Goal: Task Accomplishment & Management: Manage account settings

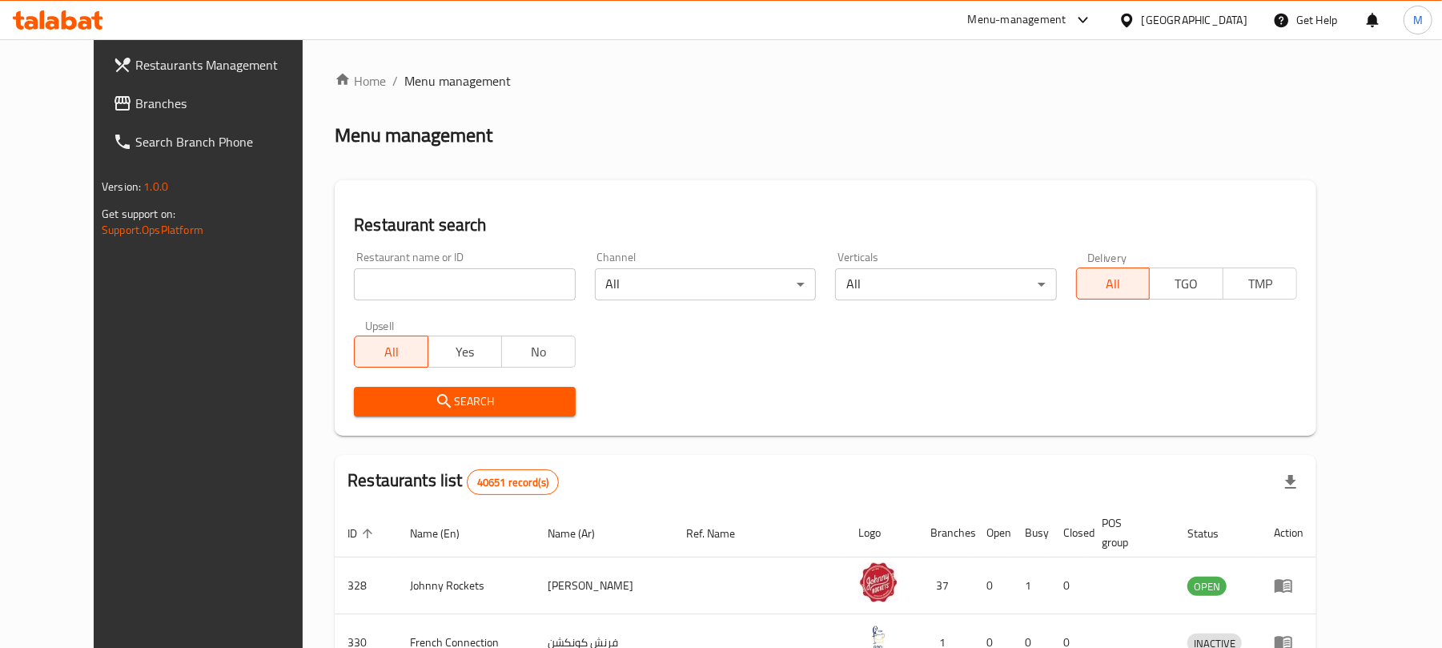
click at [1161, 19] on div "United Arab Emirates" at bounding box center [1195, 20] width 106 height 18
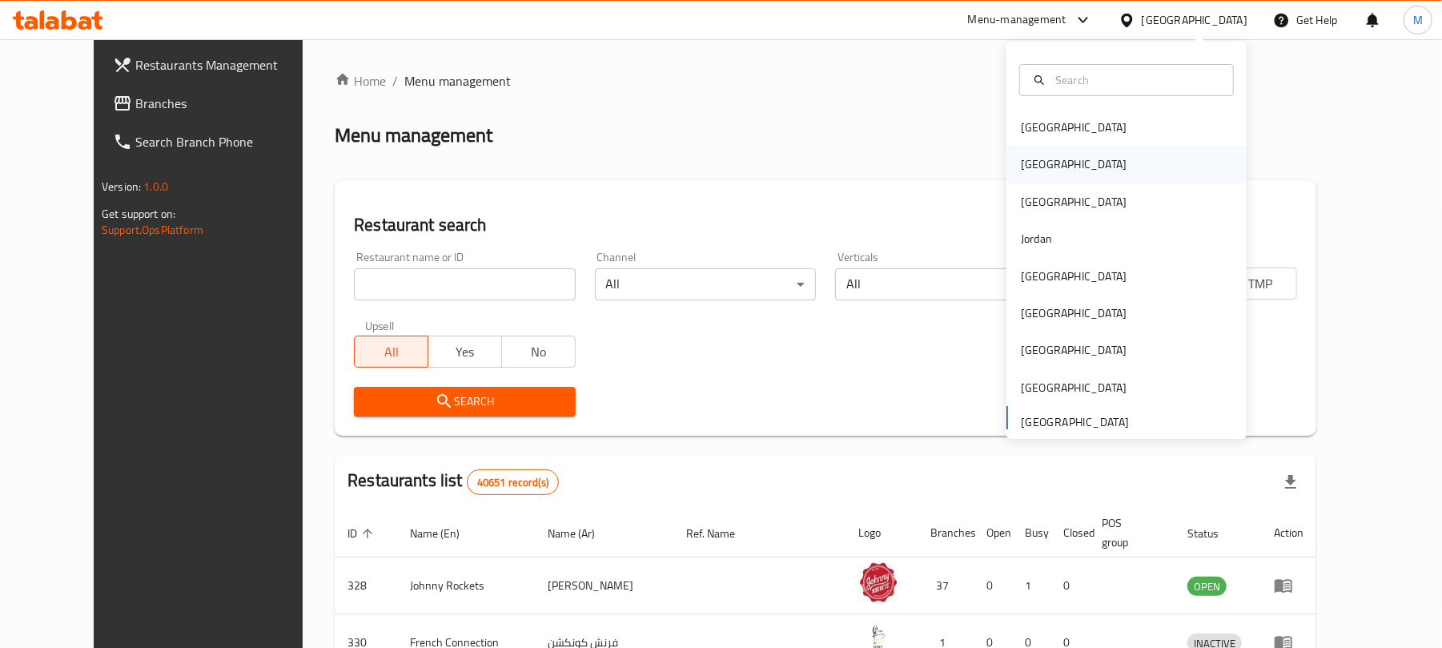
click at [1061, 162] on div "[GEOGRAPHIC_DATA]" at bounding box center [1126, 164] width 240 height 37
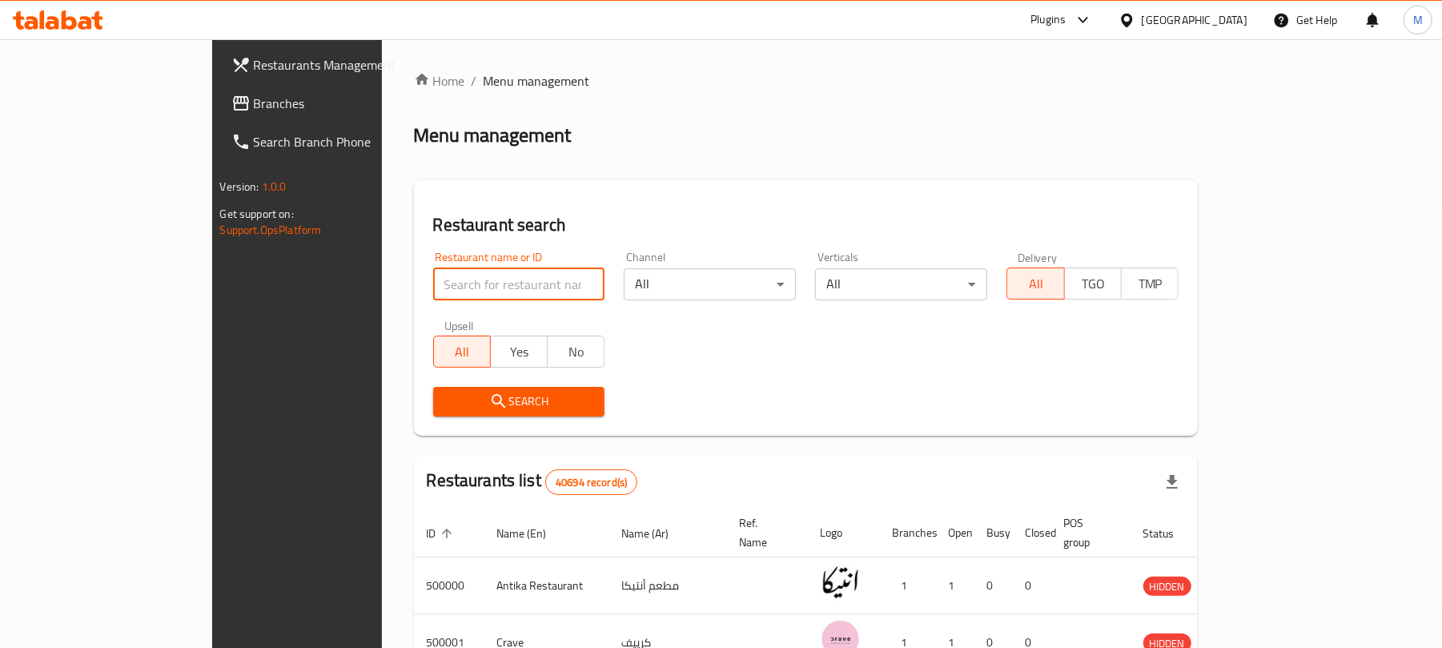
click at [433, 274] on input "search" at bounding box center [519, 284] width 172 height 32
paste input "667354"
type input "667354"
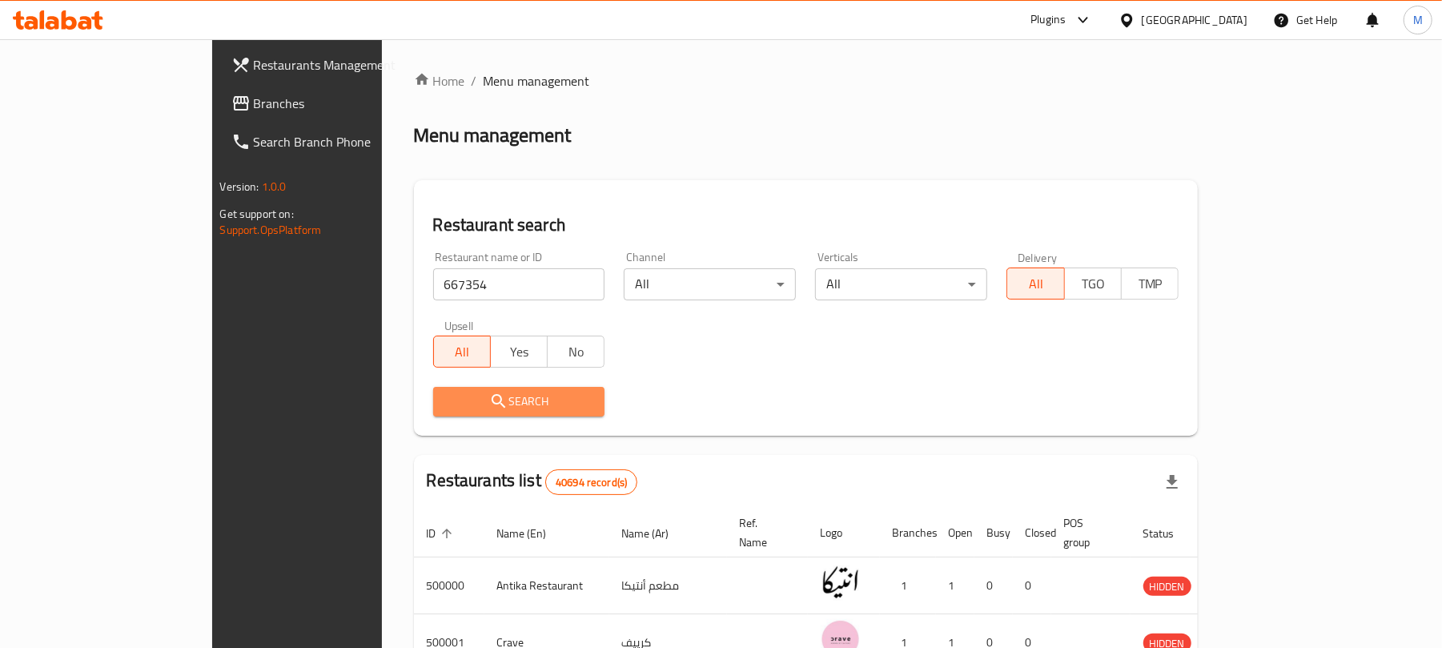
click at [446, 399] on span "Search" at bounding box center [519, 401] width 146 height 20
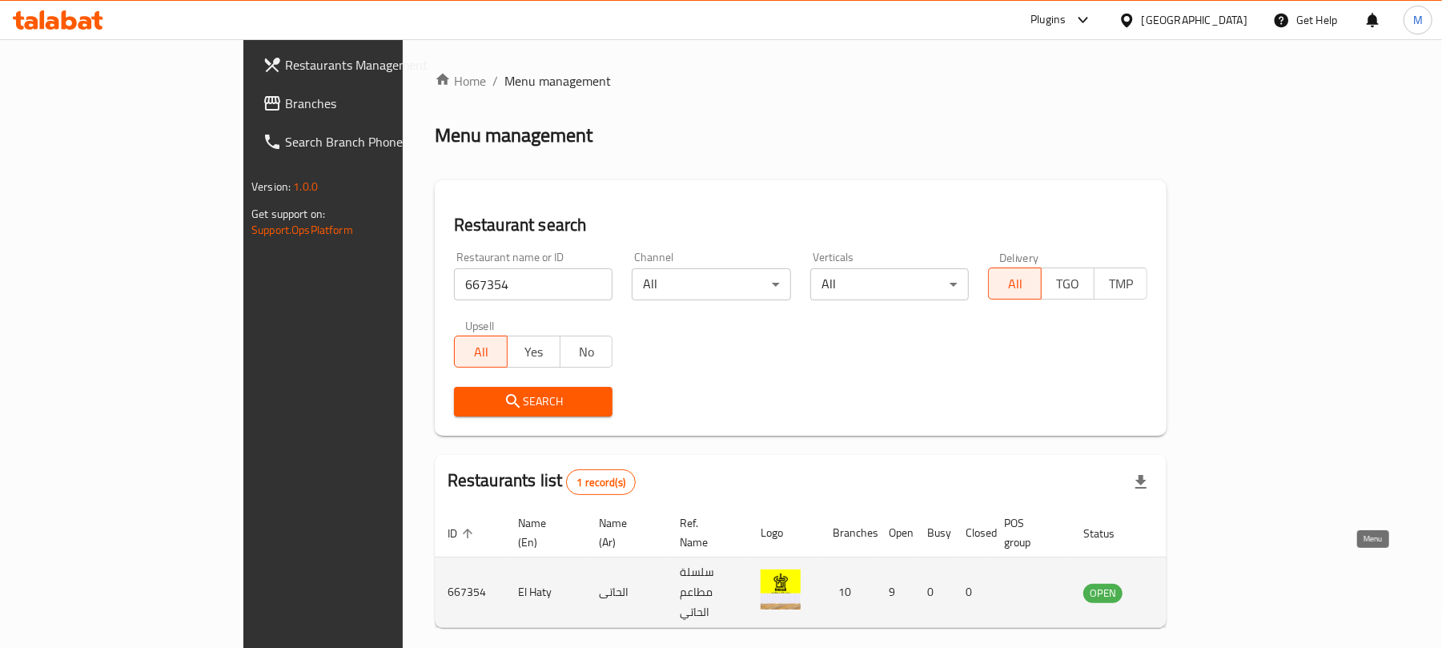
click at [1186, 583] on icon "enhanced table" at bounding box center [1176, 592] width 19 height 19
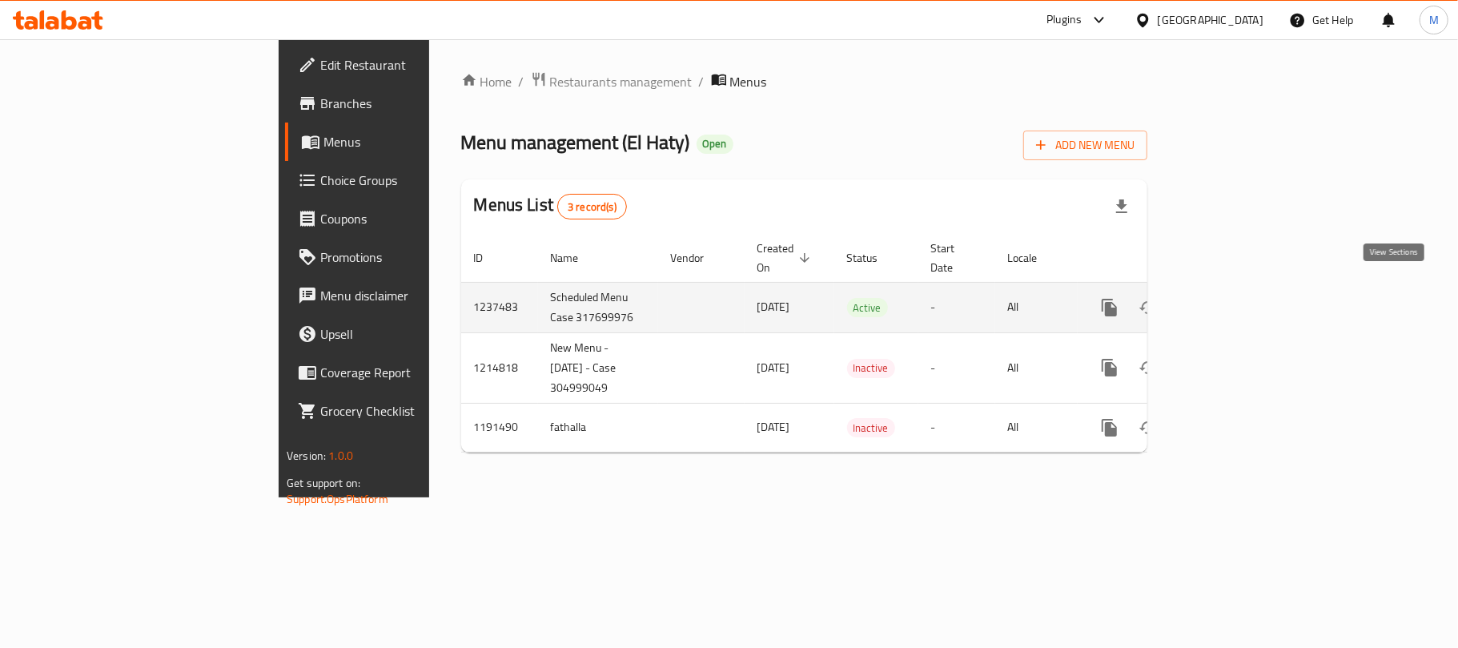
click at [1234, 298] on icon "enhanced table" at bounding box center [1224, 307] width 19 height 19
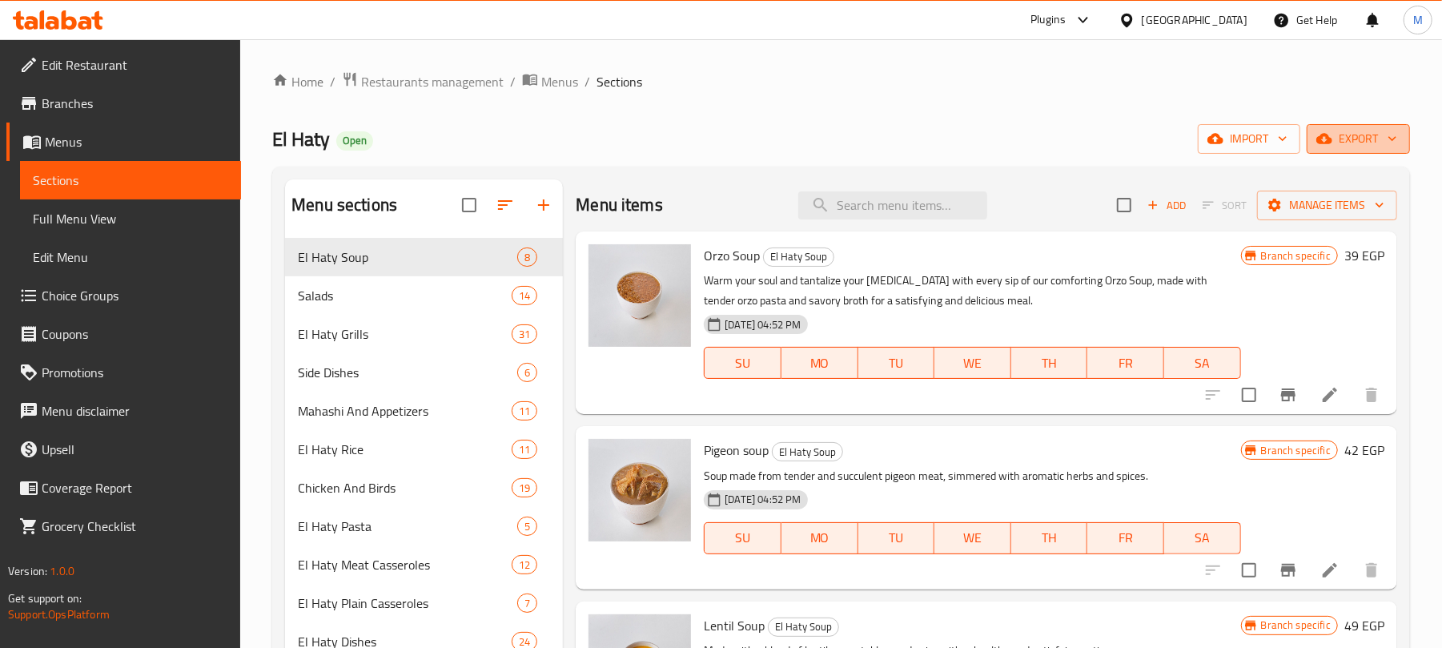
click at [1359, 147] on span "export" at bounding box center [1358, 139] width 78 height 20
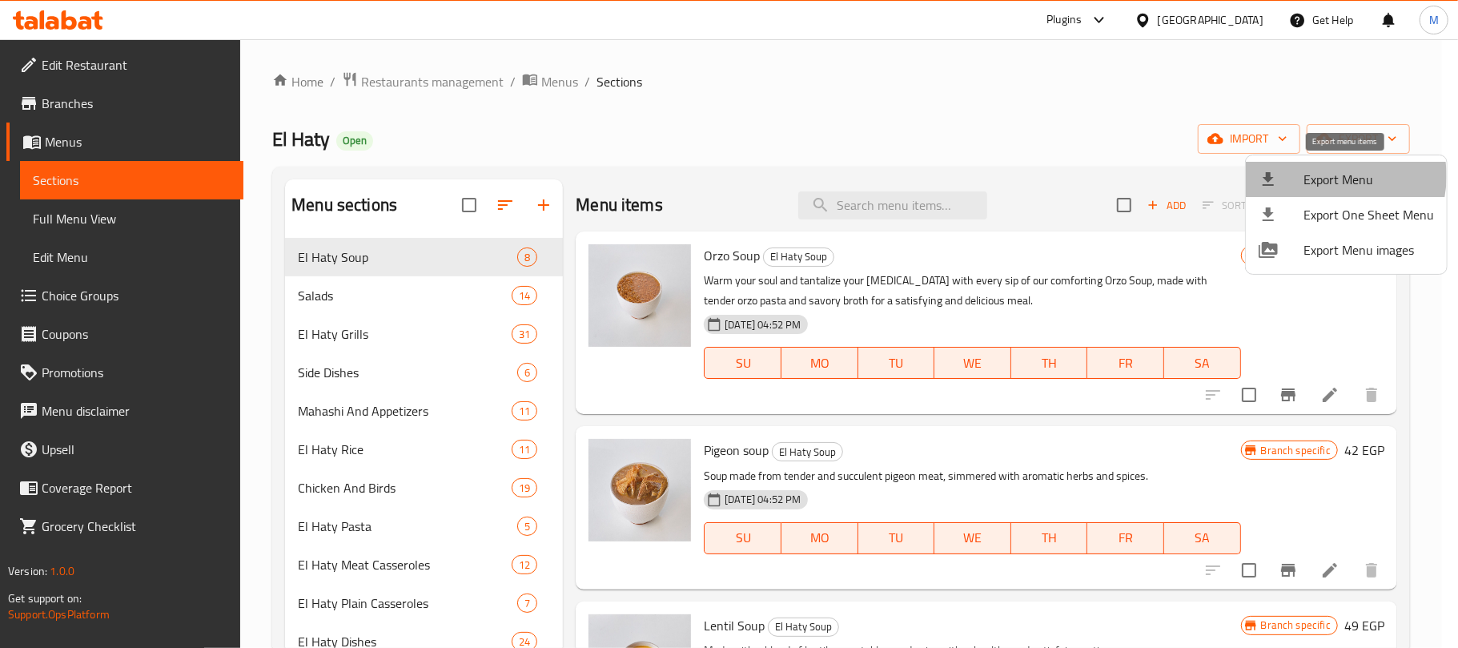
click at [1333, 176] on span "Export Menu" at bounding box center [1368, 179] width 130 height 19
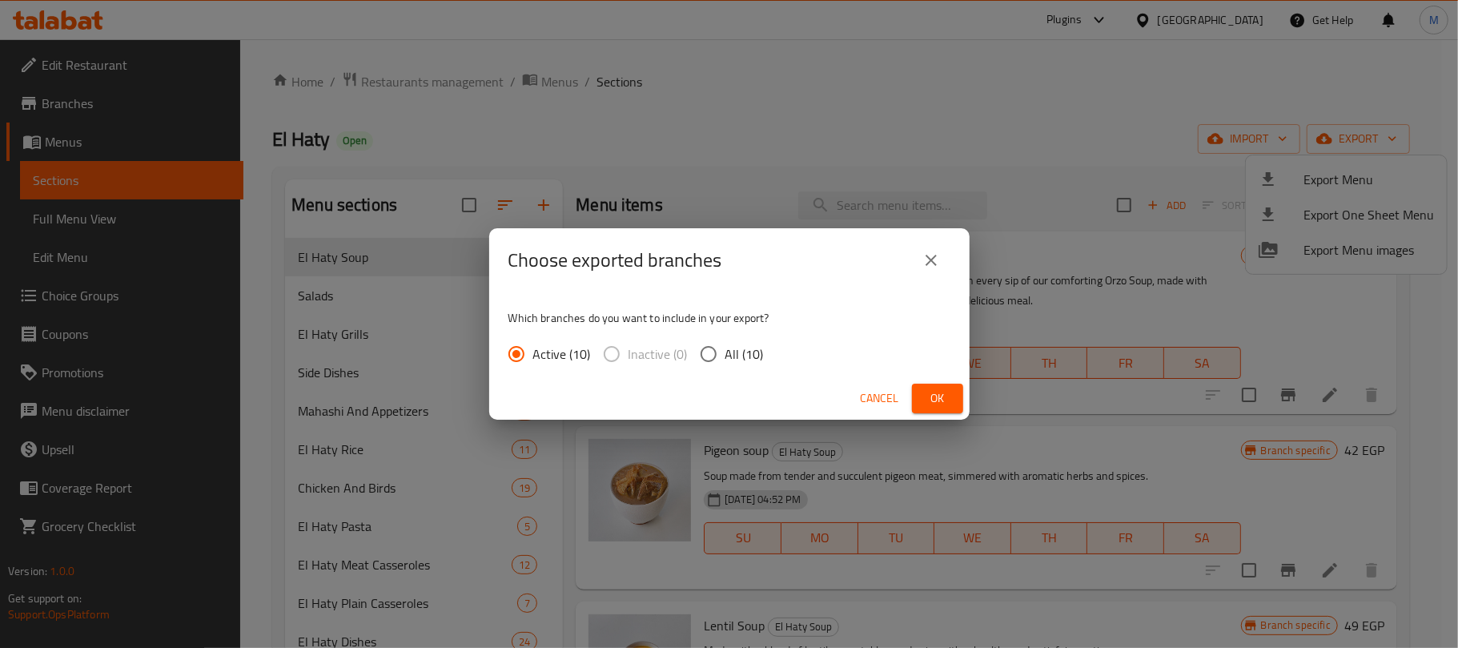
click at [744, 355] on span "All (10)" at bounding box center [744, 353] width 38 height 19
click at [725, 355] on input "All (10)" at bounding box center [709, 354] width 34 height 34
radio input "true"
click at [938, 403] on span "Ok" at bounding box center [938, 398] width 26 height 20
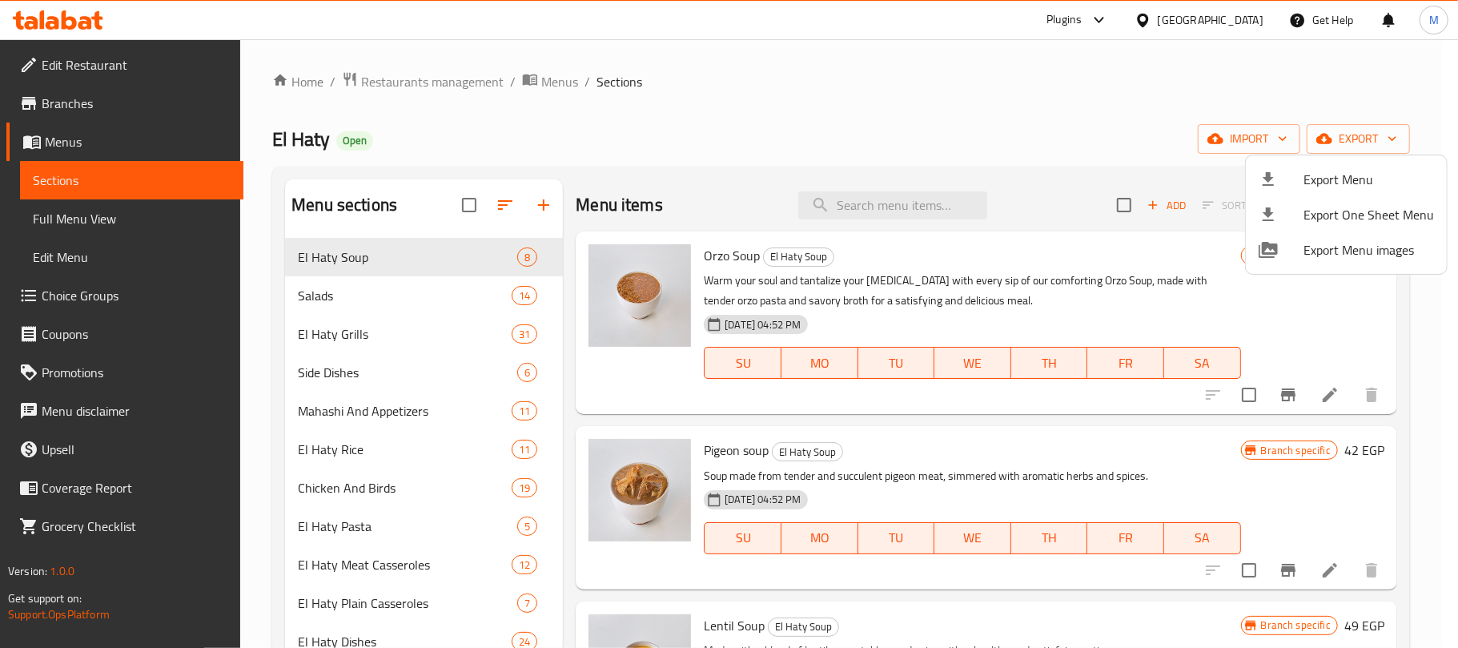
click at [885, 216] on div at bounding box center [729, 324] width 1458 height 648
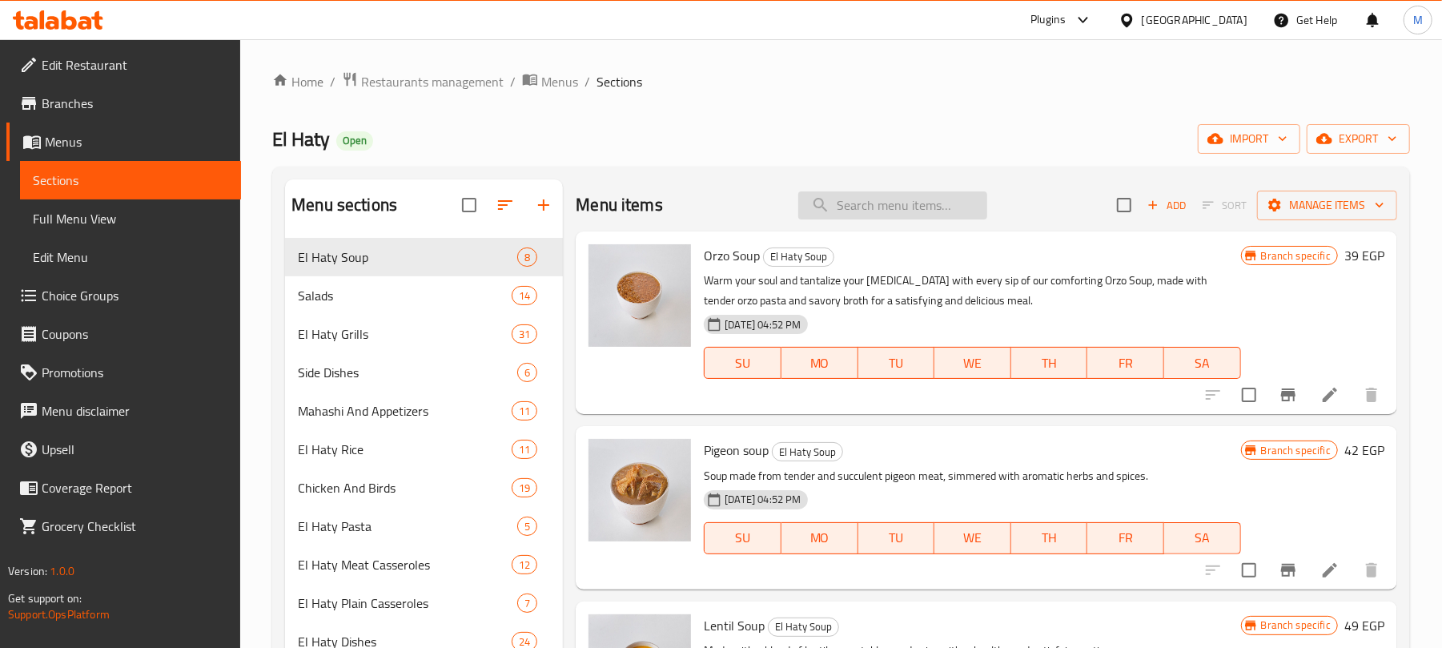
paste input "بشاميل"
click at [855, 211] on input "search" at bounding box center [892, 205] width 189 height 28
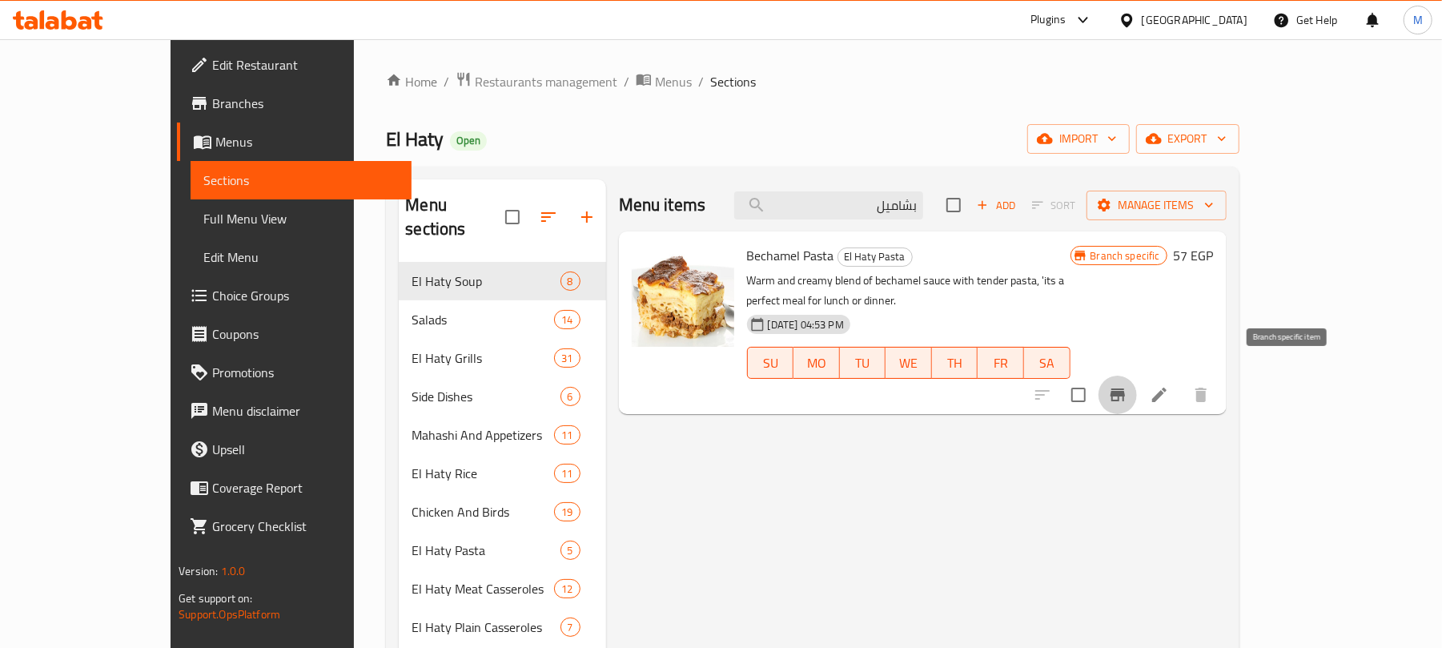
click at [1125, 388] on icon "Branch-specific-item" at bounding box center [1117, 394] width 14 height 13
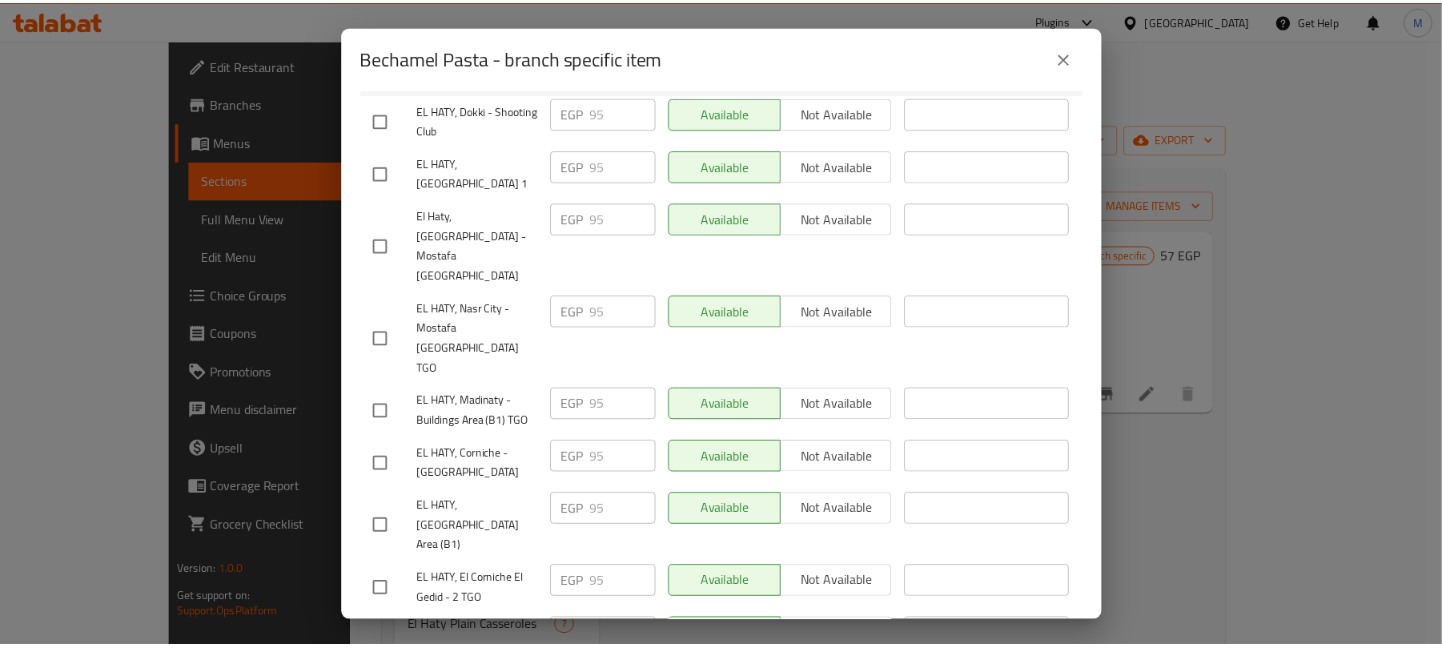
scroll to position [315, 0]
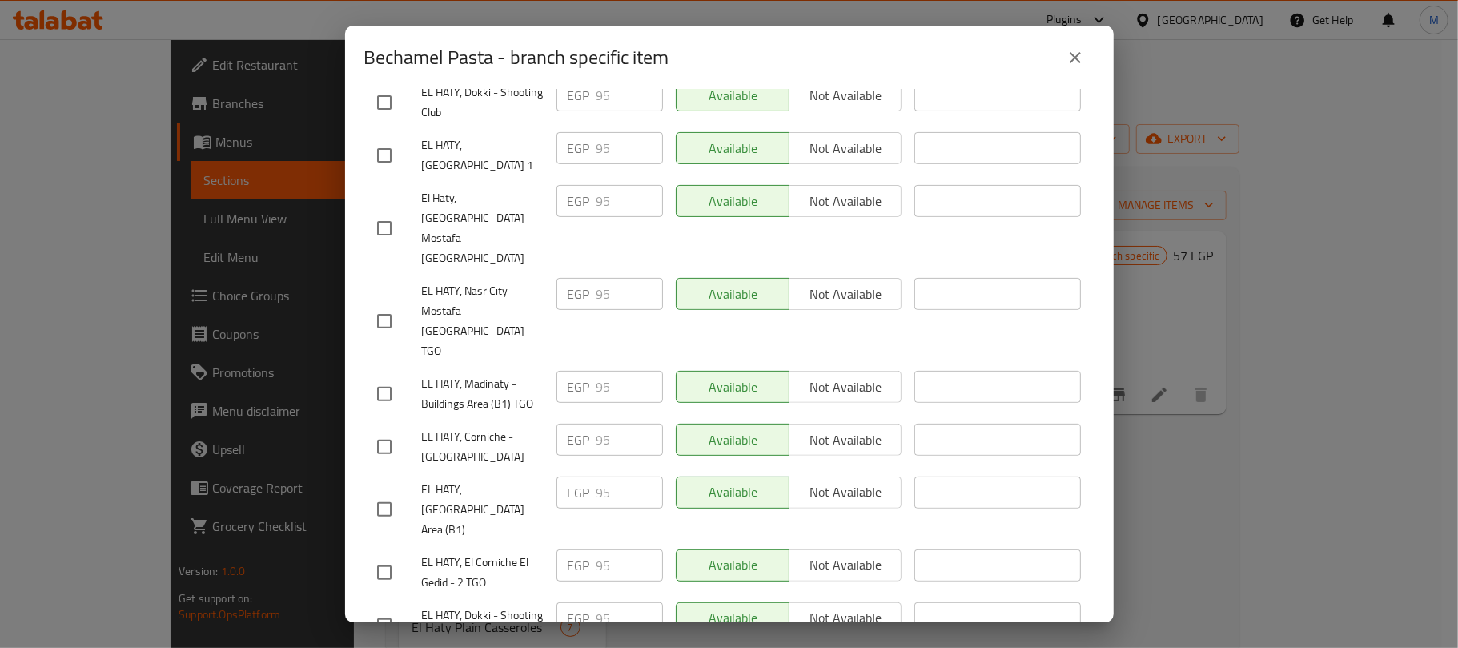
click at [1081, 49] on icon "close" at bounding box center [1074, 57] width 19 height 19
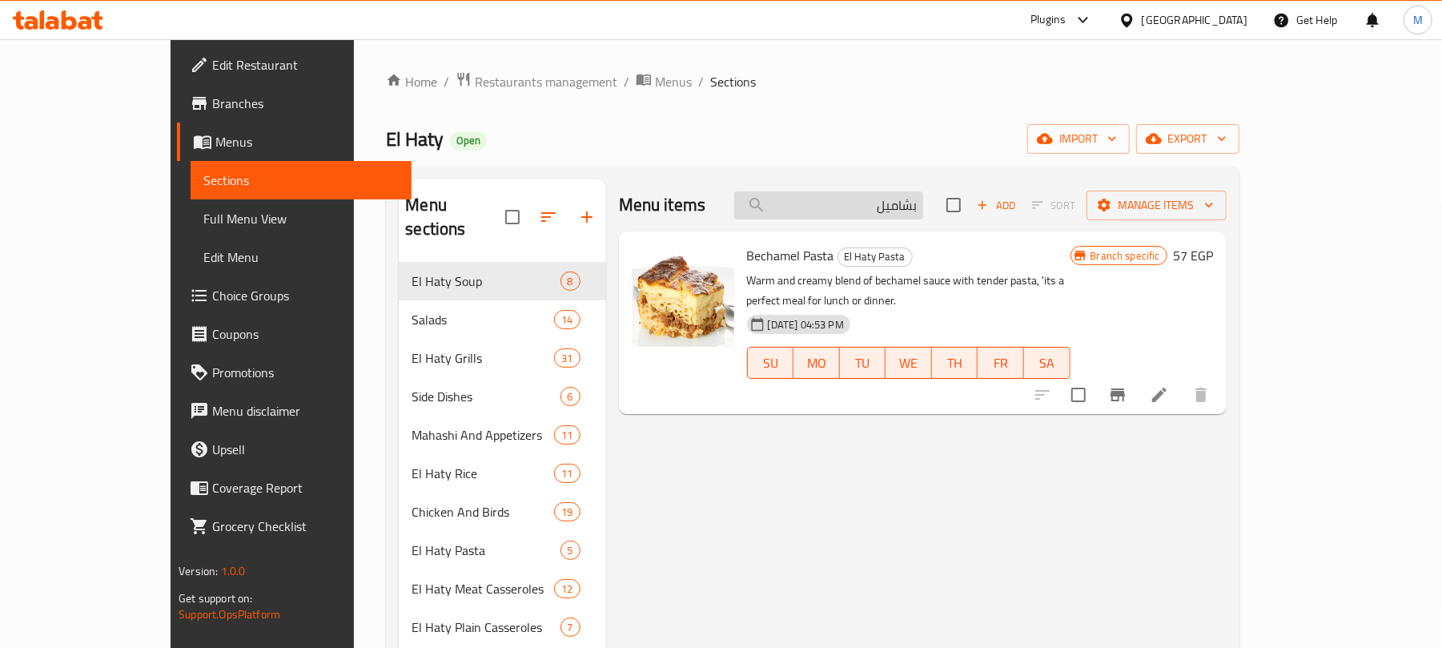
click at [879, 203] on input "بشاميل" at bounding box center [828, 205] width 189 height 28
paste input "رز بالخلطة"
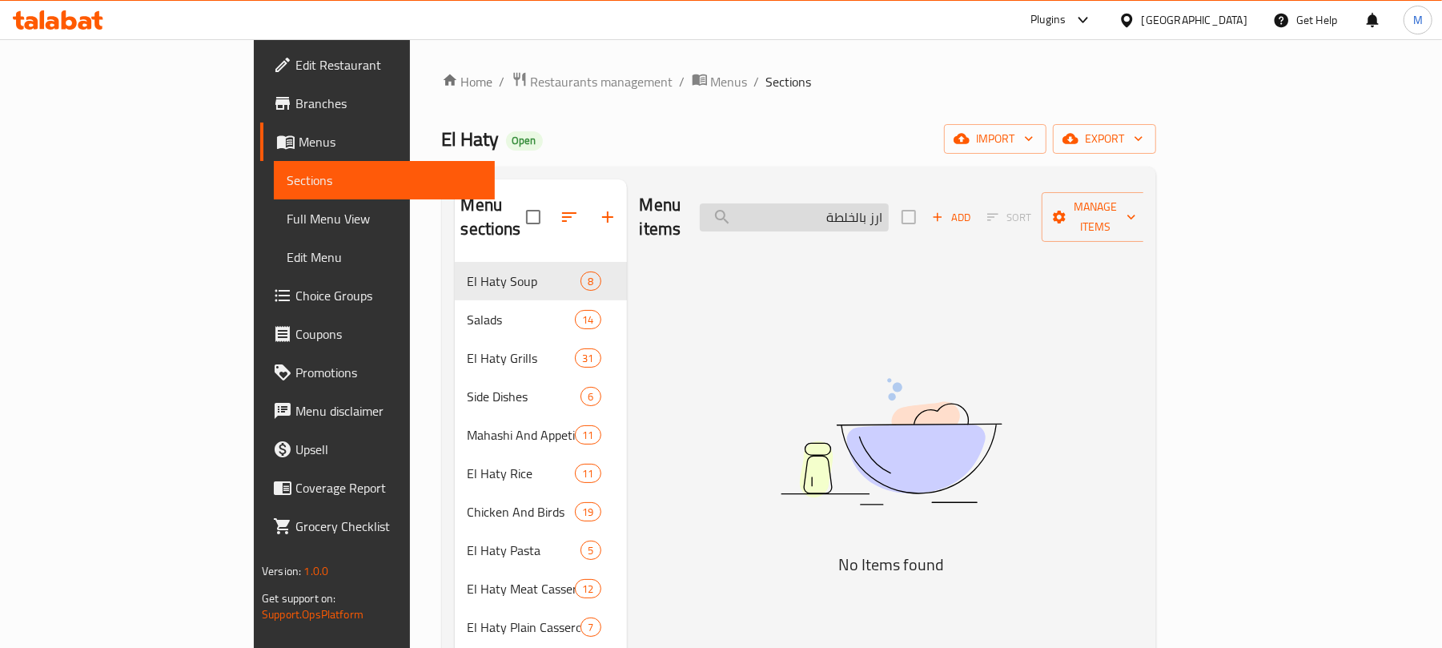
type input "بشاميل"
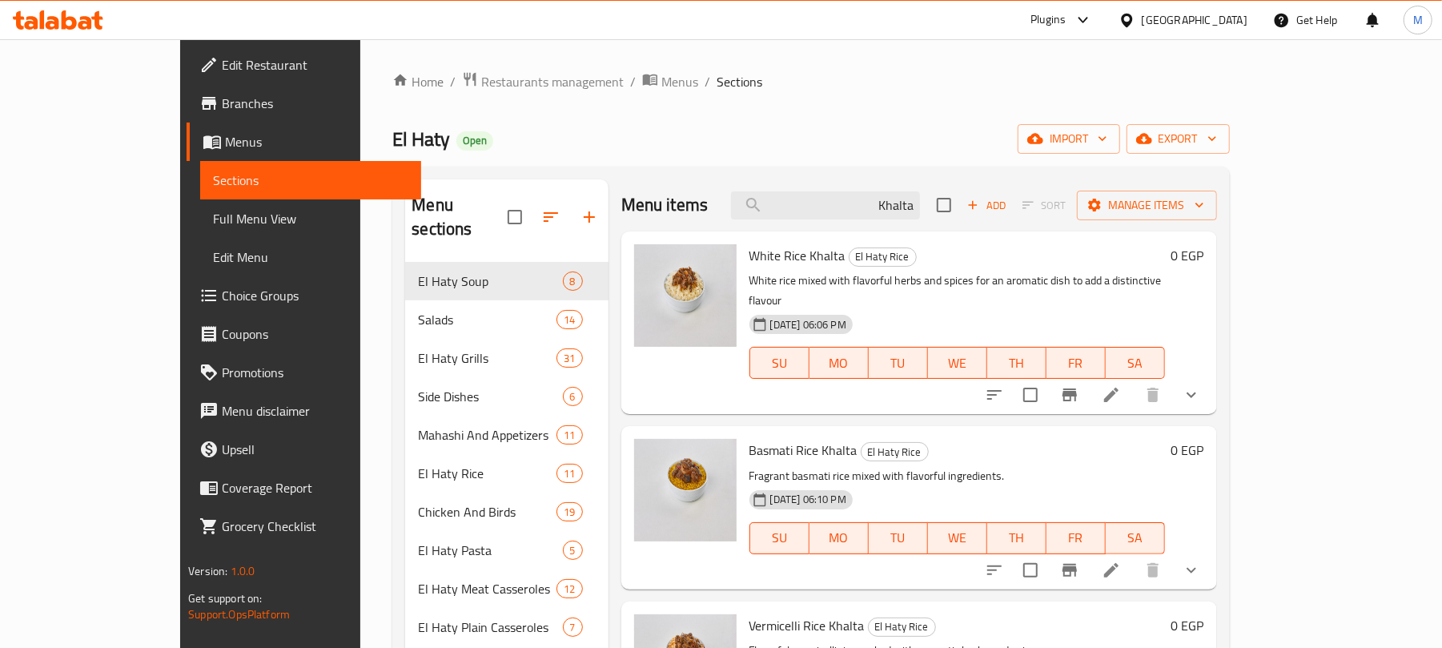
type input "Khalta"
click at [621, 392] on div "White Rice Khalta El Haty Rice White rice mixed with flavorful herbs and spices…" at bounding box center [919, 322] width 596 height 183
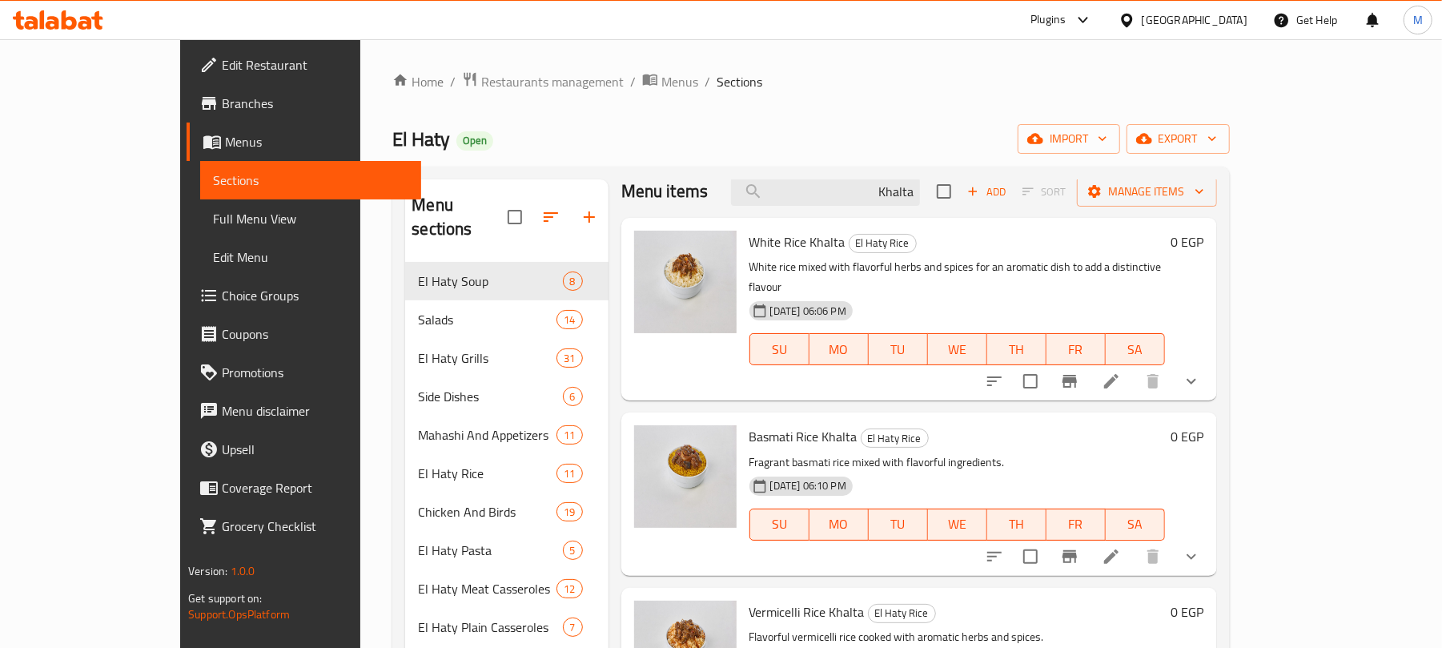
scroll to position [0, 0]
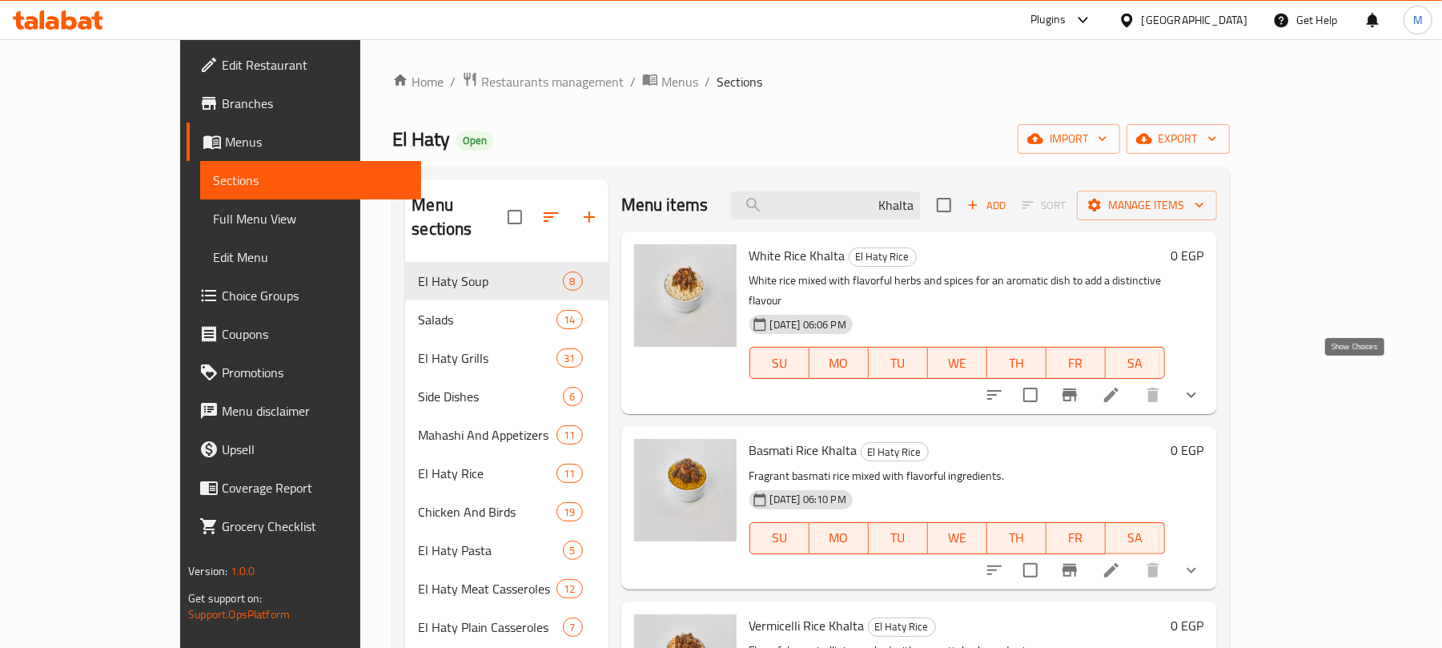
click at [1201, 385] on icon "show more" at bounding box center [1191, 394] width 19 height 19
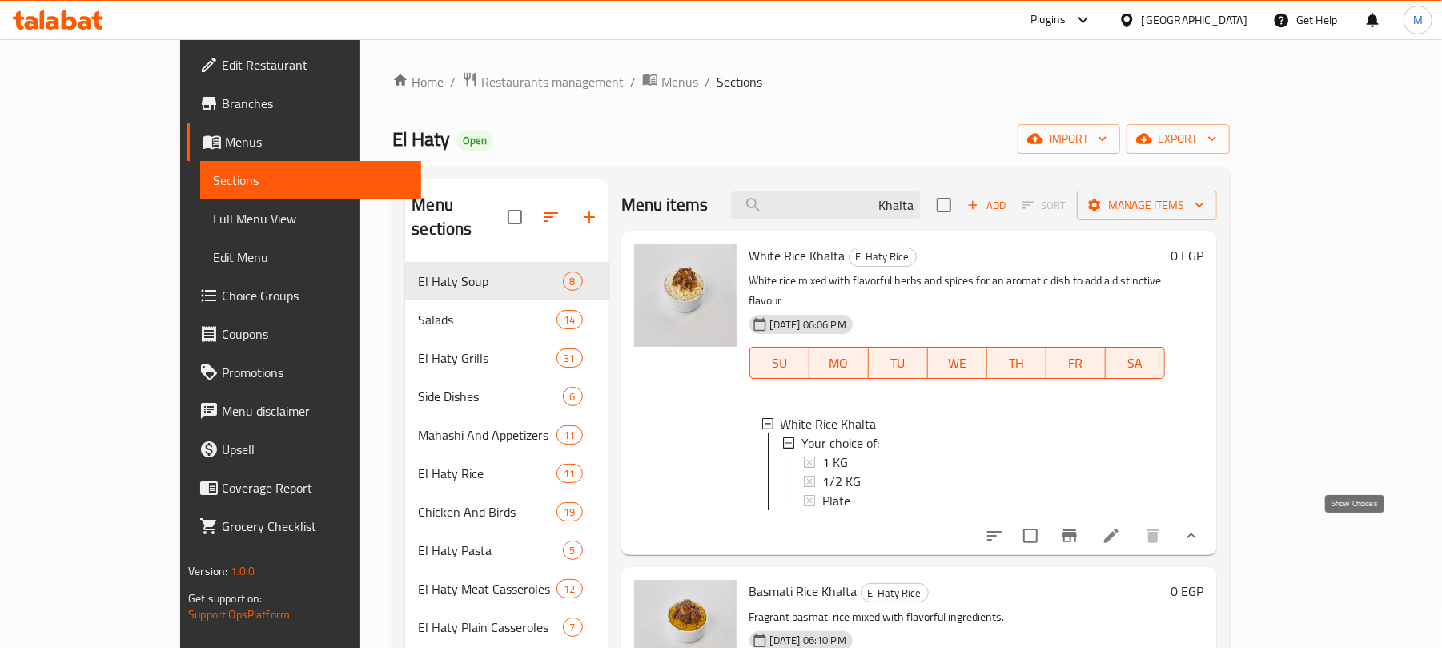
click at [1201, 527] on icon "show more" at bounding box center [1191, 535] width 19 height 19
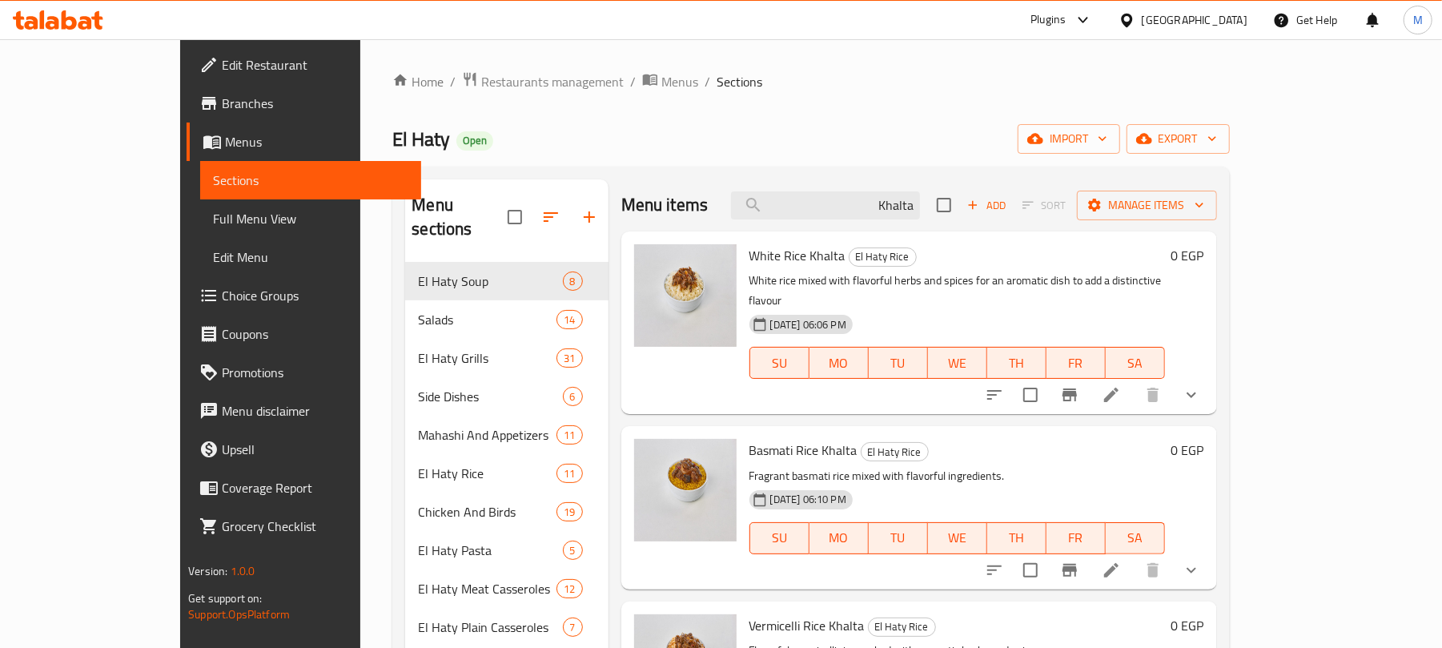
click at [640, 389] on div "White Rice Khalta El Haty Rice White rice mixed with flavorful herbs and spices…" at bounding box center [919, 322] width 596 height 183
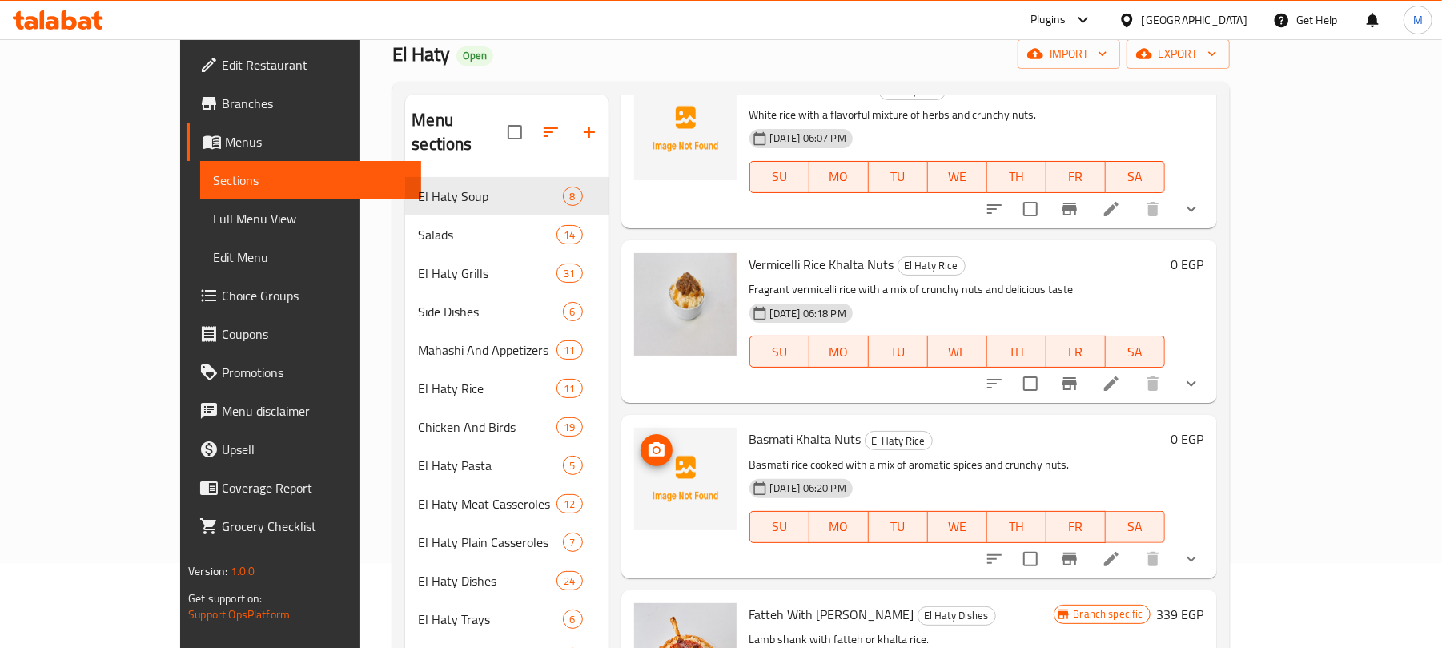
scroll to position [213, 0]
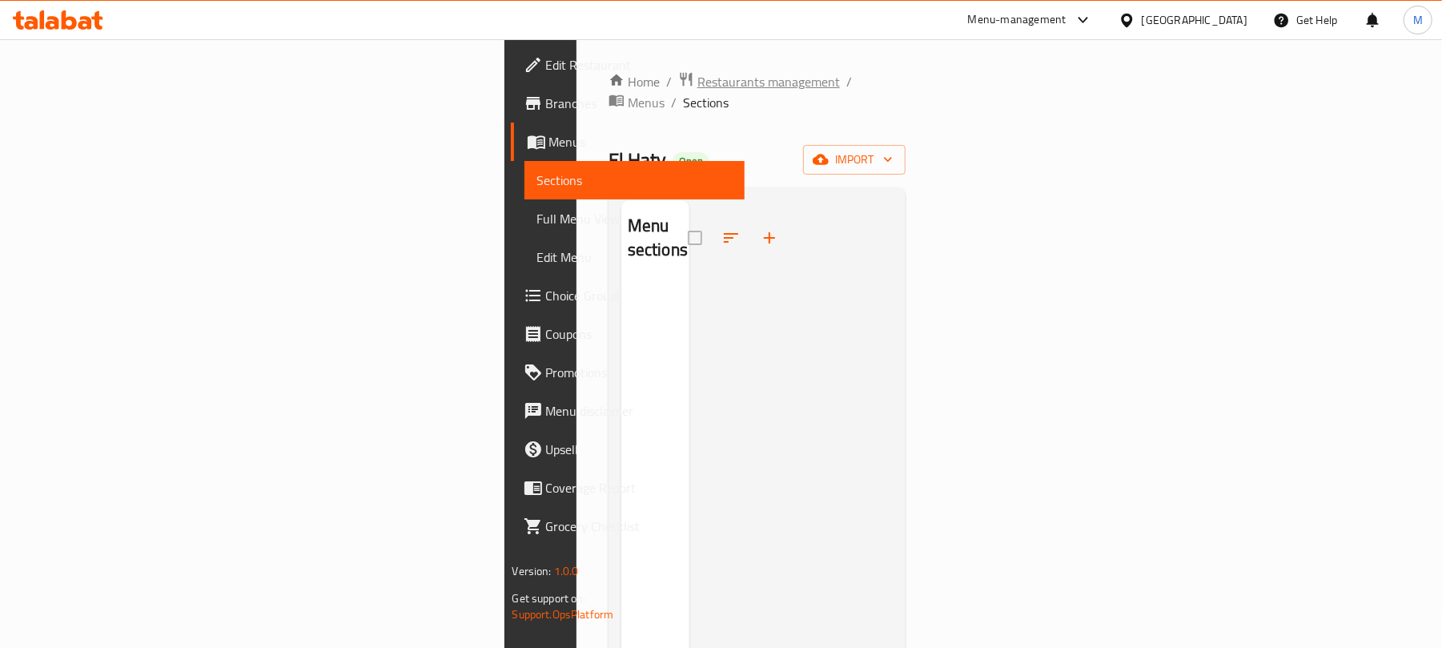
click at [697, 78] on span "Restaurants management" at bounding box center [768, 81] width 142 height 19
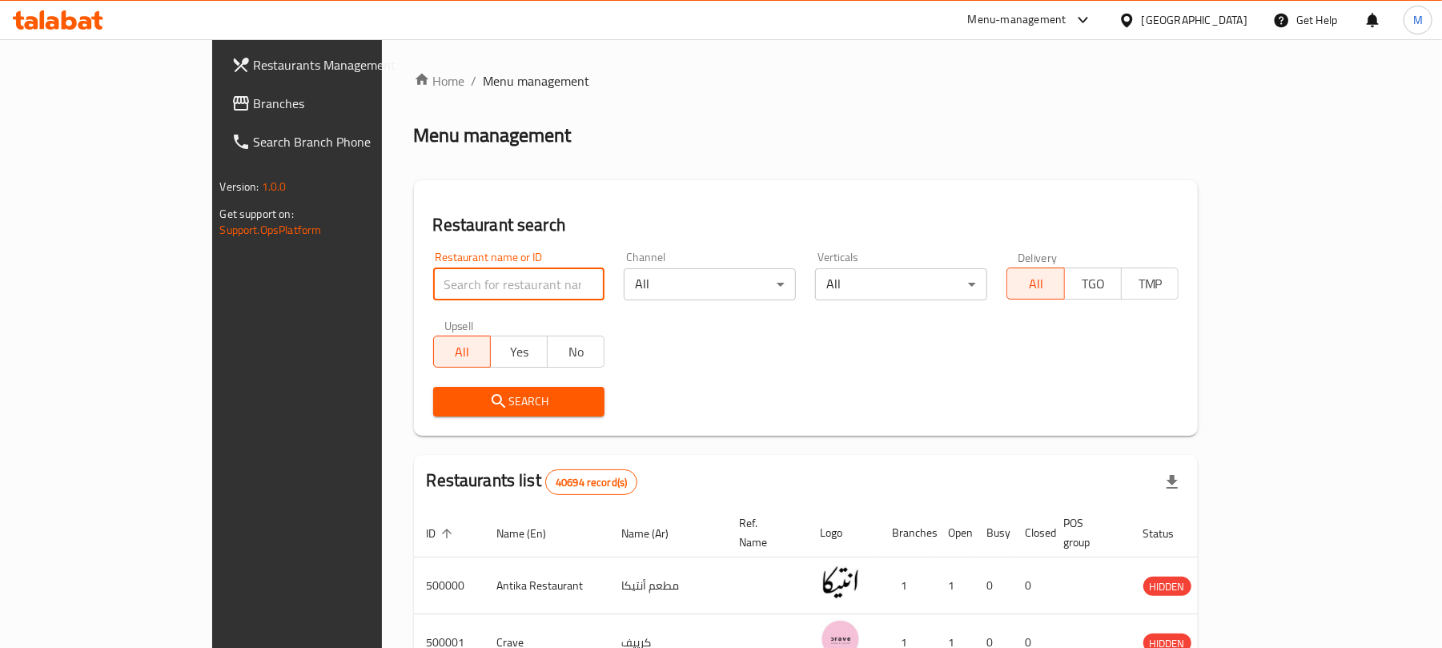
click at [433, 269] on input "search" at bounding box center [519, 284] width 172 height 32
paste input "667288"
type input "667288"
click button "Search" at bounding box center [519, 402] width 172 height 30
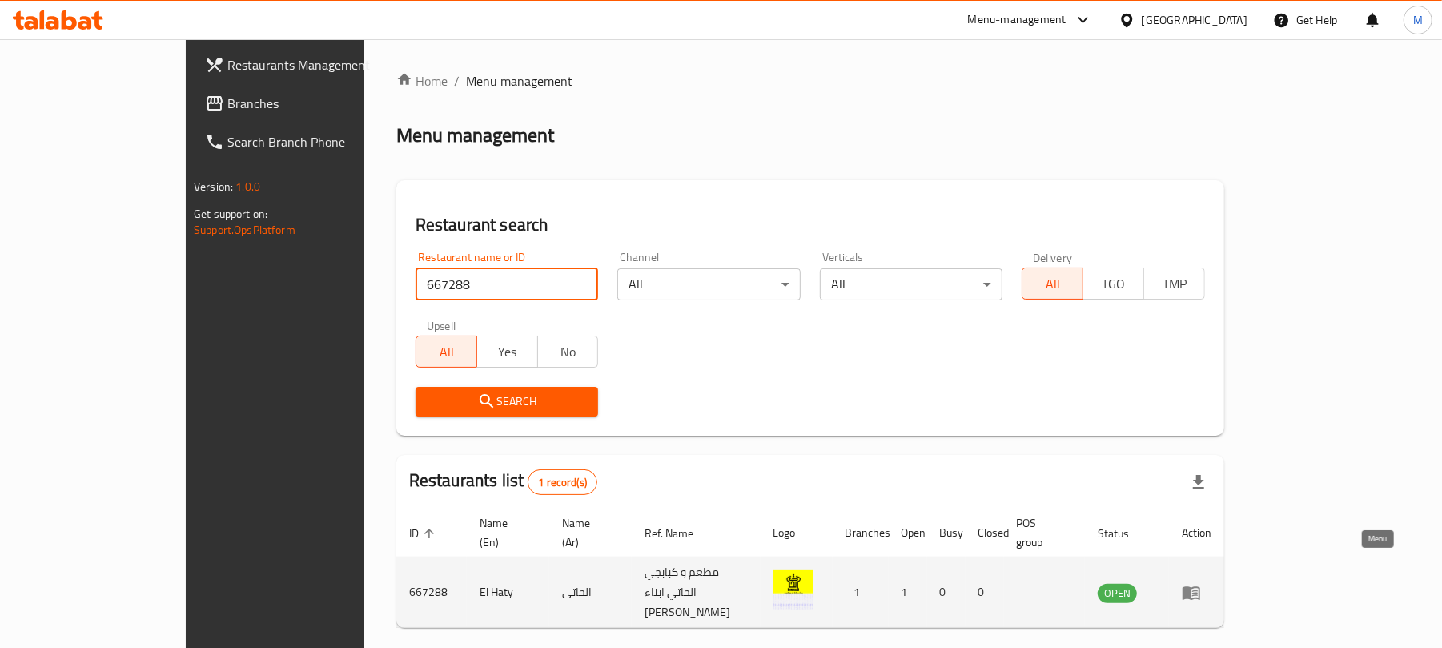
click at [1200, 586] on icon "enhanced table" at bounding box center [1191, 593] width 18 height 14
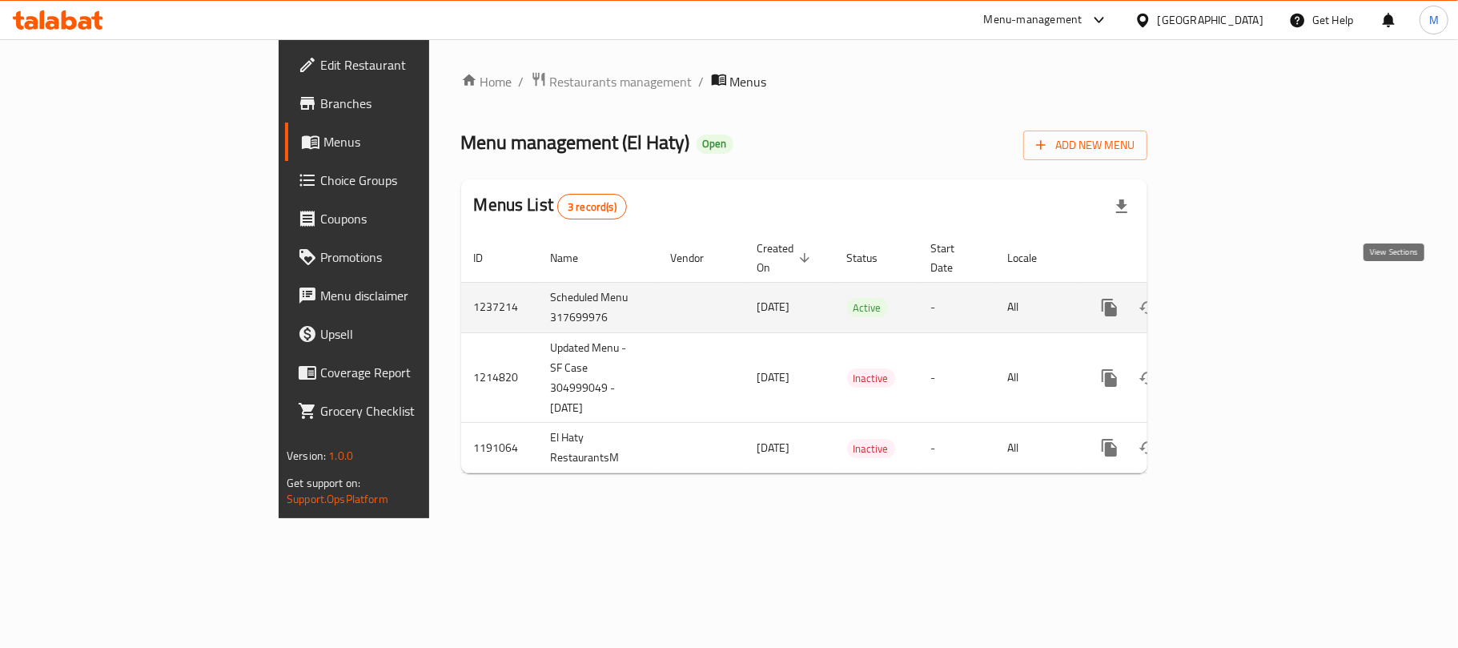
click at [1234, 299] on icon "enhanced table" at bounding box center [1224, 307] width 19 height 19
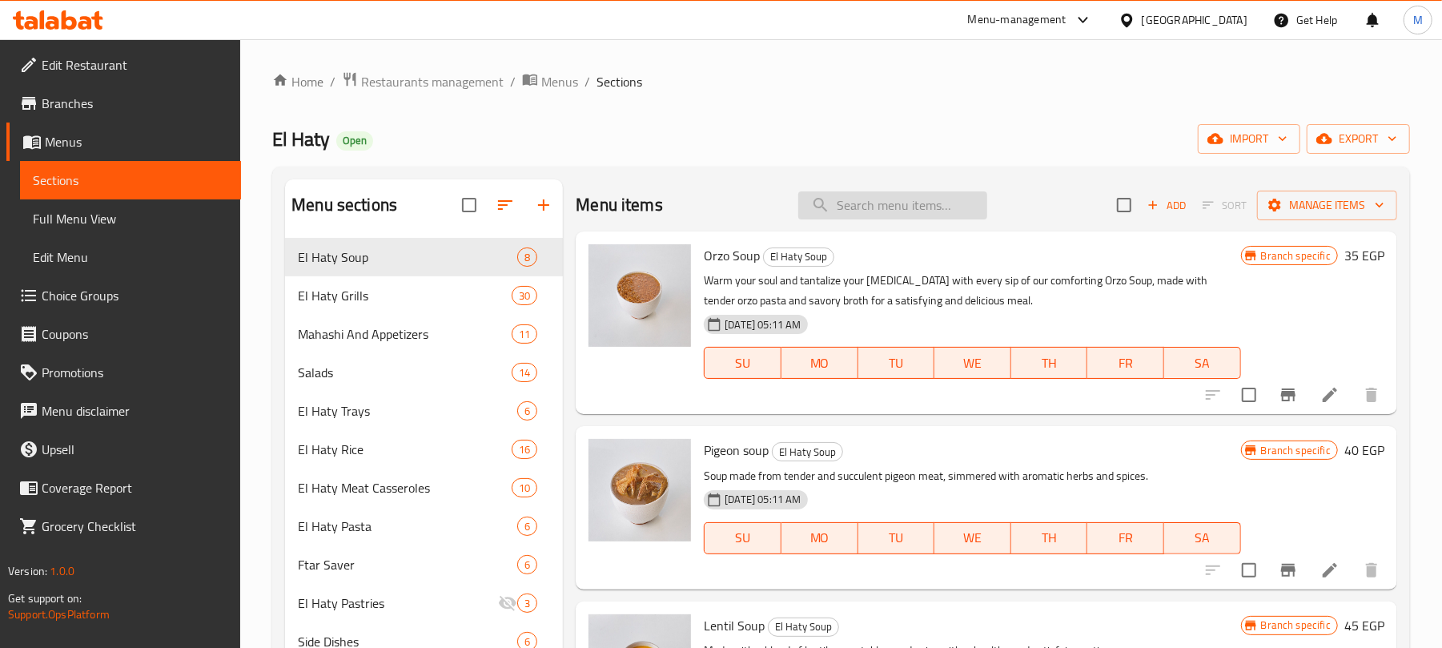
click at [865, 215] on input "search" at bounding box center [892, 205] width 189 height 28
paste input "95"
type input "95"
paste input "بشاميل"
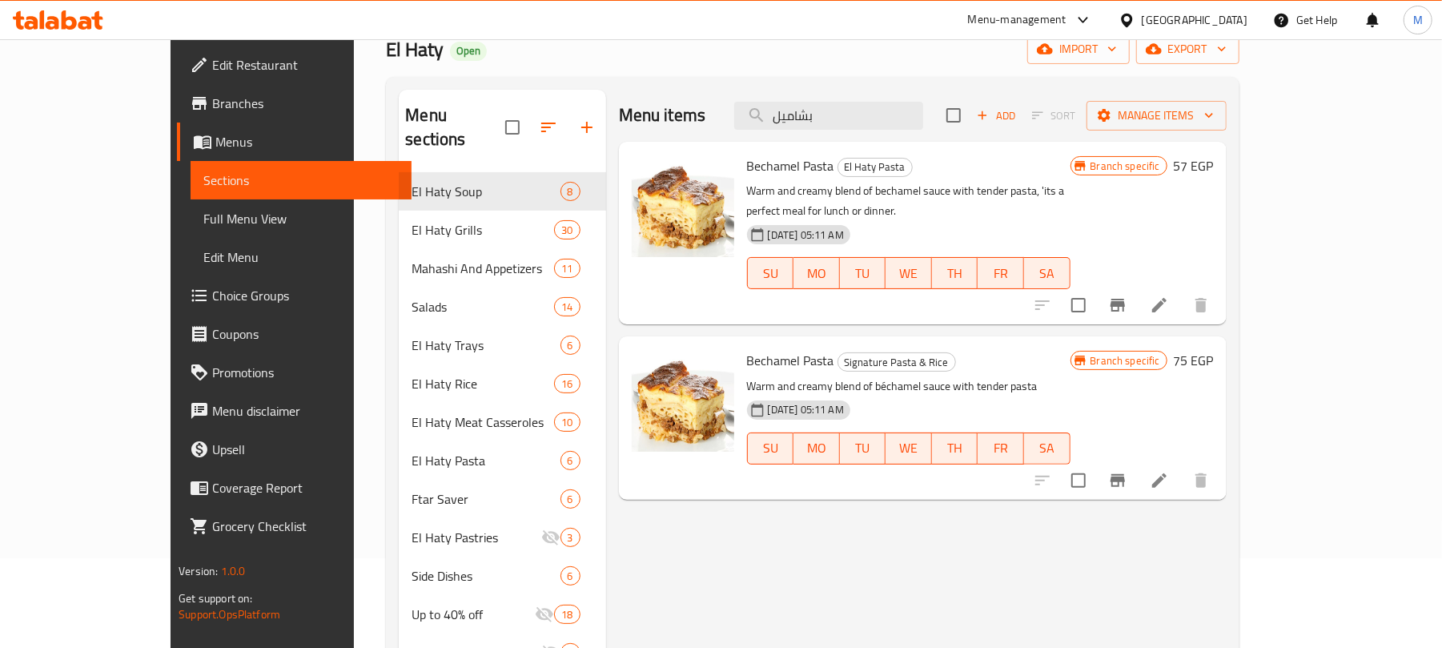
scroll to position [83, 0]
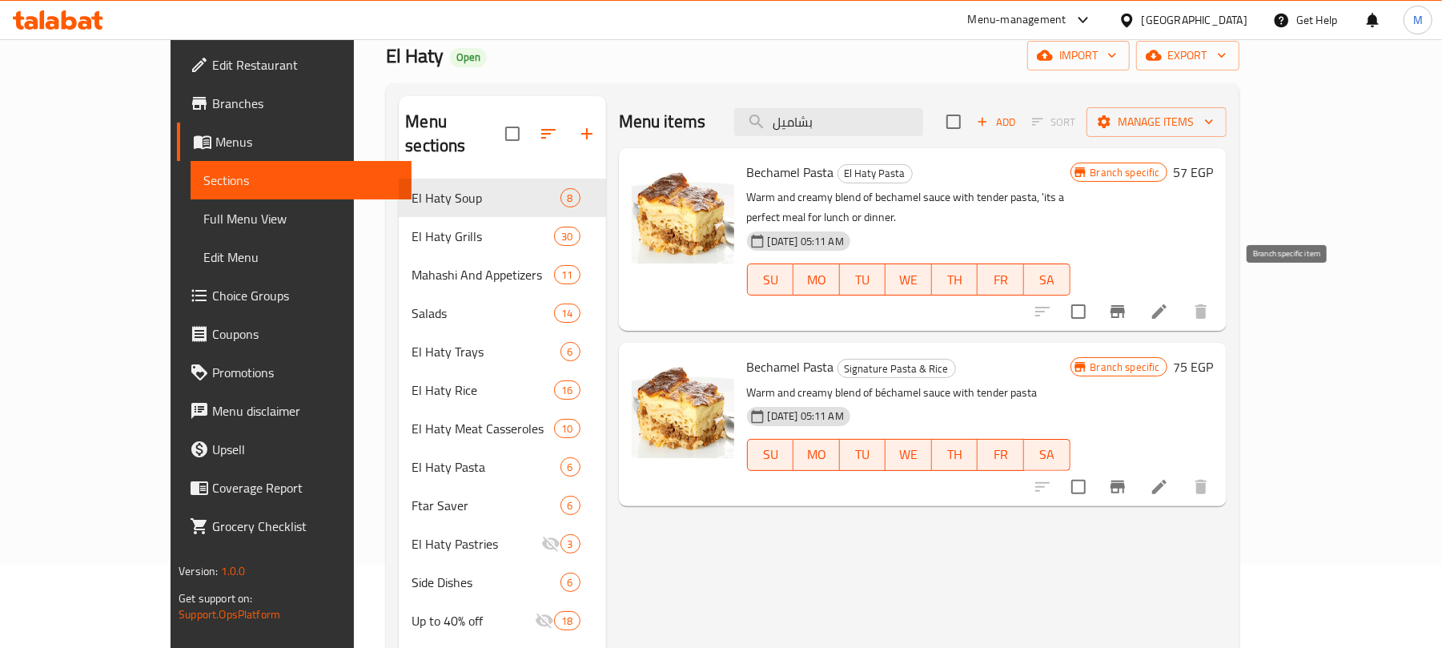
type input "بشاميل"
click at [1137, 304] on button "Branch-specific-item" at bounding box center [1117, 311] width 38 height 38
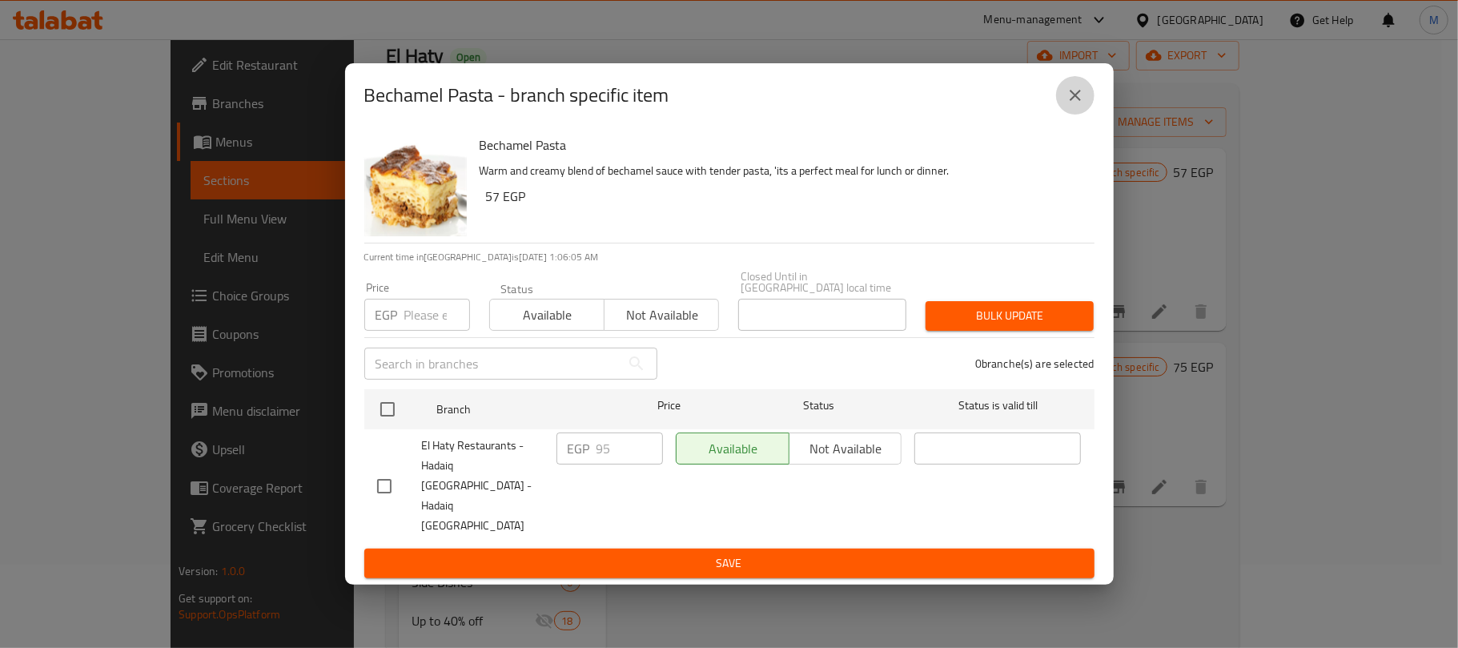
click at [1076, 105] on icon "close" at bounding box center [1074, 95] width 19 height 19
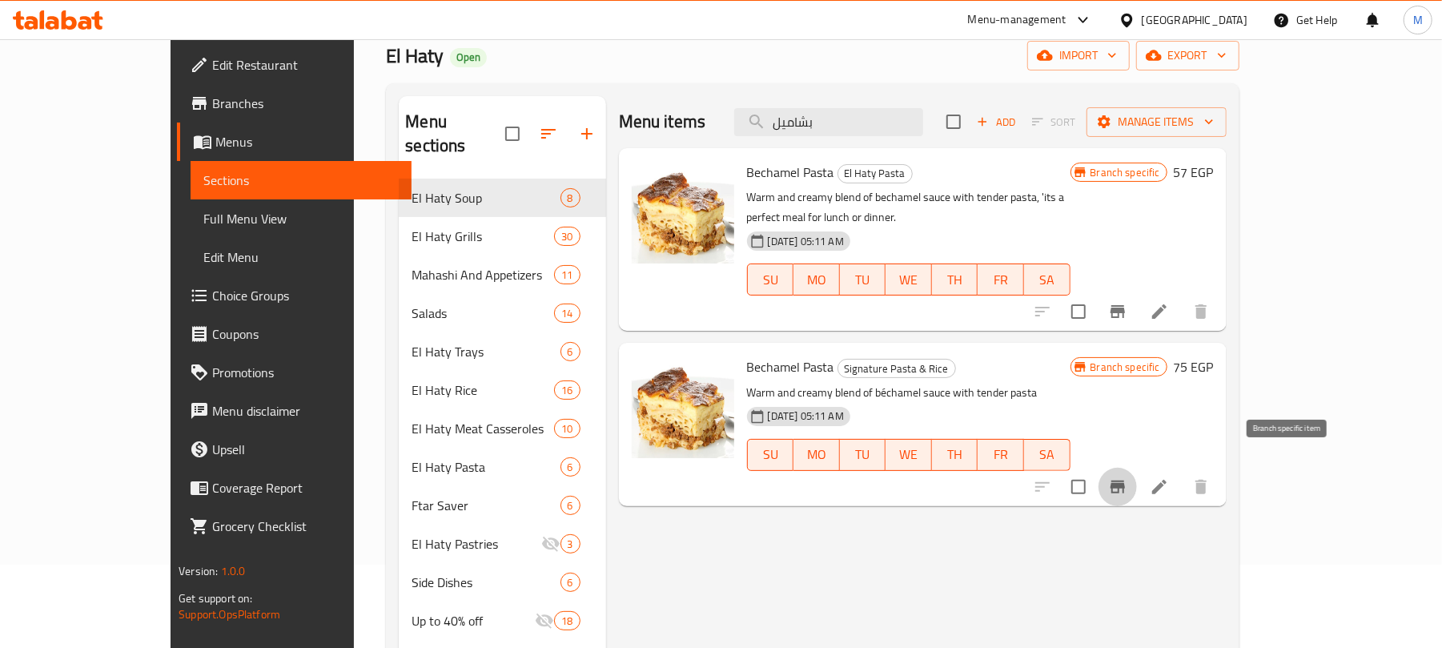
click at [1137, 472] on button "Branch-specific-item" at bounding box center [1117, 486] width 38 height 38
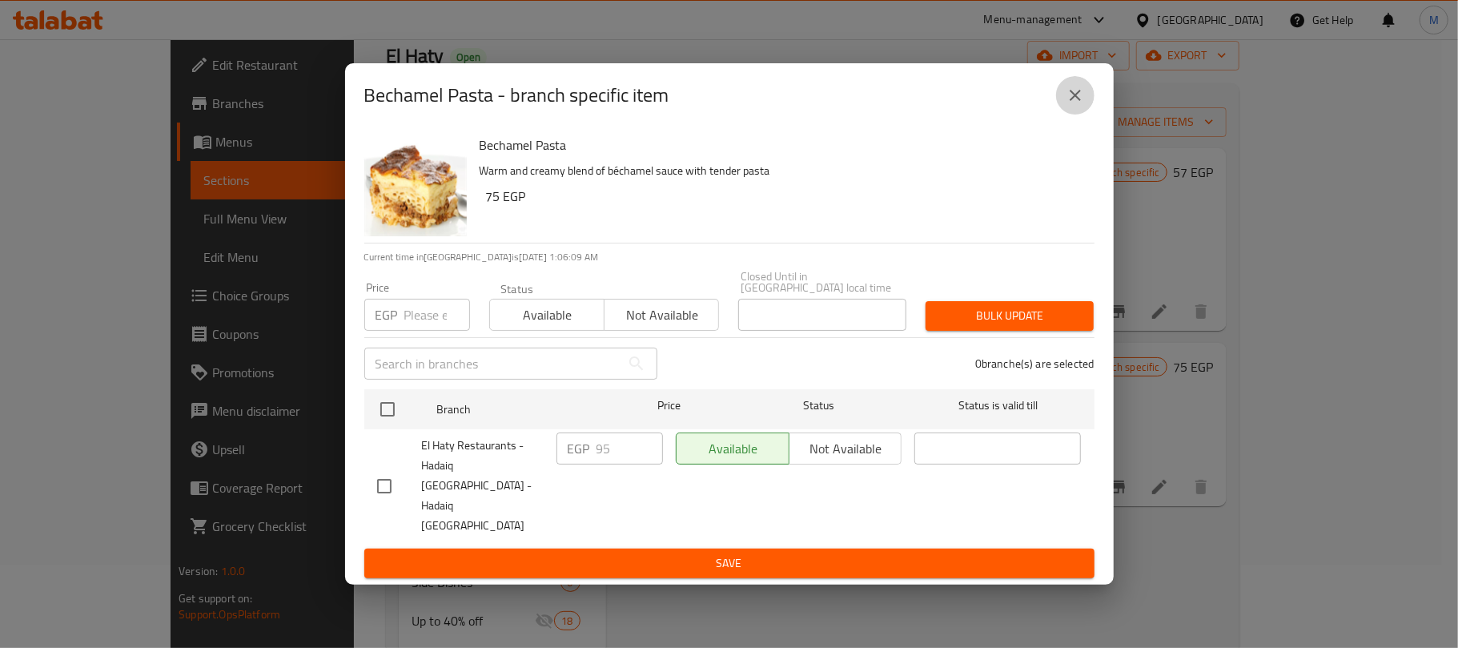
click at [1067, 105] on icon "close" at bounding box center [1074, 95] width 19 height 19
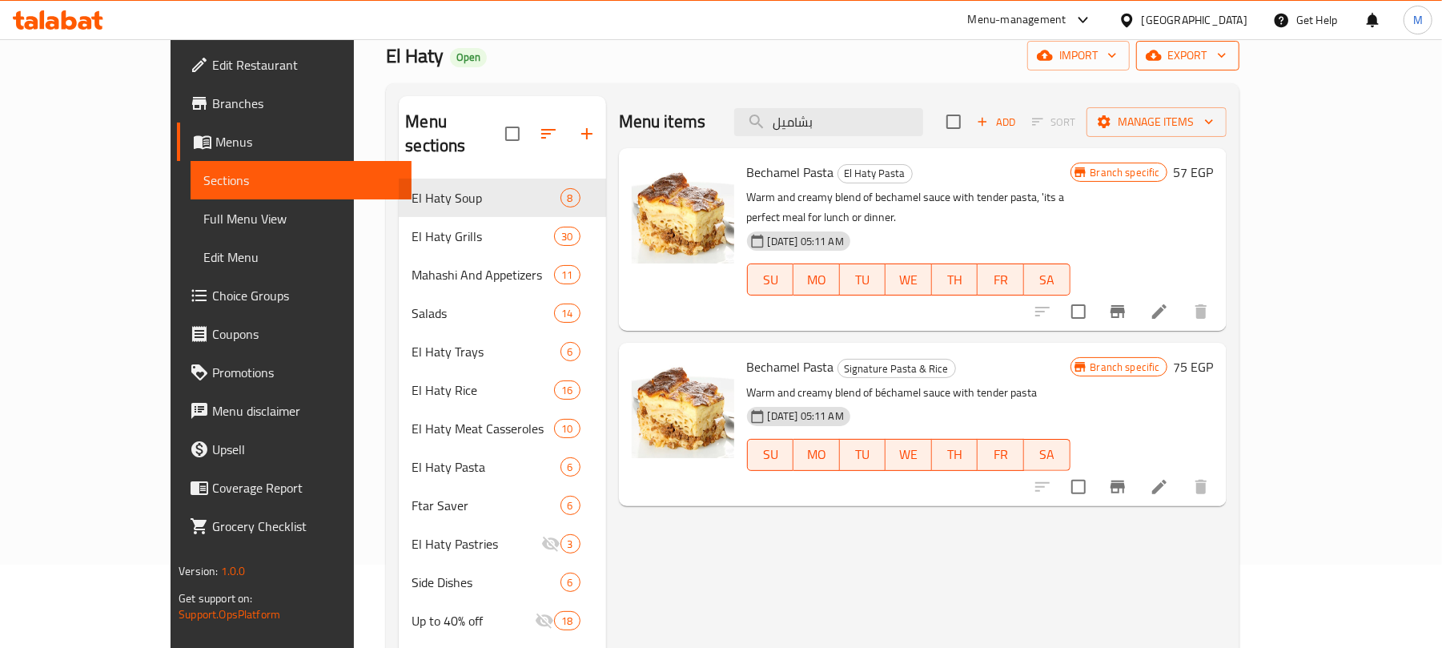
click at [1226, 65] on span "export" at bounding box center [1188, 56] width 78 height 20
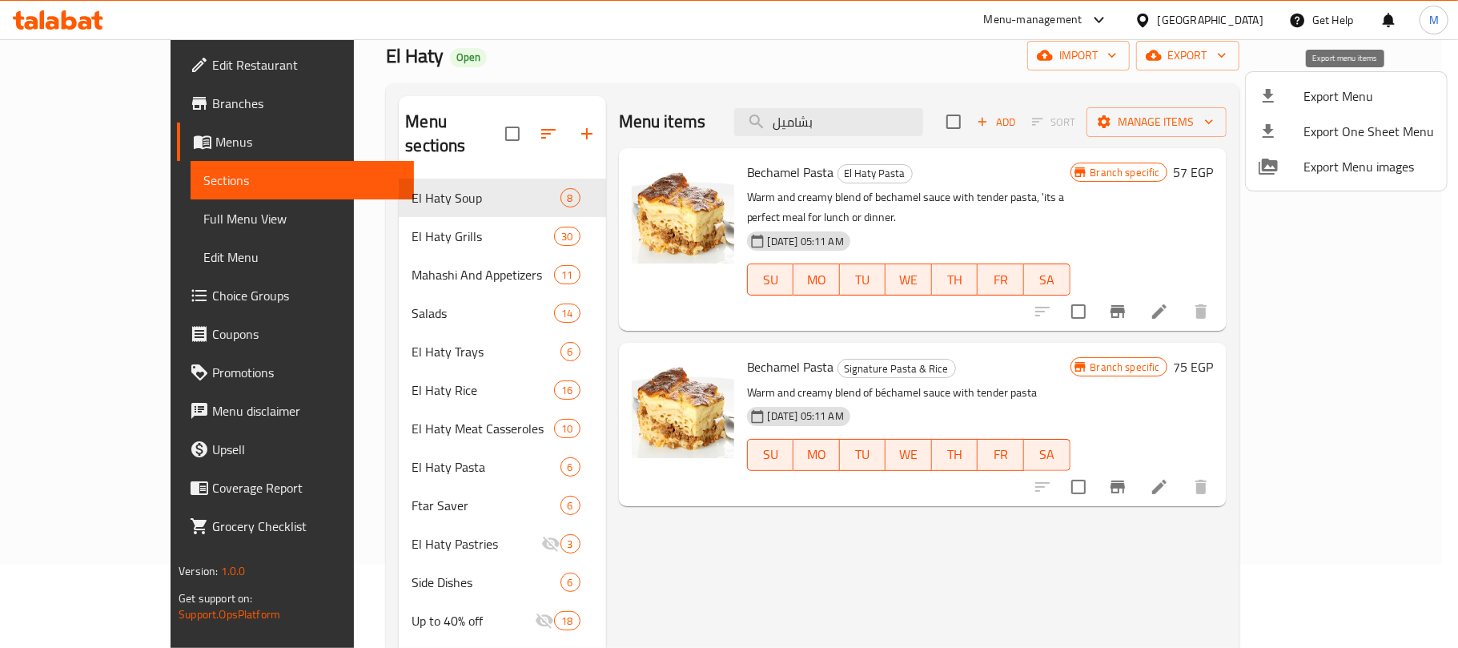
click at [1307, 94] on span "Export Menu" at bounding box center [1368, 95] width 130 height 19
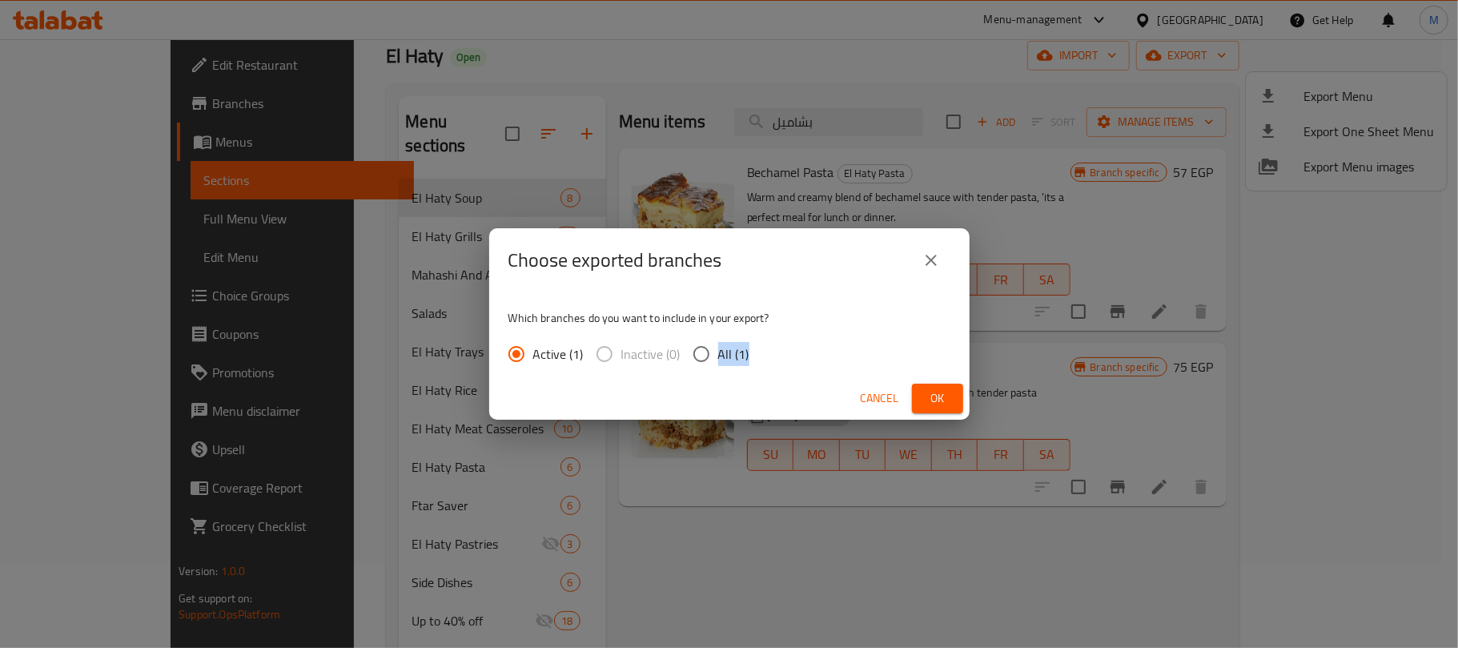
drag, startPoint x: 701, startPoint y: 372, endPoint x: 715, endPoint y: 365, distance: 15.4
click at [715, 365] on div "Which branches do you want to include in your export? Active (1) Inactive (0) A…" at bounding box center [729, 334] width 480 height 85
click at [715, 365] on input "All (1)" at bounding box center [701, 354] width 34 height 34
radio input "true"
click at [919, 402] on button "Ok" at bounding box center [937, 398] width 51 height 30
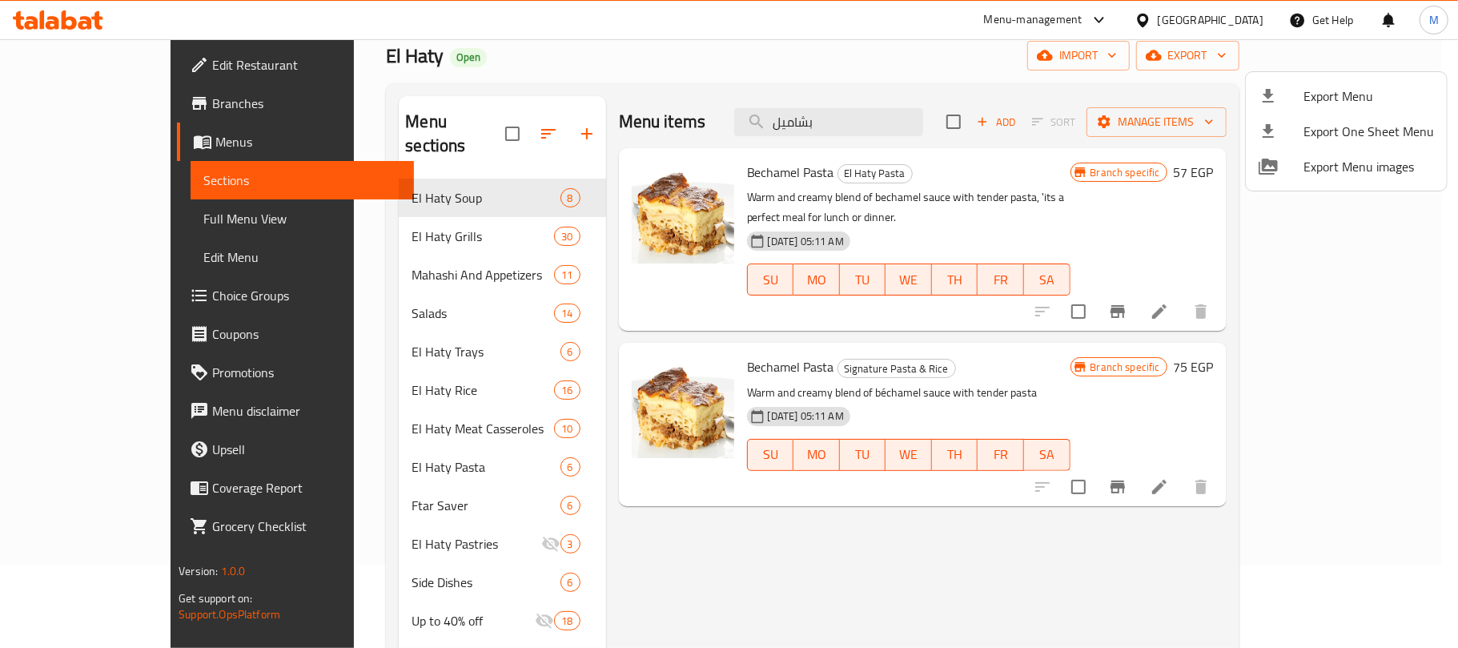
click at [911, 114] on div at bounding box center [729, 324] width 1458 height 648
click at [911, 114] on input "بشاميل" at bounding box center [828, 122] width 189 height 28
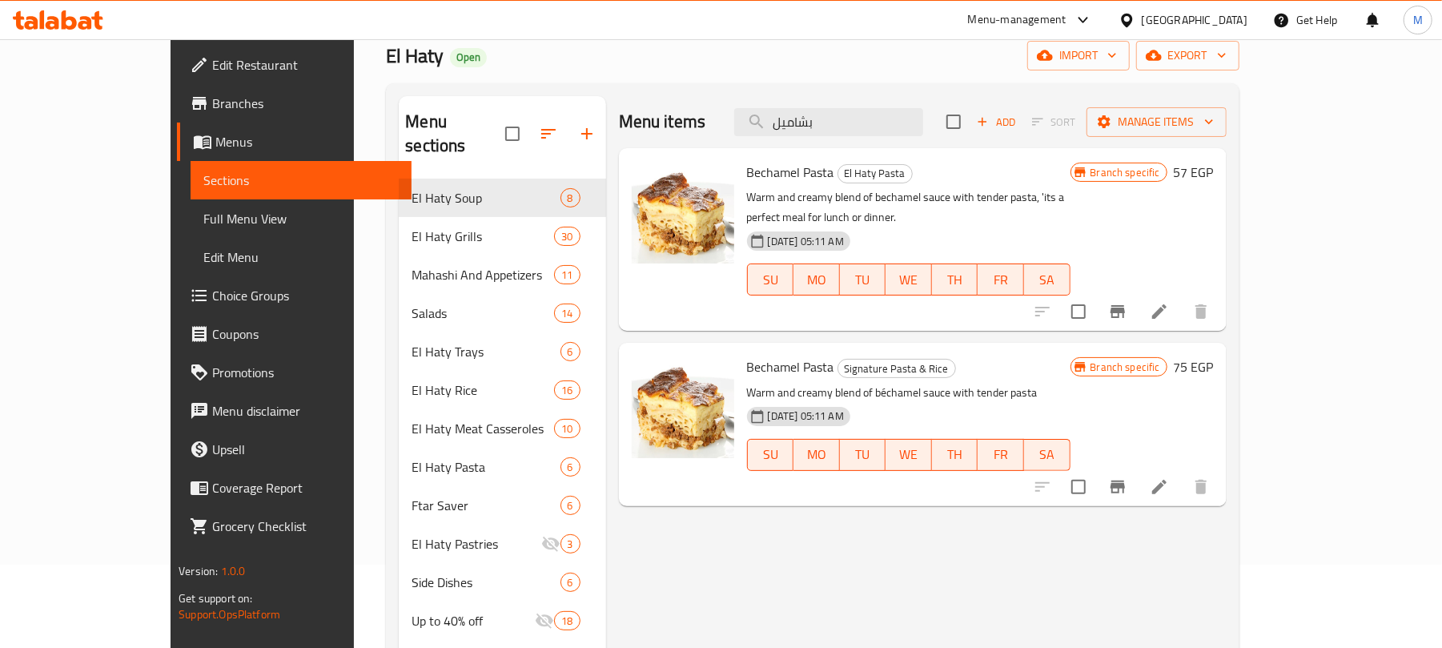
click at [911, 114] on input "بشاميل" at bounding box center [828, 122] width 189 height 28
paste input "رز بالخلطة"
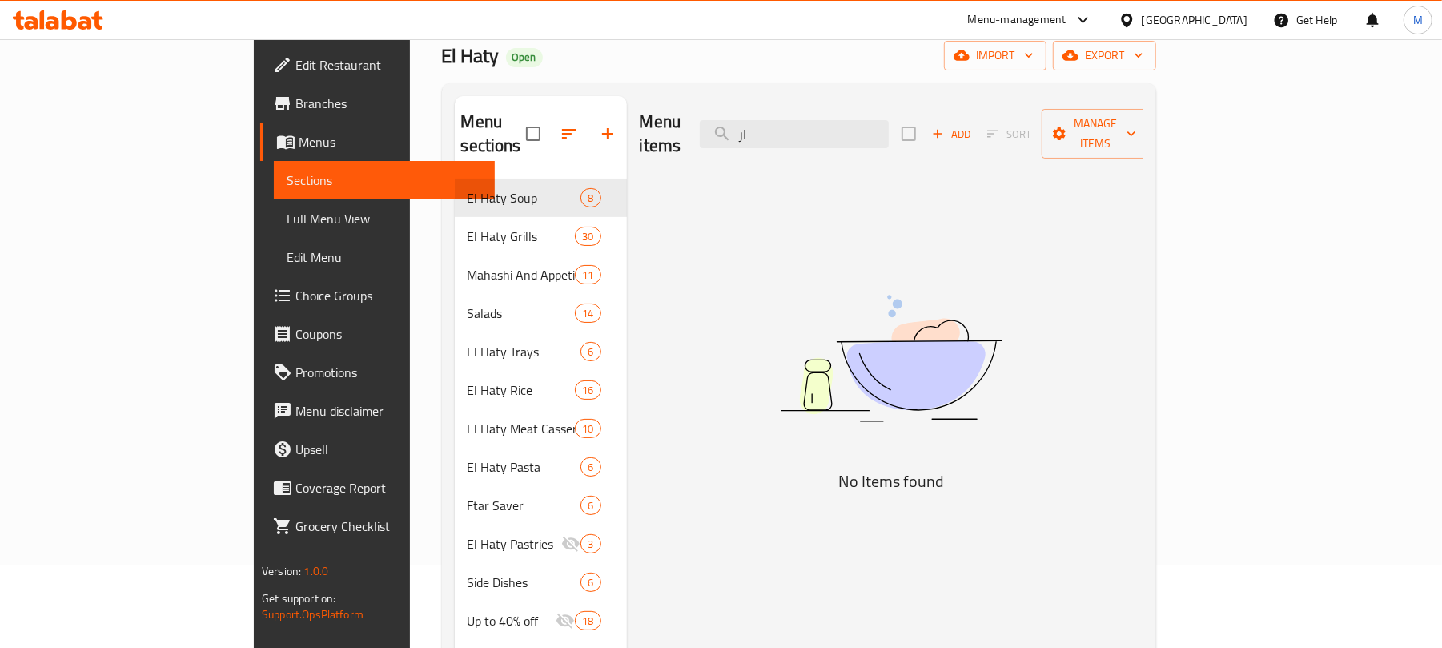
type input "ا"
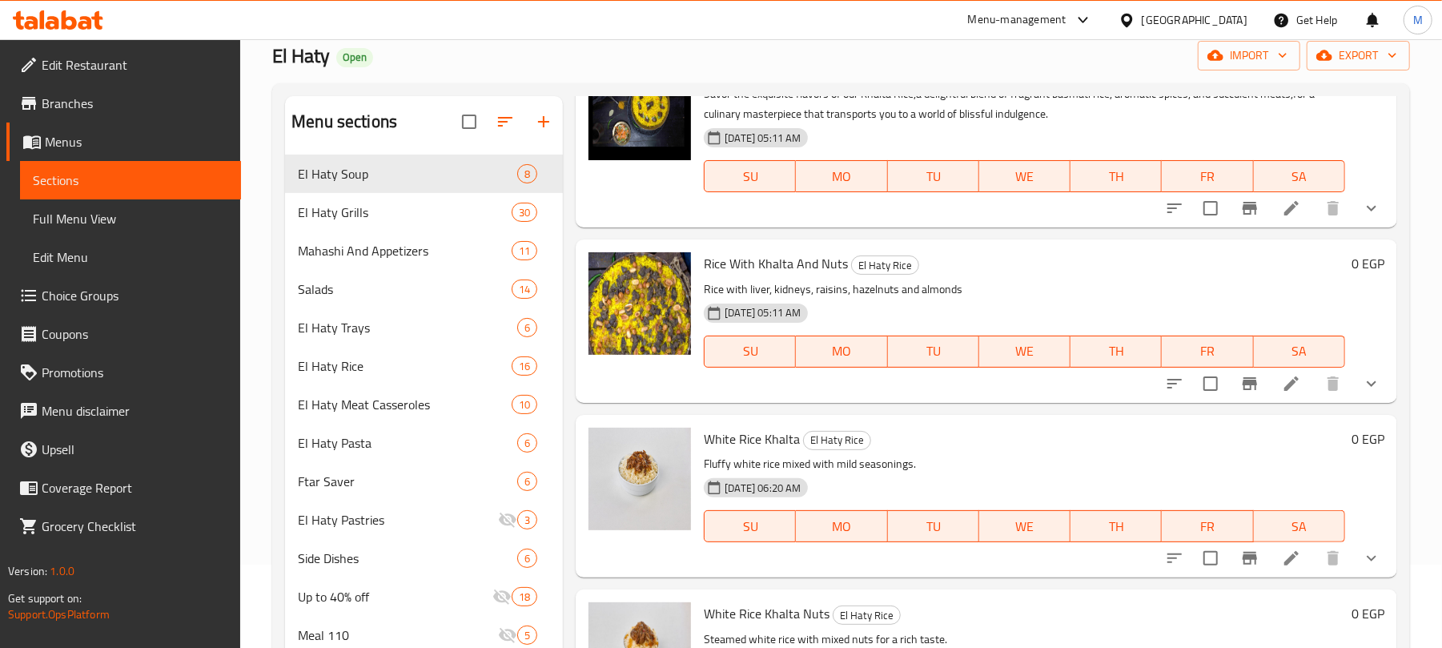
scroll to position [0, 0]
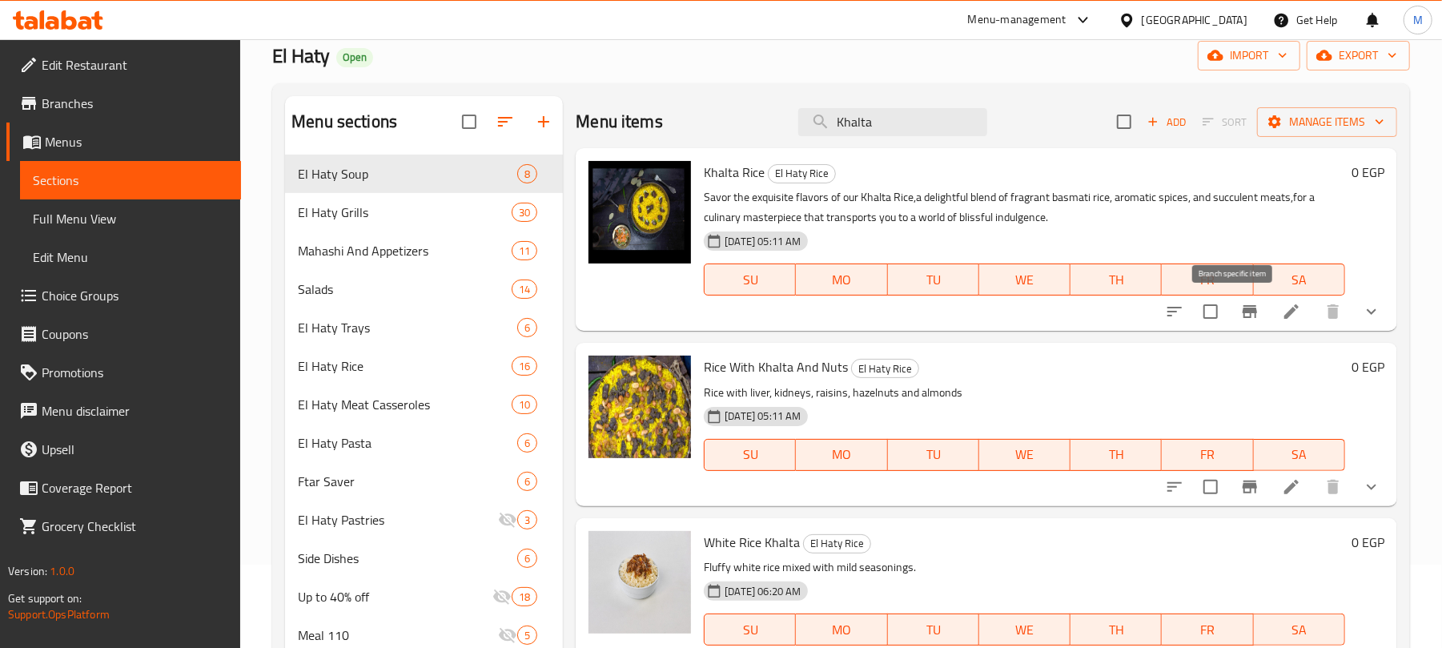
click at [1242, 311] on icon "Branch-specific-item" at bounding box center [1249, 311] width 14 height 13
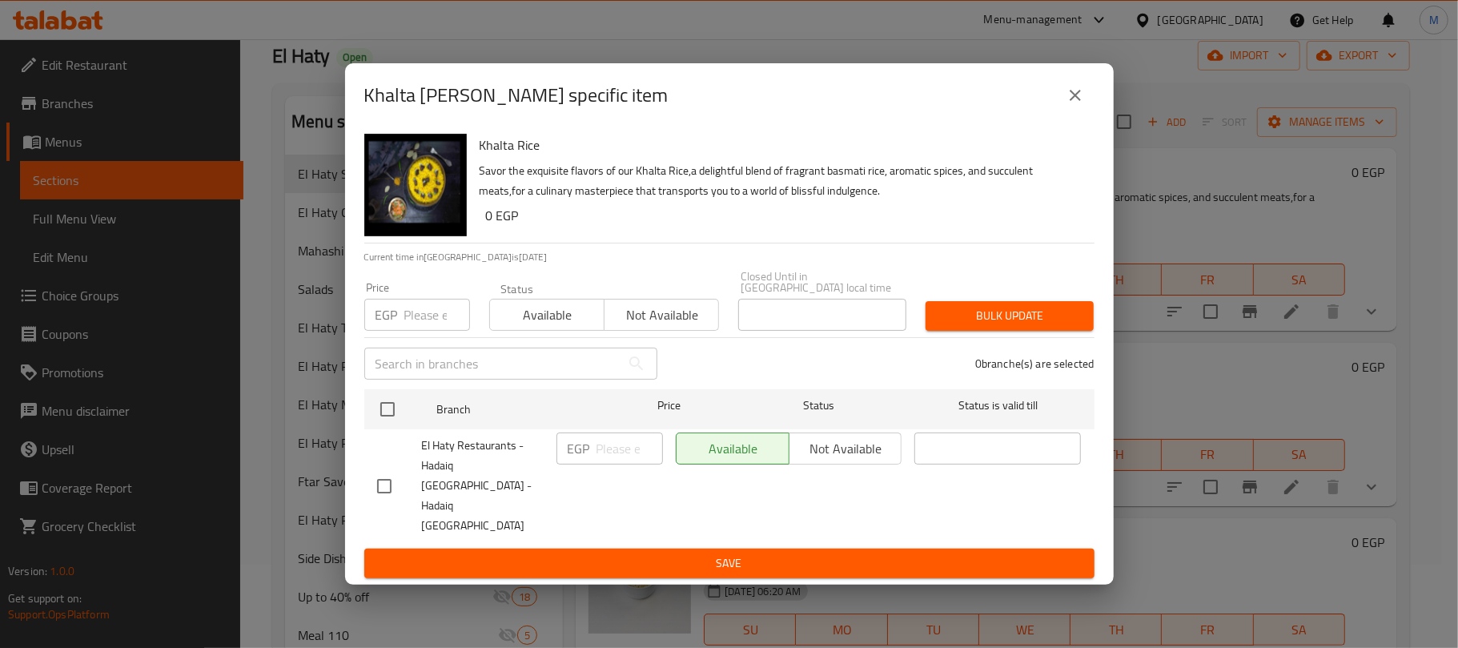
click at [1085, 114] on button "close" at bounding box center [1075, 95] width 38 height 38
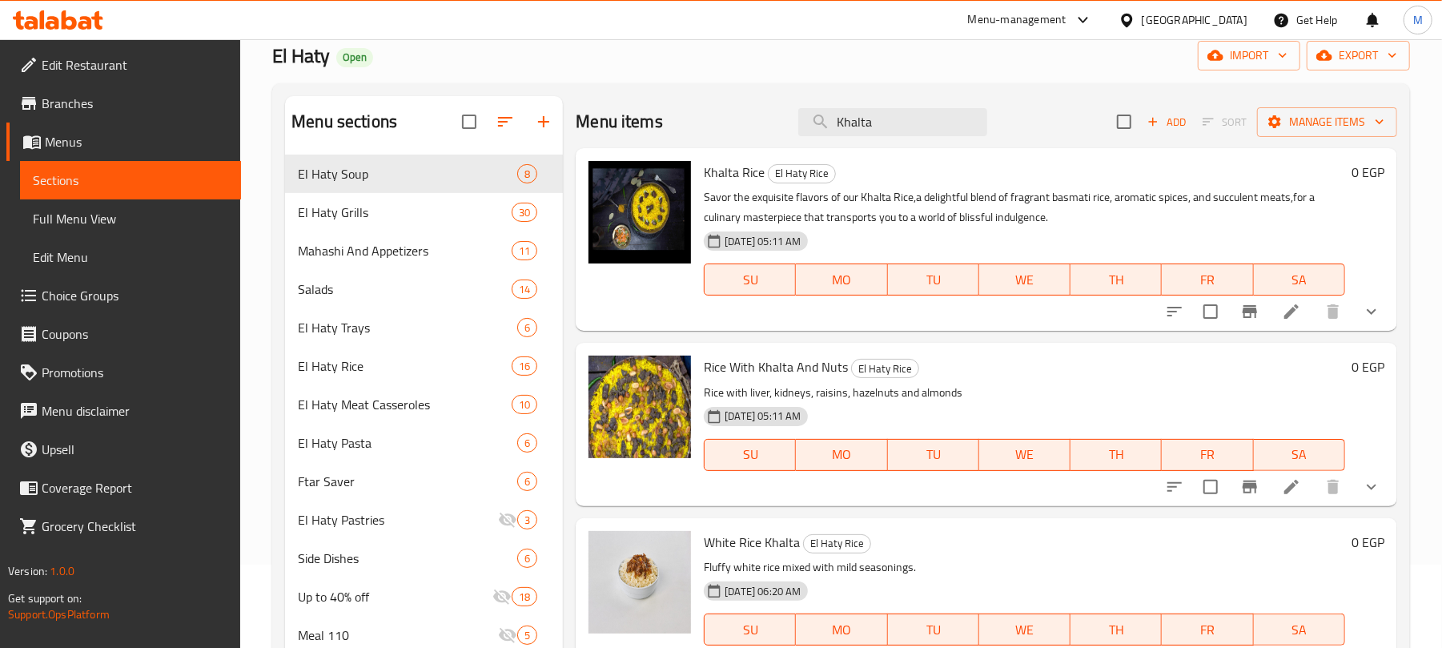
click at [1368, 321] on button "show more" at bounding box center [1371, 311] width 38 height 38
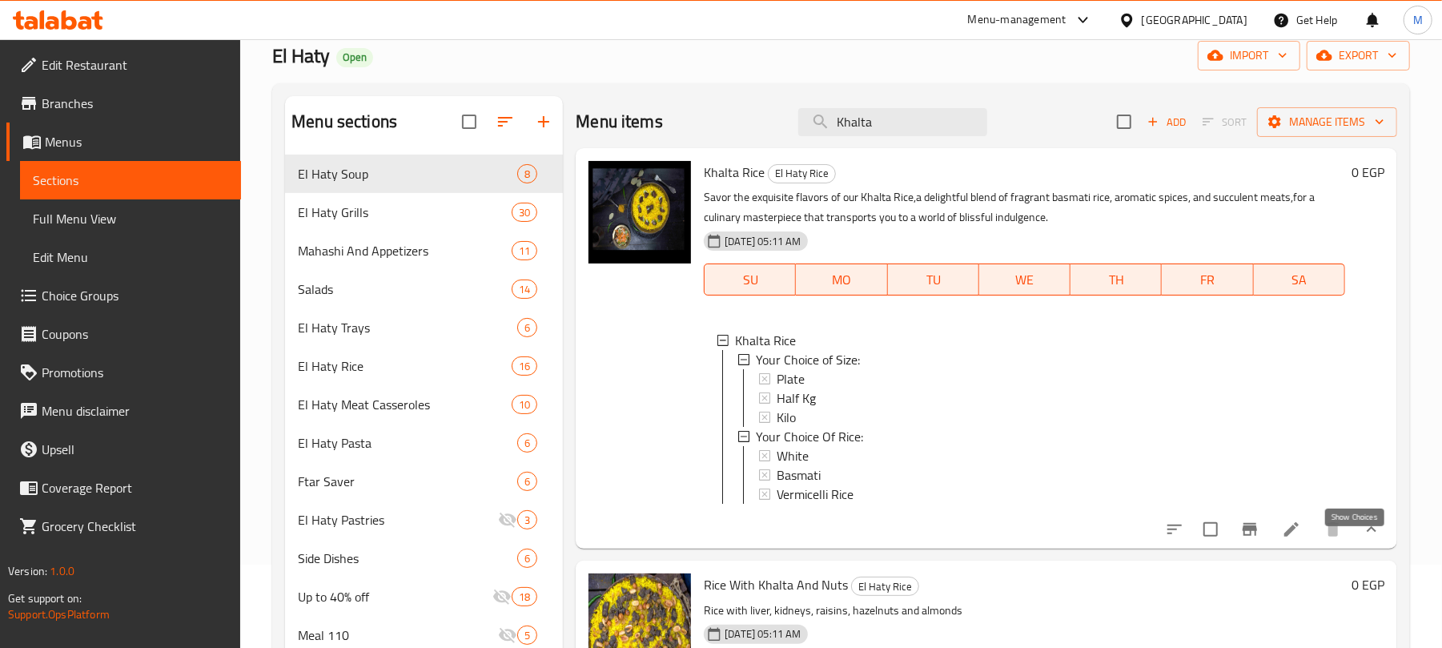
click at [1362, 539] on icon "show more" at bounding box center [1371, 529] width 19 height 19
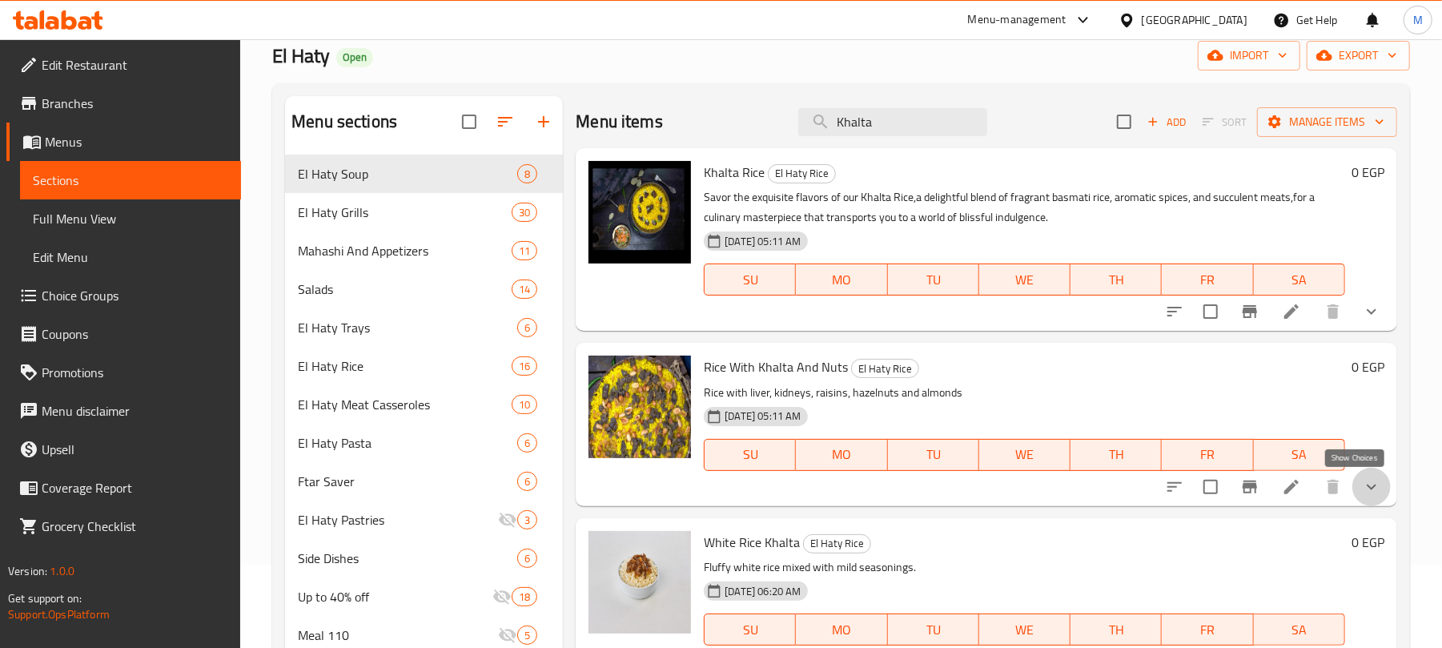
click at [1362, 492] on icon "show more" at bounding box center [1371, 486] width 19 height 19
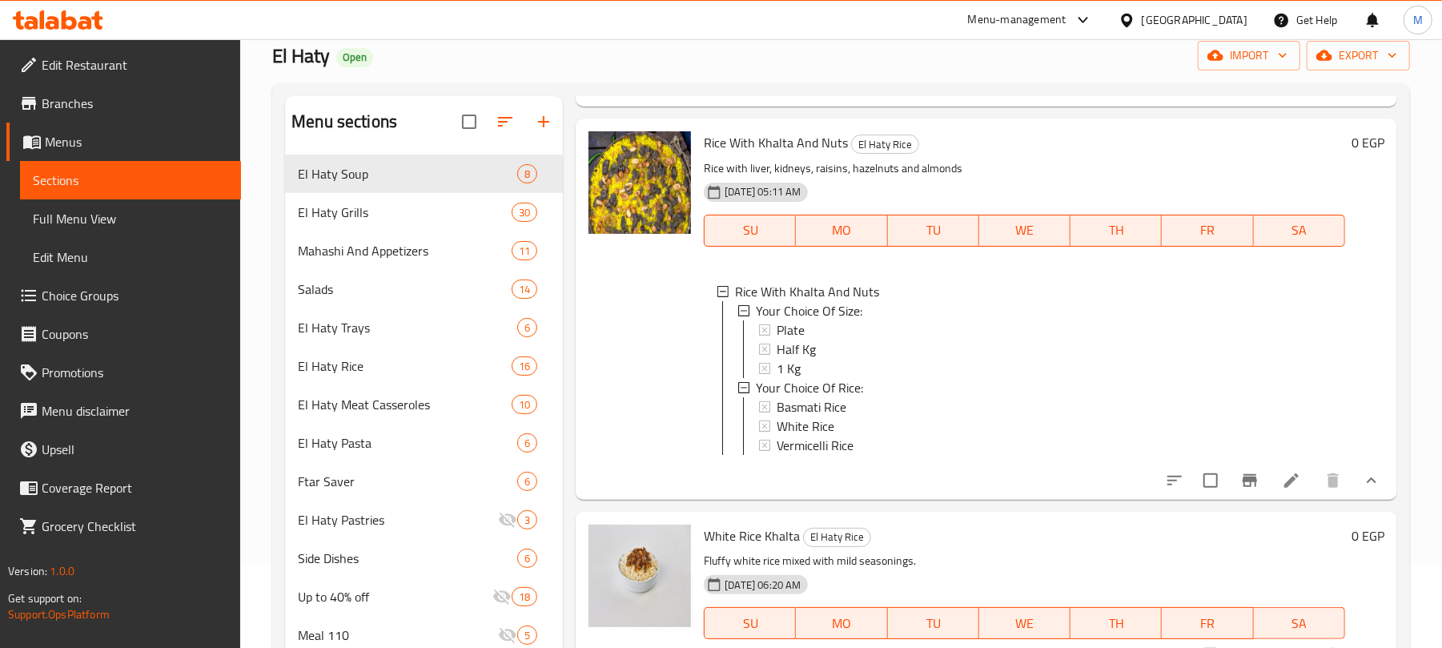
scroll to position [221, 0]
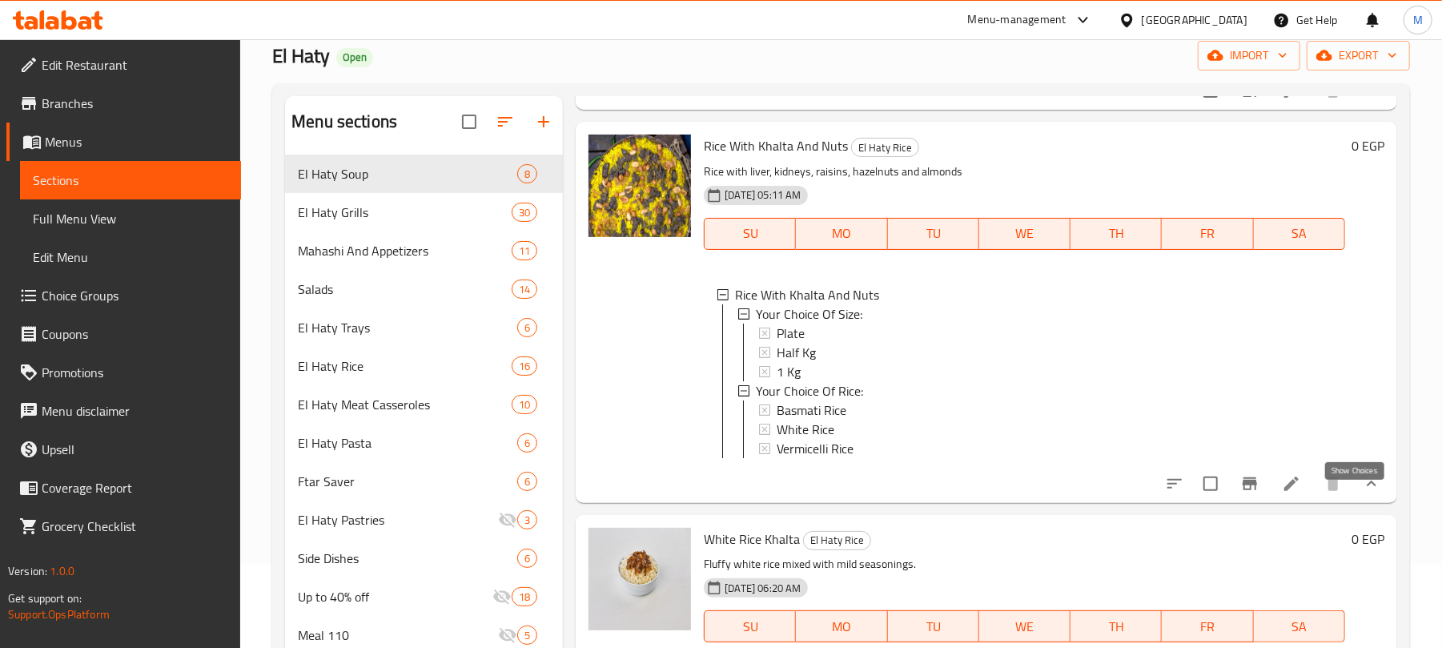
click at [1362, 493] on icon "show more" at bounding box center [1371, 483] width 19 height 19
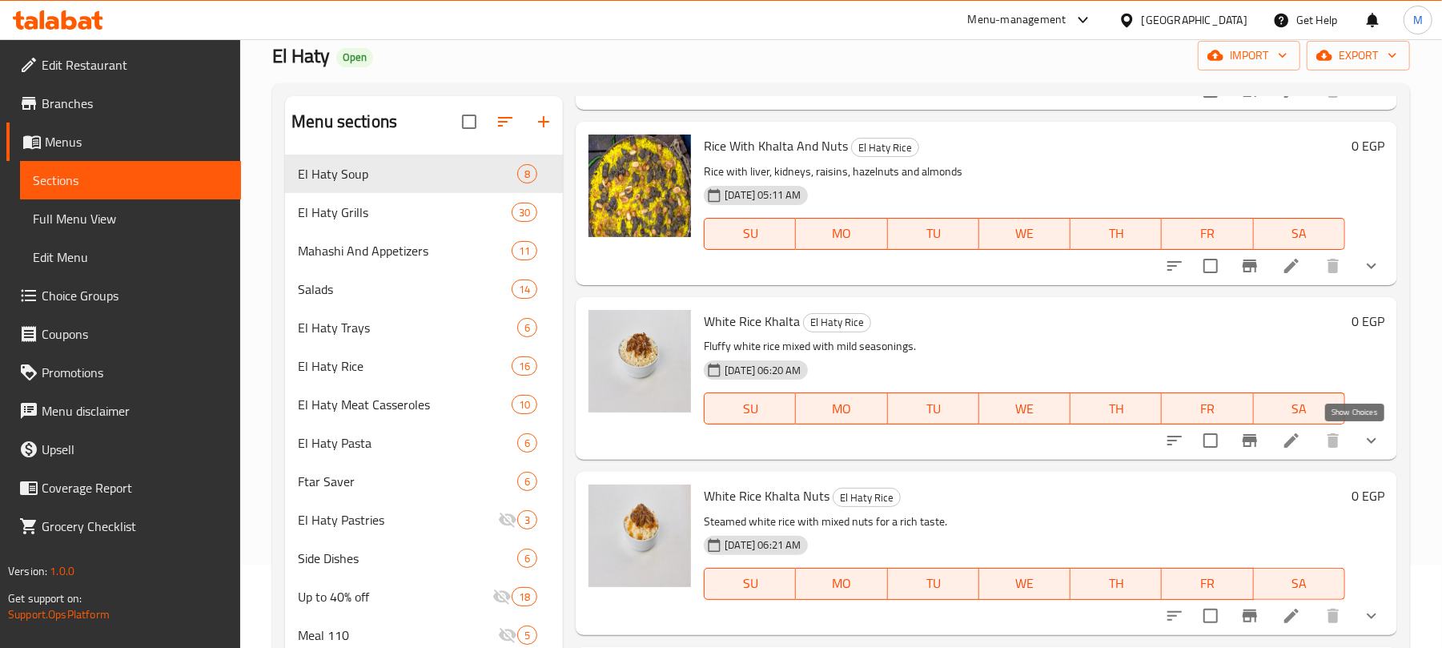
click at [1362, 448] on icon "show more" at bounding box center [1371, 440] width 19 height 19
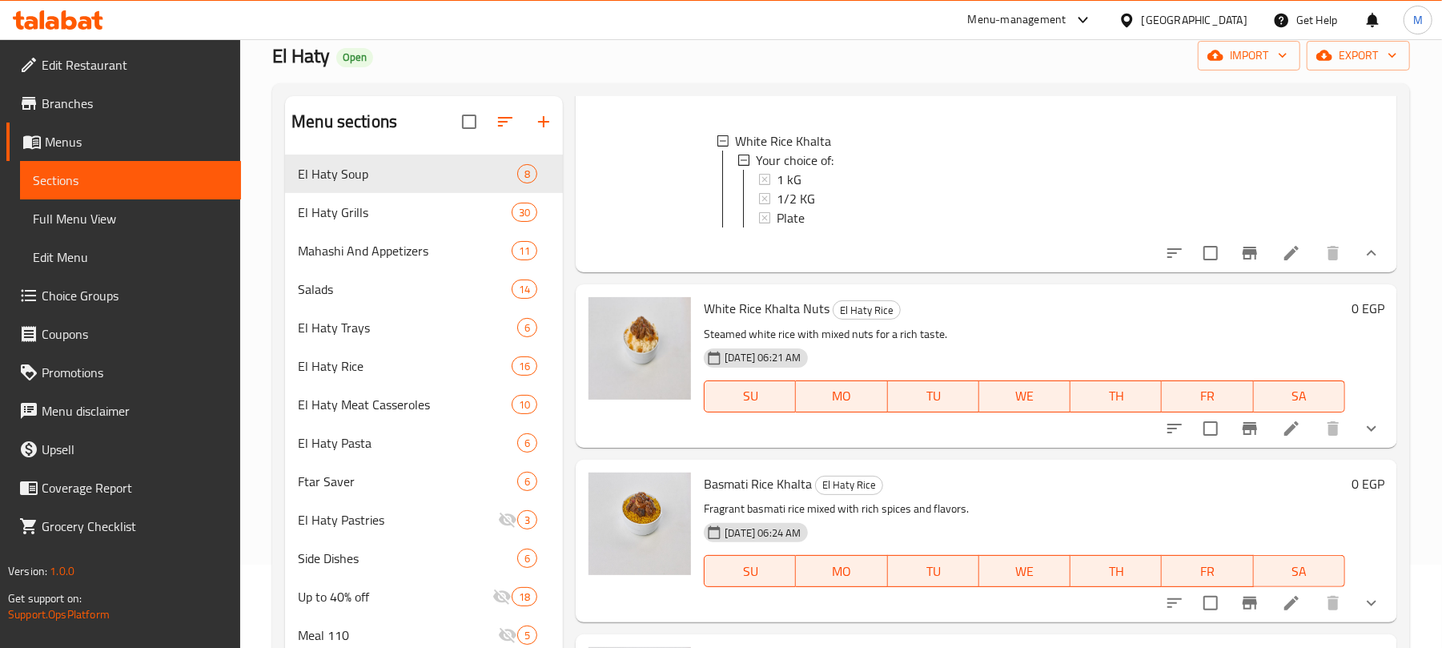
scroll to position [571, 0]
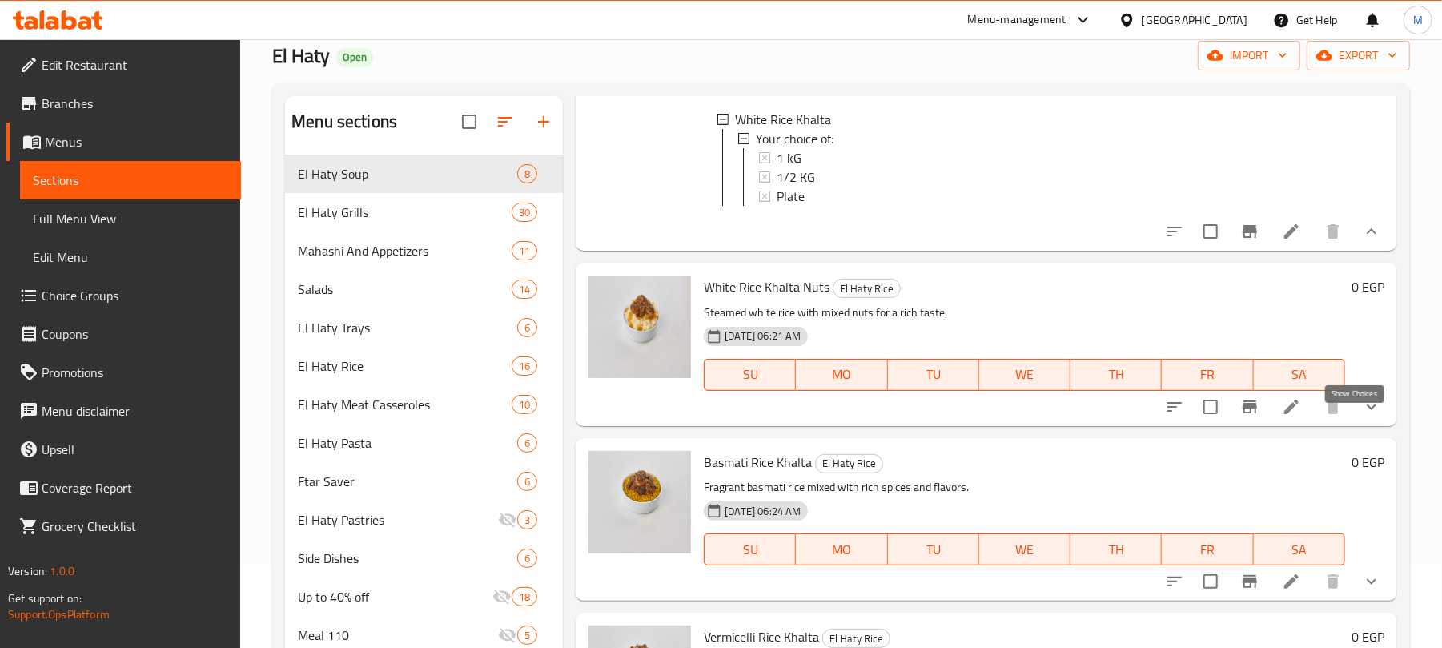
click at [1362, 416] on icon "show more" at bounding box center [1371, 406] width 19 height 19
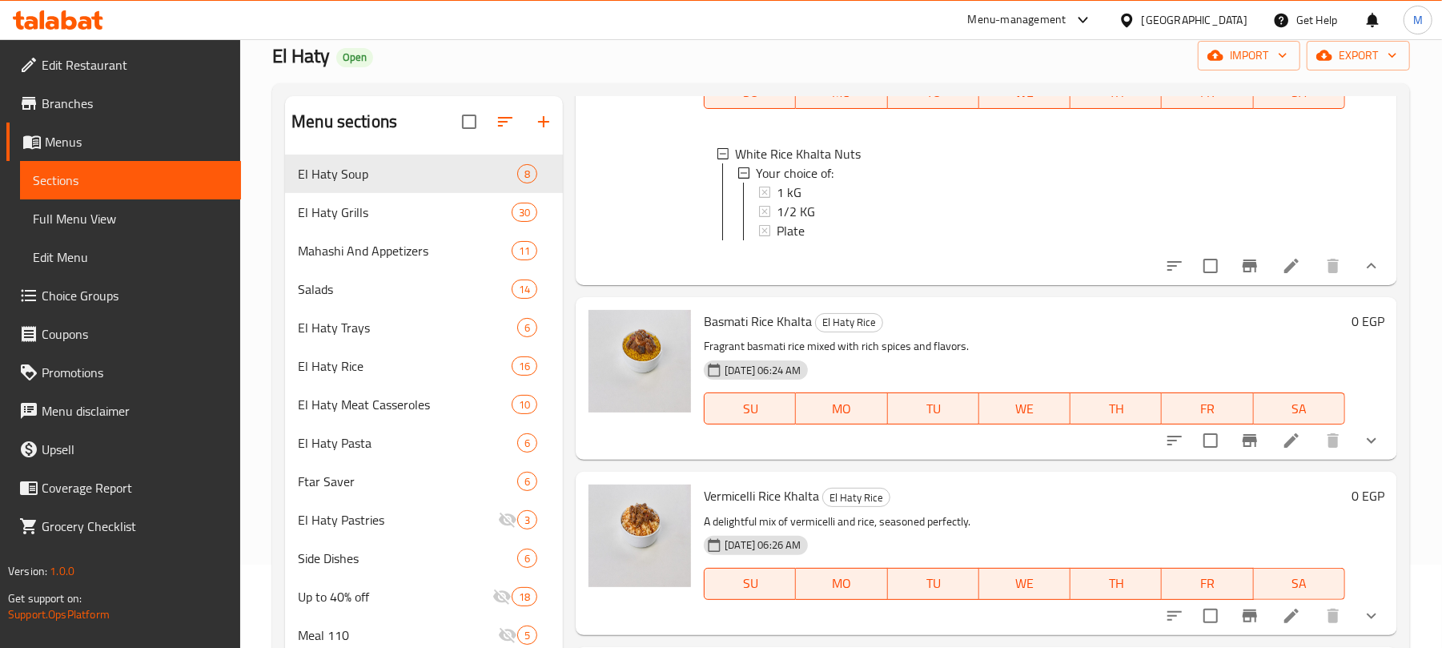
scroll to position [941, 0]
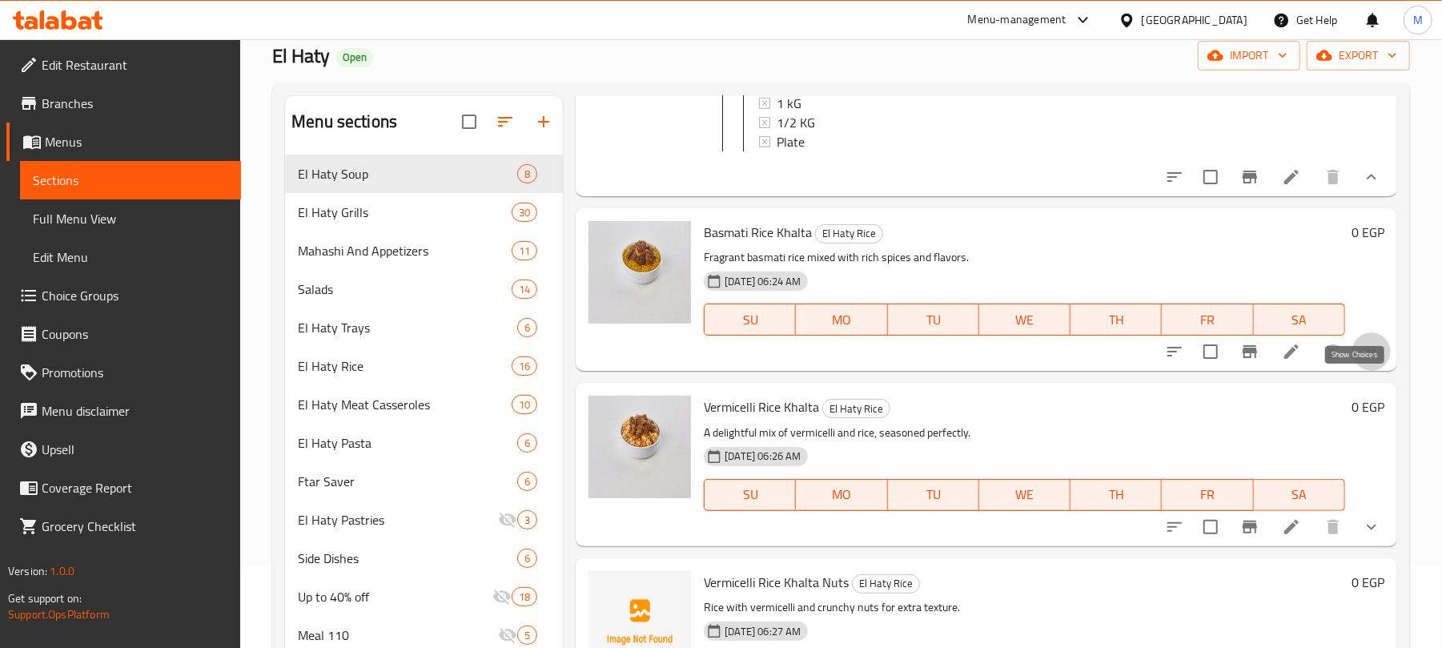
click at [1362, 361] on icon "show more" at bounding box center [1371, 351] width 19 height 19
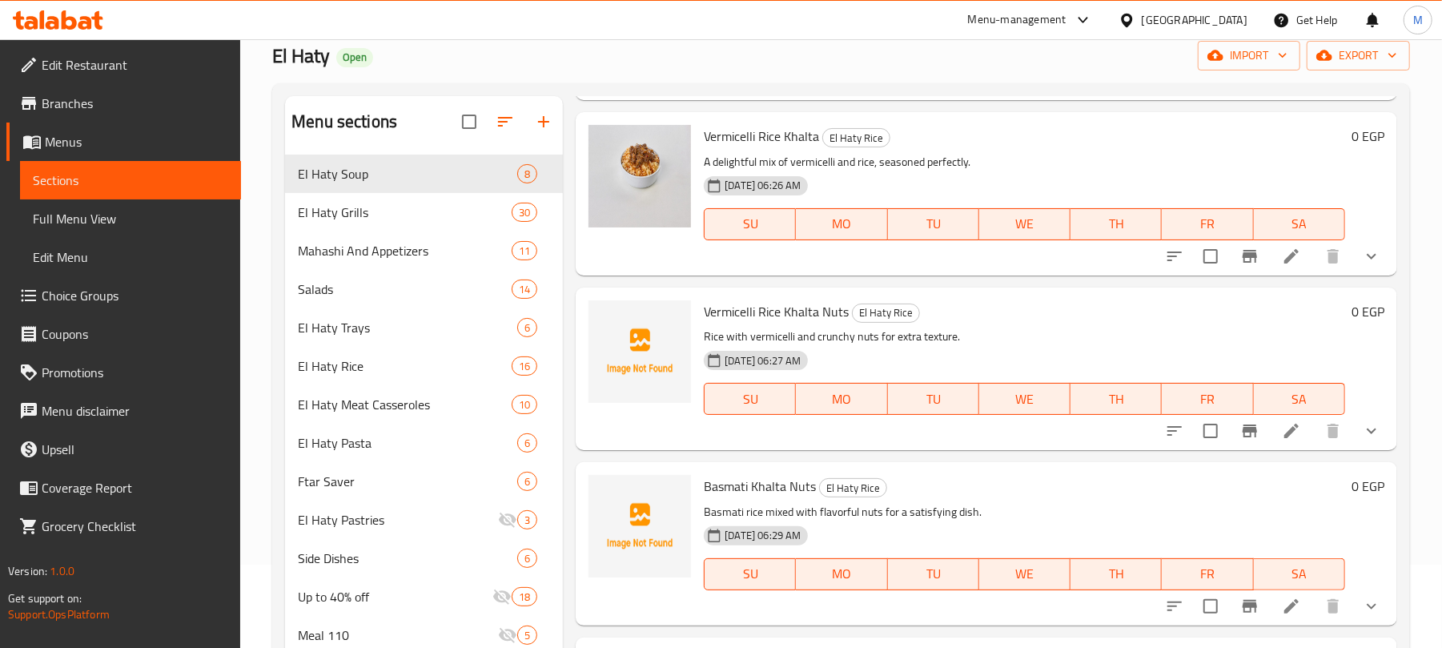
scroll to position [1350, 0]
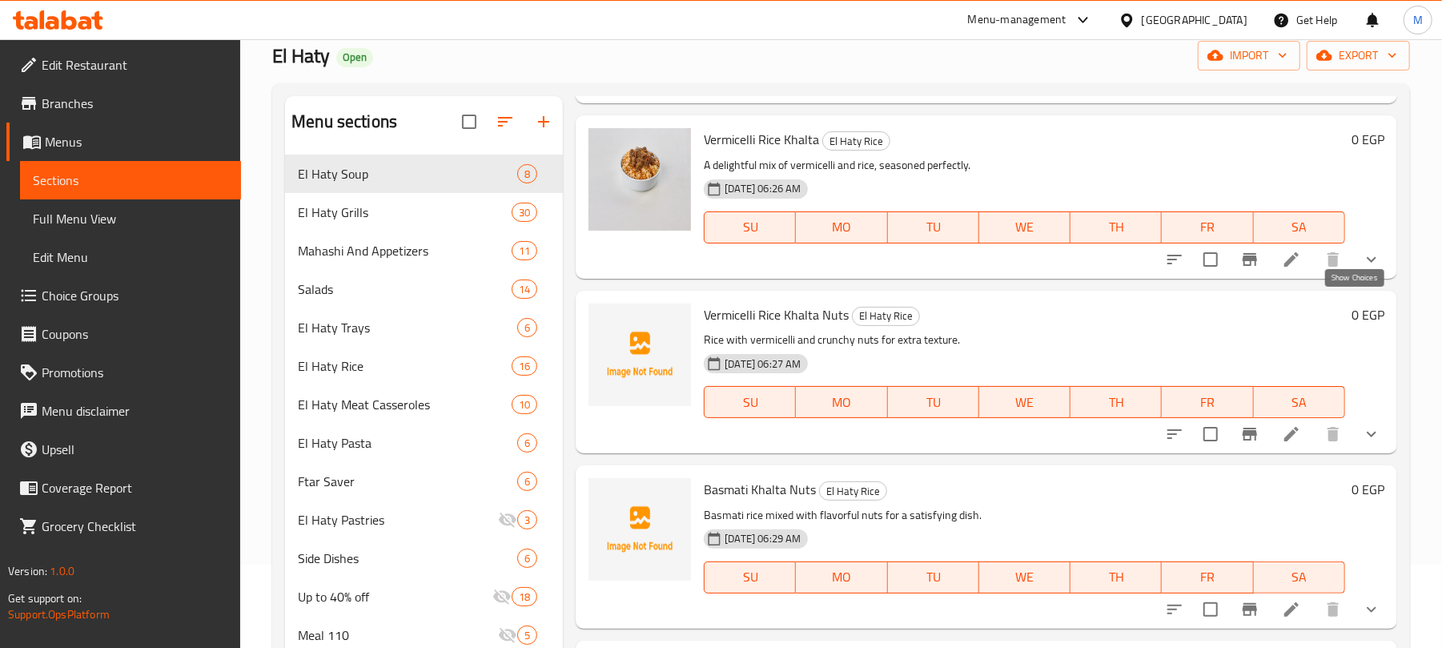
click at [1362, 269] on icon "show more" at bounding box center [1371, 259] width 19 height 19
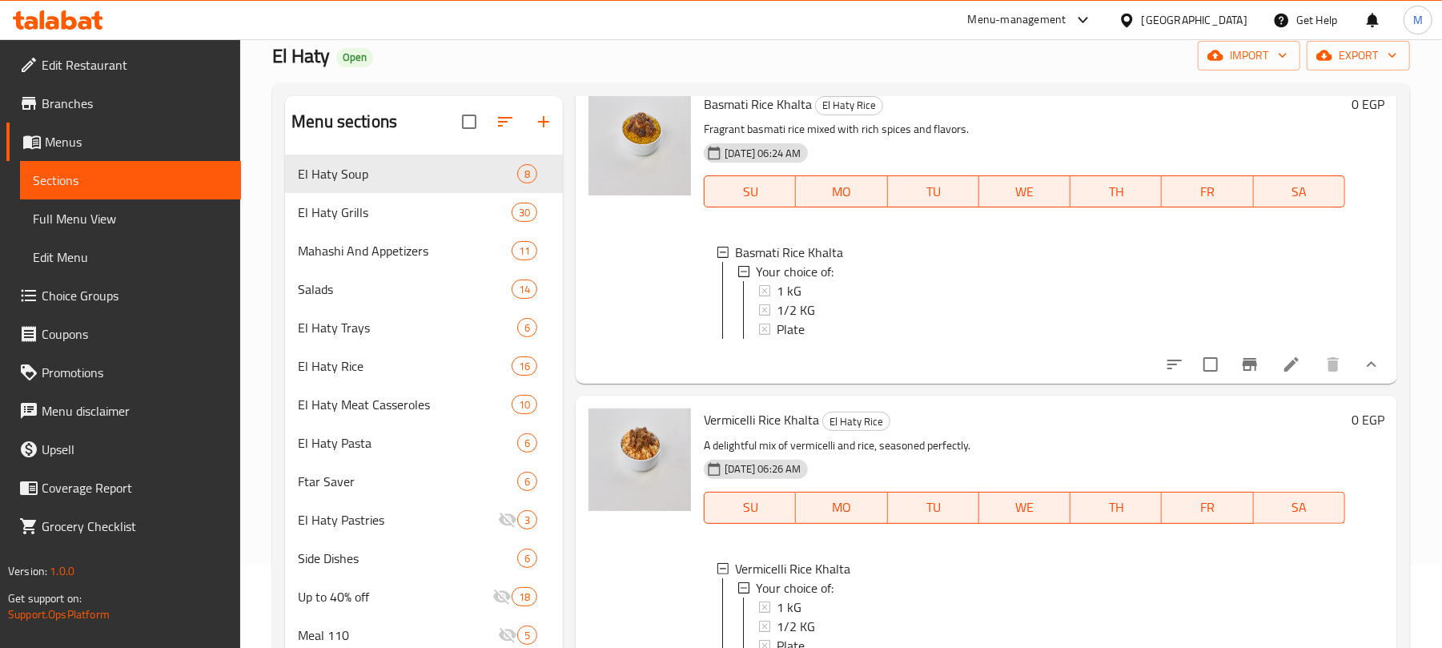
scroll to position [592, 0]
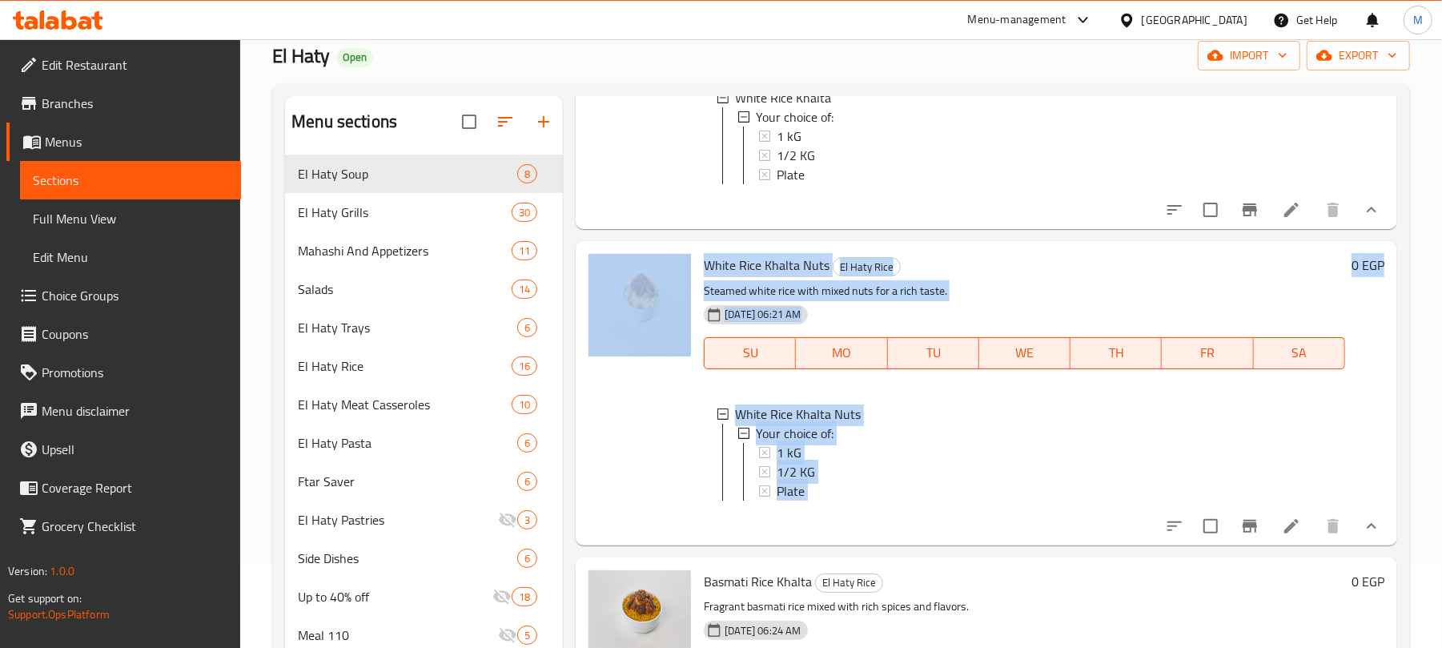
drag, startPoint x: 1416, startPoint y: 359, endPoint x: 1400, endPoint y: 218, distance: 141.8
click at [1400, 218] on div "Home / Restaurants management / Menus / Sections El Haty Open import export Men…" at bounding box center [841, 542] width 1202 height 1172
click at [1400, 218] on div "Menu sections El Haty Soup 8 El Haty Grills 30 Mahashi And Appetizers 11 Salads…" at bounding box center [841, 589] width 1138 height 1013
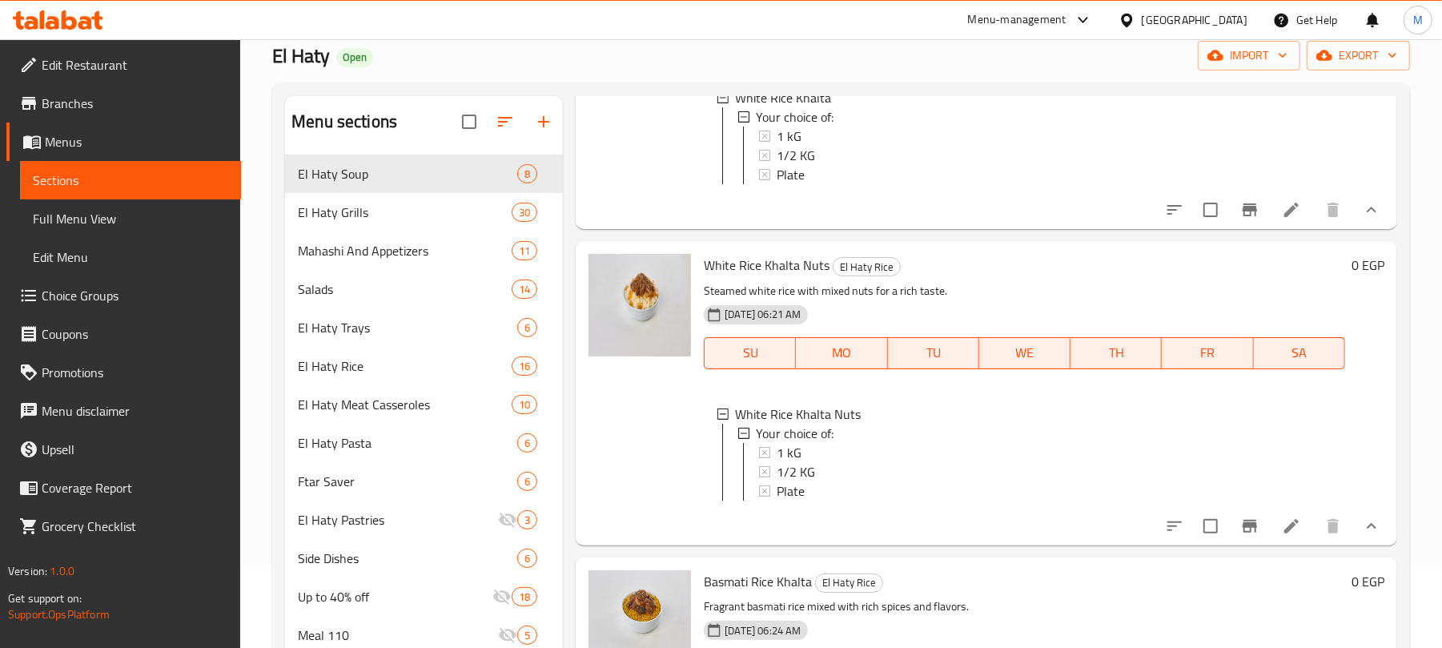
scroll to position [0, 0]
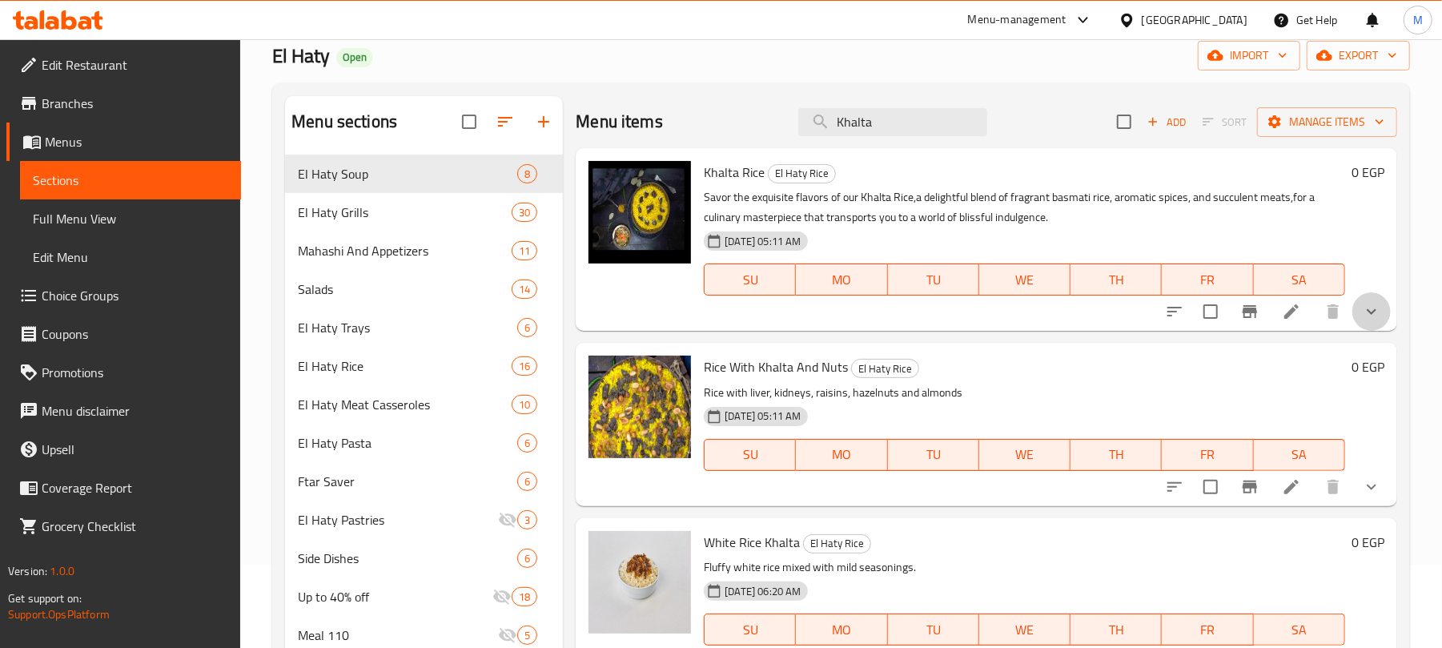
click at [1371, 317] on button "show more" at bounding box center [1371, 311] width 38 height 38
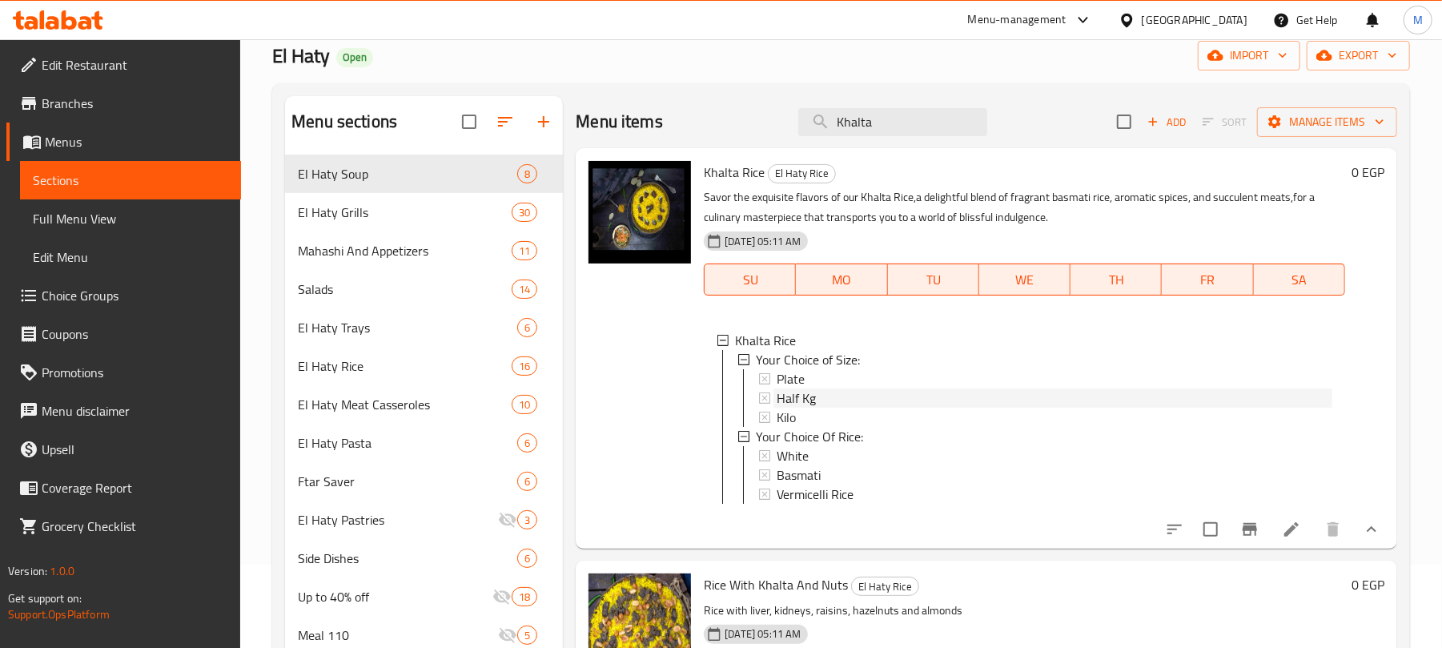
click at [799, 397] on span "Half Kg" at bounding box center [795, 397] width 39 height 19
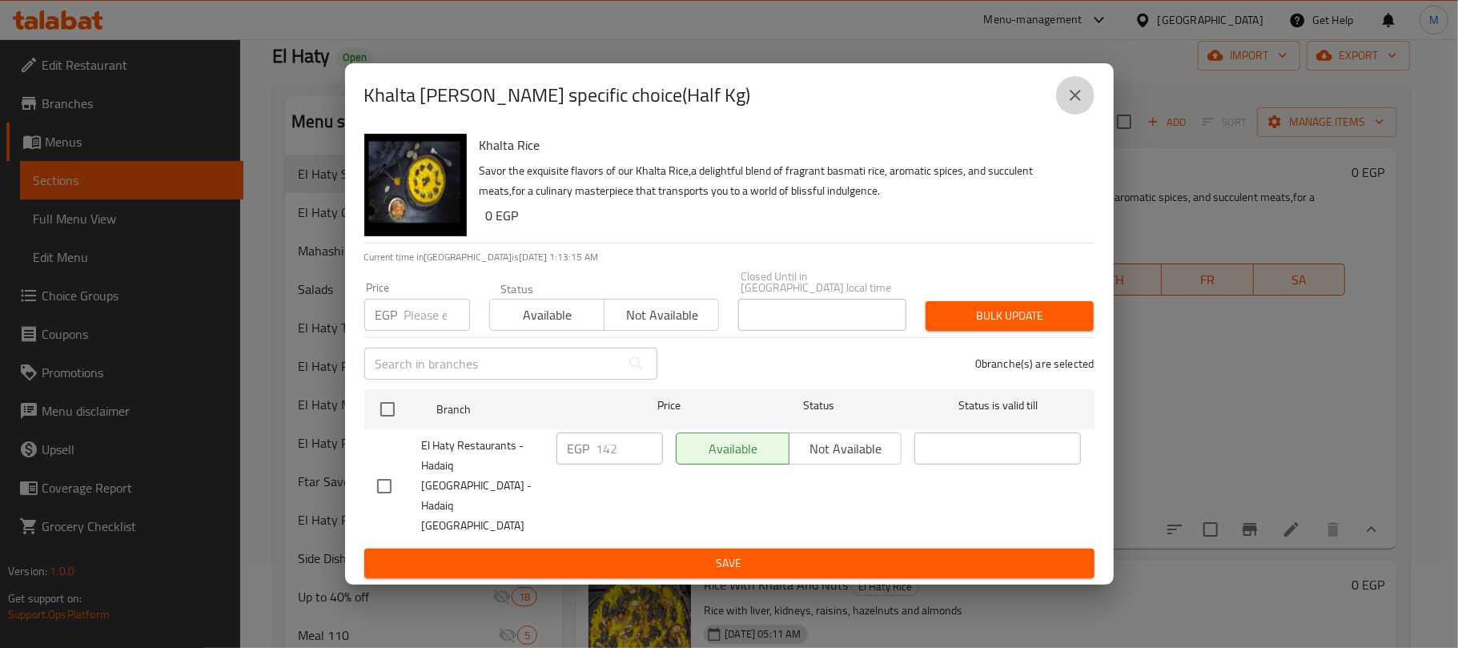
click at [1064, 114] on button "close" at bounding box center [1075, 95] width 38 height 38
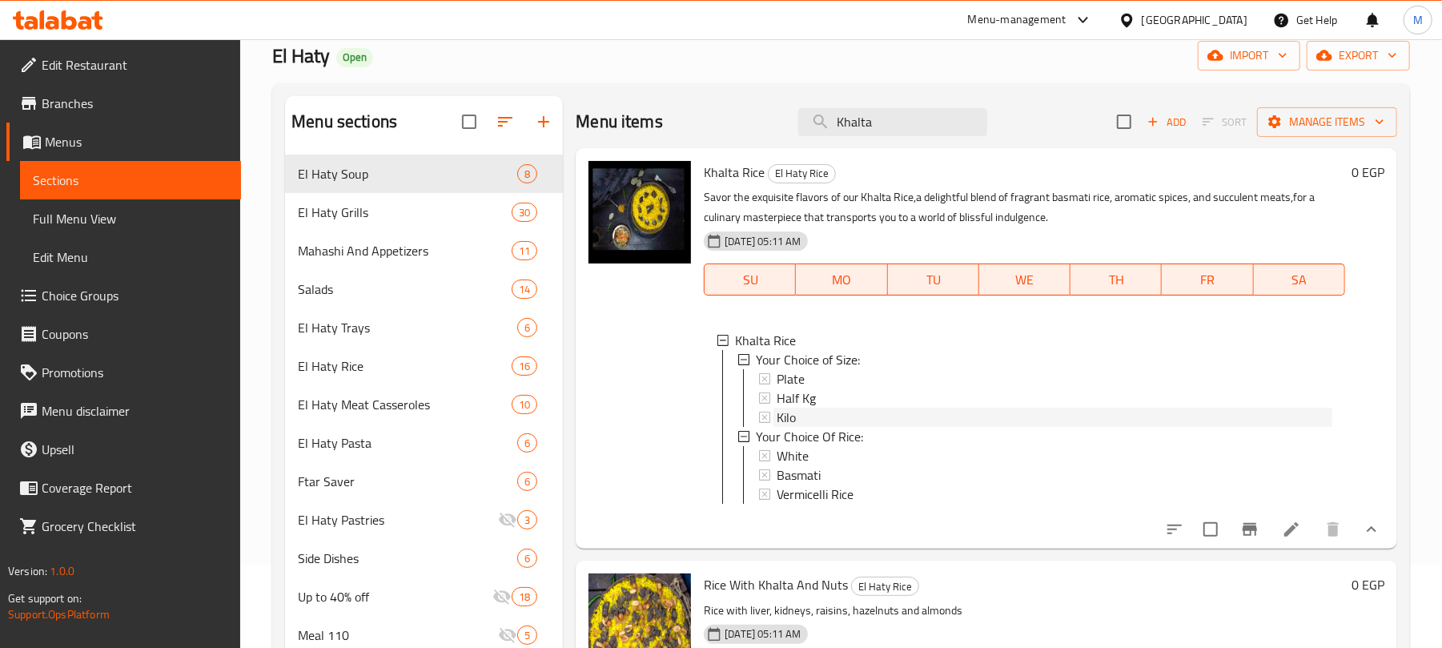
click at [901, 419] on div "Kilo" at bounding box center [1054, 416] width 556 height 19
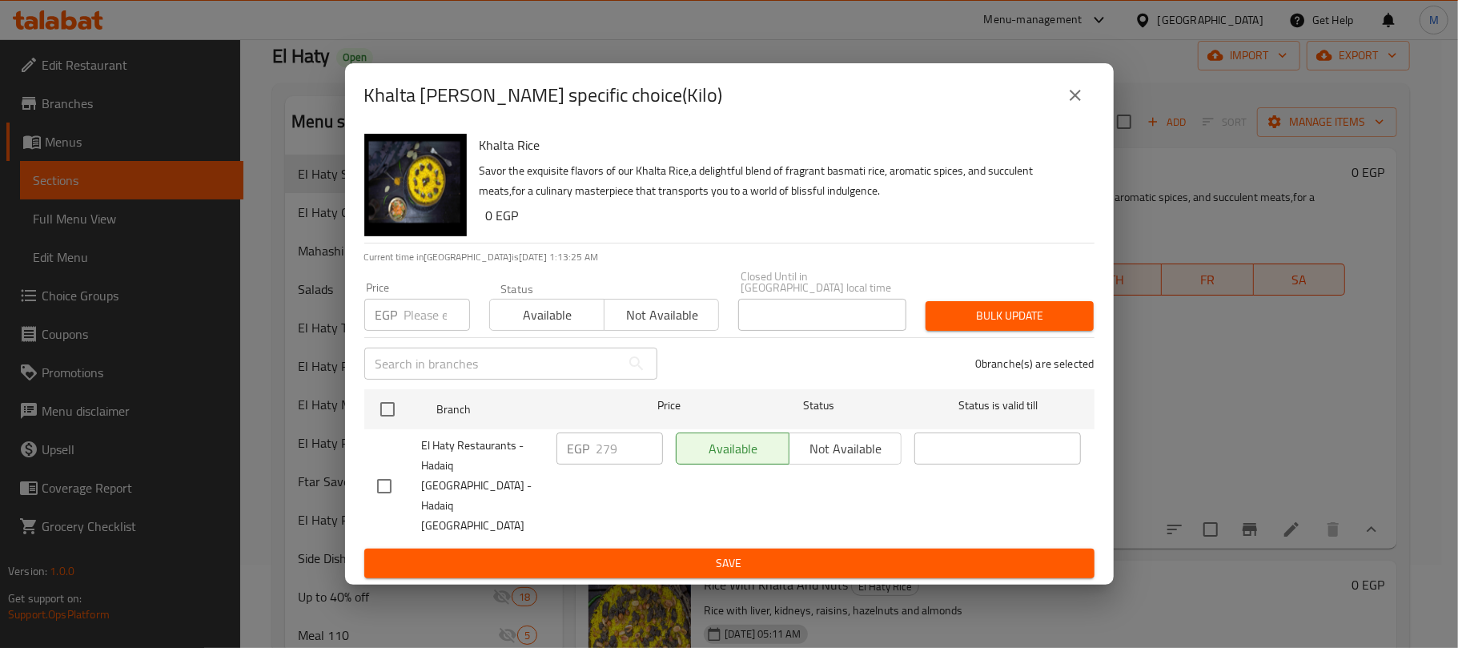
click at [1071, 107] on button "close" at bounding box center [1075, 95] width 38 height 38
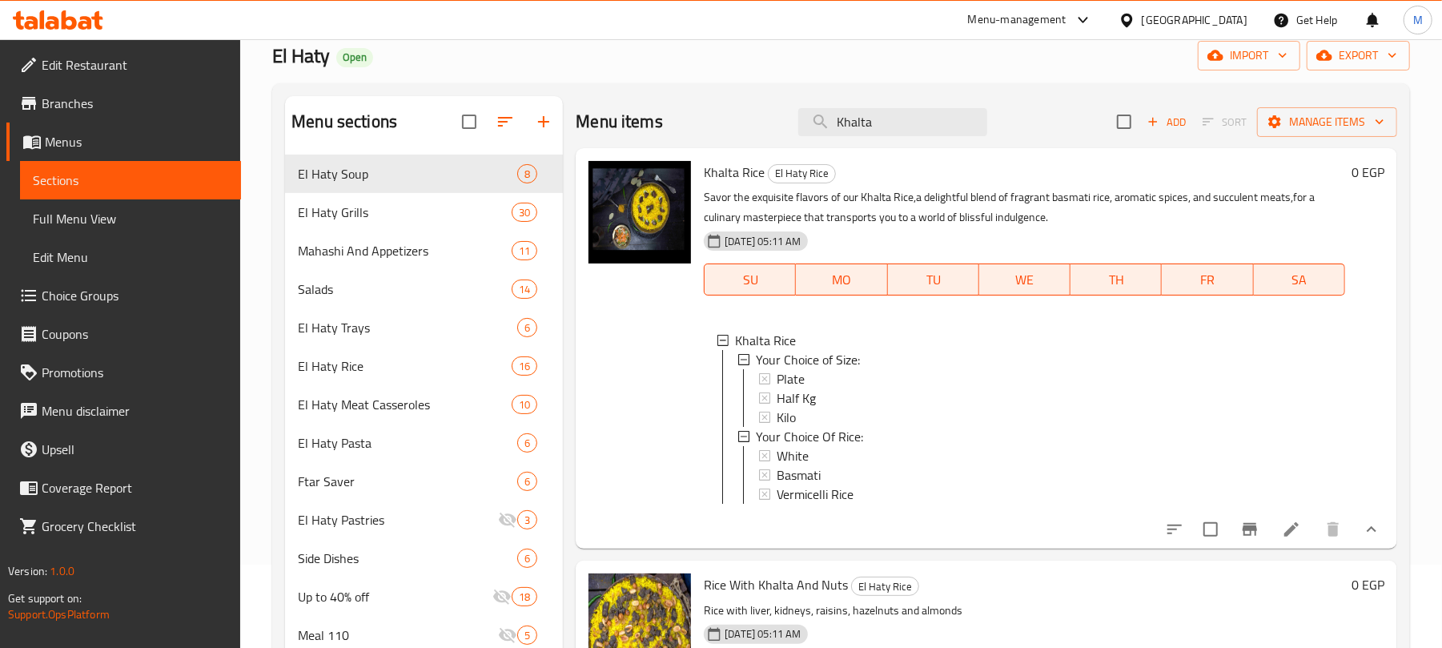
click at [264, 267] on div "Home / Restaurants management / Menus / Sections El Haty Open import export Men…" at bounding box center [841, 542] width 1202 height 1172
click at [798, 408] on div "Kilo" at bounding box center [1054, 416] width 556 height 19
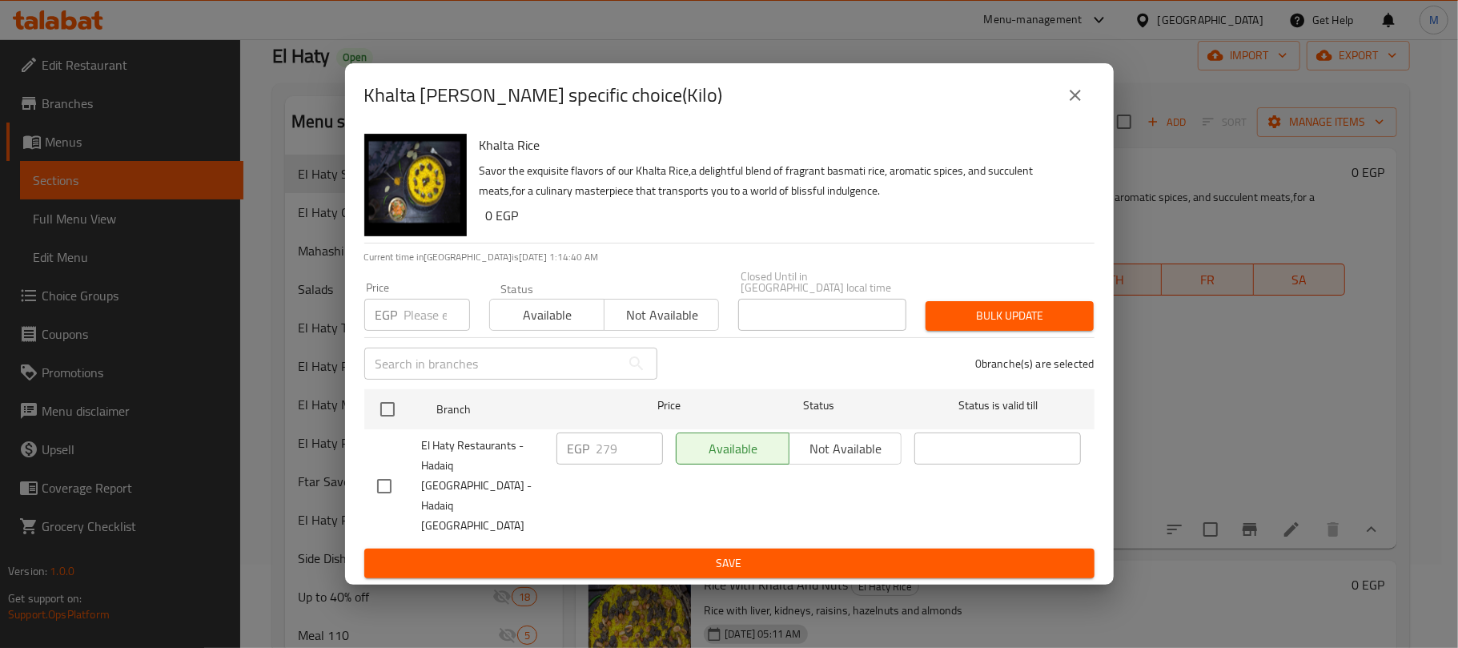
click at [1056, 114] on button "close" at bounding box center [1075, 95] width 38 height 38
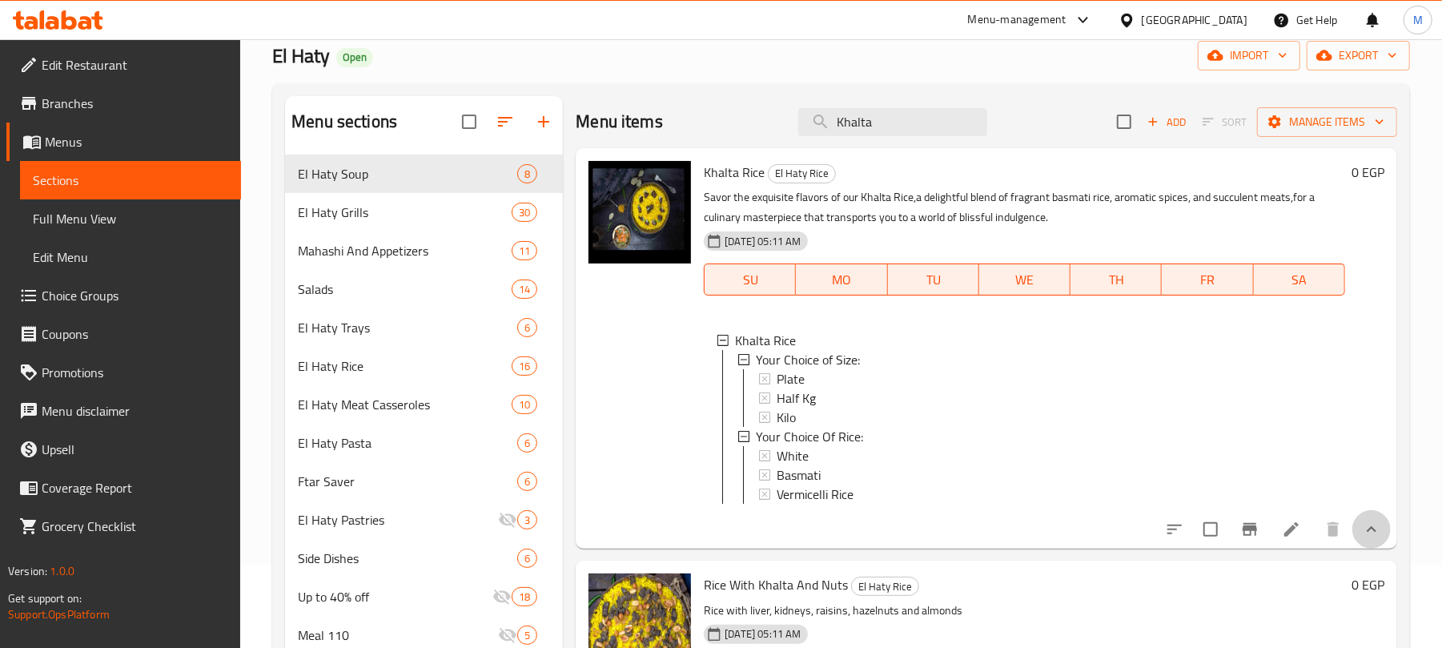
click at [1352, 536] on button "show more" at bounding box center [1371, 529] width 38 height 38
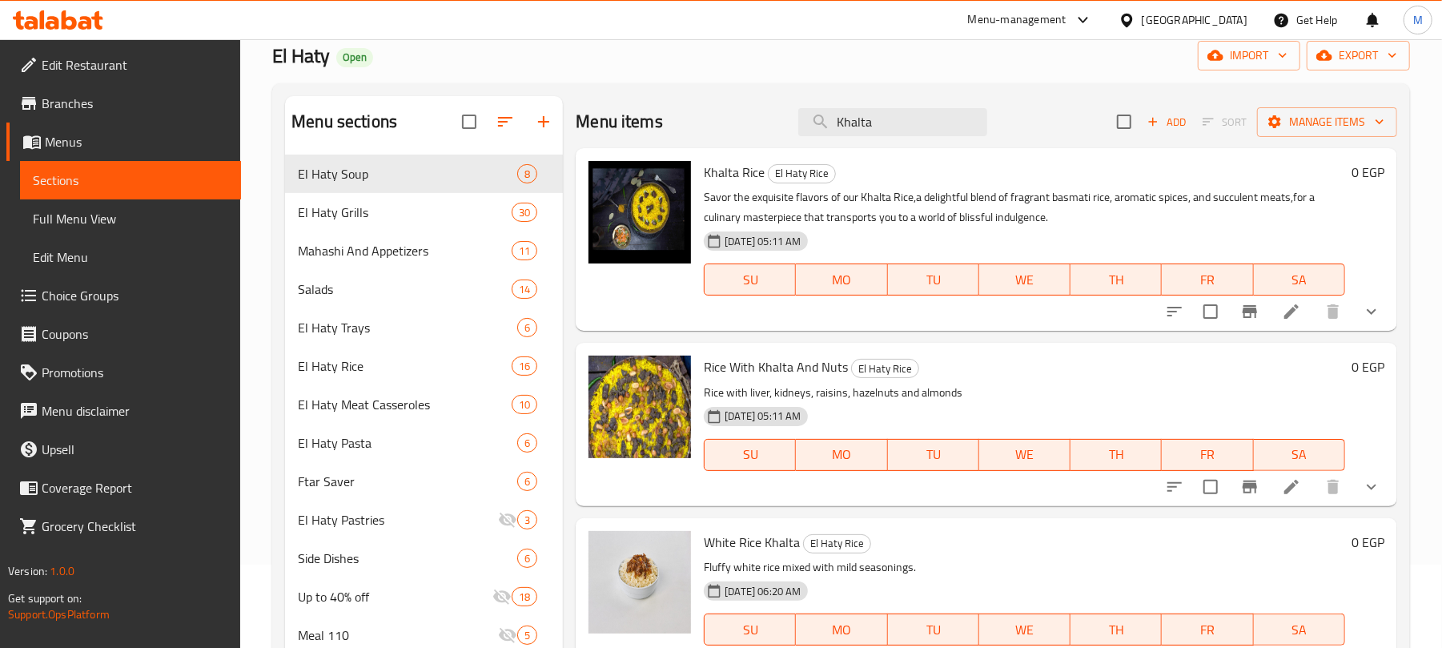
click at [266, 327] on div "Home / Restaurants management / Menus / Sections El Haty Open import export Men…" at bounding box center [841, 542] width 1202 height 1172
click at [1358, 301] on button "show more" at bounding box center [1371, 311] width 38 height 38
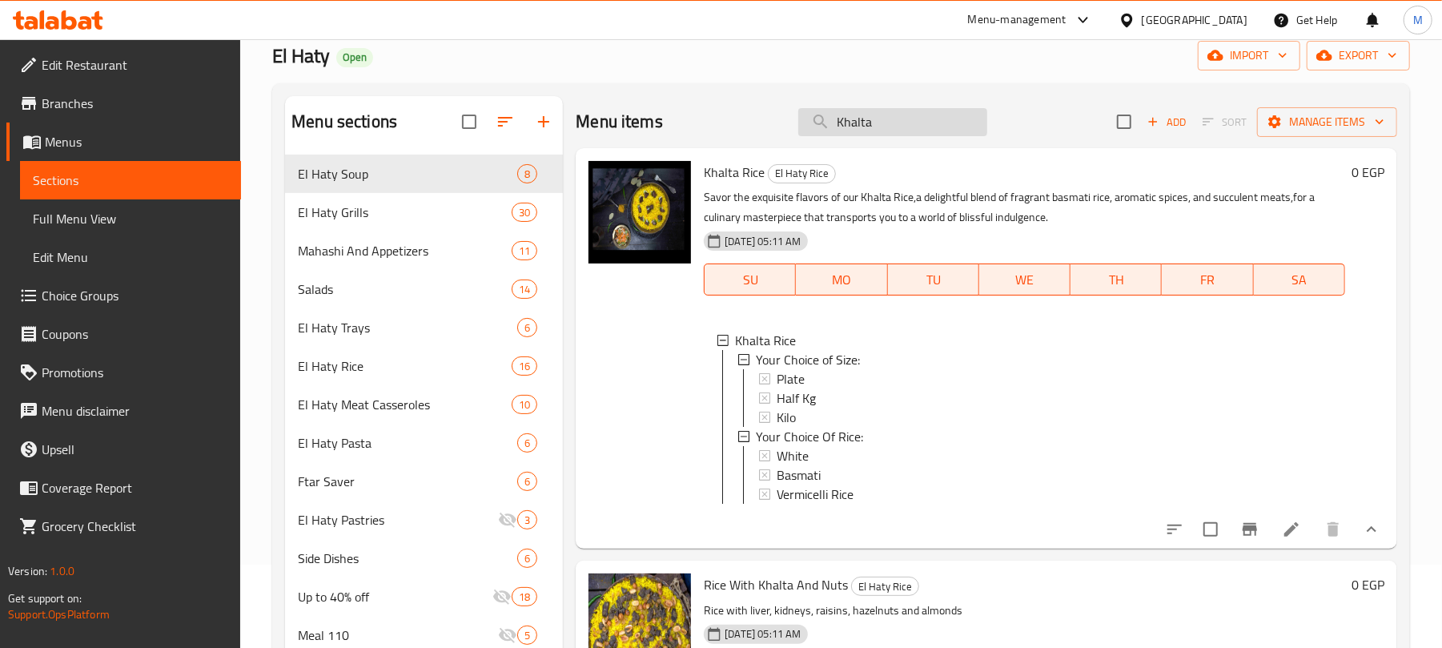
click at [852, 117] on input "Khalta" at bounding box center [892, 122] width 189 height 28
paste input "ارز بالمكسرات"
click at [852, 117] on input "ارز بالمكسرات" at bounding box center [892, 122] width 189 height 28
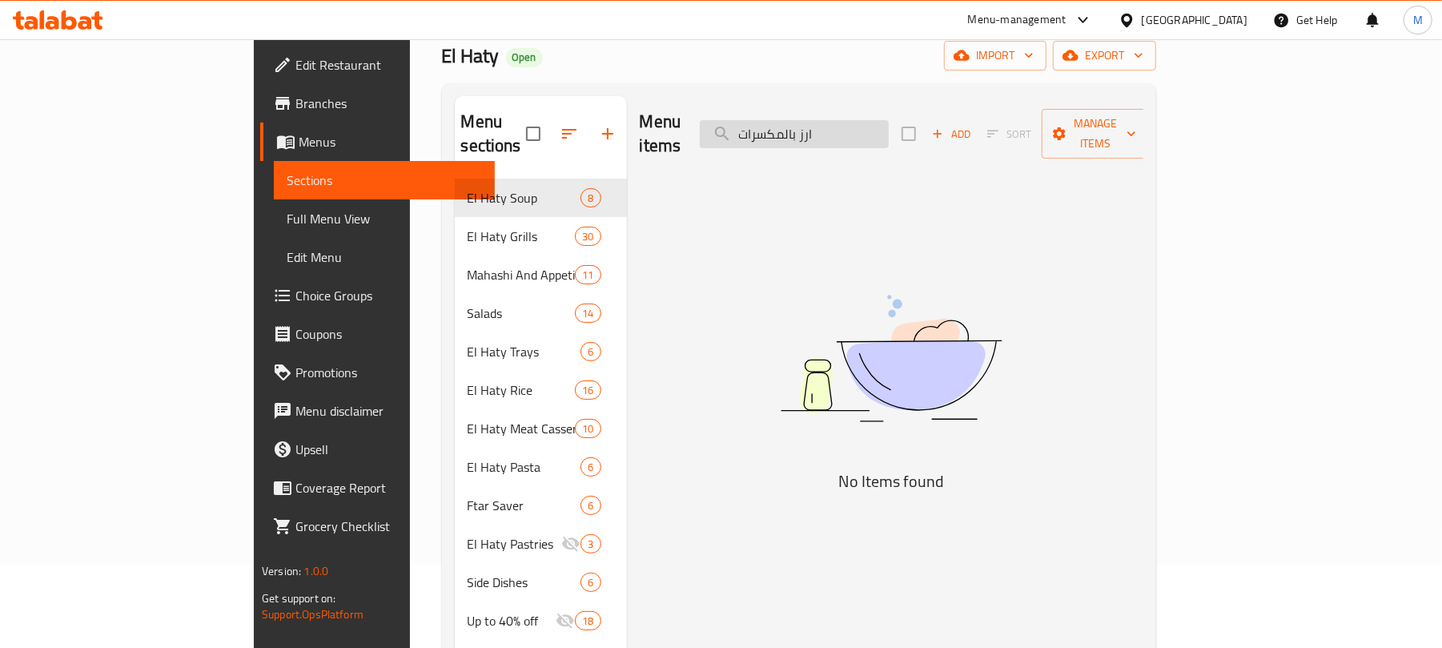
type input "Khalta"
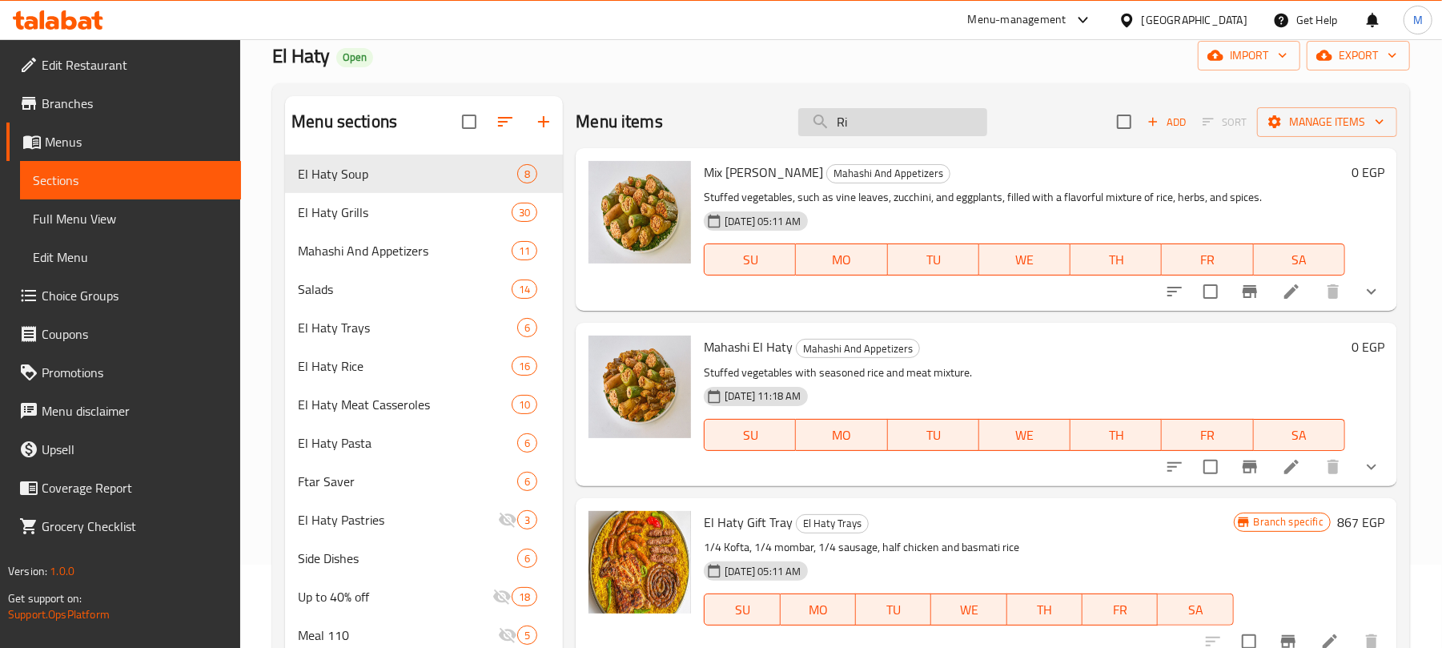
type input "R"
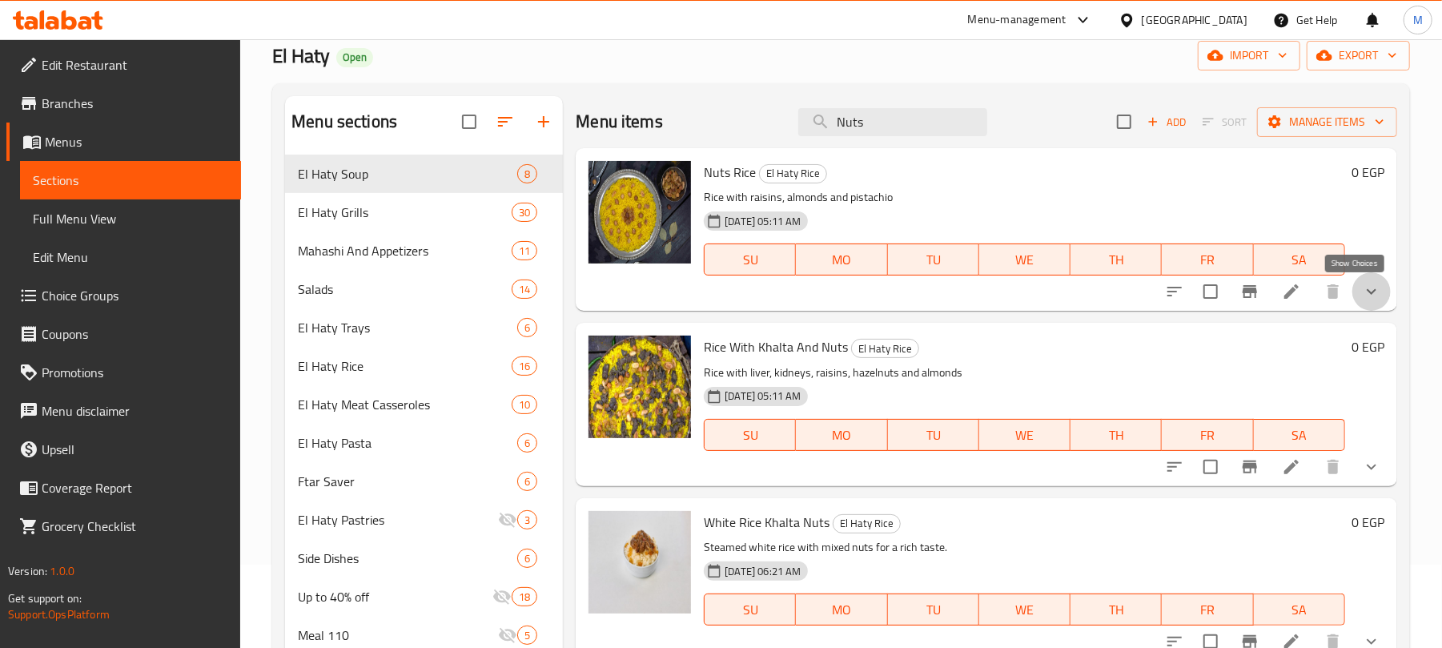
click at [1362, 292] on icon "show more" at bounding box center [1371, 291] width 19 height 19
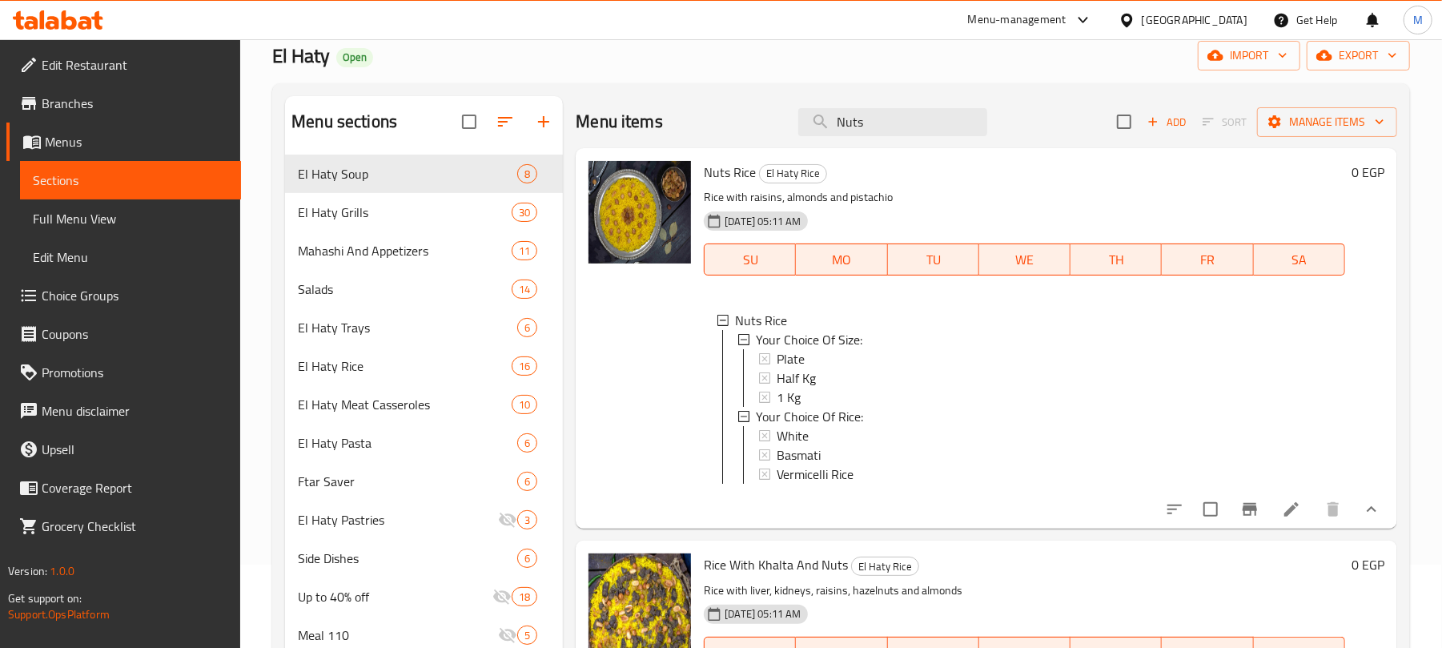
click at [735, 176] on span "Nuts Rice" at bounding box center [730, 172] width 52 height 24
copy h6 "Nuts Rice"
click at [811, 373] on span "Half Kg" at bounding box center [795, 377] width 39 height 19
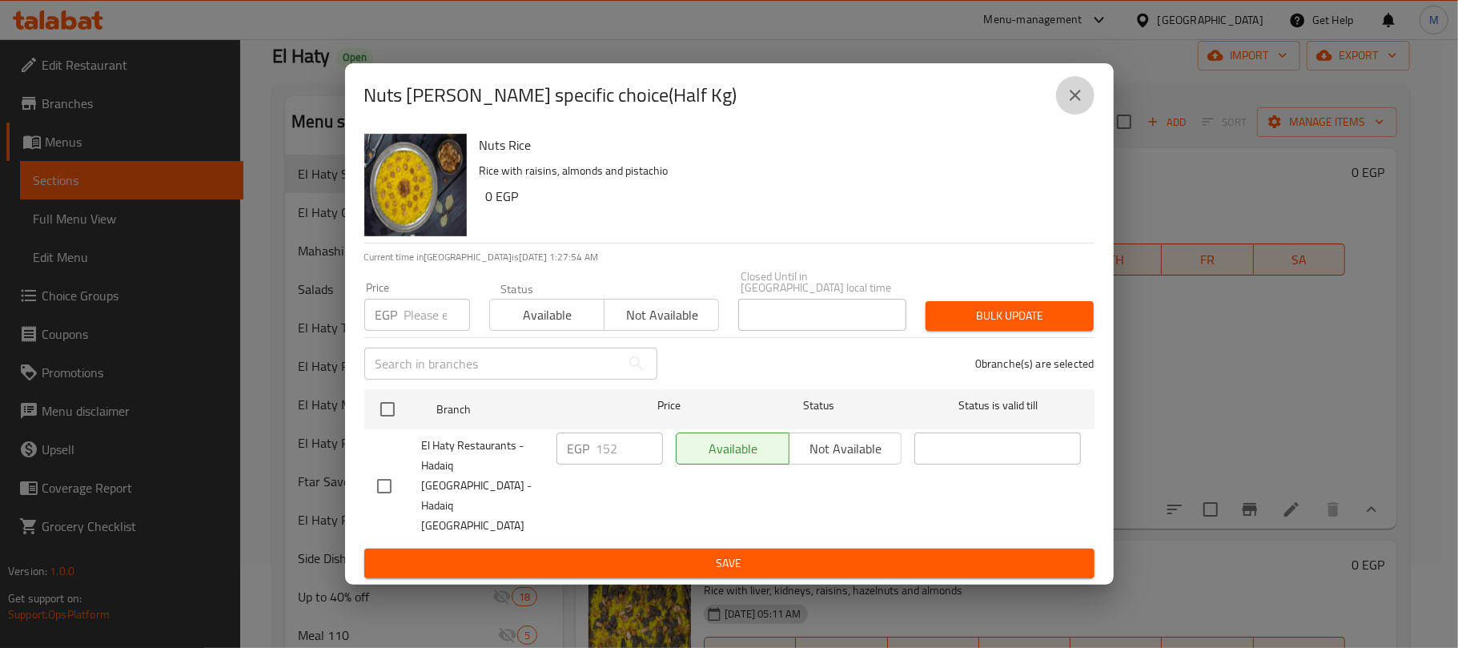
click at [1087, 114] on button "close" at bounding box center [1075, 95] width 38 height 38
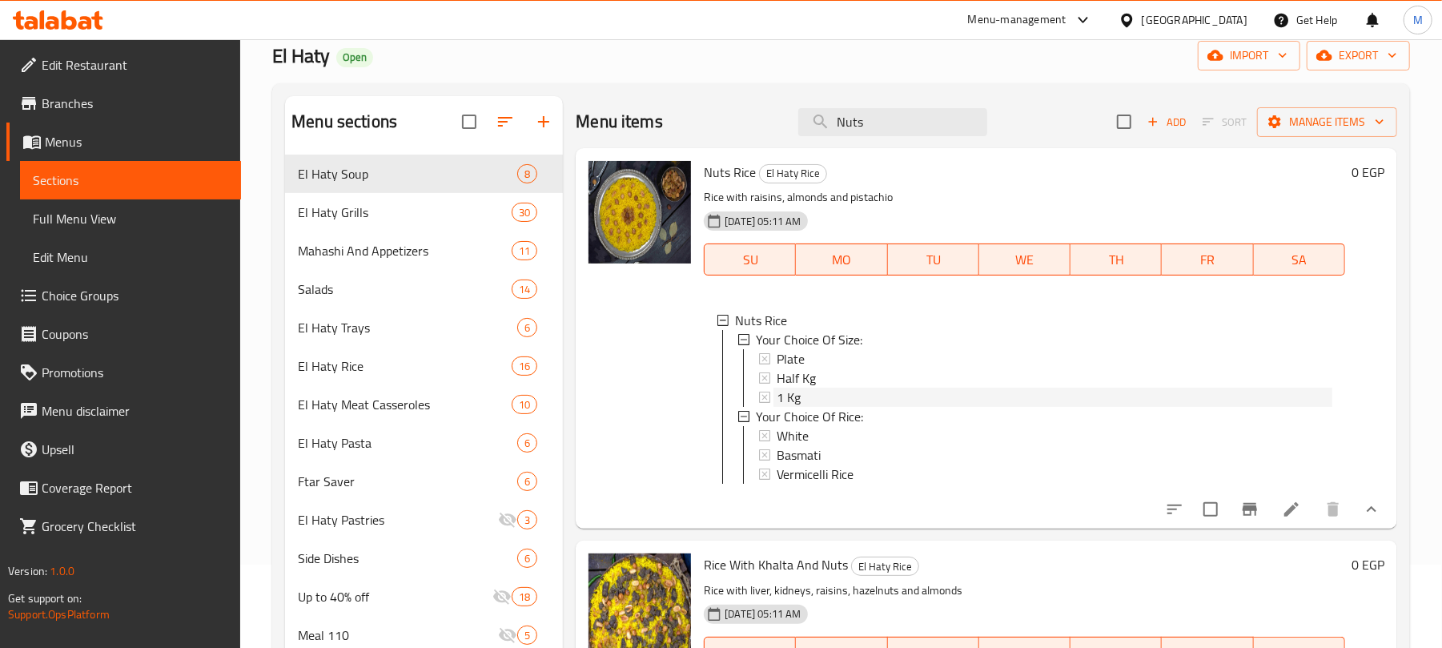
click at [805, 399] on div "1 Kg" at bounding box center [1054, 396] width 556 height 19
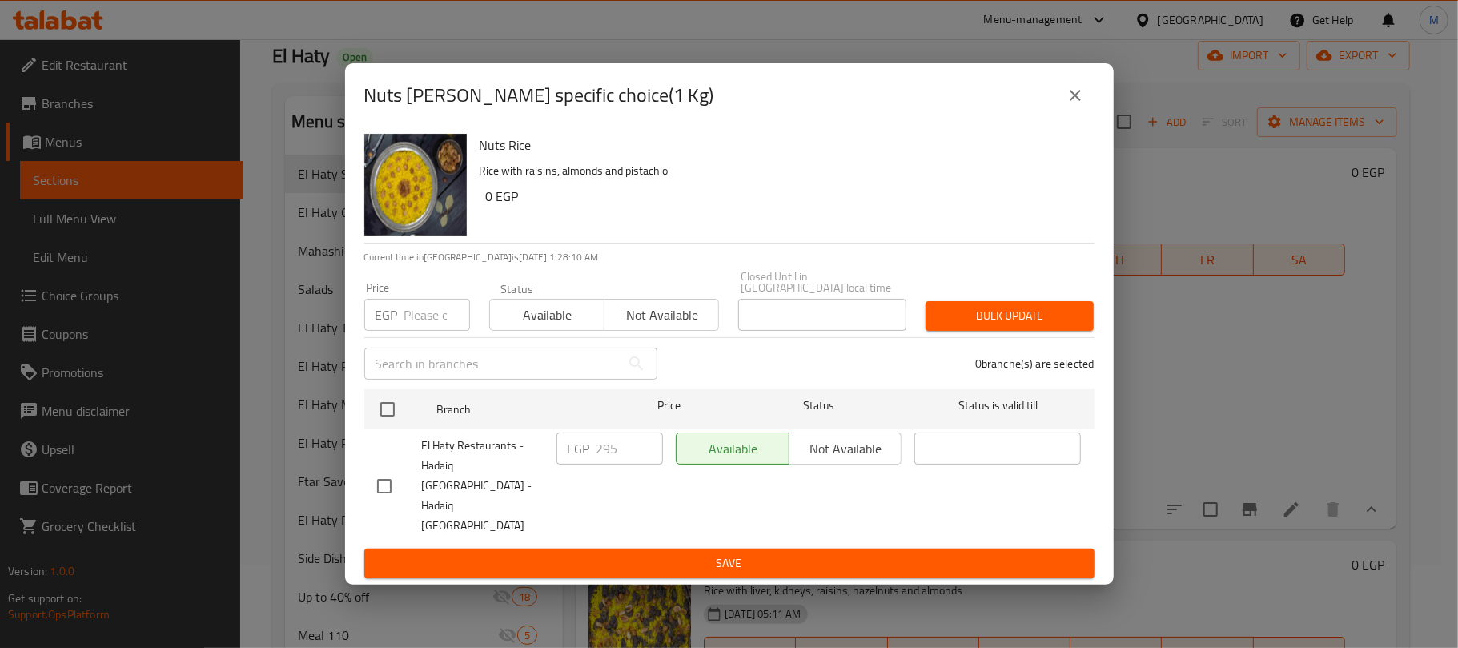
click at [1081, 105] on icon "close" at bounding box center [1074, 95] width 19 height 19
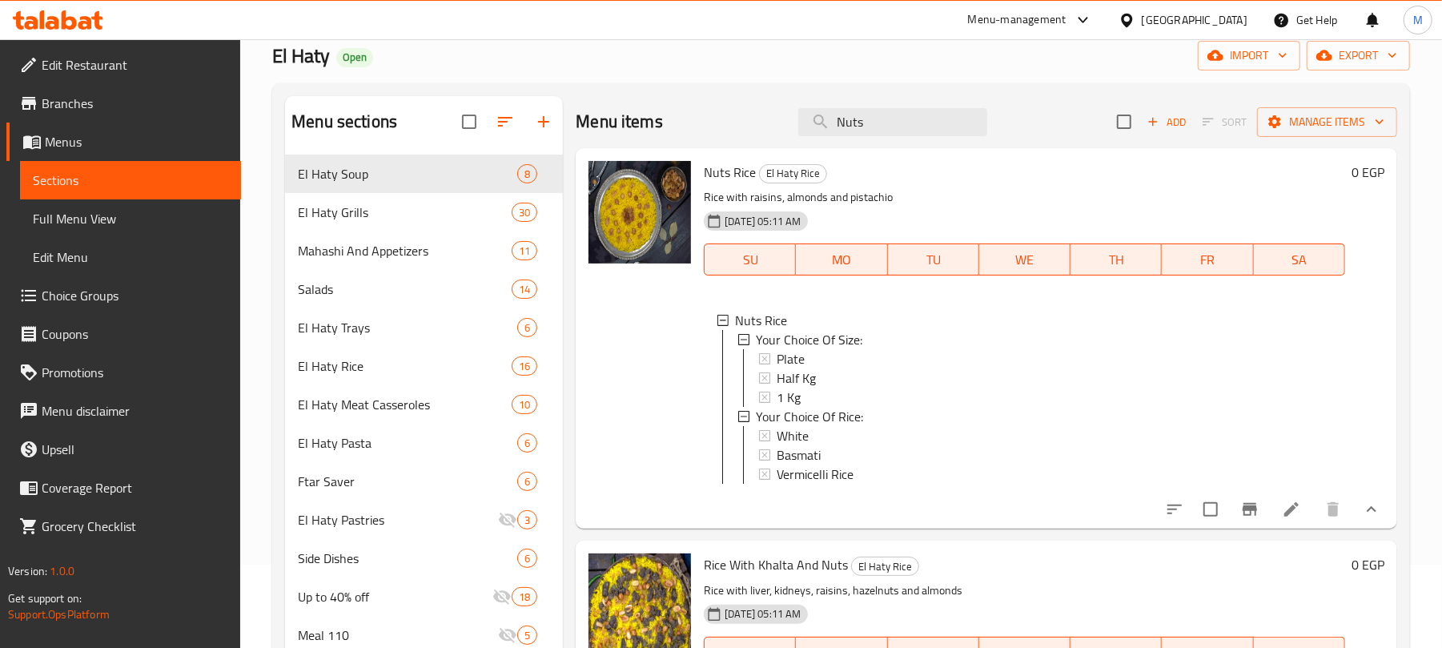
click at [666, 449] on div at bounding box center [639, 337] width 115 height 367
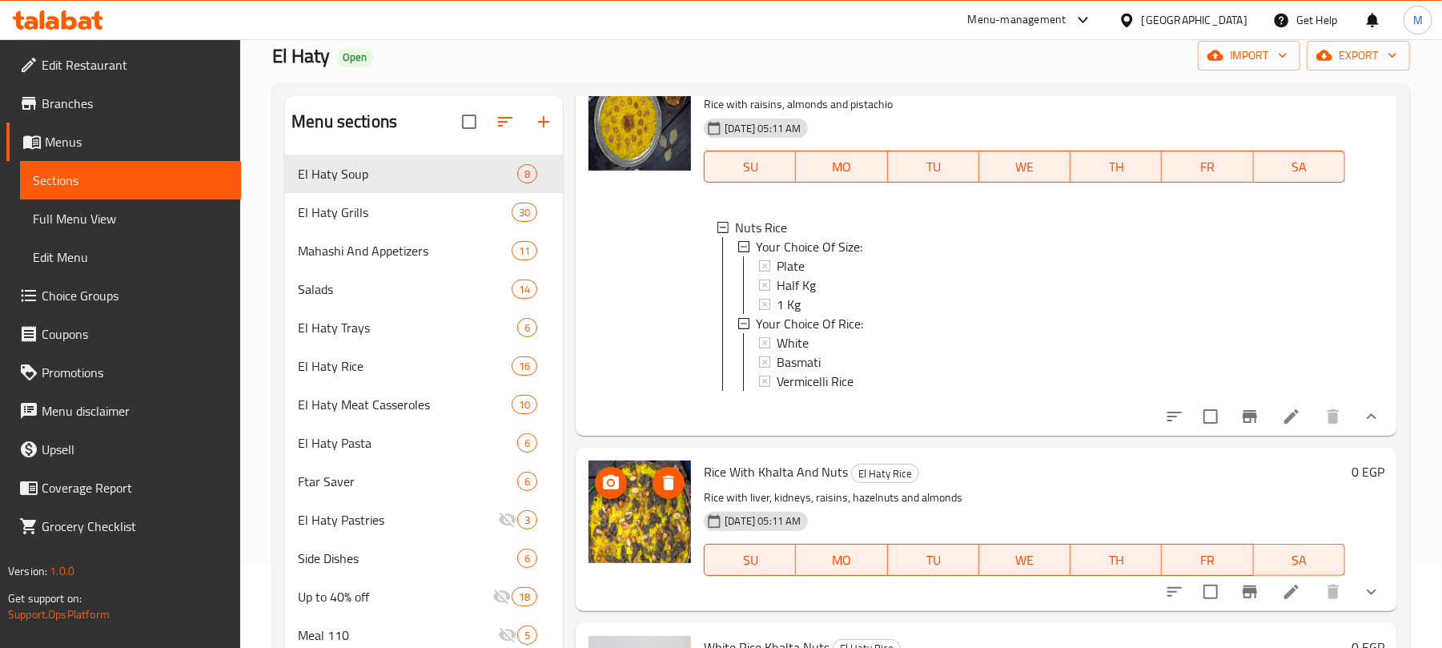
scroll to position [384, 0]
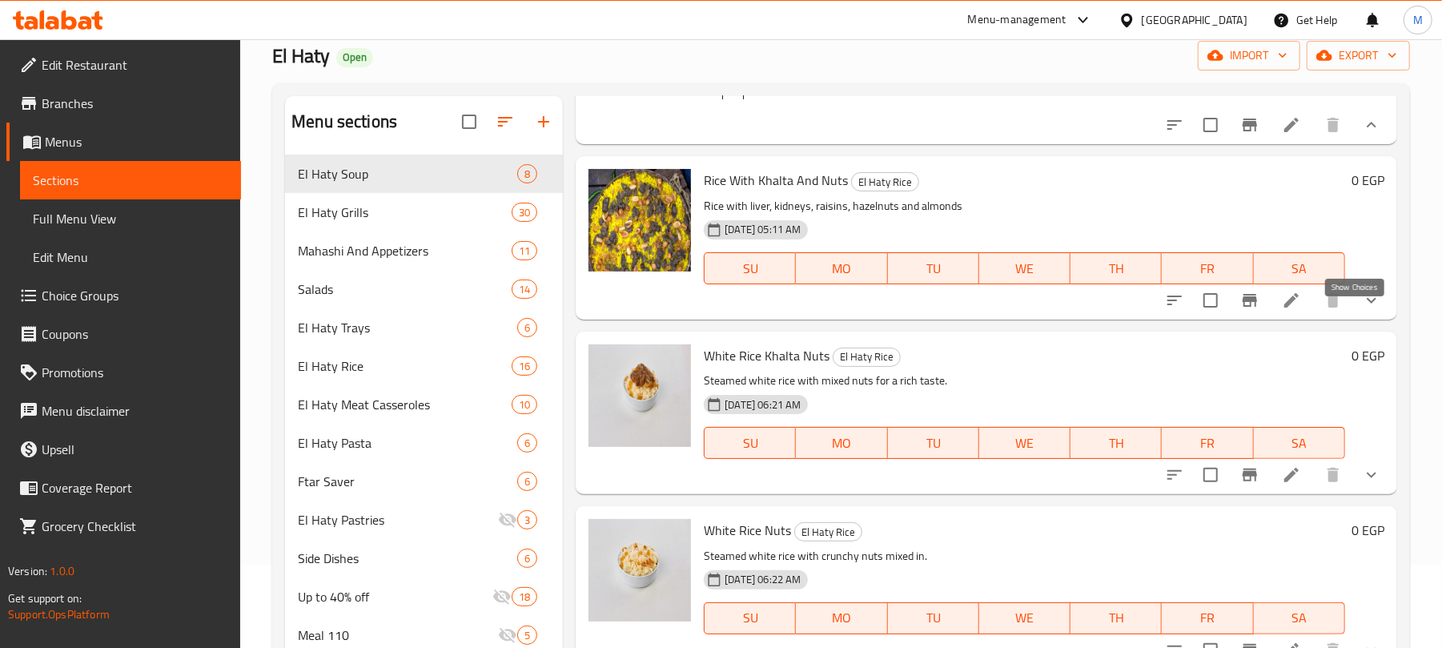
click at [1362, 310] on icon "show more" at bounding box center [1371, 300] width 19 height 19
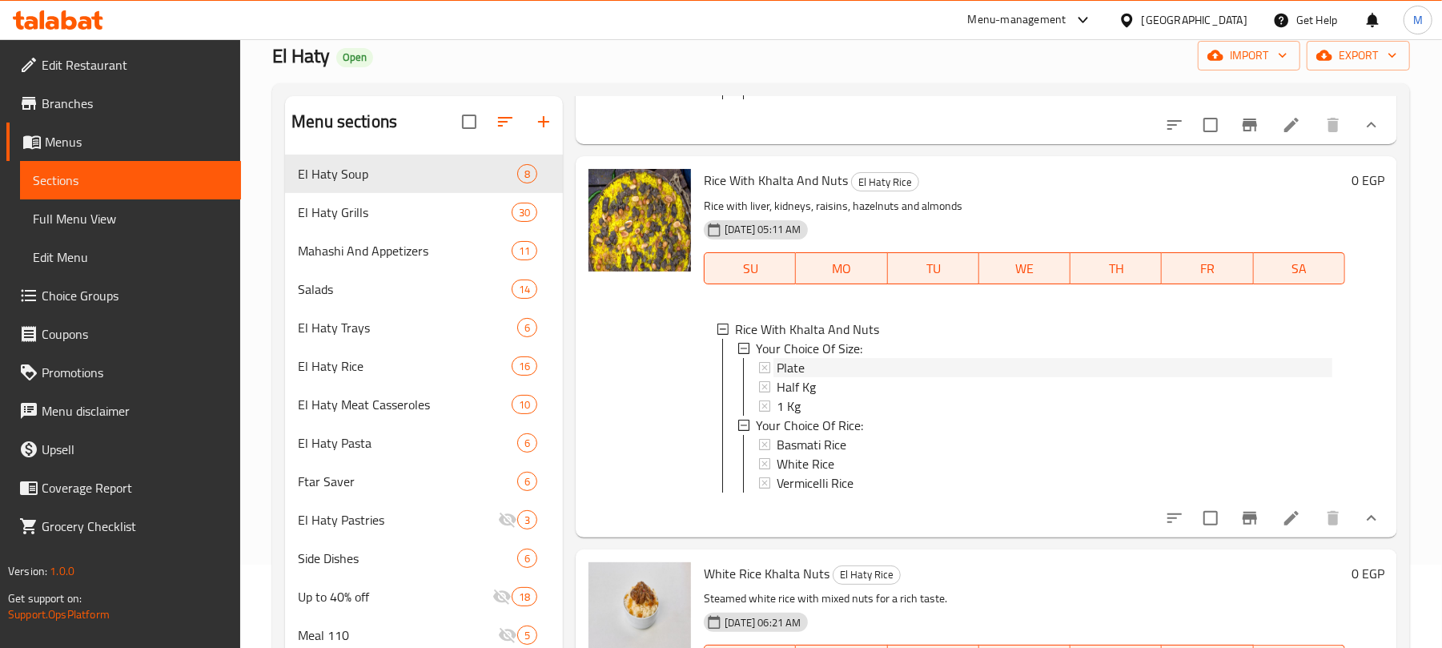
click at [895, 377] on div "Plate" at bounding box center [1054, 367] width 556 height 19
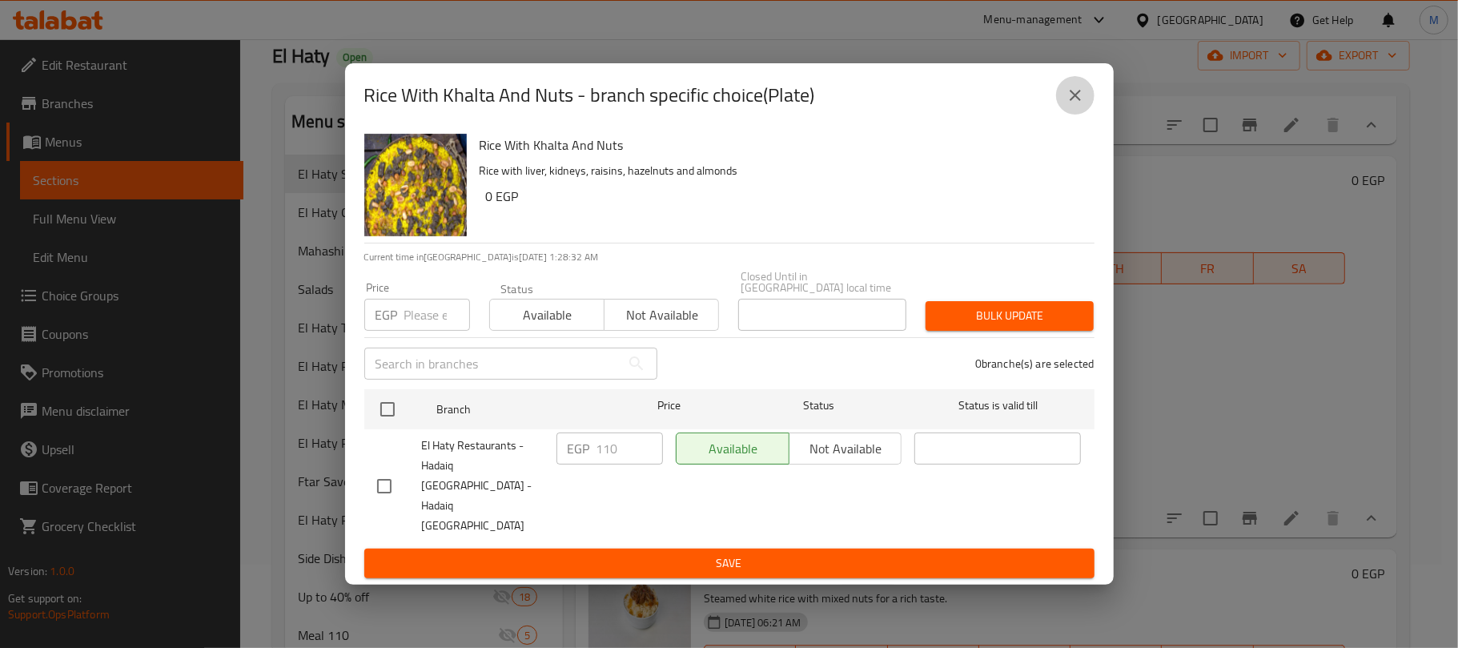
click at [1066, 105] on icon "close" at bounding box center [1074, 95] width 19 height 19
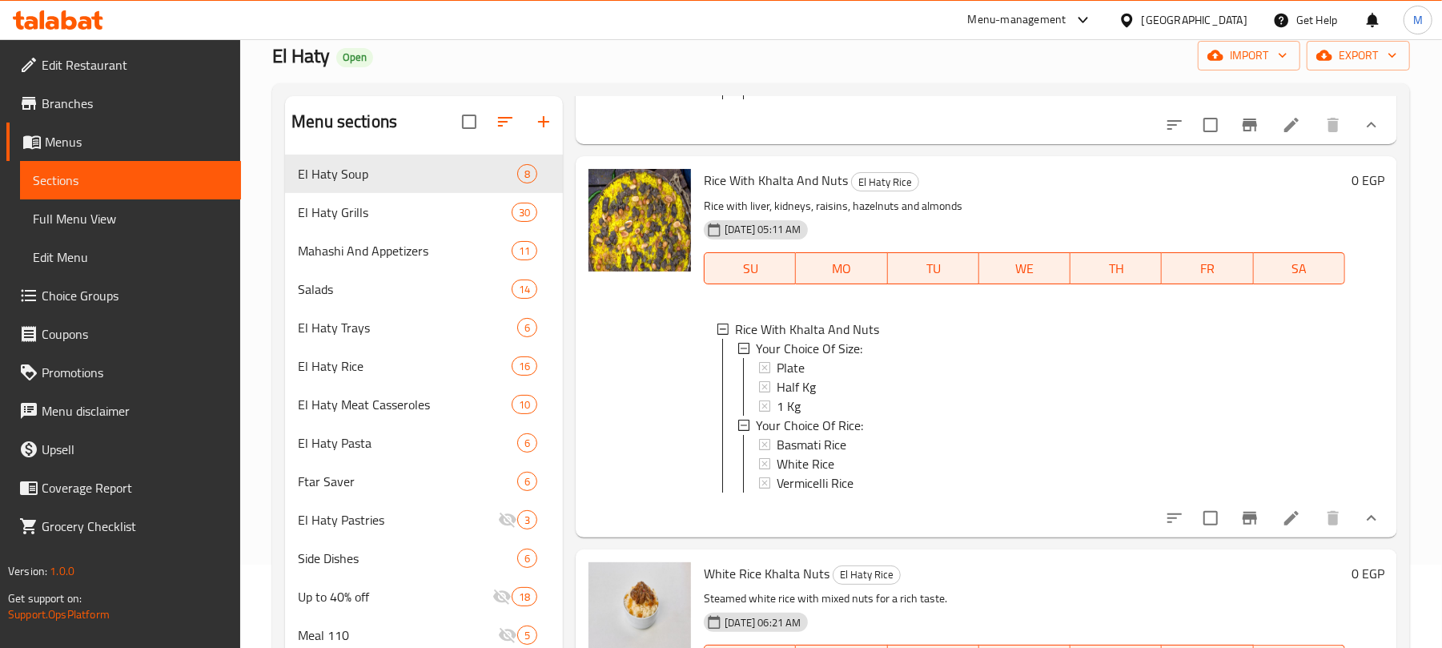
scroll to position [0, 0]
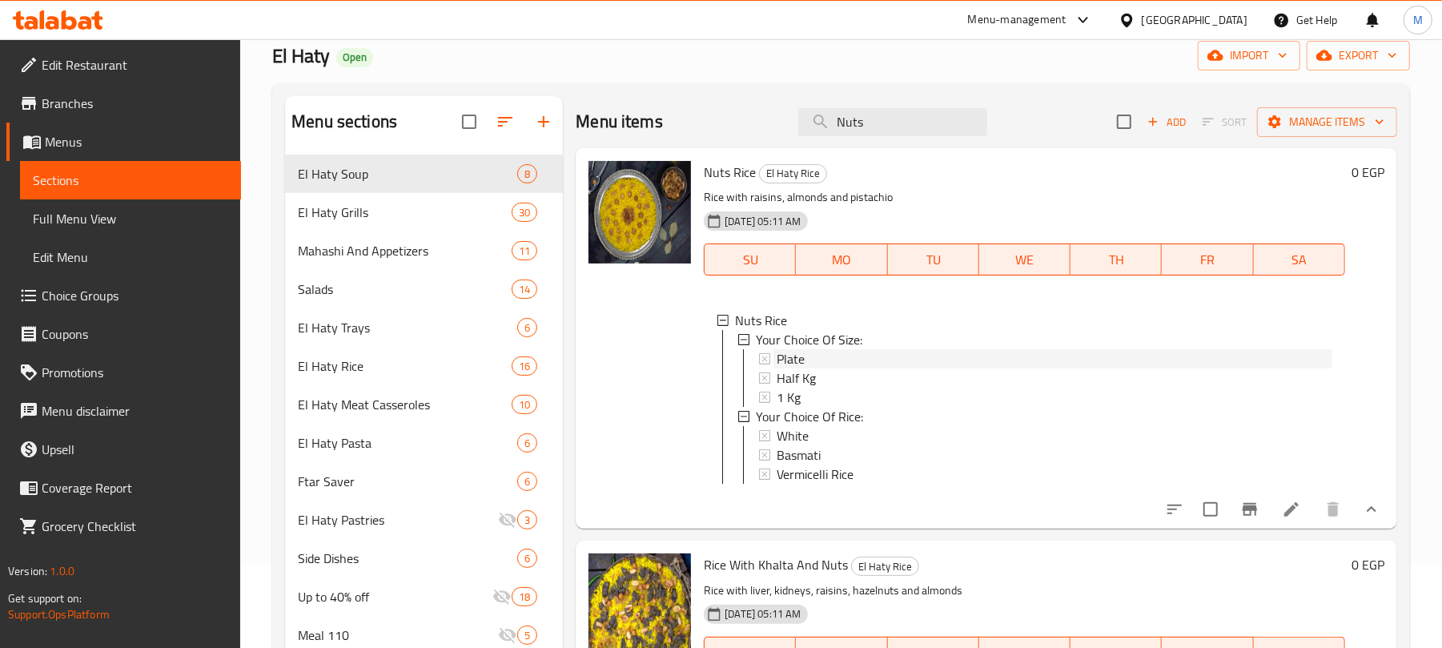
click at [874, 360] on div "Plate" at bounding box center [1054, 358] width 556 height 19
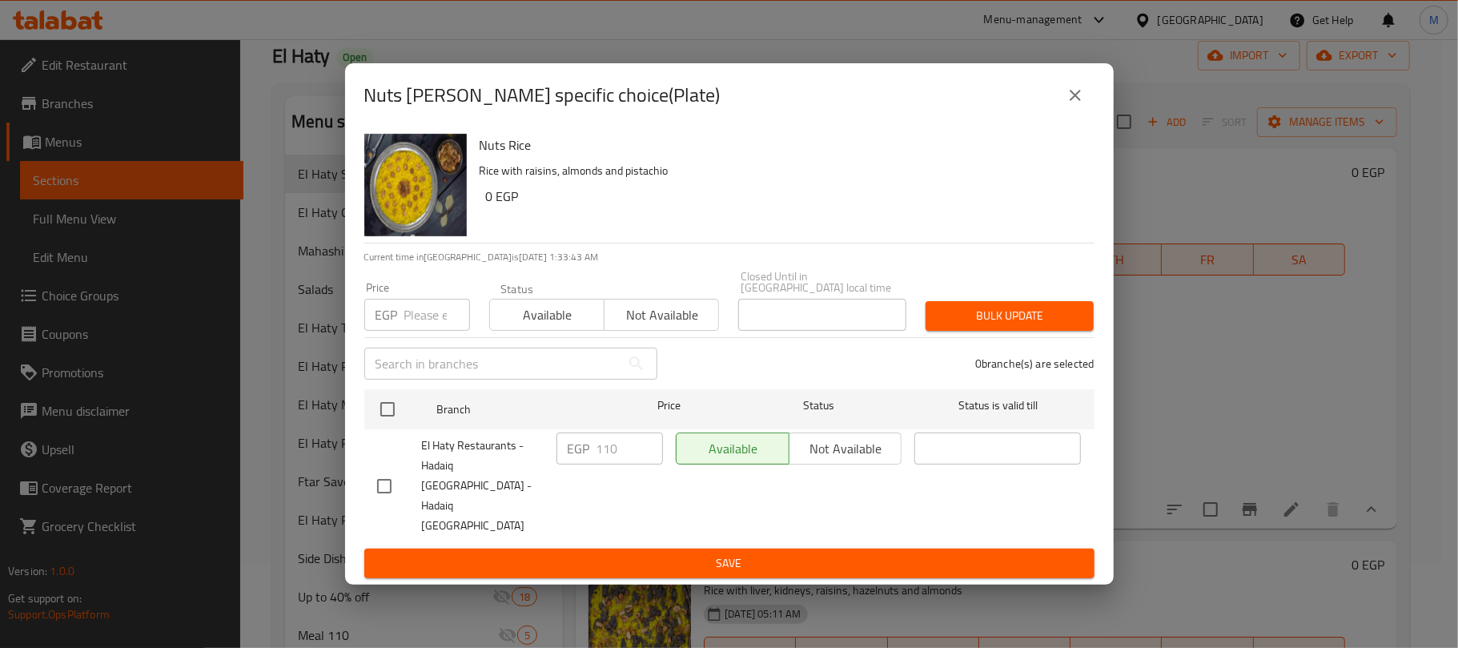
click at [1061, 113] on button "close" at bounding box center [1075, 95] width 38 height 38
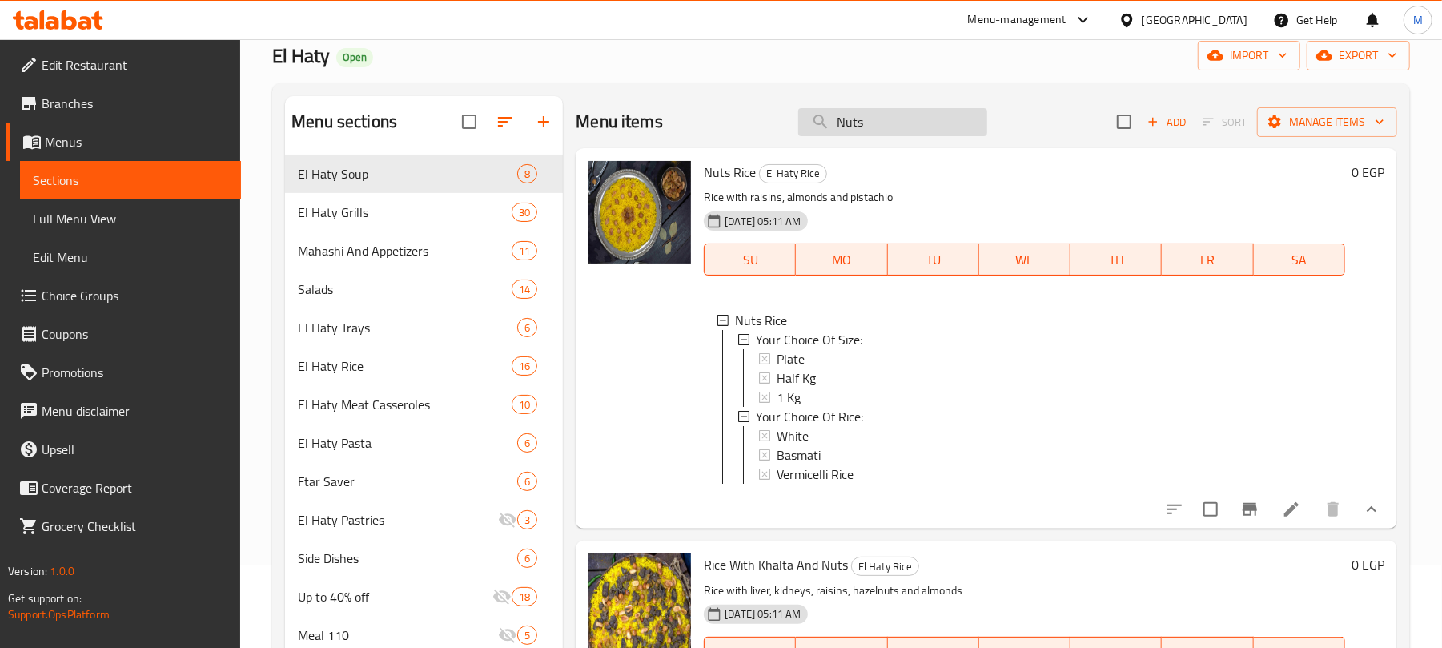
click at [897, 135] on input "Nuts" at bounding box center [892, 122] width 189 height 28
paste input "ربع فرخة ورك"
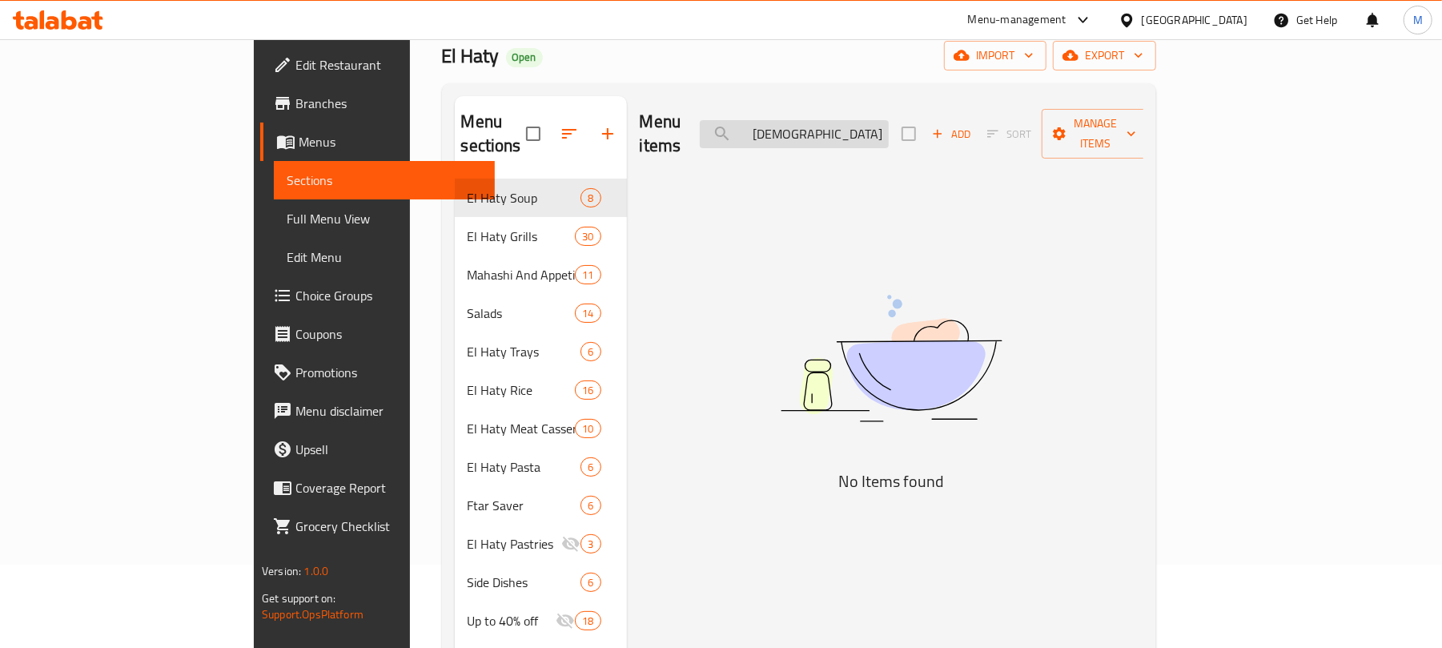
type input "ر"
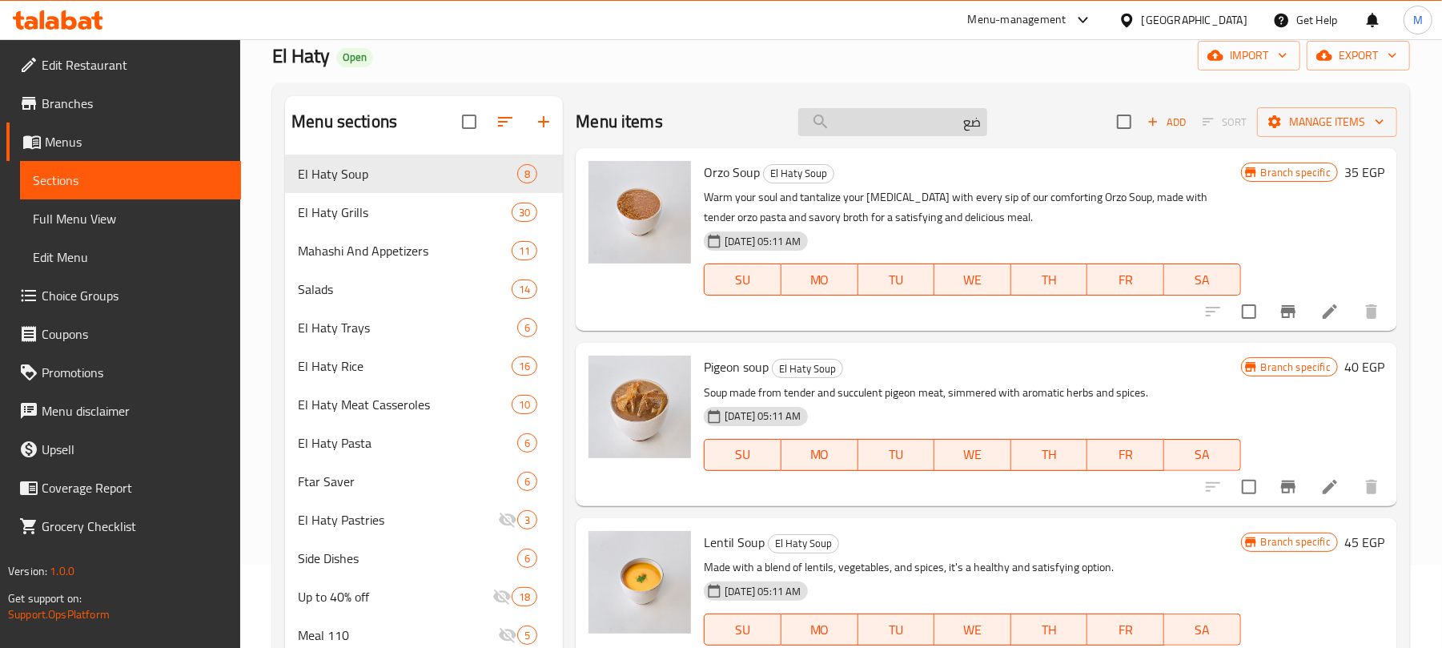
type input "ض"
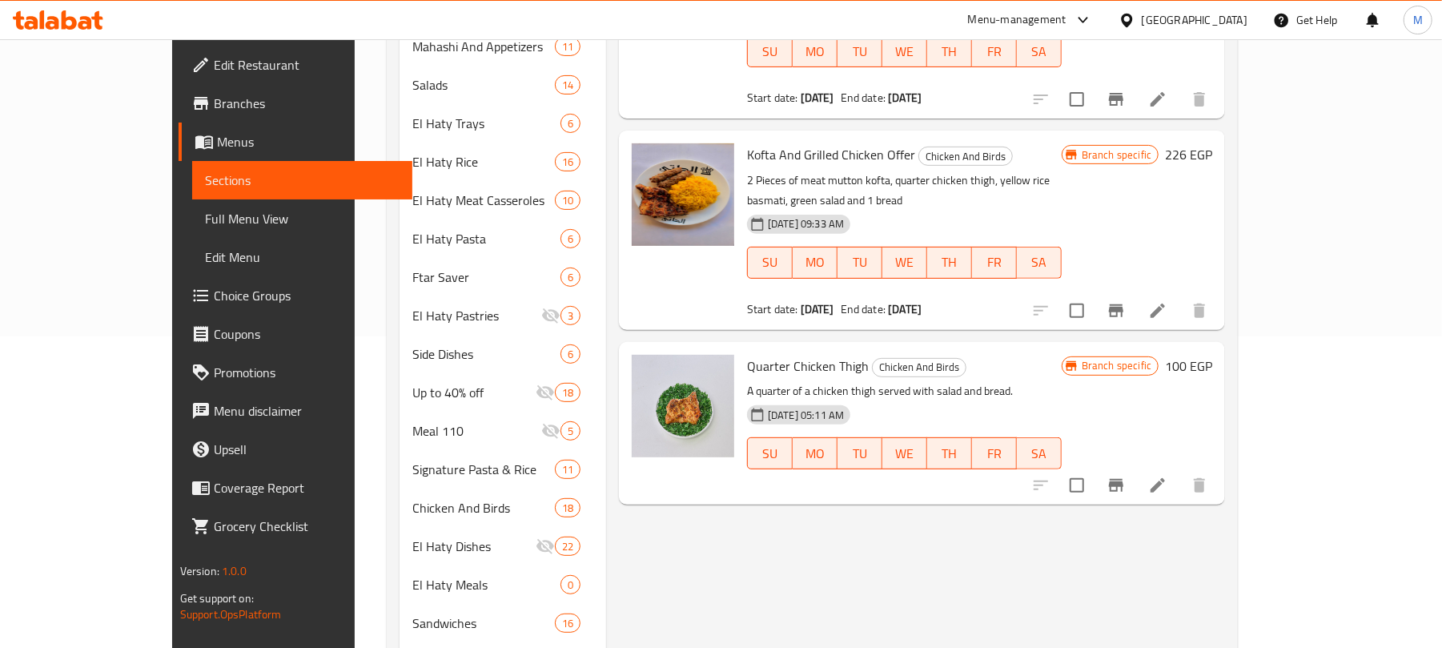
scroll to position [307, 0]
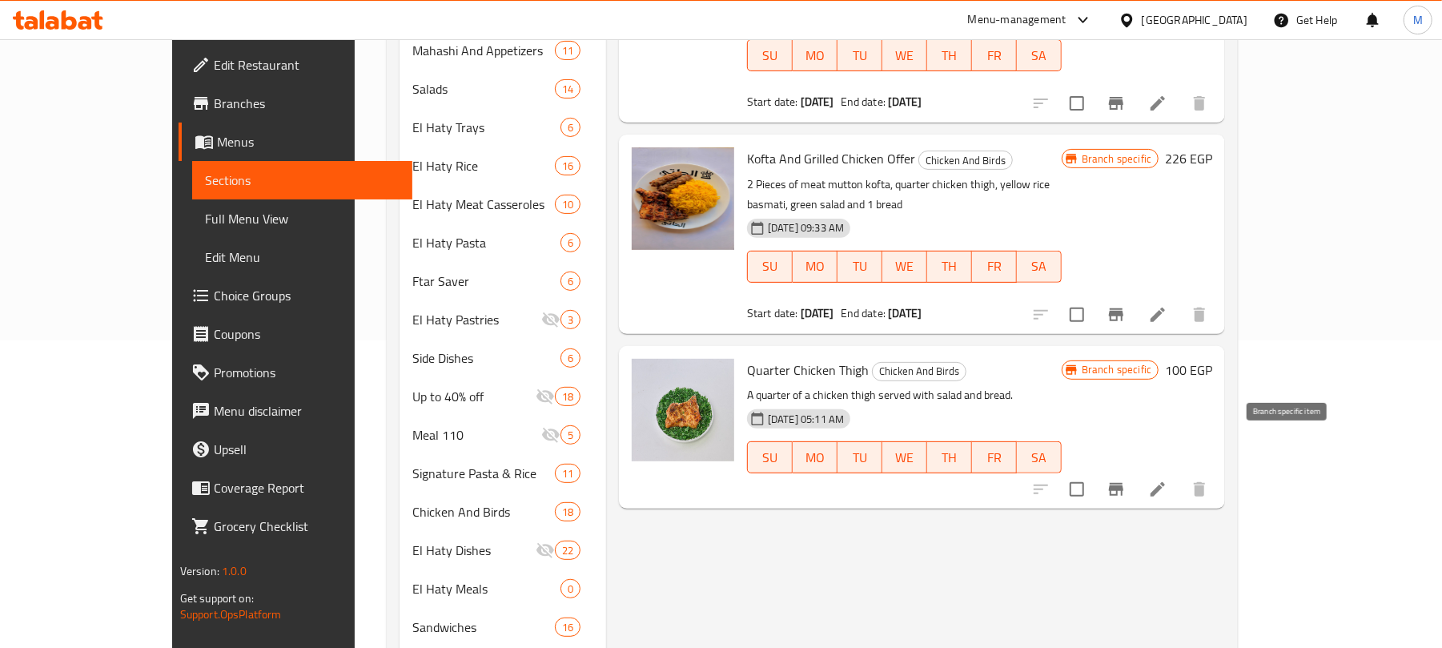
type input "quarter chicken th"
click at [1126, 480] on icon "Branch-specific-item" at bounding box center [1115, 489] width 19 height 19
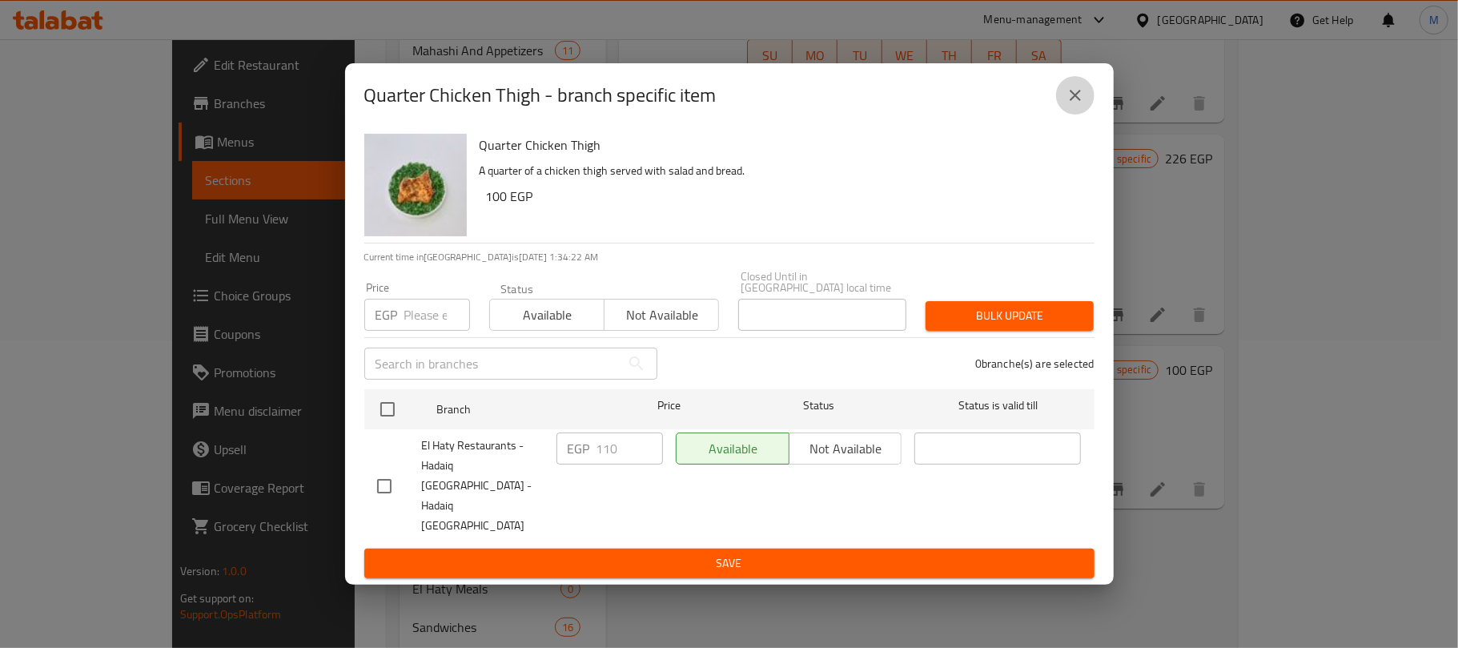
click at [1080, 114] on button "close" at bounding box center [1075, 95] width 38 height 38
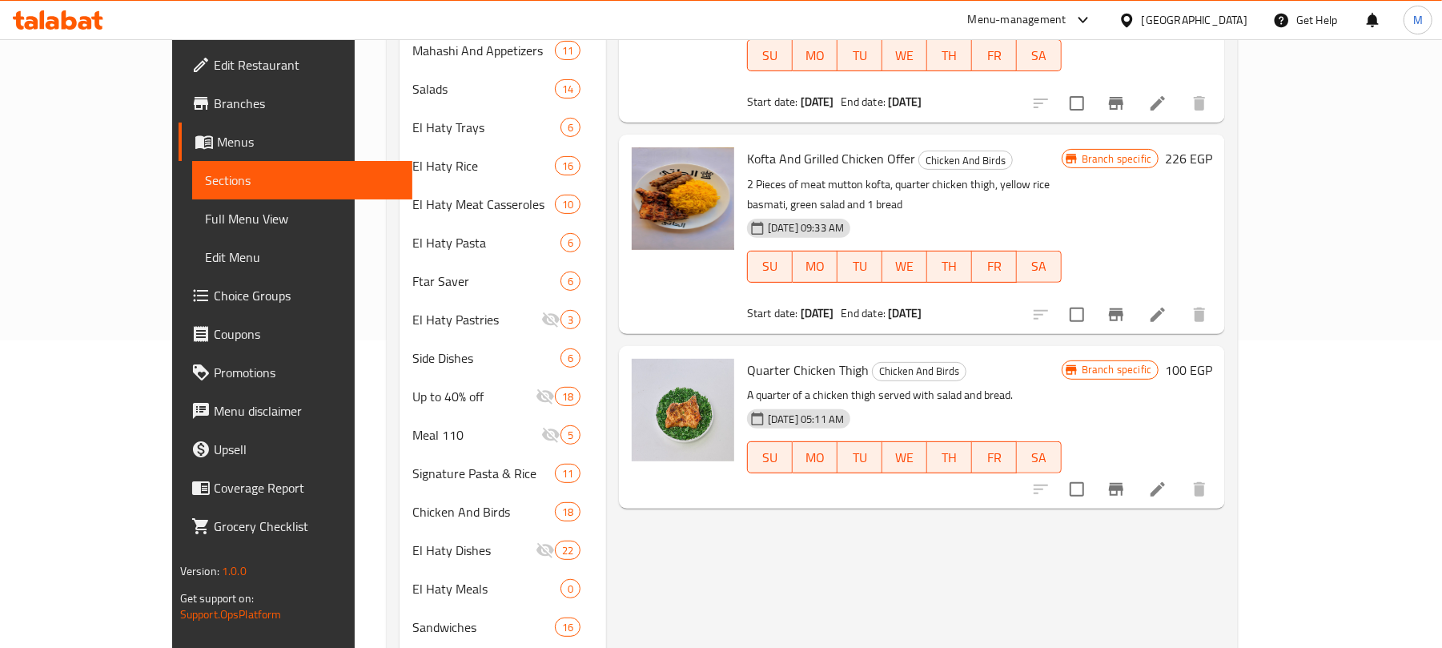
drag, startPoint x: 788, startPoint y: 331, endPoint x: 714, endPoint y: 324, distance: 74.8
click at [747, 358] on span "Quarter Chicken Thigh" at bounding box center [808, 370] width 122 height 24
drag, startPoint x: 708, startPoint y: 324, endPoint x: 724, endPoint y: 324, distance: 16.8
click at [747, 358] on span "Quarter Chicken Thigh" at bounding box center [808, 370] width 122 height 24
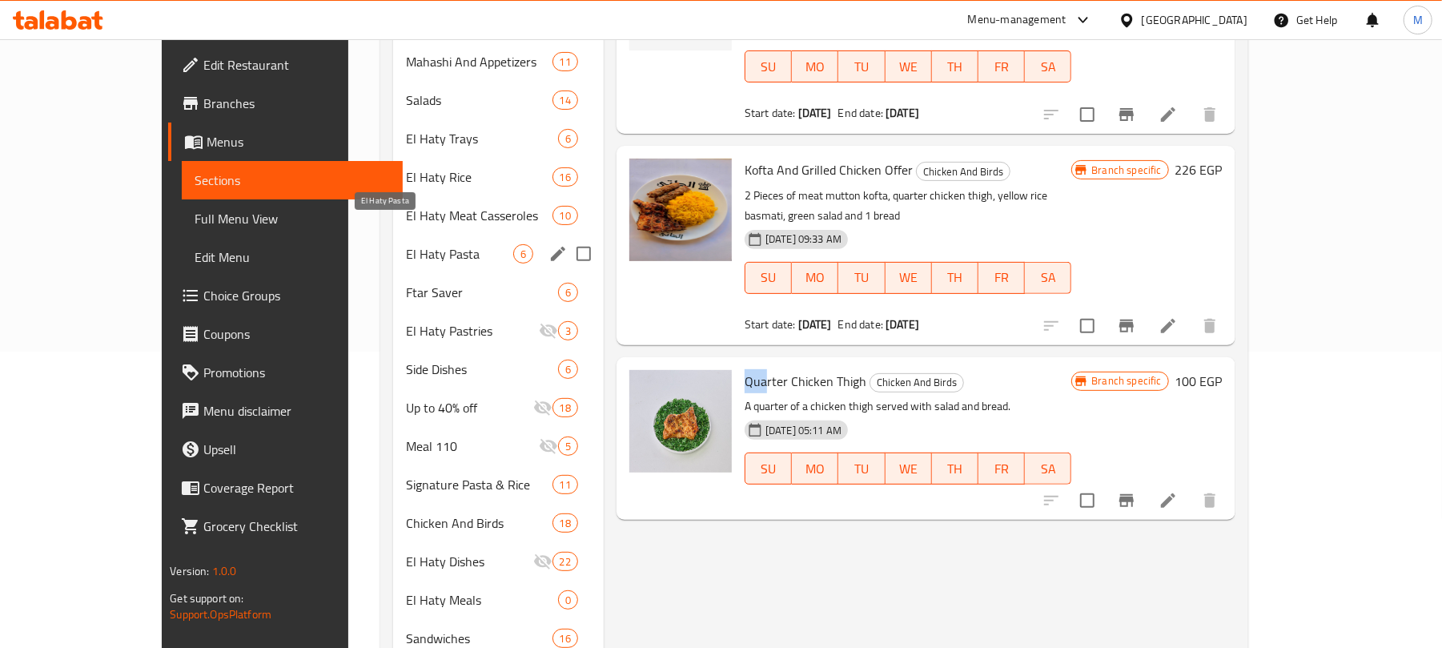
scroll to position [299, 0]
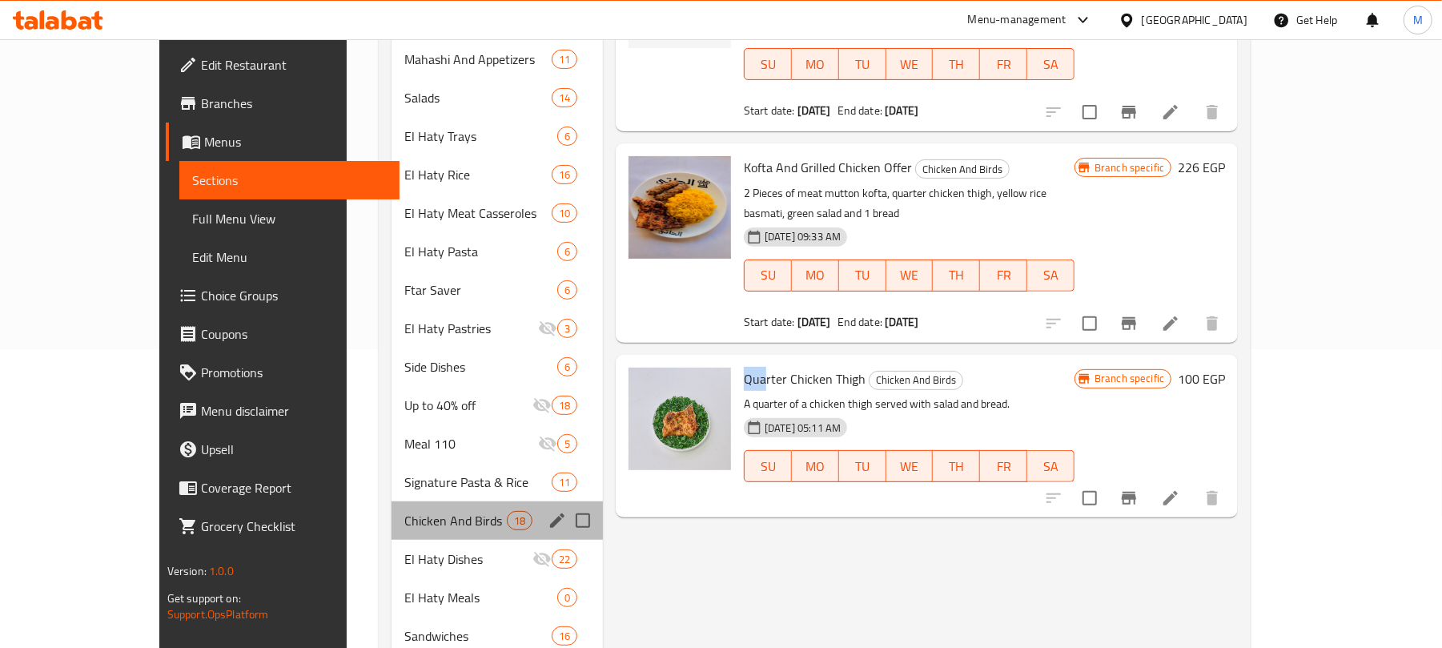
click at [391, 501] on div "Chicken And Birds 18" at bounding box center [496, 520] width 211 height 38
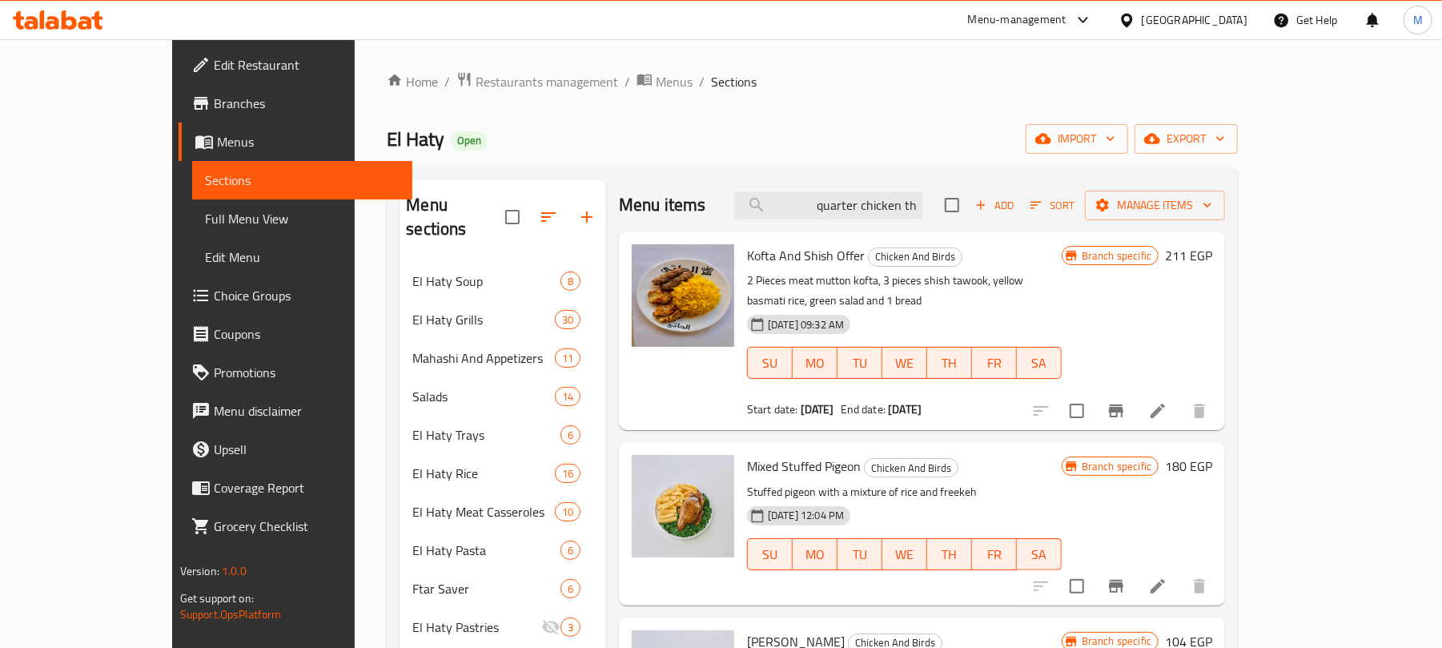
scroll to position [42, 0]
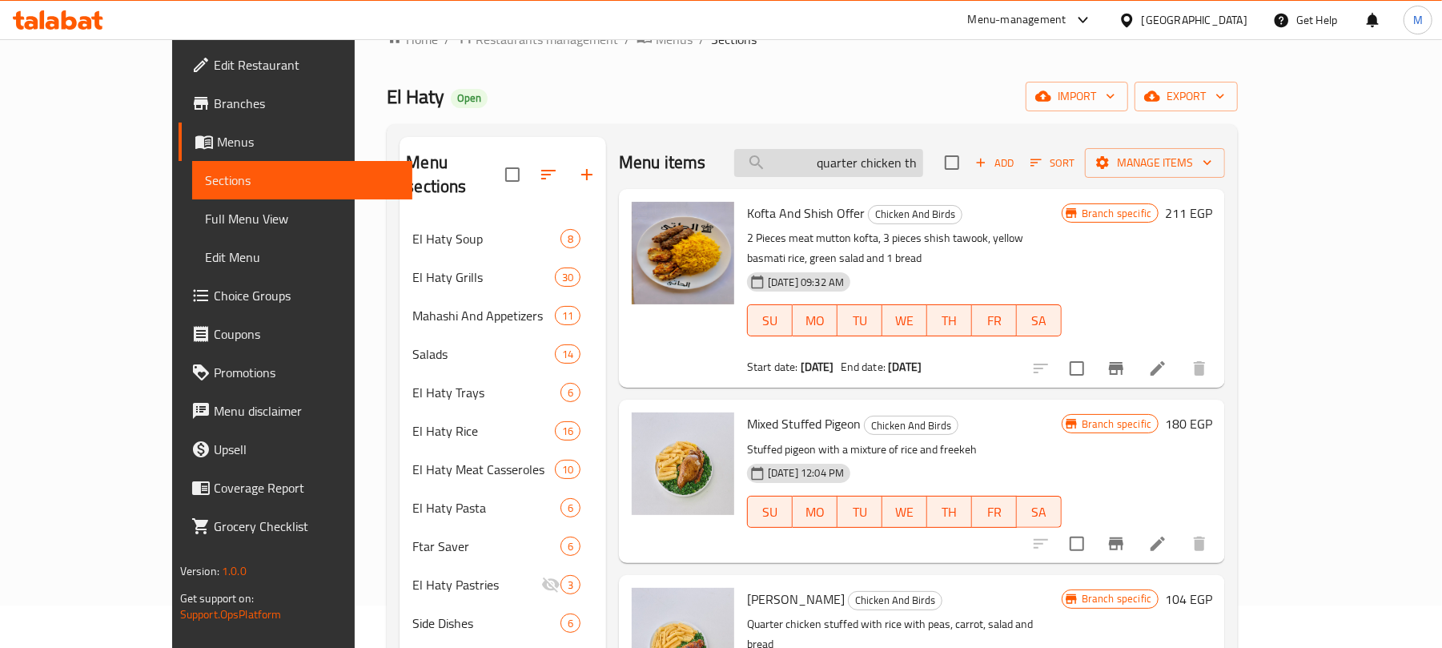
click at [910, 160] on input "quarter chicken th" at bounding box center [828, 163] width 189 height 28
click at [355, 311] on div "Home / Restaurants management / Menus / Sections El Haty Open import export Men…" at bounding box center [812, 595] width 915 height 1196
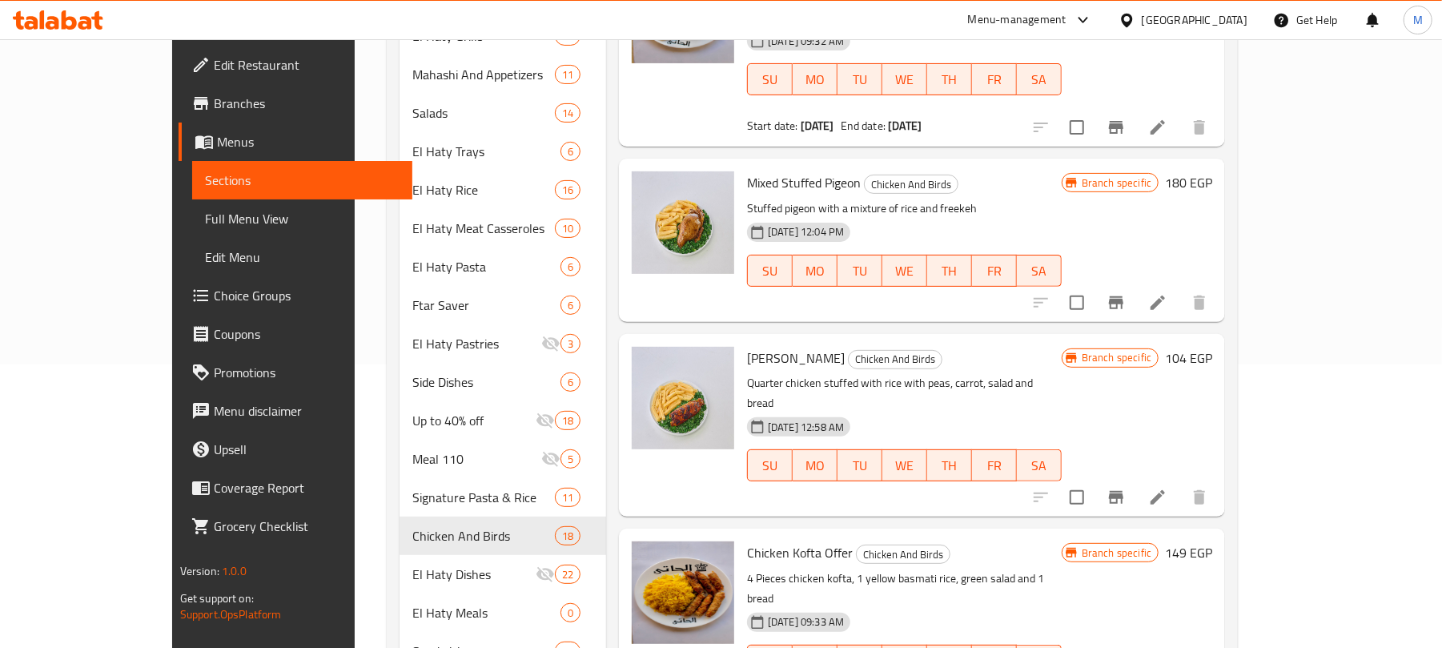
scroll to position [341, 0]
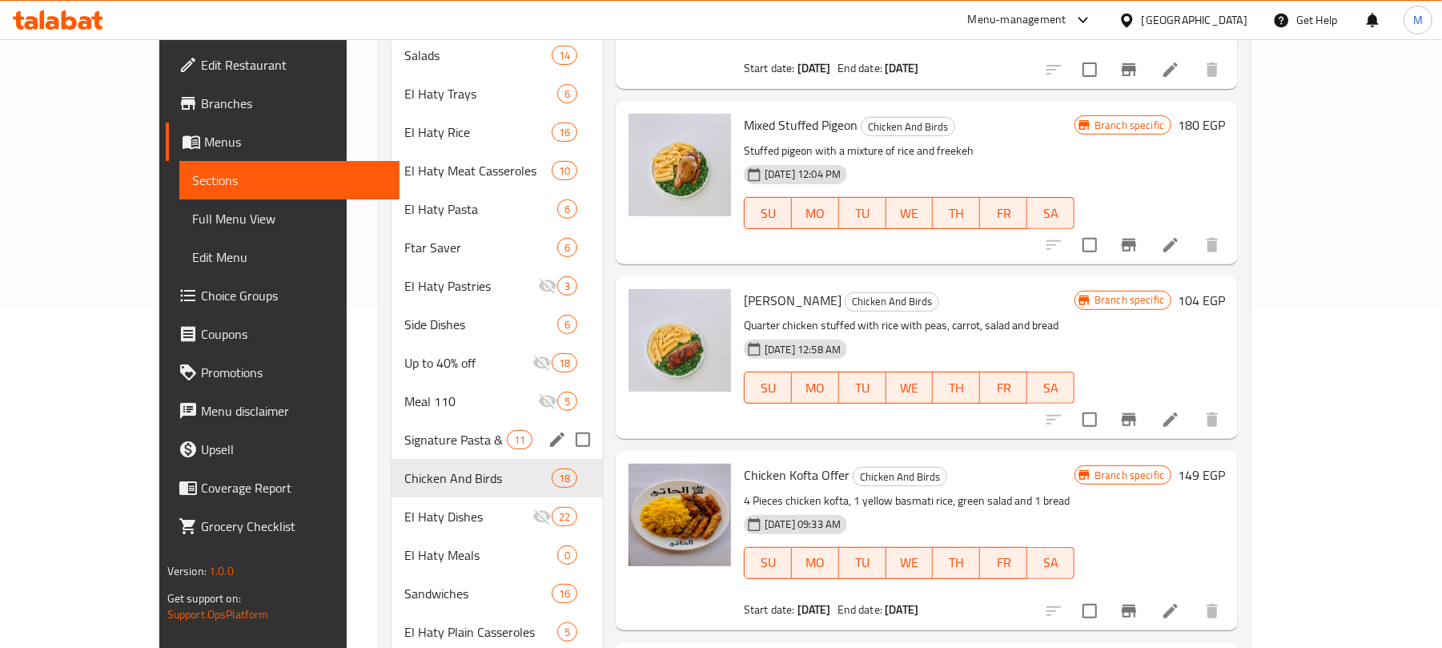
click at [391, 427] on div "Signature Pasta & Rice 11" at bounding box center [496, 439] width 211 height 38
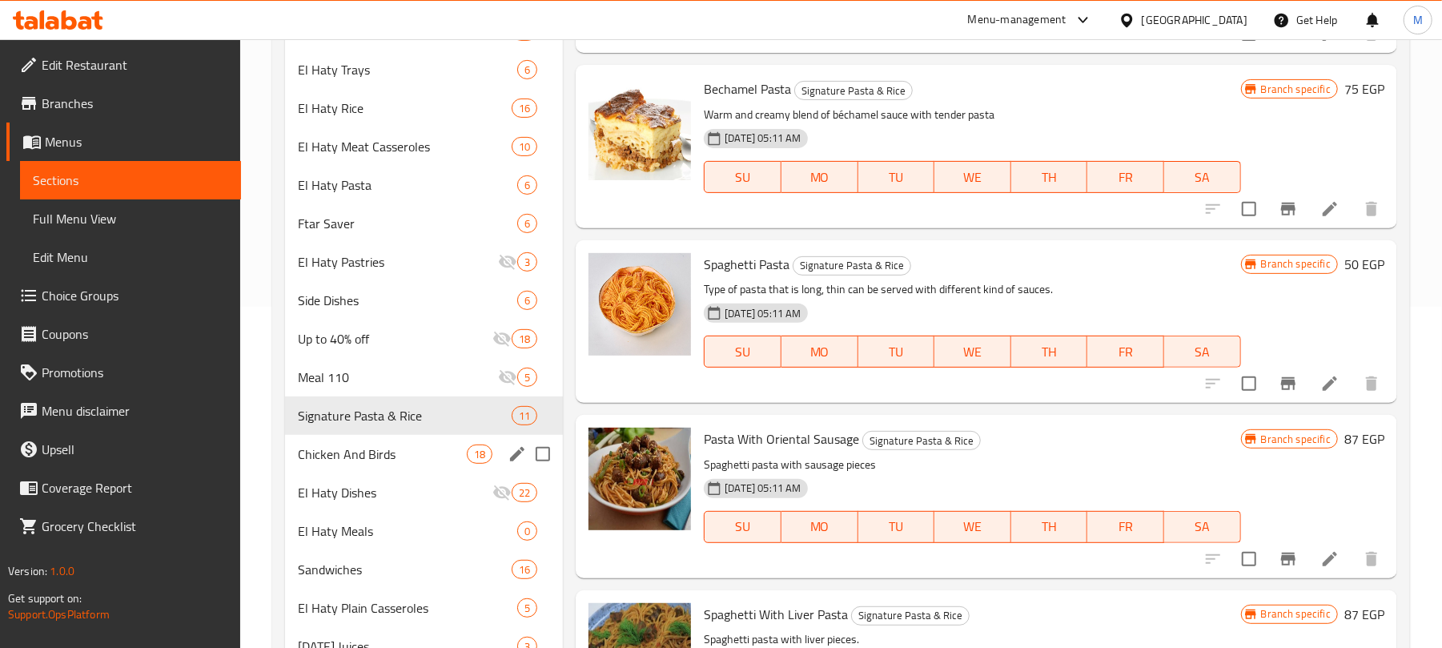
click at [373, 442] on div "Chicken And Birds 18" at bounding box center [424, 454] width 278 height 38
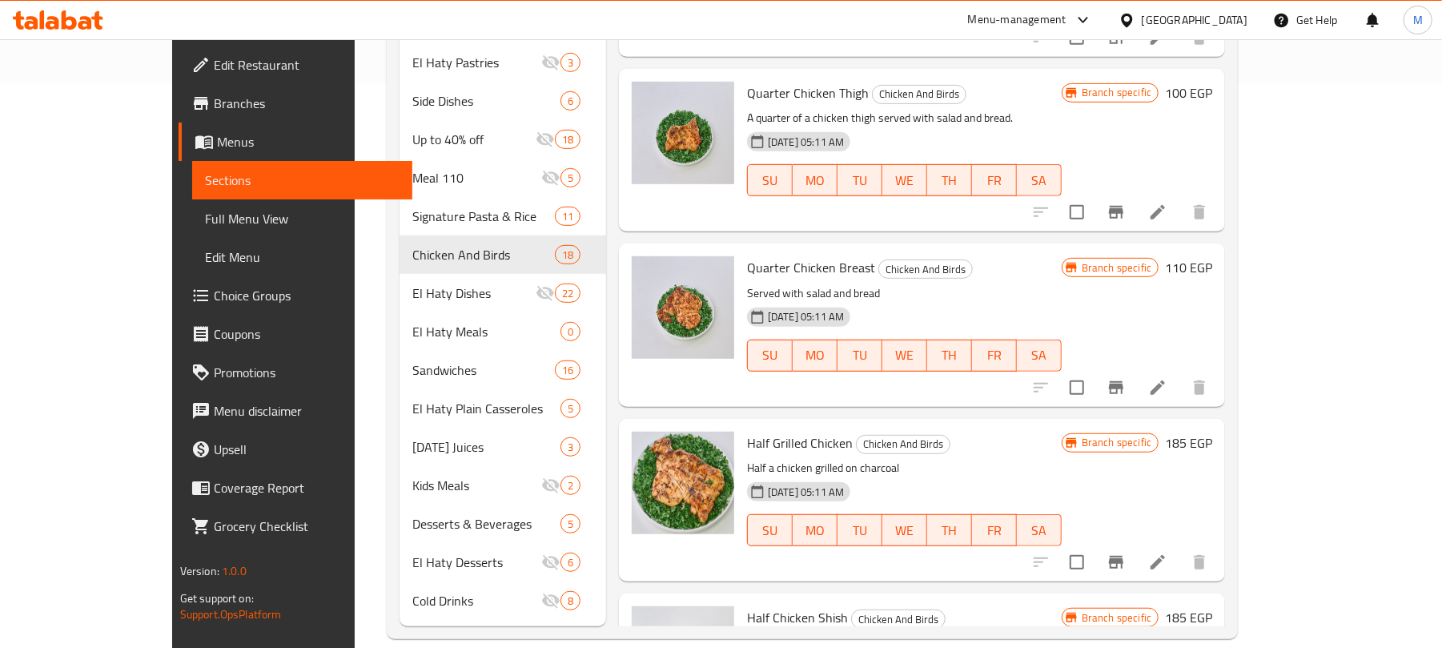
scroll to position [747, 0]
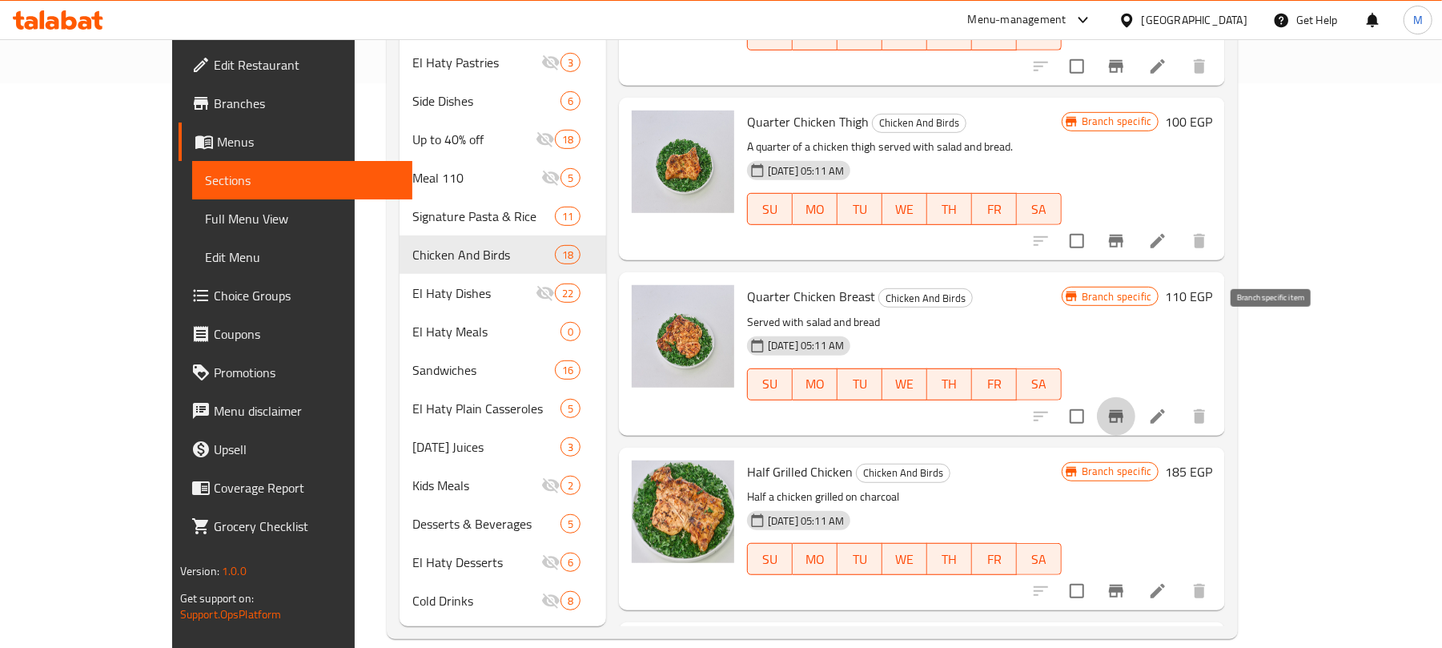
click at [1126, 407] on icon "Branch-specific-item" at bounding box center [1115, 416] width 19 height 19
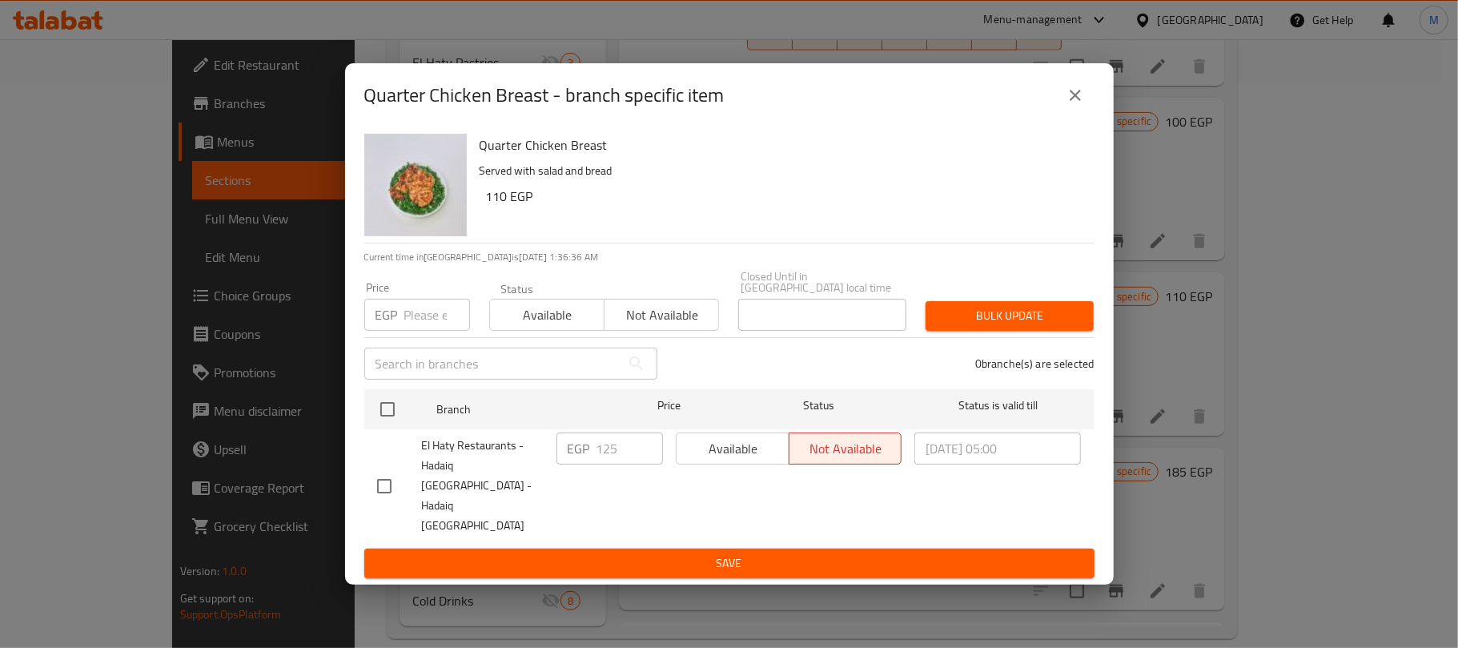
click at [1073, 105] on icon "close" at bounding box center [1074, 95] width 19 height 19
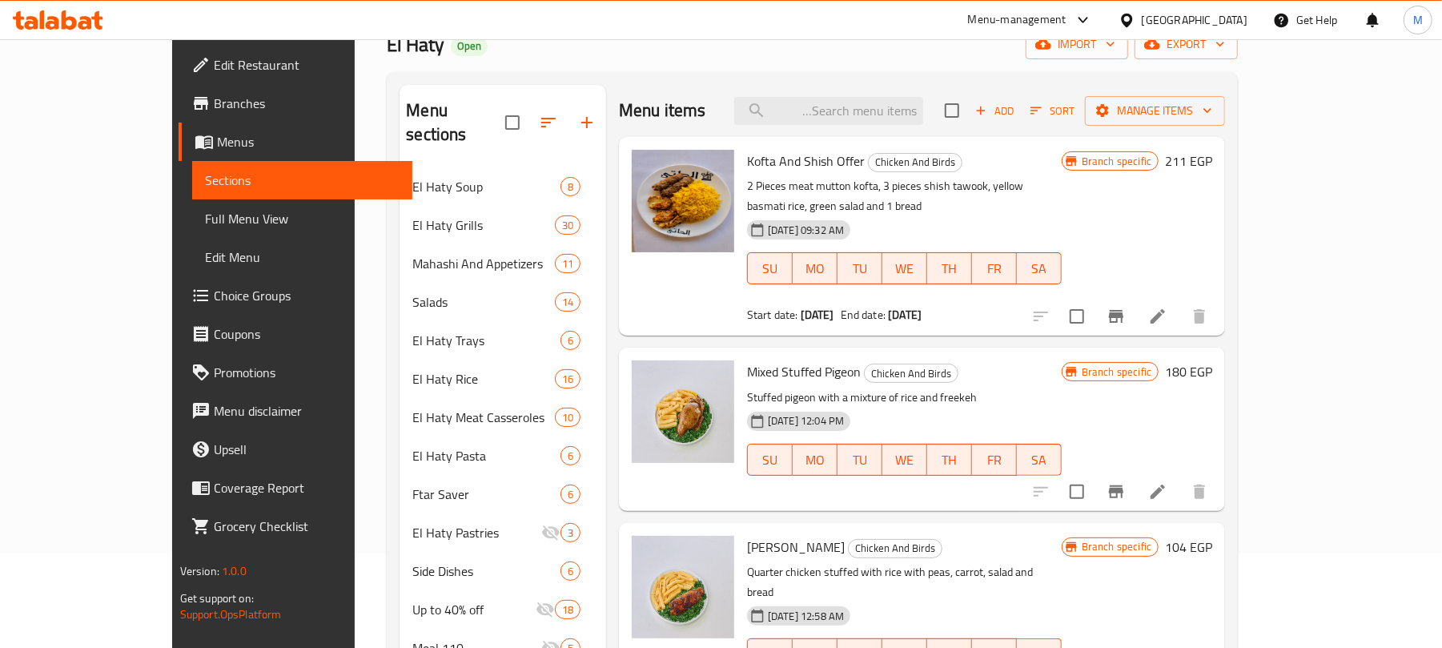
scroll to position [0, 0]
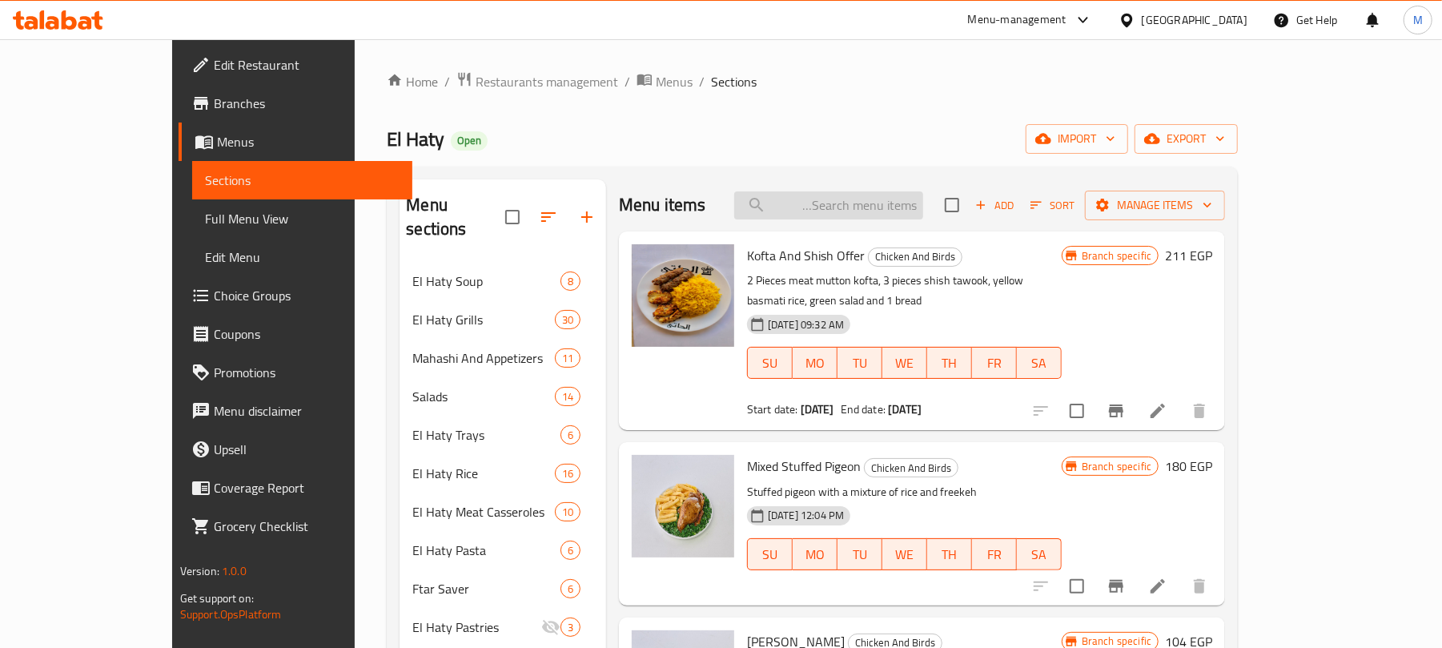
click at [923, 196] on input "search" at bounding box center [828, 205] width 189 height 28
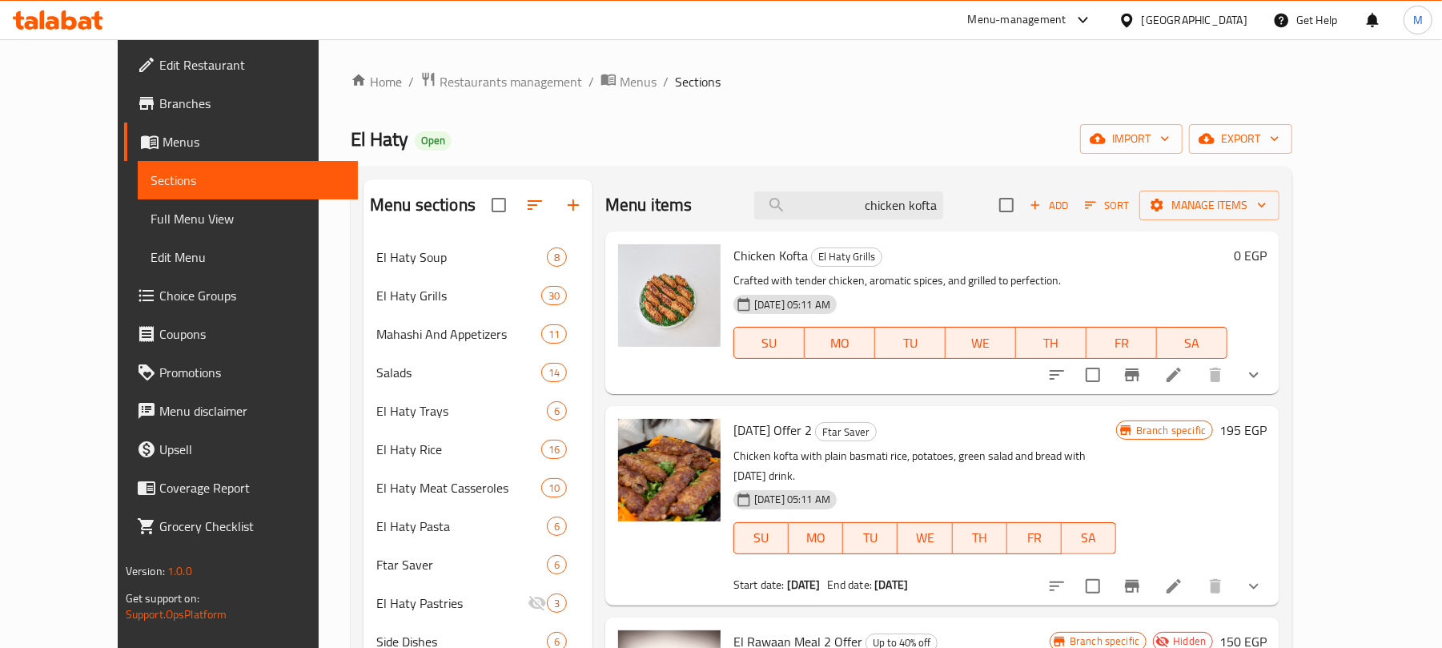
click at [1273, 371] on button "show more" at bounding box center [1253, 374] width 38 height 38
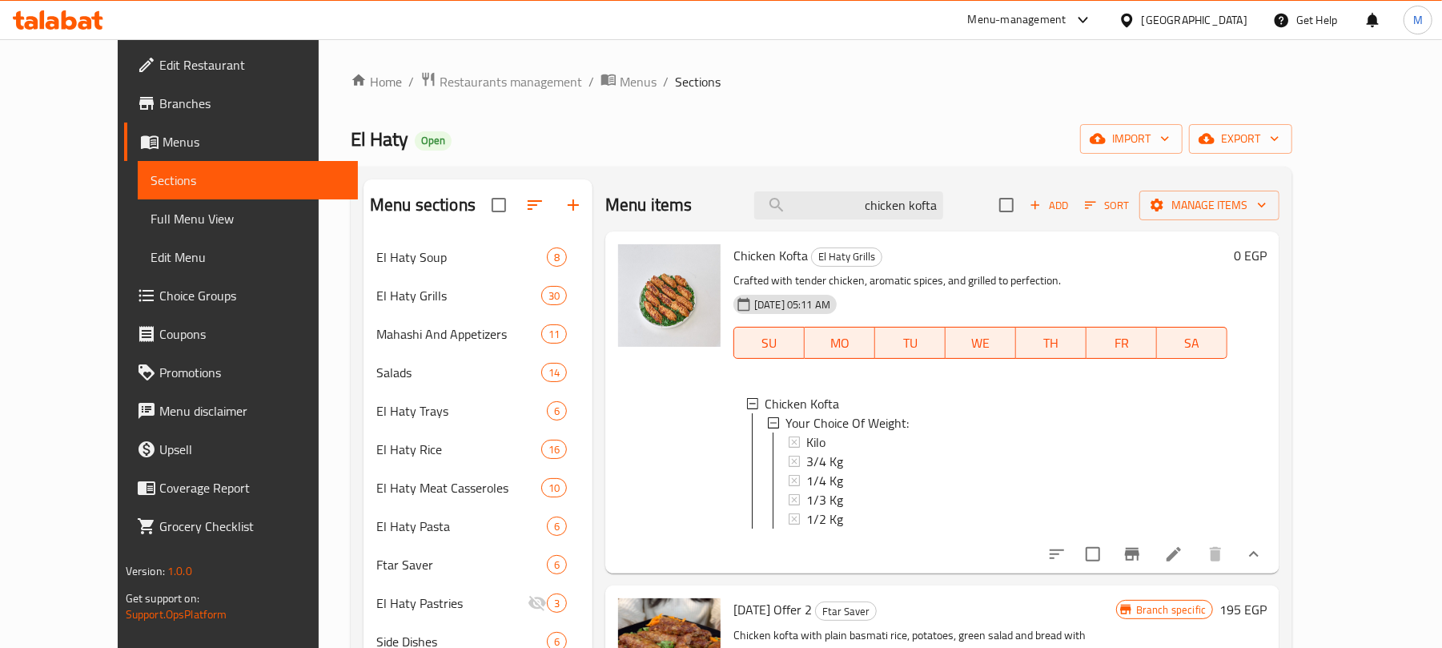
click at [666, 391] on div at bounding box center [669, 402] width 115 height 329
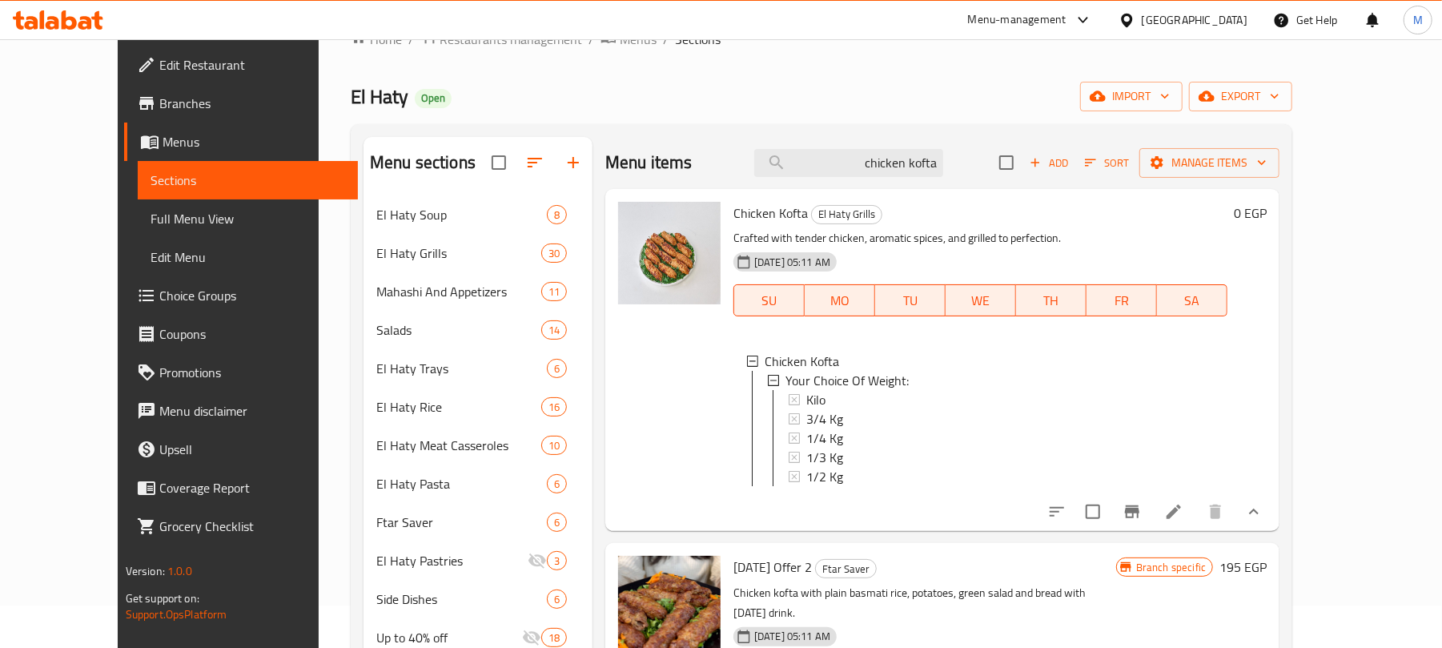
scroll to position [38, 0]
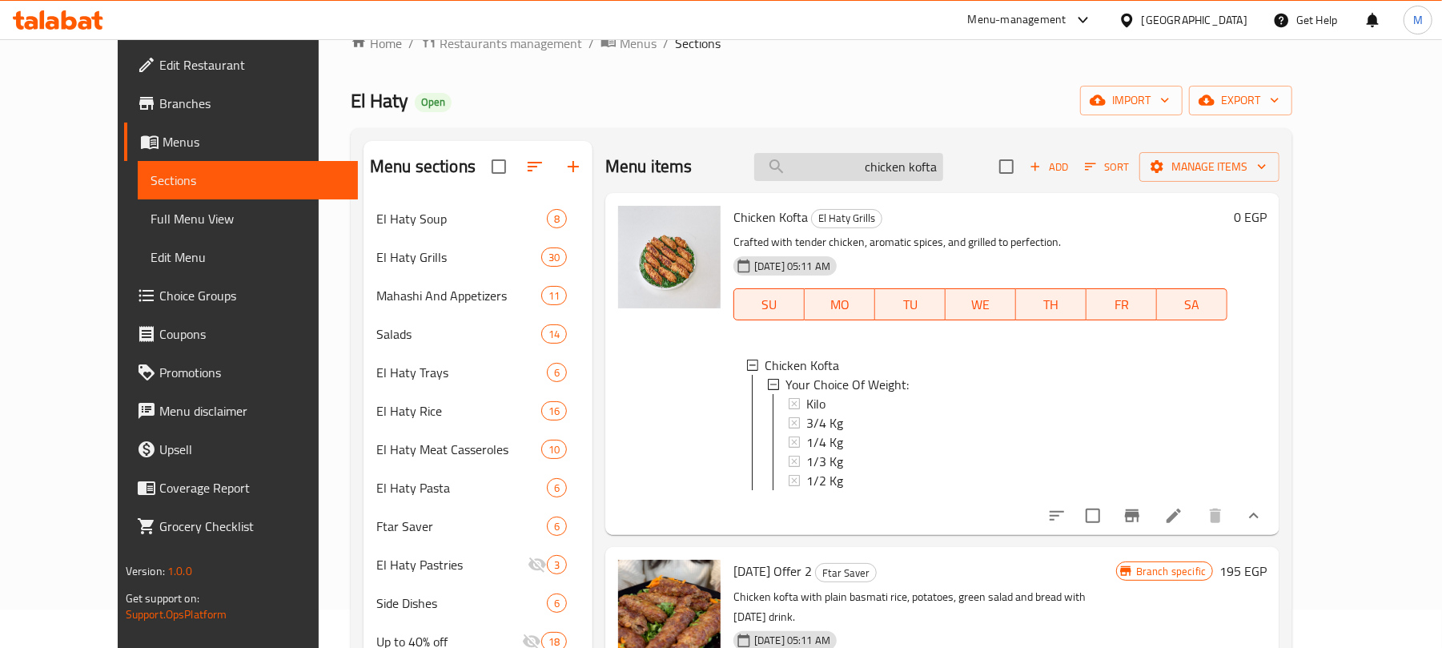
click at [943, 165] on input "chicken kofta" at bounding box center [848, 167] width 189 height 28
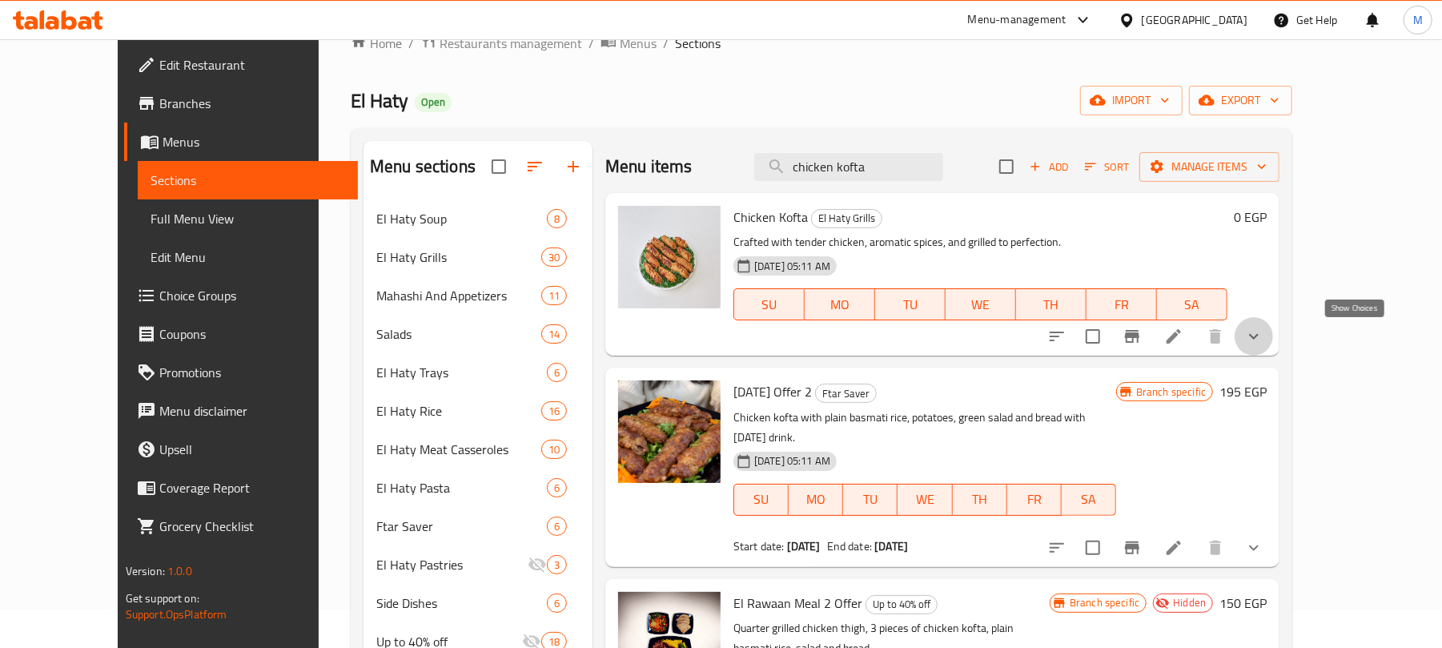
click at [1263, 341] on icon "show more" at bounding box center [1253, 336] width 19 height 19
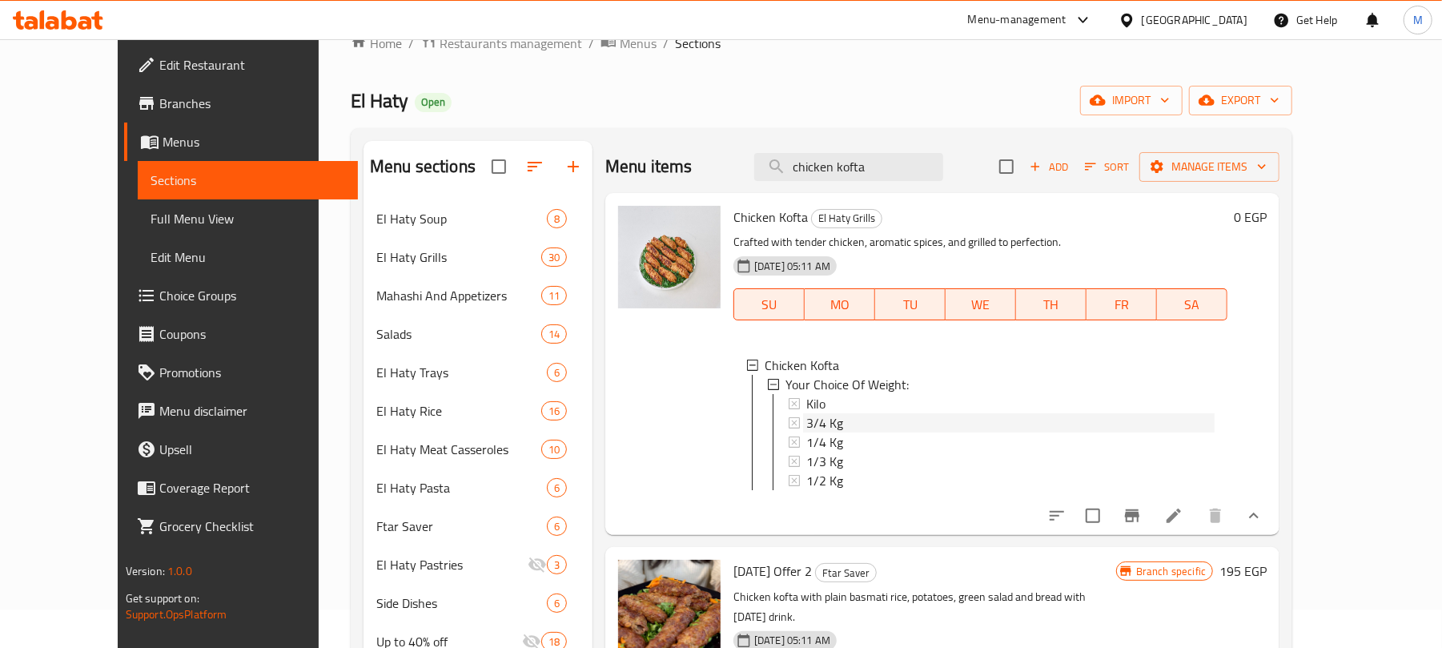
click at [812, 429] on span "3/4 Kg" at bounding box center [824, 422] width 37 height 19
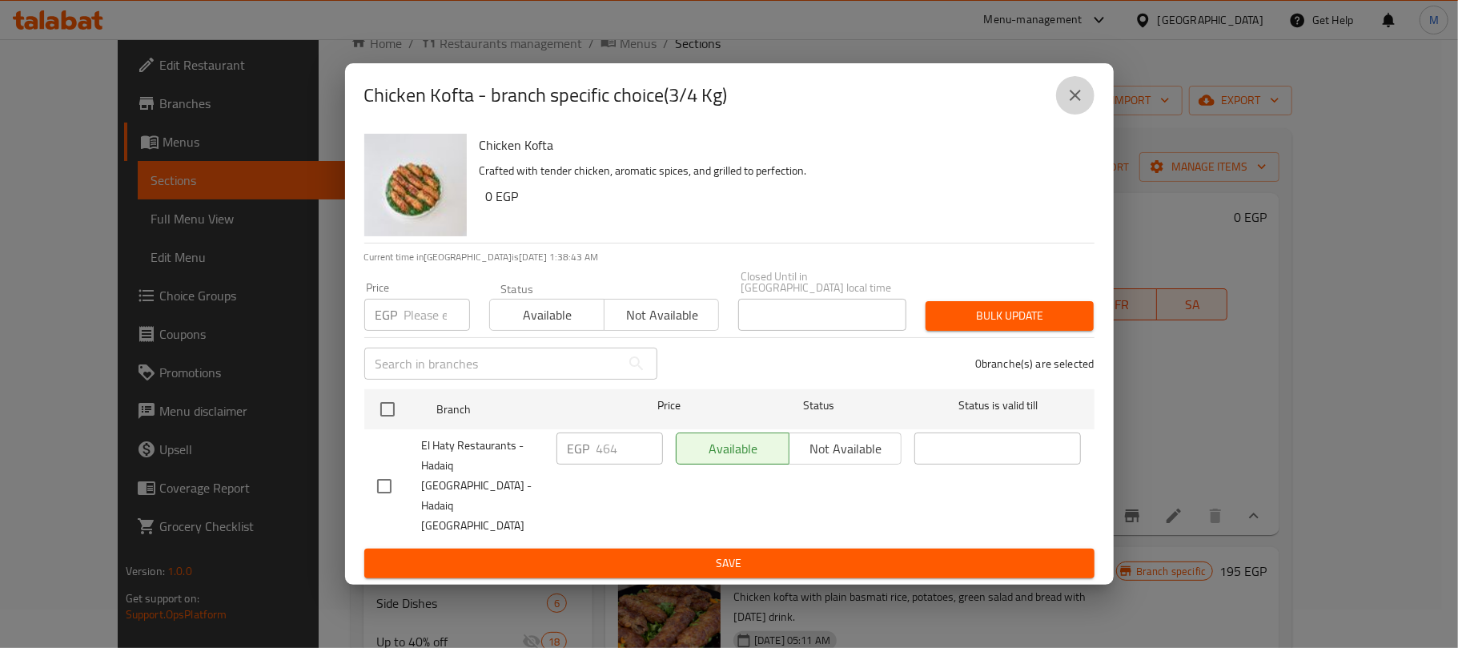
click at [1076, 105] on icon "close" at bounding box center [1074, 95] width 19 height 19
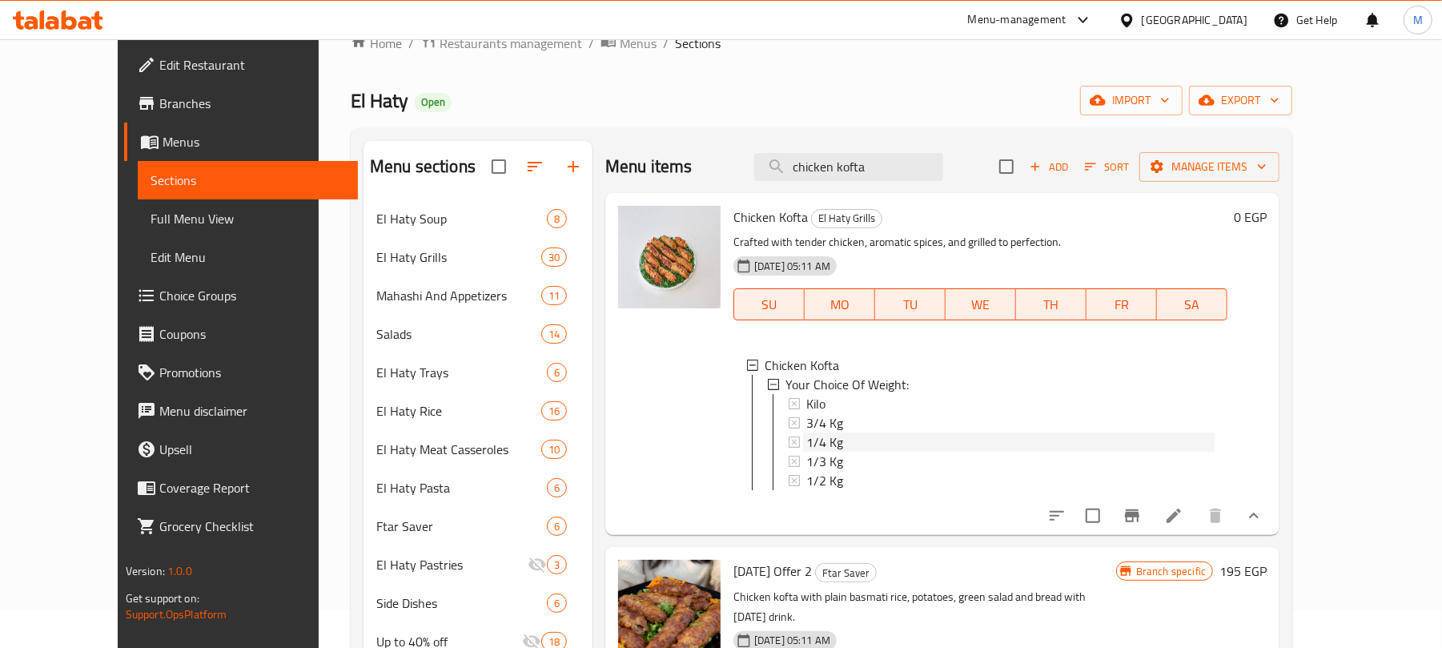
click at [808, 447] on span "1/4 Kg" at bounding box center [824, 441] width 37 height 19
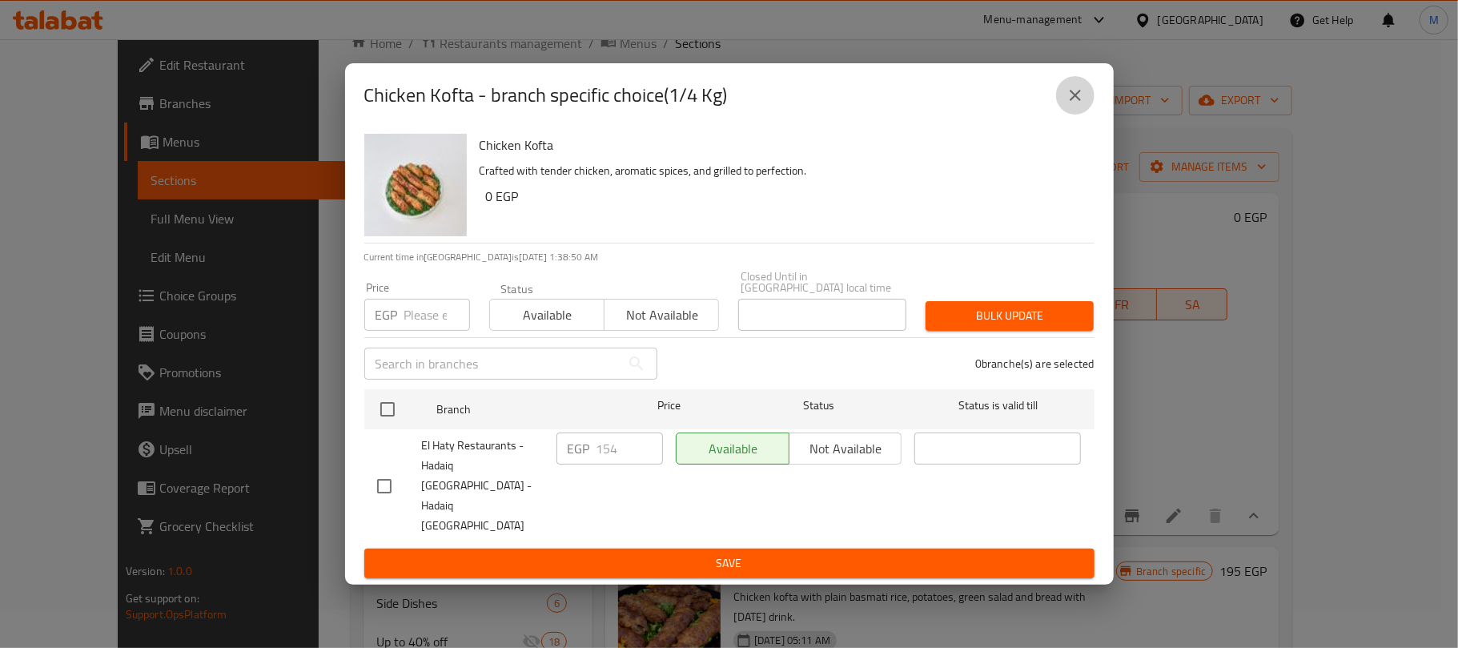
click at [1079, 110] on button "close" at bounding box center [1075, 95] width 38 height 38
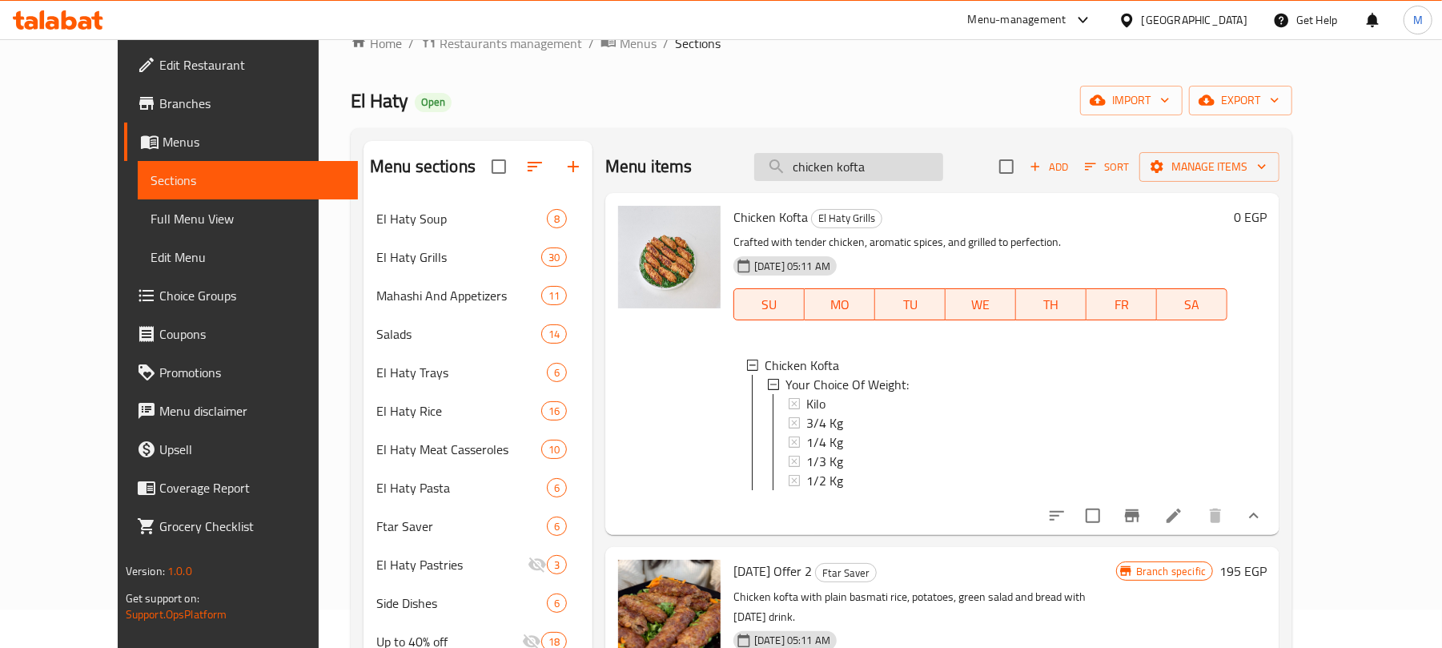
click at [858, 162] on input "chicken kofta" at bounding box center [848, 167] width 189 height 28
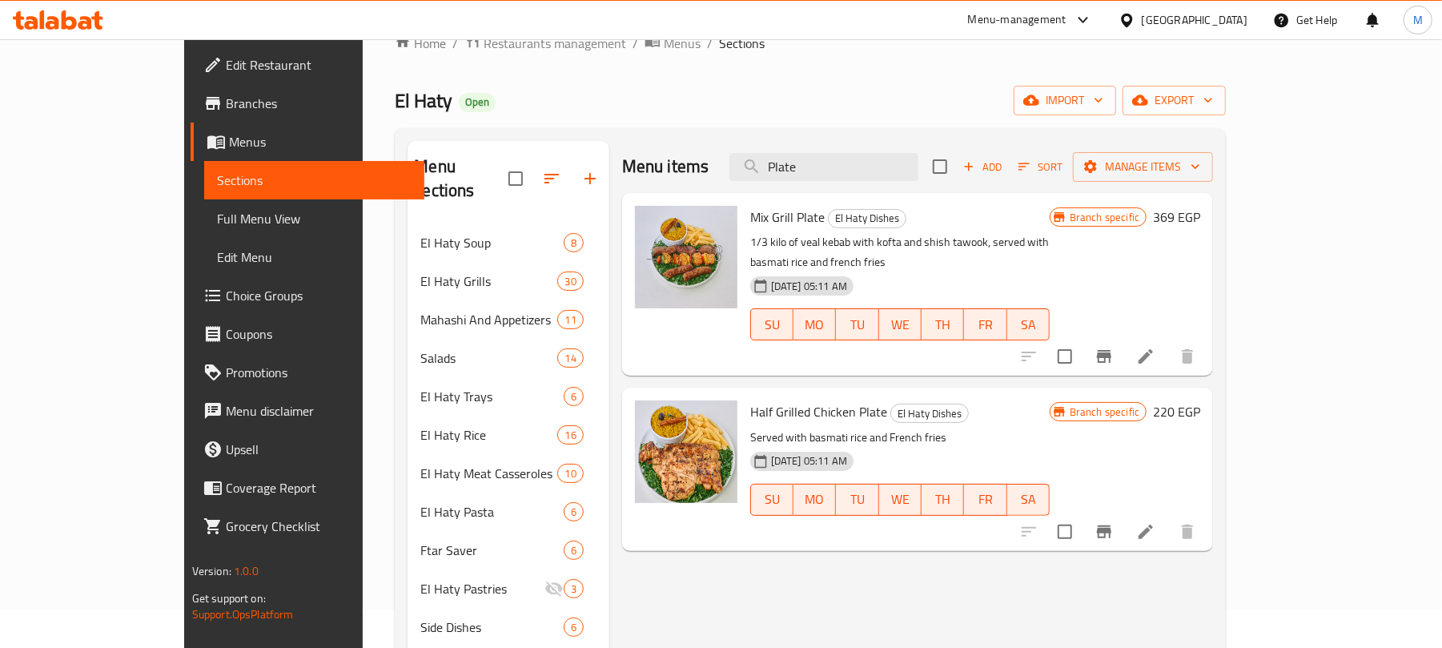
click at [631, 335] on div at bounding box center [685, 284] width 115 height 170
click at [895, 175] on input "Plate" at bounding box center [823, 167] width 189 height 28
type input "M"
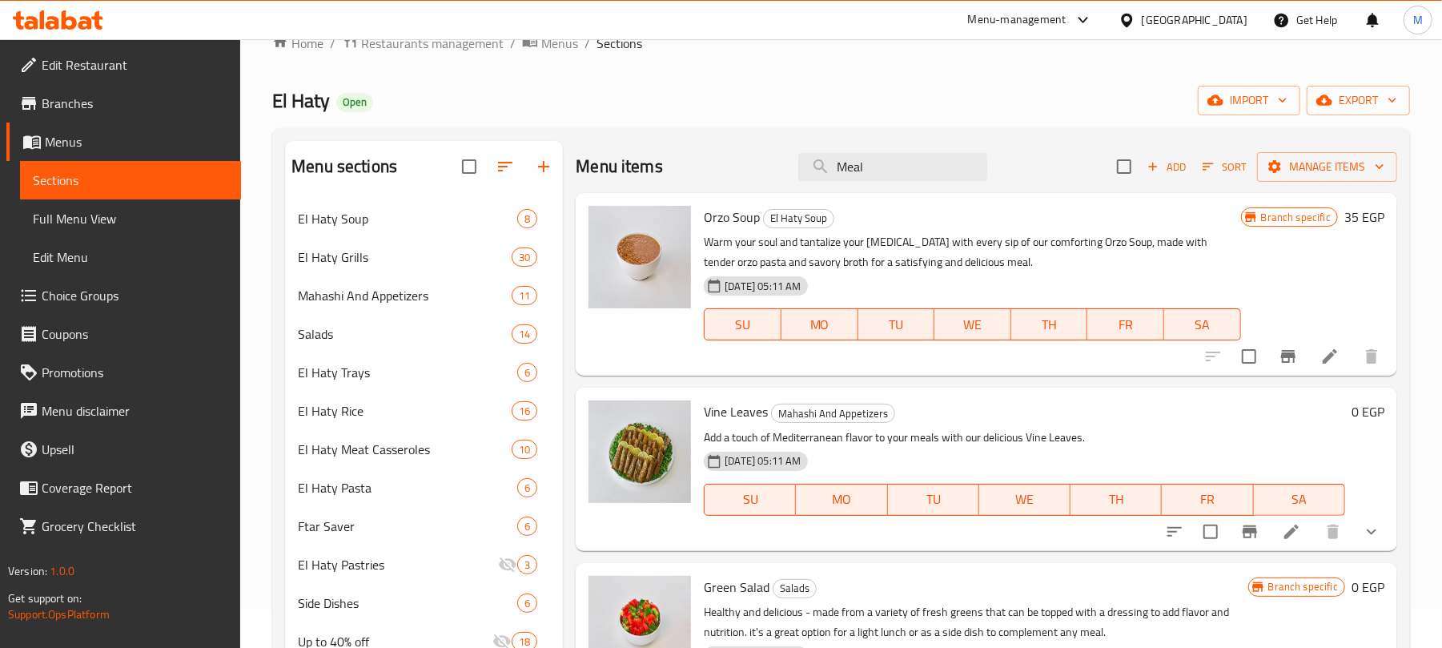
type input "Meal"
click at [939, 398] on div "Vine Leaves Mahashi And Appetizers Add a touch of Mediterranean flavor to your …" at bounding box center [1024, 469] width 654 height 150
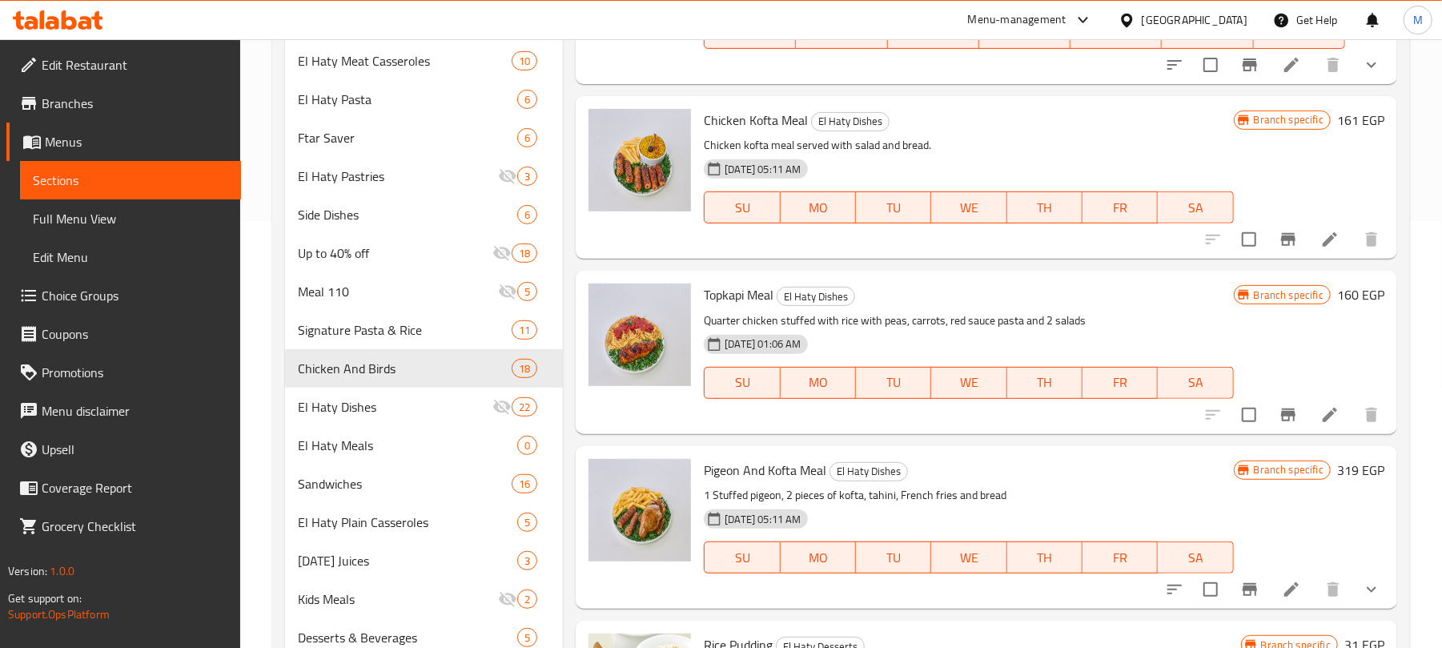
scroll to position [416, 0]
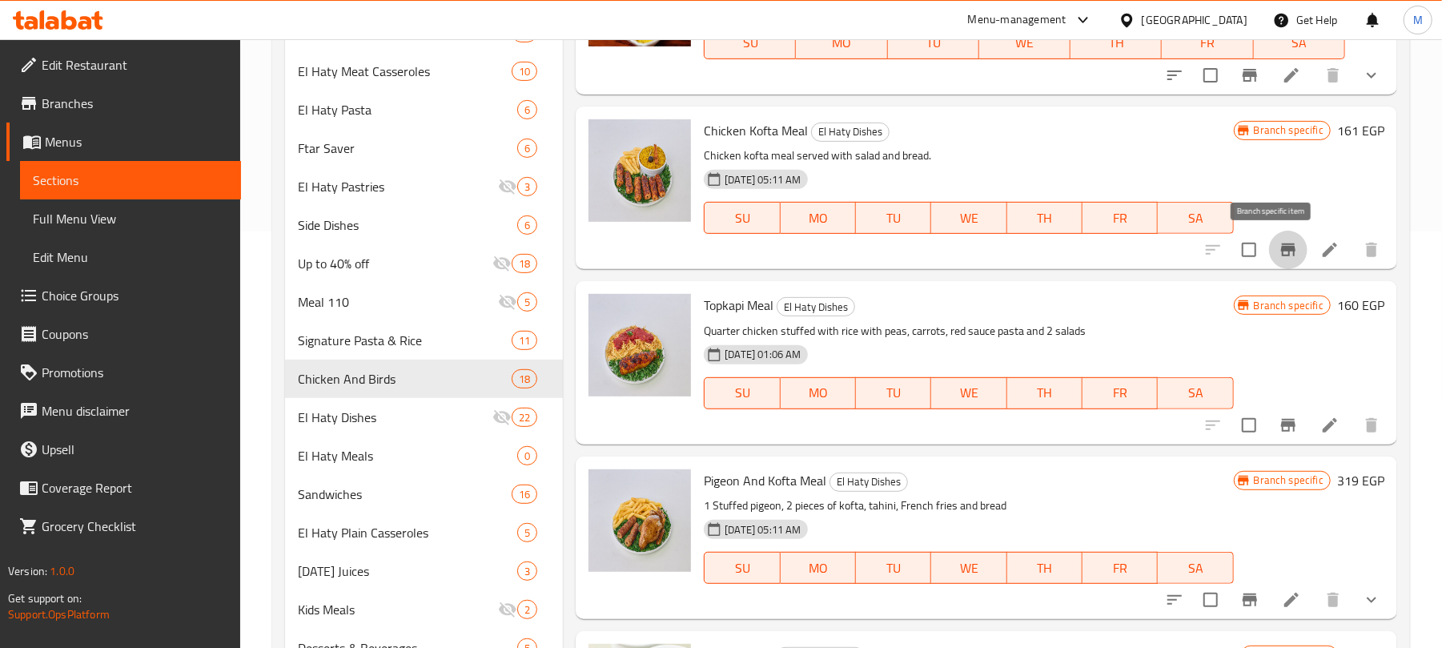
click at [1273, 260] on button "Branch-specific-item" at bounding box center [1288, 250] width 38 height 38
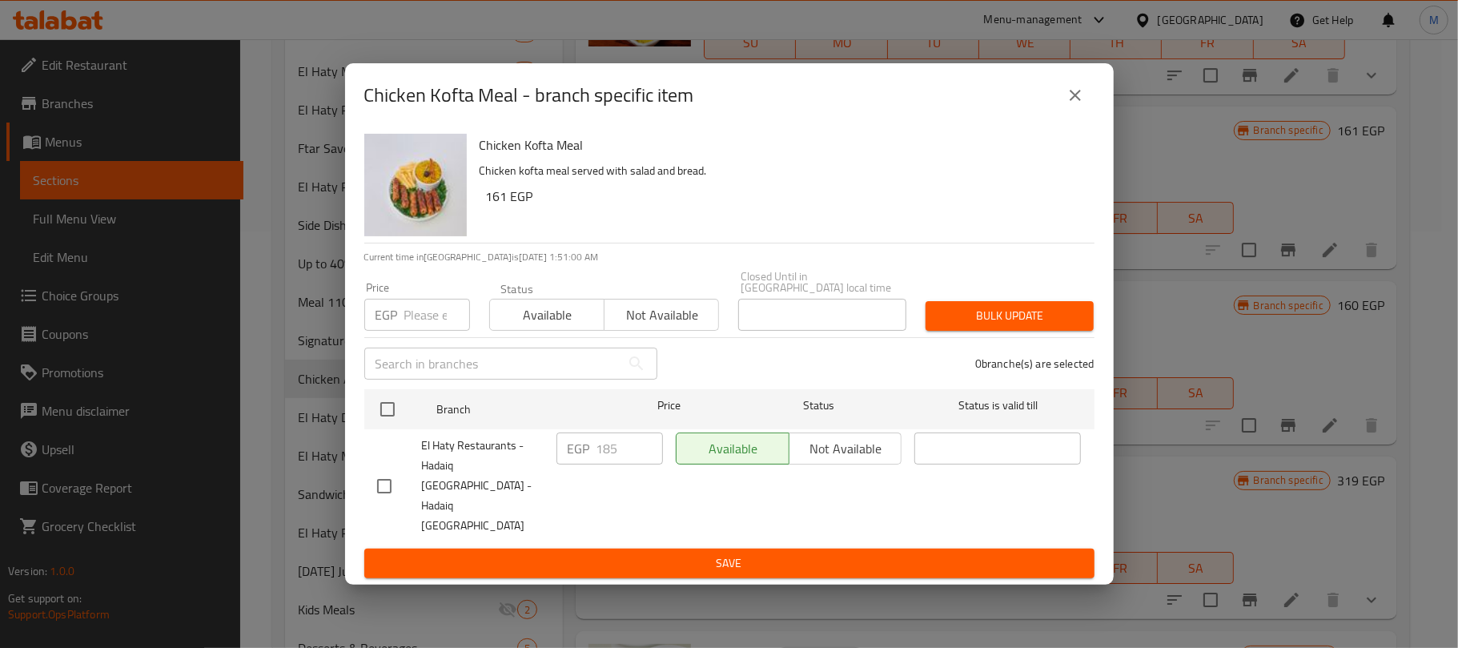
click at [1077, 105] on icon "close" at bounding box center [1074, 95] width 19 height 19
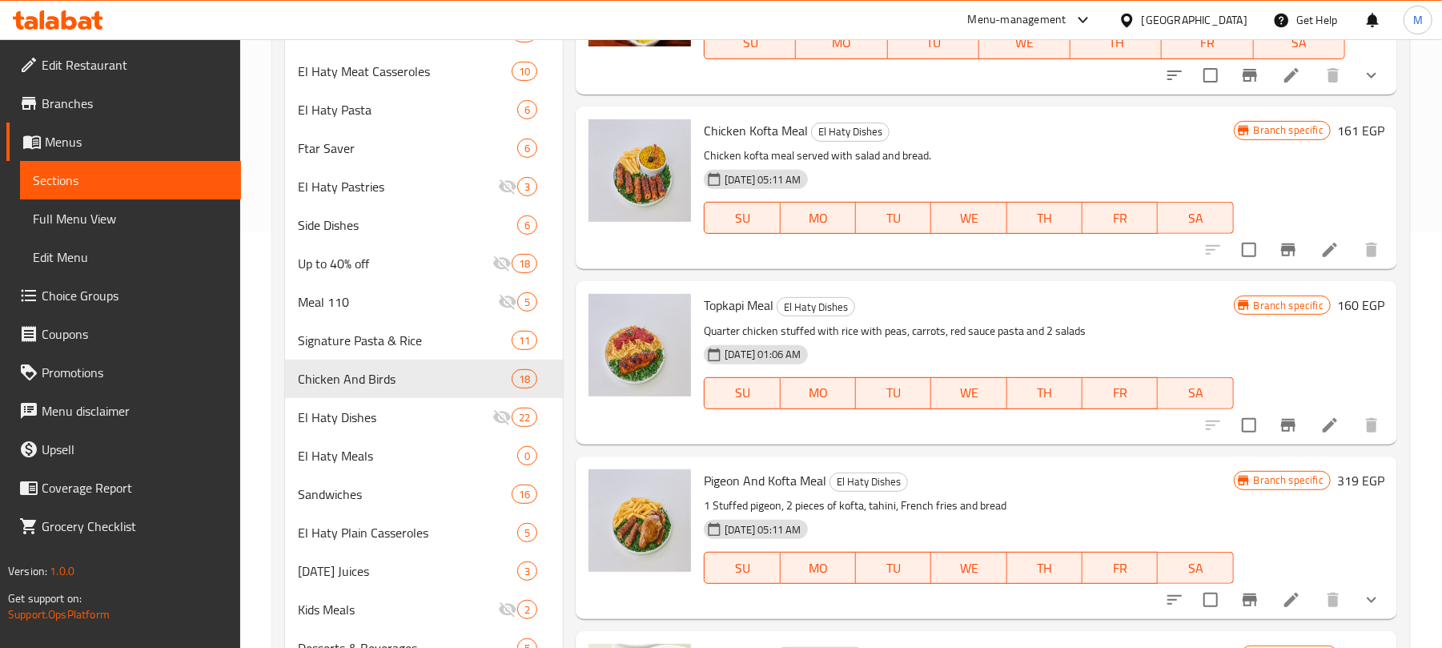
click at [1319, 260] on li at bounding box center [1329, 249] width 45 height 29
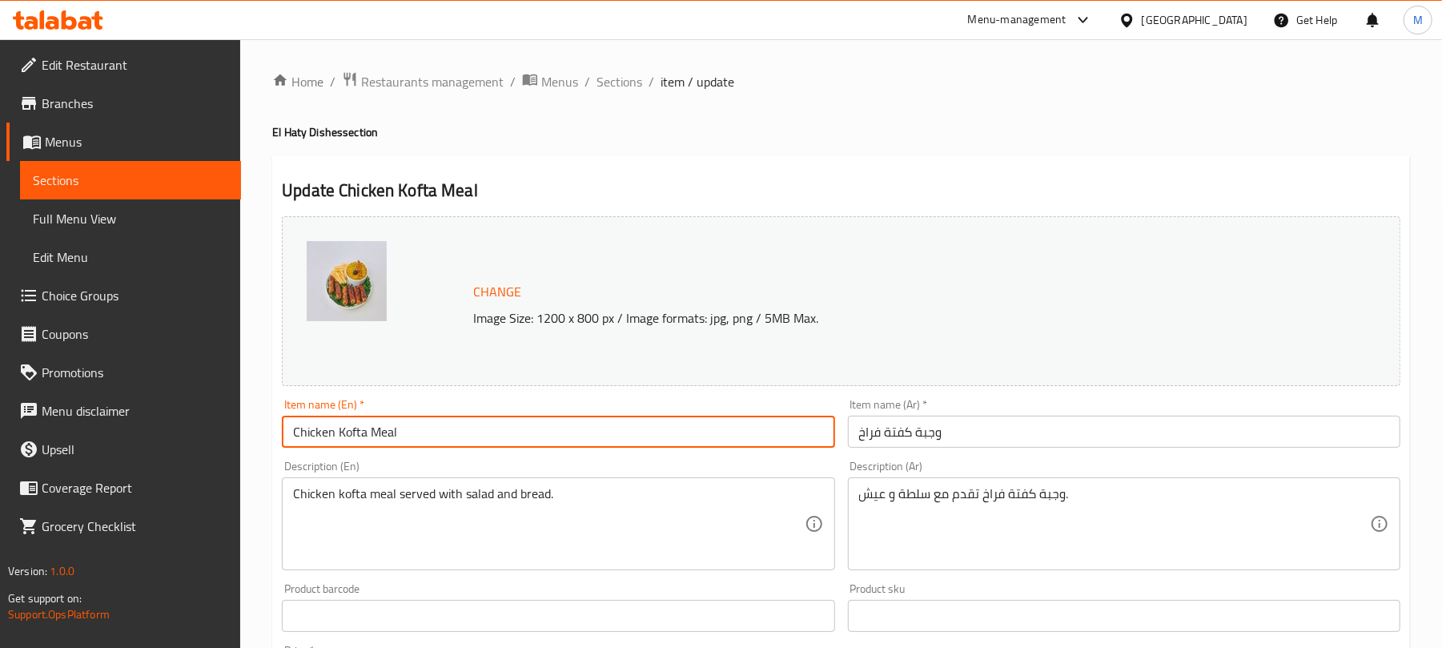
drag, startPoint x: 417, startPoint y: 433, endPoint x: 376, endPoint y: 437, distance: 41.0
click at [376, 437] on input "Chicken Kofta Meal" at bounding box center [558, 431] width 552 height 32
click at [403, 430] on input "Chicken Kofta Meal" at bounding box center [558, 431] width 552 height 32
type input "Chicken Kofta Plate"
click at [958, 420] on input "وجبة كفتة فراخ" at bounding box center [1124, 431] width 552 height 32
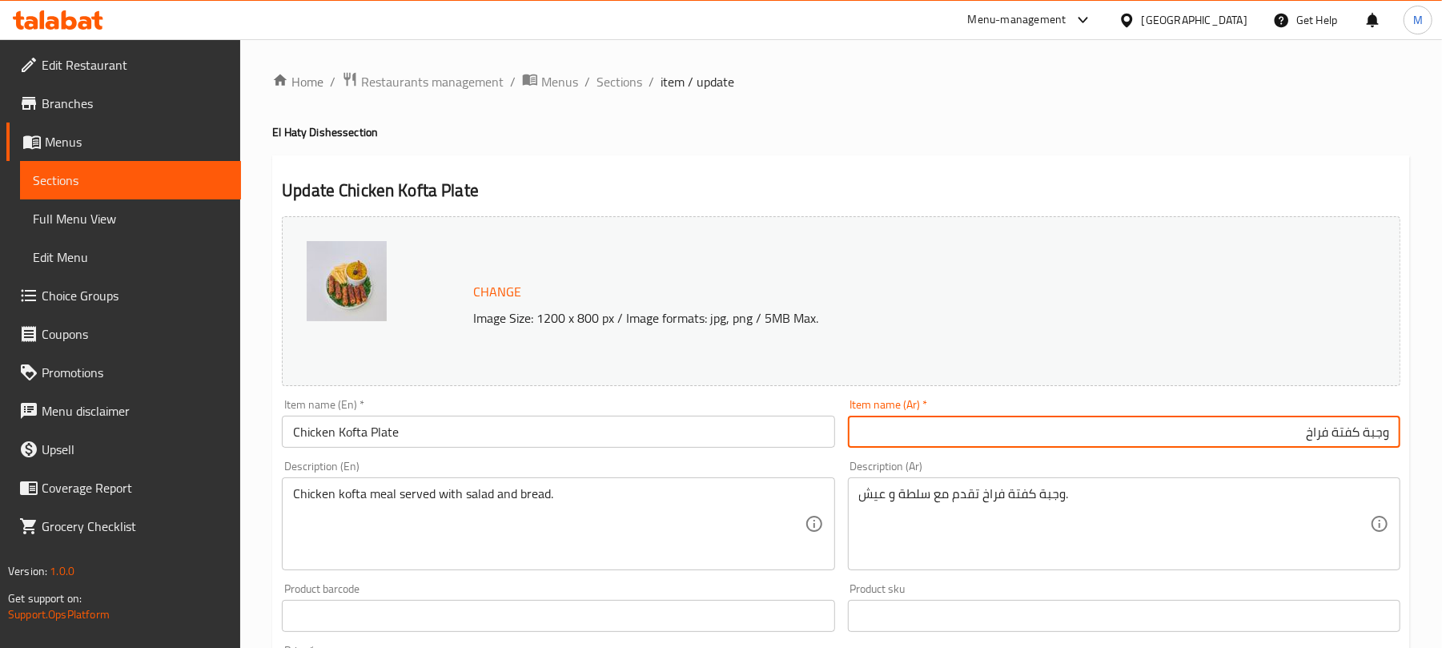
drag, startPoint x: 1362, startPoint y: 433, endPoint x: 1444, endPoint y: 443, distance: 82.2
click at [1442, 443] on html "​ Menu-management Egypt Get Help M Edit Restaurant Branches Menus Sections Full…" at bounding box center [721, 324] width 1442 height 648
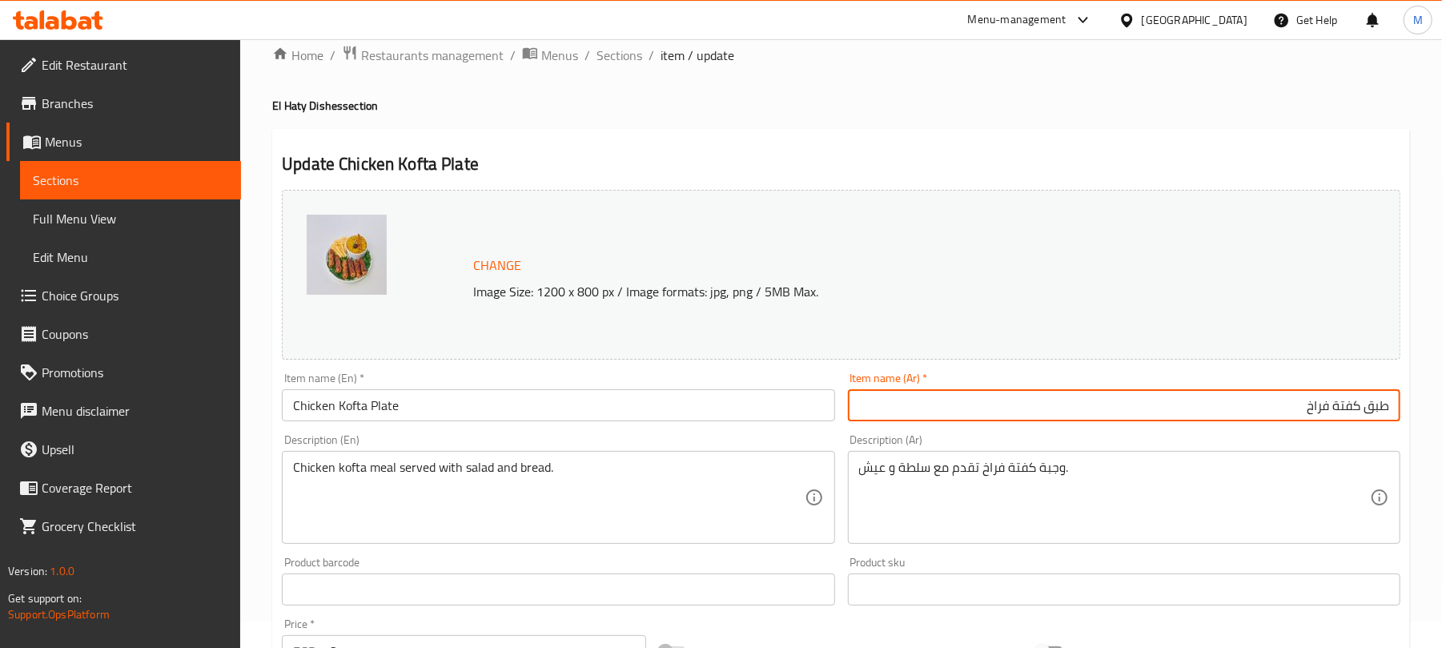
type input "طبق كفتة فراخ"
click at [1429, 402] on div "Home / Restaurants management / Menus / Sections / item / update El Haty Dishes…" at bounding box center [841, 570] width 1202 height 1115
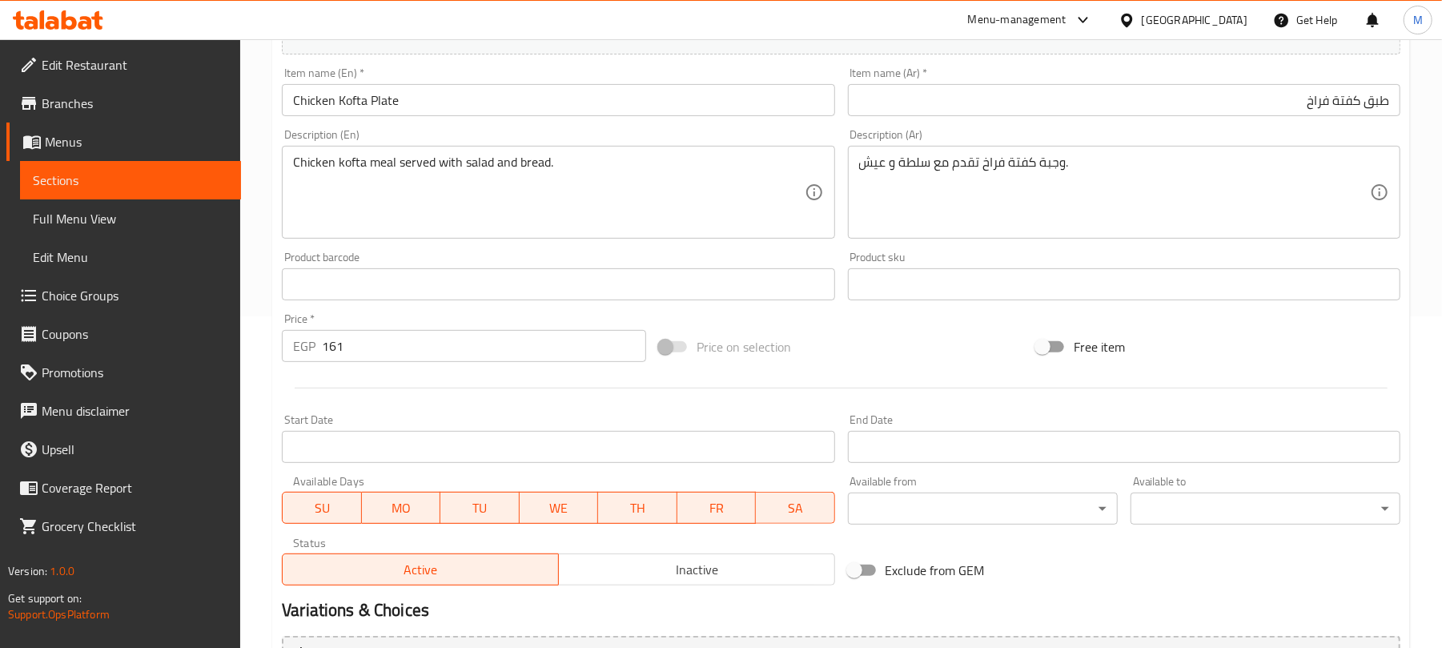
scroll to position [282, 0]
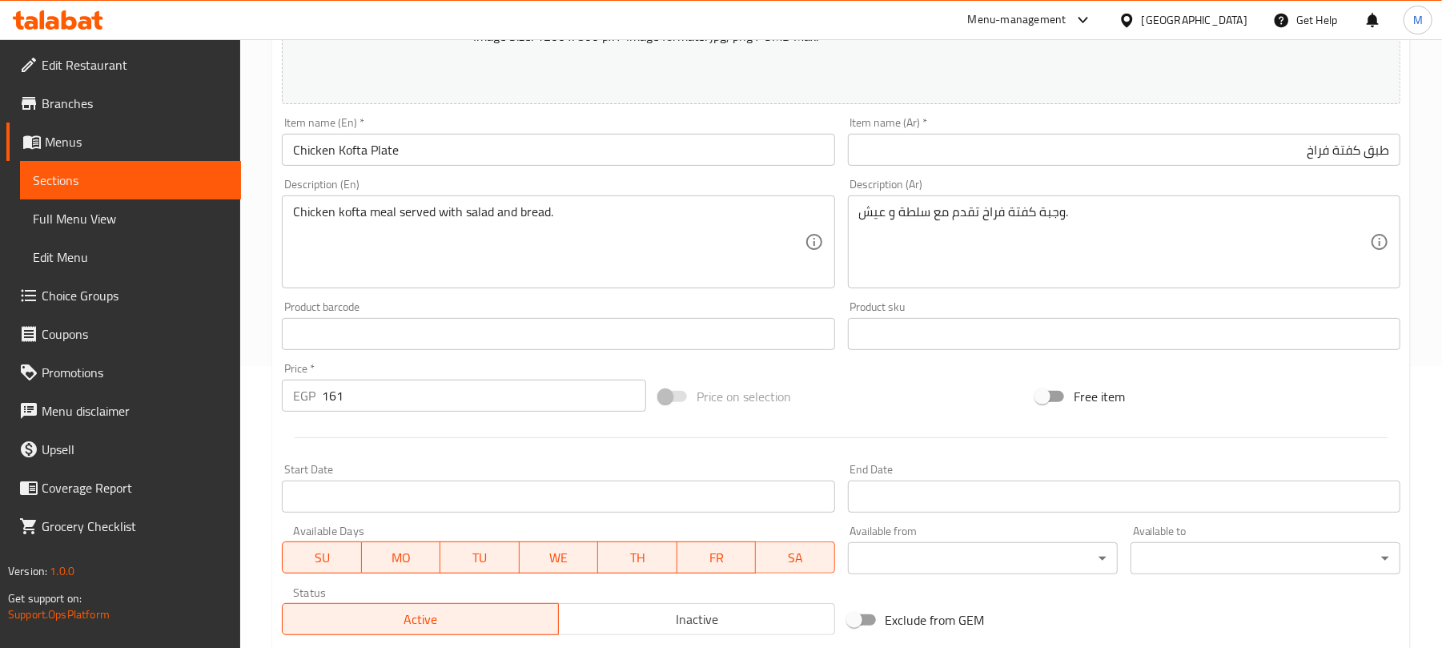
click at [796, 436] on div at bounding box center [840, 437] width 1131 height 39
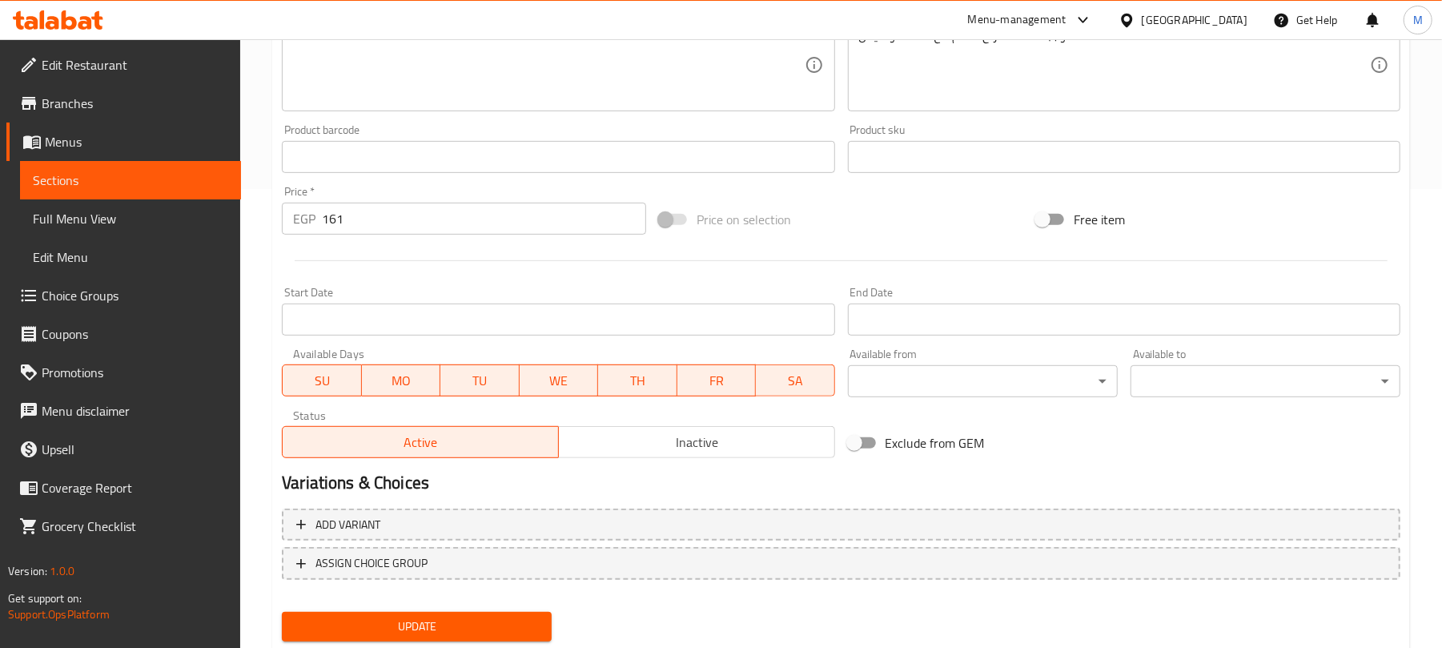
scroll to position [506, 0]
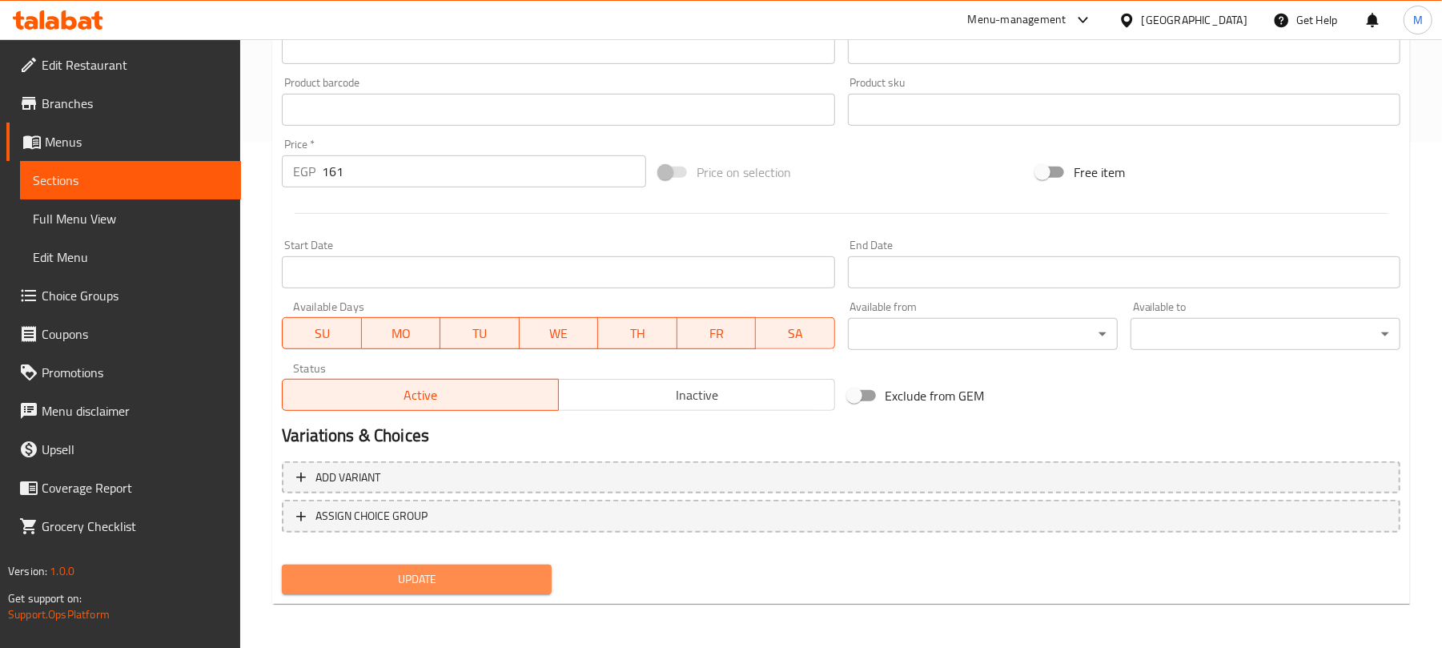
click at [542, 581] on button "Update" at bounding box center [417, 579] width 270 height 30
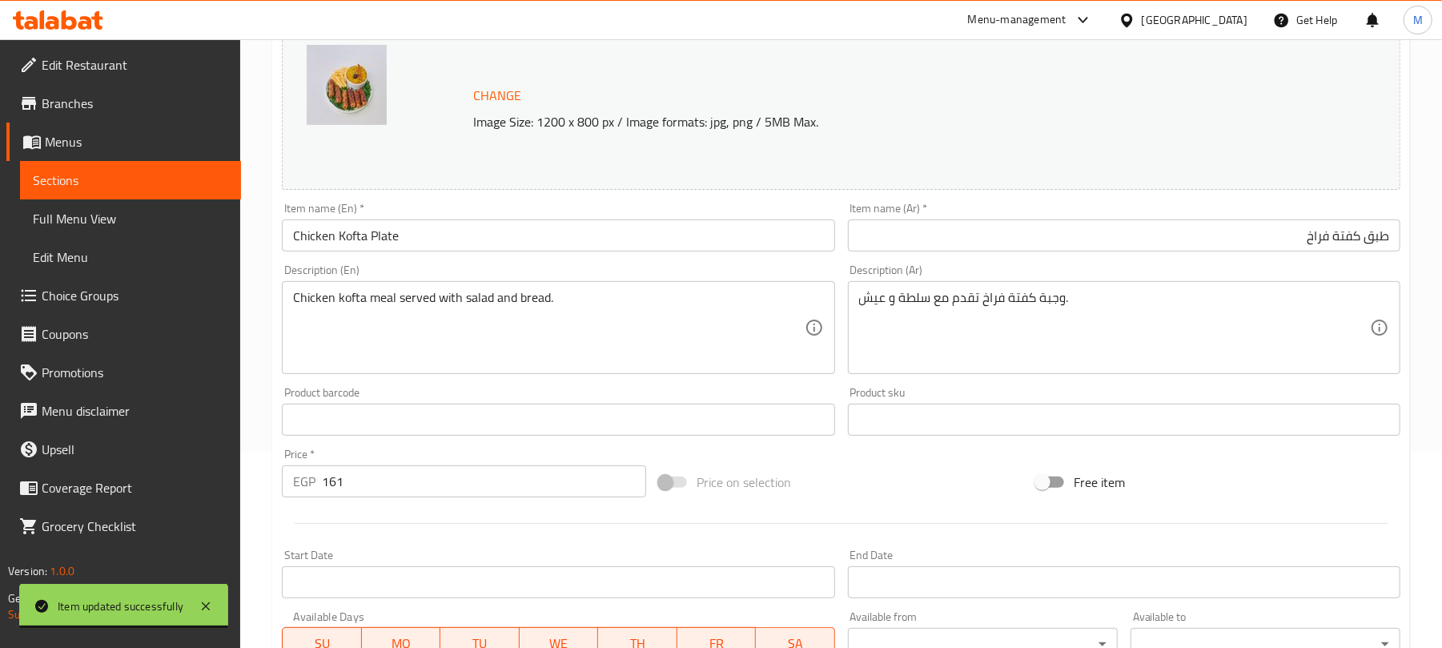
scroll to position [186, 0]
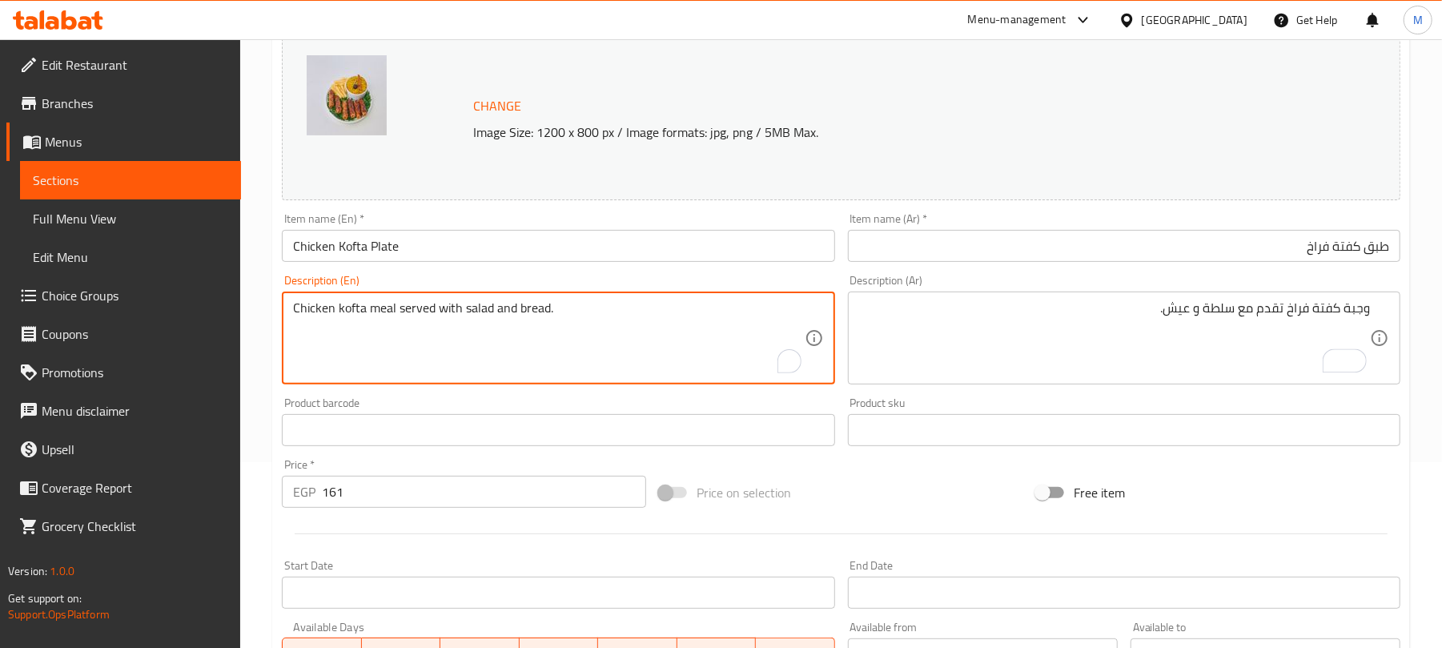
drag, startPoint x: 391, startPoint y: 307, endPoint x: 363, endPoint y: 307, distance: 28.0
click at [388, 314] on textarea "Chicken kofta meal served with salad and bread." at bounding box center [548, 338] width 511 height 76
click at [424, 280] on div "Description (En) Chicken kofta meal served with salad and bread. Description (E…" at bounding box center [558, 330] width 552 height 110
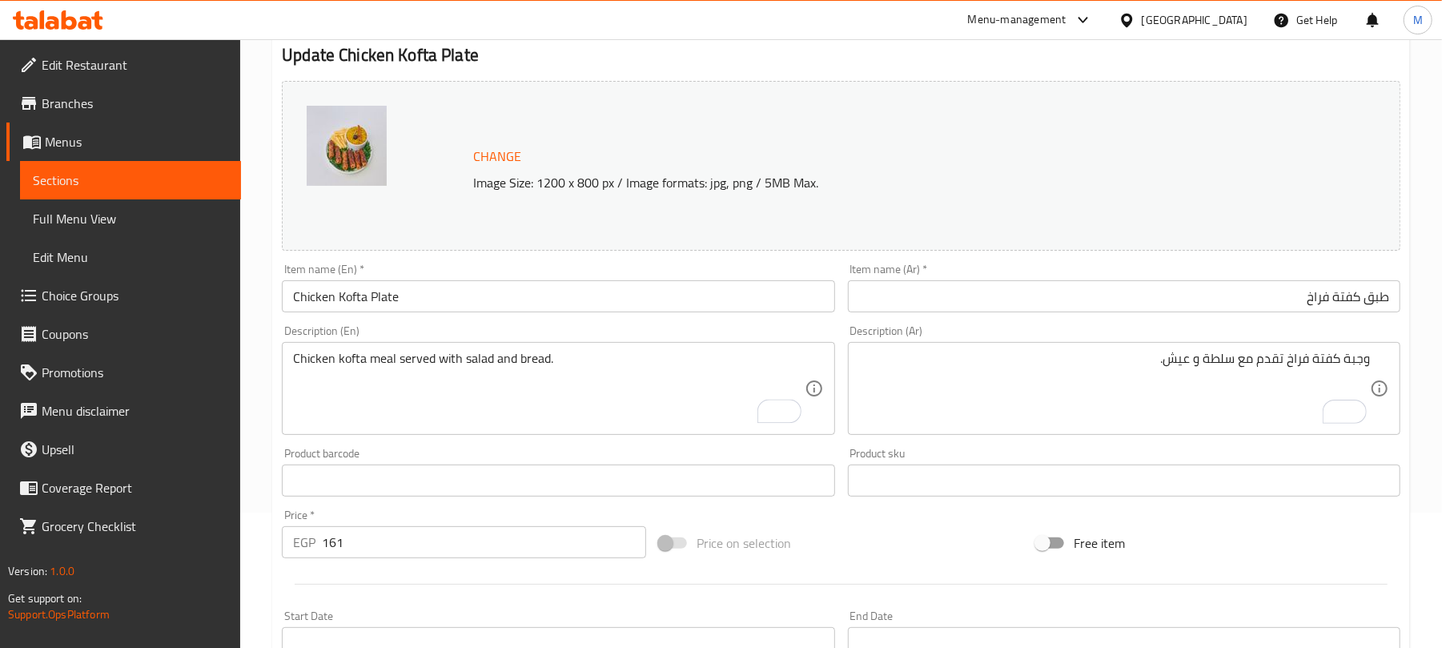
scroll to position [0, 0]
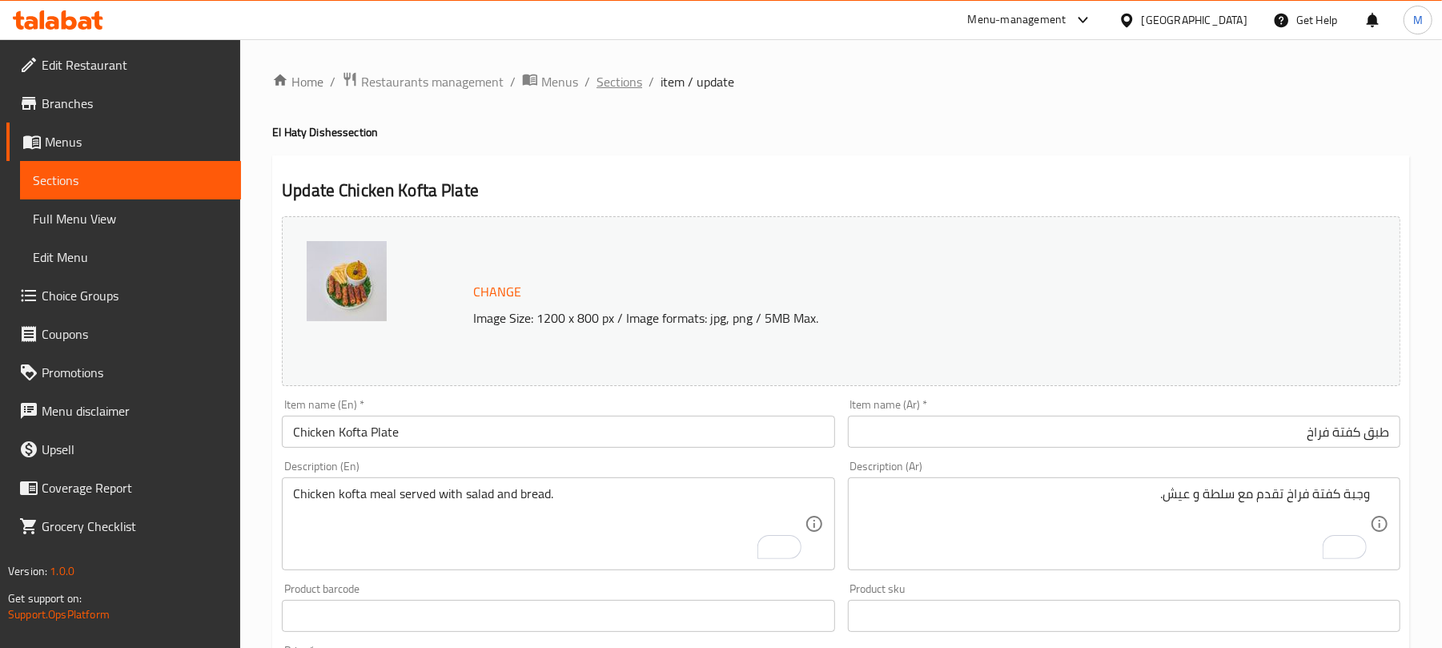
click at [634, 85] on span "Sections" at bounding box center [619, 81] width 46 height 19
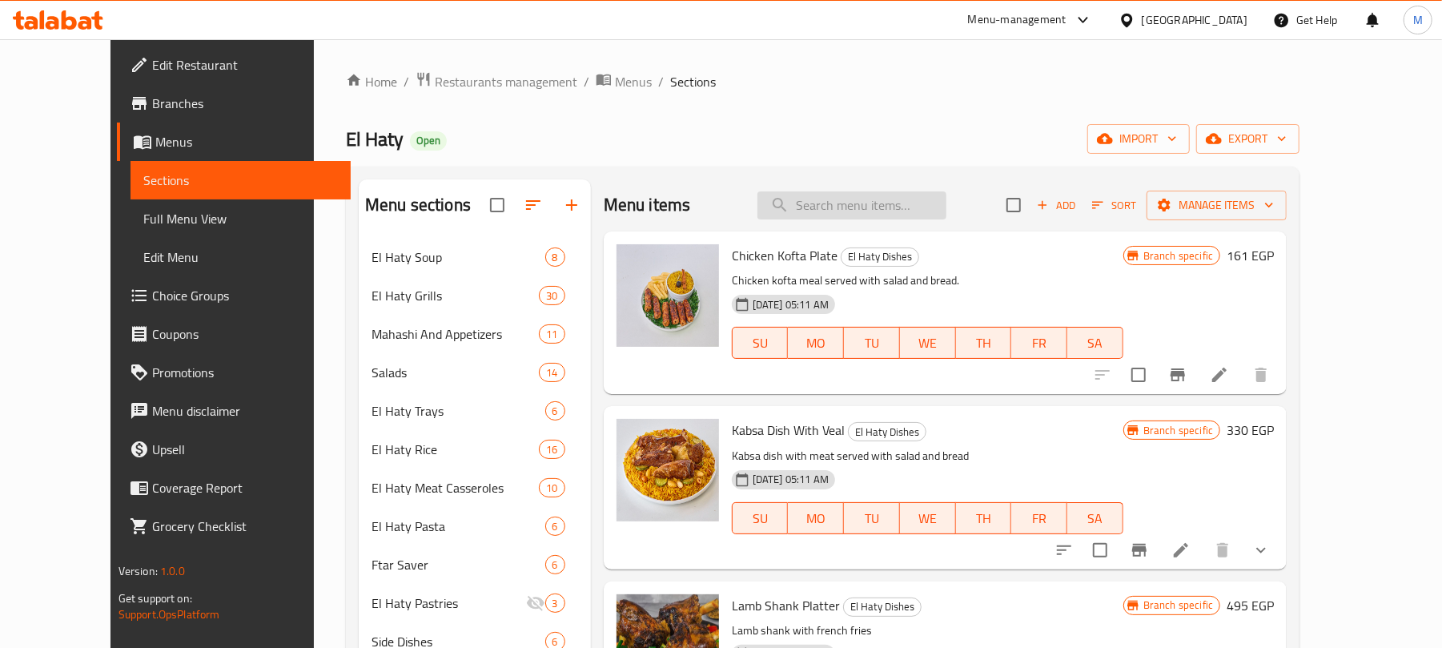
click at [884, 205] on input "search" at bounding box center [851, 205] width 189 height 28
click at [1187, 368] on icon "Branch-specific-item" at bounding box center [1177, 374] width 19 height 19
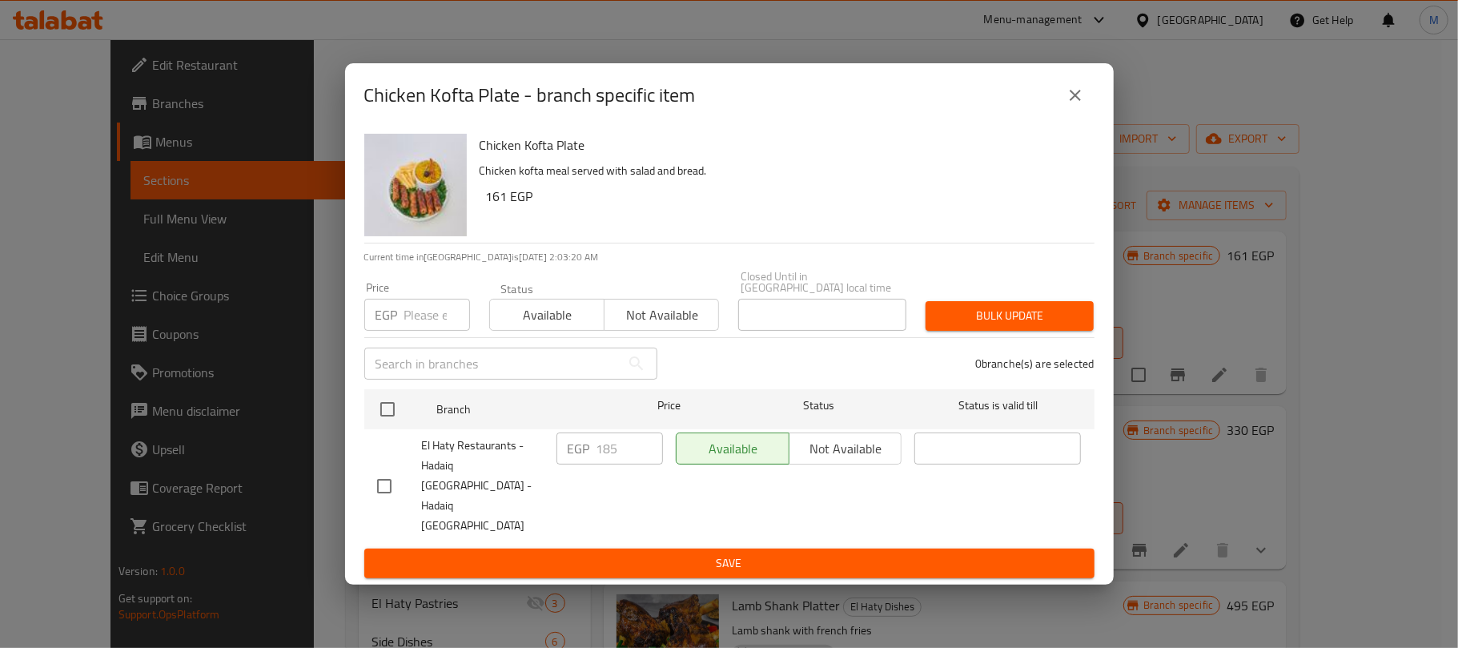
click at [1077, 105] on icon "close" at bounding box center [1074, 95] width 19 height 19
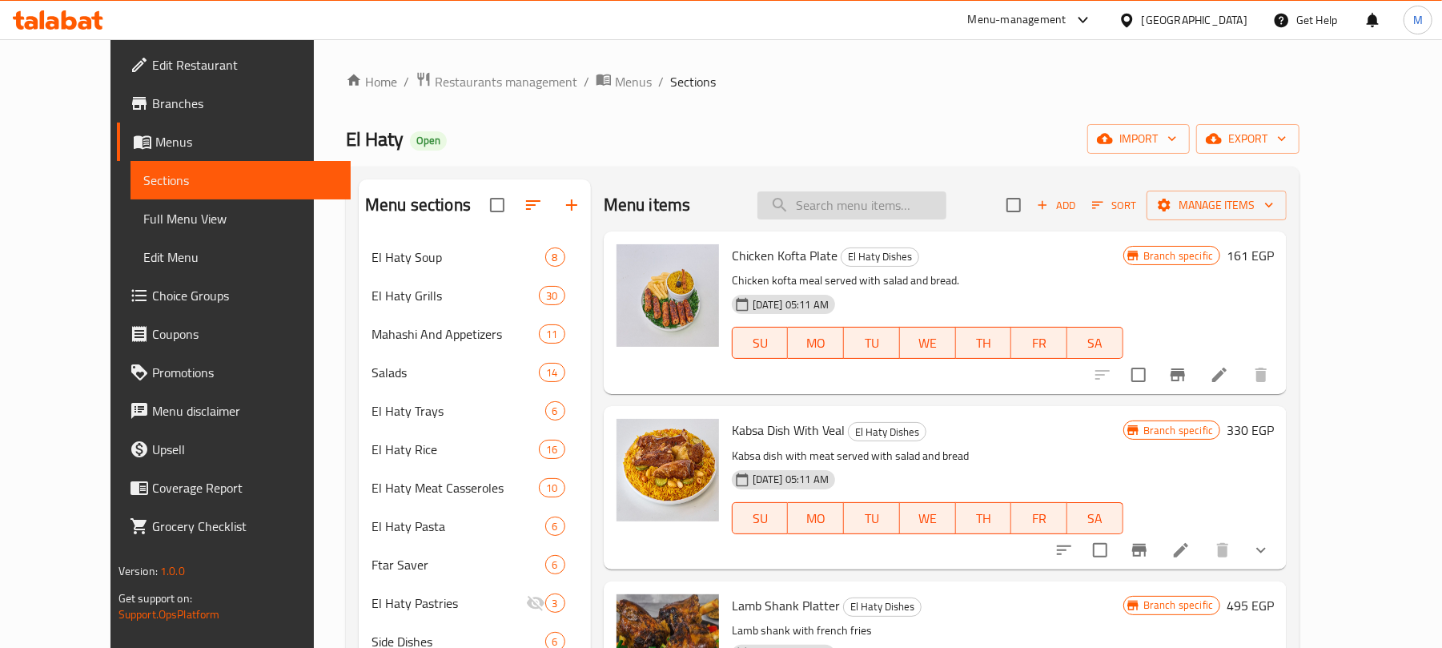
click at [881, 209] on input "search" at bounding box center [851, 205] width 189 height 28
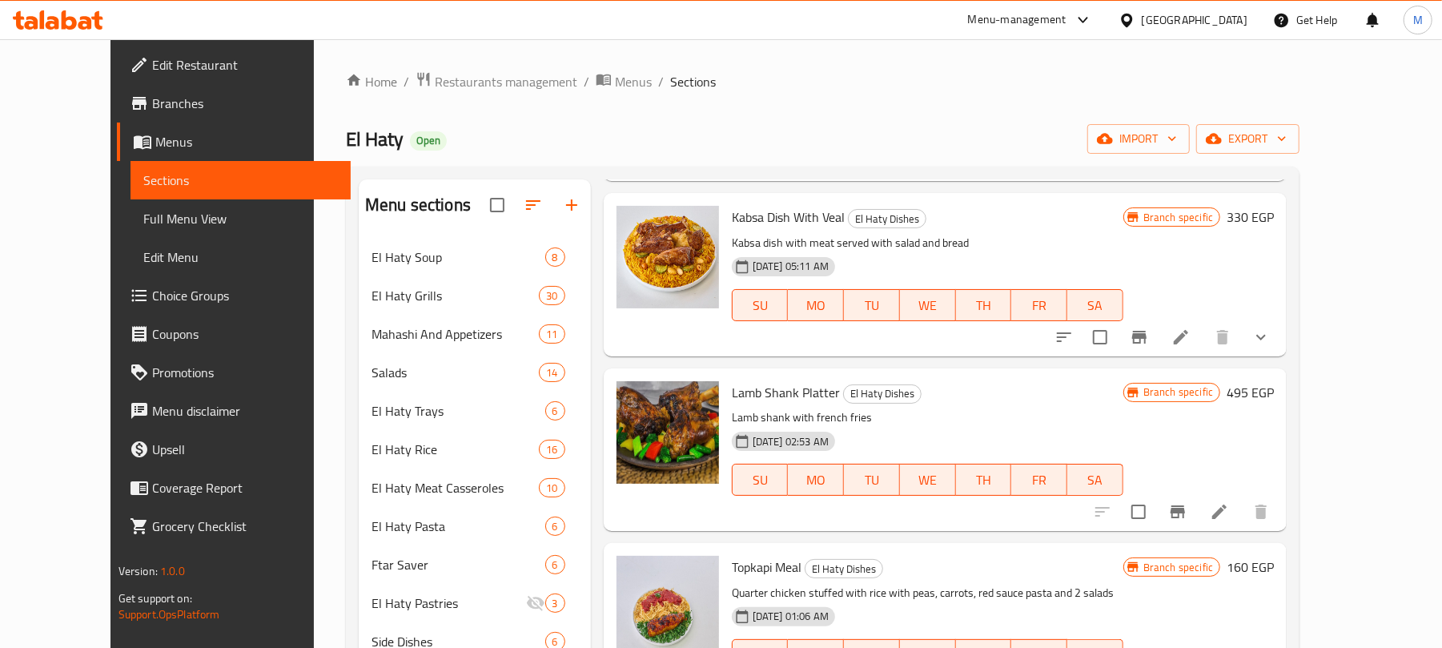
scroll to position [106, 0]
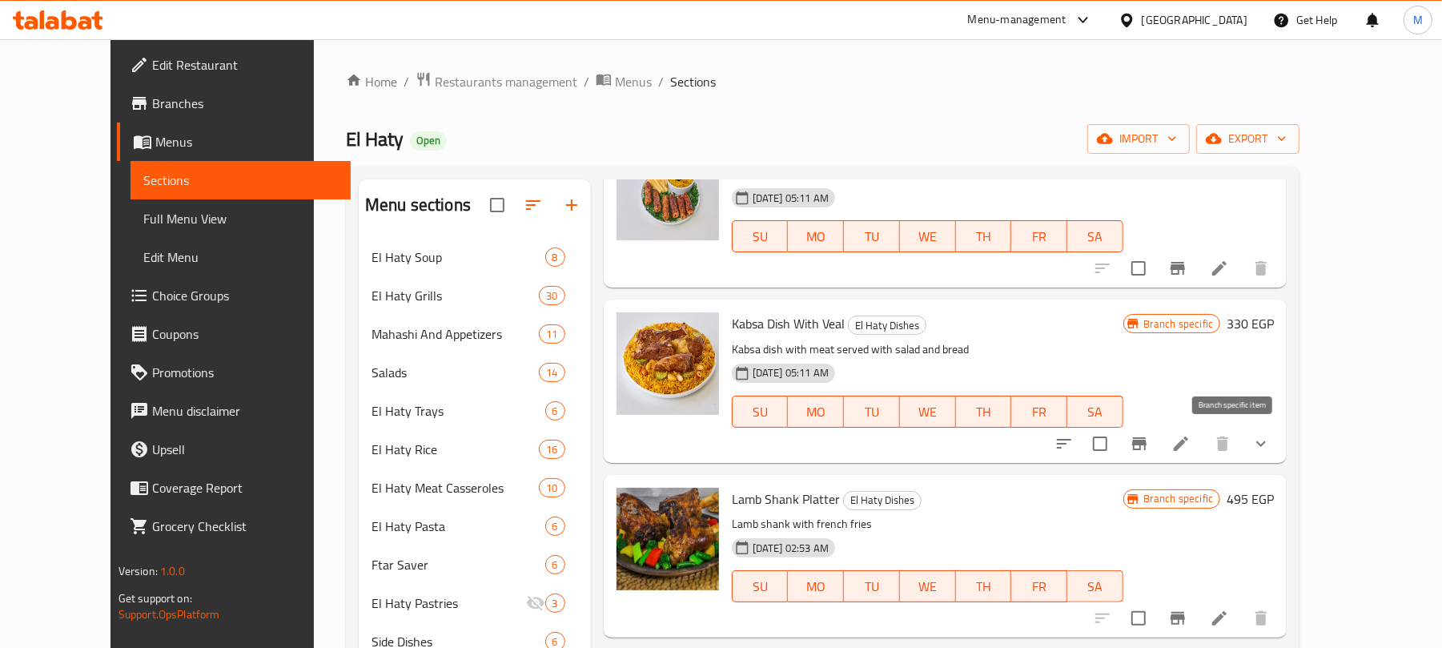
click at [1158, 432] on button "Branch-specific-item" at bounding box center [1139, 443] width 38 height 38
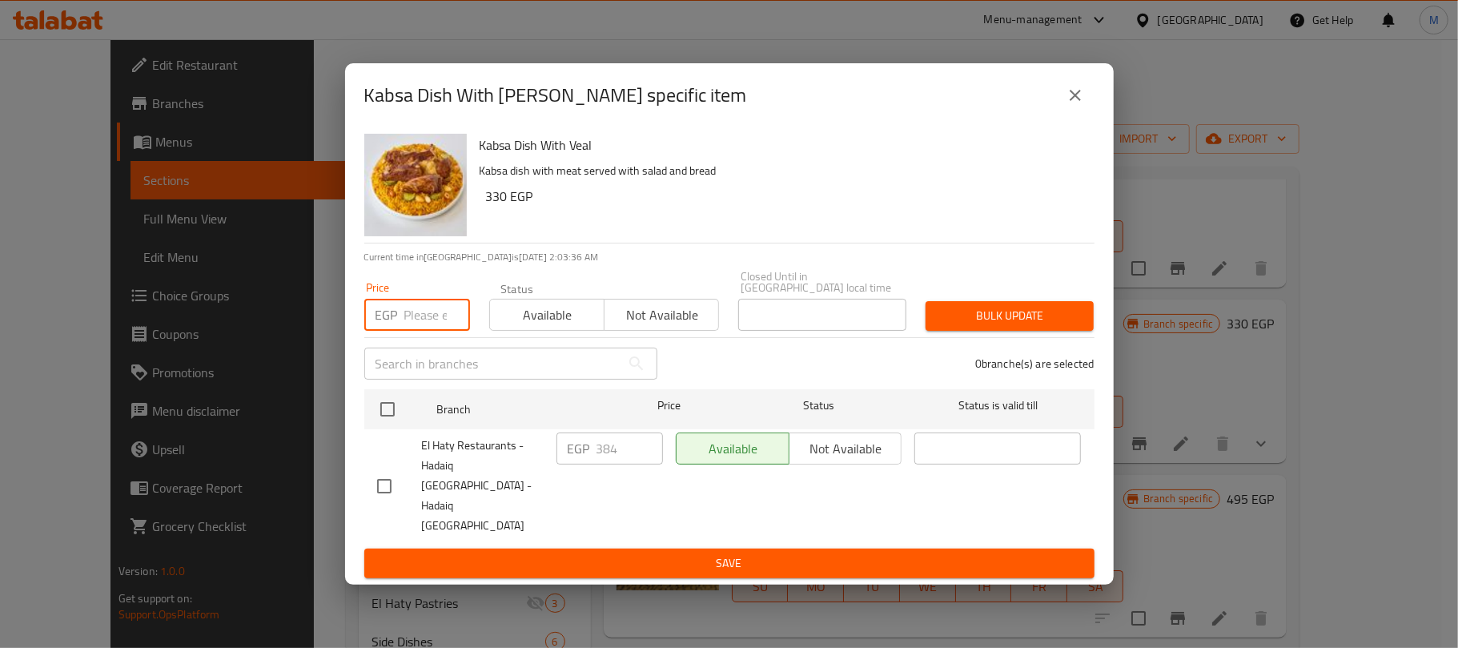
click at [432, 331] on input "number" at bounding box center [437, 315] width 66 height 32
paste input "384"
type input "384"
click at [1079, 105] on icon "close" at bounding box center [1074, 95] width 19 height 19
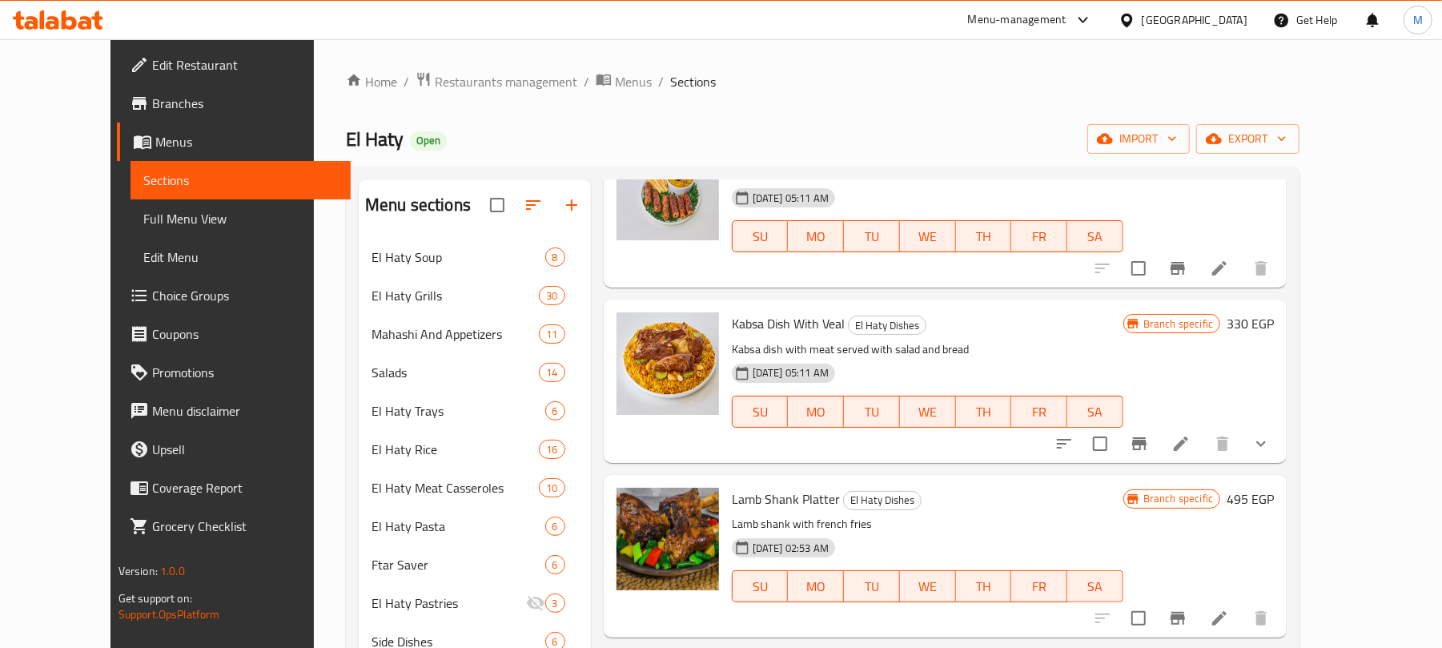
scroll to position [0, 0]
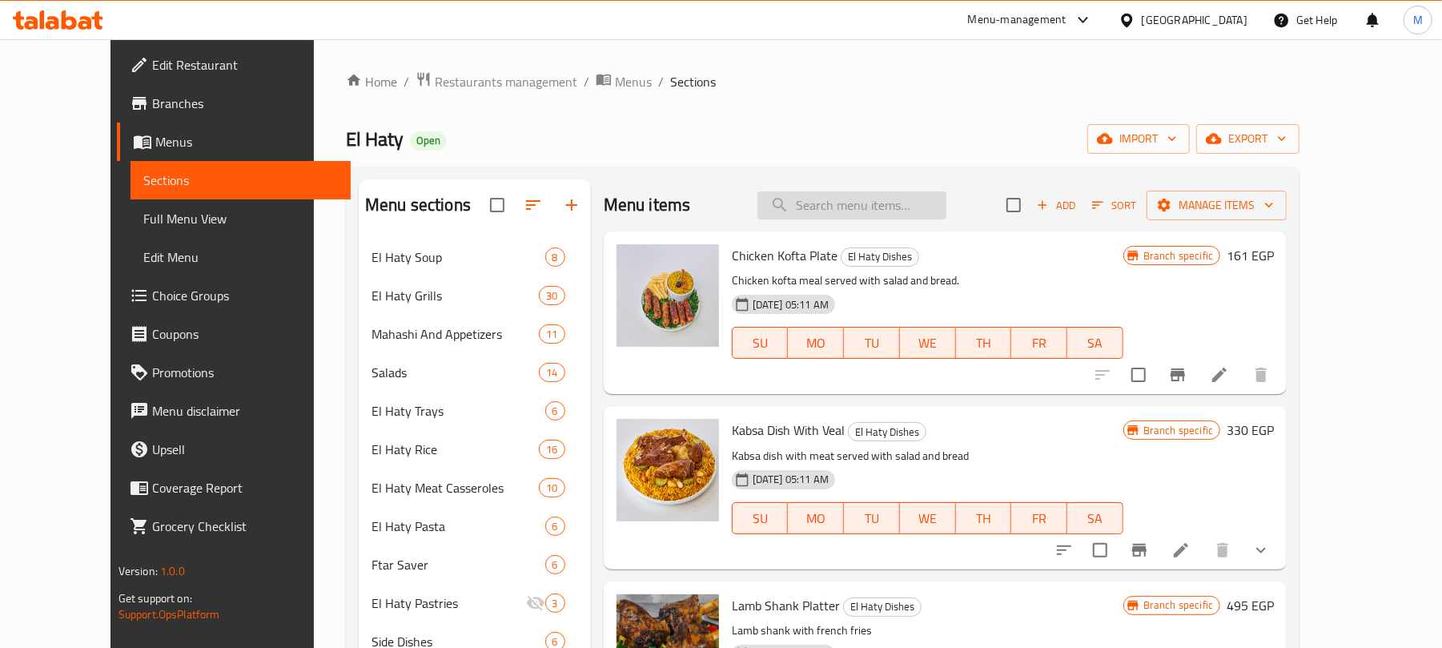
click at [897, 208] on input "search" at bounding box center [851, 205] width 189 height 28
paste input "طبق فراخ بانية"
type input "طبق فراخ بانية"
type input "؛"
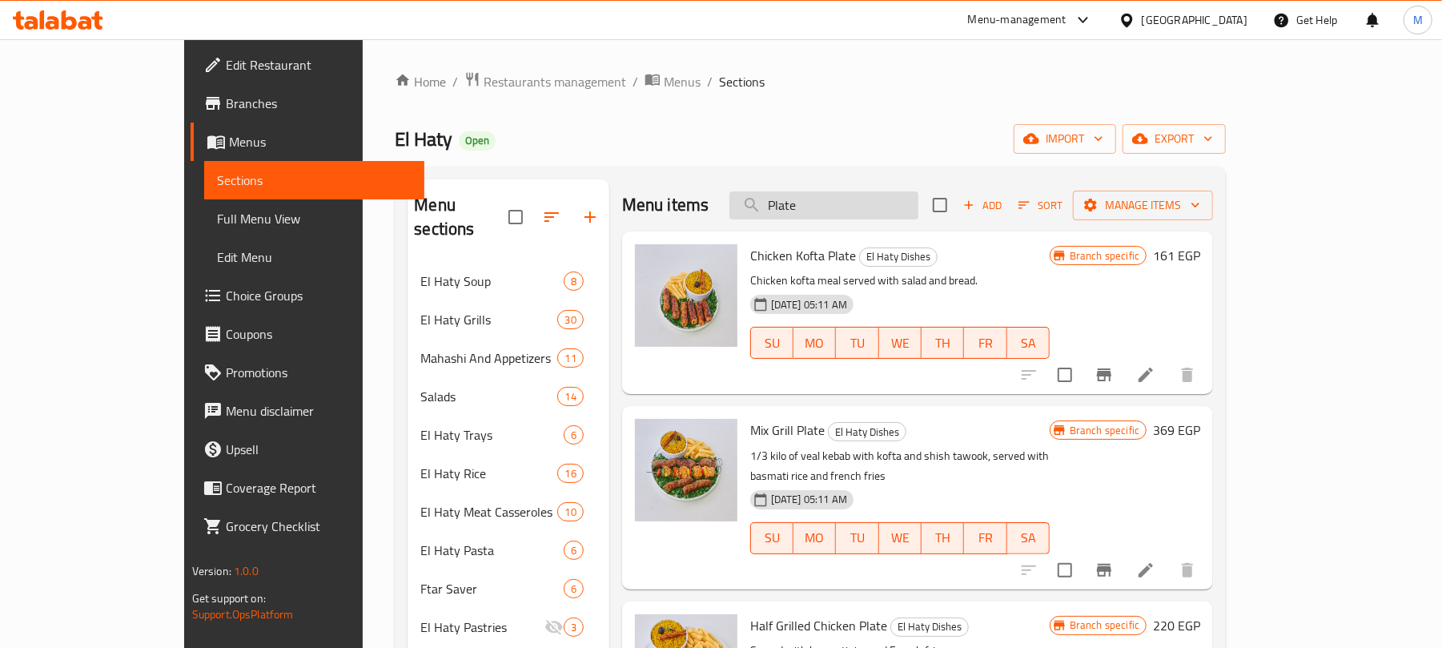
drag, startPoint x: 882, startPoint y: 208, endPoint x: 826, endPoint y: 194, distance: 57.9
click at [820, 199] on input "Plate" at bounding box center [823, 205] width 189 height 28
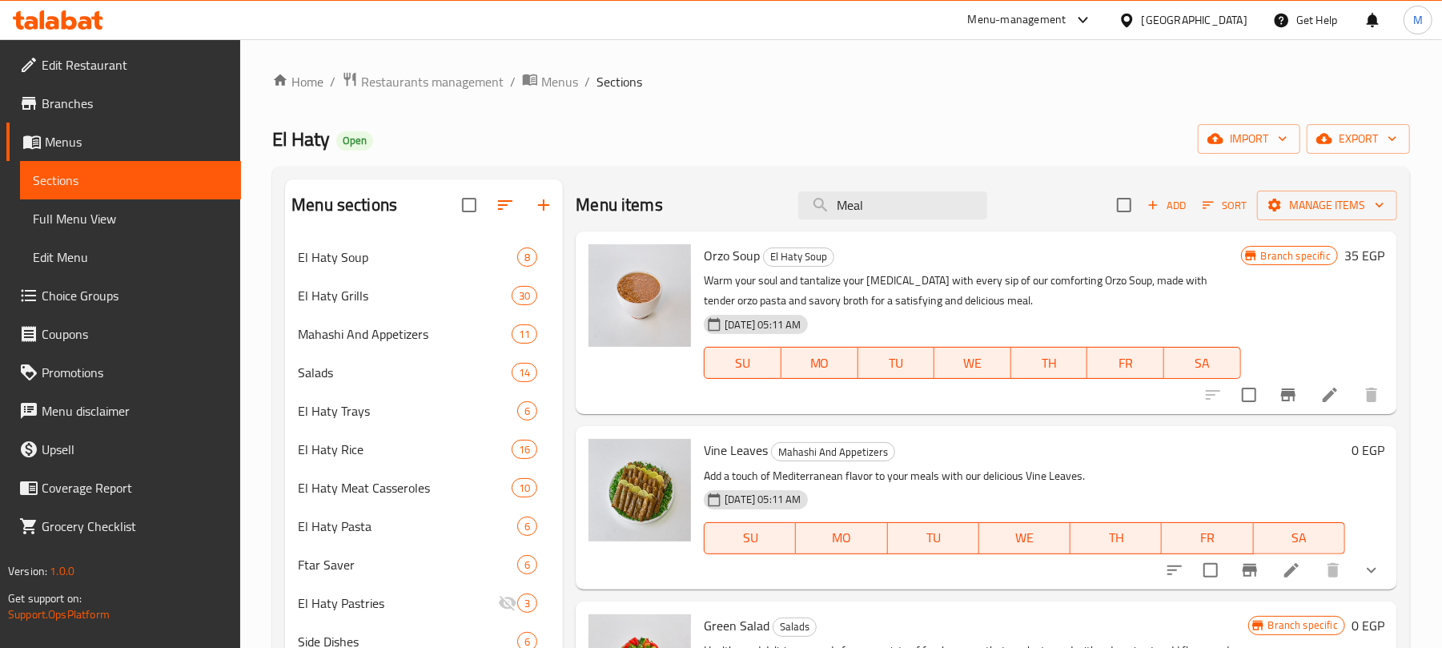
drag, startPoint x: 892, startPoint y: 212, endPoint x: 772, endPoint y: 199, distance: 120.0
click at [773, 199] on div "Menu items Meal Add Sort Manage items" at bounding box center [986, 205] width 821 height 52
type input "F"
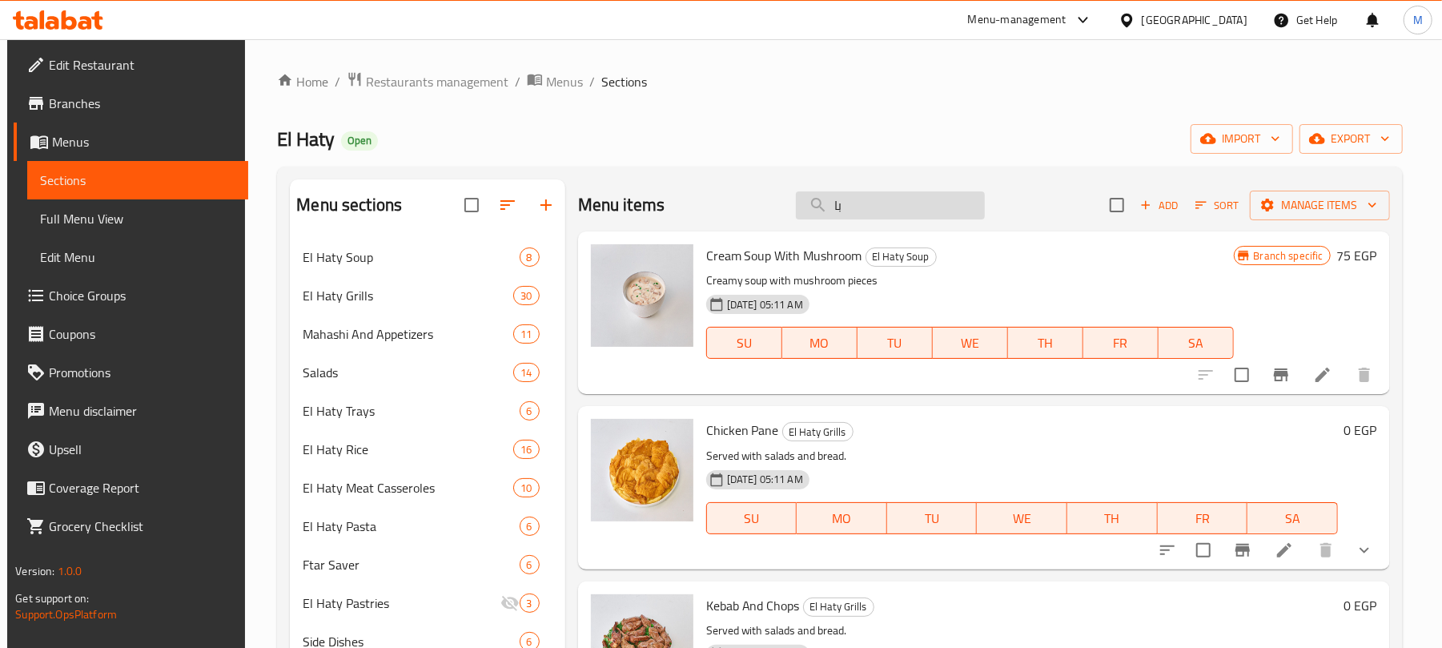
drag, startPoint x: 837, startPoint y: 199, endPoint x: 829, endPoint y: 203, distance: 8.2
click at [829, 200] on input "با" at bounding box center [890, 205] width 189 height 28
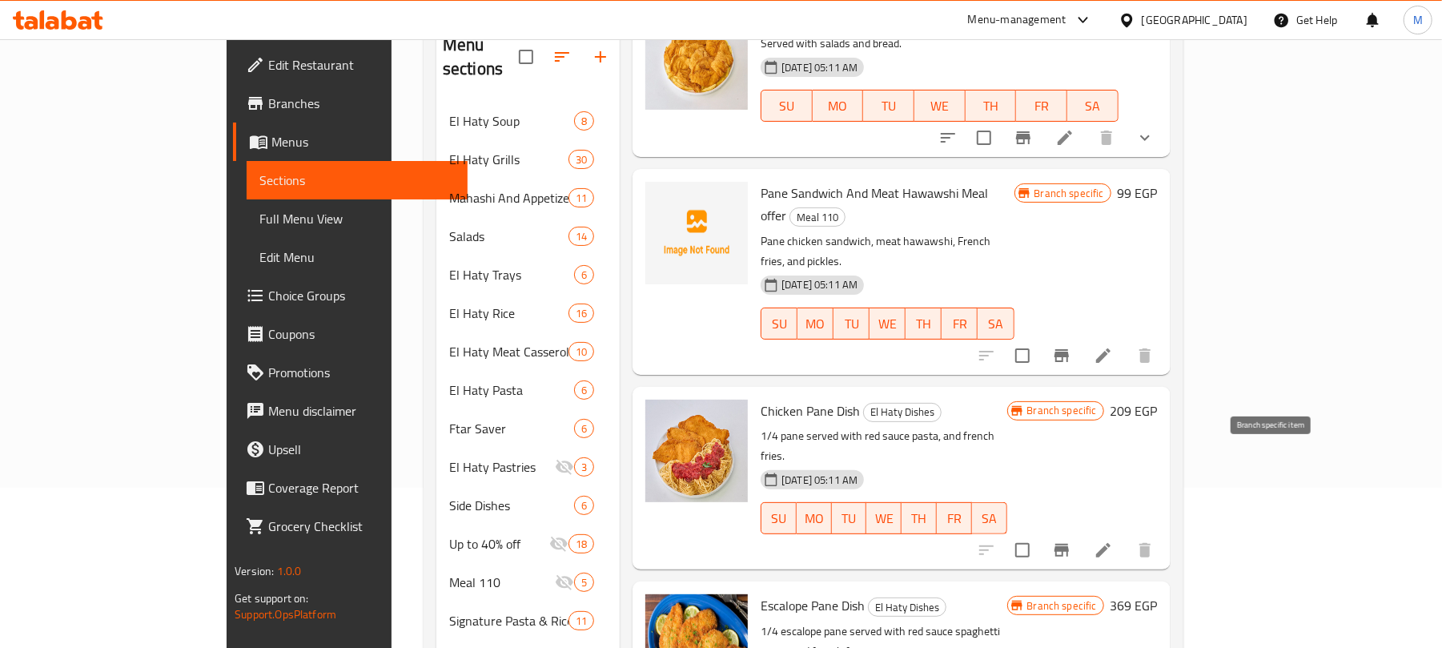
scroll to position [213, 0]
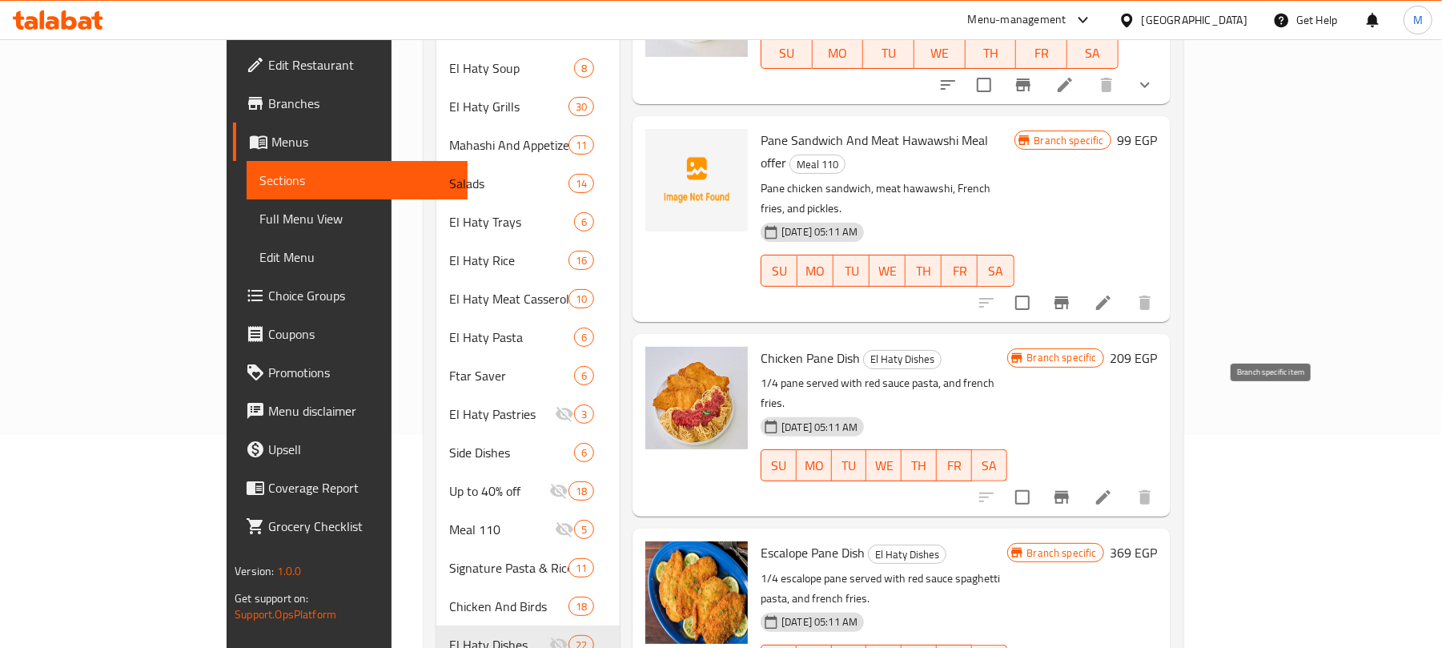
click at [1071, 488] on icon "Branch-specific-item" at bounding box center [1061, 497] width 19 height 19
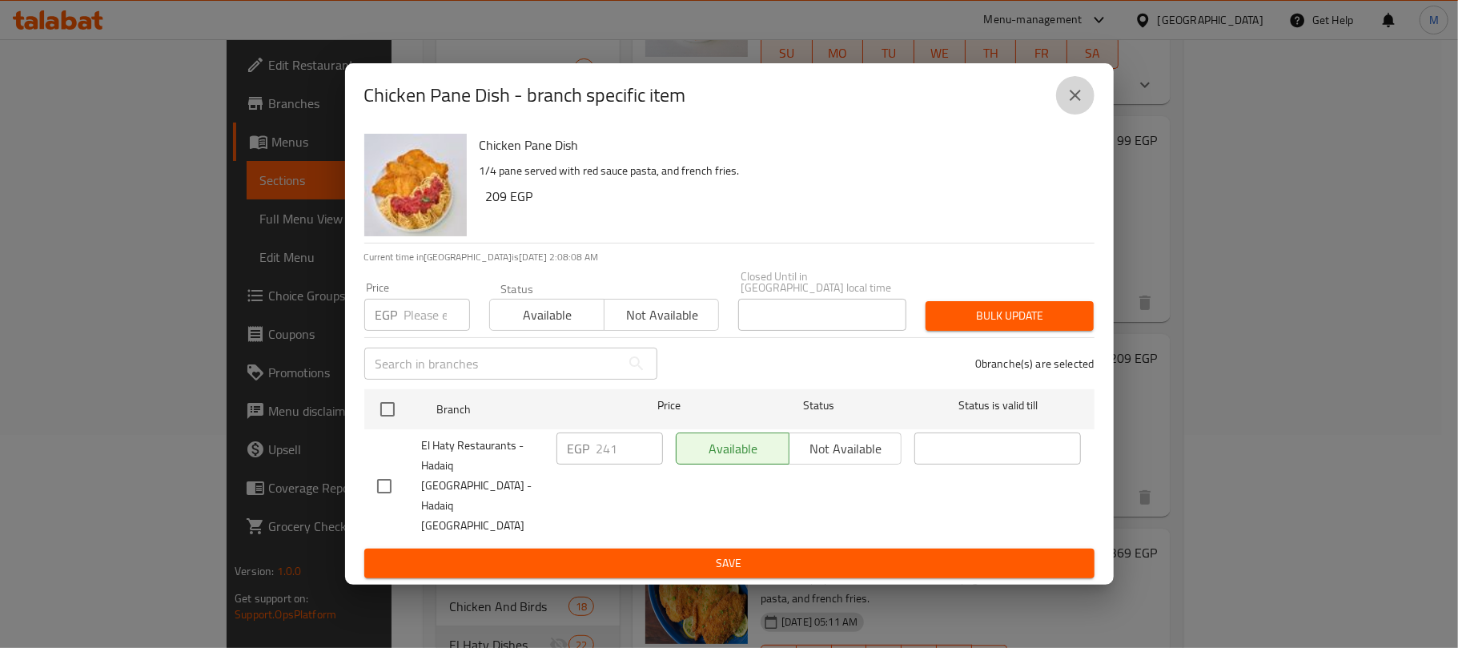
click at [1076, 105] on icon "close" at bounding box center [1074, 95] width 19 height 19
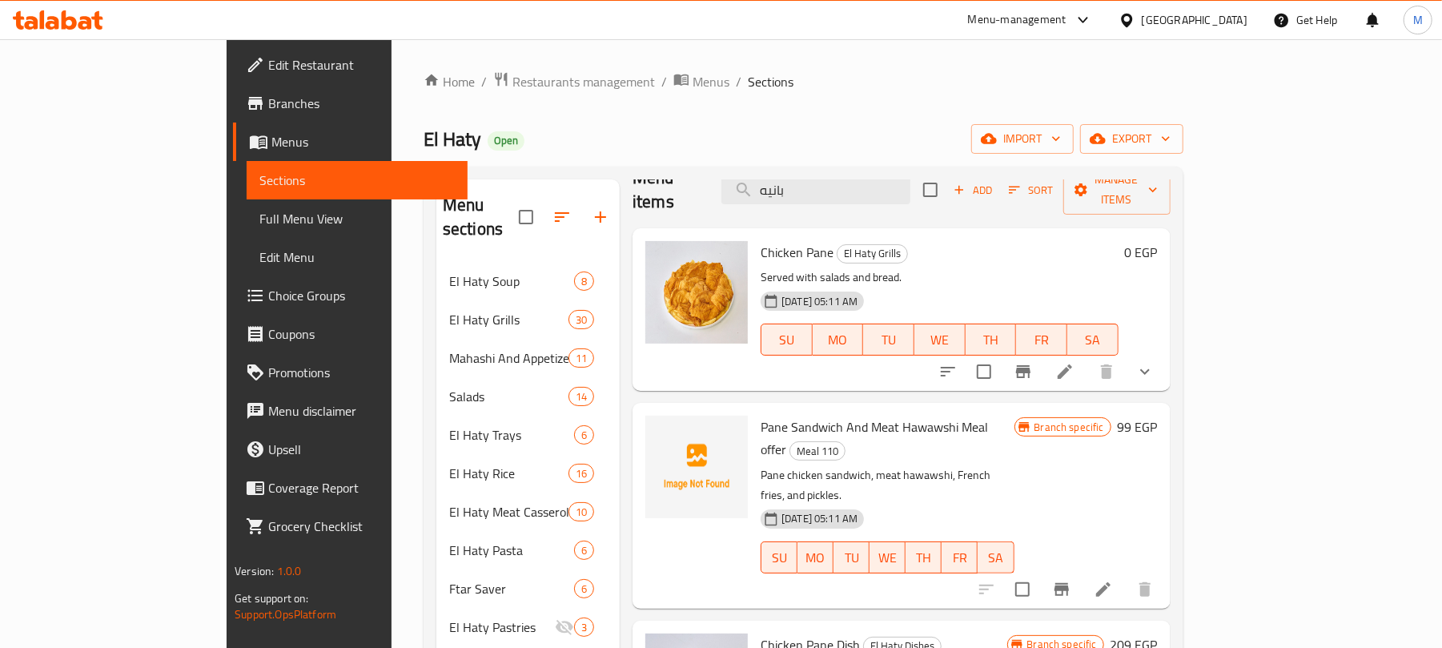
scroll to position [0, 0]
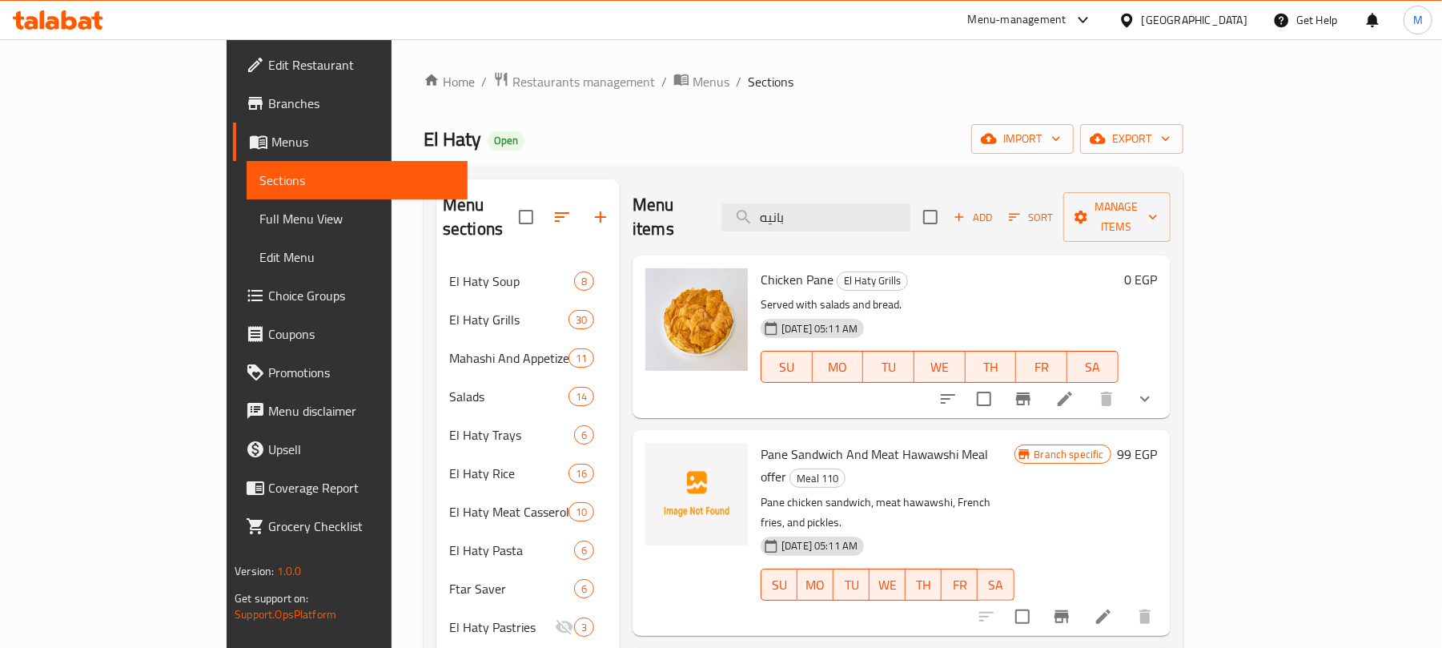
drag, startPoint x: 794, startPoint y: 200, endPoint x: 802, endPoint y: 203, distance: 8.6
click at [786, 200] on div "Menu items بانيه Add Sort Manage items" at bounding box center [901, 217] width 538 height 76
type input "’"
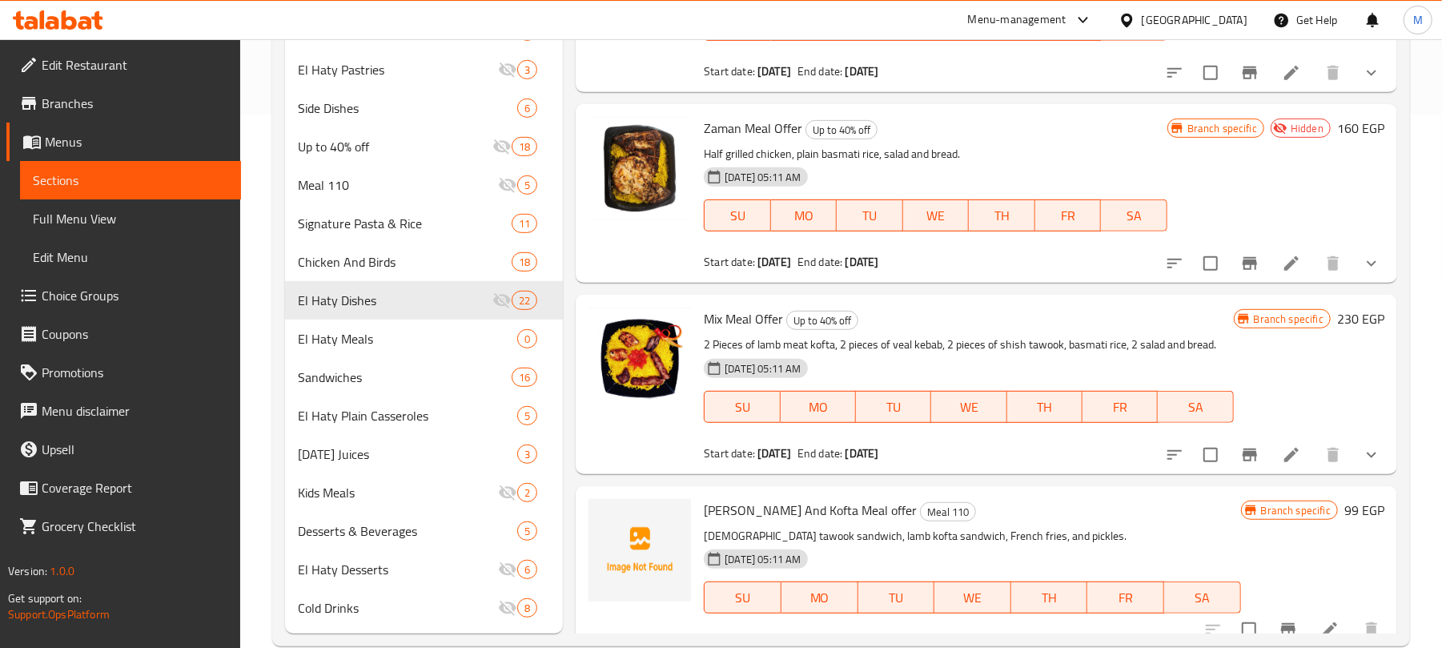
scroll to position [2562, 0]
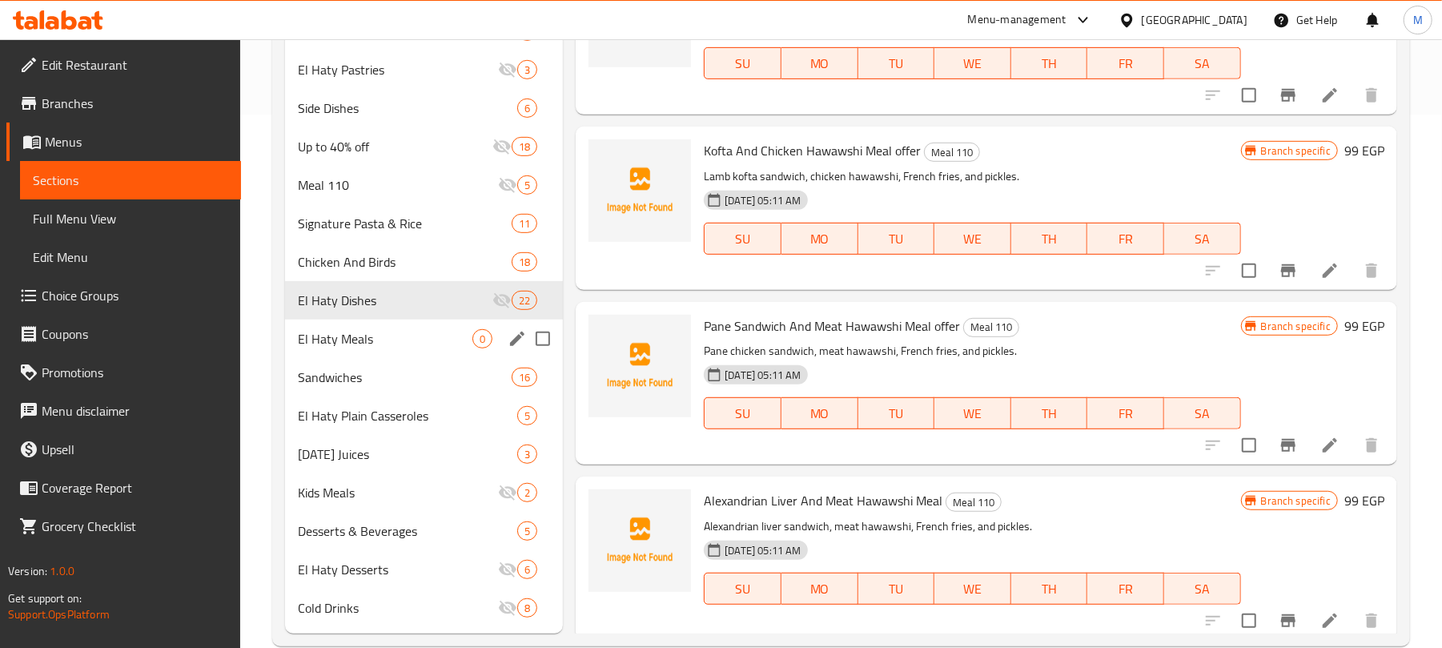
type input "Meal"
click at [368, 327] on div "El Haty Meals 0" at bounding box center [424, 338] width 278 height 38
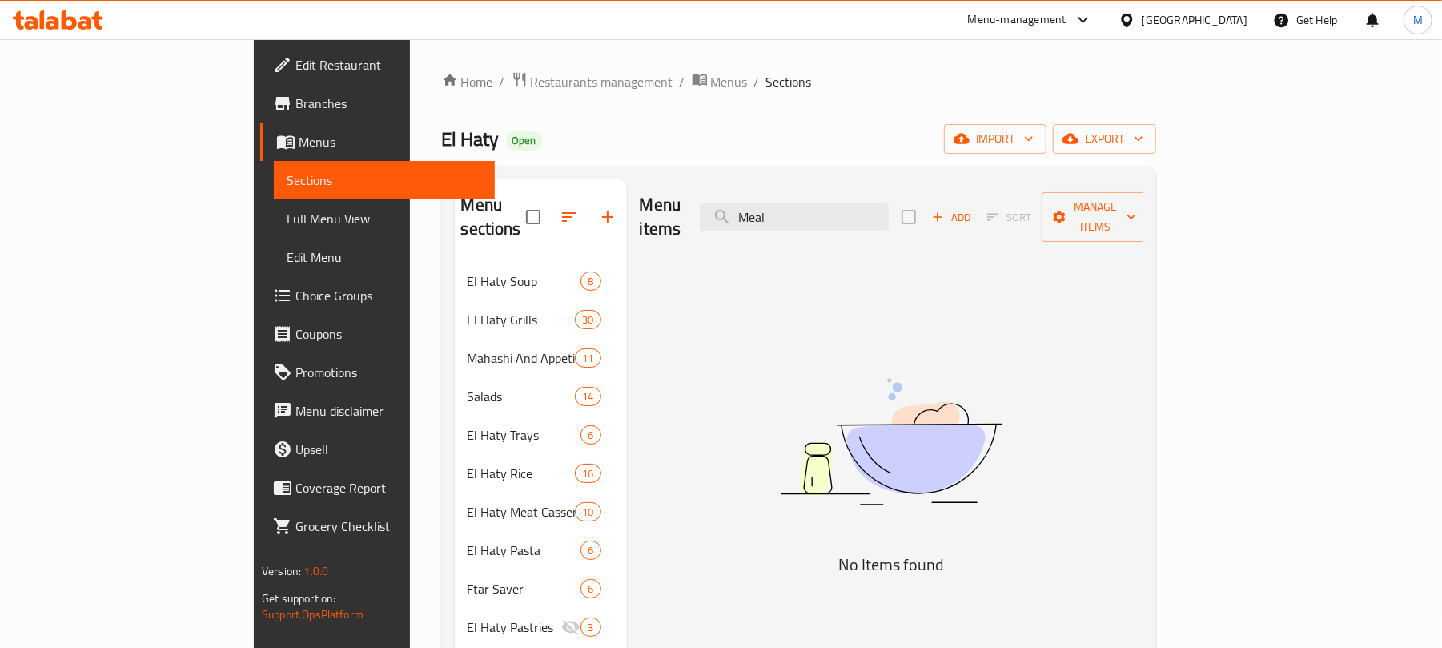
drag, startPoint x: 909, startPoint y: 211, endPoint x: 764, endPoint y: 191, distance: 147.2
click at [770, 192] on div "Menu items Meal Add Sort Manage items" at bounding box center [892, 217] width 504 height 76
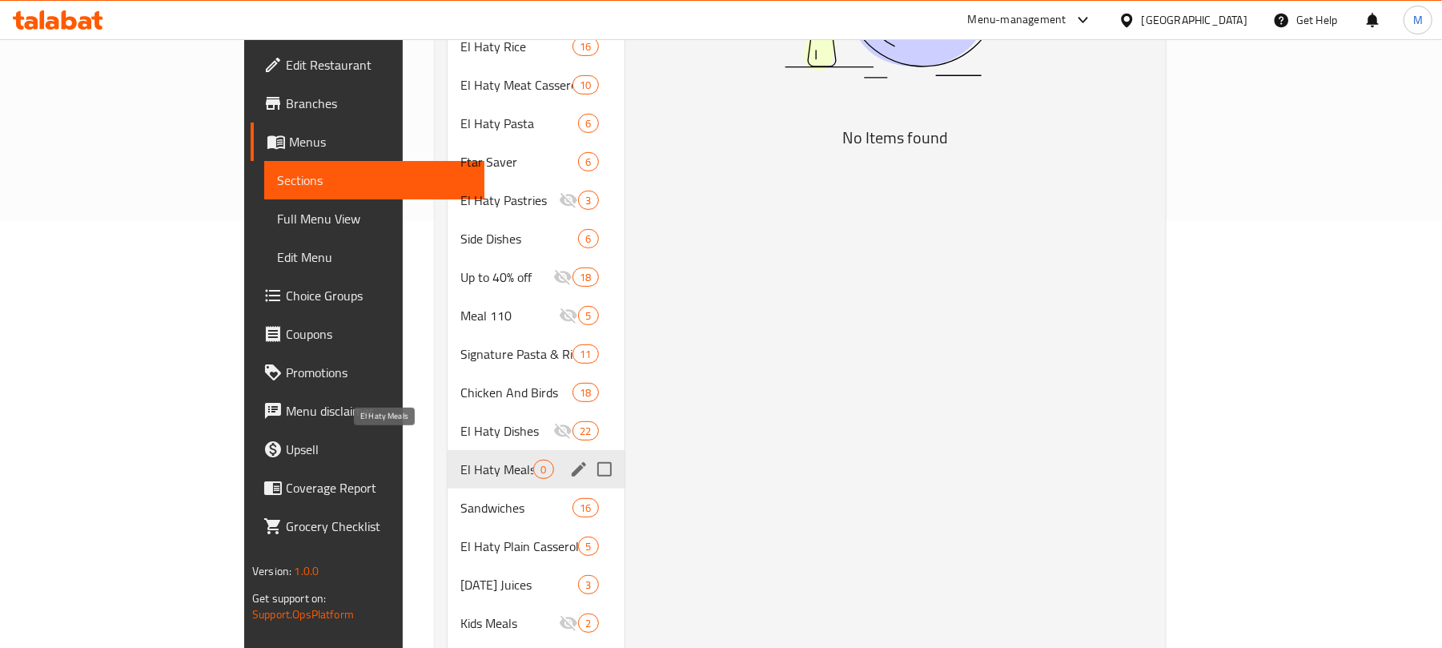
click at [447, 417] on div "El Haty Dishes 22" at bounding box center [535, 430] width 176 height 38
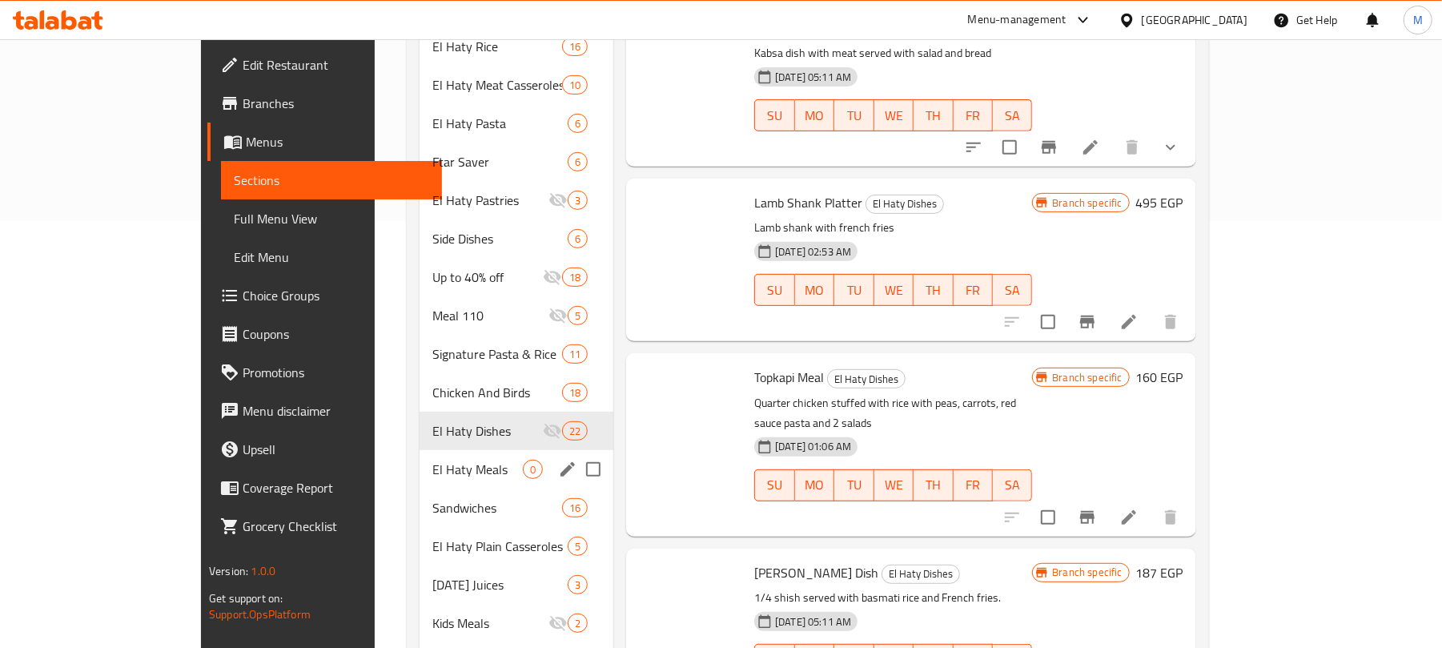
click at [432, 459] on span "El Haty Meals" at bounding box center [477, 468] width 90 height 19
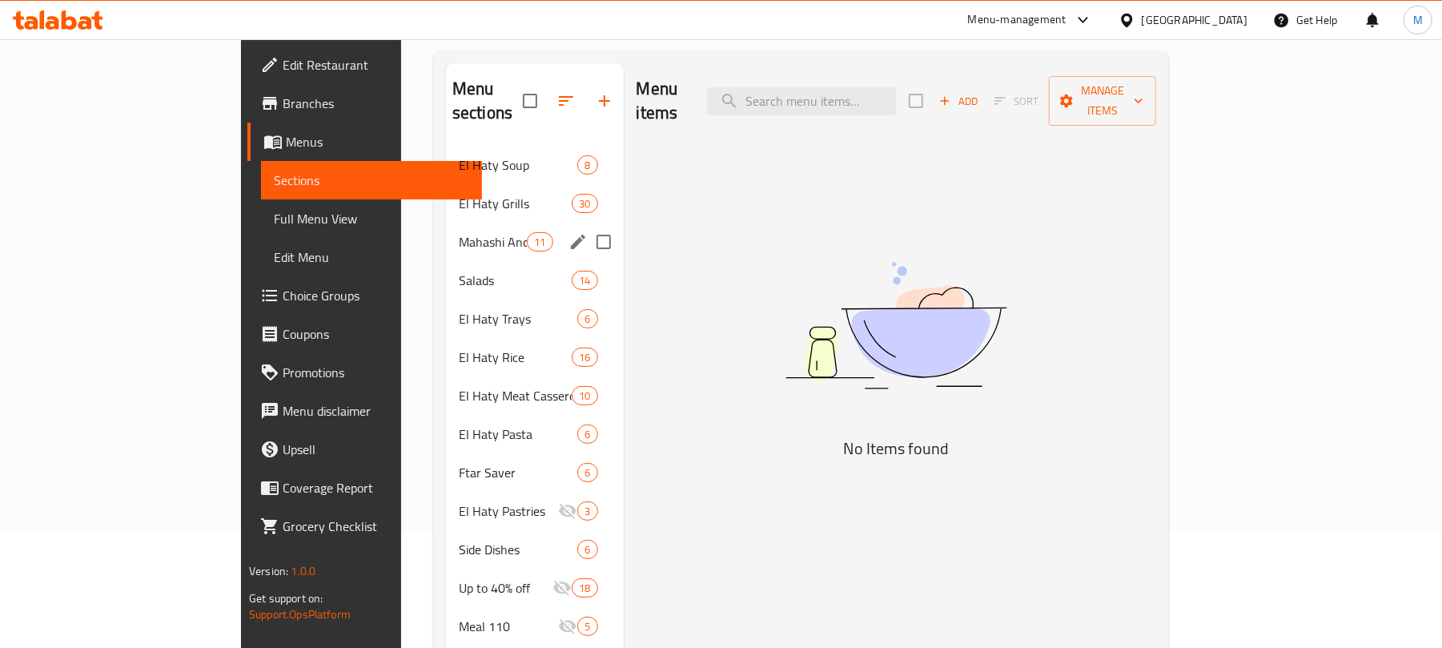
scroll to position [106, 0]
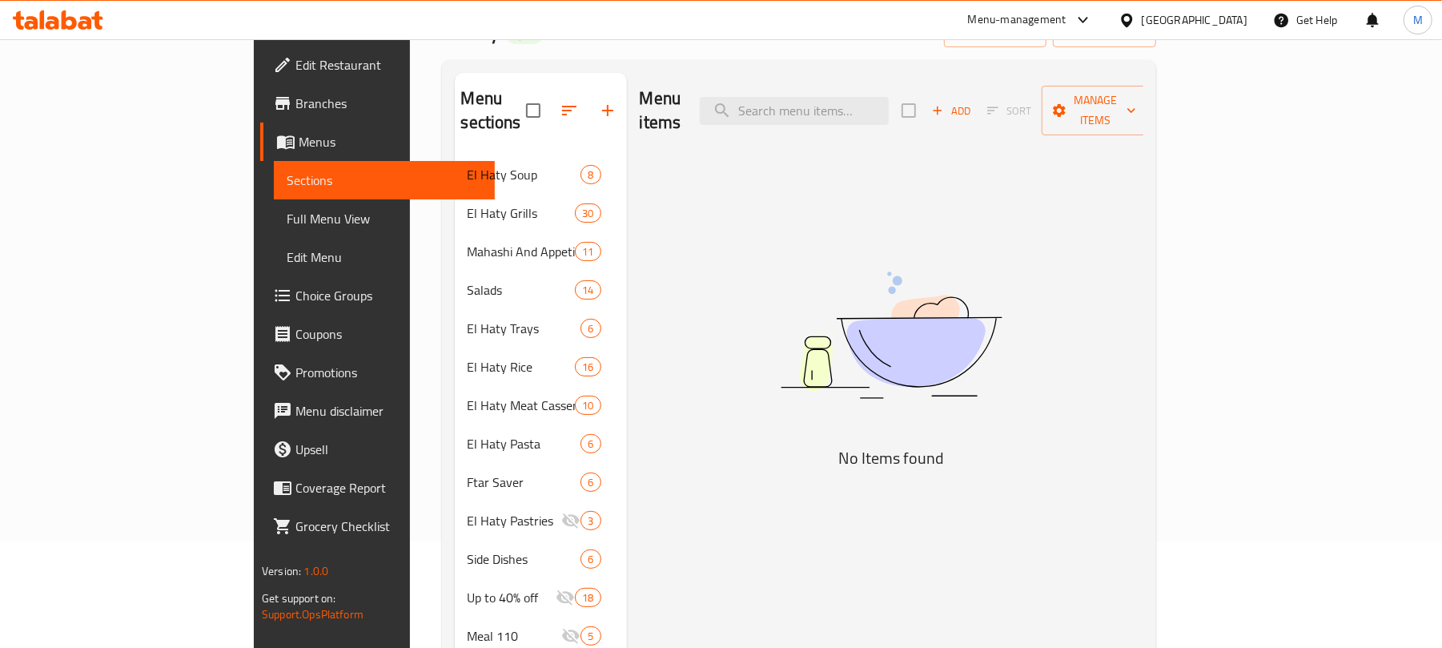
click at [866, 118] on div "Menu items Add Sort Manage items" at bounding box center [892, 111] width 504 height 76
click at [873, 104] on input "search" at bounding box center [794, 111] width 189 height 28
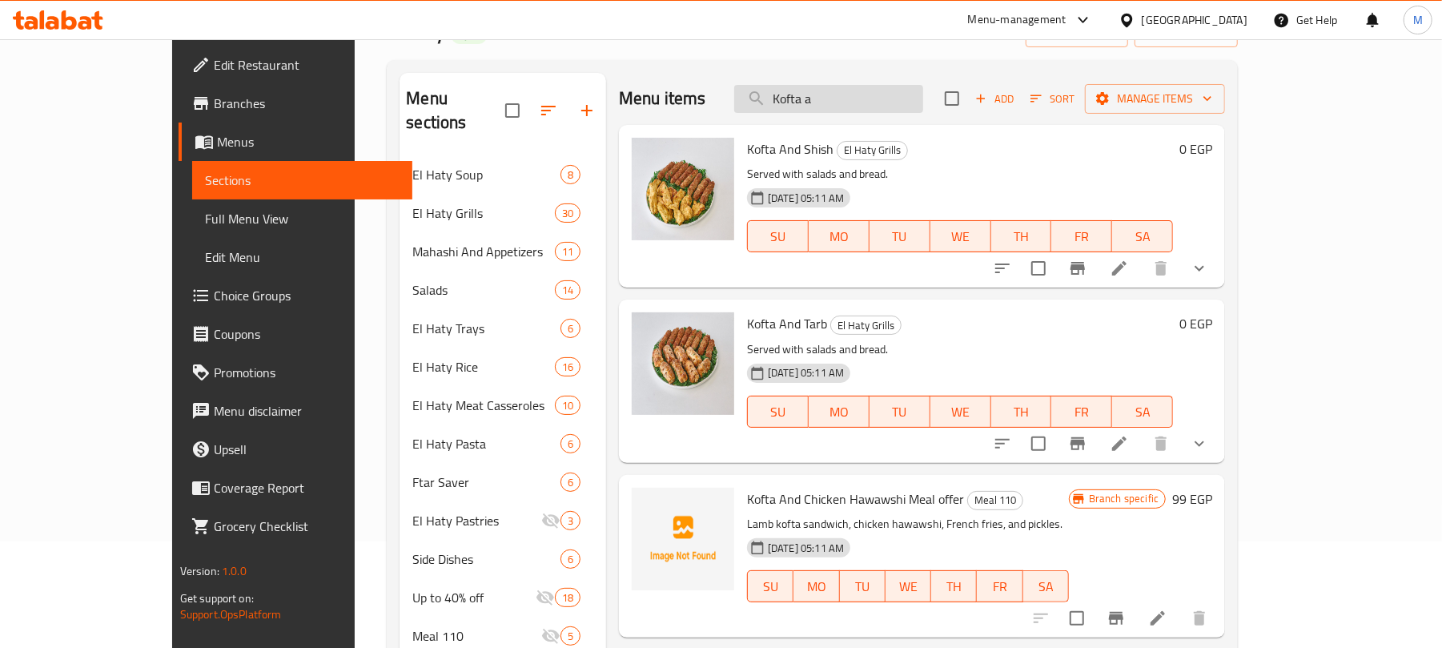
type input "Kofta"
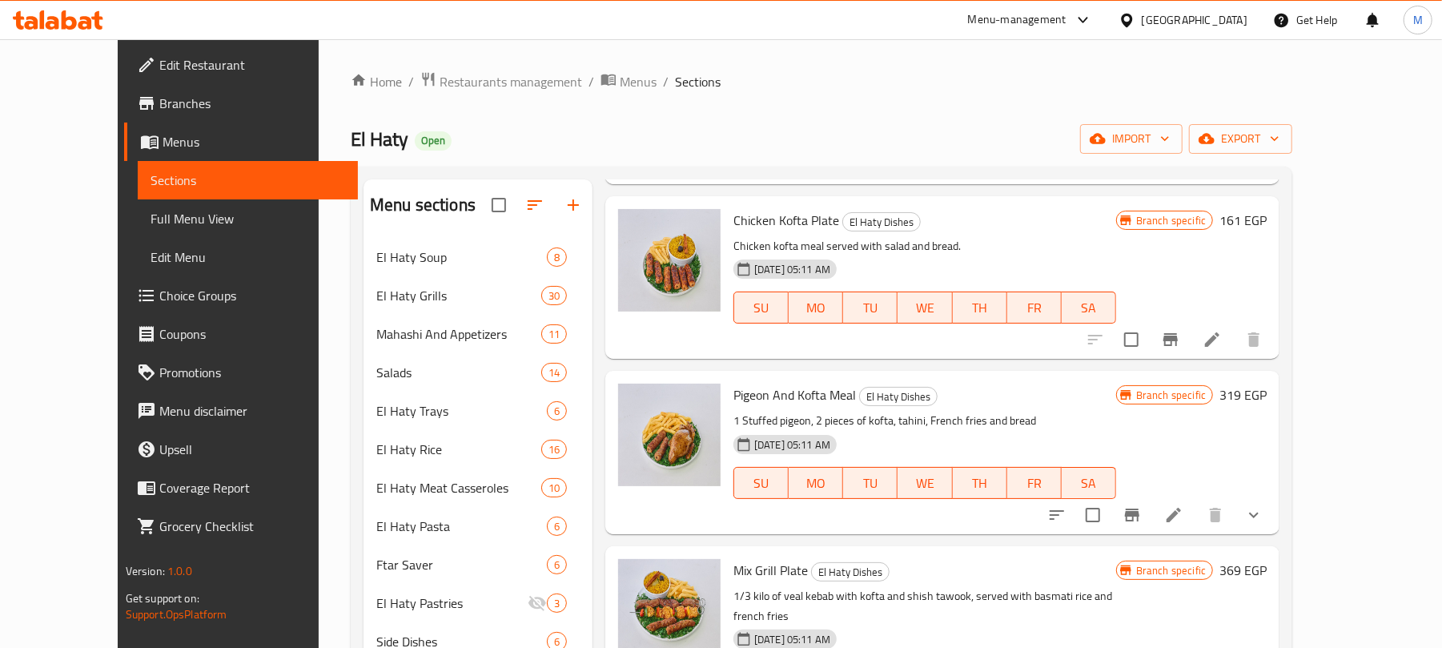
scroll to position [2134, 0]
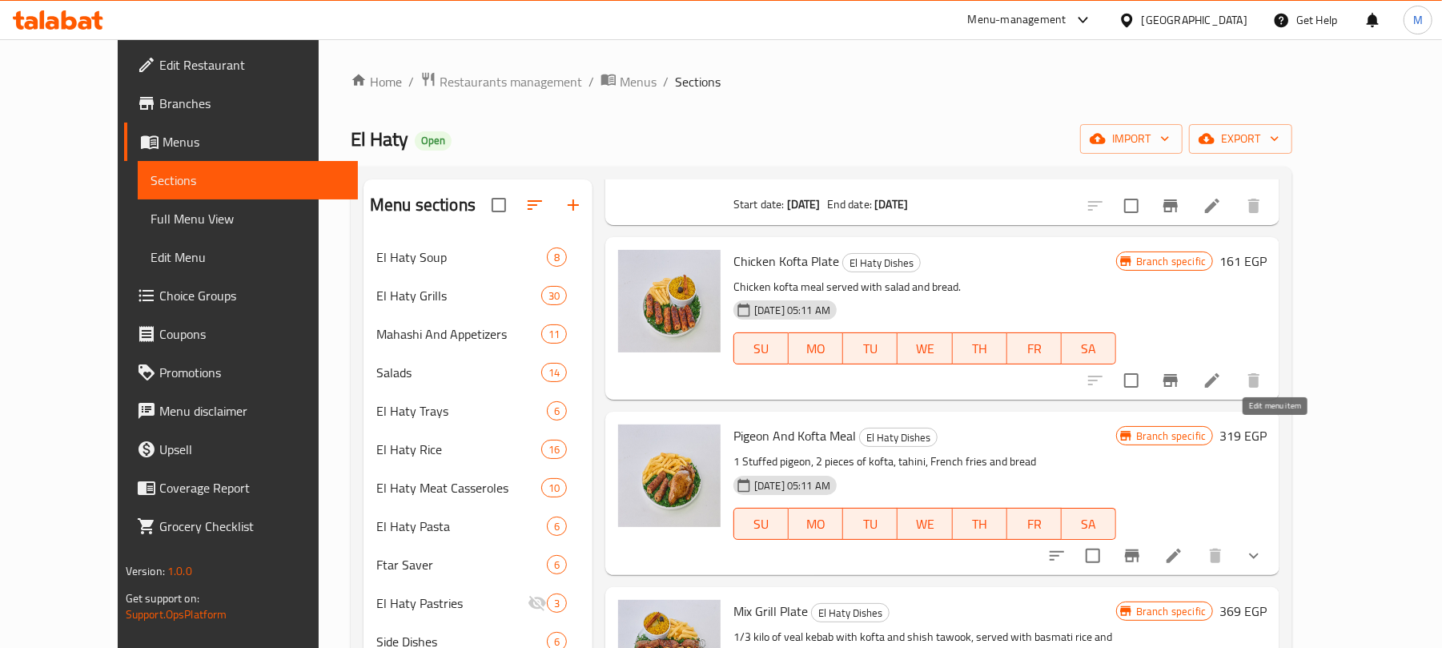
click at [1183, 546] on icon at bounding box center [1173, 555] width 19 height 19
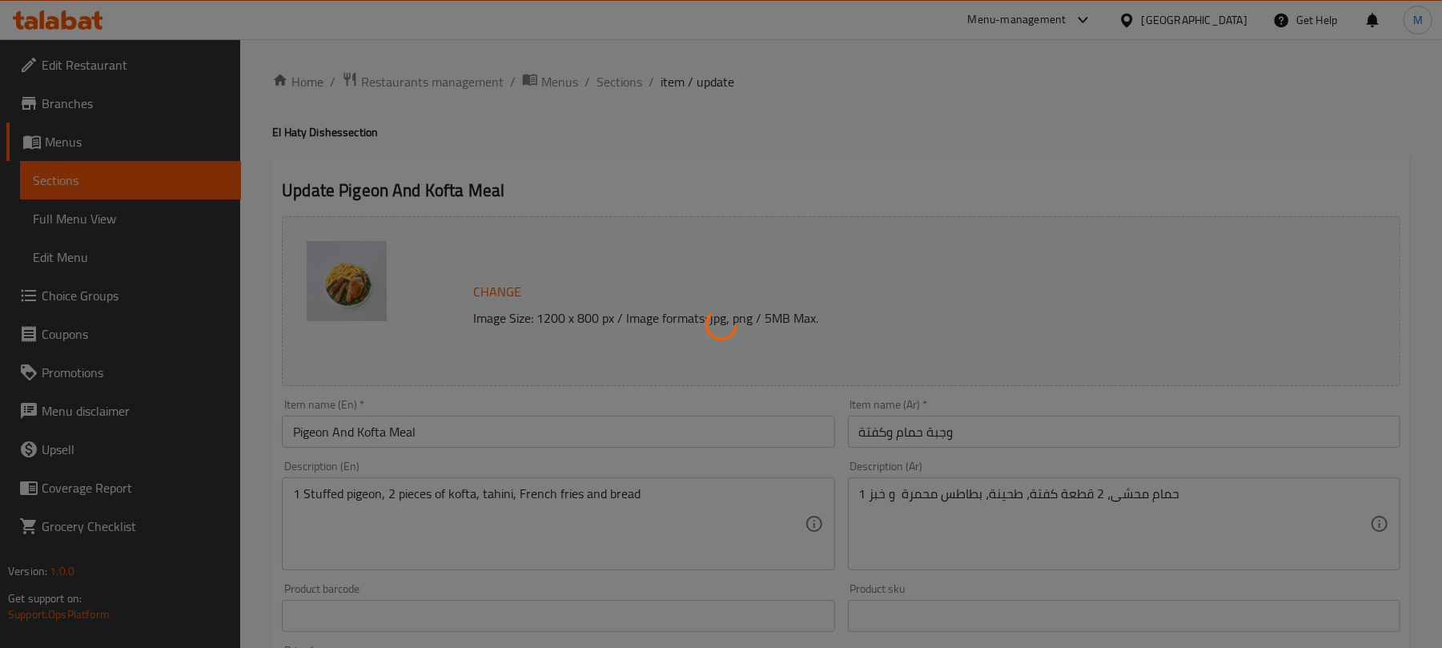
type input "إختار نوع الحمام"
type input "1"
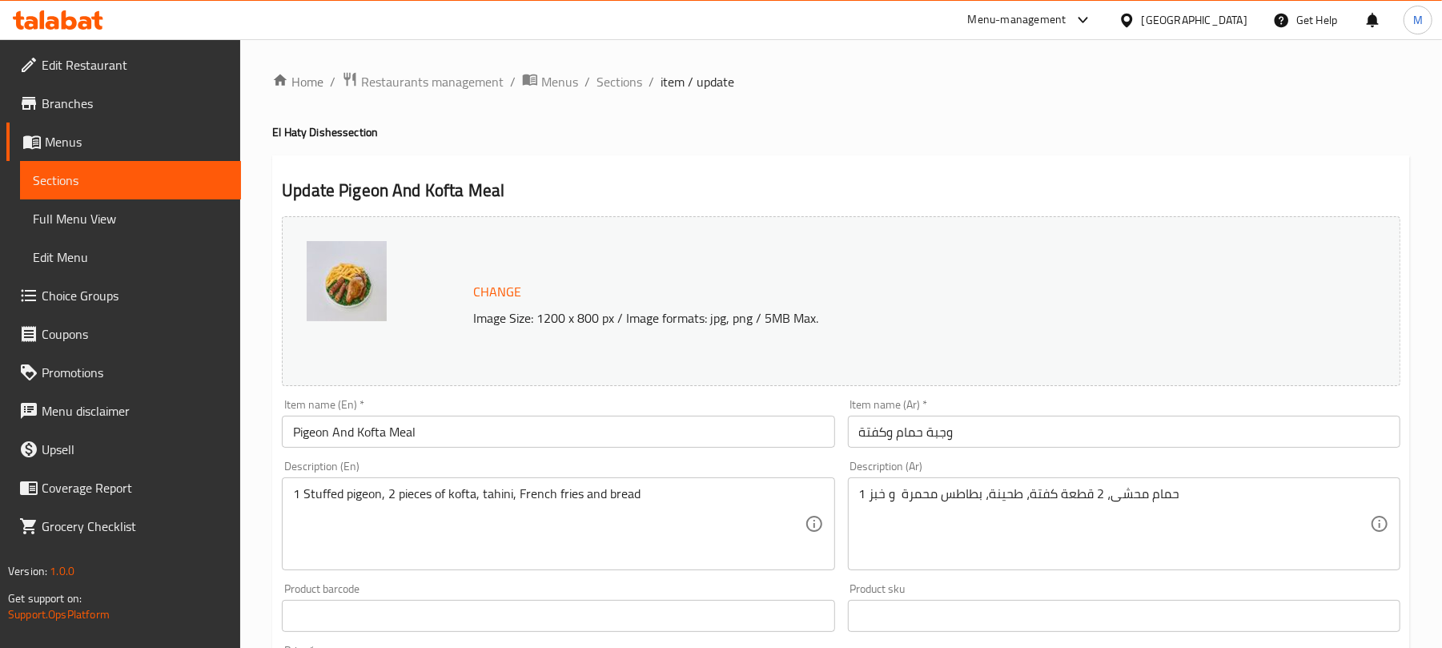
scroll to position [106, 0]
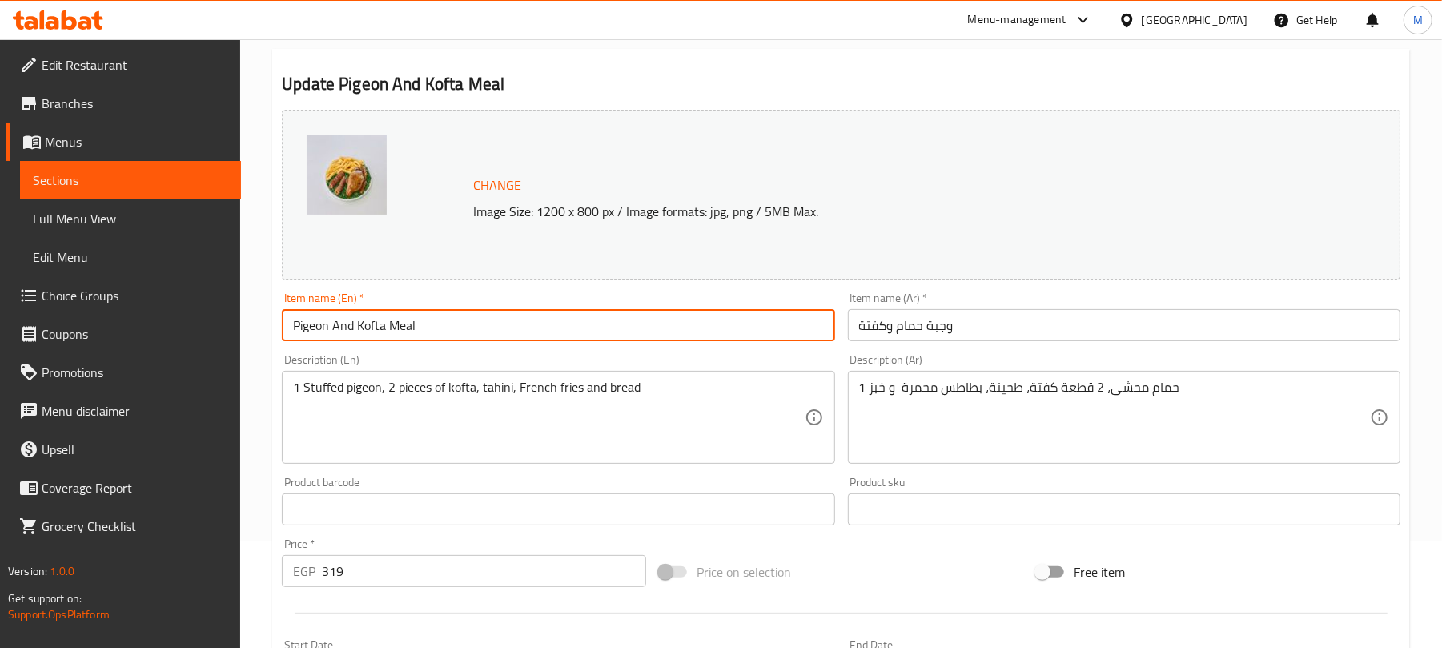
drag, startPoint x: 469, startPoint y: 330, endPoint x: 391, endPoint y: 330, distance: 77.6
click at [391, 330] on input "Pigeon And Kofta Meal" at bounding box center [558, 325] width 552 height 32
type input "Pigeon And Kofta Plate"
click at [1019, 320] on input "وجبة حمام وكفتة" at bounding box center [1124, 325] width 552 height 32
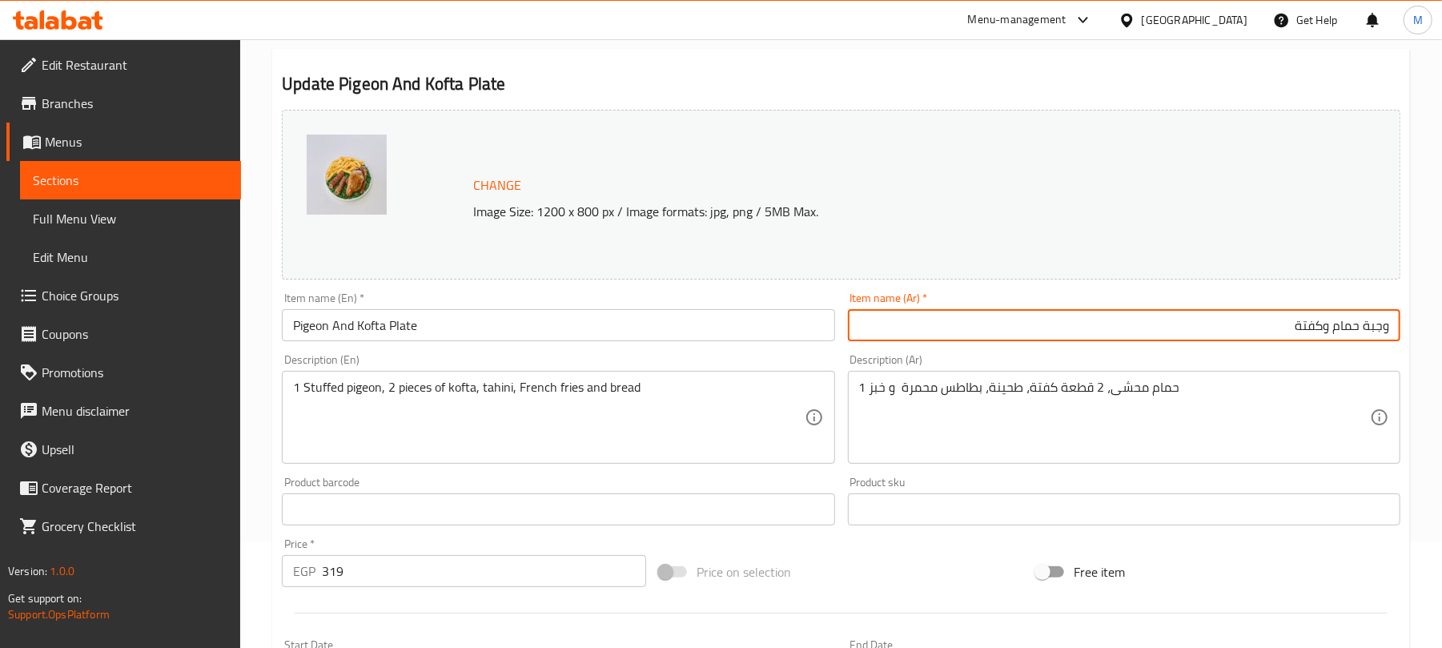
drag, startPoint x: 1359, startPoint y: 328, endPoint x: 1414, endPoint y: 328, distance: 54.4
click at [1414, 328] on div "Home / Restaurants management / Menus / Sections / item / update El Haty Dishes…" at bounding box center [841, 504] width 1202 height 1142
type input "طبق حمام وكفتة"
click at [1413, 321] on div "Home / Restaurants management / Menus / Sections / item / update El Haty Dishes…" at bounding box center [841, 504] width 1202 height 1142
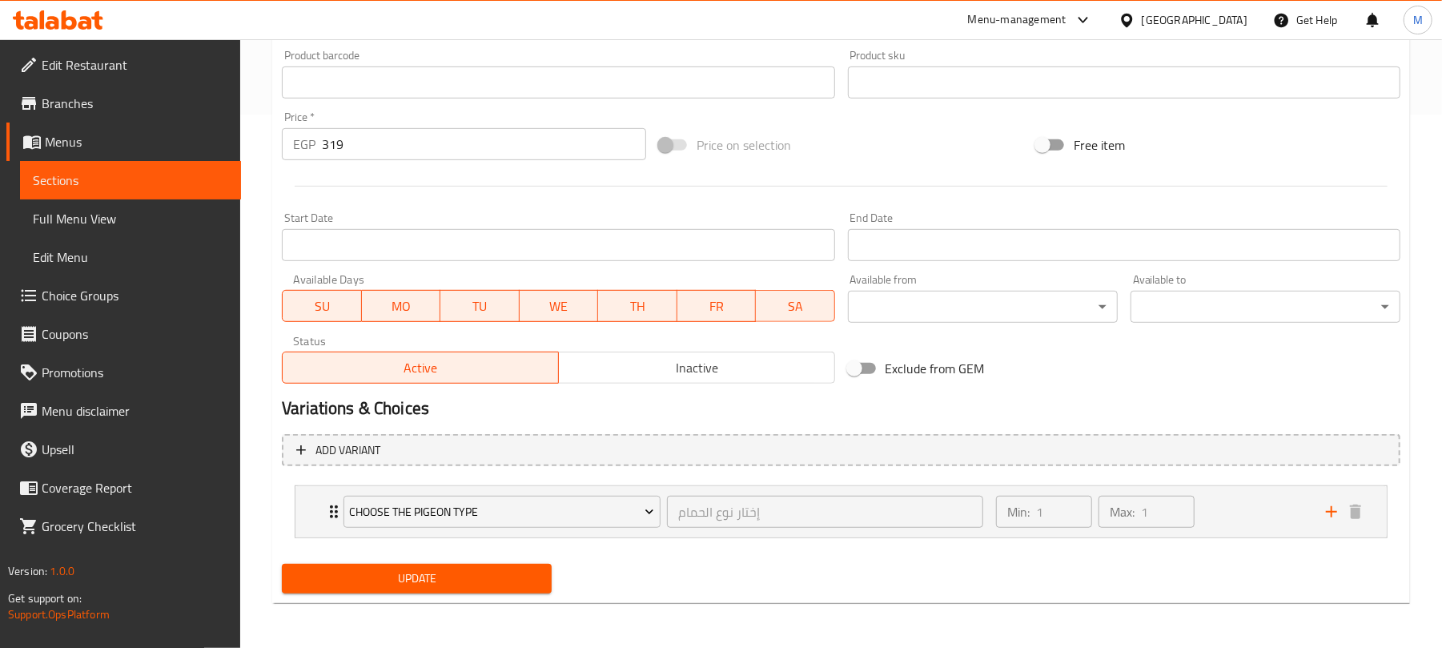
click at [509, 588] on span "Update" at bounding box center [417, 578] width 244 height 20
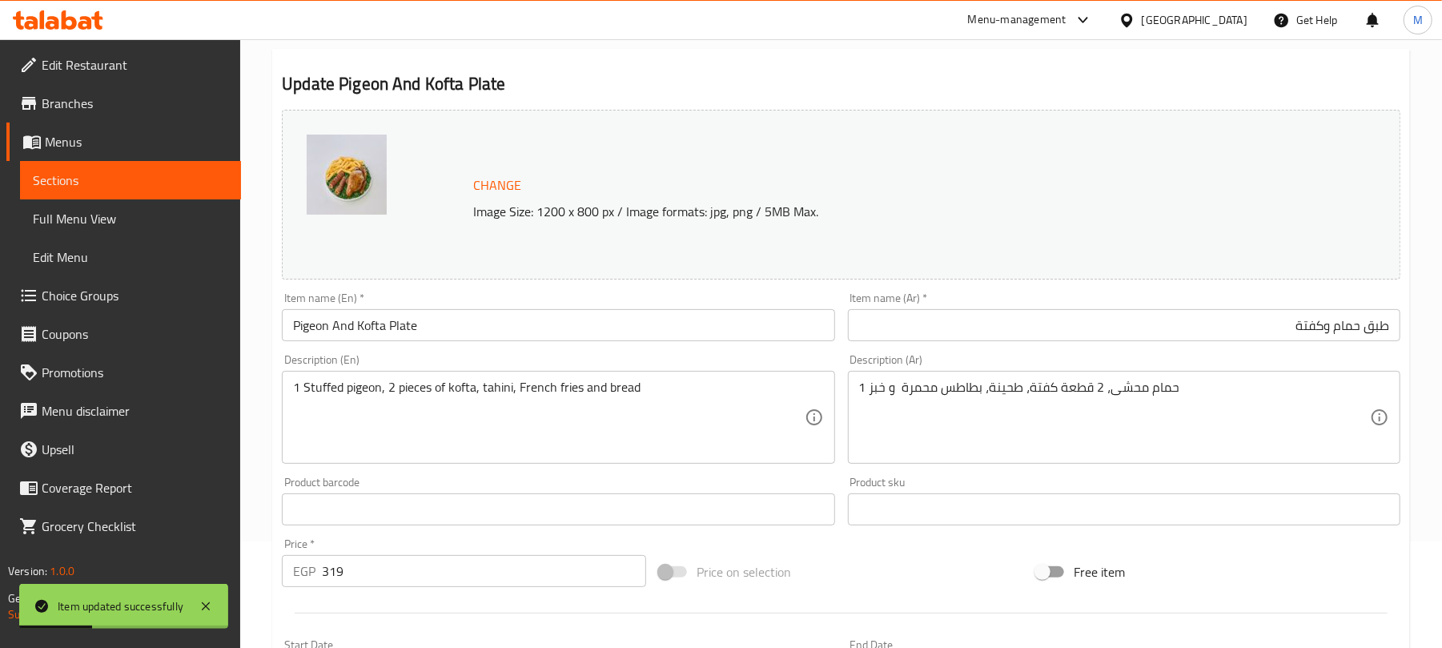
scroll to position [0, 0]
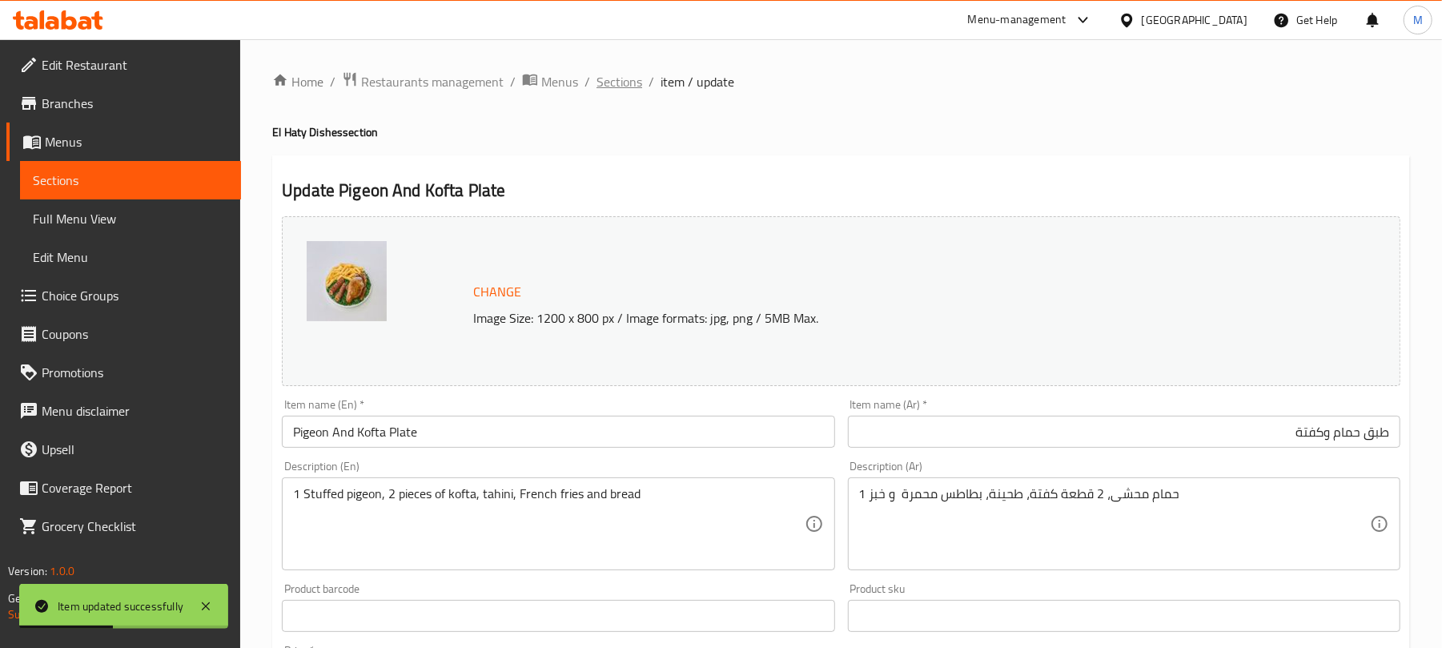
click at [619, 80] on span "Sections" at bounding box center [619, 81] width 46 height 19
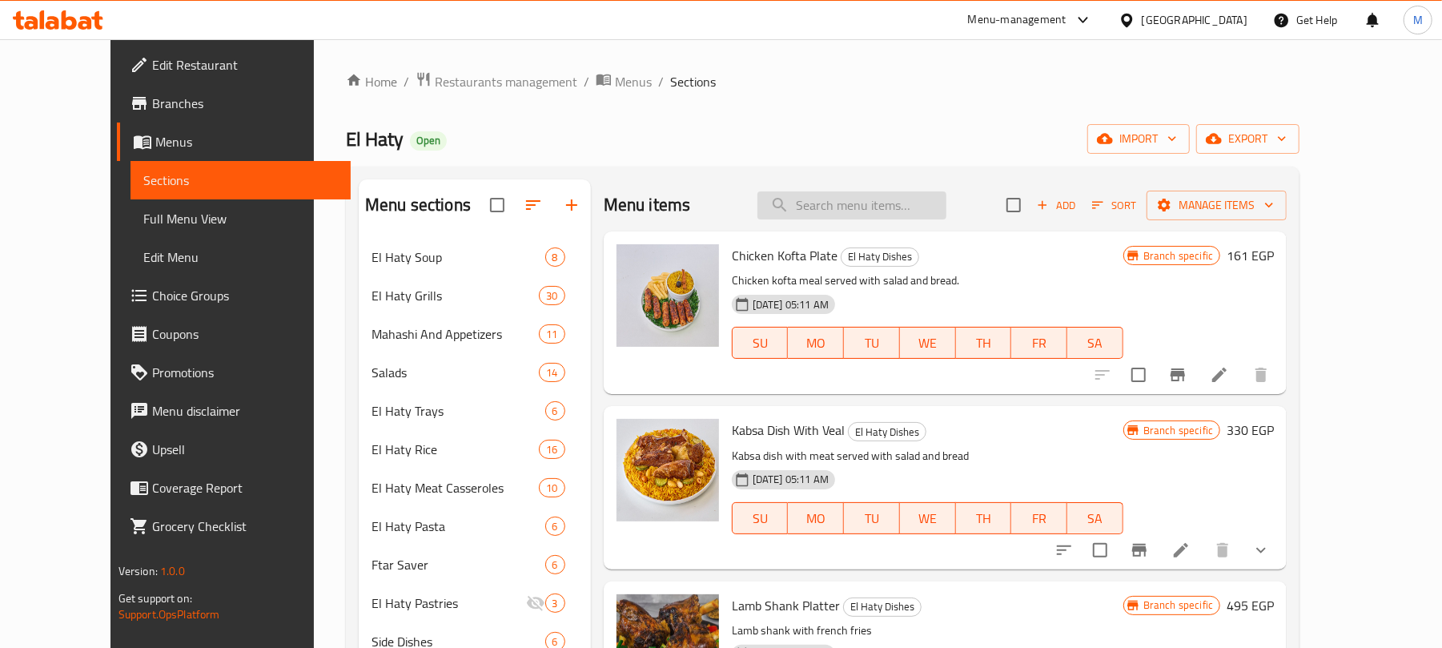
click at [892, 208] on input "search" at bounding box center [851, 205] width 189 height 28
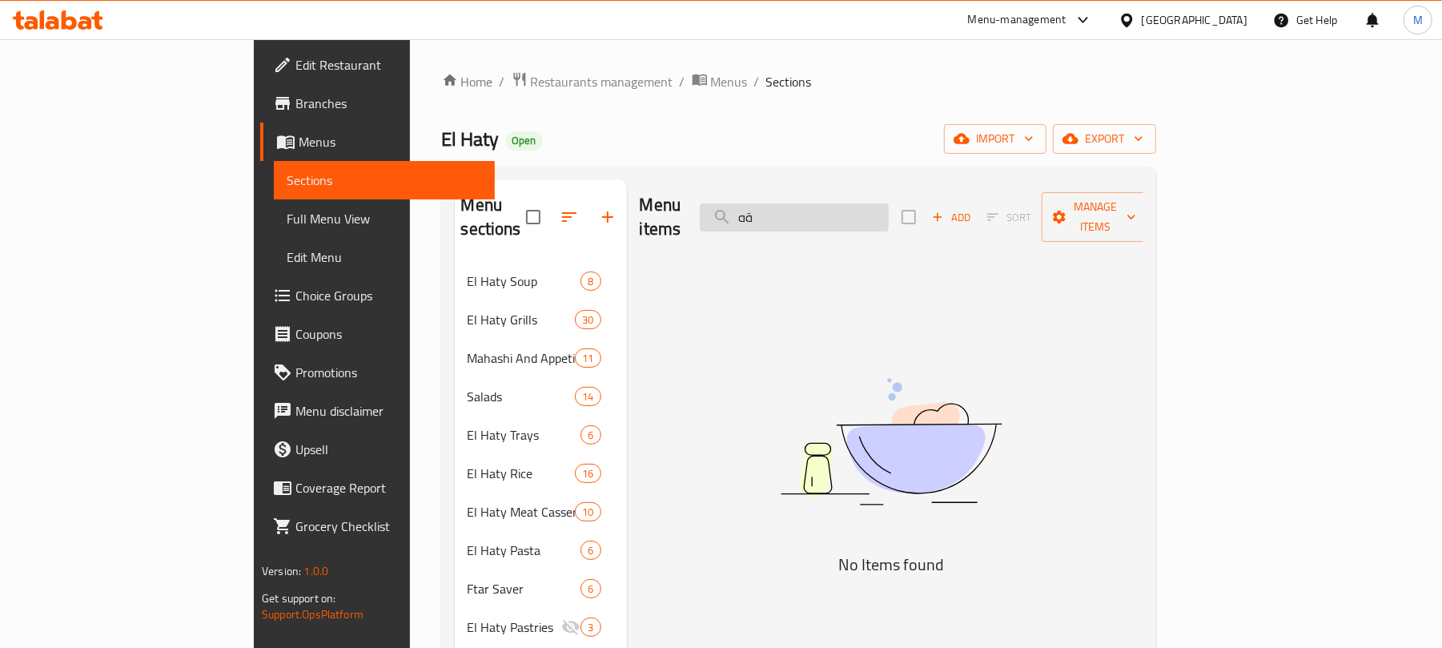
type input "ة"
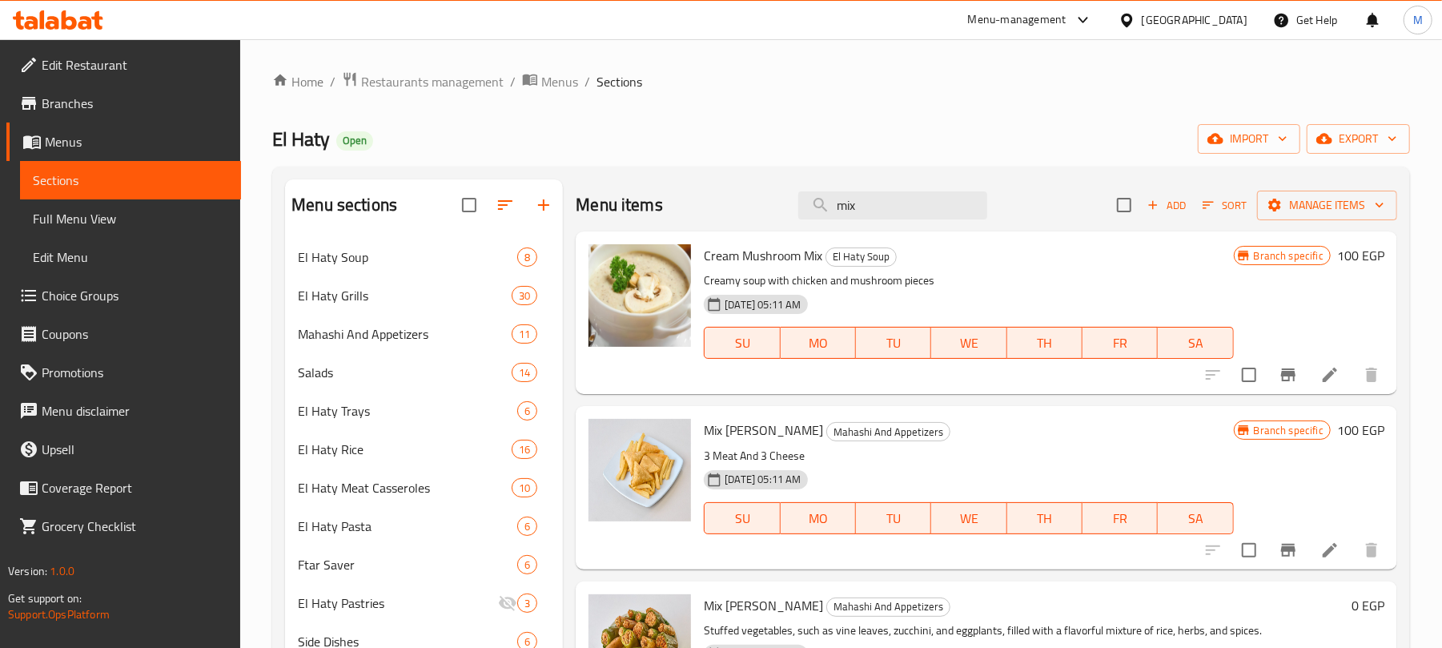
drag, startPoint x: 865, startPoint y: 209, endPoint x: 783, endPoint y: 209, distance: 81.7
click at [783, 209] on div "Menu items mix Add Sort Manage items" at bounding box center [986, 205] width 821 height 52
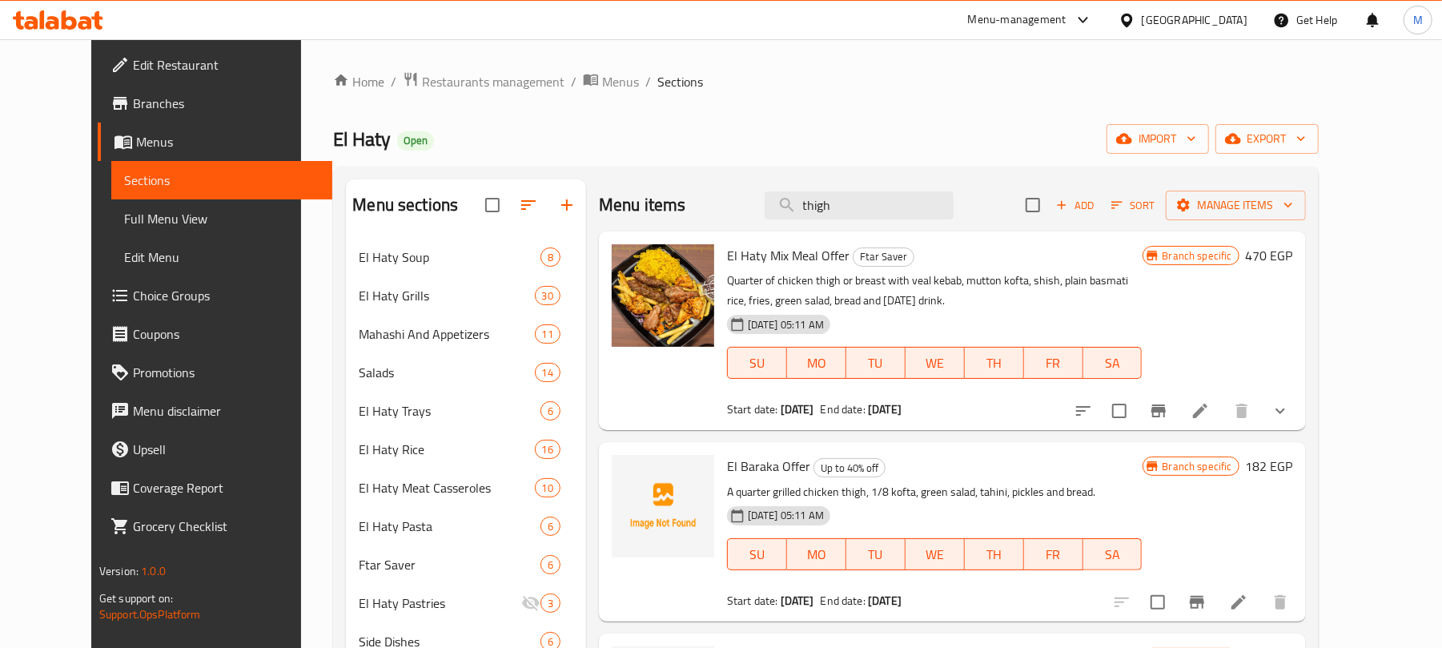
click at [820, 221] on div "Menu items thigh Add Sort Manage items" at bounding box center [952, 205] width 707 height 52
drag, startPoint x: 865, startPoint y: 213, endPoint x: 752, endPoint y: 203, distance: 112.6
click at [740, 212] on div "Menu items thigh Add Sort Manage items" at bounding box center [952, 205] width 707 height 52
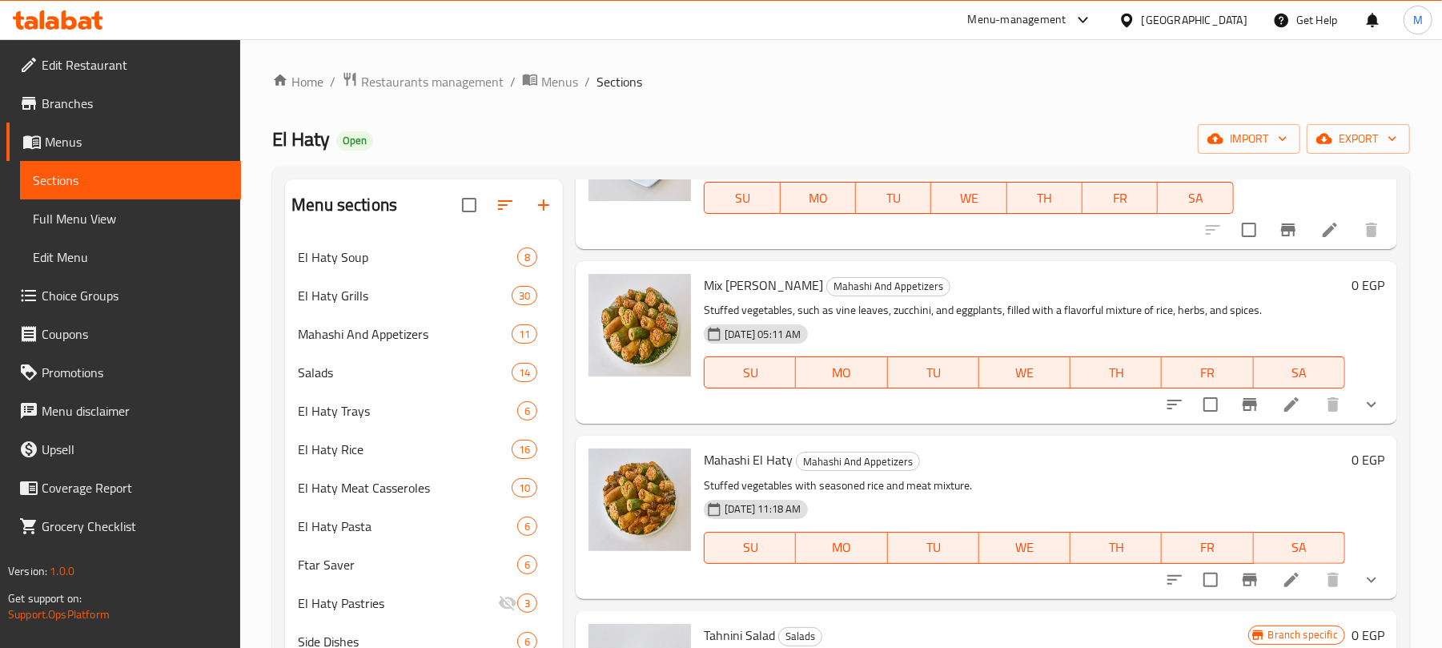
scroll to position [427, 0]
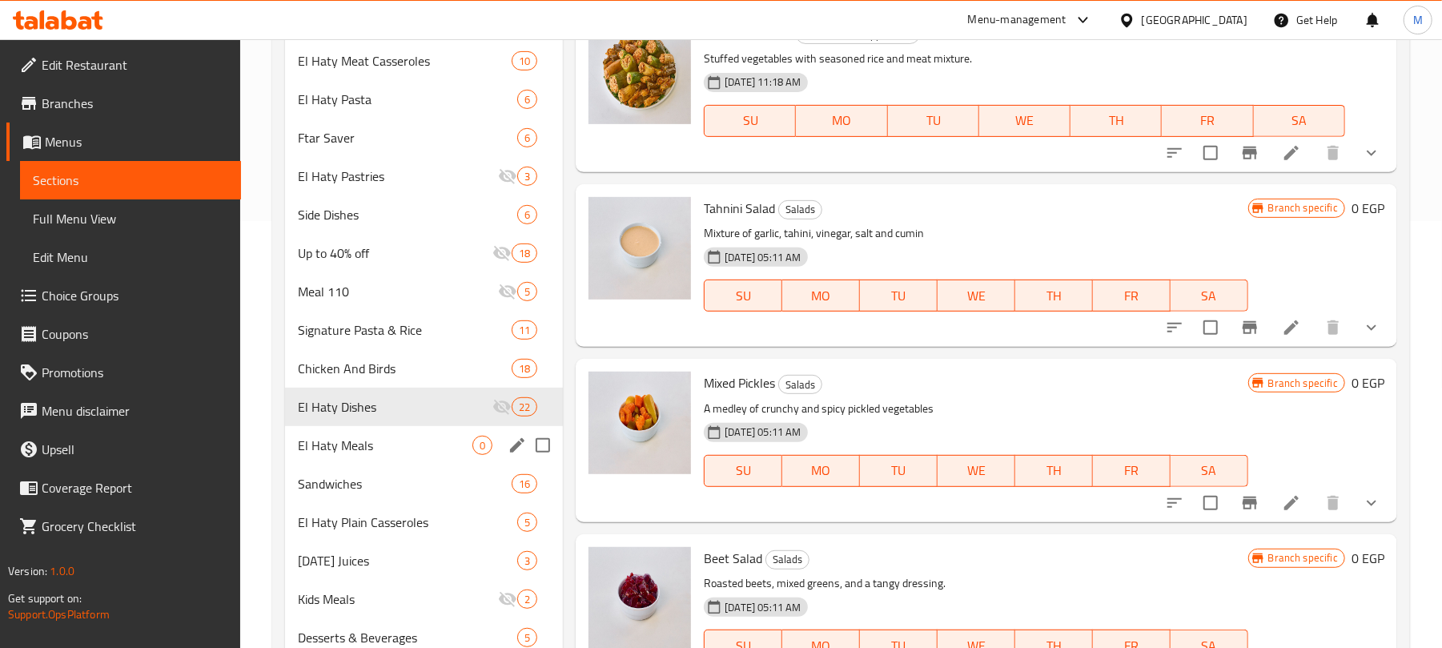
click at [366, 446] on span "El Haty Meals" at bounding box center [385, 444] width 175 height 19
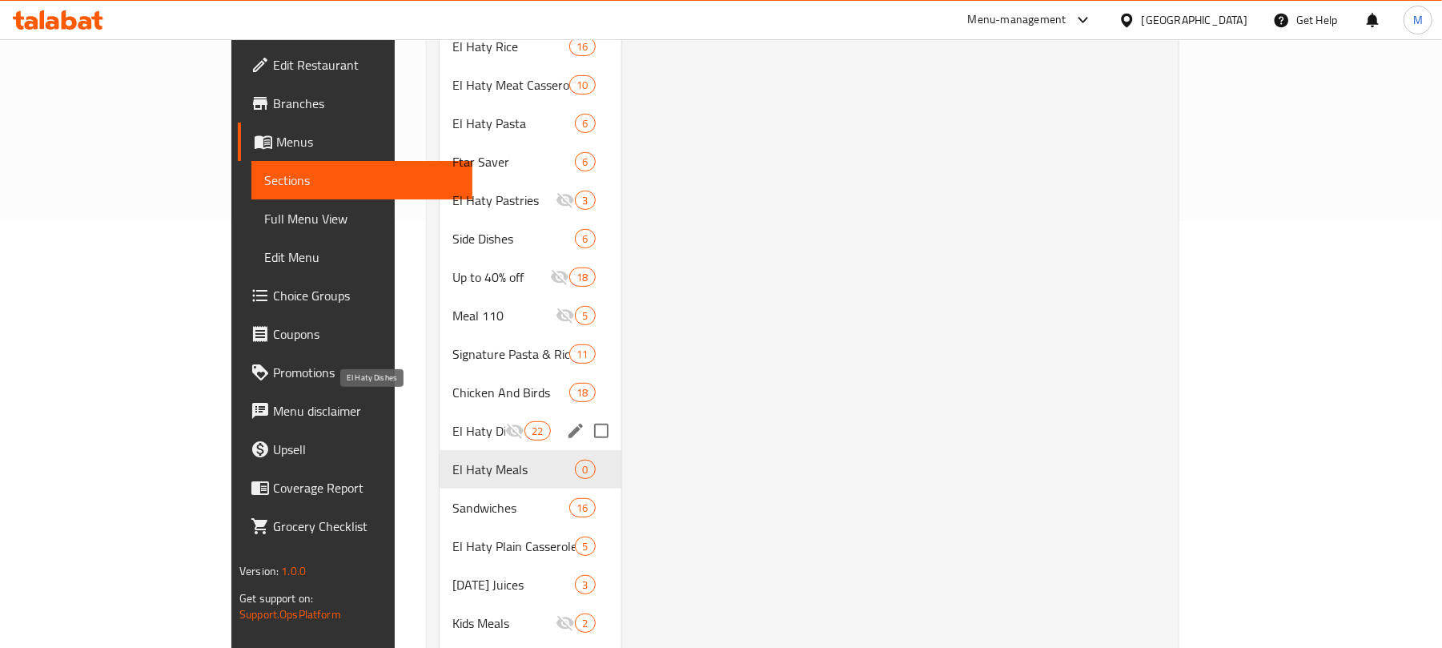
click at [452, 421] on span "El Haty Dishes" at bounding box center [478, 430] width 53 height 19
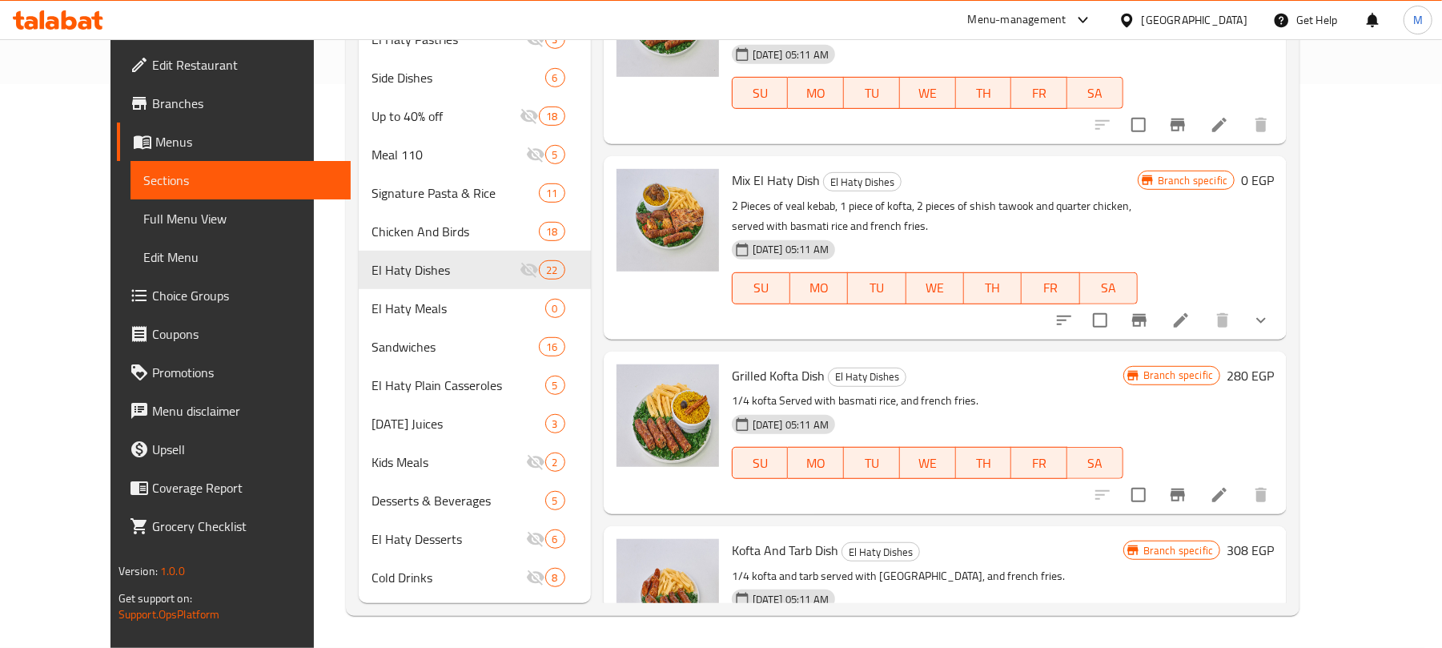
scroll to position [999, 0]
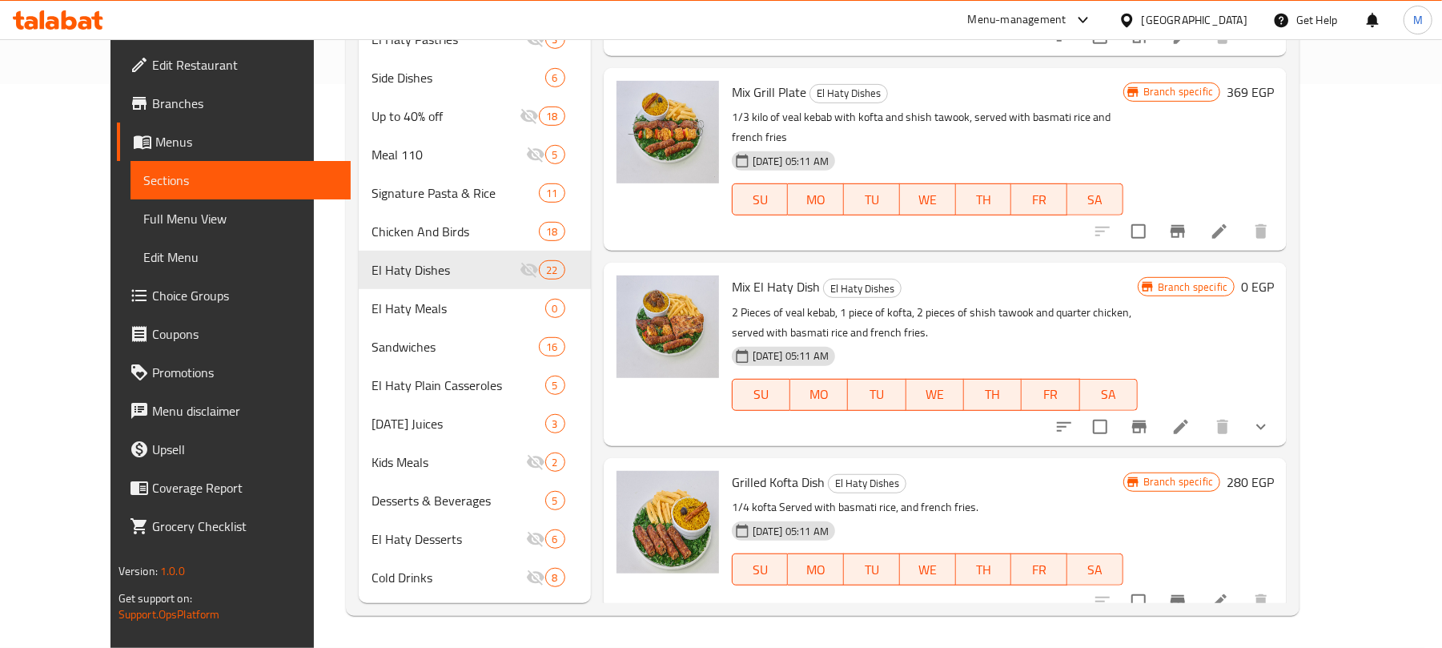
click at [1280, 407] on button "show more" at bounding box center [1261, 426] width 38 height 38
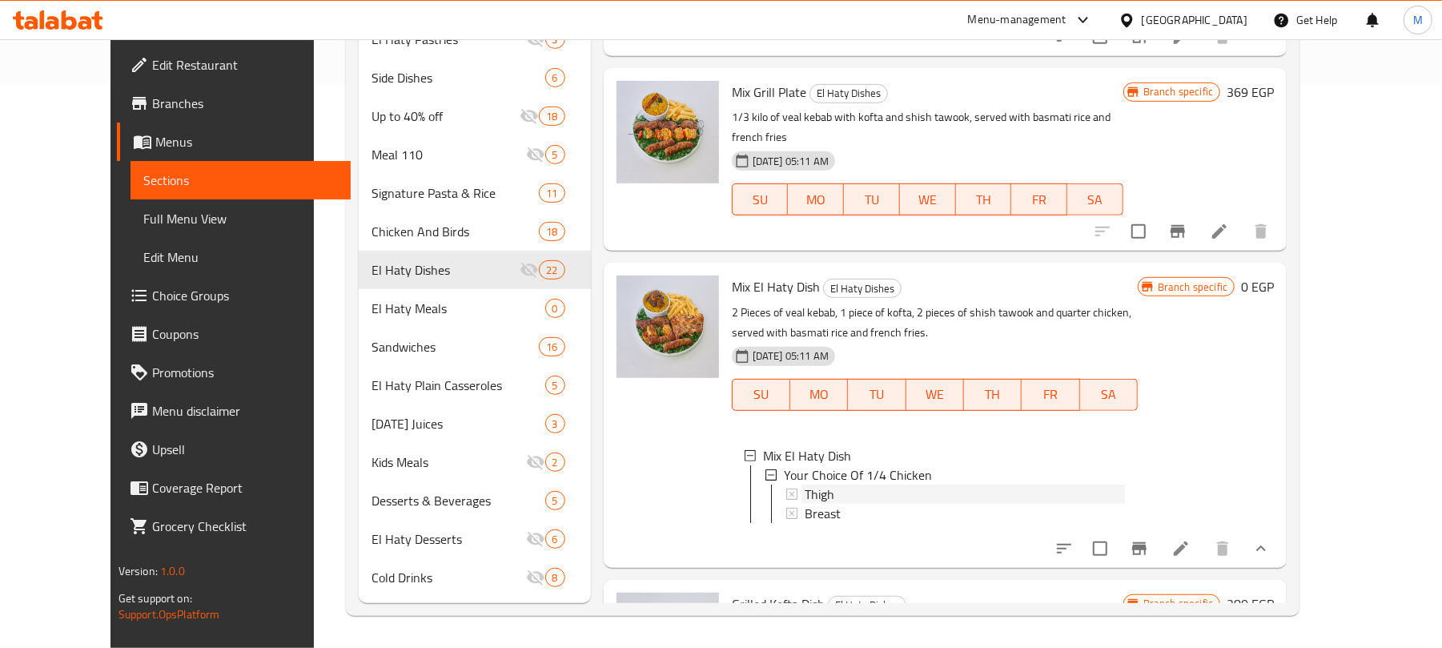
click at [876, 484] on div "Thigh" at bounding box center [965, 493] width 320 height 19
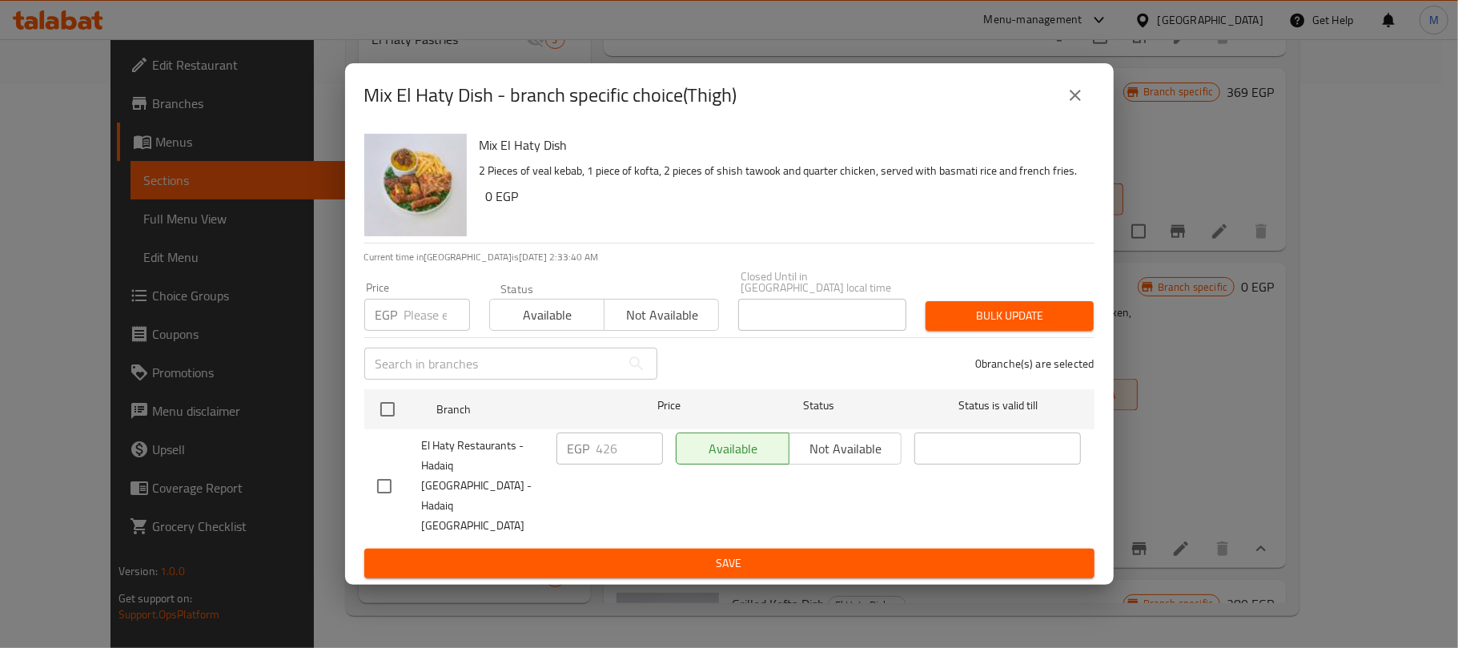
click at [1070, 105] on icon "close" at bounding box center [1074, 95] width 19 height 19
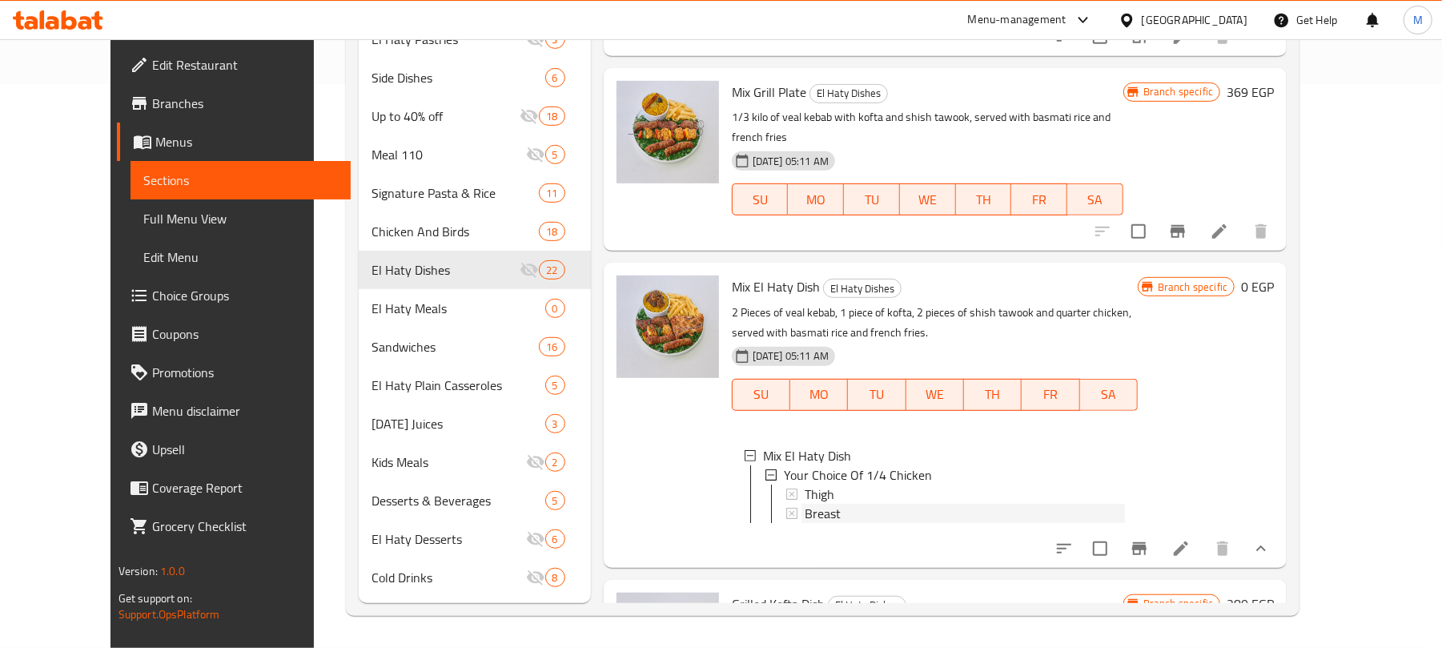
click at [869, 504] on div "Breast" at bounding box center [965, 513] width 320 height 19
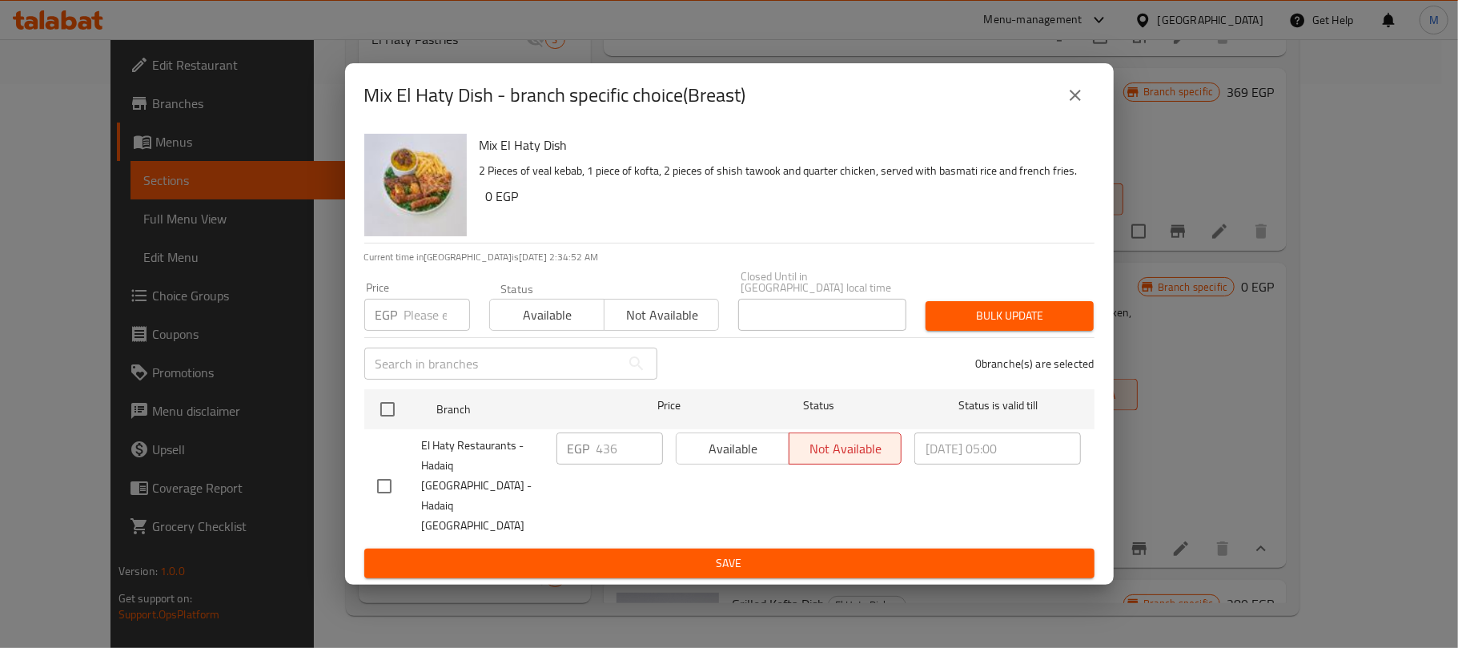
click at [1079, 114] on button "close" at bounding box center [1075, 95] width 38 height 38
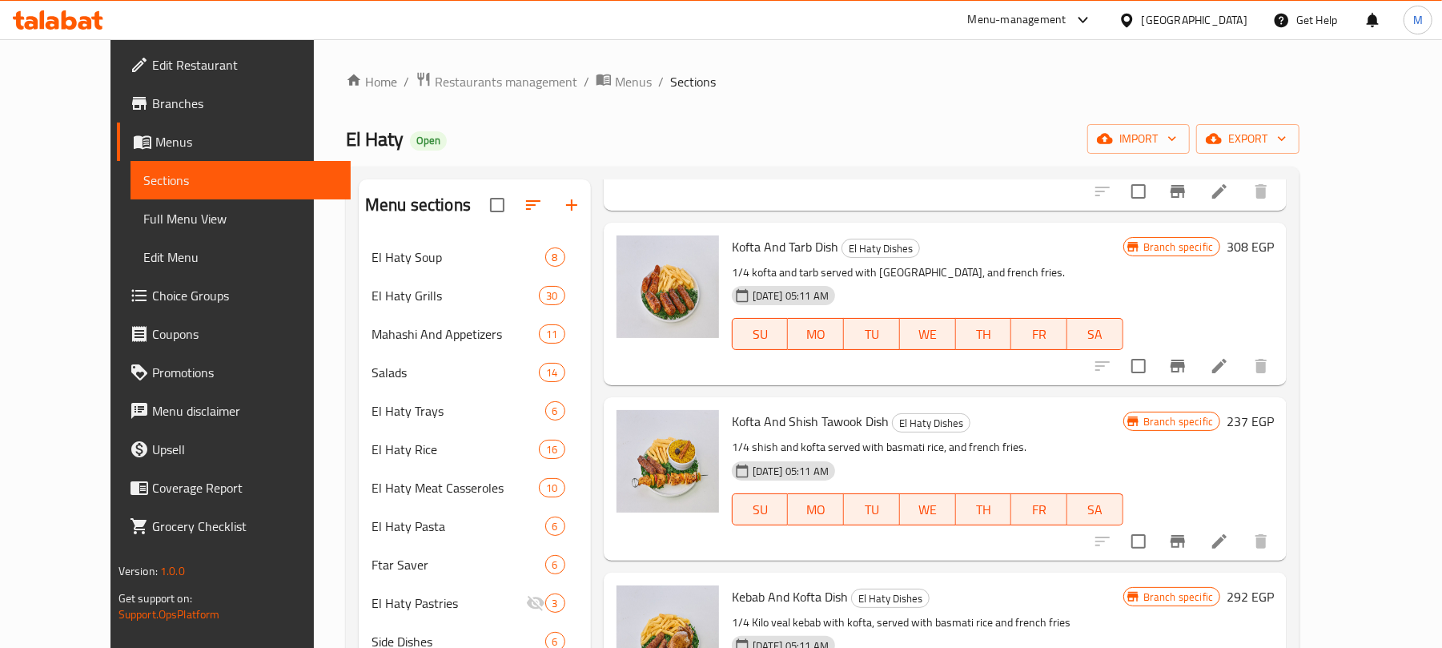
scroll to position [2134, 0]
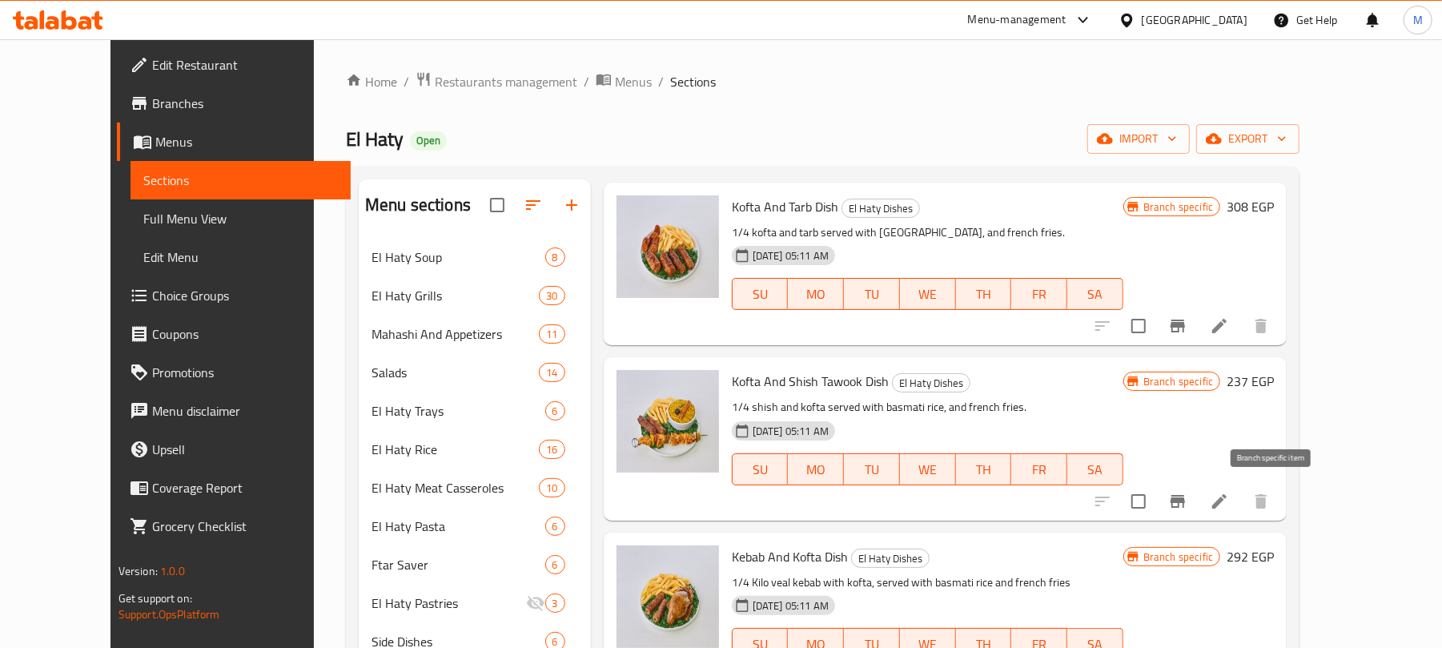
click at [1197, 500] on button "Branch-specific-item" at bounding box center [1177, 501] width 38 height 38
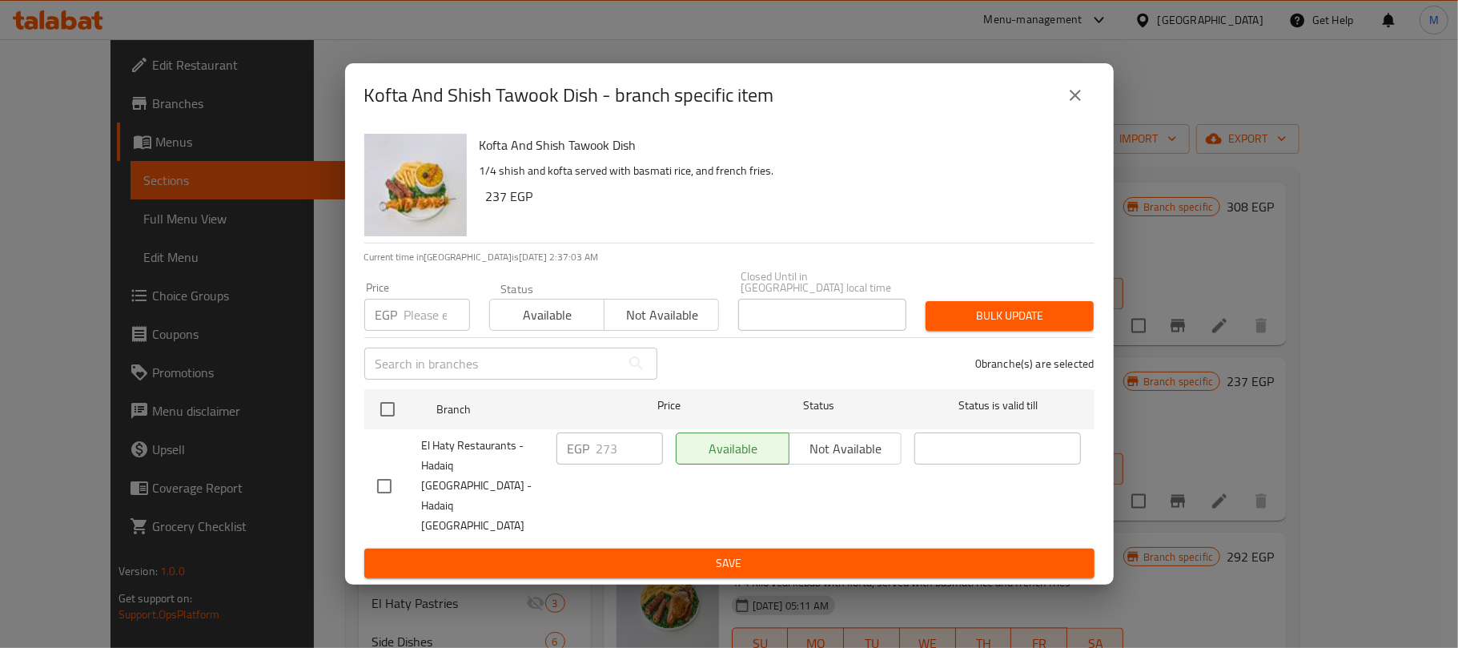
click at [1081, 105] on icon "close" at bounding box center [1074, 95] width 19 height 19
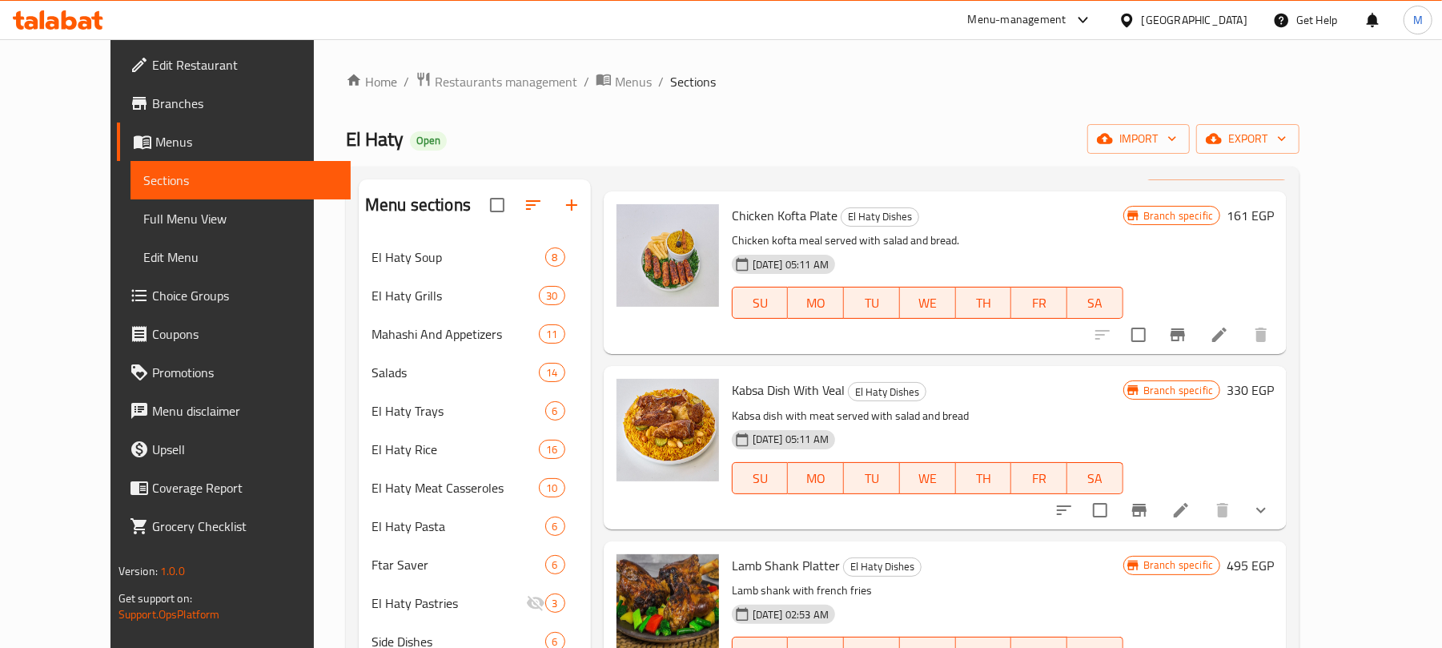
scroll to position [0, 0]
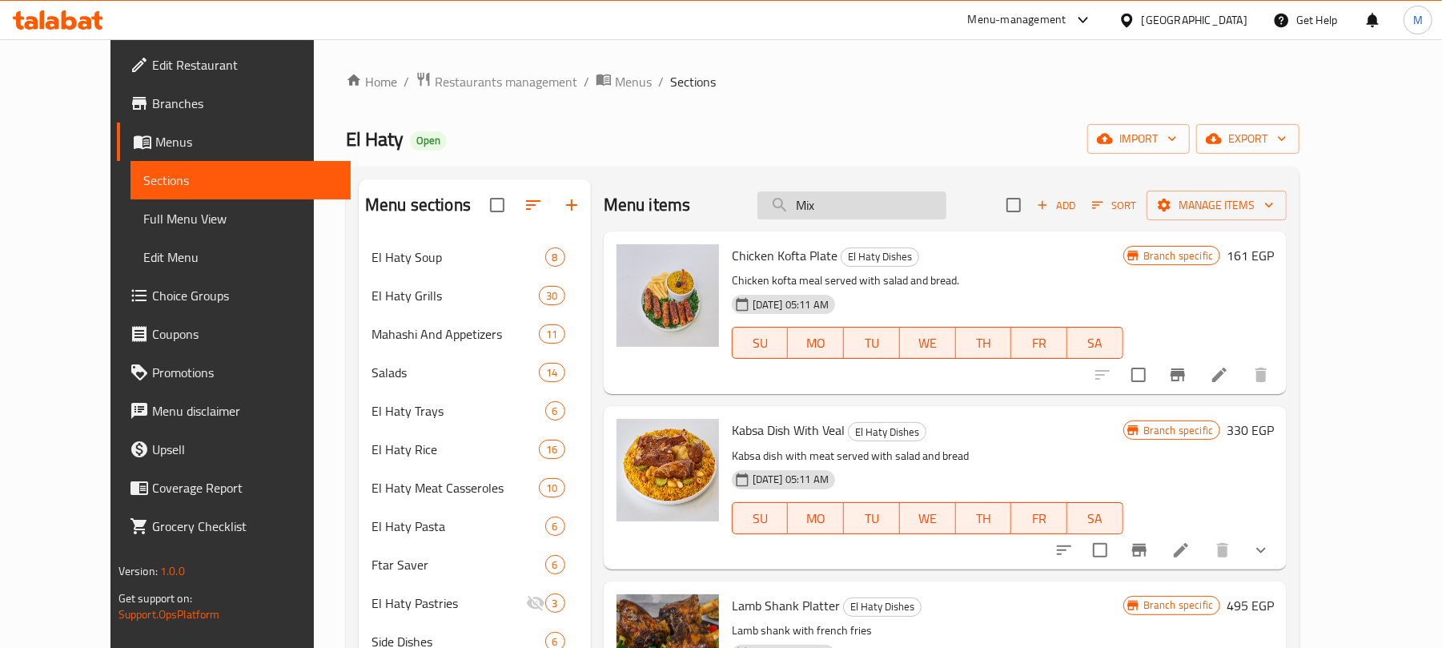
click at [878, 199] on input "Mix" at bounding box center [851, 205] width 189 height 28
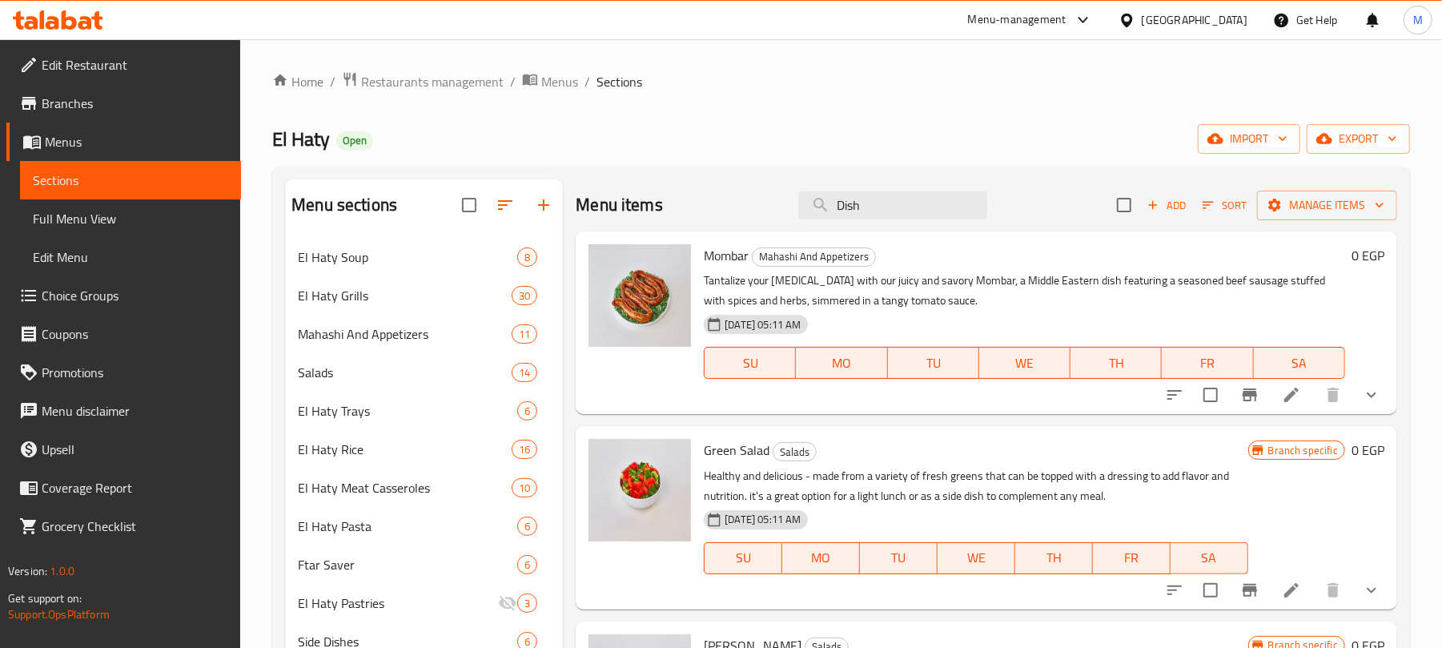
drag, startPoint x: 913, startPoint y: 199, endPoint x: 757, endPoint y: 203, distance: 155.3
click at [757, 203] on div "Menu items Dish Add Sort Manage items" at bounding box center [986, 205] width 821 height 52
type input "h"
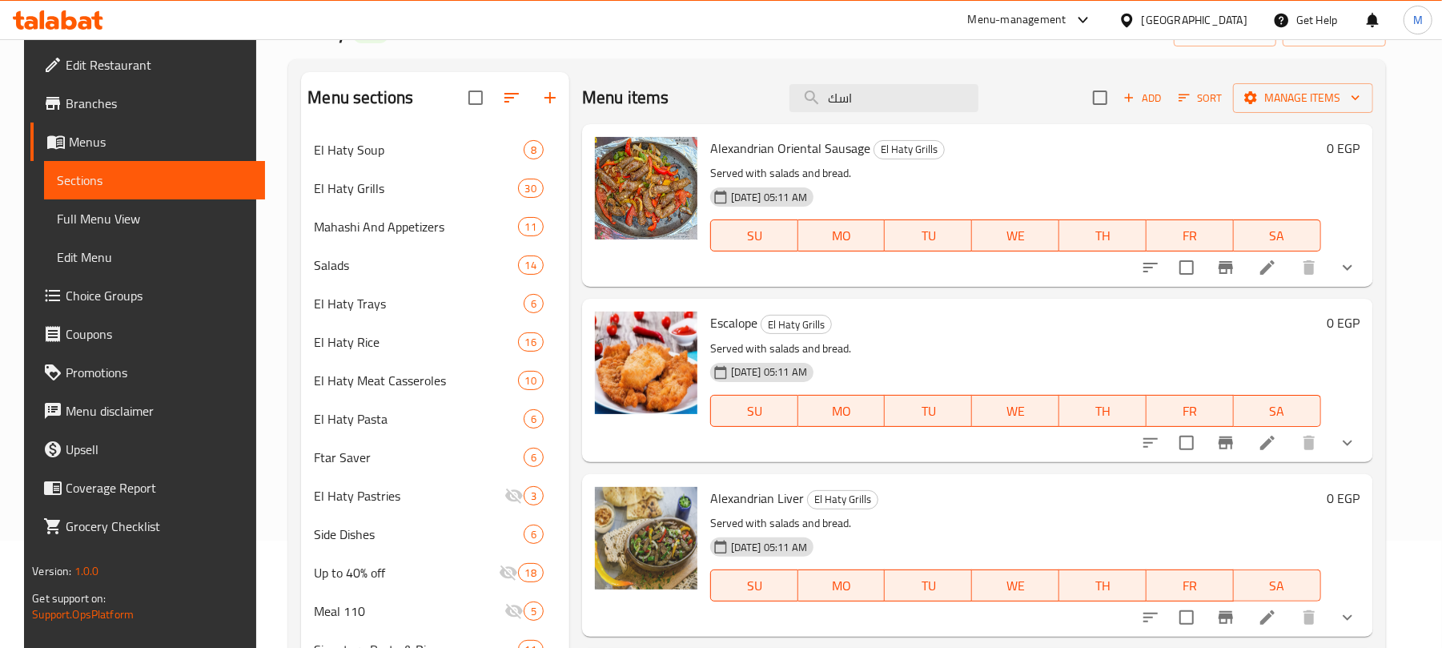
scroll to position [106, 0]
click at [744, 320] on span "Escalope" at bounding box center [733, 323] width 47 height 24
copy h6 "Escalope"
click at [929, 102] on input "اسك" at bounding box center [883, 99] width 189 height 28
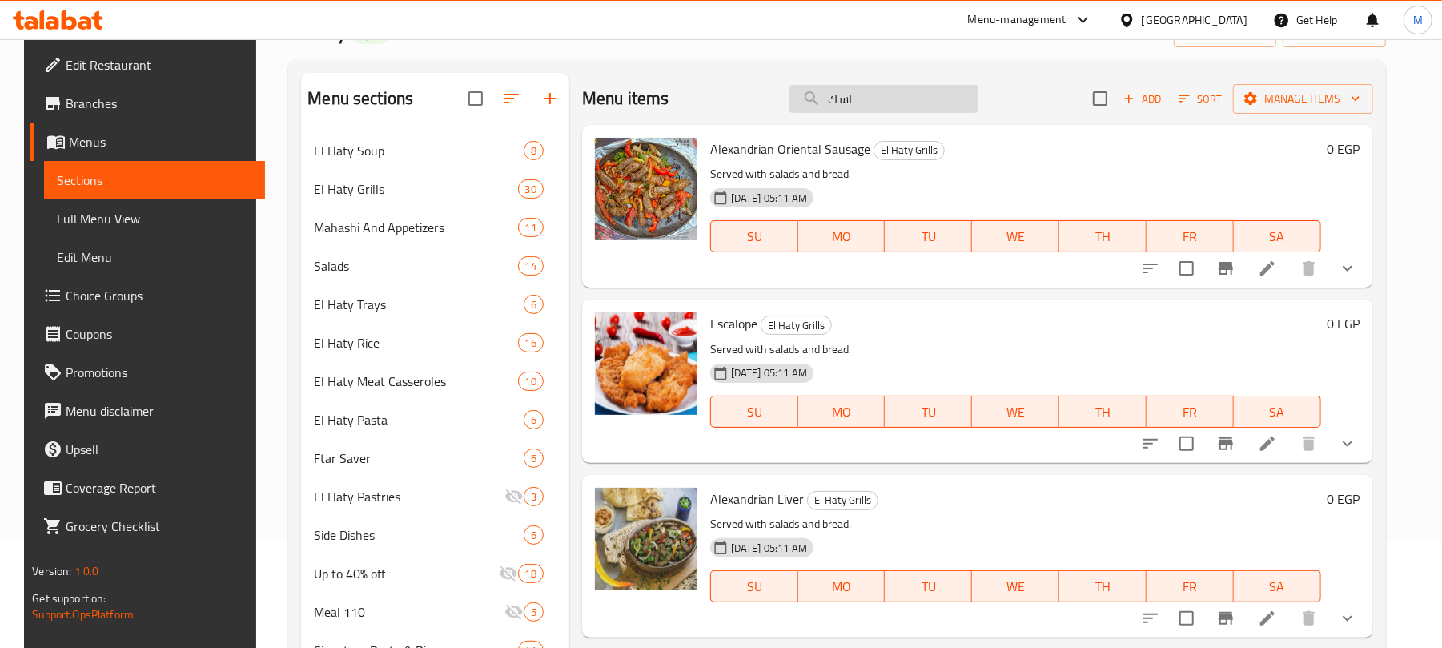
click at [929, 102] on input "اسك" at bounding box center [883, 99] width 189 height 28
paste input "Escalope"
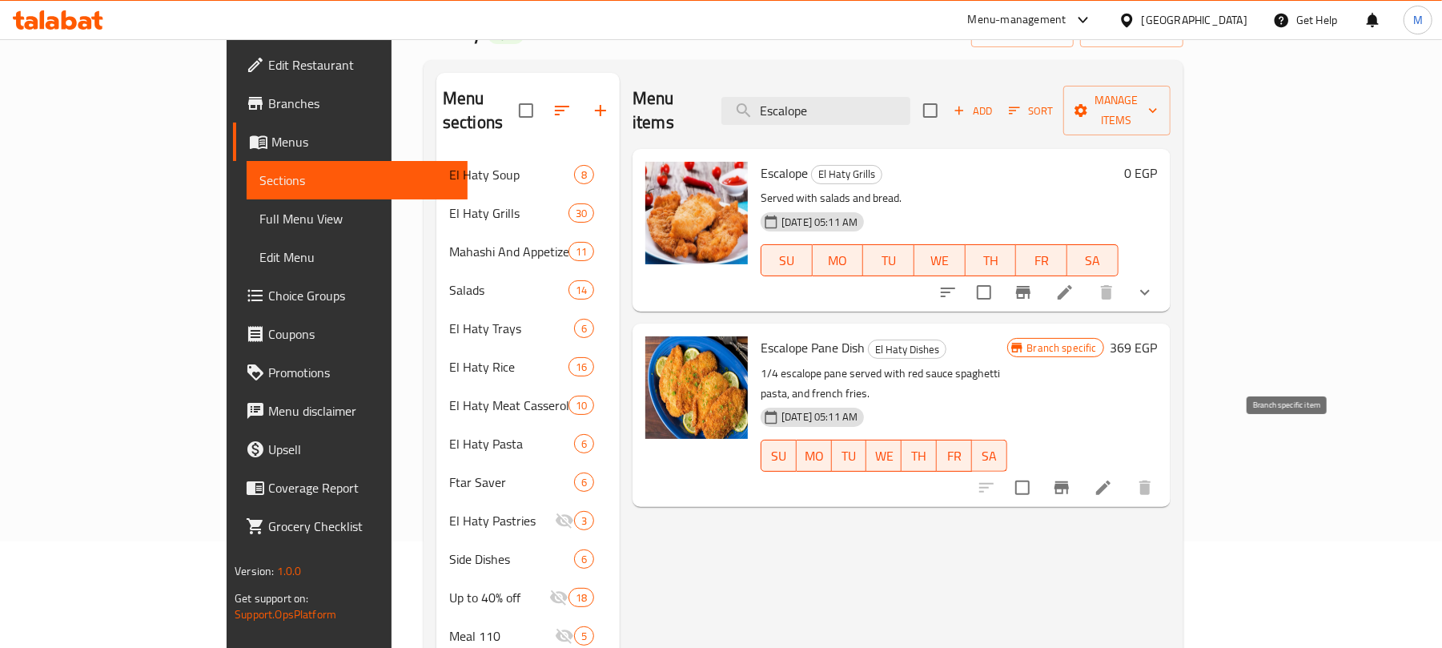
click at [1071, 478] on icon "Branch-specific-item" at bounding box center [1061, 487] width 19 height 19
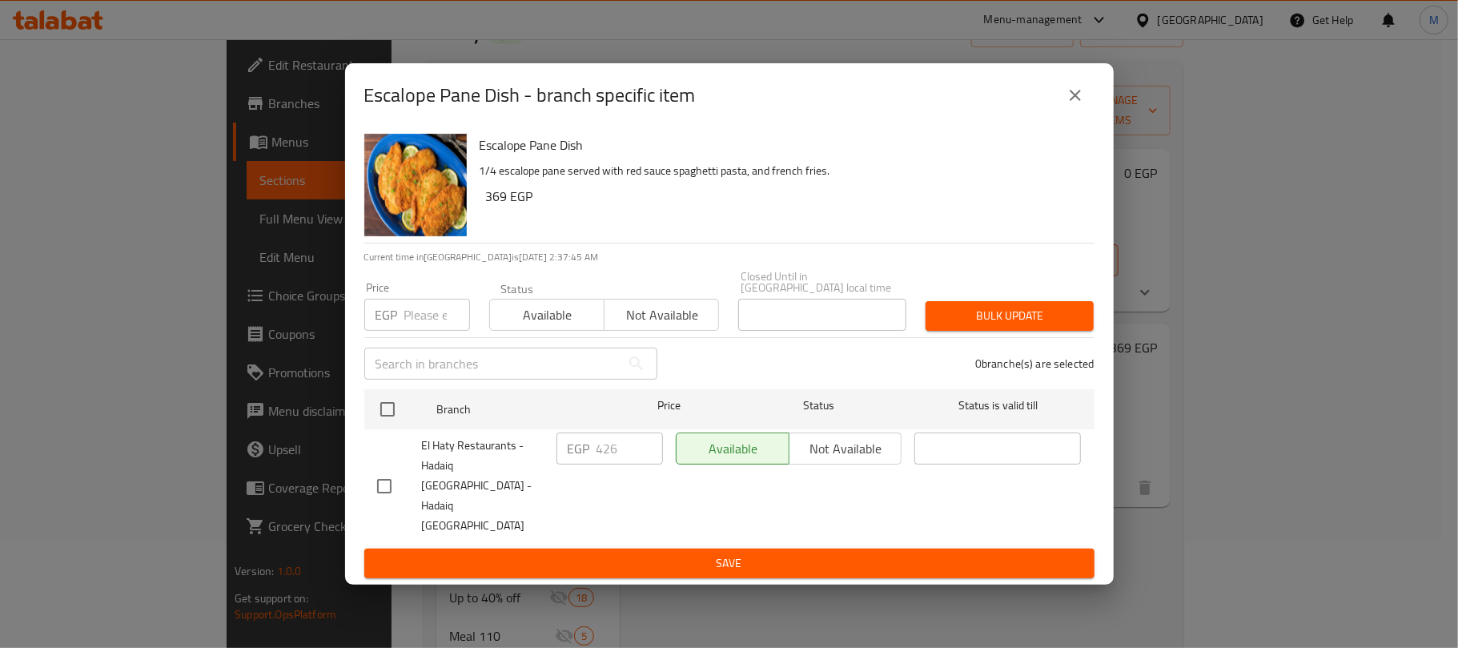
click at [1082, 105] on icon "close" at bounding box center [1074, 95] width 19 height 19
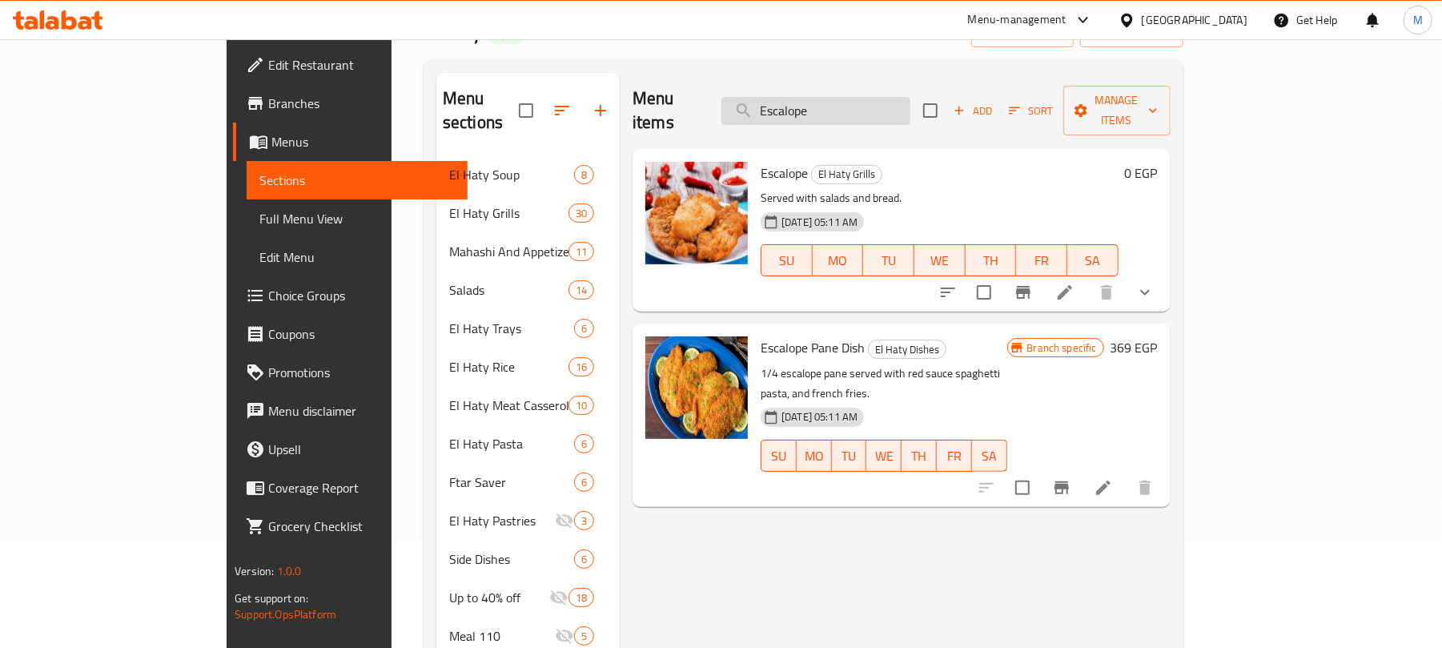
drag, startPoint x: 840, startPoint y: 99, endPoint x: 798, endPoint y: 94, distance: 42.0
click at [798, 97] on input "Escalope" at bounding box center [815, 111] width 189 height 28
type input "أ"
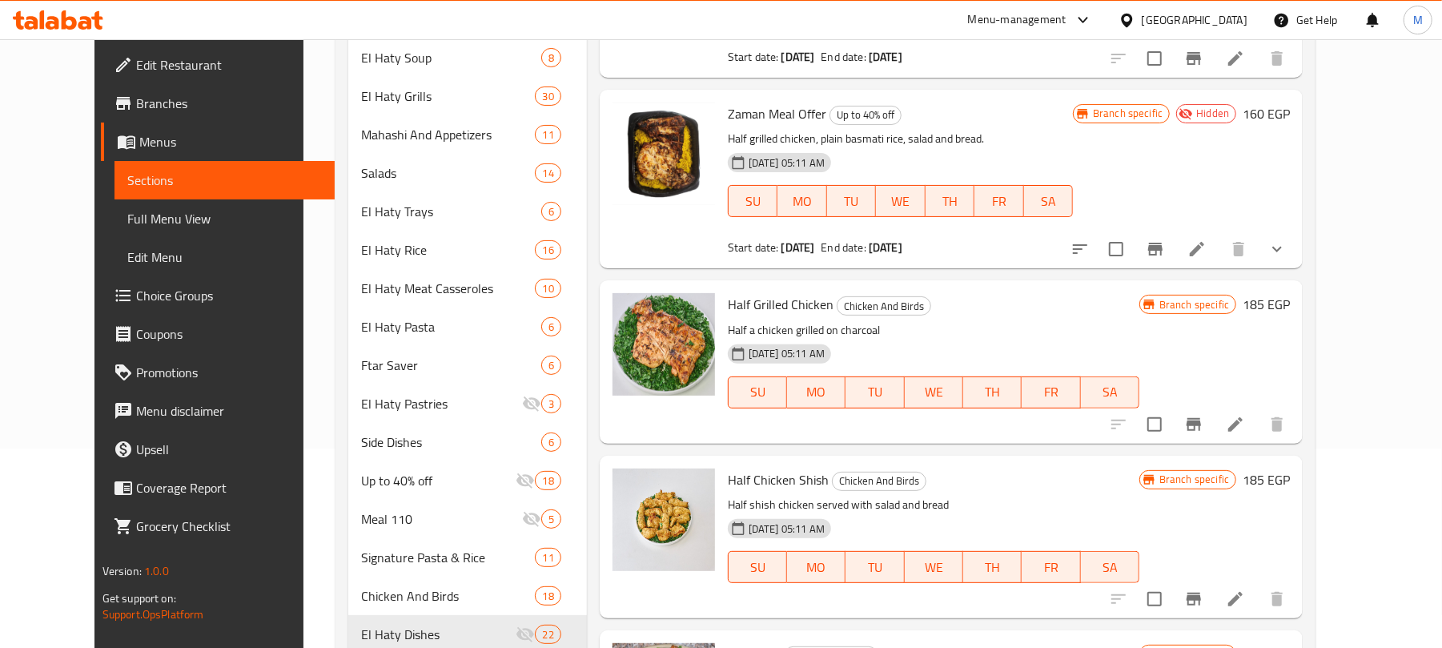
scroll to position [213, 0]
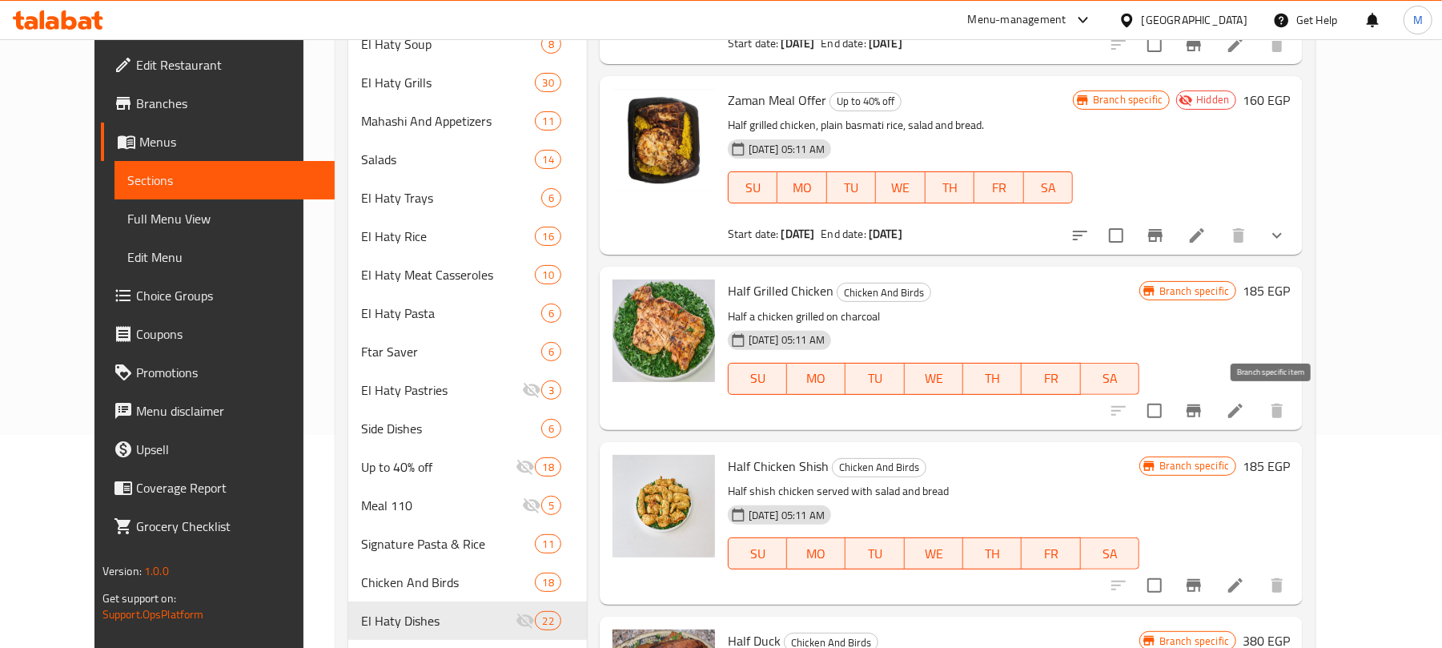
type input "half"
click at [1201, 411] on icon "Branch-specific-item" at bounding box center [1193, 410] width 14 height 13
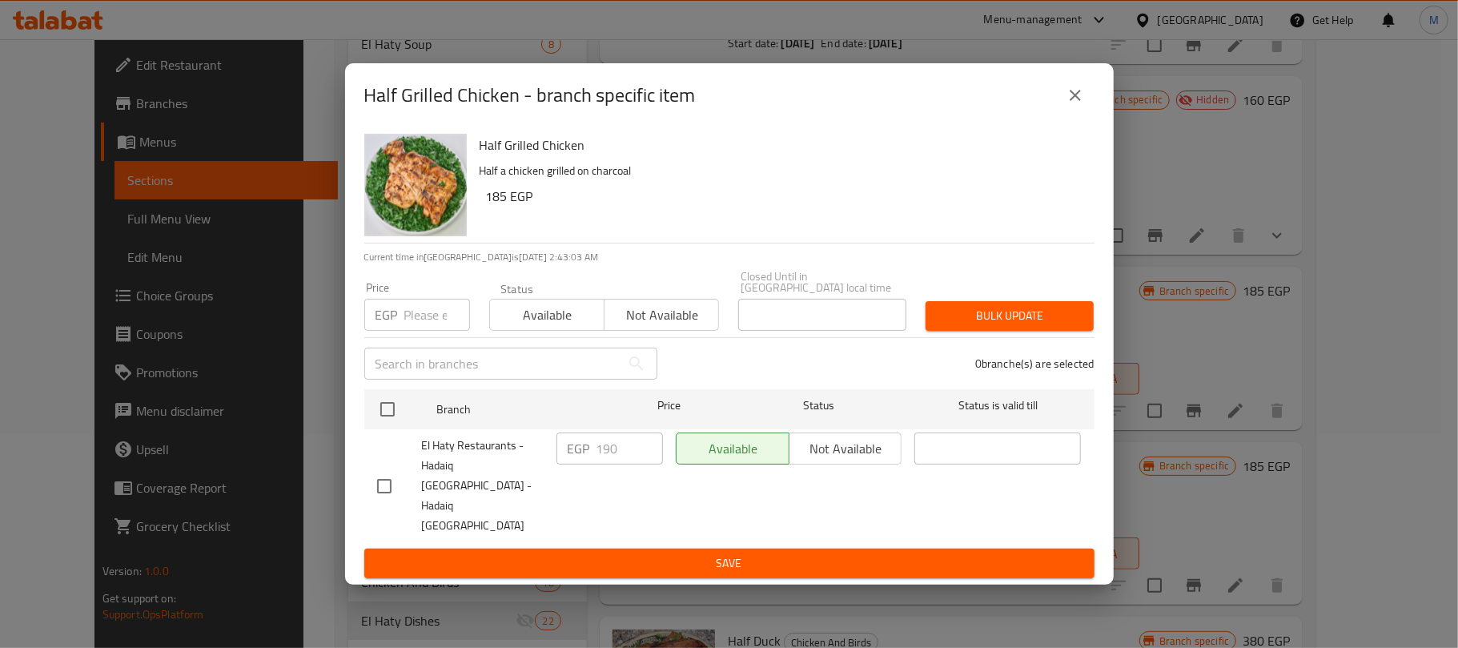
click at [1081, 110] on button "close" at bounding box center [1075, 95] width 38 height 38
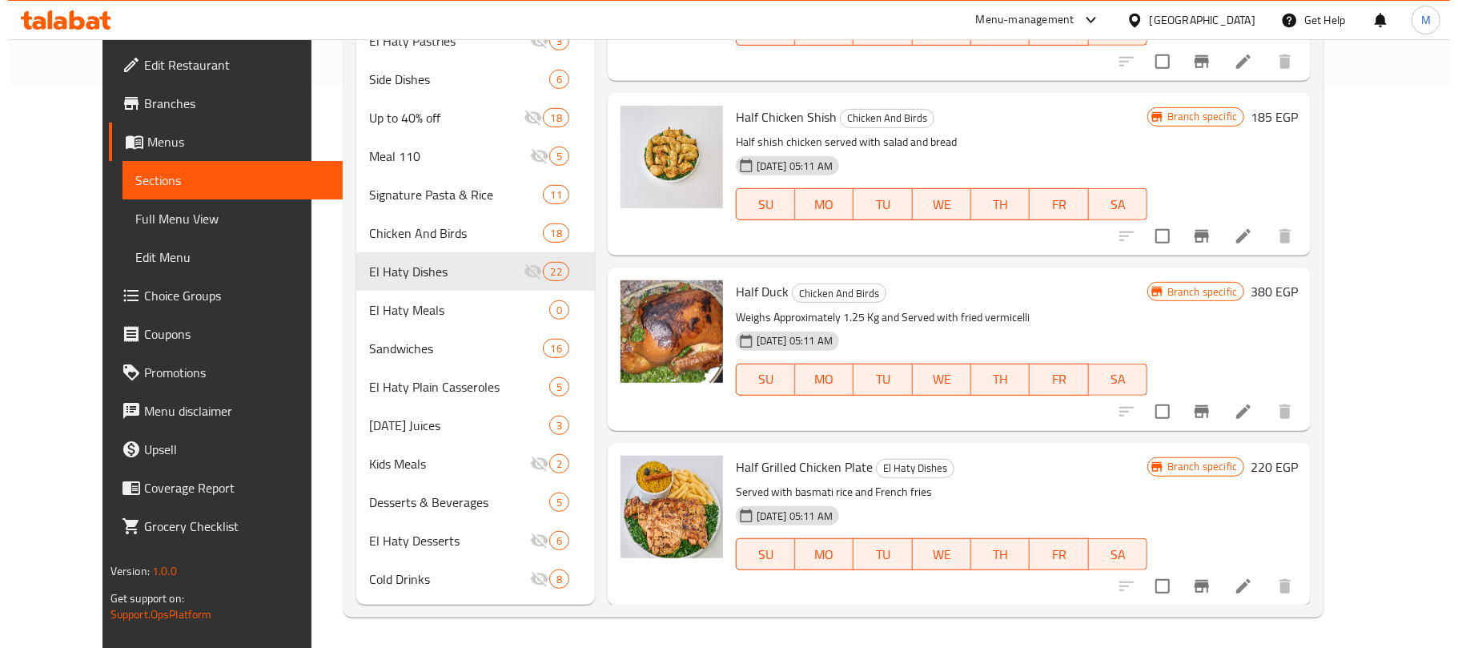
scroll to position [564, 0]
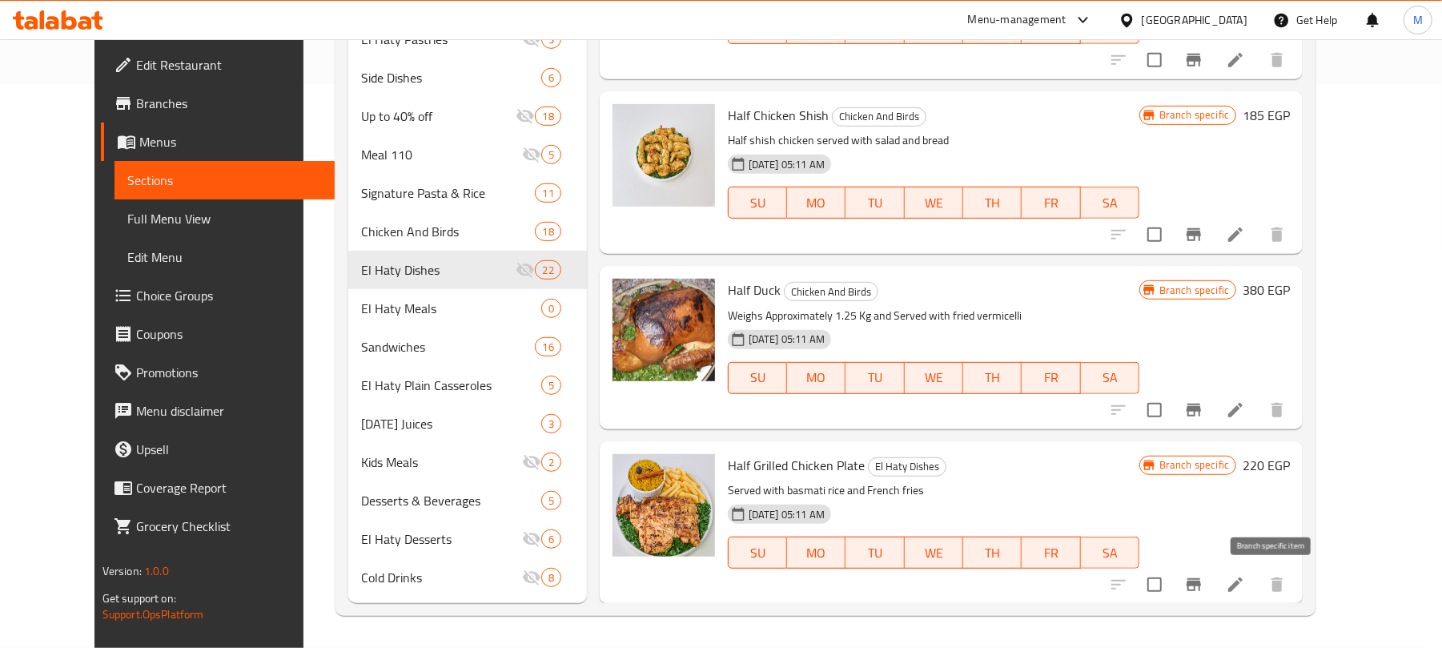
click at [1201, 581] on icon "Branch-specific-item" at bounding box center [1193, 584] width 14 height 13
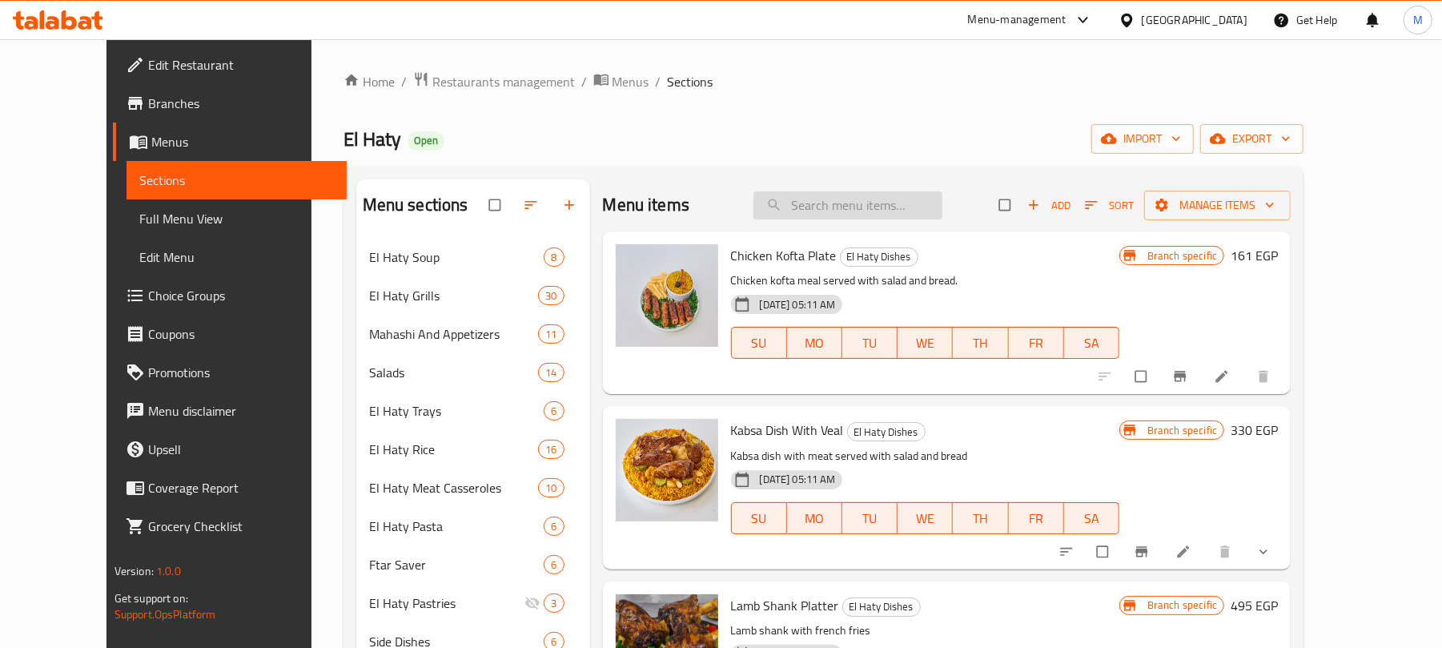
click at [850, 206] on input "search" at bounding box center [847, 205] width 189 height 28
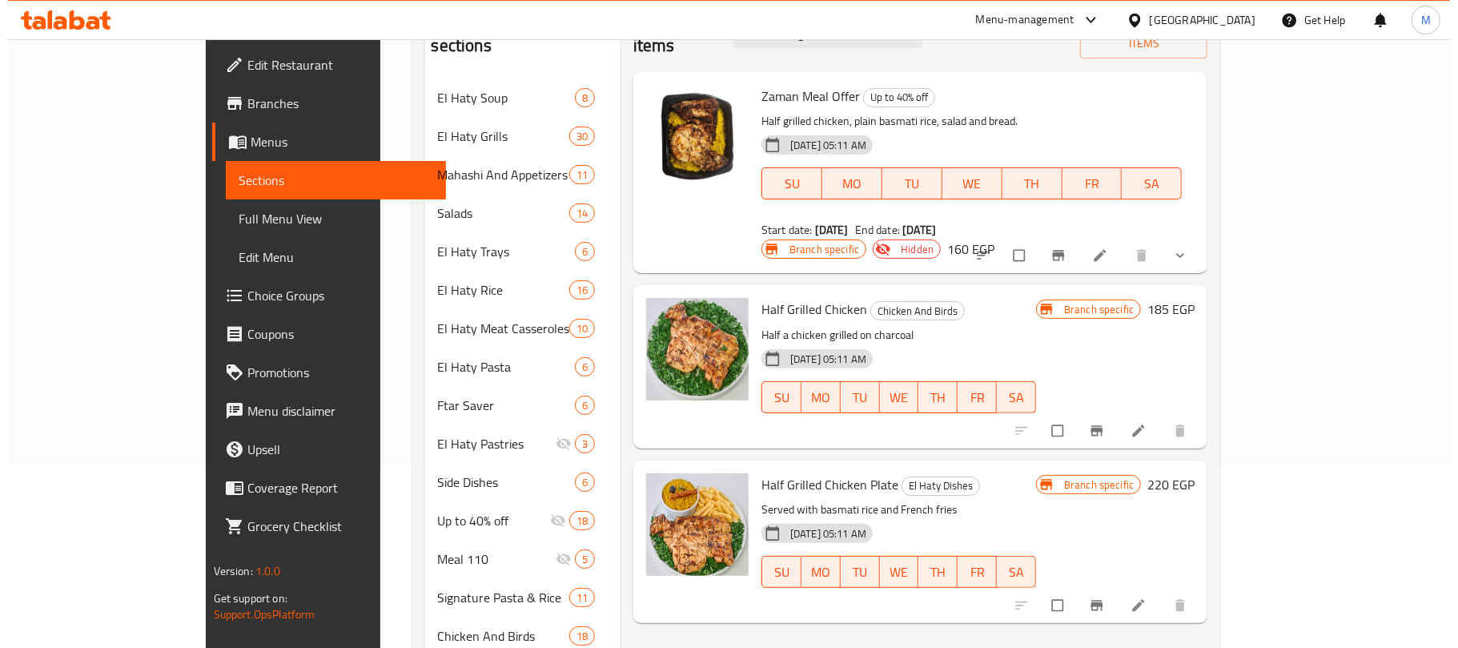
scroll to position [213, 0]
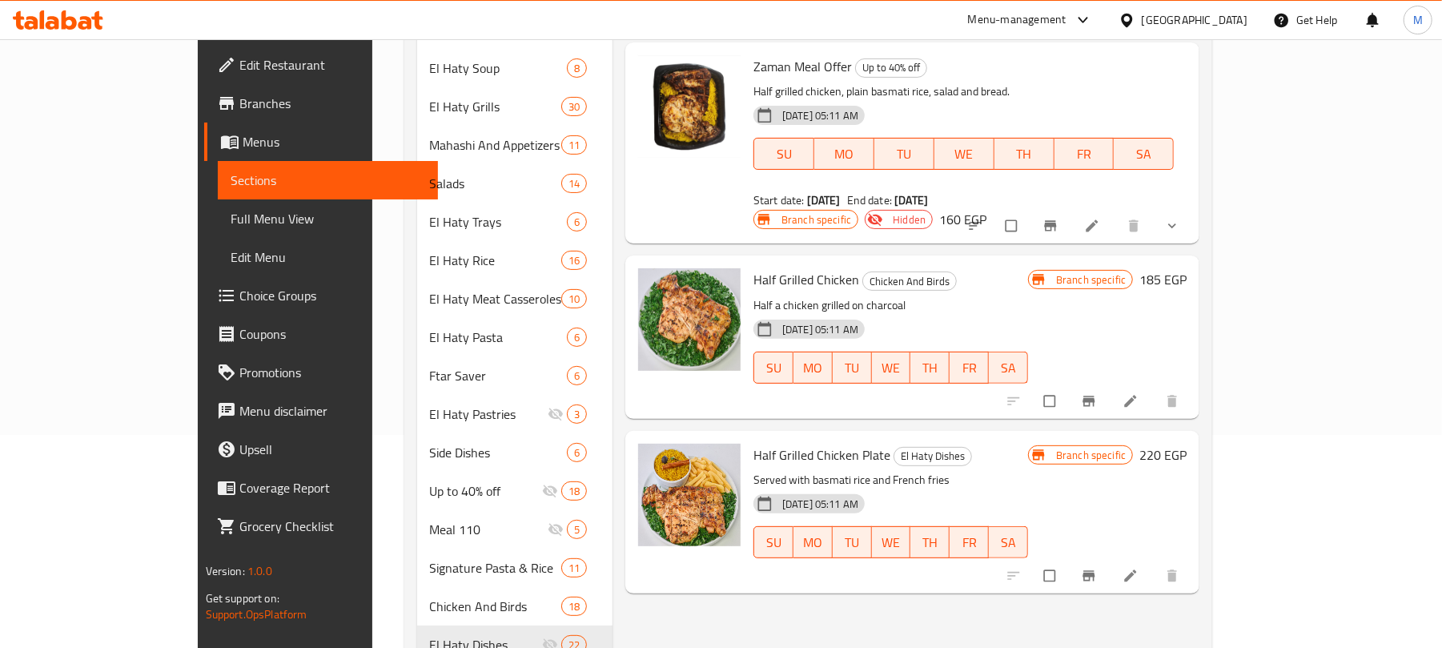
type input "Half grilled"
click at [1097, 568] on icon "Branch-specific-item" at bounding box center [1089, 576] width 16 height 16
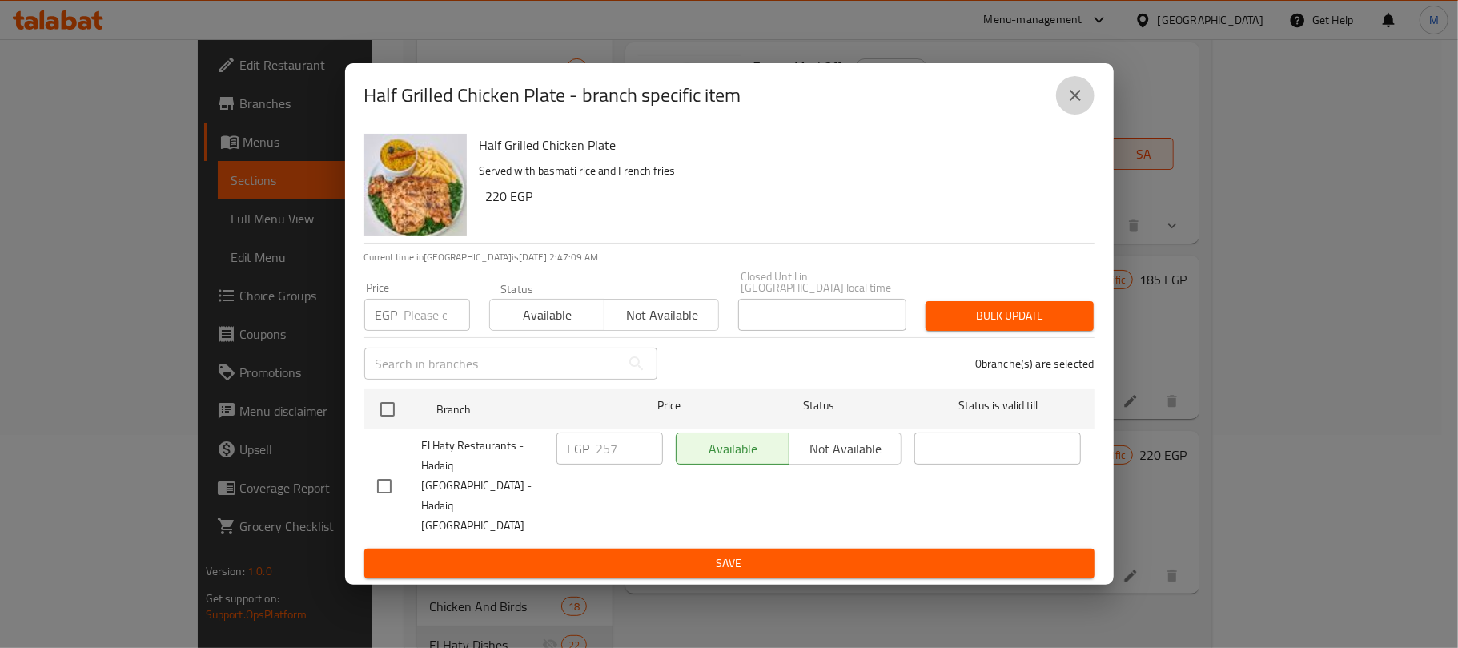
click at [1073, 101] on icon "close" at bounding box center [1074, 95] width 11 height 11
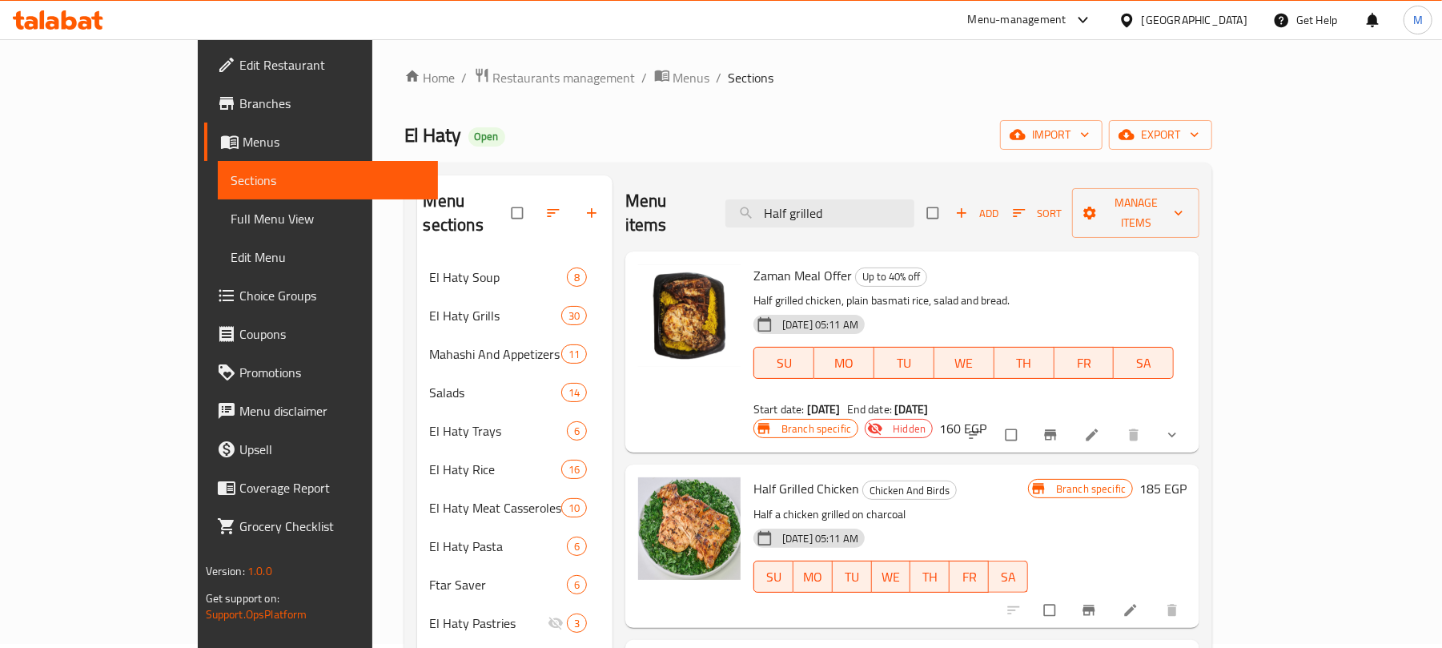
scroll to position [0, 0]
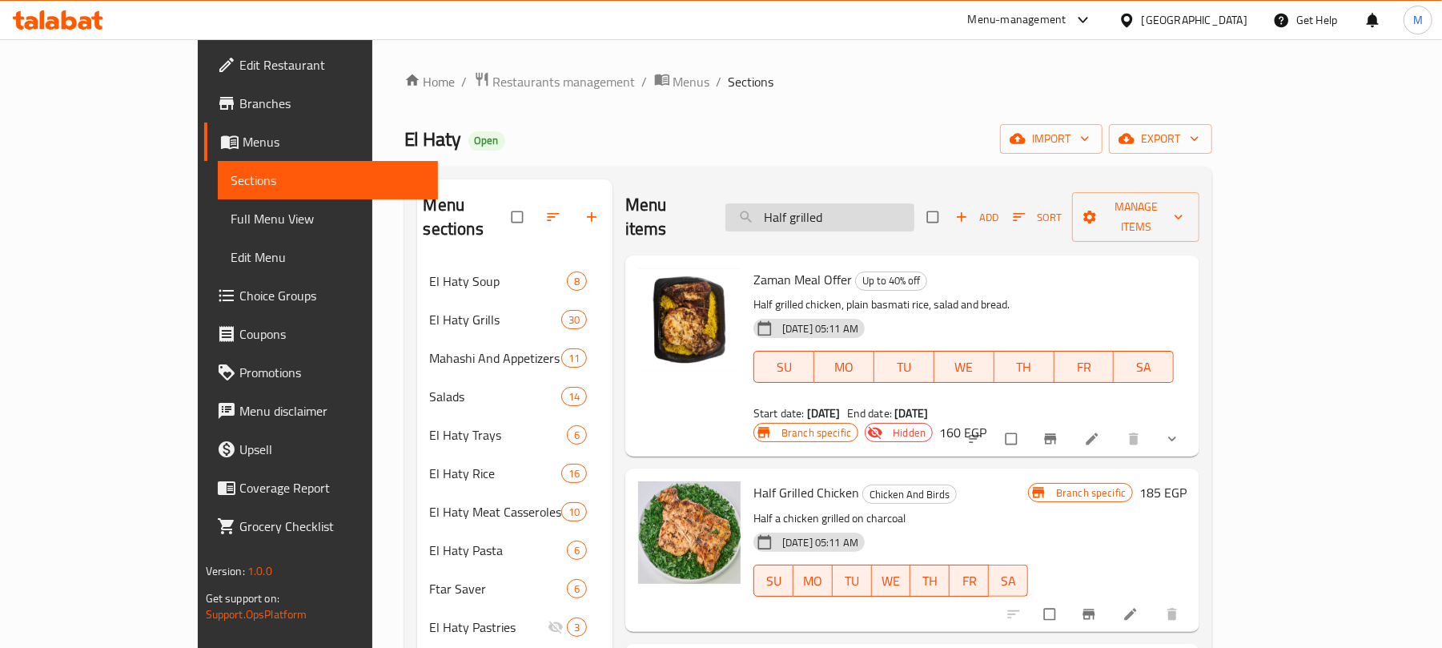
click at [914, 203] on input "Half grilled" at bounding box center [819, 217] width 189 height 28
paste input "طبق ستيك لحم بالصوص"
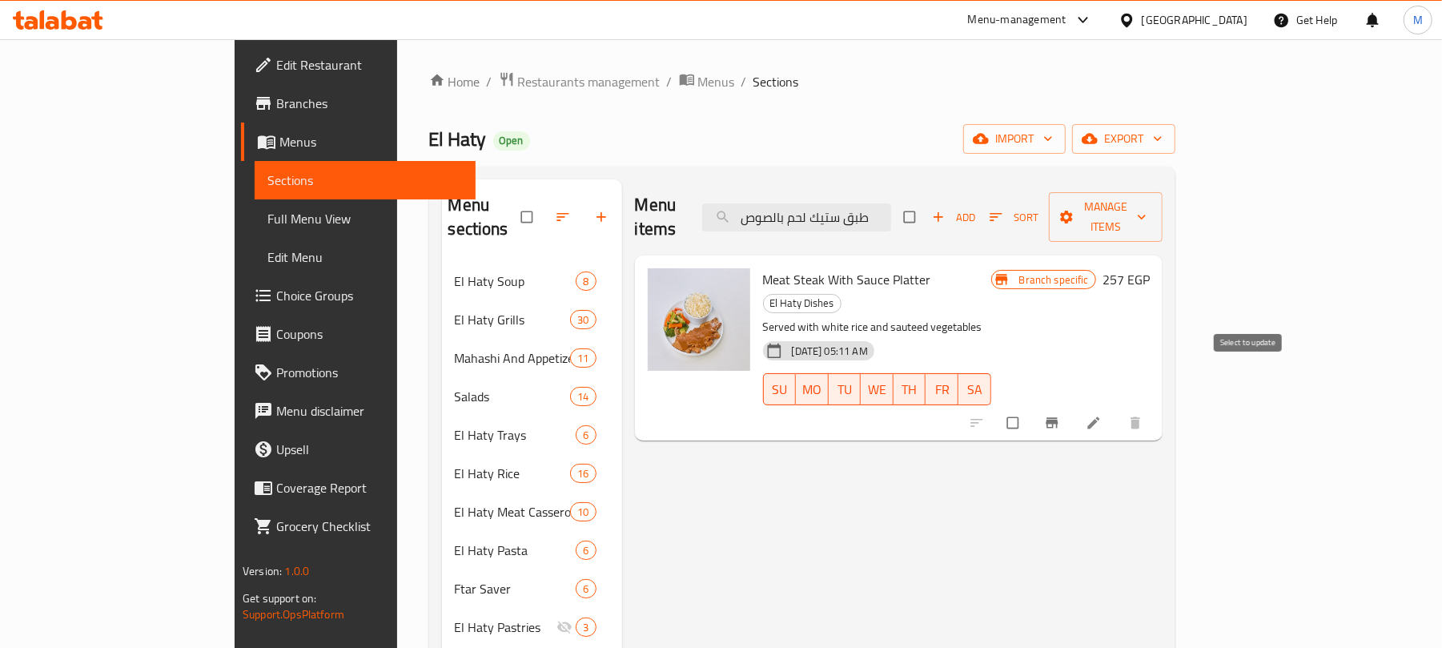
type input "طبق ستيك لحم بالصوص"
click at [1031, 407] on input "checkbox" at bounding box center [1014, 422] width 34 height 30
checkbox input "true"
click at [1031, 407] on input "checkbox" at bounding box center [1014, 422] width 34 height 30
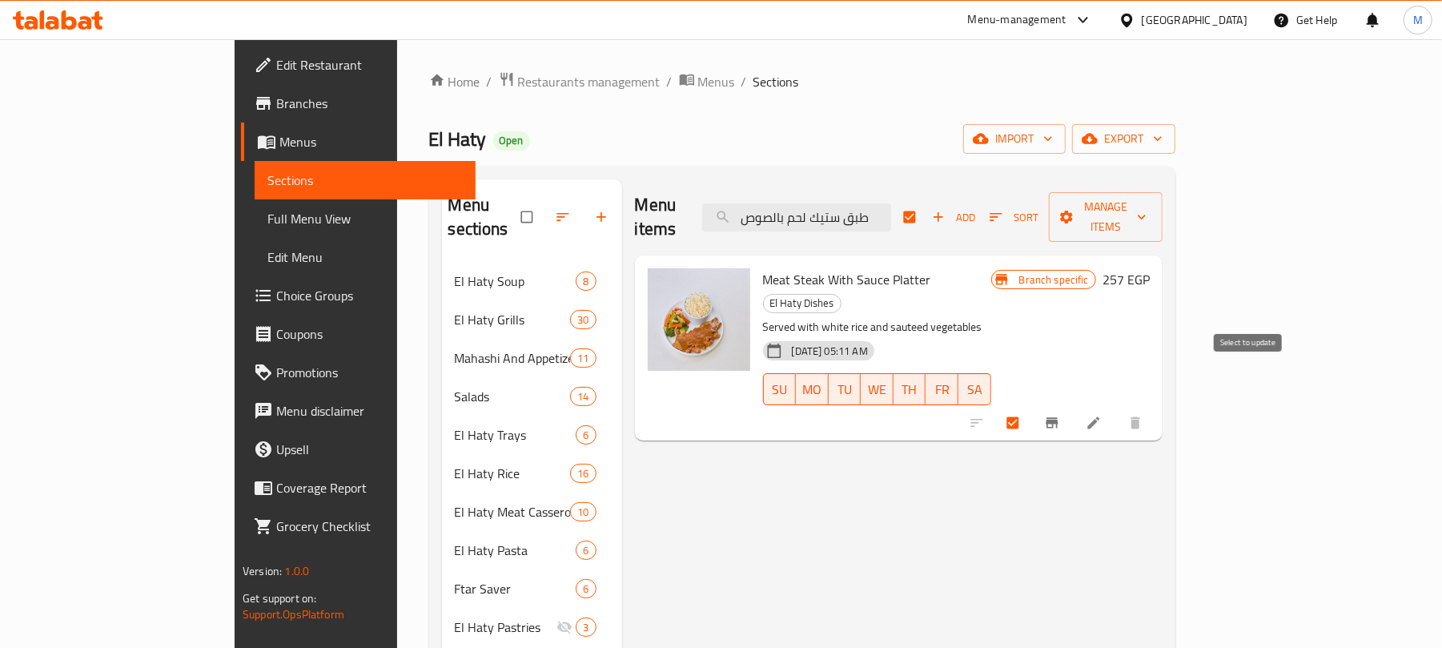
checkbox input "false"
click at [1073, 405] on button "Branch-specific-item" at bounding box center [1053, 422] width 38 height 35
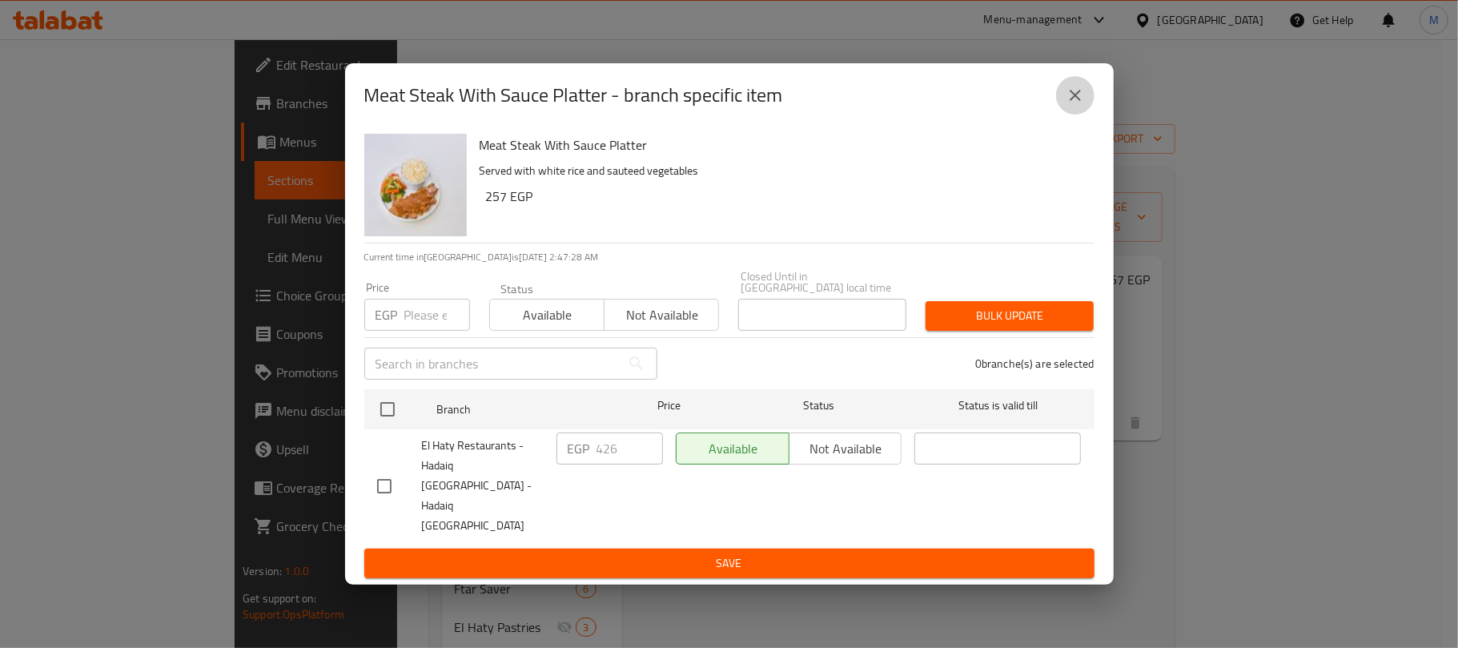
click at [1071, 114] on button "close" at bounding box center [1075, 95] width 38 height 38
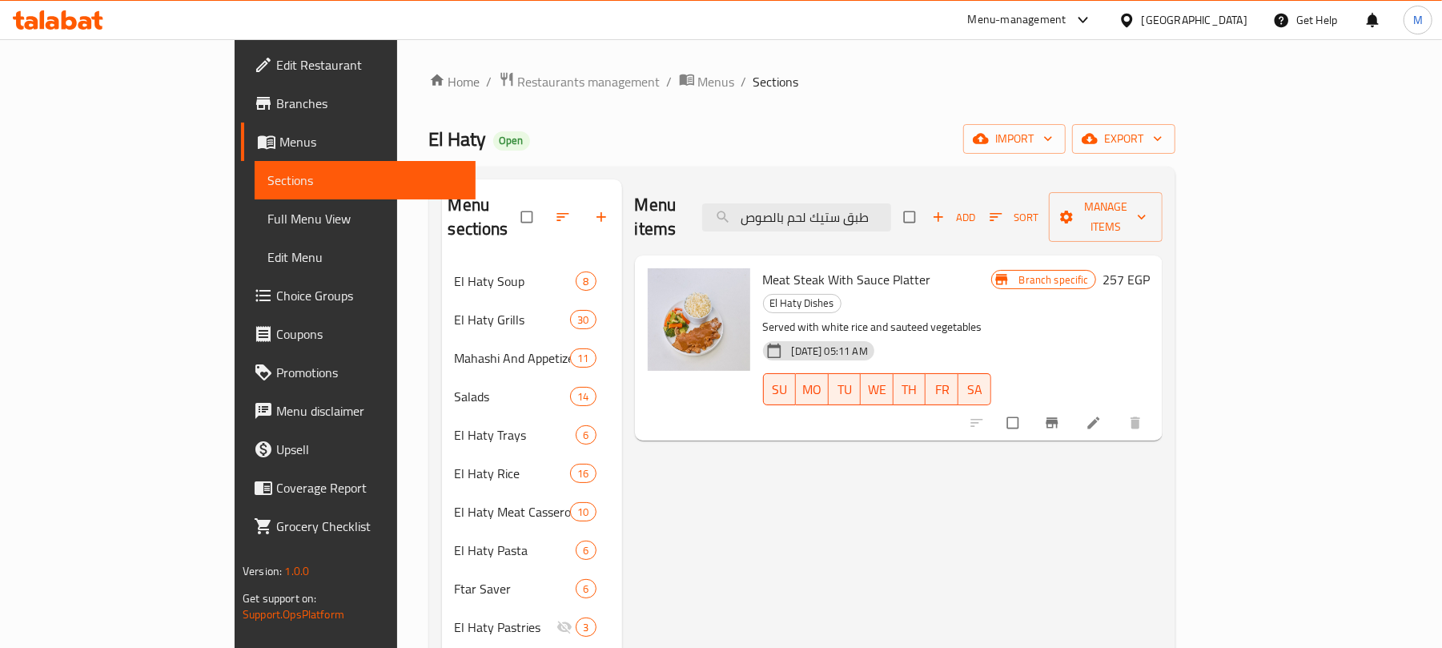
click at [888, 221] on div "Menu items طبق ستيك لحم بالصوص Add Sort Manage items" at bounding box center [899, 217] width 528 height 76
click at [891, 207] on input "طبق ستيك لحم بالصوص" at bounding box center [796, 217] width 189 height 28
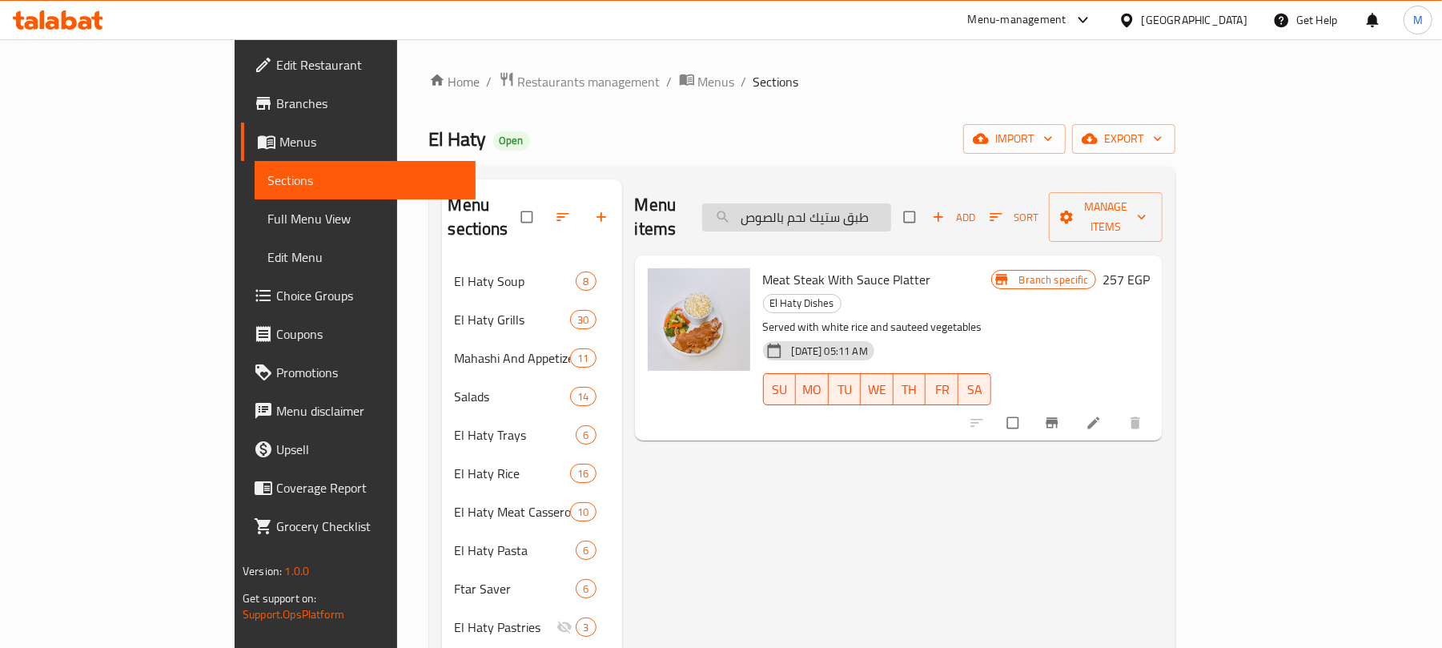
paste input "ضار سوتيه"
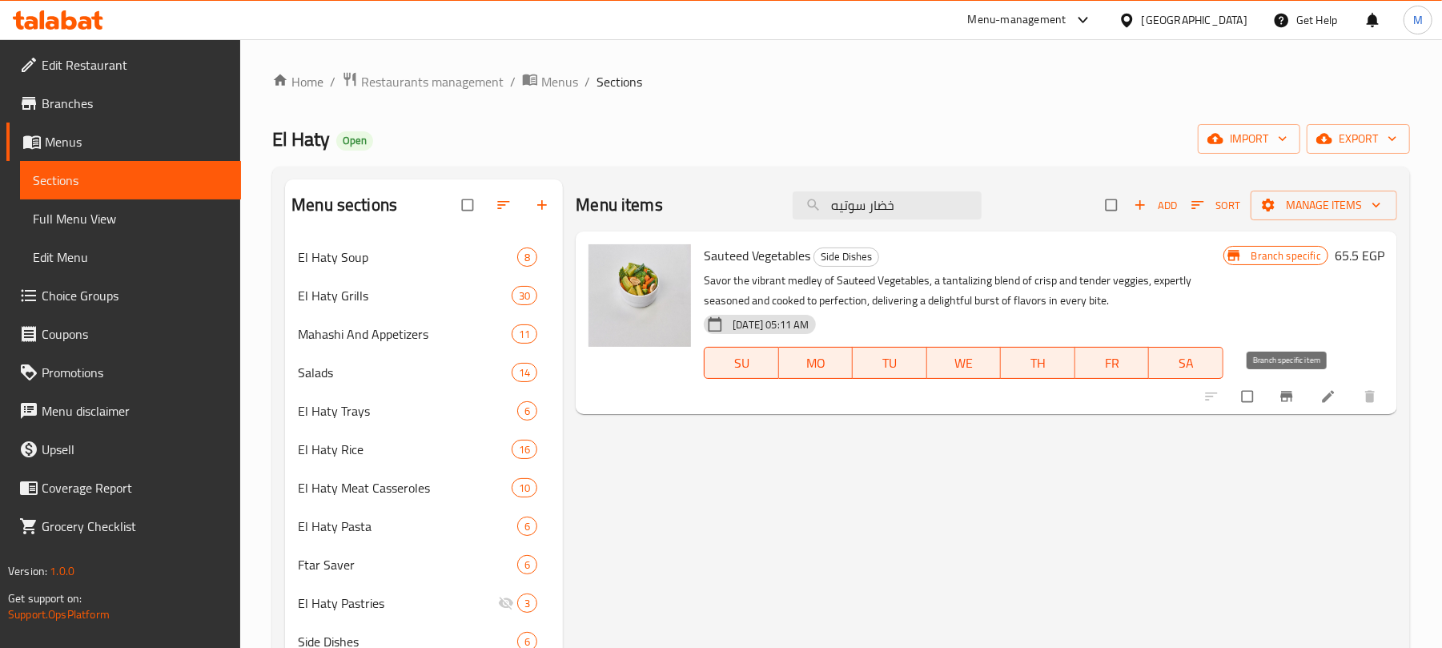
type input "خضار سوتيه"
click at [1279, 398] on icon "Branch-specific-item" at bounding box center [1286, 396] width 16 height 16
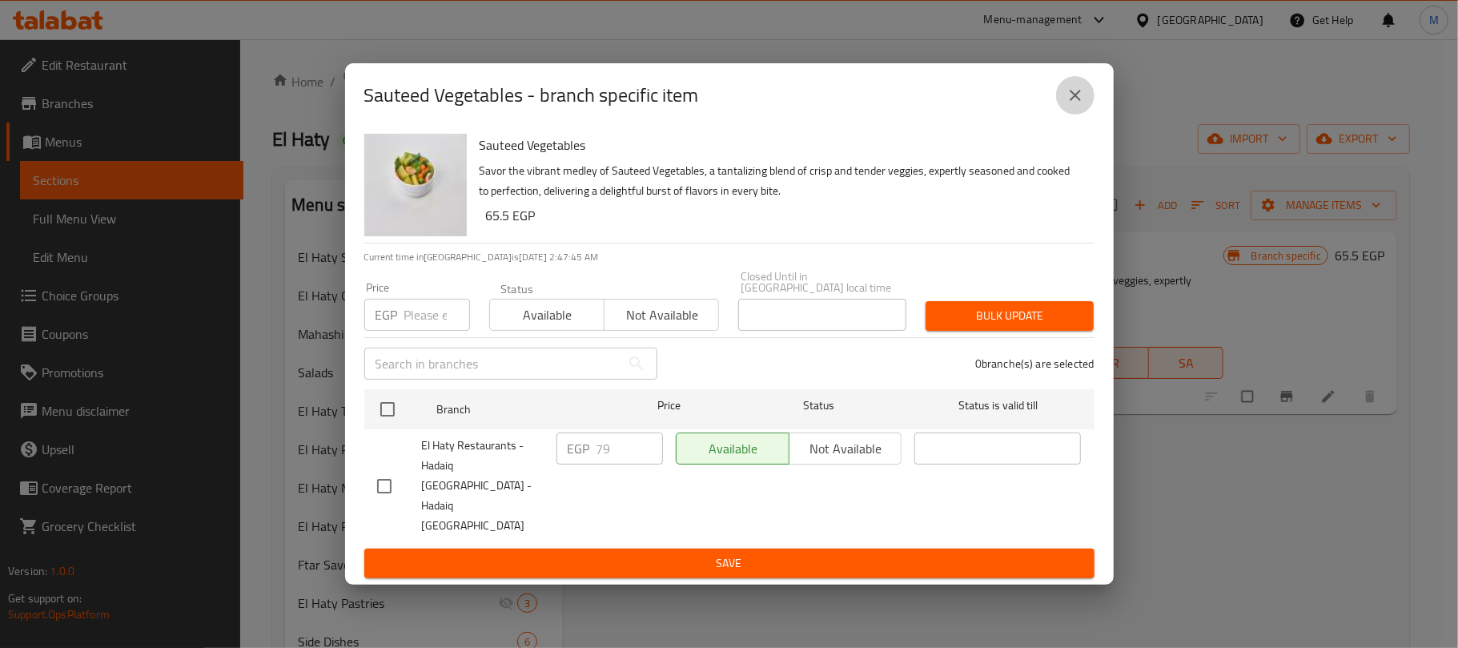
click at [1077, 105] on icon "close" at bounding box center [1074, 95] width 19 height 19
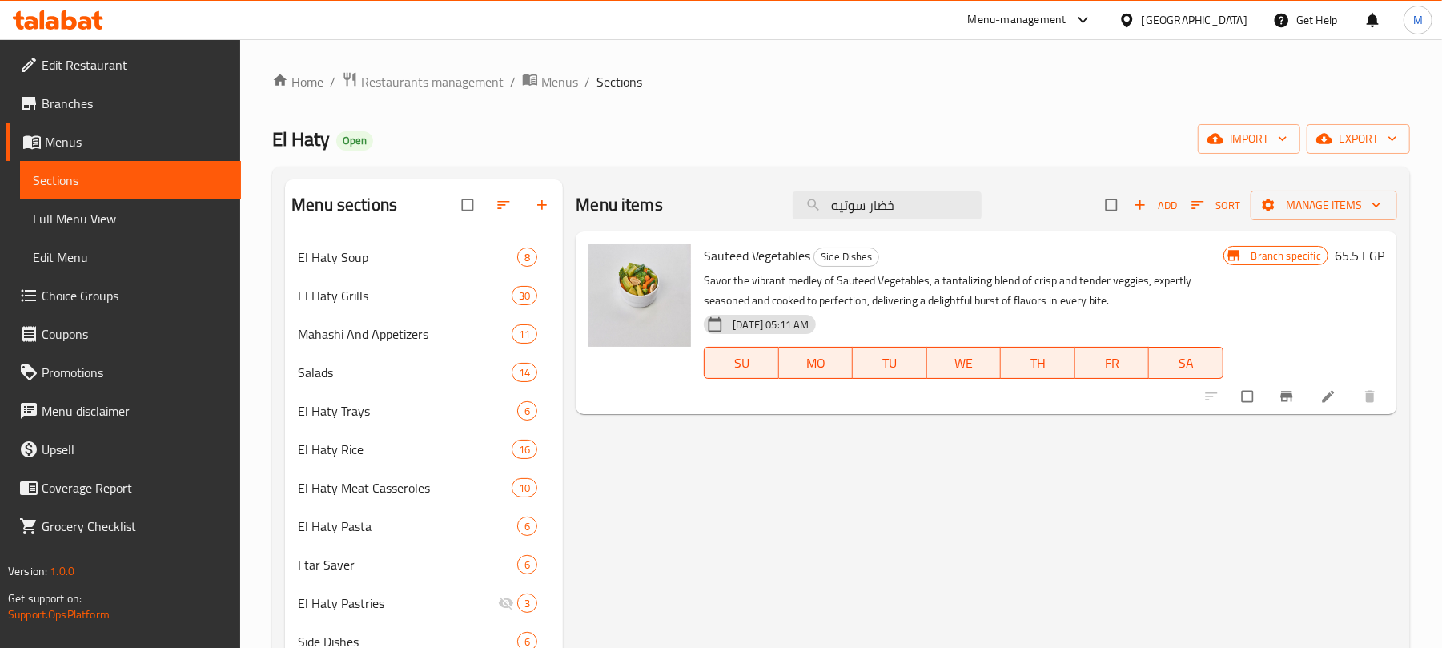
click at [892, 223] on div "Menu items خضار سوتيه Add Sort Manage items" at bounding box center [986, 205] width 821 height 52
click at [892, 207] on input "خضار سوتيه" at bounding box center [887, 205] width 189 height 28
paste input "فته ساد"
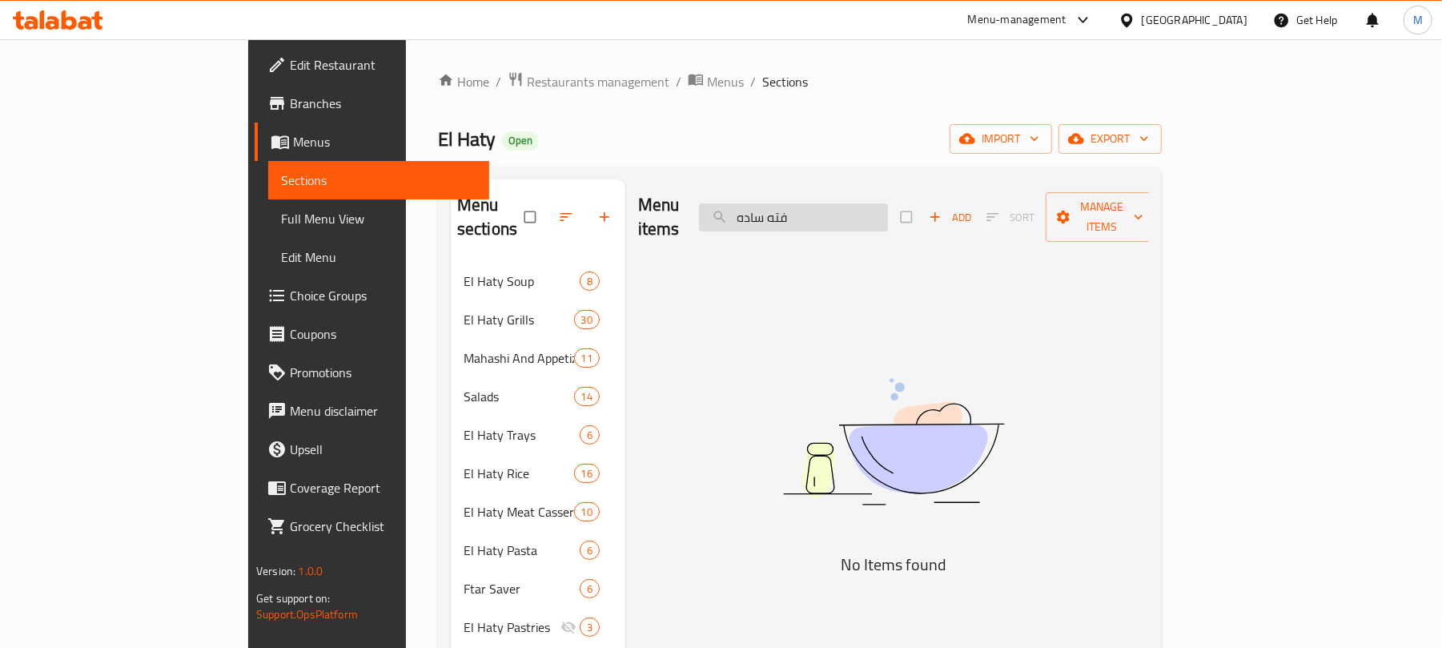
type input "خضار سوتيه"
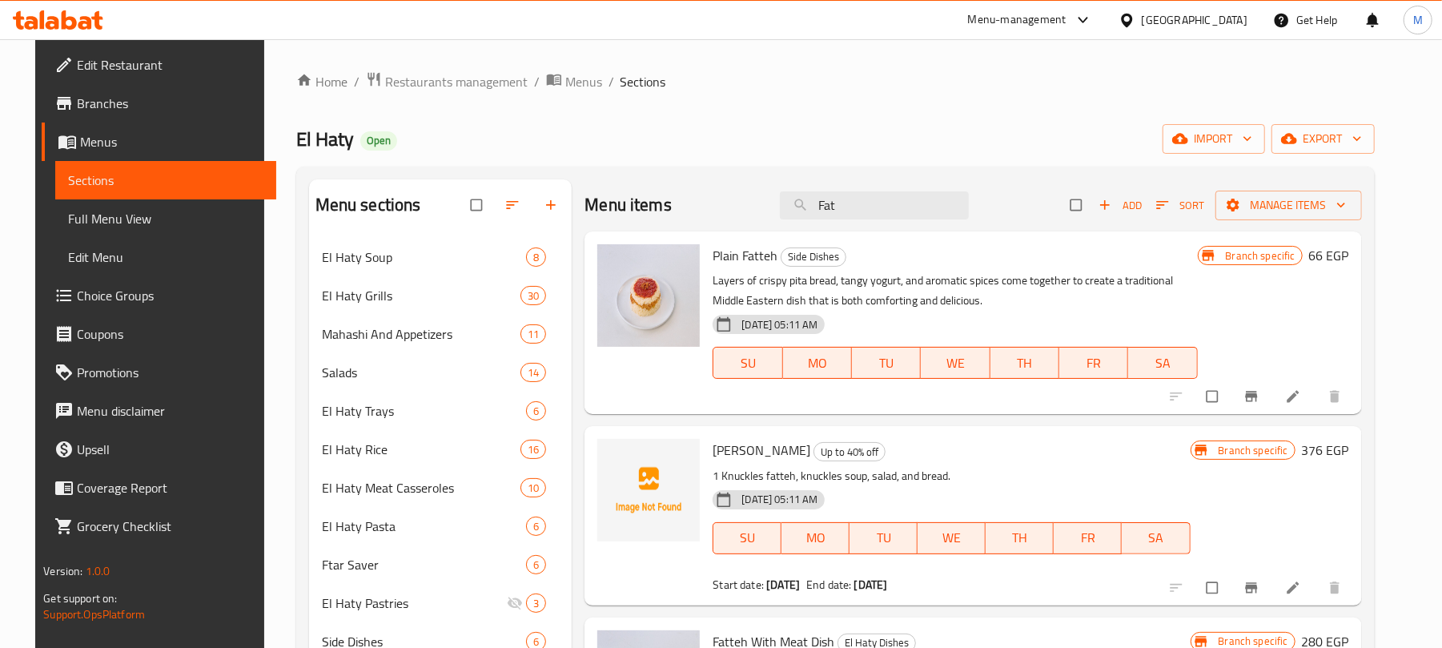
click at [1259, 395] on icon "Branch-specific-item" at bounding box center [1251, 396] width 16 height 16
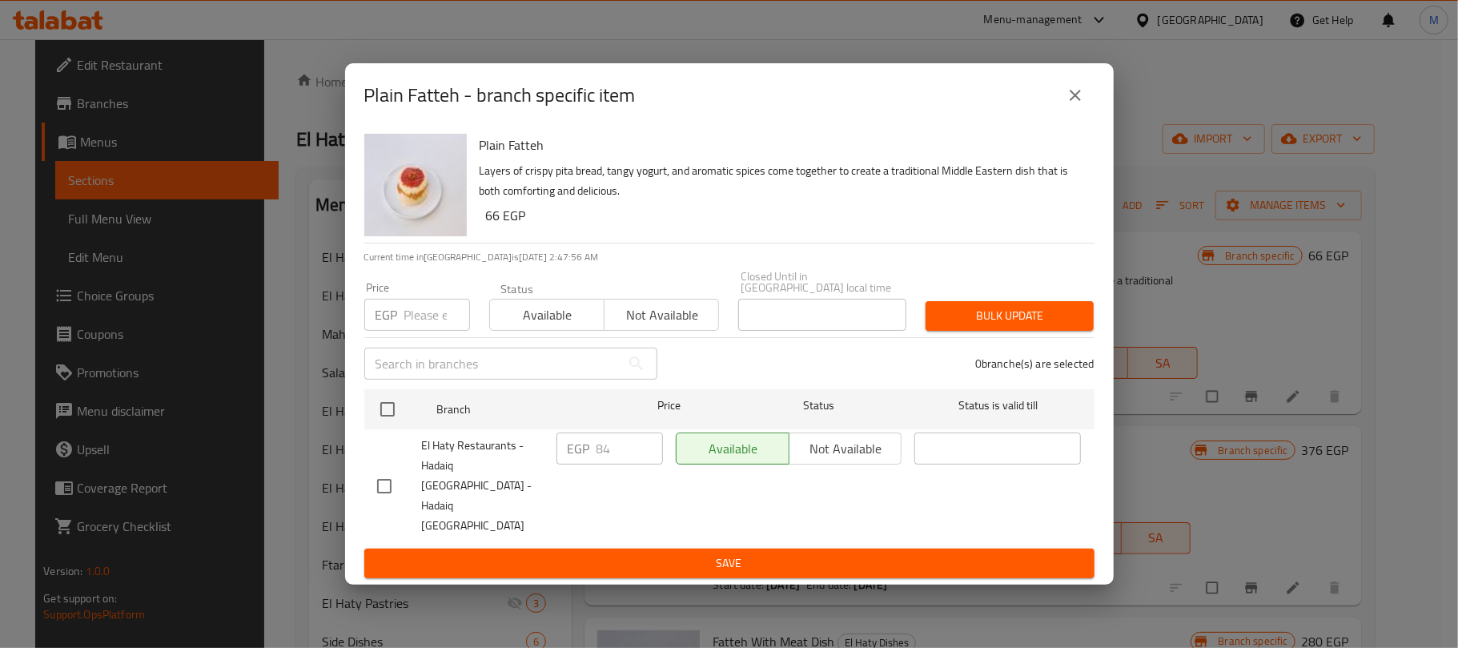
click at [1079, 106] on button "close" at bounding box center [1075, 95] width 38 height 38
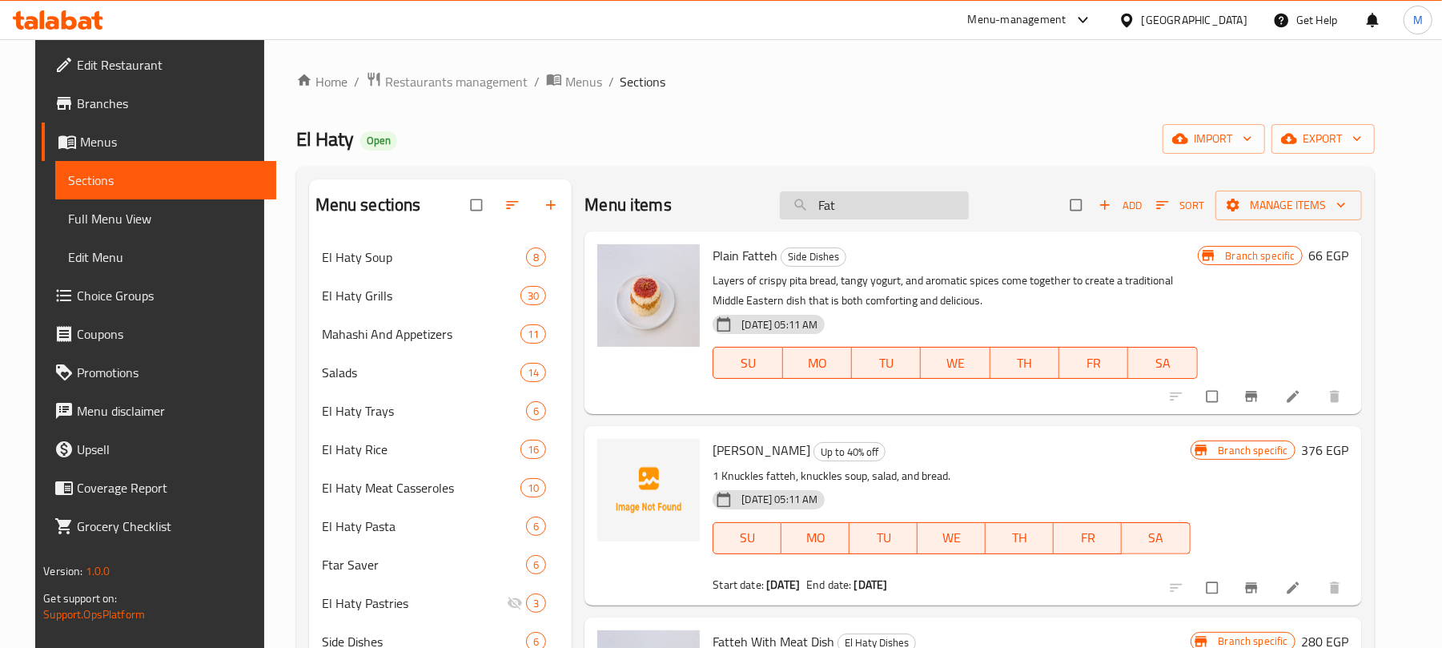
drag, startPoint x: 872, startPoint y: 210, endPoint x: 809, endPoint y: 216, distance: 63.6
click at [809, 216] on input "Fat" at bounding box center [874, 205] width 189 height 28
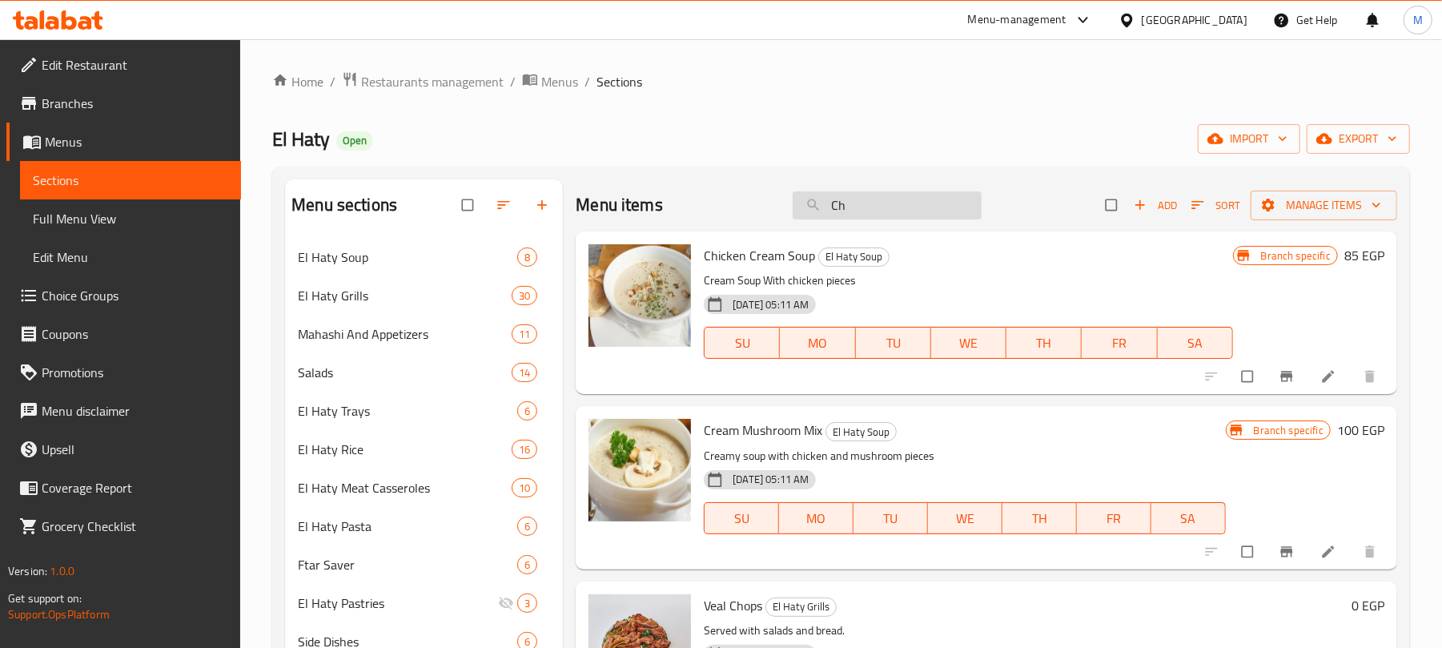
type input "C"
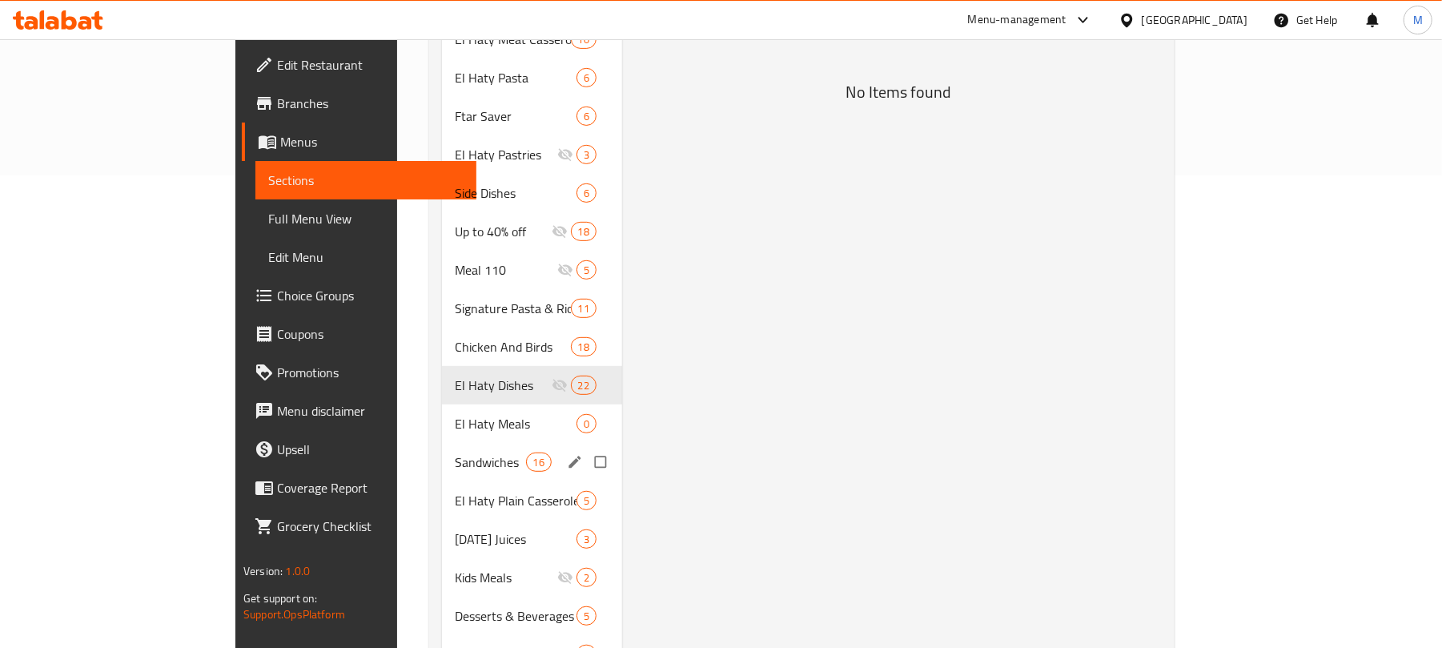
scroll to position [458, 0]
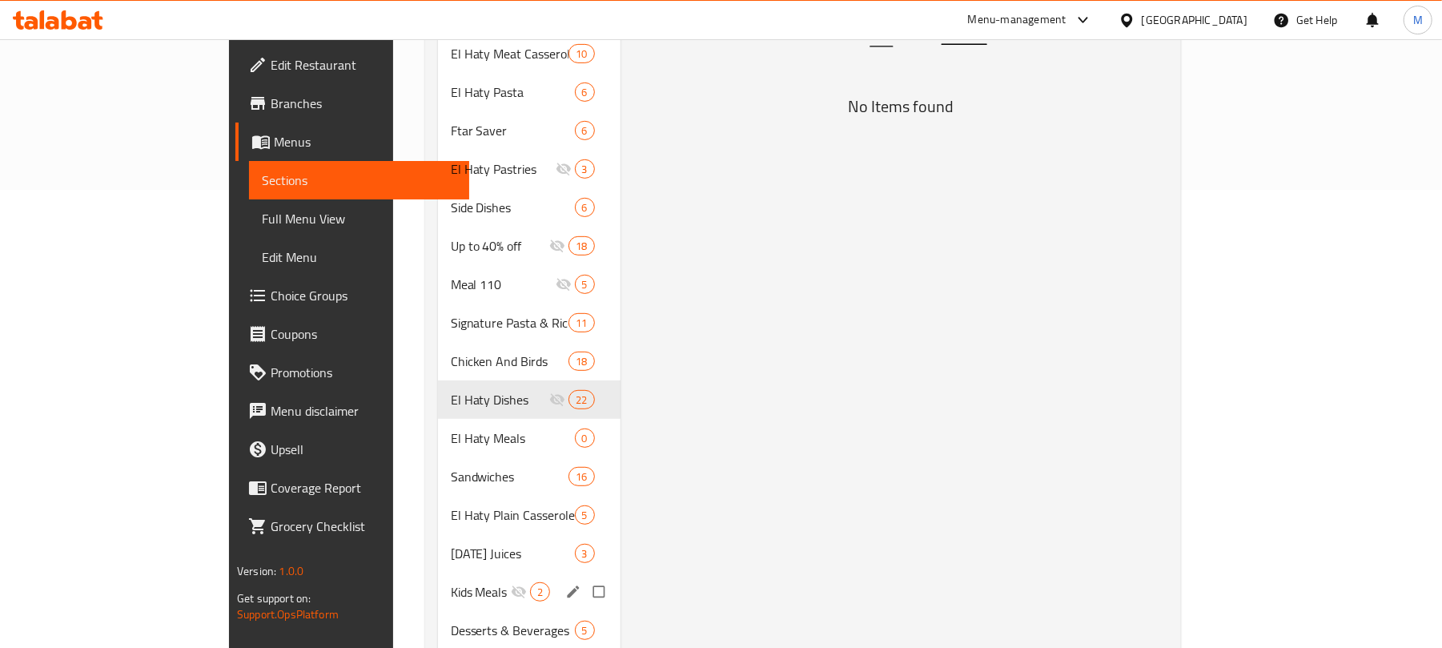
type input "Kids"
click at [438, 572] on div "Kids Meals 2" at bounding box center [529, 591] width 183 height 38
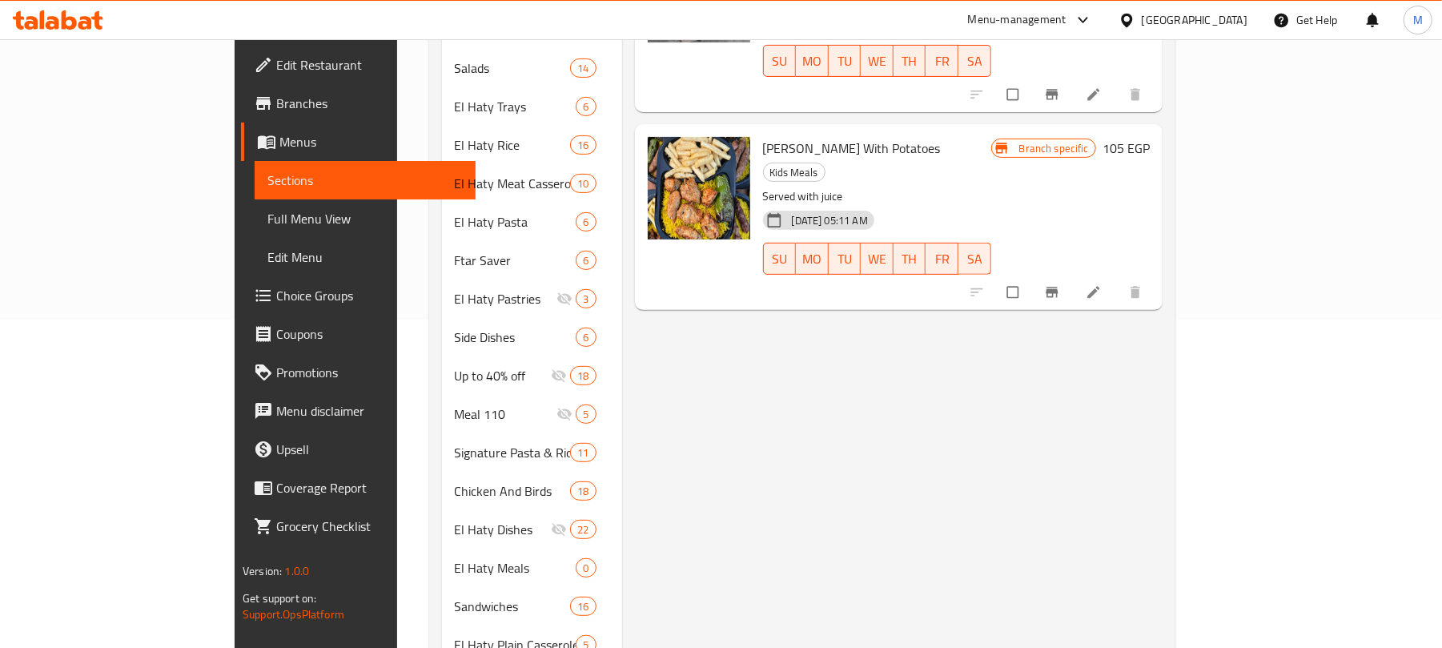
scroll to position [138, 0]
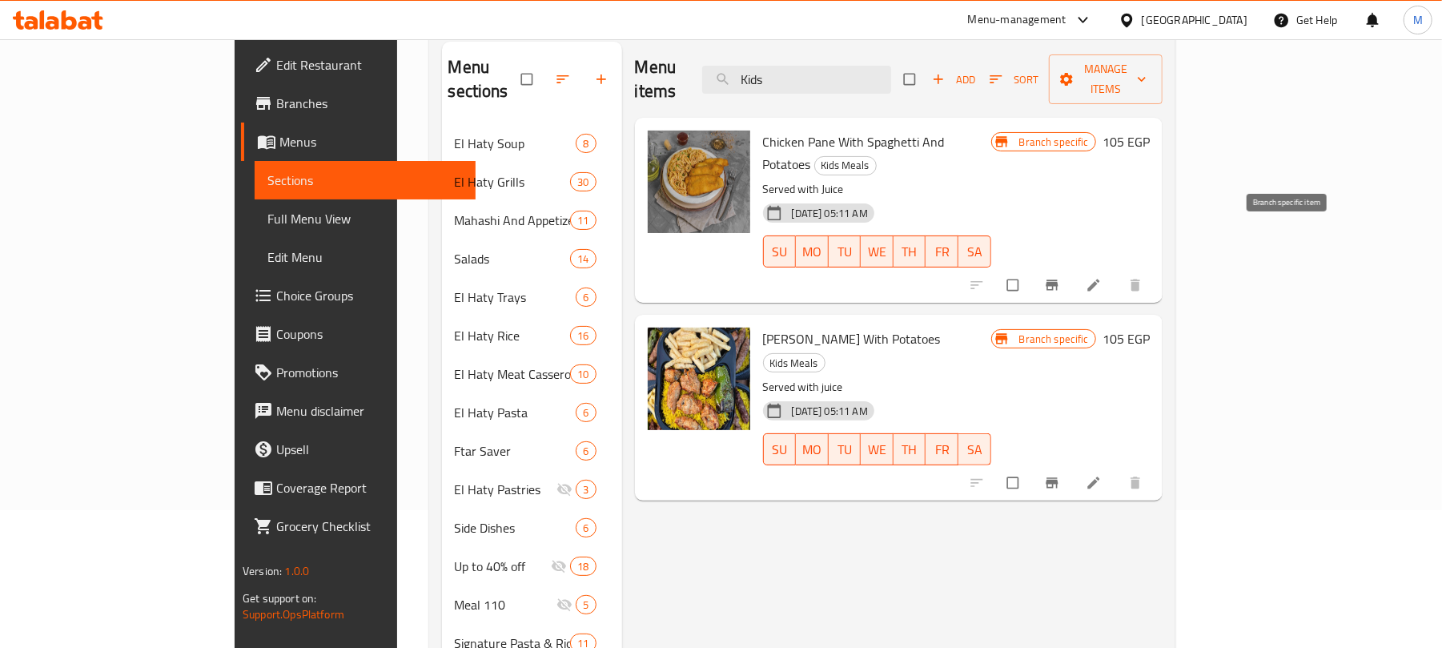
click at [1073, 267] on button "Branch-specific-item" at bounding box center [1053, 284] width 38 height 35
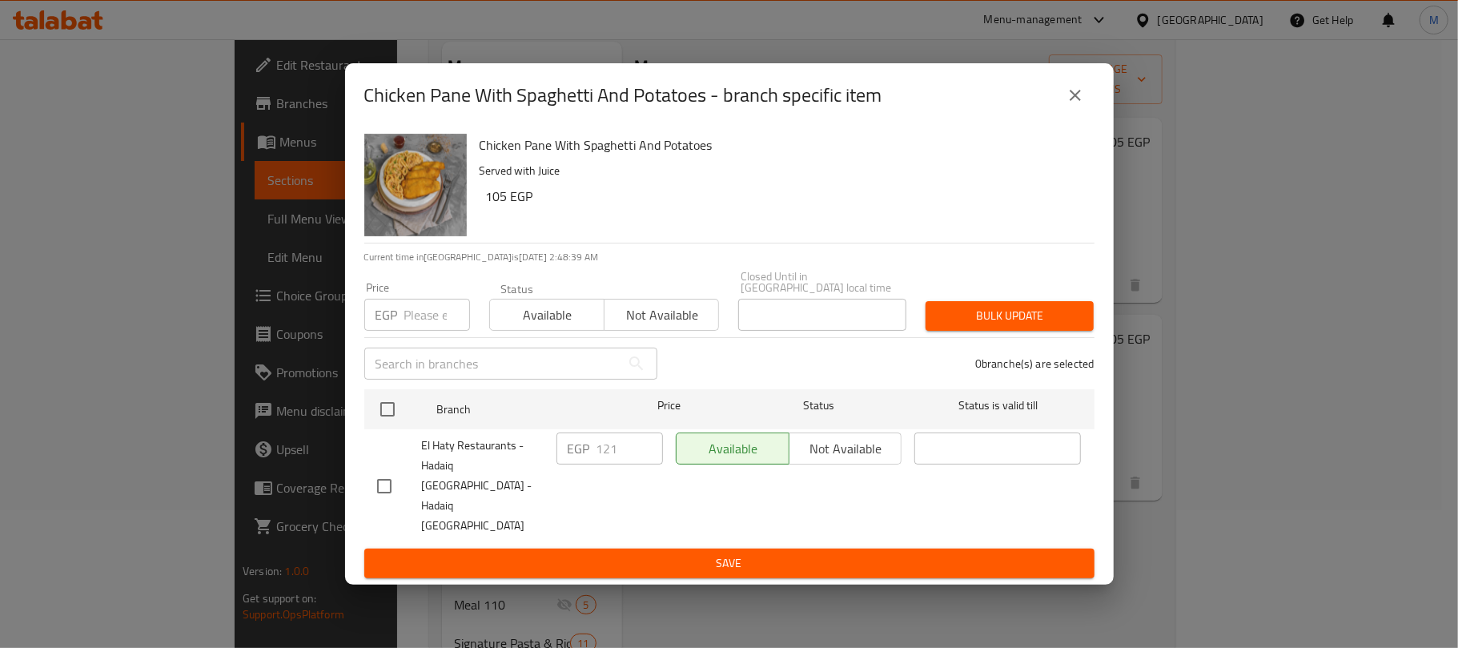
click at [1083, 114] on button "close" at bounding box center [1075, 95] width 38 height 38
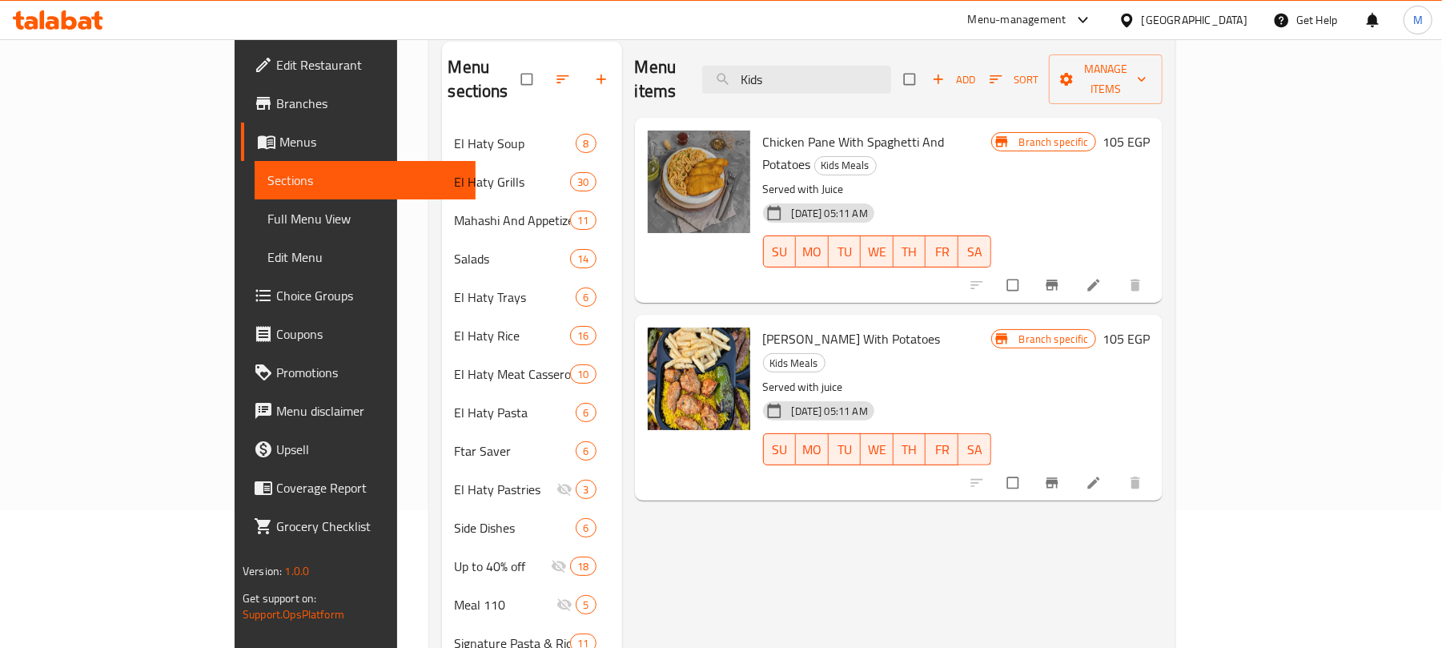
click at [1060, 475] on icon "Branch-specific-item" at bounding box center [1052, 483] width 16 height 16
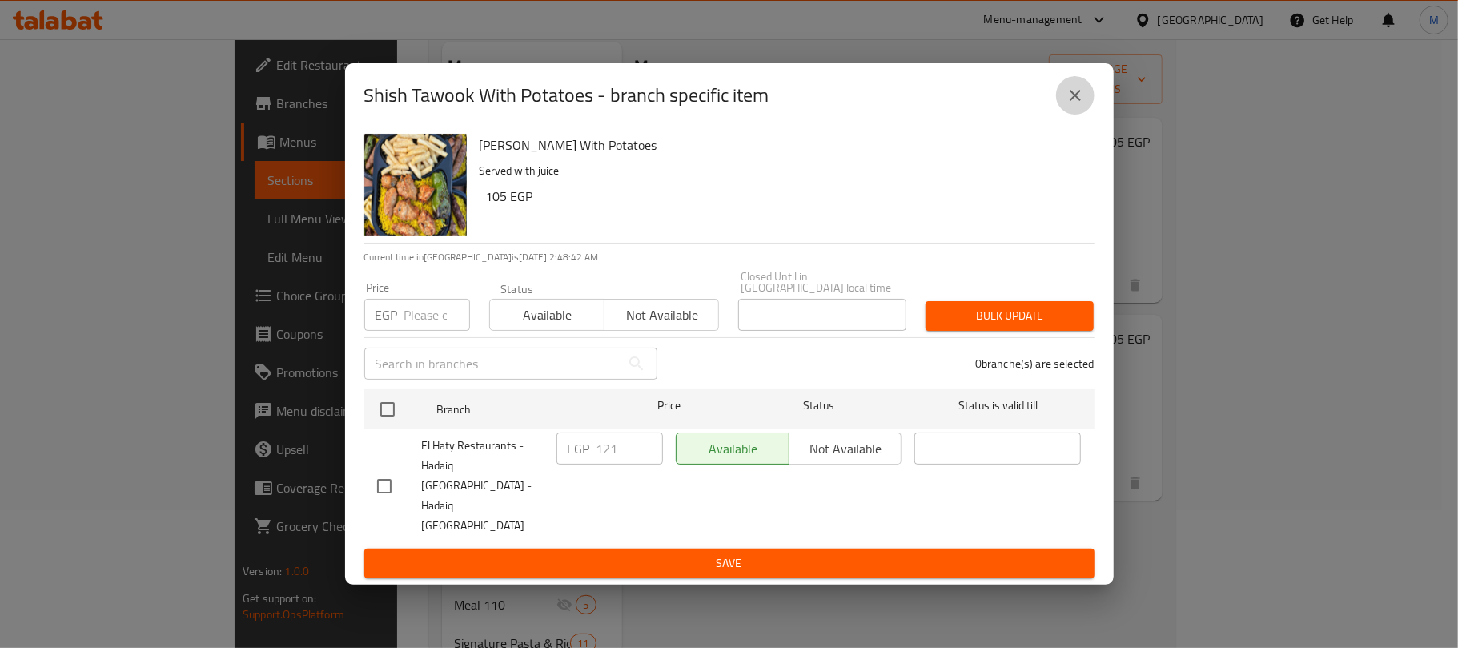
click at [1076, 101] on icon "close" at bounding box center [1074, 95] width 11 height 11
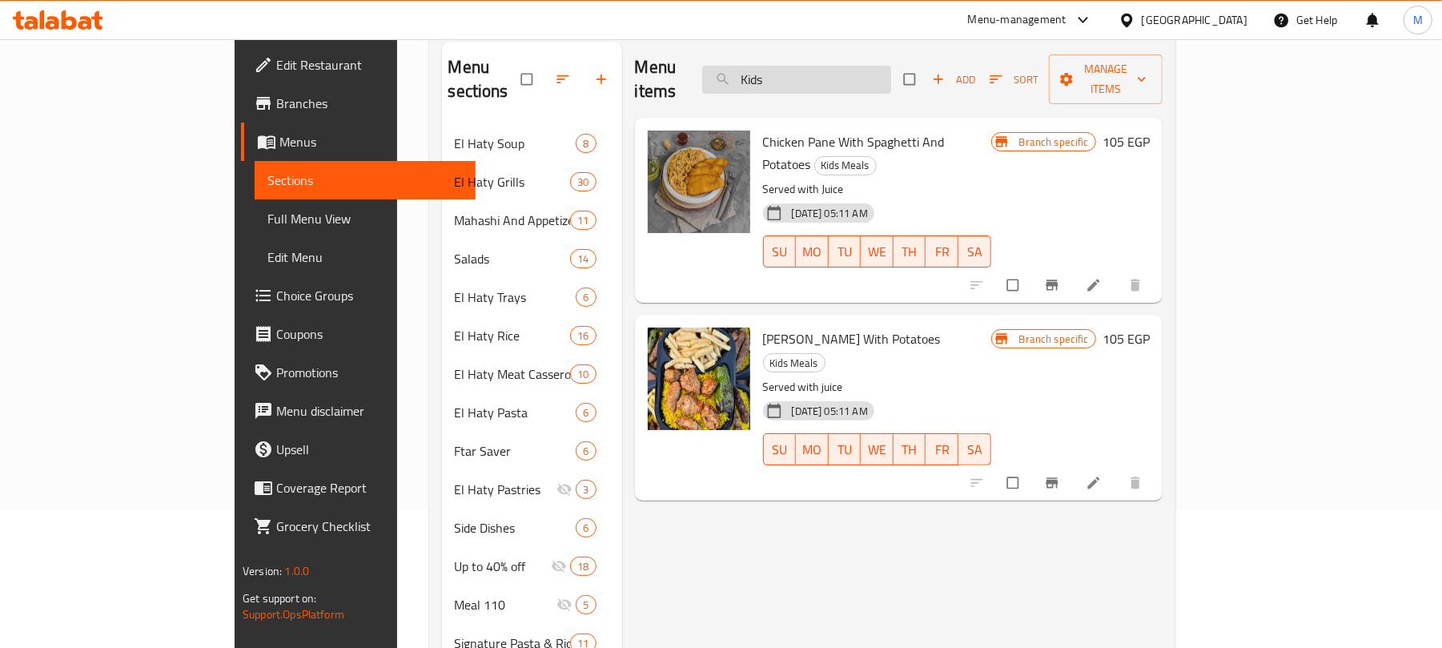
click at [891, 77] on input "Kids" at bounding box center [796, 80] width 189 height 28
paste input "شوربة حمام"
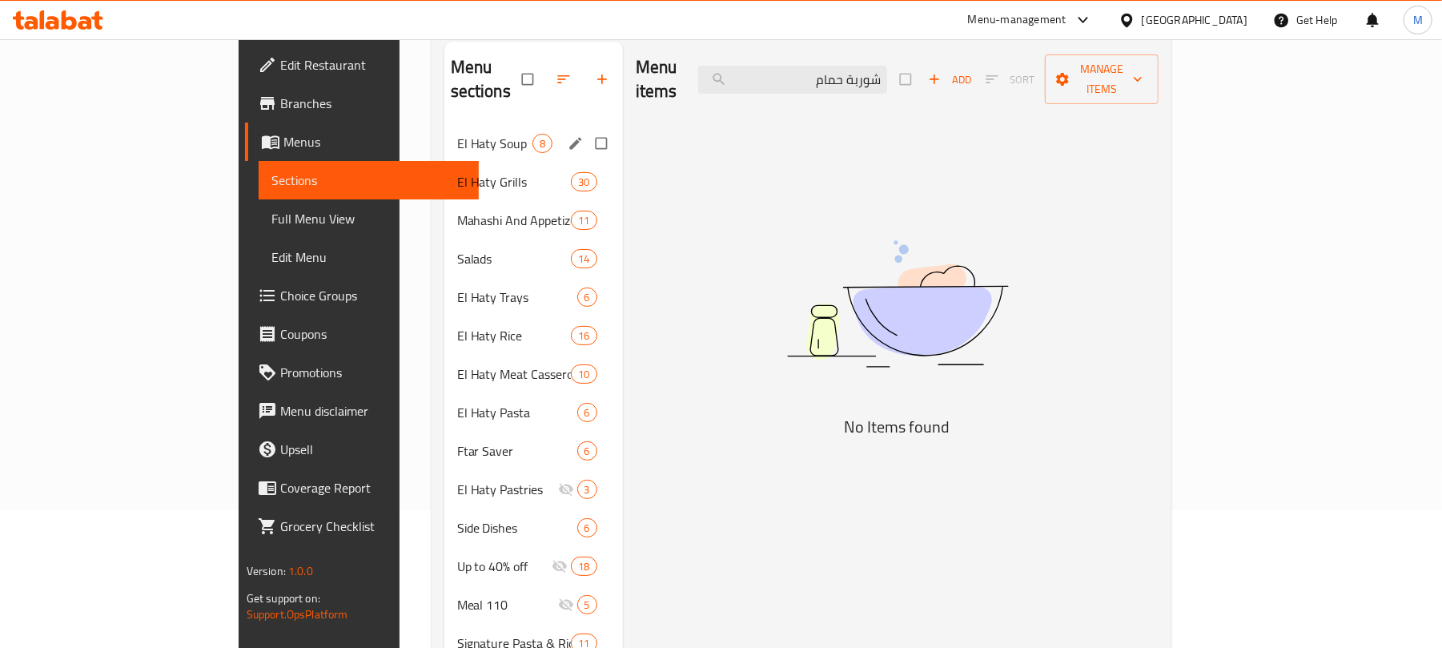
type input "شوربة حمام"
click at [457, 134] on span "El Haty Soup" at bounding box center [494, 143] width 75 height 19
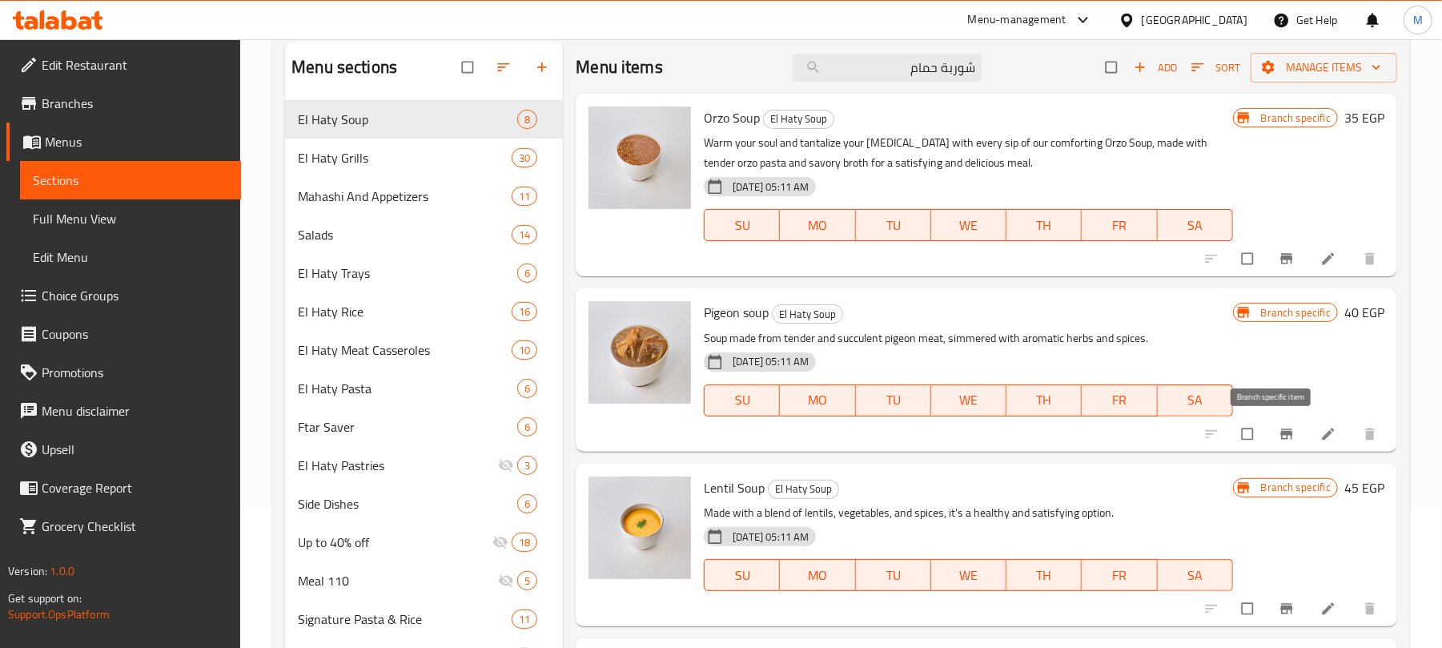
click at [1269, 433] on button "Branch-specific-item" at bounding box center [1288, 433] width 38 height 35
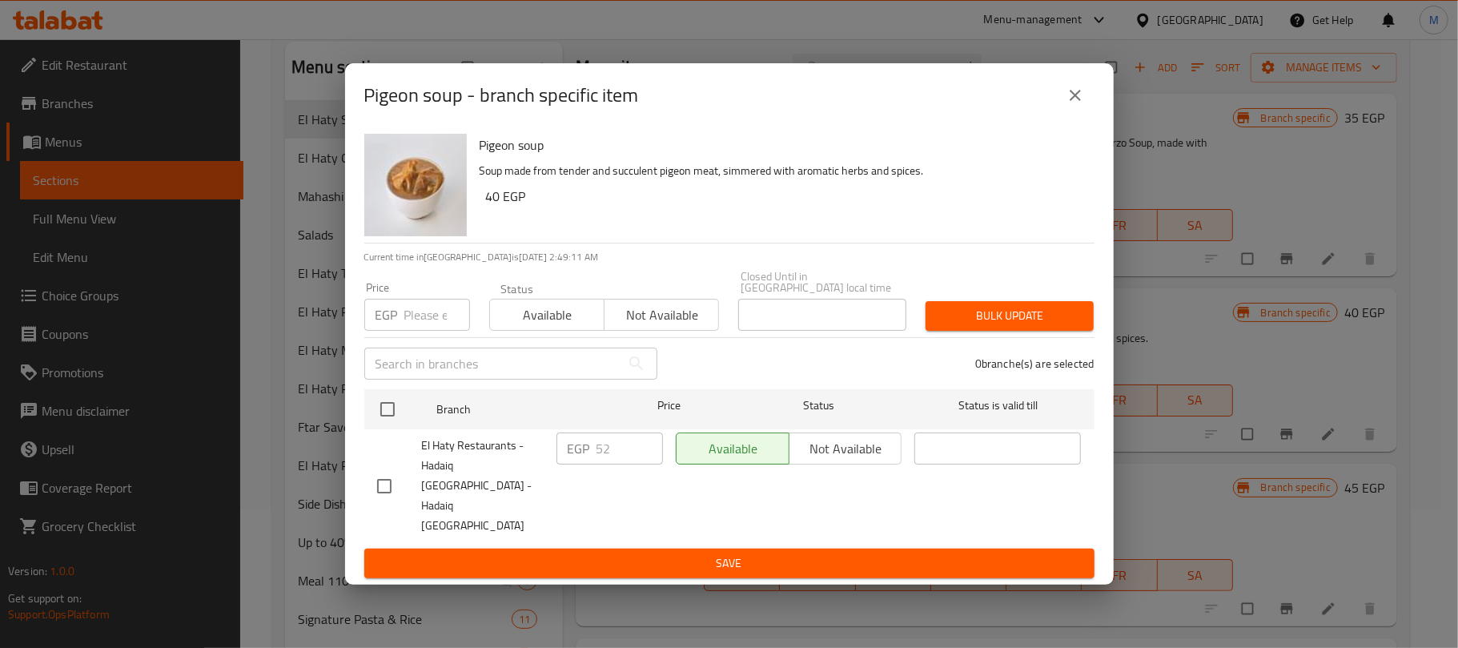
click at [1087, 114] on button "close" at bounding box center [1075, 95] width 38 height 38
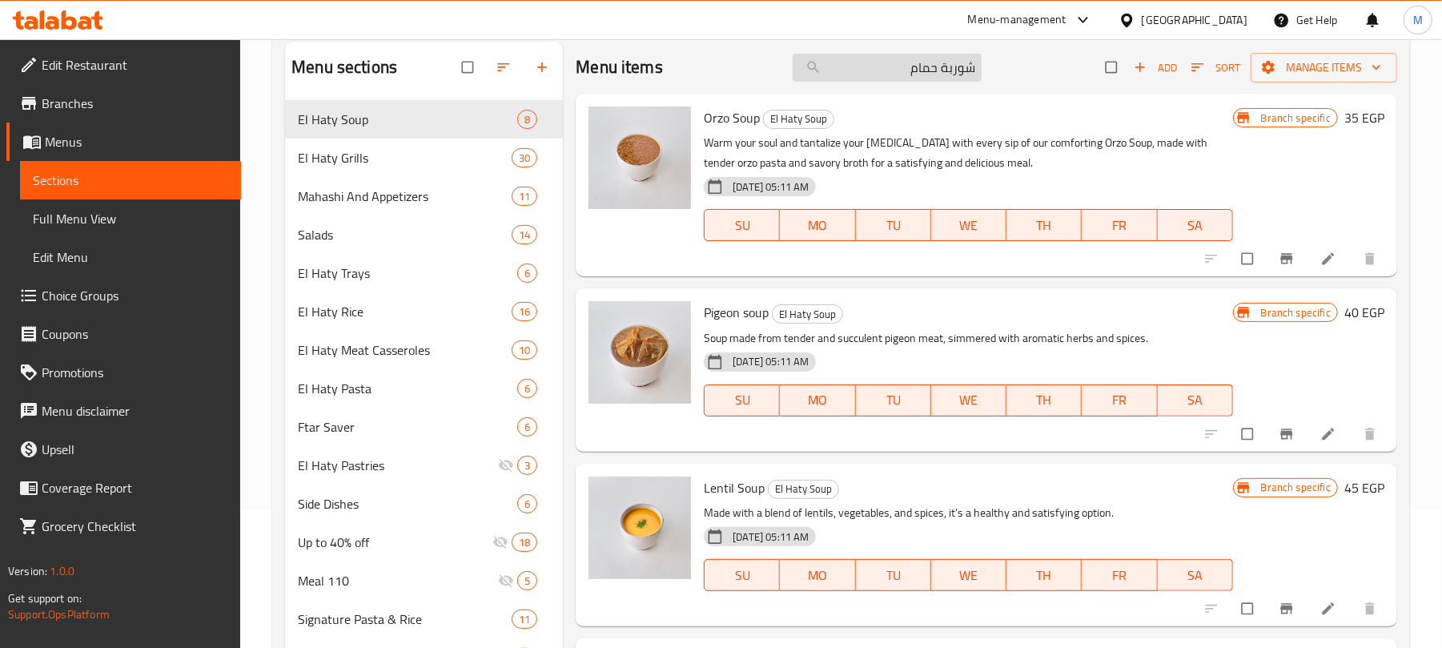
click at [897, 78] on input "شوربة حمام" at bounding box center [887, 68] width 189 height 28
paste input "تيك بالصوص"
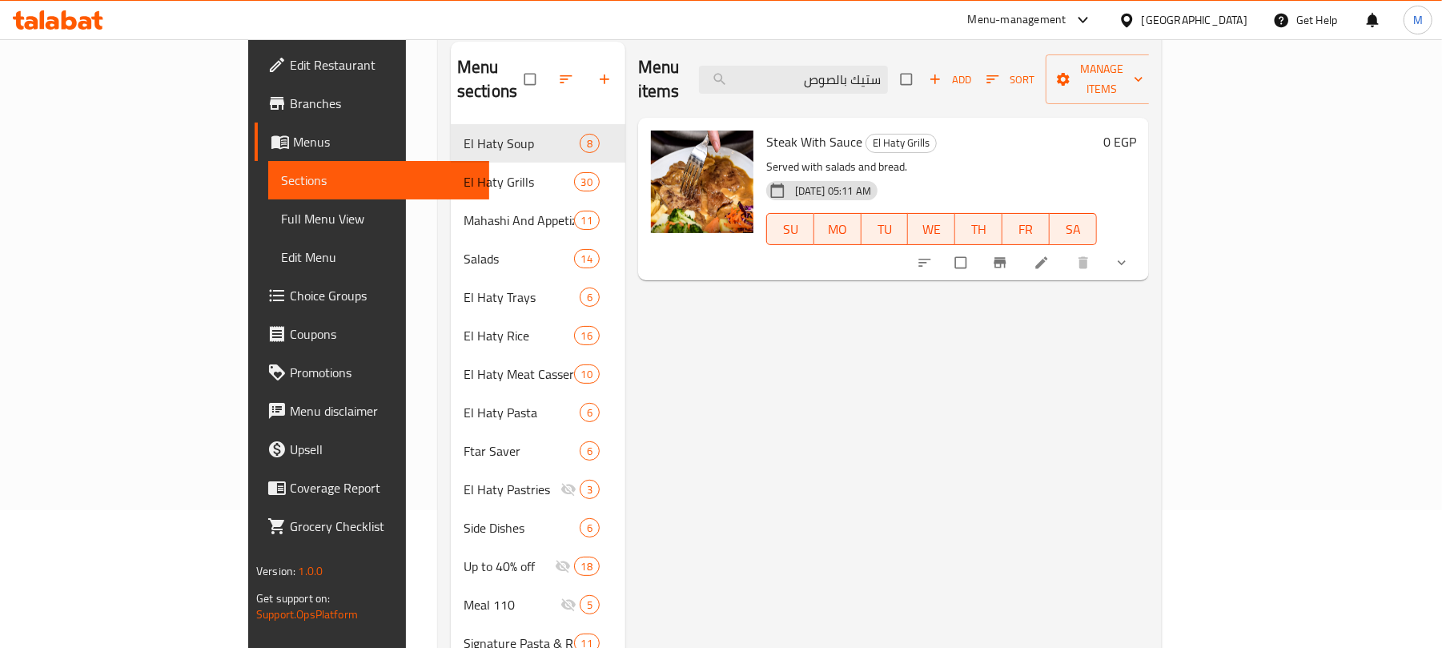
type input "ستيك بالصوص"
click at [1142, 250] on button "show more" at bounding box center [1123, 262] width 38 height 35
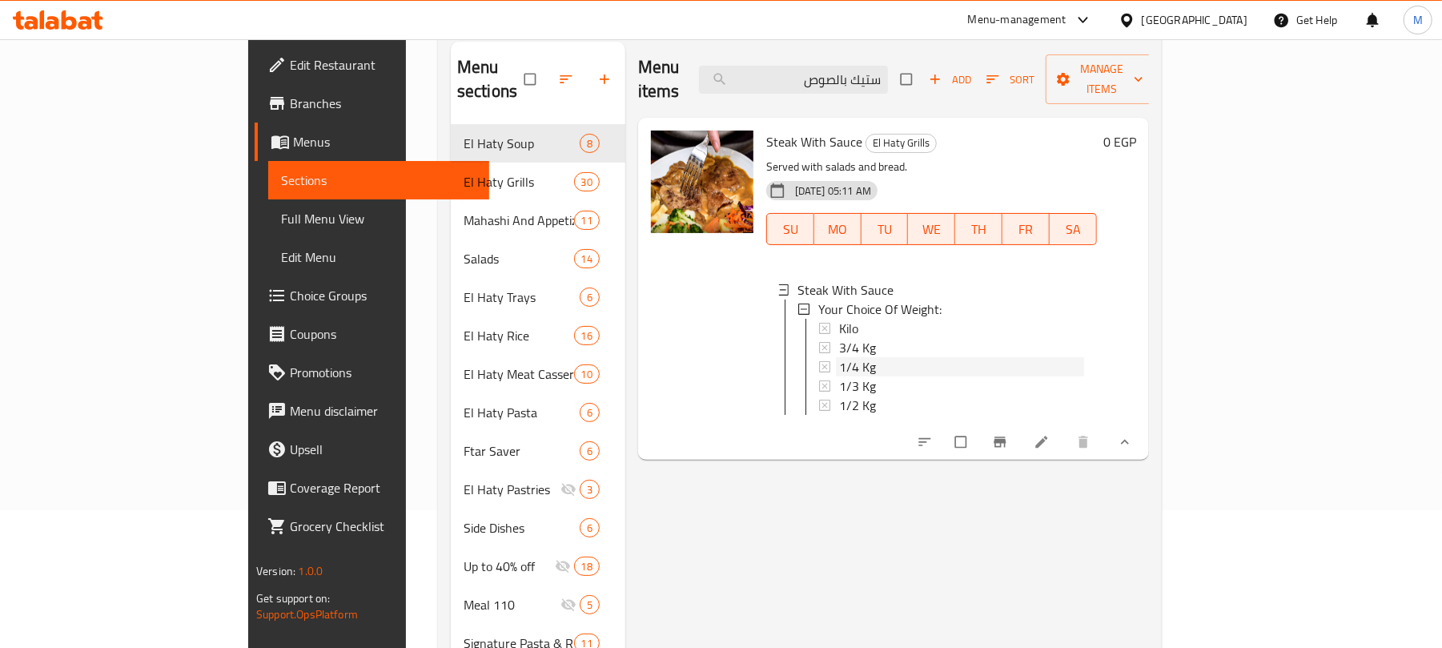
click at [839, 357] on span "1/4 Kg" at bounding box center [857, 366] width 37 height 19
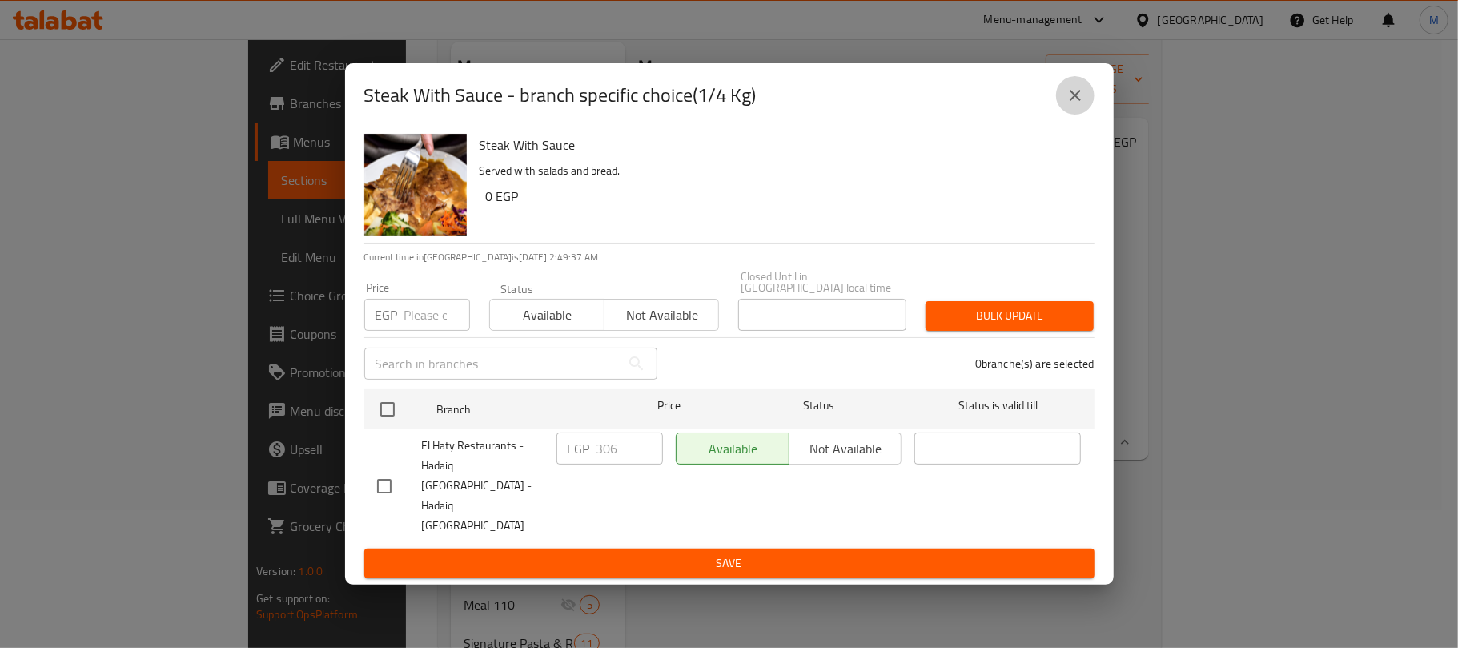
click at [1070, 105] on icon "close" at bounding box center [1074, 95] width 19 height 19
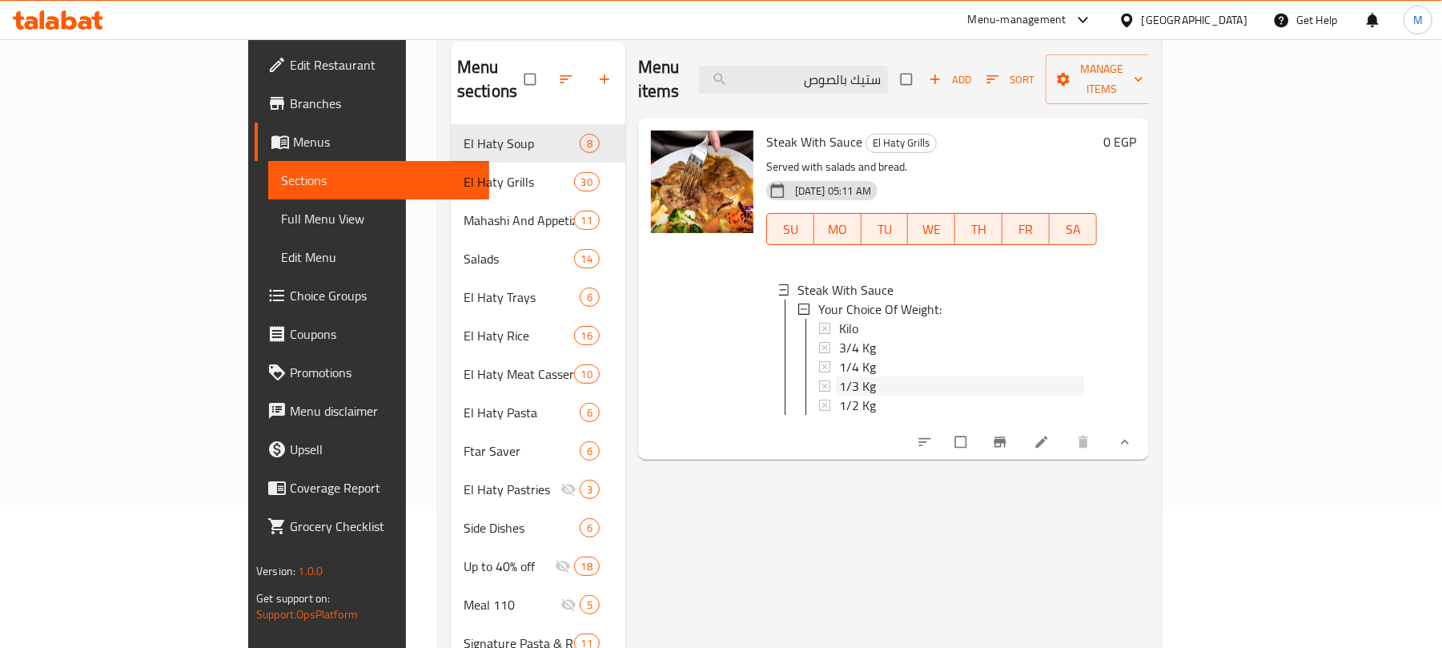
click at [839, 376] on span "1/3 Kg" at bounding box center [857, 385] width 37 height 19
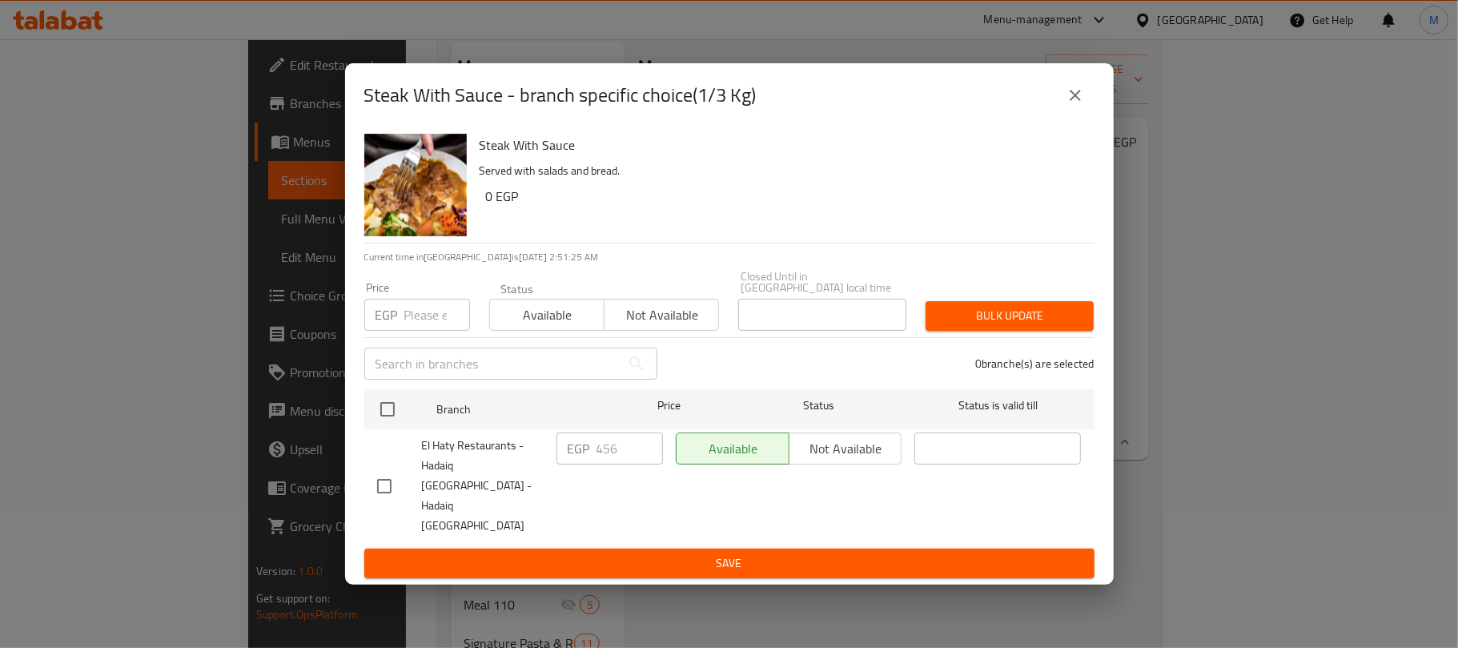
click at [1085, 110] on button "close" at bounding box center [1075, 95] width 38 height 38
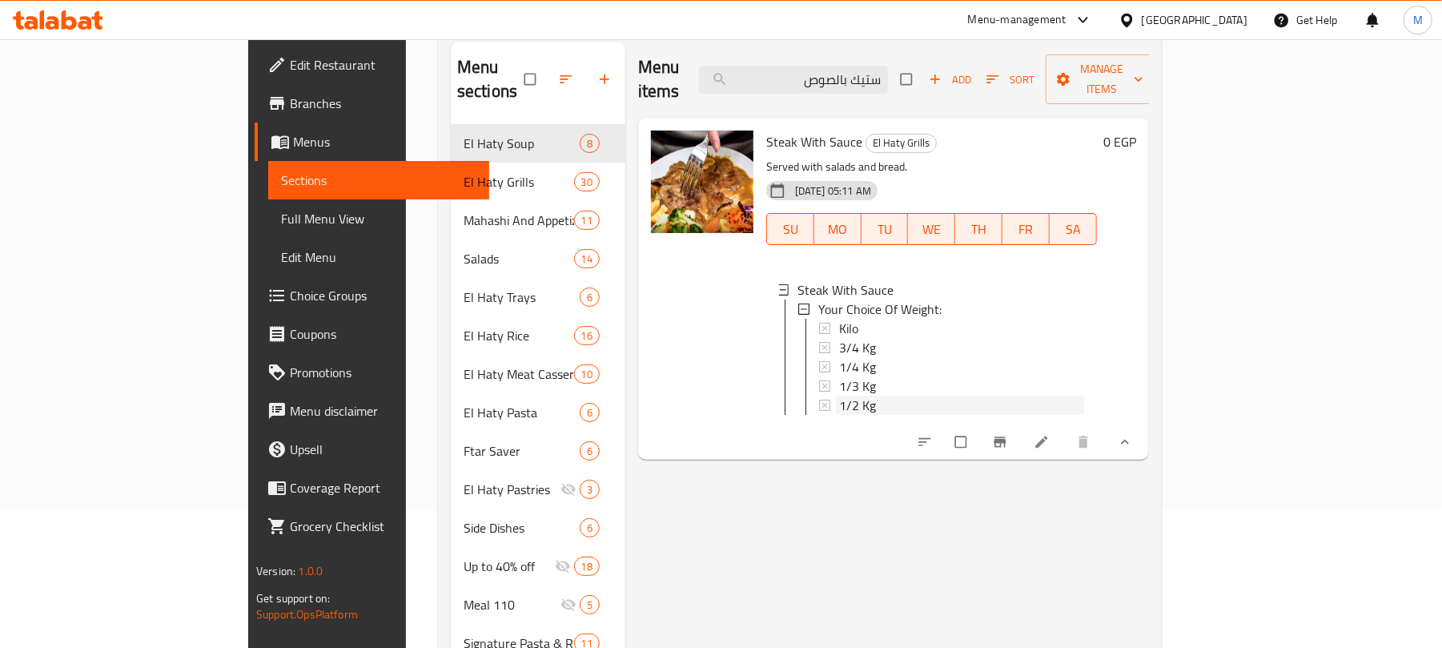
click at [839, 395] on span "1/2 Kg" at bounding box center [857, 404] width 37 height 19
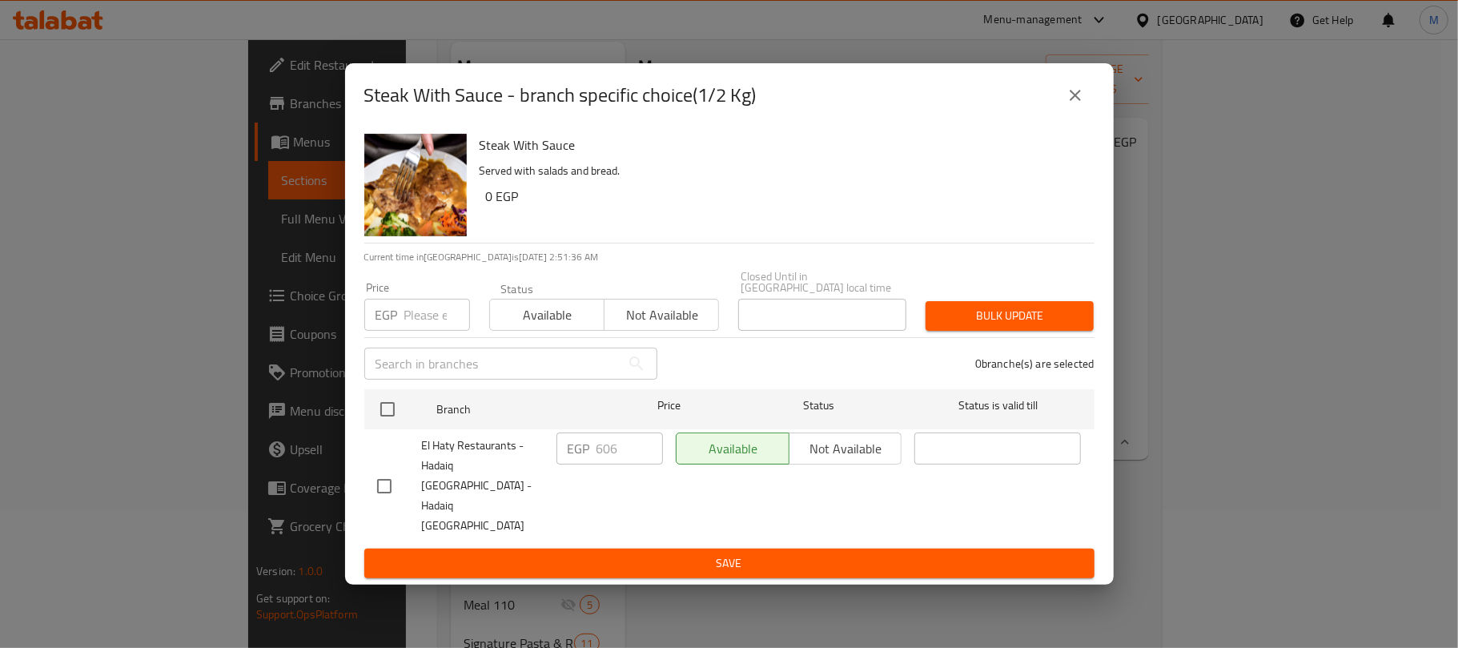
click at [1079, 105] on icon "close" at bounding box center [1074, 95] width 19 height 19
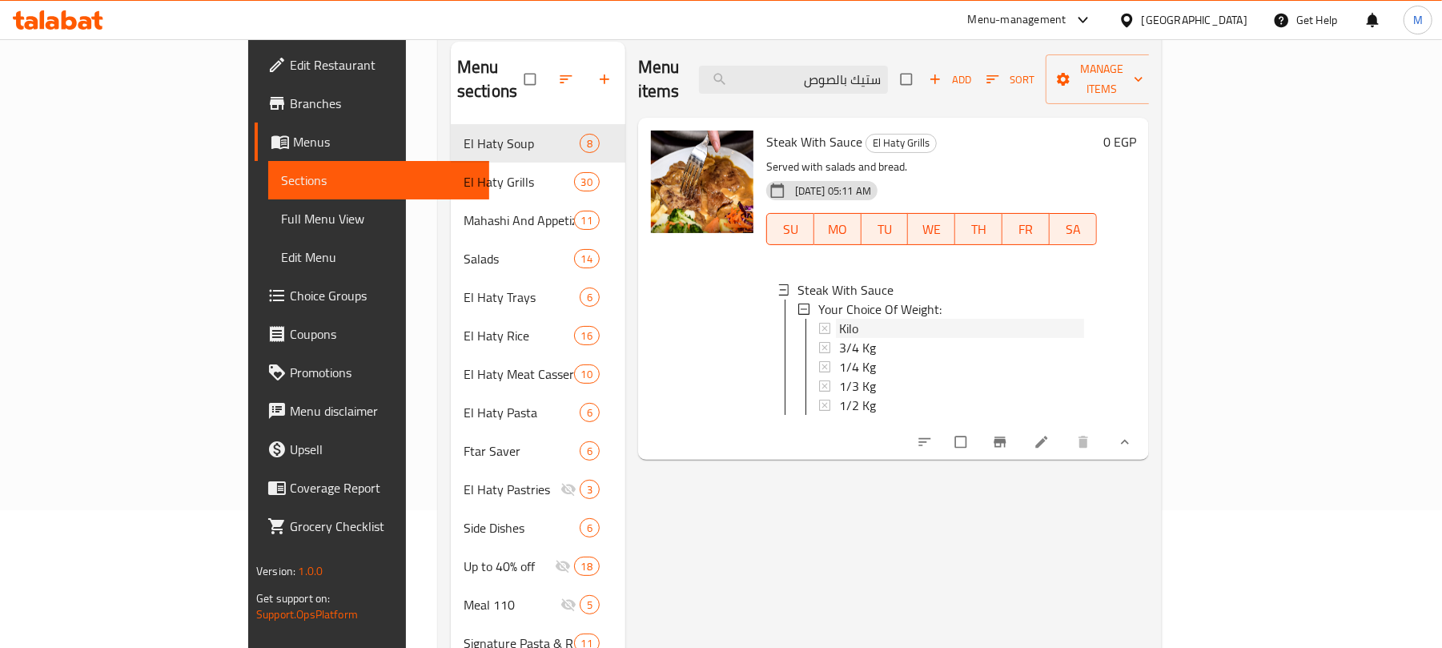
click at [840, 319] on div "Kilo" at bounding box center [961, 328] width 245 height 19
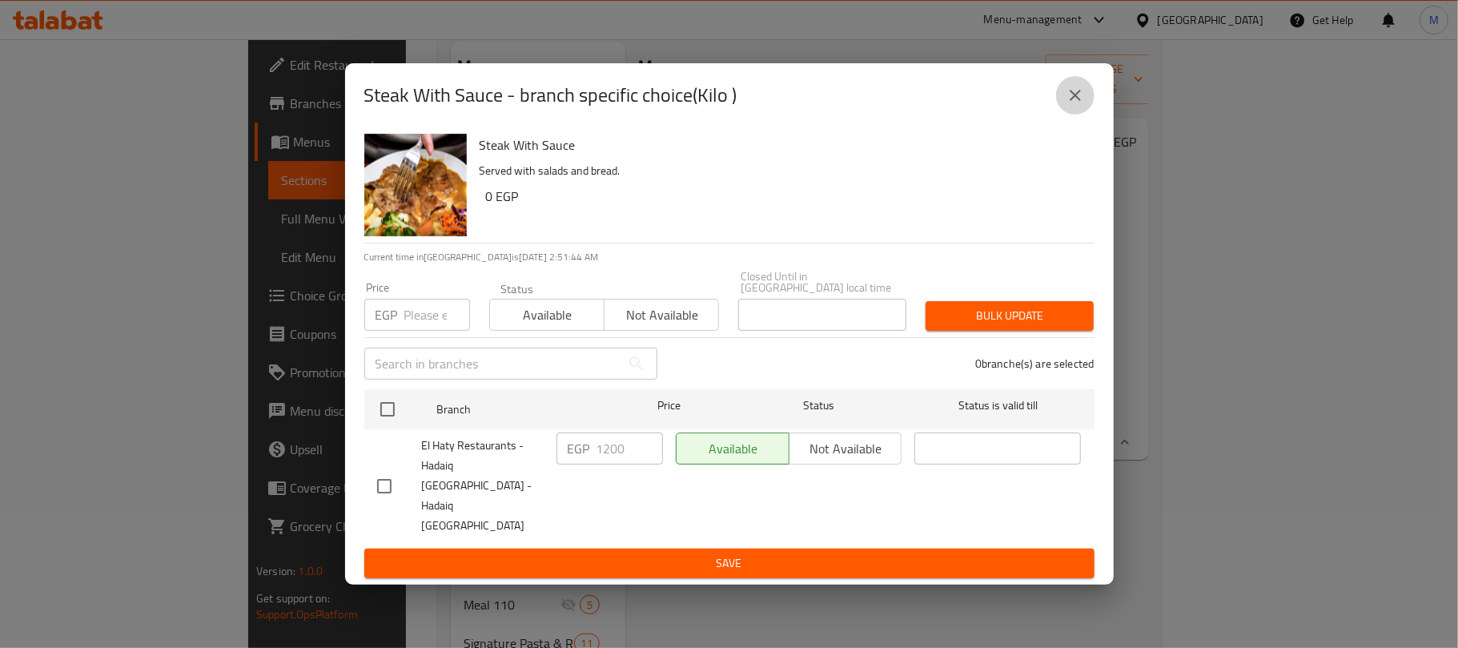
click at [1073, 105] on icon "close" at bounding box center [1074, 95] width 19 height 19
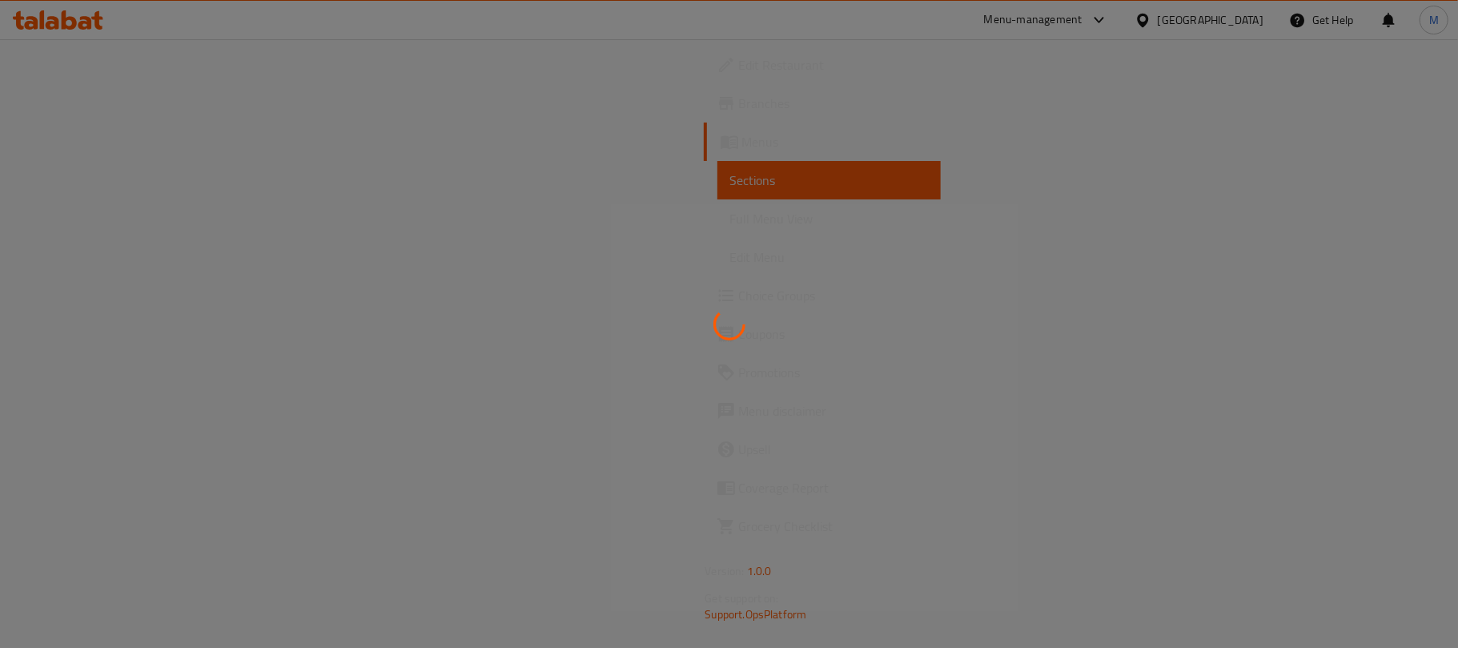
drag, startPoint x: 828, startPoint y: 375, endPoint x: 828, endPoint y: 353, distance: 21.6
click at [828, 375] on div at bounding box center [729, 324] width 1458 height 648
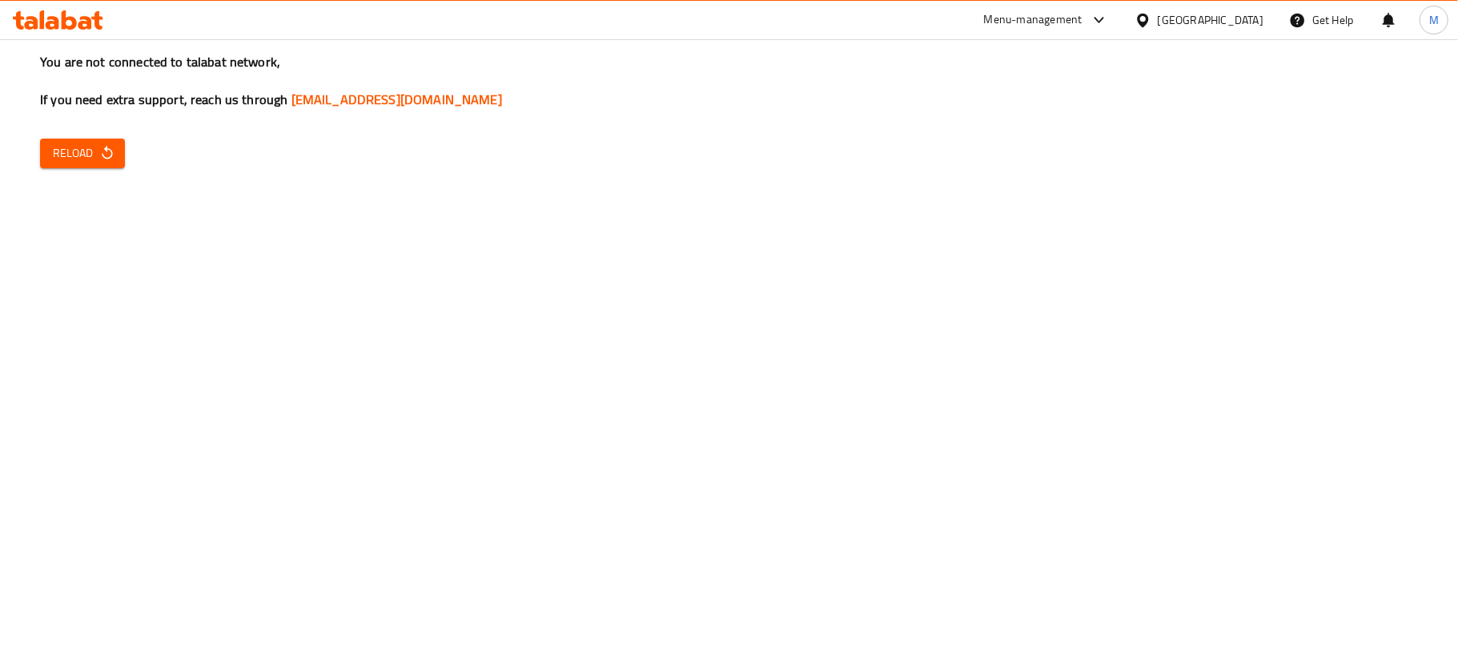
click at [128, 142] on div "You are not connected to talabat network, If you need extra support, reach us t…" at bounding box center [729, 324] width 1458 height 648
click at [120, 144] on button "Reload" at bounding box center [82, 153] width 85 height 30
click at [101, 167] on button "Reload" at bounding box center [82, 153] width 85 height 30
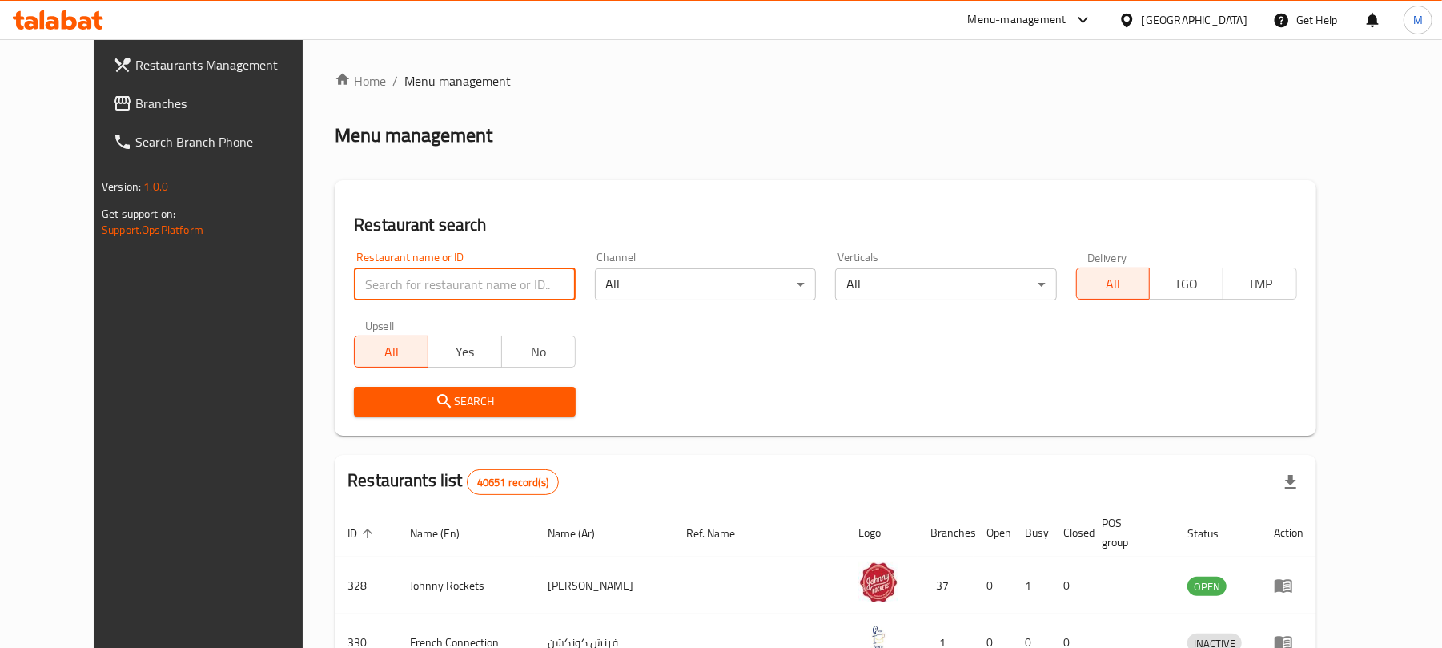
click at [354, 272] on input "search" at bounding box center [464, 284] width 221 height 32
paste input "طبق بسمتي خلطة بالمكسرات"
type input "طبق بسمتي خلطة بالمكسرات"
click at [451, 299] on input "search" at bounding box center [464, 284] width 221 height 32
paste input "667288"
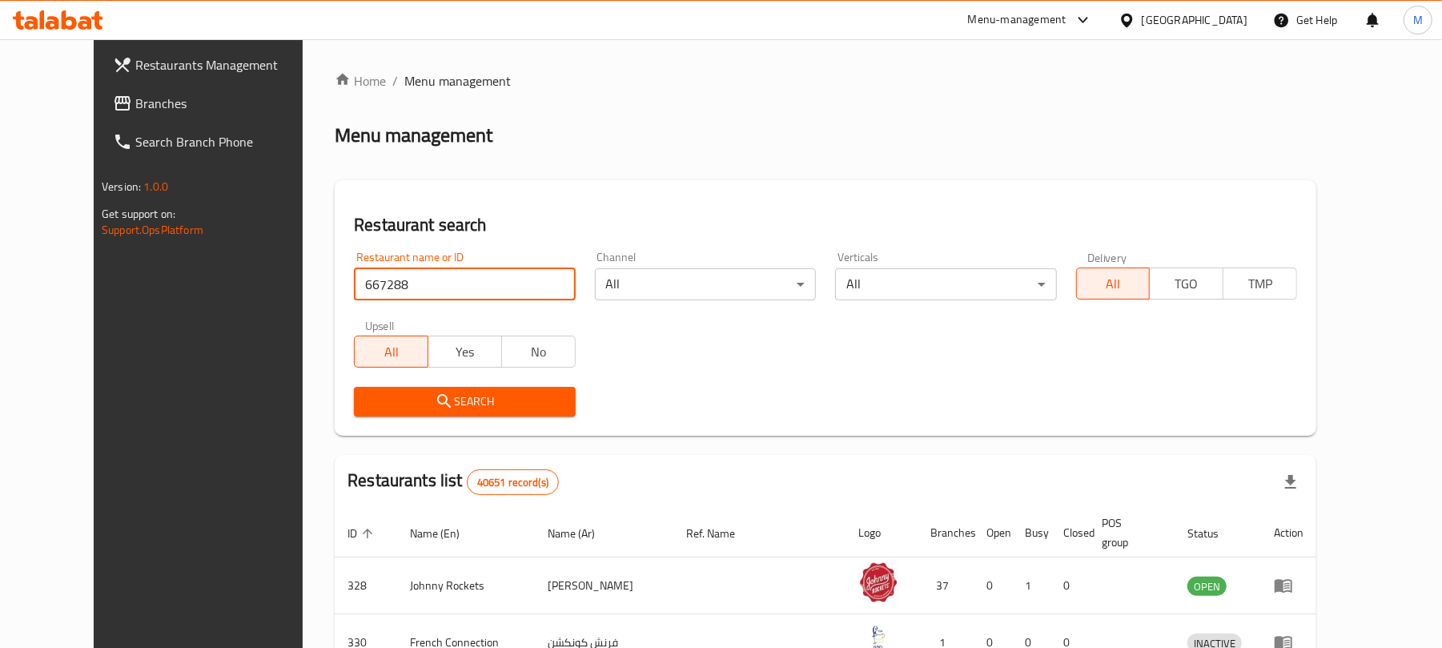
type input "667288"
click at [432, 399] on span "Search" at bounding box center [464, 401] width 195 height 20
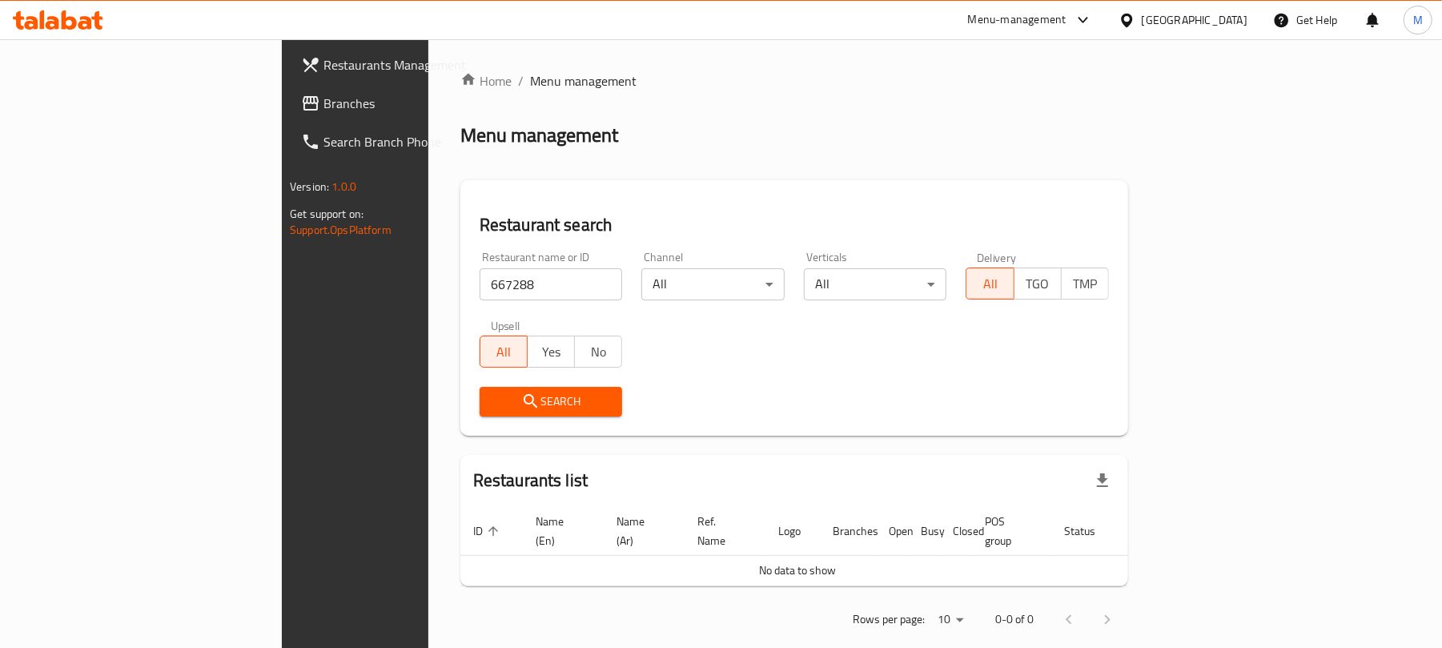
click at [1190, 11] on div "[GEOGRAPHIC_DATA]" at bounding box center [1195, 20] width 106 height 18
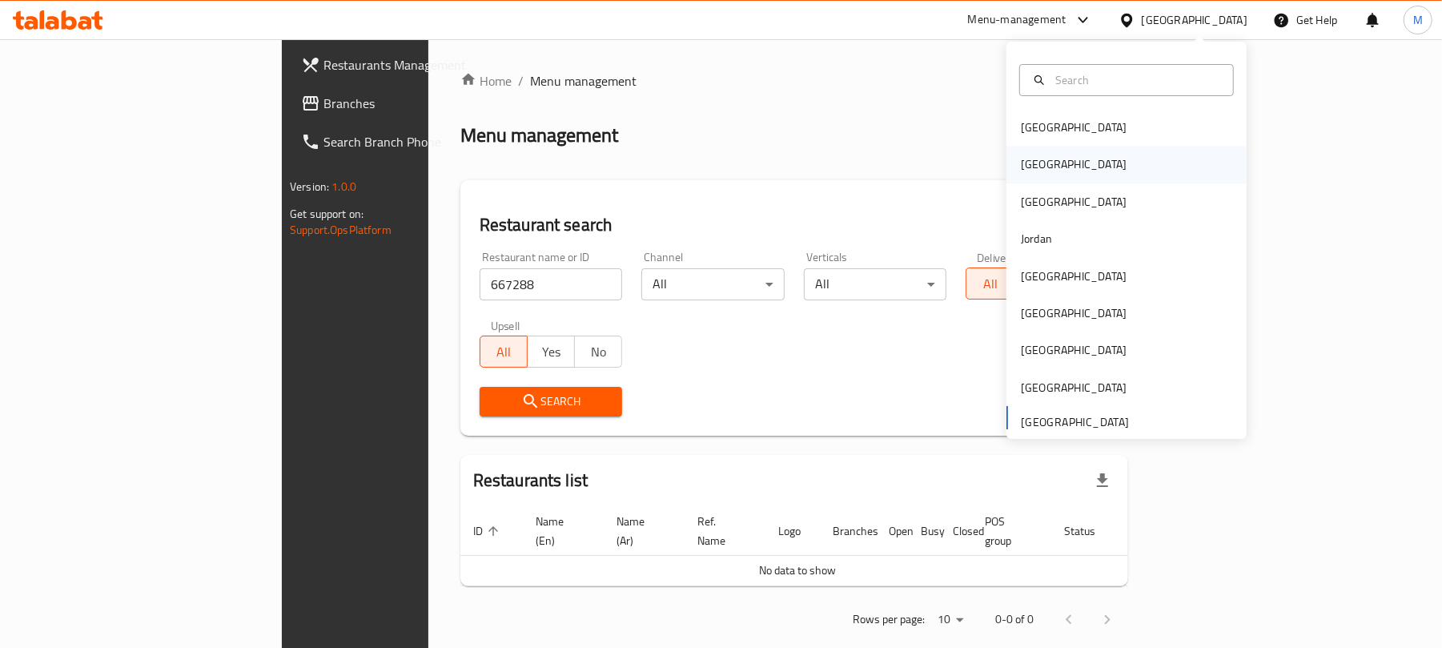
click at [1096, 160] on div "[GEOGRAPHIC_DATA]" at bounding box center [1126, 164] width 240 height 37
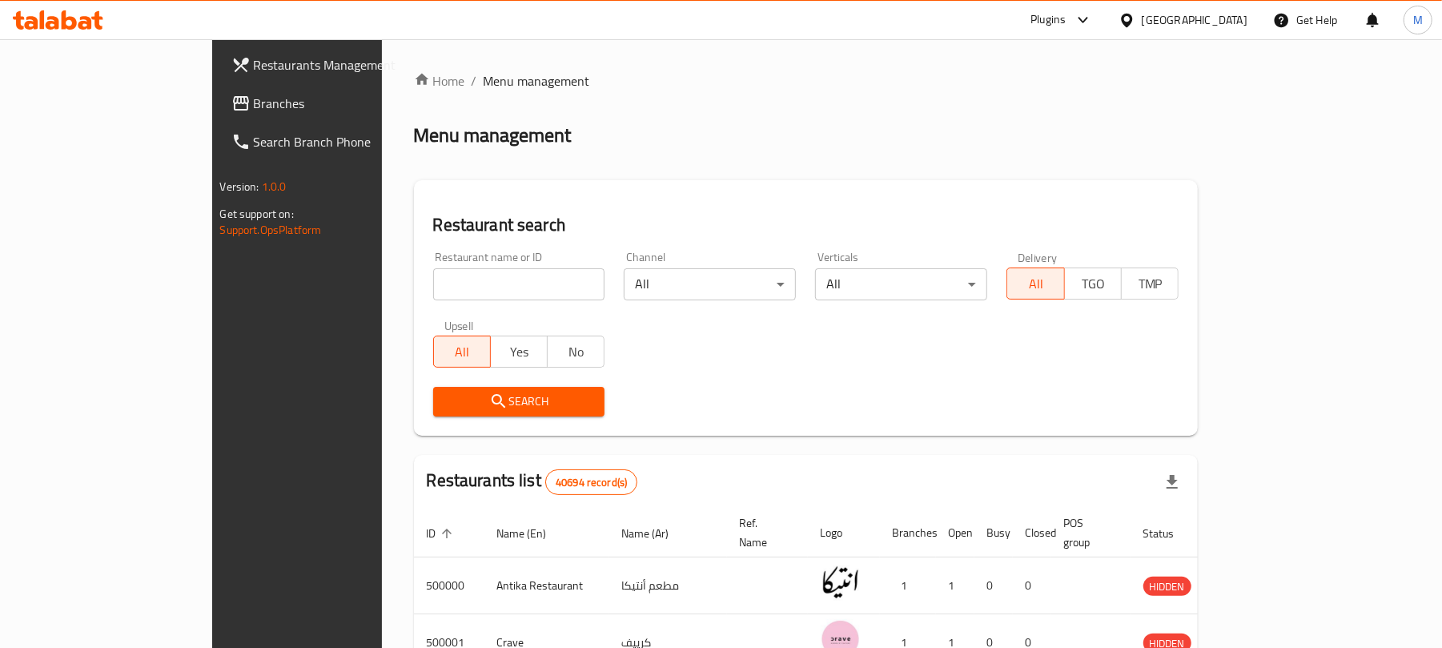
click at [433, 277] on input "search" at bounding box center [519, 284] width 172 height 32
paste input "667288"
type input "667288"
click button "Search" at bounding box center [519, 402] width 172 height 30
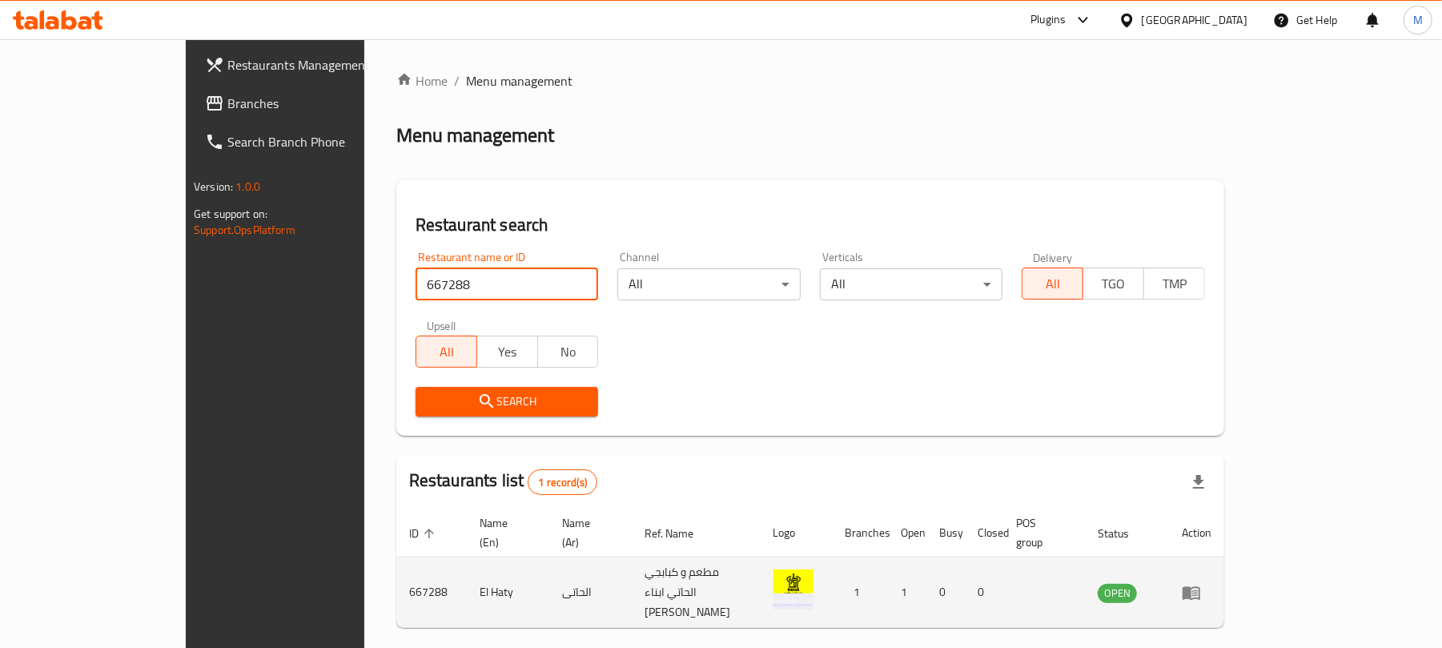
click at [1200, 586] on icon "enhanced table" at bounding box center [1191, 593] width 18 height 14
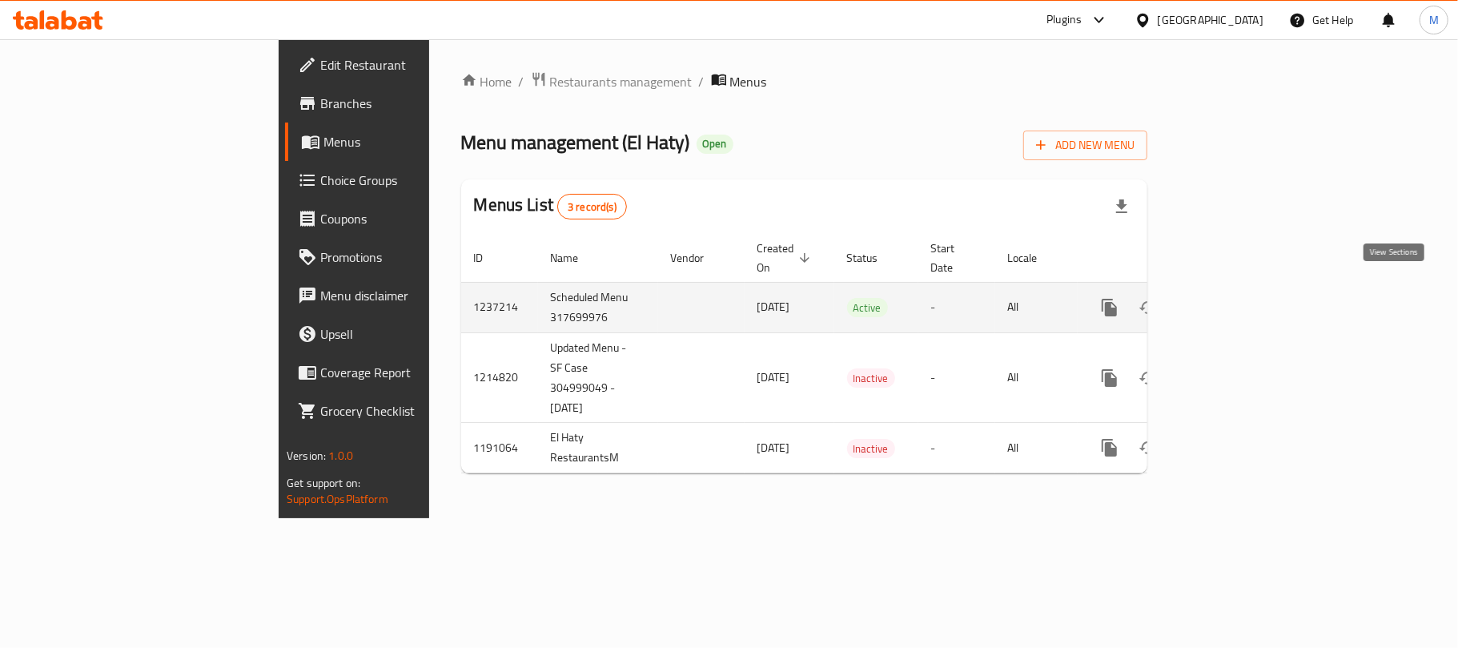
click at [1232, 300] on icon "enhanced table" at bounding box center [1225, 307] width 14 height 14
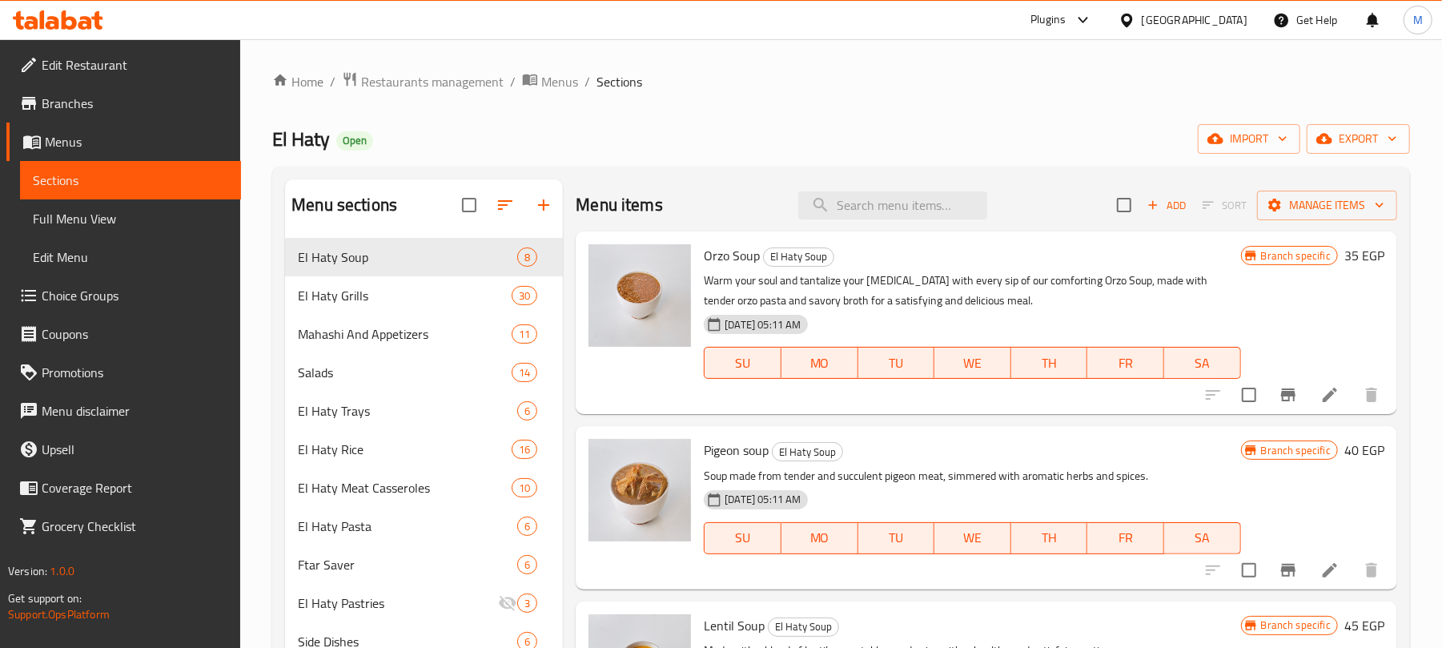
click at [865, 179] on div "Menu items Add Sort Manage items" at bounding box center [986, 205] width 821 height 52
click at [865, 186] on div "Menu items Add Sort Manage items" at bounding box center [986, 205] width 821 height 52
click at [865, 187] on div "Menu items Add Sort Manage items" at bounding box center [986, 205] width 821 height 52
click at [865, 199] on input "search" at bounding box center [892, 205] width 189 height 28
type input "v"
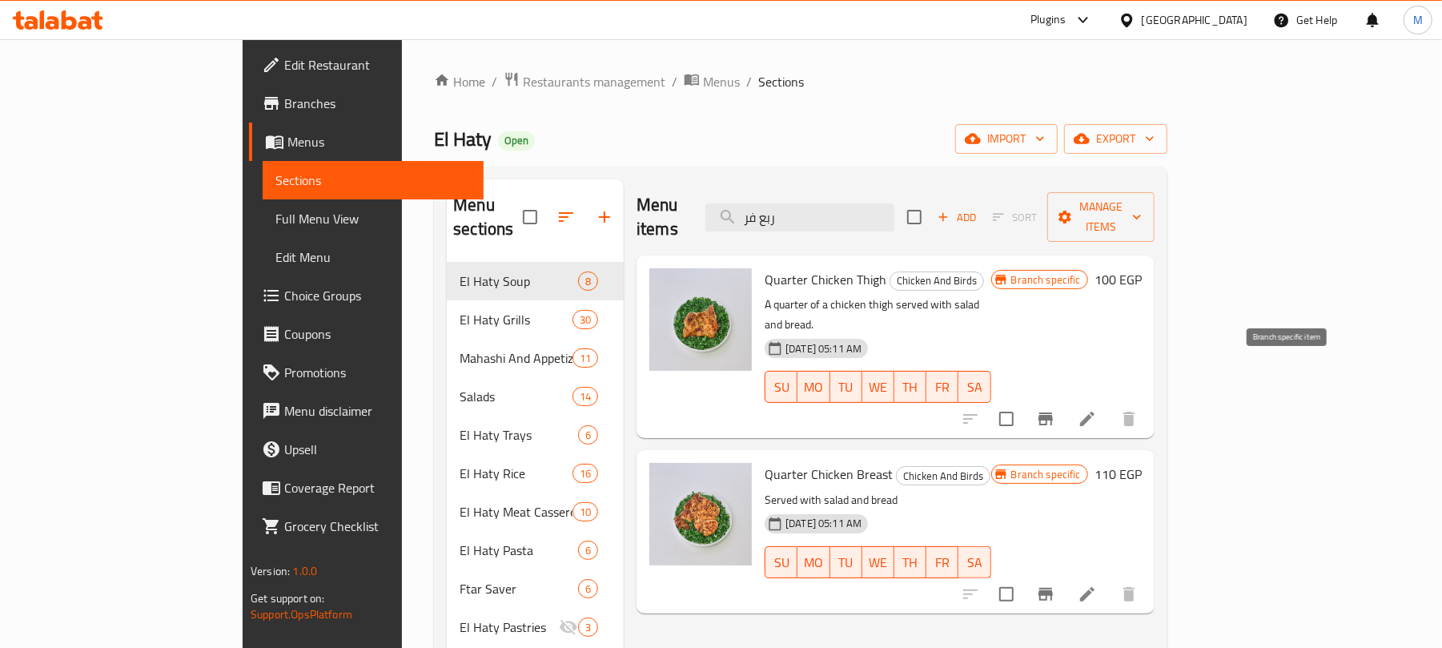
type input "ربع فر"
click at [1065, 399] on button "Branch-specific-item" at bounding box center [1045, 418] width 38 height 38
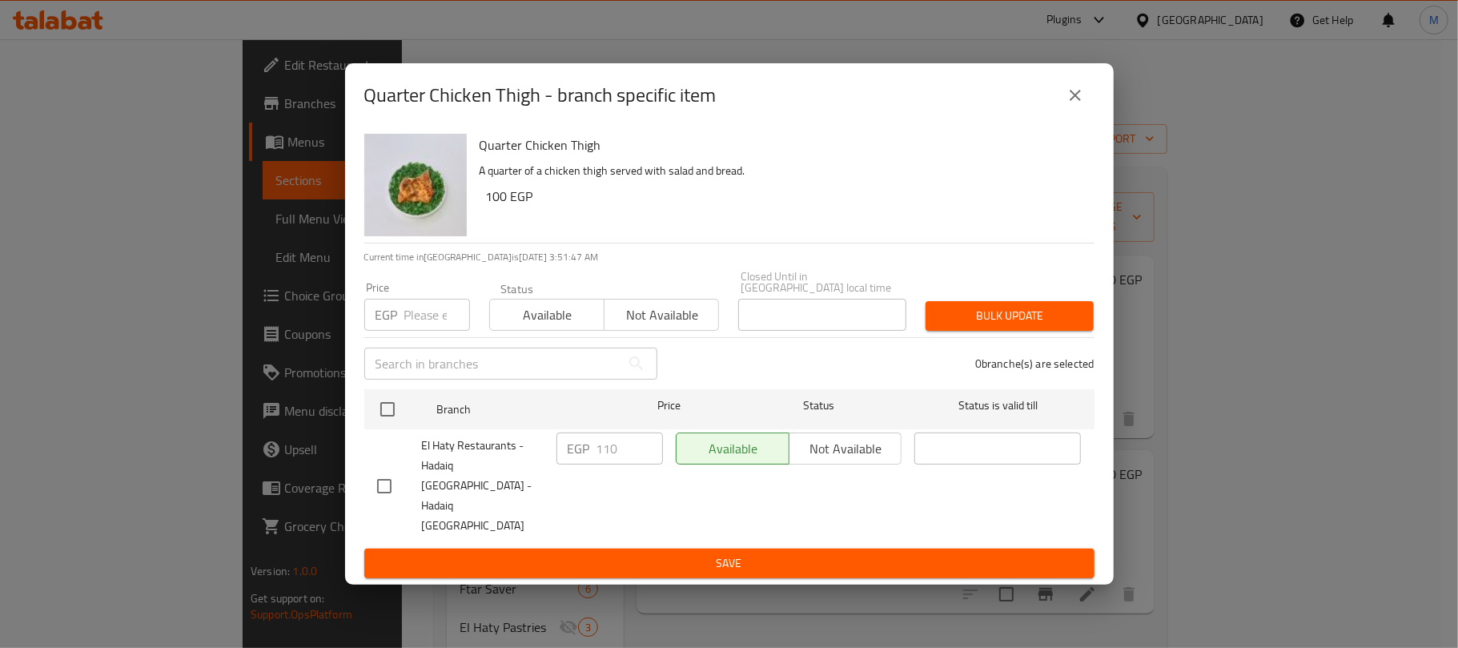
click at [1069, 105] on icon "close" at bounding box center [1074, 95] width 19 height 19
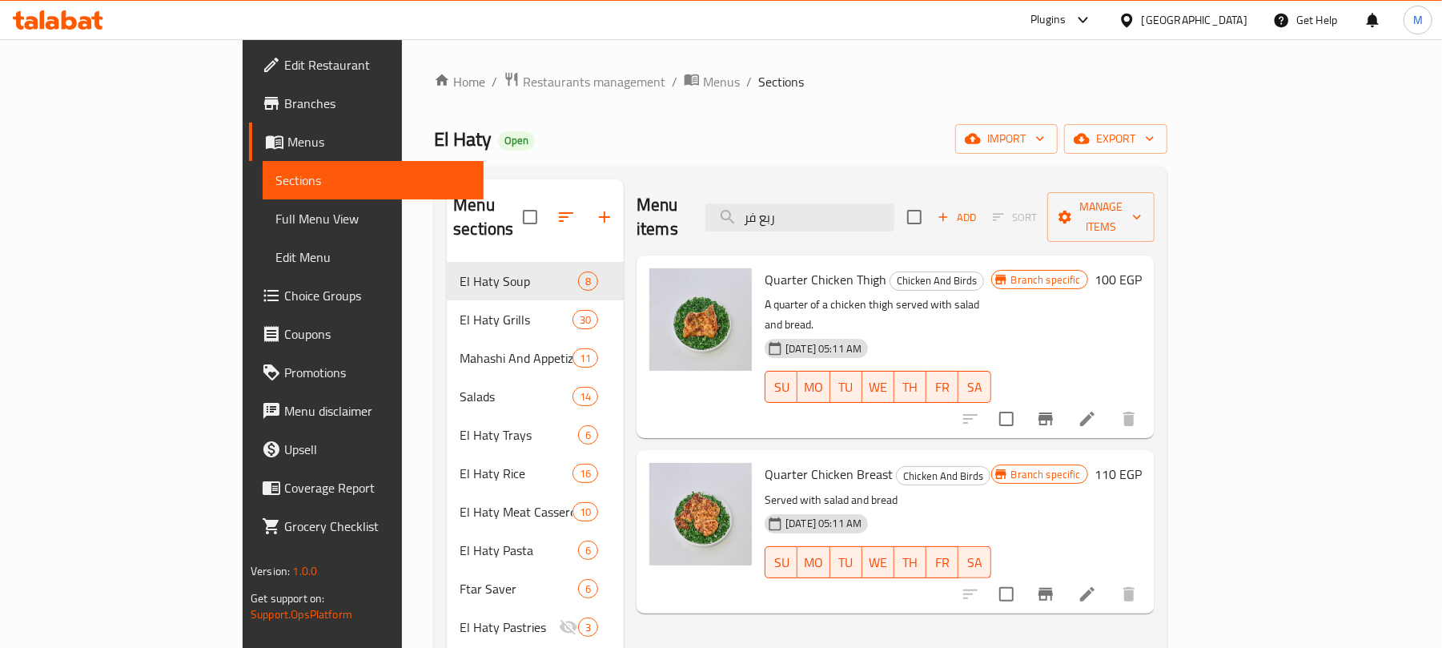
click at [1055, 584] on icon "Branch-specific-item" at bounding box center [1045, 593] width 19 height 19
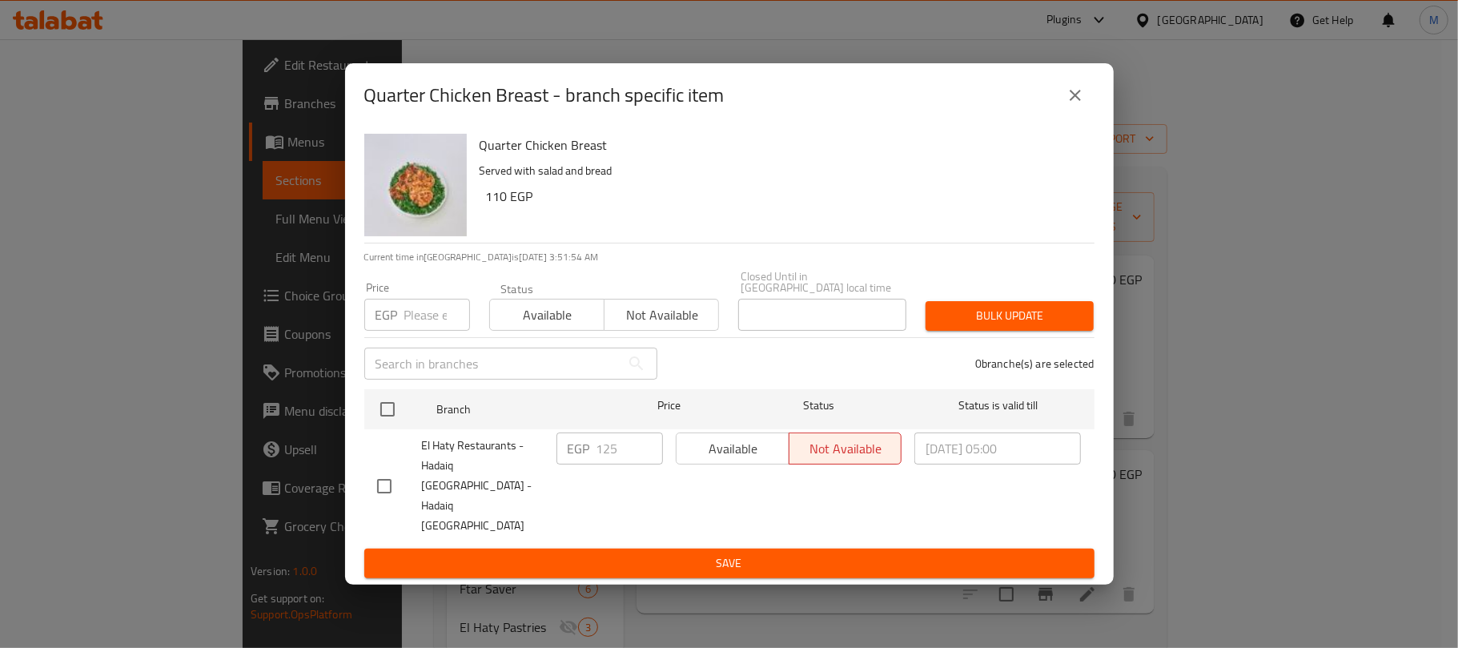
click at [1074, 105] on icon "close" at bounding box center [1074, 95] width 19 height 19
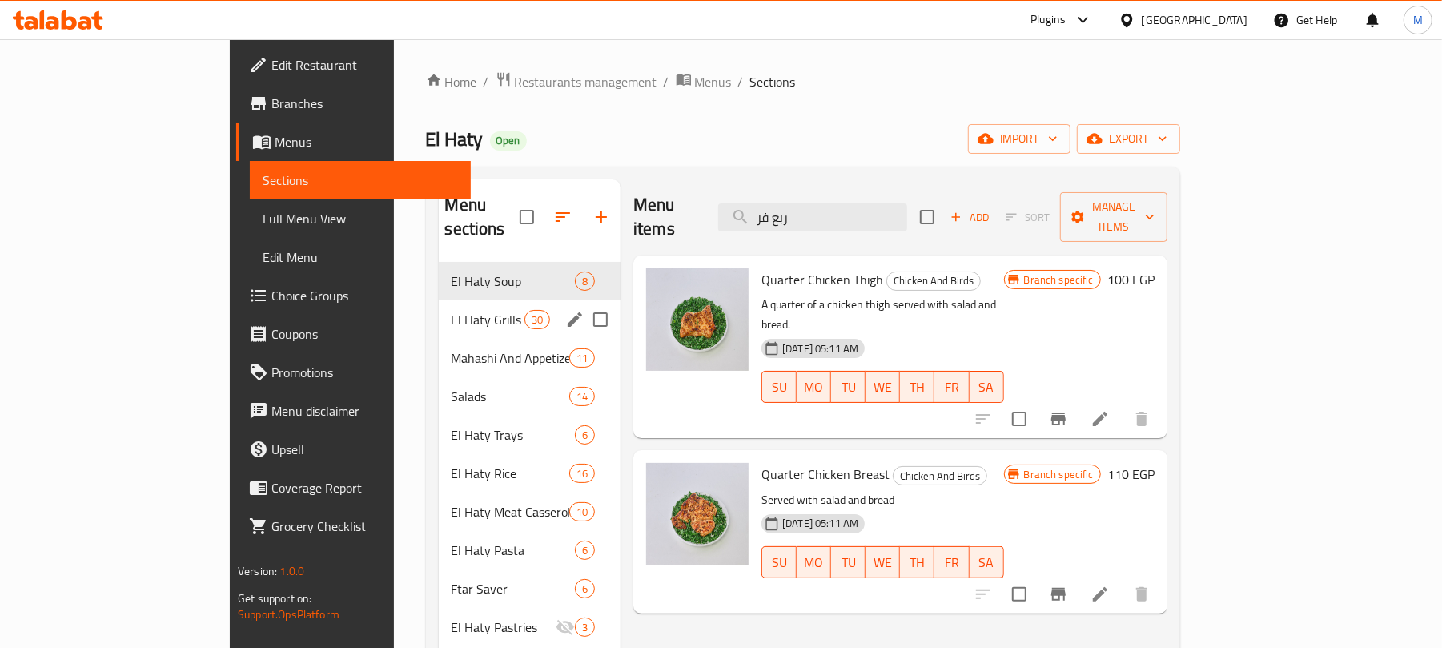
click at [439, 300] on div "El Haty Grills 30" at bounding box center [530, 319] width 183 height 38
click at [451, 271] on span "El Haty Soup" at bounding box center [512, 280] width 123 height 19
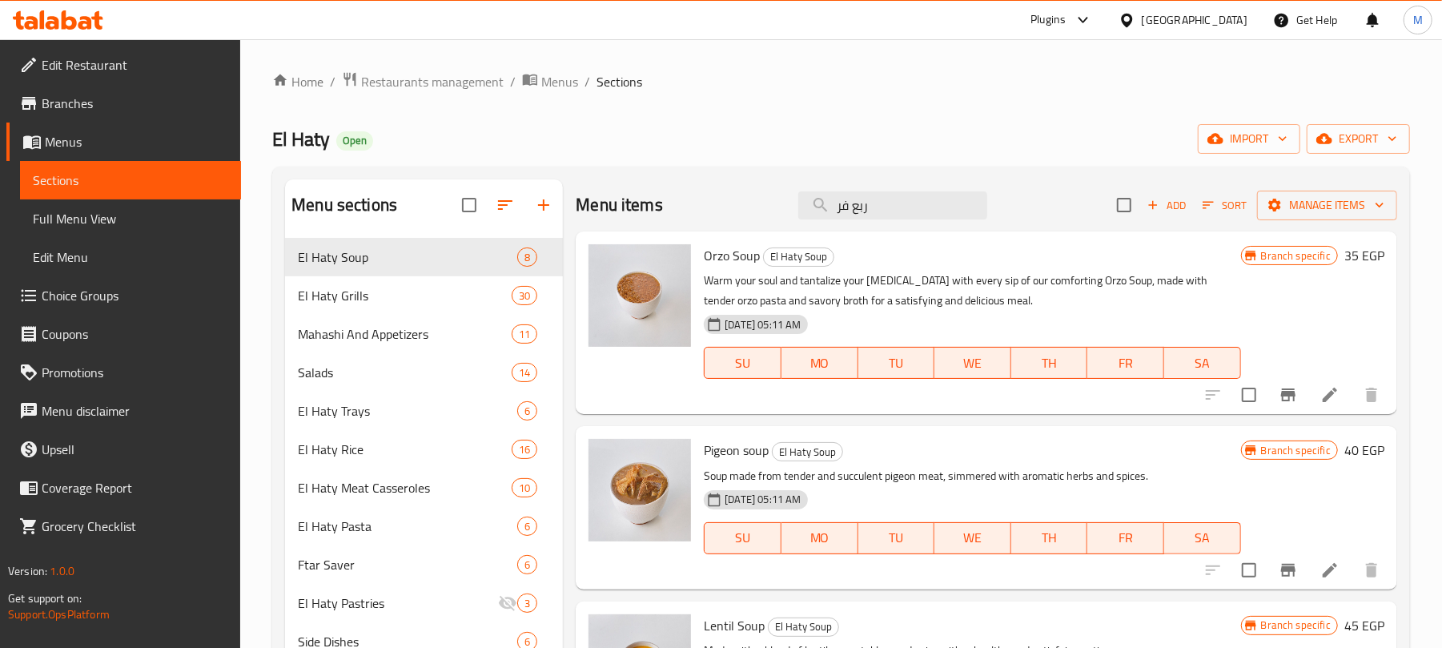
click at [1269, 407] on button "Branch-specific-item" at bounding box center [1288, 394] width 38 height 38
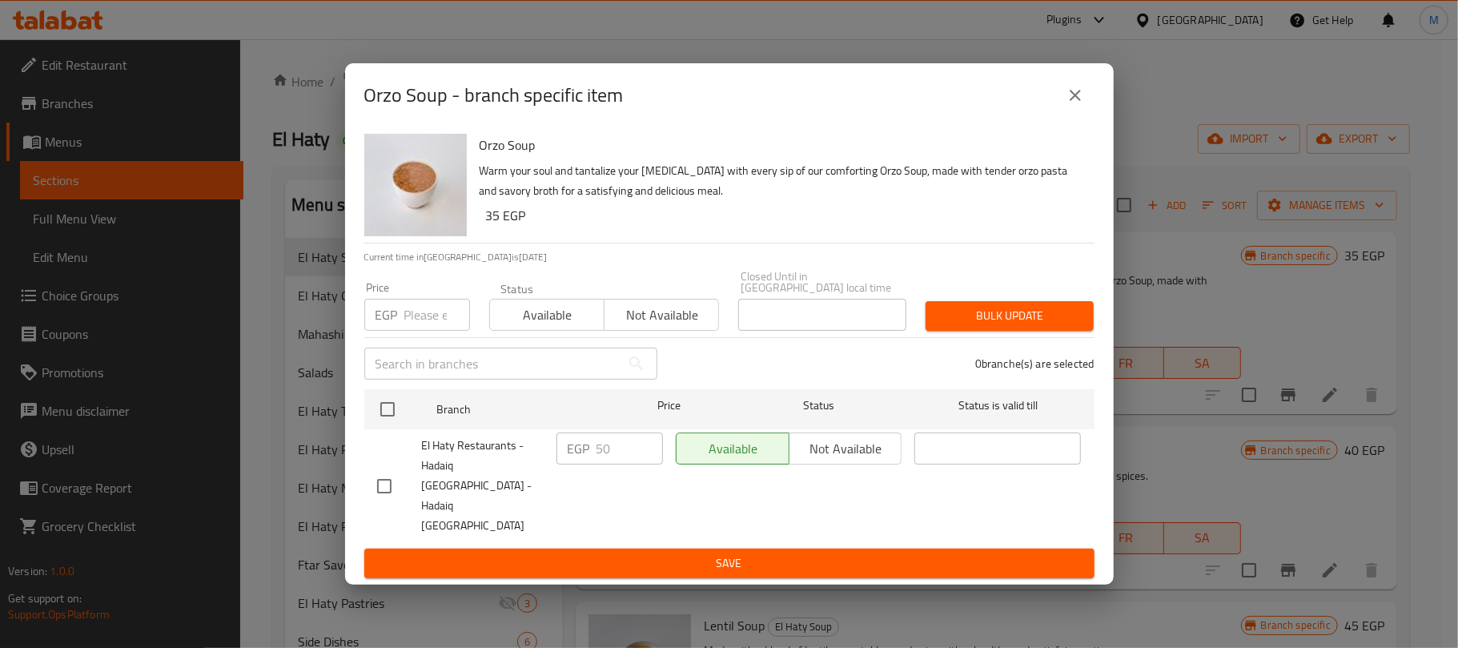
click at [1074, 105] on icon "close" at bounding box center [1074, 95] width 19 height 19
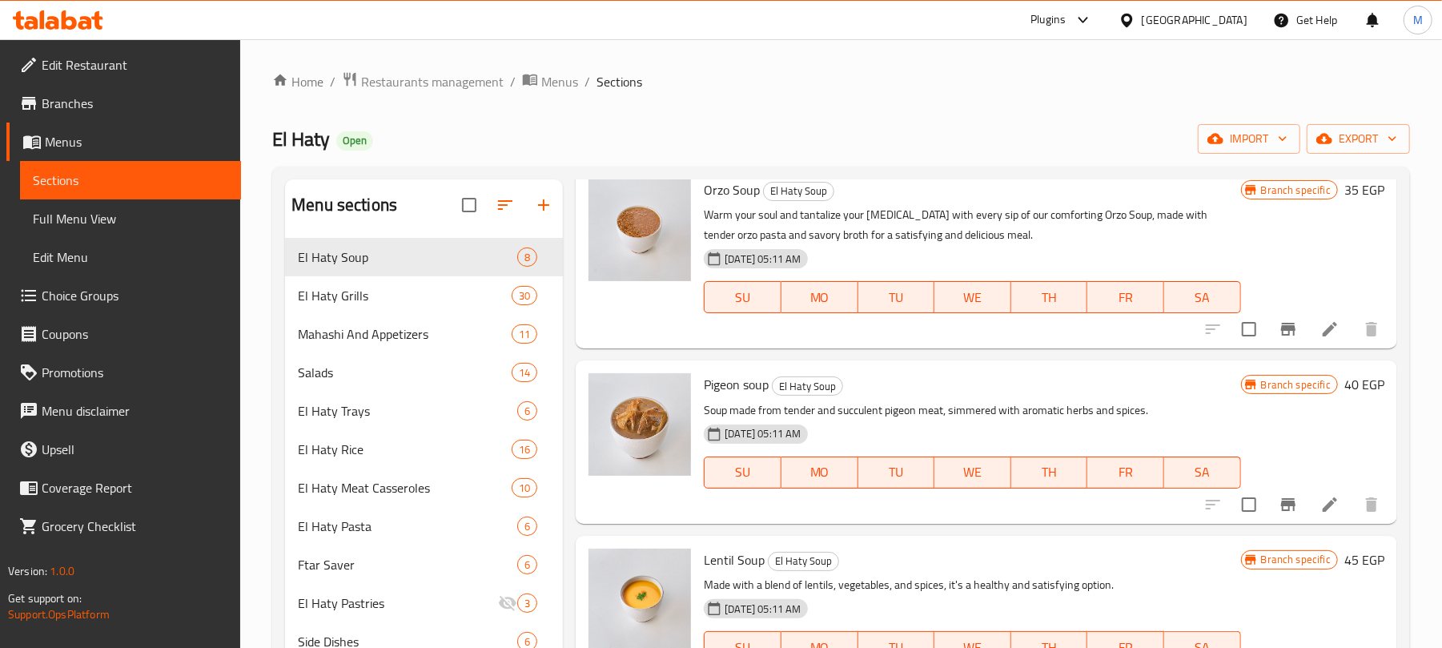
scroll to position [106, 0]
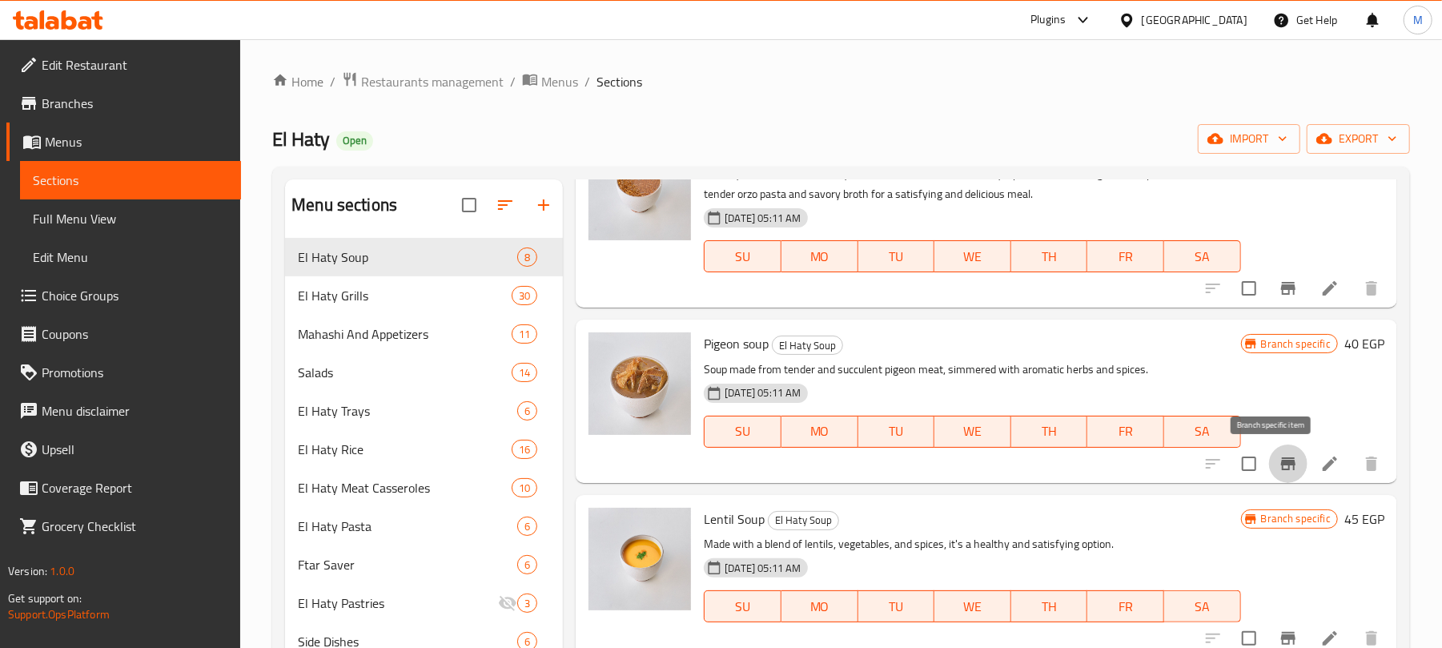
click at [1278, 466] on icon "Branch-specific-item" at bounding box center [1287, 463] width 19 height 19
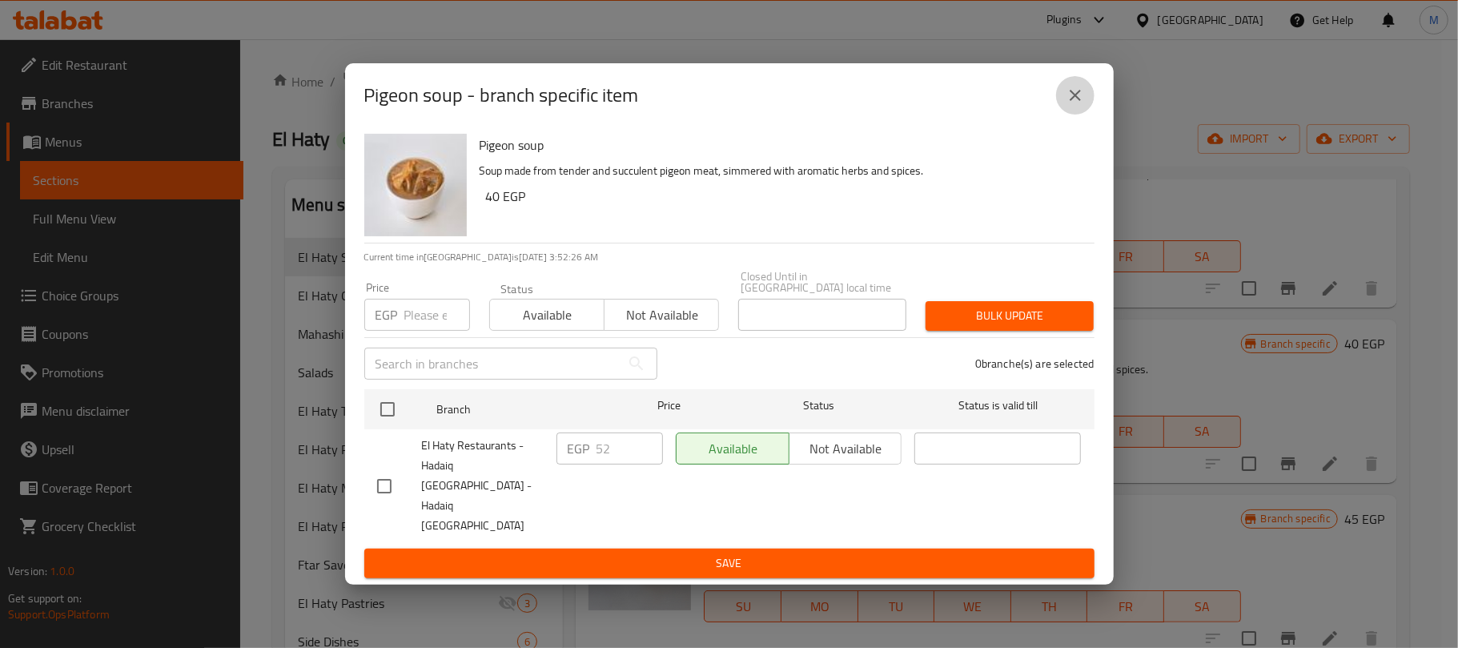
click at [1081, 105] on icon "close" at bounding box center [1074, 95] width 19 height 19
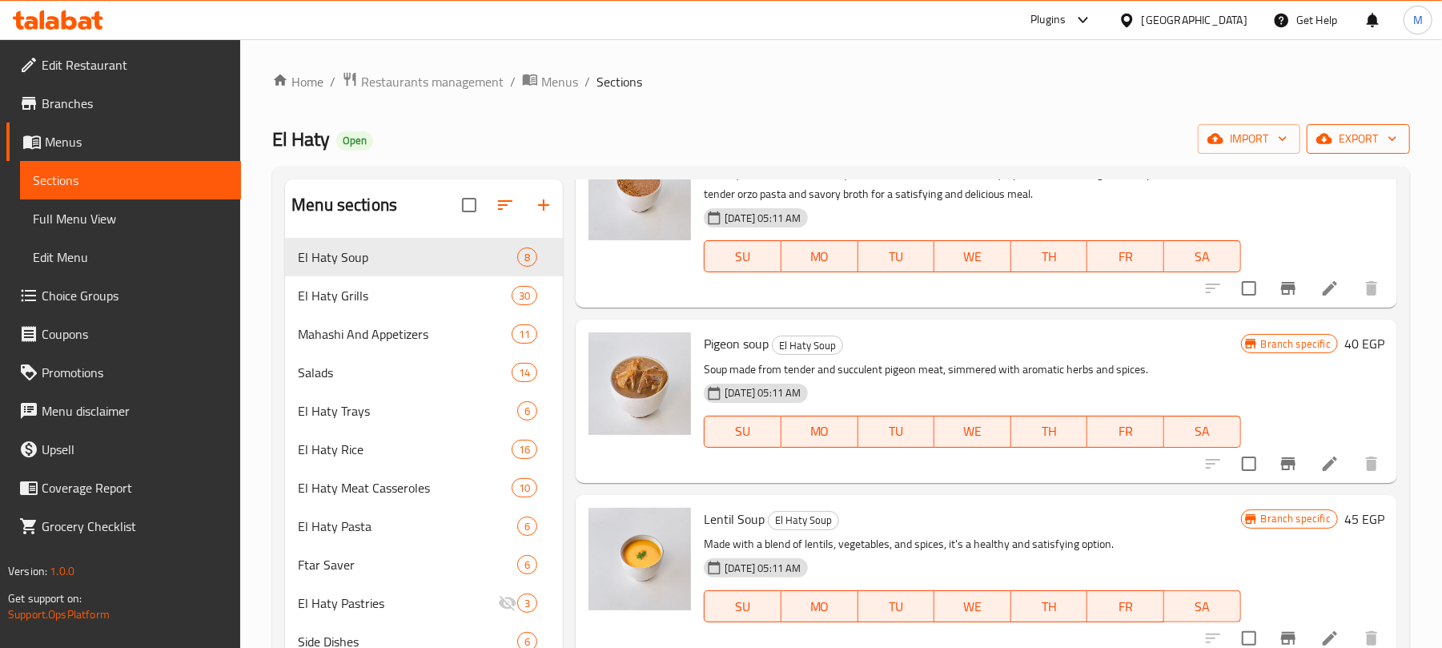
click at [1364, 145] on span "export" at bounding box center [1358, 139] width 78 height 20
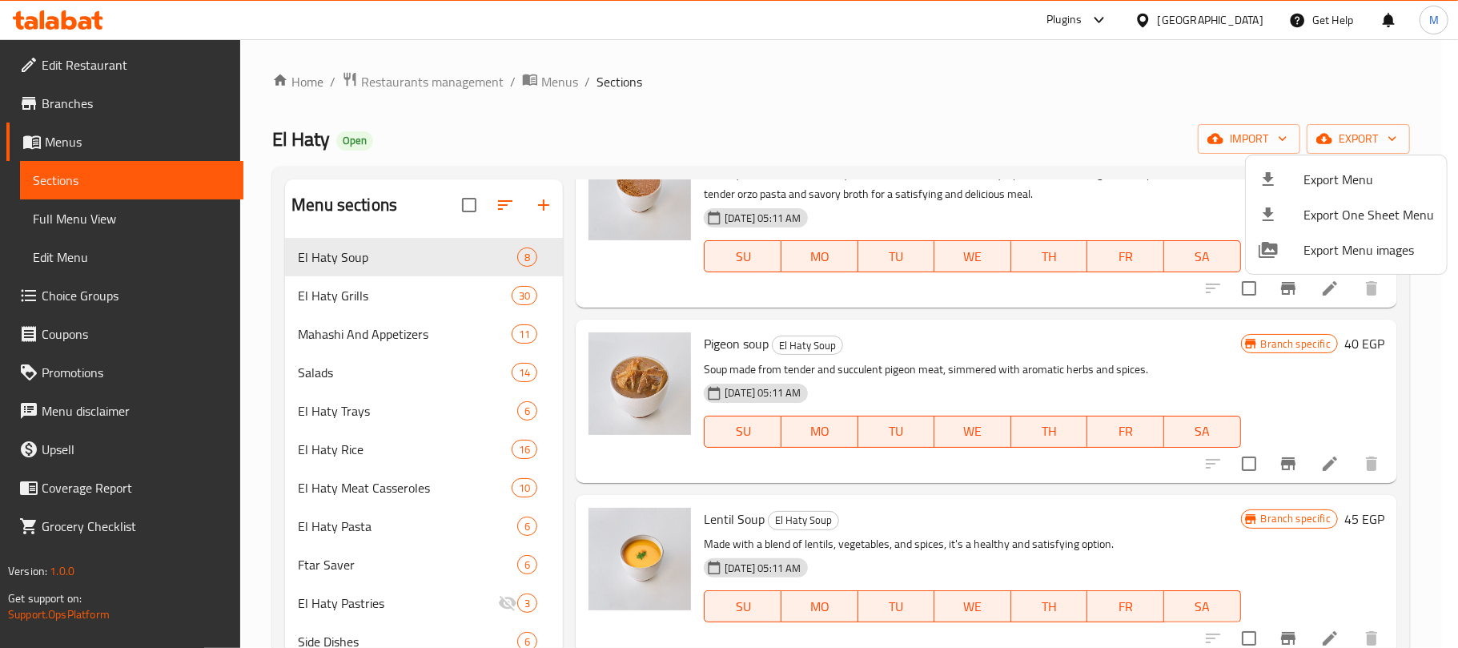
click at [1286, 178] on div at bounding box center [1280, 179] width 45 height 19
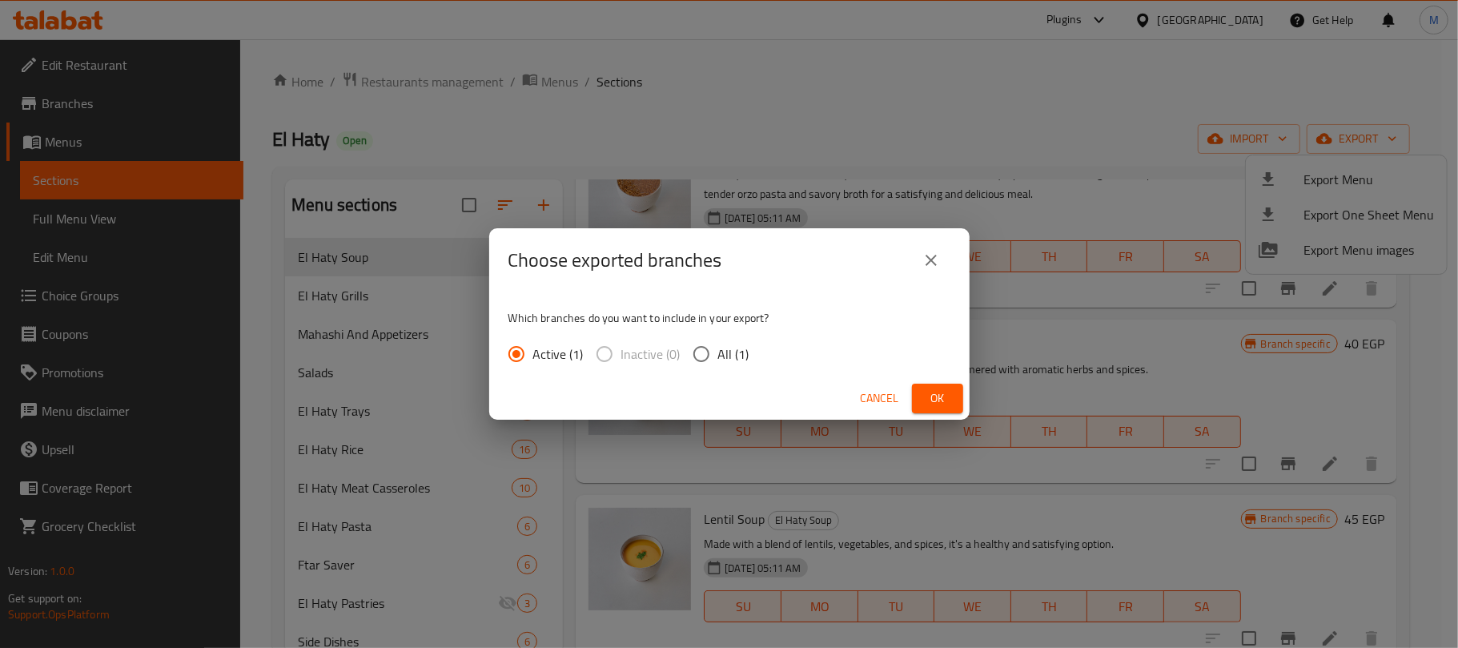
click at [684, 353] on input "All (1)" at bounding box center [701, 354] width 34 height 34
radio input "true"
click at [921, 385] on button "Ok" at bounding box center [937, 398] width 51 height 30
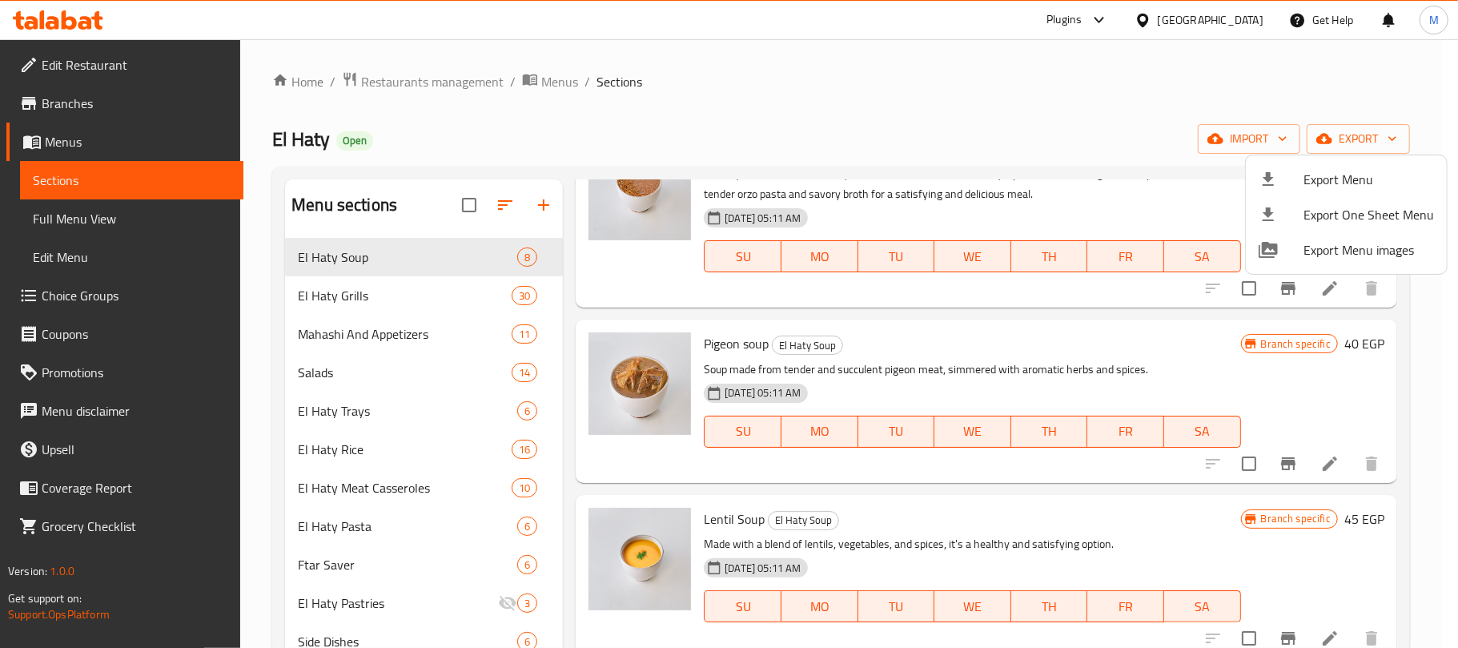
click at [1416, 357] on div at bounding box center [729, 324] width 1458 height 648
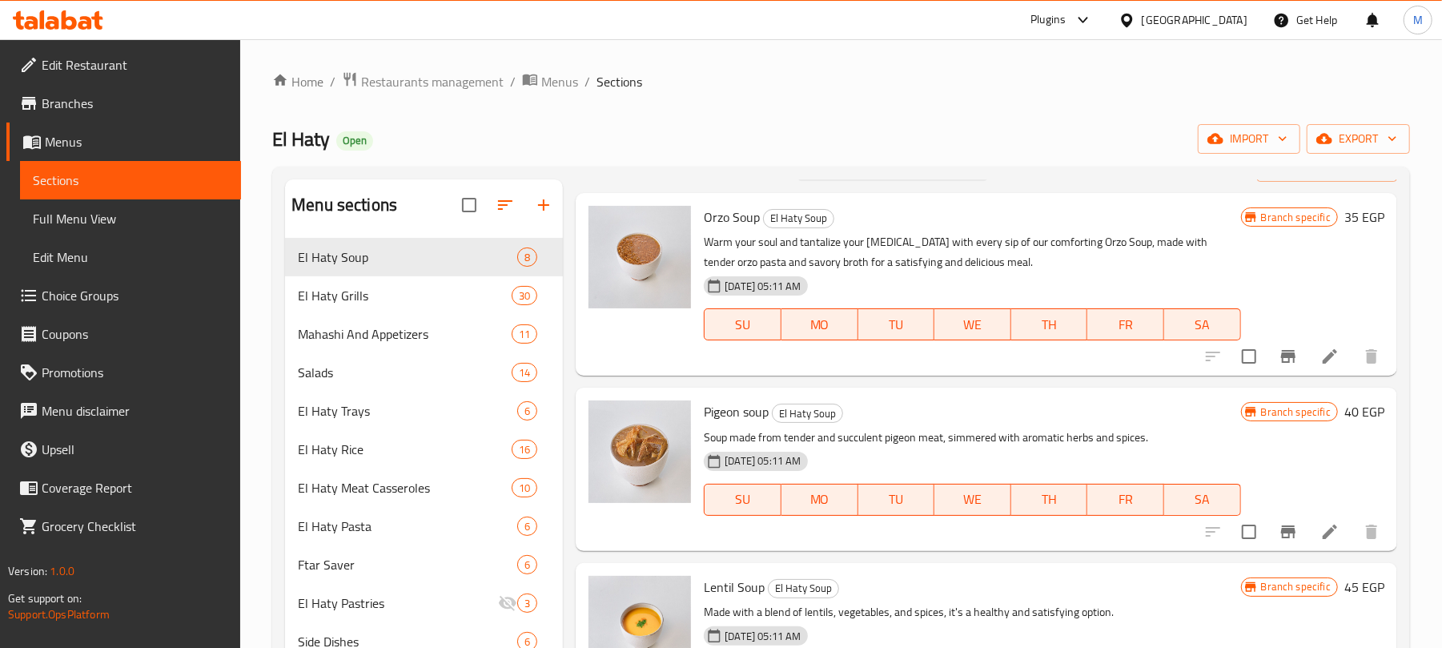
scroll to position [0, 0]
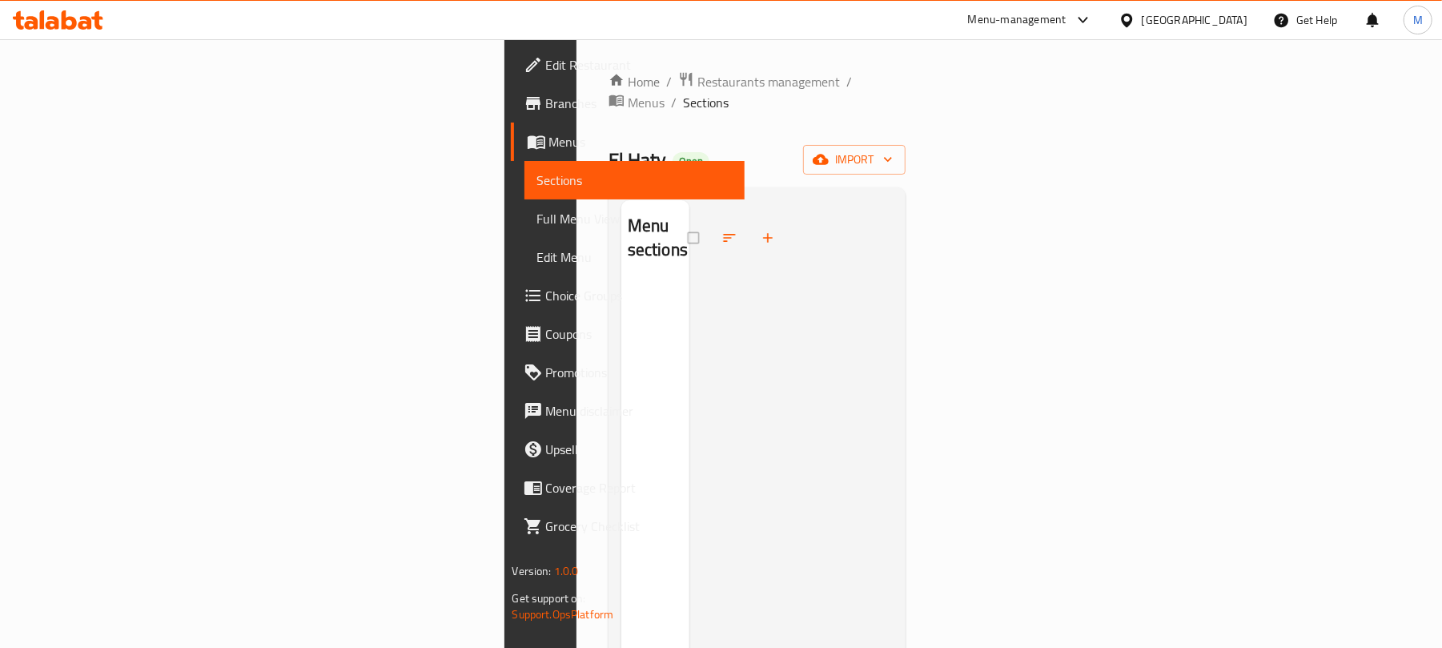
click at [546, 58] on span "Edit Restaurant" at bounding box center [639, 64] width 187 height 19
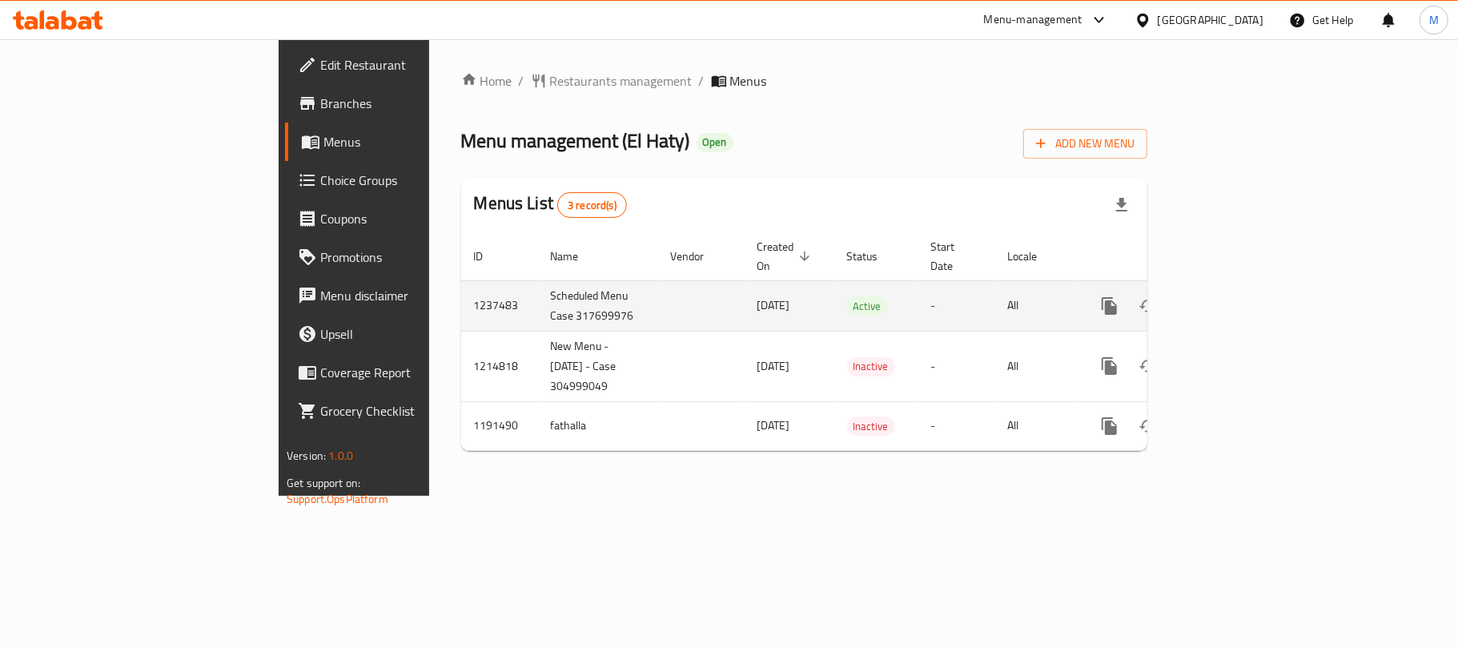
click at [1232, 299] on icon "enhanced table" at bounding box center [1225, 306] width 14 height 14
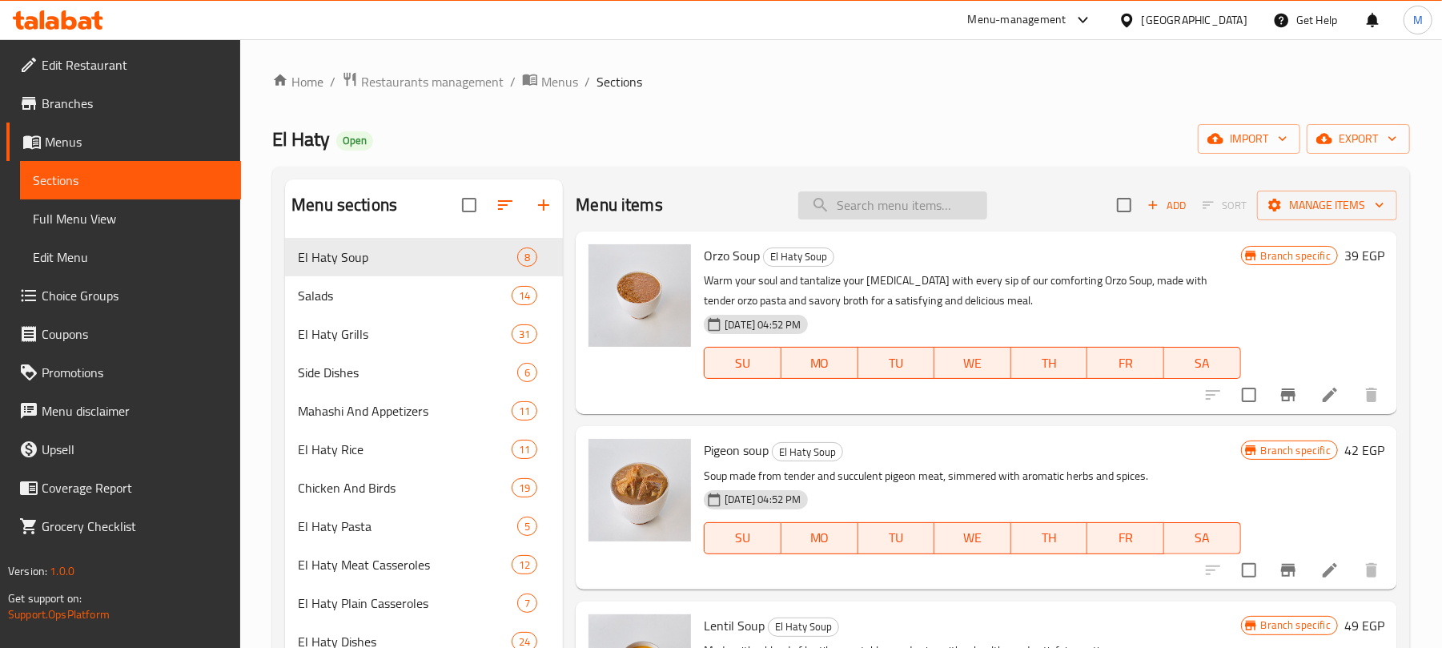
click at [898, 206] on input "search" at bounding box center [892, 205] width 189 height 28
paste input "ربع فرخة ورك"
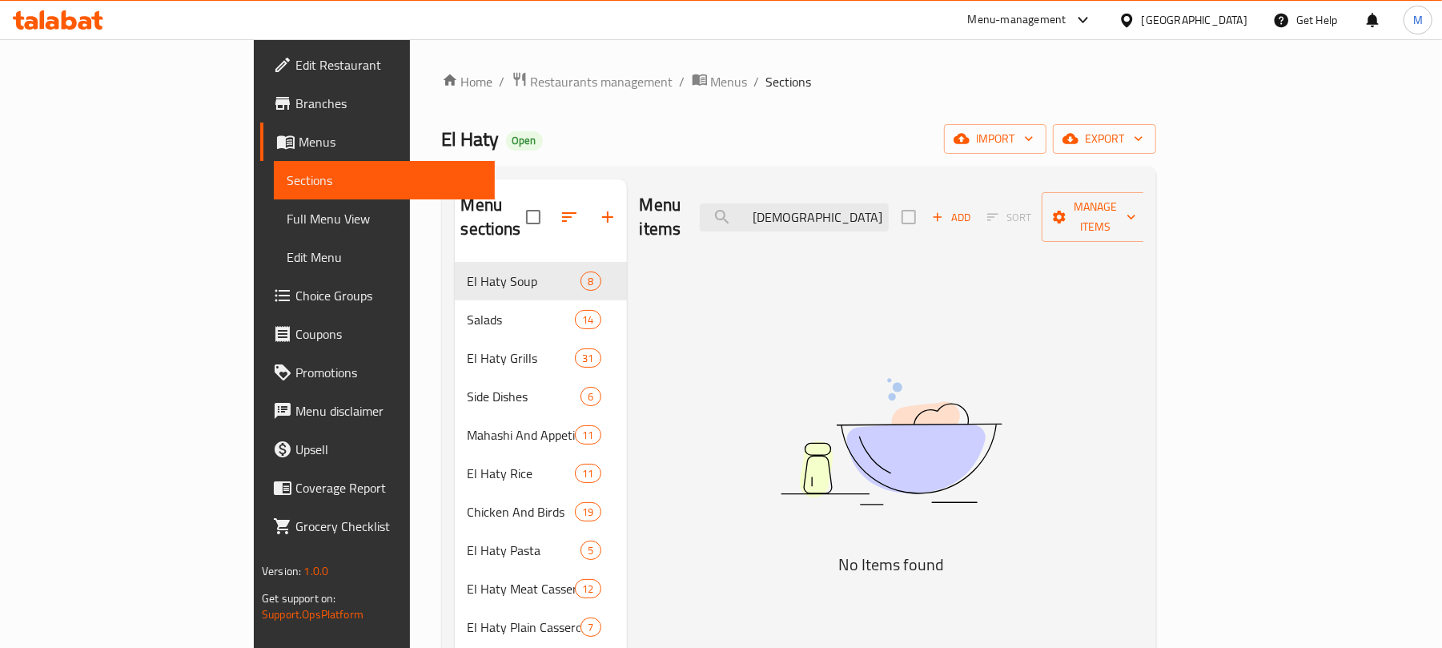
type input "ر"
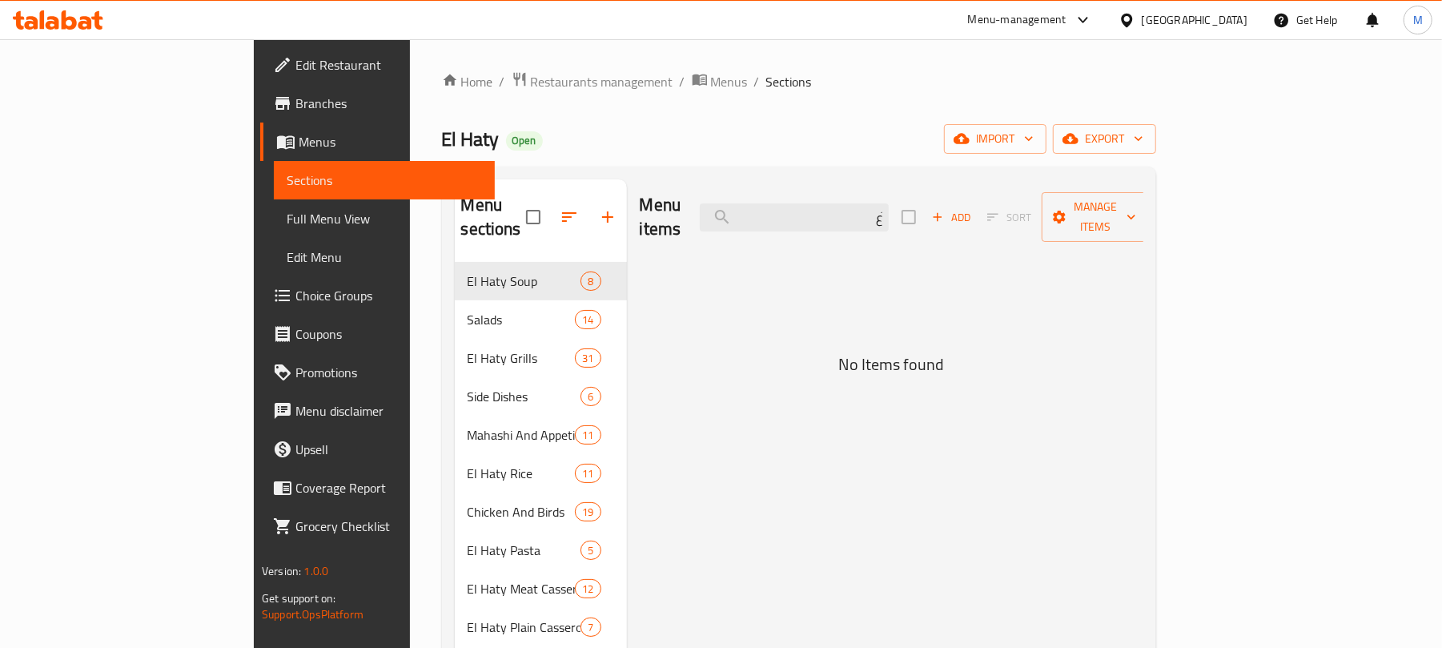
type input "َ"
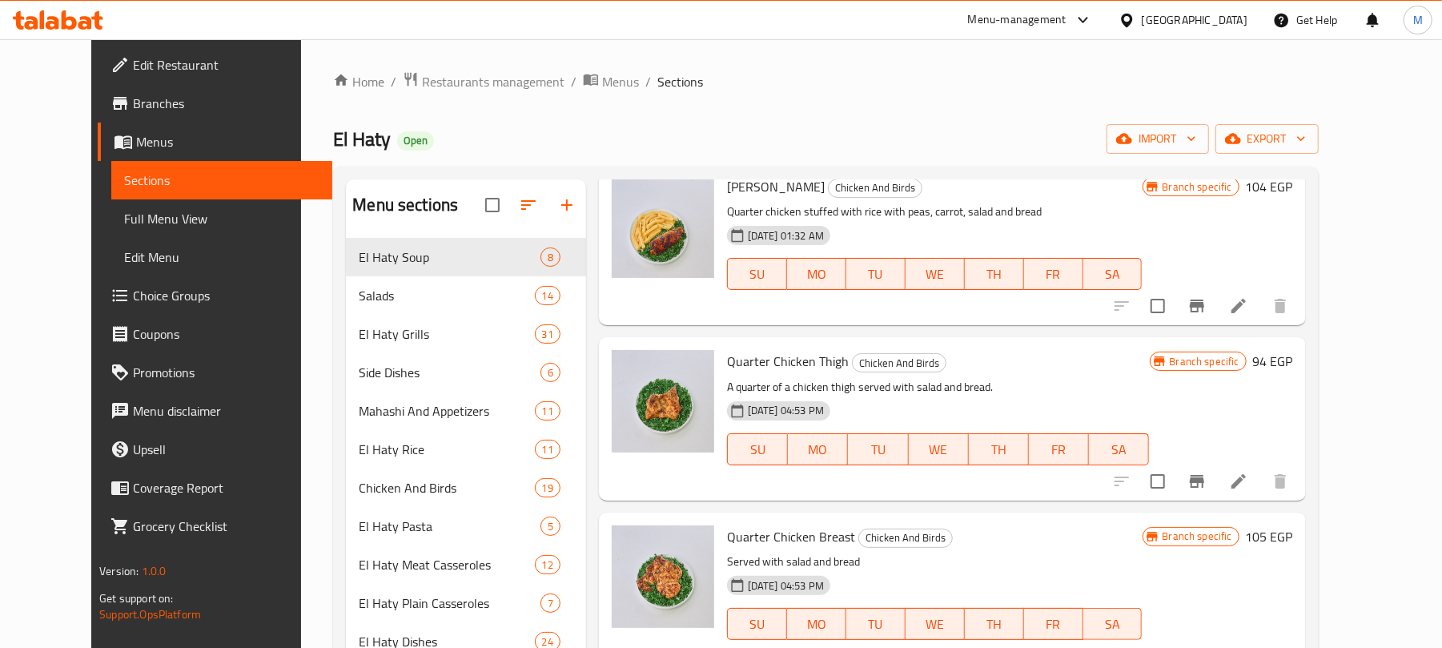
scroll to position [106, 0]
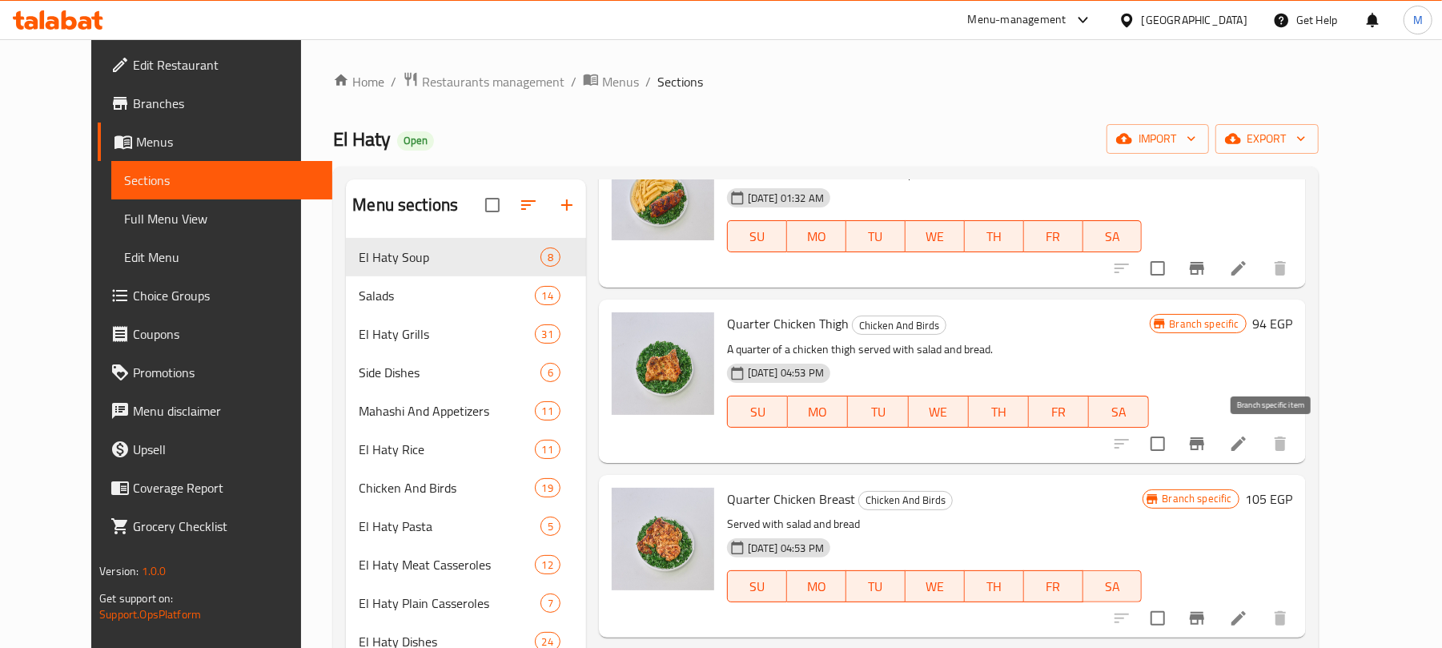
type input "Quart"
click at [1216, 424] on button "Branch-specific-item" at bounding box center [1197, 443] width 38 height 38
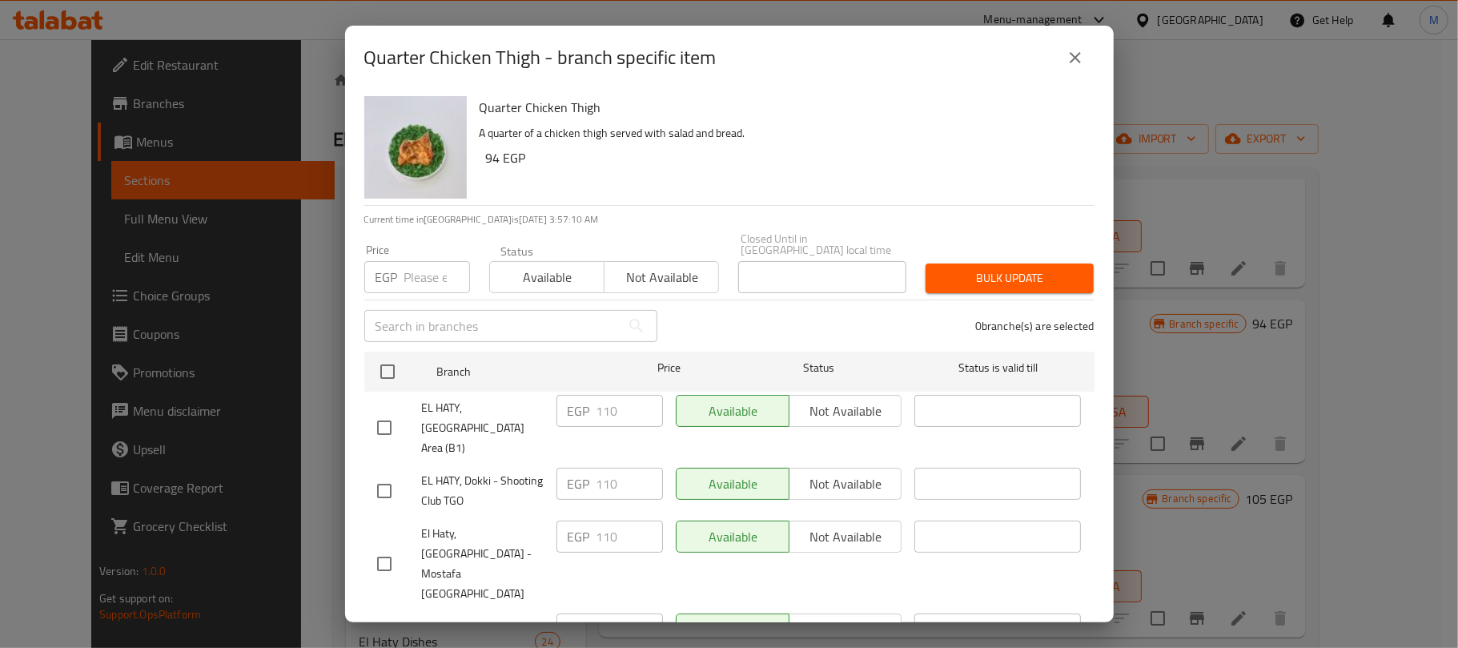
click at [1077, 54] on icon "close" at bounding box center [1074, 57] width 11 height 11
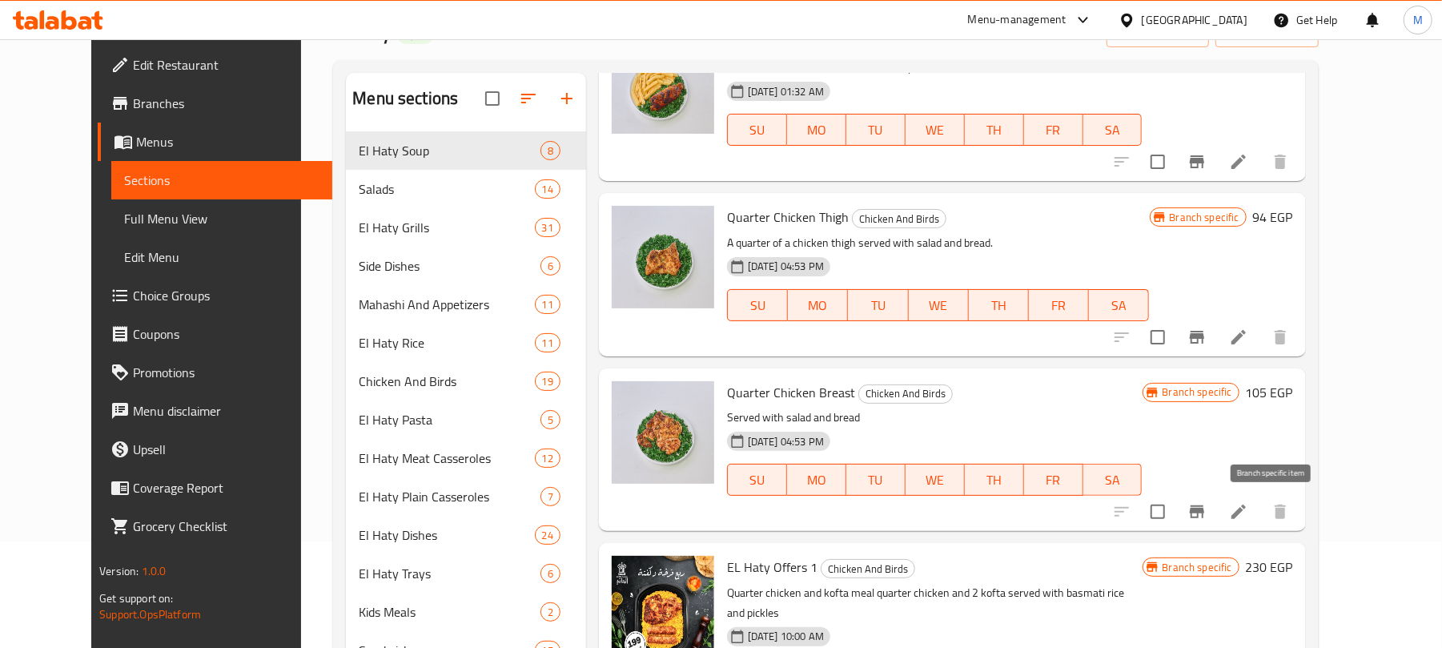
click at [1216, 511] on button "Branch-specific-item" at bounding box center [1197, 511] width 38 height 38
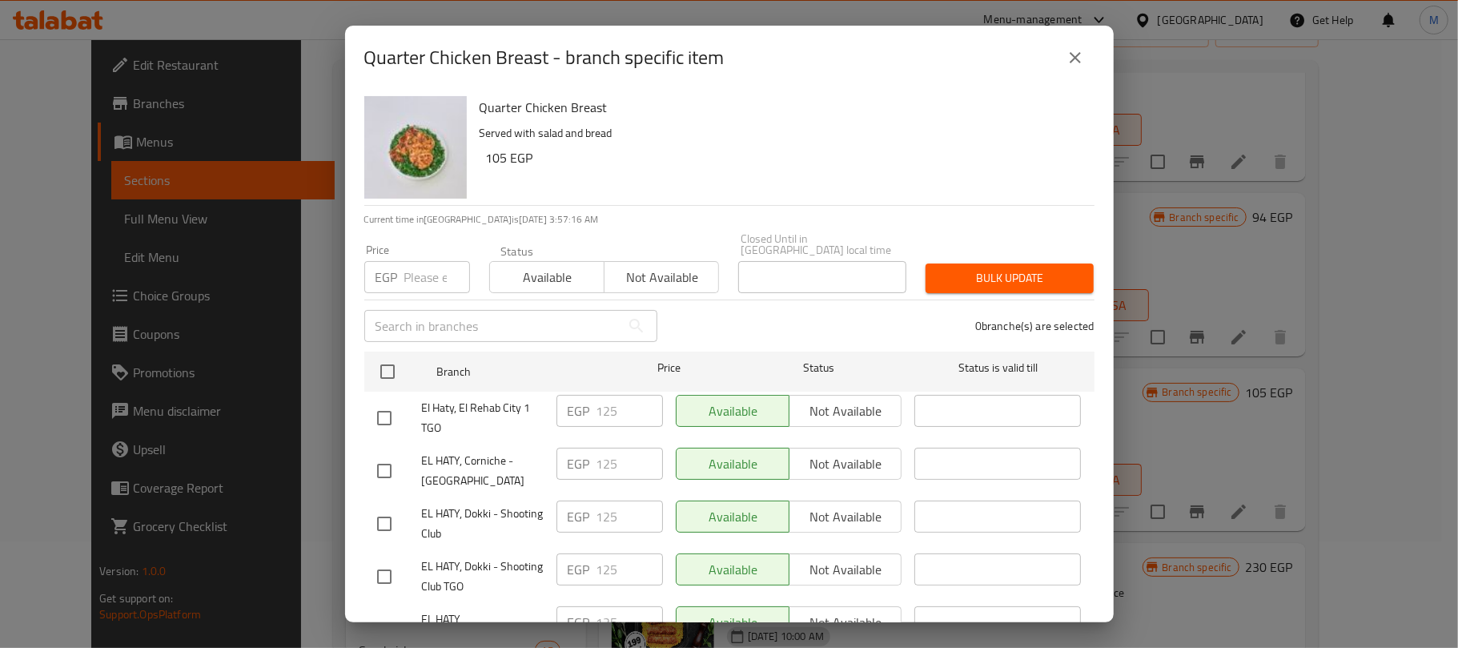
click at [1073, 78] on div "Quarter Chicken Breast - branch specific item" at bounding box center [729, 58] width 768 height 64
click at [1073, 74] on button "close" at bounding box center [1075, 57] width 38 height 38
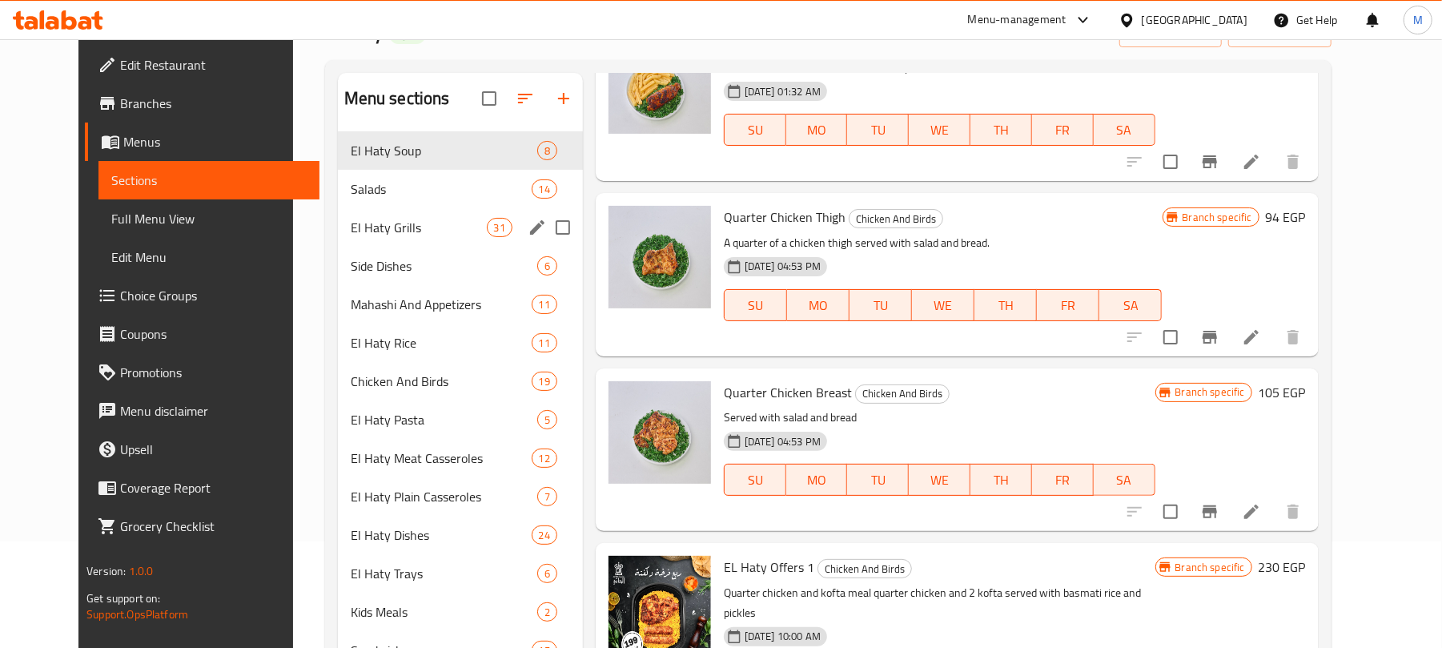
scroll to position [0, 0]
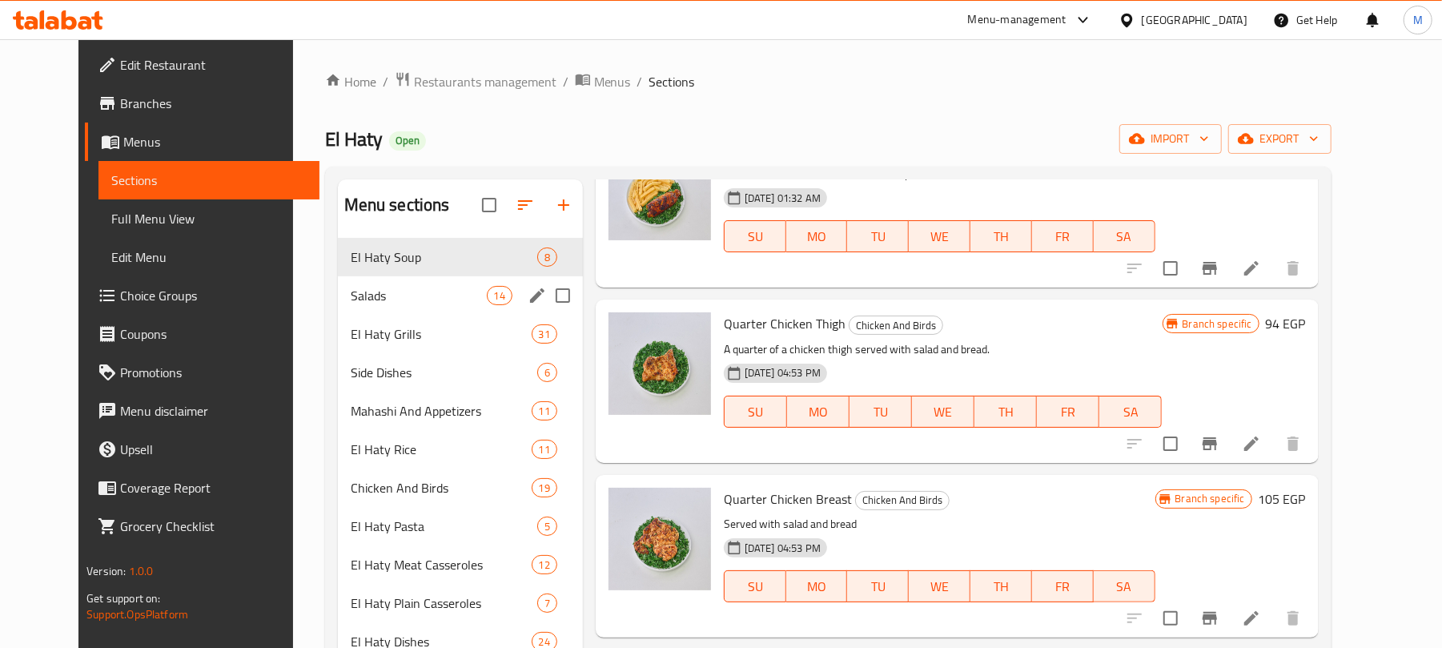
click at [379, 289] on span "Salads" at bounding box center [419, 295] width 136 height 19
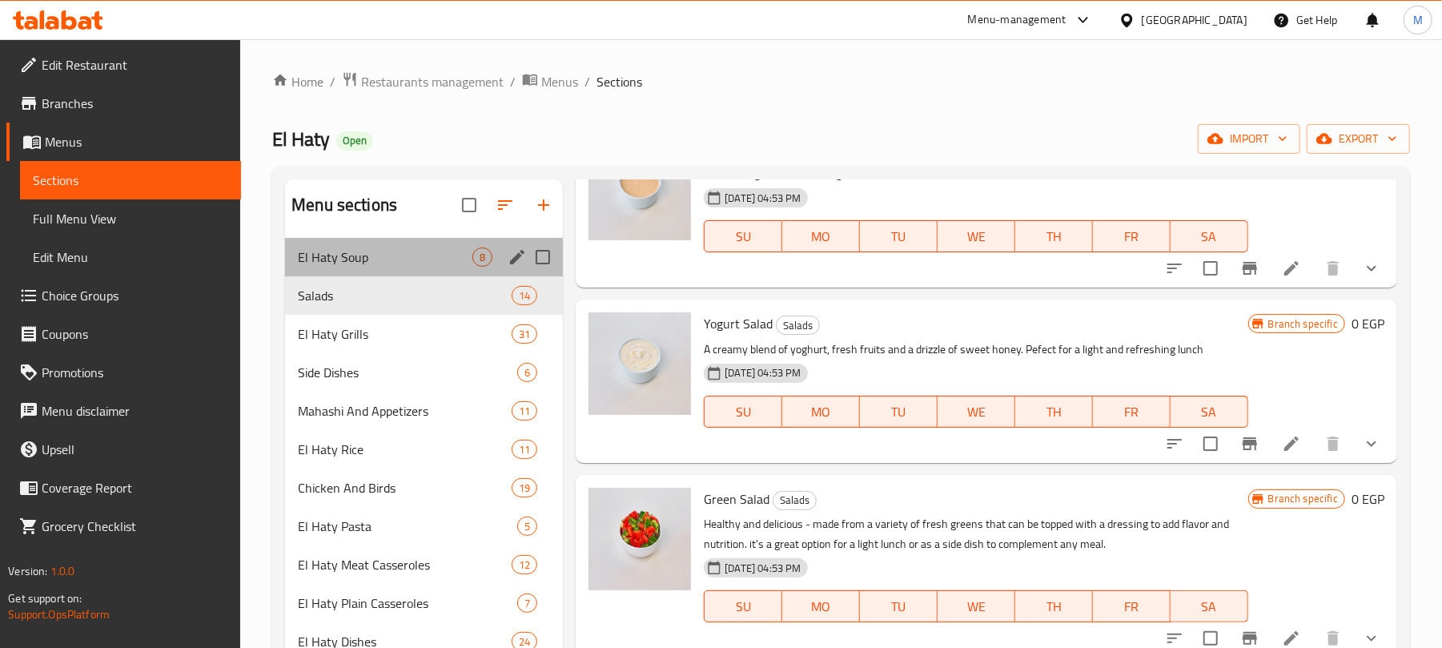
click at [384, 272] on div "El Haty Soup 8" at bounding box center [424, 257] width 278 height 38
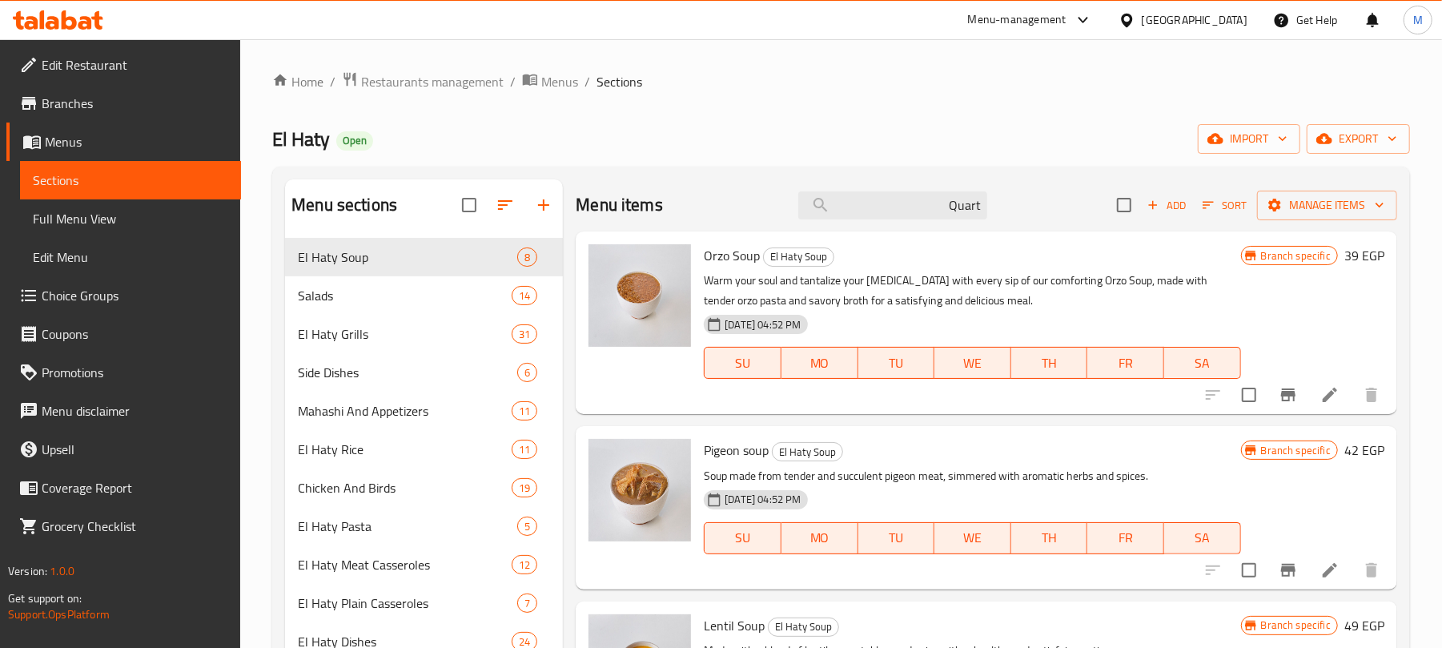
click at [1282, 399] on button "Branch-specific-item" at bounding box center [1288, 394] width 38 height 38
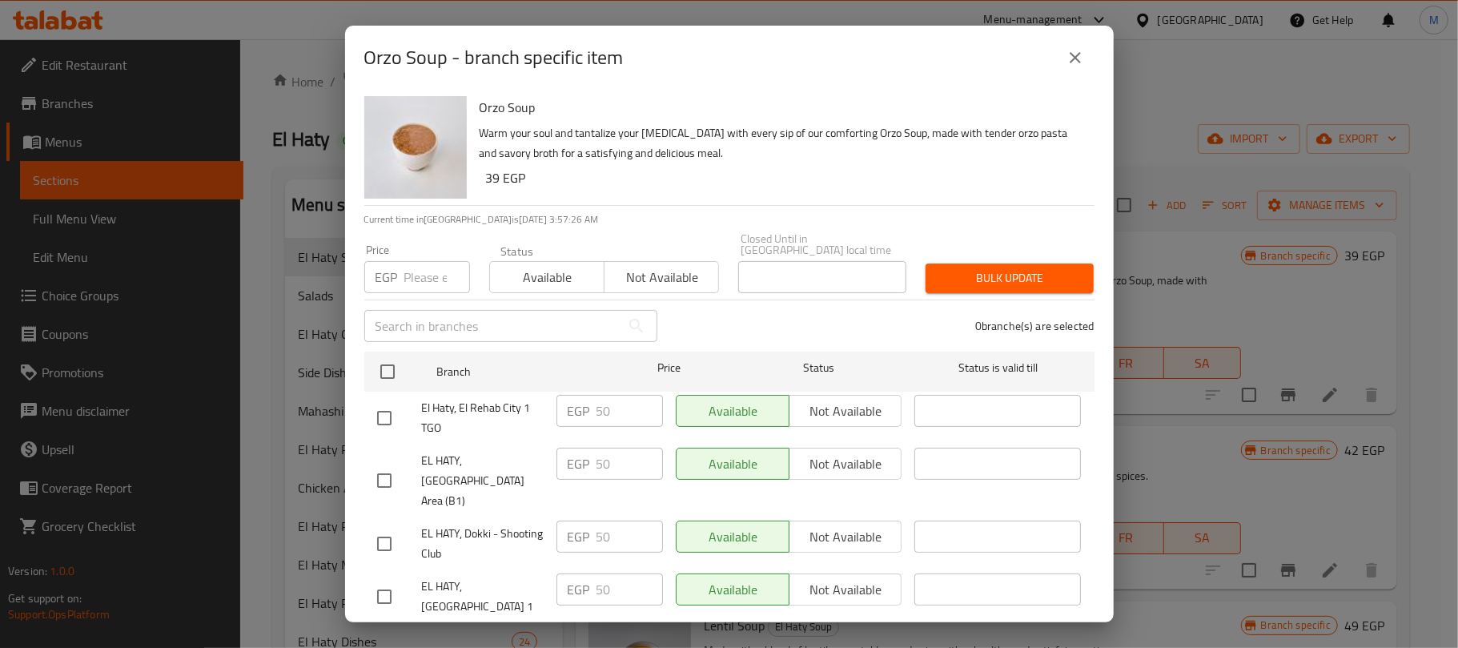
click at [1077, 61] on icon "close" at bounding box center [1074, 57] width 11 height 11
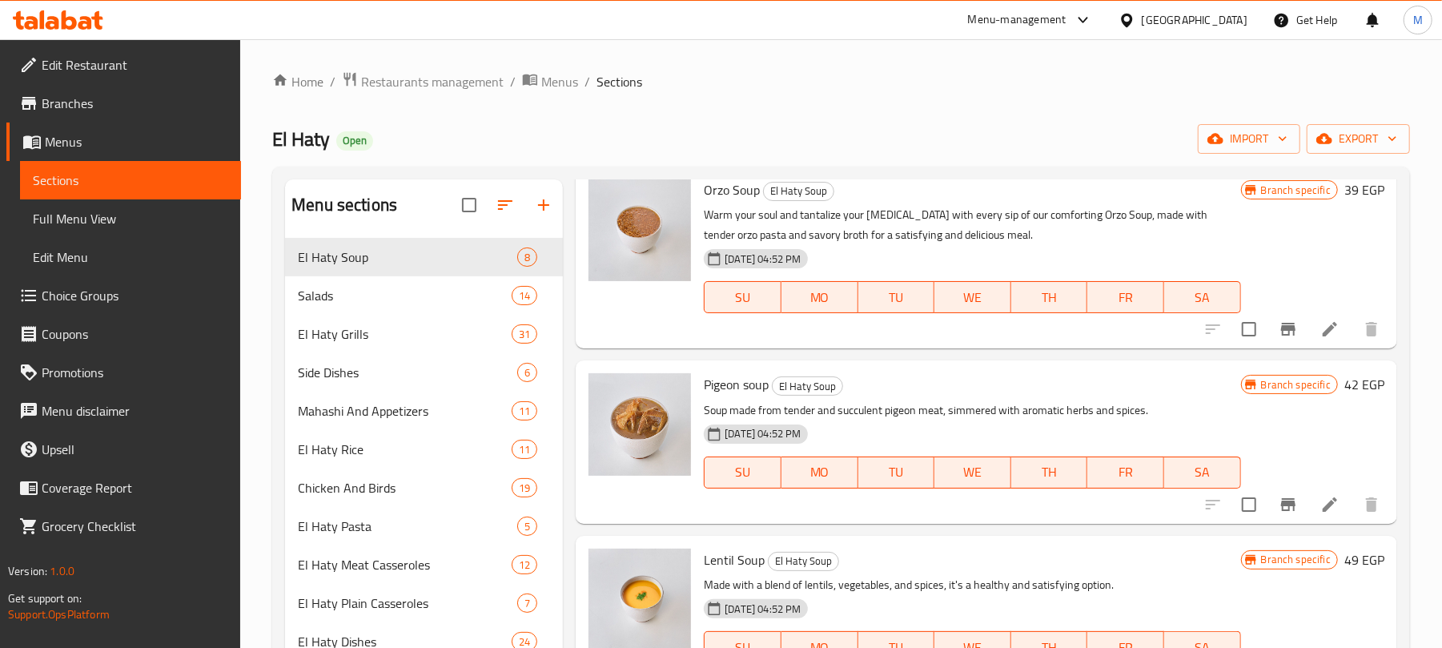
scroll to position [106, 0]
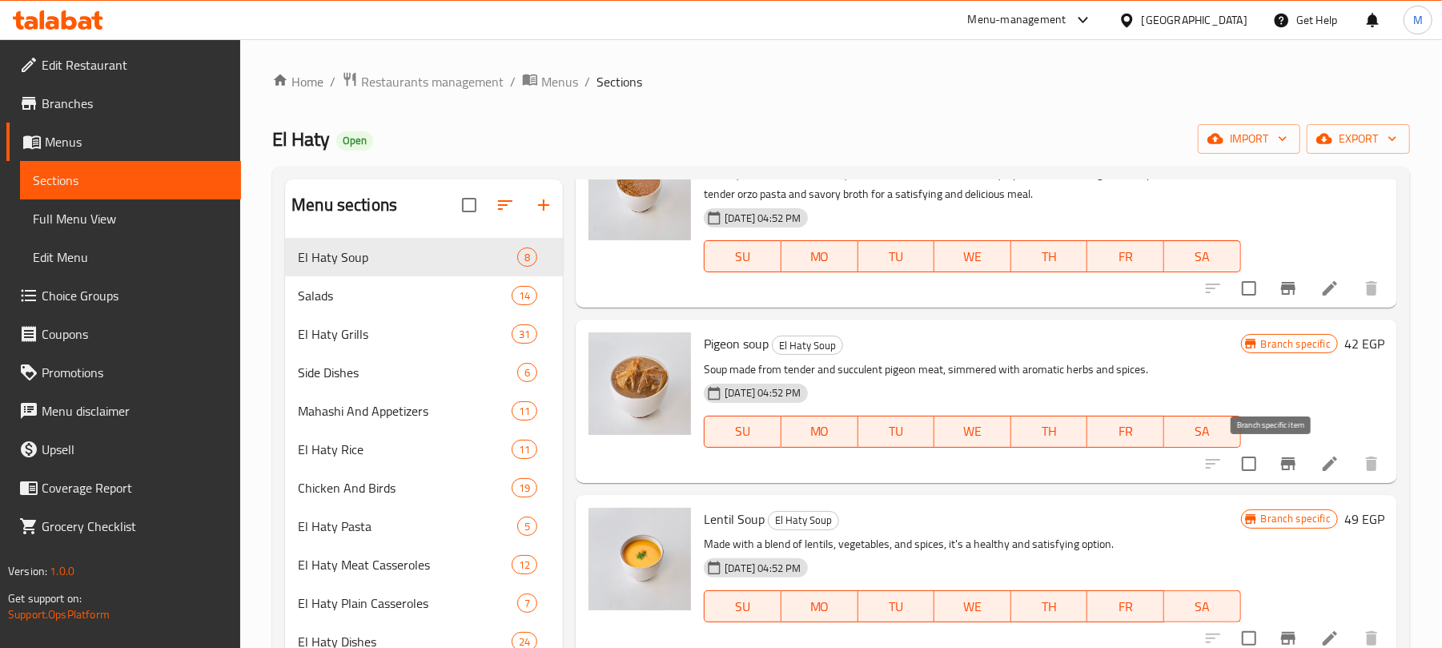
click at [1279, 474] on button "Branch-specific-item" at bounding box center [1288, 463] width 38 height 38
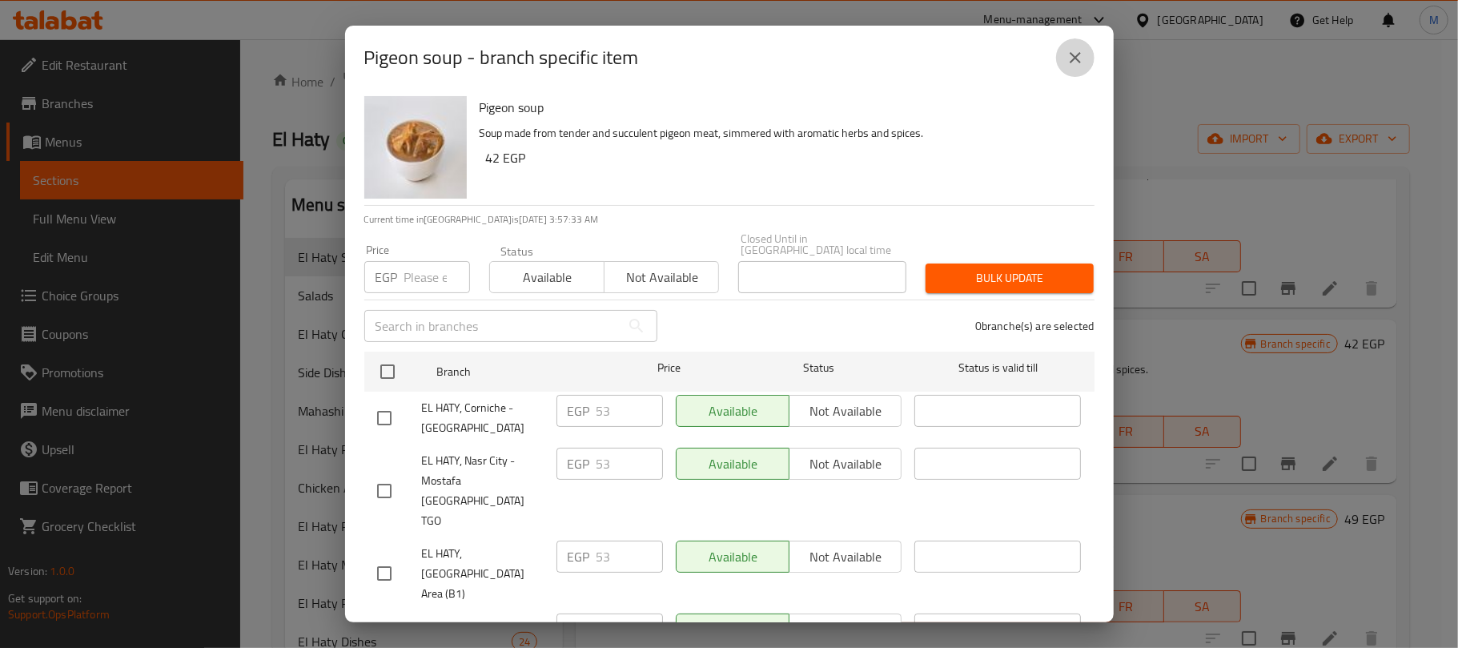
click at [1061, 45] on button "close" at bounding box center [1075, 57] width 38 height 38
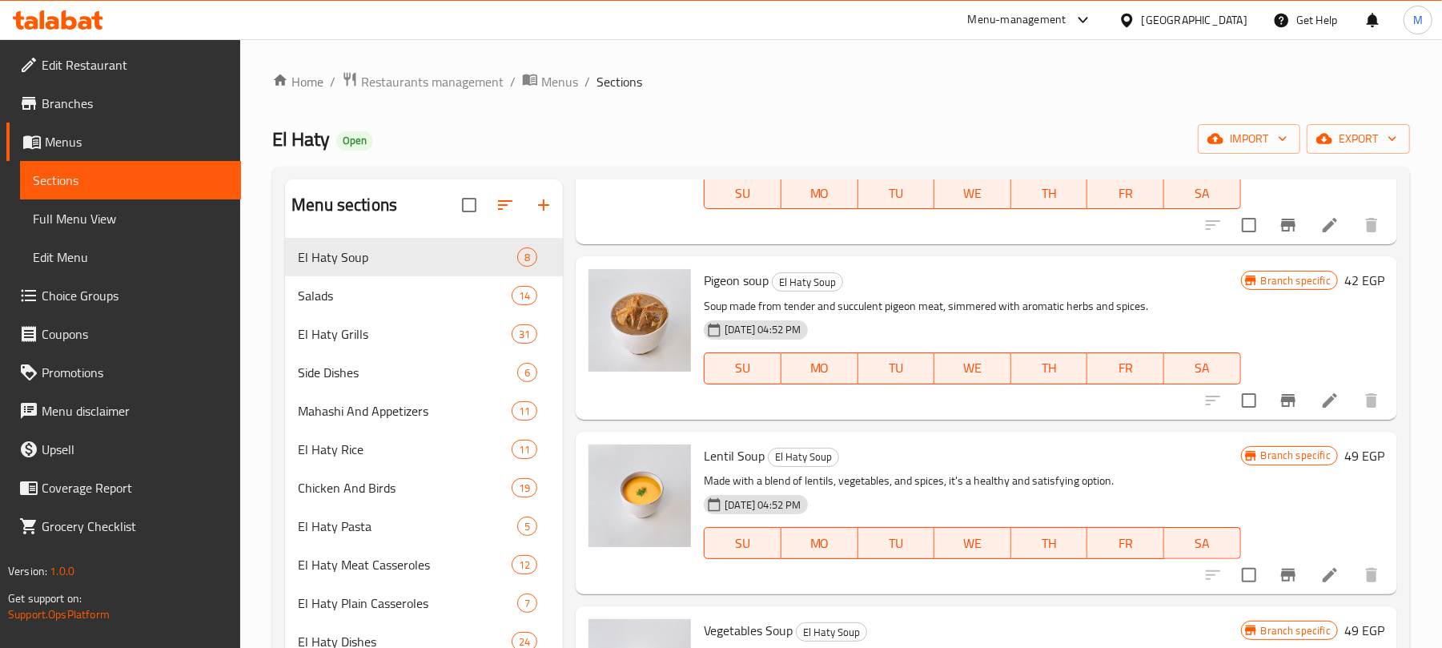
scroll to position [213, 0]
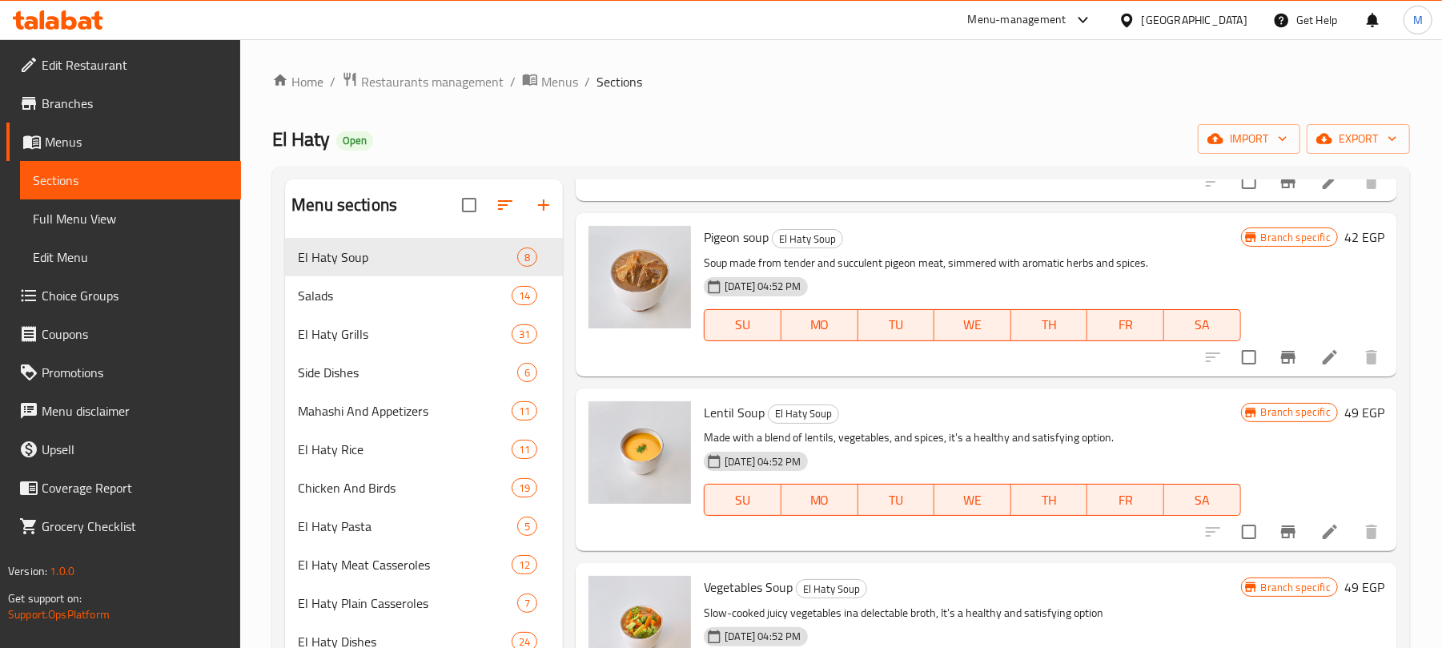
click at [1281, 528] on icon "Branch-specific-item" at bounding box center [1288, 531] width 14 height 13
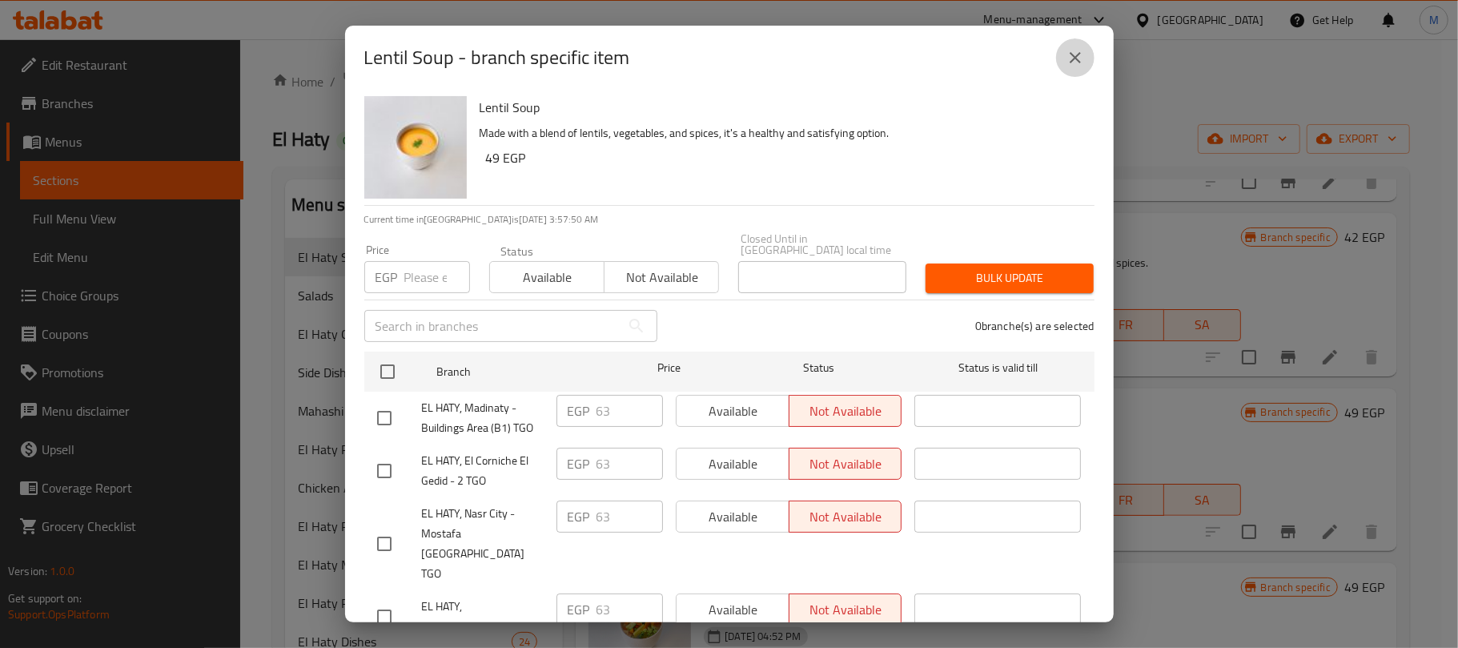
click at [1084, 59] on button "close" at bounding box center [1075, 57] width 38 height 38
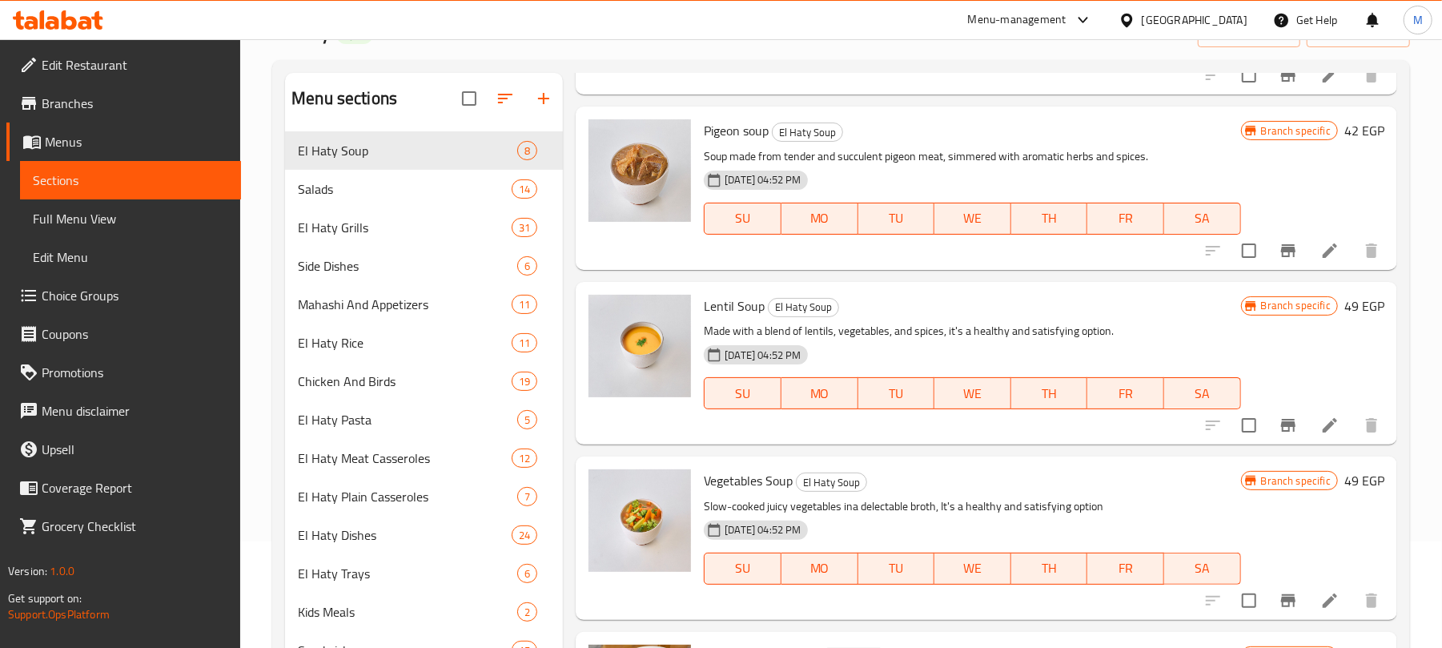
scroll to position [320, 0]
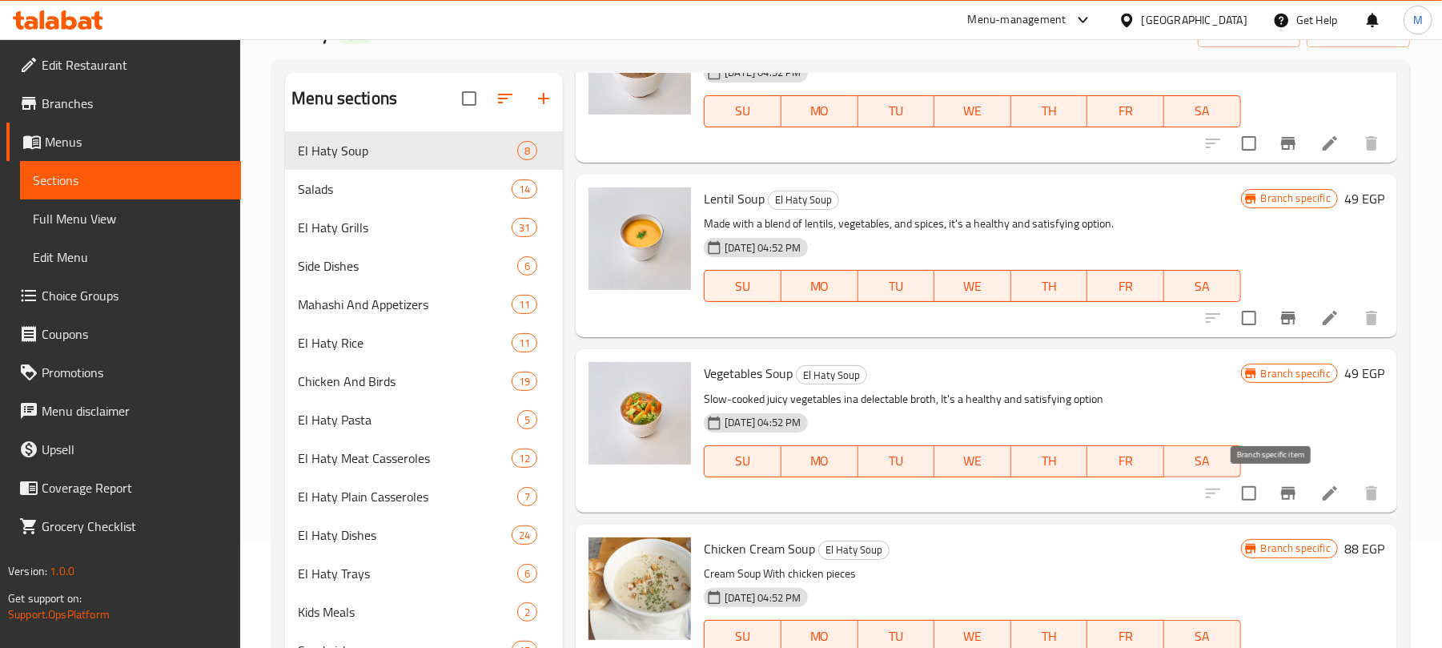
click at [1269, 494] on button "Branch-specific-item" at bounding box center [1288, 493] width 38 height 38
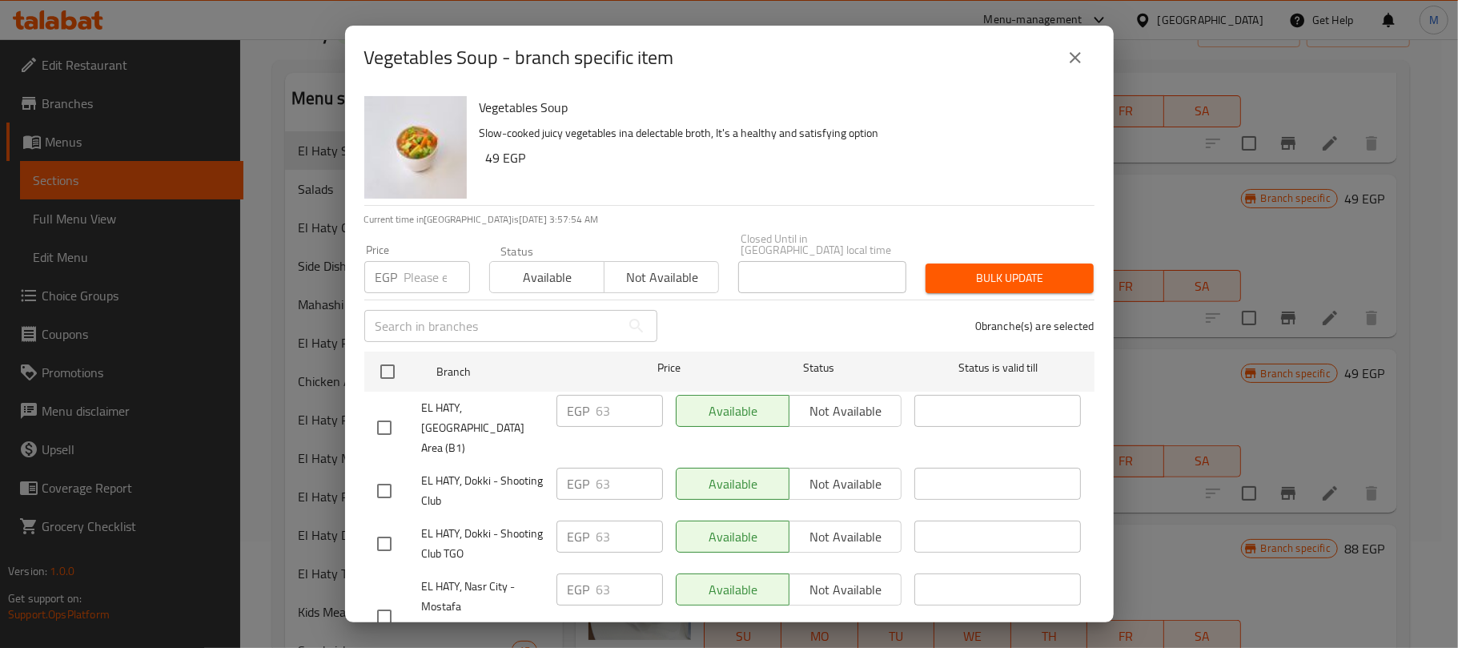
click at [1081, 53] on icon "close" at bounding box center [1074, 57] width 19 height 19
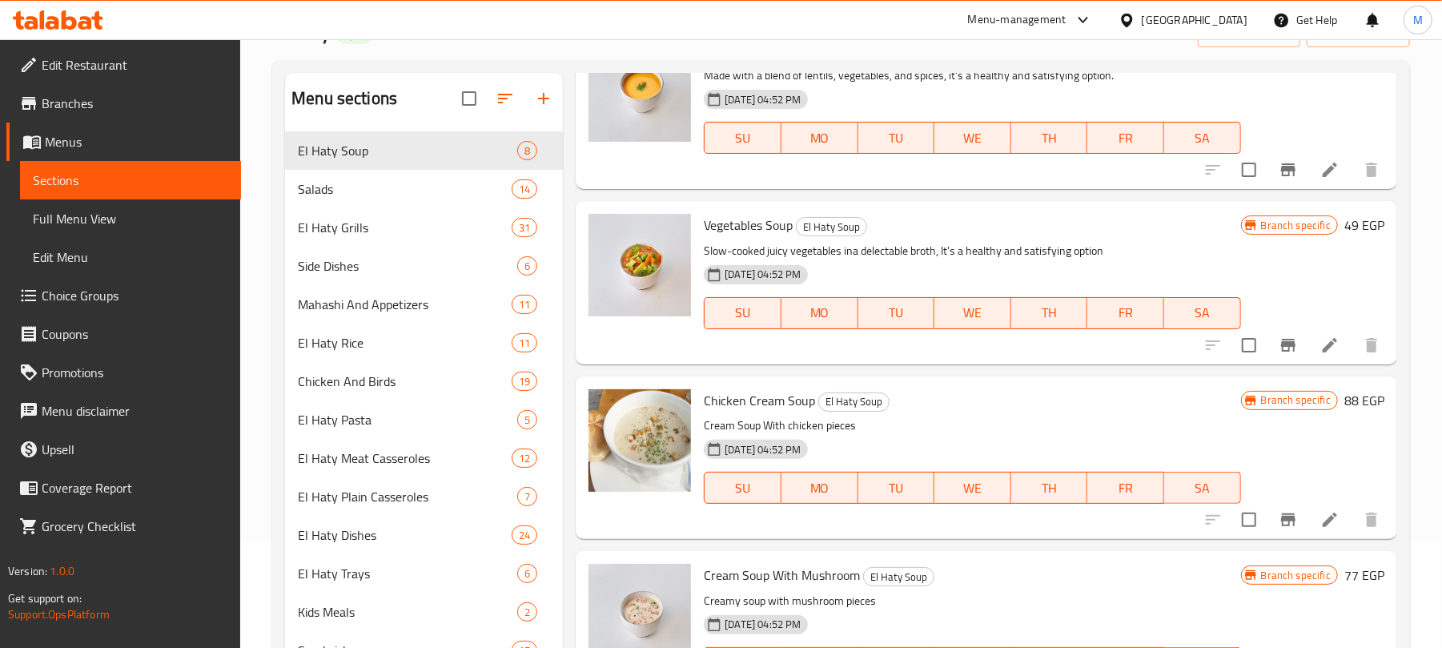
scroll to position [492, 0]
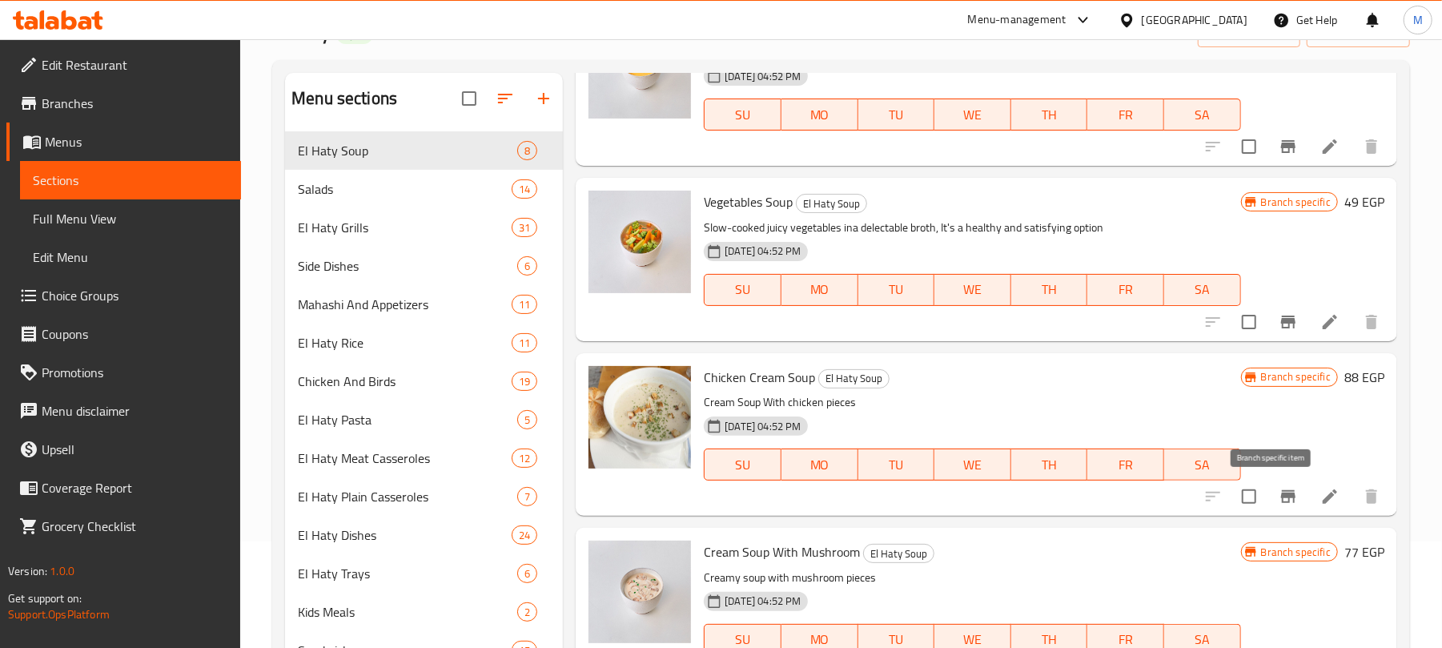
click at [1278, 496] on icon "Branch-specific-item" at bounding box center [1287, 496] width 19 height 19
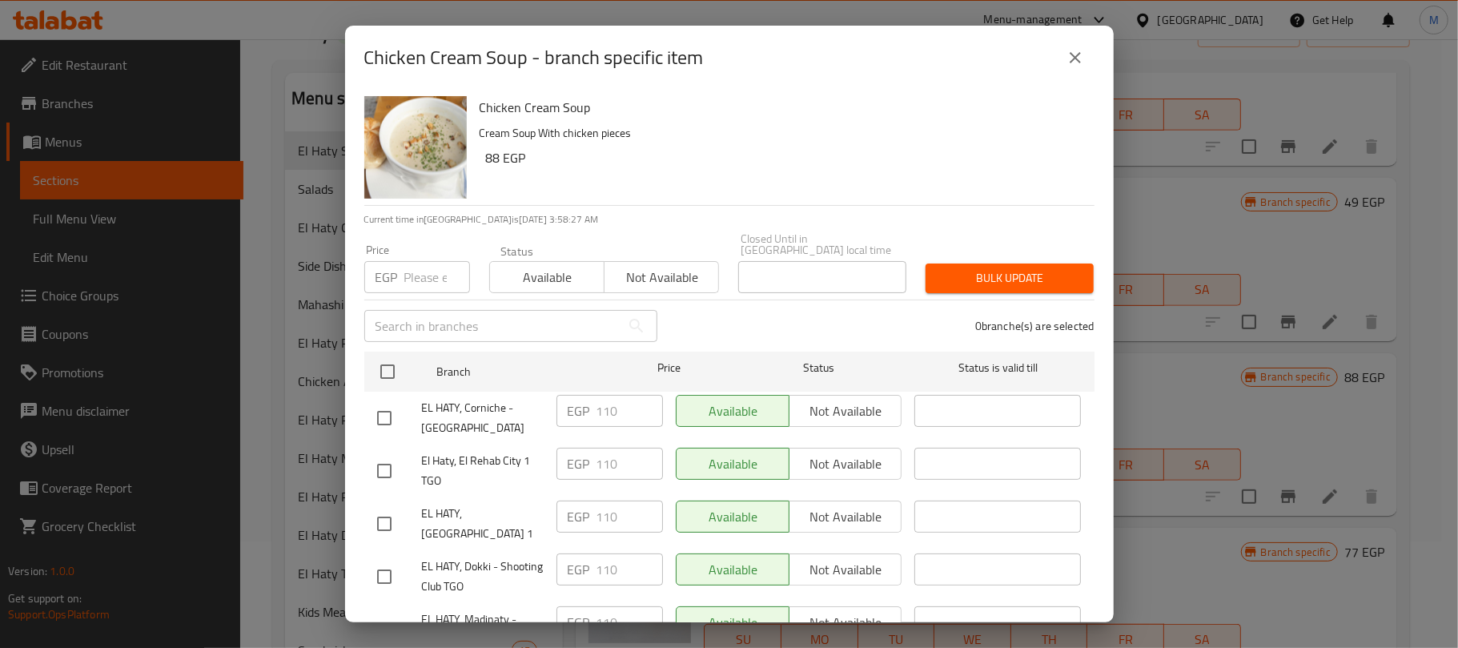
click at [1093, 53] on button "close" at bounding box center [1075, 57] width 38 height 38
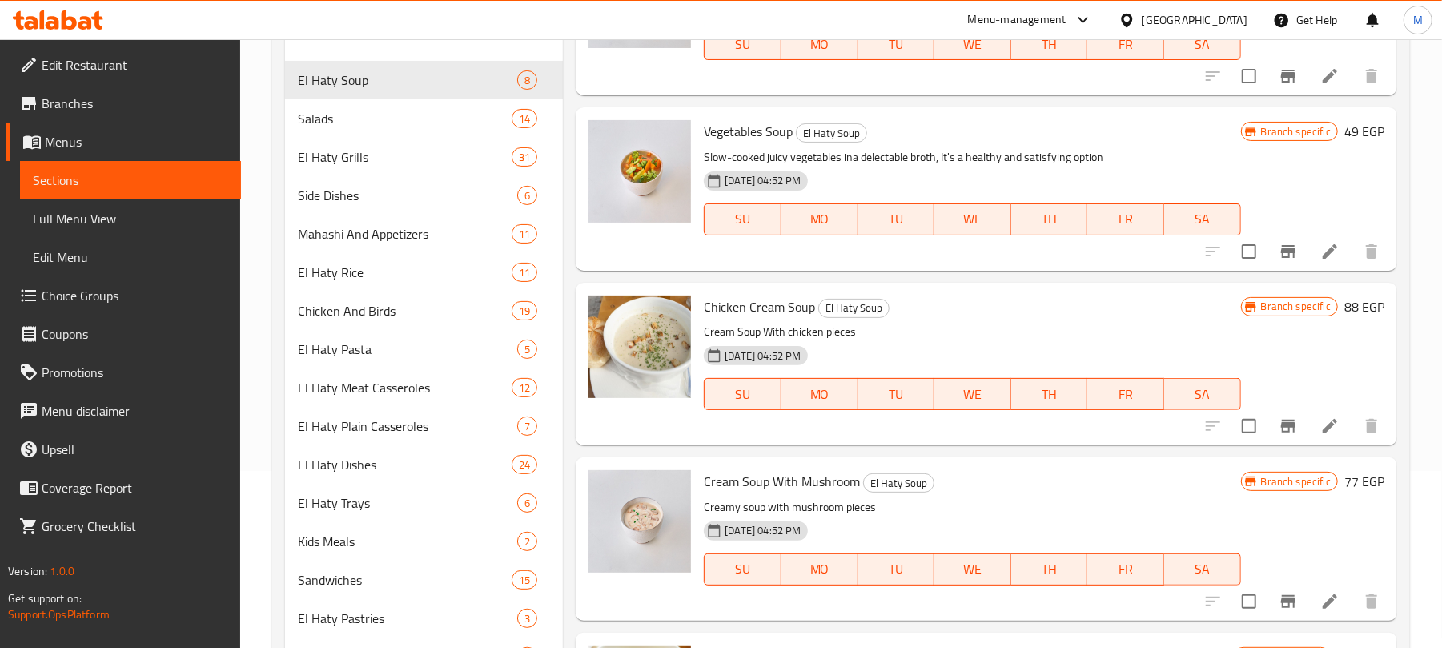
scroll to position [213, 0]
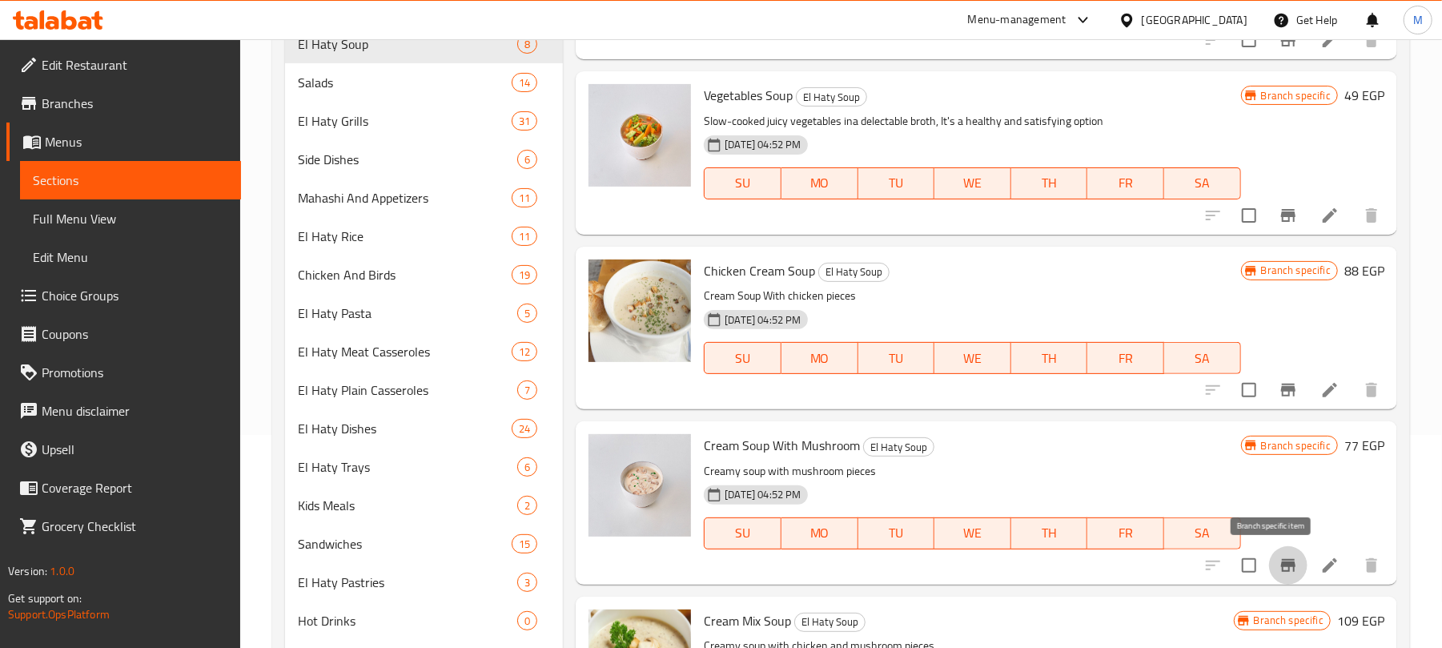
click at [1278, 559] on icon "Branch-specific-item" at bounding box center [1287, 565] width 19 height 19
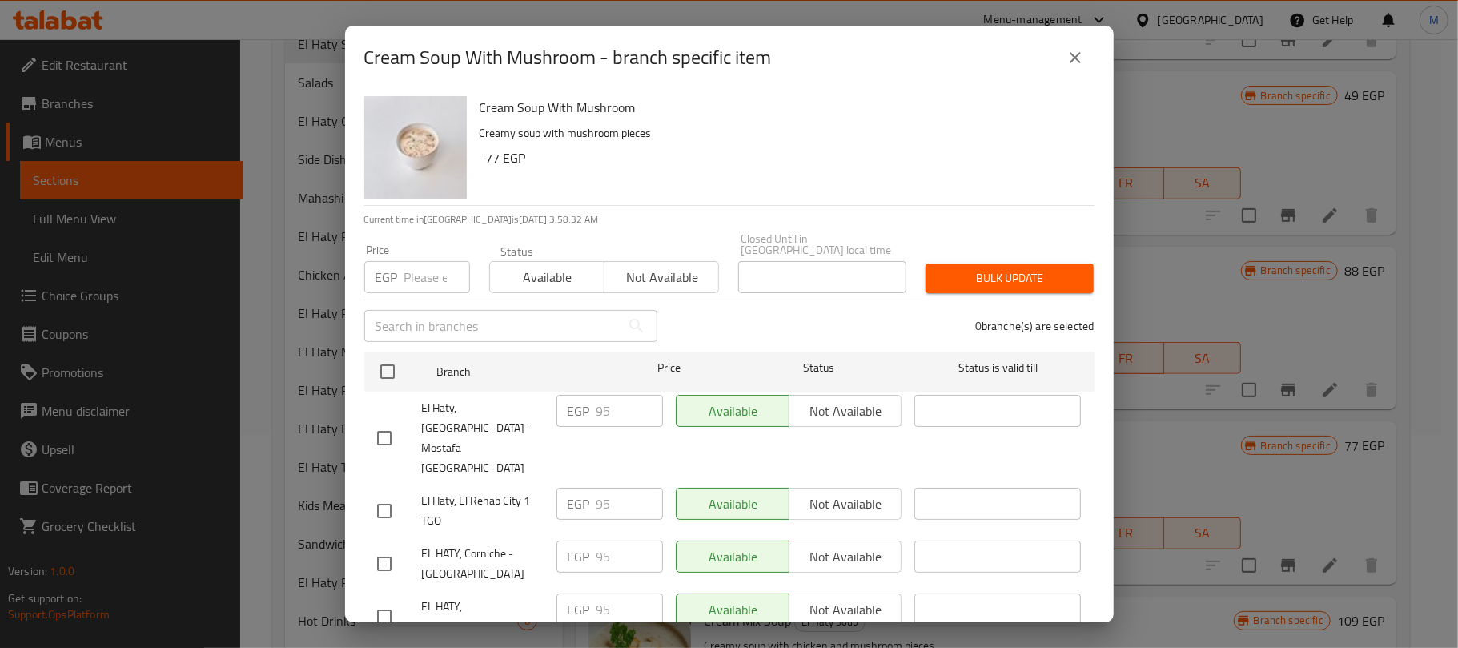
click at [1079, 72] on button "close" at bounding box center [1075, 57] width 38 height 38
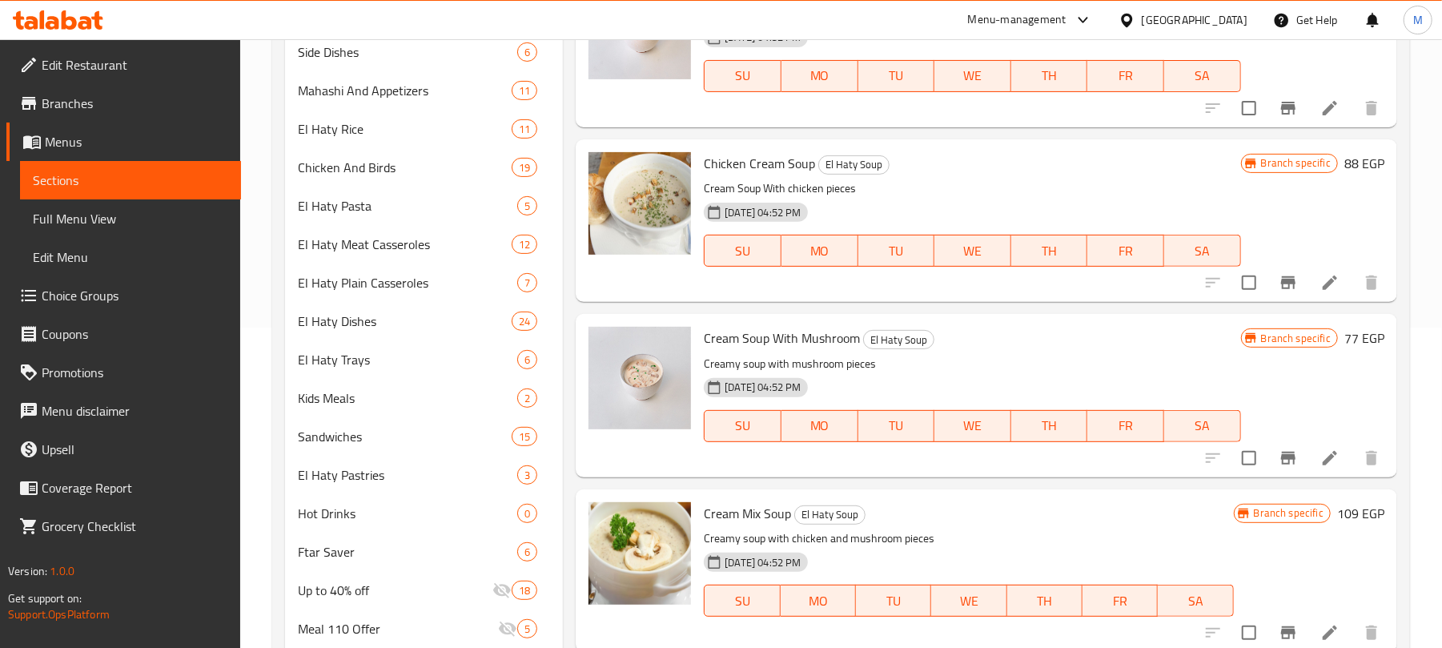
scroll to position [427, 0]
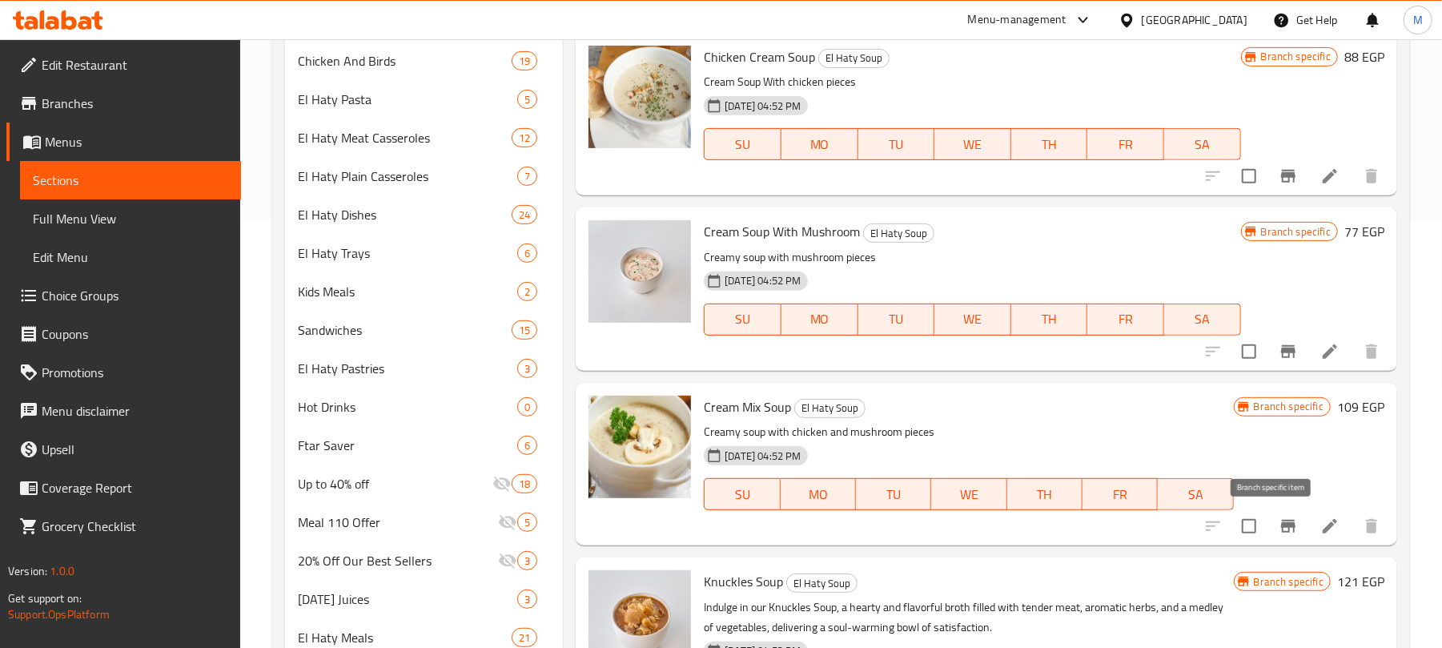
click at [1281, 525] on icon "Branch-specific-item" at bounding box center [1288, 526] width 14 height 13
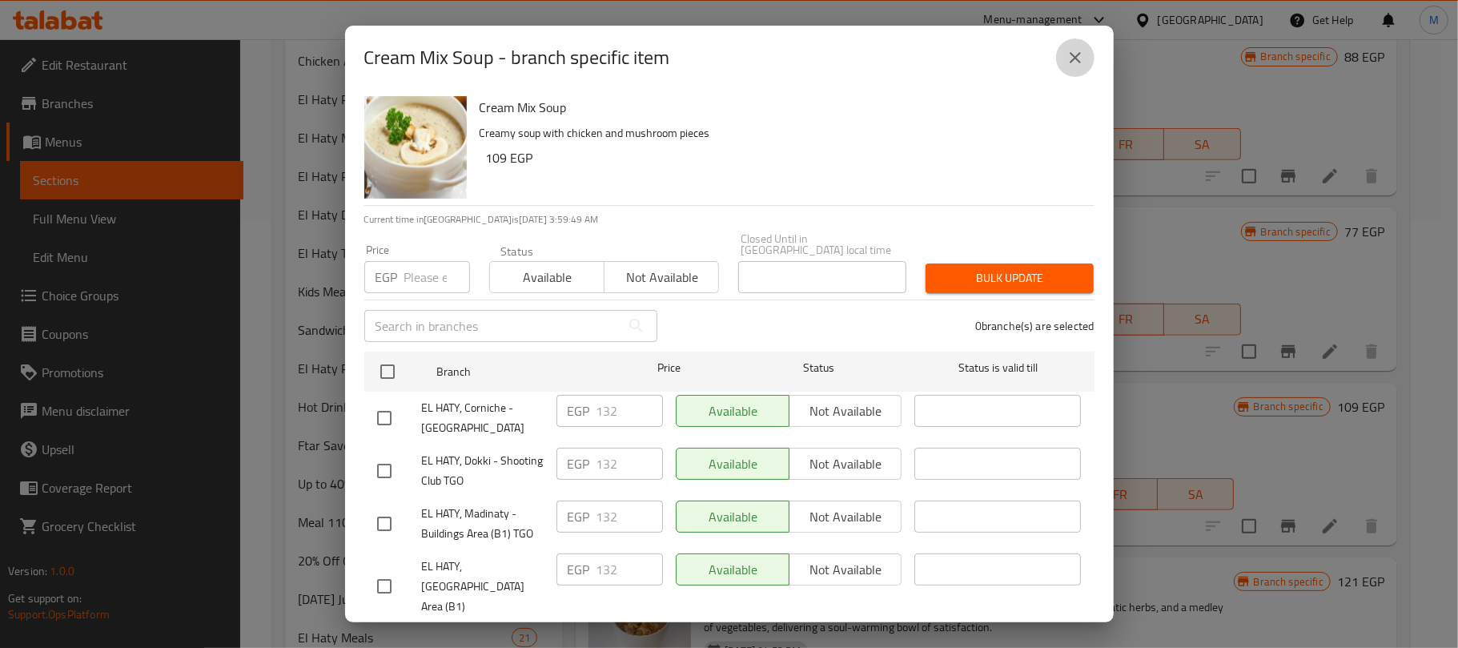
click at [1077, 66] on icon "close" at bounding box center [1074, 57] width 19 height 19
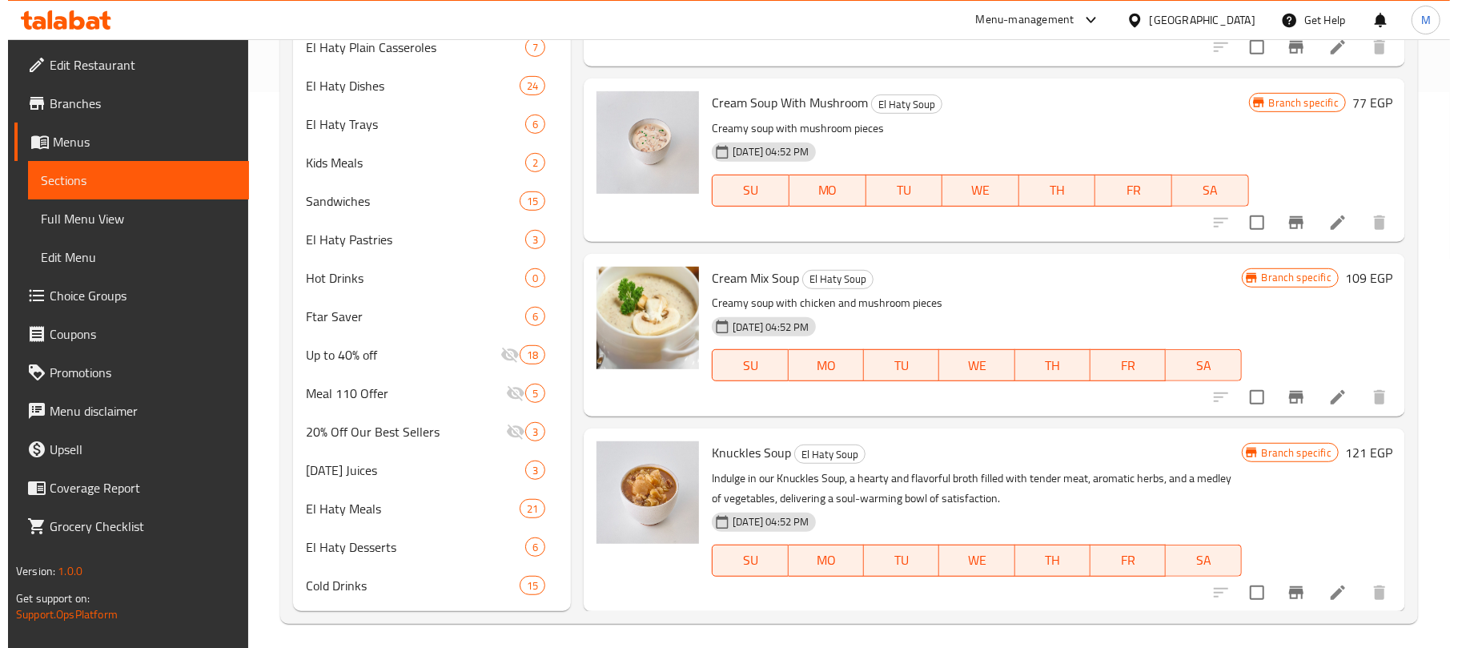
scroll to position [564, 0]
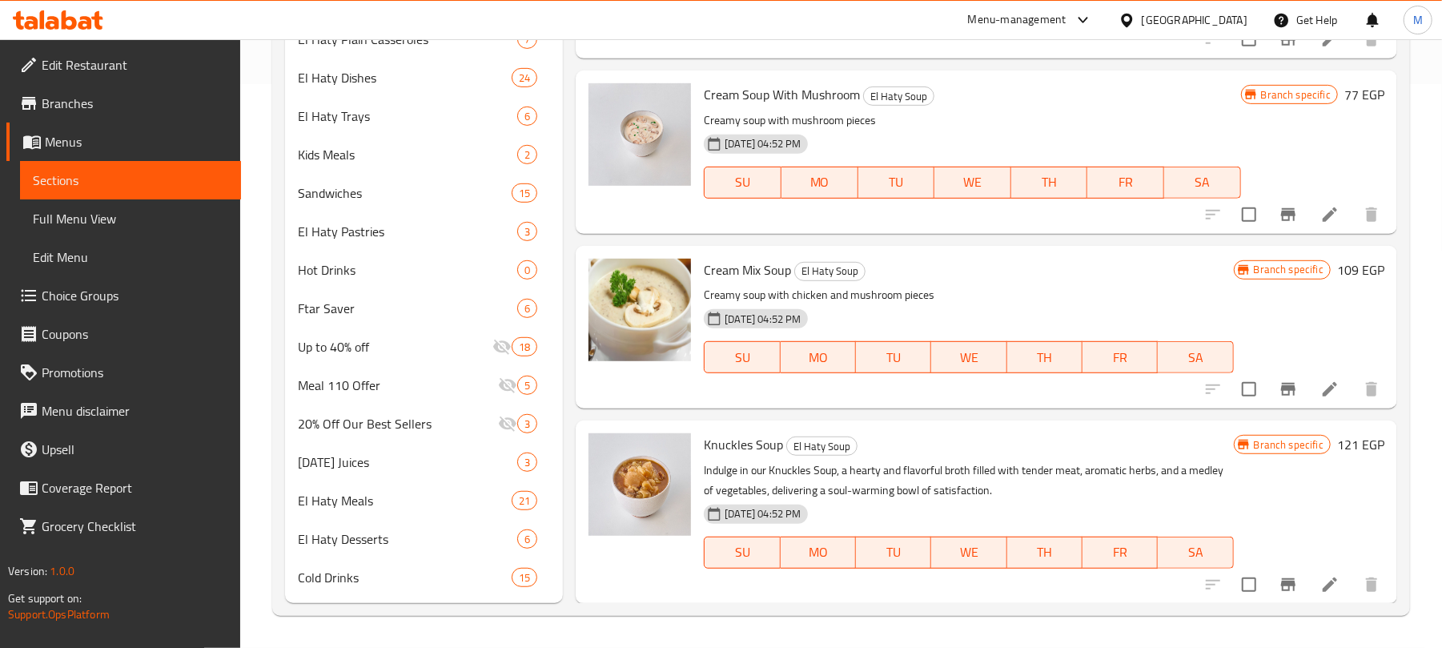
click at [1278, 590] on icon "Branch-specific-item" at bounding box center [1287, 584] width 19 height 19
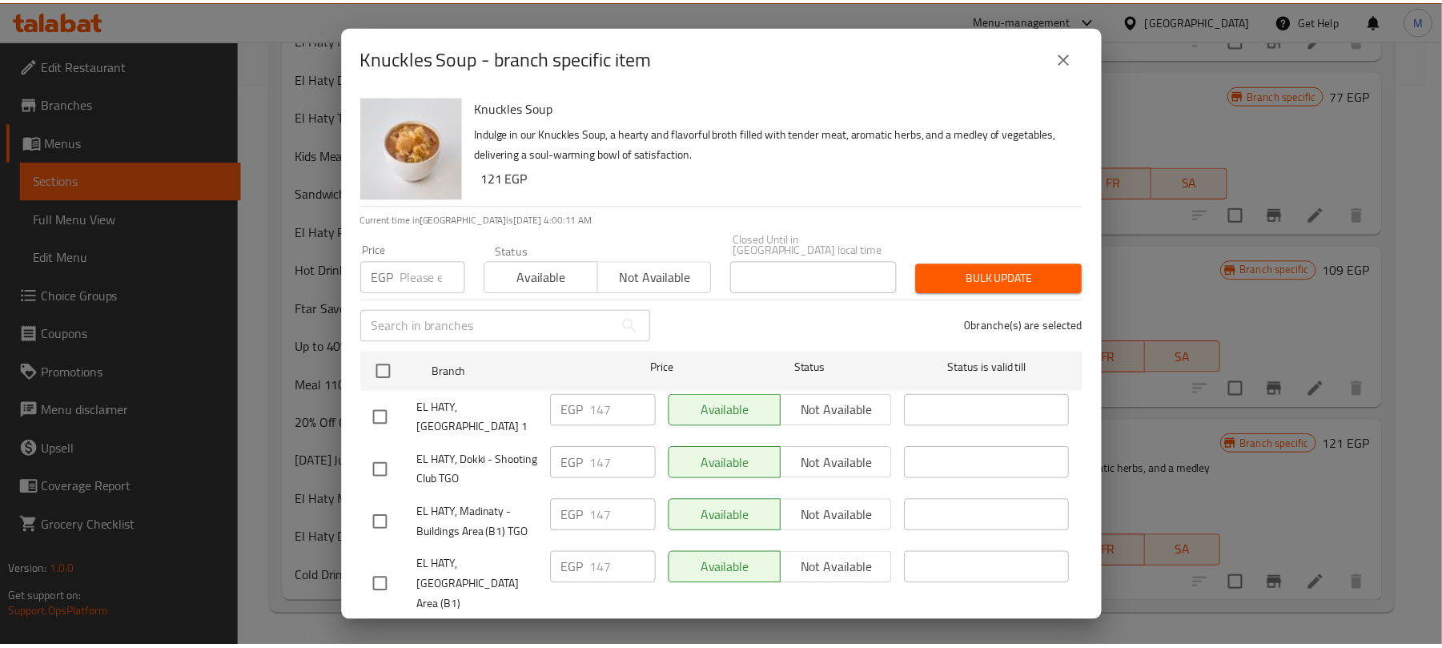
scroll to position [315, 0]
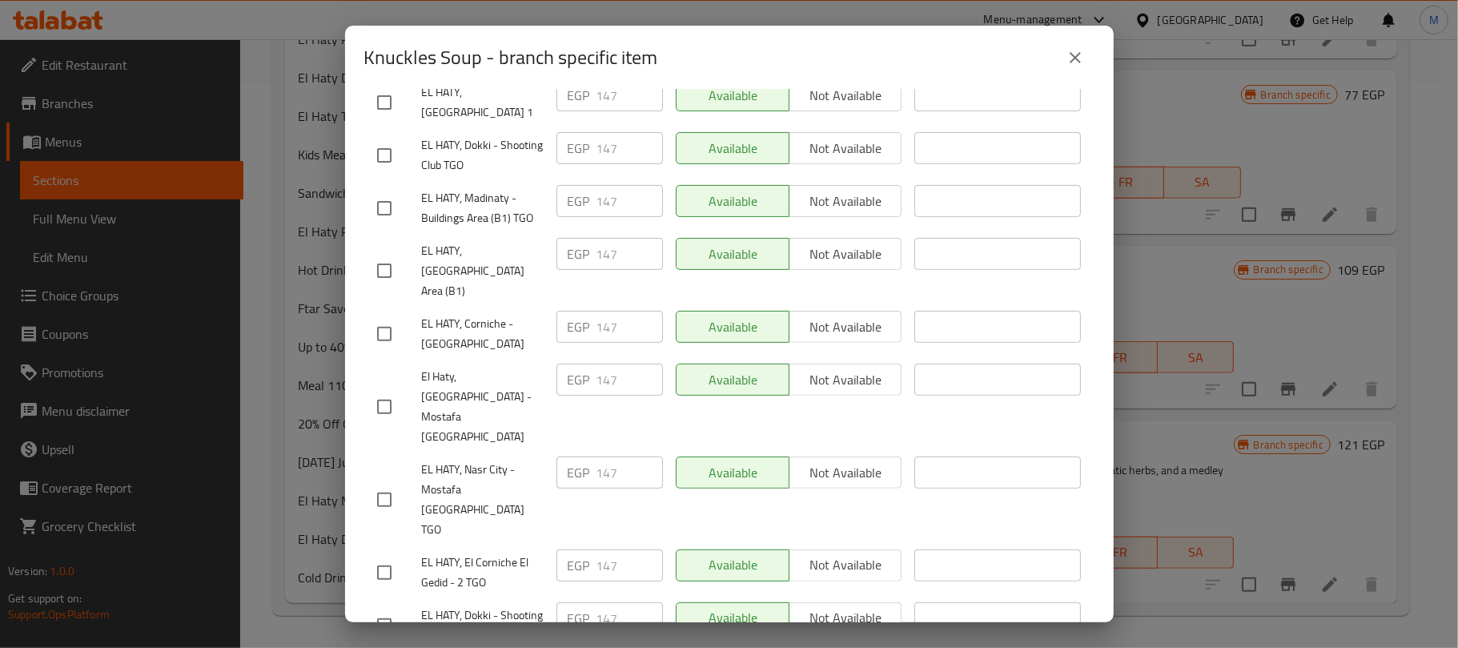
click at [1066, 62] on icon "close" at bounding box center [1074, 57] width 19 height 19
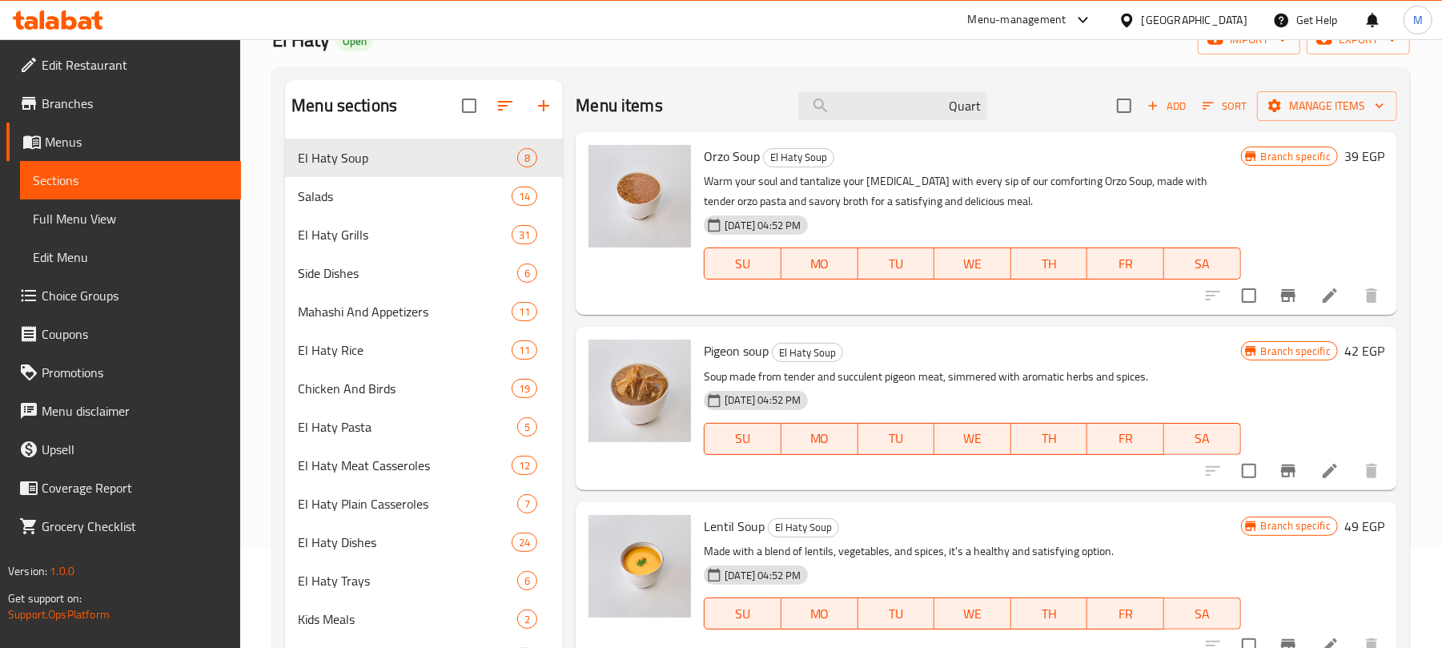
scroll to position [0, 0]
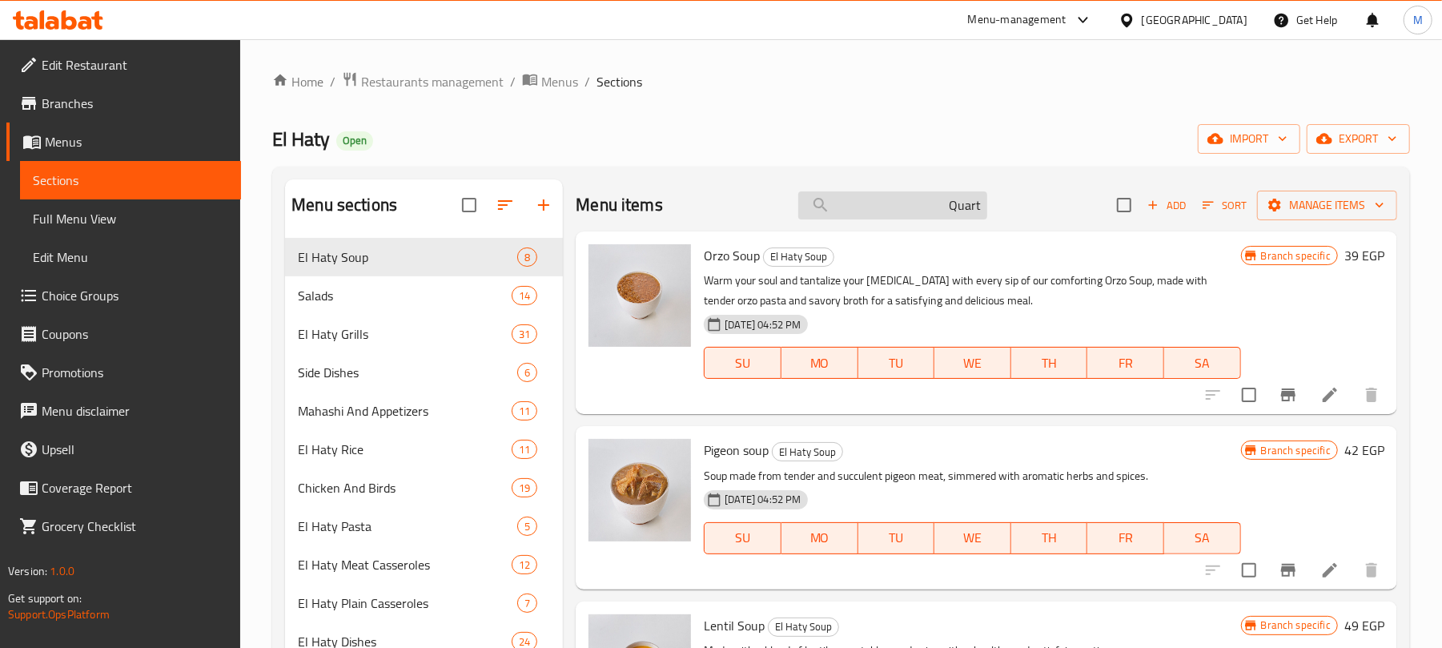
click at [889, 203] on input "Quart" at bounding box center [892, 205] width 189 height 28
paste input "طبق بسمتي خلطة بالمكسرات"
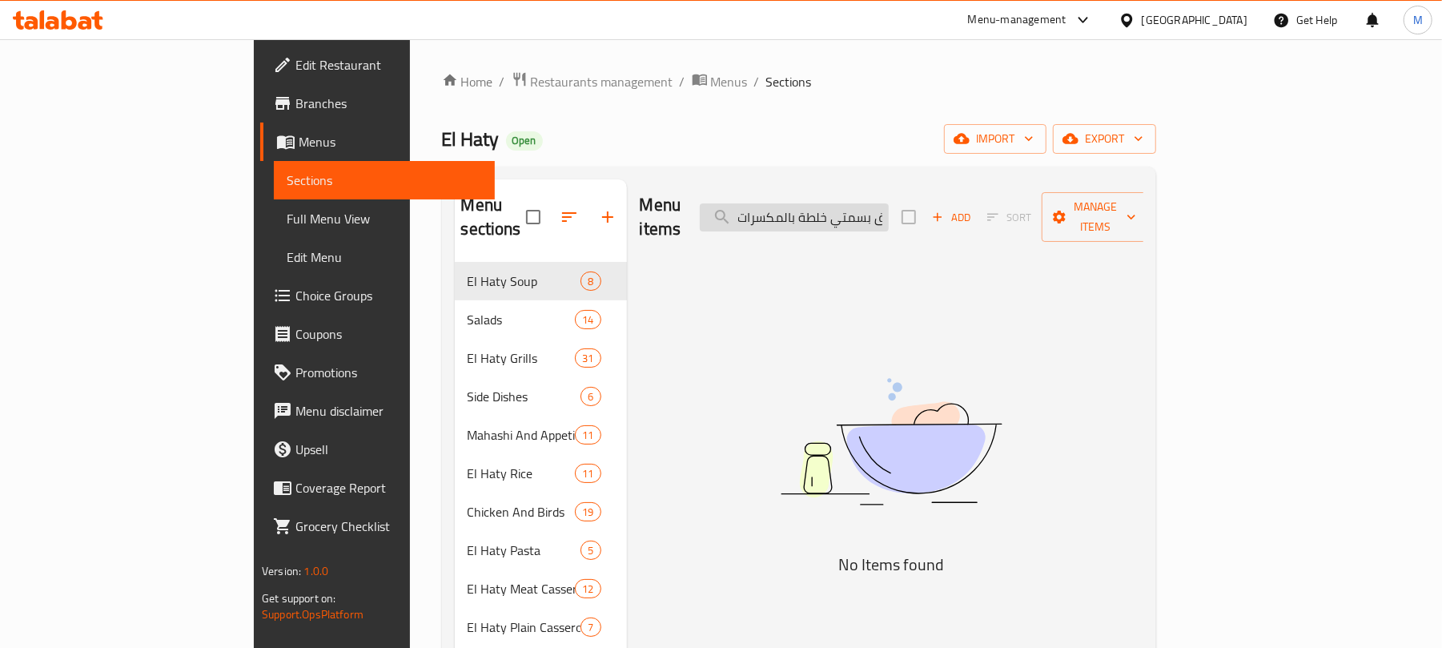
type input "Quart"
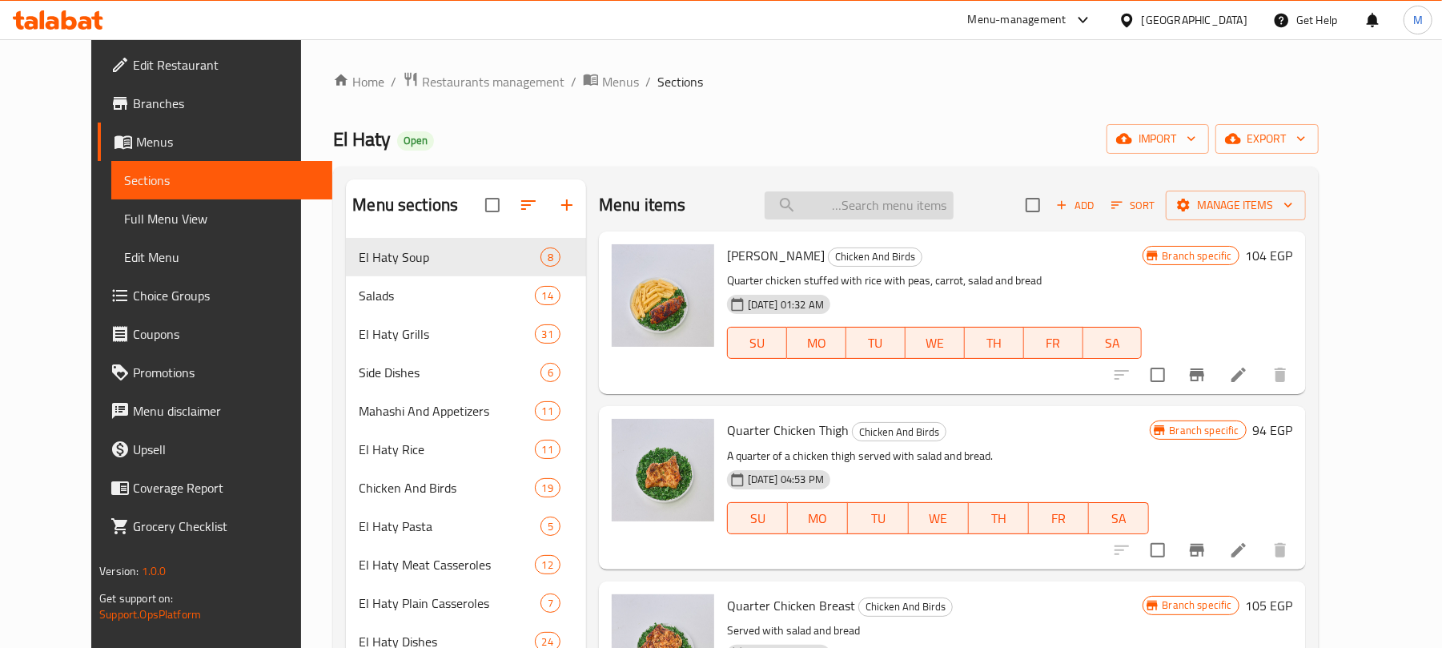
paste input "طبق بسمتي خلطة بالمكسرات"
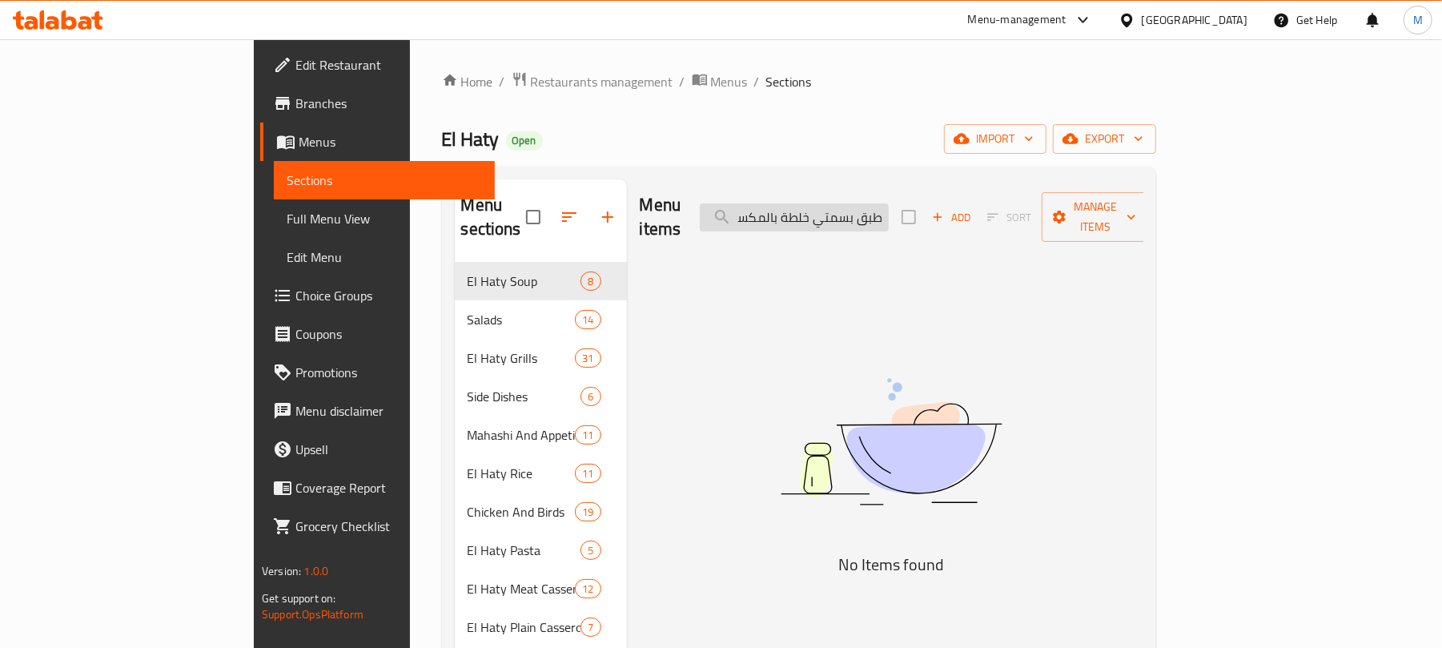
scroll to position [0, -17]
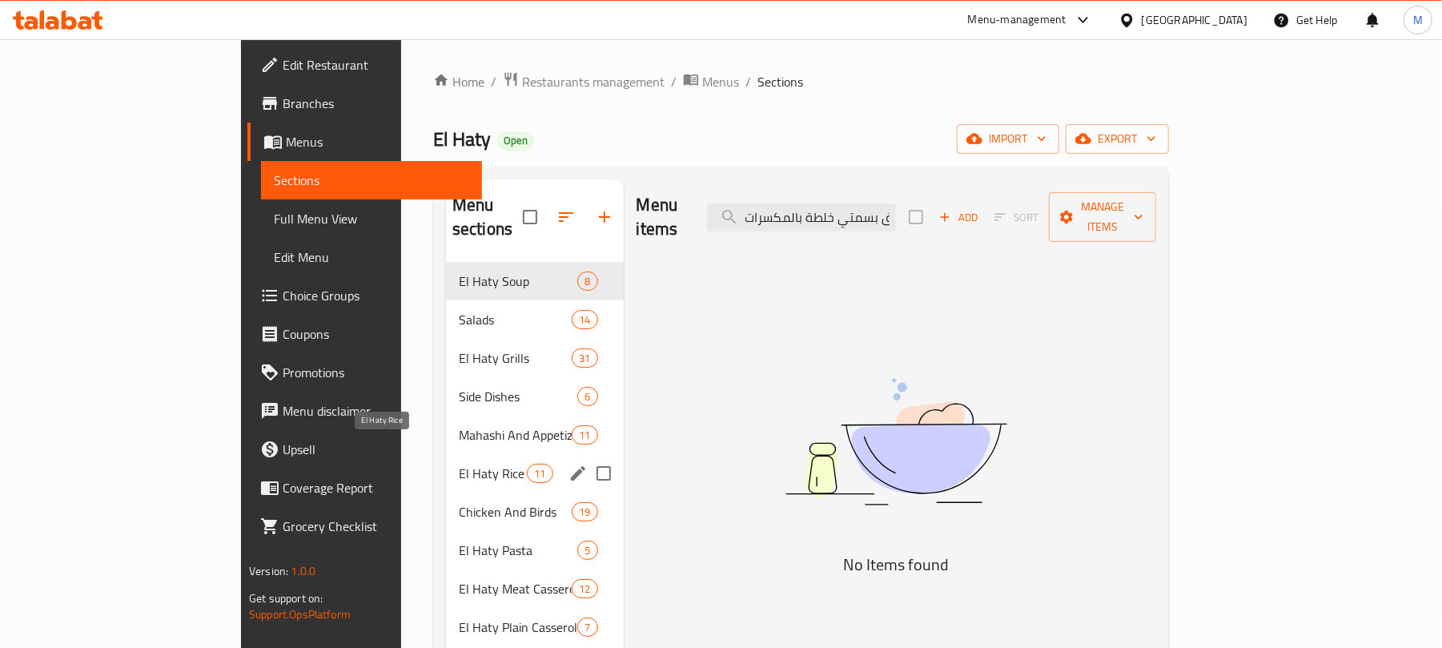
click at [459, 463] on span "El Haty Rice" at bounding box center [493, 472] width 68 height 19
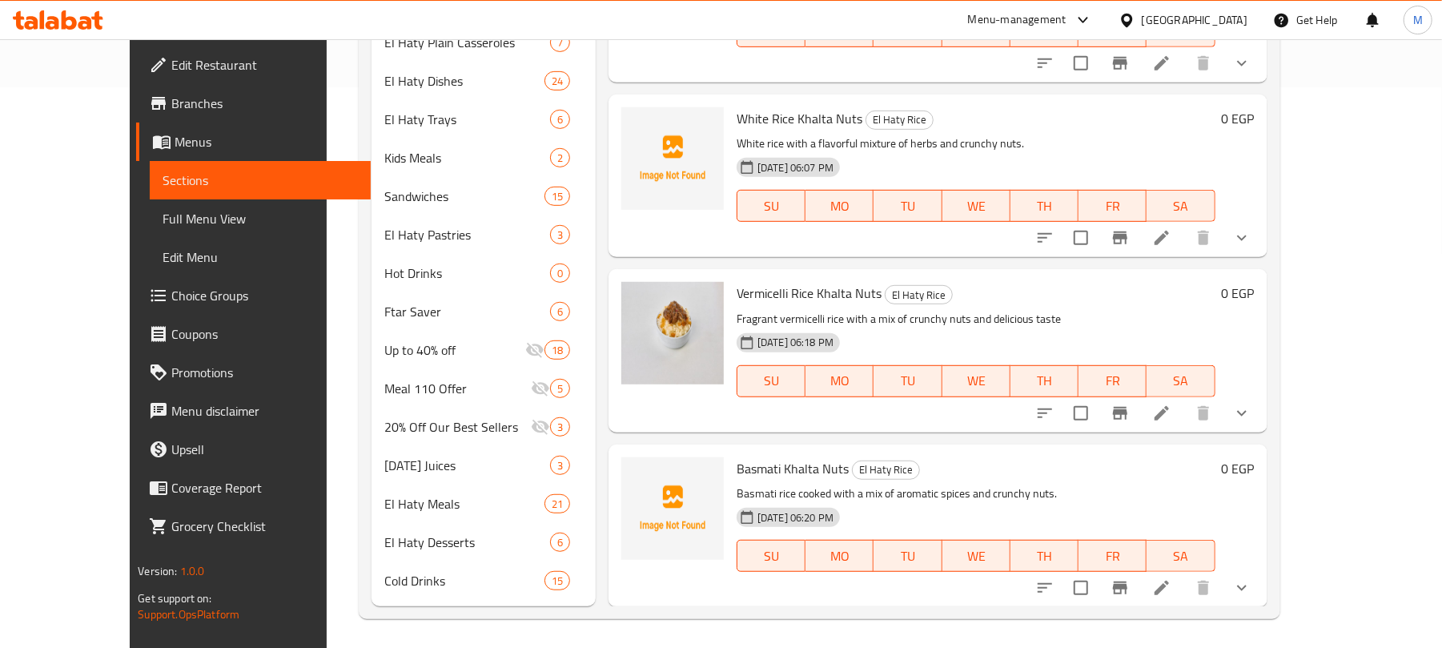
scroll to position [564, 0]
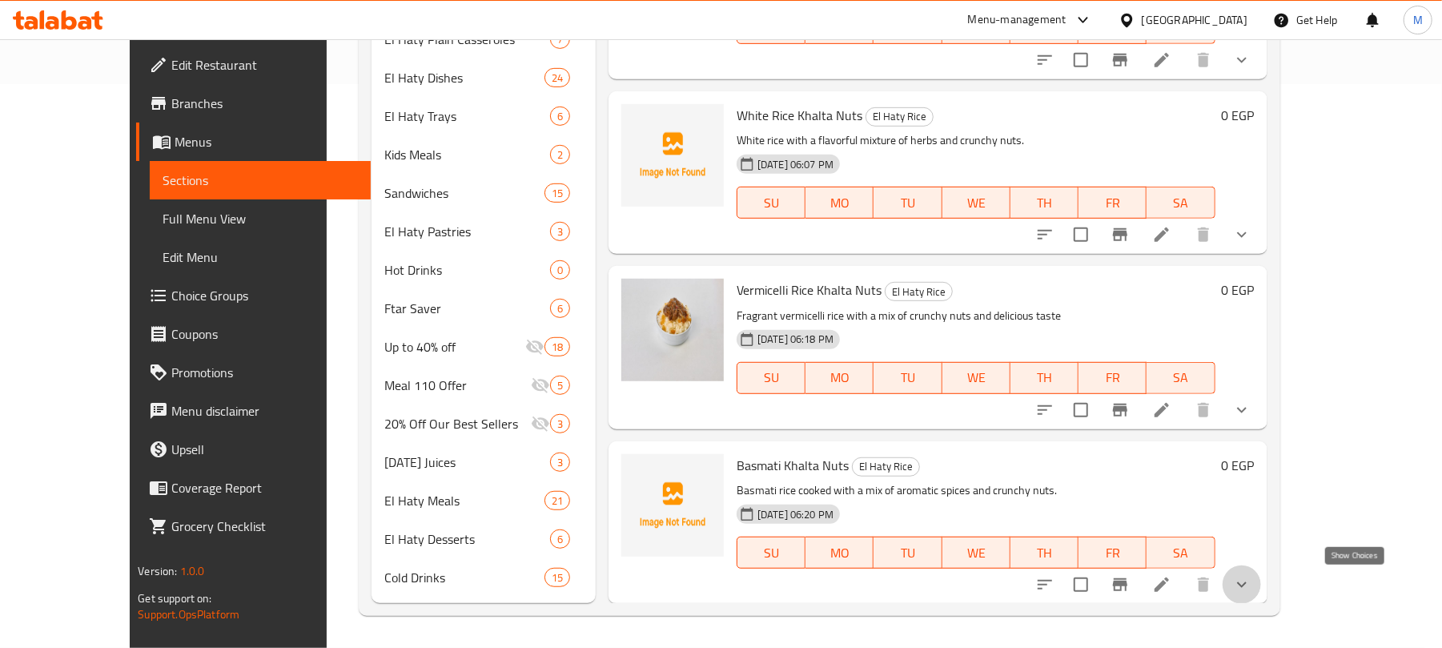
click at [1251, 584] on icon "show more" at bounding box center [1241, 584] width 19 height 19
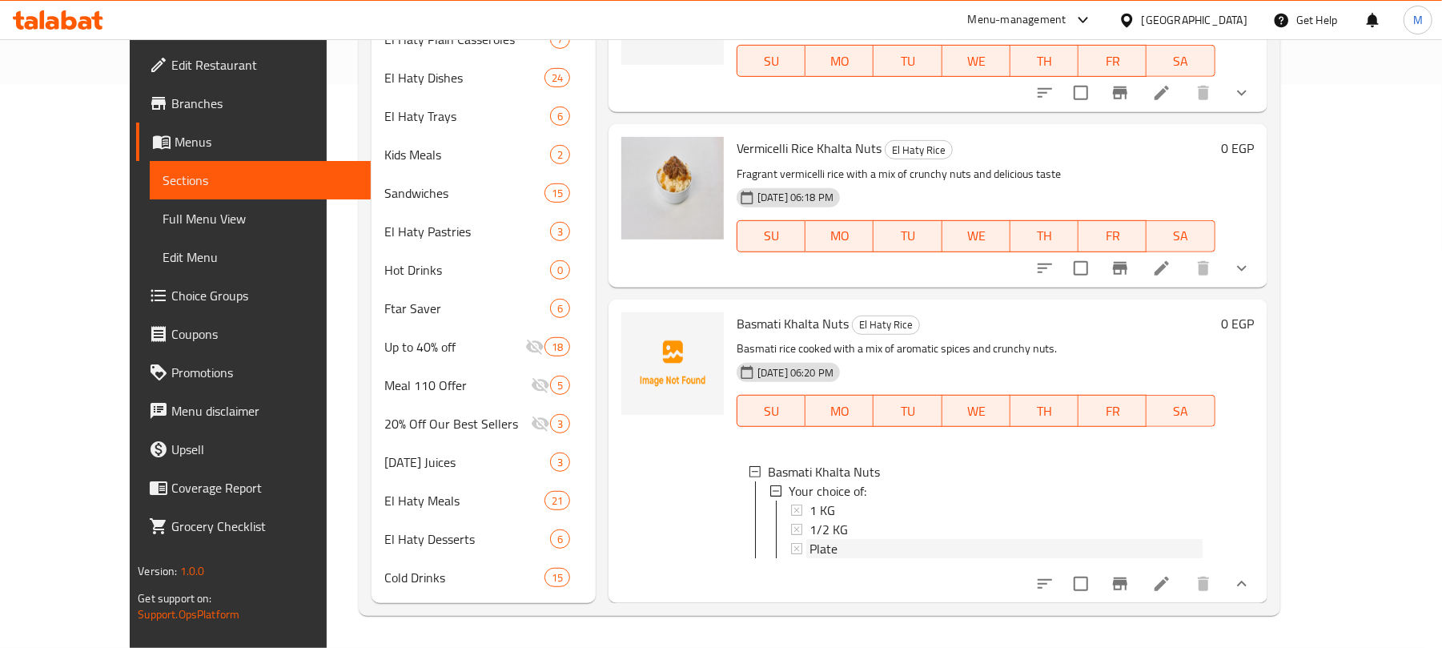
click at [810, 539] on div "Plate" at bounding box center [1005, 548] width 393 height 19
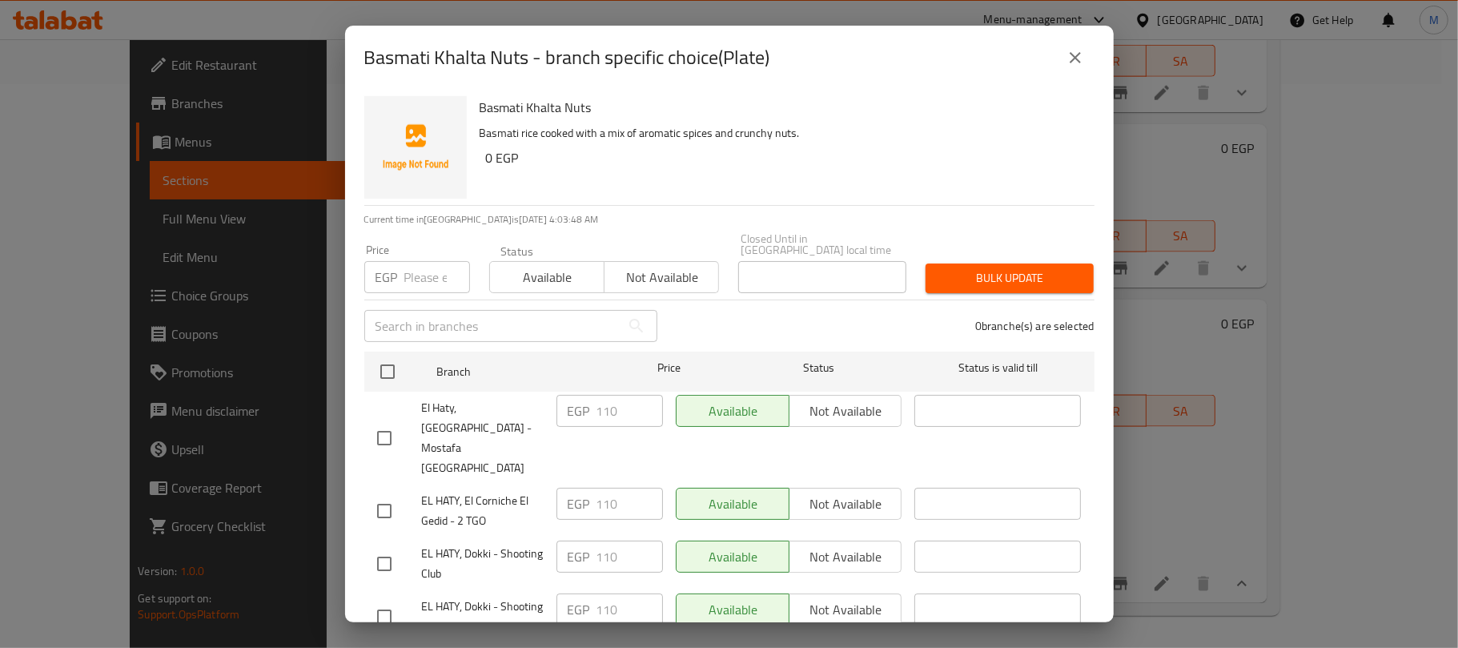
click at [1070, 50] on icon "close" at bounding box center [1074, 57] width 19 height 19
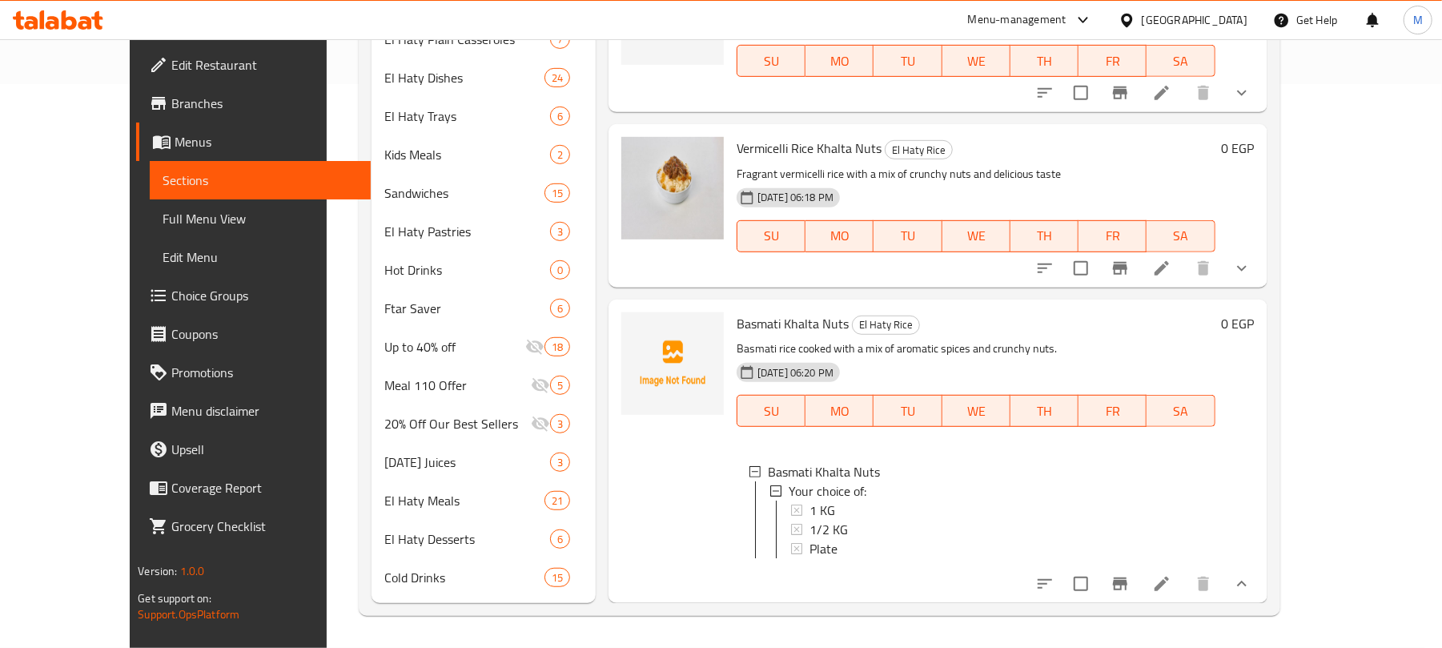
click at [1311, 138] on div "Home / Restaurants management / Menus / Sections El Haty Open import export Men…" at bounding box center [819, 62] width 985 height 1172
click at [779, 311] on span "Basmati Khalta Nuts" at bounding box center [792, 323] width 112 height 24
copy h6 "Basmati Khalta Nuts"
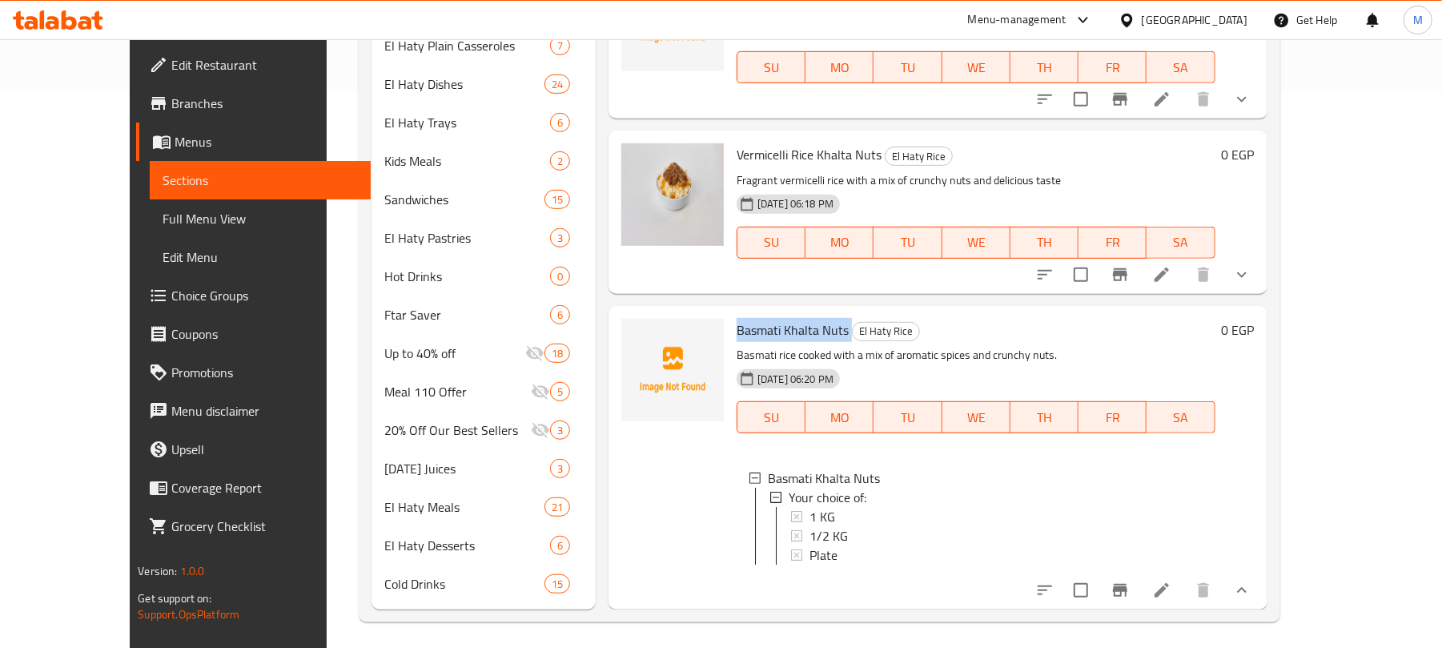
scroll to position [564, 0]
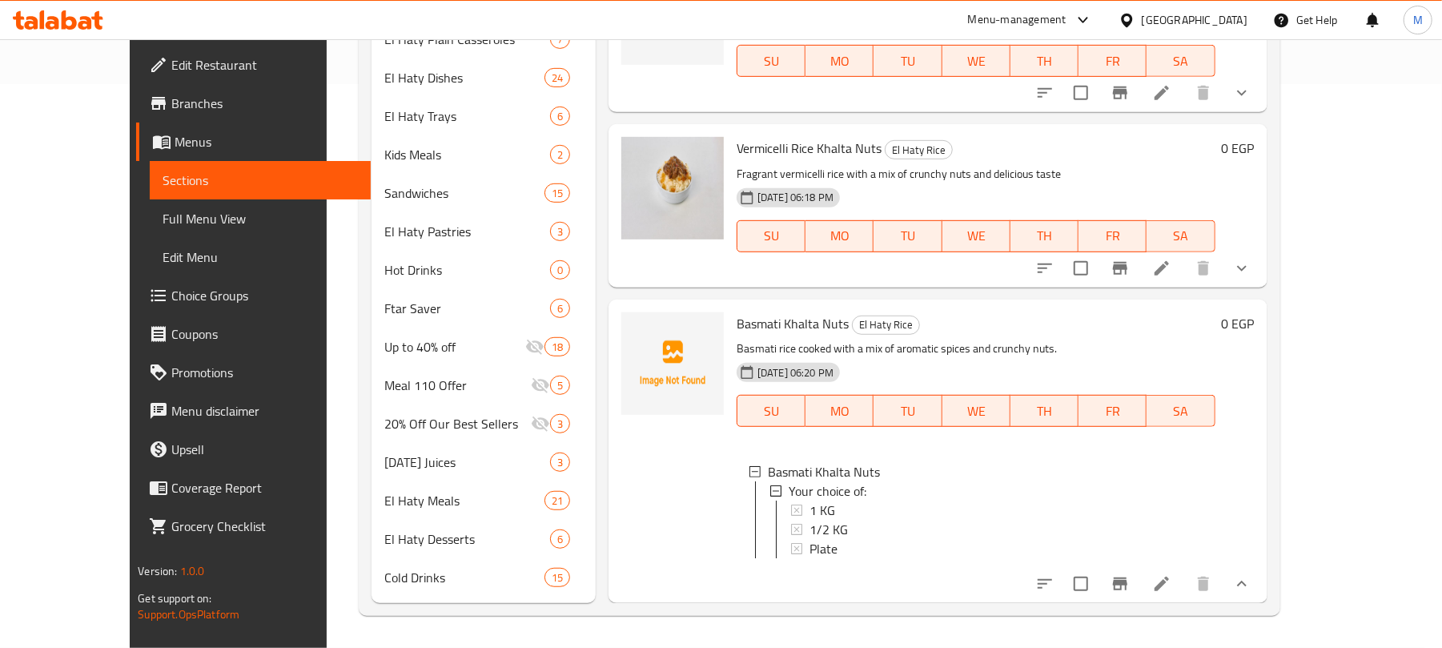
click at [809, 539] on span "Plate" at bounding box center [823, 548] width 28 height 19
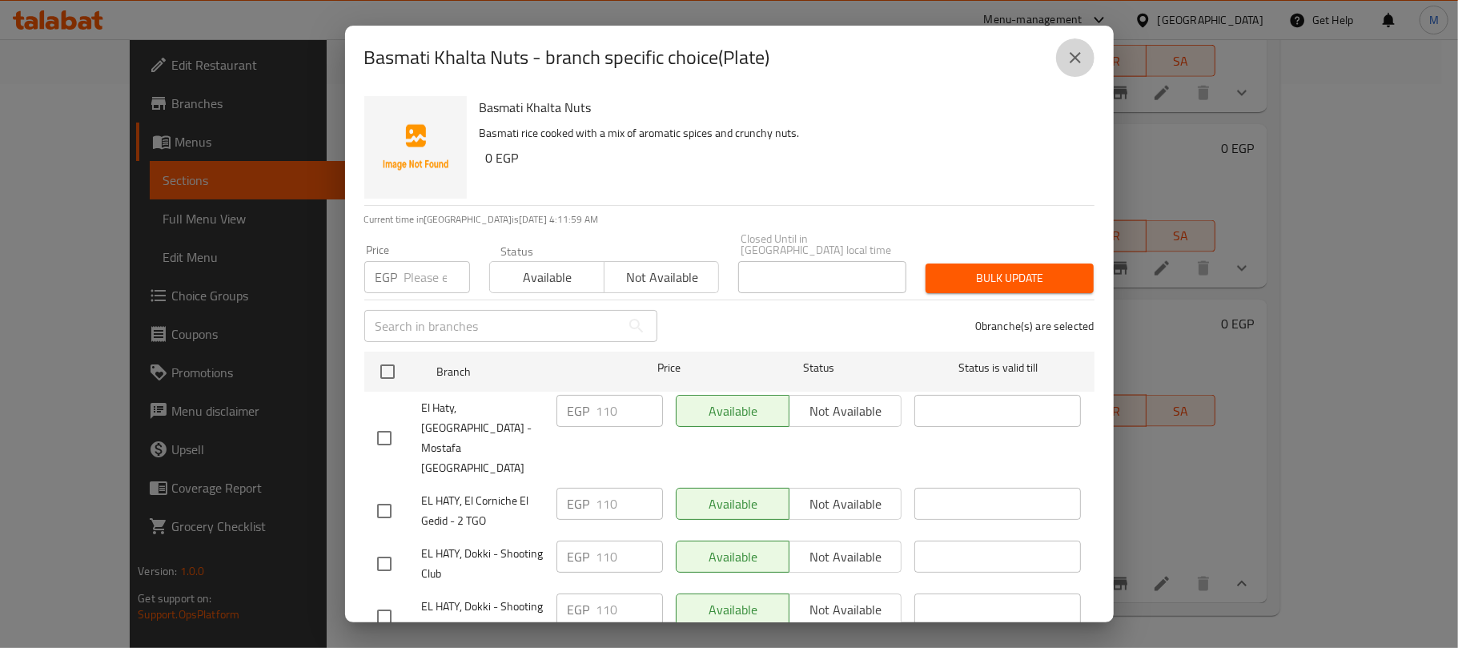
click at [1071, 56] on icon "close" at bounding box center [1074, 57] width 19 height 19
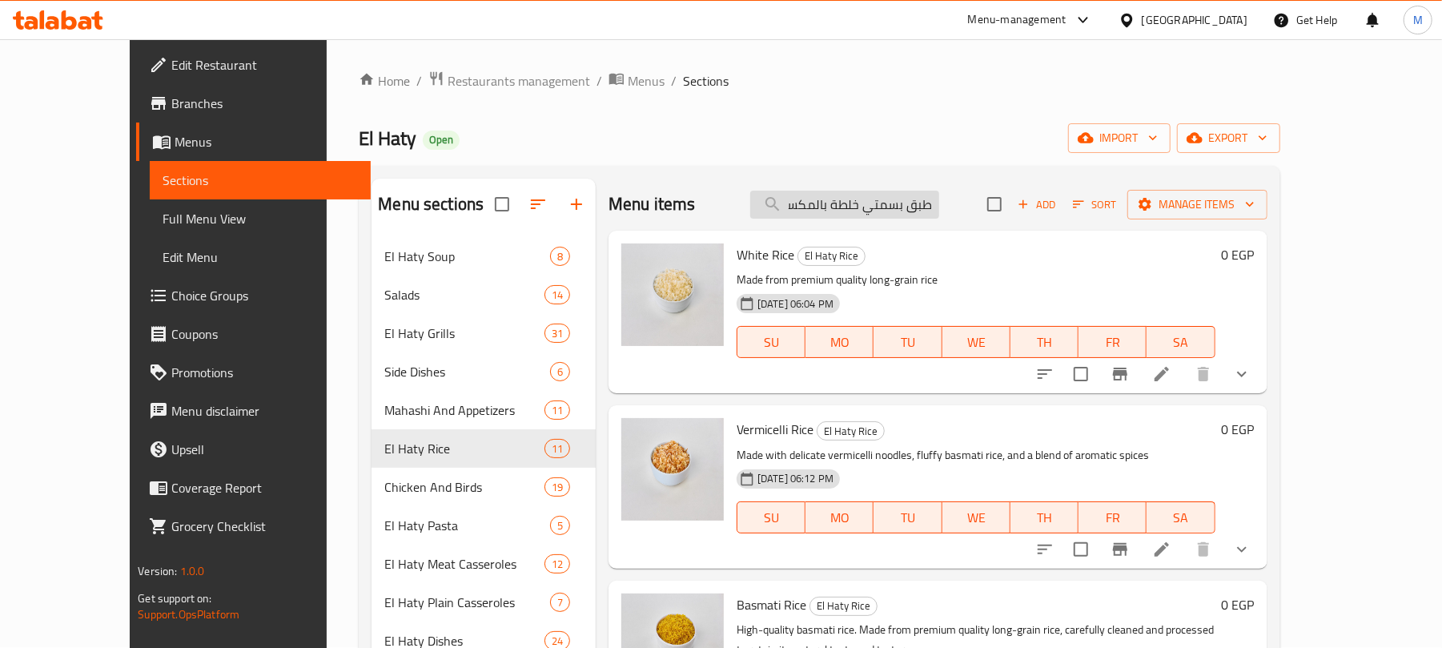
scroll to position [0, 0]
click at [923, 203] on input "طبق بسمتي خلطة بالمكسرات" at bounding box center [844, 205] width 189 height 28
paste input "وجبة كفتة فراخ"
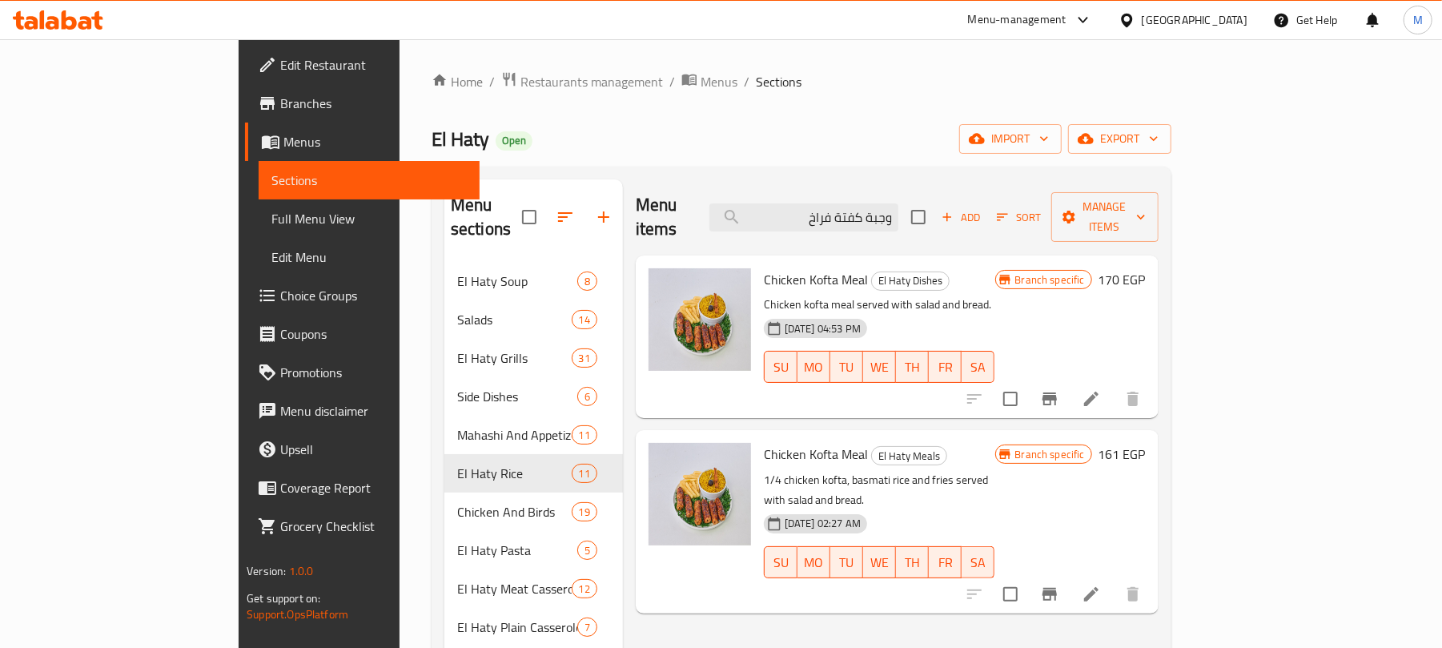
type input "وجبة كفتة فراخ"
click at [1057, 392] on icon "Branch-specific-item" at bounding box center [1049, 398] width 14 height 13
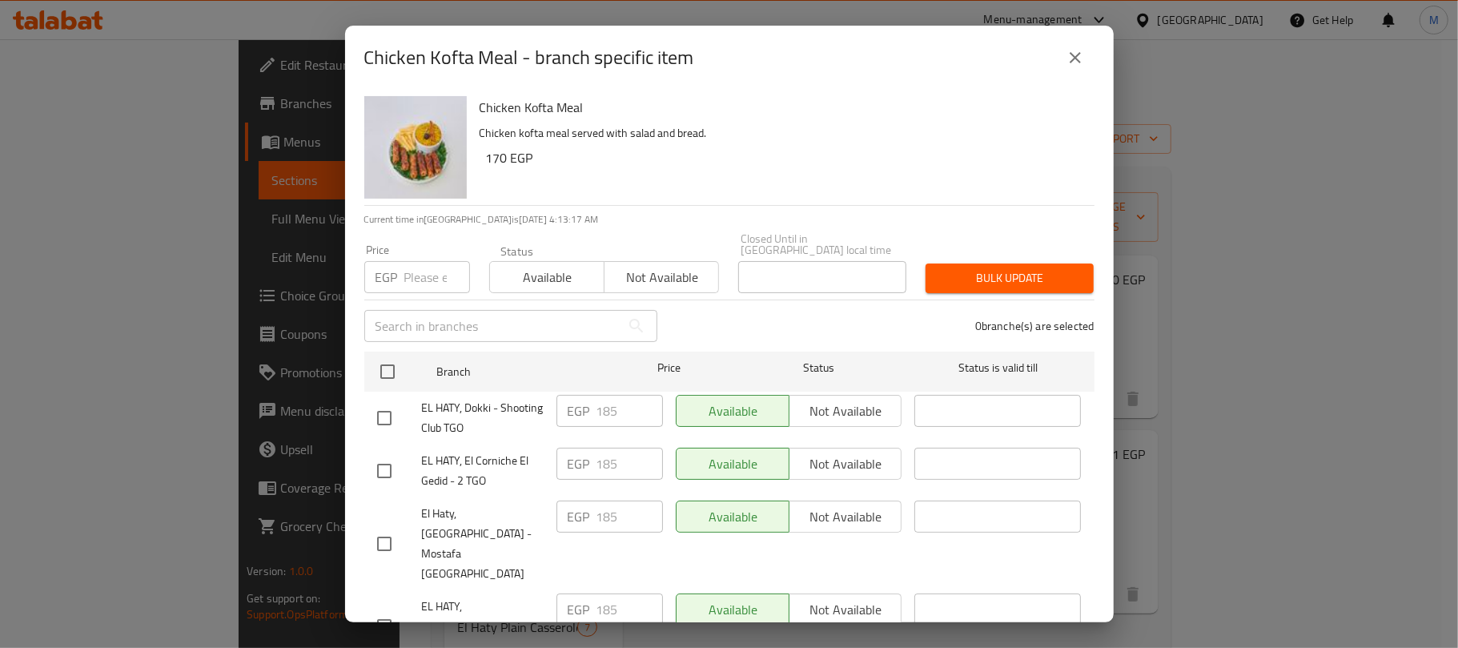
click at [1085, 66] on button "close" at bounding box center [1075, 57] width 38 height 38
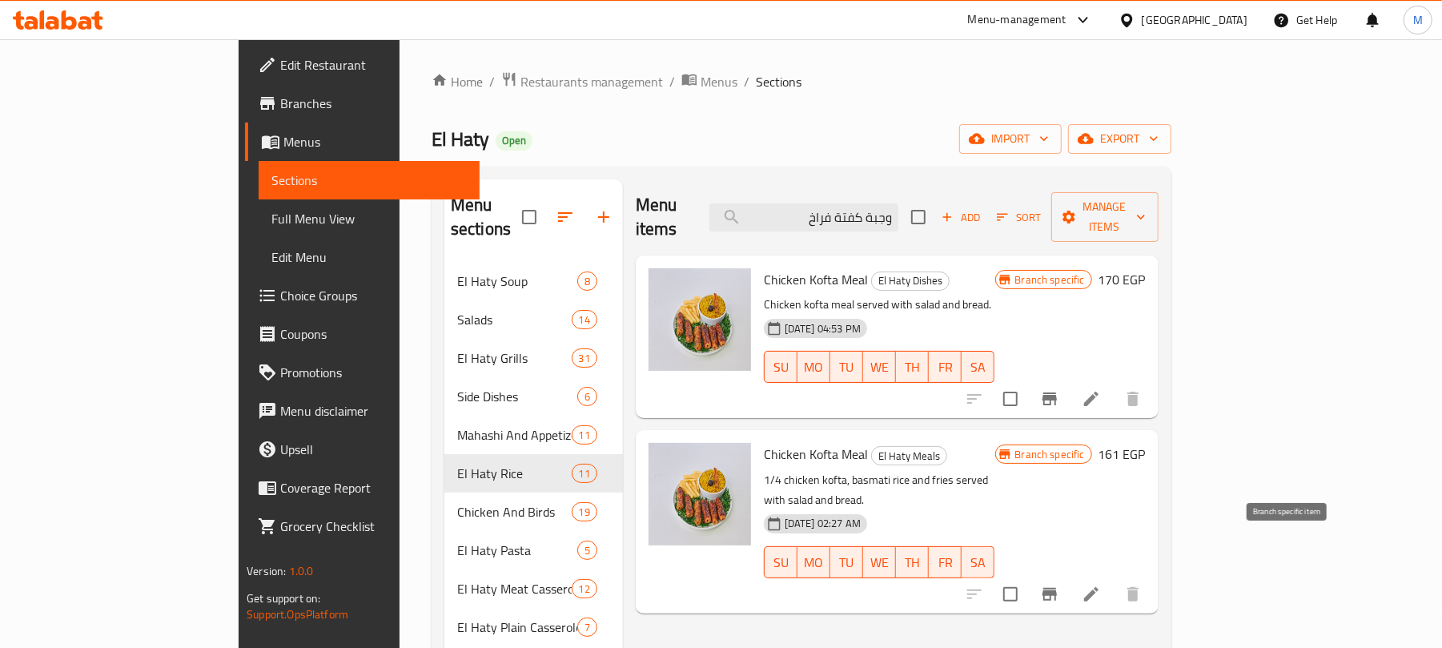
click at [1059, 584] on icon "Branch-specific-item" at bounding box center [1049, 593] width 19 height 19
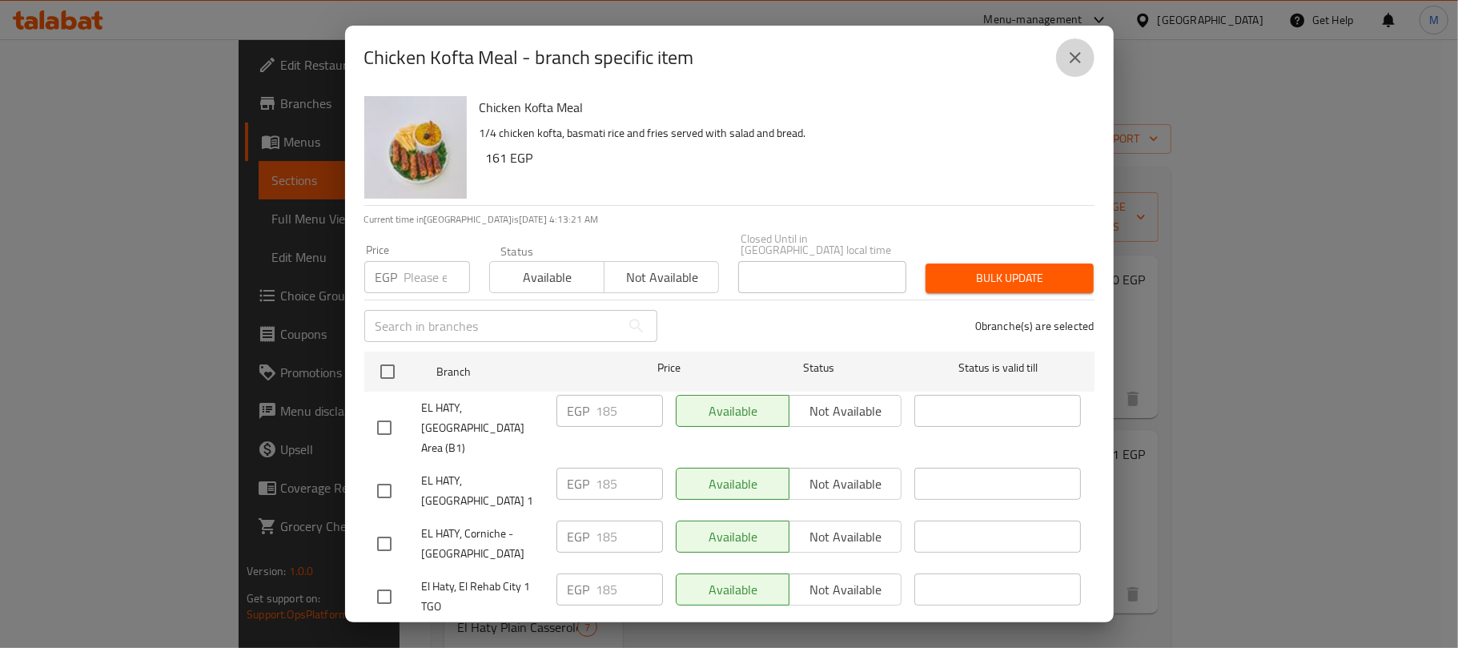
click at [1083, 58] on icon "close" at bounding box center [1074, 57] width 19 height 19
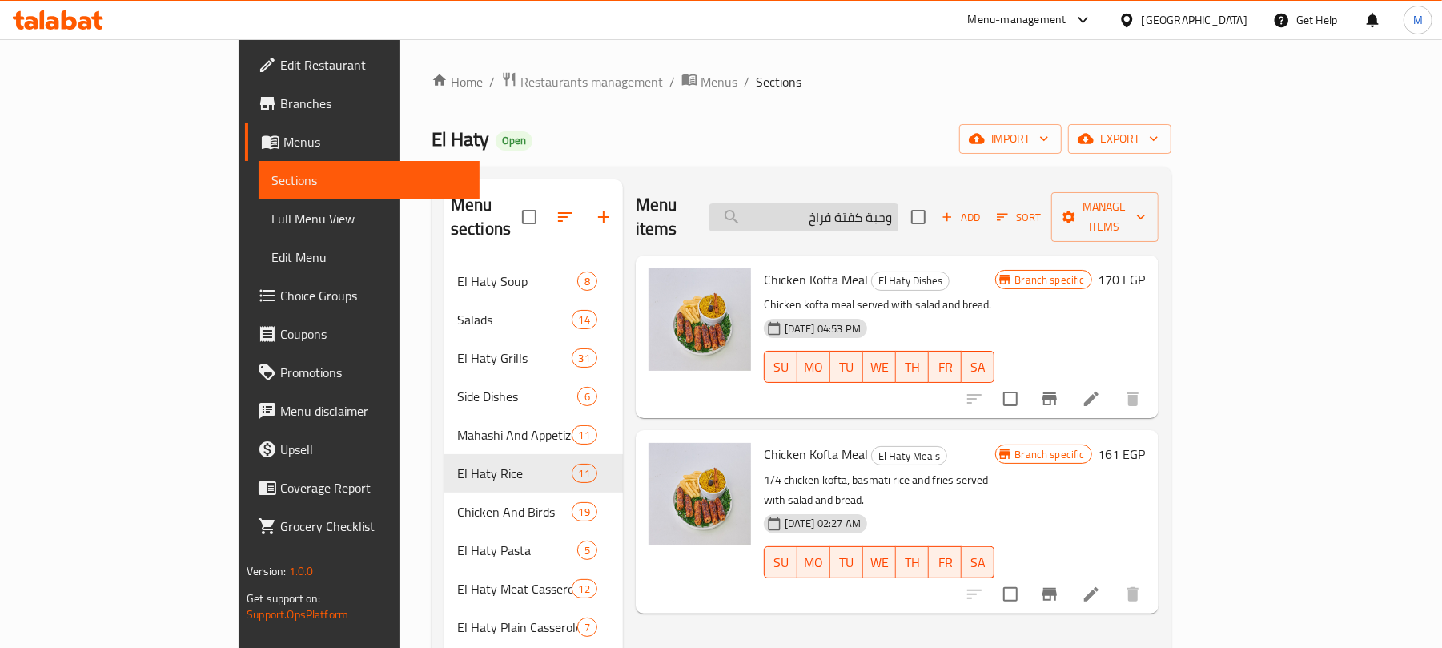
click at [897, 208] on input "وجبة كفتة فراخ" at bounding box center [803, 217] width 189 height 28
paste input "حمام وكفتة"
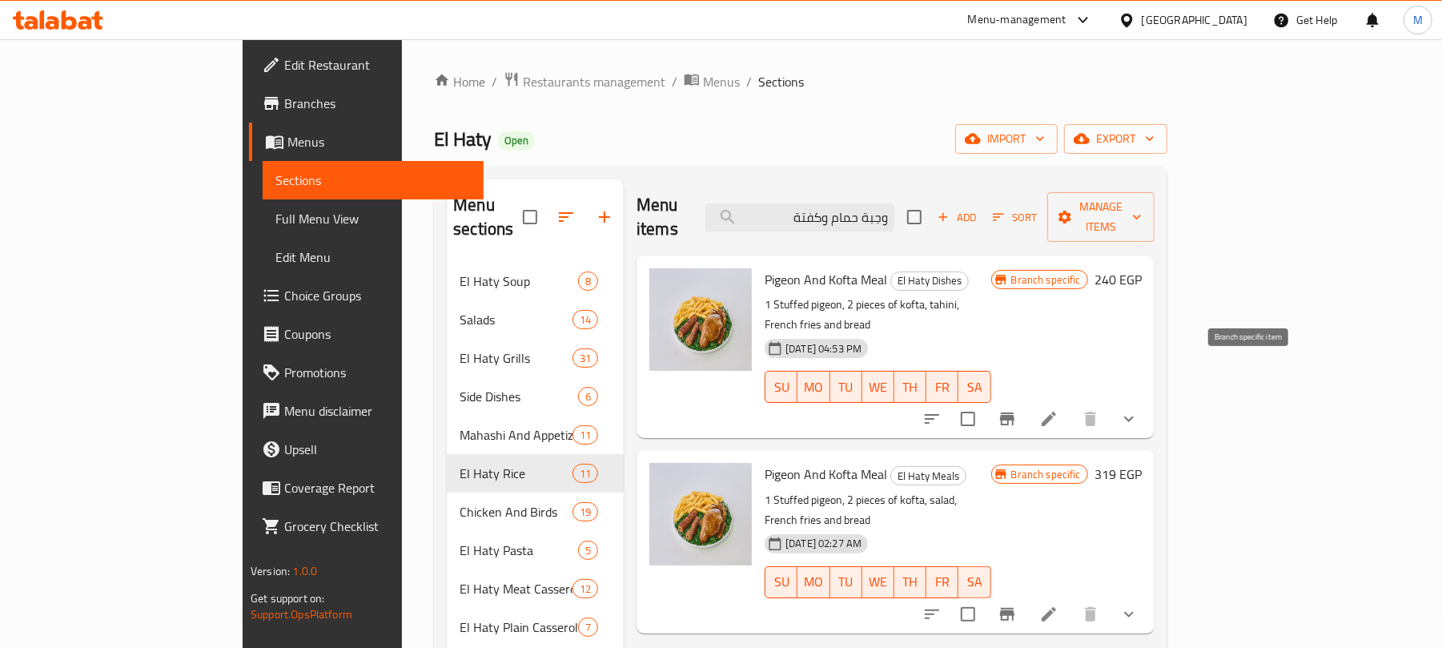
click at [1017, 409] on icon "Branch-specific-item" at bounding box center [1006, 418] width 19 height 19
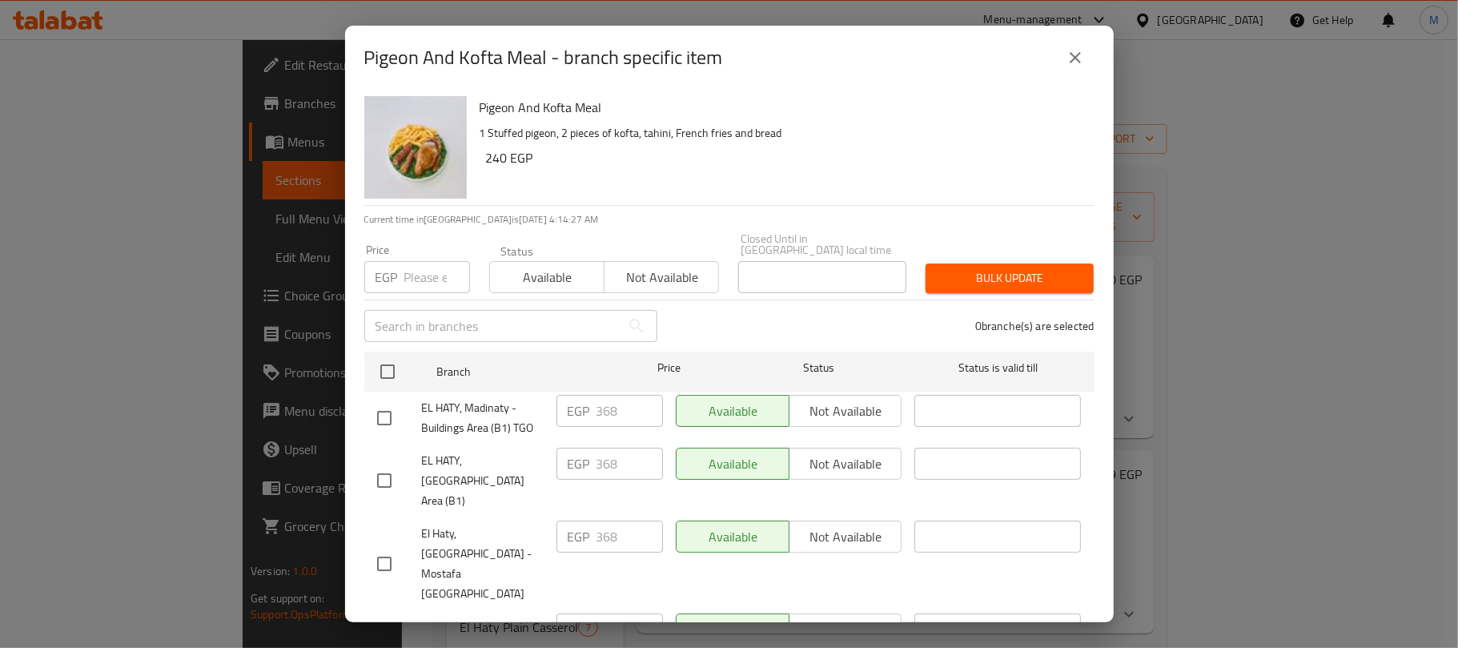
click at [1082, 62] on icon "close" at bounding box center [1074, 57] width 19 height 19
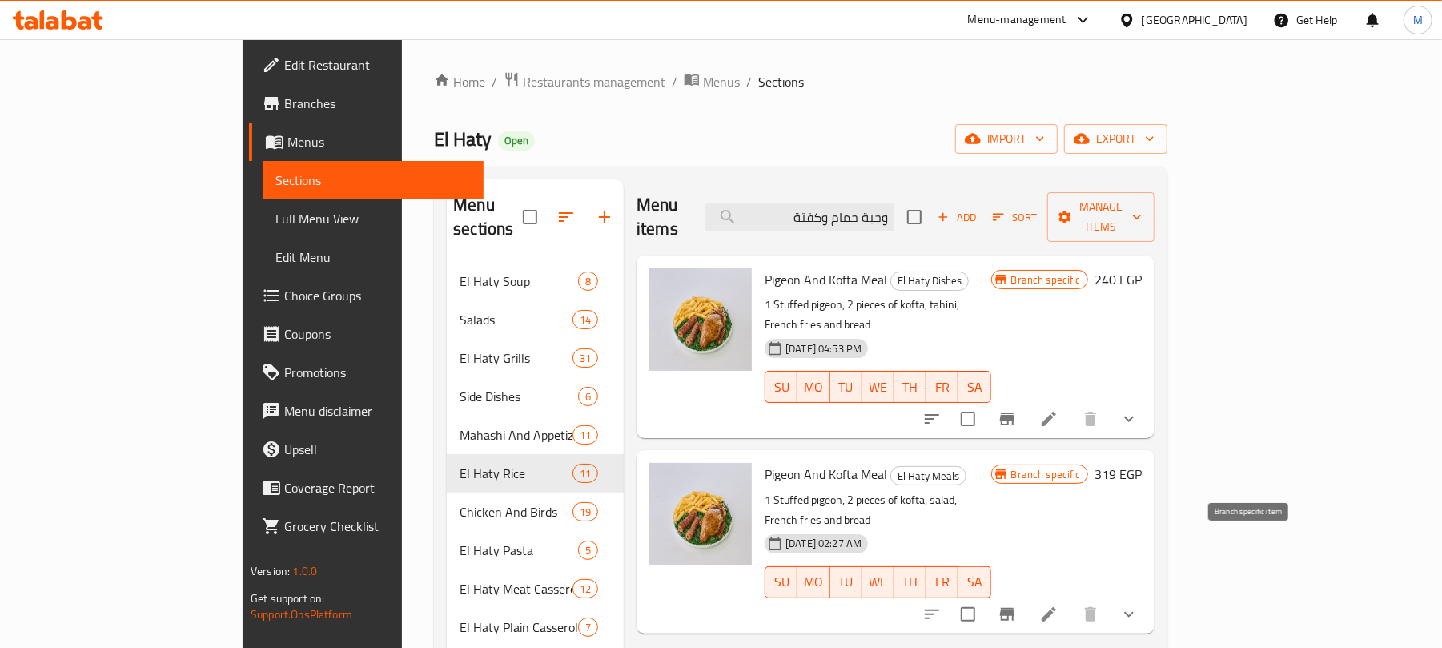
click at [1026, 595] on button "Branch-specific-item" at bounding box center [1007, 614] width 38 height 38
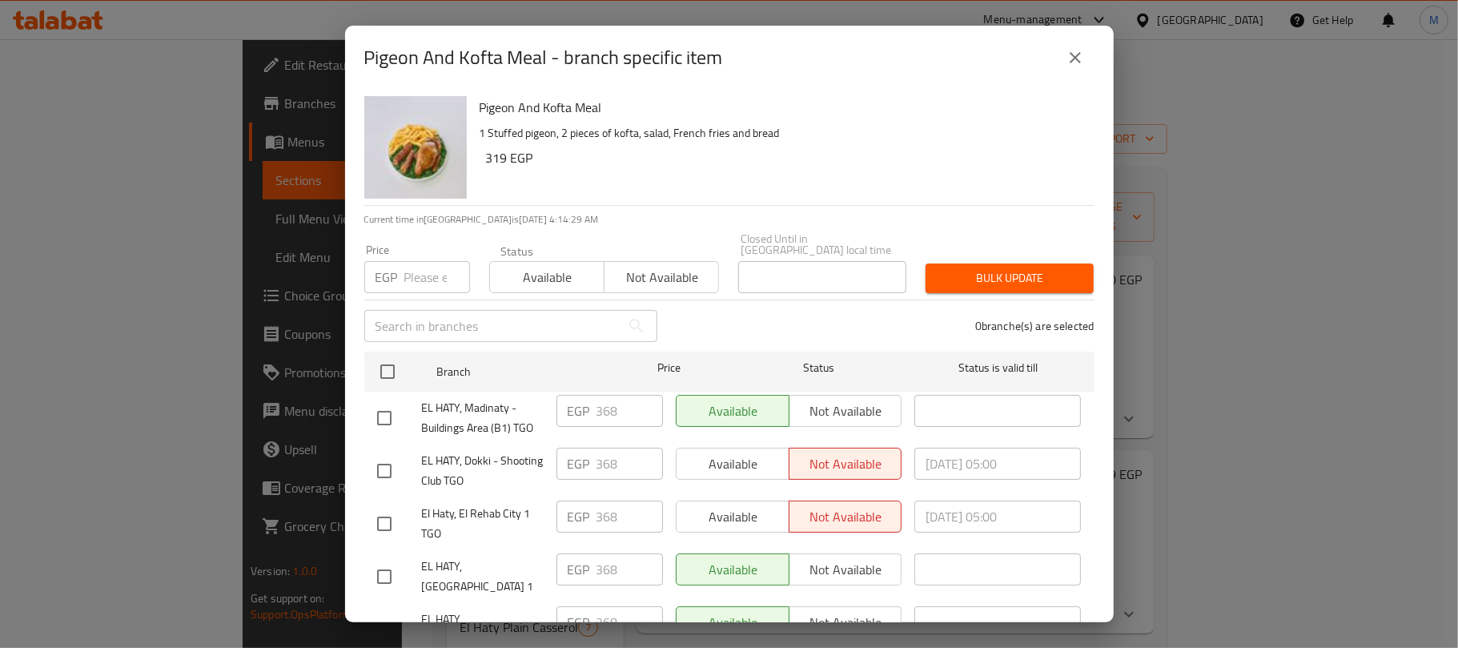
click at [1064, 61] on button "close" at bounding box center [1075, 57] width 38 height 38
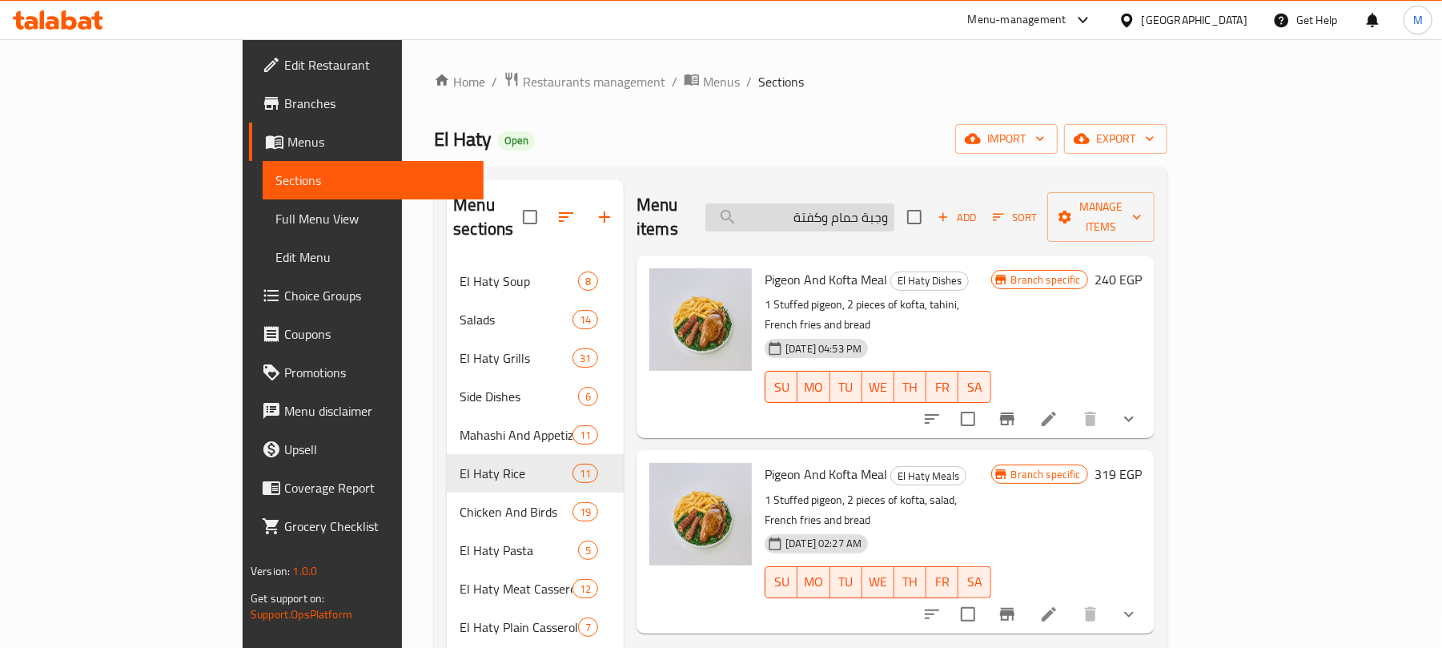
click at [894, 210] on input "وجبة حمام وكفتة" at bounding box center [799, 217] width 189 height 28
paste input "وب كابي"
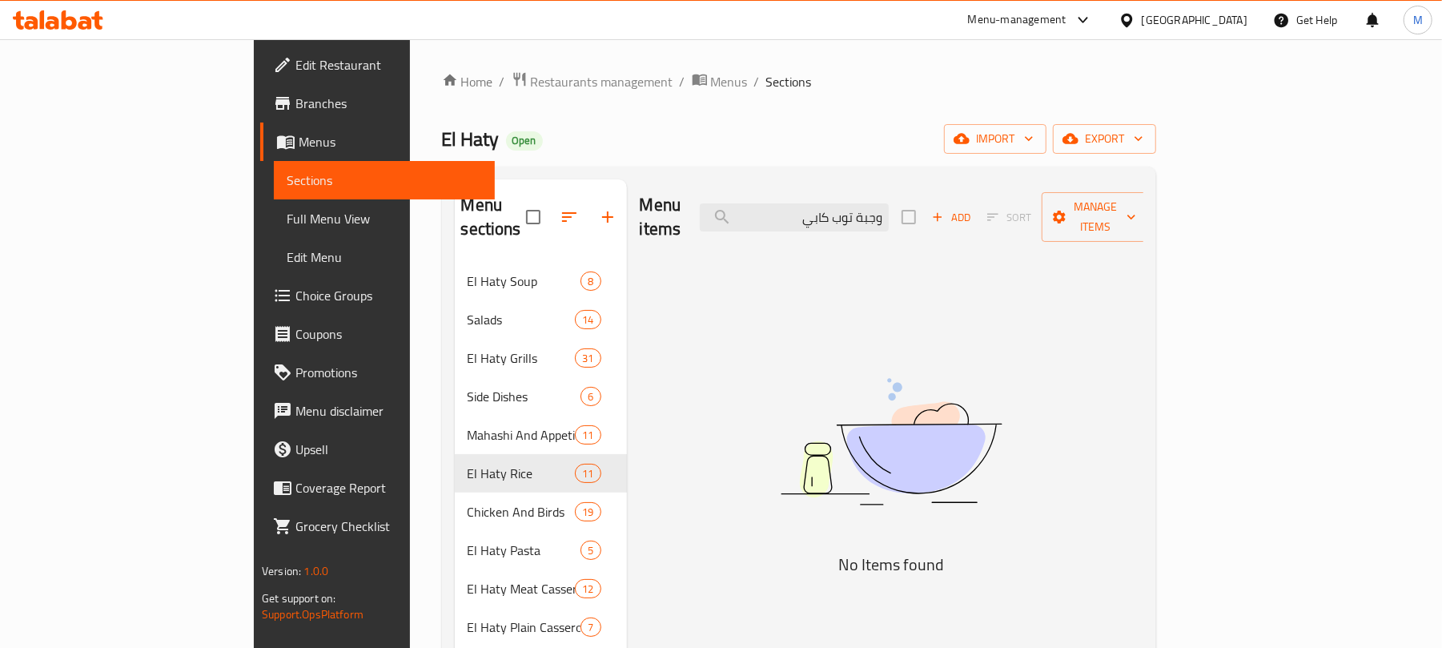
type input "وجبة حمام وكفتة"
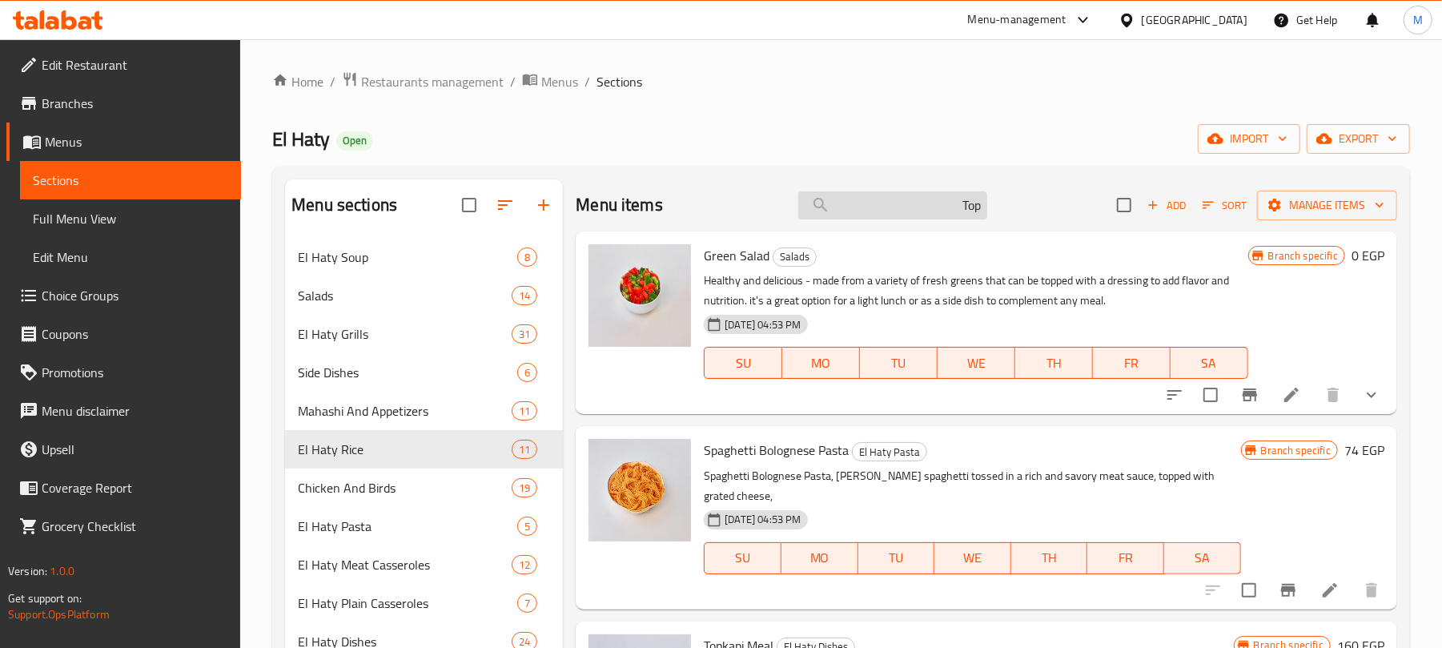
click at [923, 215] on input "Top" at bounding box center [892, 205] width 189 height 28
paste input "موزة ضاني مشوي علي الفحم"
click at [890, 223] on div "Menu items Top Add Sort Manage items" at bounding box center [986, 205] width 821 height 52
click at [897, 210] on input "Top" at bounding box center [892, 205] width 189 height 28
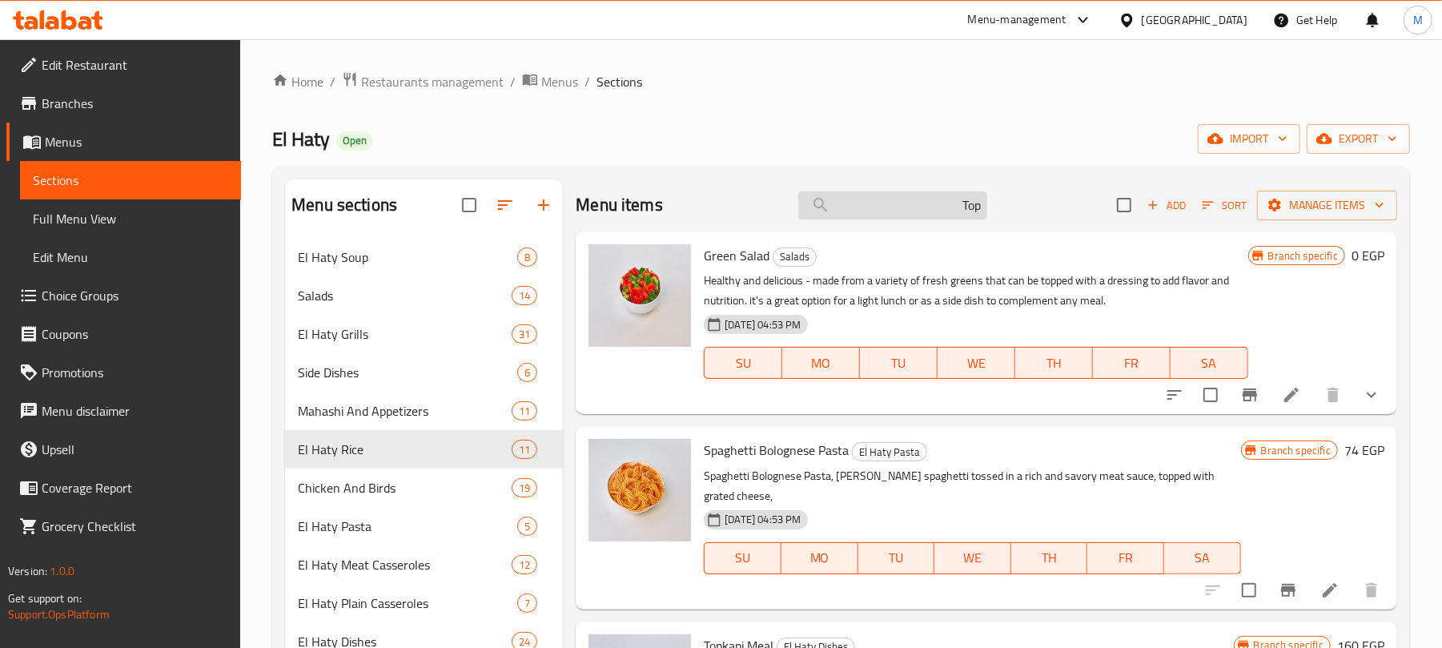
click at [897, 210] on input "Top" at bounding box center [892, 205] width 189 height 28
paste input "وجبة كفتة فراخ"
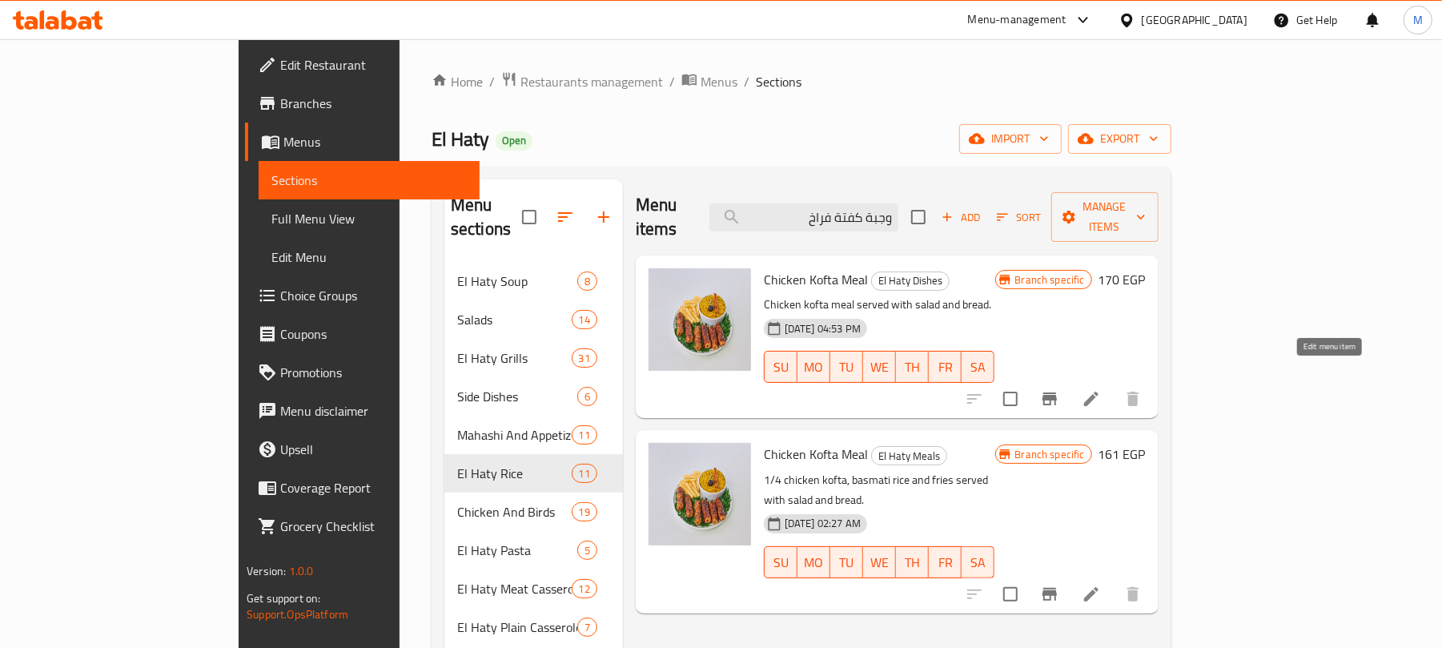
type input "وجبة كفتة فراخ"
click at [1101, 389] on icon at bounding box center [1090, 398] width 19 height 19
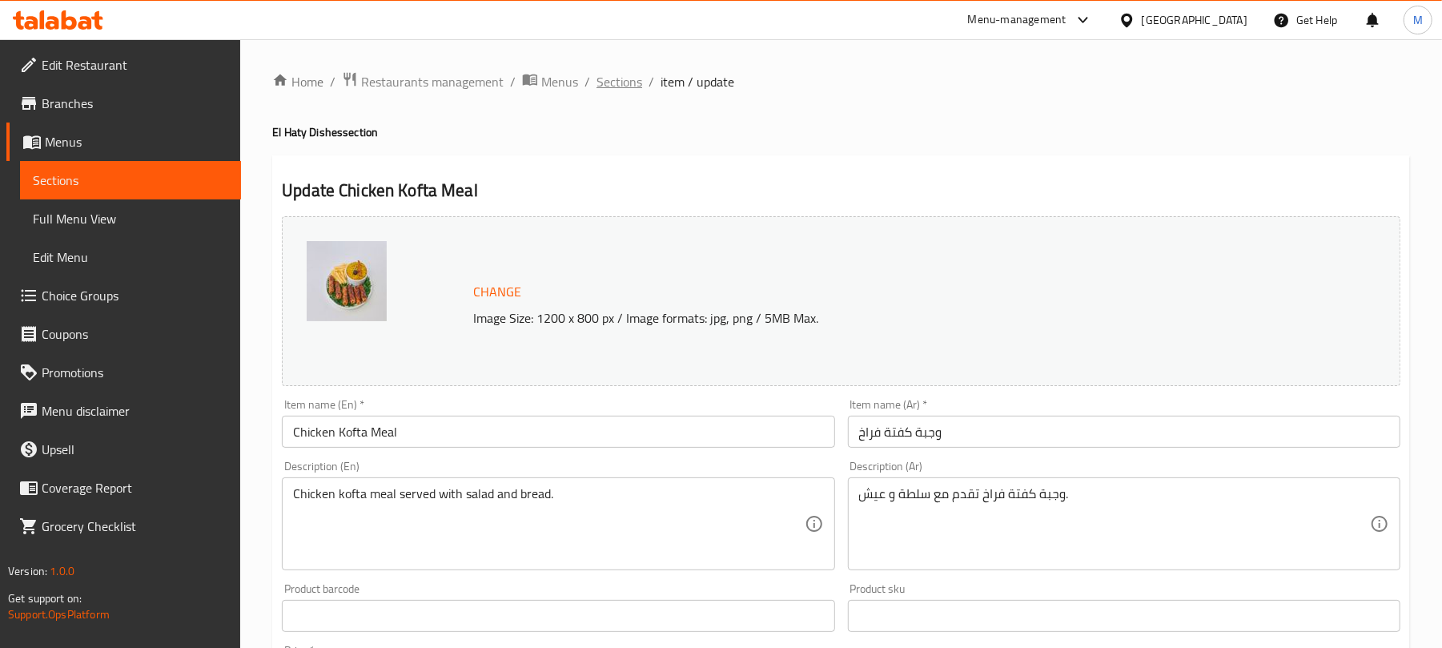
click at [615, 84] on span "Sections" at bounding box center [619, 81] width 46 height 19
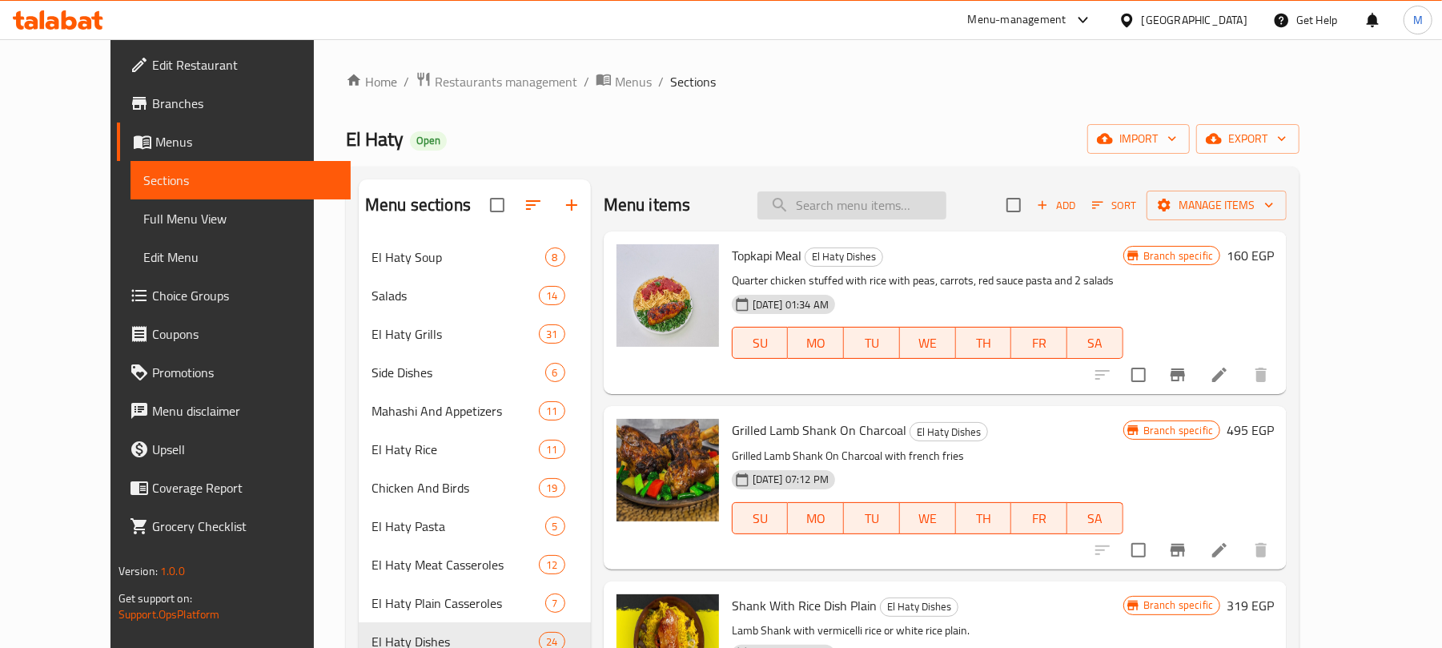
click at [916, 207] on input "search" at bounding box center [851, 205] width 189 height 28
paste input "وجبة كفتة فراخ"
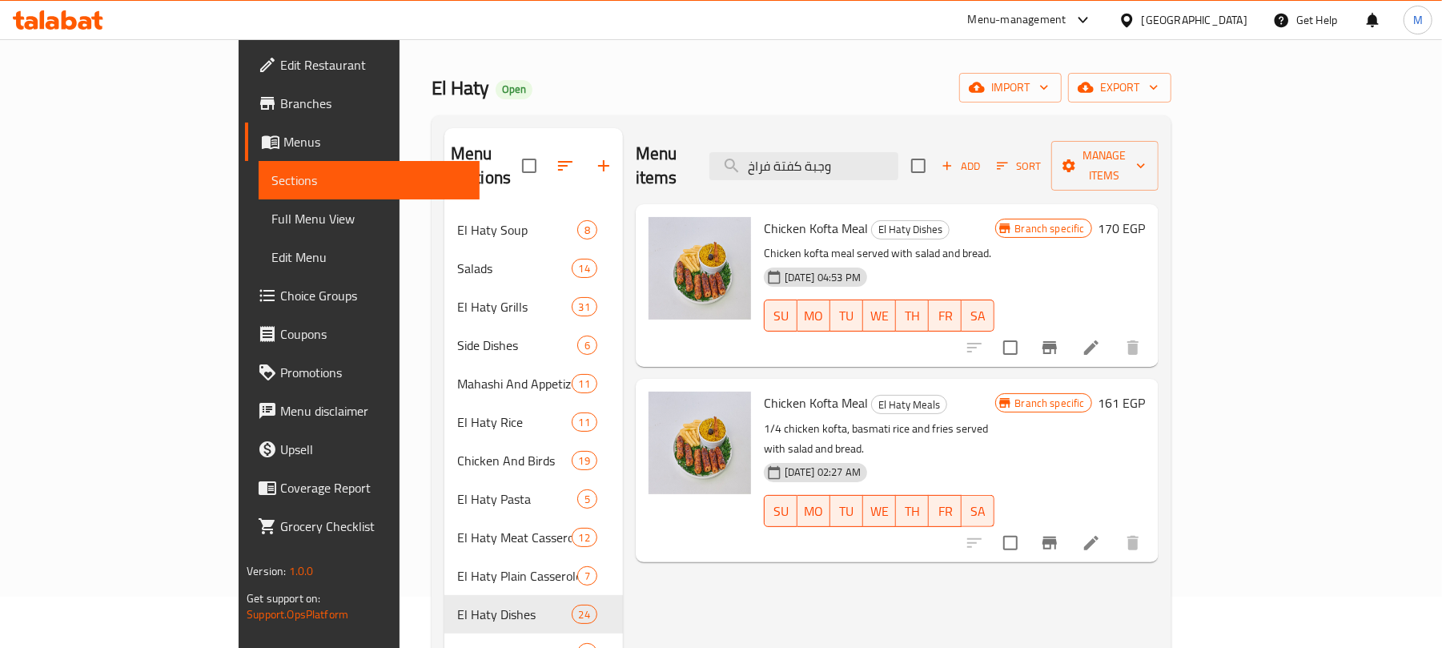
scroll to position [106, 0]
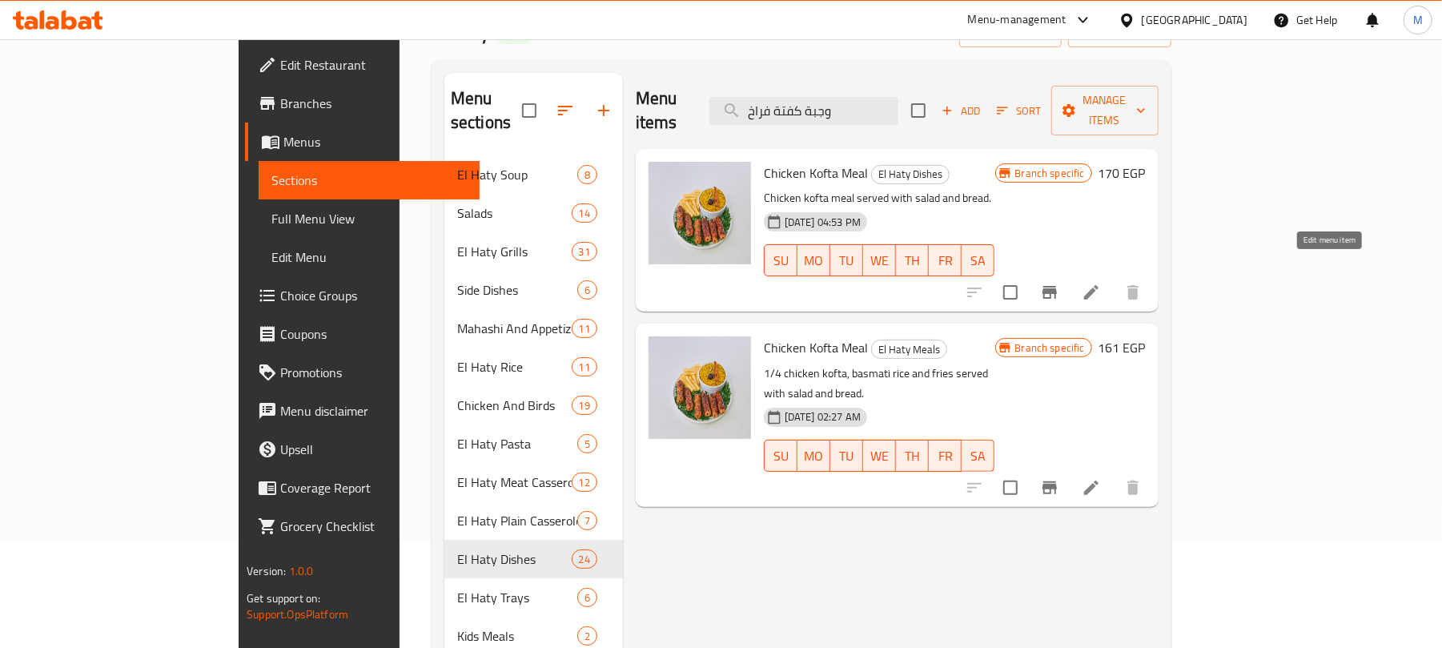
type input "وجبة كفتة فراخ"
click at [1101, 283] on icon at bounding box center [1090, 292] width 19 height 19
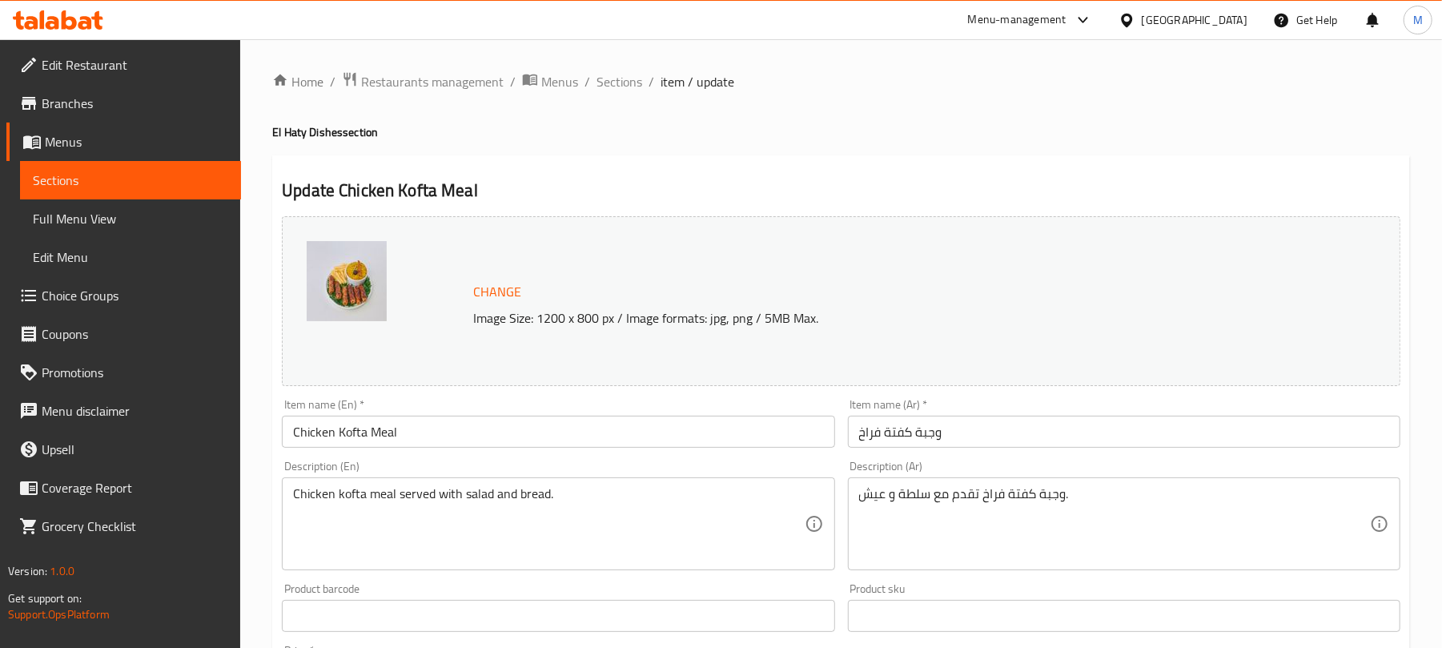
click at [573, 437] on input "Chicken Kofta Meal" at bounding box center [558, 431] width 552 height 32
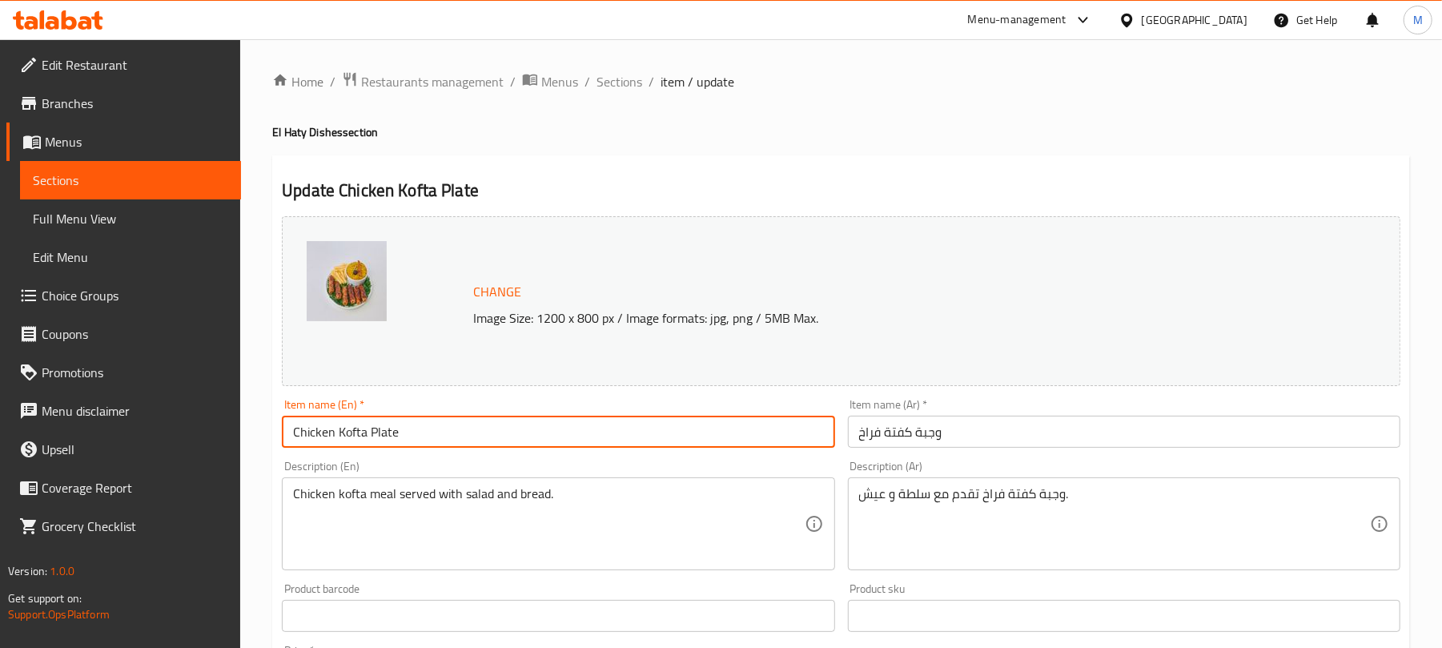
type input "Chicken Kofta Plate"
click at [1039, 439] on input "وجبة كفتة فراخ" at bounding box center [1124, 431] width 552 height 32
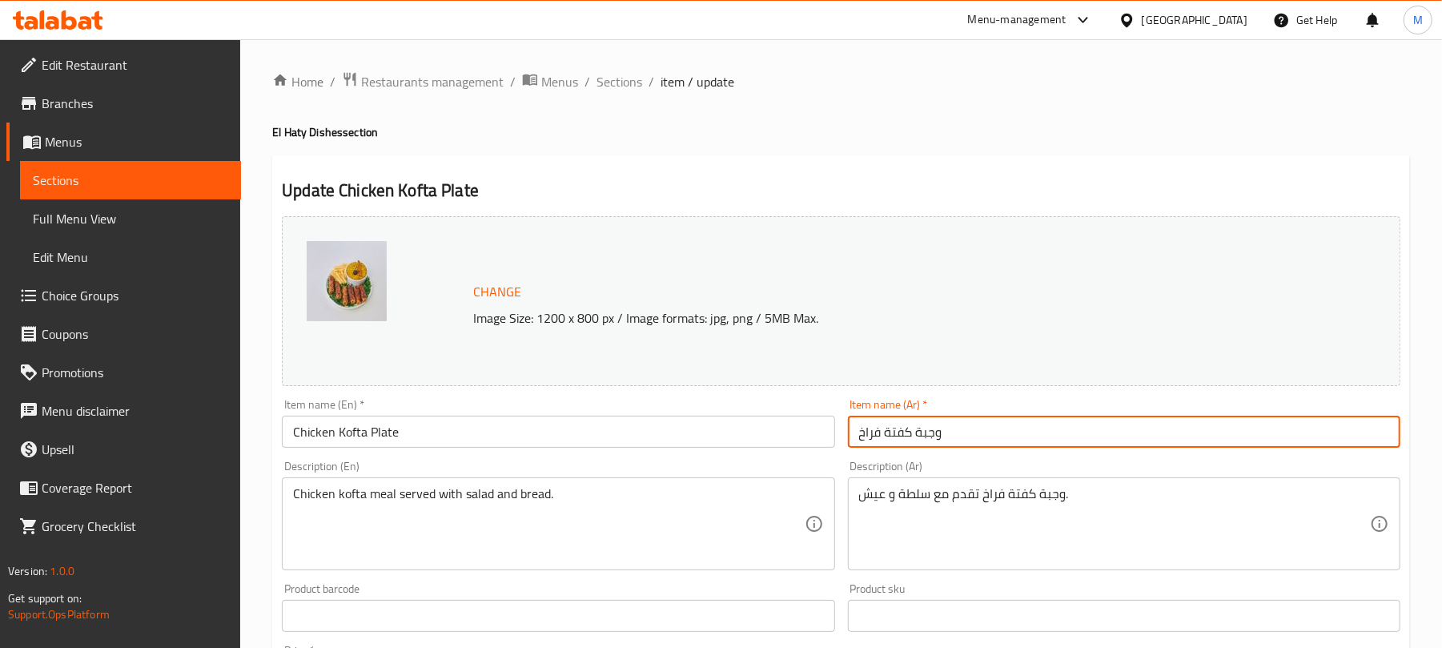
drag, startPoint x: 985, startPoint y: 431, endPoint x: 937, endPoint y: 430, distance: 48.0
click at [929, 430] on input "وجبة كفتة فراخ" at bounding box center [1124, 431] width 552 height 32
click at [949, 430] on input "وجبة كفتة فراخ" at bounding box center [1124, 431] width 552 height 32
click at [951, 432] on input "وجبة كفتة فراخ" at bounding box center [1124, 431] width 552 height 32
drag, startPoint x: 1362, startPoint y: 430, endPoint x: 1435, endPoint y: 433, distance: 72.1
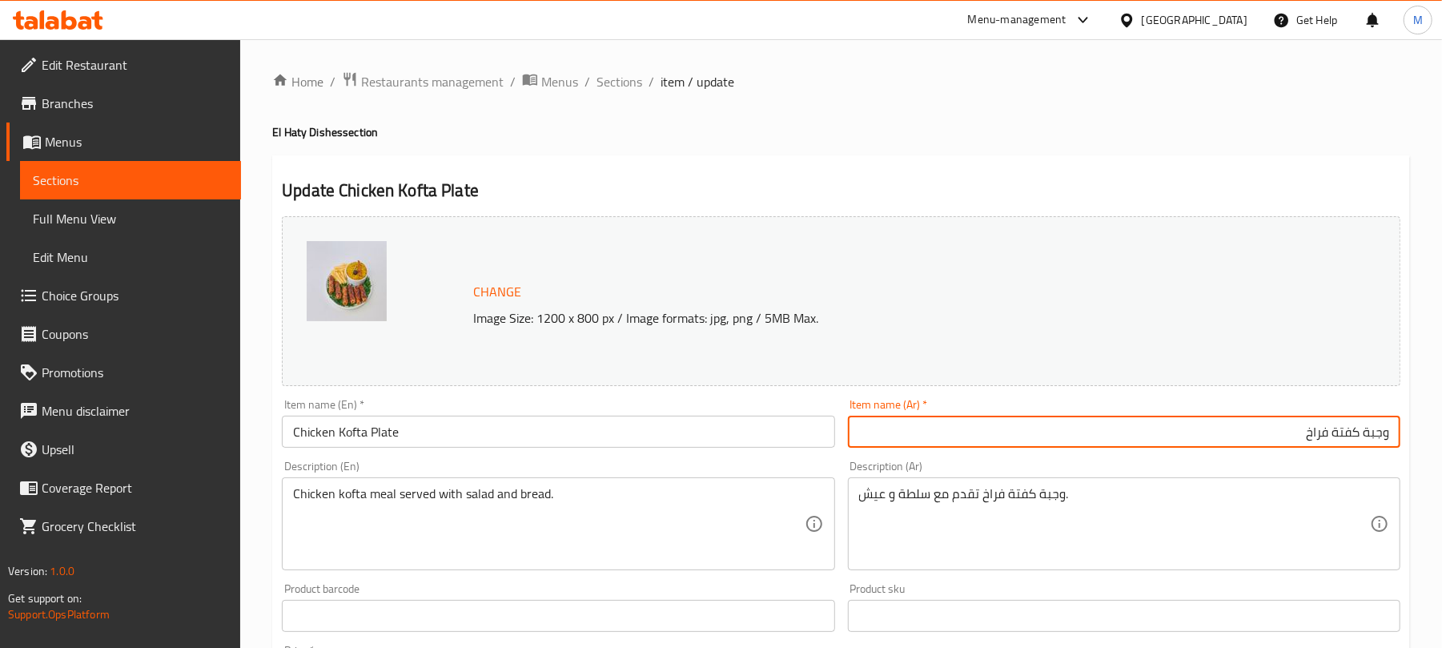
click at [1435, 433] on div "Home / Restaurants management / Menus / Sections / item / update El Haty Dishes…" at bounding box center [841, 596] width 1202 height 1115
type input "طبق كفتة فراخ"
click at [1439, 401] on div "Home / Restaurants management / Menus / Sections / item / update El Haty Dishes…" at bounding box center [841, 596] width 1202 height 1115
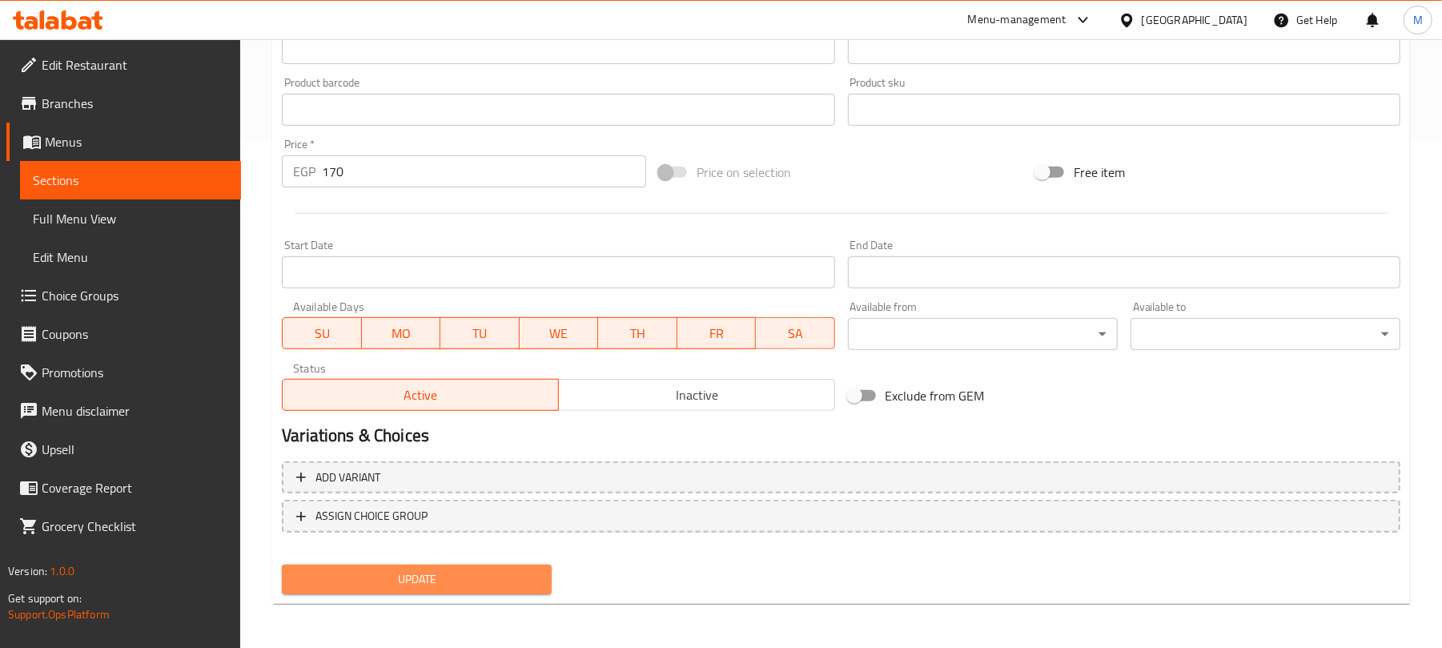
click at [520, 572] on span "Update" at bounding box center [417, 579] width 244 height 20
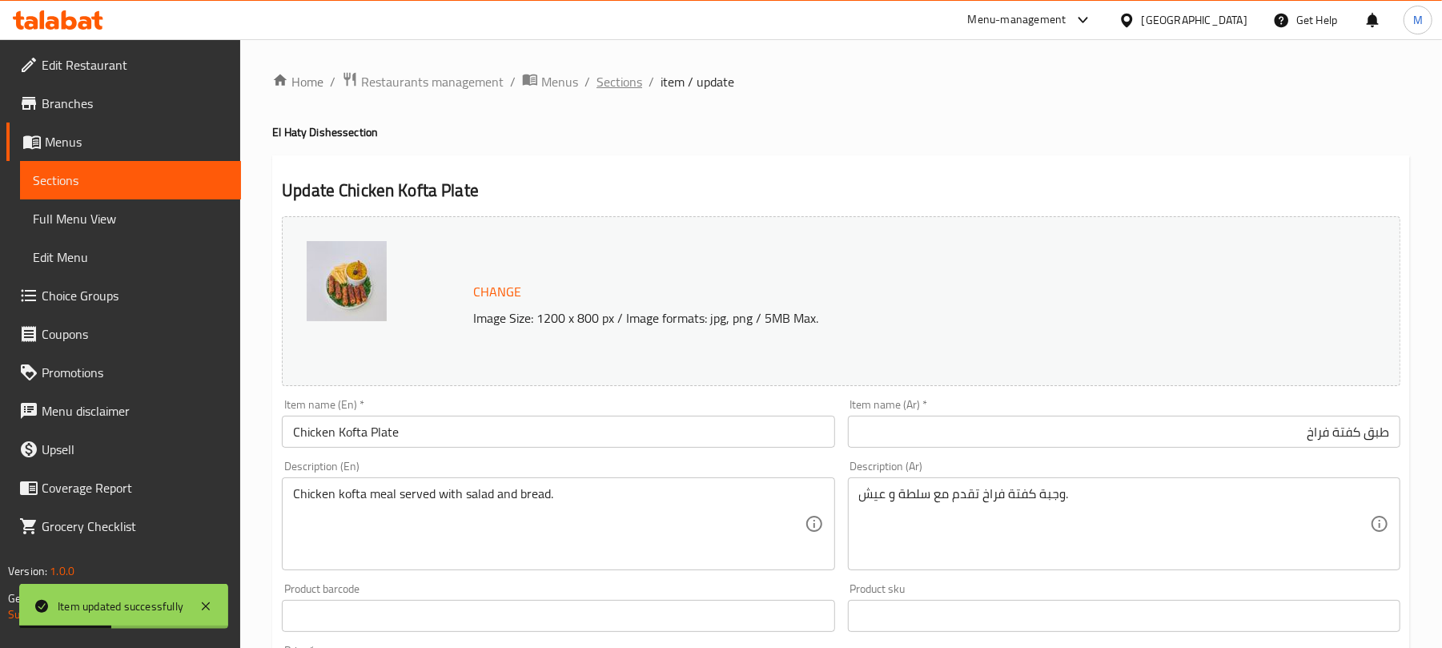
click at [609, 87] on span "Sections" at bounding box center [619, 81] width 46 height 19
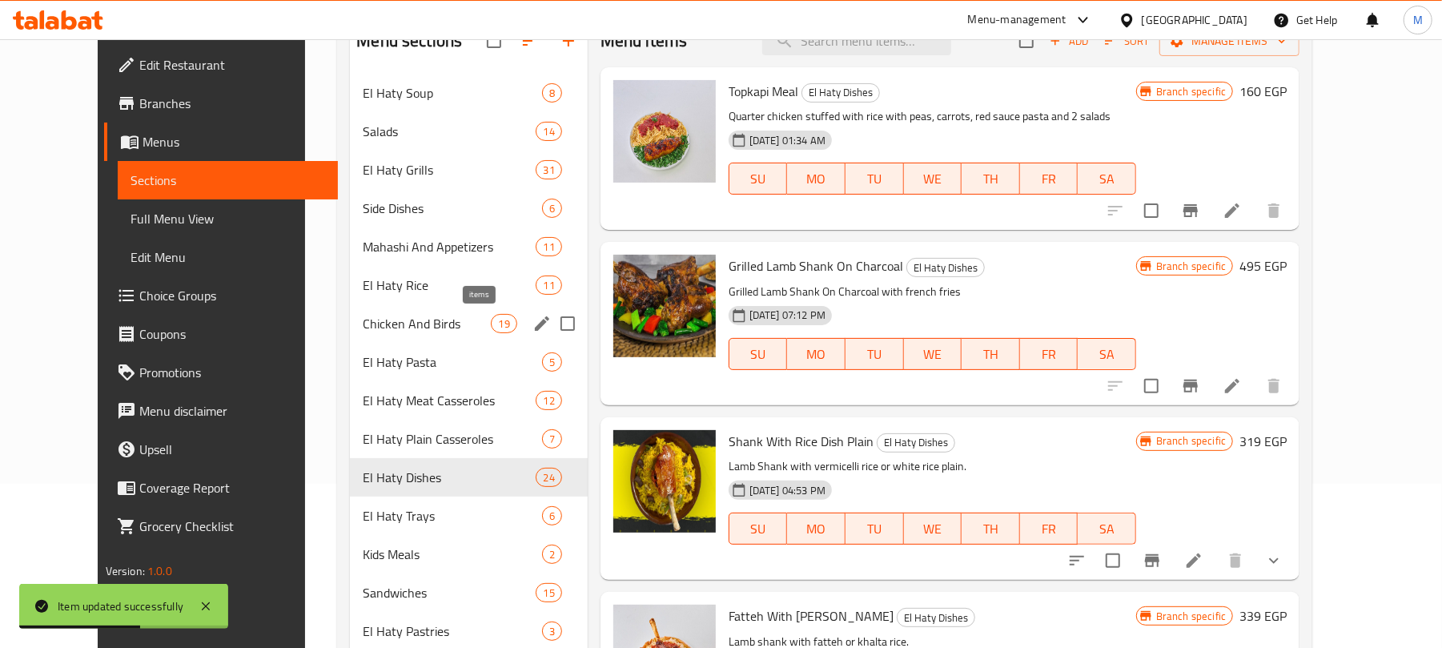
scroll to position [213, 0]
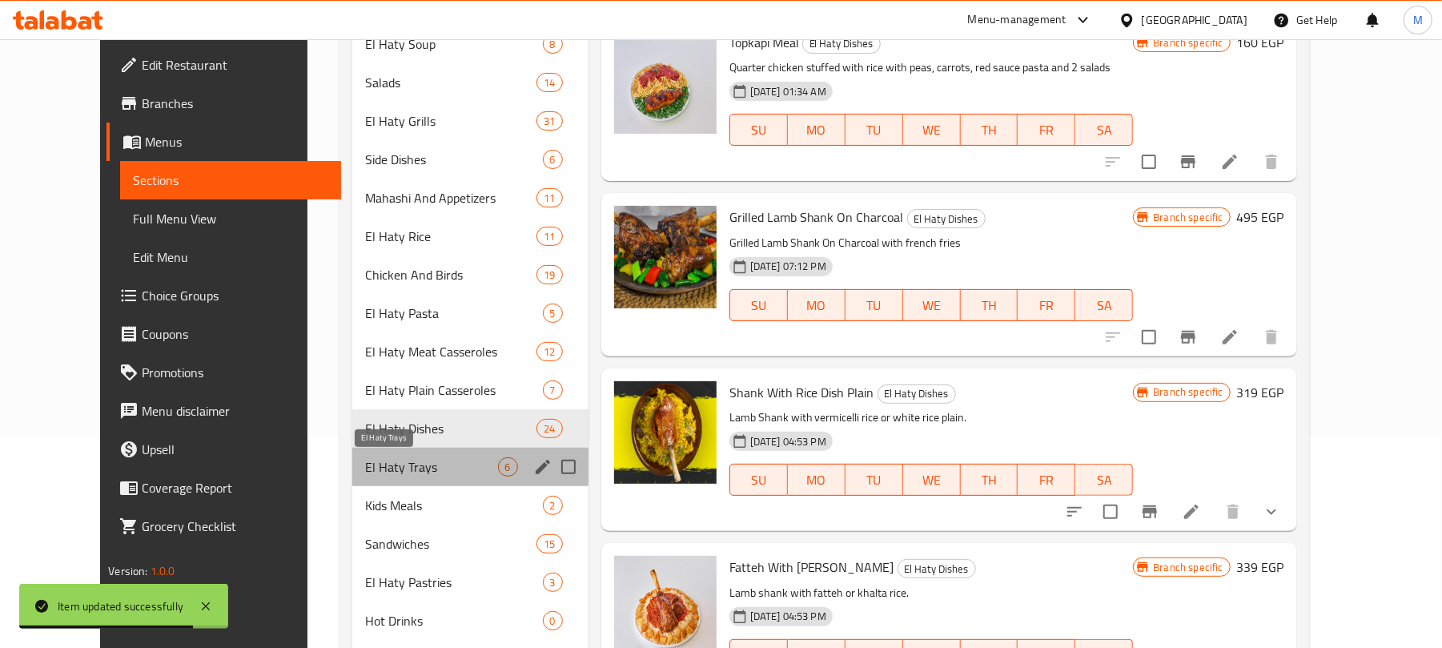
click at [383, 459] on span "El Haty Trays" at bounding box center [431, 466] width 133 height 19
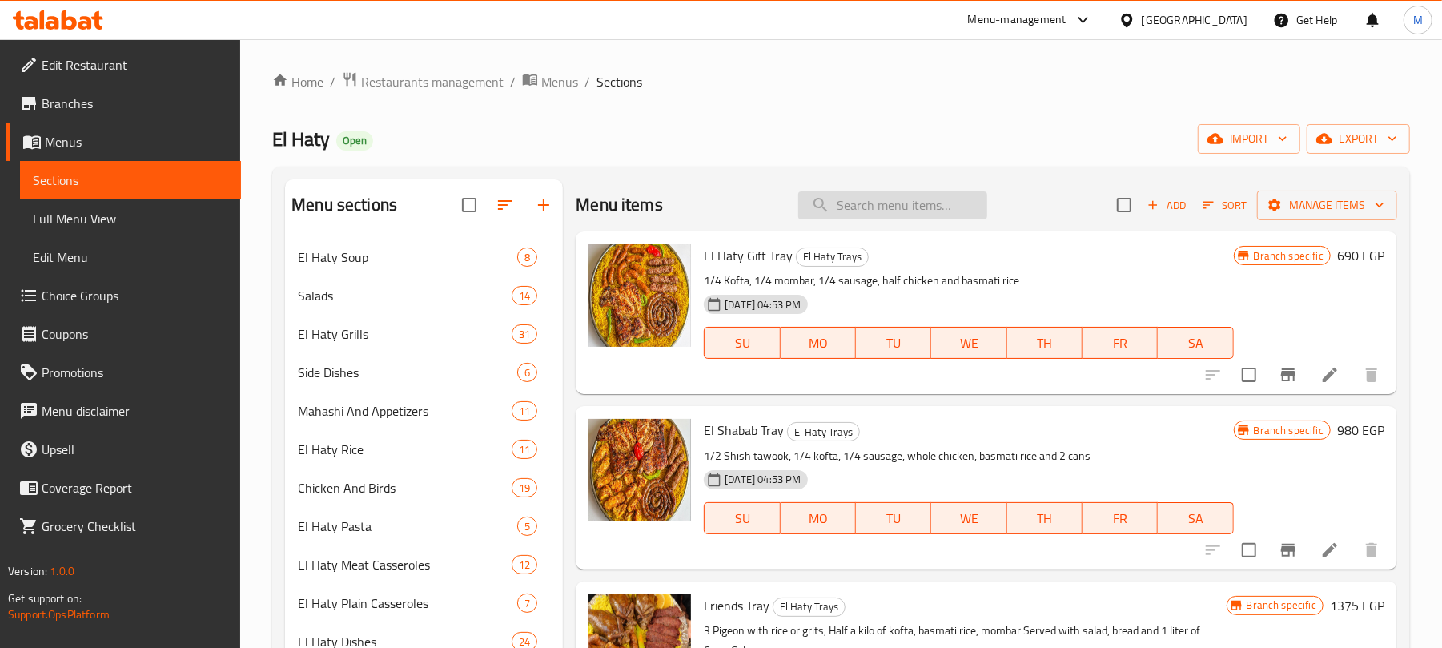
click at [876, 212] on input "search" at bounding box center [892, 205] width 189 height 28
paste input "وجبة كفتة فراخ"
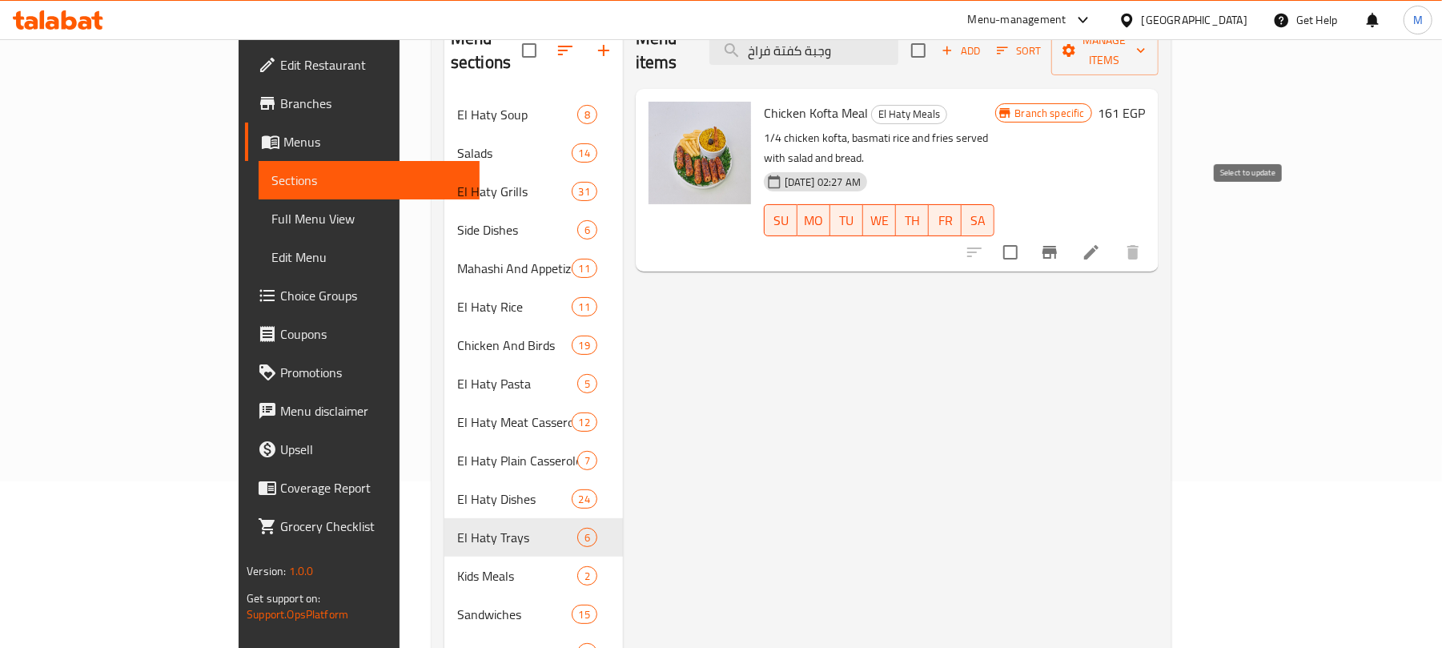
scroll to position [30, 0]
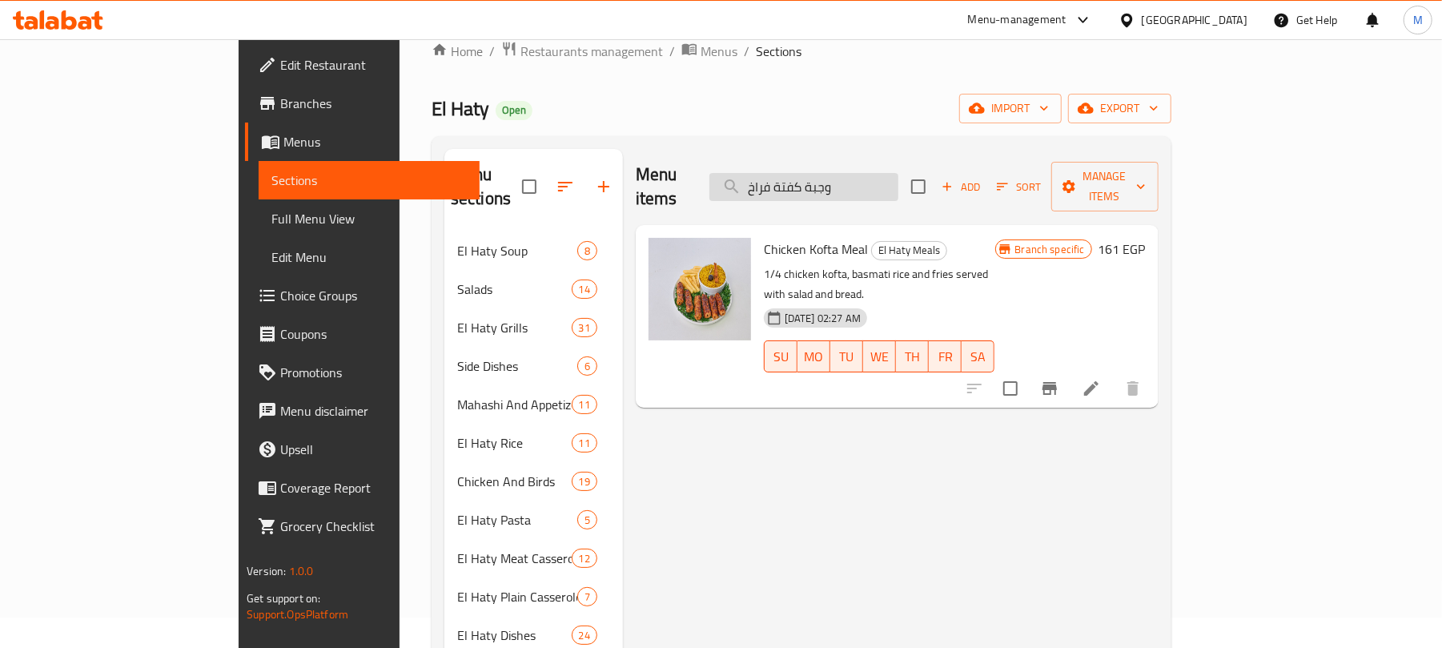
drag, startPoint x: 926, startPoint y: 183, endPoint x: 892, endPoint y: 183, distance: 34.4
click at [892, 183] on input "وجبة كفتة فراخ" at bounding box center [803, 187] width 189 height 28
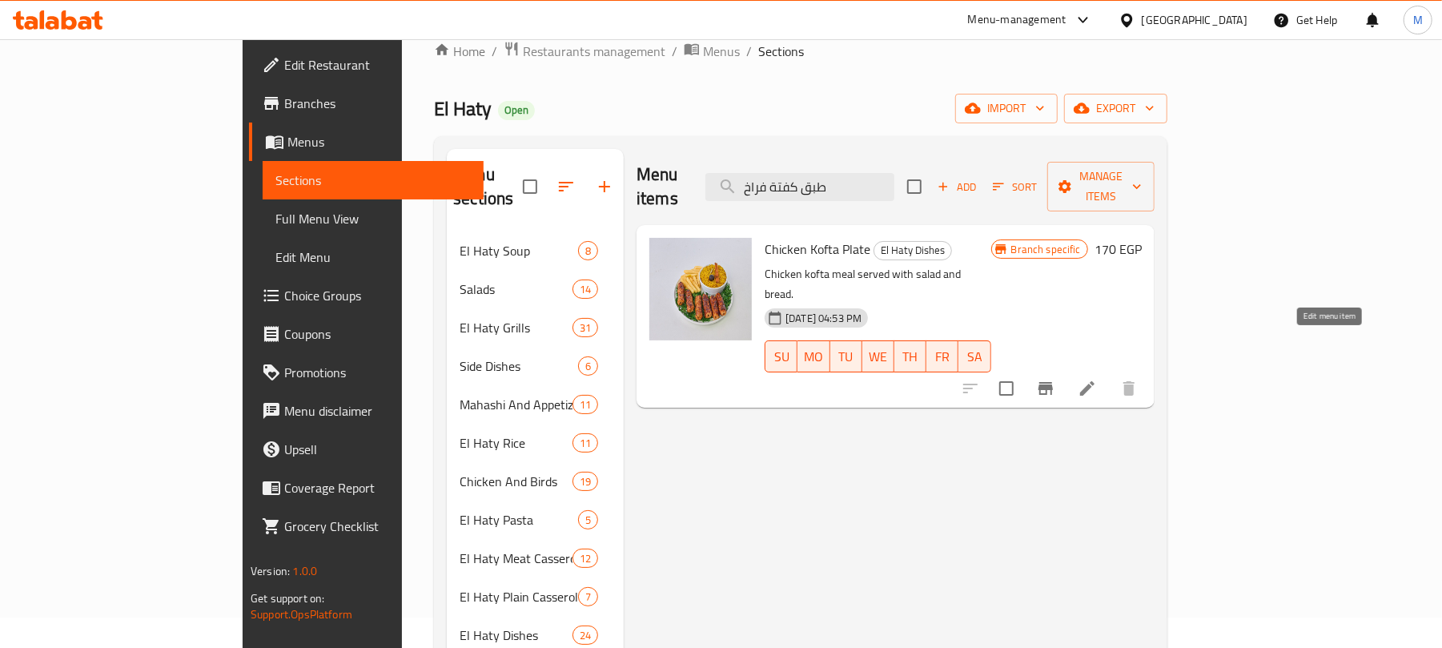
type input "طبق كفتة فراخ"
click at [1097, 379] on icon at bounding box center [1086, 388] width 19 height 19
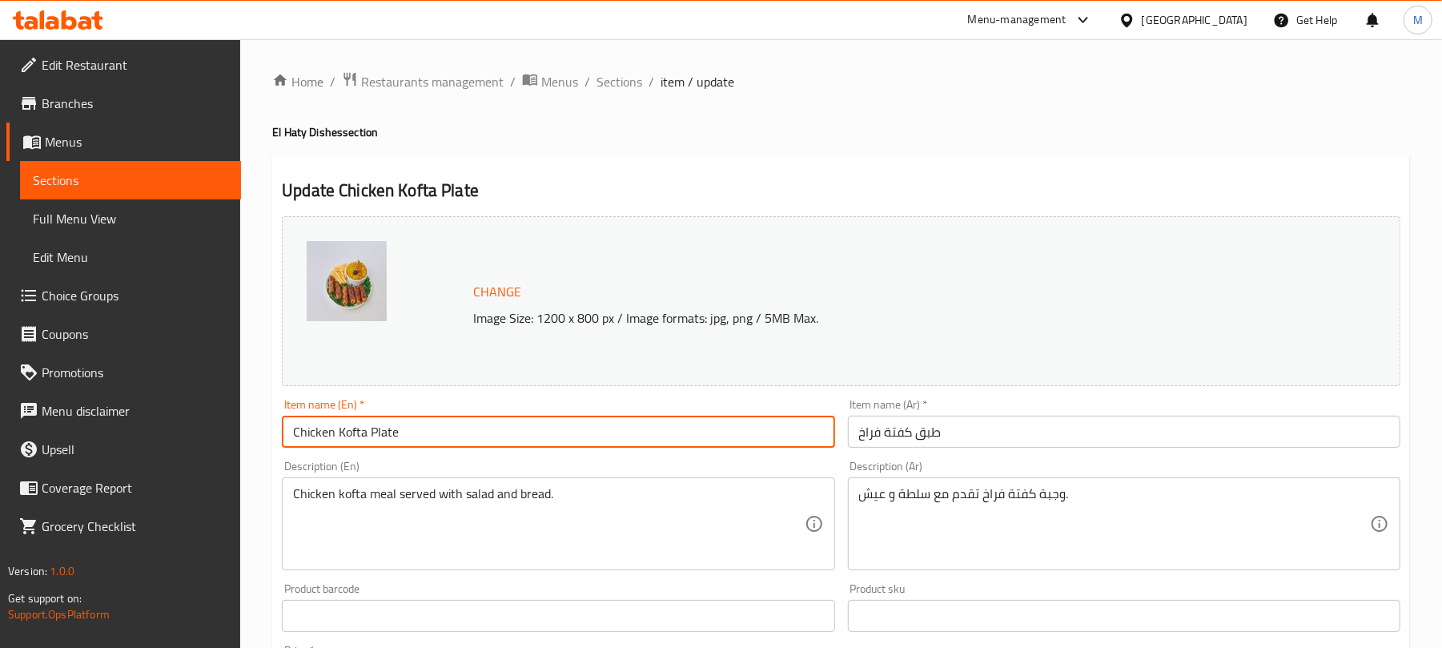
drag, startPoint x: 434, startPoint y: 426, endPoint x: 372, endPoint y: 432, distance: 62.0
click at [372, 432] on input "Chicken Kofta Plate" at bounding box center [558, 431] width 552 height 32
type input "Chicken Kofta Meal"
click at [1002, 429] on input "طبق كفتة فراخ" at bounding box center [1124, 431] width 552 height 32
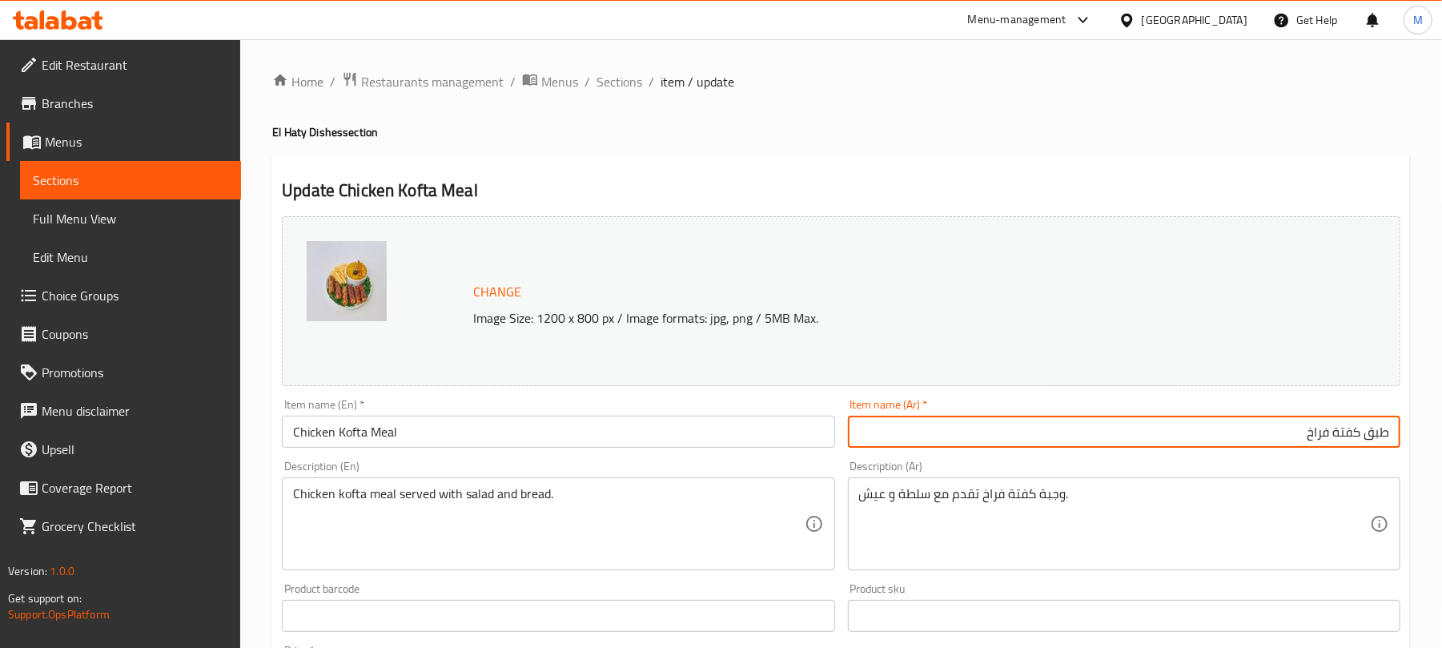
drag, startPoint x: 1367, startPoint y: 439, endPoint x: 1435, endPoint y: 437, distance: 67.3
click at [1435, 437] on div "Home / Restaurants management / Menus / Sections / item / update El Haty Dishes…" at bounding box center [841, 596] width 1202 height 1115
type input "وجبة كفتة فراخ"
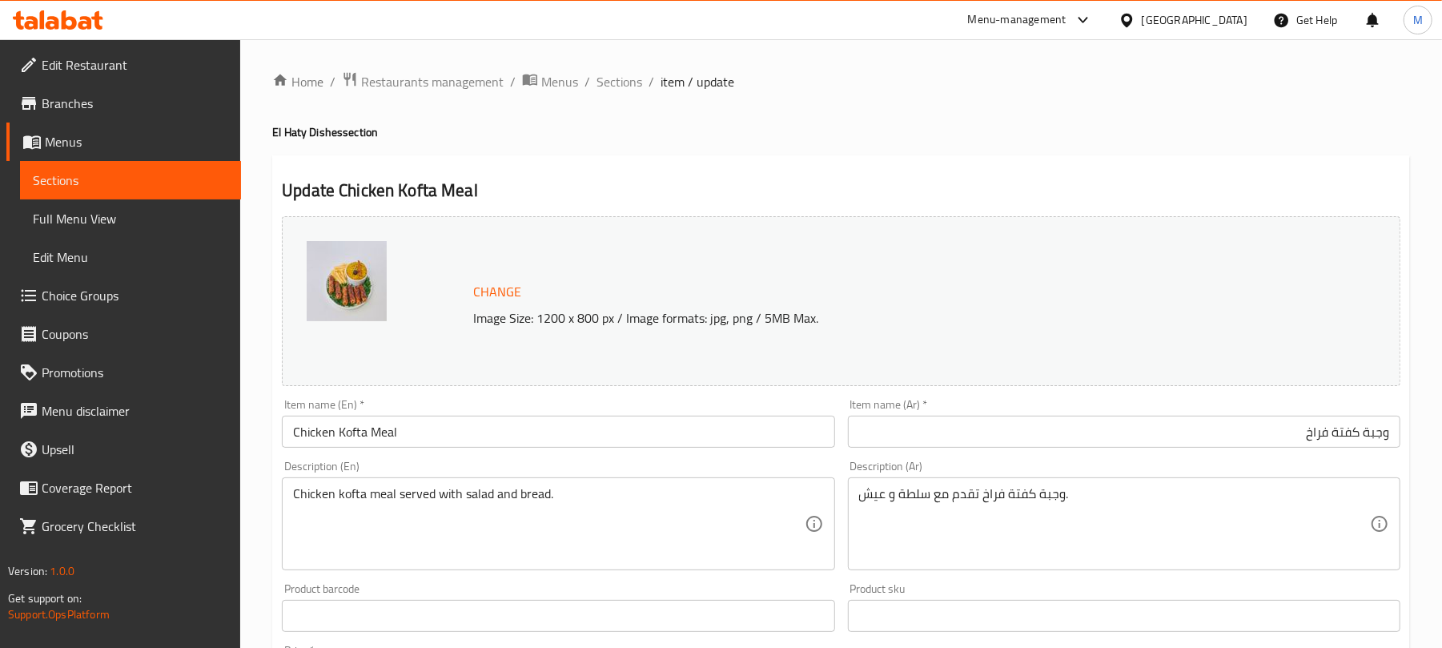
click at [1439, 464] on div "Home / Restaurants management / Menus / Sections / item / update El Haty Dishes…" at bounding box center [841, 596] width 1202 height 1115
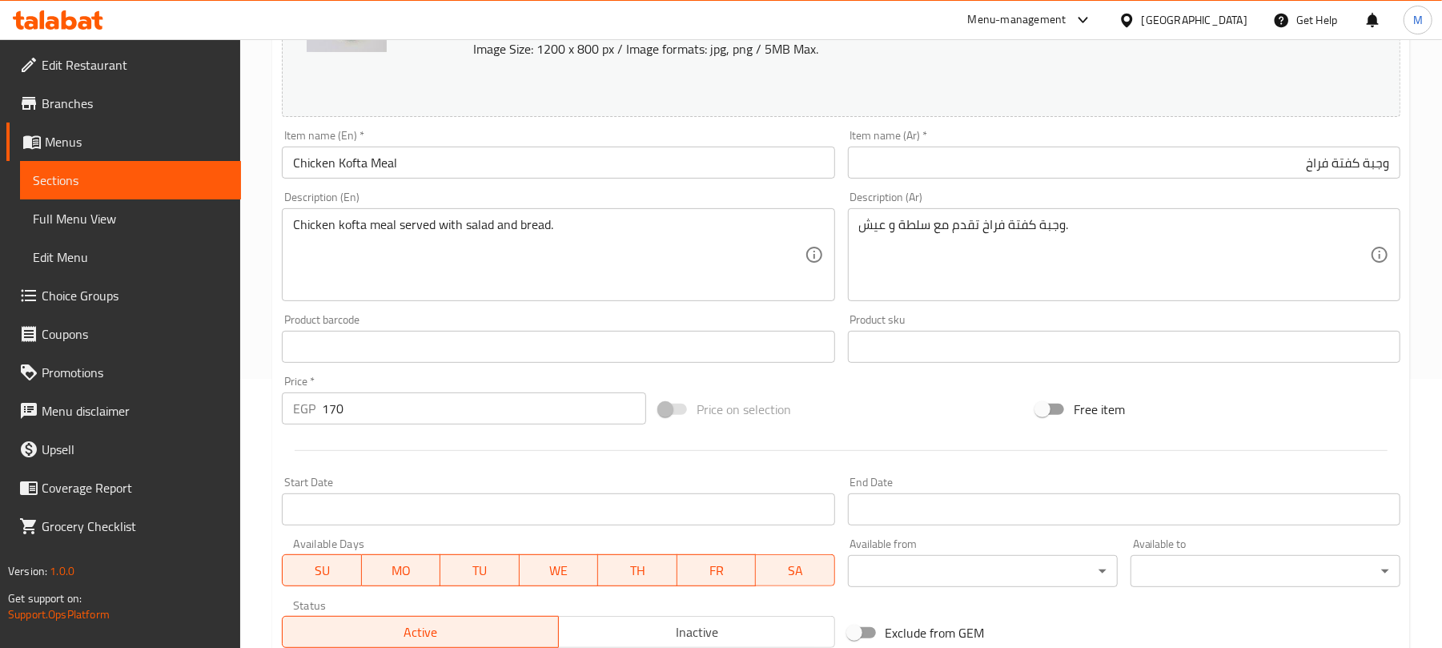
scroll to position [506, 0]
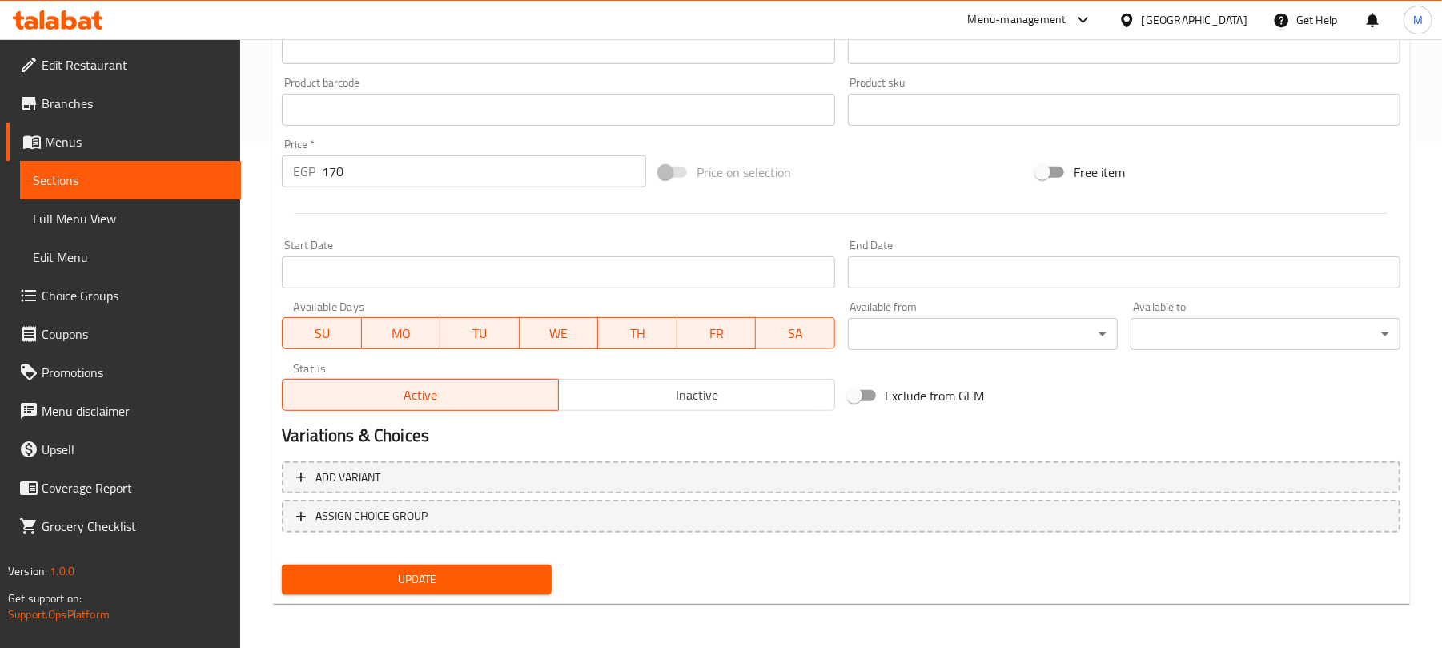
click at [465, 562] on div "Update" at bounding box center [416, 579] width 283 height 42
click at [465, 567] on button "Update" at bounding box center [417, 579] width 270 height 30
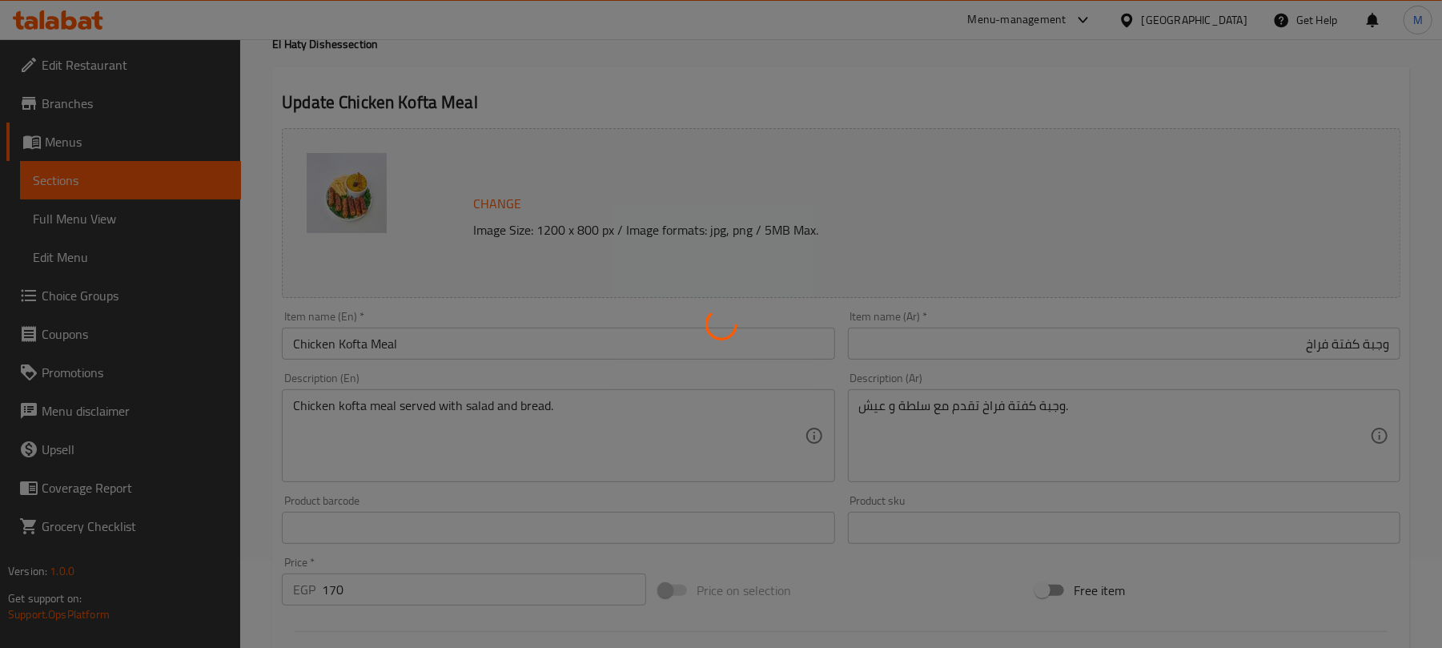
scroll to position [0, 0]
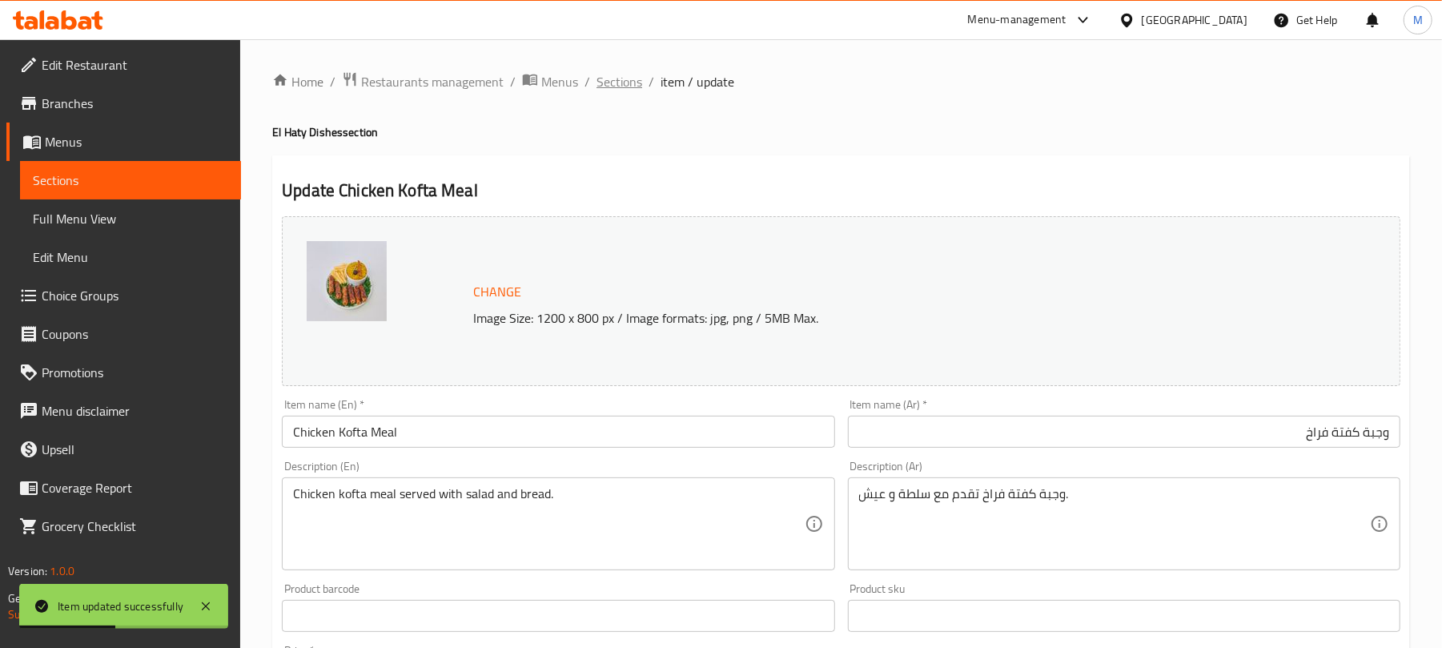
click at [625, 88] on span "Sections" at bounding box center [619, 81] width 46 height 19
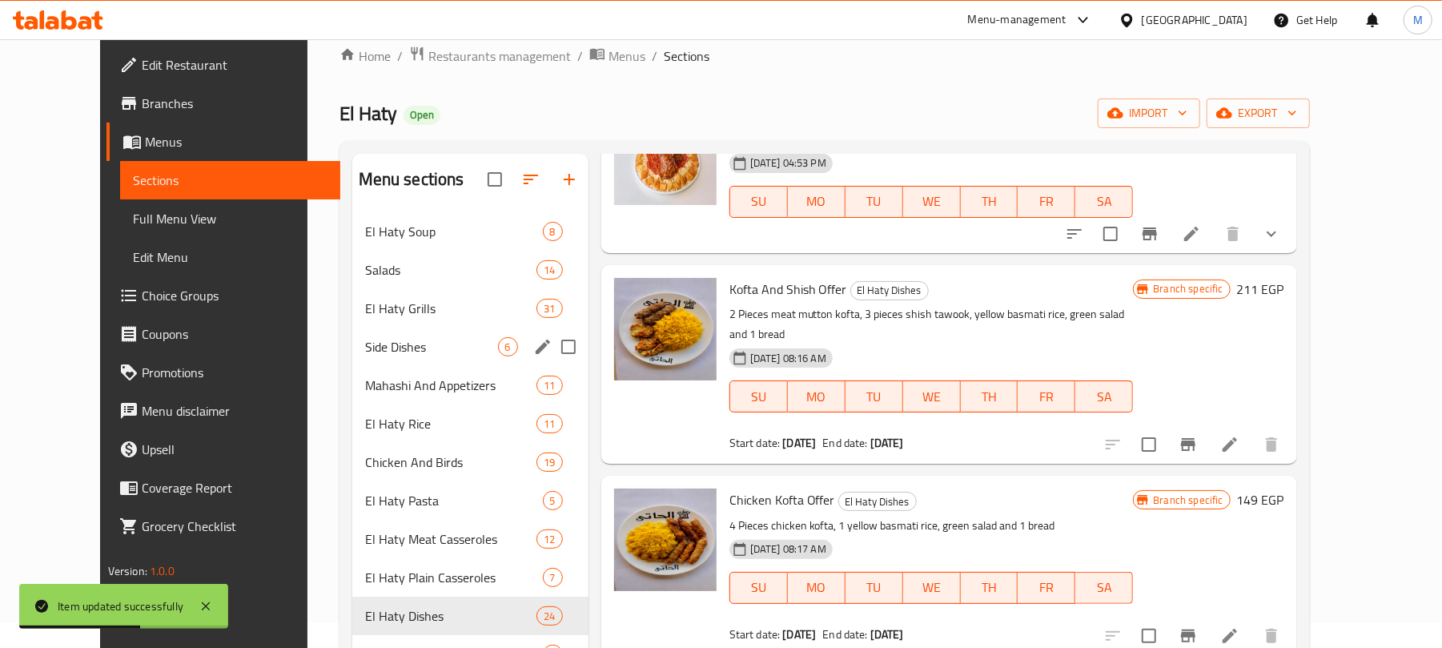
scroll to position [564, 0]
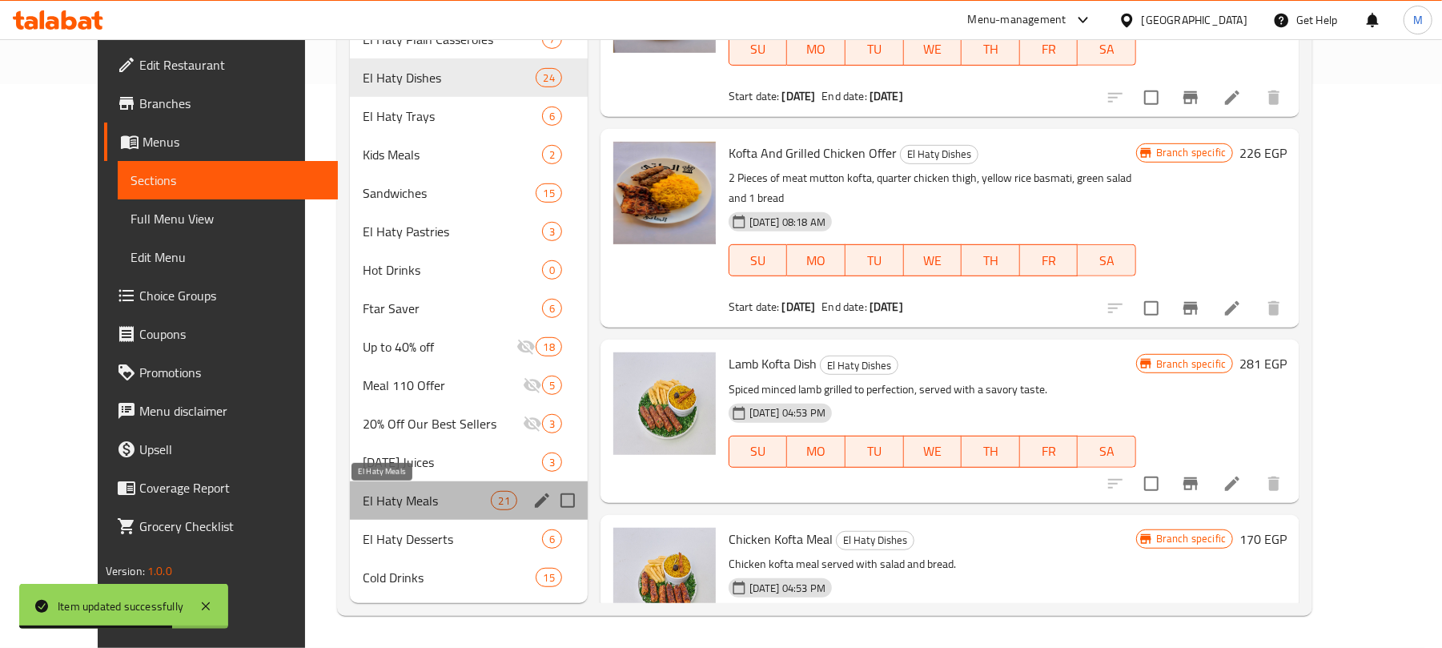
click at [379, 492] on span "El Haty Meals" at bounding box center [427, 500] width 128 height 19
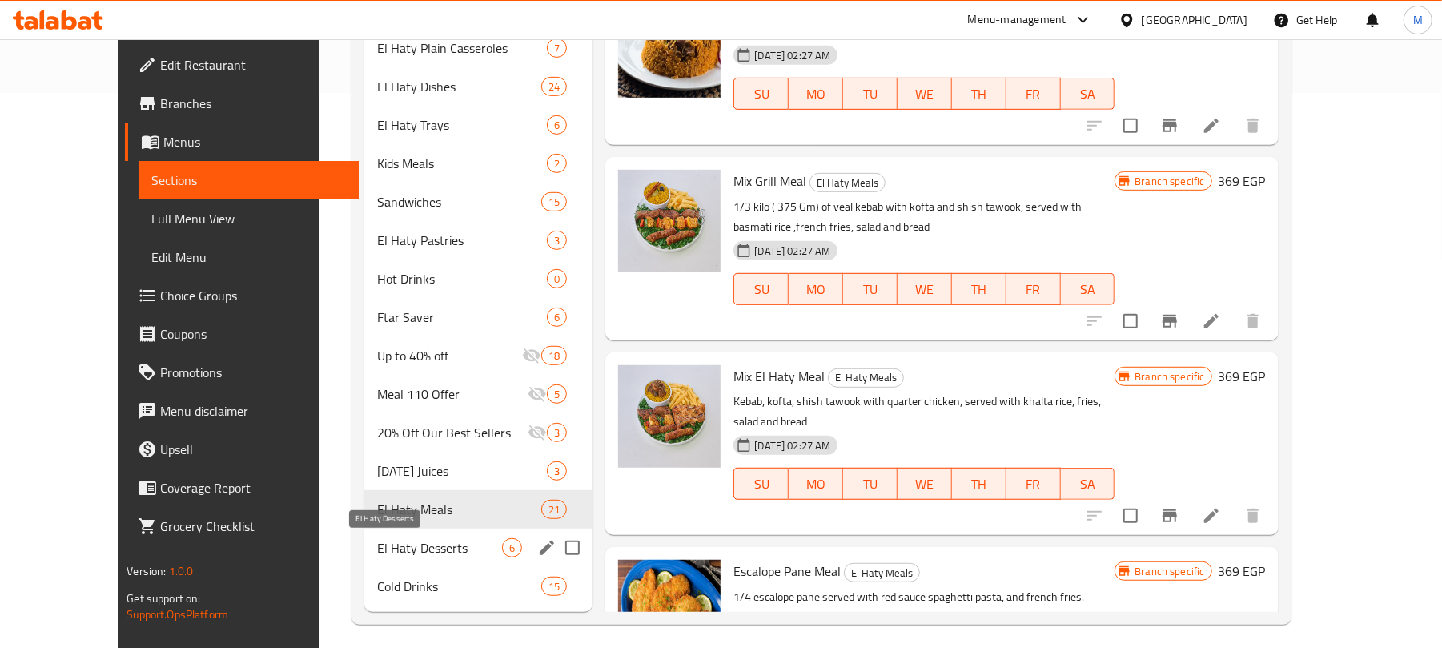
scroll to position [564, 0]
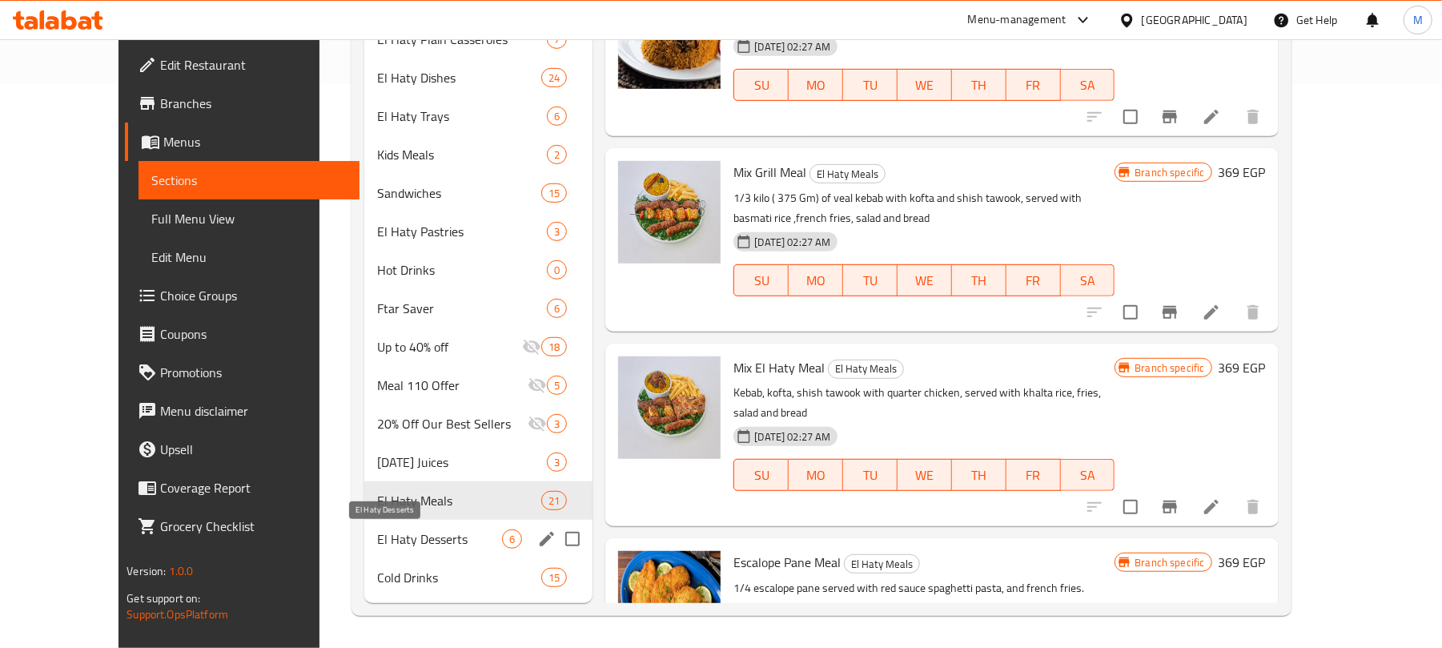
click at [395, 530] on span "El Haty Desserts" at bounding box center [439, 538] width 125 height 19
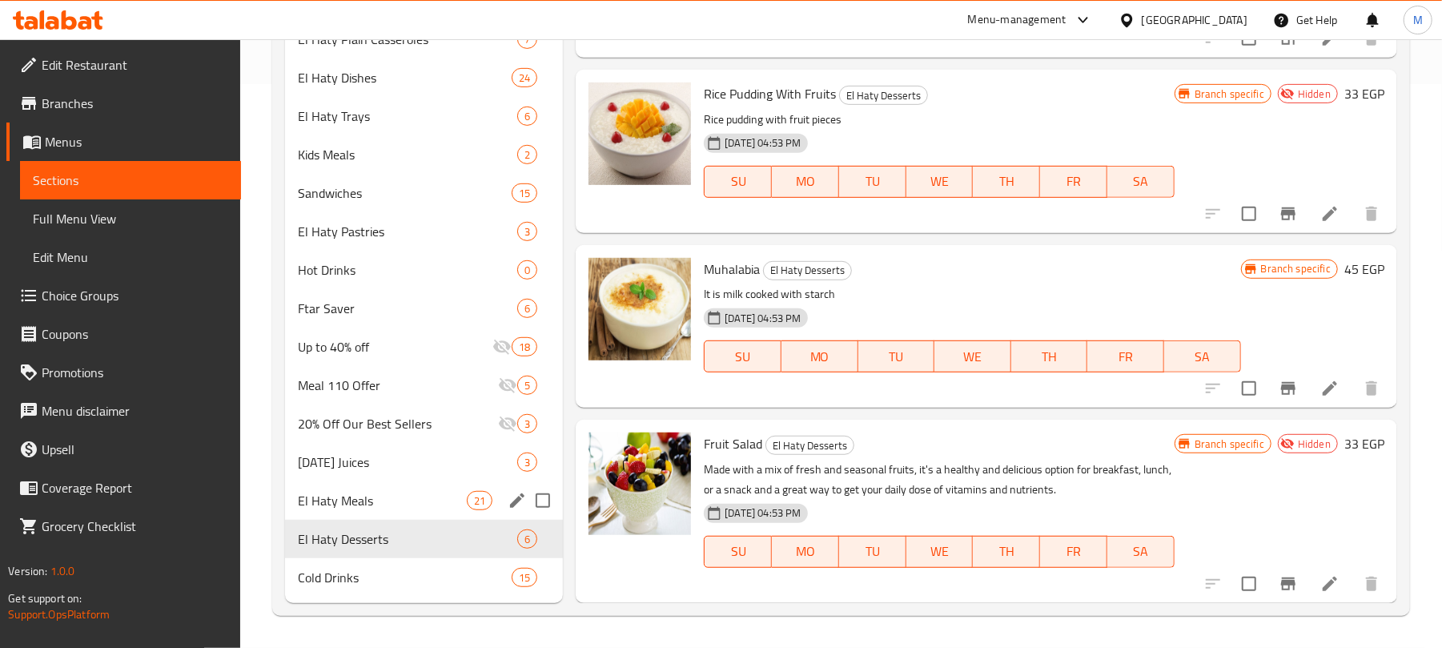
scroll to position [162, 0]
click at [395, 510] on div "El Haty Meals 21" at bounding box center [424, 500] width 278 height 38
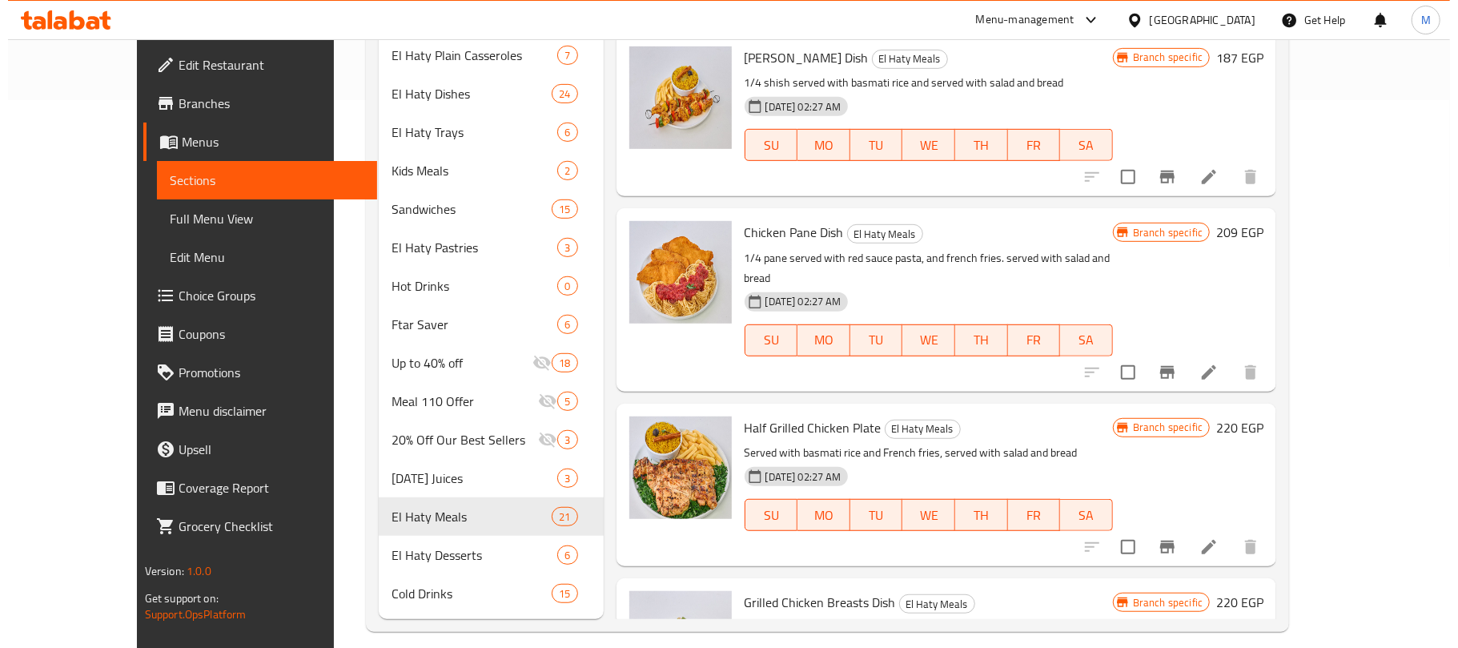
scroll to position [30, 0]
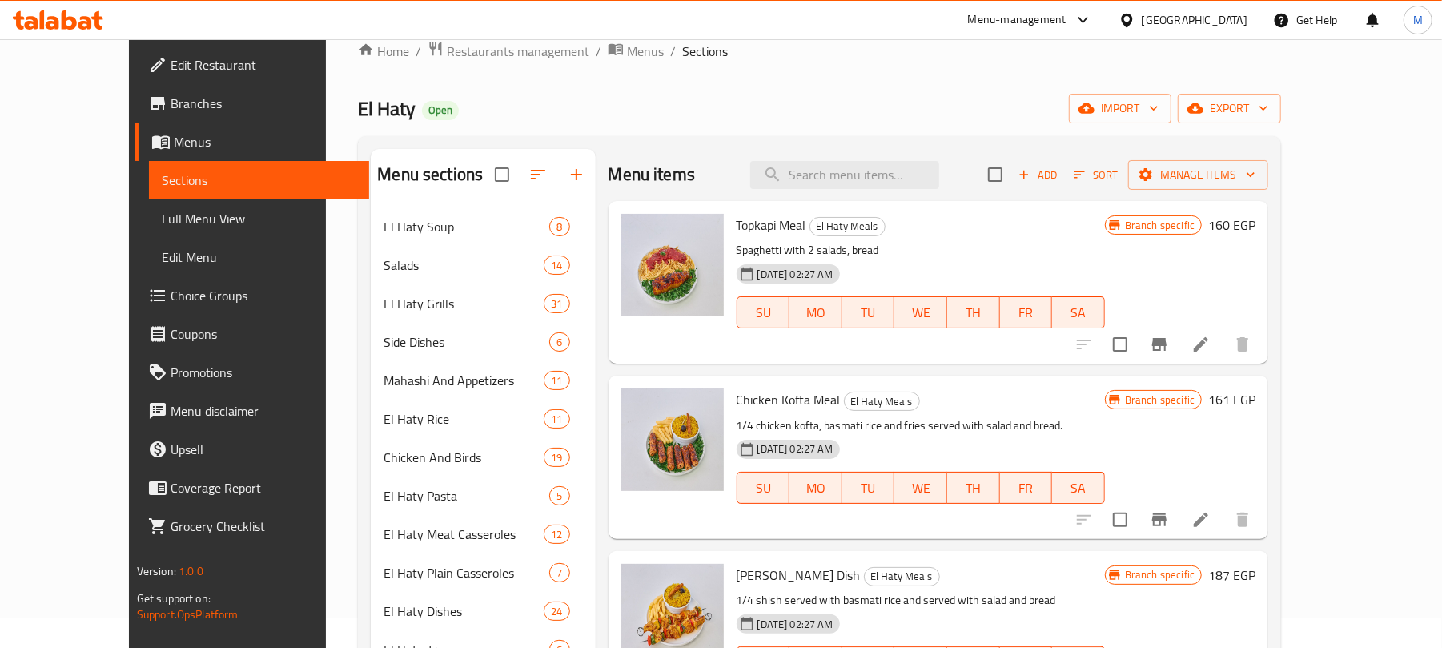
click at [875, 195] on div "Menu items Add Sort Manage items" at bounding box center [938, 175] width 660 height 52
click at [874, 179] on input "search" at bounding box center [844, 175] width 189 height 28
paste input "وجبة كفتة فراخ"
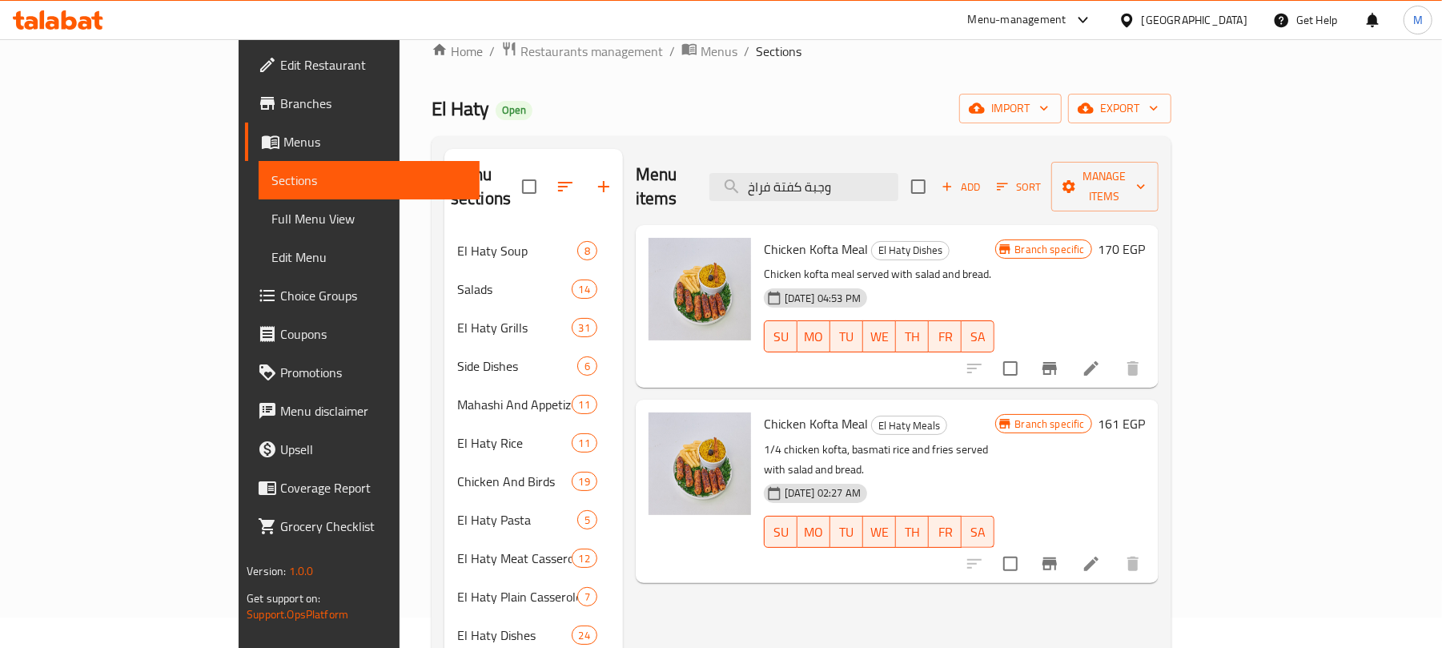
type input "وجبة كفتة فراخ"
click at [1059, 359] on icon "Branch-specific-item" at bounding box center [1049, 368] width 19 height 19
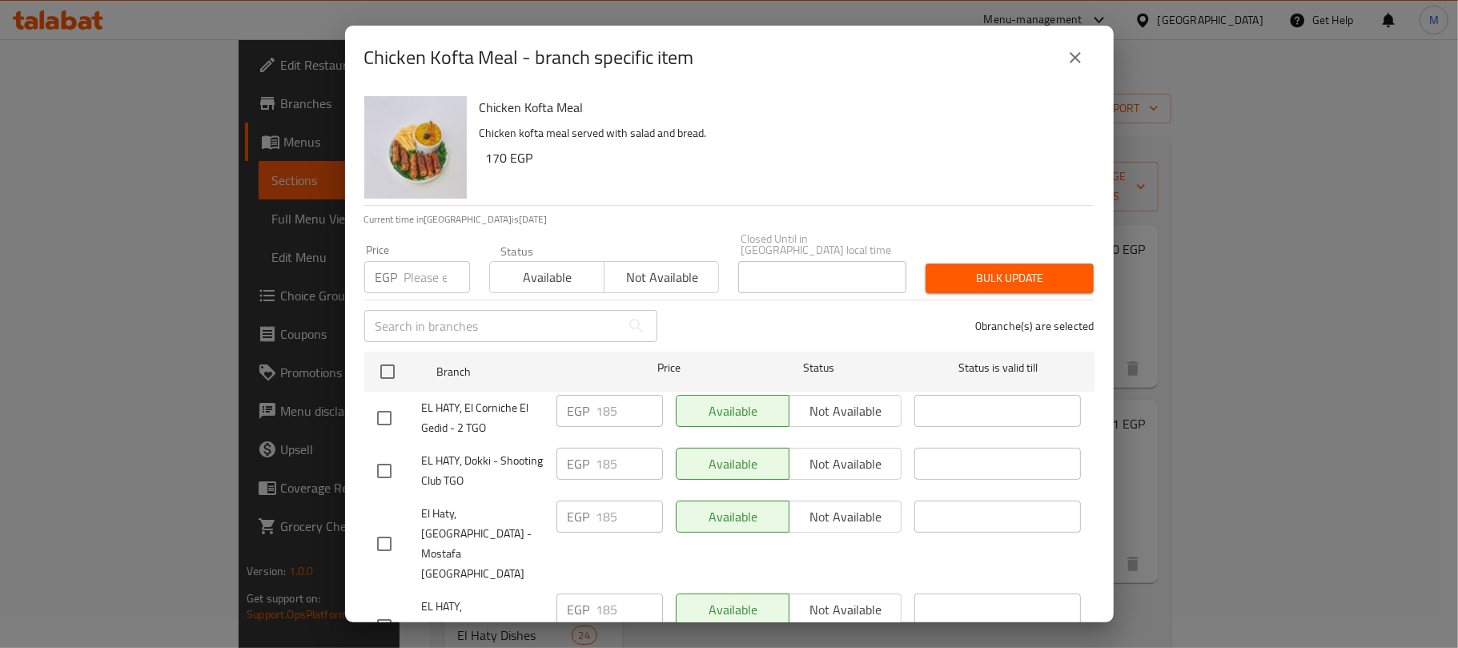
scroll to position [315, 0]
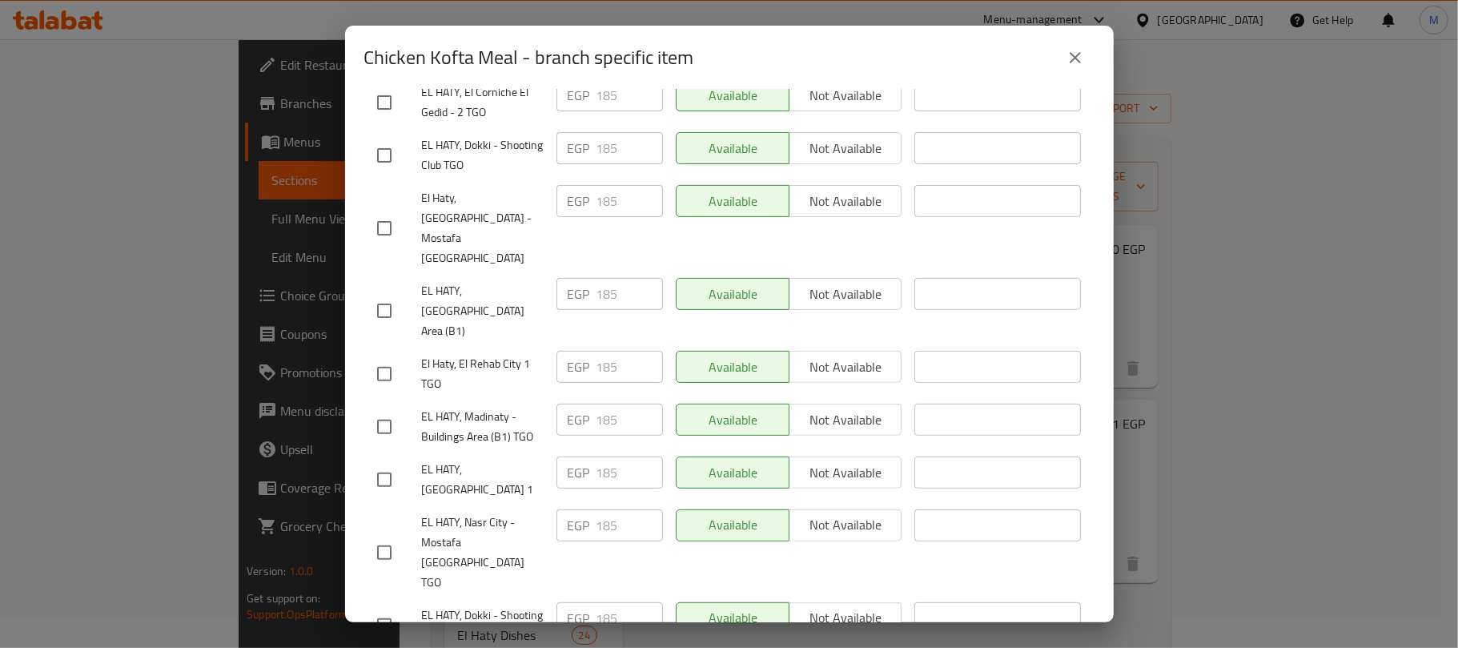
click at [1093, 64] on div "Chicken Kofta Meal - branch specific item" at bounding box center [729, 58] width 768 height 64
click at [1089, 64] on button "close" at bounding box center [1075, 57] width 38 height 38
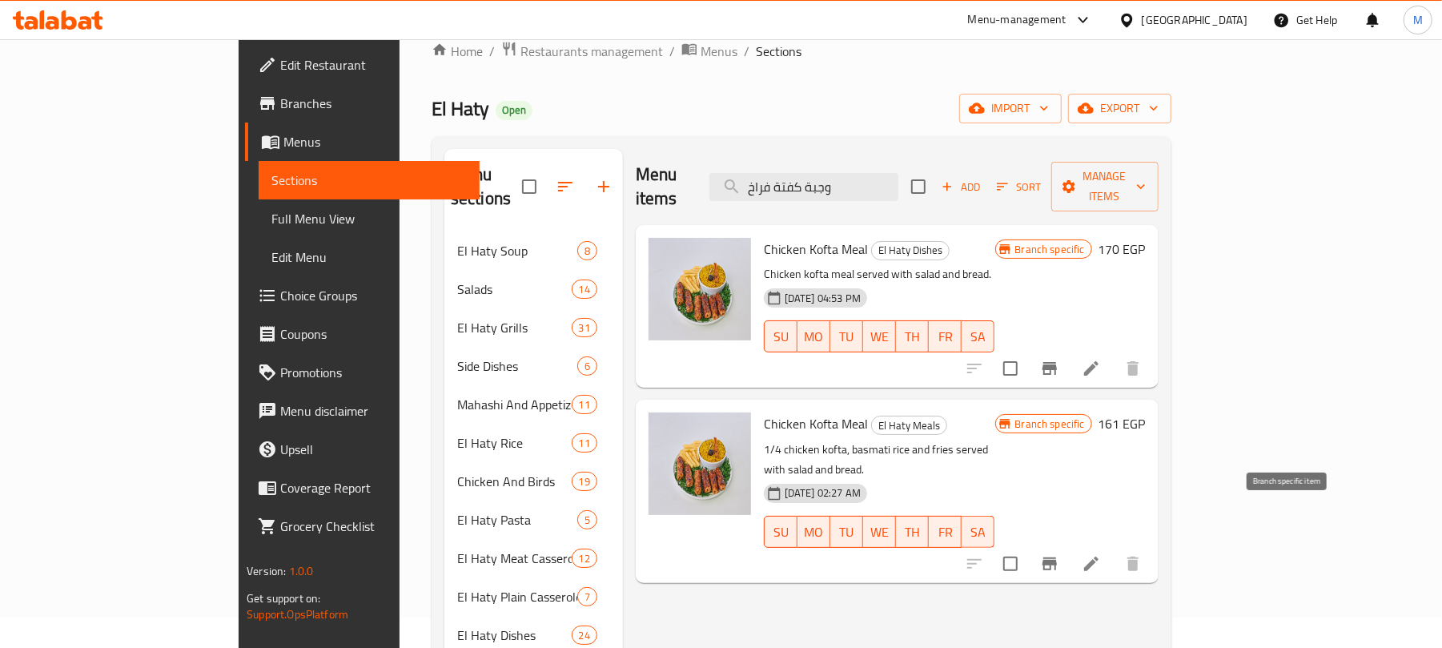
click at [1069, 544] on button "Branch-specific-item" at bounding box center [1049, 563] width 38 height 38
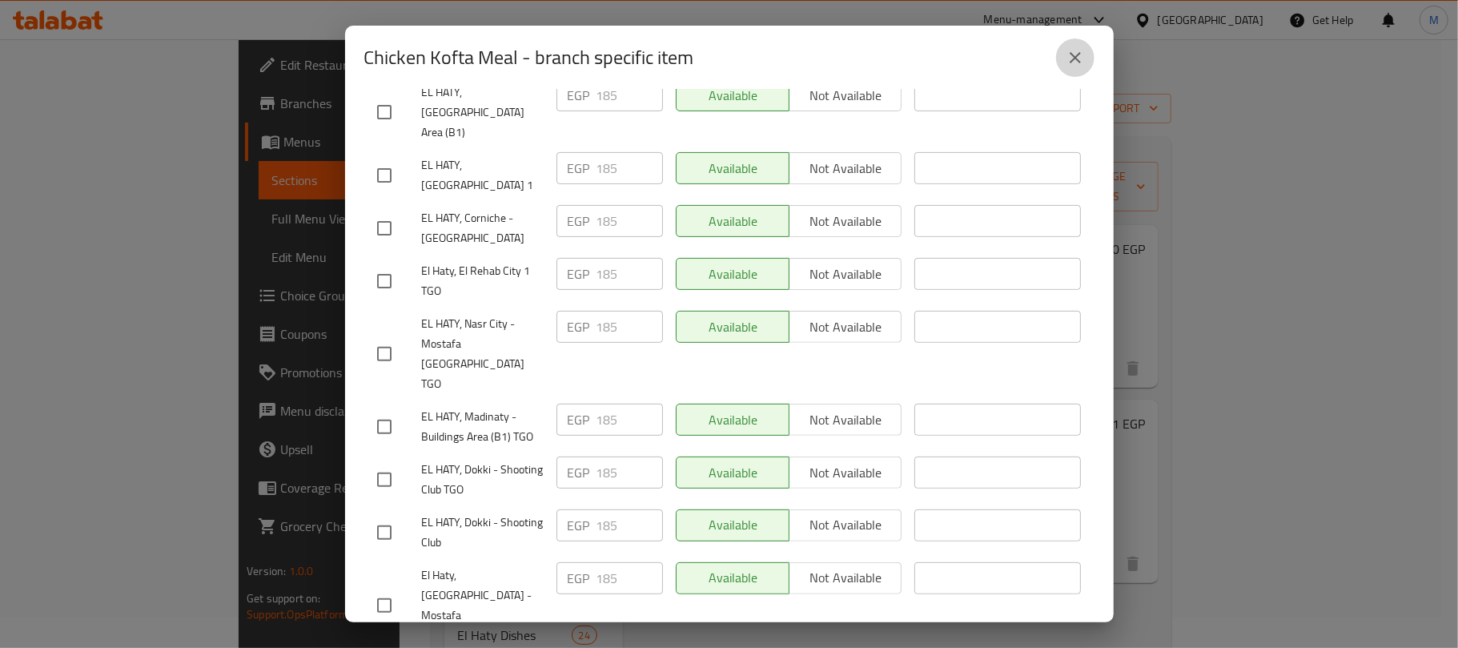
click at [1076, 50] on icon "close" at bounding box center [1074, 57] width 19 height 19
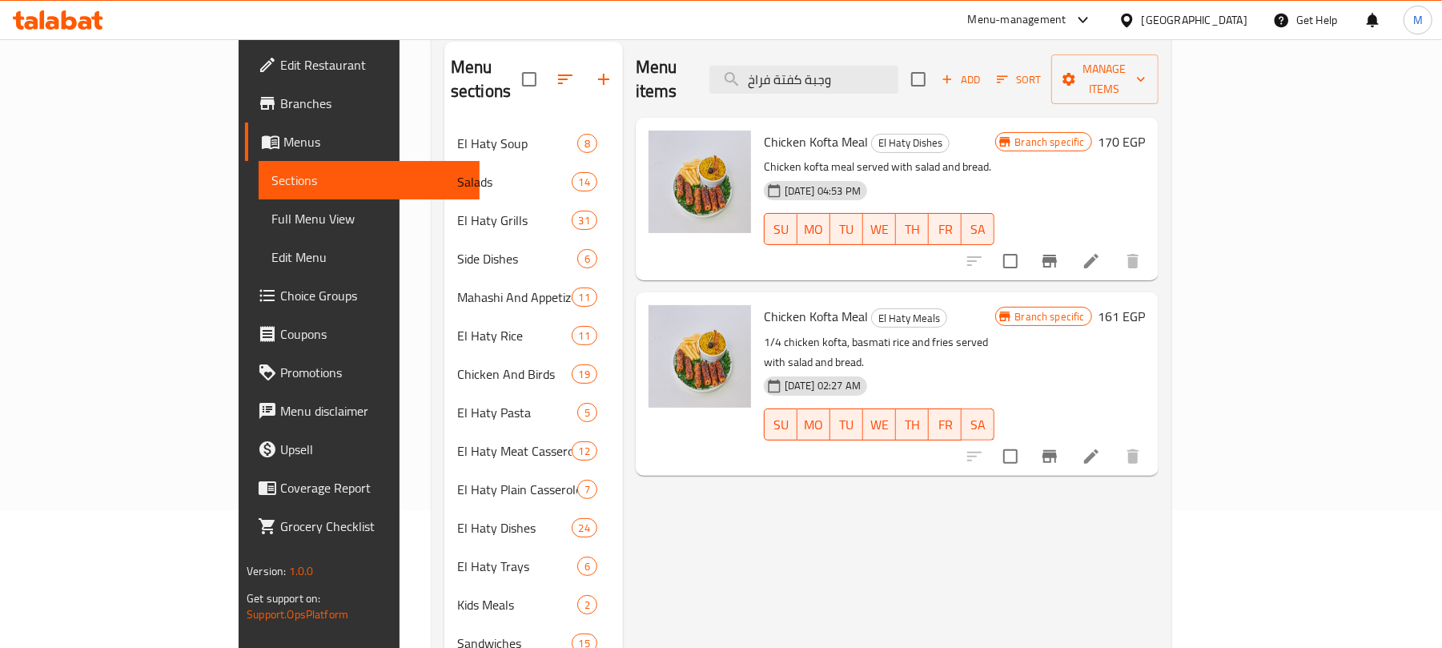
scroll to position [30, 0]
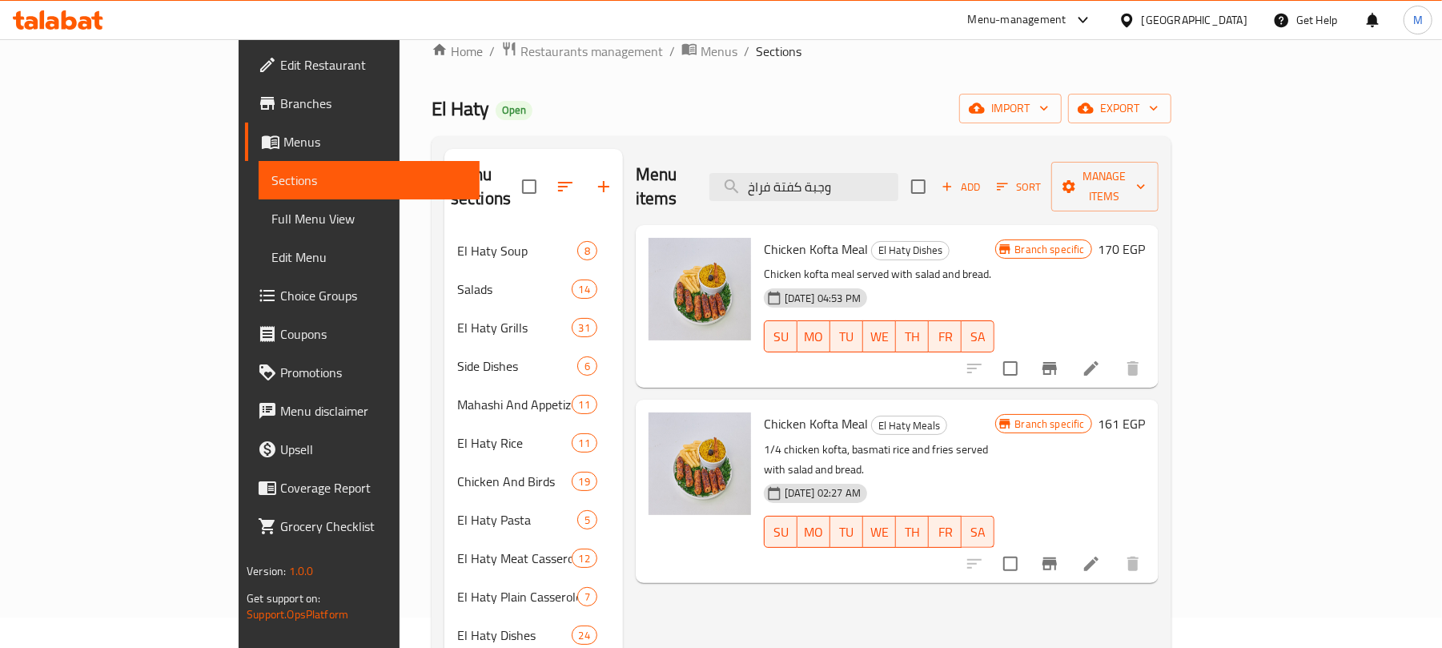
click at [1114, 357] on li at bounding box center [1091, 368] width 45 height 29
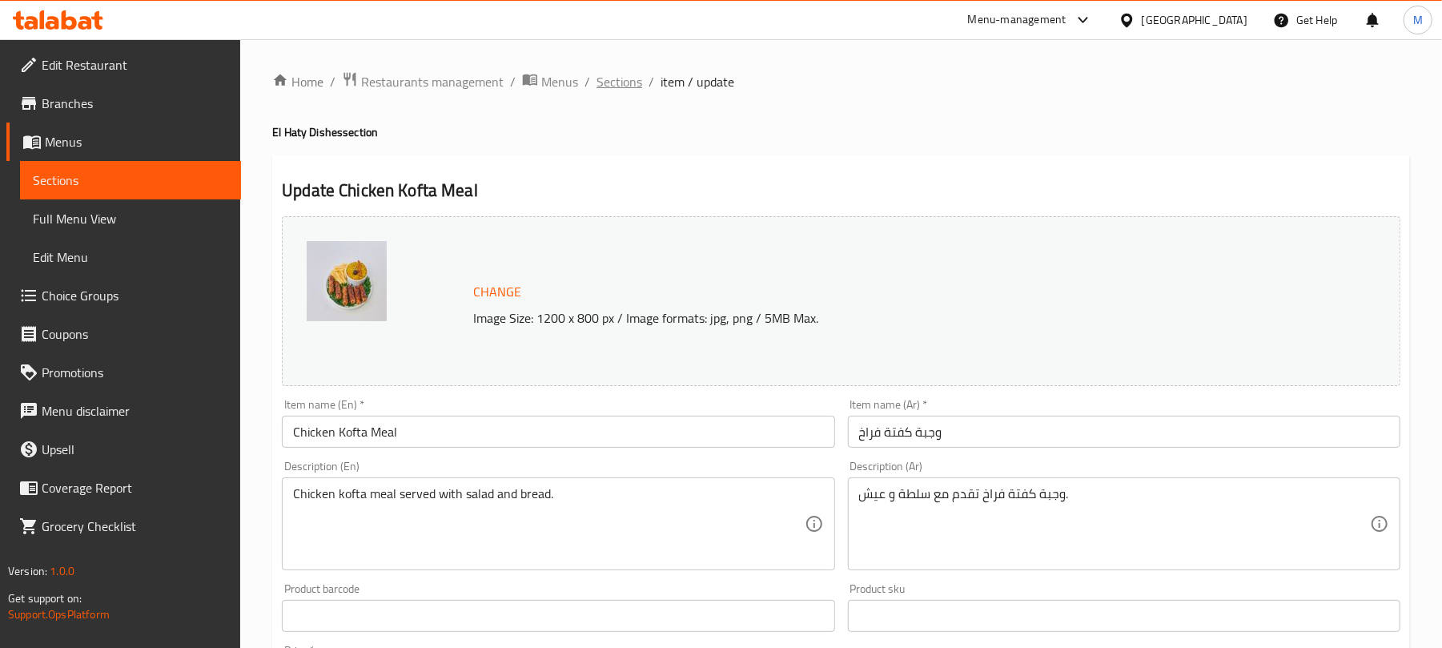
click at [626, 90] on span "Sections" at bounding box center [619, 81] width 46 height 19
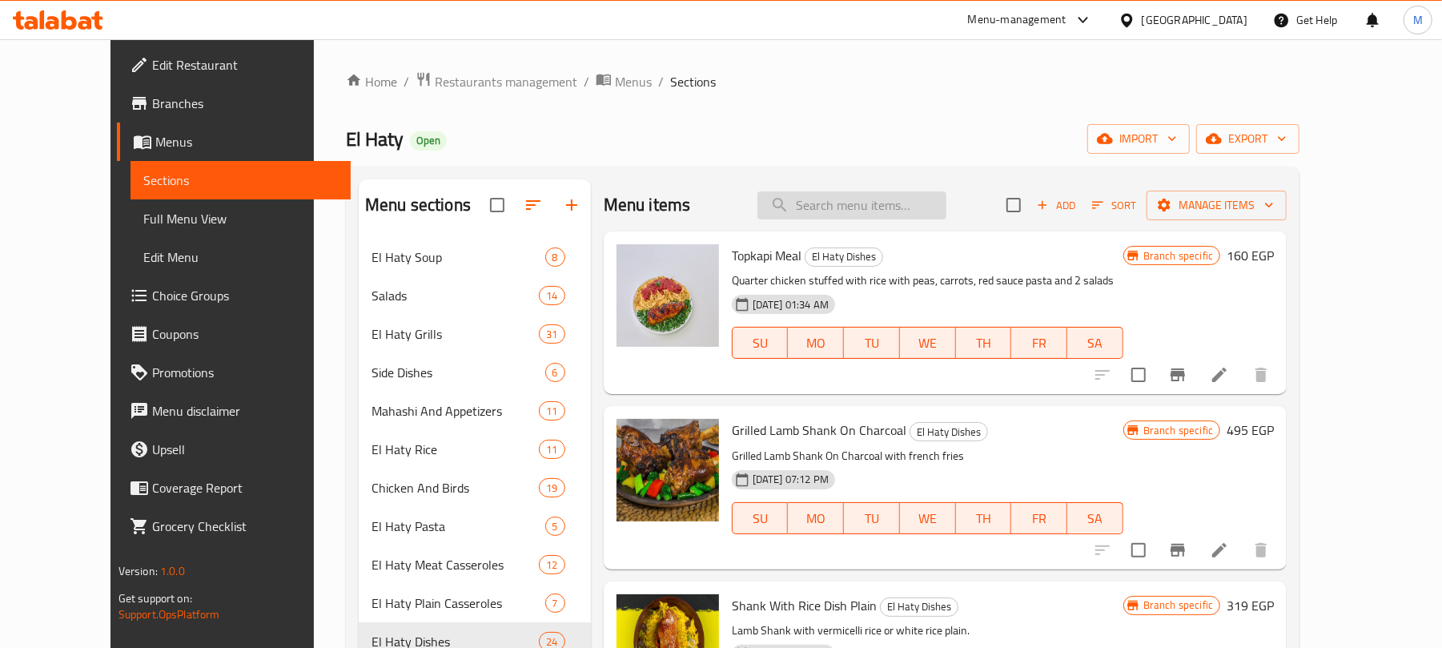
click at [869, 208] on input "search" at bounding box center [851, 205] width 189 height 28
paste input "طبق كفتة فراخ"
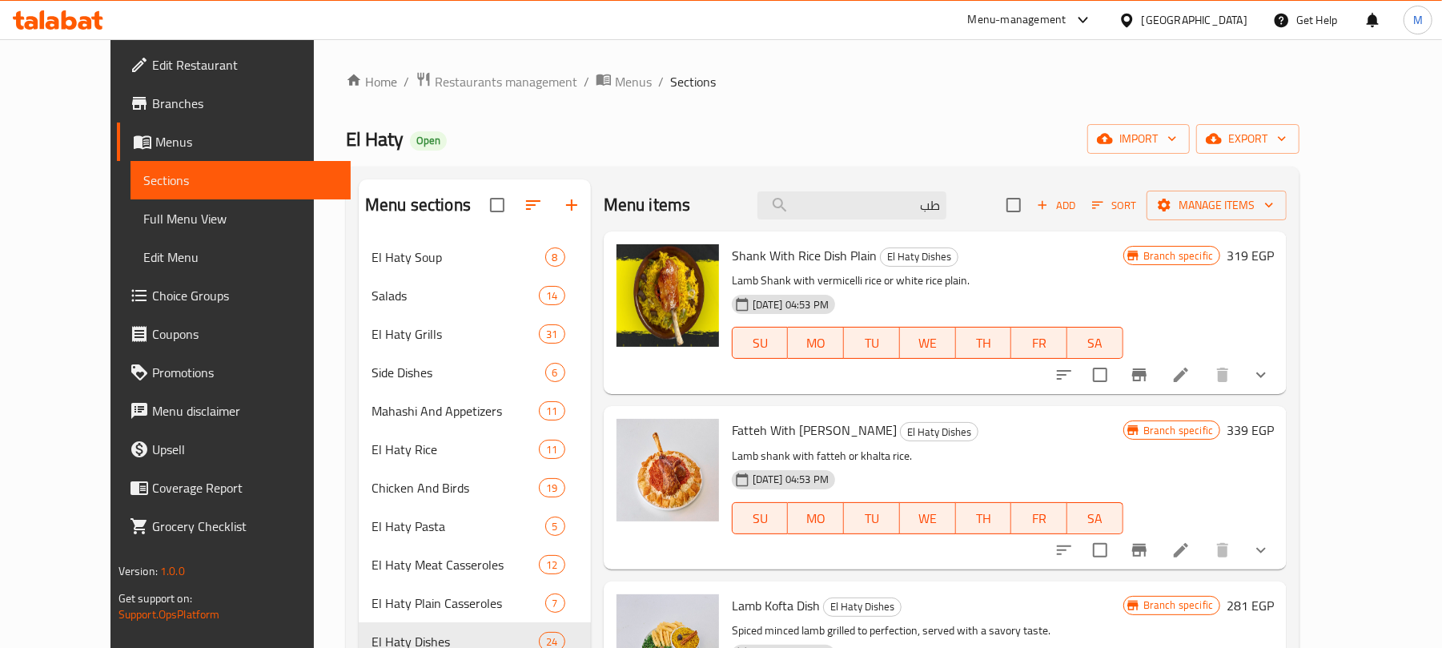
type input "ط"
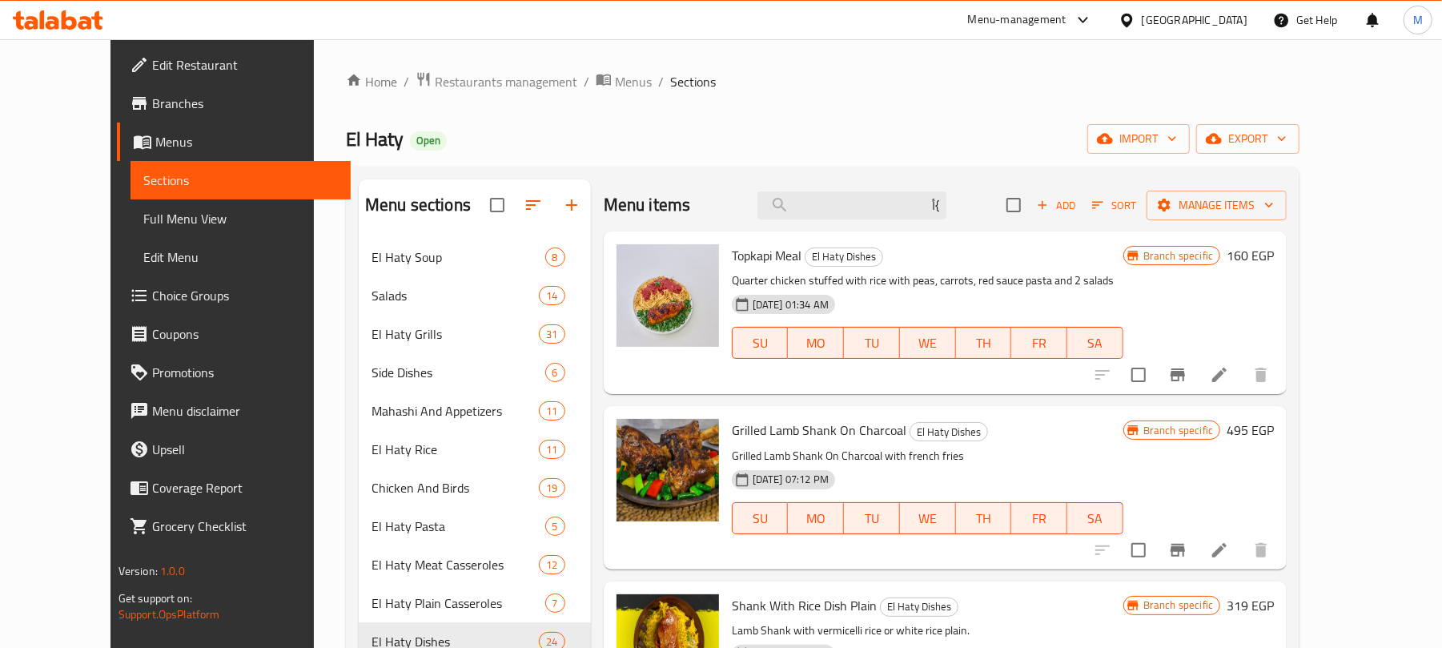
type input "}"
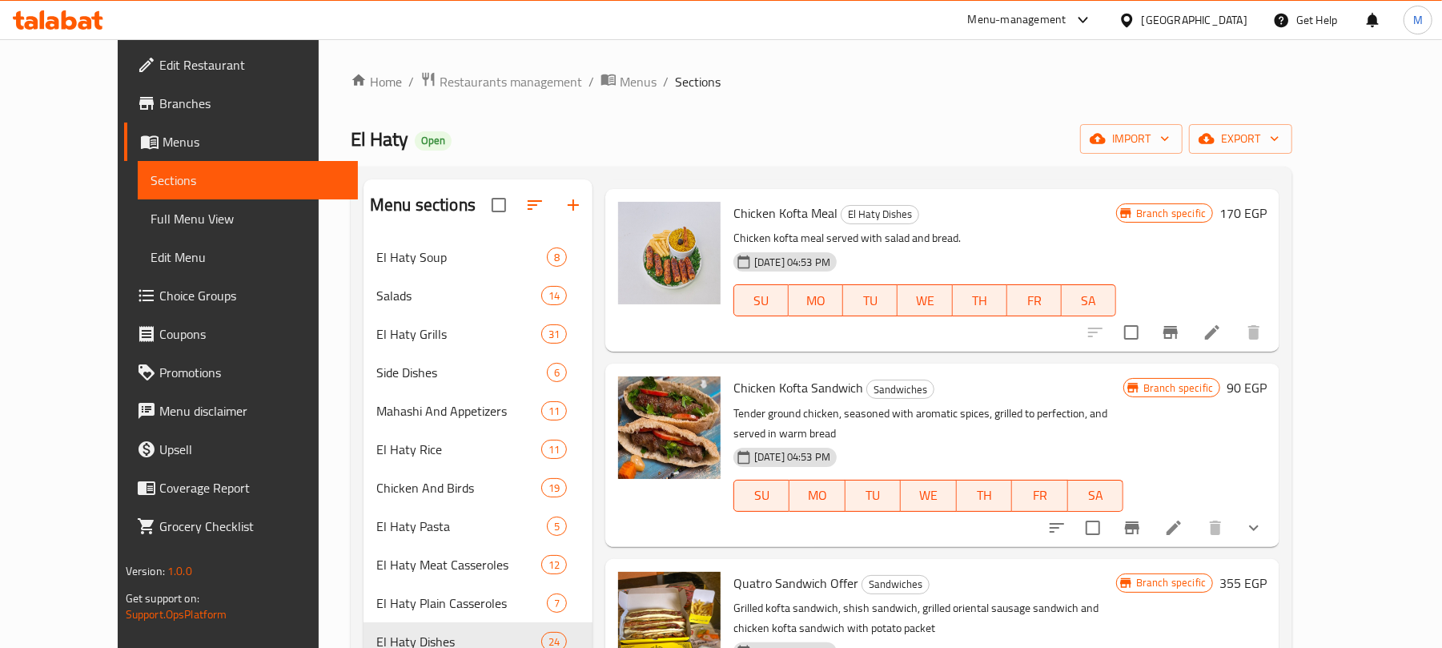
scroll to position [306, 0]
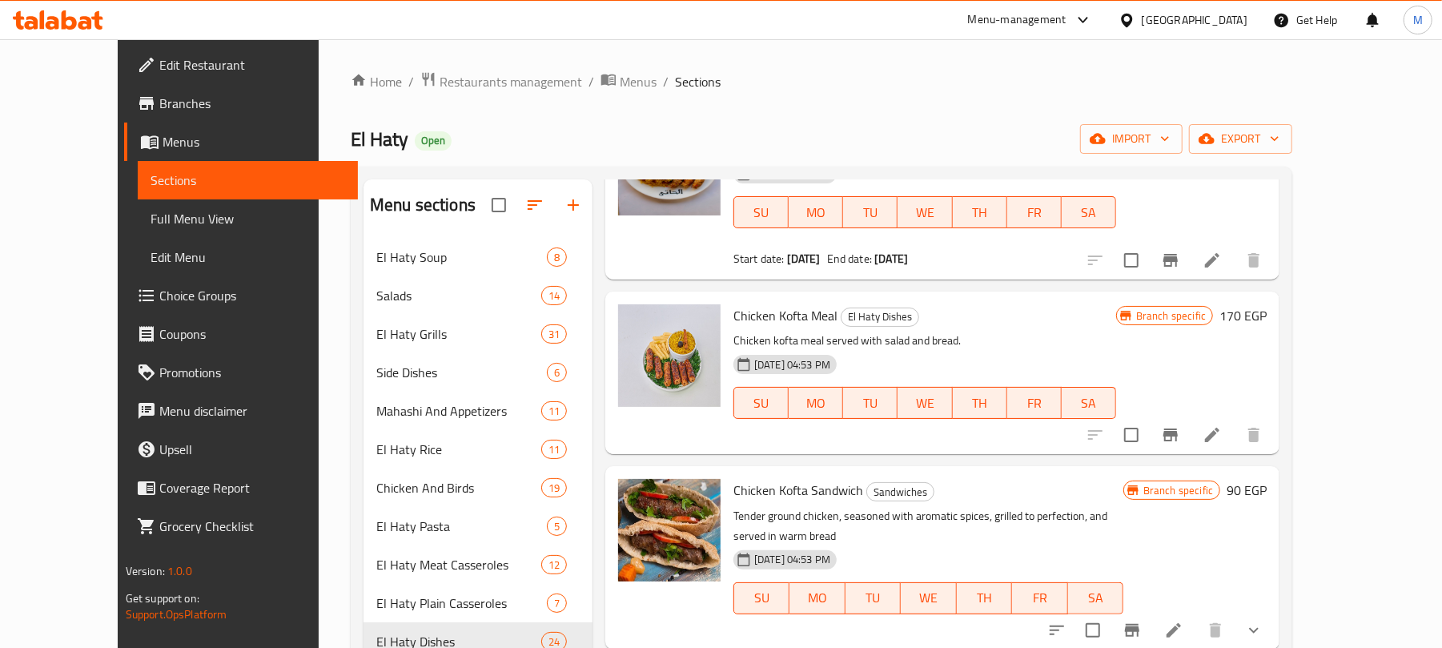
click at [778, 312] on span "Chicken Kofta Meal" at bounding box center [785, 315] width 104 height 24
copy h6 "Chicken Kofta Meal"
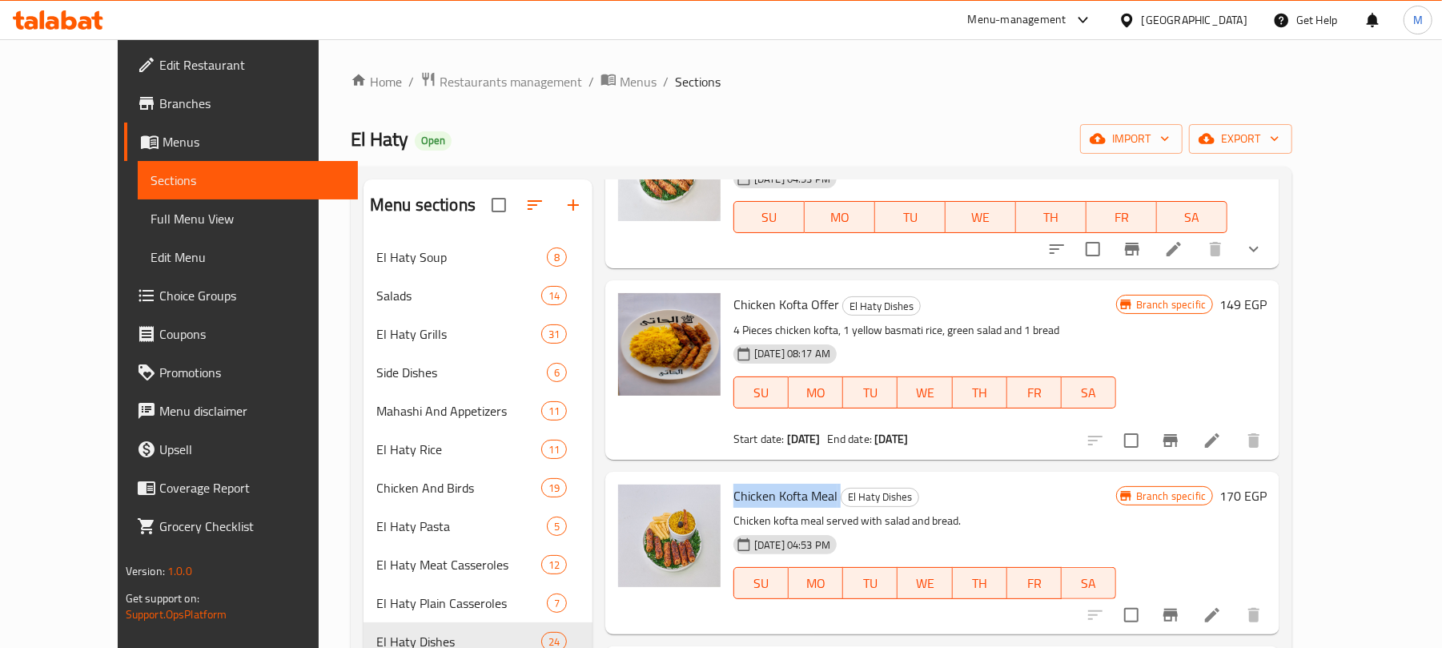
scroll to position [0, 0]
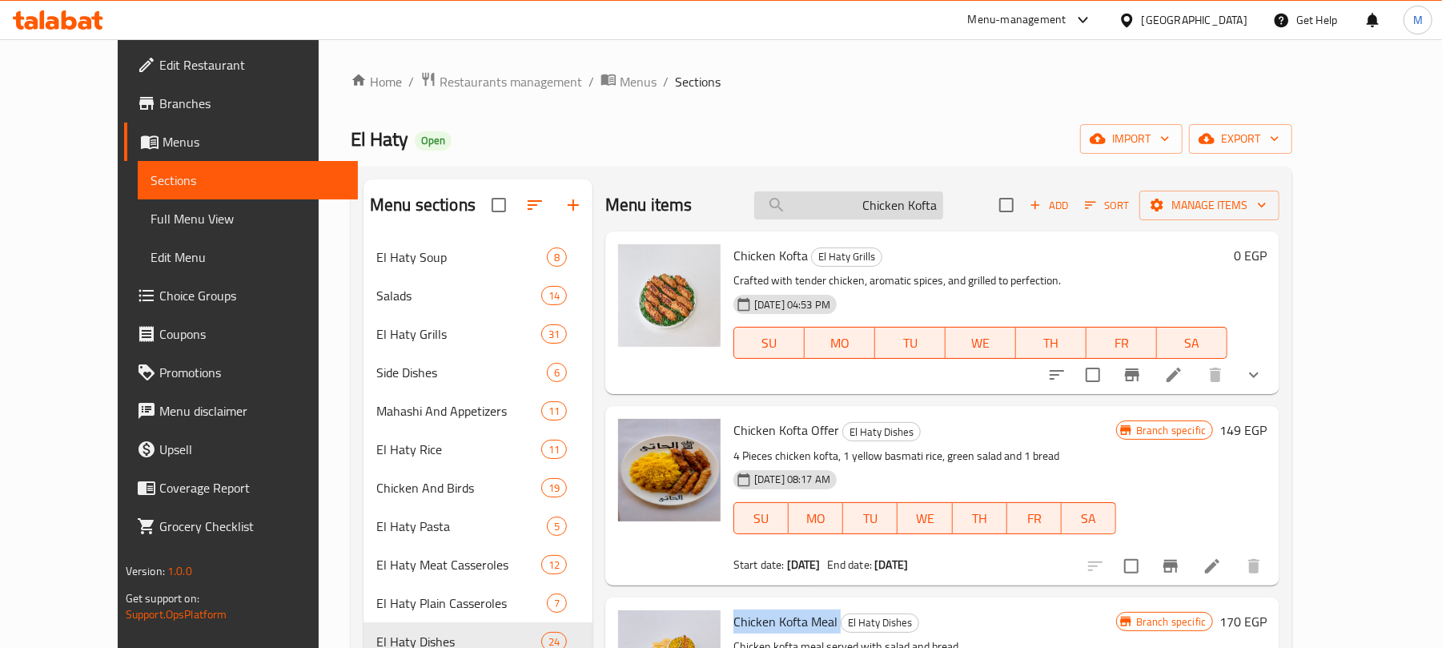
click at [905, 207] on input "Chicken Kofta" at bounding box center [848, 205] width 189 height 28
paste input "Meal Kofta"
click at [905, 207] on input "Chicken Kofta Meal Kofta" at bounding box center [848, 205] width 189 height 28
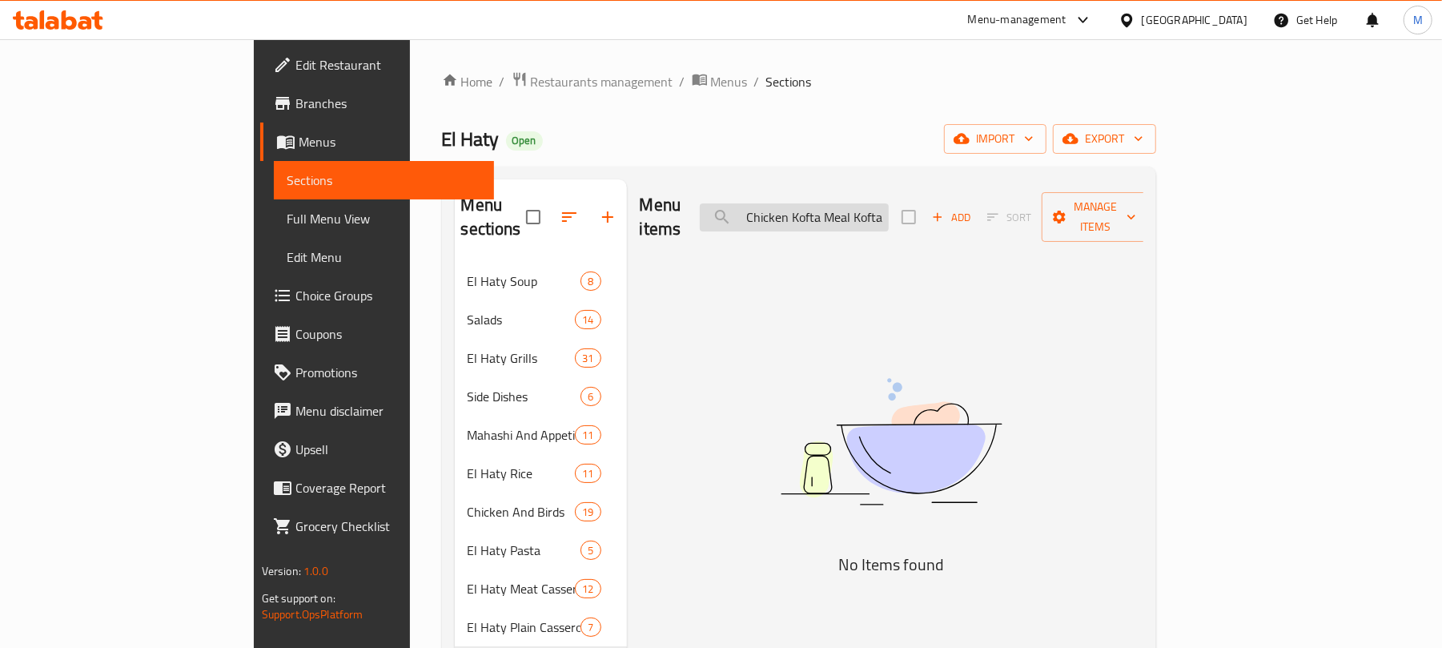
click at [889, 207] on input "Chicken Kofta Meal Kofta" at bounding box center [794, 217] width 189 height 28
paste input "search"
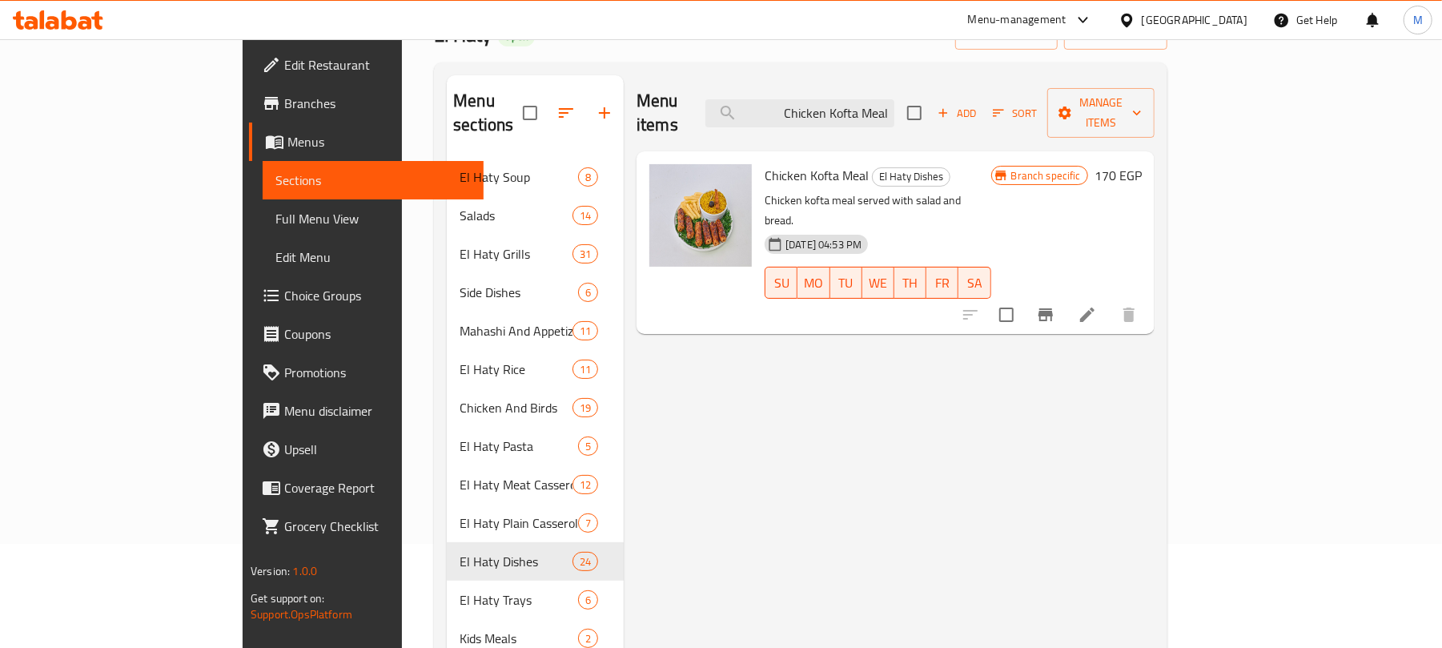
scroll to position [213, 0]
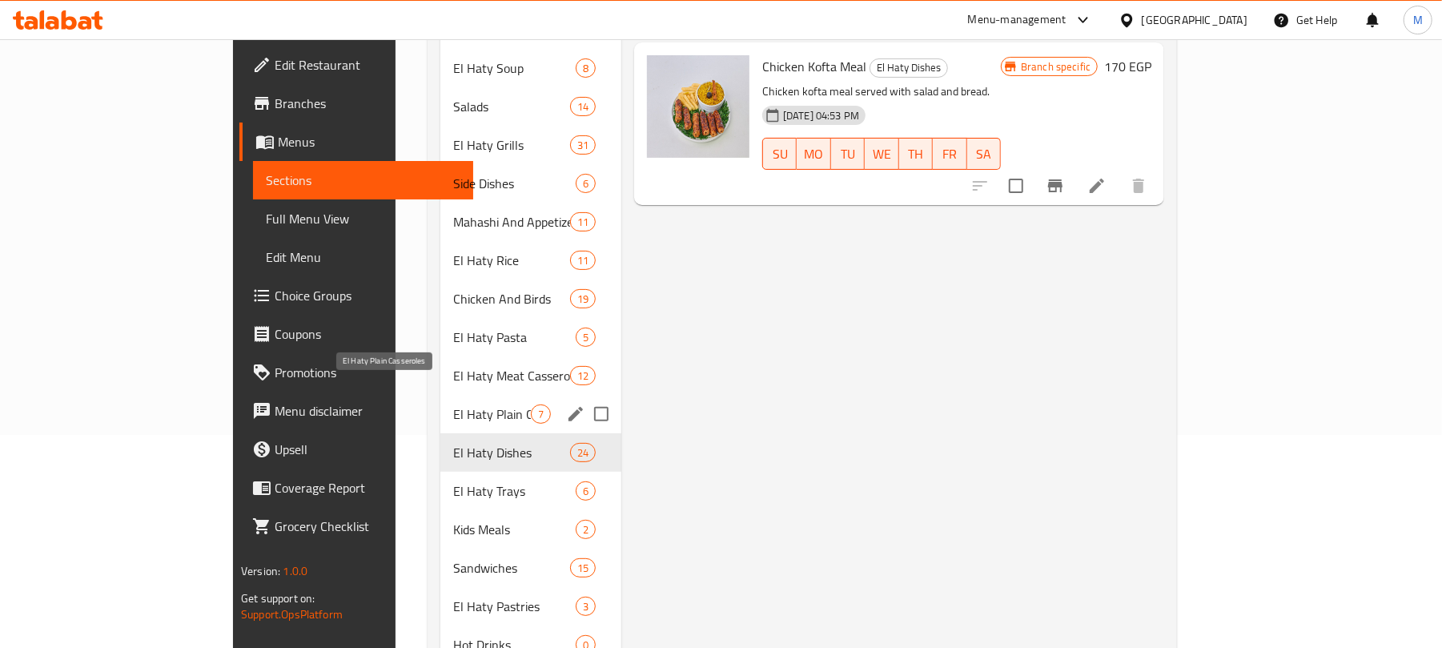
click at [453, 404] on span "El Haty Plain Casseroles" at bounding box center [492, 413] width 78 height 19
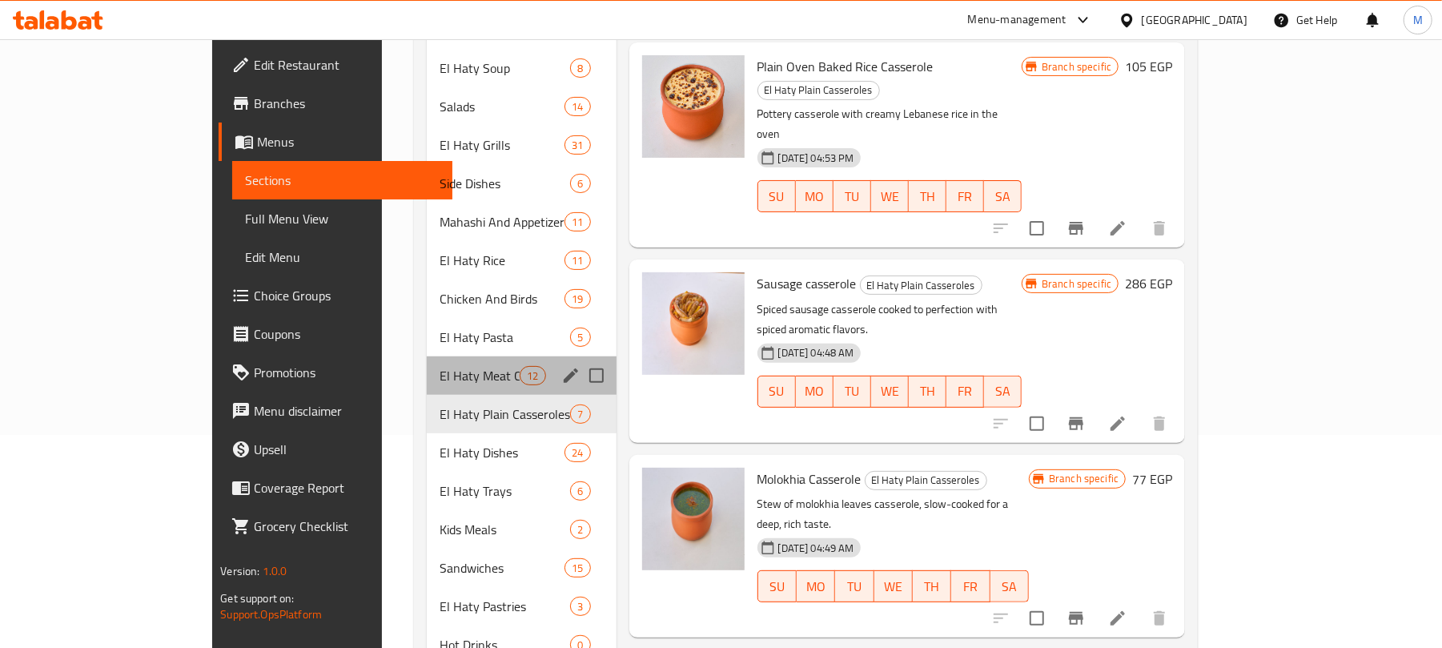
click at [427, 368] on div "El Haty Meat Casseroles 12" at bounding box center [522, 375] width 190 height 38
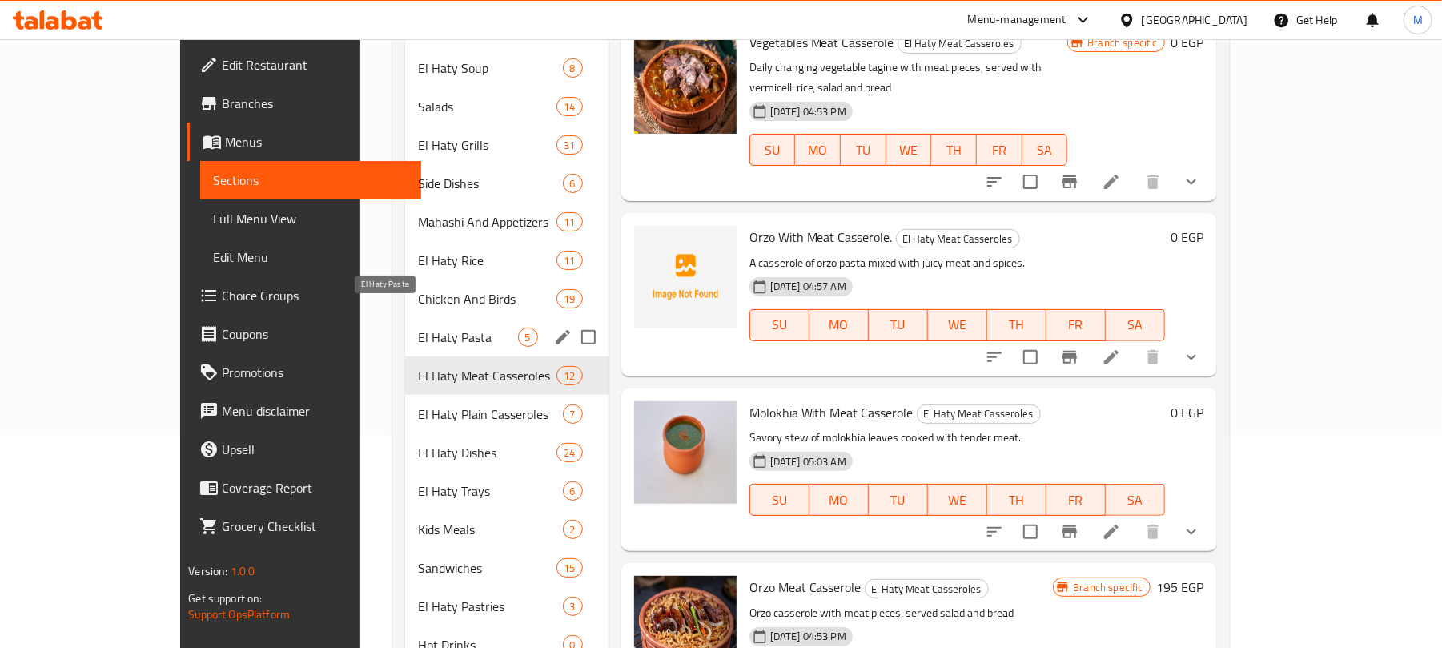
click at [418, 327] on span "El Haty Pasta" at bounding box center [467, 336] width 99 height 19
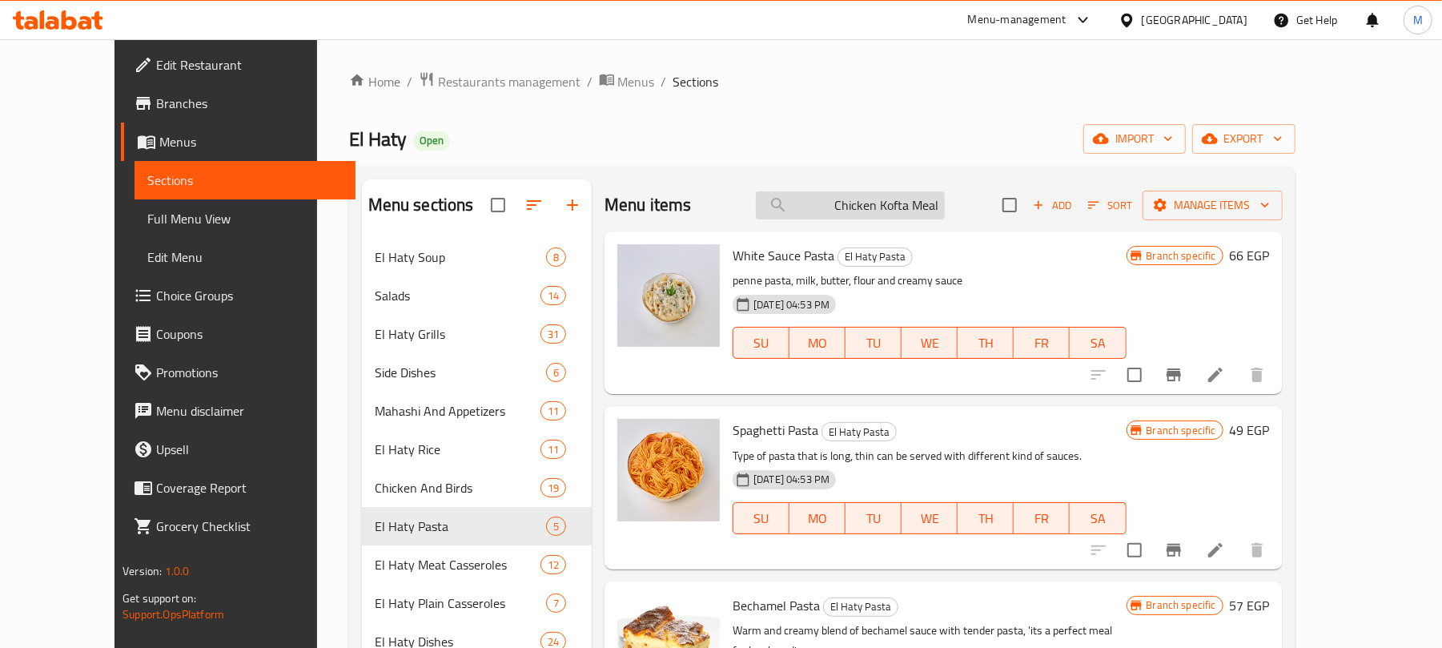
click at [938, 196] on input "Chicken Kofta Meal" at bounding box center [850, 205] width 189 height 28
drag, startPoint x: 952, startPoint y: 206, endPoint x: 1015, endPoint y: 208, distance: 63.3
click at [1015, 208] on div "Menu items Chicken Kofta Meal Add Sort Manage items" at bounding box center [943, 205] width 678 height 52
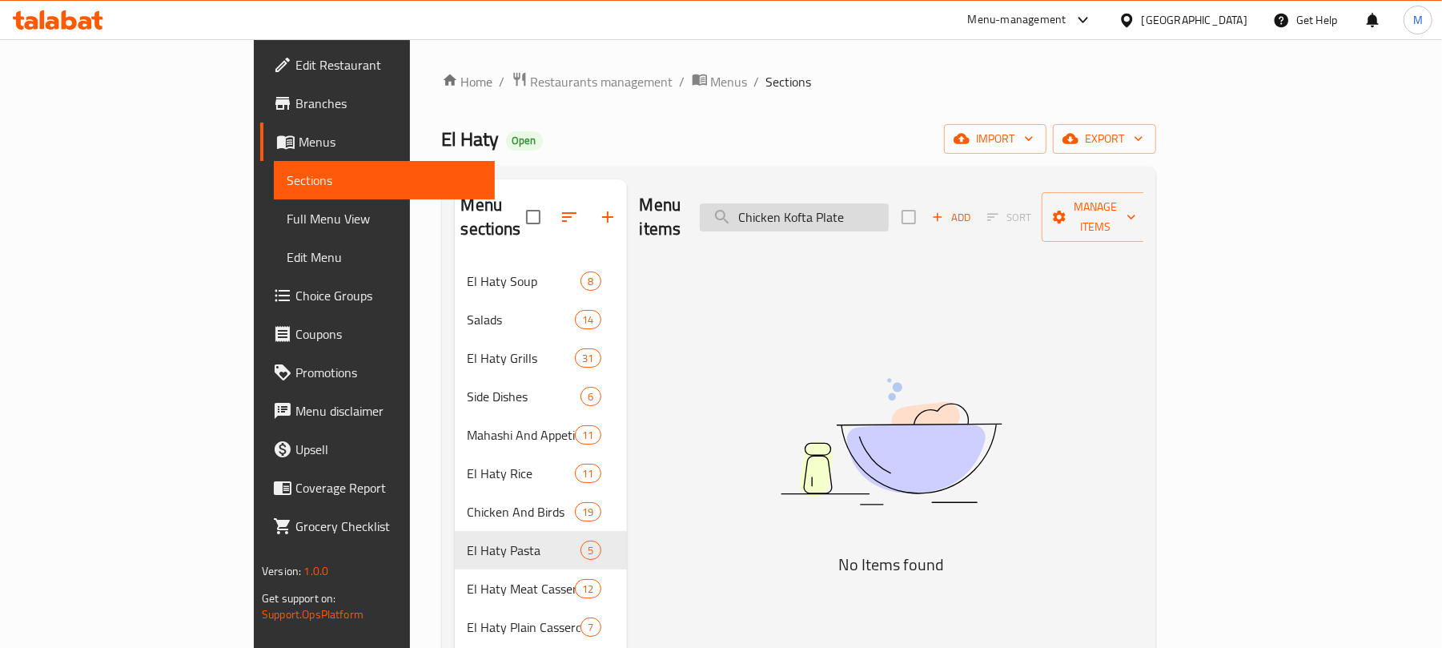
drag, startPoint x: 953, startPoint y: 211, endPoint x: 911, endPoint y: 215, distance: 41.8
click at [889, 215] on input "Chicken Kofta Plate" at bounding box center [794, 217] width 189 height 28
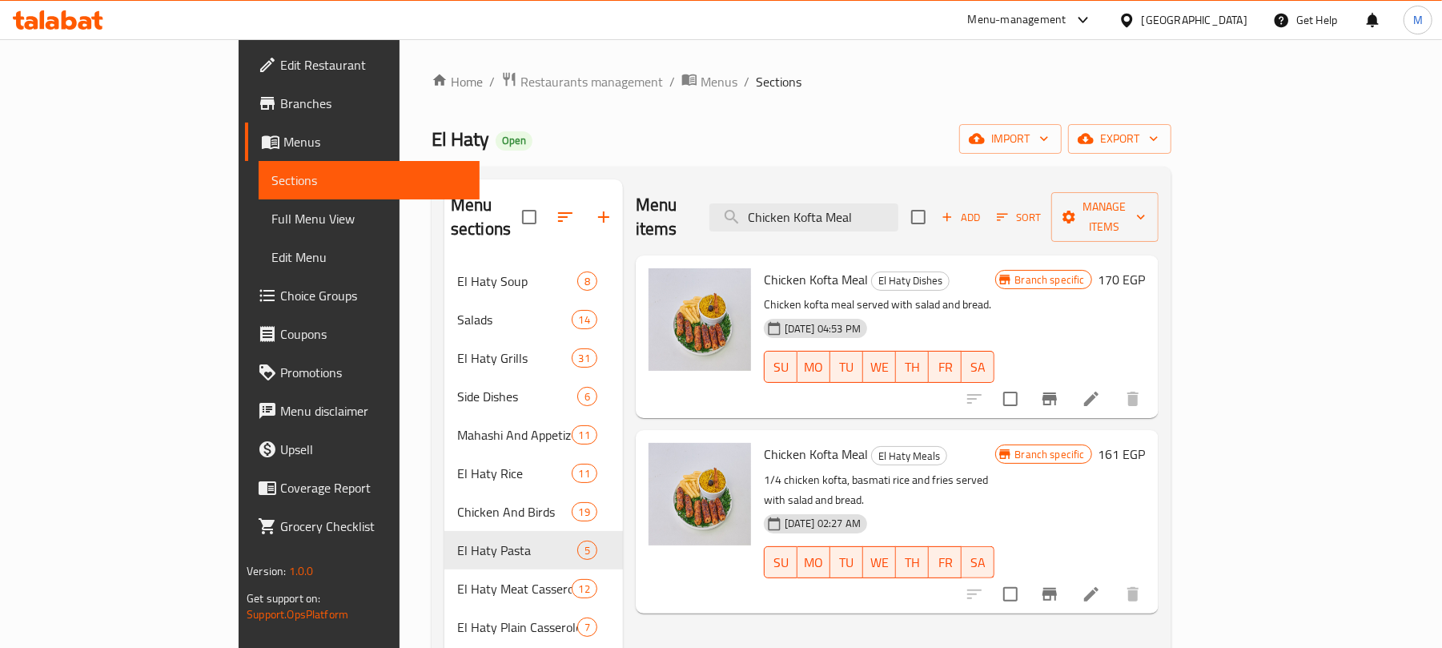
type input "Chicken Kofta Meal"
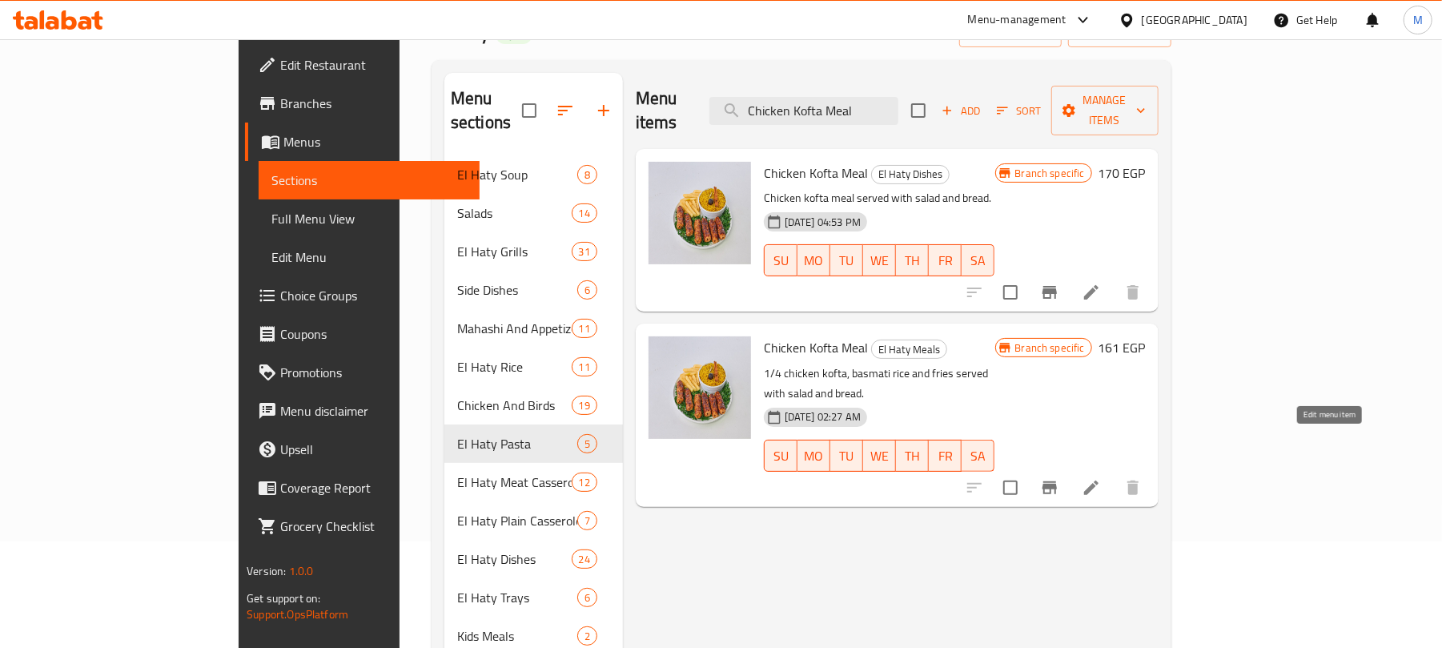
click at [1101, 478] on icon at bounding box center [1090, 487] width 19 height 19
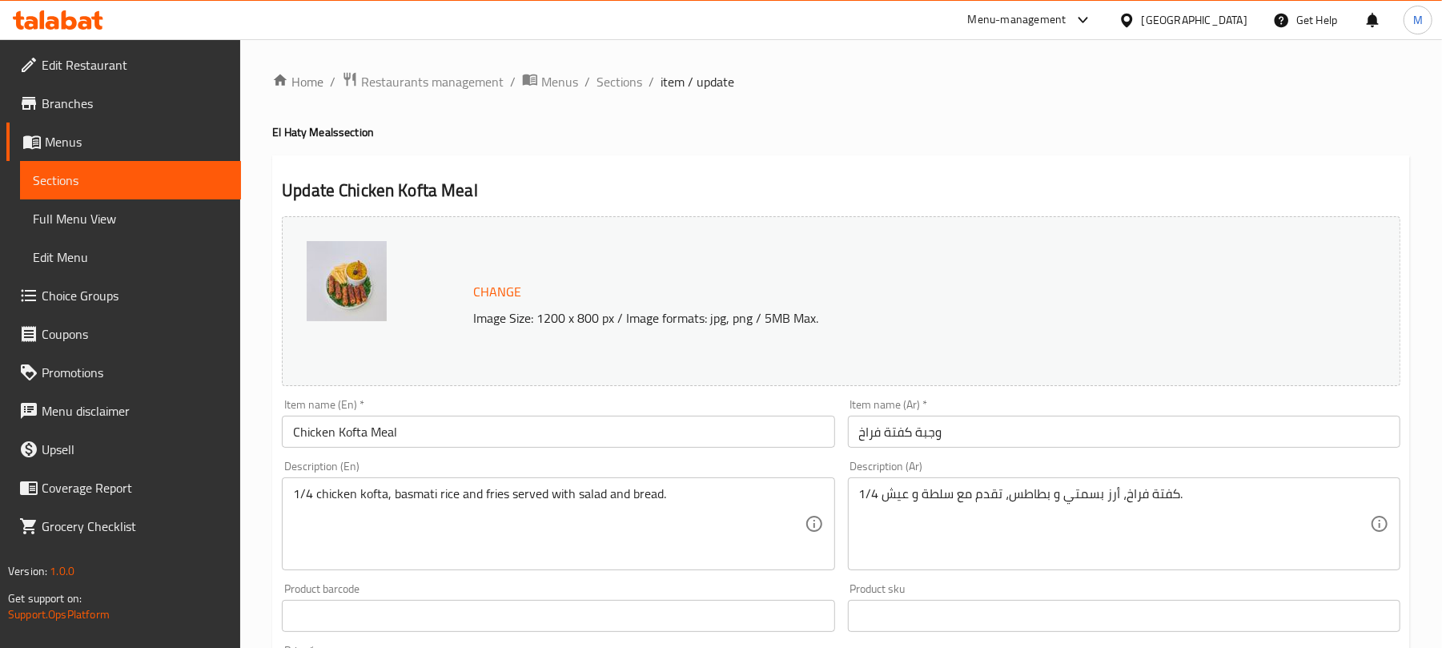
click at [493, 442] on input "Chicken Kofta Meal" at bounding box center [558, 431] width 552 height 32
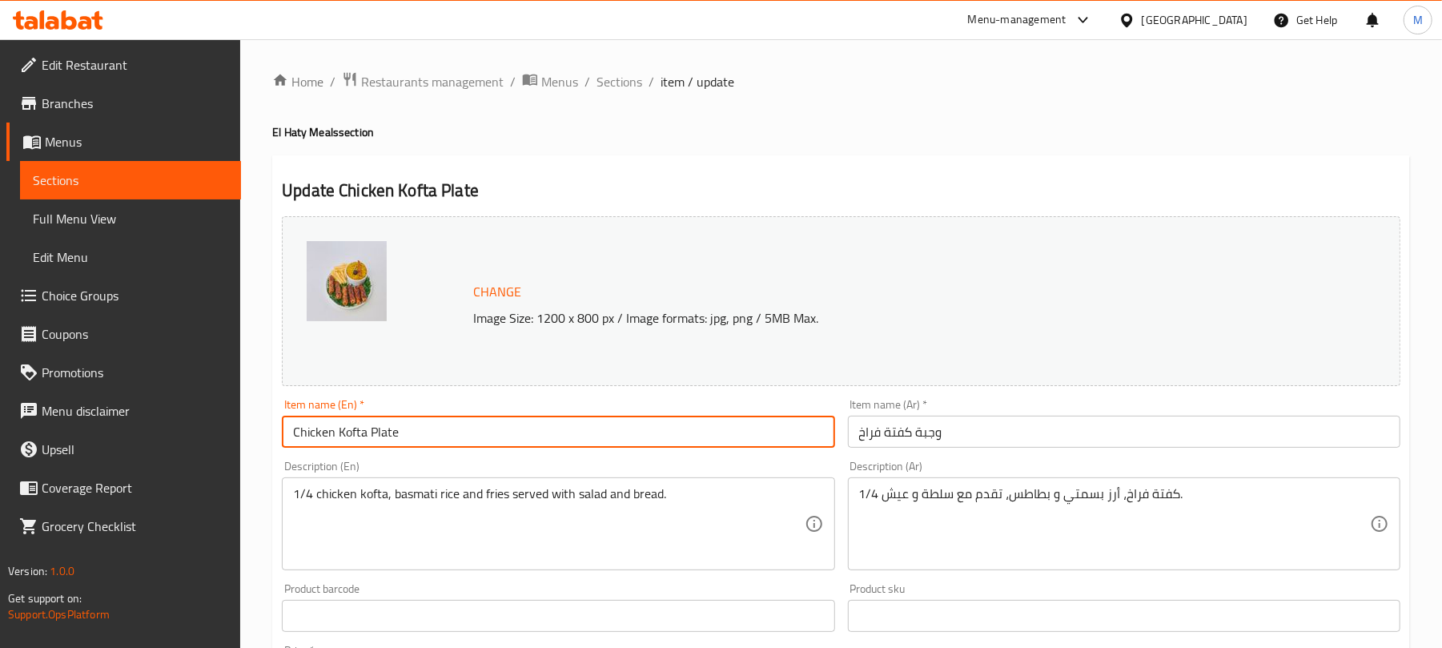
type input "Chicken Kofta Plate"
click at [1019, 439] on input "وجبة كفتة فراخ" at bounding box center [1124, 431] width 552 height 32
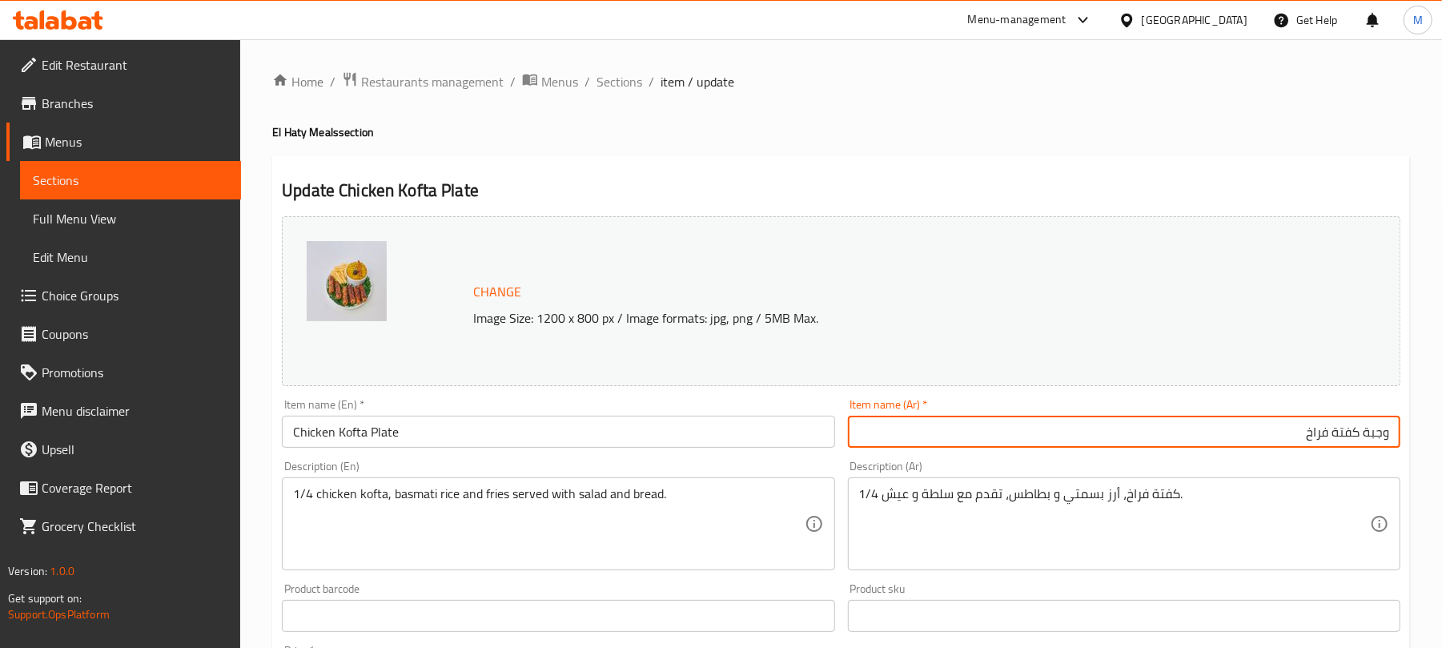
drag, startPoint x: 1398, startPoint y: 429, endPoint x: 1426, endPoint y: 426, distance: 28.2
click at [1426, 426] on div "Home / Restaurants management / Menus / Sections / item / update El Haty Meals …" at bounding box center [841, 596] width 1202 height 1115
click at [1385, 433] on input "'طبق كفتة فراخ" at bounding box center [1124, 431] width 552 height 32
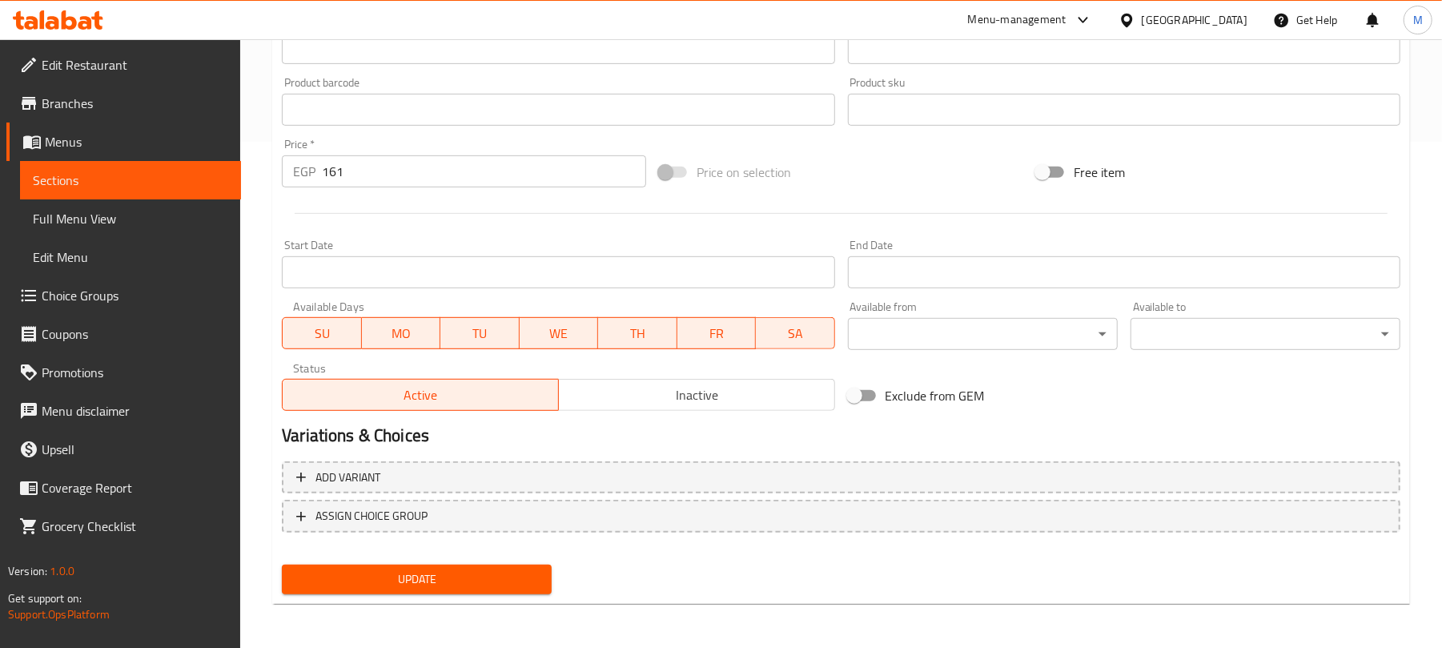
type input "طبق كفتة فراخ"
click at [471, 569] on span "Update" at bounding box center [417, 579] width 244 height 20
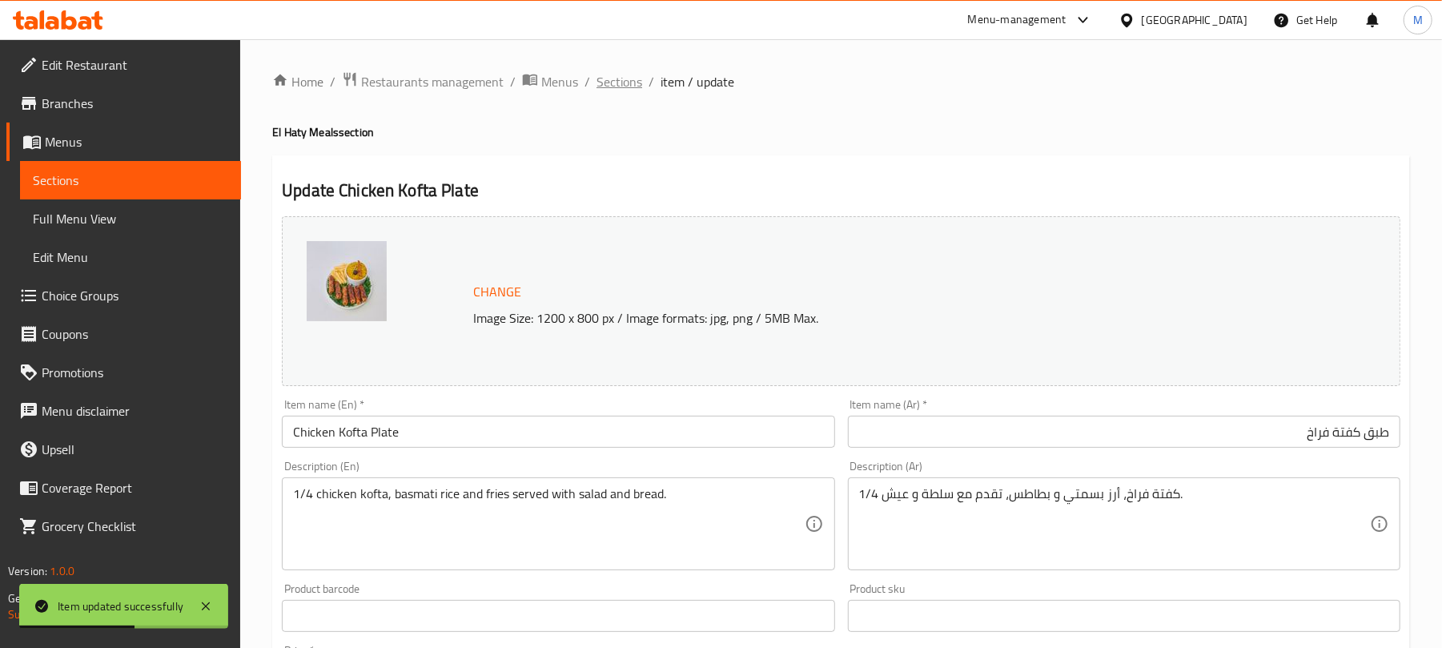
click at [628, 83] on span "Sections" at bounding box center [619, 81] width 46 height 19
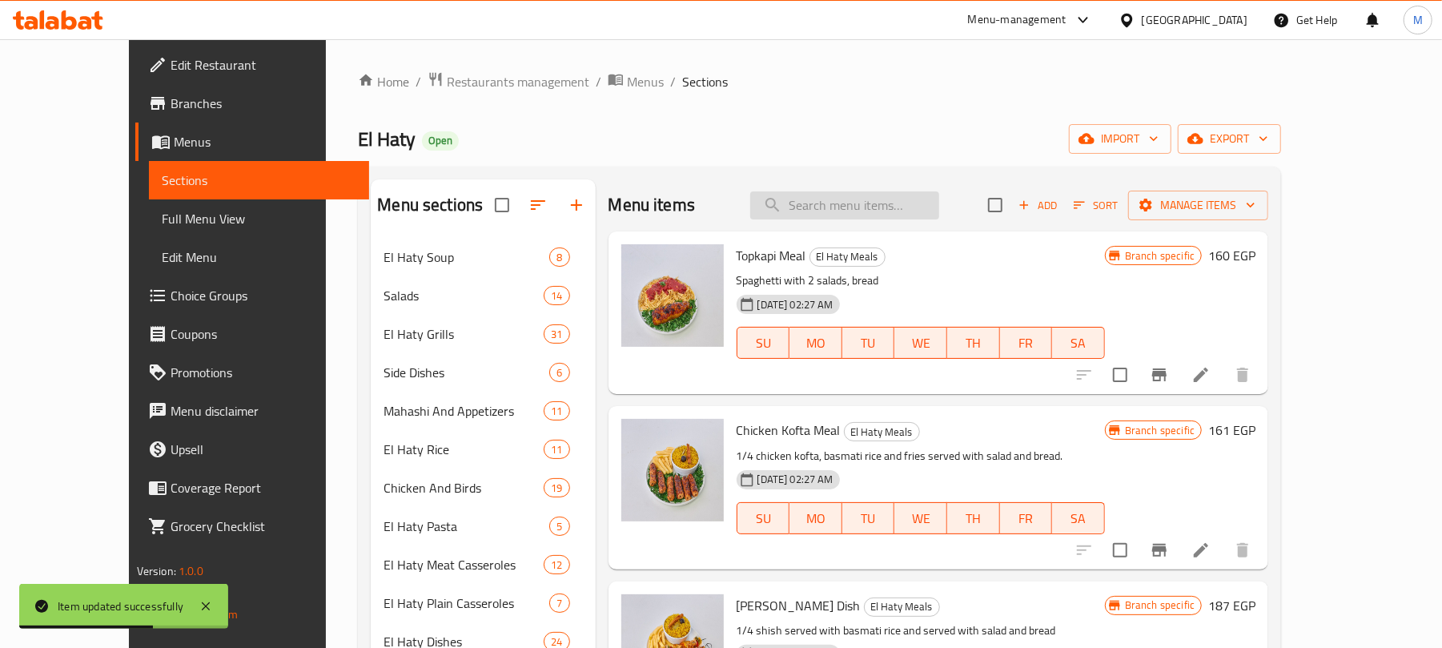
click at [868, 209] on input "search" at bounding box center [844, 205] width 189 height 28
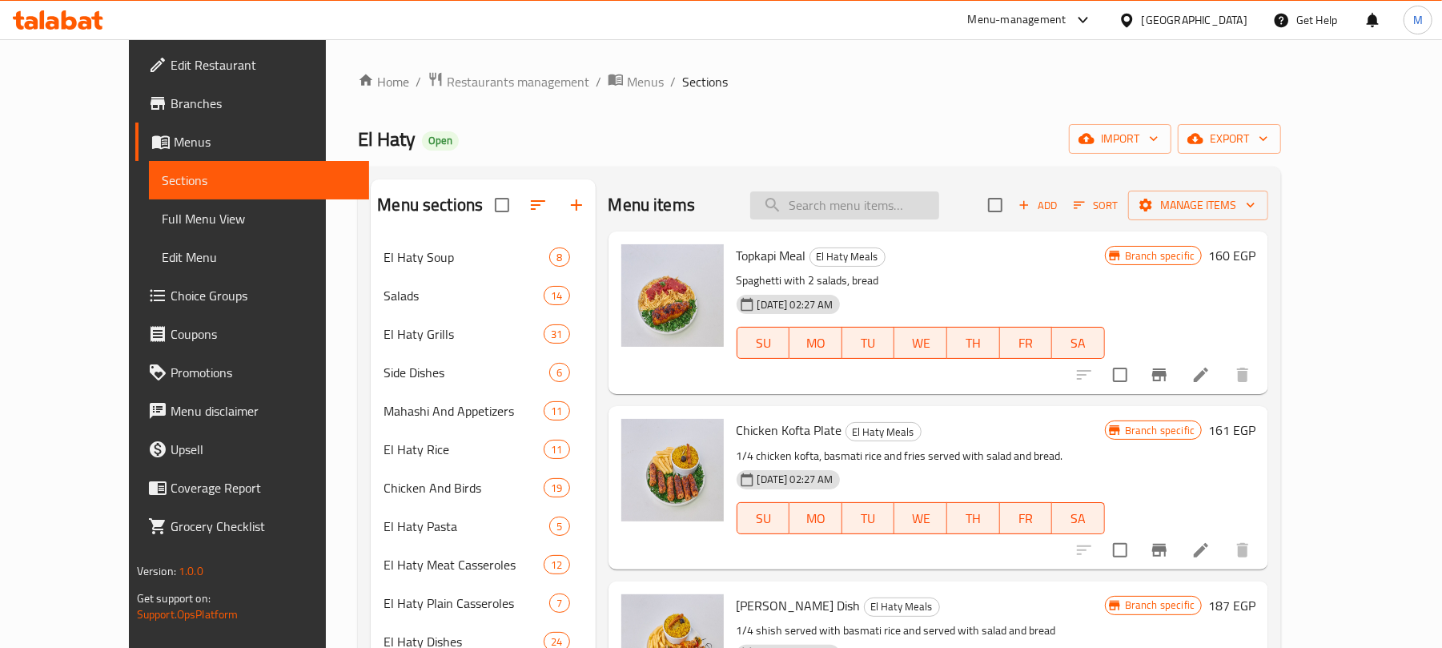
click at [875, 195] on input "search" at bounding box center [844, 205] width 189 height 28
paste input "وجبة حمام وكفتة"
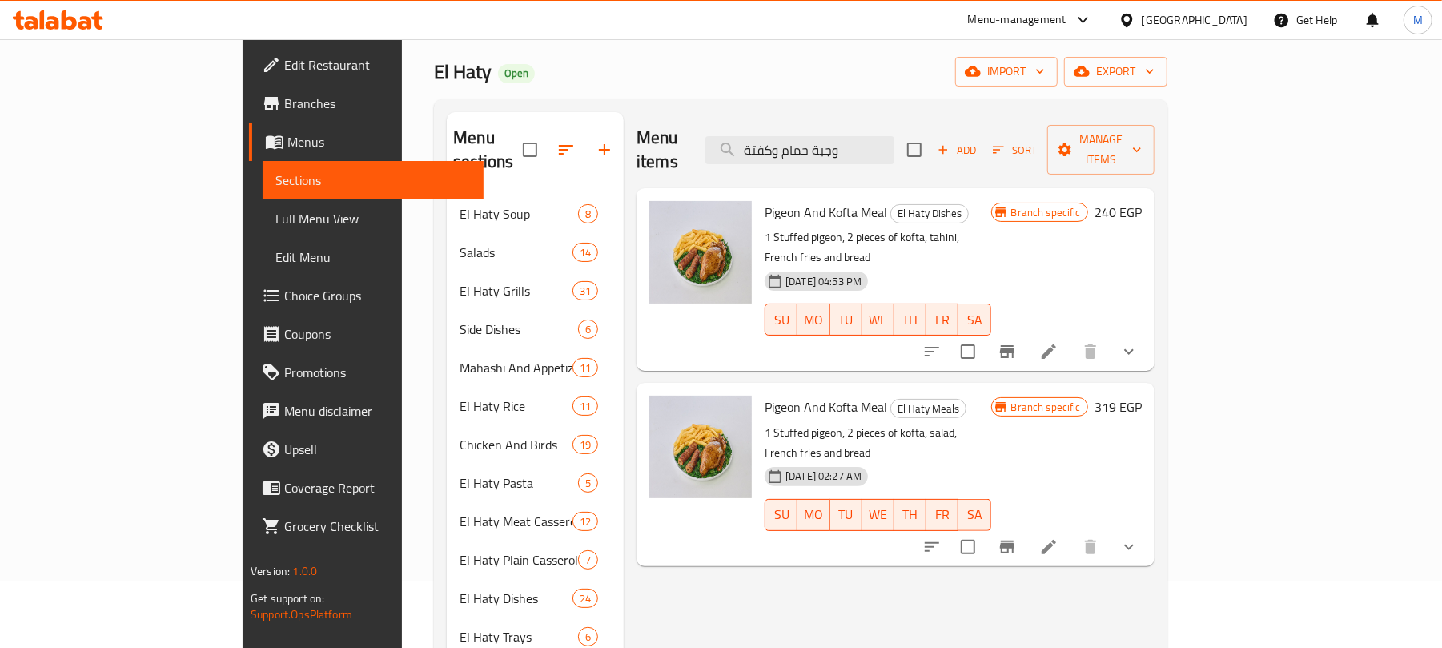
scroll to position [106, 0]
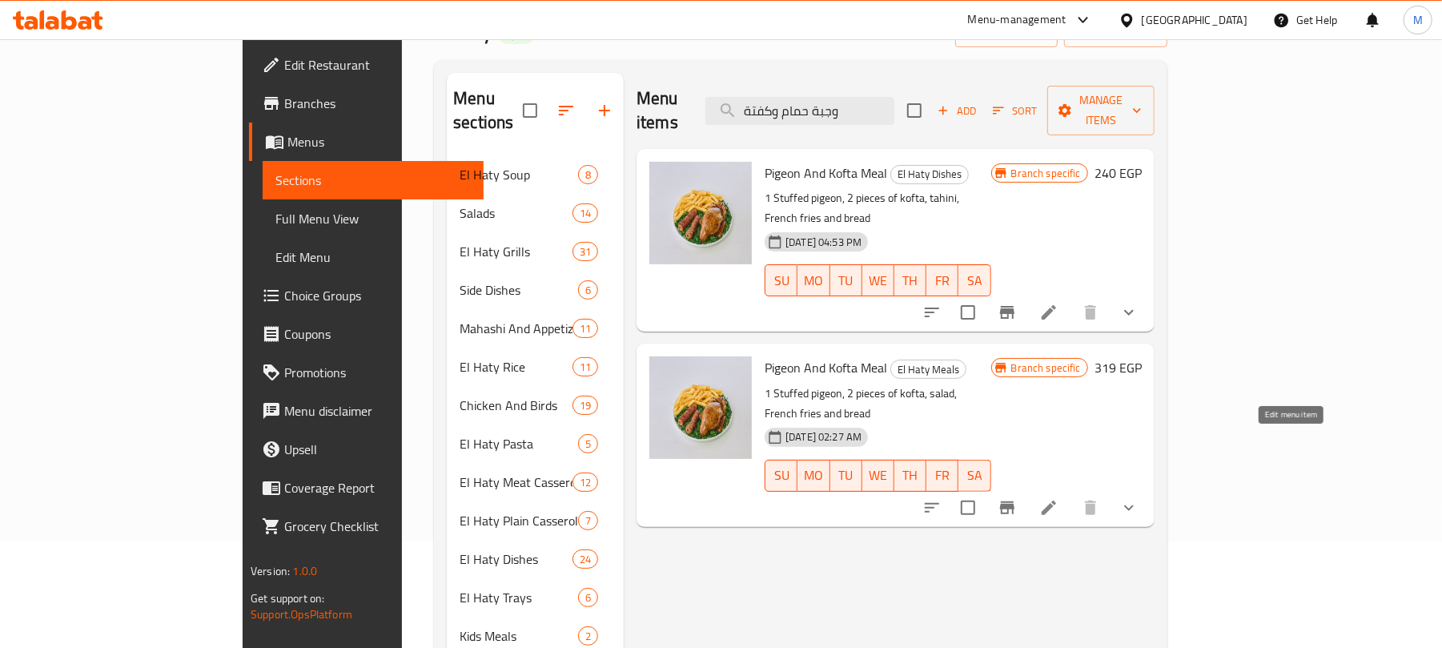
type input "وجبة حمام وكفتة"
click at [1058, 498] on icon at bounding box center [1048, 507] width 19 height 19
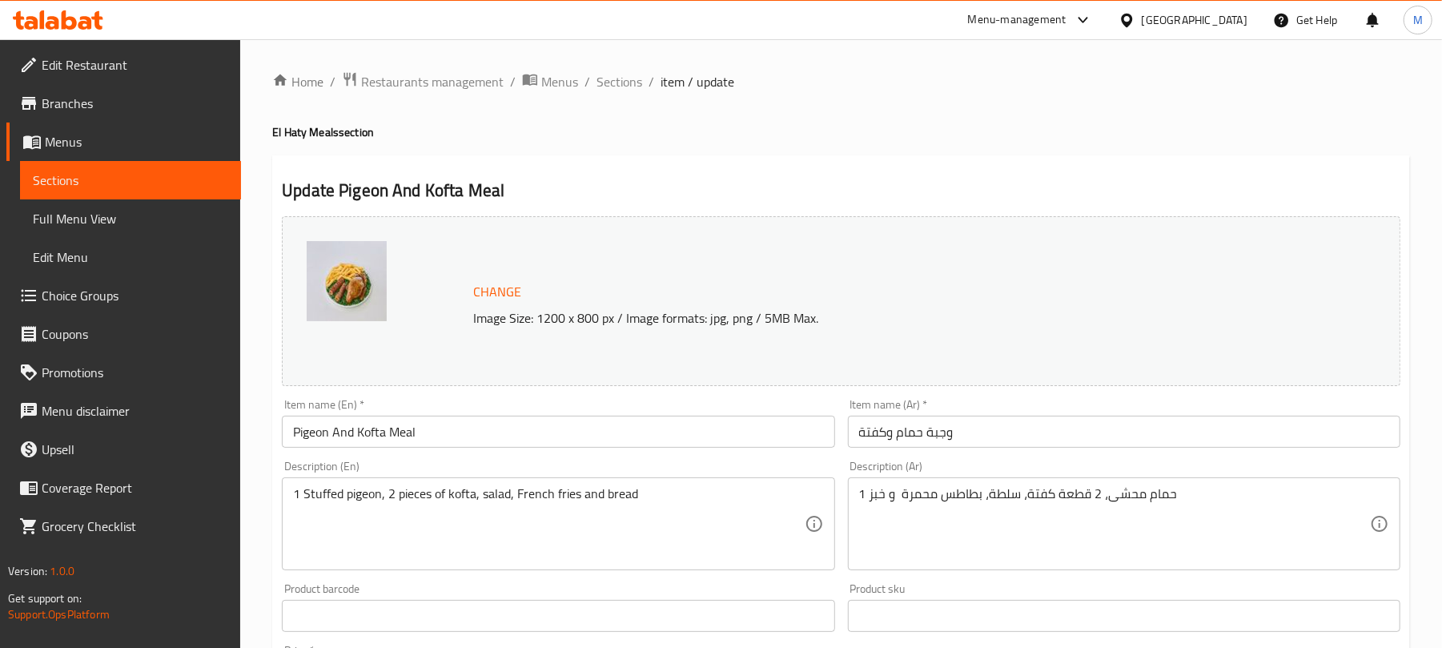
click at [586, 434] on input "Pigeon And Kofta Meal" at bounding box center [558, 431] width 552 height 32
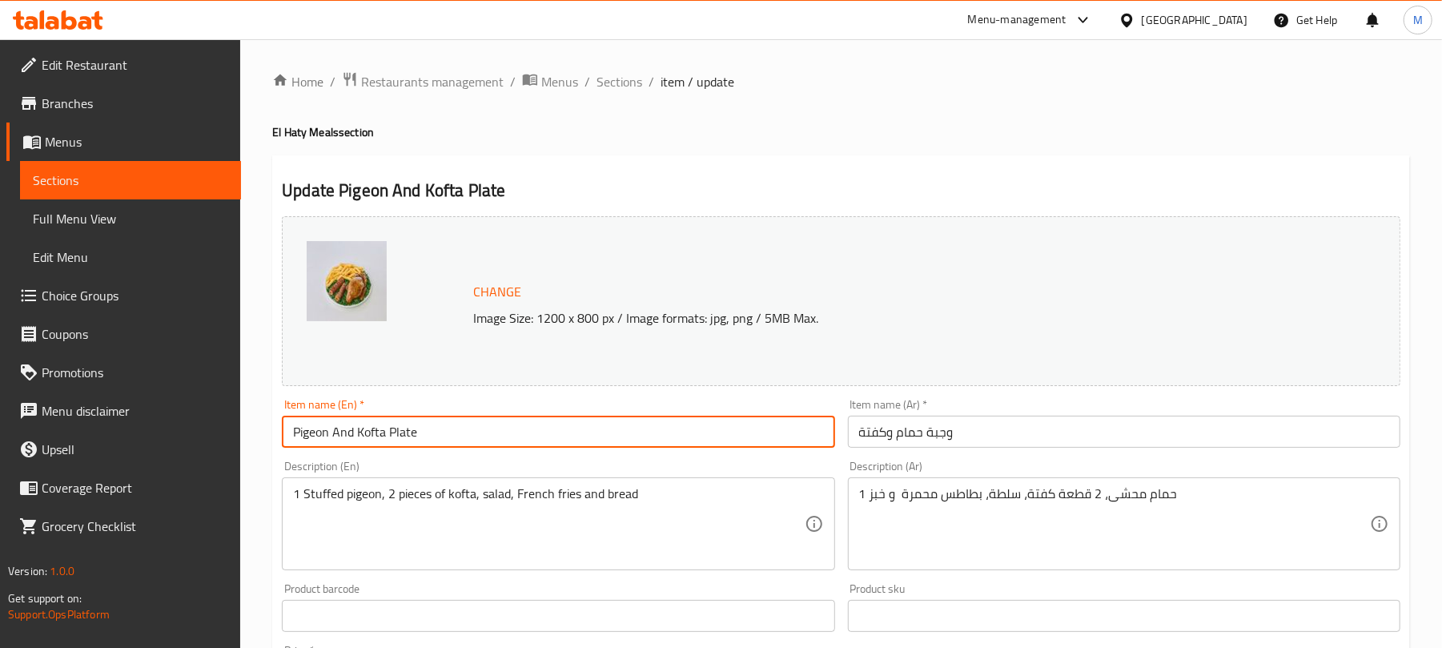
type input "Pigeon And Kofta Plate"
click at [975, 426] on input "وجبة حمام وكفتة" at bounding box center [1124, 431] width 552 height 32
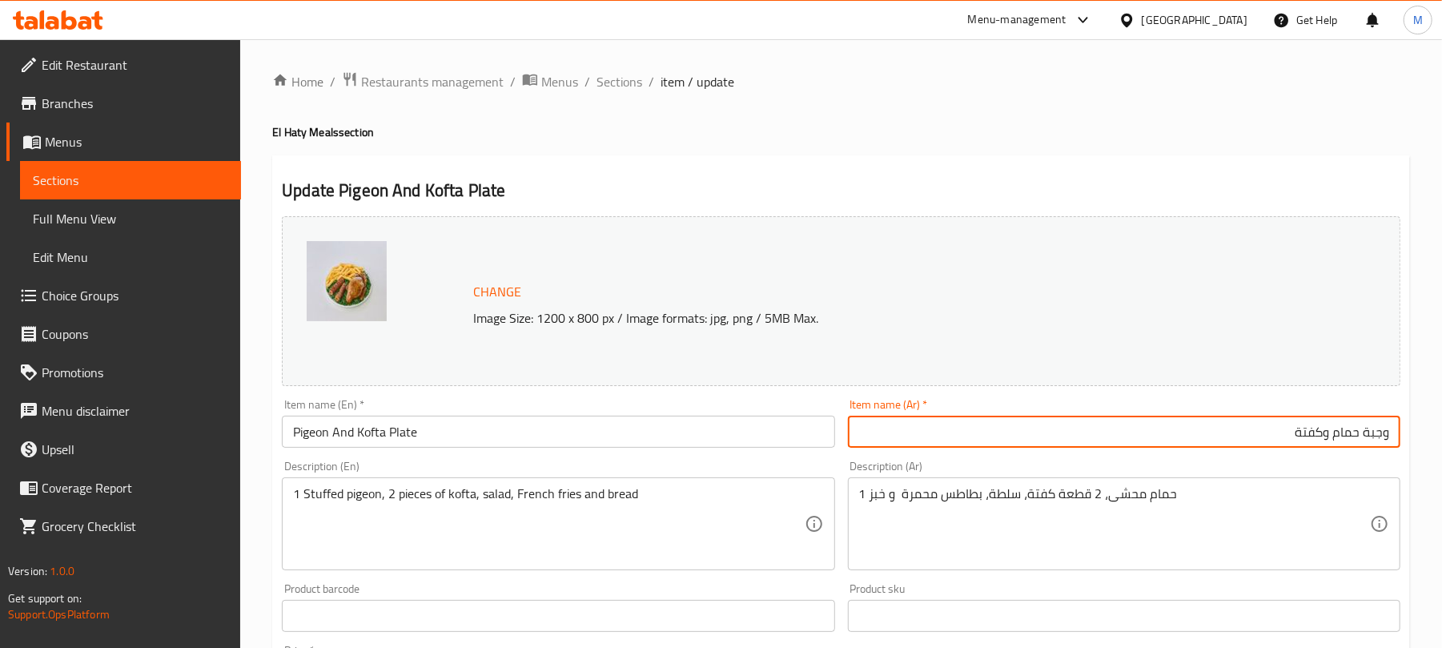
drag, startPoint x: 1364, startPoint y: 433, endPoint x: 1427, endPoint y: 435, distance: 62.5
click at [1427, 435] on div "Home / Restaurants management / Menus / Sections / item / update El Haty Meals …" at bounding box center [841, 610] width 1202 height 1142
type input "طبق حمام وكفتة"
click at [1427, 435] on div "Home / Restaurants management / Menus / Sections / item / update El Haty Meals …" at bounding box center [841, 610] width 1202 height 1142
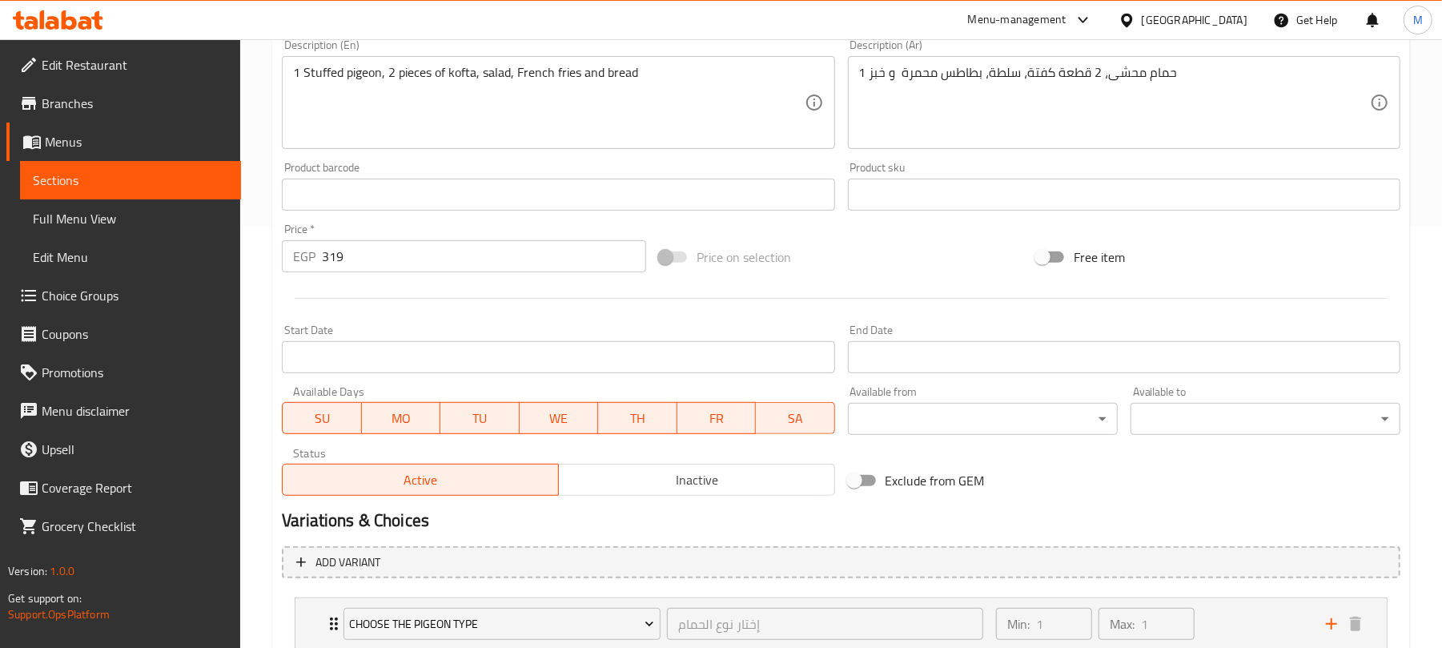
scroll to position [533, 0]
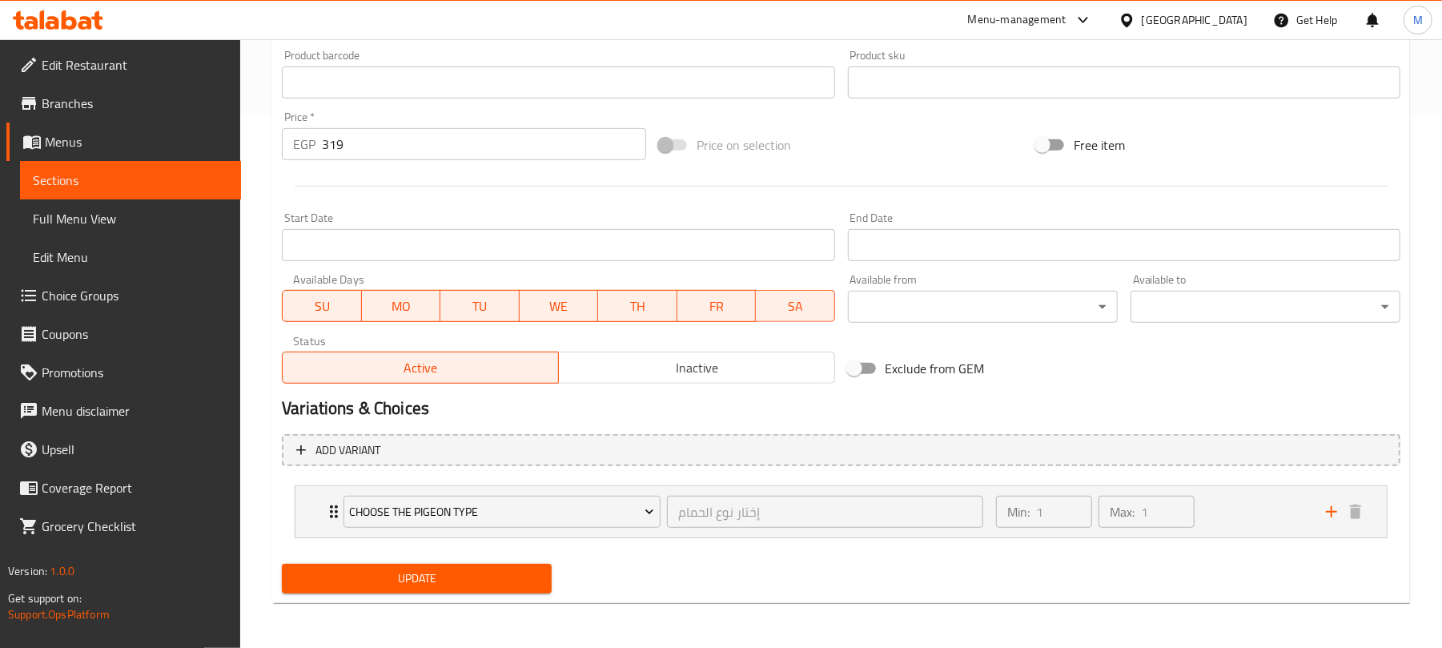
click at [488, 580] on span "Update" at bounding box center [417, 578] width 244 height 20
click at [989, 416] on h2 "Variations & Choices" at bounding box center [841, 408] width 1118 height 24
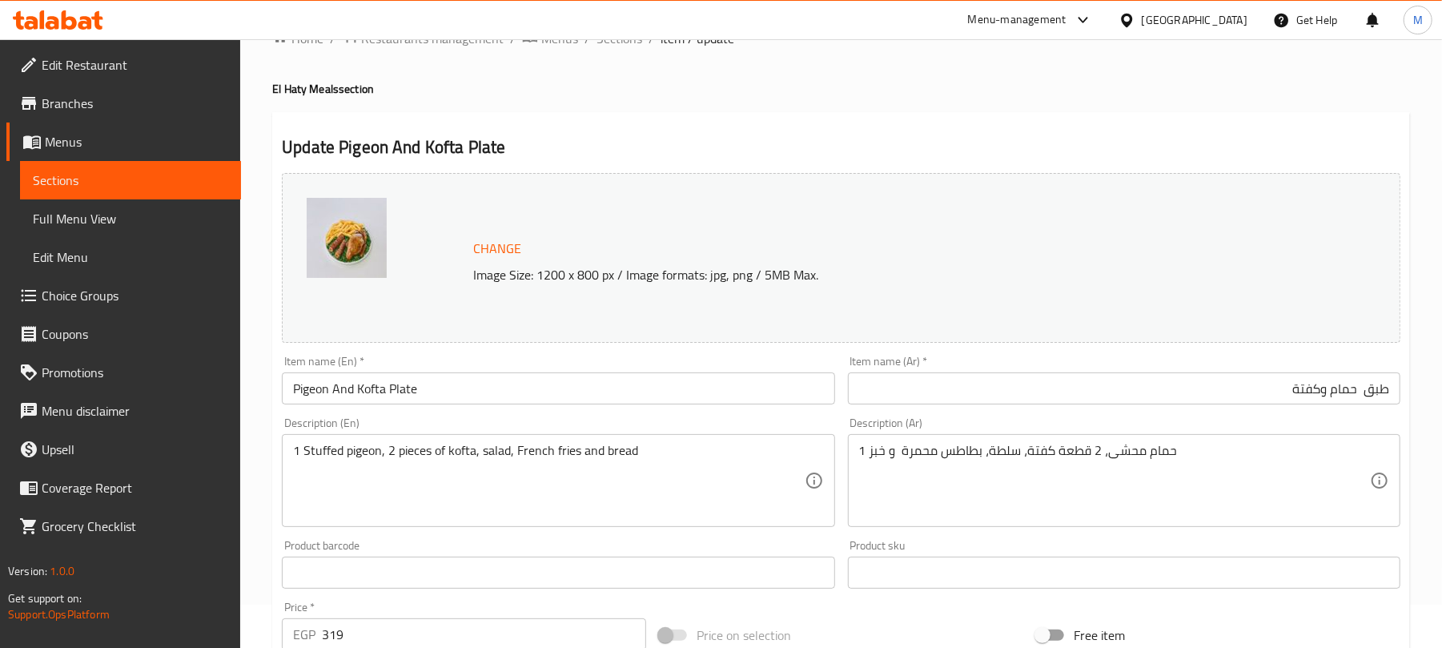
scroll to position [0, 0]
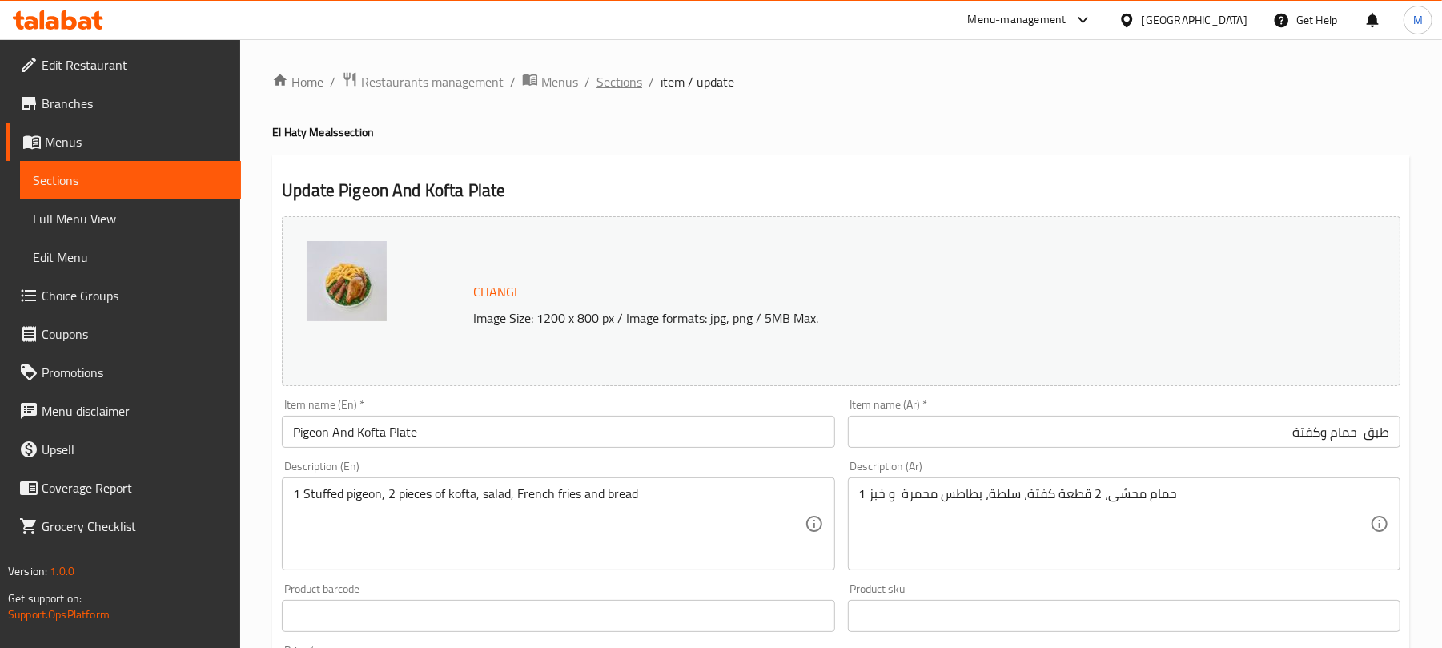
click at [636, 85] on span "Sections" at bounding box center [619, 81] width 46 height 19
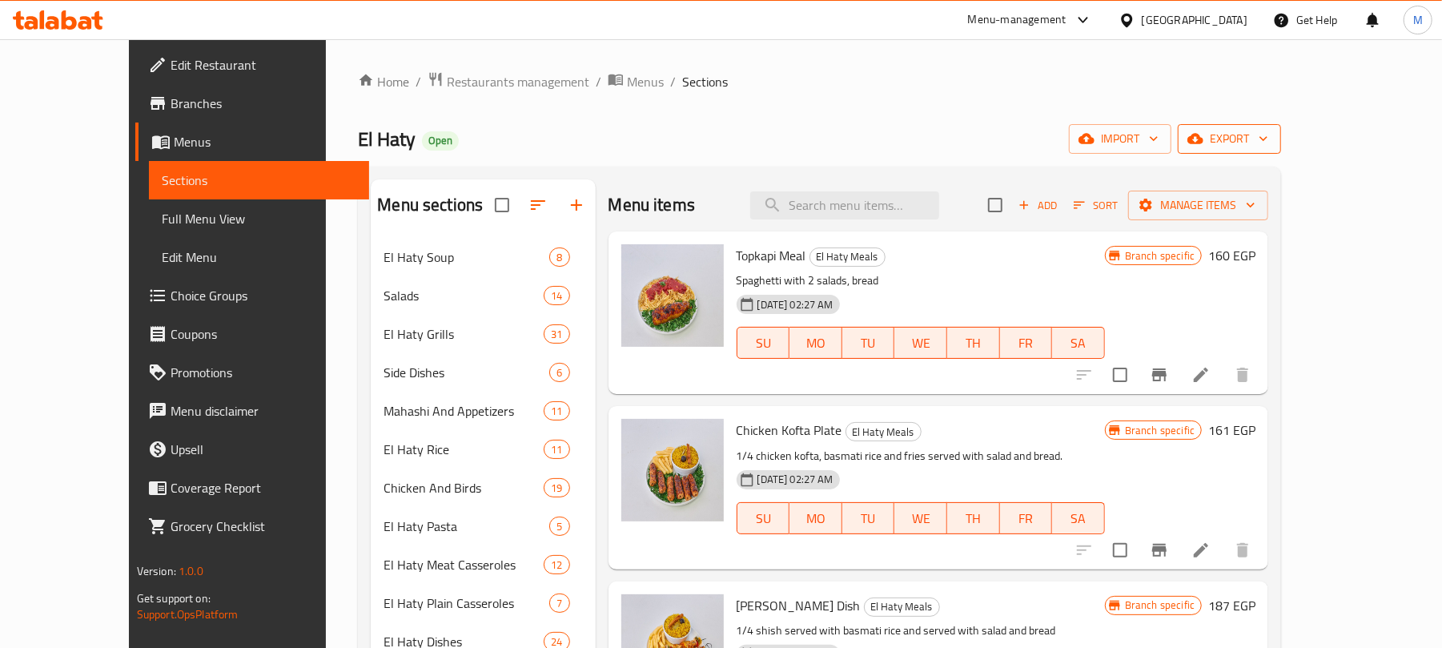
click at [1281, 151] on button "export" at bounding box center [1229, 139] width 103 height 30
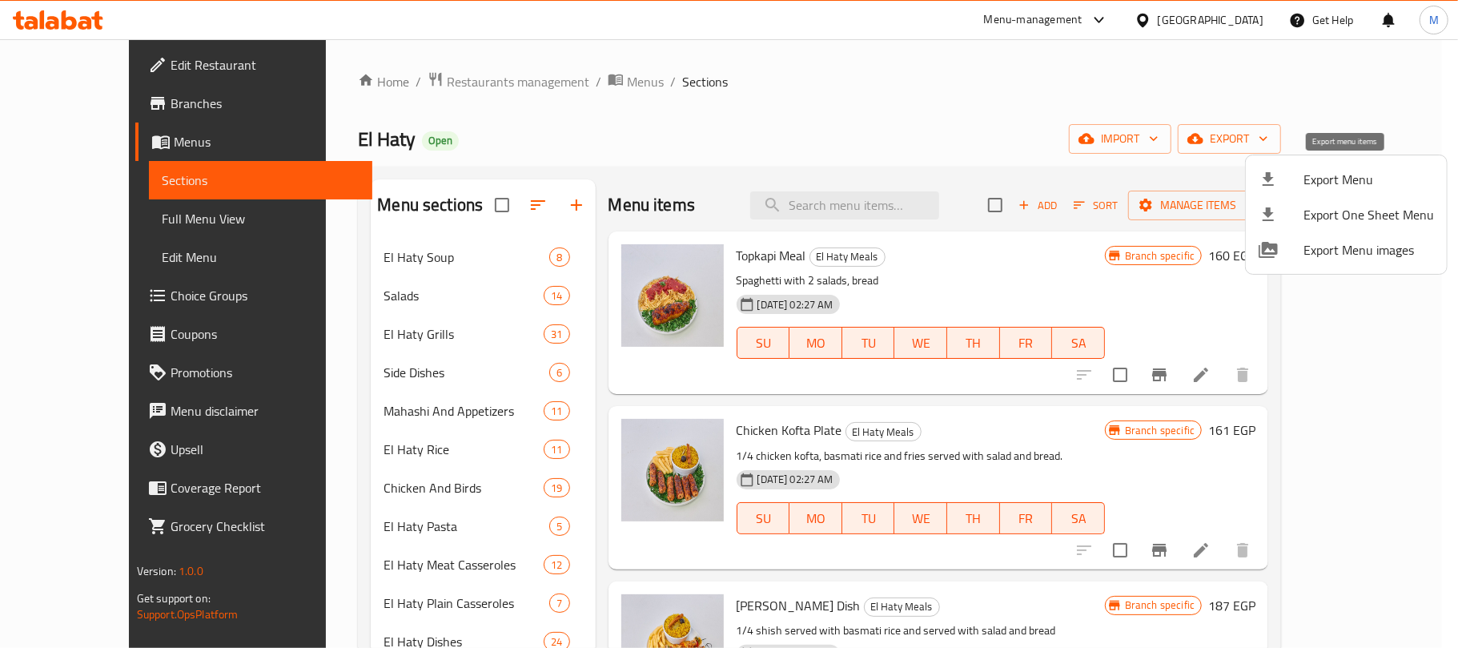
click at [1275, 170] on icon at bounding box center [1267, 179] width 19 height 19
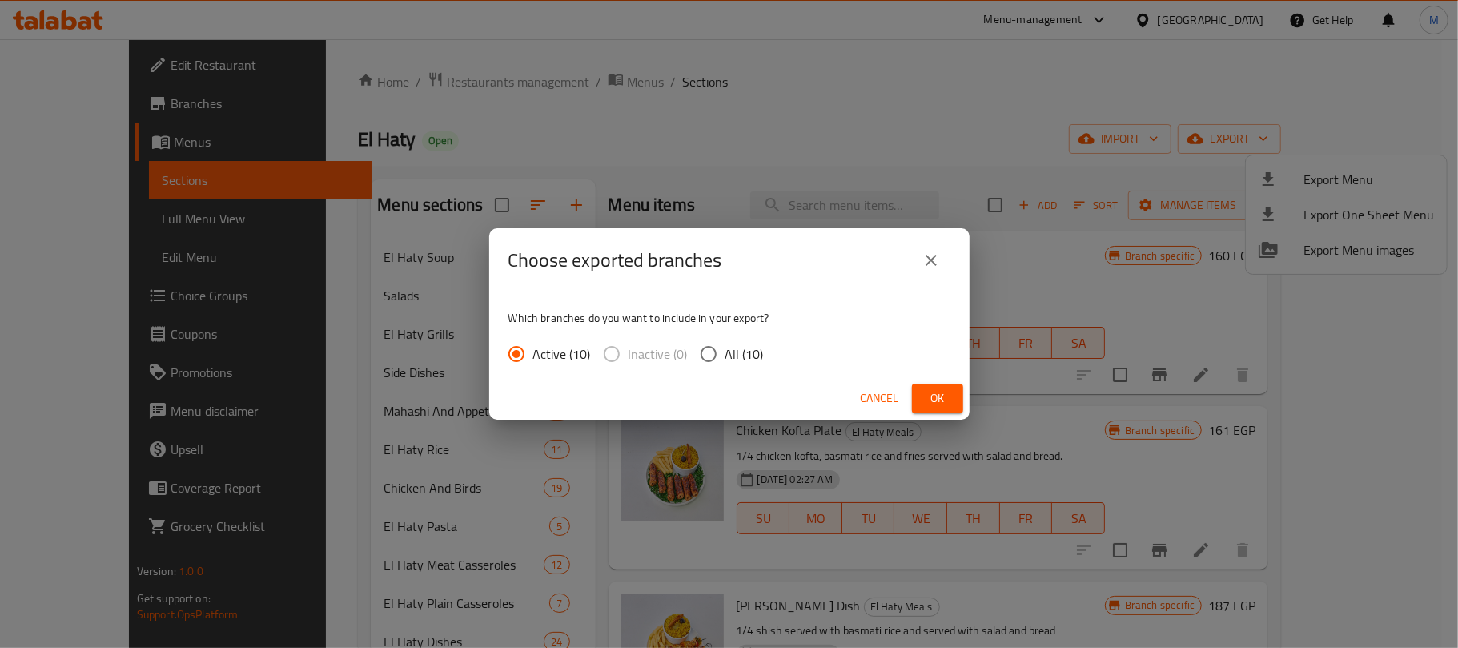
click at [748, 347] on span "All (10)" at bounding box center [744, 353] width 38 height 19
click at [725, 347] on input "All (10)" at bounding box center [709, 354] width 34 height 34
radio input "true"
click at [923, 388] on button "Ok" at bounding box center [937, 398] width 51 height 30
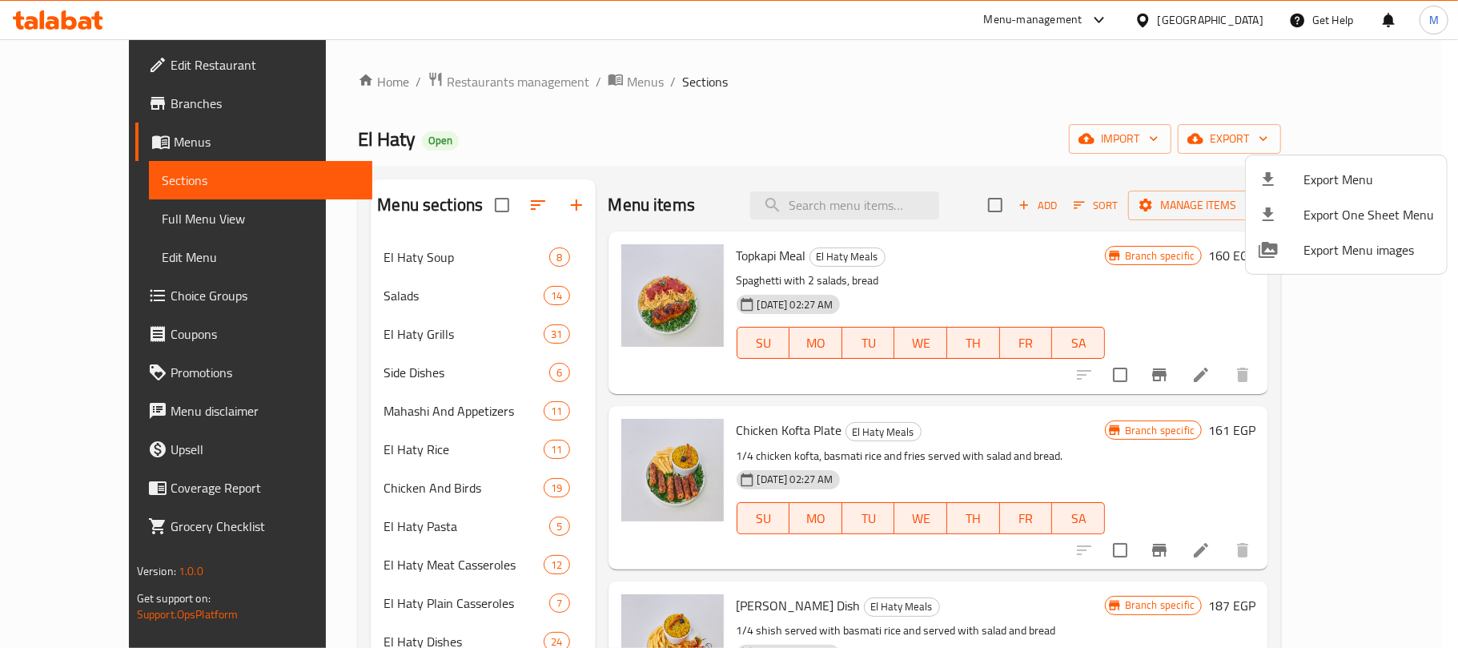
click at [852, 208] on div at bounding box center [729, 324] width 1458 height 648
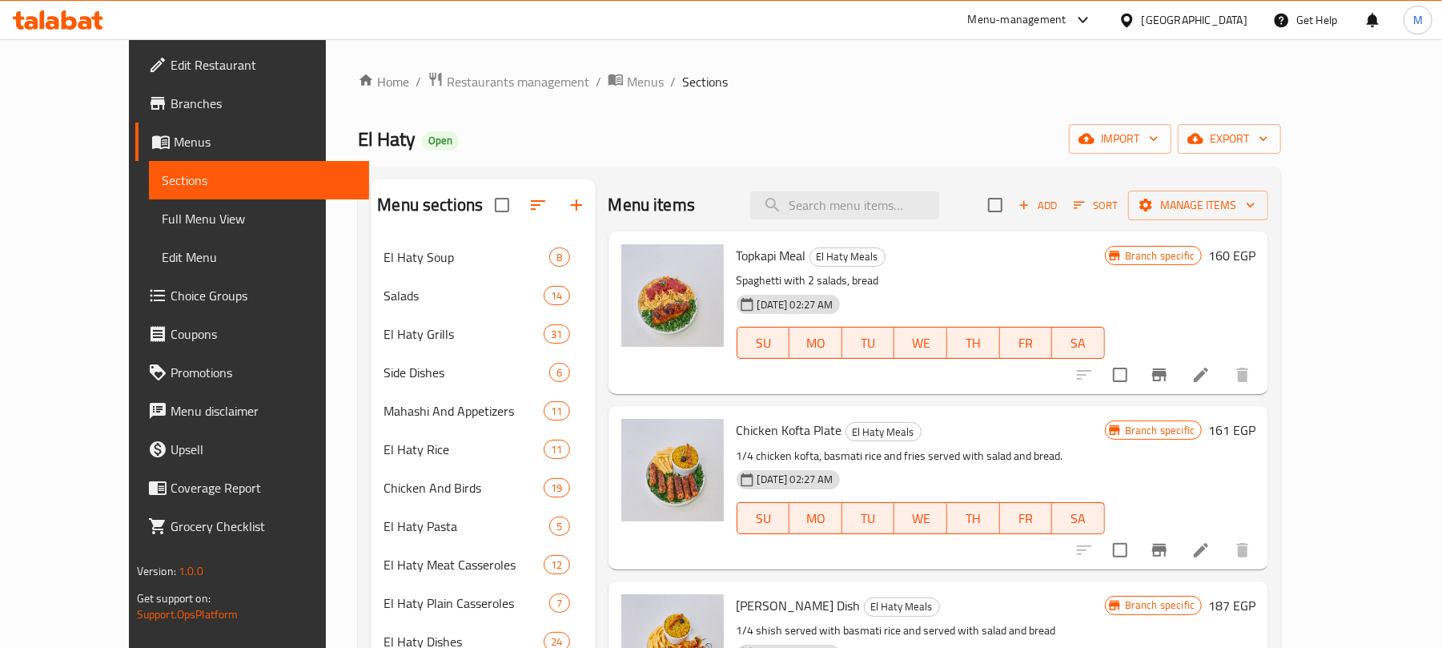
click at [852, 208] on input "search" at bounding box center [844, 205] width 189 height 28
paste input "طبق حمام وكفتة"
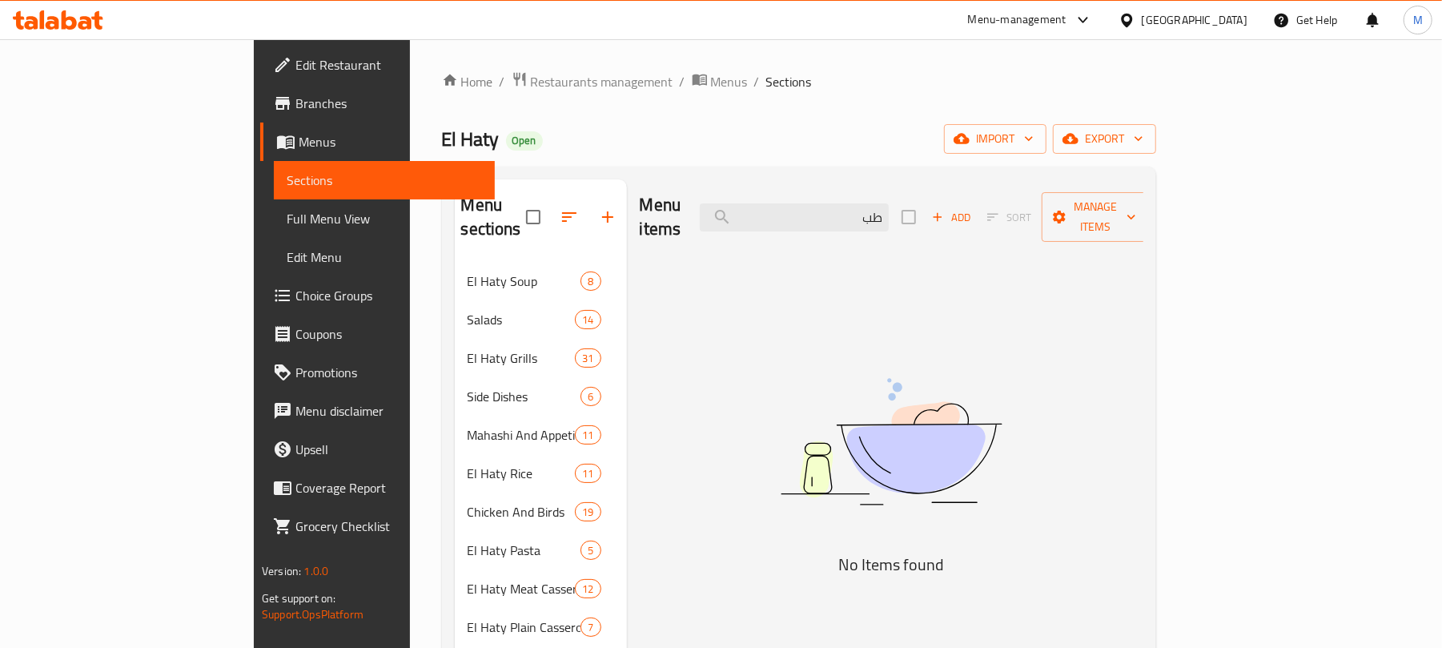
type input "ط"
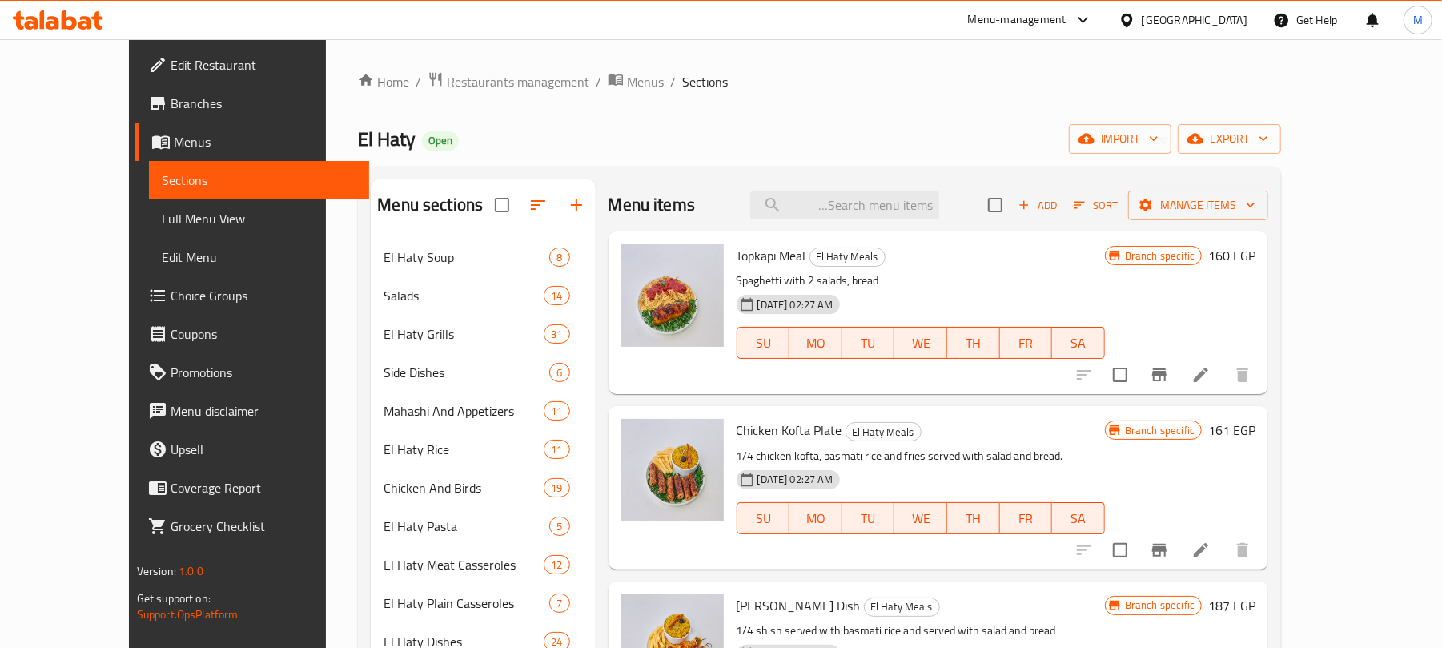
type input "×"
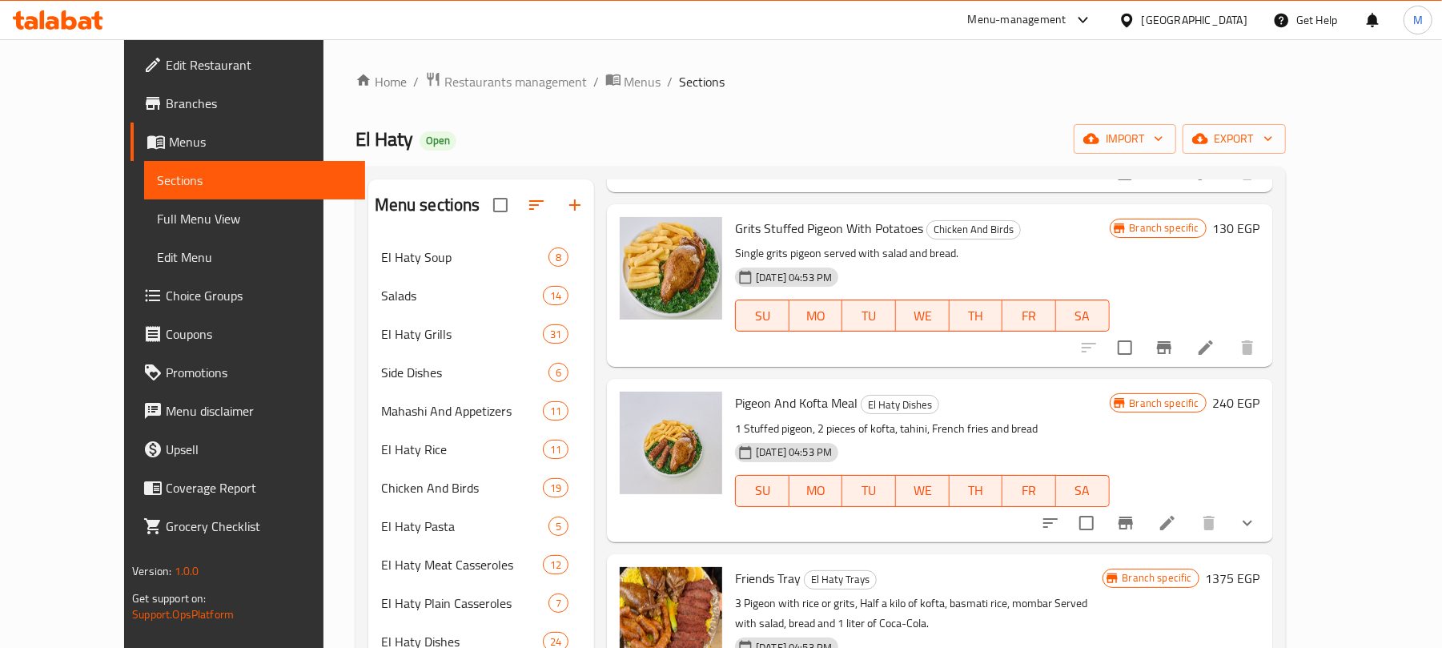
scroll to position [853, 0]
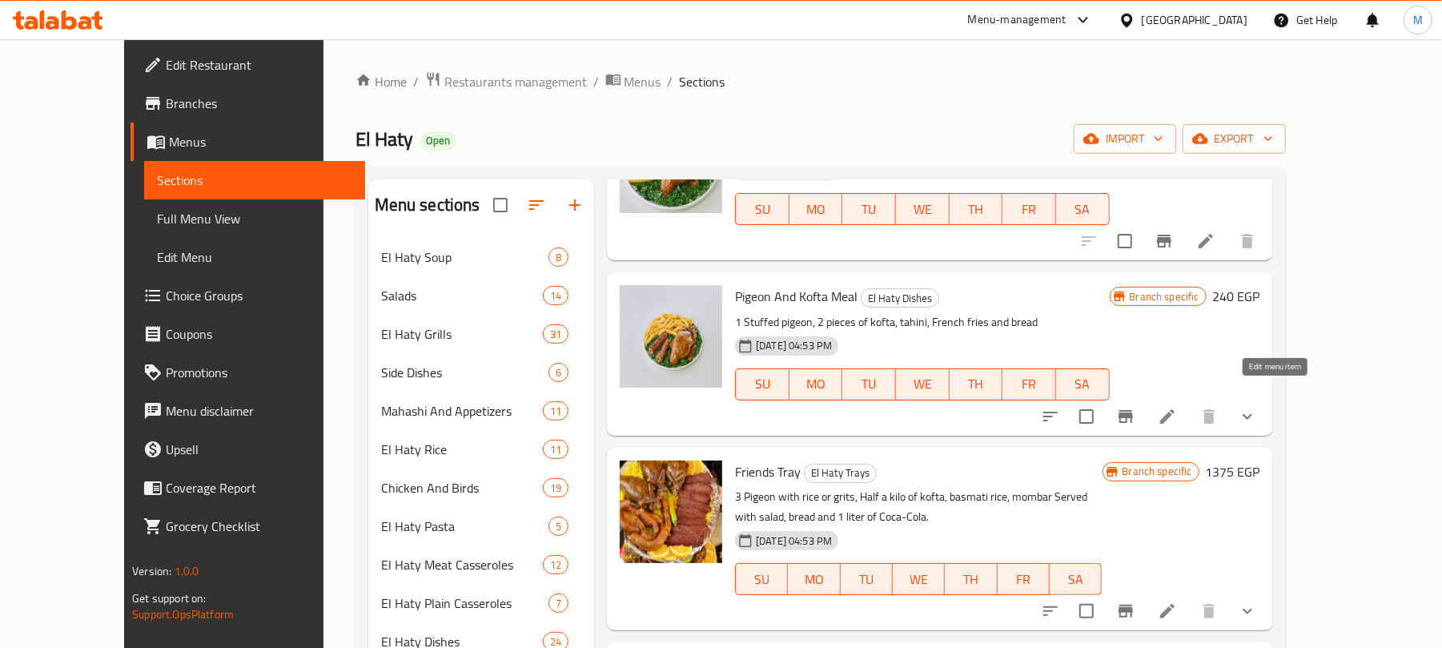
type input "Pig"
click at [1174, 409] on icon at bounding box center [1167, 416] width 14 height 14
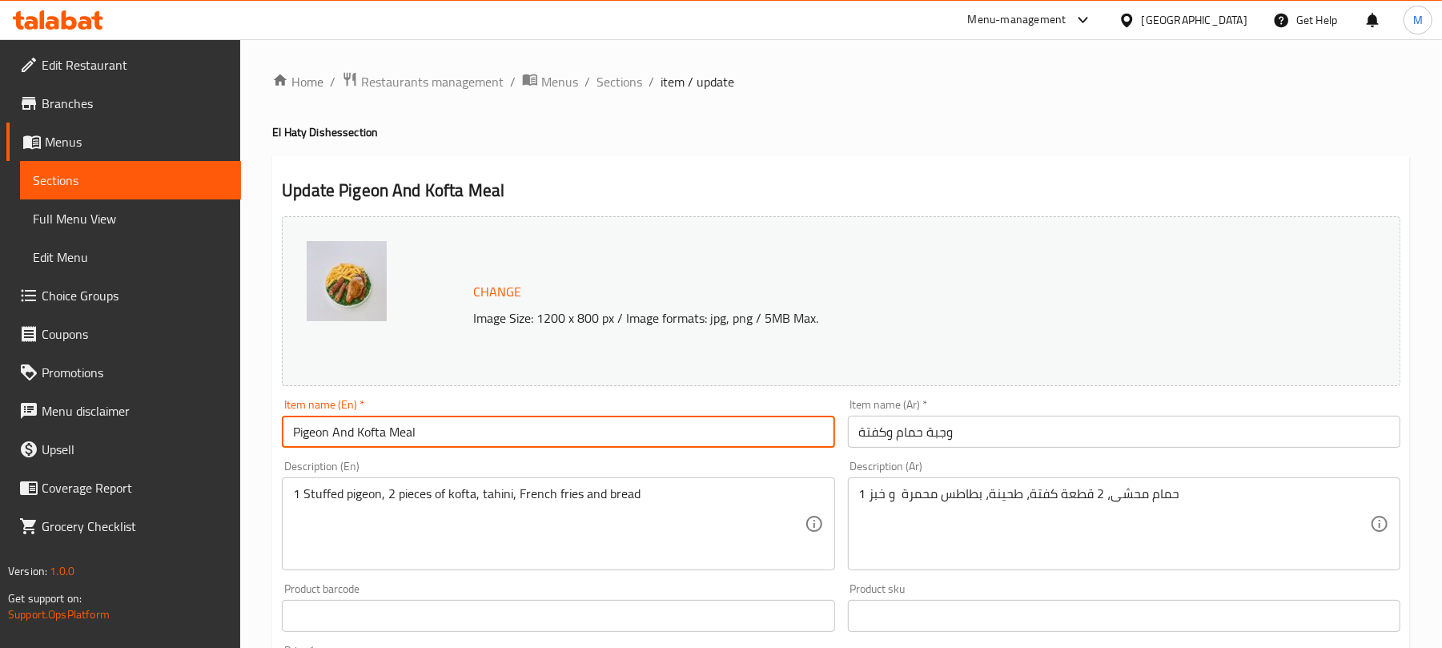
drag, startPoint x: 411, startPoint y: 437, endPoint x: 387, endPoint y: 437, distance: 24.0
click at [387, 437] on input "Pigeon And Kofta Meal" at bounding box center [558, 431] width 552 height 32
type input "Pigeon And Kofta Plate"
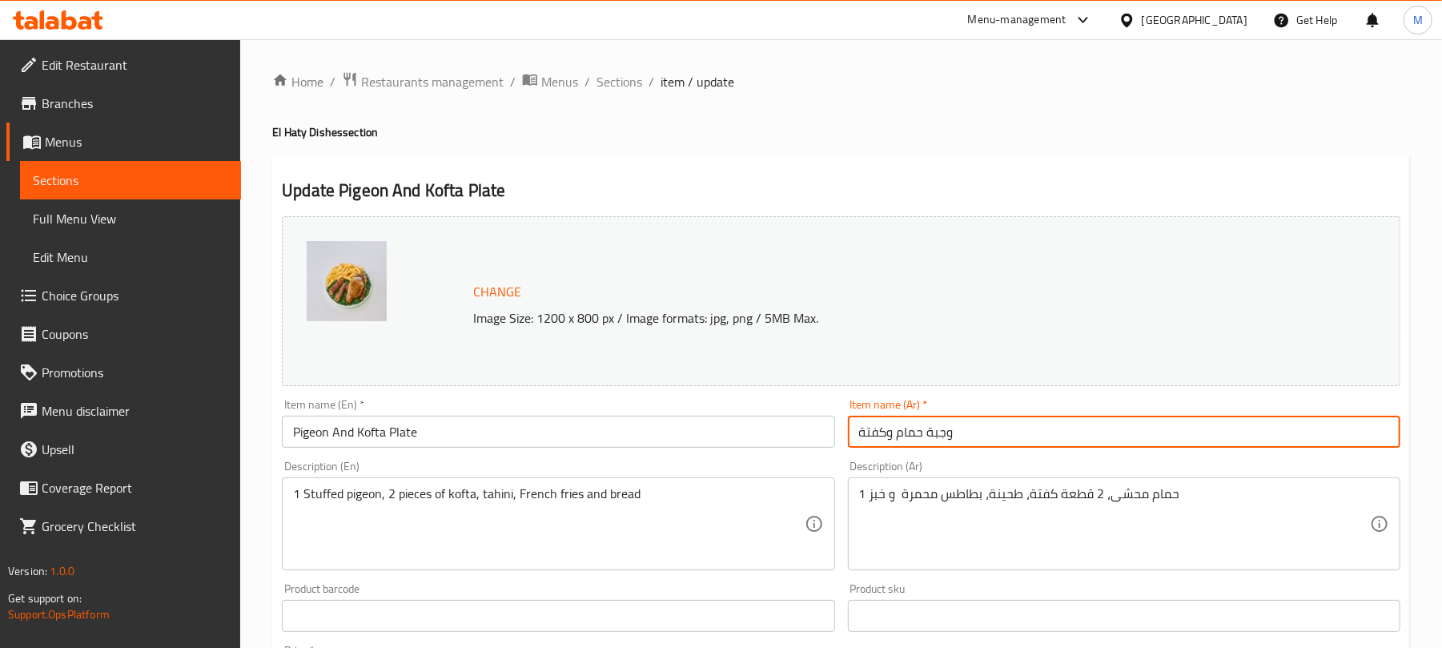
click at [1054, 442] on input "وجبة حمام وكفتة" at bounding box center [1124, 431] width 552 height 32
drag, startPoint x: 1359, startPoint y: 433, endPoint x: 1436, endPoint y: 436, distance: 76.9
click at [1436, 436] on div "Home / Restaurants management / Menus / Sections / item / update El Haty Dishes…" at bounding box center [841, 610] width 1202 height 1142
type input "طباق حمام وكفتة"
click at [1428, 439] on div "Home / Restaurants management / Menus / Sections / item / update El Haty Dishes…" at bounding box center [841, 610] width 1202 height 1142
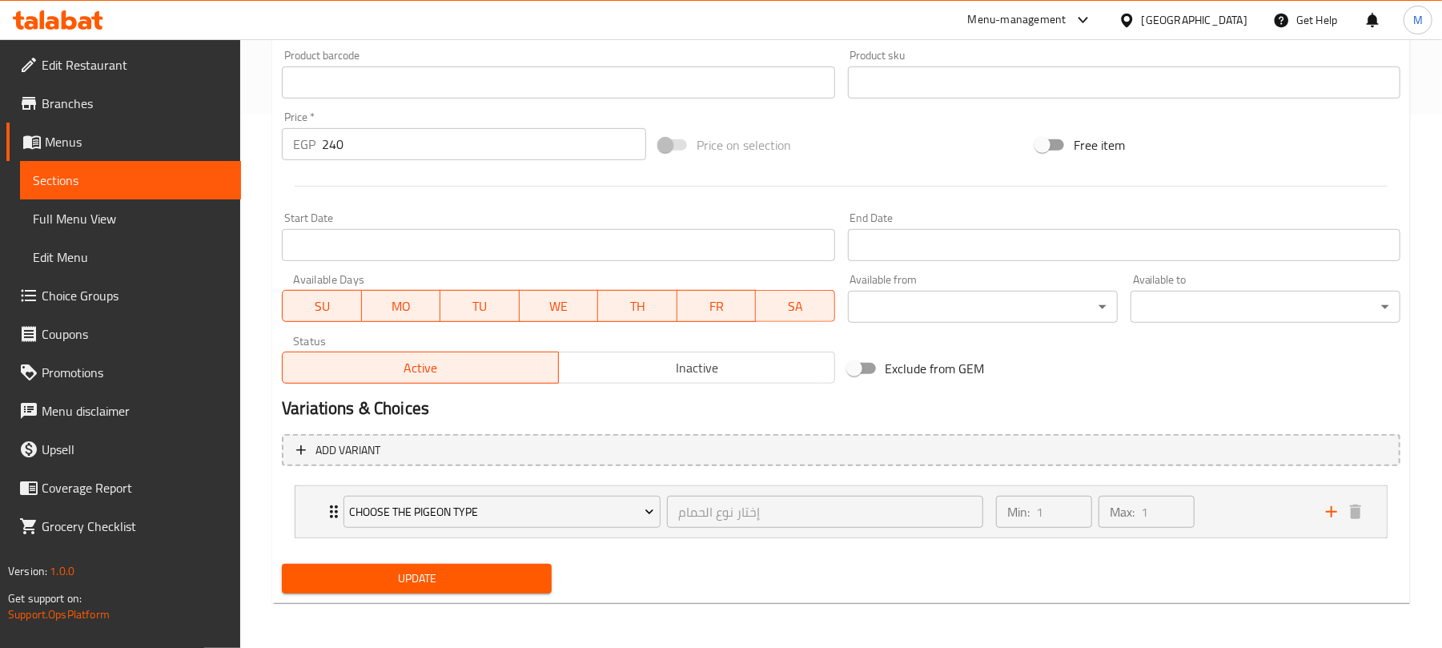
click at [510, 578] on span "Update" at bounding box center [417, 578] width 244 height 20
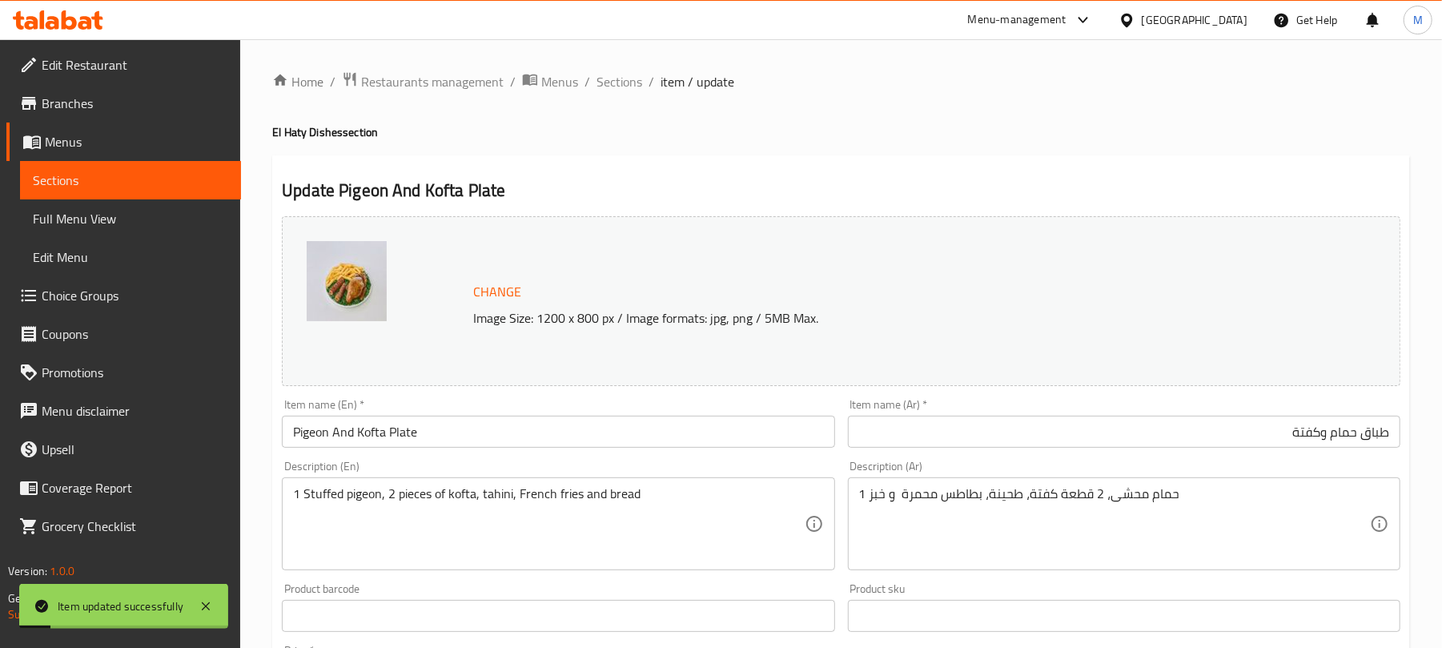
click at [640, 88] on ol "Home / Restaurants management / Menus / Sections / item / update" at bounding box center [841, 81] width 1138 height 21
click at [632, 88] on span "Sections" at bounding box center [619, 81] width 46 height 19
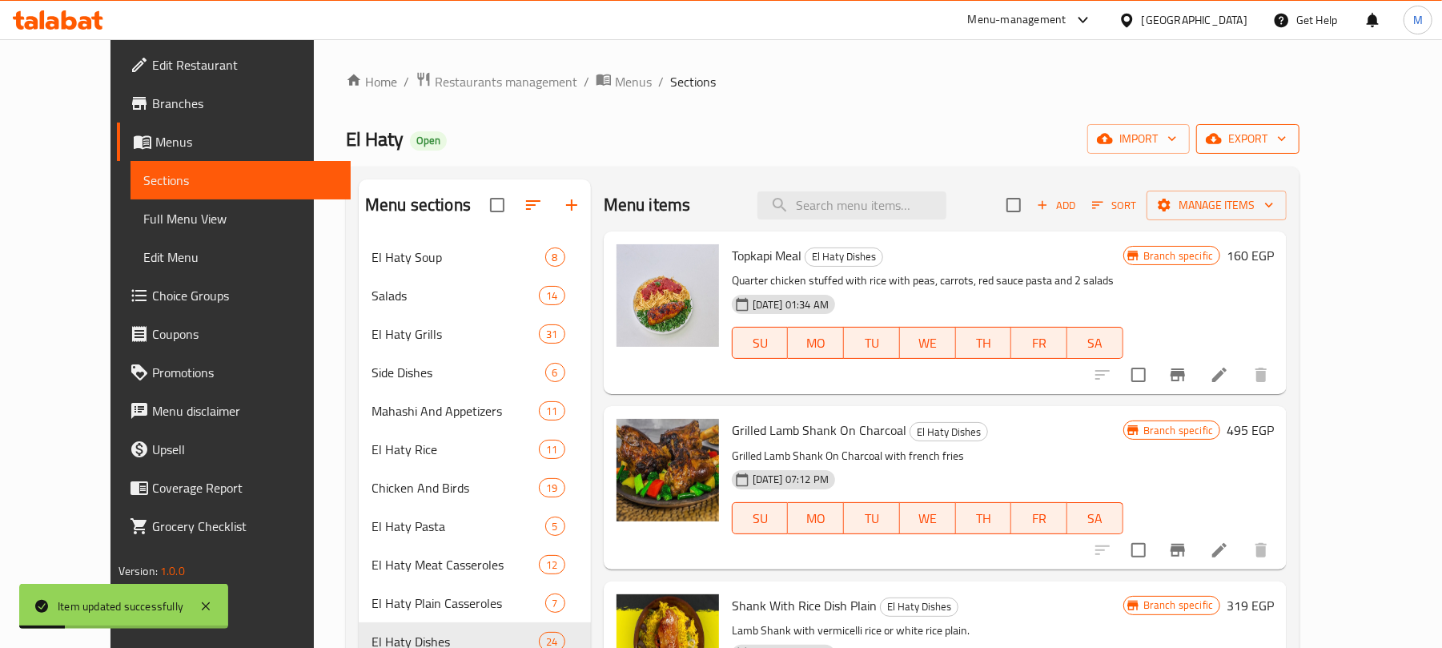
click at [1290, 132] on icon "button" at bounding box center [1282, 138] width 16 height 16
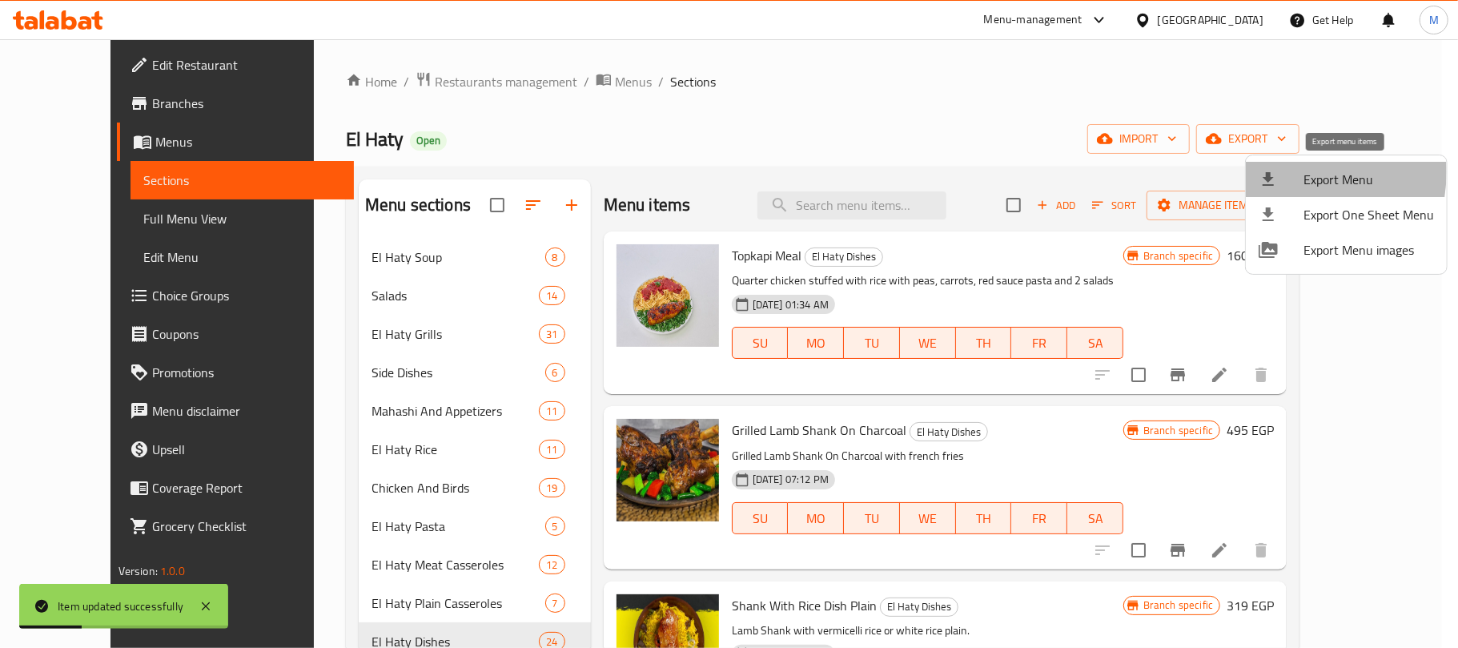
click at [1281, 171] on div at bounding box center [1280, 179] width 45 height 19
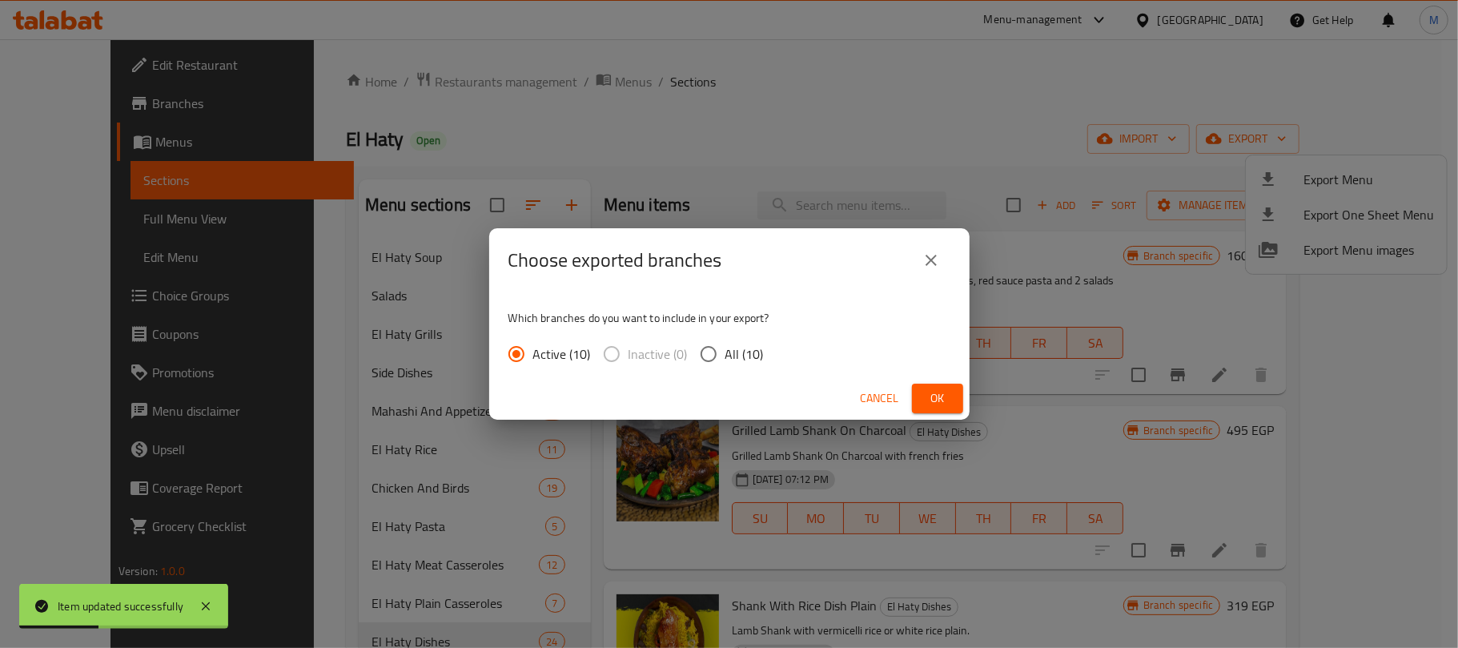
click at [725, 350] on span "All (10)" at bounding box center [744, 353] width 38 height 19
click at [724, 350] on input "All (10)" at bounding box center [709, 354] width 34 height 34
radio input "true"
click at [937, 391] on span "Ok" at bounding box center [938, 398] width 26 height 20
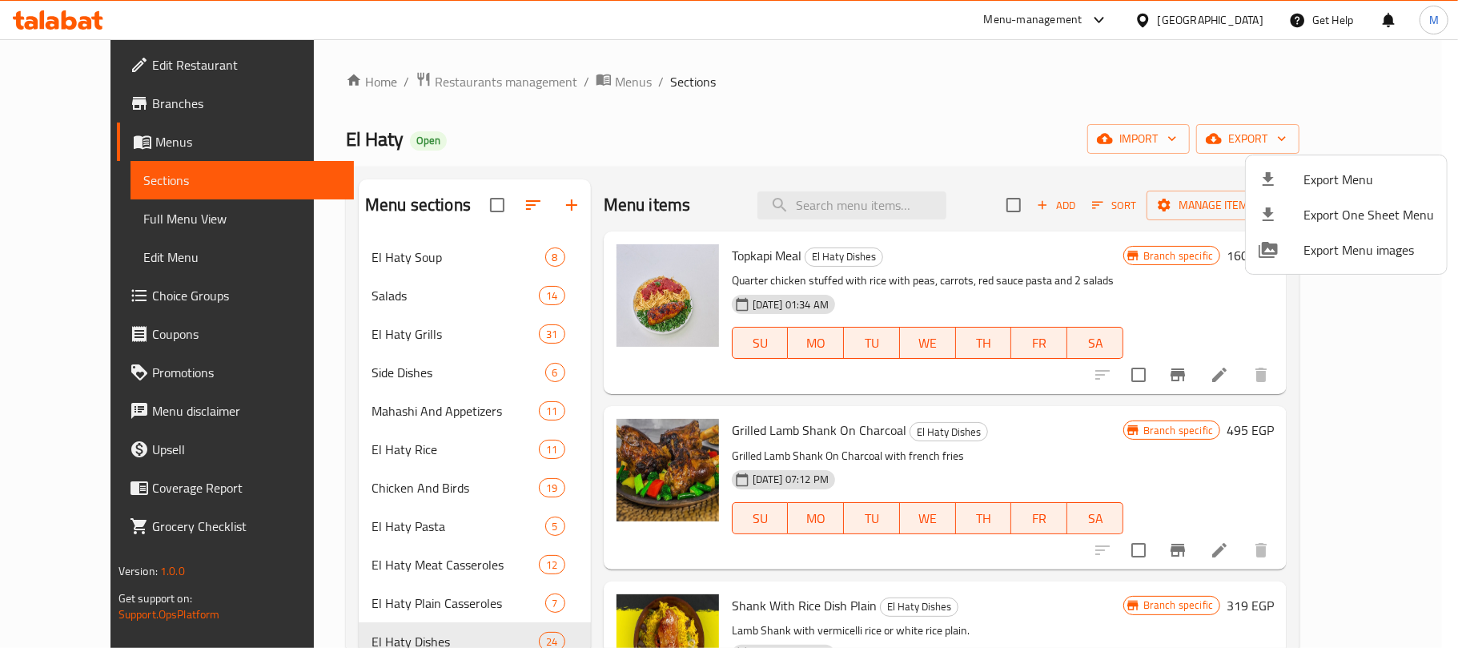
click at [987, 110] on div at bounding box center [729, 324] width 1458 height 648
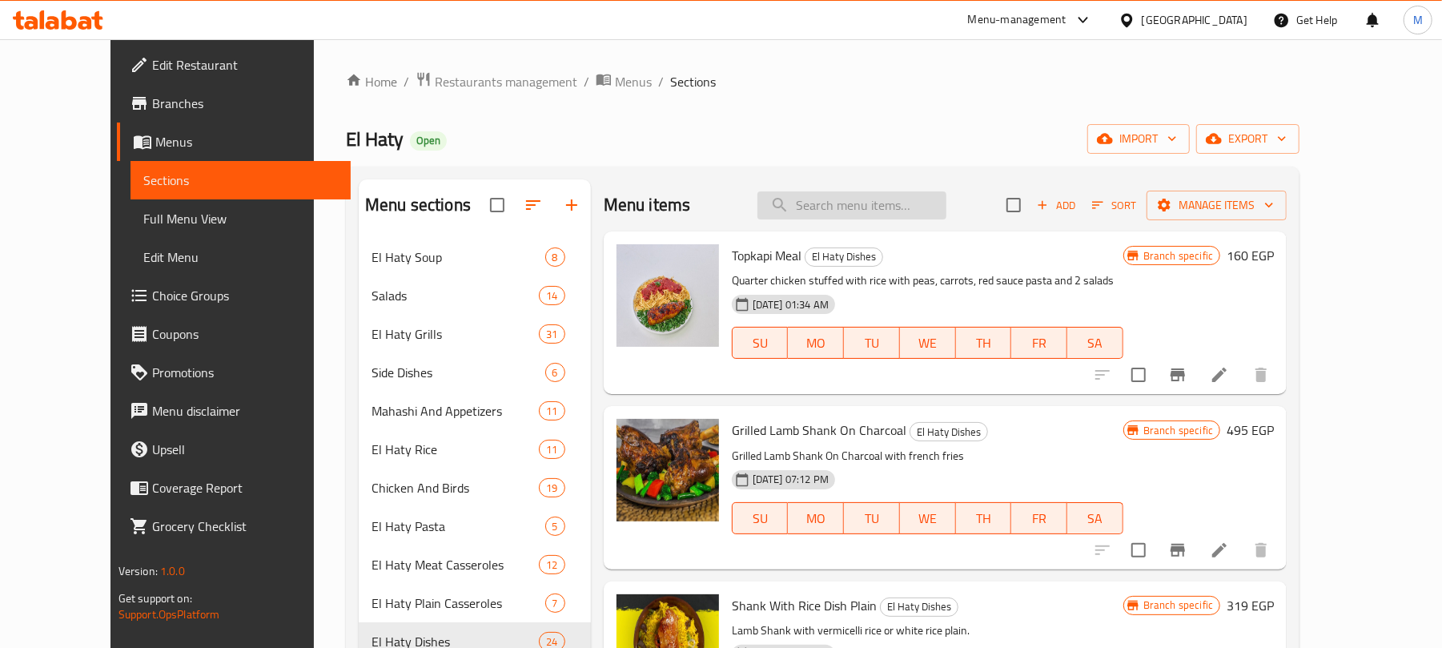
click at [875, 207] on input "search" at bounding box center [851, 205] width 189 height 28
type input "’"
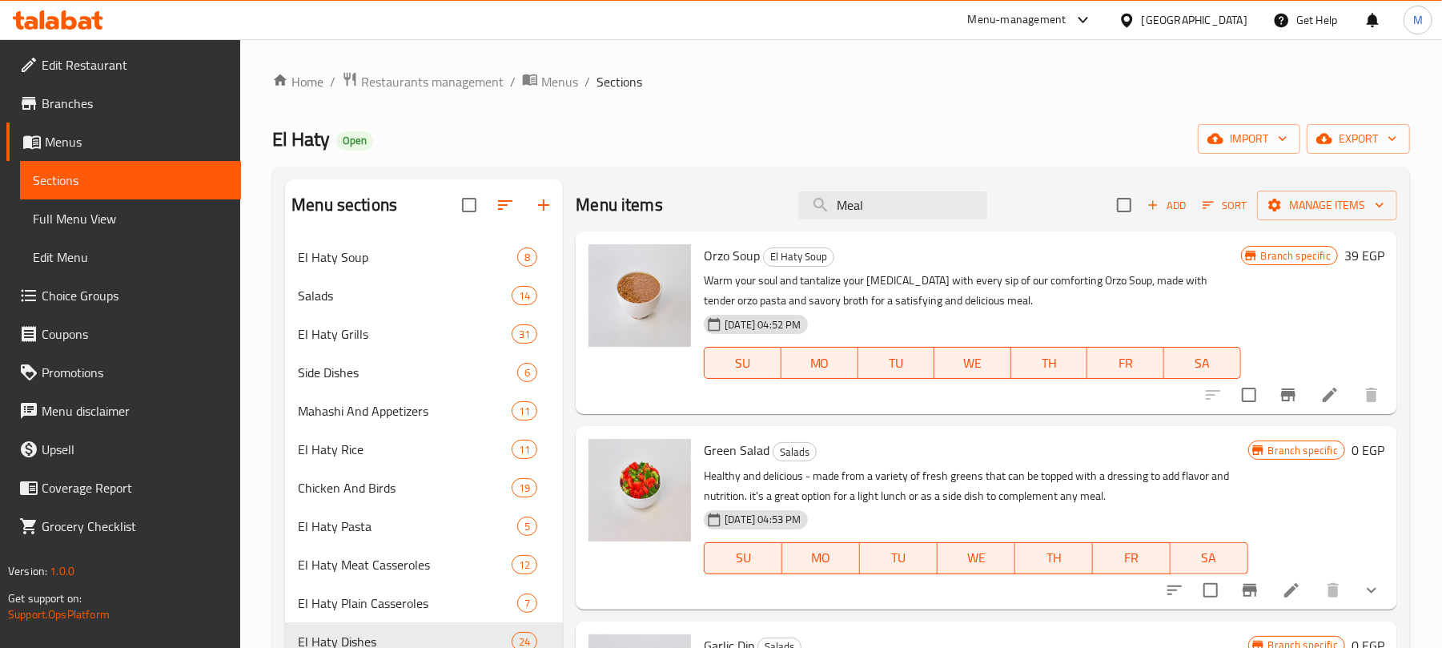
drag, startPoint x: 876, startPoint y: 203, endPoint x: 779, endPoint y: 193, distance: 97.3
click at [783, 193] on div "Menu items Meal Add Sort Manage items" at bounding box center [986, 205] width 821 height 52
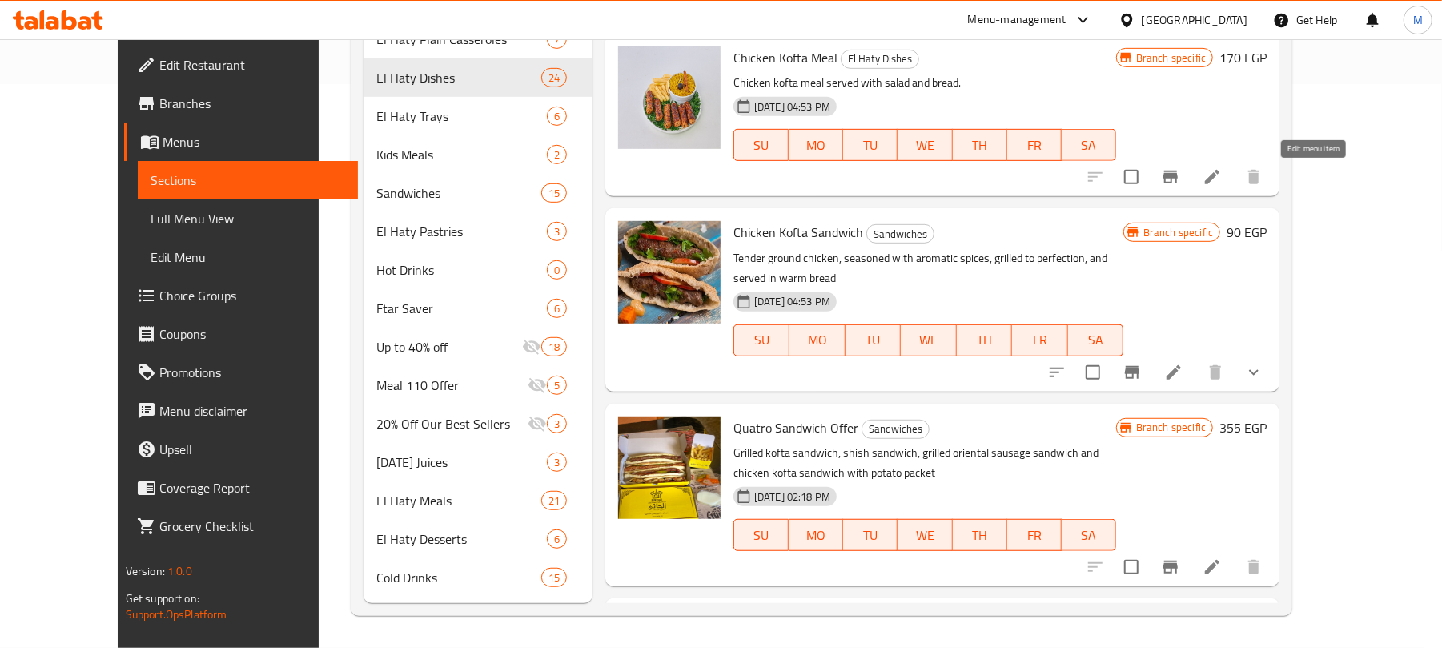
type input "Chicken Kofta"
click at [1219, 173] on icon at bounding box center [1212, 177] width 14 height 14
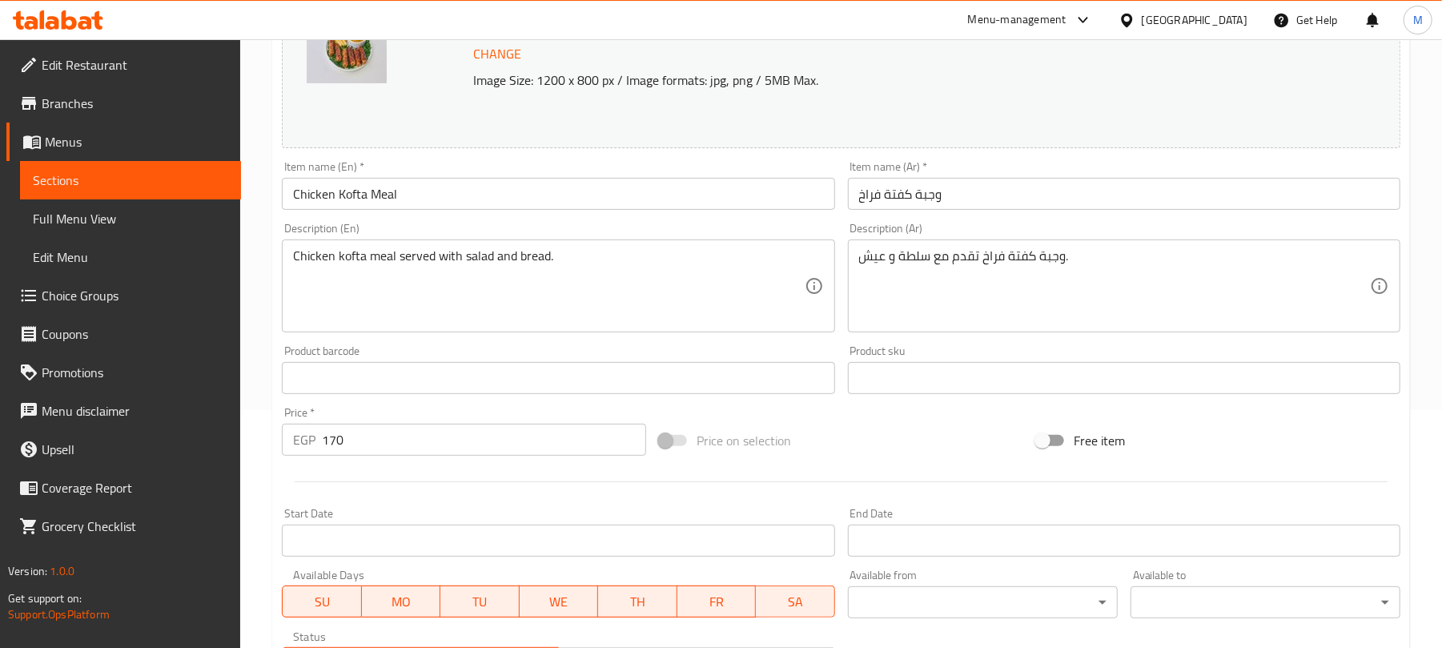
scroll to position [506, 0]
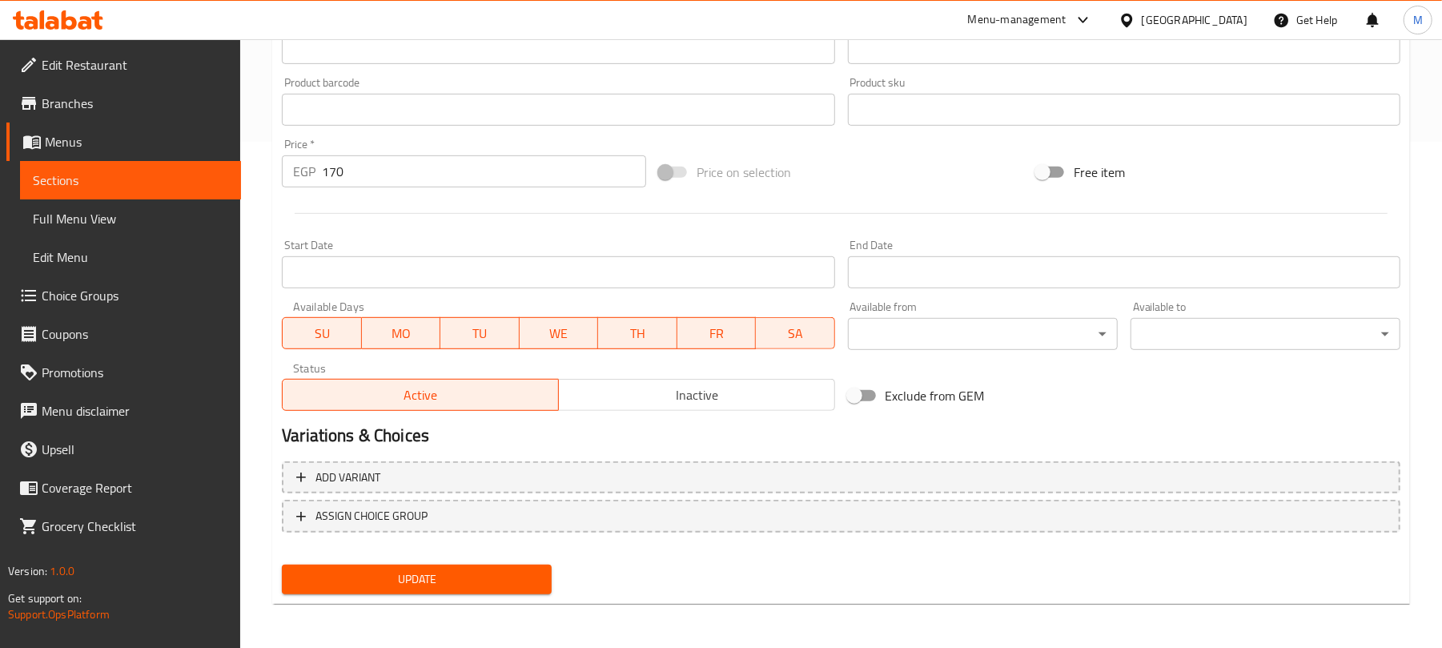
click at [667, 385] on span "Inactive" at bounding box center [696, 394] width 263 height 23
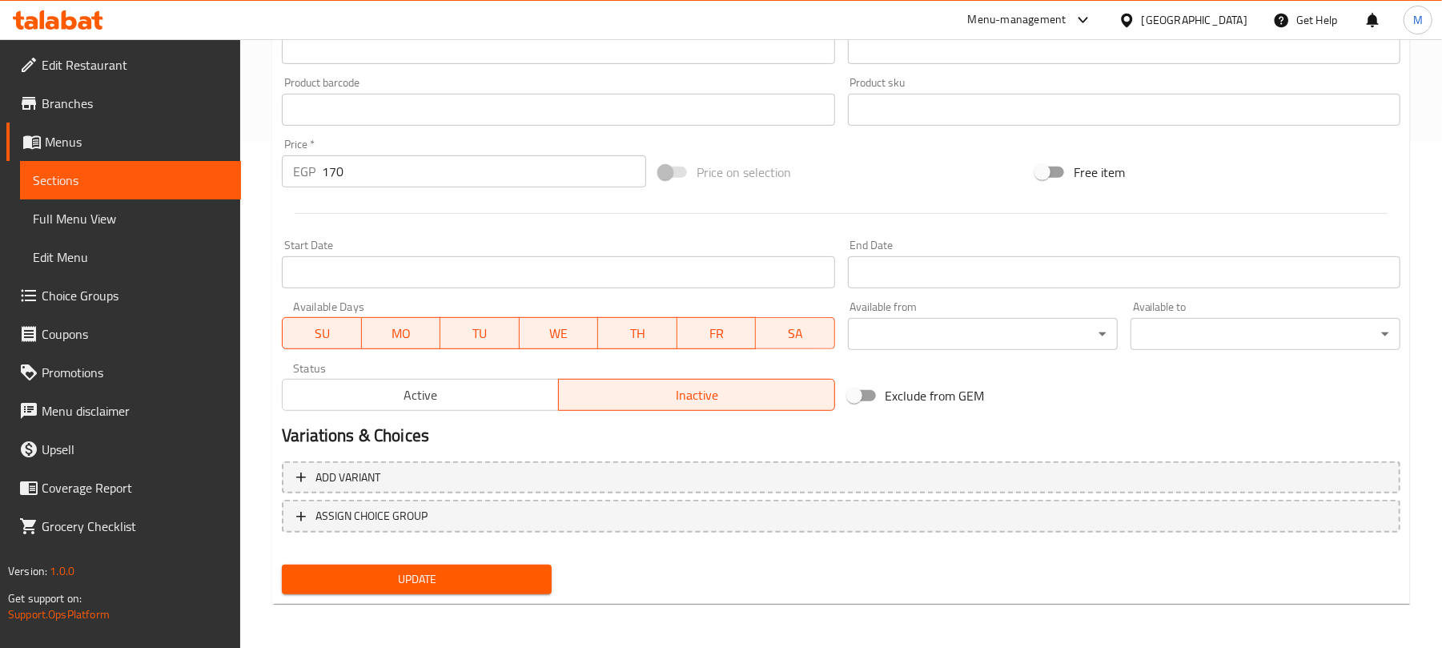
click at [517, 584] on span "Update" at bounding box center [417, 579] width 244 height 20
click at [508, 571] on span "Update" at bounding box center [417, 579] width 244 height 20
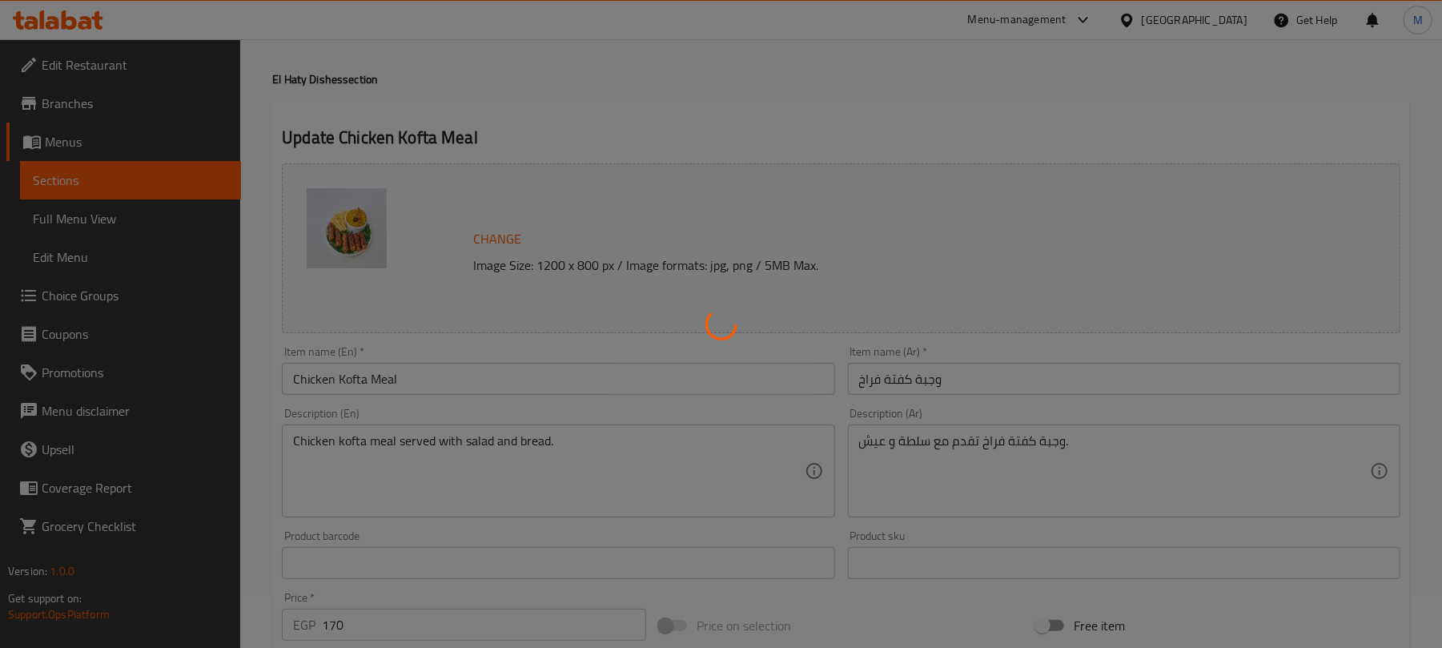
scroll to position [0, 0]
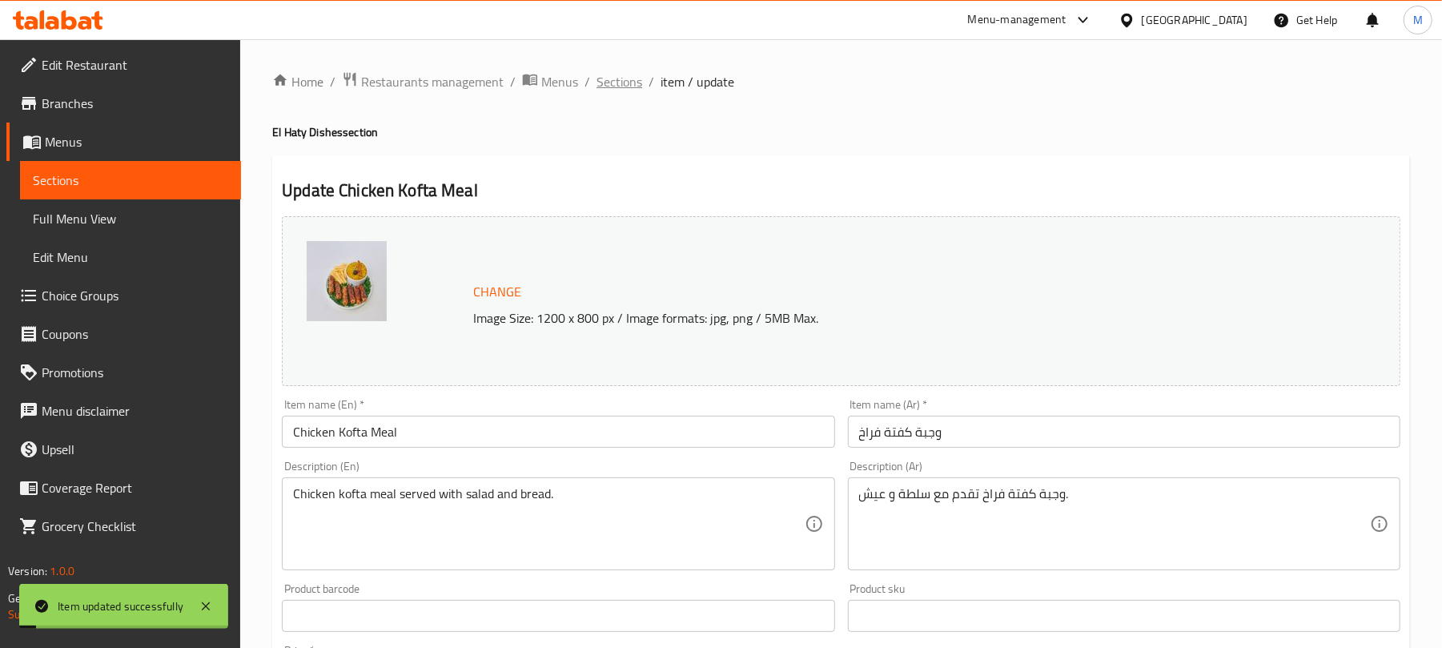
click at [635, 86] on span "Sections" at bounding box center [619, 81] width 46 height 19
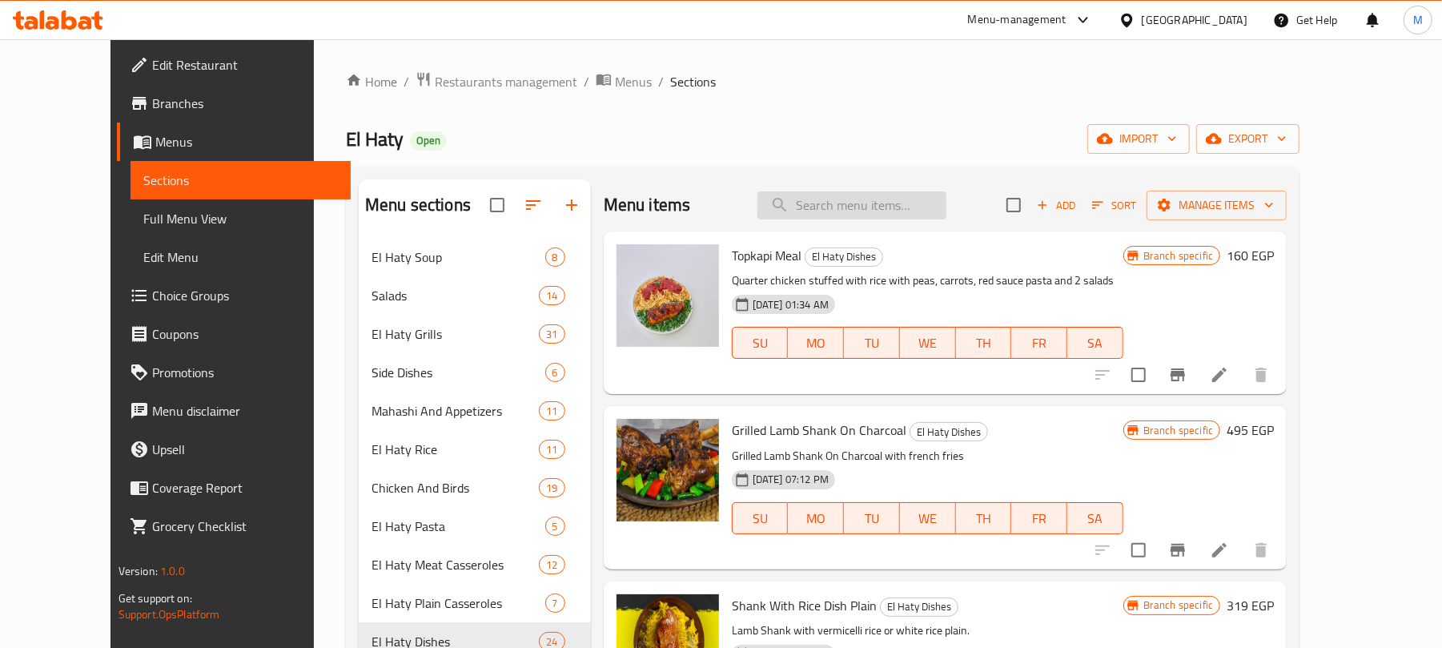
click at [863, 208] on input "search" at bounding box center [851, 205] width 189 height 28
type input "M"
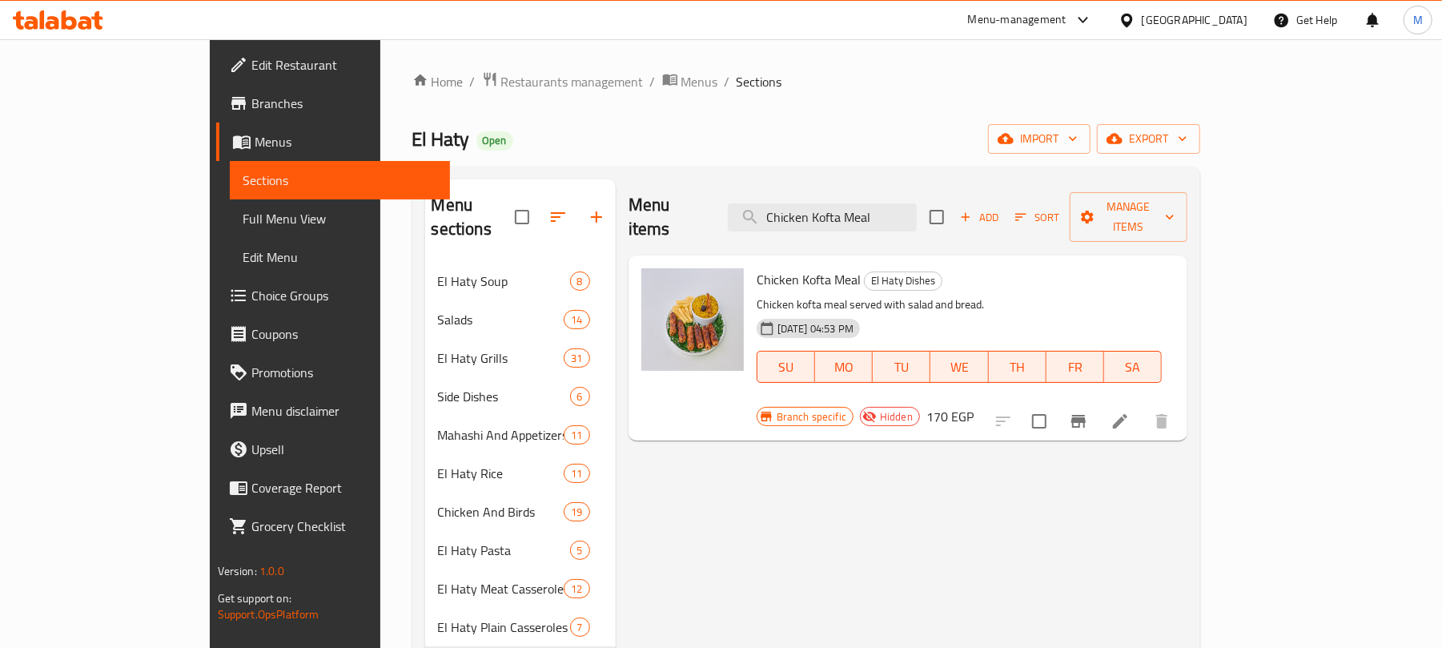
type input "Chicken Kofta Meal"
click at [1127, 414] on icon at bounding box center [1120, 421] width 14 height 14
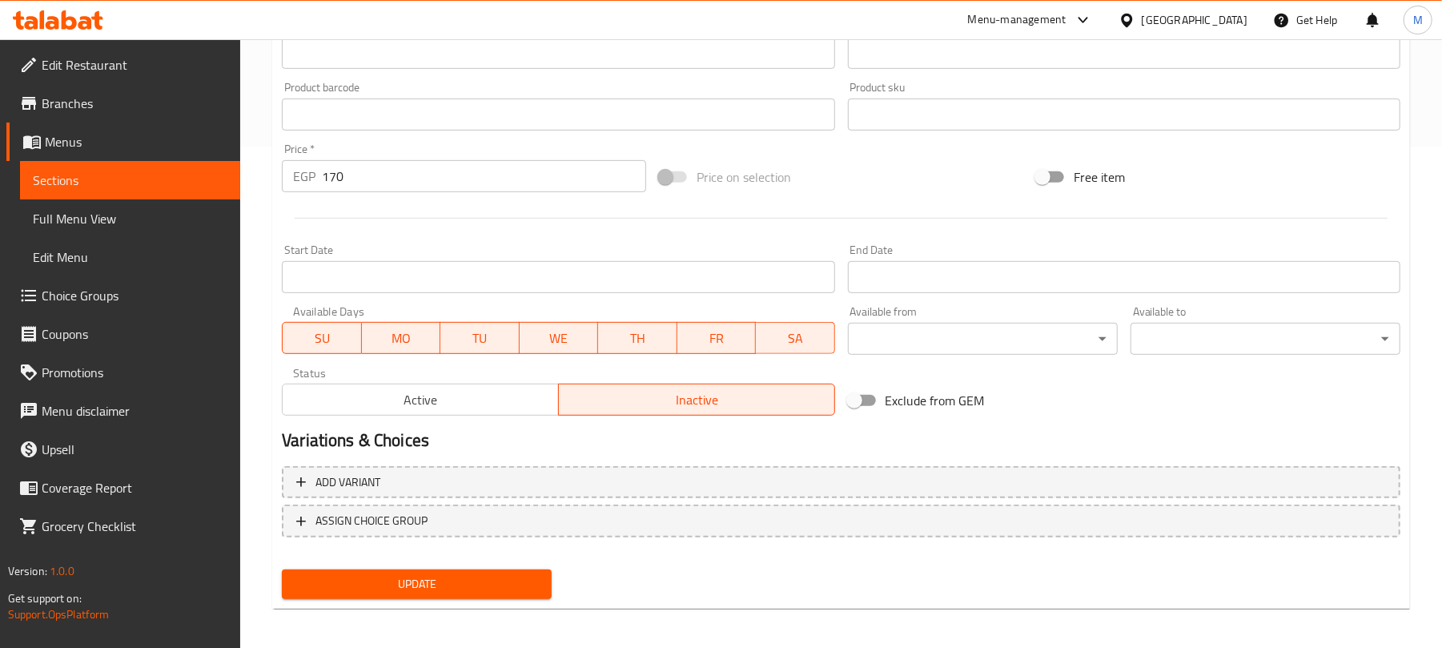
scroll to position [506, 0]
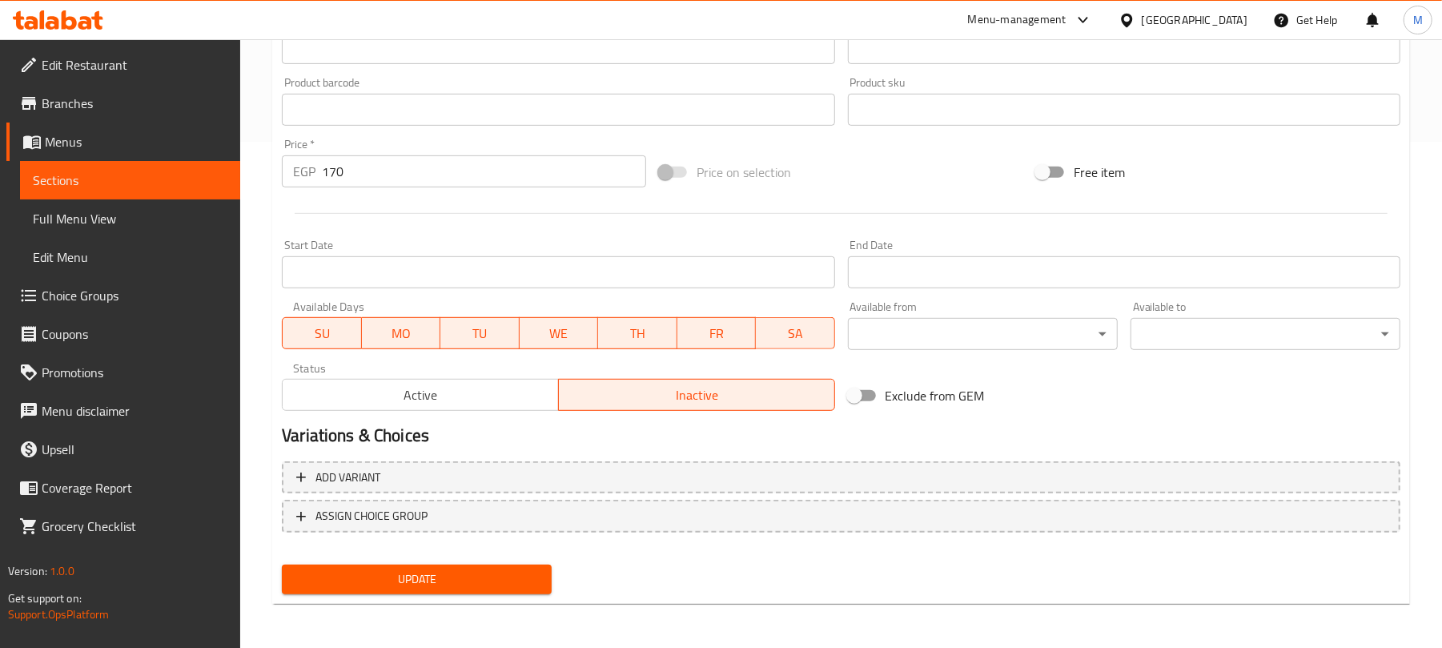
click at [510, 407] on span "Active" at bounding box center [420, 394] width 263 height 23
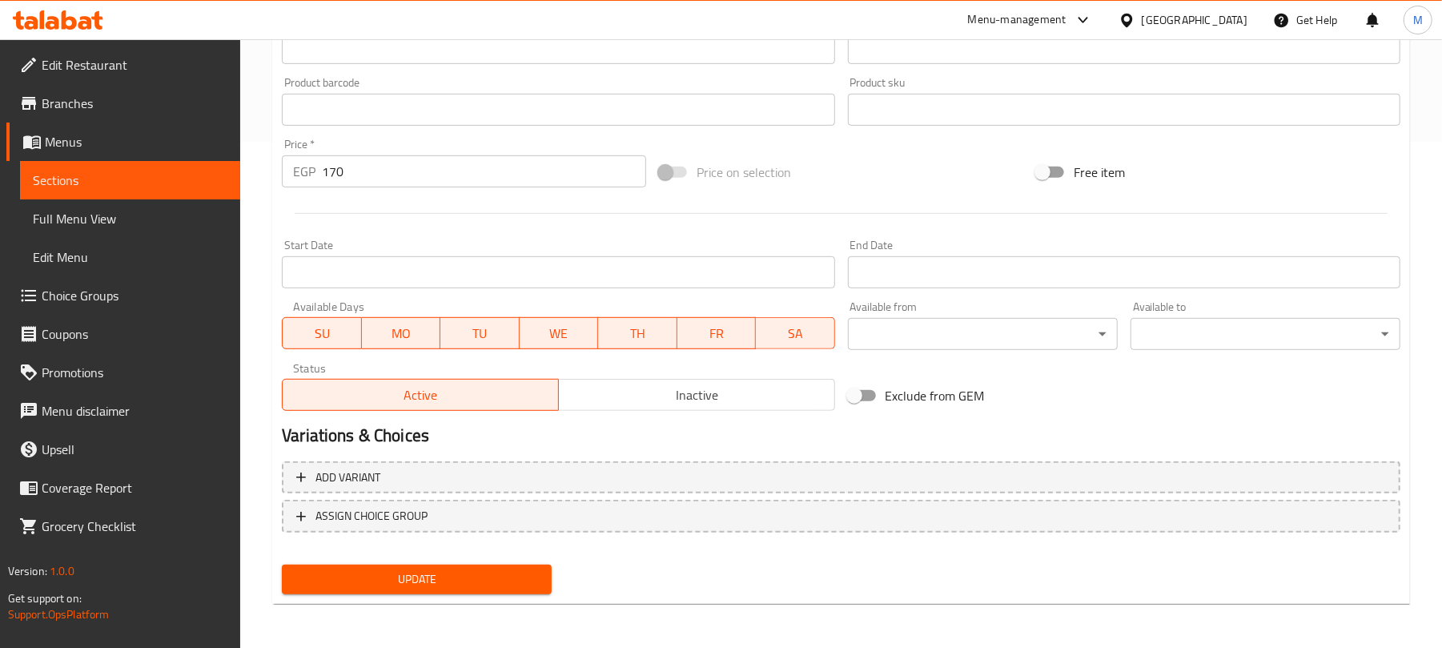
click at [501, 564] on button "Update" at bounding box center [417, 579] width 270 height 30
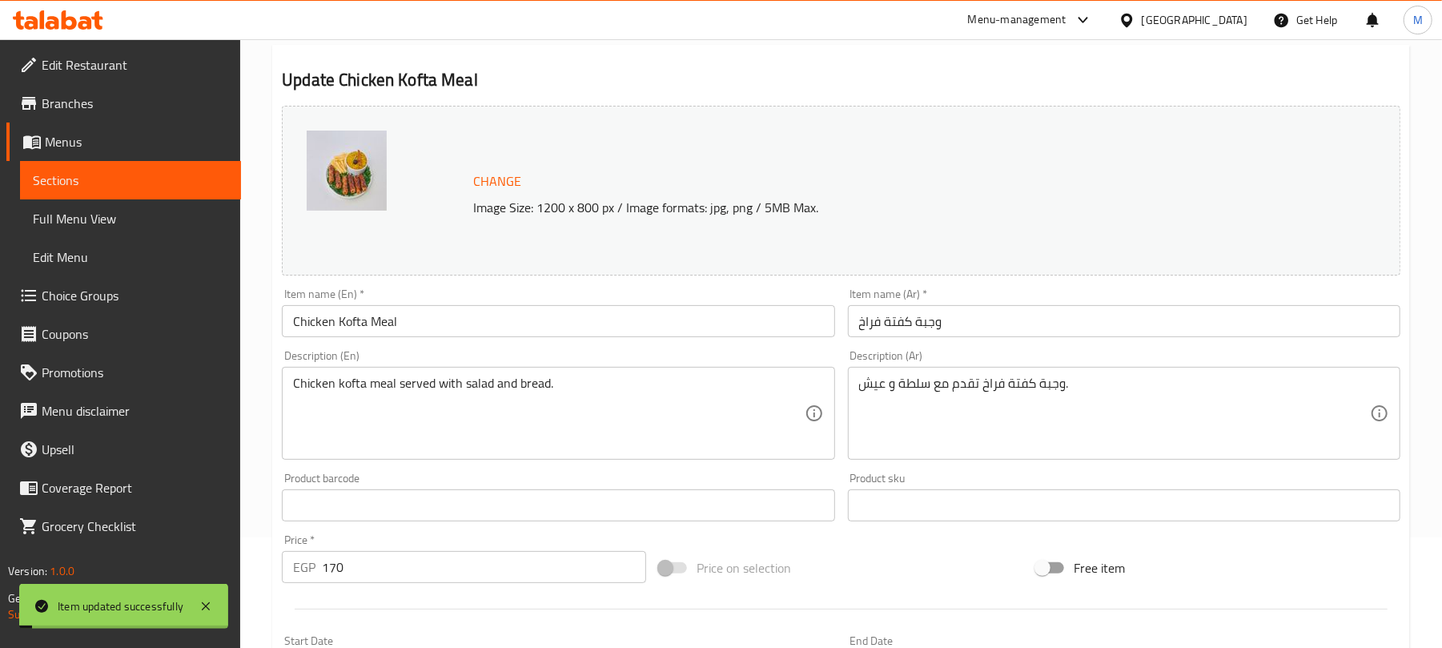
scroll to position [0, 0]
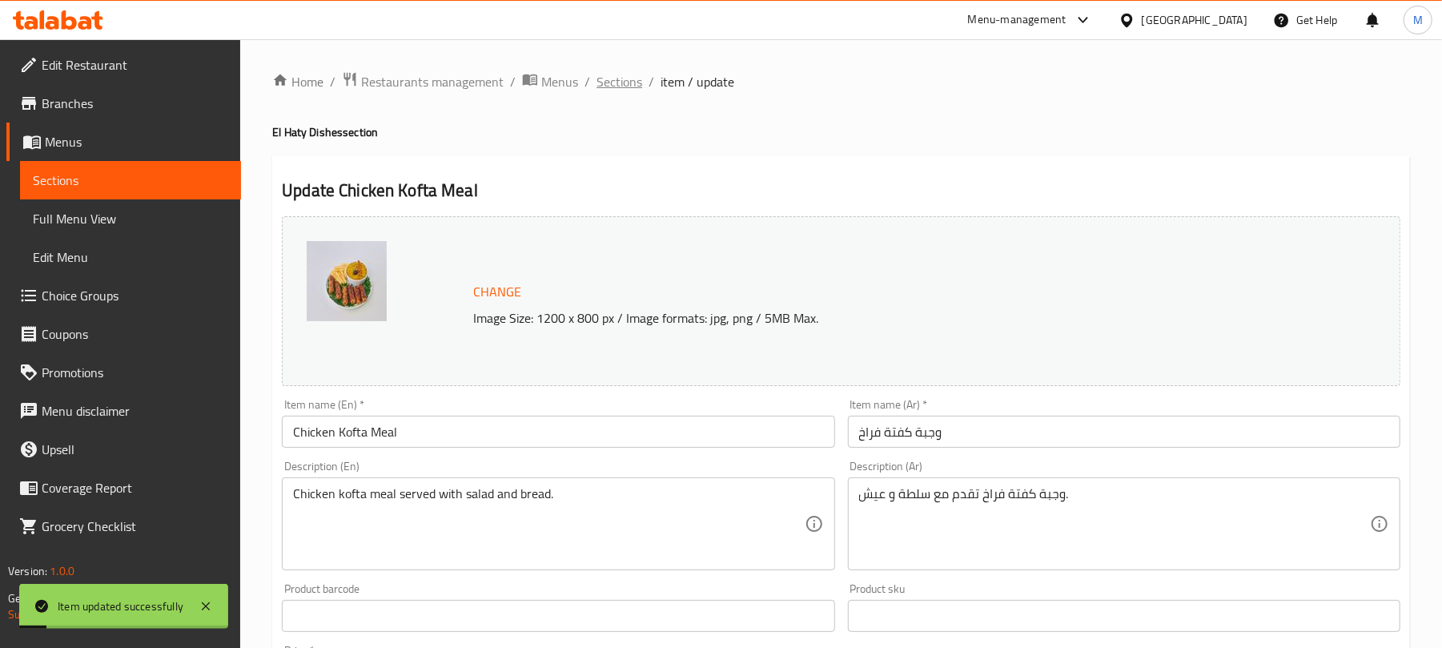
click at [625, 83] on span "Sections" at bounding box center [619, 81] width 46 height 19
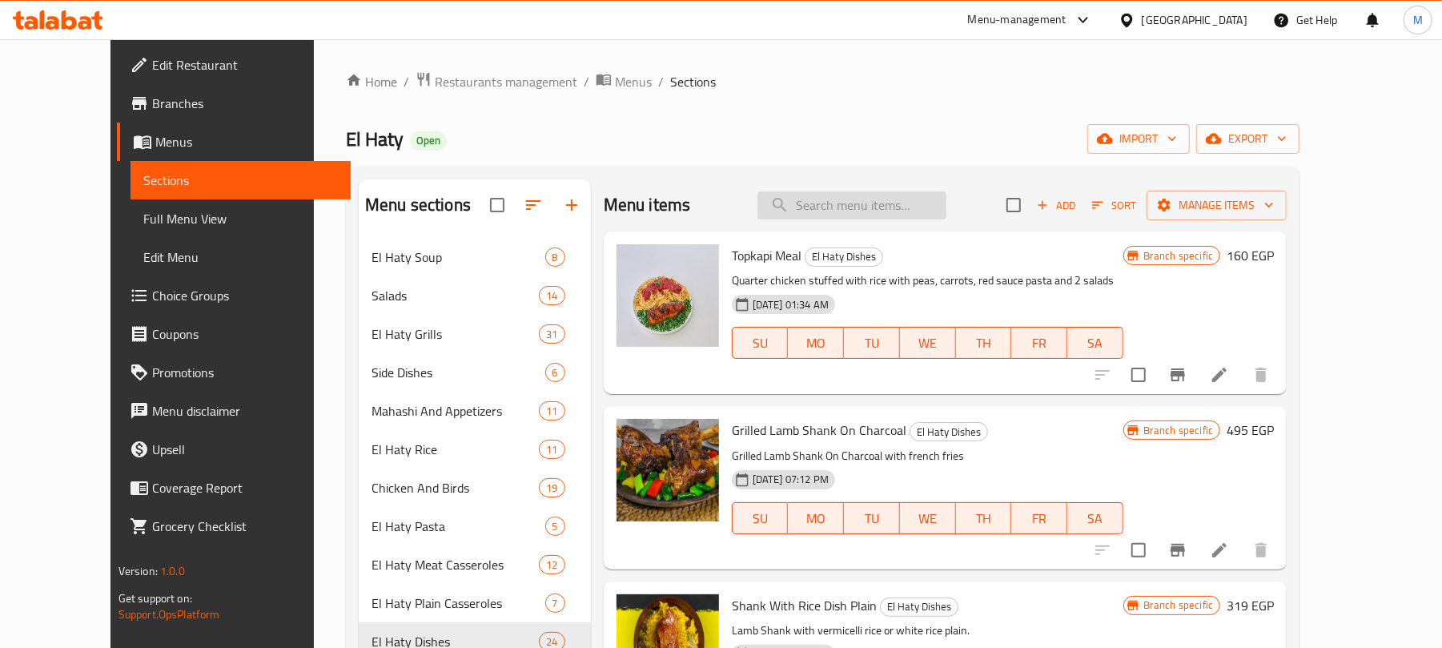
click at [849, 216] on input "search" at bounding box center [851, 205] width 189 height 28
paste input "طبق حمام وكفتة"
type input "طبق حمام وكفتة"
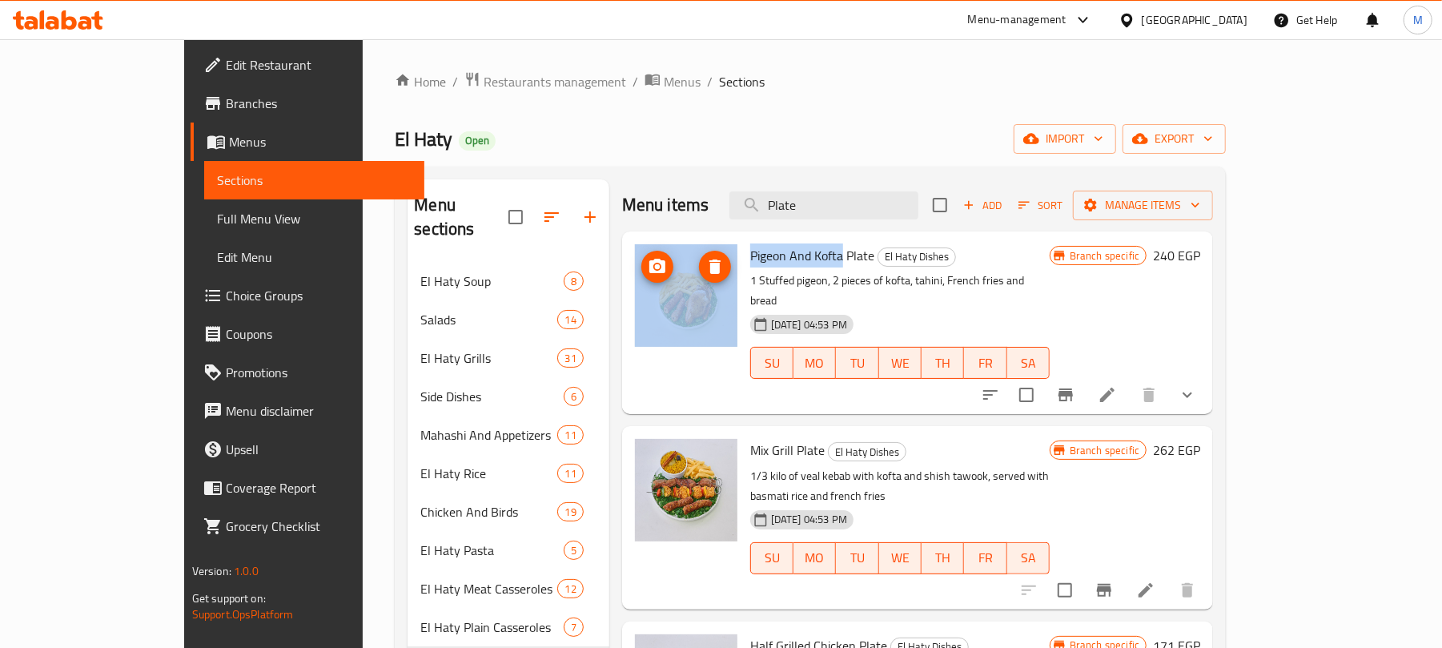
drag, startPoint x: 797, startPoint y: 256, endPoint x: 679, endPoint y: 254, distance: 118.5
click at [679, 254] on div "Pigeon And Kofta Plate El Haty Dishes 1 Stuffed pigeon, 2 pieces of kofta, tahi…" at bounding box center [917, 323] width 578 height 170
copy div "Pigeon And Kofta"
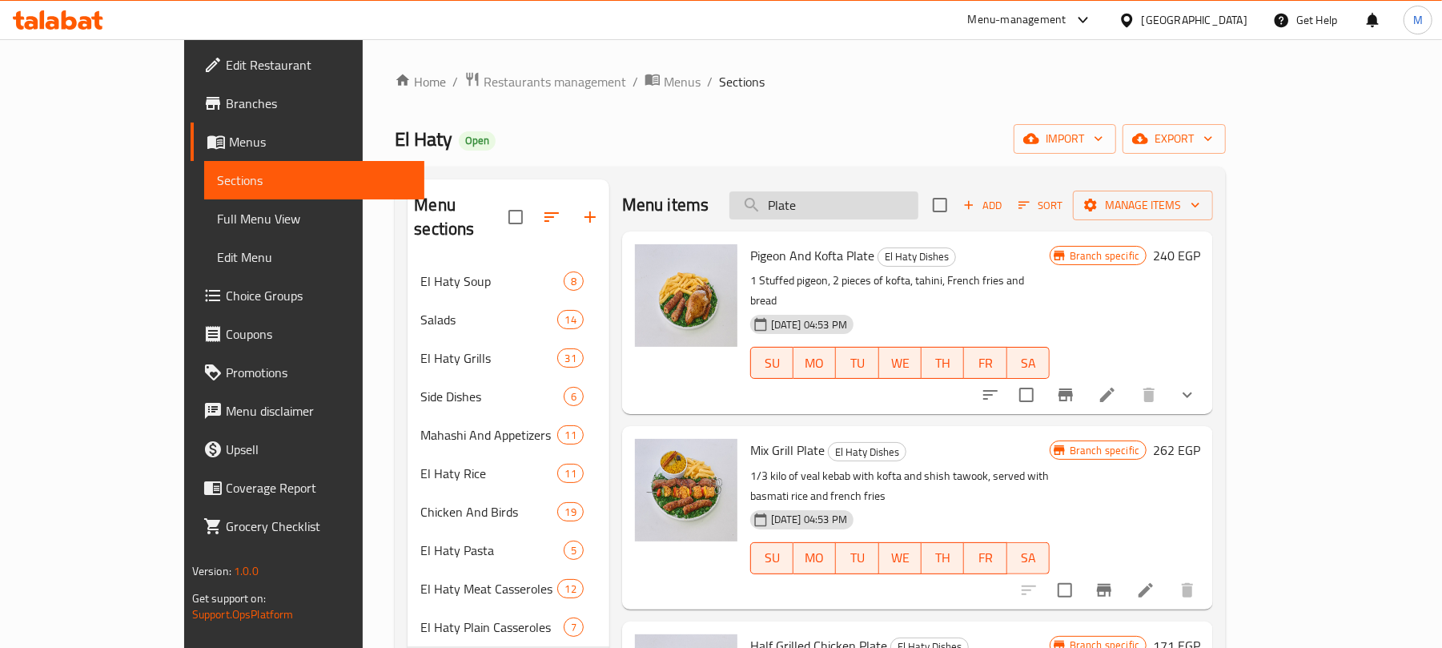
click at [900, 206] on input "Plate" at bounding box center [823, 205] width 189 height 28
paste input "Pigeon And Kofta"
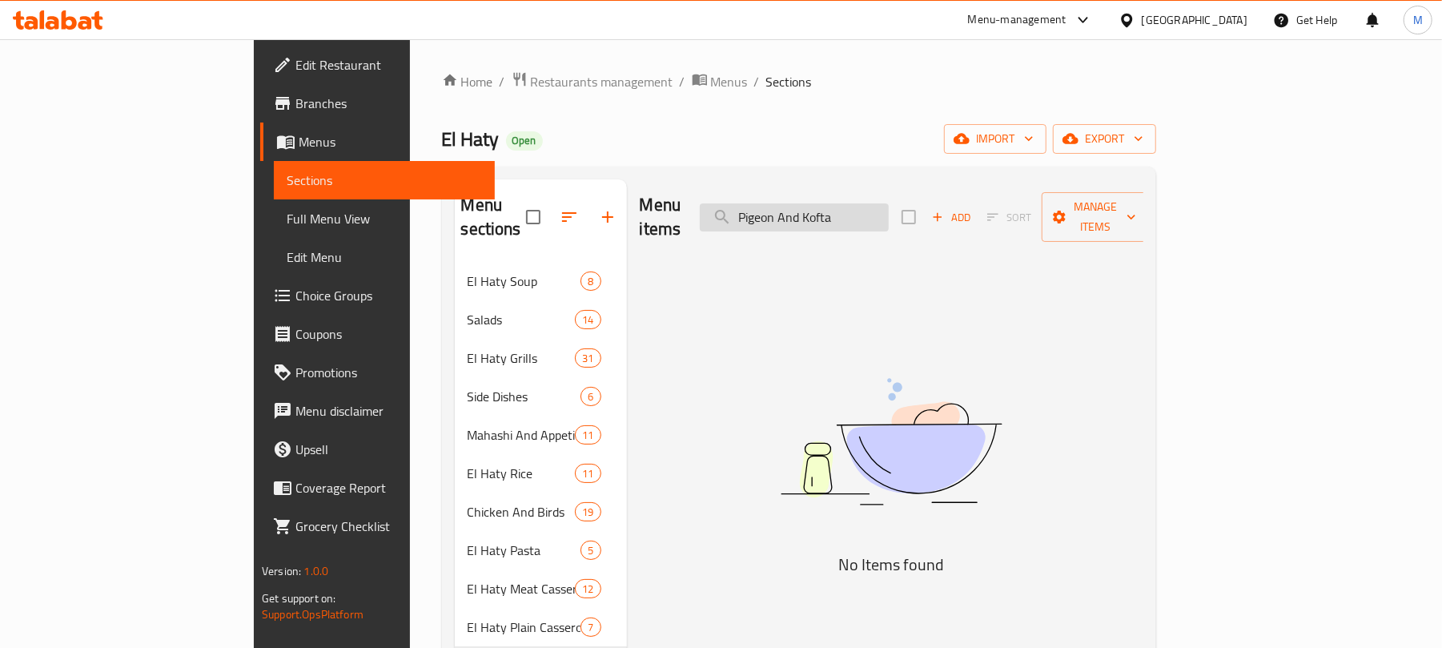
click at [889, 207] on input "Pigeon And Kofta" at bounding box center [794, 217] width 189 height 28
click at [887, 207] on input "Pigeon And Kofta" at bounding box center [794, 217] width 189 height 28
drag, startPoint x: 933, startPoint y: 207, endPoint x: 785, endPoint y: 200, distance: 147.4
click at [785, 200] on div "Menu items Pigeon and Kofta Add Sort Manage items" at bounding box center [892, 217] width 504 height 76
type input "Plate"
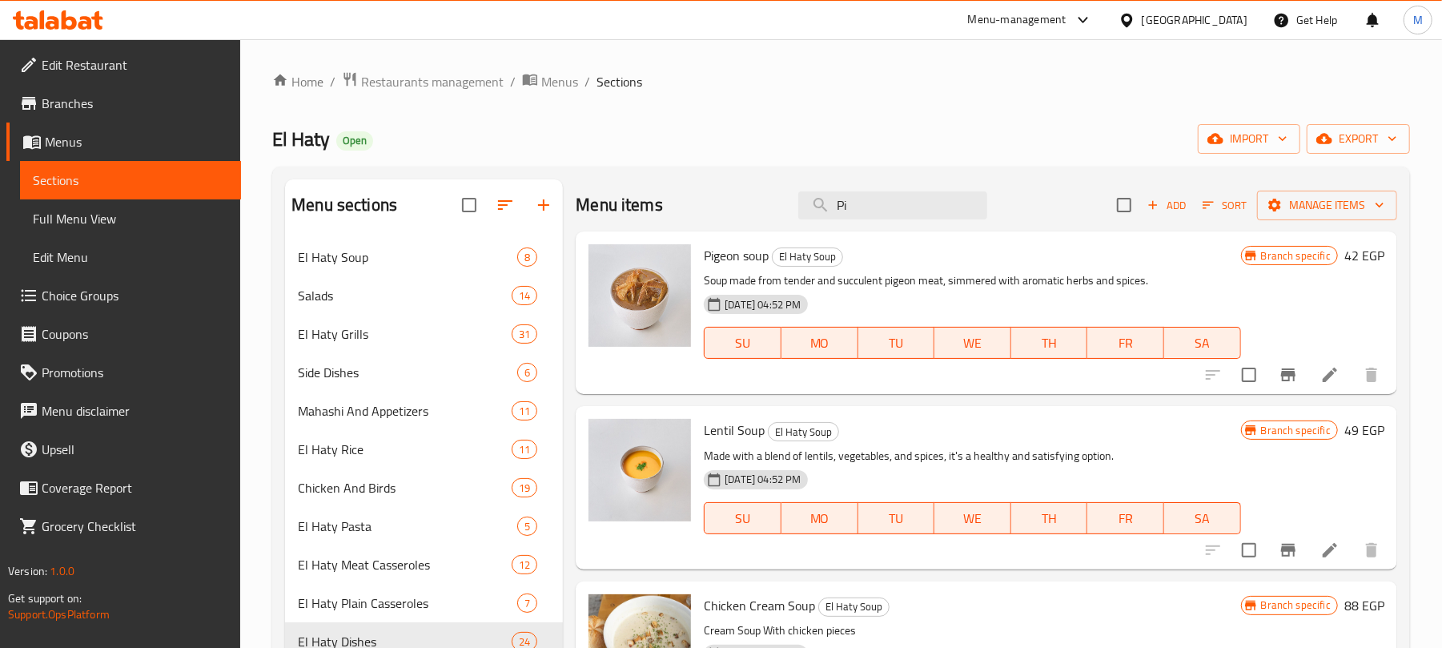
click at [731, 257] on span "Pigeon soup" at bounding box center [736, 255] width 65 height 24
copy span "Pigeon"
click at [840, 219] on input "Pi" at bounding box center [892, 205] width 189 height 28
click at [842, 216] on input "Pi" at bounding box center [892, 205] width 189 height 28
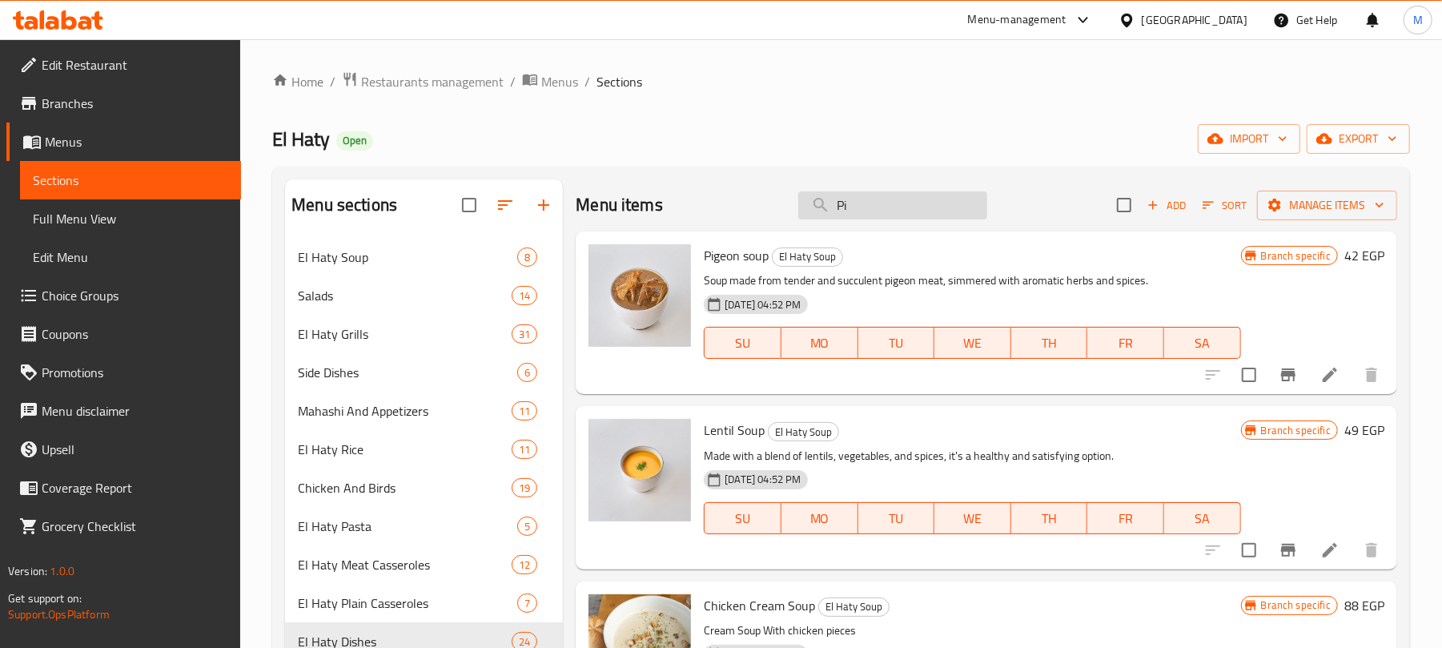
click at [842, 216] on input "Pi" at bounding box center [892, 205] width 189 height 28
paste input "geon"
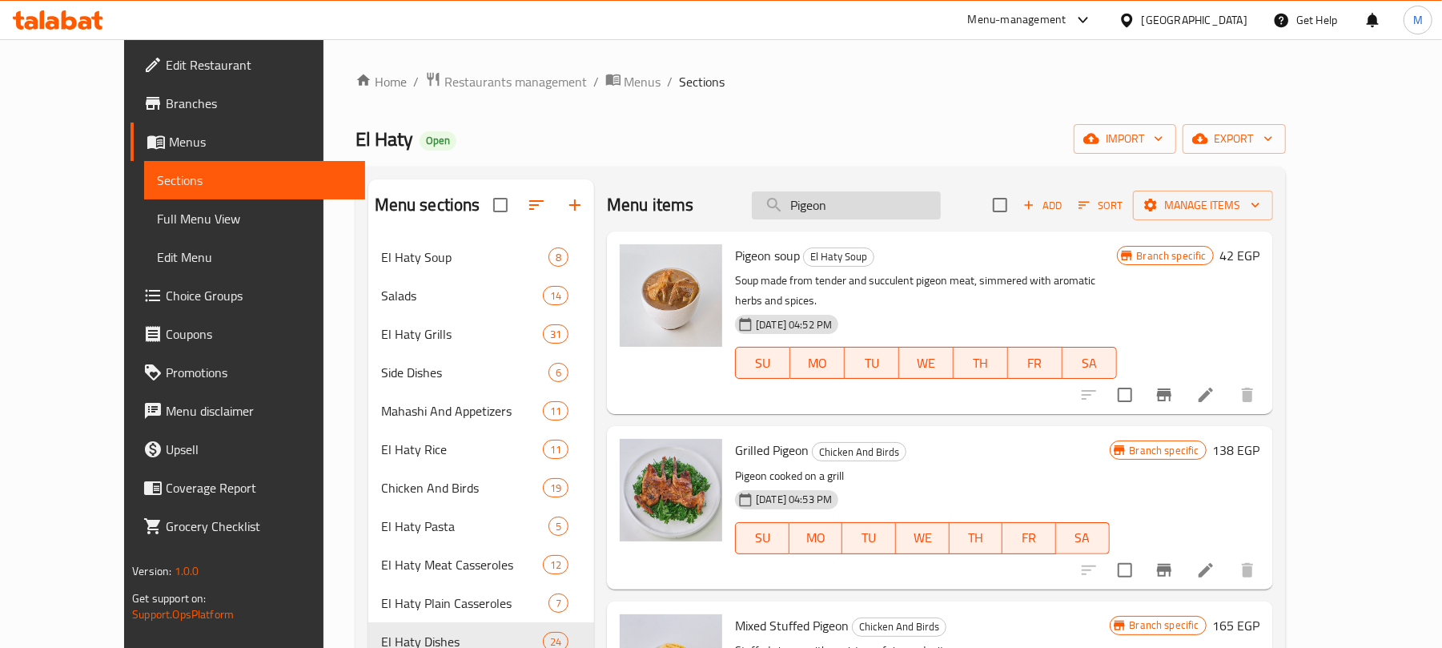
click at [901, 210] on input "Pigeon" at bounding box center [846, 205] width 189 height 28
paste input "And Kofta Plate Pigeon And Kofta Plate"
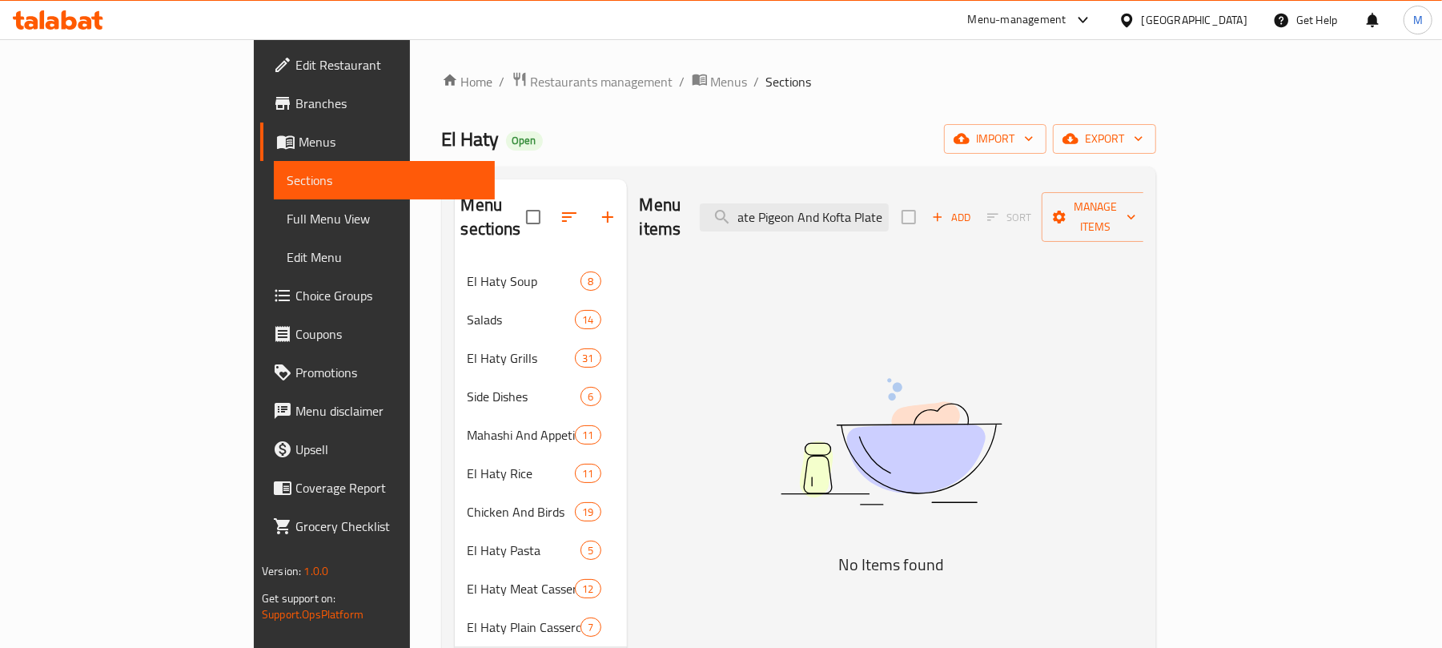
type input "Pigeon"
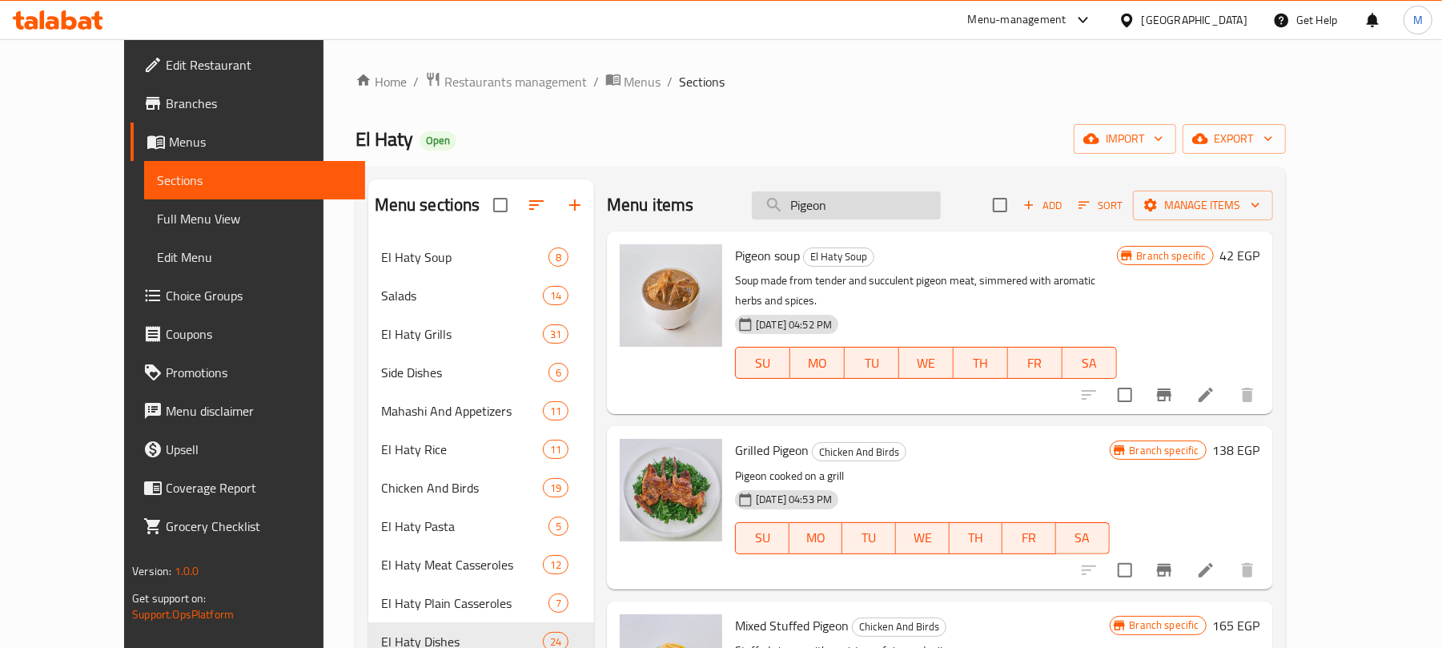
click at [831, 206] on input "Pigeon" at bounding box center [846, 205] width 189 height 28
click at [877, 210] on input "Pigeon" at bounding box center [846, 205] width 189 height 28
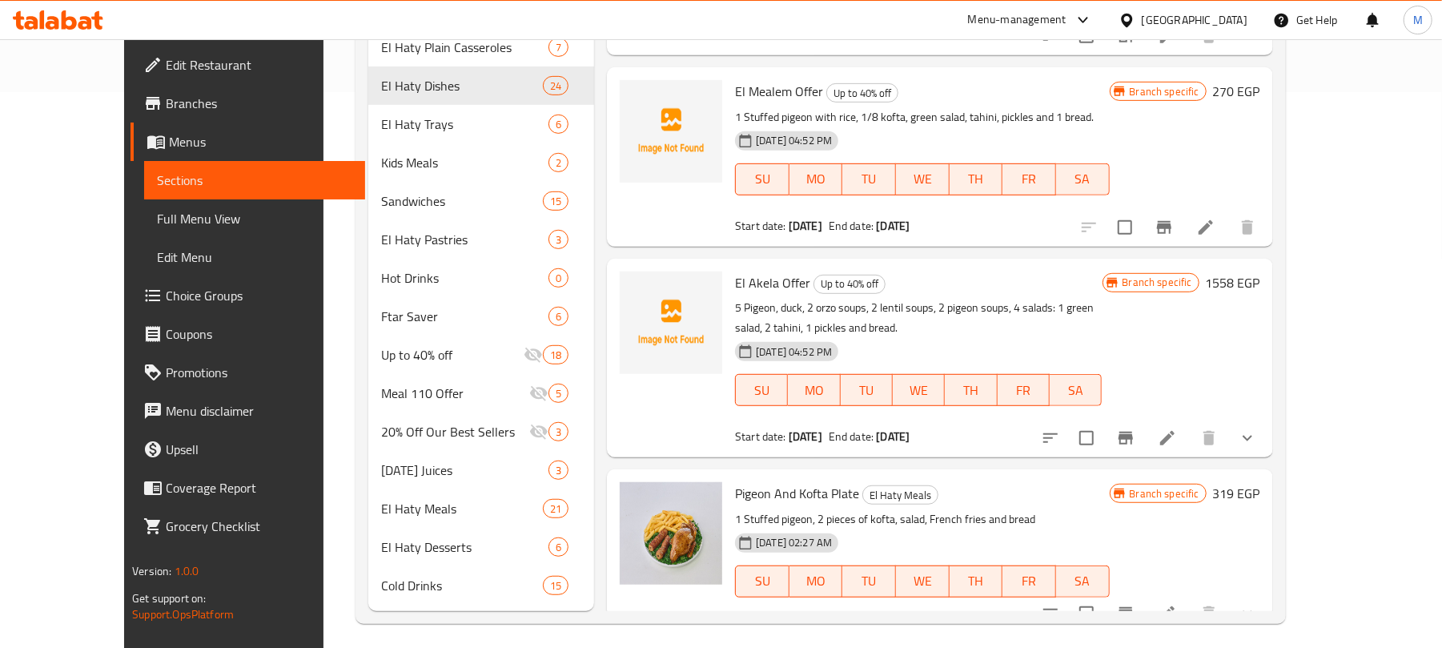
scroll to position [564, 0]
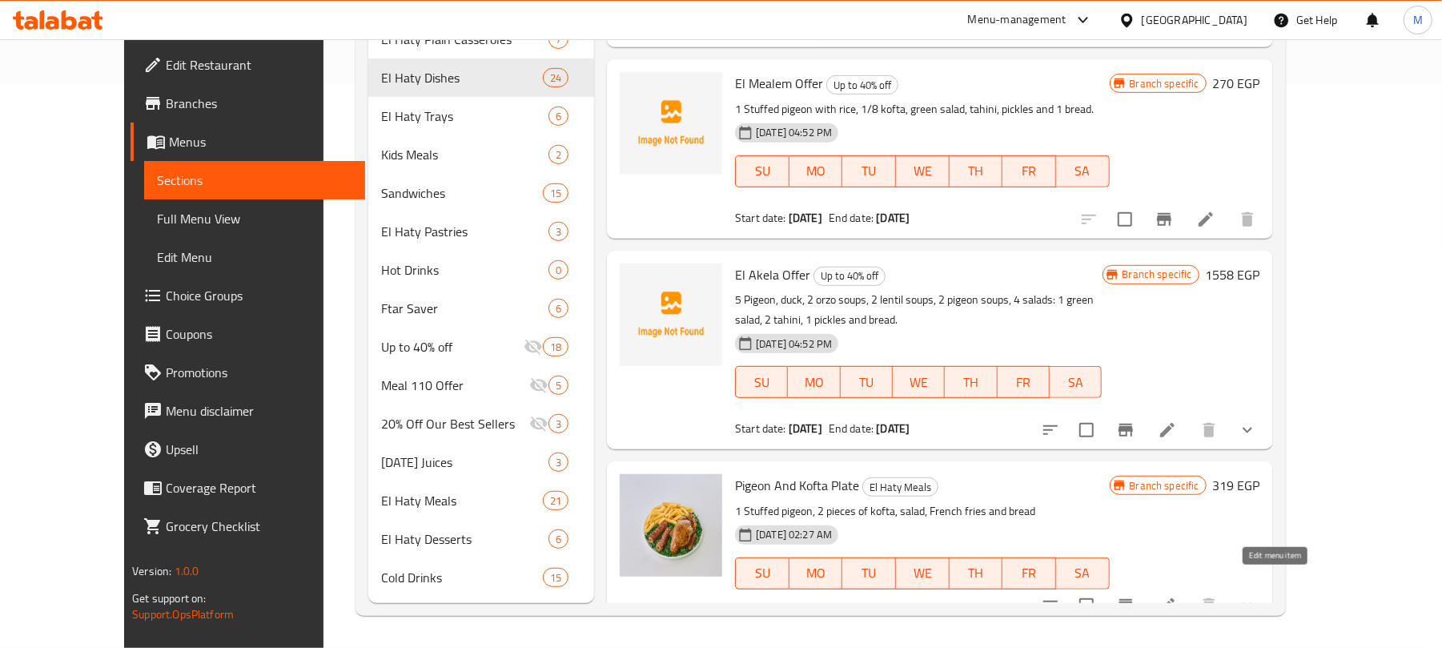
click at [1177, 596] on icon at bounding box center [1167, 605] width 19 height 19
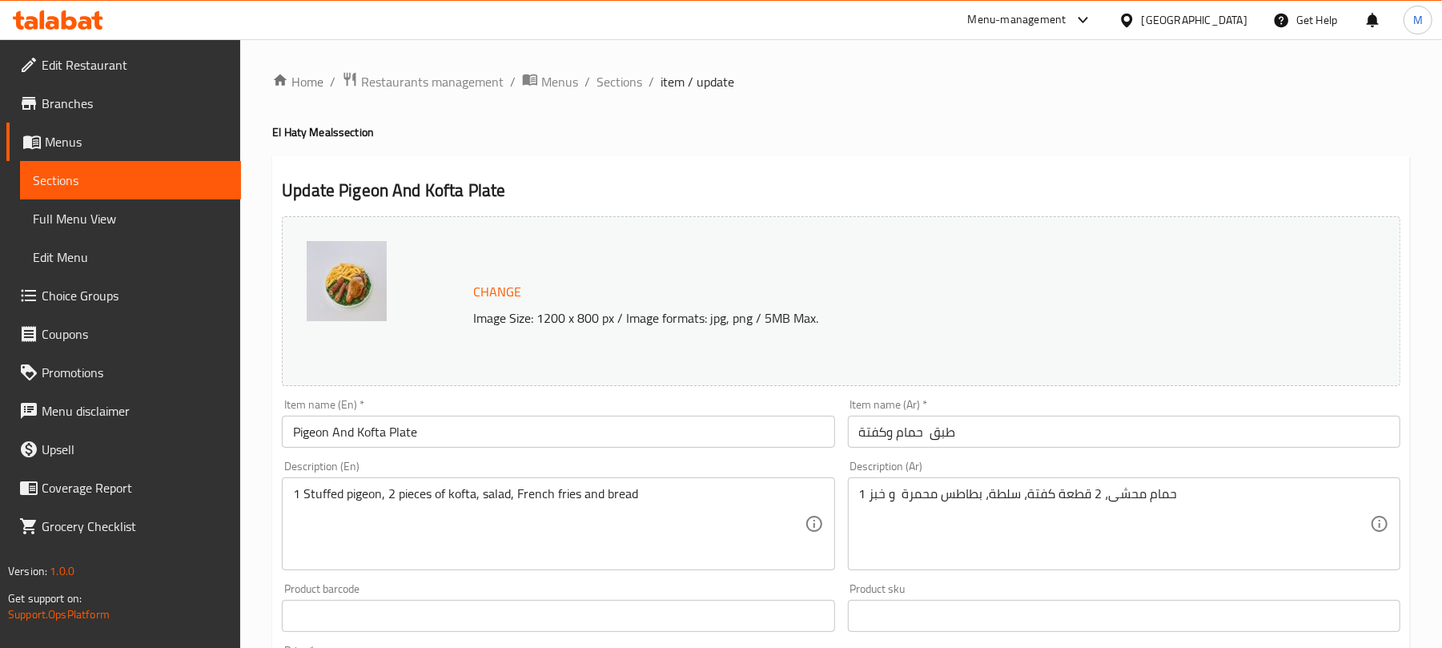
click at [434, 429] on input "Pigeon And Kofta Plate" at bounding box center [558, 431] width 552 height 32
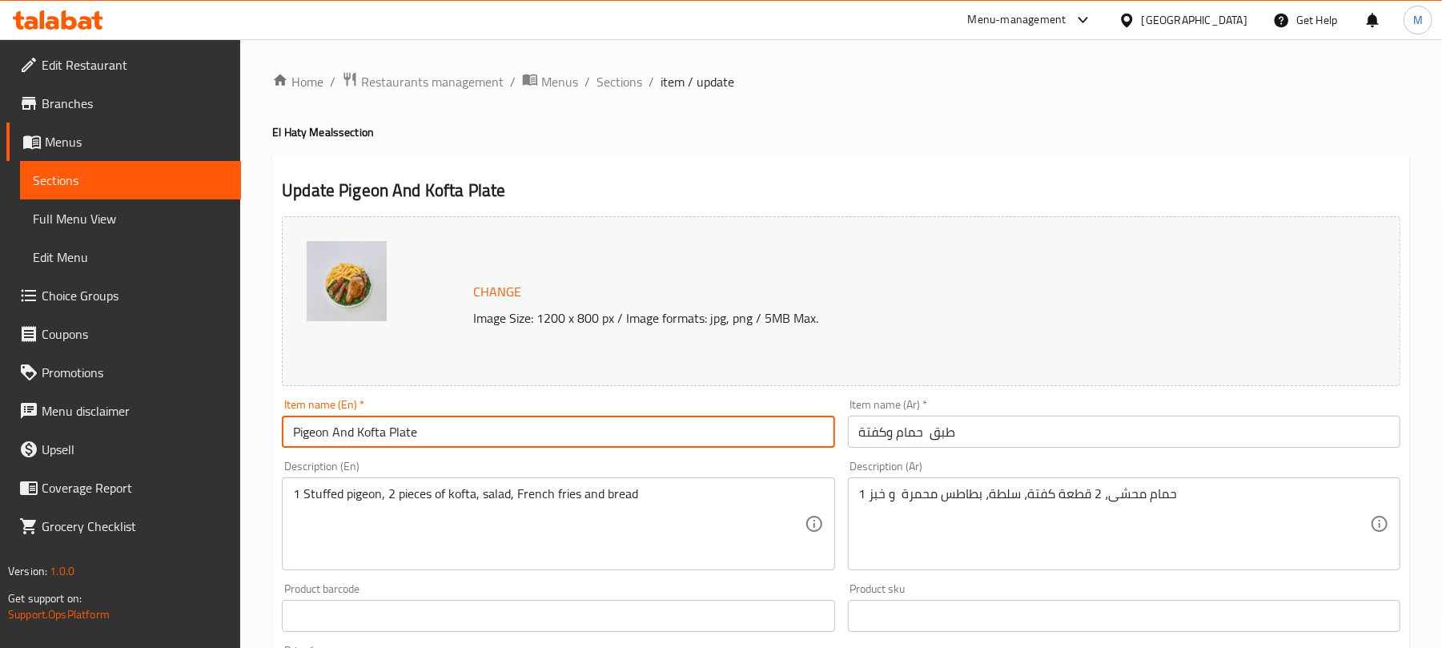
click at [434, 429] on input "Pigeon And Kofta Plate" at bounding box center [558, 431] width 552 height 32
click at [645, 68] on div "Home / Restaurants management / Menus / Sections / item / update El Haty Meals …" at bounding box center [841, 610] width 1202 height 1142
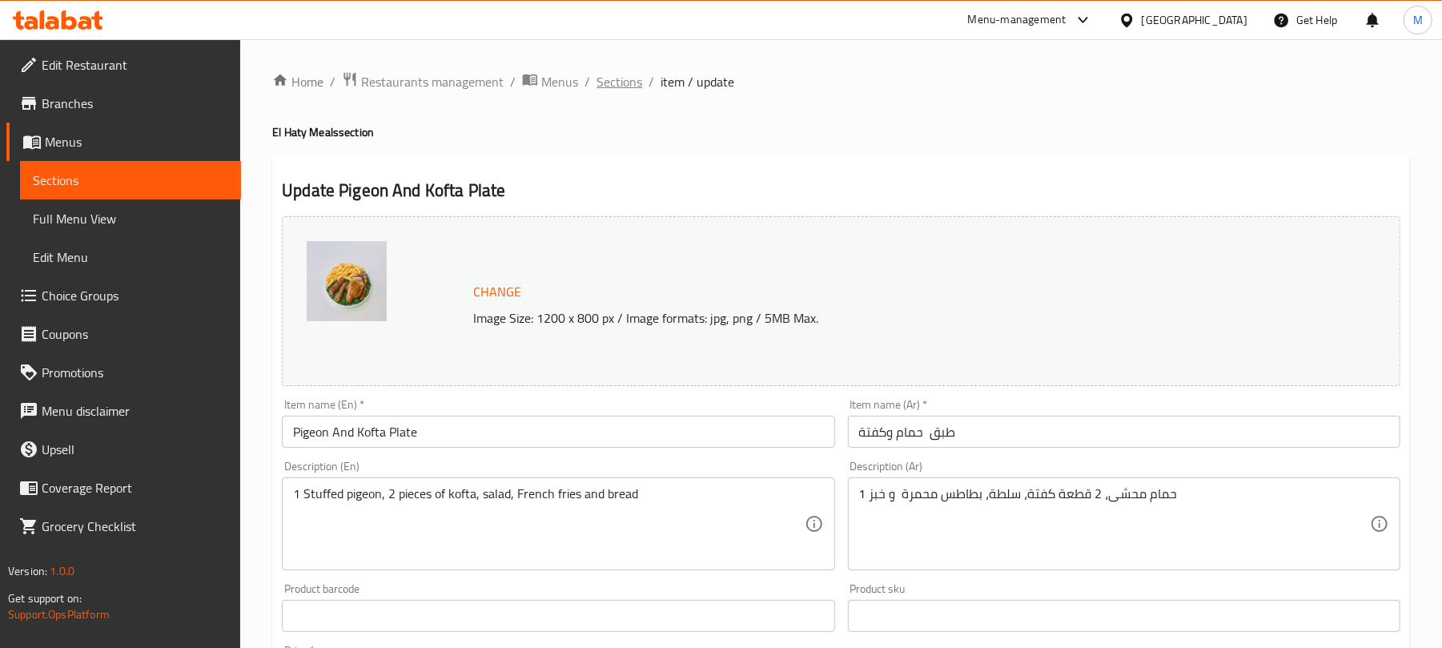
click at [635, 78] on span "Sections" at bounding box center [619, 81] width 46 height 19
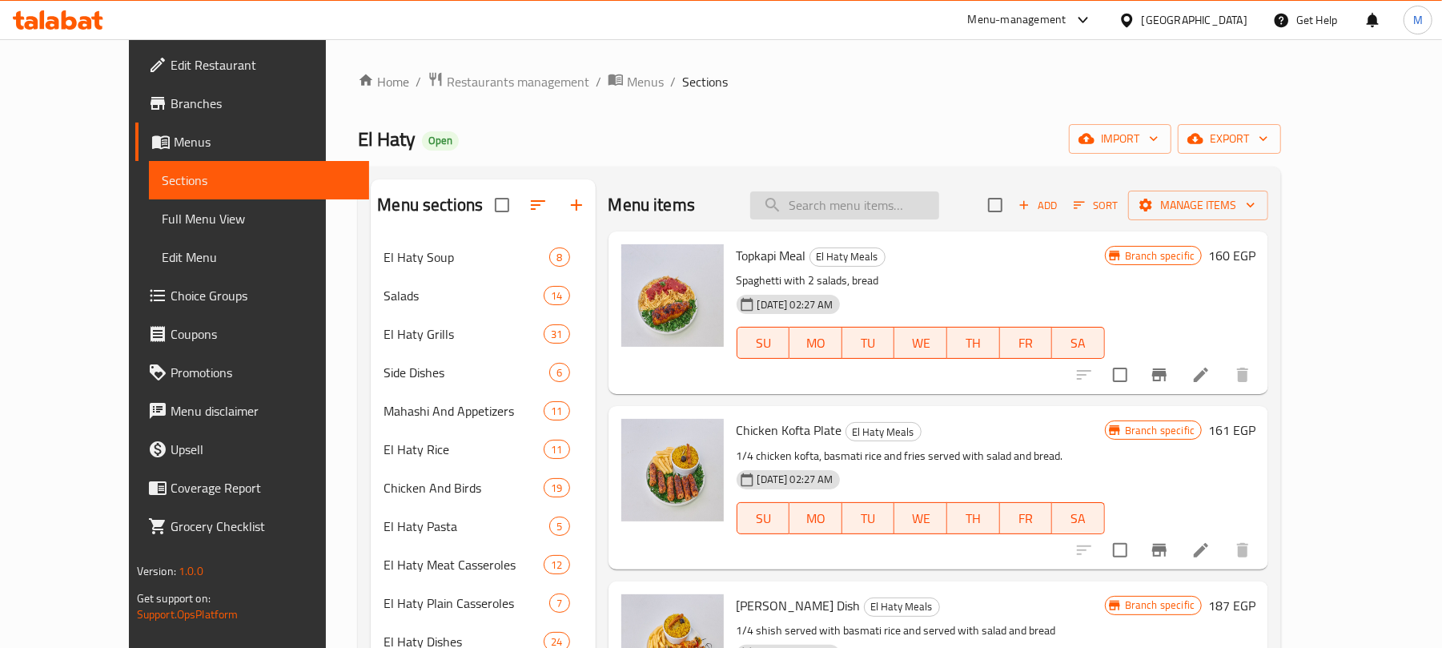
click at [887, 205] on input "search" at bounding box center [844, 205] width 189 height 28
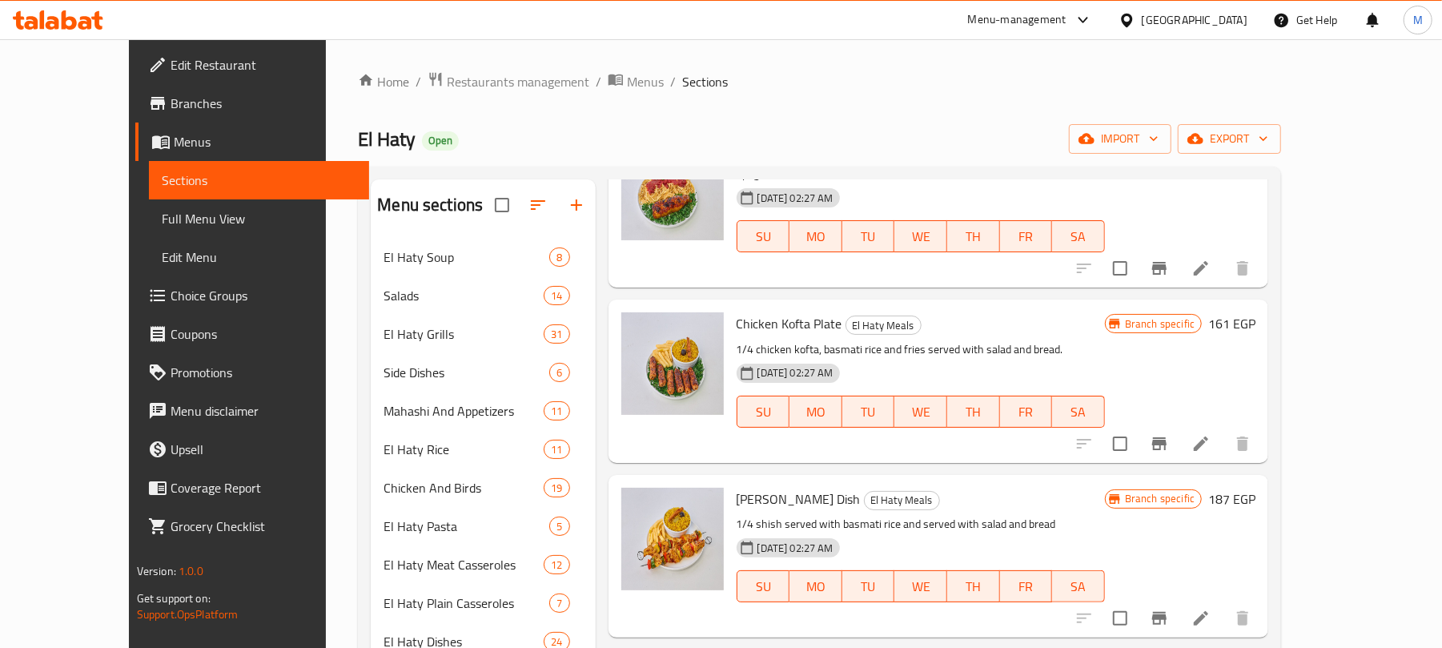
click at [782, 321] on span "Chicken Kofta Plate" at bounding box center [789, 323] width 106 height 24
copy h6 "Chicken Kofta Plate"
click at [781, 322] on span "Chicken Kofta Plate" at bounding box center [789, 323] width 106 height 24
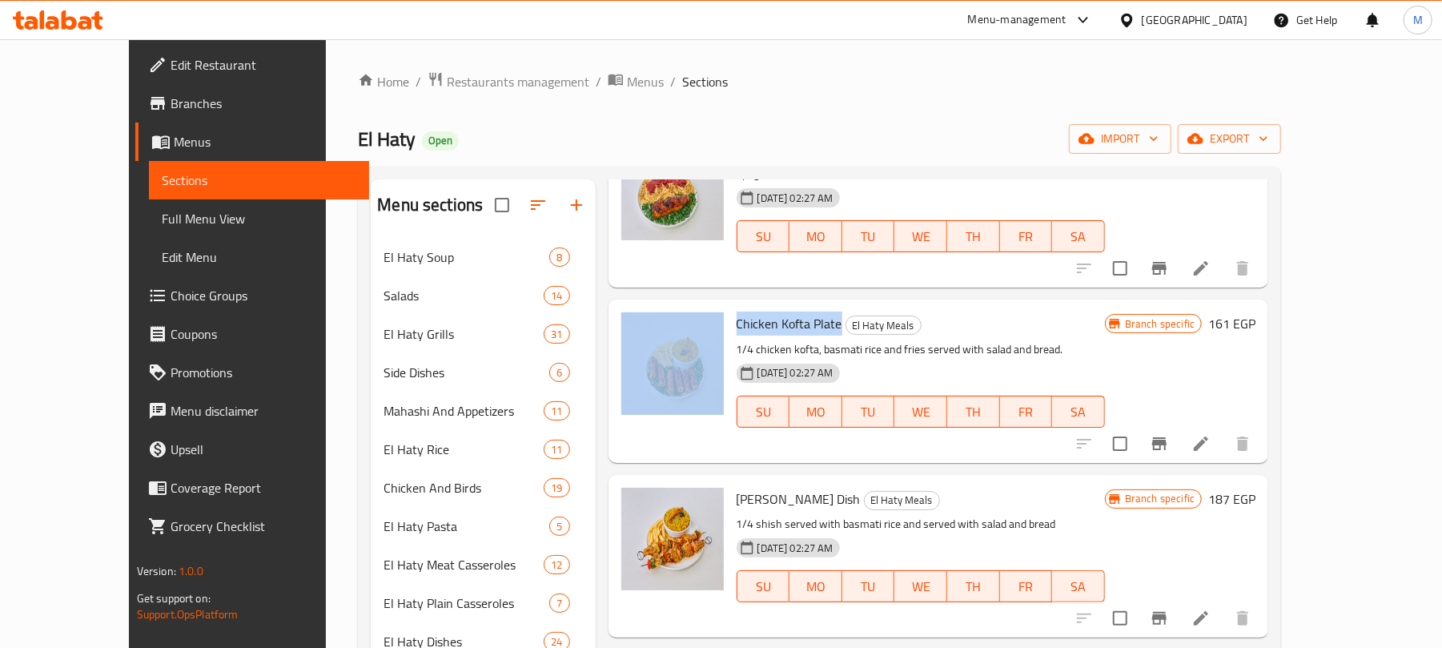
drag, startPoint x: 780, startPoint y: 322, endPoint x: 696, endPoint y: 317, distance: 84.2
click at [696, 318] on div "Chicken Kofta Plate El Haty Meals 1/4 chicken kofta, basmati rice and fries ser…" at bounding box center [939, 381] width 648 height 150
click at [736, 314] on span "Chicken Kofta Plate" at bounding box center [789, 323] width 106 height 24
drag, startPoint x: 778, startPoint y: 324, endPoint x: 674, endPoint y: 325, distance: 104.1
click at [674, 325] on div "Chicken Kofta Plate El Haty Meals 1/4 chicken kofta, basmati rice and fries ser…" at bounding box center [939, 381] width 648 height 150
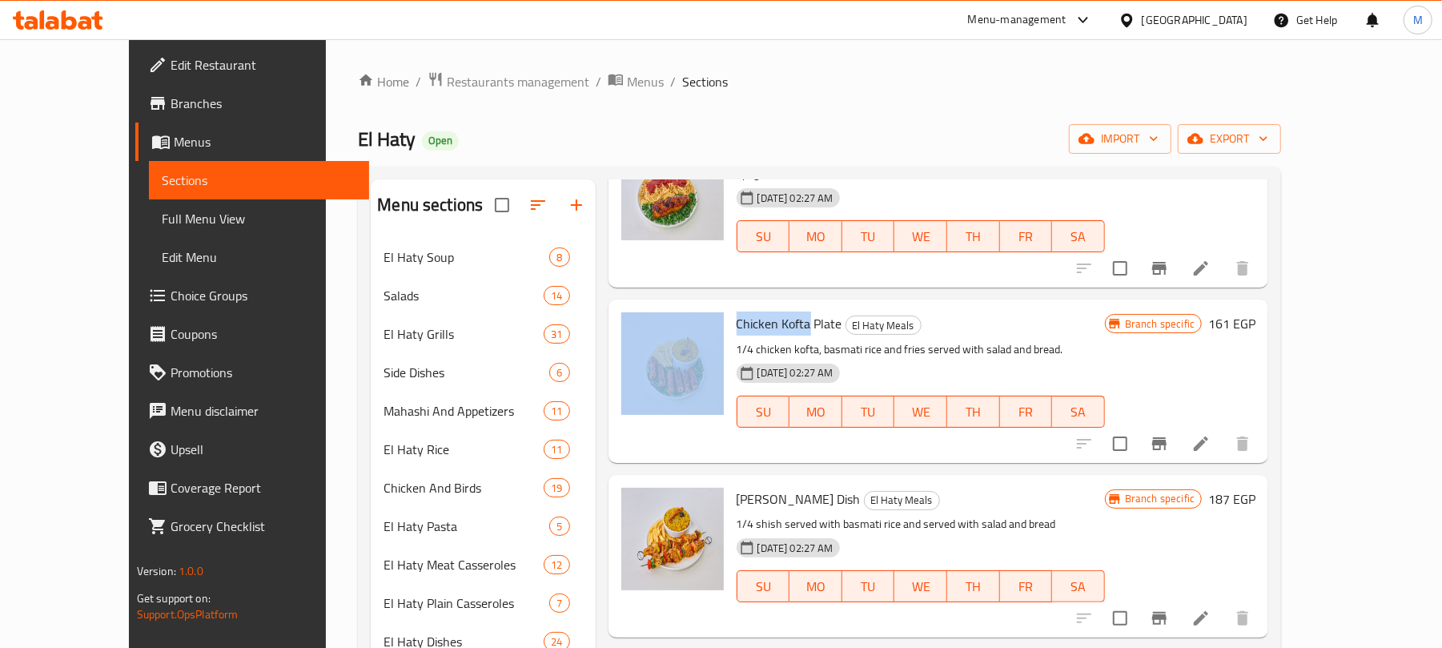
click at [736, 319] on span "Chicken Kofta Plate" at bounding box center [789, 323] width 106 height 24
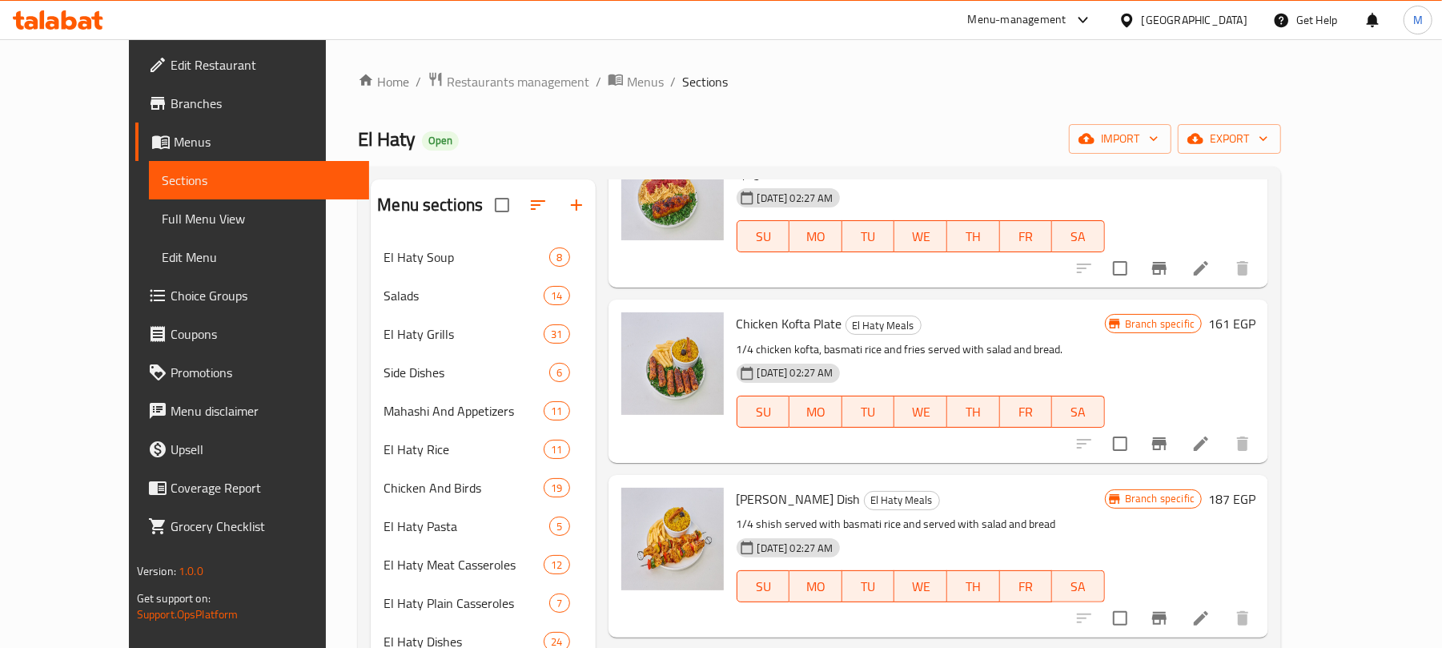
click at [784, 321] on span "Chicken Kofta Plate" at bounding box center [789, 323] width 106 height 24
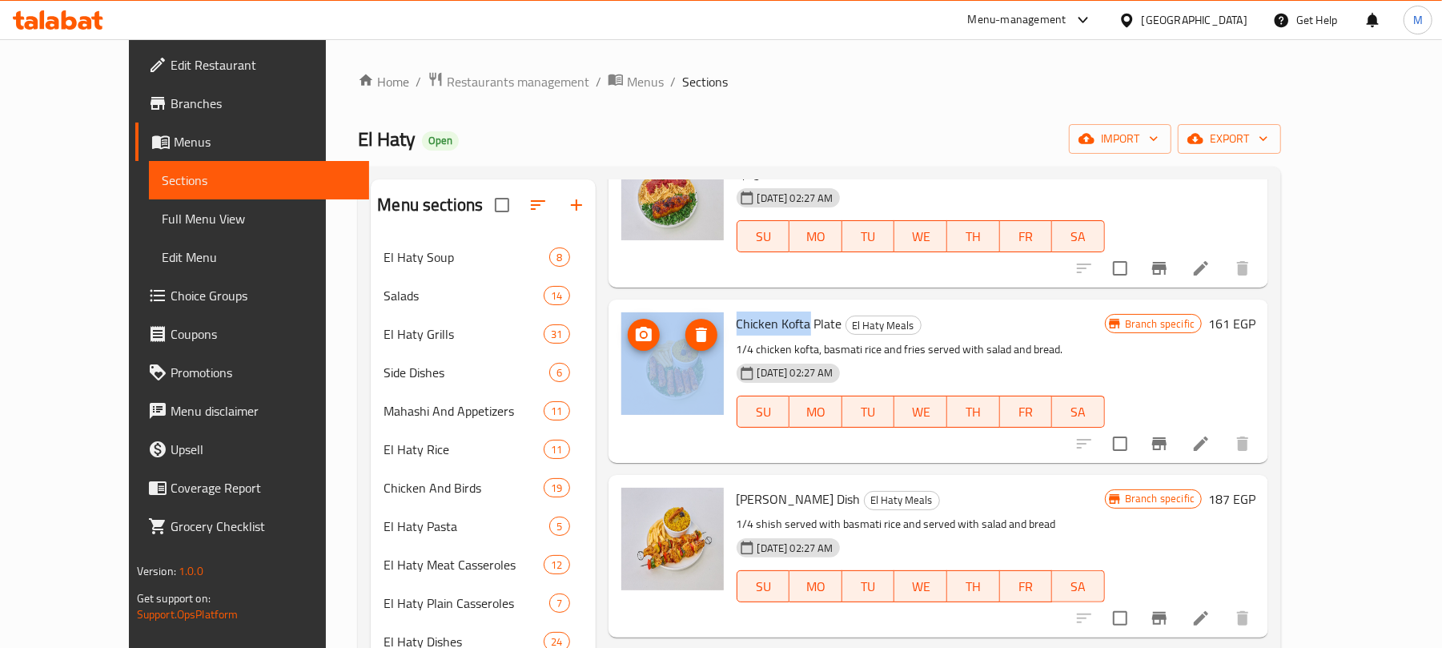
drag, startPoint x: 776, startPoint y: 322, endPoint x: 688, endPoint y: 325, distance: 88.1
click at [688, 325] on div "Chicken Kofta Plate El Haty Meals 1/4 chicken kofta, basmati rice and fries ser…" at bounding box center [939, 381] width 648 height 150
copy div "Chicken Kofta"
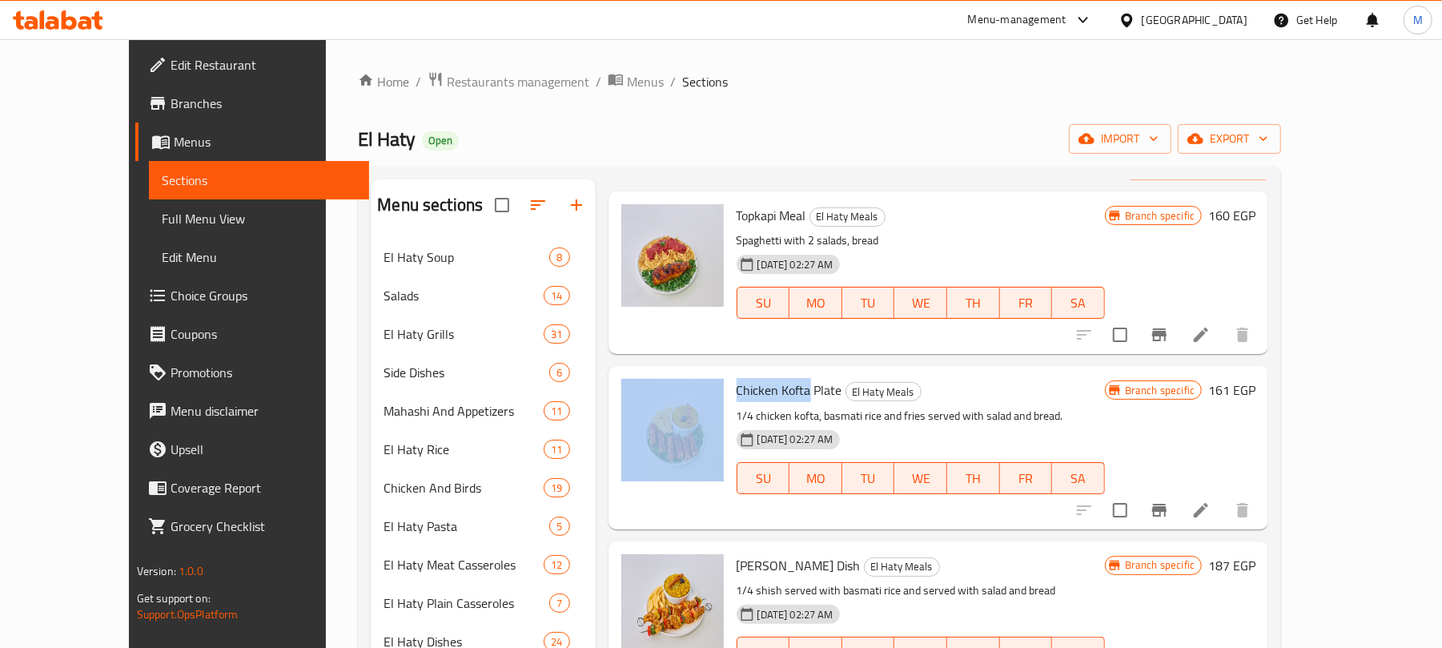
scroll to position [0, 0]
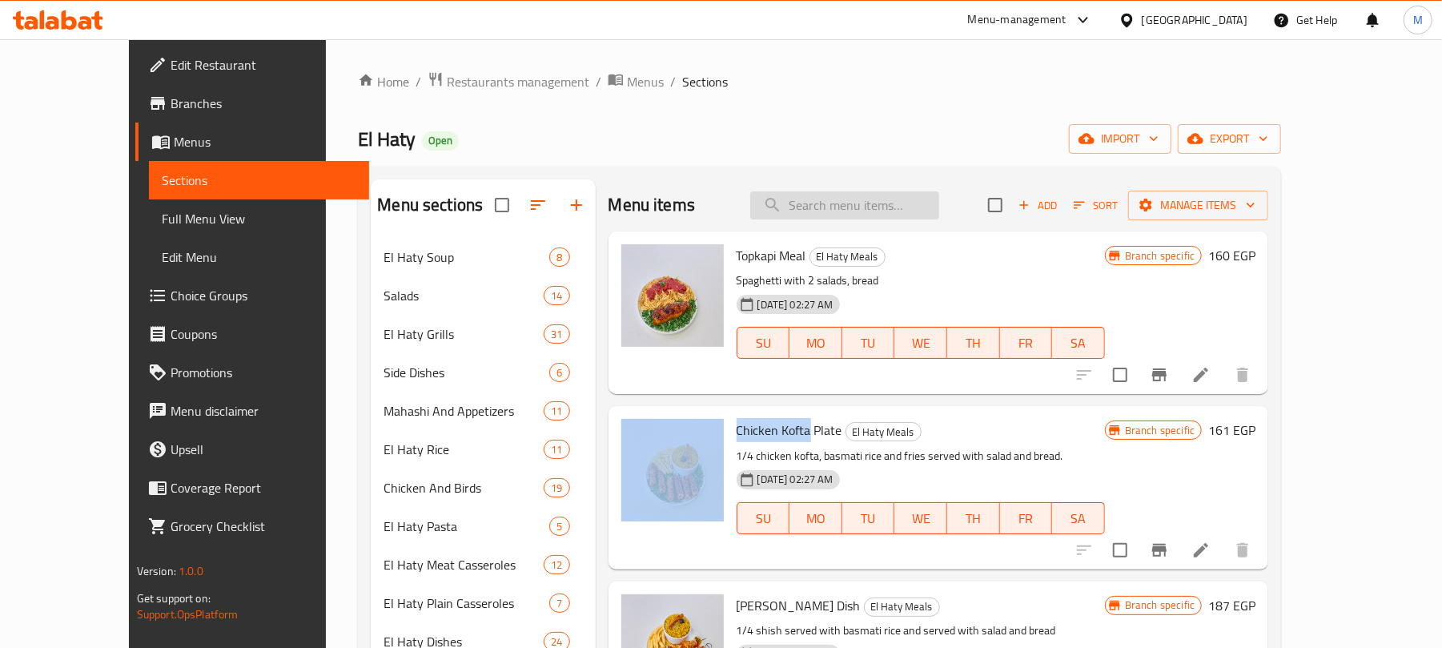
click at [873, 216] on input "search" at bounding box center [844, 205] width 189 height 28
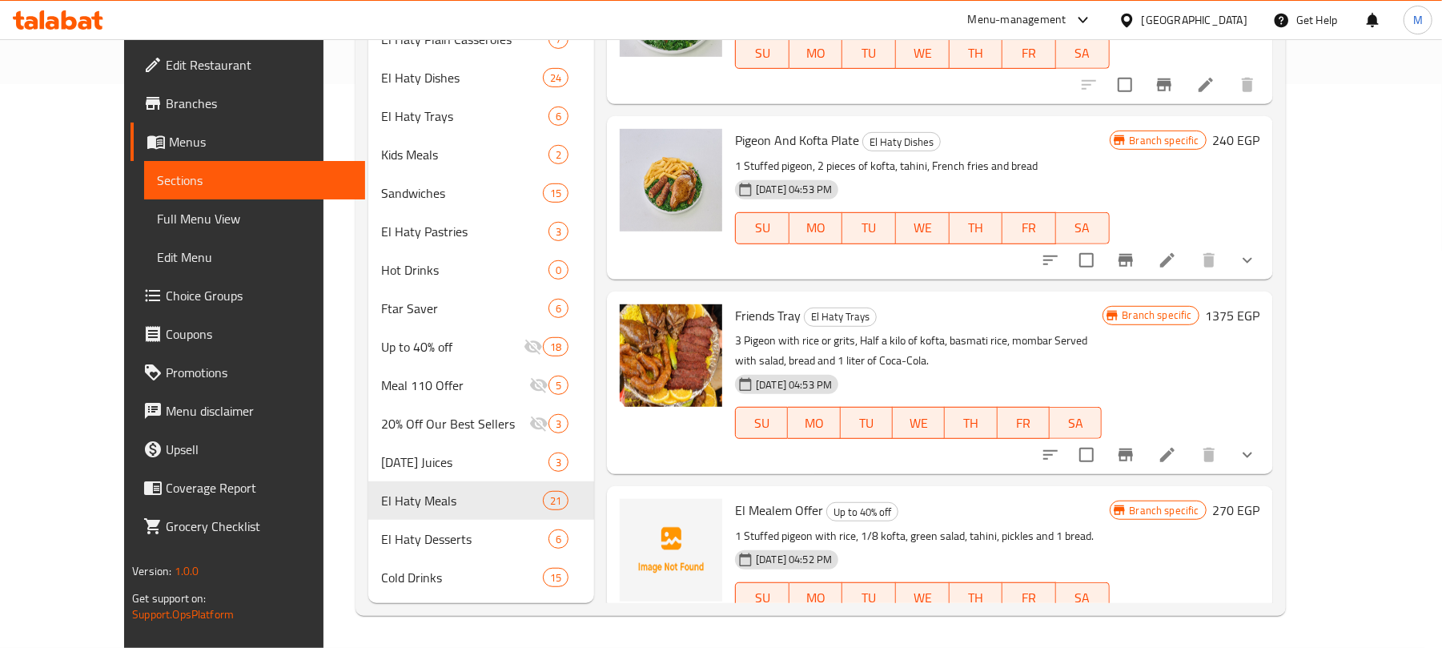
scroll to position [873, 0]
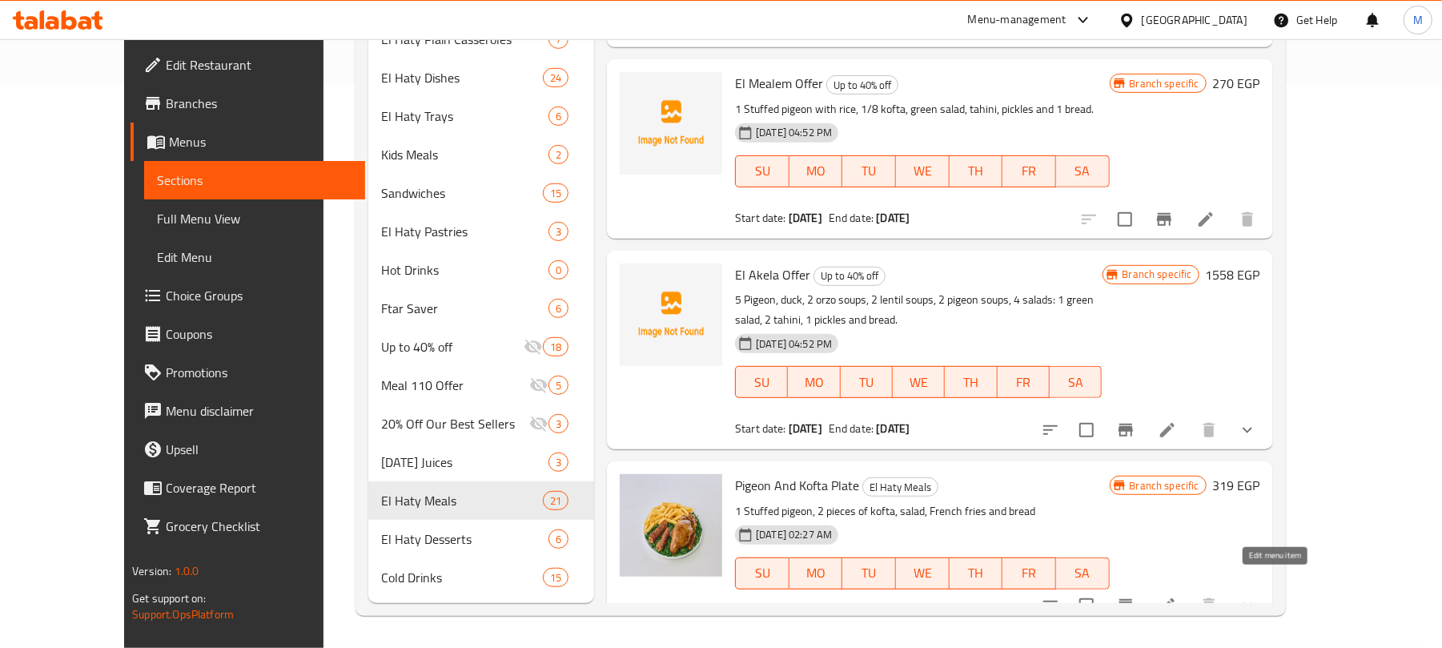
type input "Pigeon"
click at [1177, 596] on icon at bounding box center [1167, 605] width 19 height 19
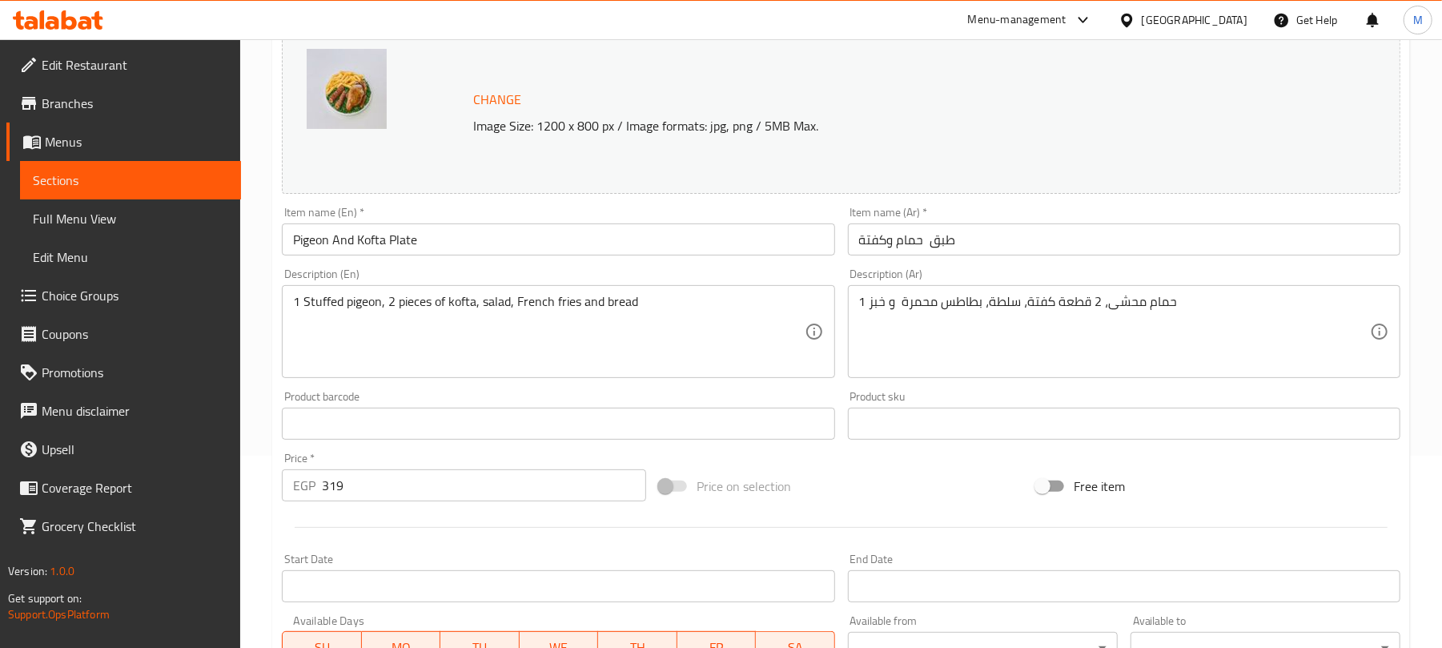
scroll to position [427, 0]
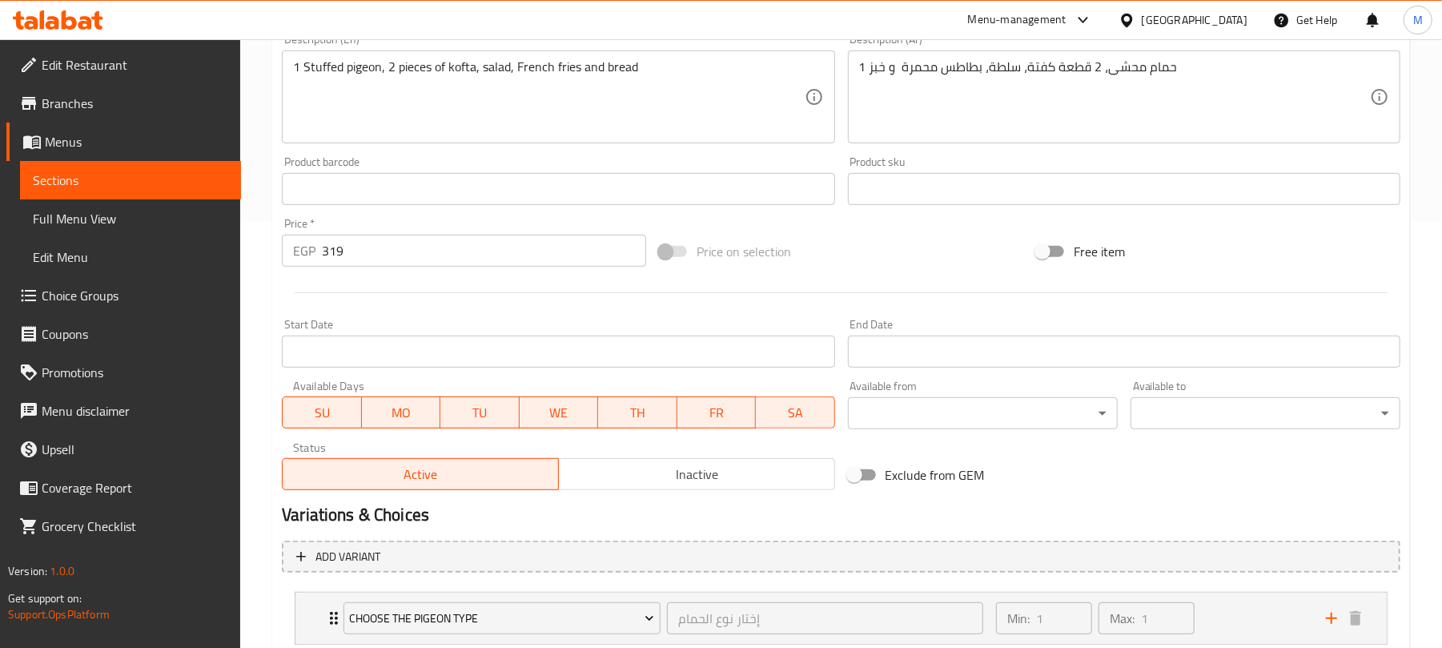
click at [698, 482] on span "Inactive" at bounding box center [696, 474] width 263 height 23
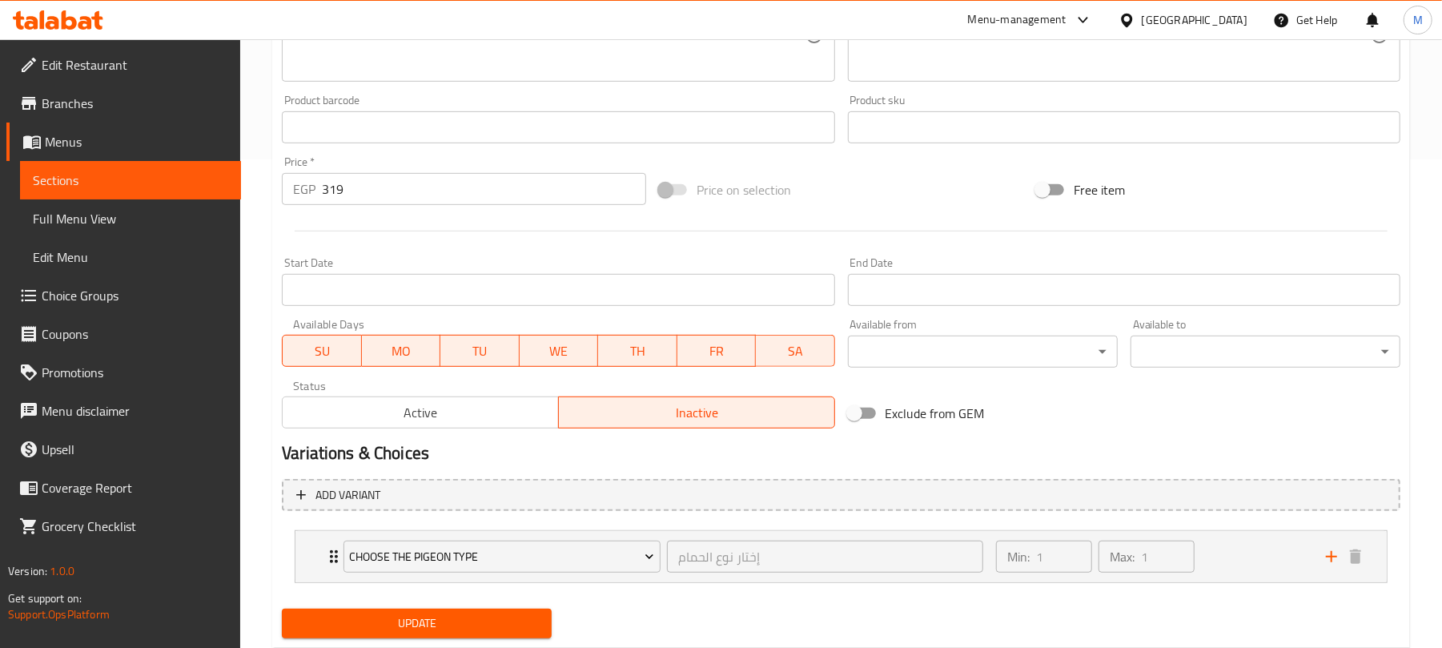
scroll to position [533, 0]
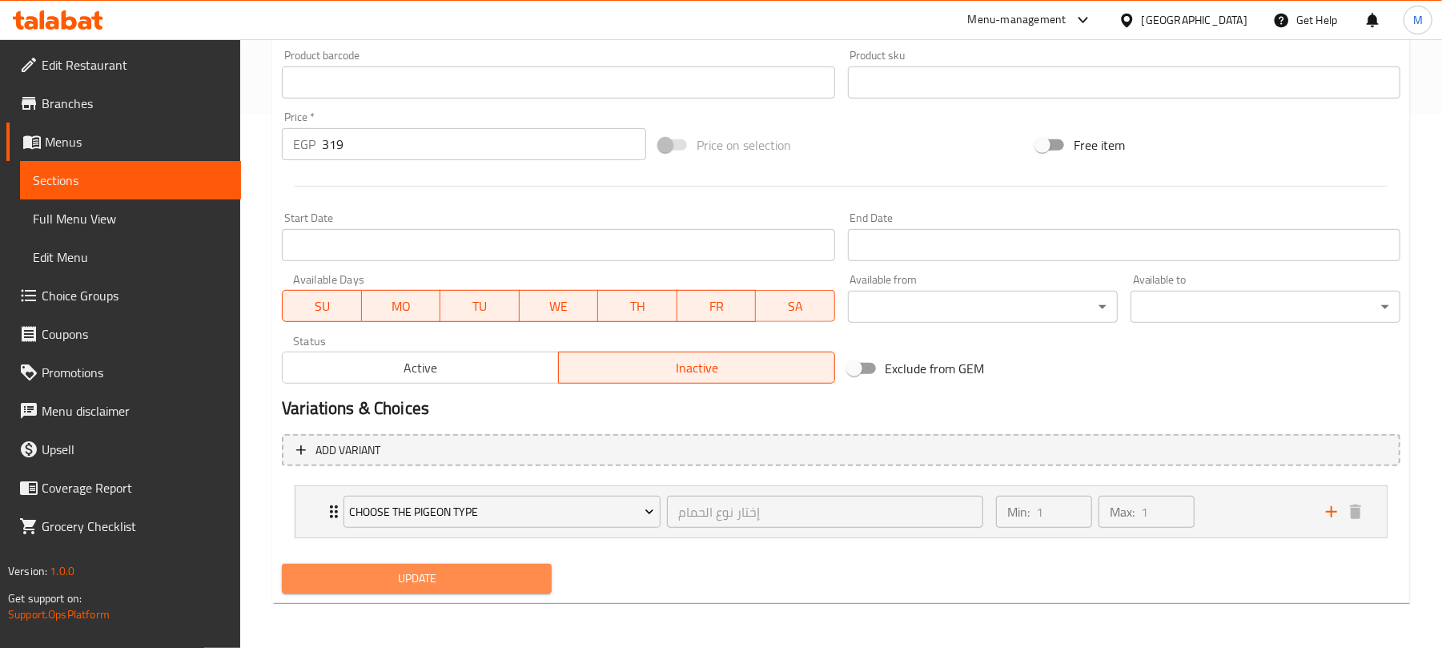
click at [535, 568] on button "Update" at bounding box center [417, 579] width 270 height 30
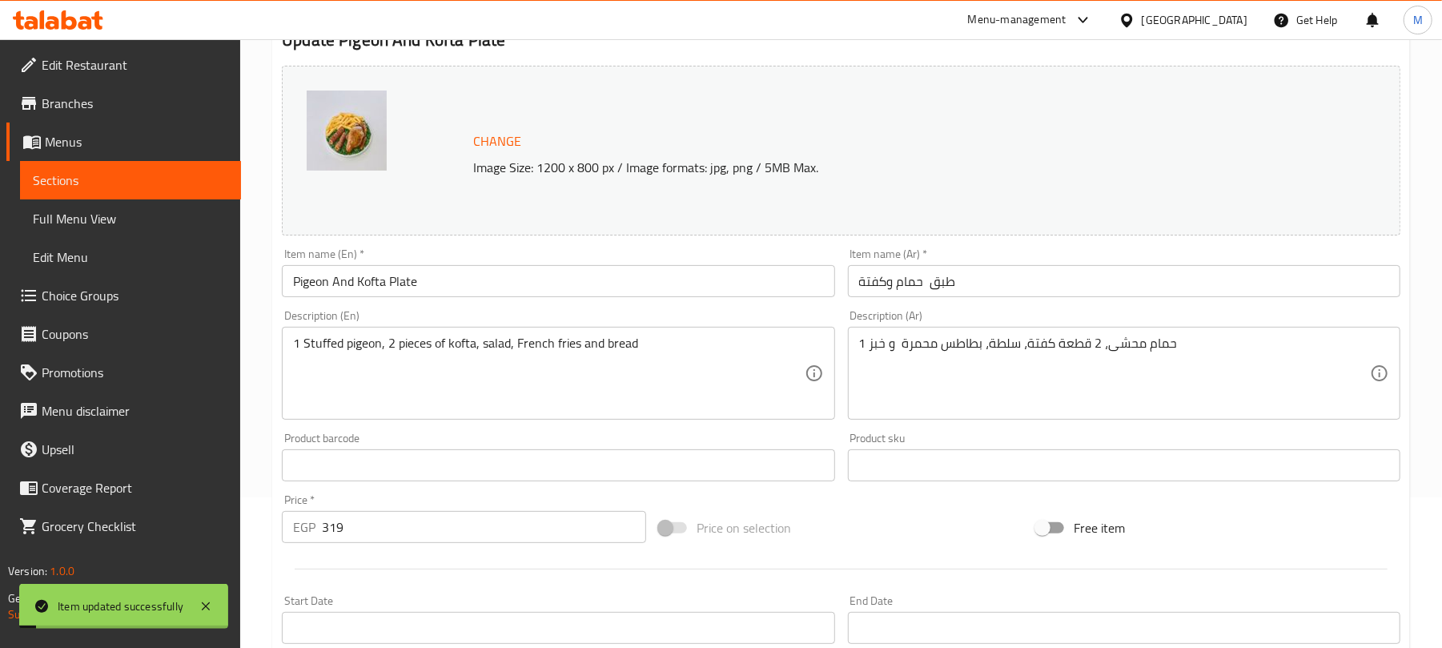
scroll to position [0, 0]
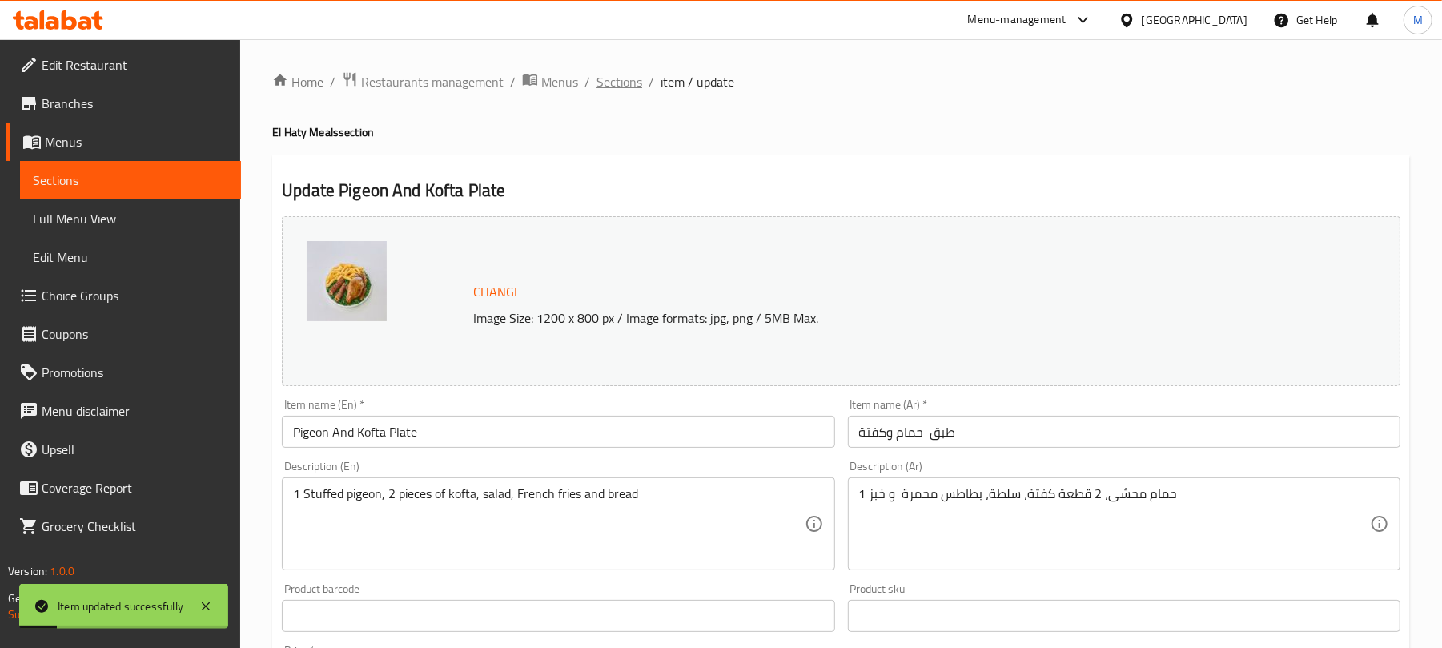
click at [634, 85] on span "Sections" at bounding box center [619, 81] width 46 height 19
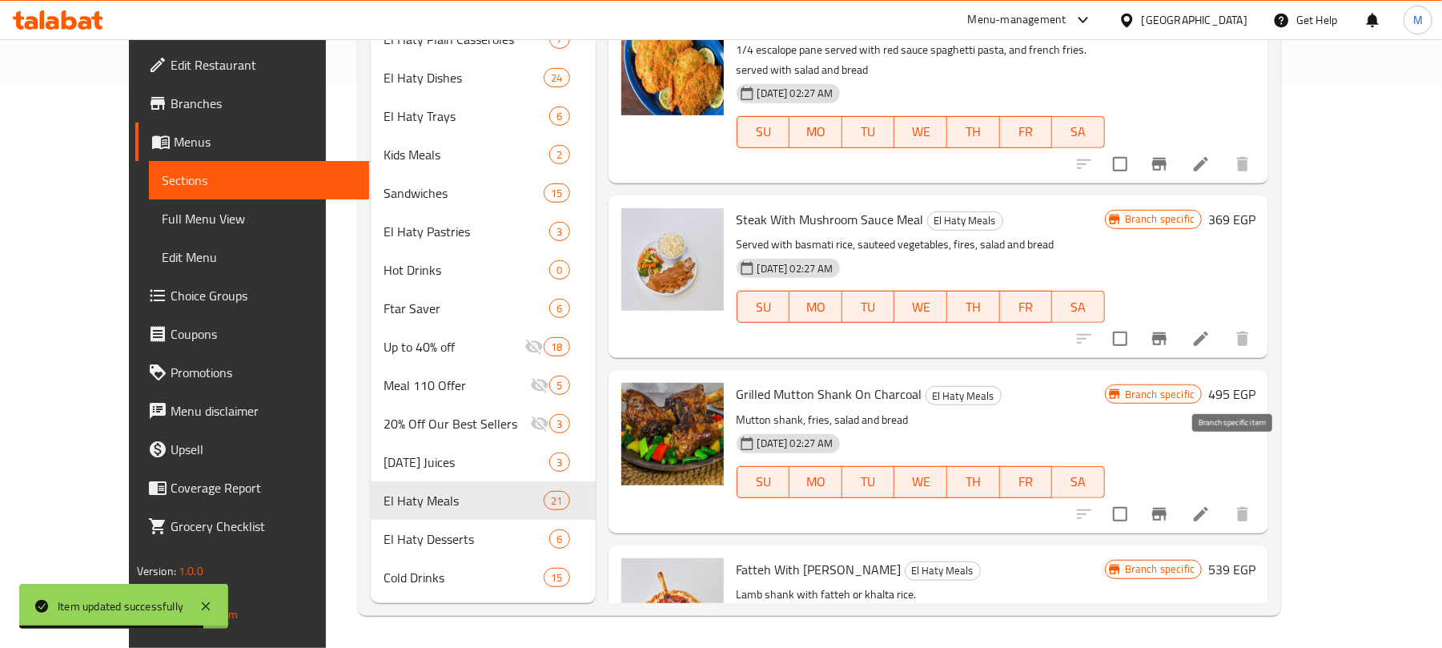
scroll to position [2745, 0]
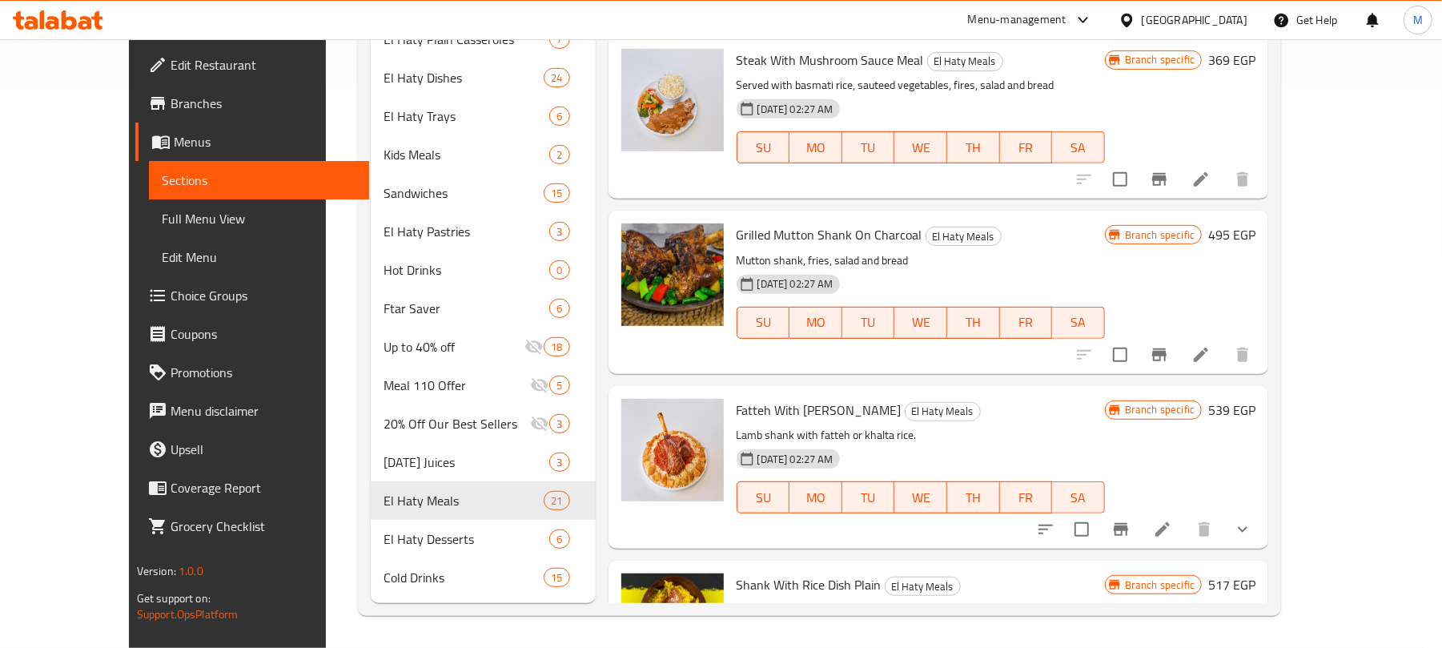
click at [135, 282] on link "Choice Groups" at bounding box center [252, 295] width 235 height 38
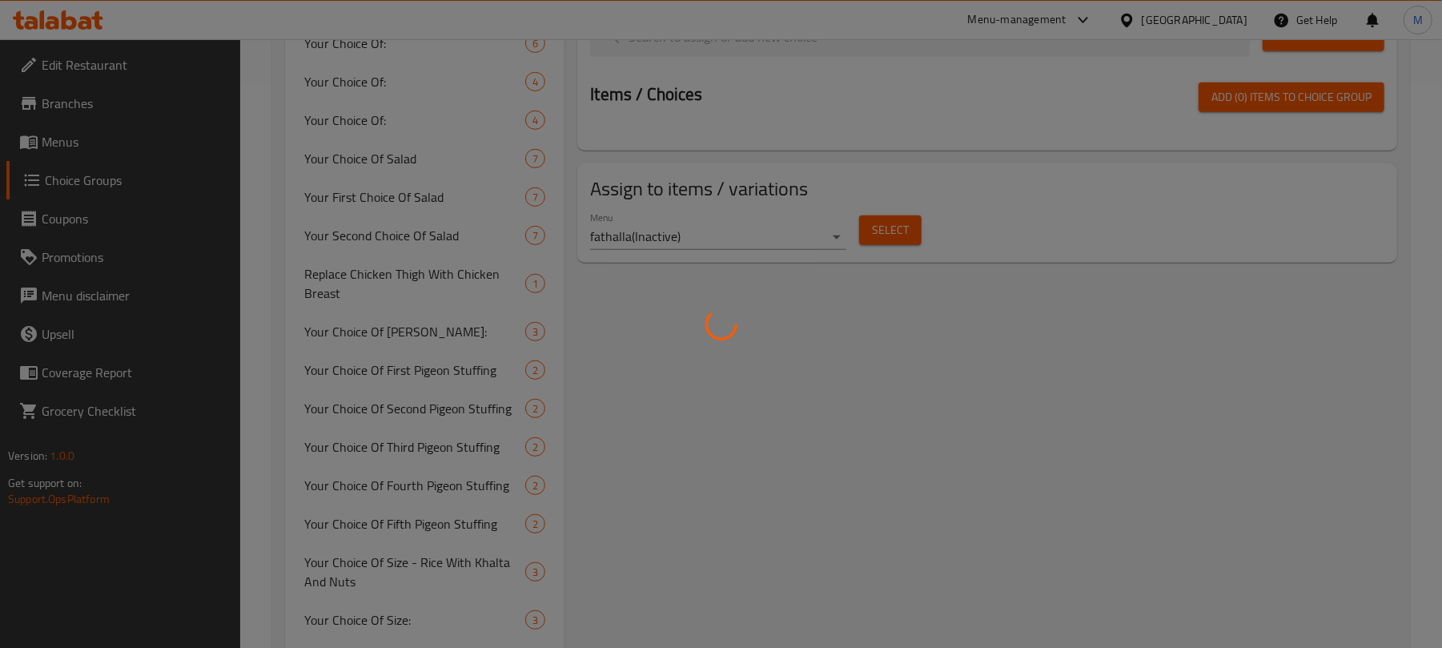
scroll to position [227, 0]
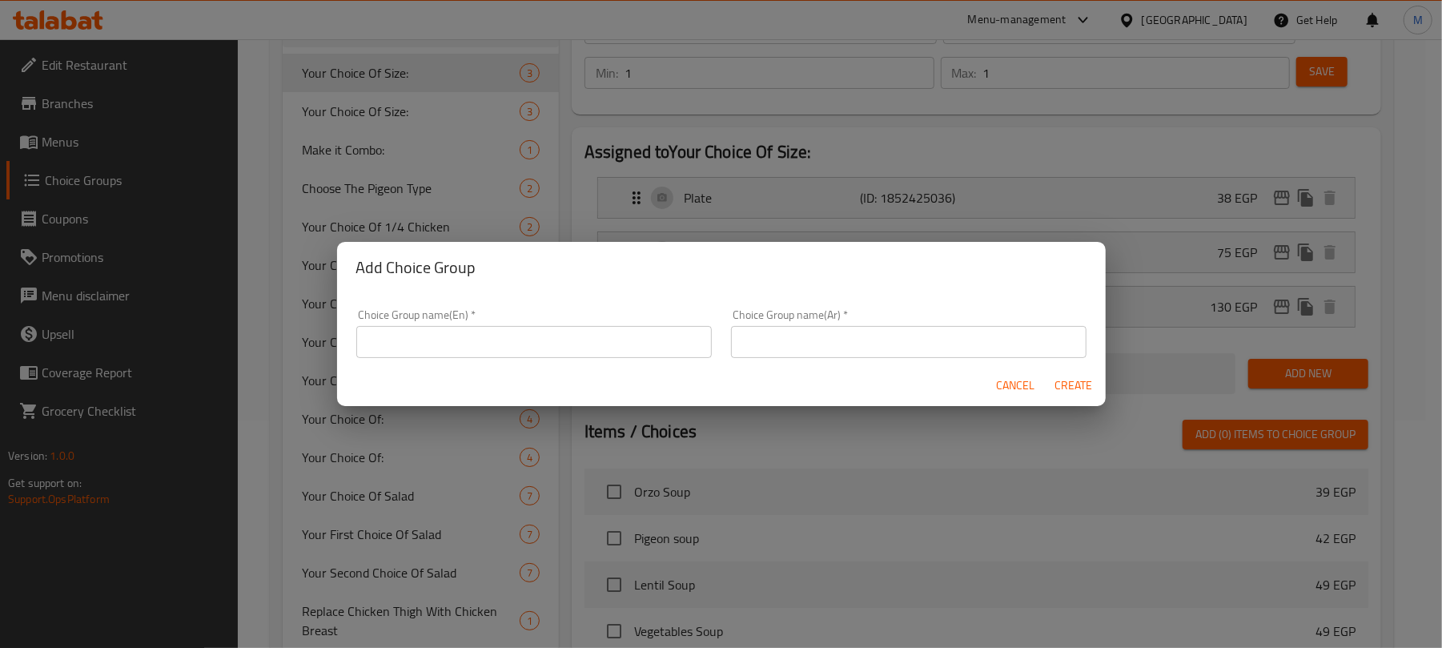
scroll to position [0, 0]
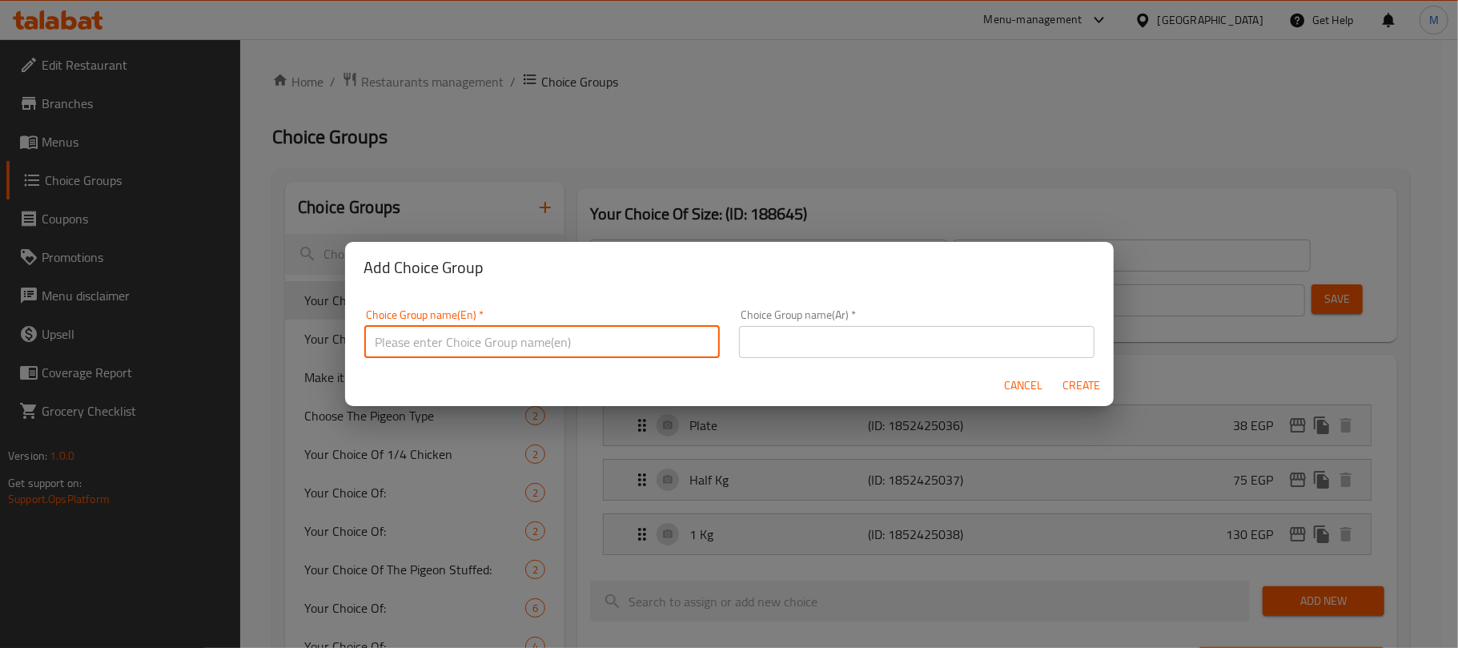
click at [572, 352] on input "text" at bounding box center [541, 342] width 355 height 32
type input "Your Choice of"
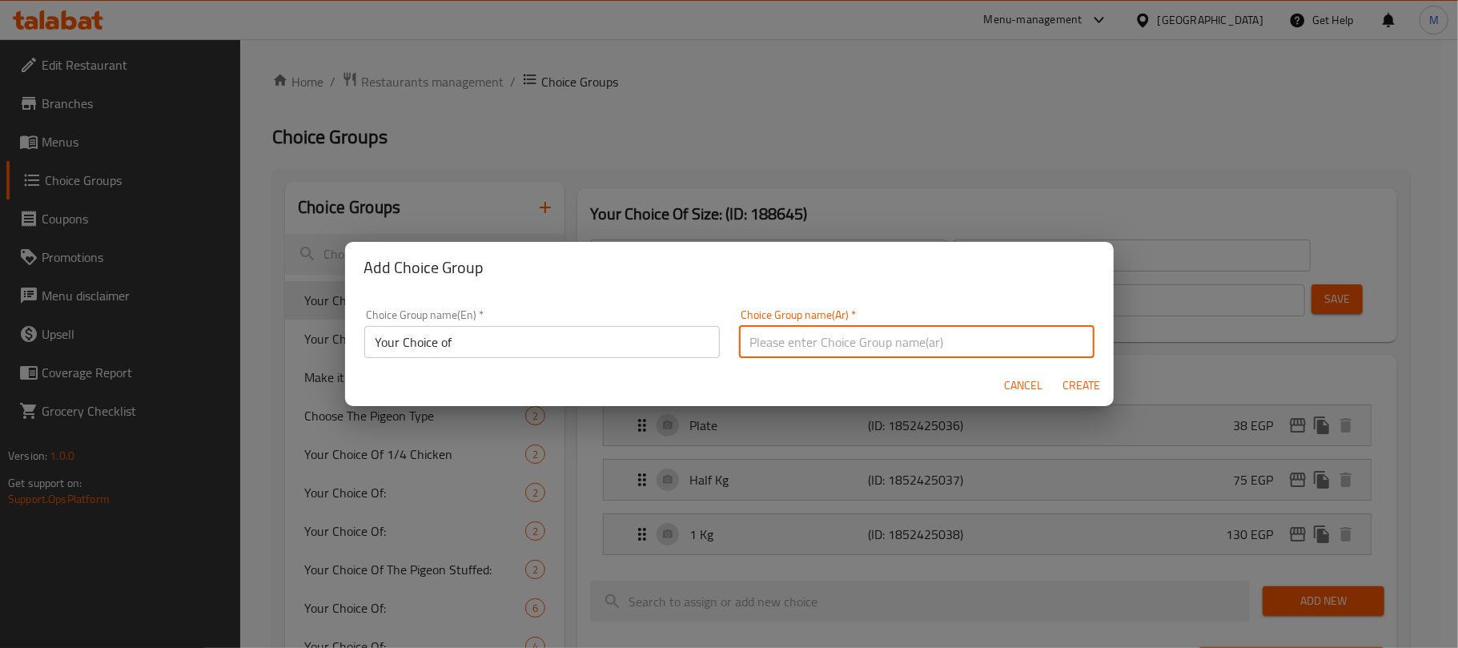
click at [807, 344] on input "text" at bounding box center [916, 342] width 355 height 32
type input "h"
type input "اختيارك من"
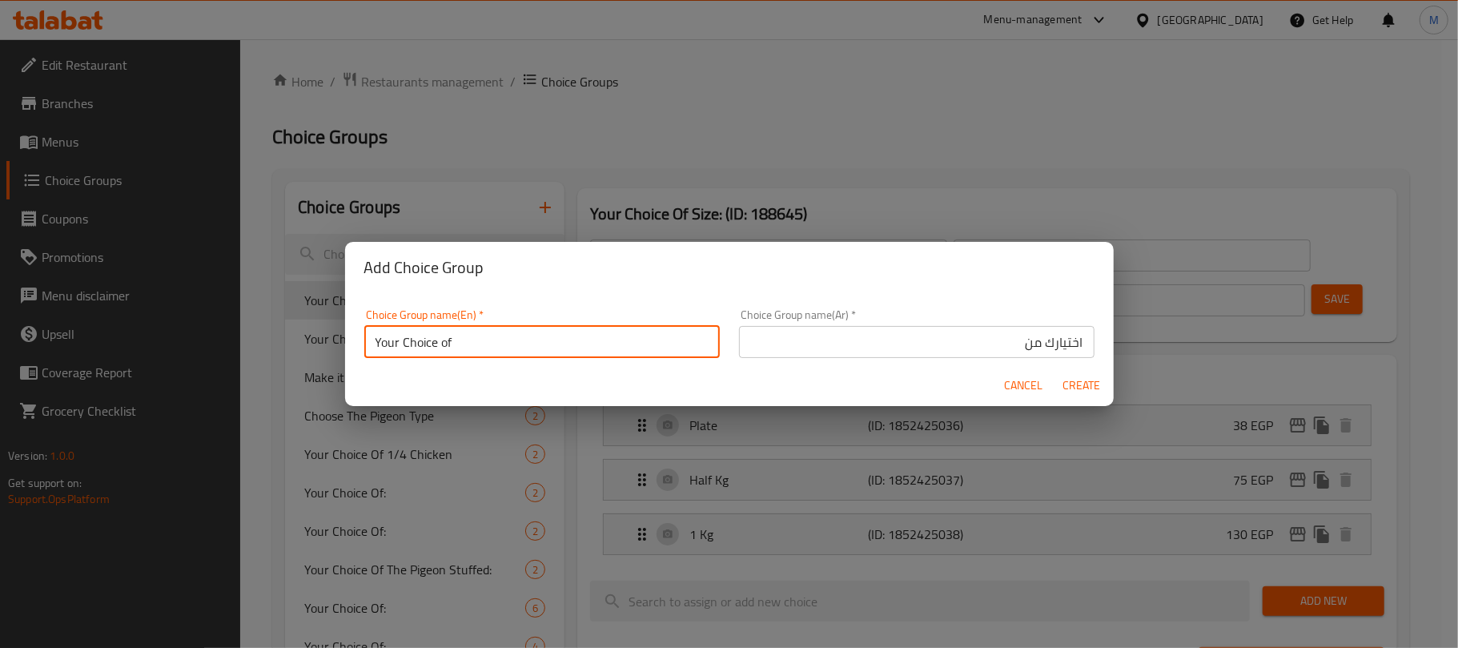
click at [606, 344] on input "Your Choice of" at bounding box center [541, 342] width 355 height 32
type input "Your Choice of :"
click at [935, 347] on input "اختيارك من" at bounding box center [916, 342] width 355 height 32
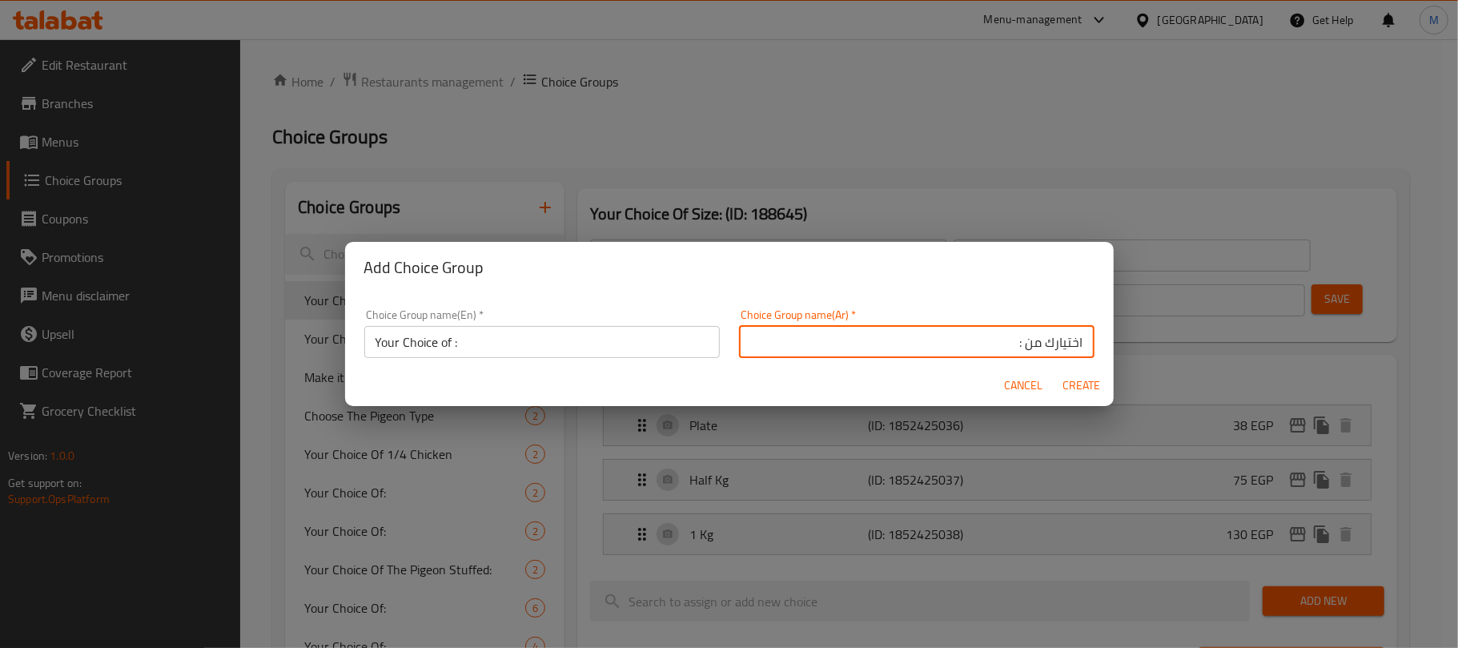
type input "اختيارك من :"
click at [1087, 388] on span "Create" at bounding box center [1081, 385] width 38 height 20
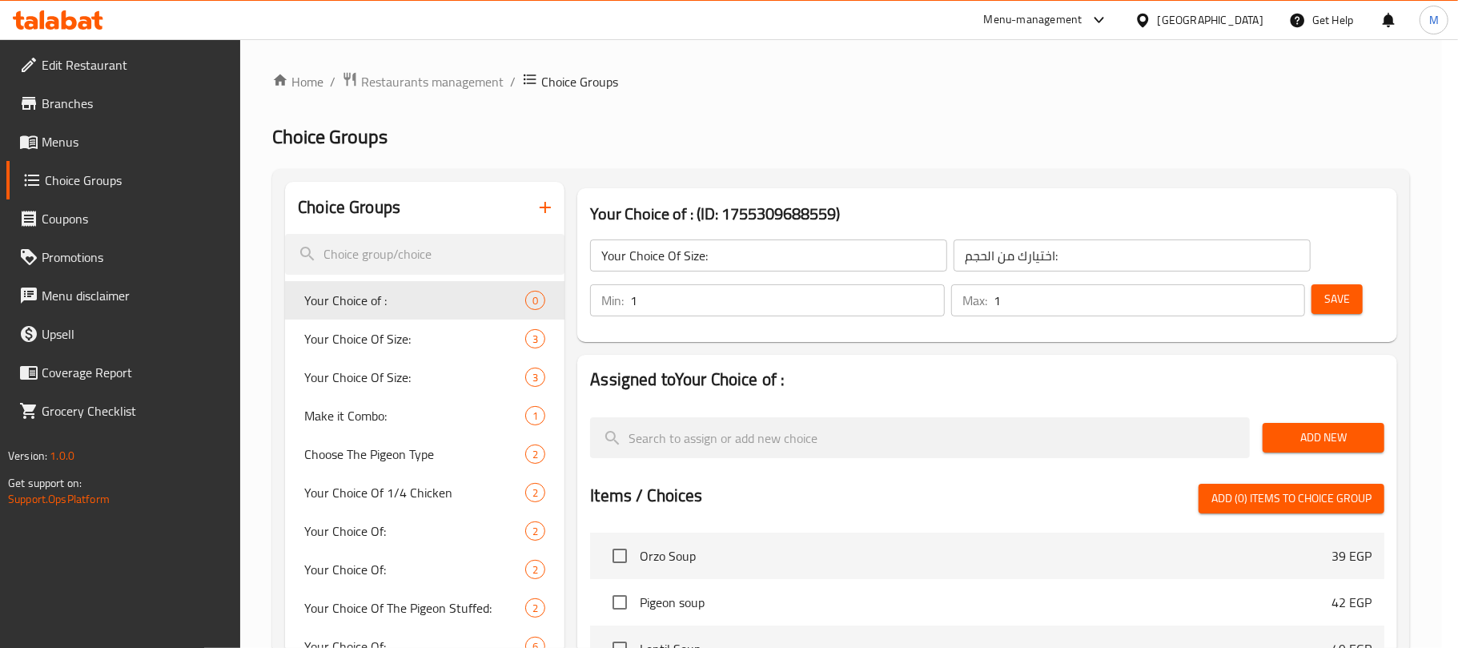
type input "Your Choice of :"
type input "اختيارك من :"
type input "0"
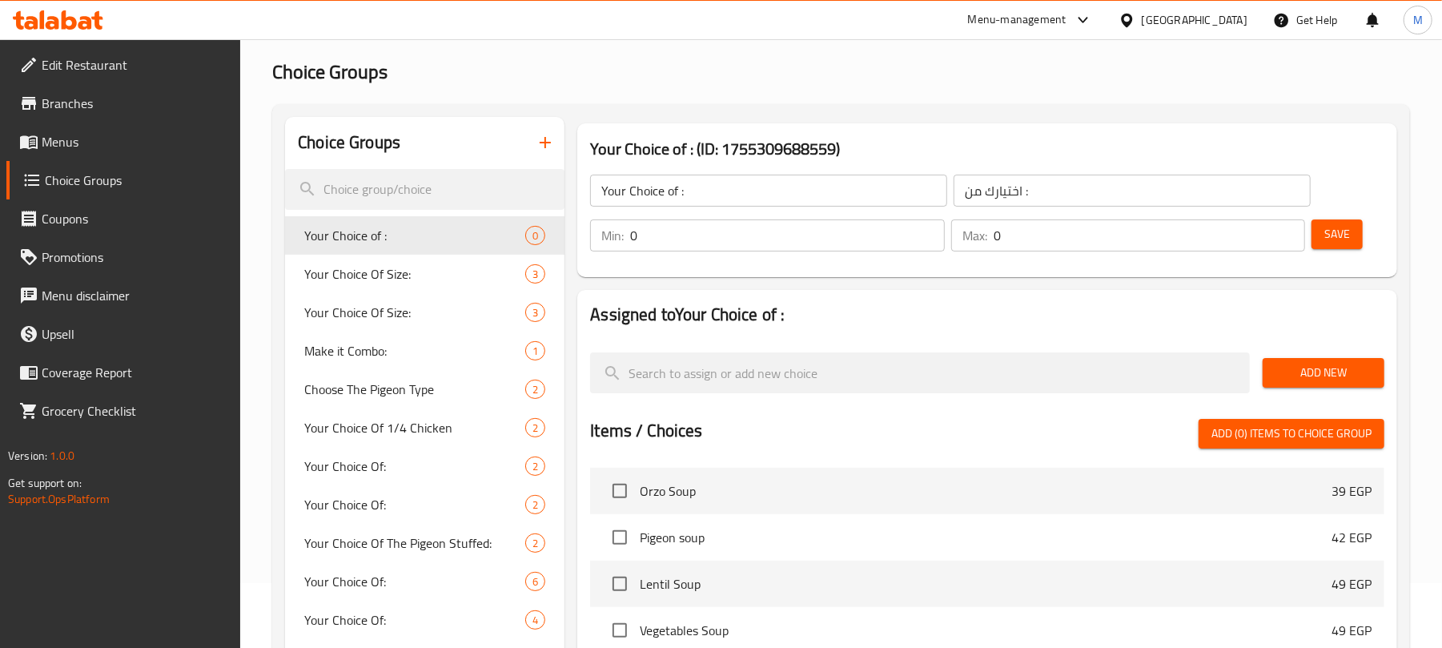
scroll to position [106, 0]
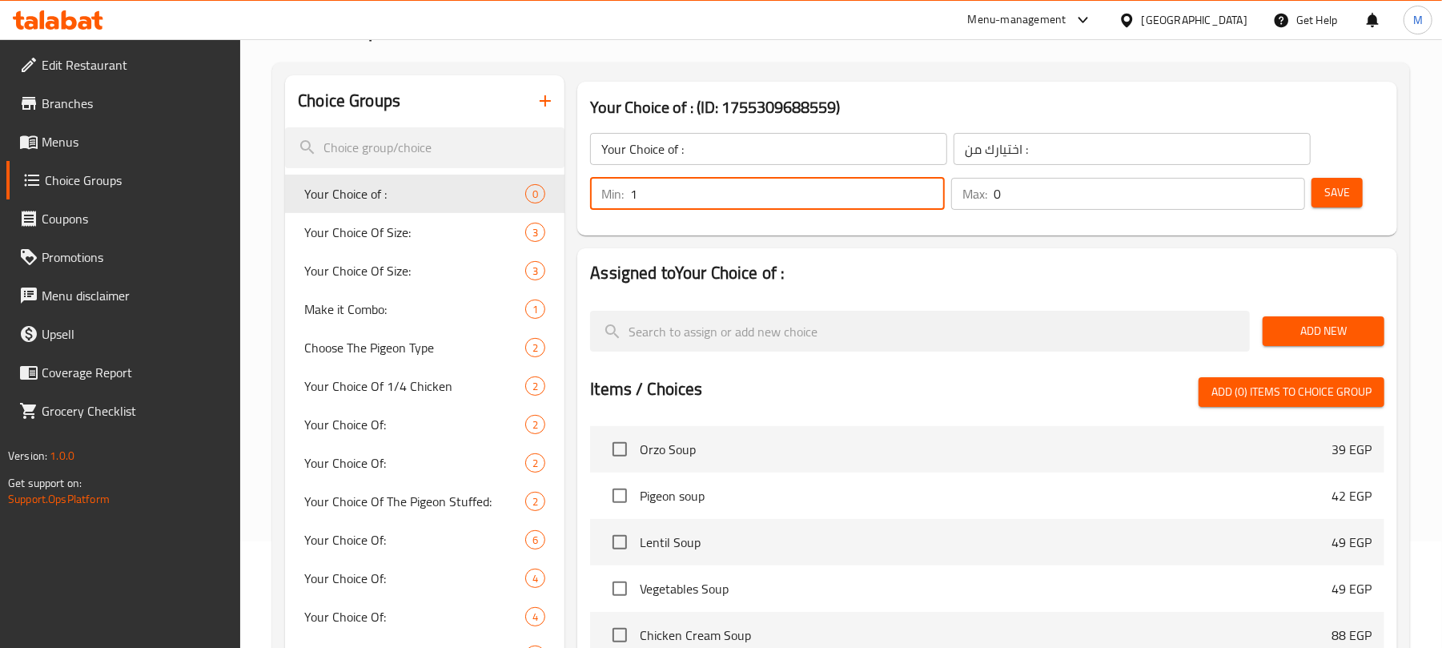
type input "1"
click at [923, 192] on input "1" at bounding box center [787, 194] width 314 height 32
type input "1"
click at [1287, 189] on input "1" at bounding box center [1148, 194] width 311 height 32
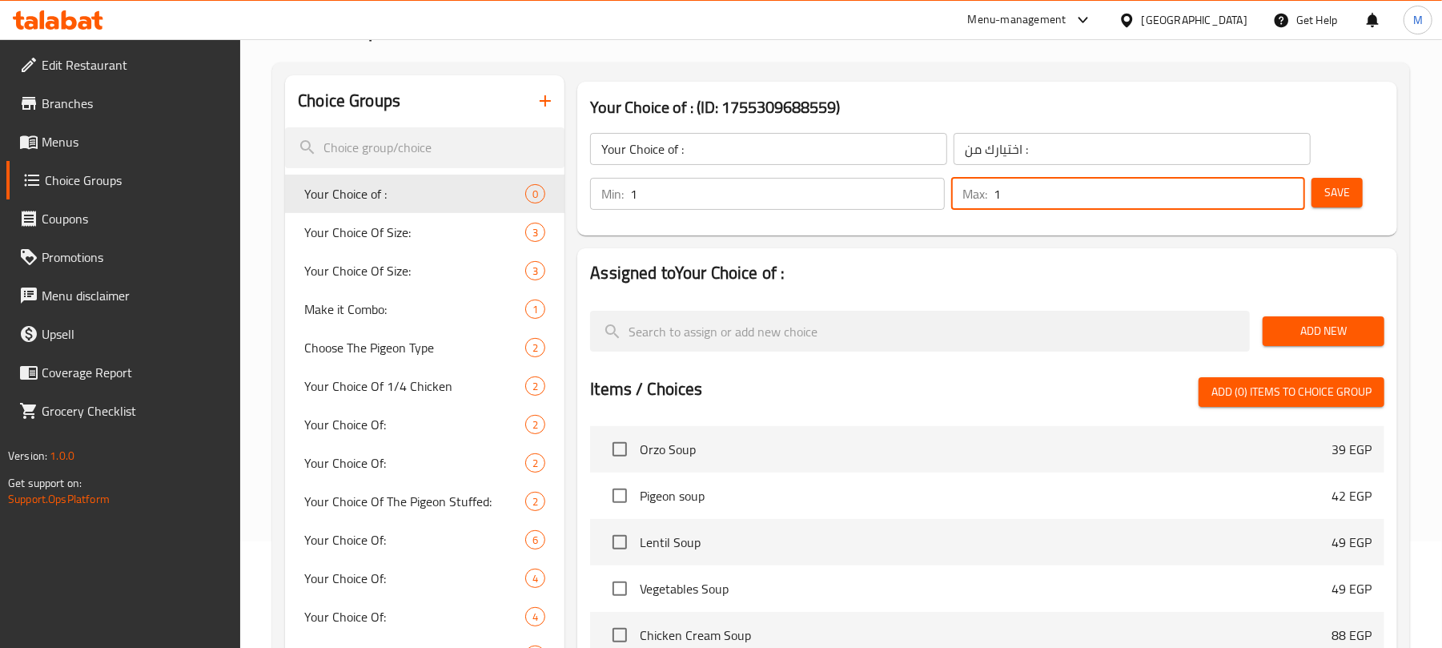
click at [1332, 343] on button "Add New" at bounding box center [1323, 331] width 122 height 30
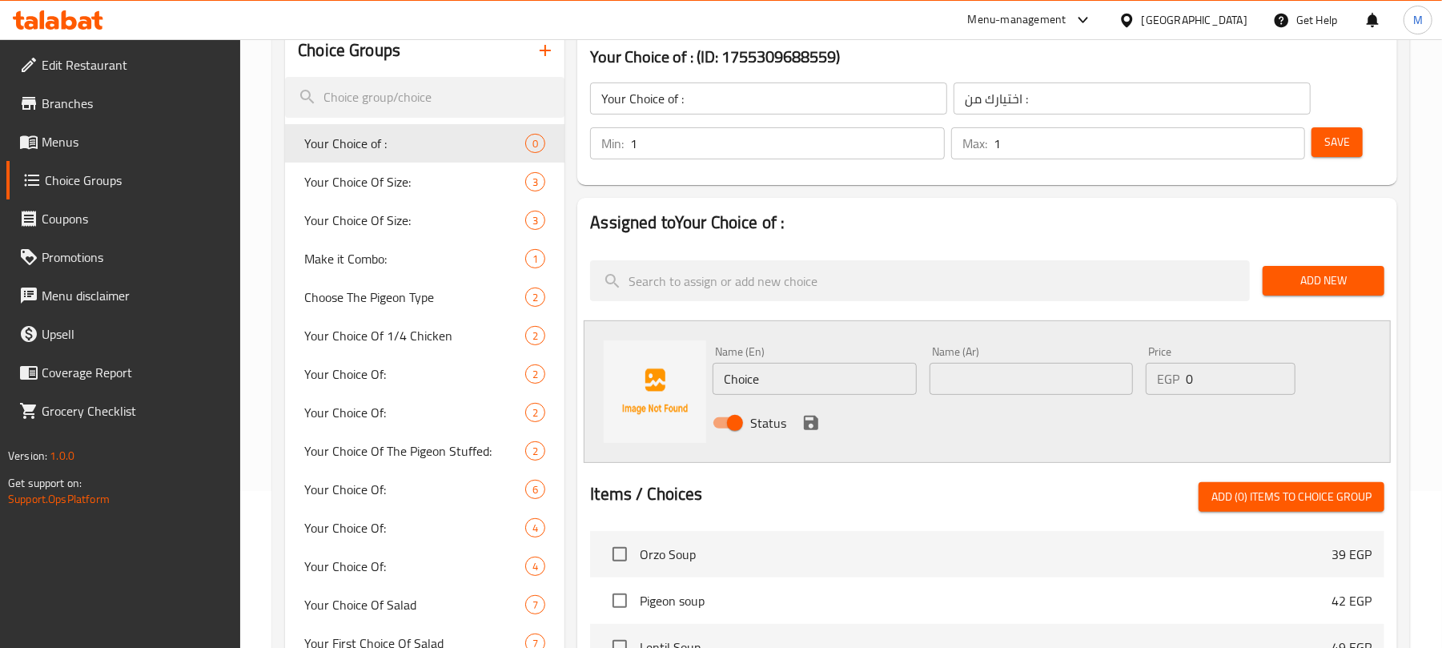
scroll to position [213, 0]
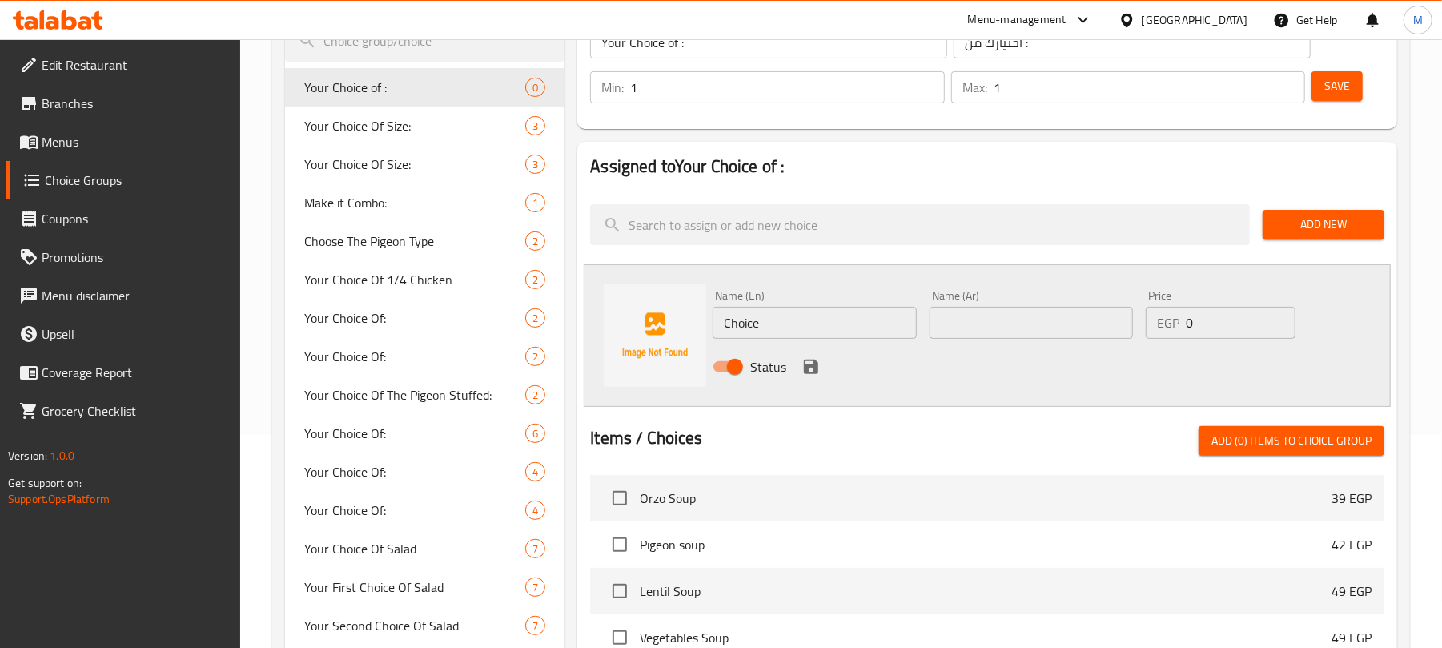
click at [818, 367] on icon "save" at bounding box center [810, 366] width 19 height 19
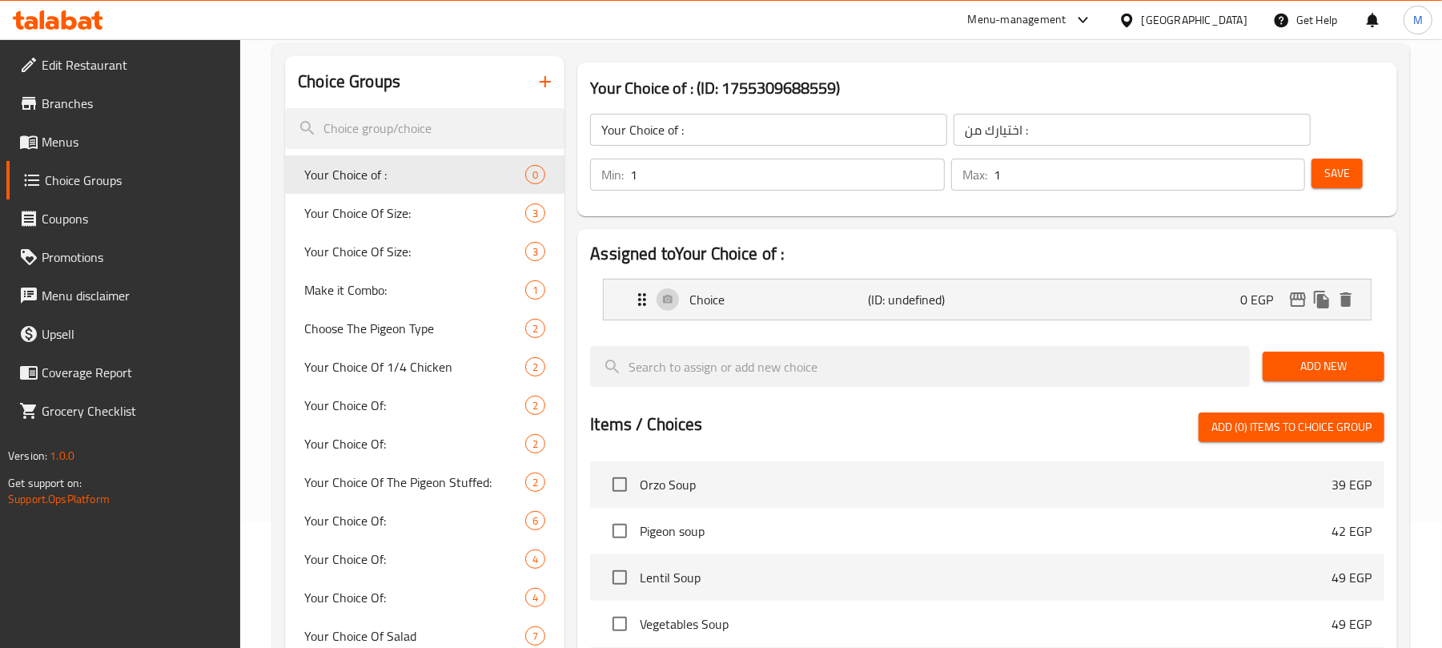
scroll to position [106, 0]
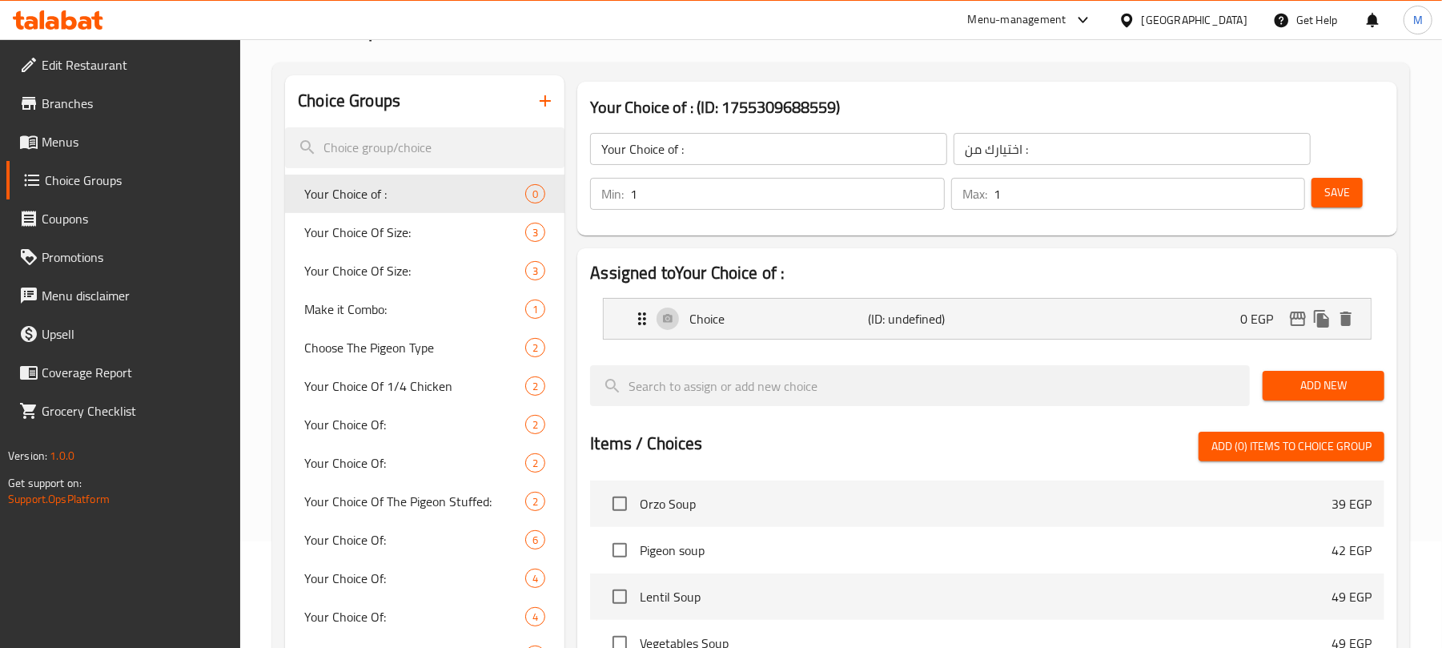
click at [1278, 375] on span "Add New" at bounding box center [1323, 385] width 96 height 20
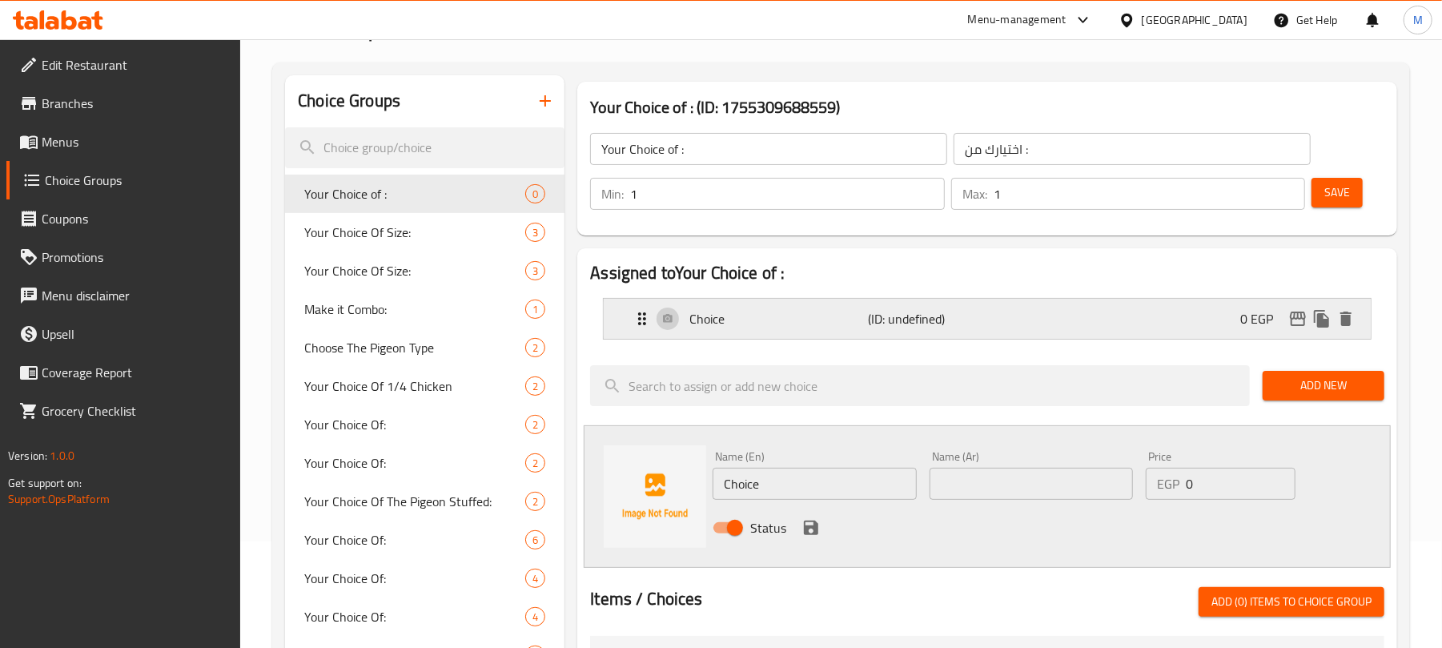
click at [759, 333] on div "Choice (ID: undefined) 0 EGP" at bounding box center [991, 319] width 719 height 40
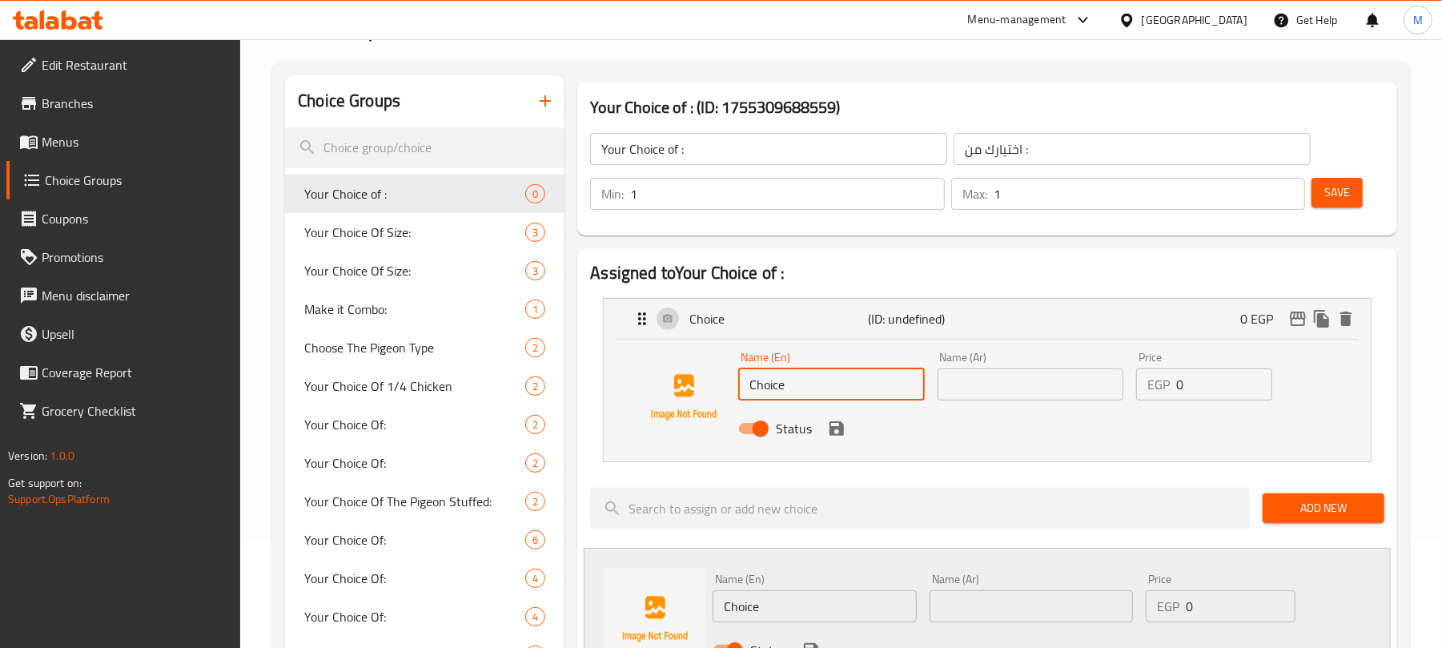
drag, startPoint x: 817, startPoint y: 389, endPoint x: 731, endPoint y: 386, distance: 85.7
click at [731, 386] on div "Name (En) Choice Name (En) Name (Ar) Name (Ar) Price EGP 0 Price Status" at bounding box center [987, 397] width 716 height 109
type input "ٌ"
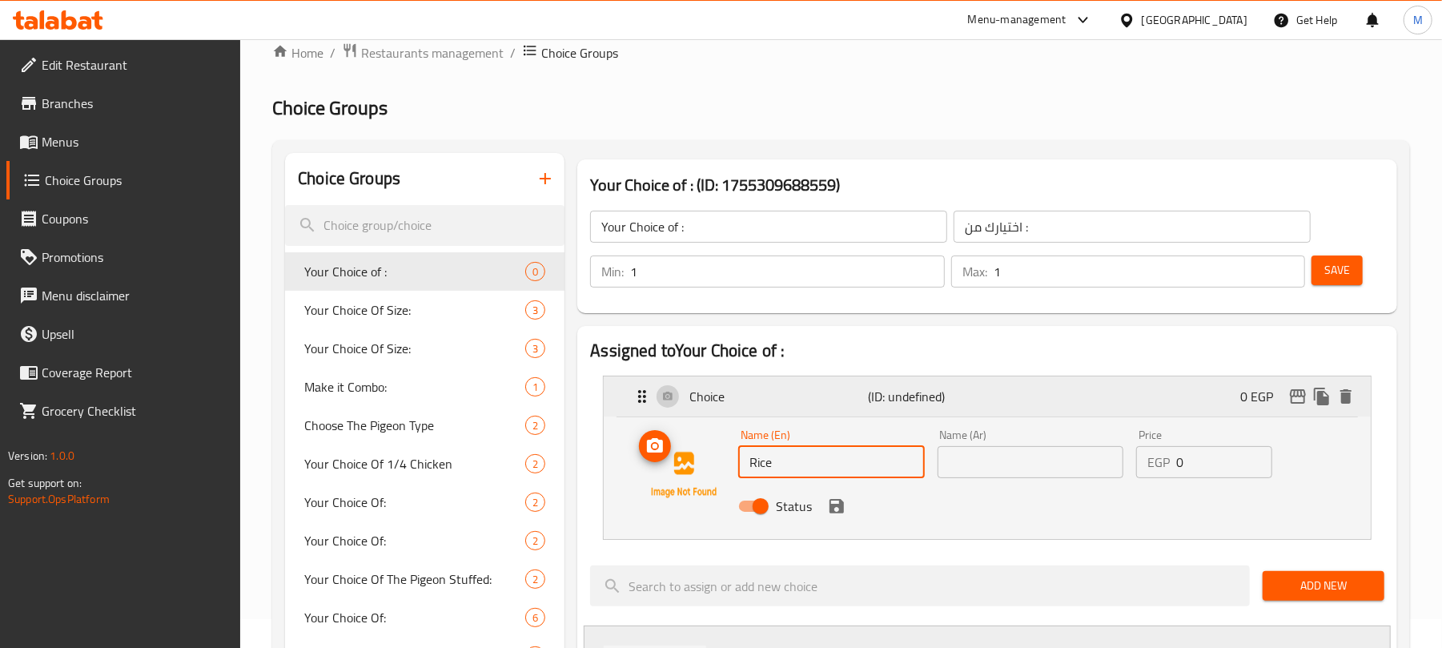
scroll to position [0, 0]
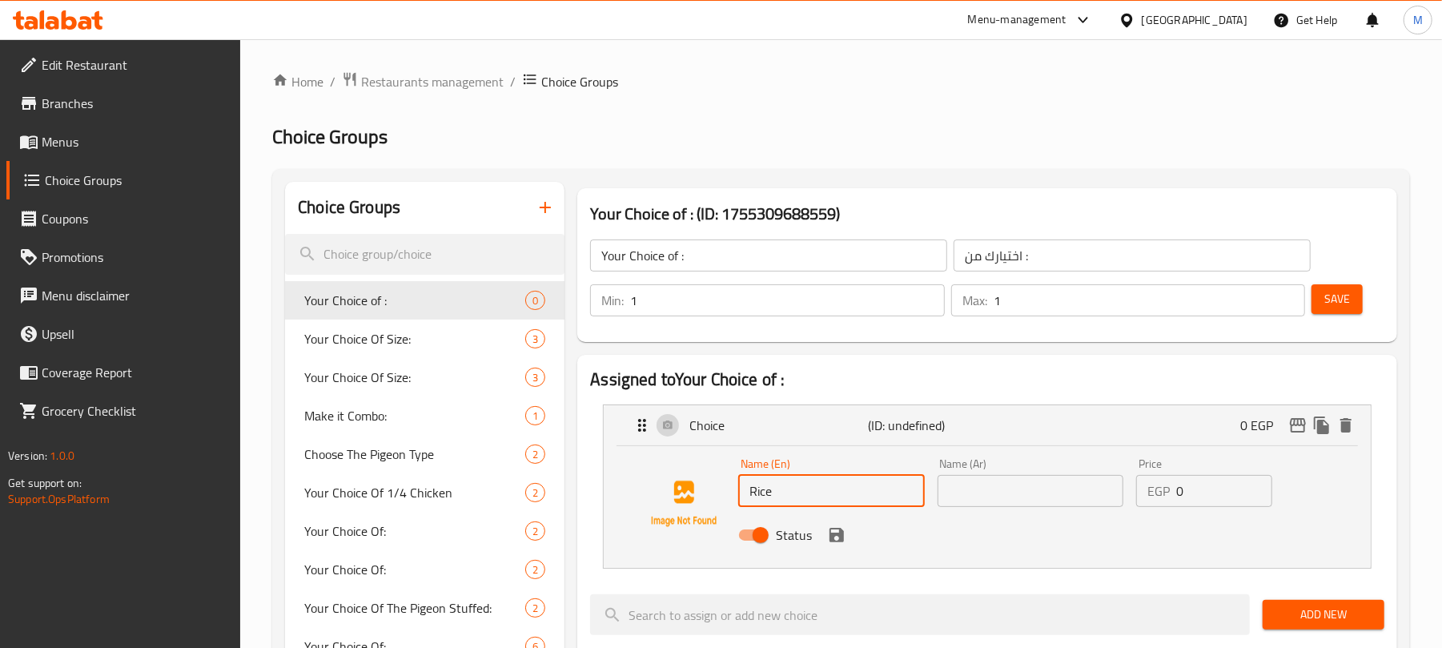
type input "Rice"
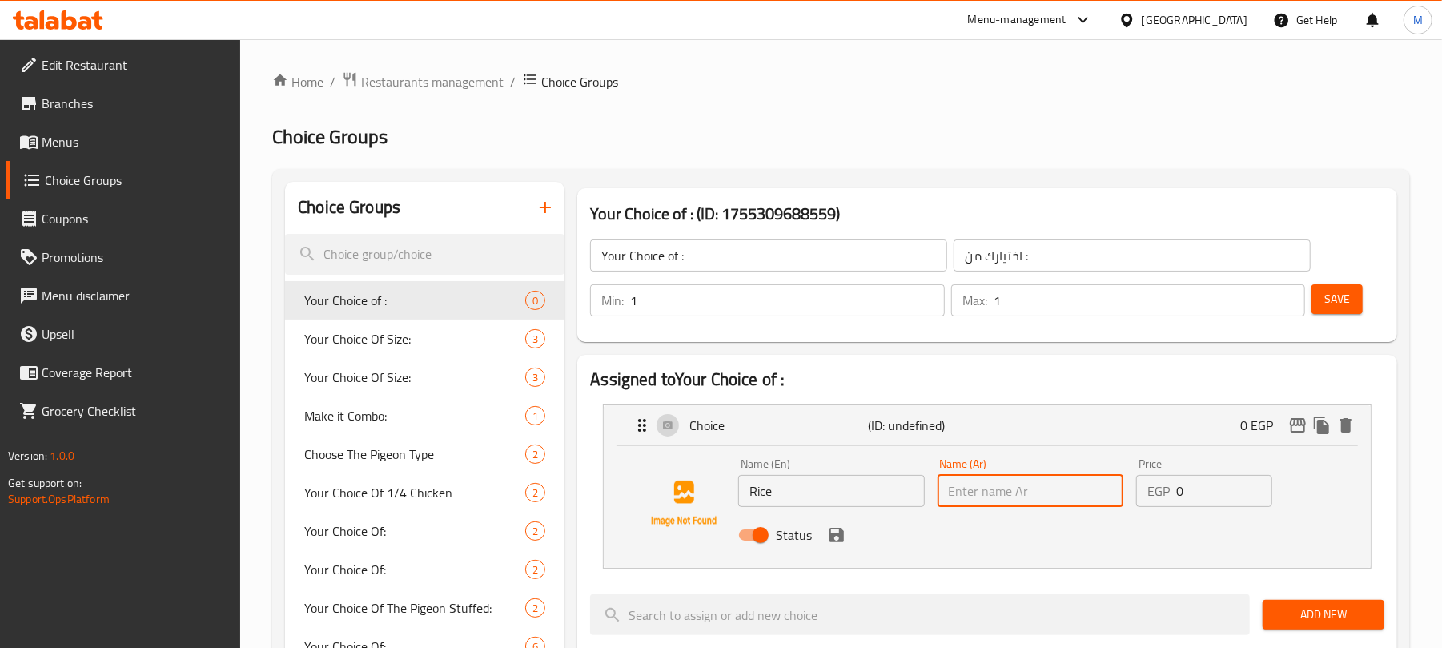
click at [1061, 493] on input "text" at bounding box center [1030, 491] width 186 height 32
click at [1025, 556] on div "Status" at bounding box center [1030, 534] width 596 height 43
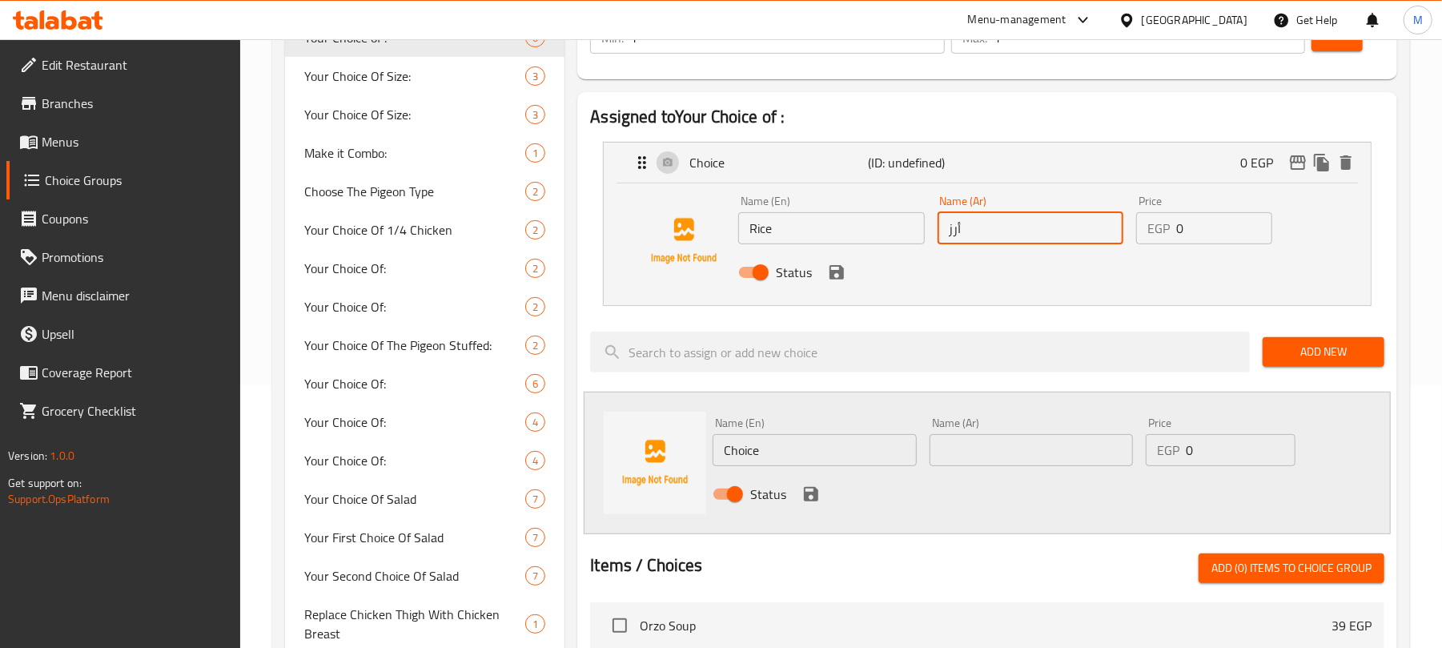
scroll to position [320, 0]
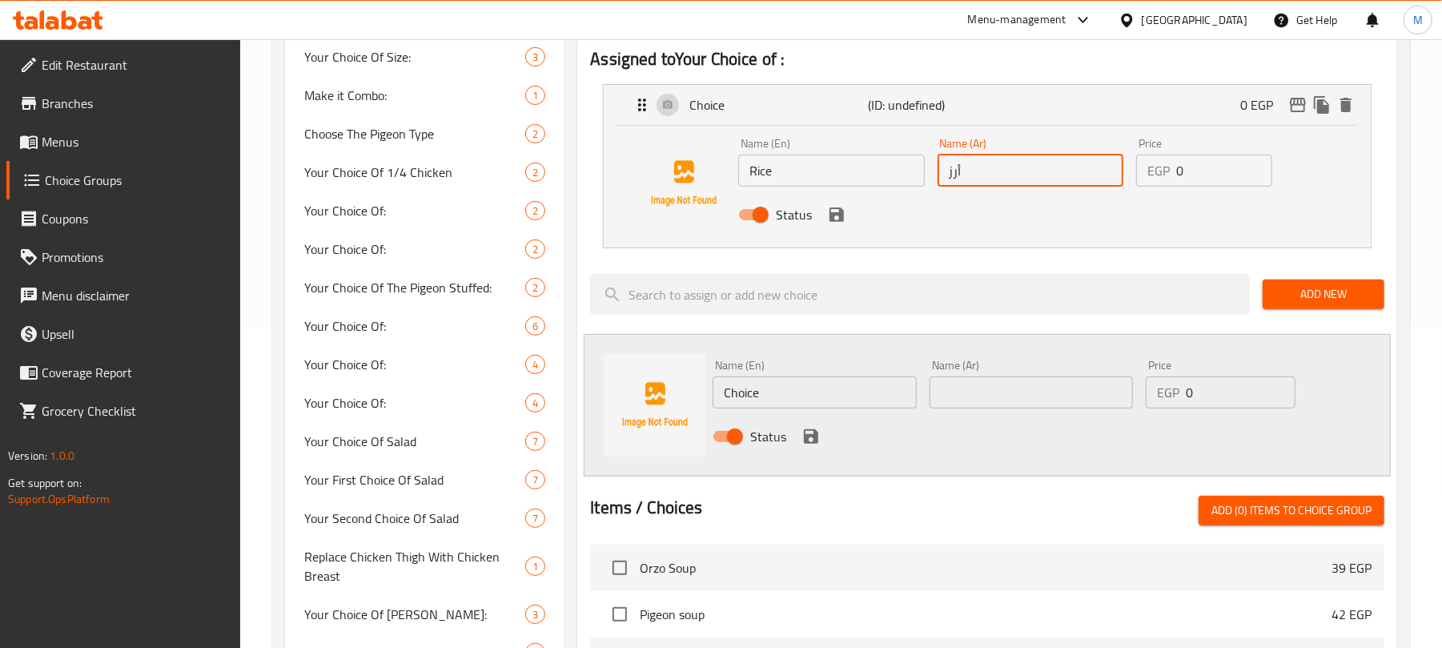
type input "أرز"
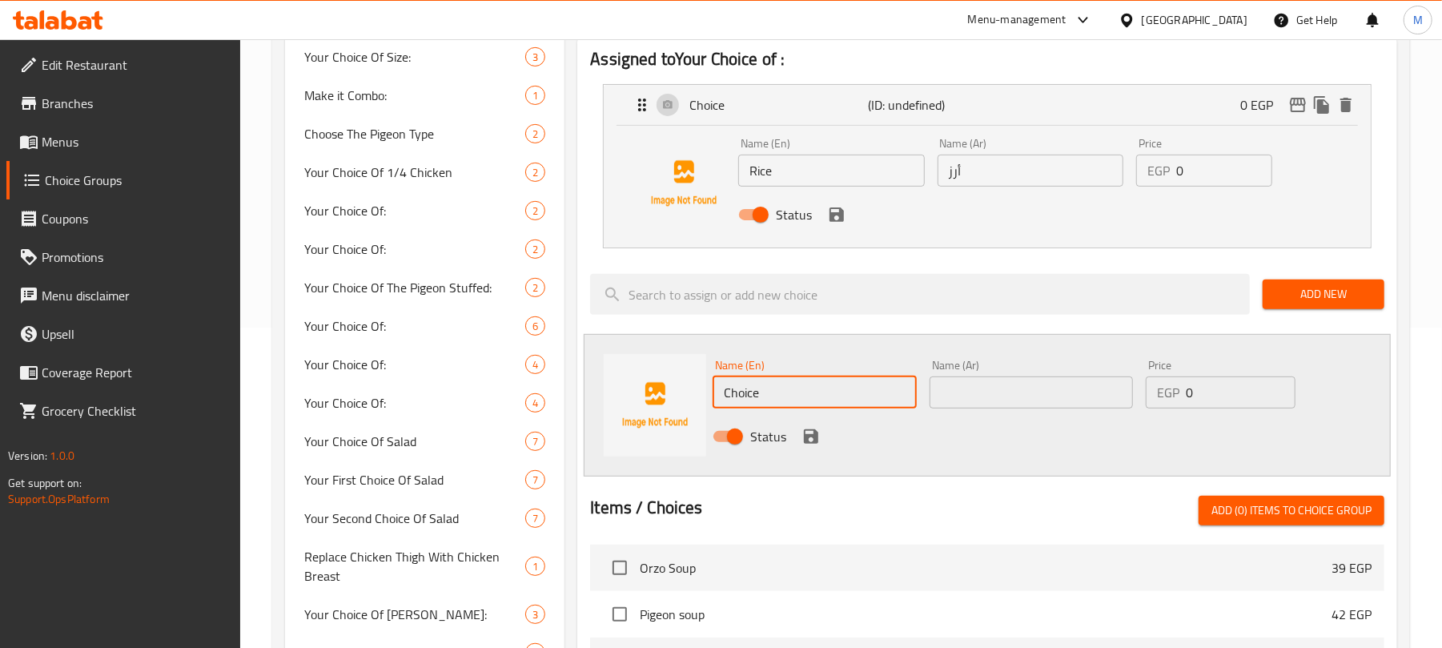
drag, startPoint x: 804, startPoint y: 394, endPoint x: 658, endPoint y: 379, distance: 146.4
click at [658, 379] on div "Name (En) Choice Name (En) Name (Ar) Name (Ar) Price EGP 0 Price Status" at bounding box center [987, 405] width 807 height 142
click at [820, 391] on input "text" at bounding box center [813, 392] width 203 height 32
type input "ف"
type input "["
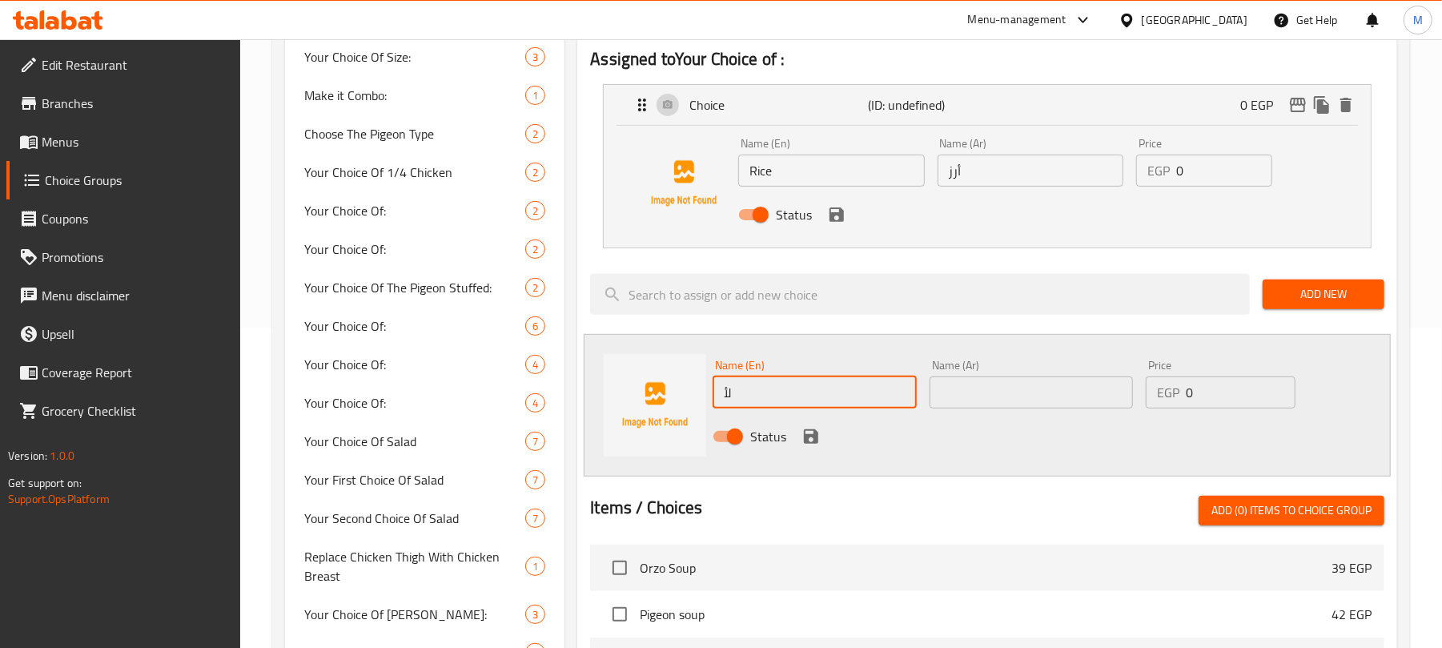
type input "ل"
type input "Grits"
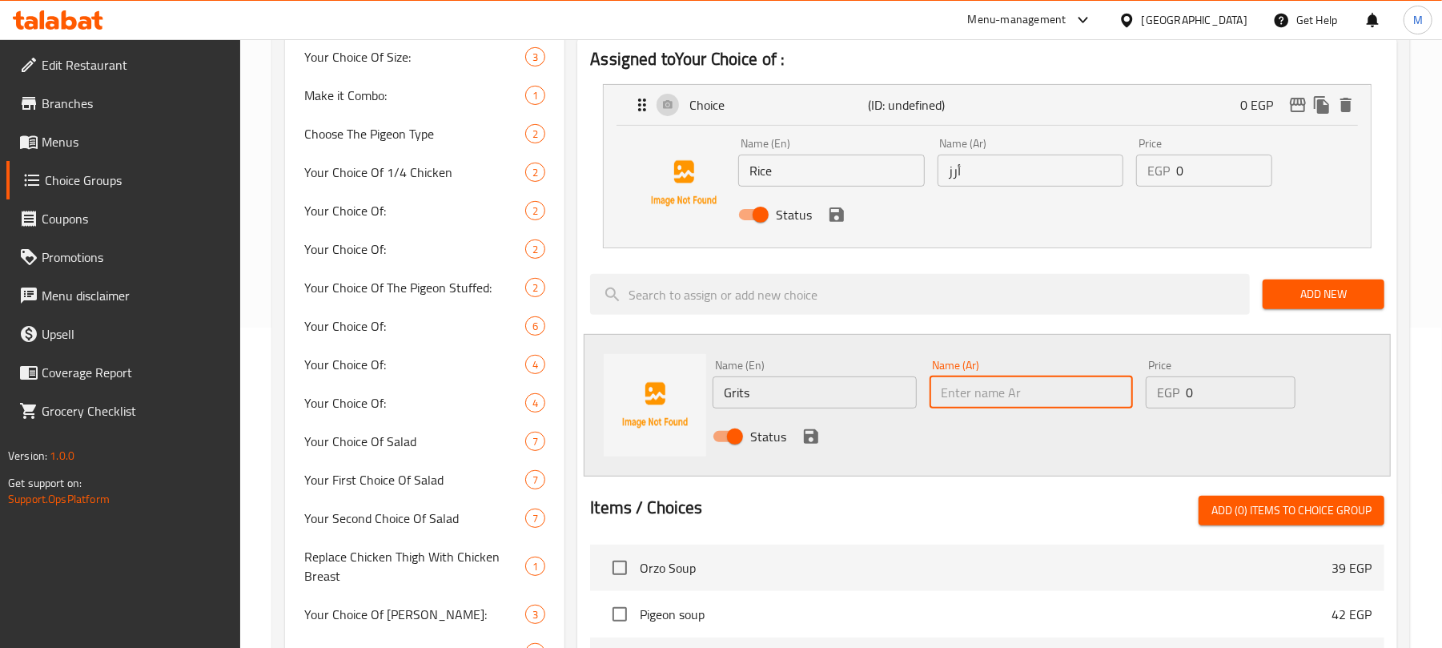
click at [1013, 407] on input "text" at bounding box center [1030, 392] width 203 height 32
type input "فريك"
click at [810, 439] on icon "save" at bounding box center [810, 436] width 19 height 19
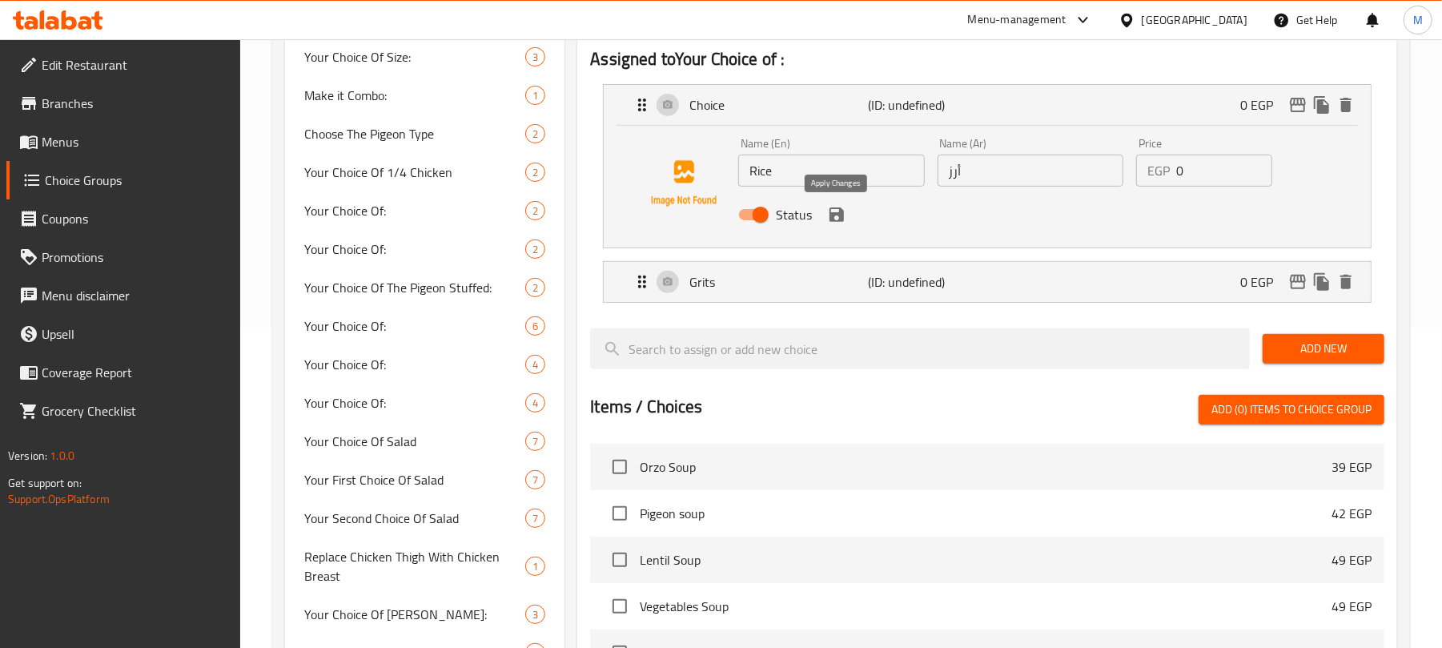
click at [840, 221] on icon "save" at bounding box center [836, 214] width 14 height 14
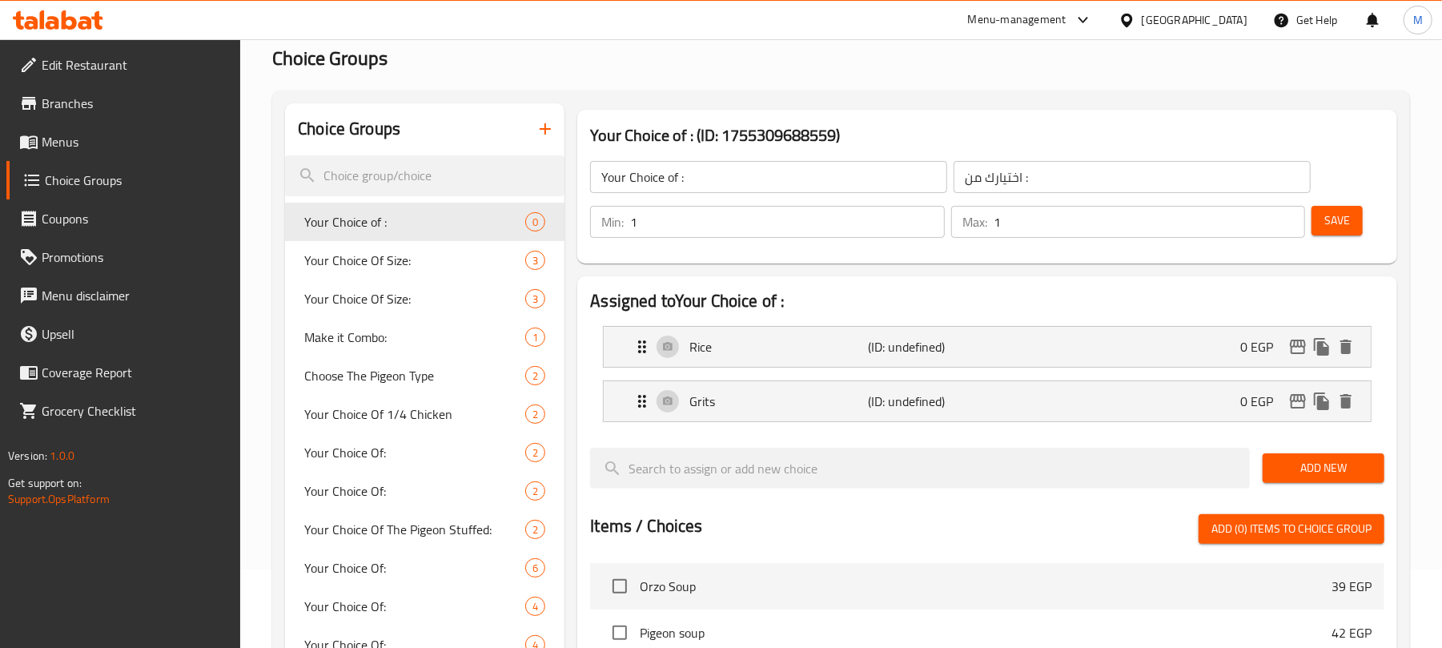
scroll to position [106, 0]
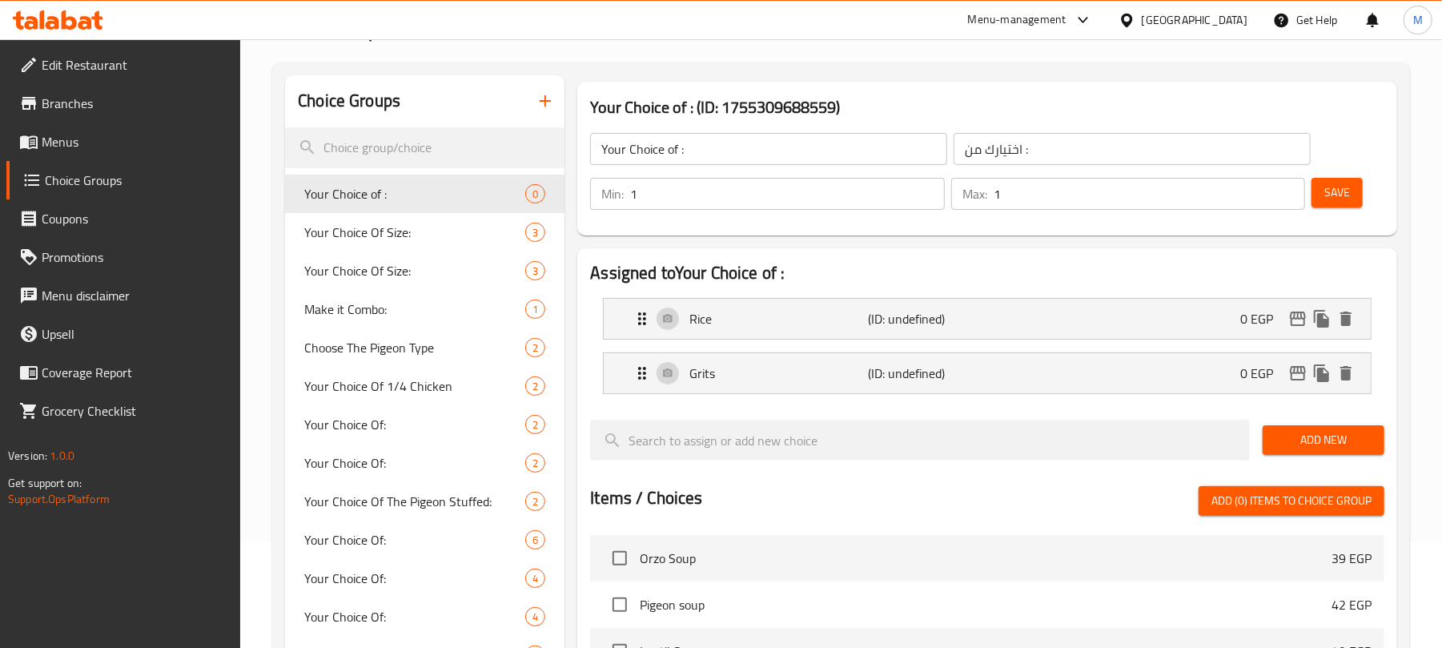
click at [1066, 158] on input "اختيارك من :" at bounding box center [1131, 149] width 357 height 32
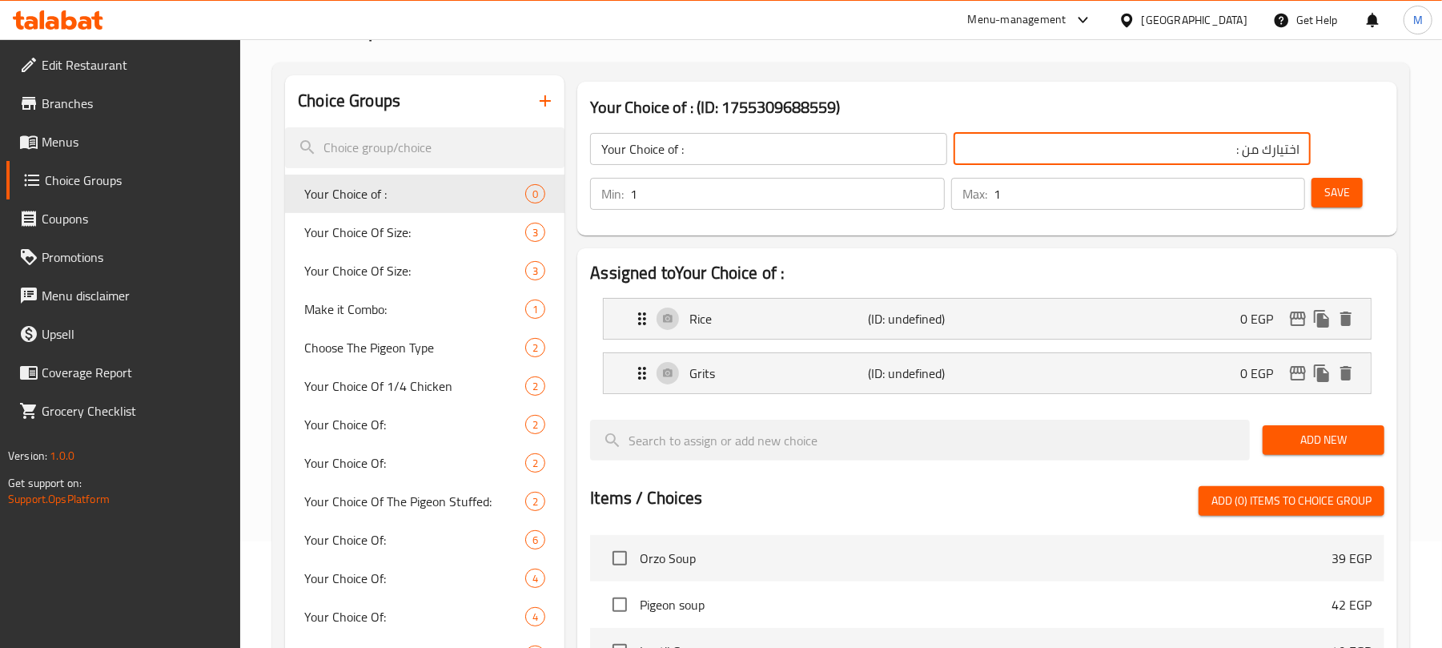
click at [1332, 202] on span "Save" at bounding box center [1337, 193] width 26 height 20
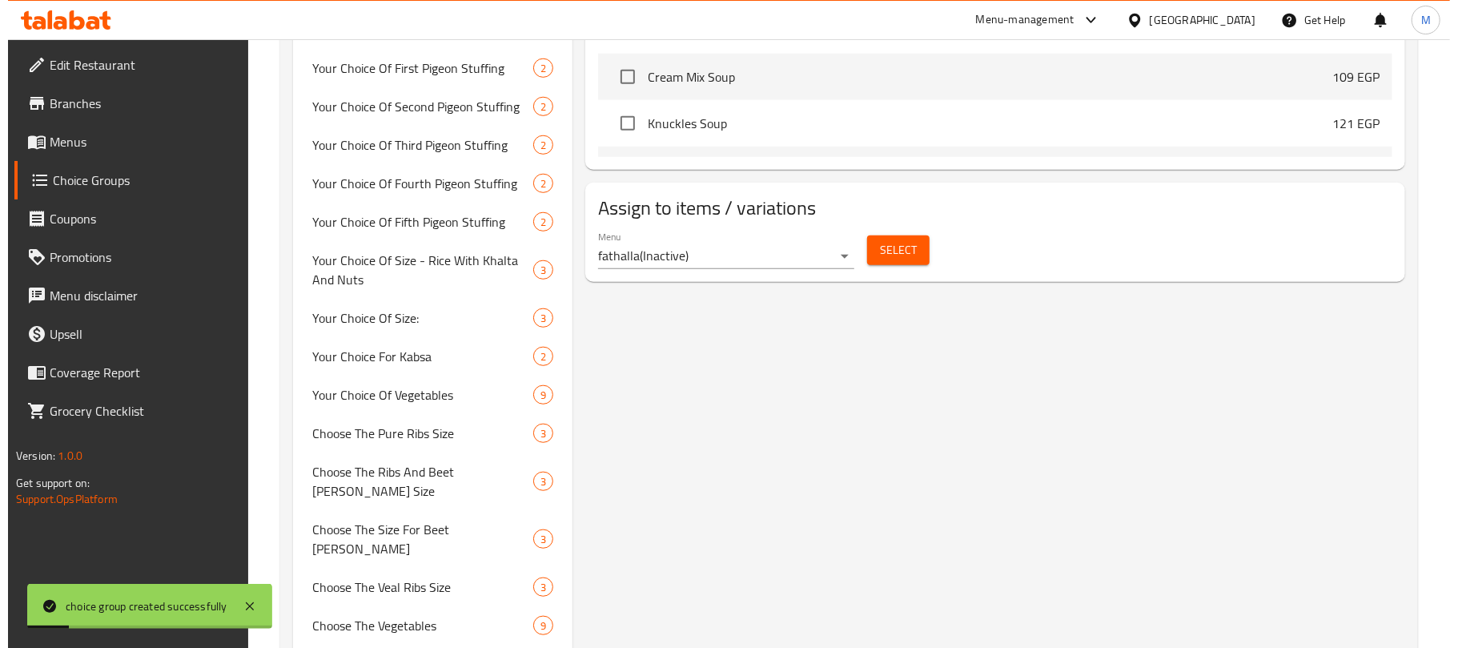
scroll to position [853, 0]
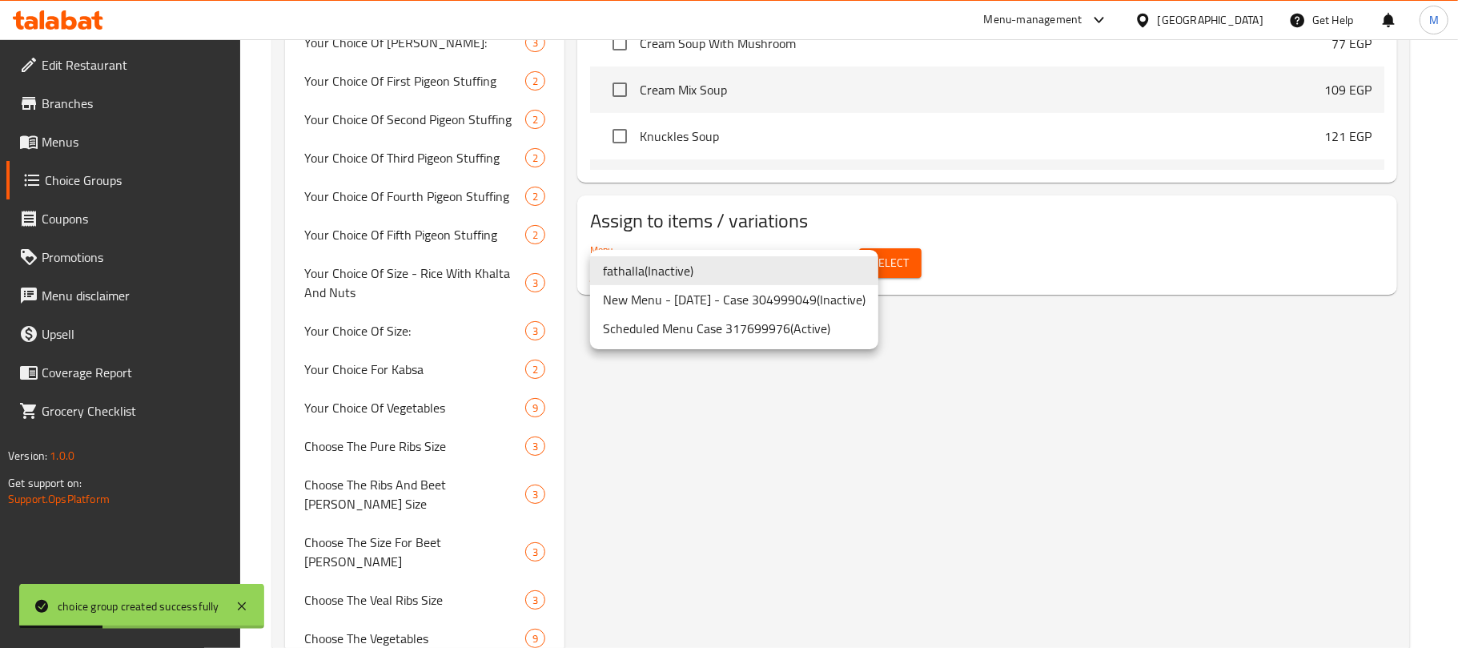
click at [769, 298] on li "New Menu - 05.10.2023 - Case 304999049 ( Inactive )" at bounding box center [734, 299] width 288 height 29
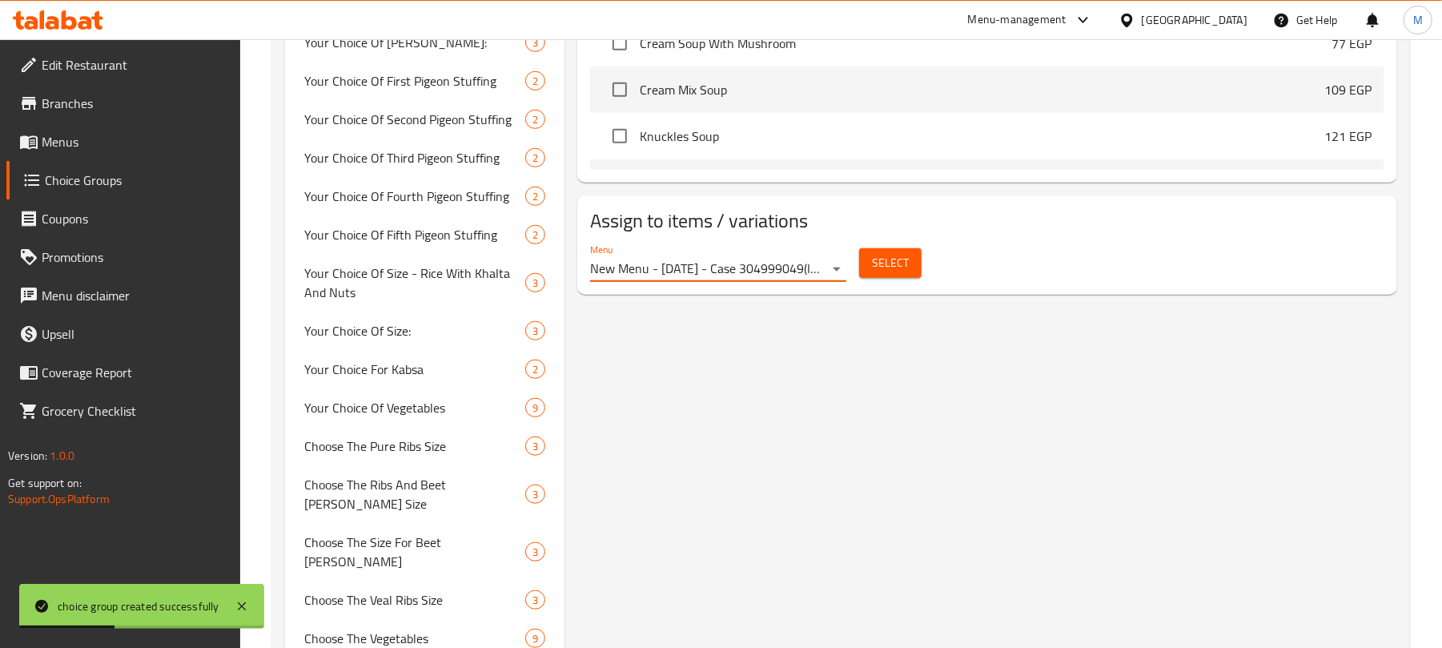
click at [881, 255] on span "Select" at bounding box center [890, 263] width 37 height 20
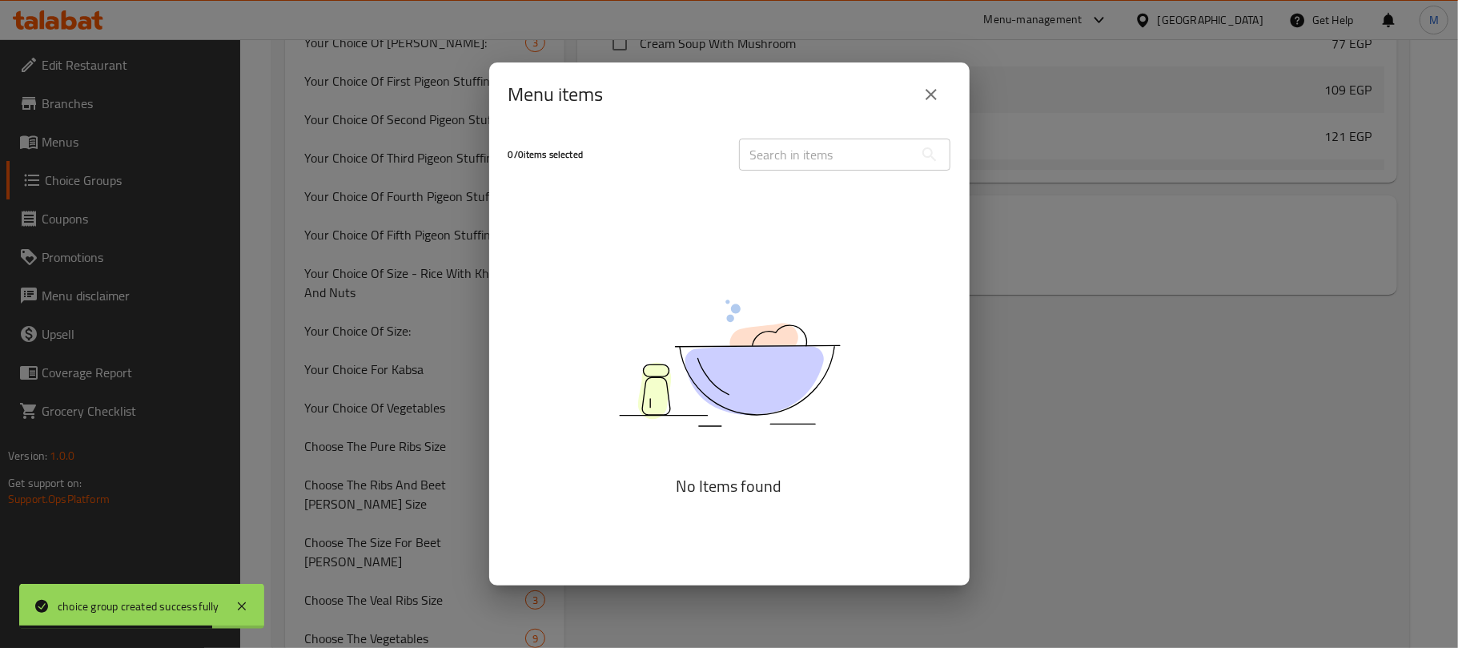
click at [917, 94] on button "close" at bounding box center [931, 94] width 38 height 38
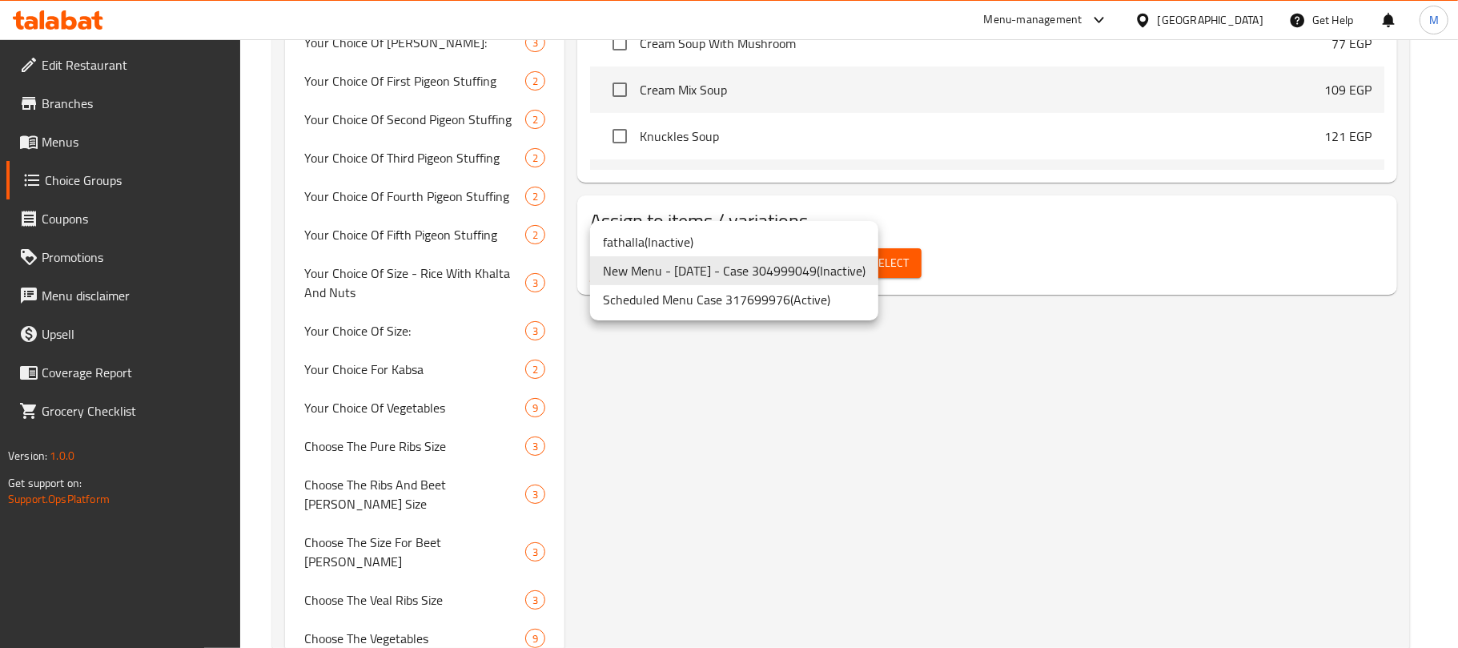
click at [840, 298] on li "Scheduled Menu Case 317699976 ( Active )" at bounding box center [734, 299] width 288 height 29
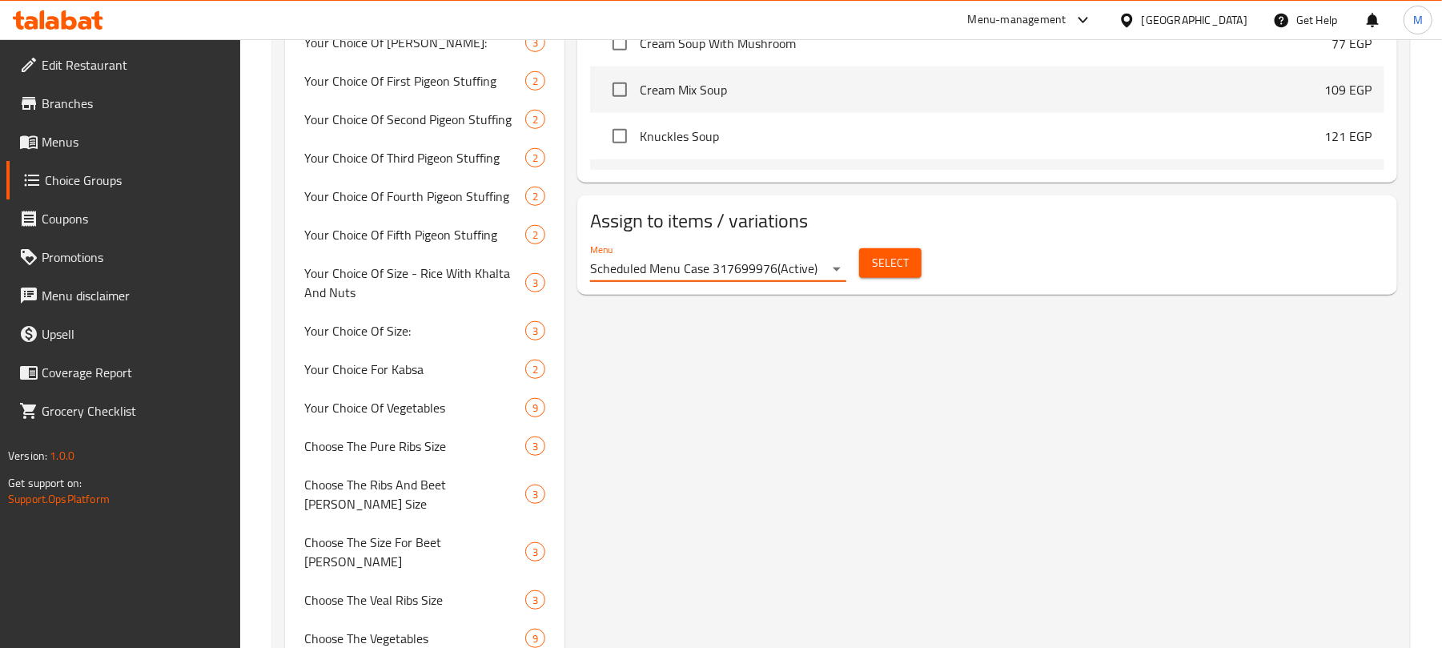
click at [878, 263] on span "Select" at bounding box center [890, 263] width 37 height 20
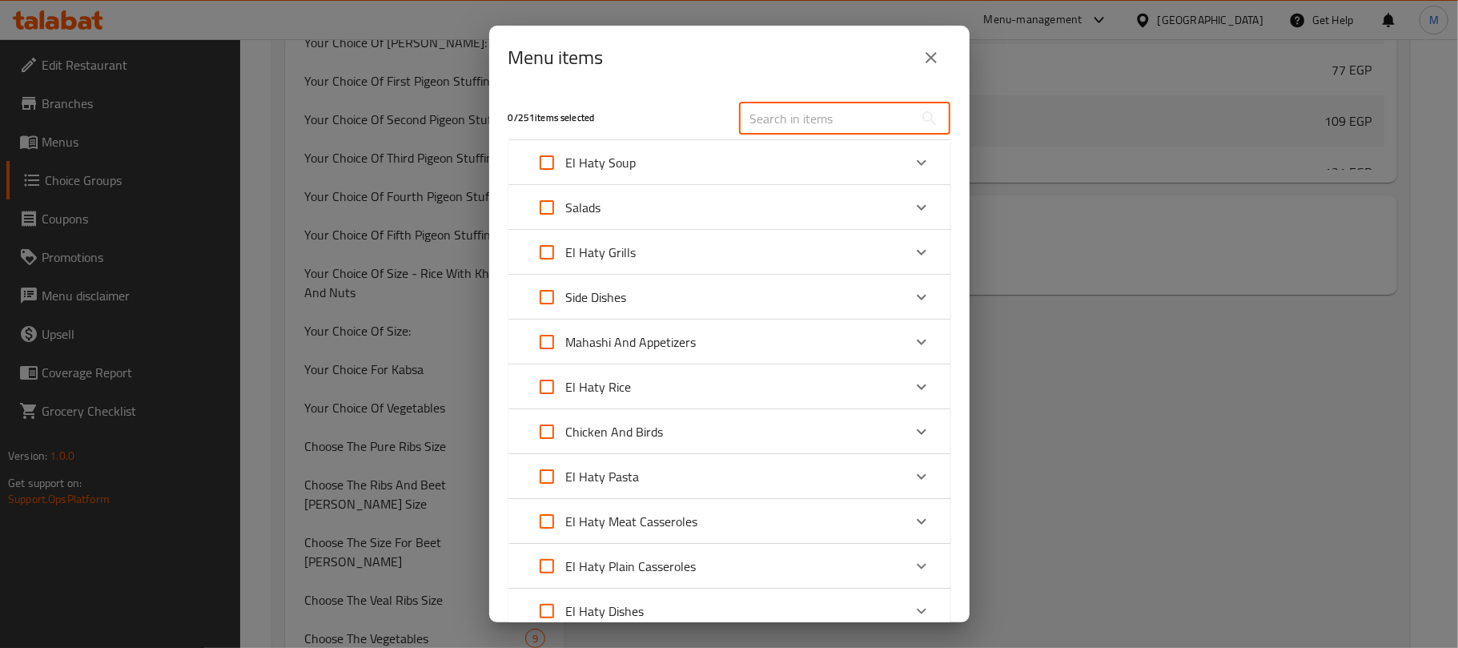
click at [824, 120] on input "text" at bounding box center [826, 118] width 175 height 32
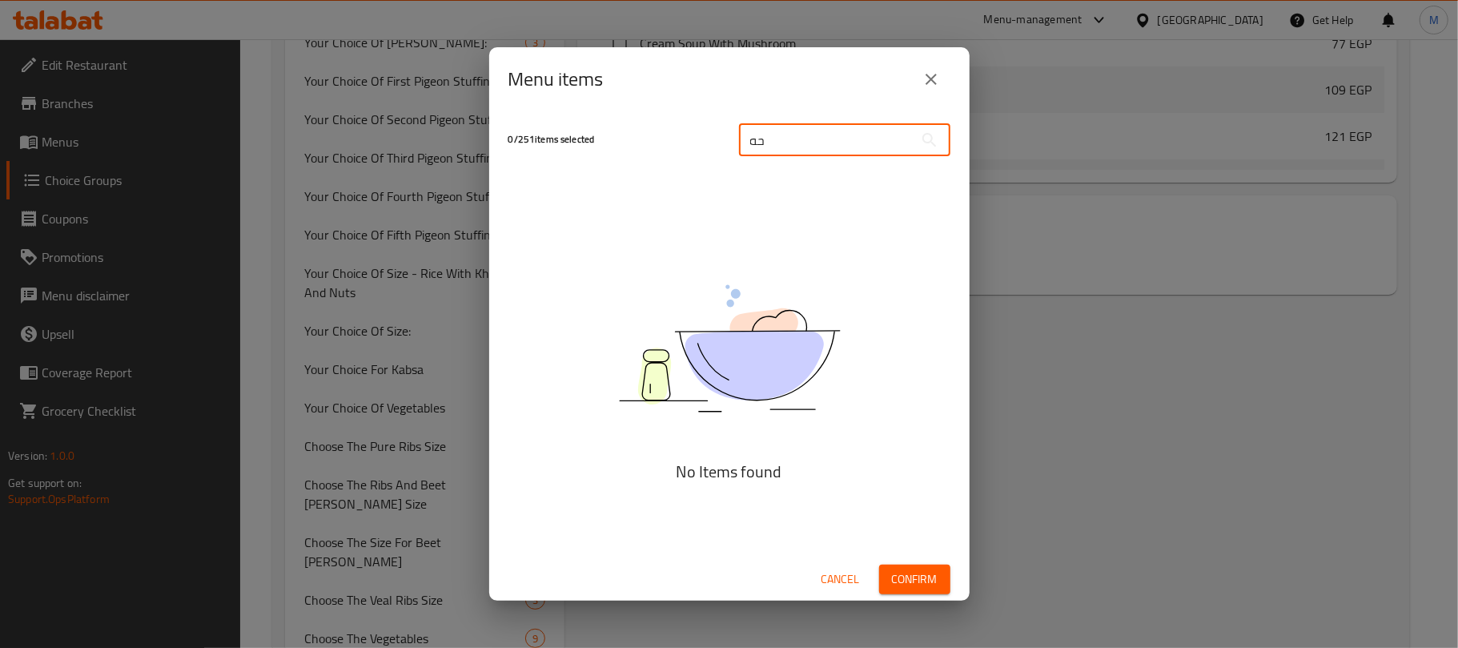
type input "ح"
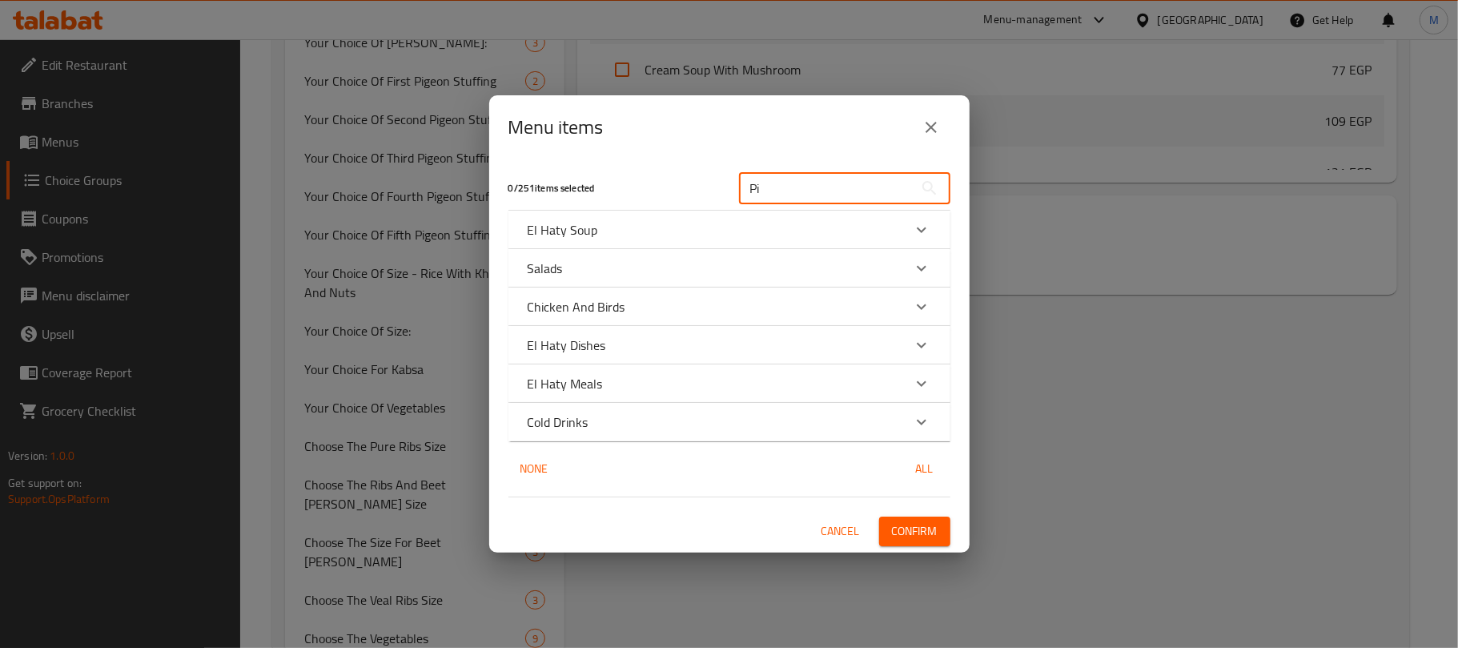
type input "Pi"
click at [788, 335] on div "El Haty Dishes" at bounding box center [715, 344] width 375 height 19
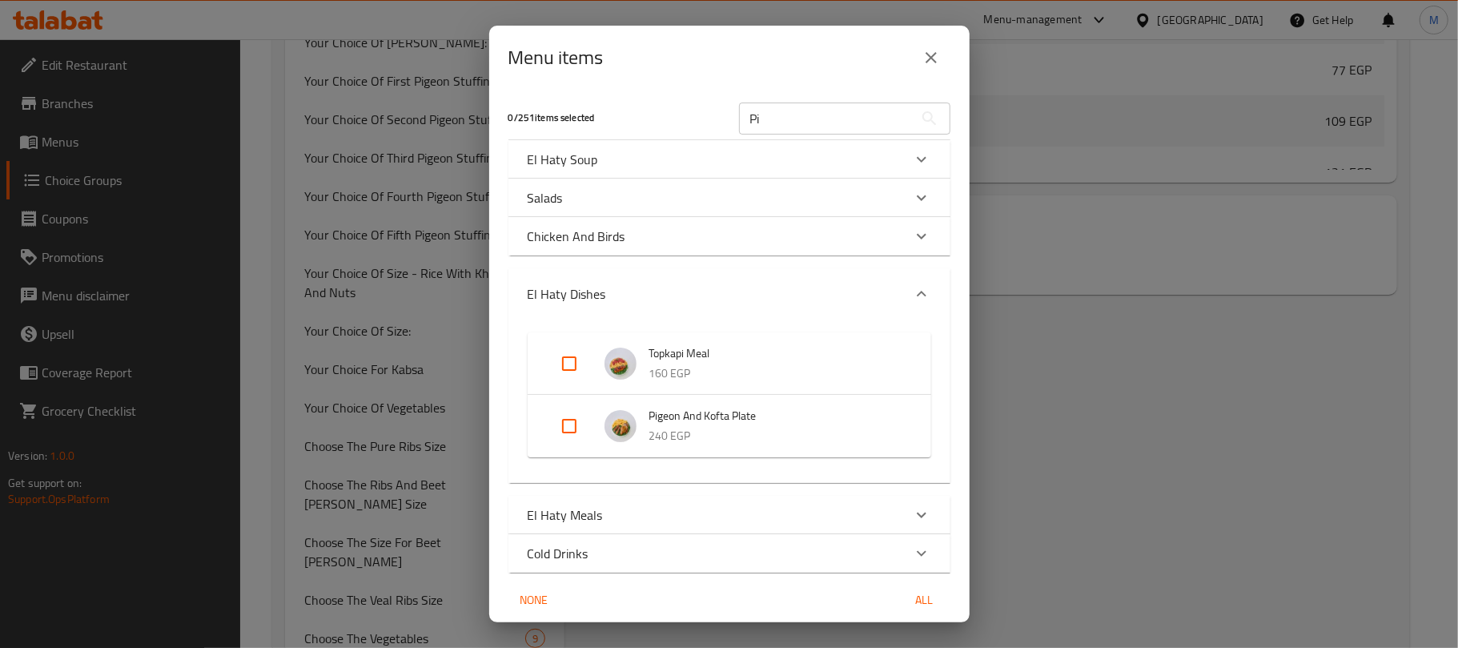
click at [575, 423] on input "Expand" at bounding box center [569, 426] width 38 height 38
checkbox input "true"
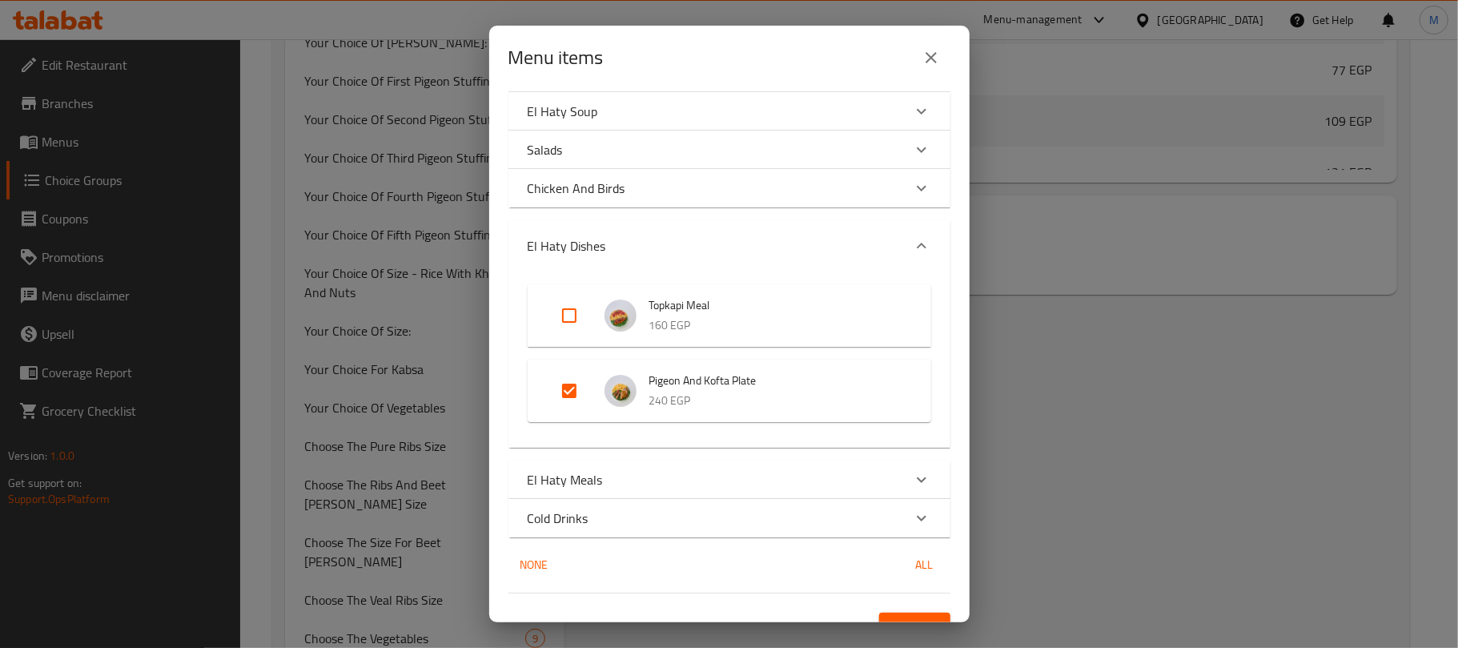
scroll to position [74, 0]
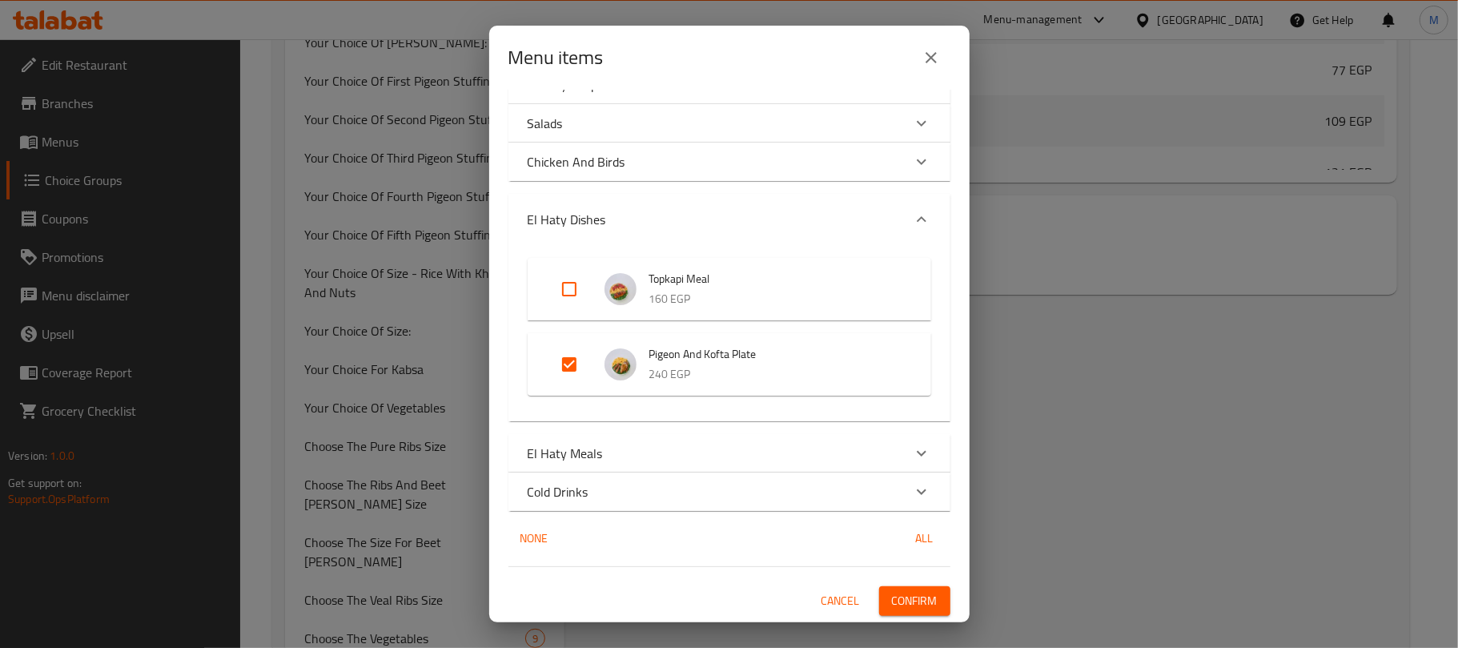
click at [702, 445] on div "El Haty Meals" at bounding box center [715, 452] width 375 height 19
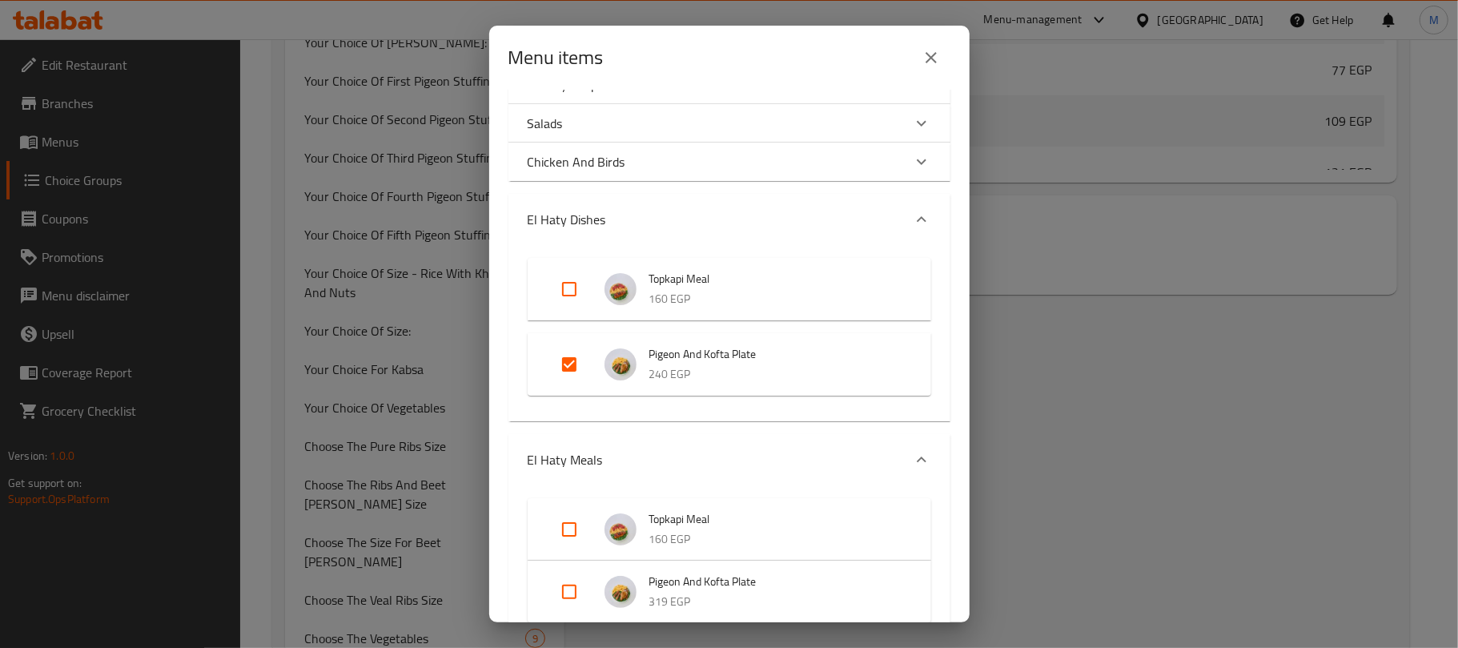
scroll to position [263, 0]
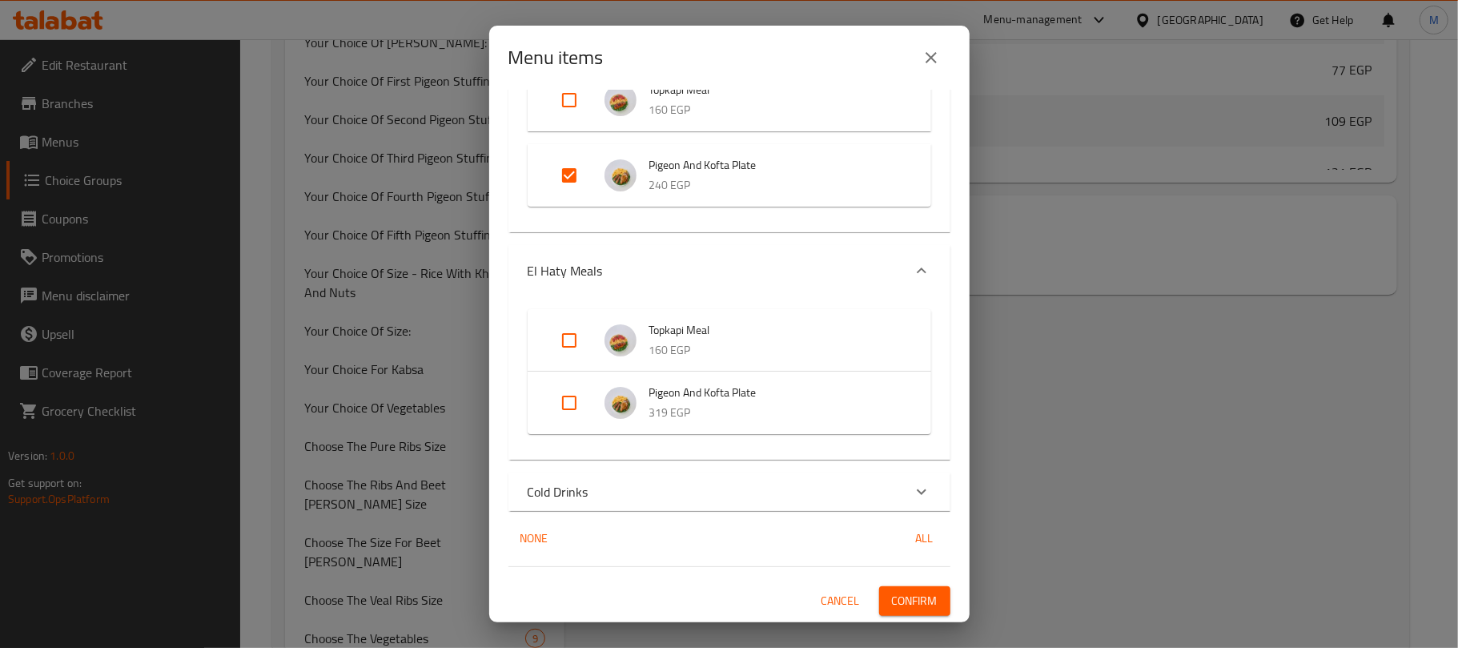
click at [782, 274] on div "El Haty Meals" at bounding box center [715, 270] width 375 height 19
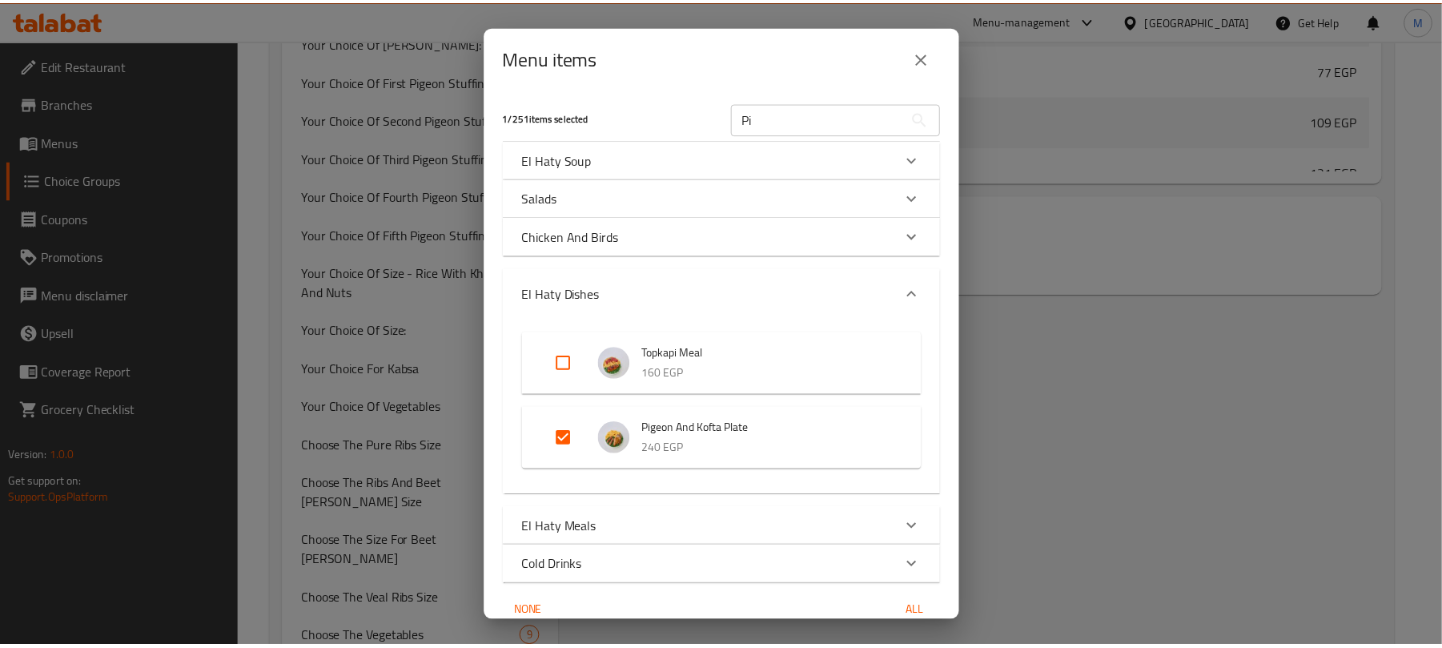
scroll to position [74, 0]
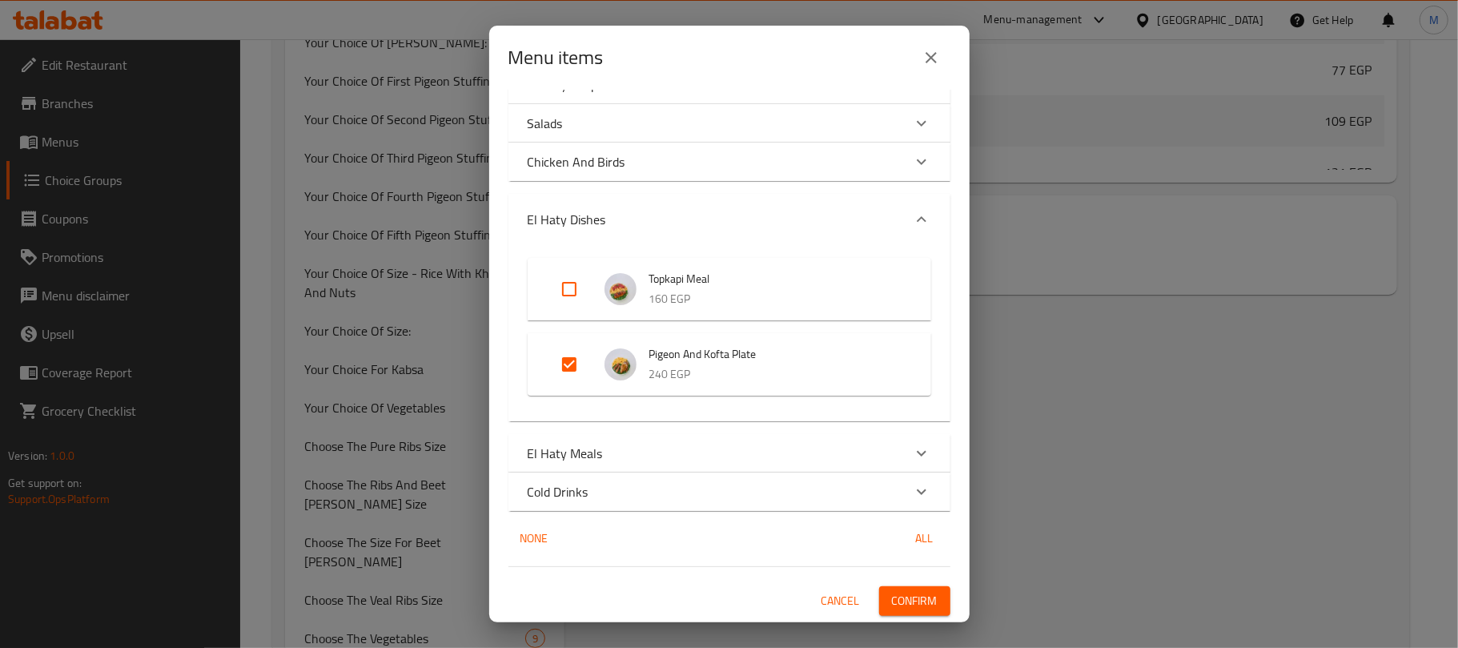
click at [892, 597] on span "Confirm" at bounding box center [915, 601] width 46 height 20
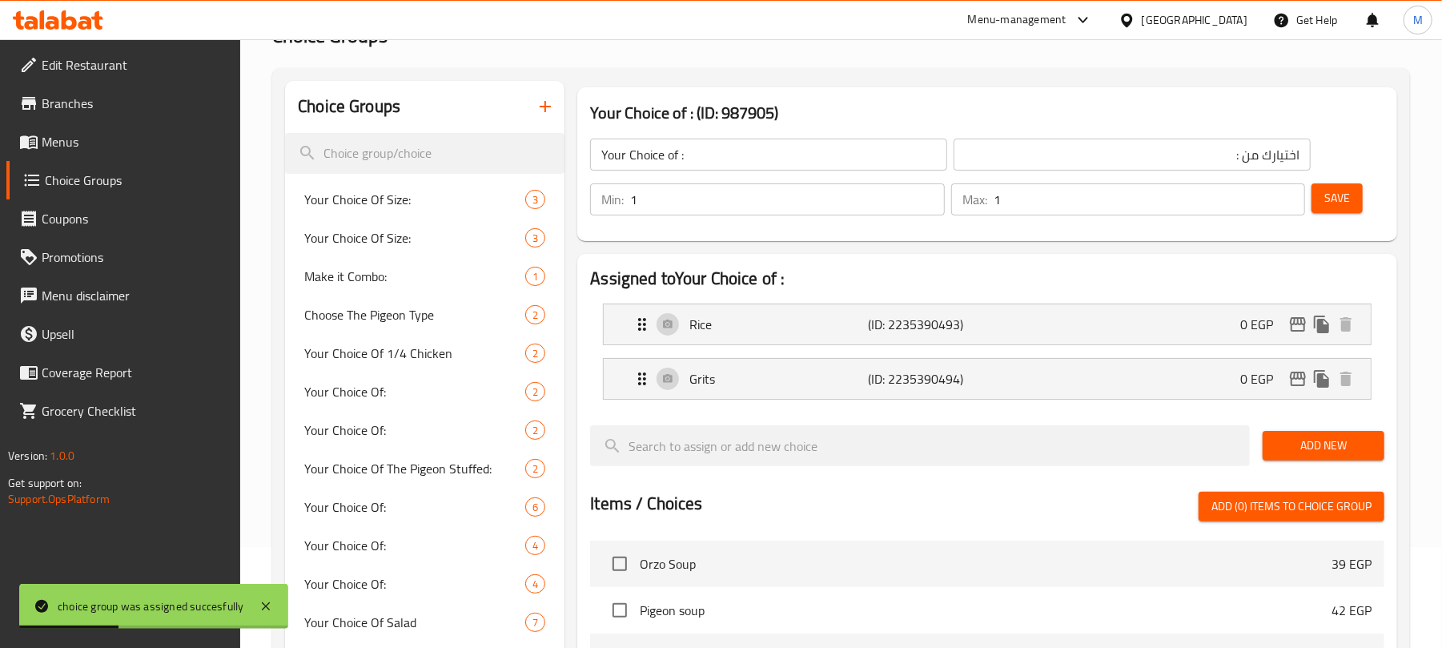
scroll to position [0, 0]
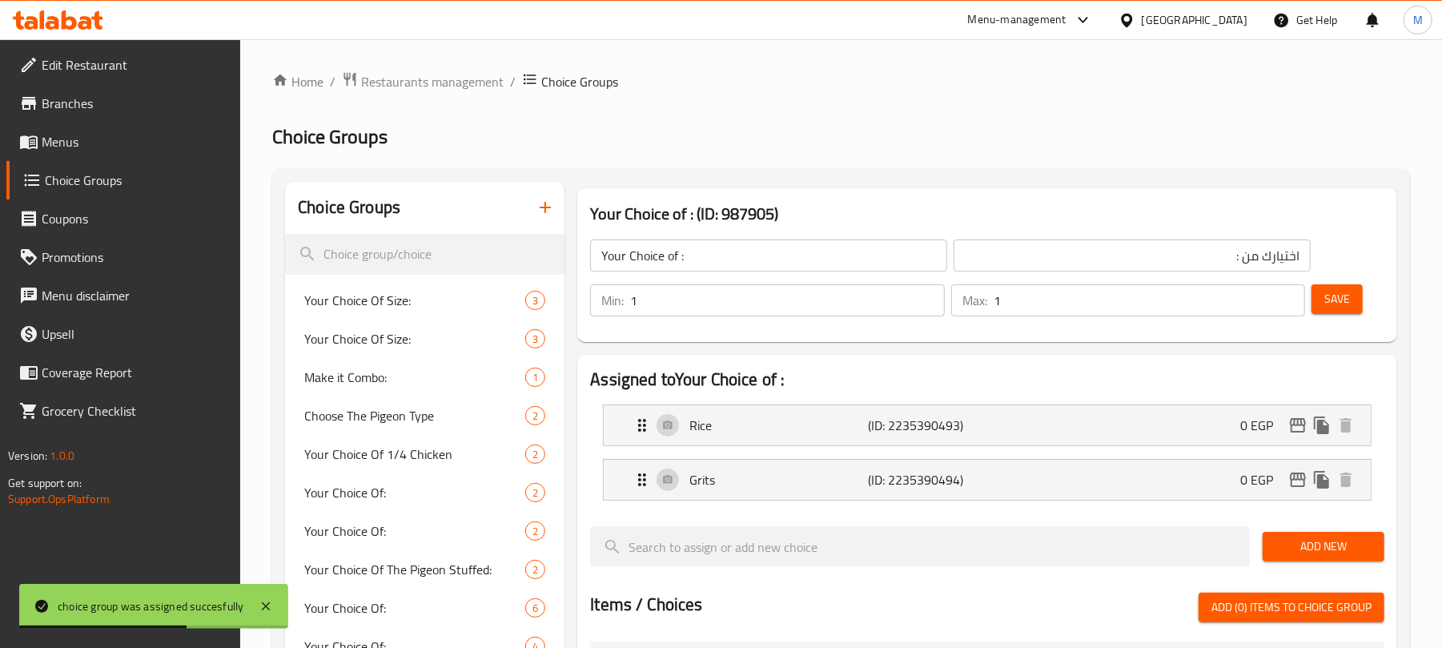
click at [106, 144] on span "Menus" at bounding box center [135, 141] width 187 height 19
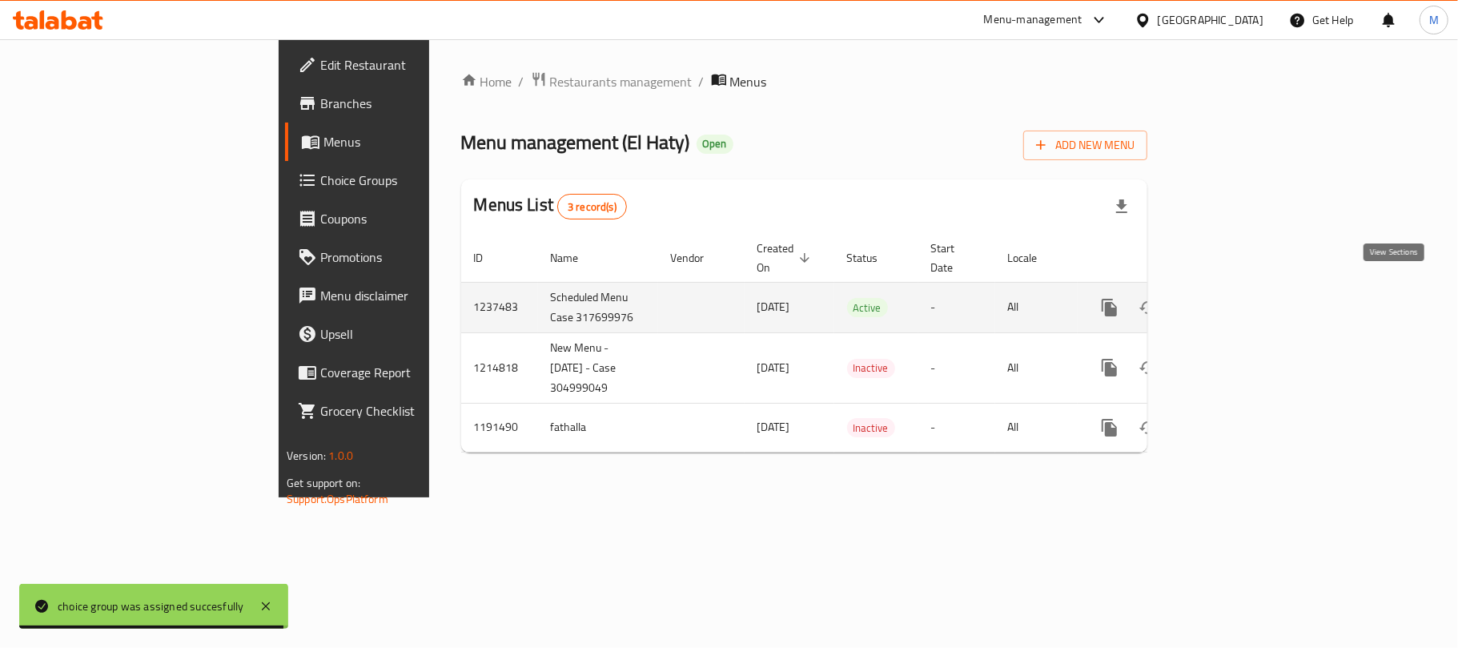
click at [1244, 303] on link "enhanced table" at bounding box center [1225, 307] width 38 height 38
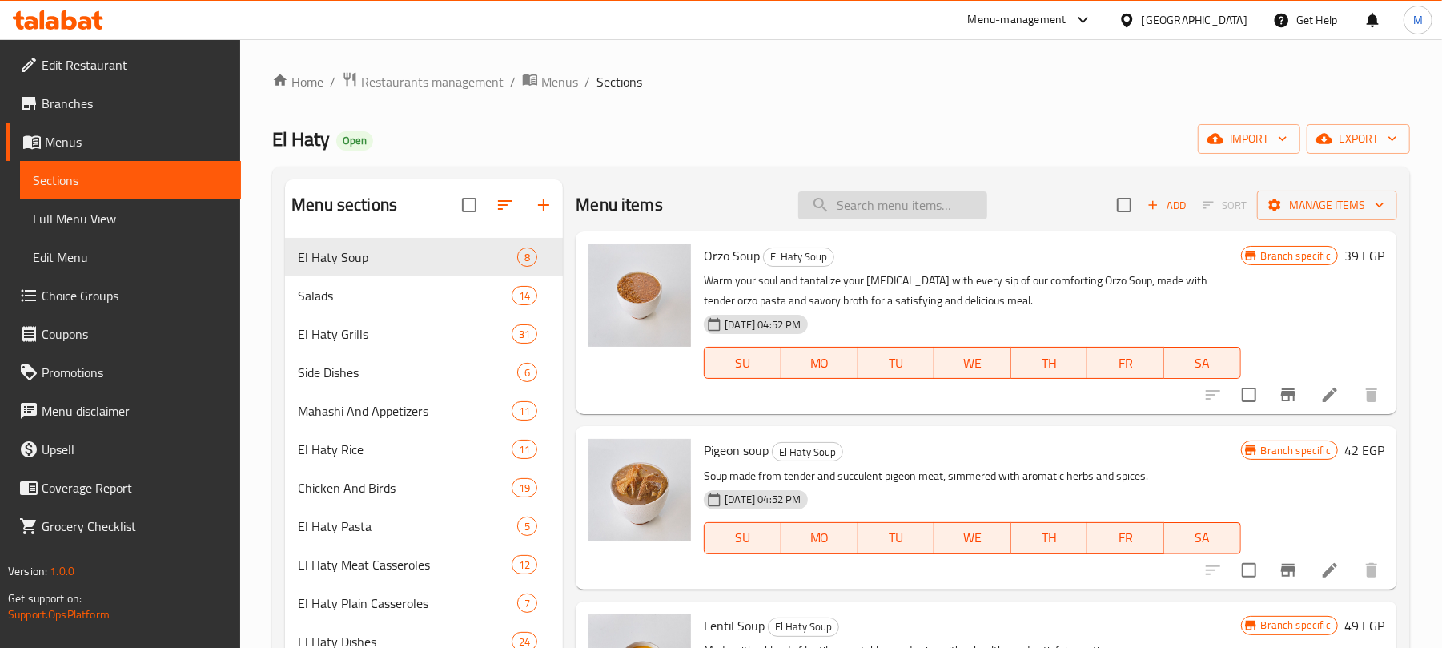
click at [884, 209] on input "search" at bounding box center [892, 205] width 189 height 28
paste input "ختيارات ضمن الصنف"
type input "ختيارات ضمن الصنف"
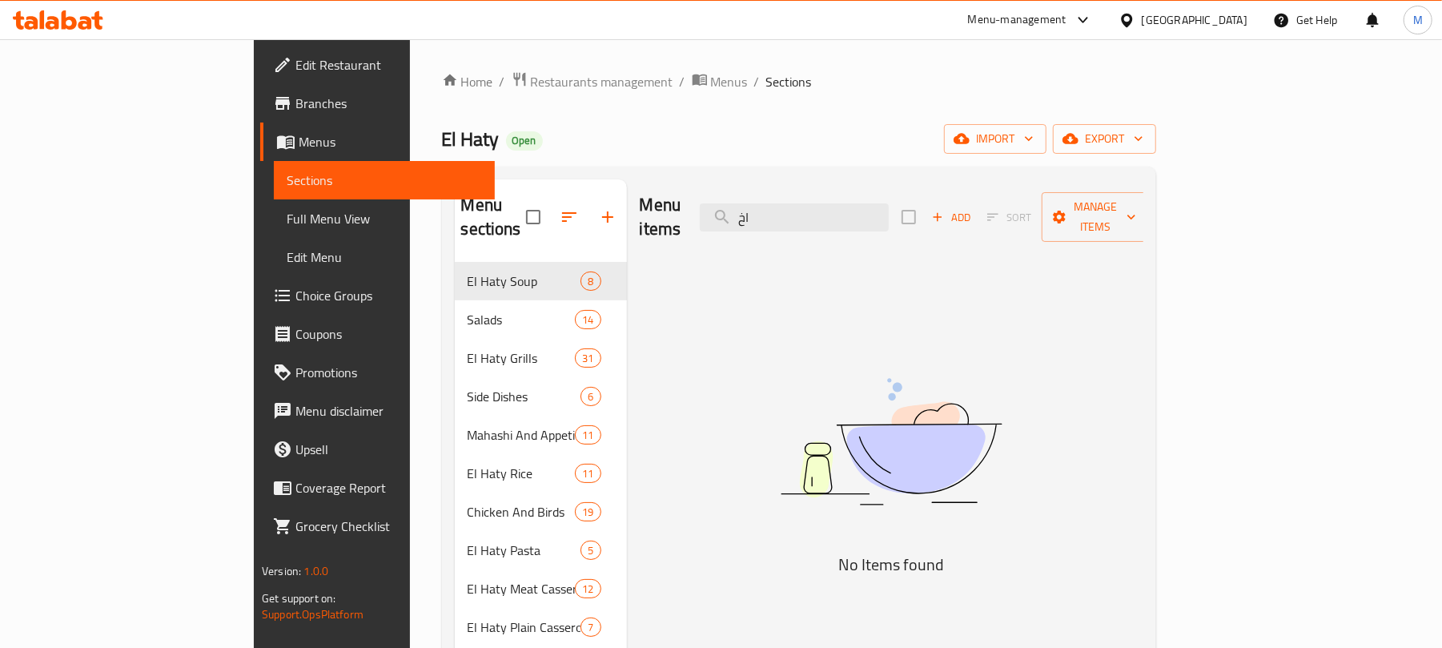
type input "ا"
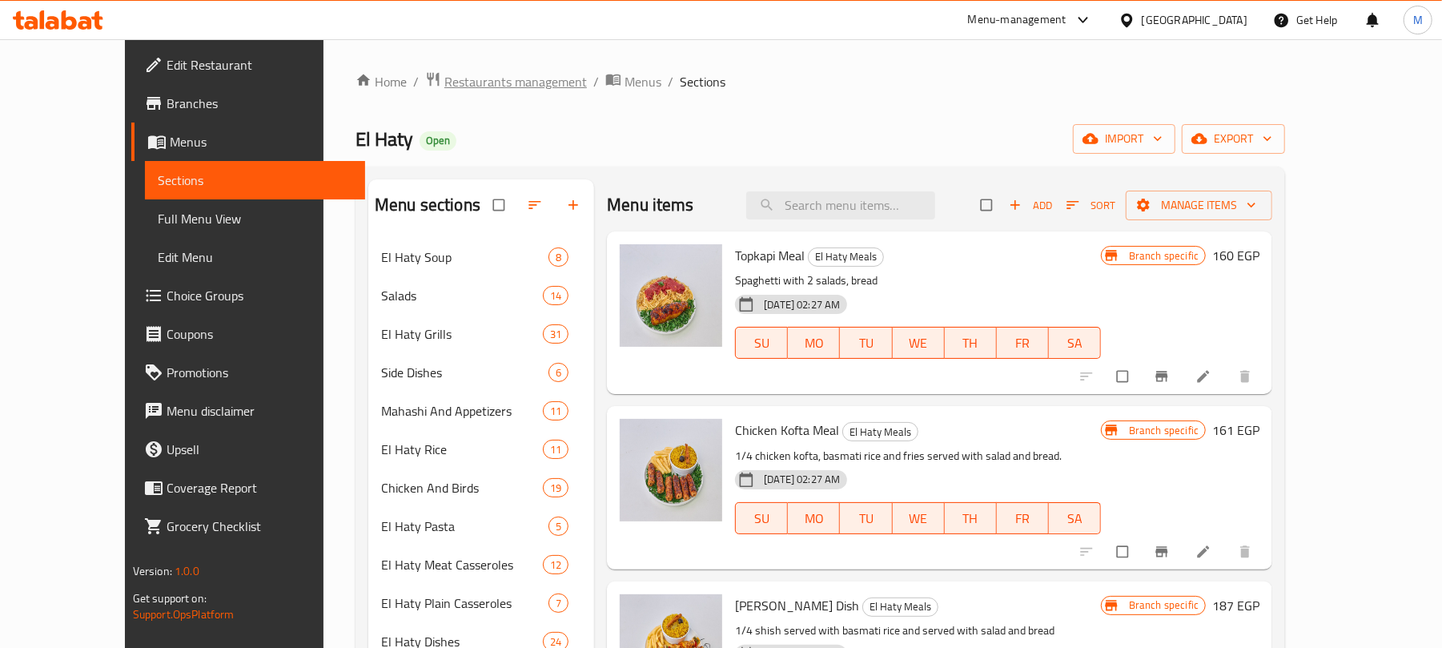
click at [444, 78] on span "Restaurants management" at bounding box center [515, 81] width 142 height 19
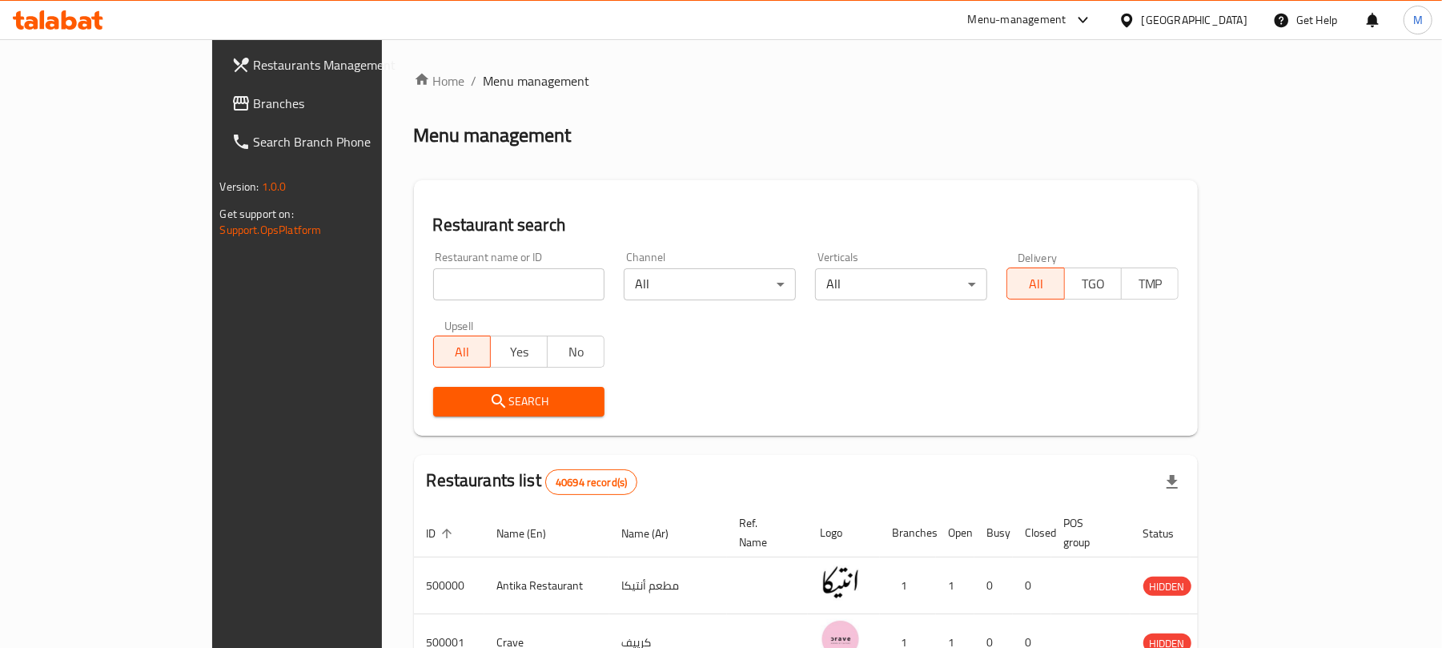
click at [433, 270] on input "search" at bounding box center [519, 284] width 172 height 32
paste input "667289"
type input "667289"
click button "Search" at bounding box center [519, 402] width 172 height 30
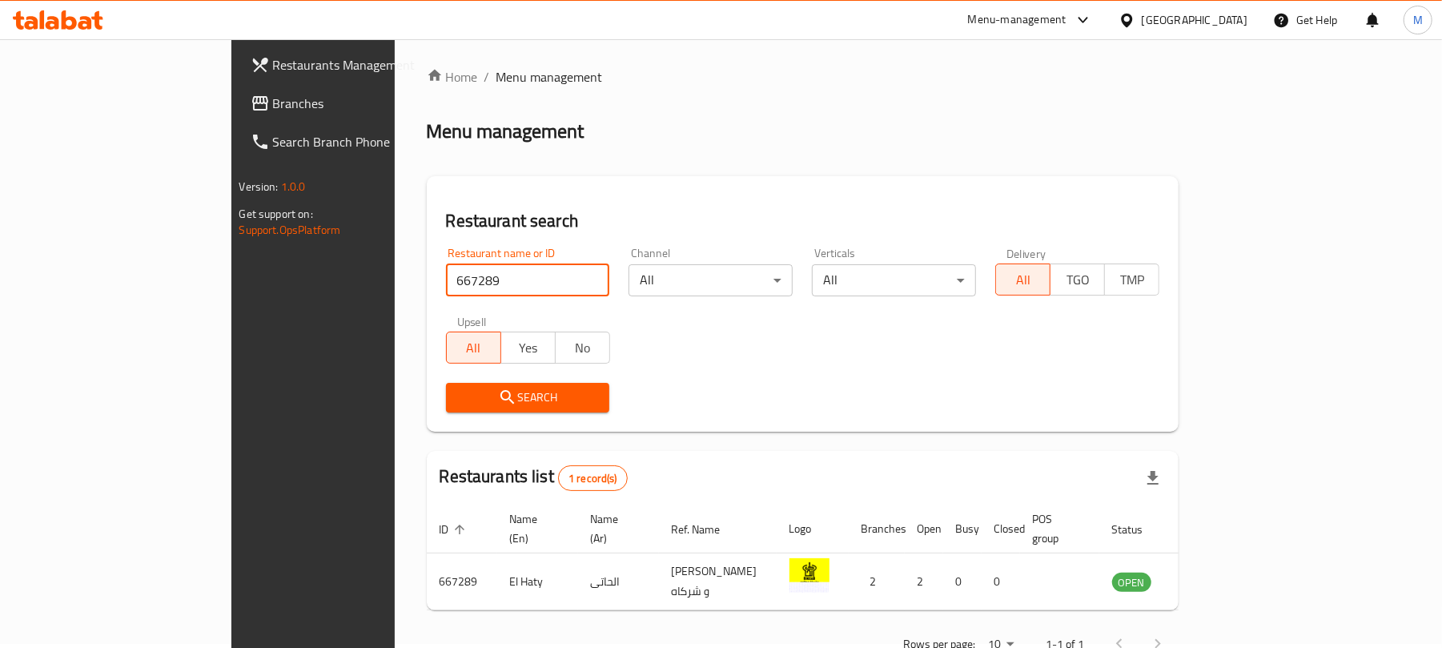
scroll to position [36, 0]
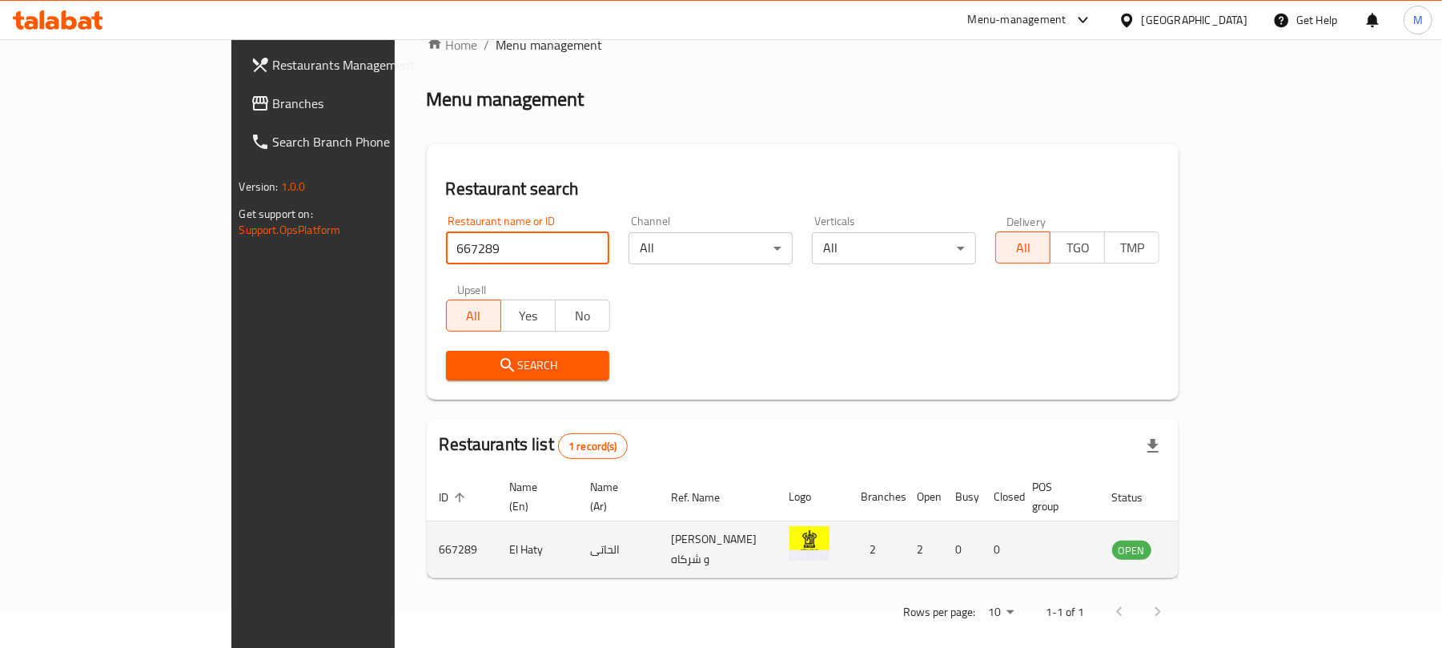
click at [1215, 540] on icon "enhanced table" at bounding box center [1205, 549] width 19 height 19
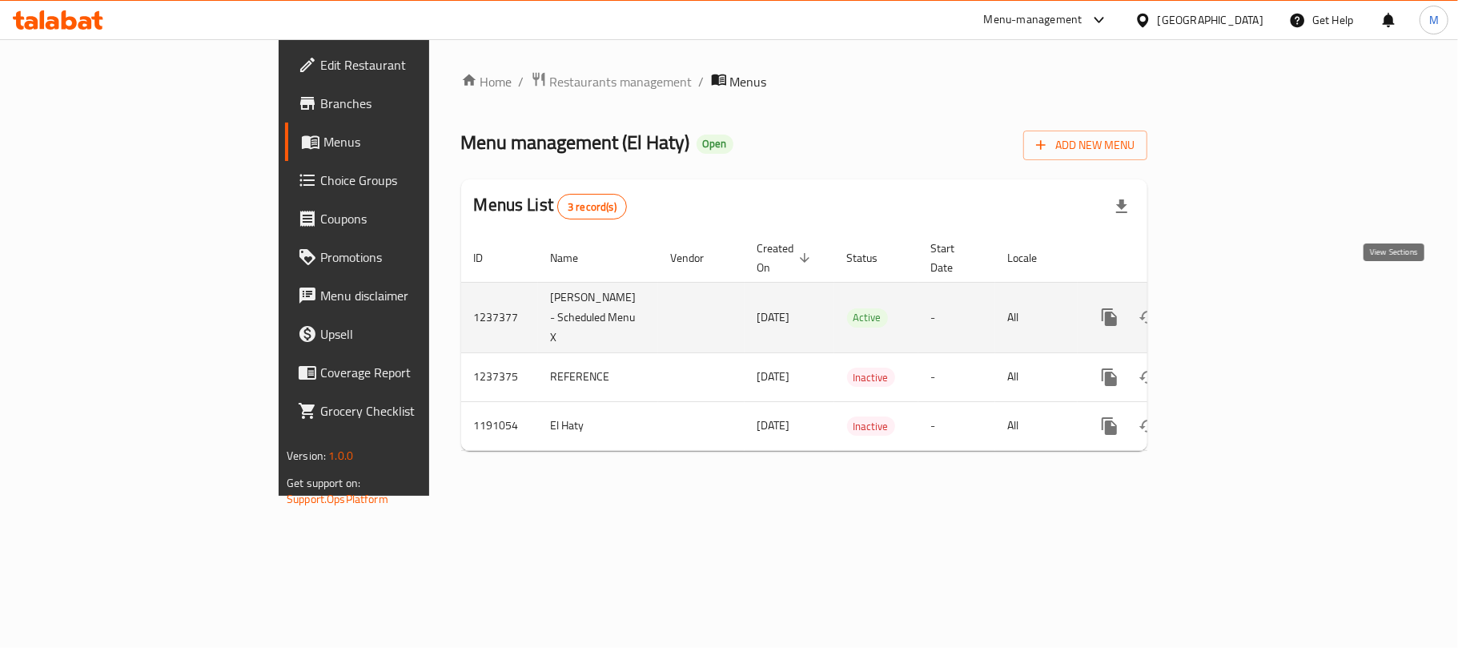
click at [1232, 310] on icon "enhanced table" at bounding box center [1225, 317] width 14 height 14
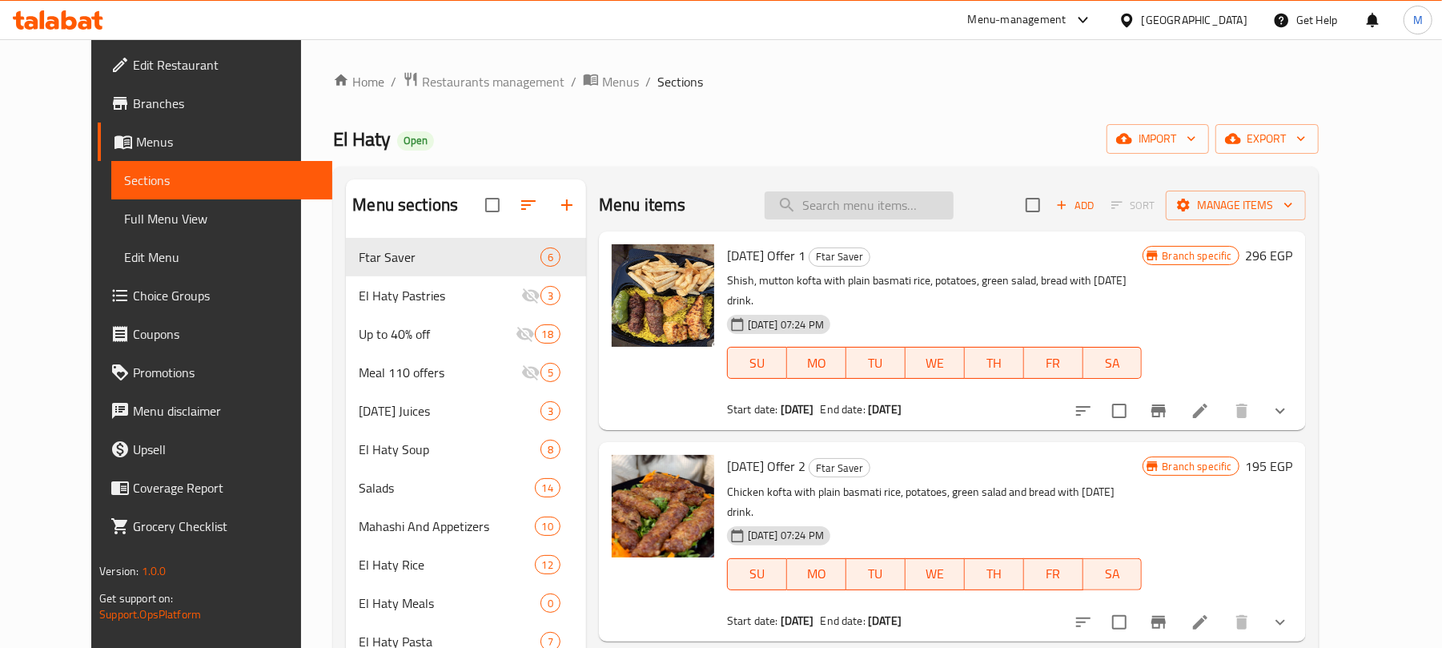
click at [900, 216] on input "search" at bounding box center [858, 205] width 189 height 28
paste input "طبق كفتة فراخ"
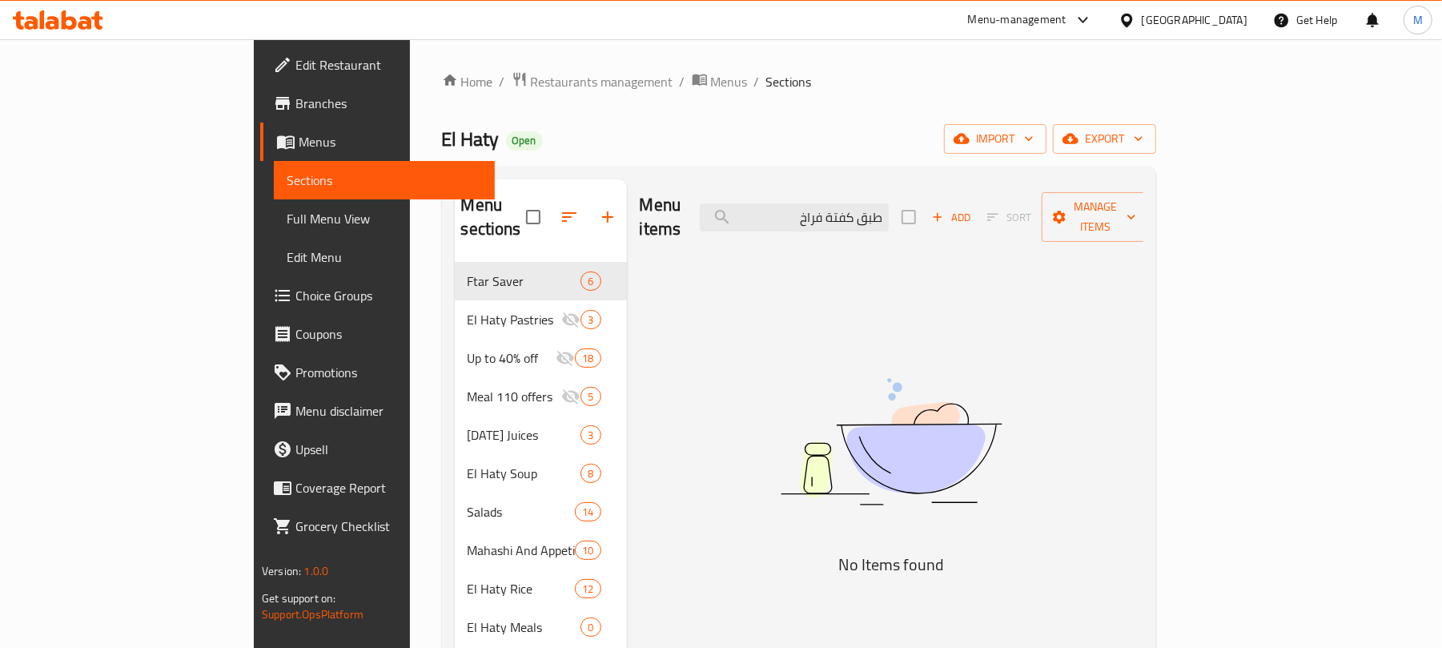
drag, startPoint x: 953, startPoint y: 209, endPoint x: 1006, endPoint y: 218, distance: 54.4
click at [1006, 218] on div "Menu items طبق كفتة فراخ Add Sort Manage items" at bounding box center [892, 217] width 504 height 76
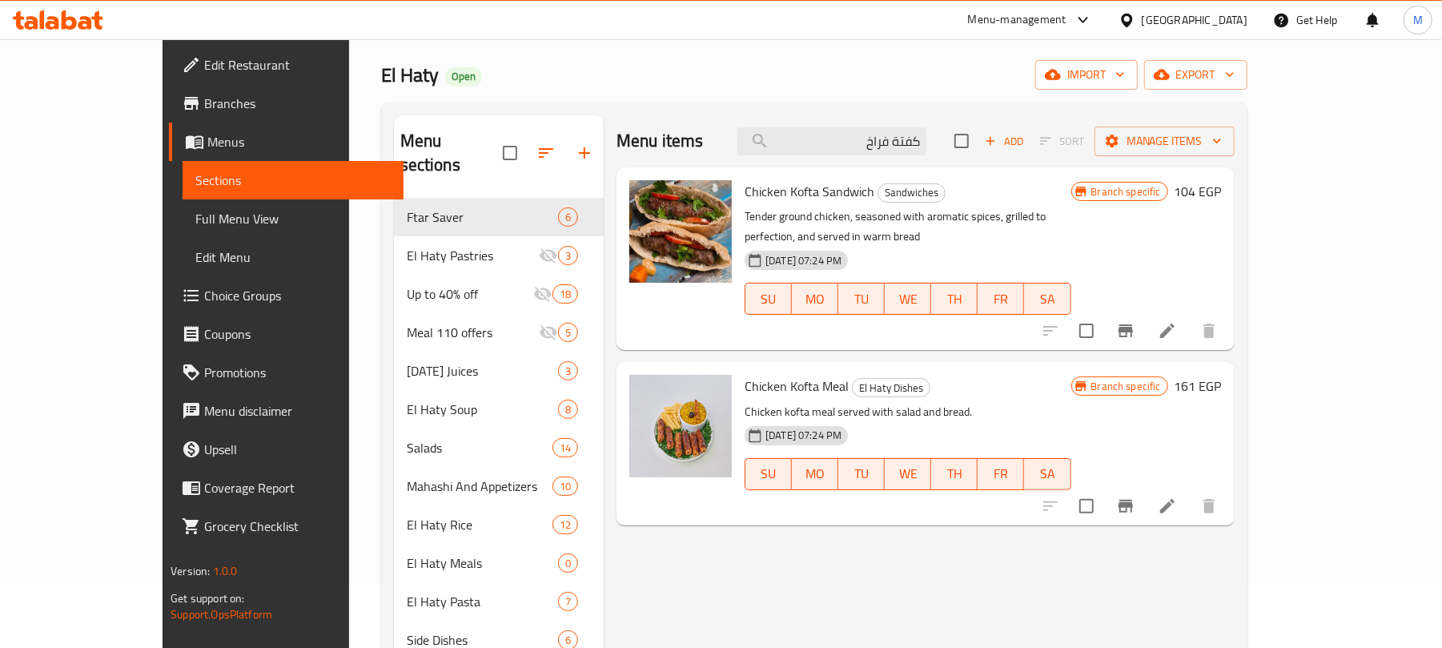
scroll to position [106, 0]
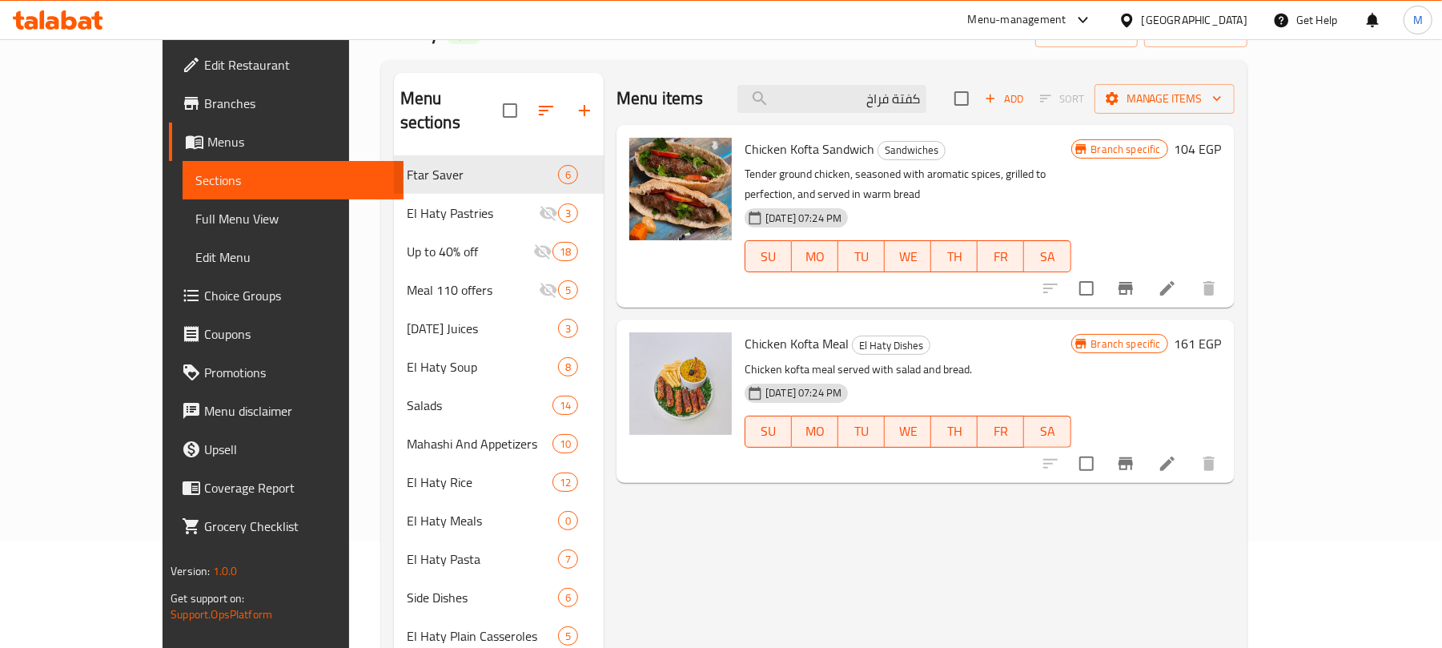
type input "كفتة فراخ"
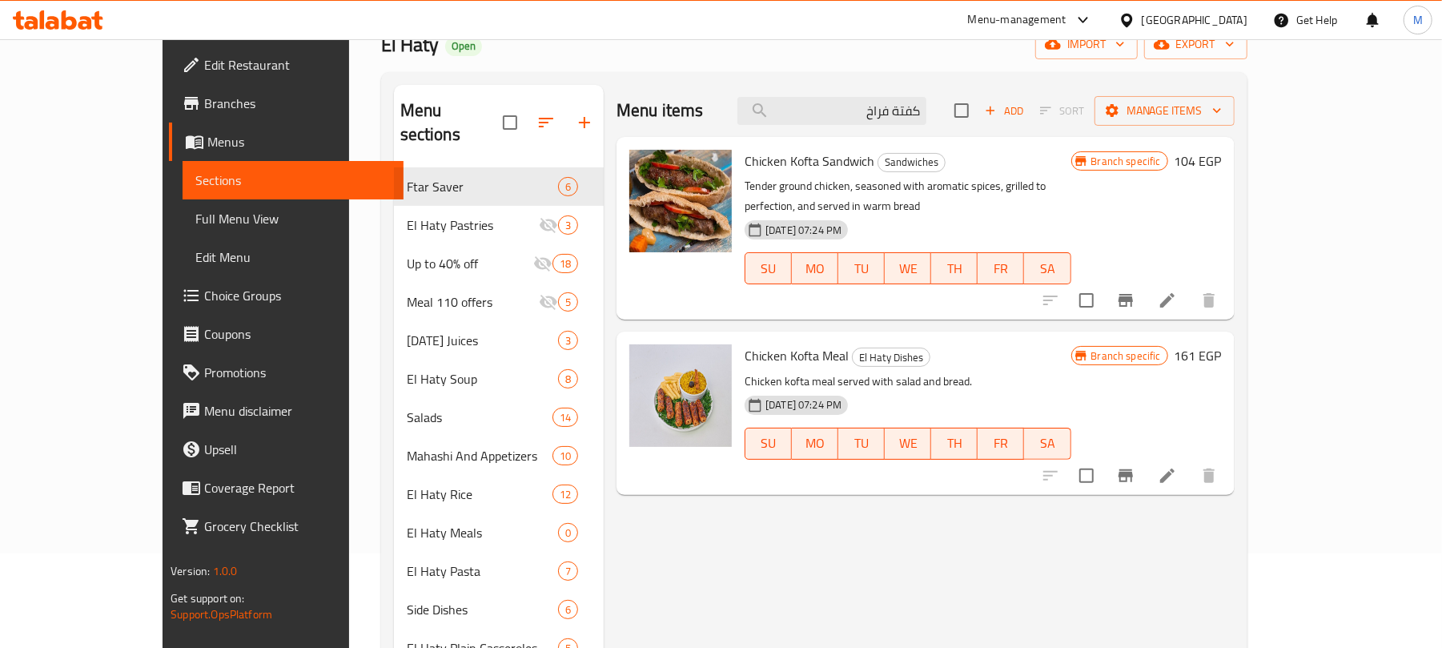
scroll to position [0, 0]
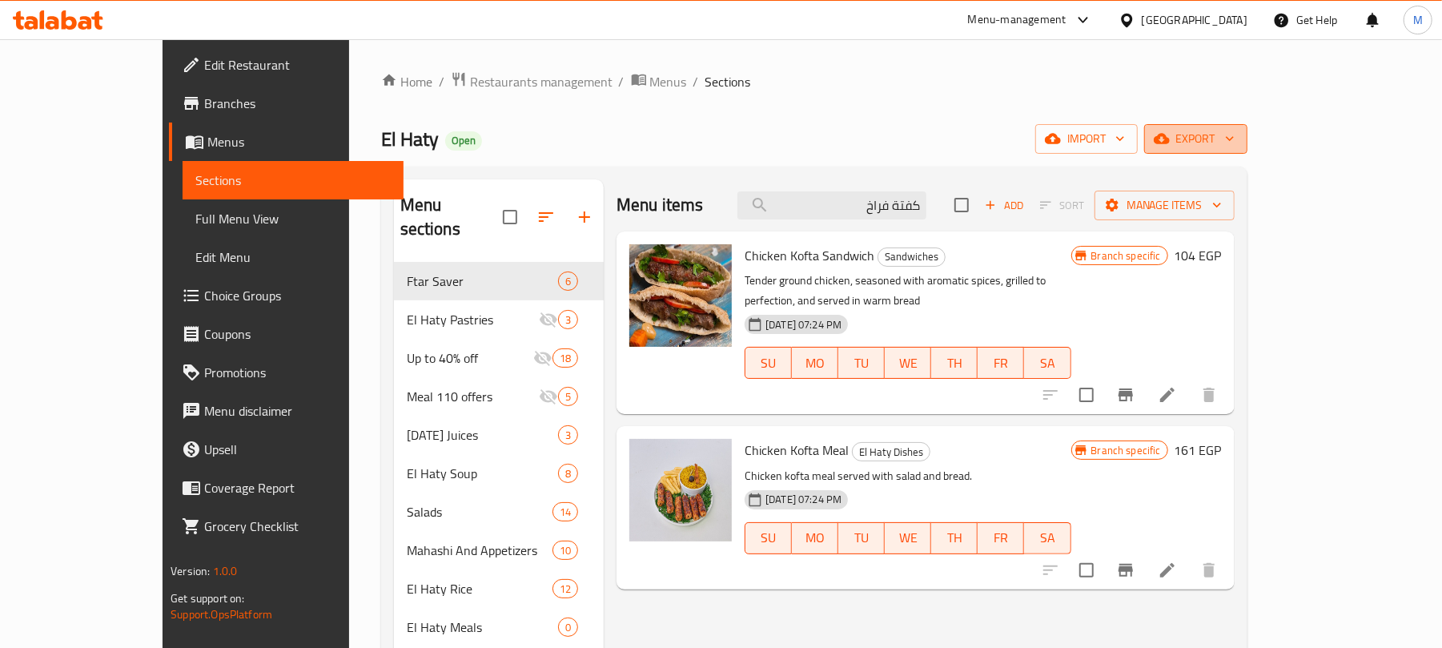
click at [1234, 146] on span "export" at bounding box center [1196, 139] width 78 height 20
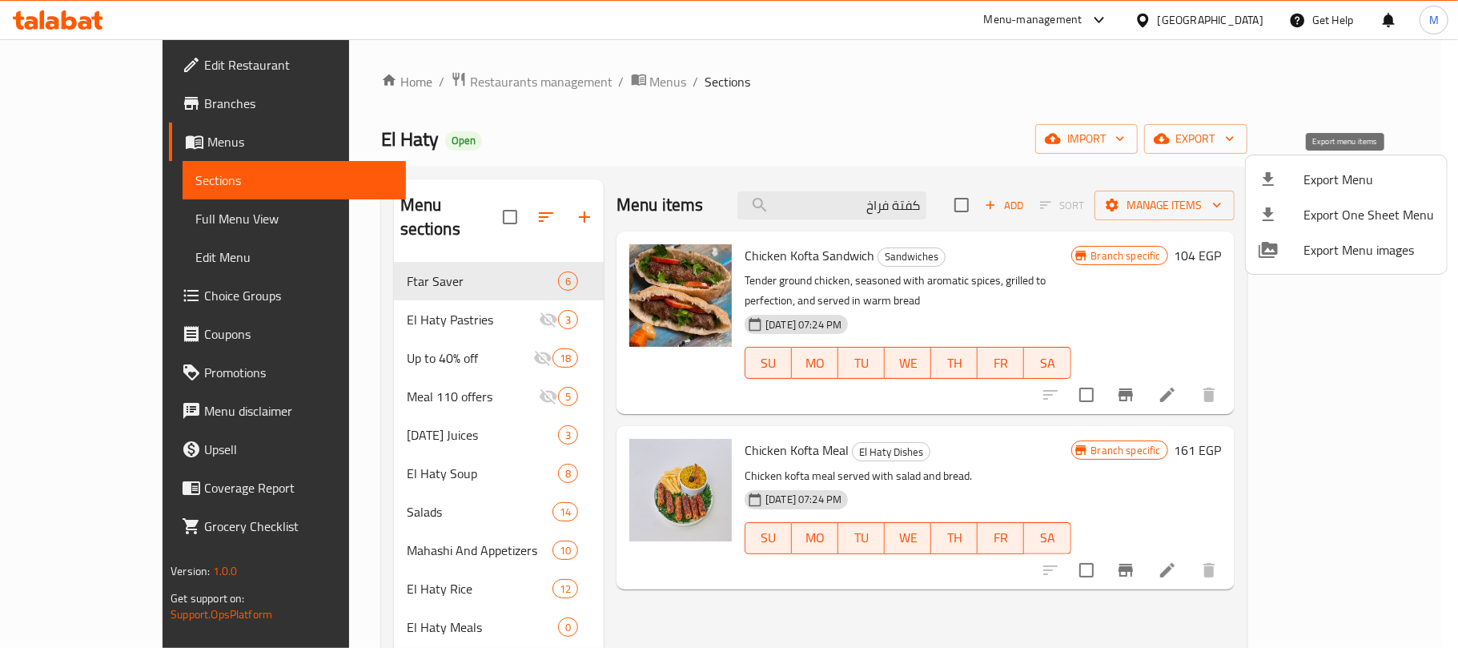
click at [1290, 177] on div at bounding box center [1280, 179] width 45 height 19
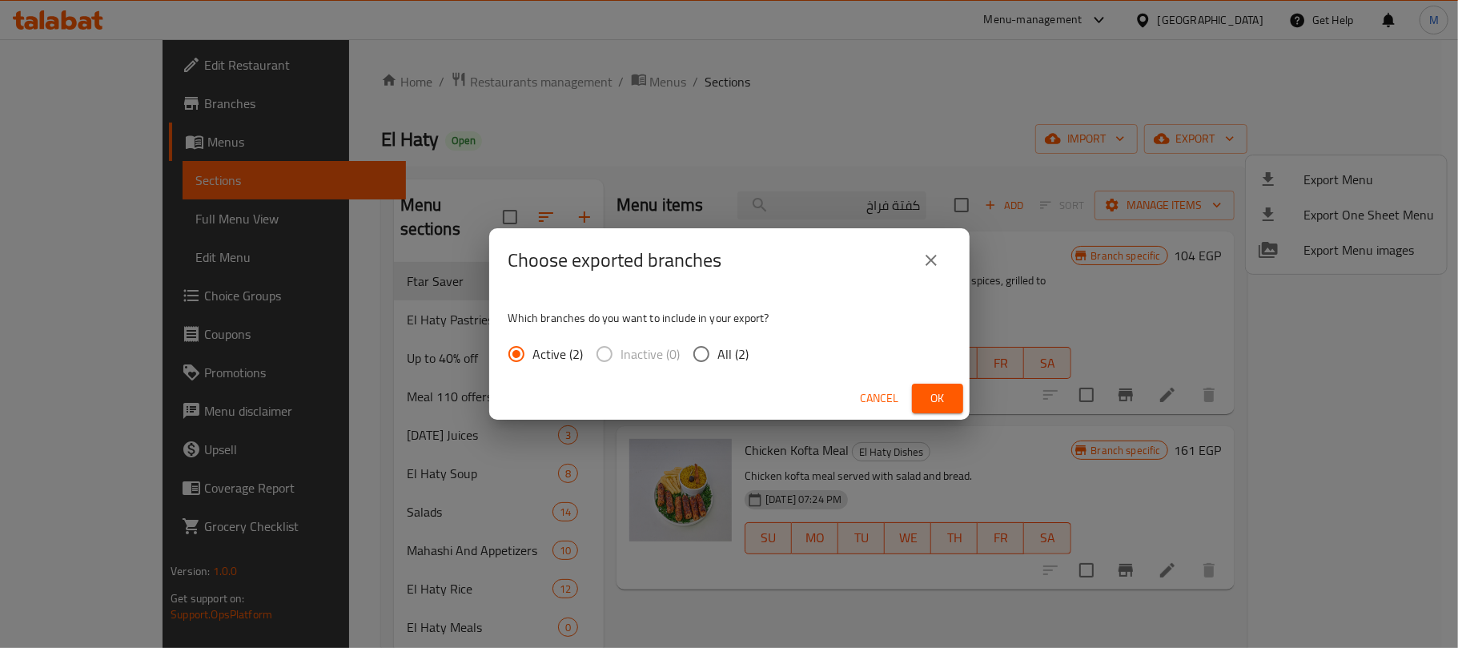
click at [708, 352] on input "All (2)" at bounding box center [701, 354] width 34 height 34
radio input "true"
click at [932, 394] on span "Ok" at bounding box center [938, 398] width 26 height 20
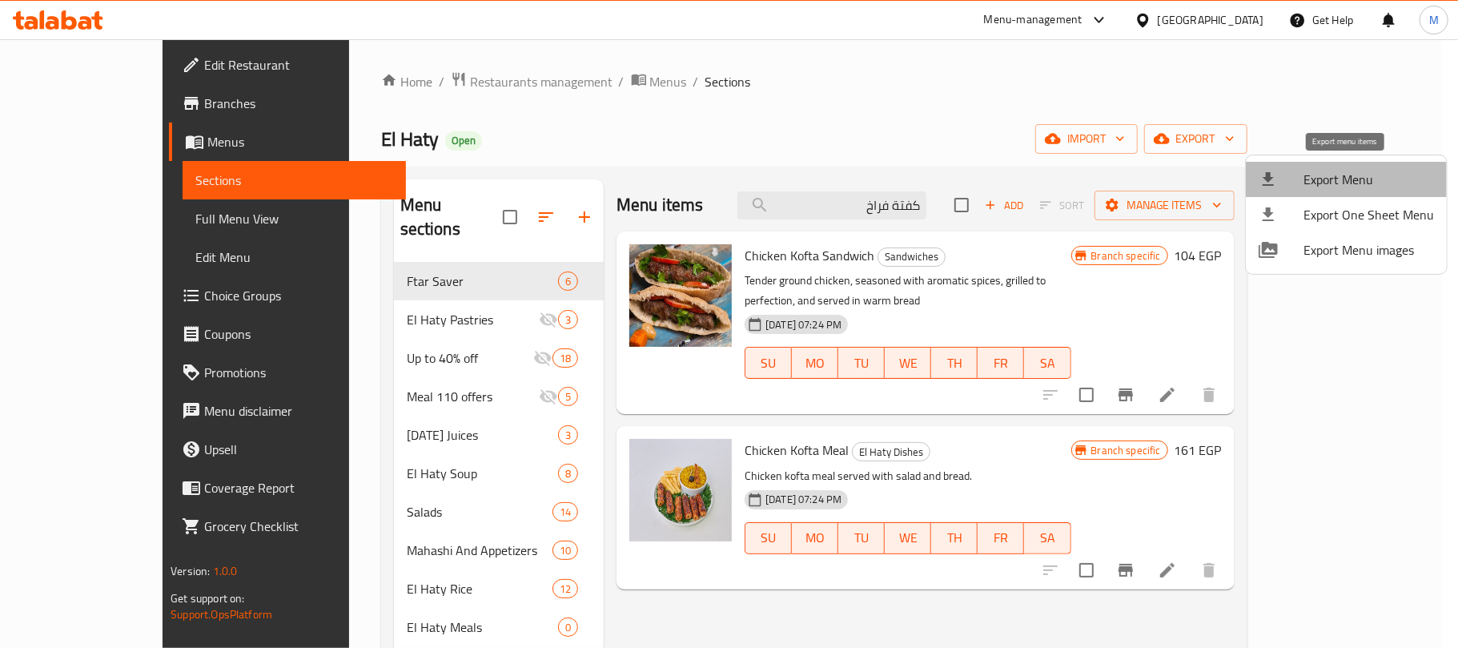
click at [1350, 173] on span "Export Menu" at bounding box center [1368, 179] width 130 height 19
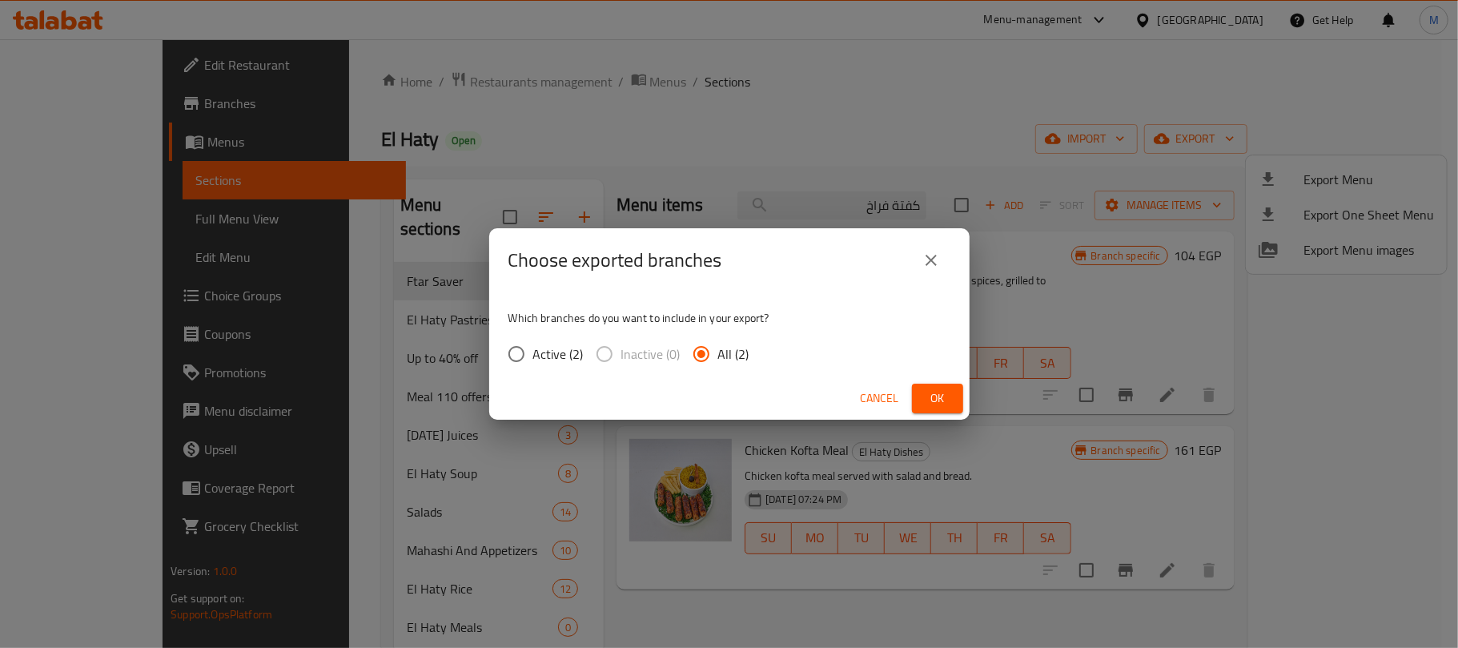
click at [937, 400] on span "Ok" at bounding box center [938, 398] width 26 height 20
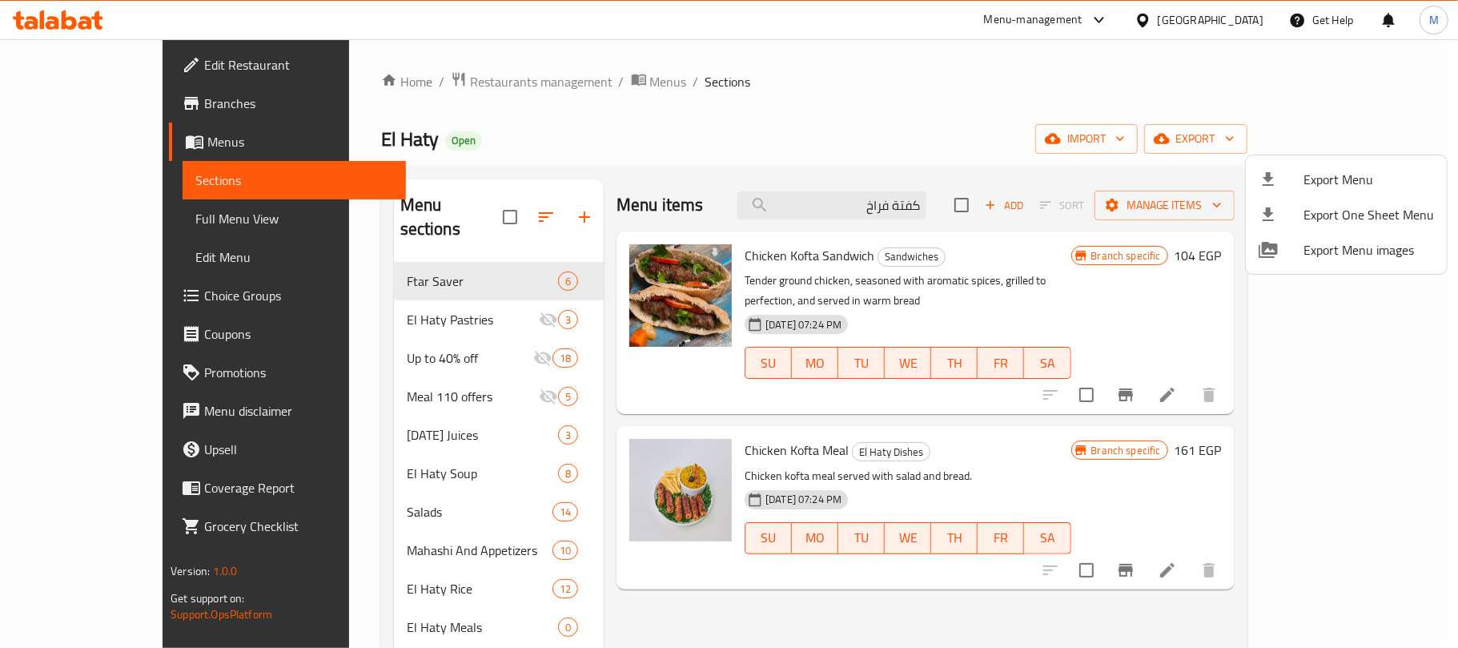
click at [894, 133] on div at bounding box center [729, 324] width 1458 height 648
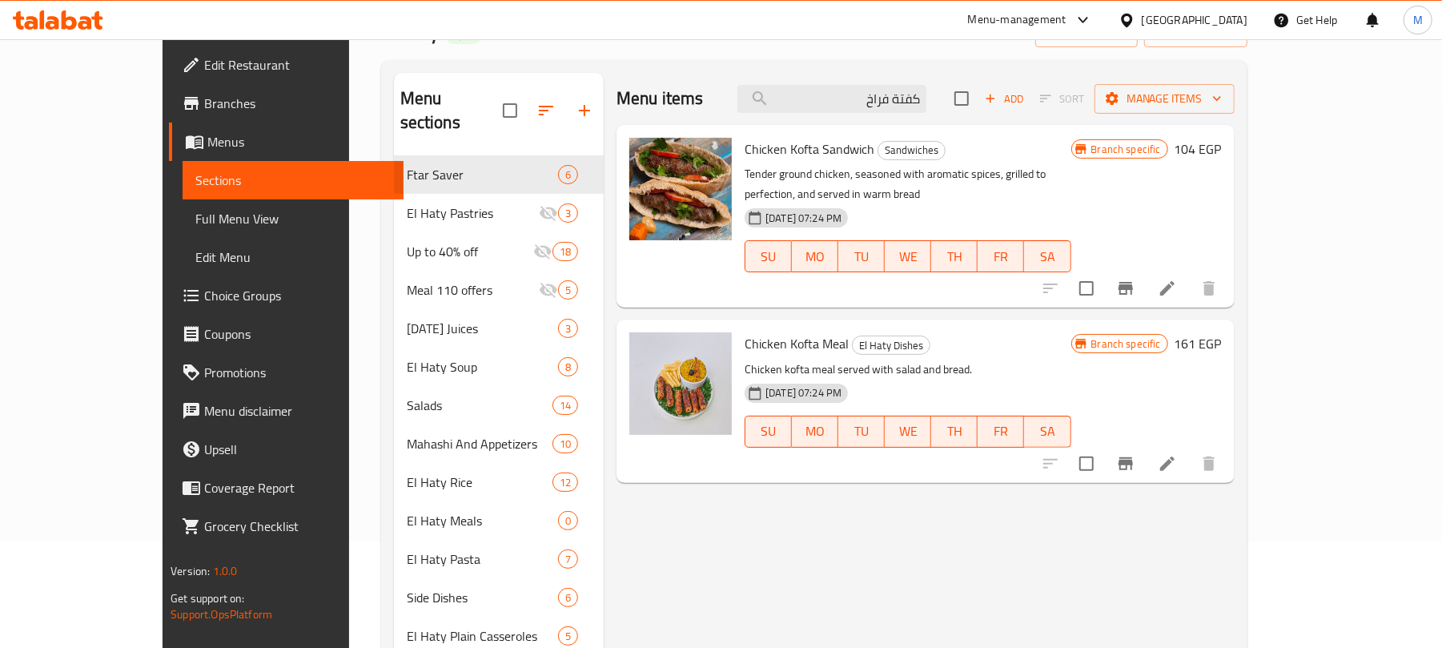
scroll to position [213, 0]
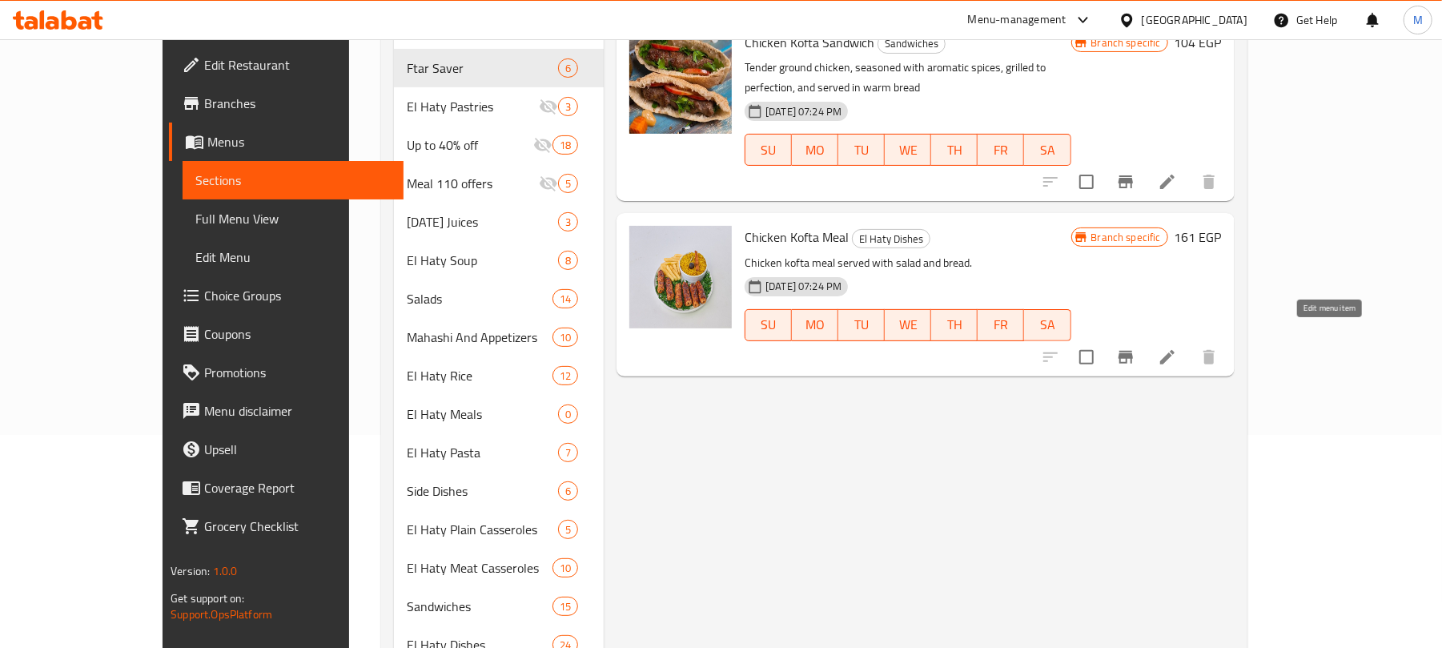
click at [1174, 350] on icon at bounding box center [1167, 357] width 14 height 14
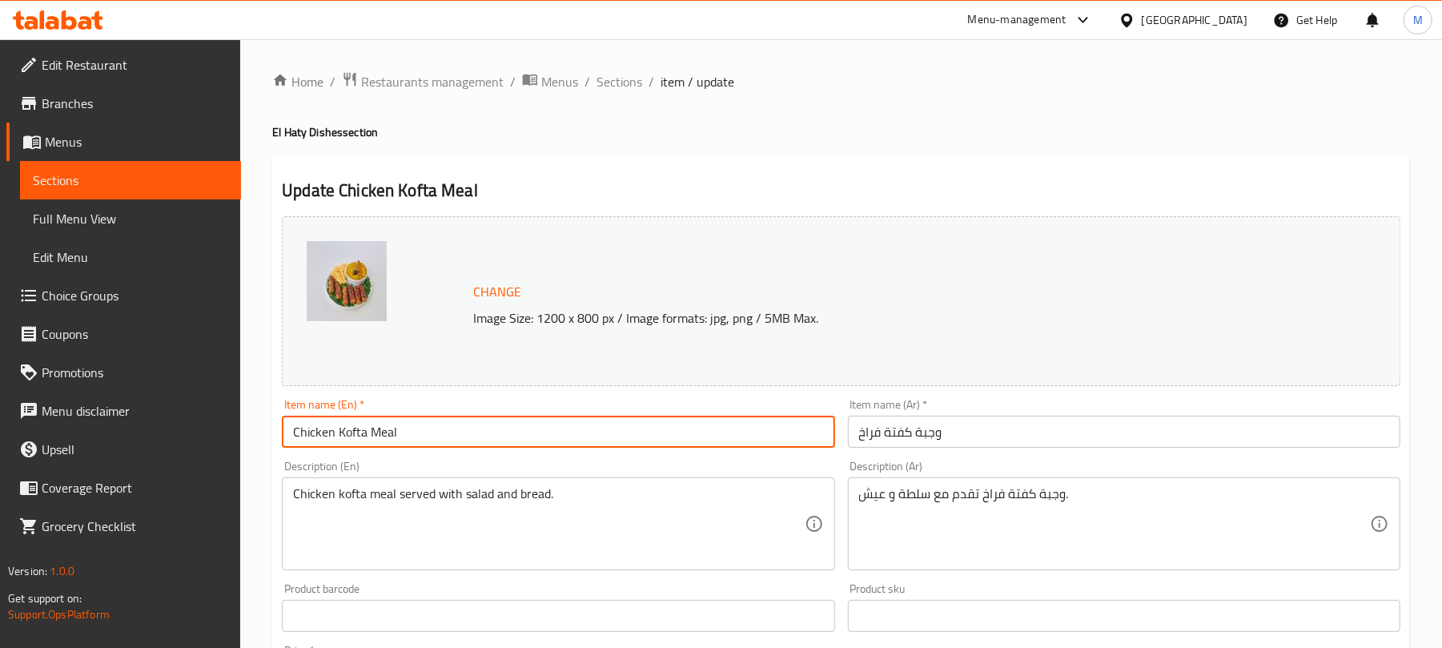
click at [436, 439] on input "Chicken Kofta Meal" at bounding box center [558, 431] width 552 height 32
drag, startPoint x: 424, startPoint y: 432, endPoint x: 370, endPoint y: 435, distance: 54.5
click at [370, 435] on input "Chicken Kofta Meal" at bounding box center [558, 431] width 552 height 32
type input "Chicken Kofta Plate"
click at [1029, 451] on div "Item name (Ar)   * وجبة كفتة فراخ Item name (Ar) *" at bounding box center [1123, 423] width 565 height 62
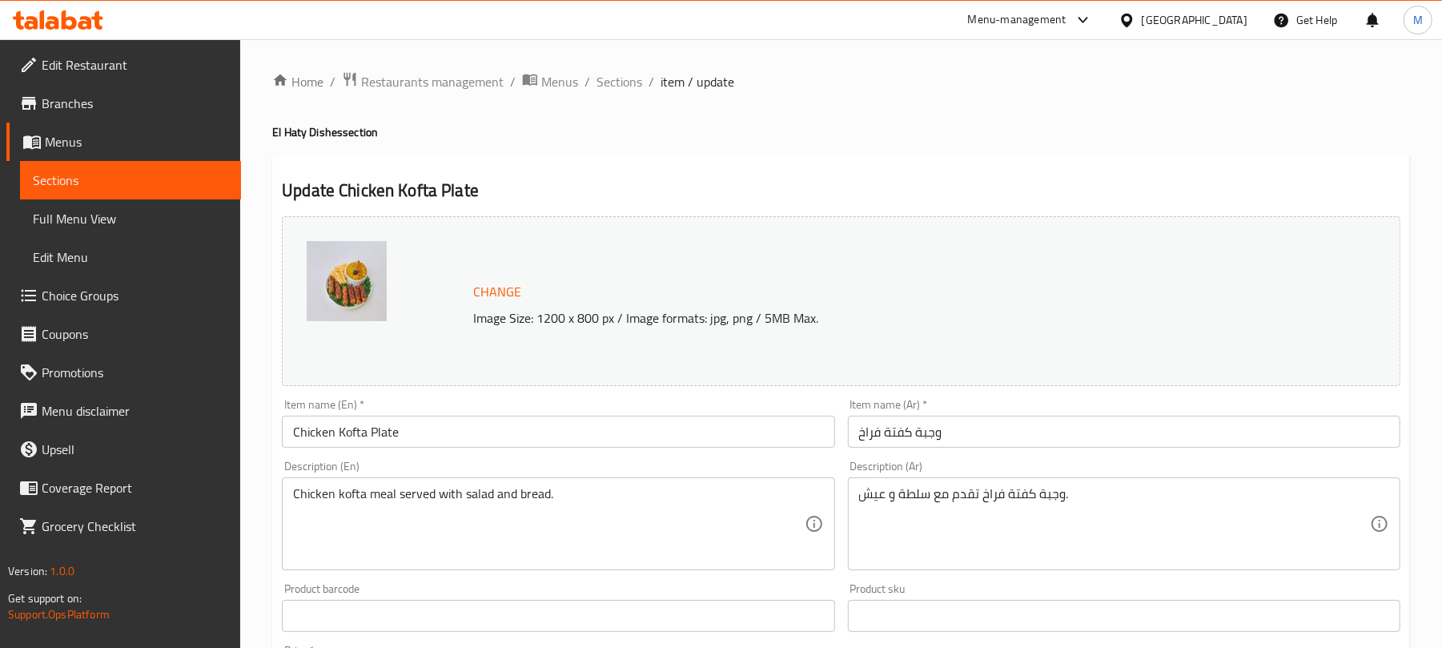
click at [1037, 436] on input "وجبة كفتة فراخ" at bounding box center [1124, 431] width 552 height 32
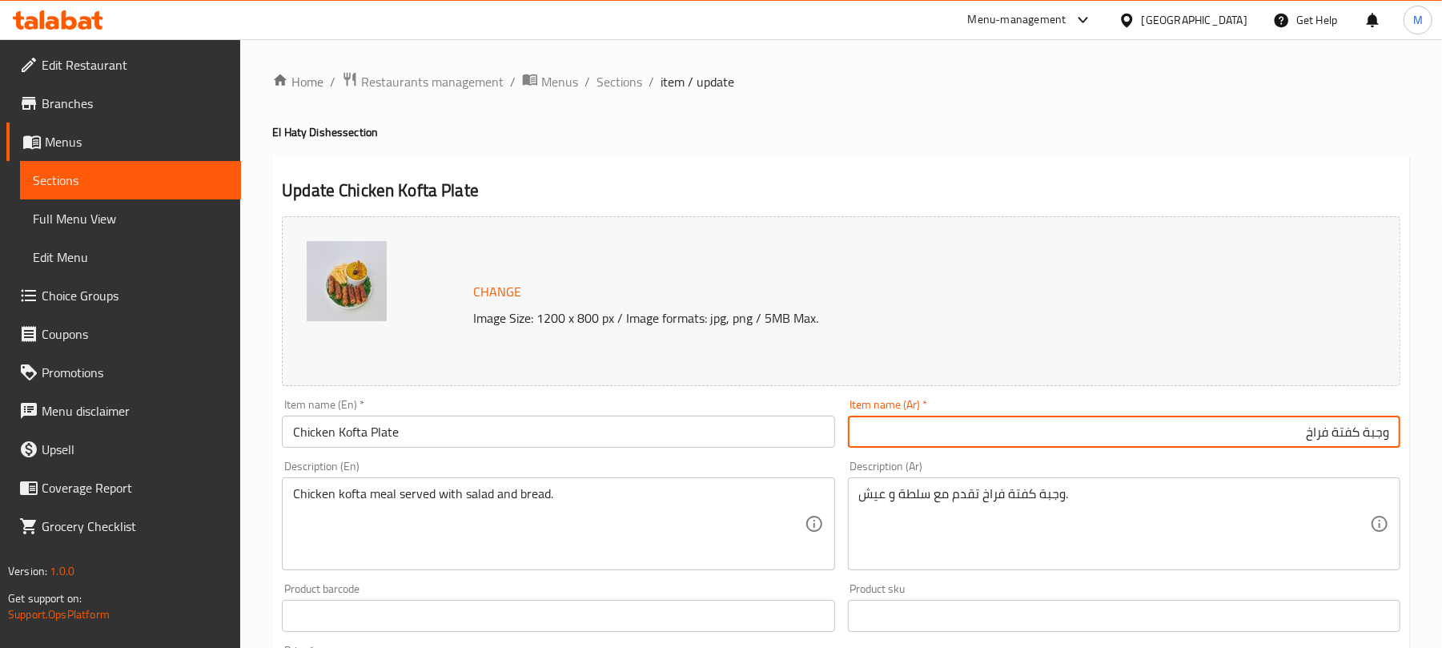
drag, startPoint x: 1365, startPoint y: 430, endPoint x: 1428, endPoint y: 433, distance: 63.3
click at [1428, 433] on div "Home / Restaurants management / Menus / Sections / item / update El Haty Dishes…" at bounding box center [841, 596] width 1202 height 1115
type input "طبق كفتة فراخ"
click at [1428, 433] on div "Home / Restaurants management / Menus / Sections / item / update El Haty Dishes…" at bounding box center [841, 596] width 1202 height 1115
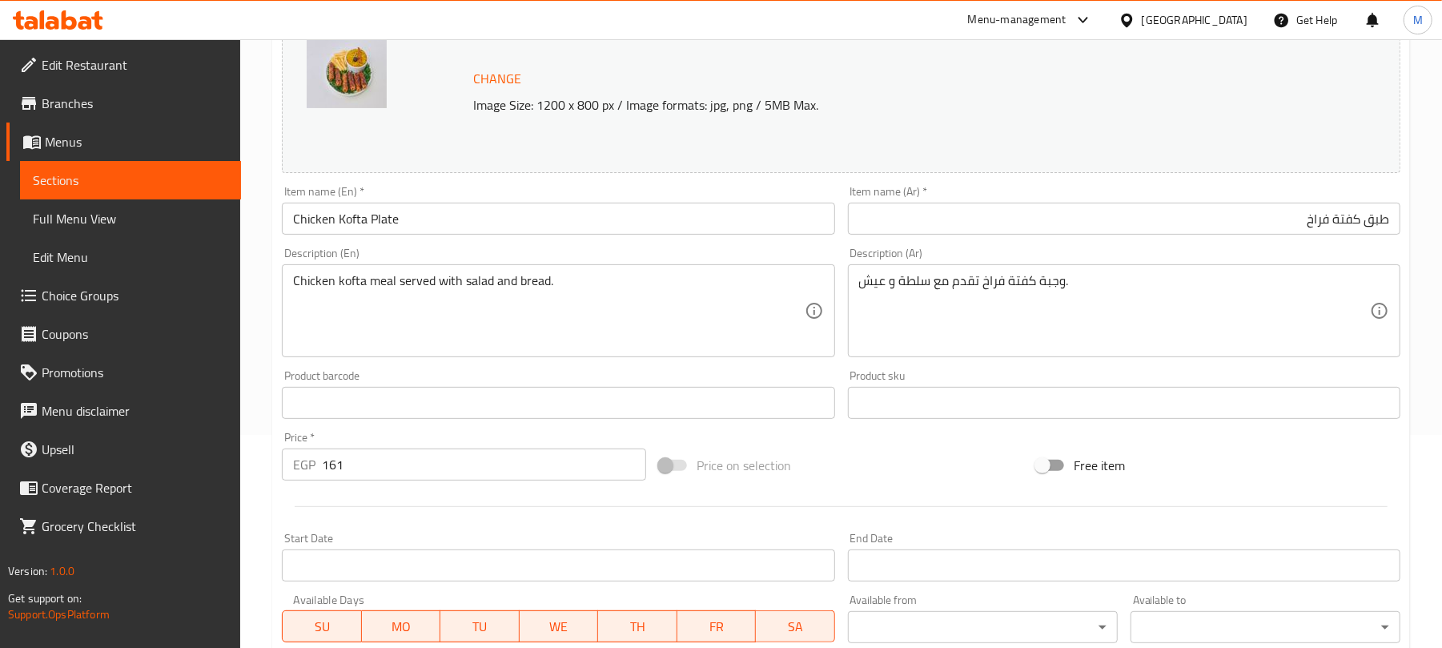
scroll to position [506, 0]
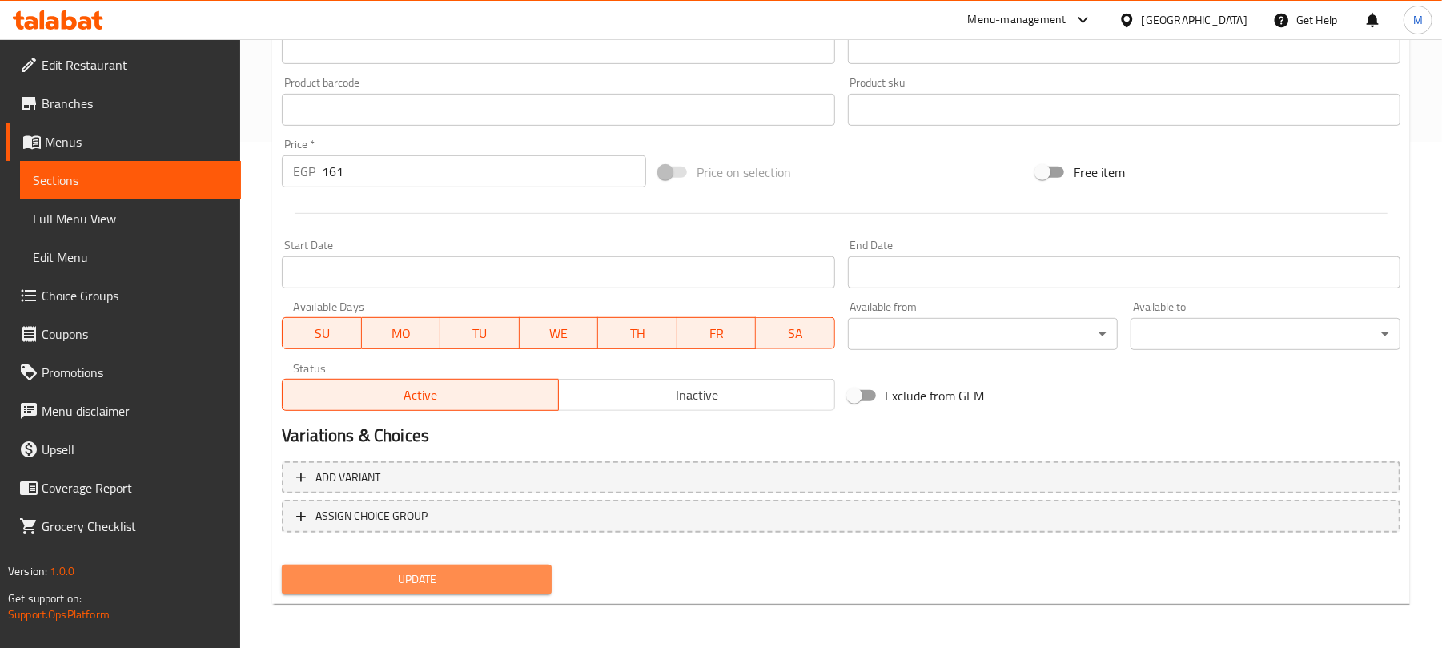
click at [500, 576] on span "Update" at bounding box center [417, 579] width 244 height 20
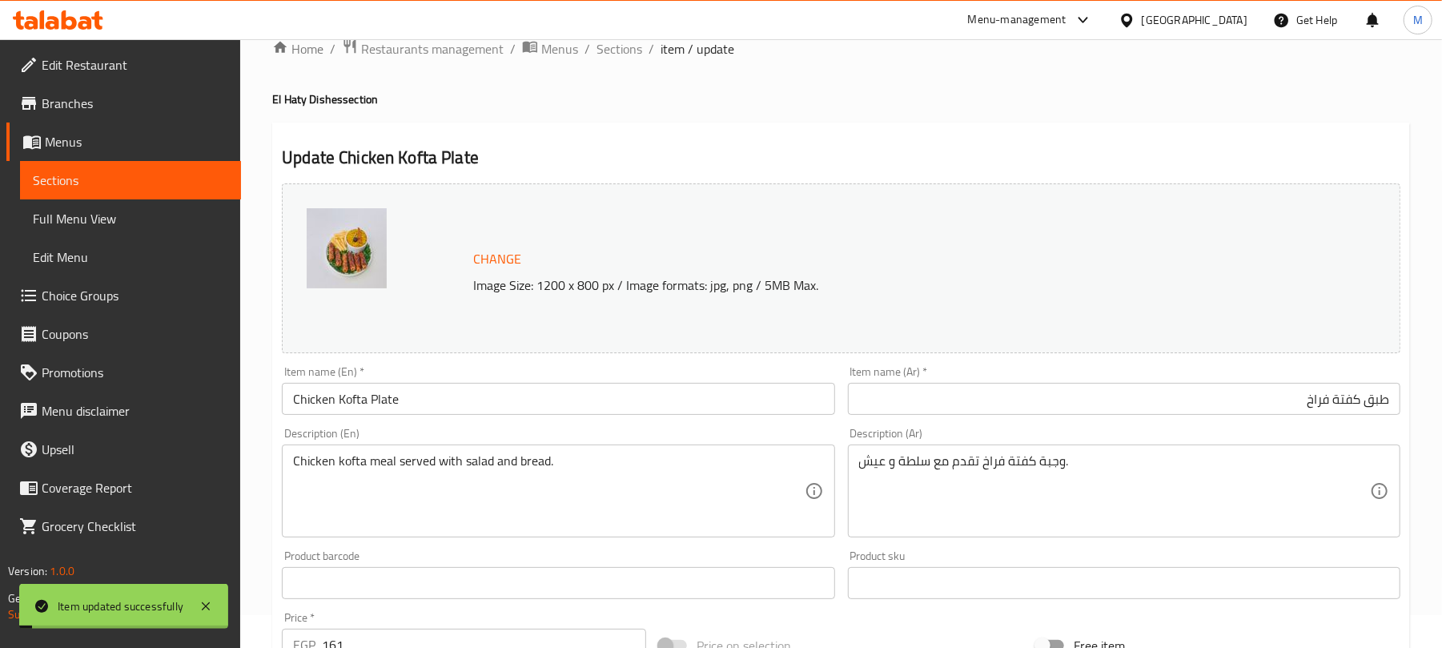
scroll to position [0, 0]
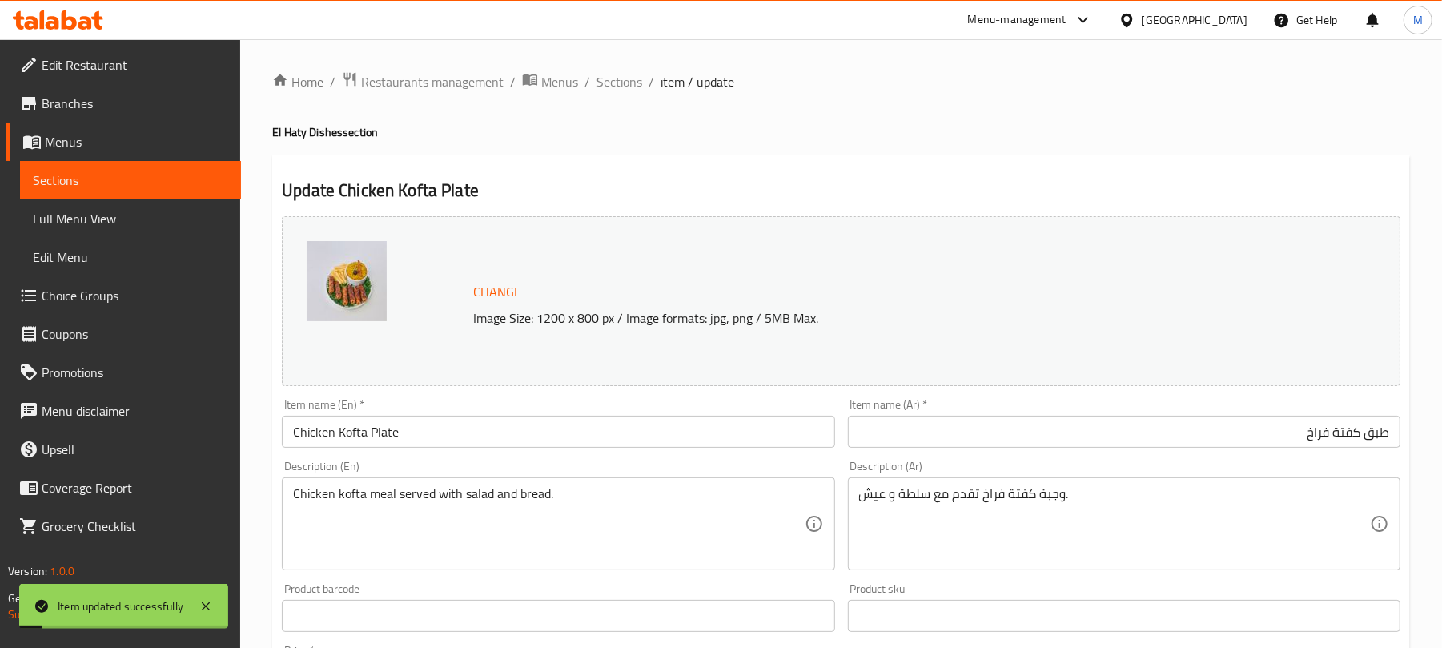
click at [622, 87] on span "Sections" at bounding box center [619, 81] width 46 height 19
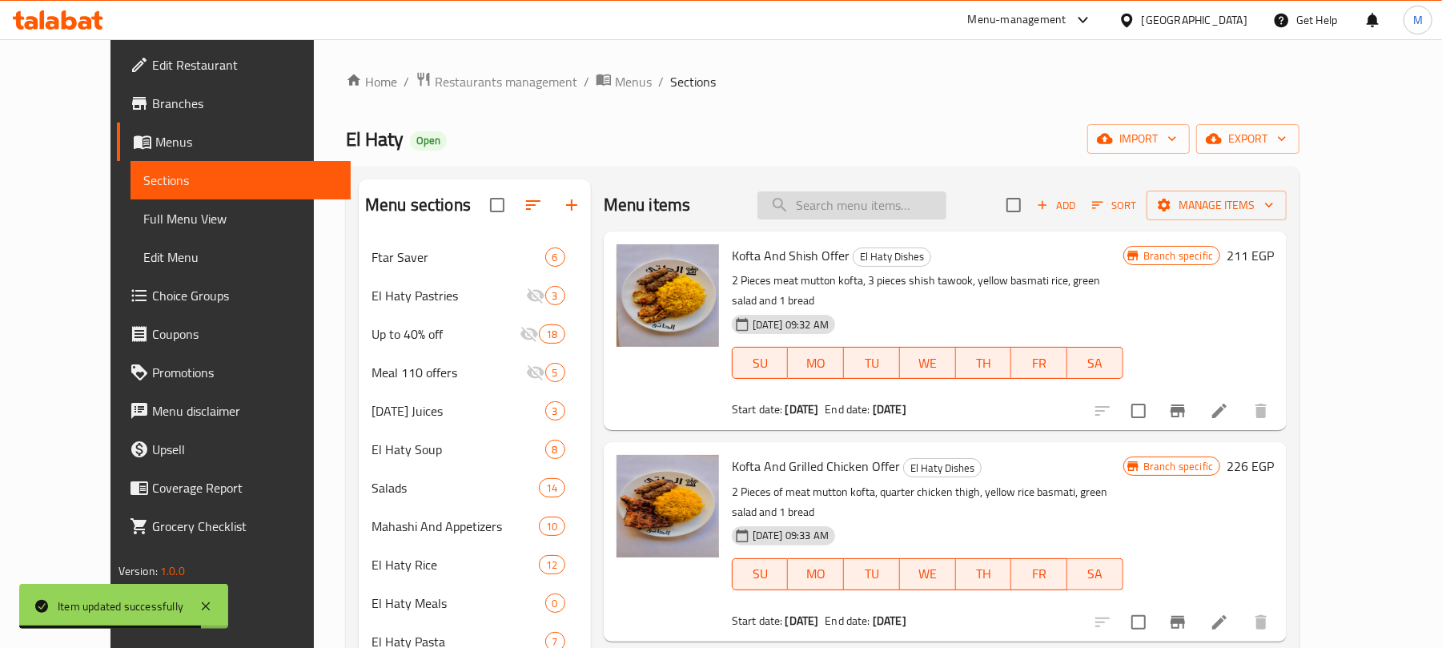
click at [879, 199] on input "search" at bounding box center [851, 205] width 189 height 28
paste input "Pigeon"
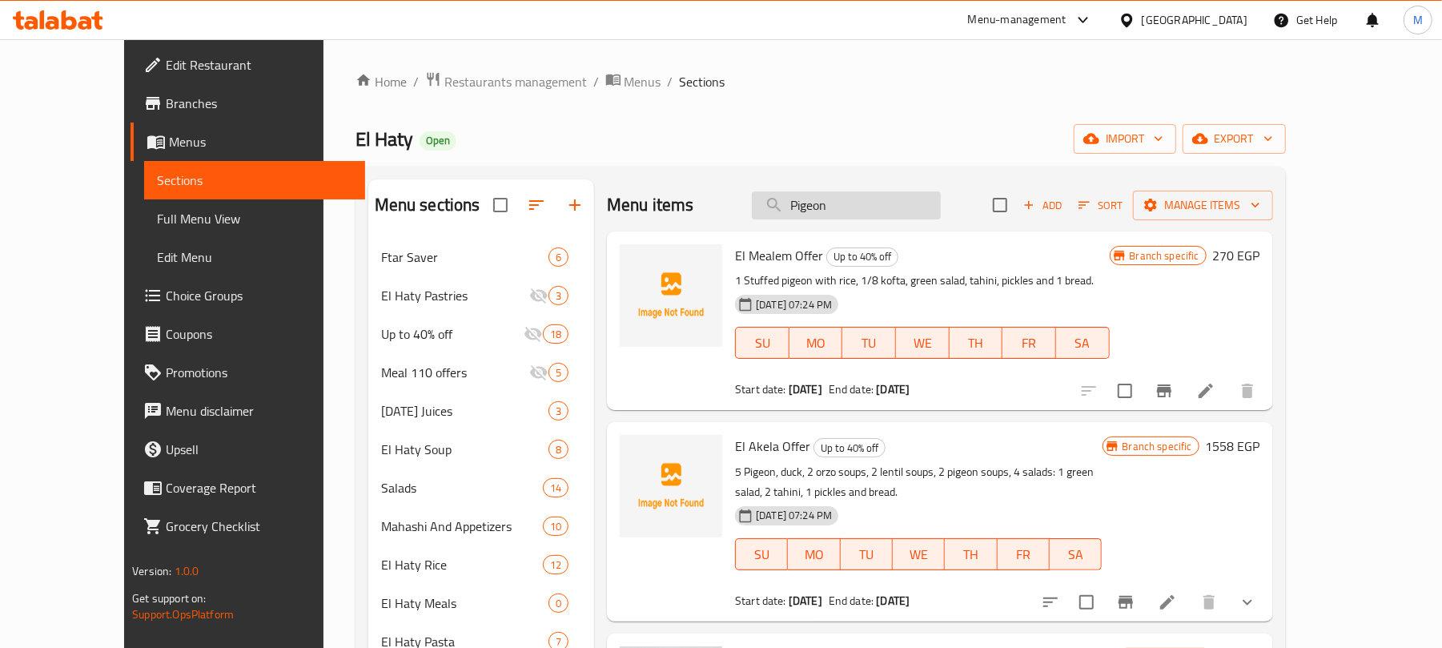
type input "Pigeon"
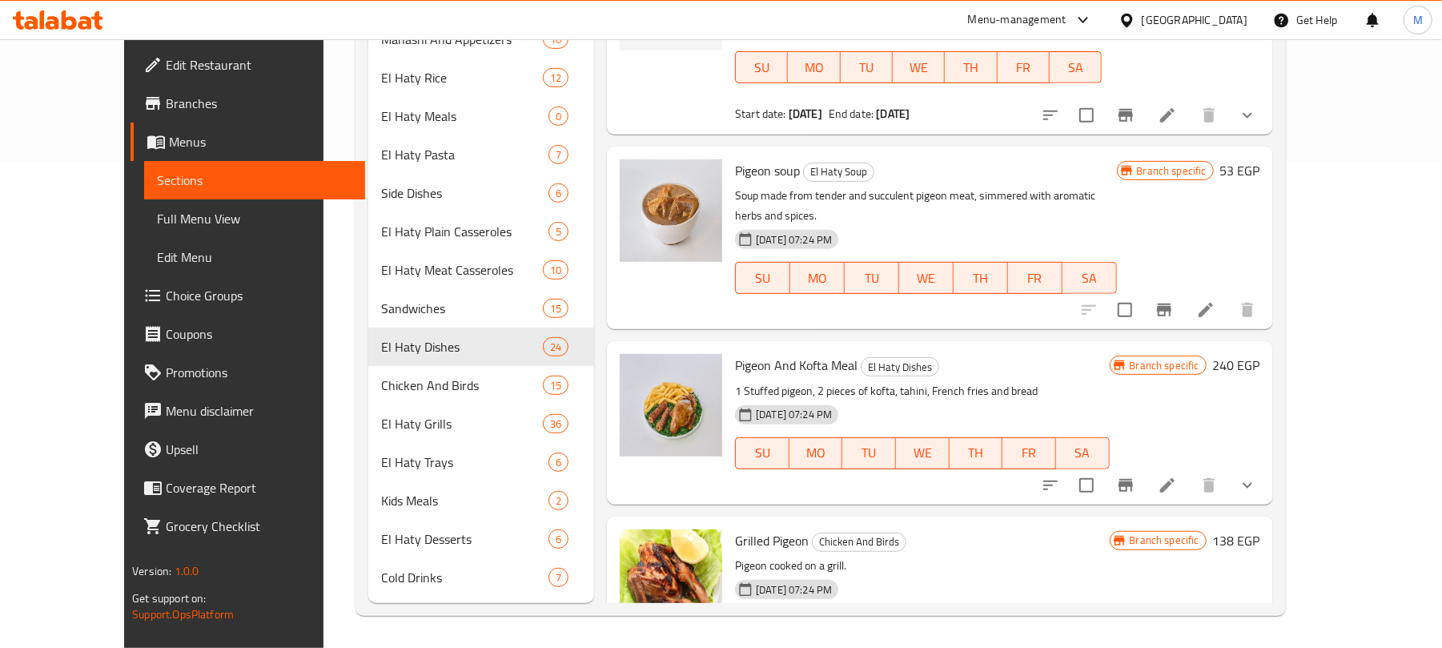
click at [1177, 476] on icon at bounding box center [1167, 485] width 19 height 19
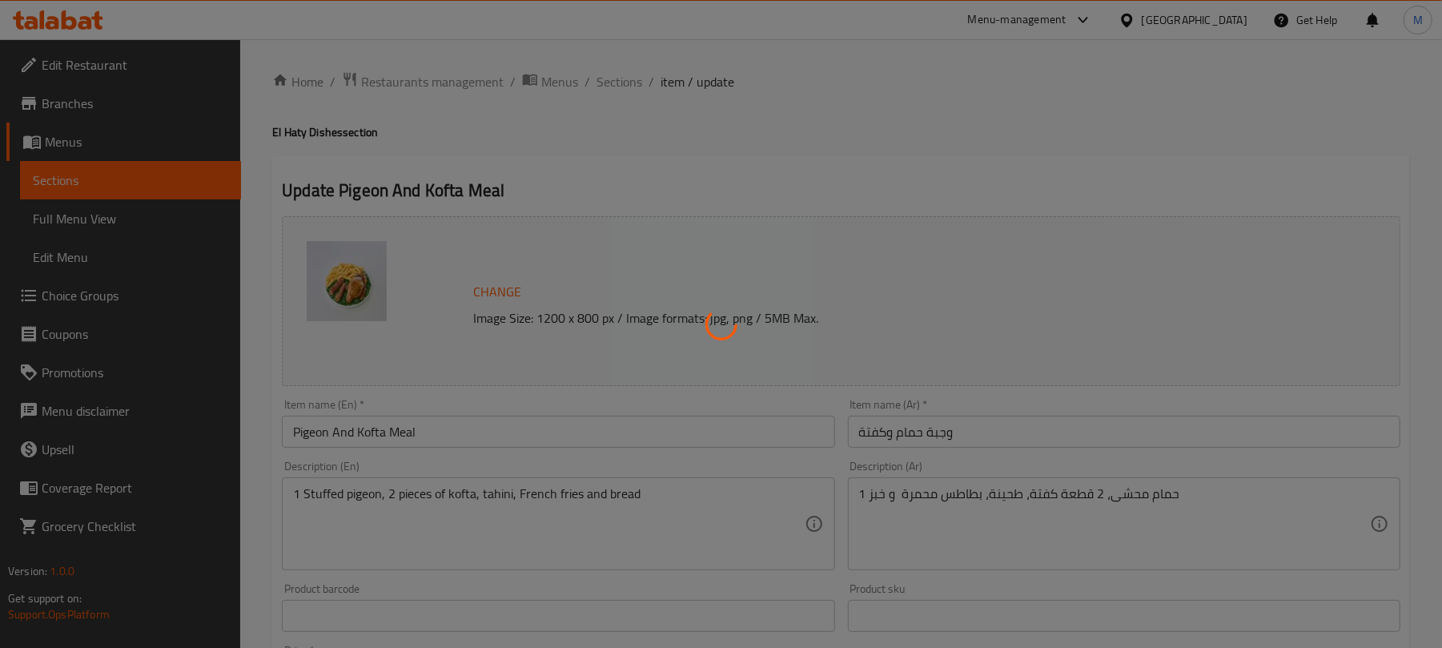
type input "إختار نوع الحمام"
type input "1"
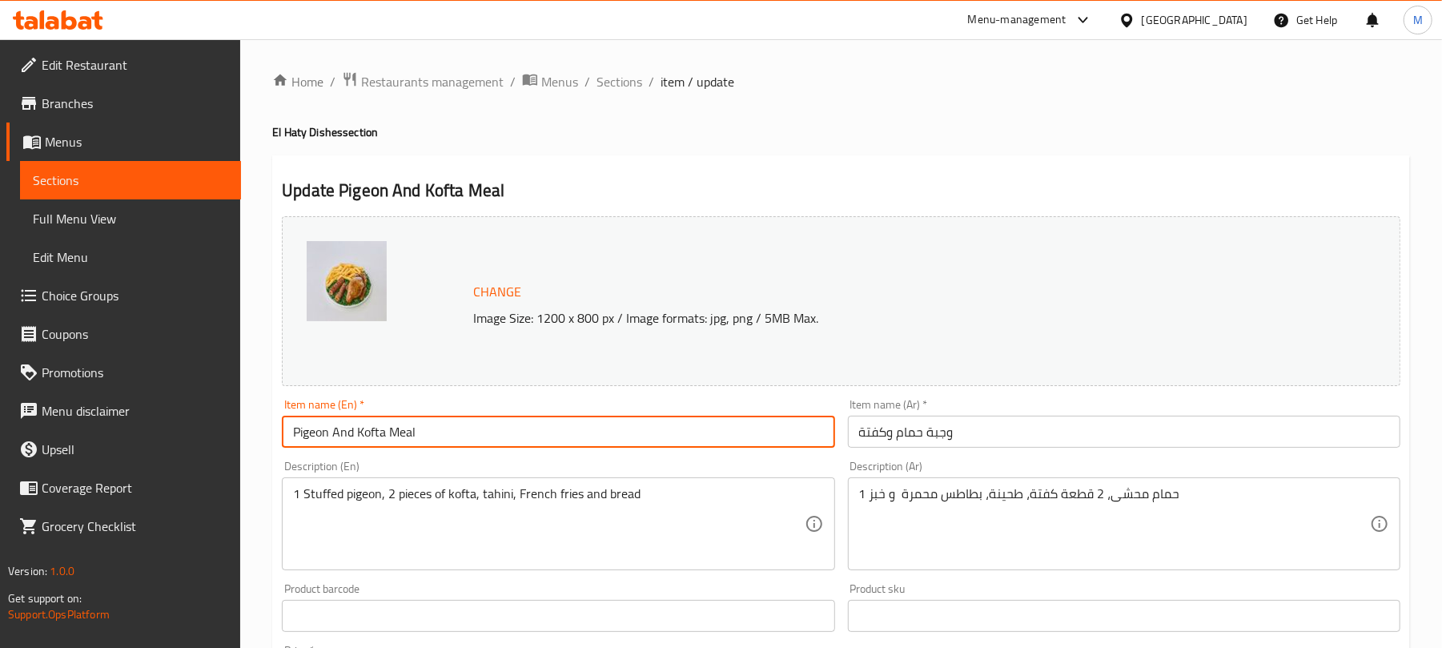
drag, startPoint x: 423, startPoint y: 435, endPoint x: 386, endPoint y: 435, distance: 36.8
click at [386, 435] on input "Pigeon And Kofta Meal" at bounding box center [558, 431] width 552 height 32
type input "Pigeon And Kofta Plate"
click at [975, 433] on input "وجبة حمام وكفتة" at bounding box center [1124, 431] width 552 height 32
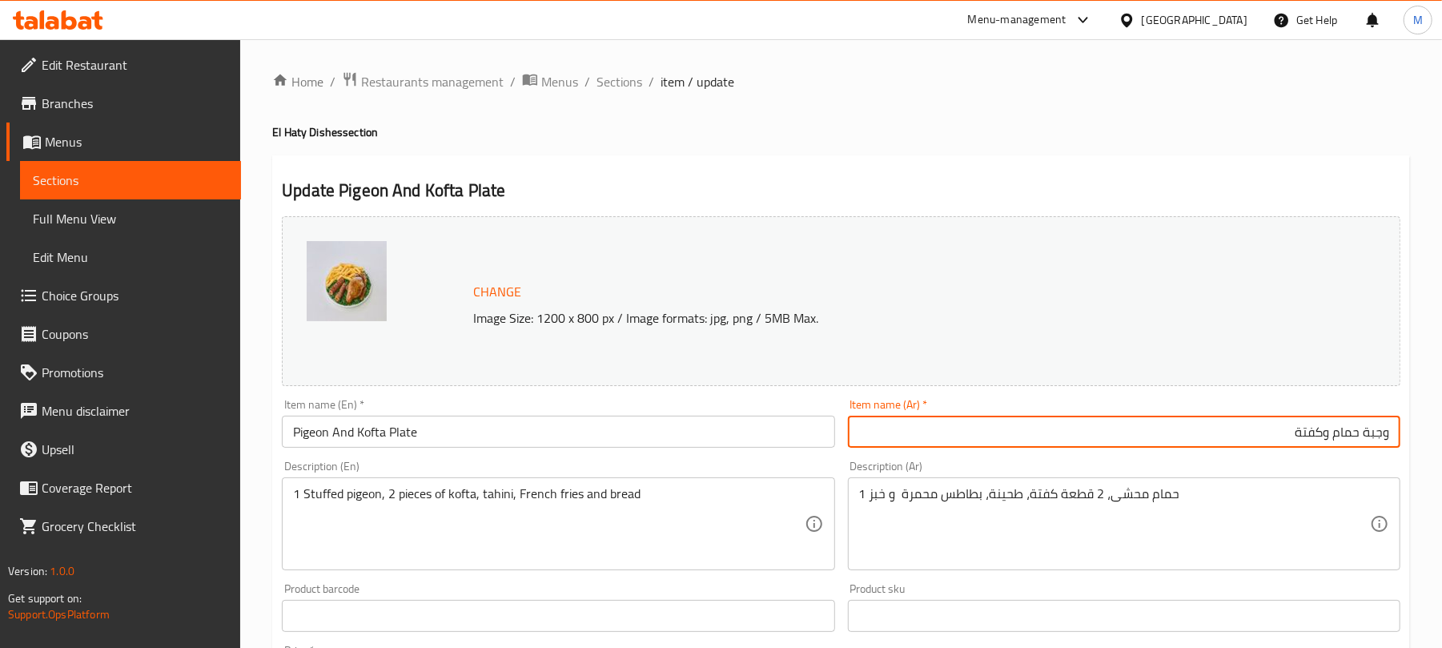
drag, startPoint x: 1366, startPoint y: 439, endPoint x: 1430, endPoint y: 442, distance: 64.1
click at [1430, 442] on div "Home / Restaurants management / Menus / Sections / item / update El Haty Dishes…" at bounding box center [841, 610] width 1202 height 1142
type input "طبق حمام وكفتة"
click at [1430, 442] on div "Home / Restaurants management / Menus / Sections / item / update El Haty Dishes…" at bounding box center [841, 610] width 1202 height 1142
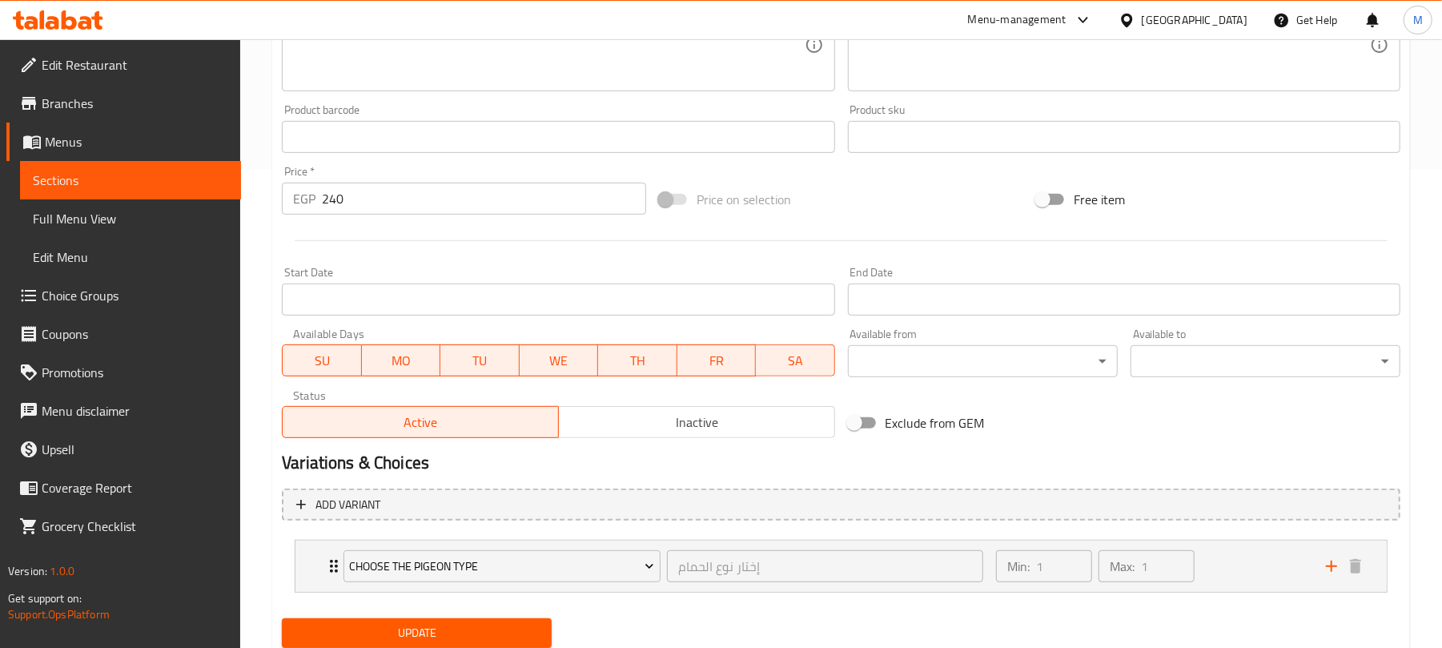
scroll to position [533, 0]
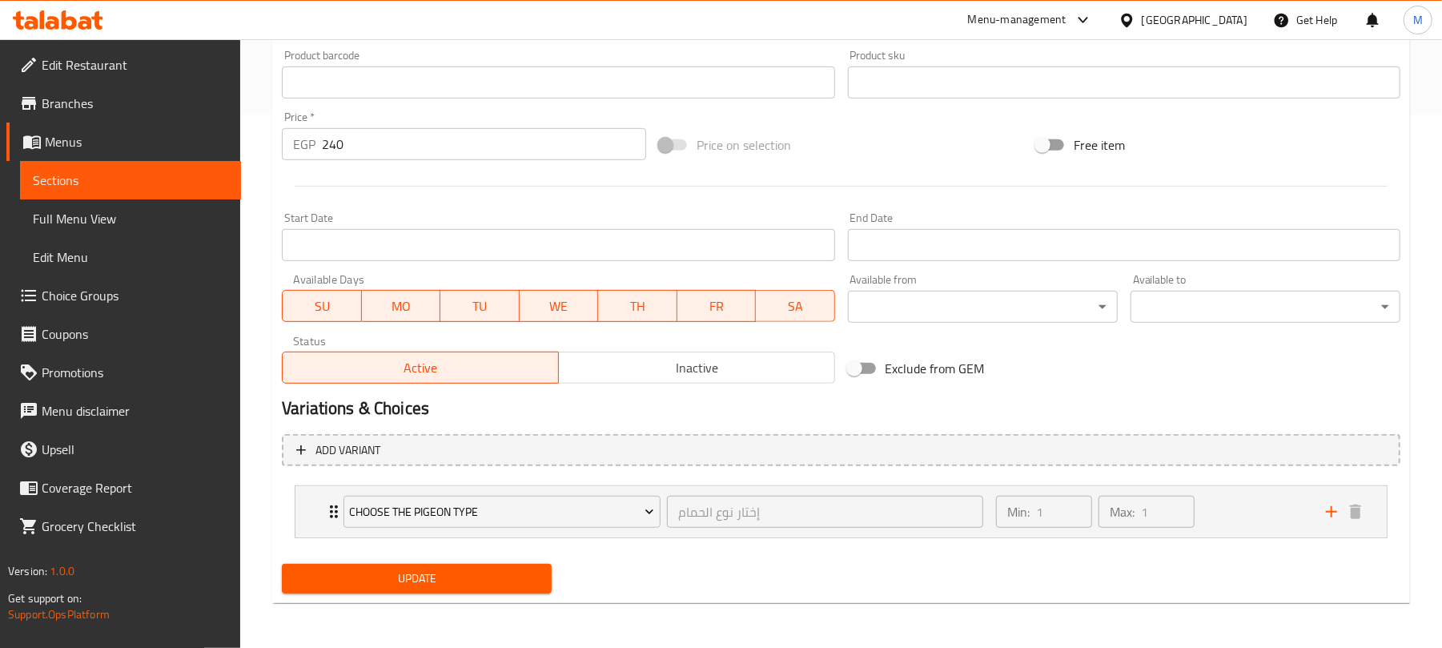
click at [507, 556] on div "Add variant Choose The Pigeon Type إختار نوع الحمام ​ Min: 1 ​ Max: 1 ​ Stuffed…" at bounding box center [840, 492] width 1131 height 130
click at [507, 560] on div "Update" at bounding box center [416, 578] width 283 height 42
click at [514, 573] on span "Update" at bounding box center [417, 578] width 244 height 20
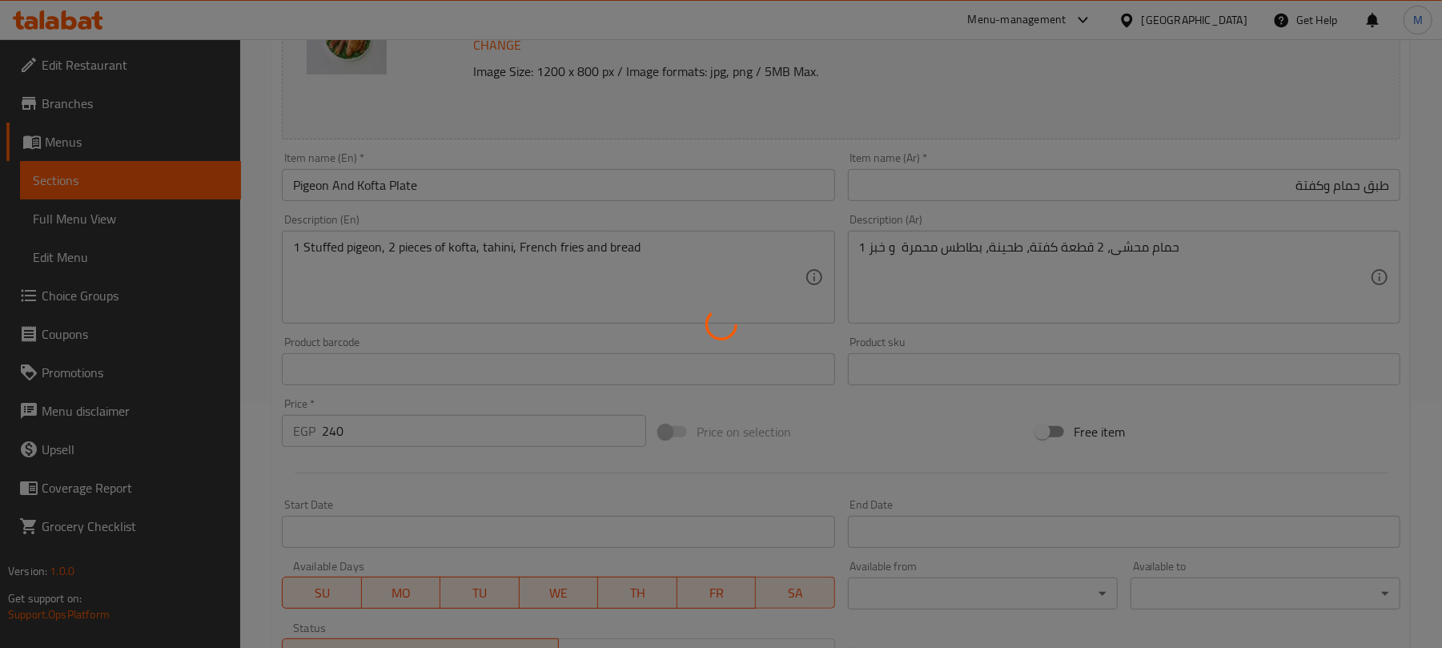
scroll to position [0, 0]
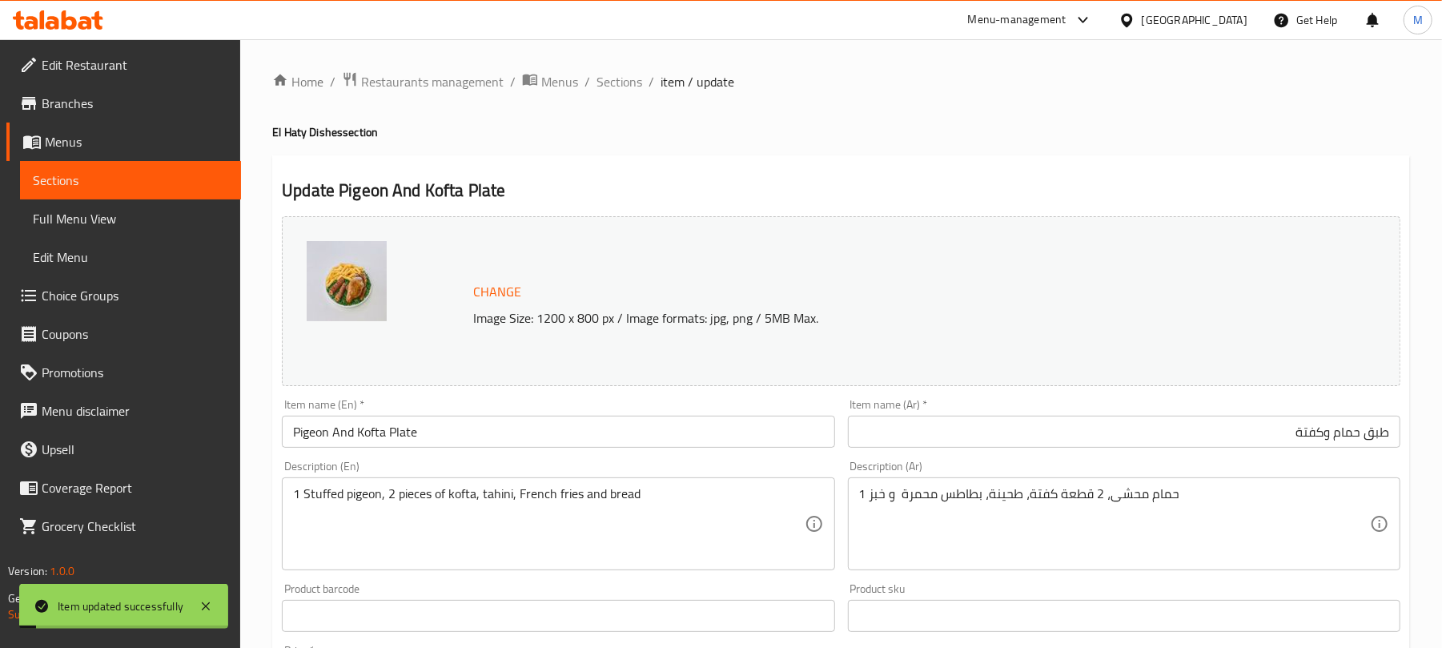
click at [632, 80] on span "Sections" at bounding box center [619, 81] width 46 height 19
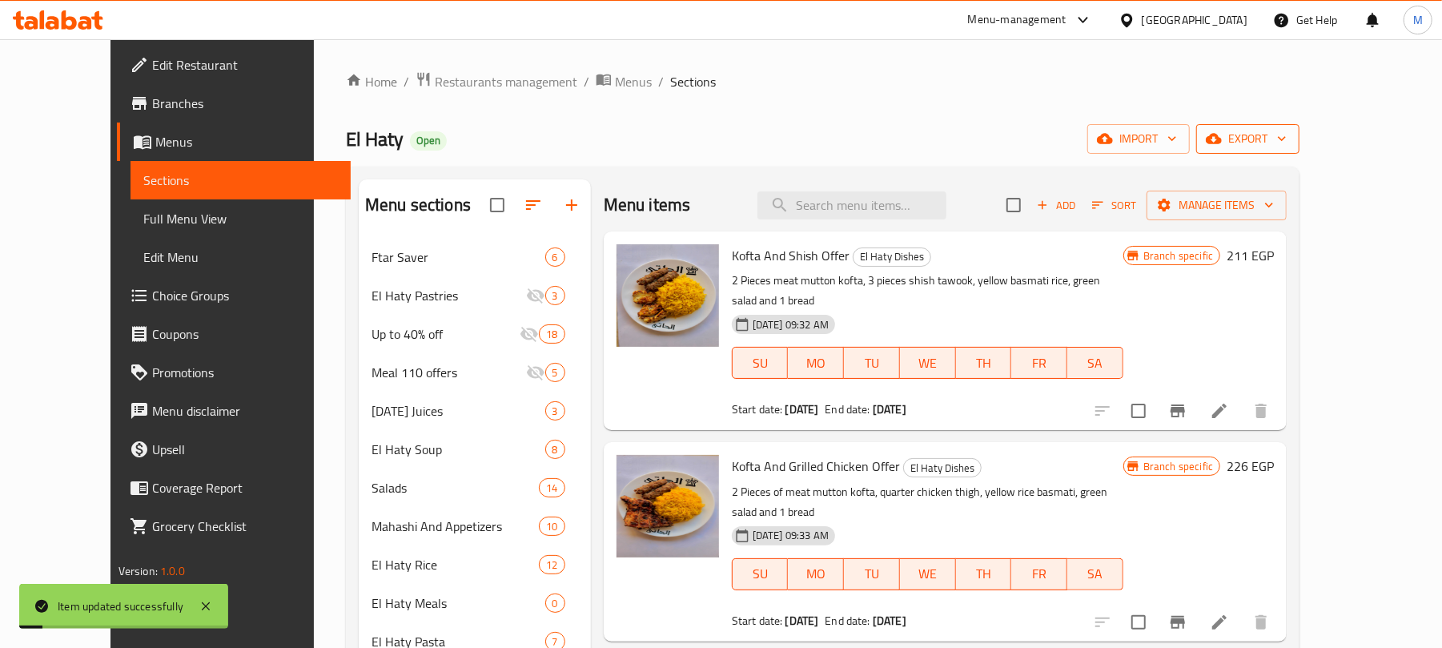
click at [1286, 146] on span "export" at bounding box center [1248, 139] width 78 height 20
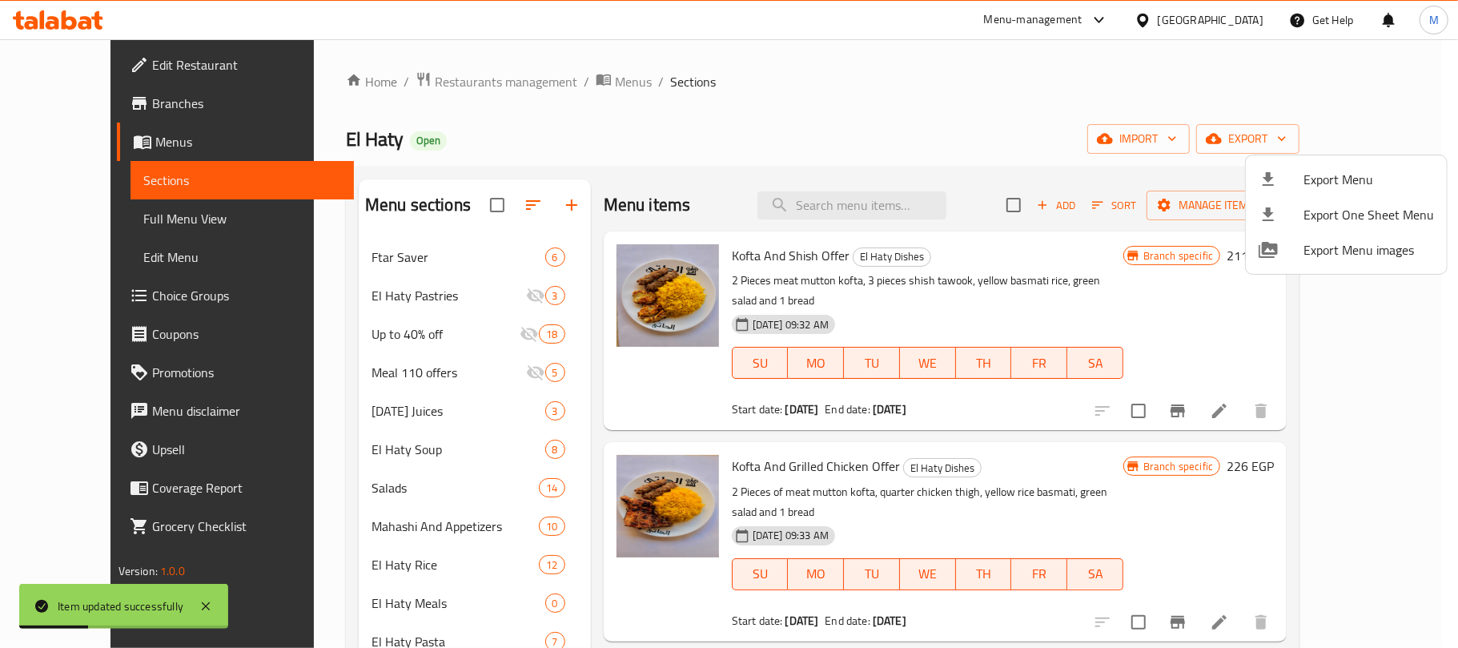
click at [901, 206] on div at bounding box center [729, 324] width 1458 height 648
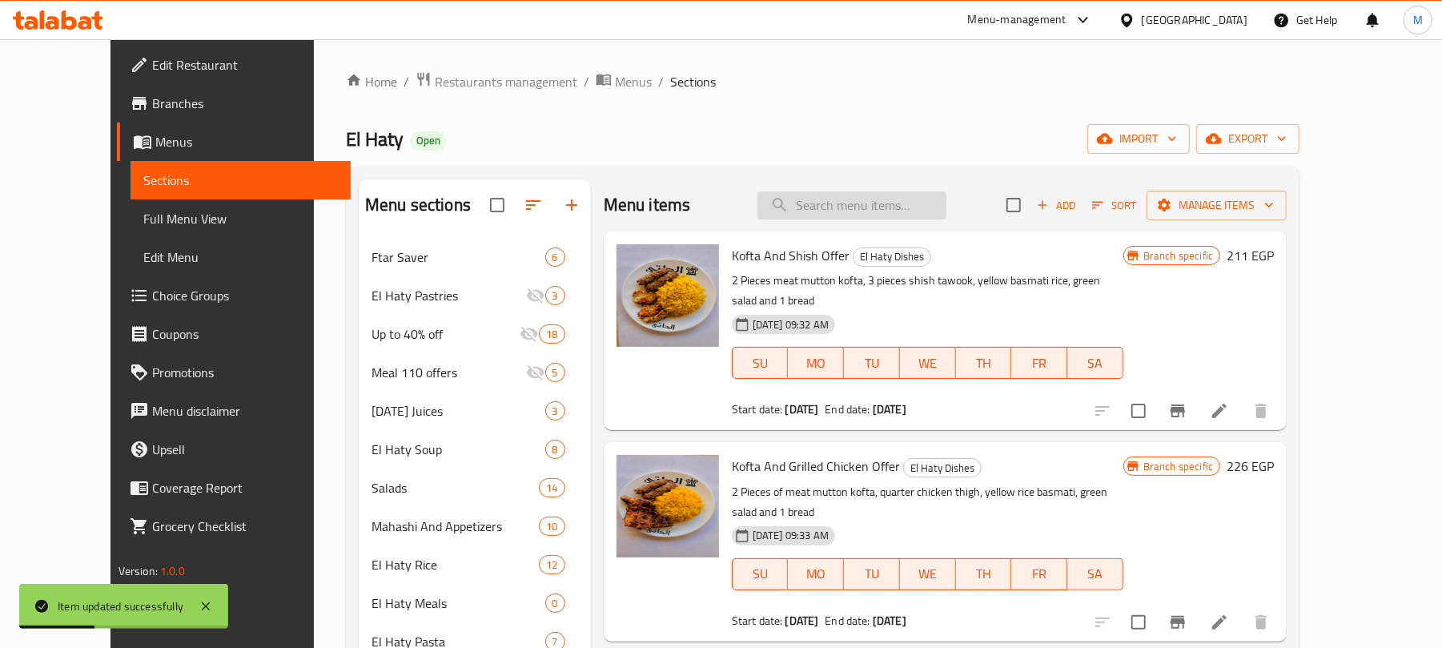
click at [889, 202] on input "search" at bounding box center [851, 205] width 189 height 28
type input "}"
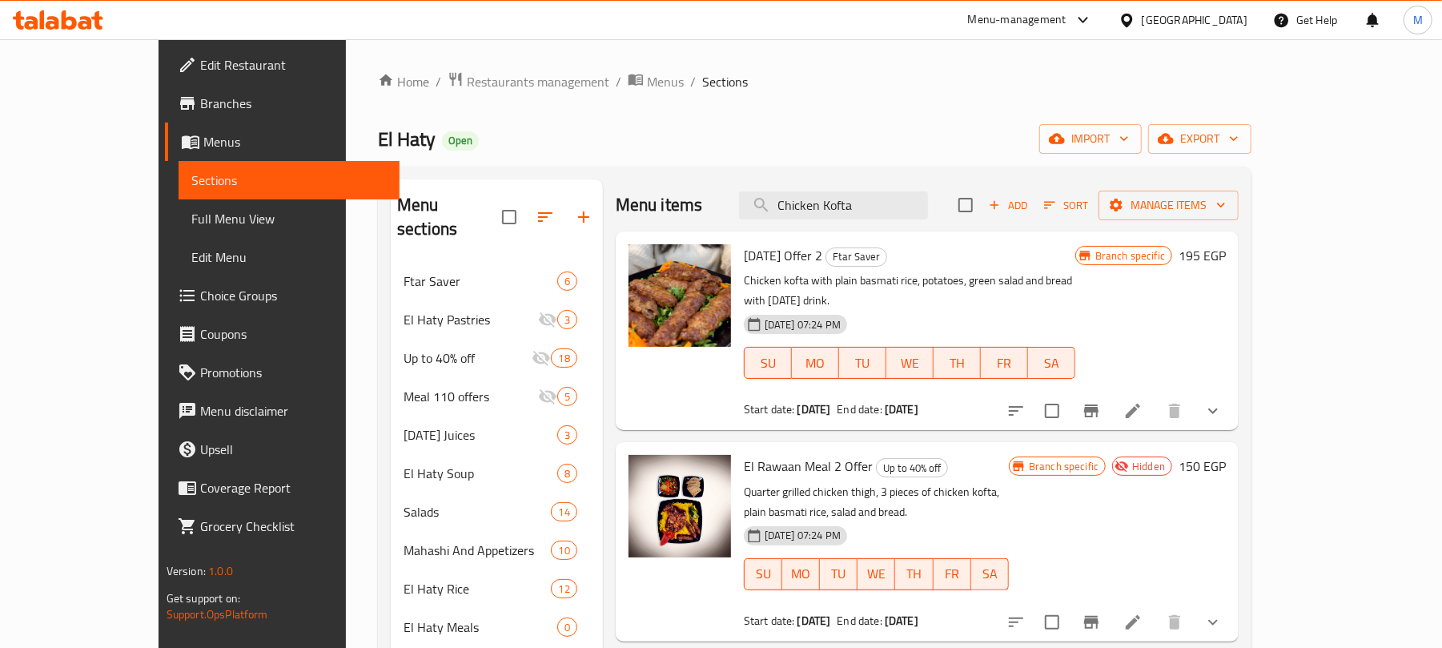
drag, startPoint x: 922, startPoint y: 199, endPoint x: 730, endPoint y: 187, distance: 192.5
click at [734, 190] on div "Menu items Chicken Kofta Add Sort Manage items" at bounding box center [927, 205] width 623 height 52
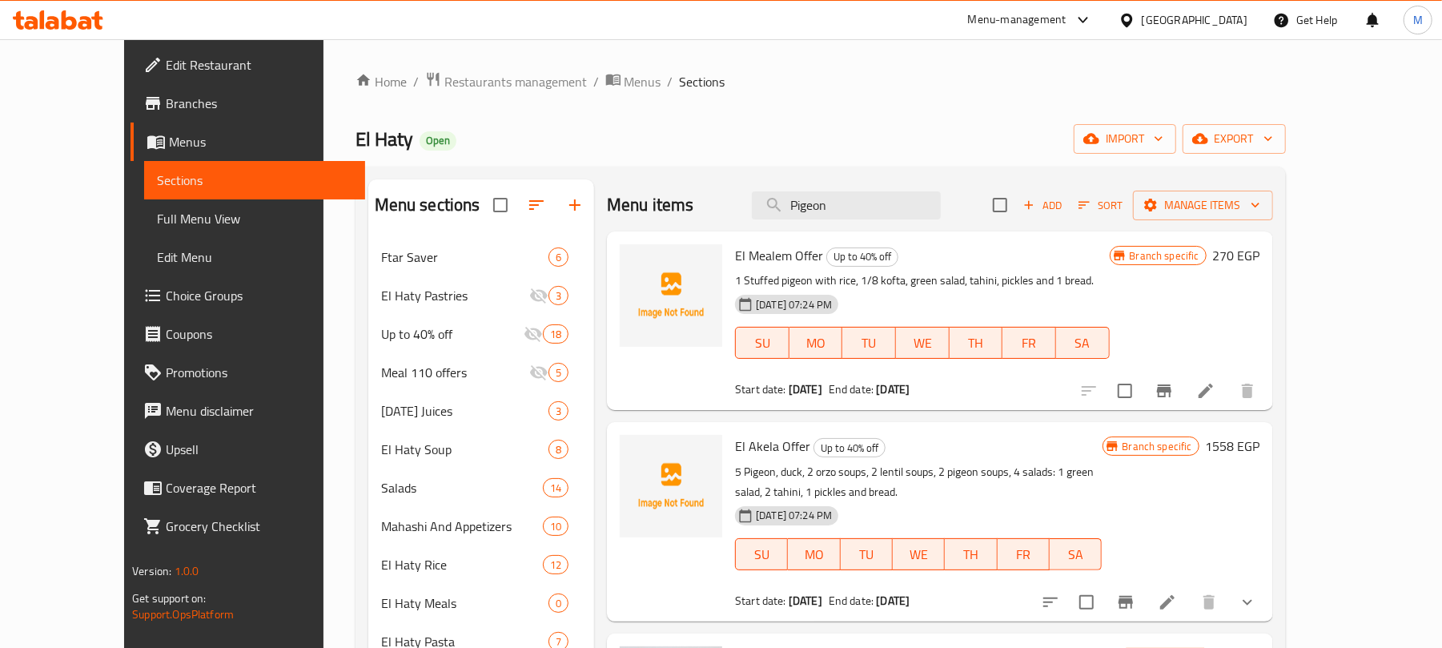
type input "Pigeon"
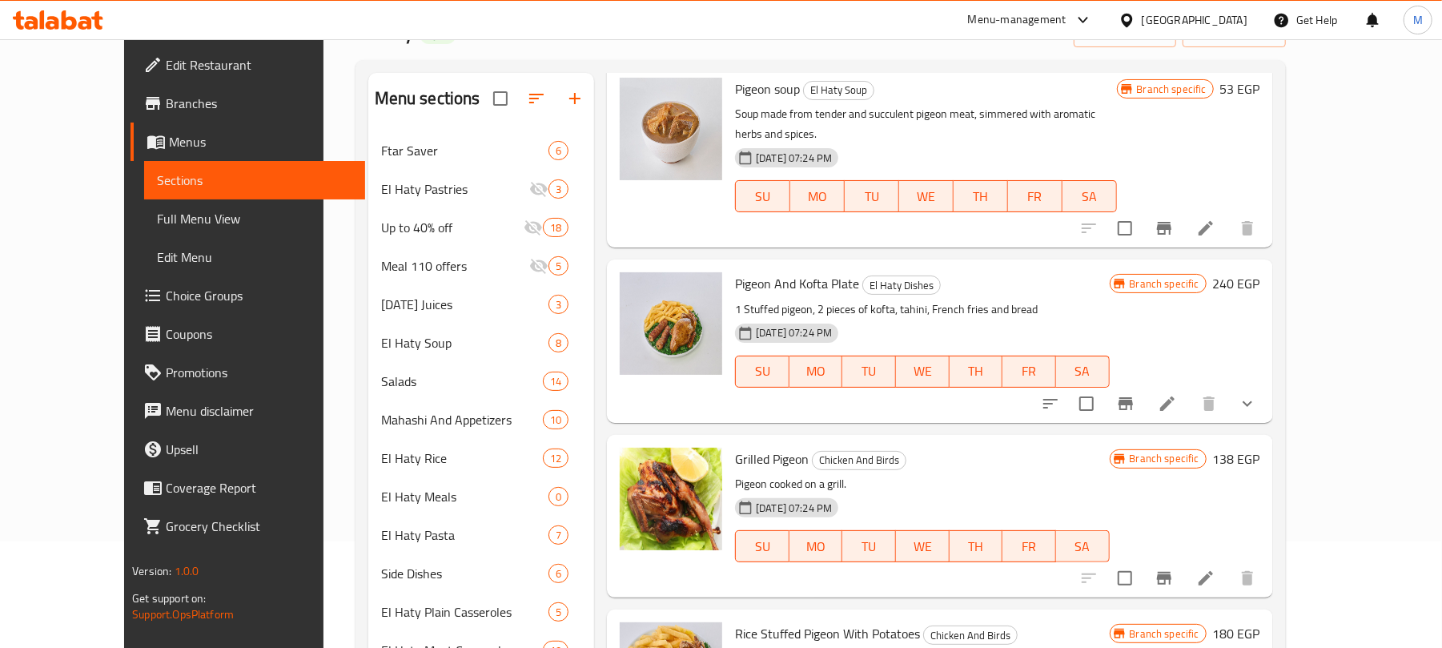
scroll to position [427, 0]
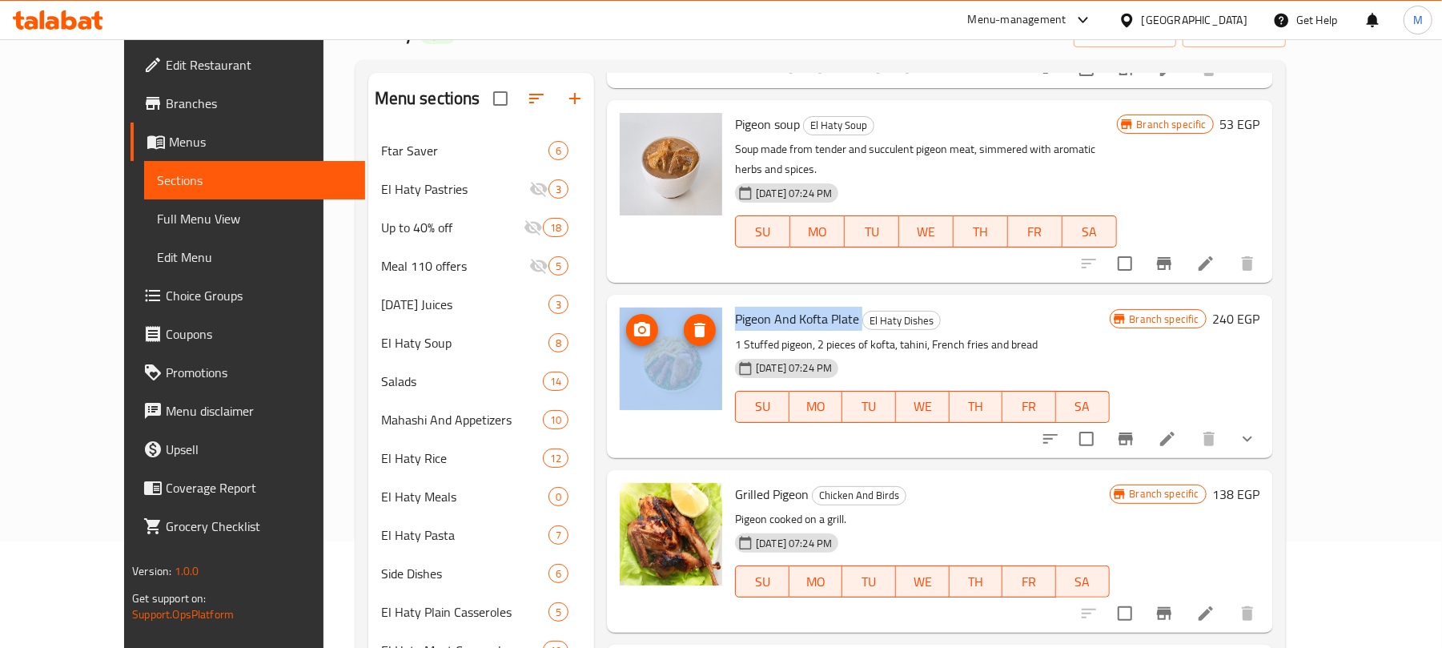
drag, startPoint x: 829, startPoint y: 298, endPoint x: 673, endPoint y: 298, distance: 156.1
click at [673, 301] on div "Pigeon And Kofta Plate El Haty Dishes 1 Stuffed pigeon, 2 pieces of kofta, tahi…" at bounding box center [939, 376] width 653 height 150
copy div "Pigeon And Kofta Plate"
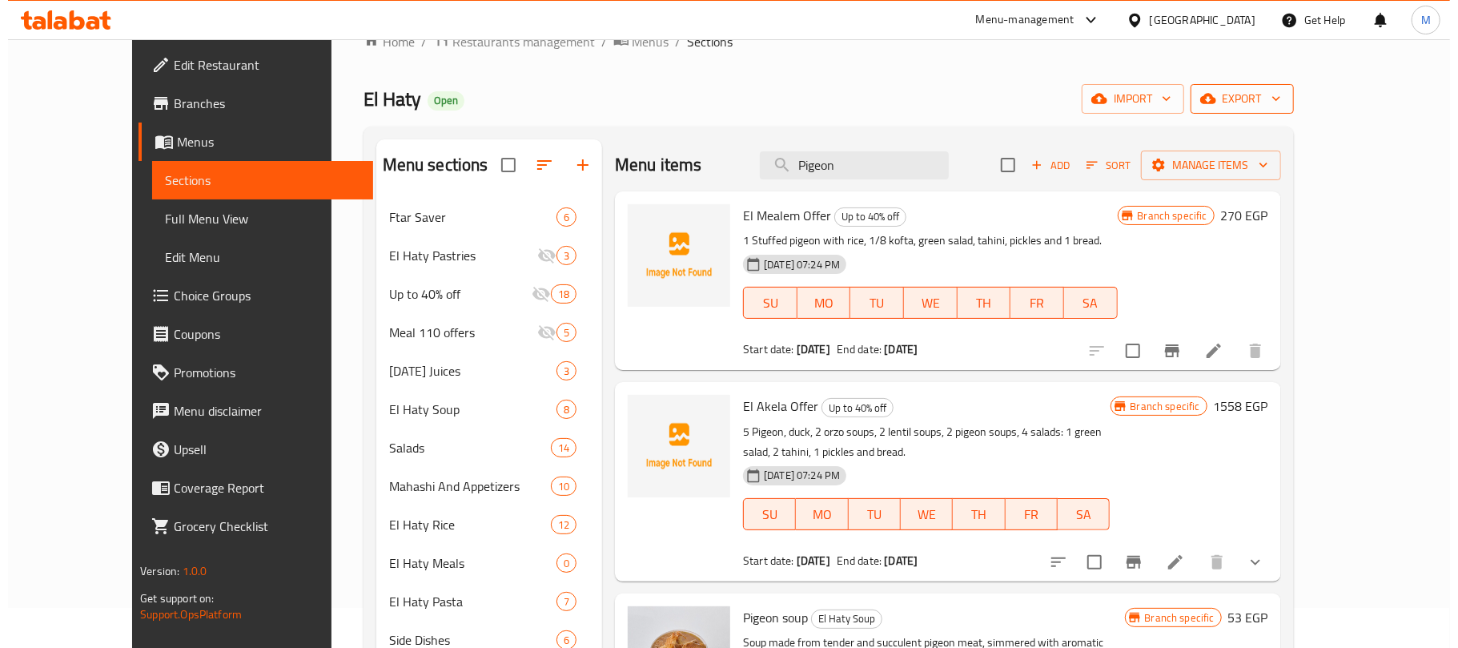
scroll to position [0, 0]
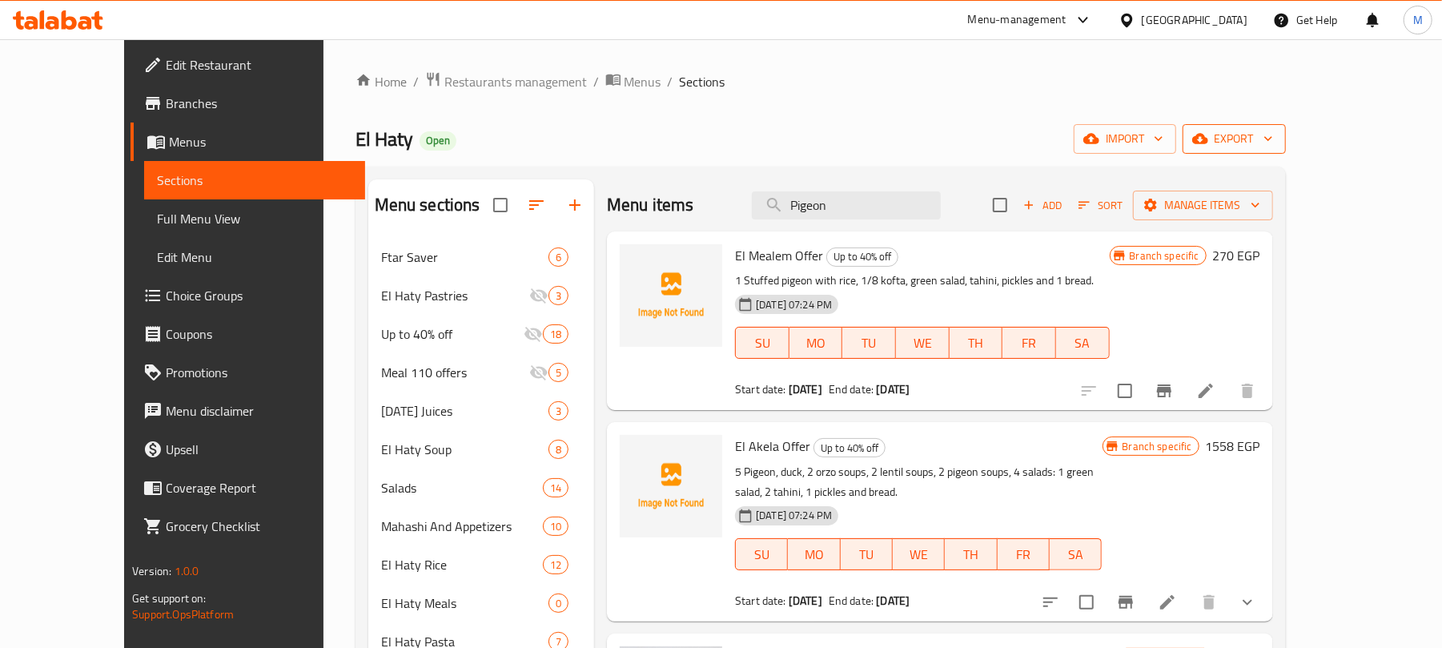
click at [1273, 138] on span "export" at bounding box center [1234, 139] width 78 height 20
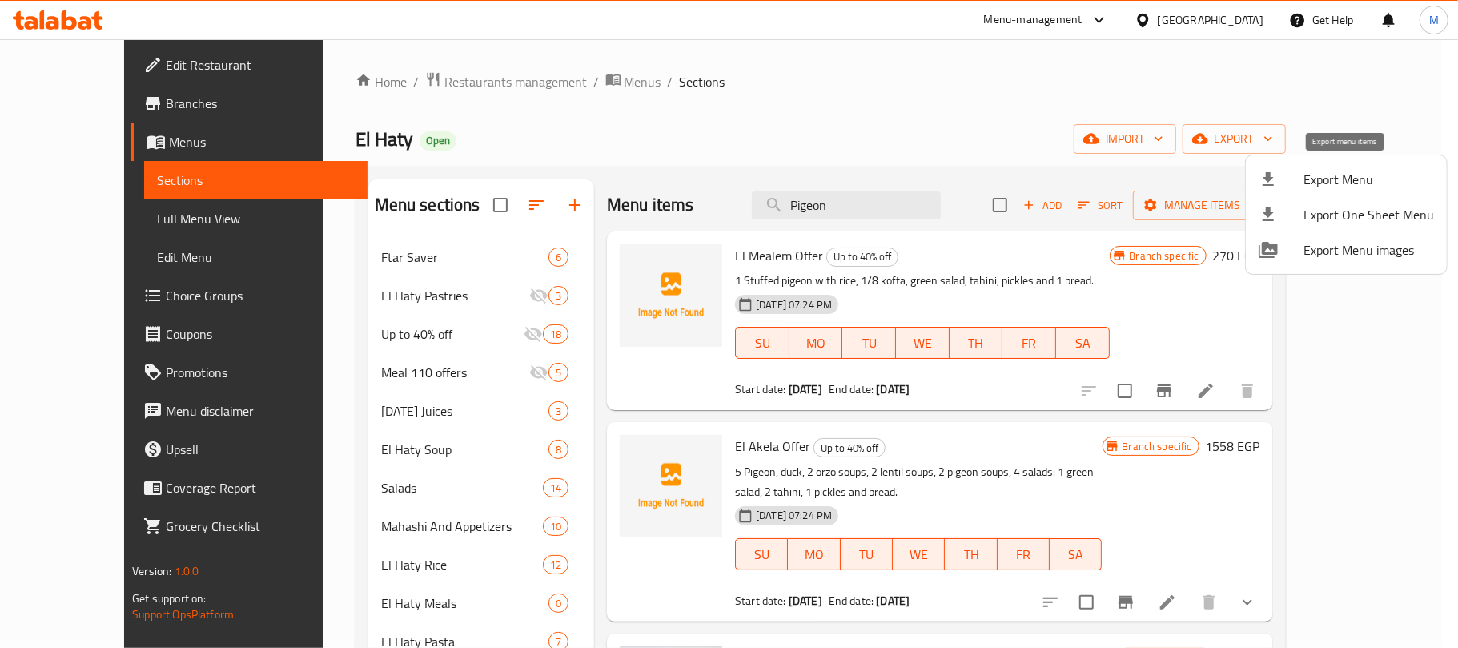
click at [1306, 184] on span "Export Menu" at bounding box center [1368, 179] width 130 height 19
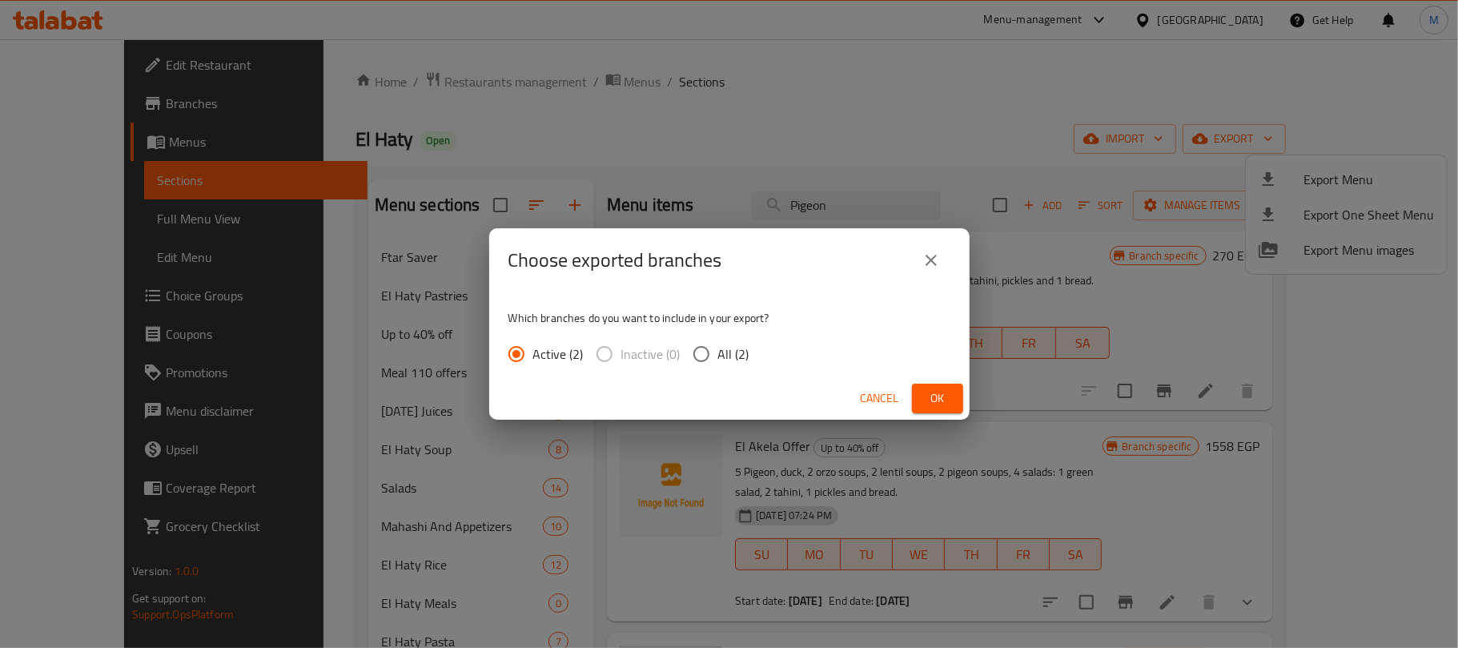
click at [741, 353] on span "All (2)" at bounding box center [733, 353] width 31 height 19
click at [718, 353] on input "All (2)" at bounding box center [701, 354] width 34 height 34
radio input "true"
click at [935, 389] on span "Ok" at bounding box center [938, 398] width 26 height 20
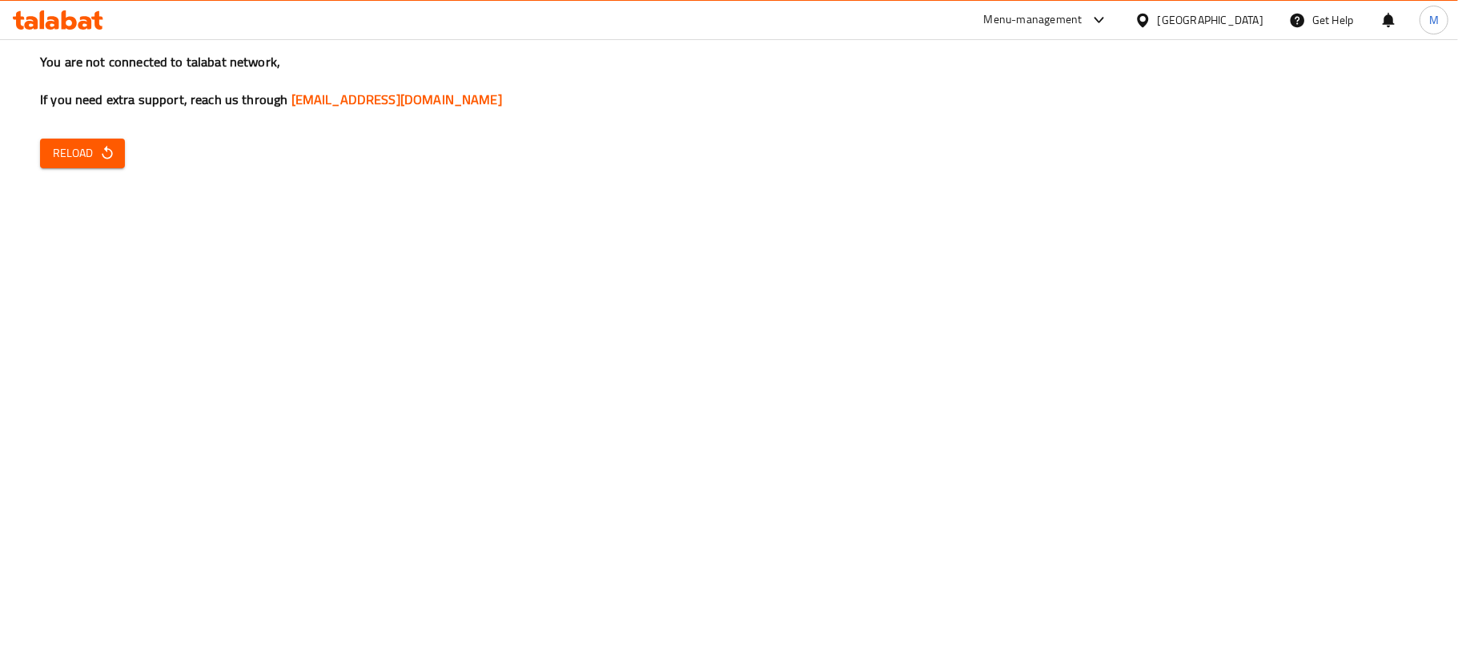
click at [81, 149] on span "Reload" at bounding box center [82, 153] width 59 height 20
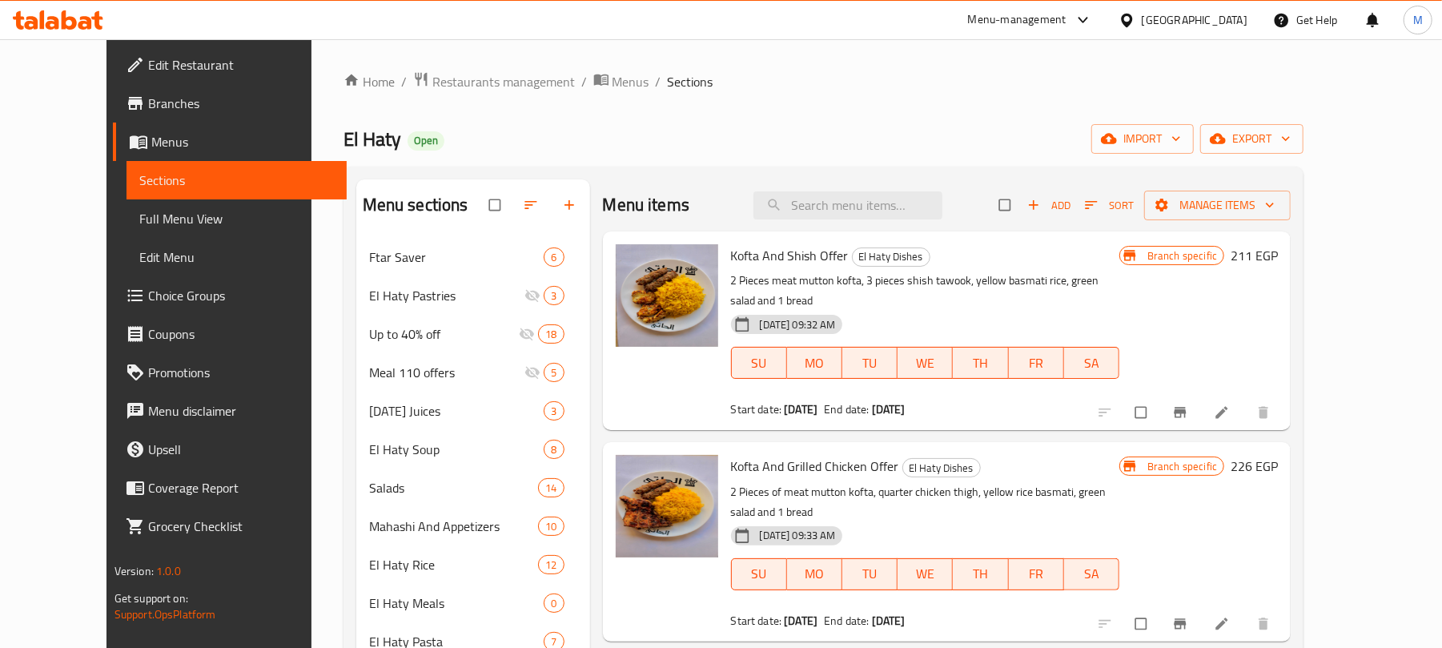
click at [414, 139] on div "El Haty Open import export" at bounding box center [823, 139] width 961 height 30
click at [1290, 141] on span "export" at bounding box center [1252, 139] width 78 height 20
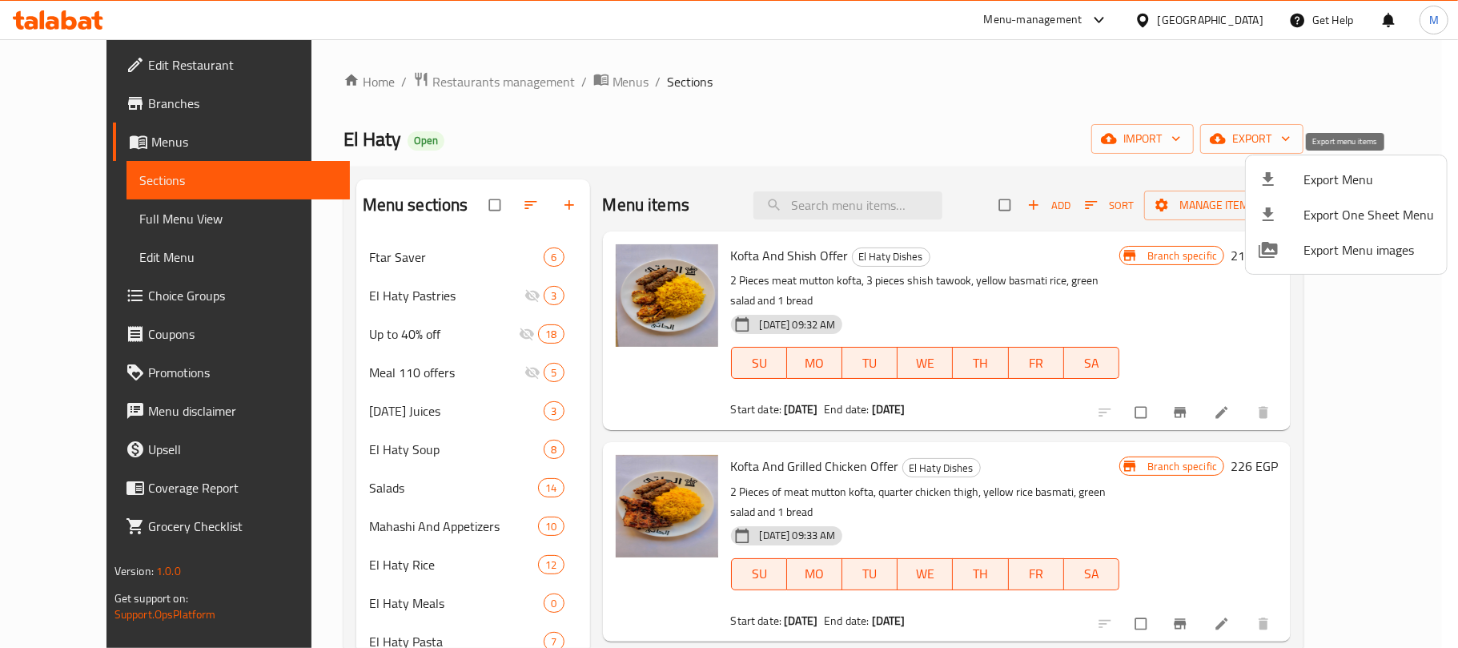
click at [1334, 181] on span "Export Menu" at bounding box center [1368, 179] width 130 height 19
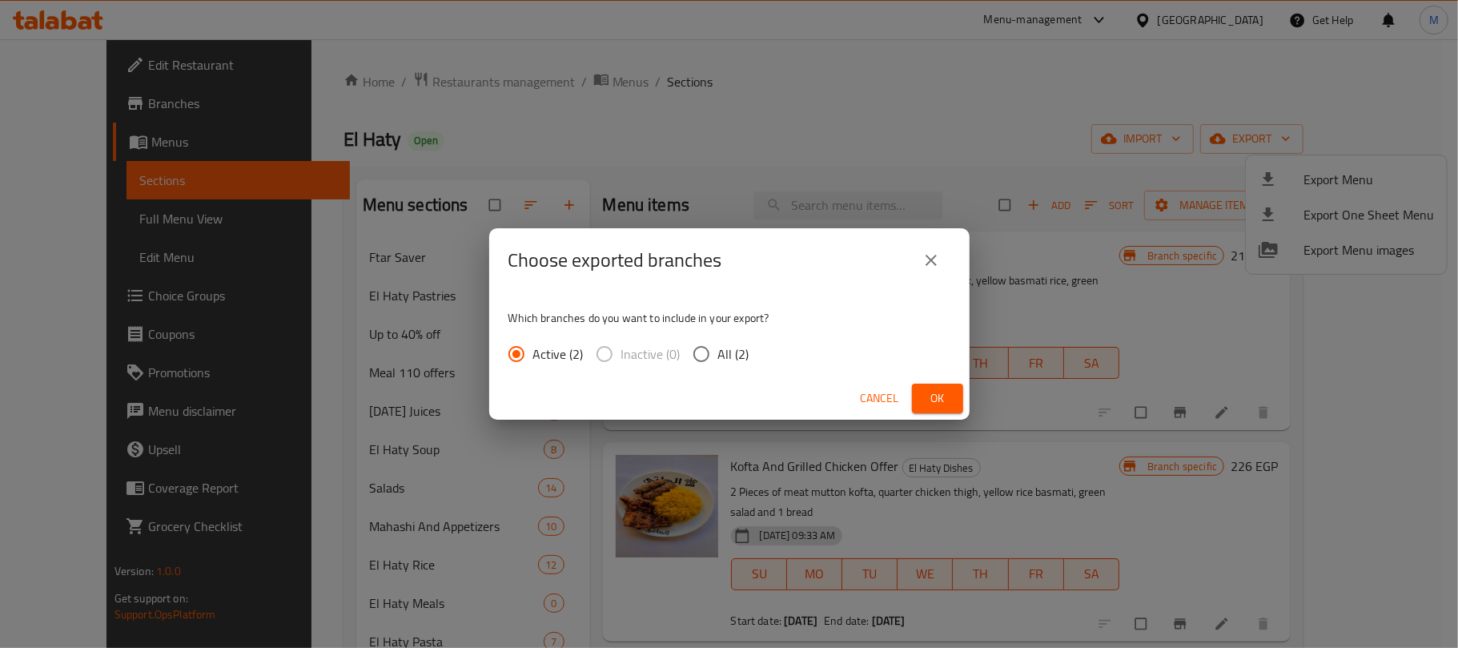
click at [748, 351] on div "Active (2) Inactive (0) All (2)" at bounding box center [635, 354] width 254 height 34
click at [744, 351] on span "All (2)" at bounding box center [733, 353] width 31 height 19
click at [718, 351] on input "All (2)" at bounding box center [701, 354] width 34 height 34
radio input "true"
click at [943, 392] on span "Ok" at bounding box center [938, 398] width 26 height 20
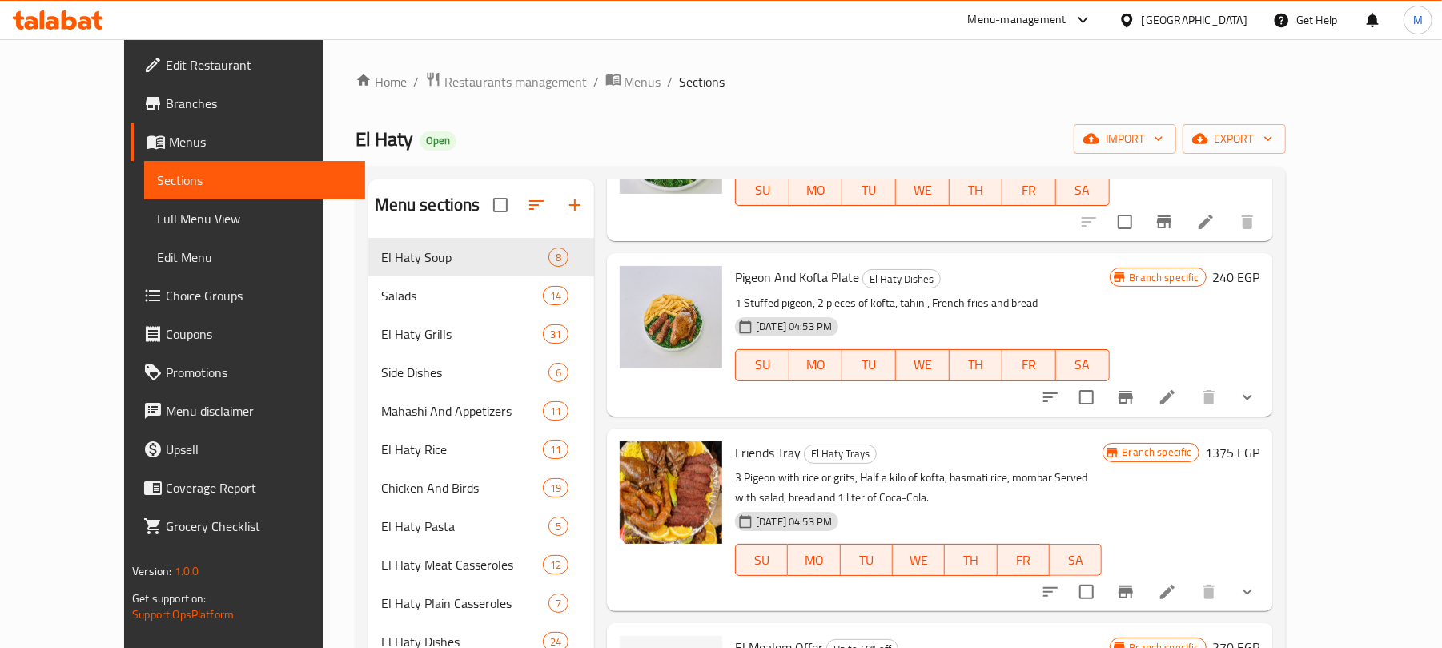
type input "pigeon"
click at [1257, 387] on icon "show more" at bounding box center [1247, 396] width 19 height 19
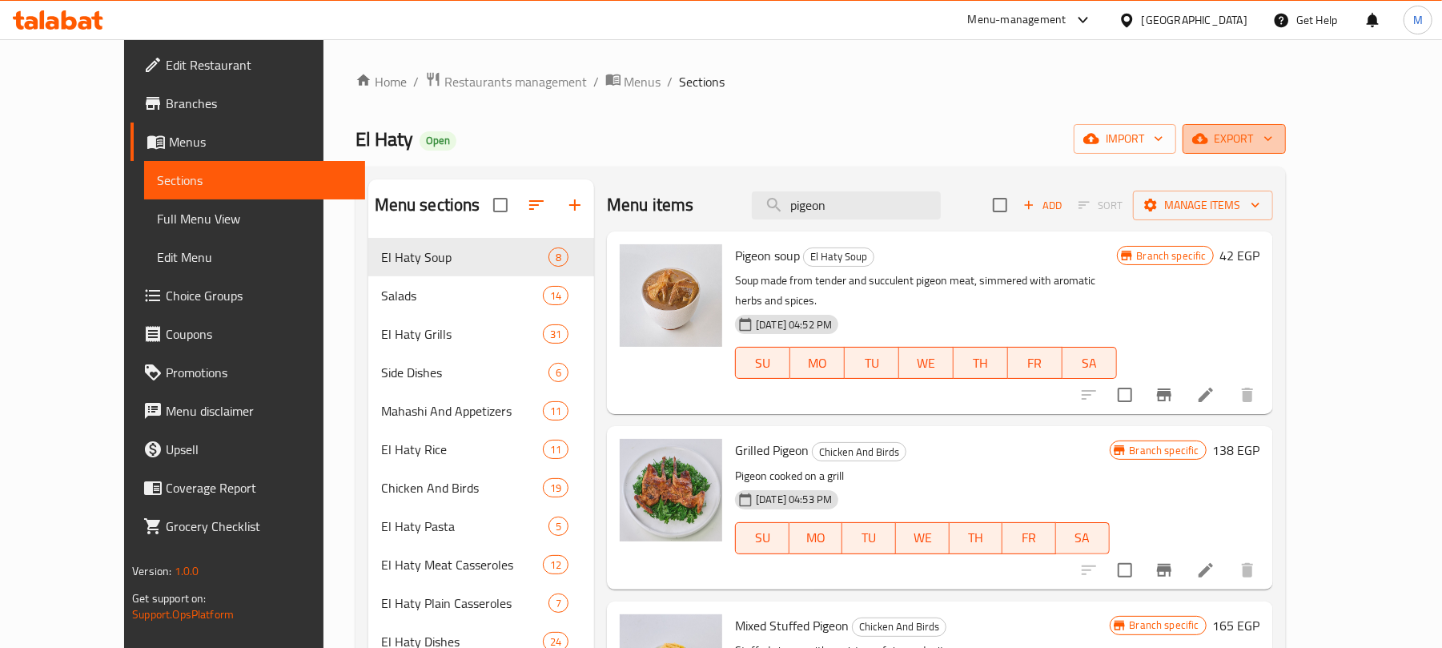
click at [1273, 132] on span "export" at bounding box center [1234, 139] width 78 height 20
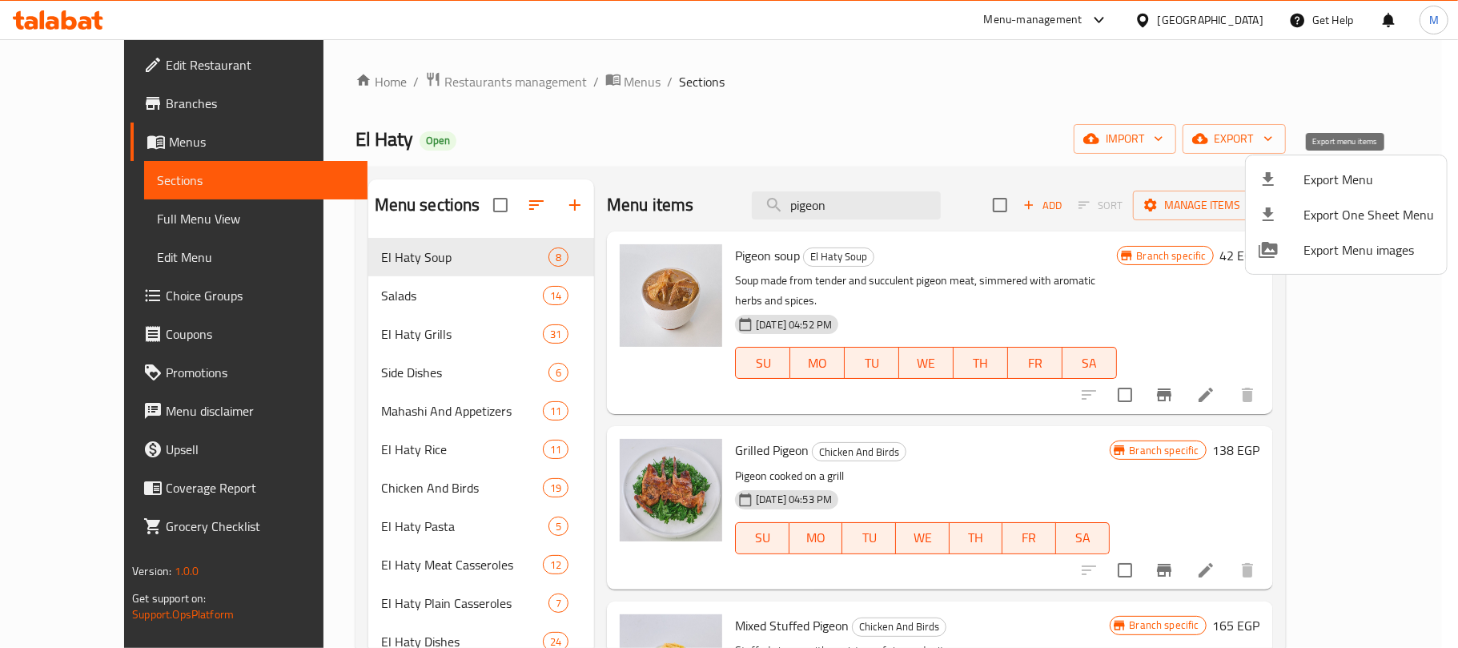
click at [1337, 191] on li "Export Menu" at bounding box center [1346, 179] width 201 height 35
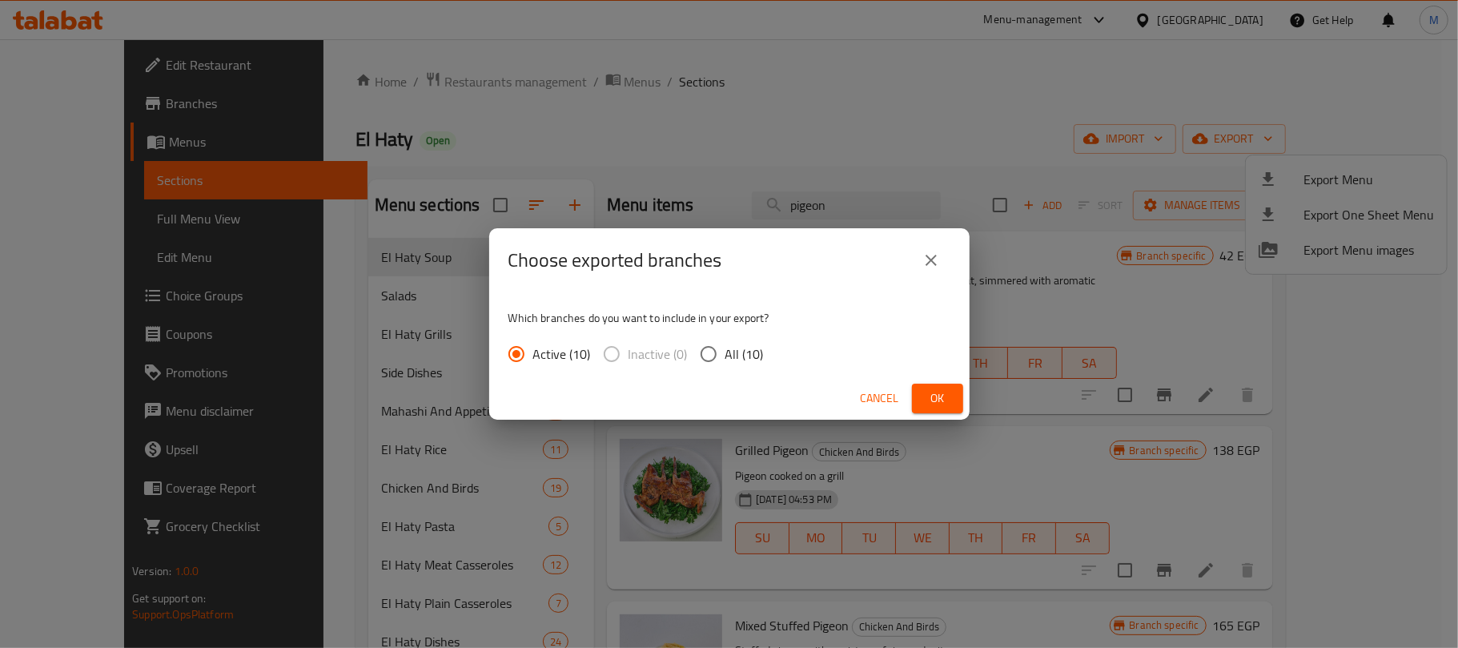
click at [725, 347] on span "All (10)" at bounding box center [744, 353] width 38 height 19
click at [725, 347] on input "All (10)" at bounding box center [709, 354] width 34 height 34
radio input "true"
click at [910, 389] on div "Cancel Ok" at bounding box center [729, 398] width 480 height 42
click at [917, 389] on button "Ok" at bounding box center [937, 398] width 51 height 30
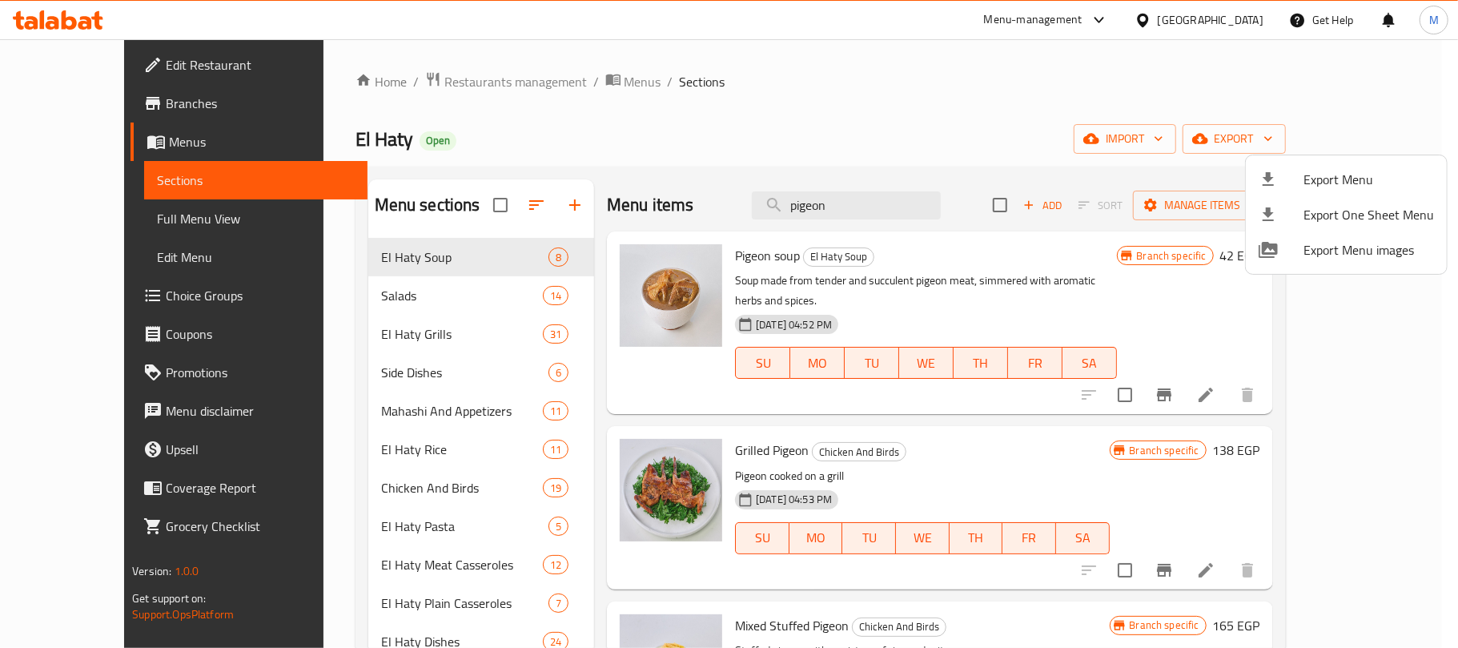
click at [434, 83] on div at bounding box center [729, 324] width 1458 height 648
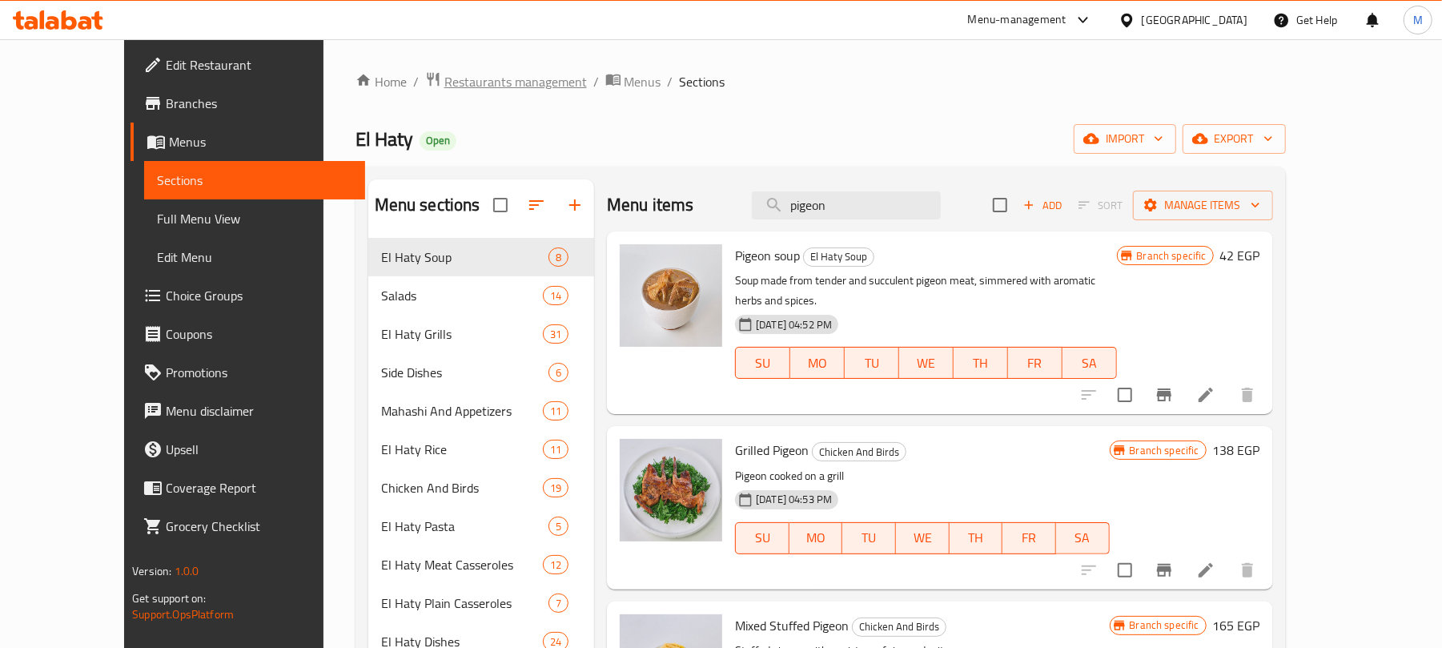
click at [444, 90] on span "Restaurants management" at bounding box center [515, 81] width 142 height 19
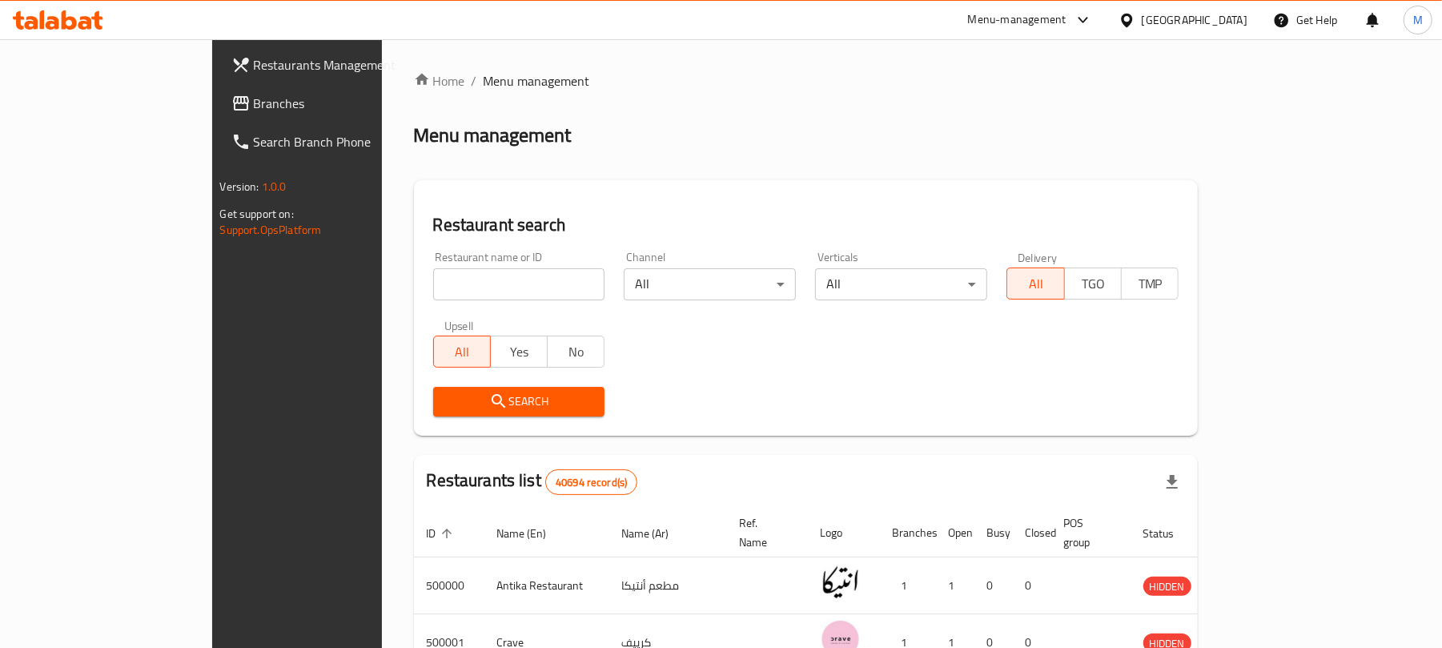
click at [433, 269] on input "search" at bounding box center [519, 284] width 172 height 32
paste input "667288"
type input "667288"
click button "Search" at bounding box center [519, 402] width 172 height 30
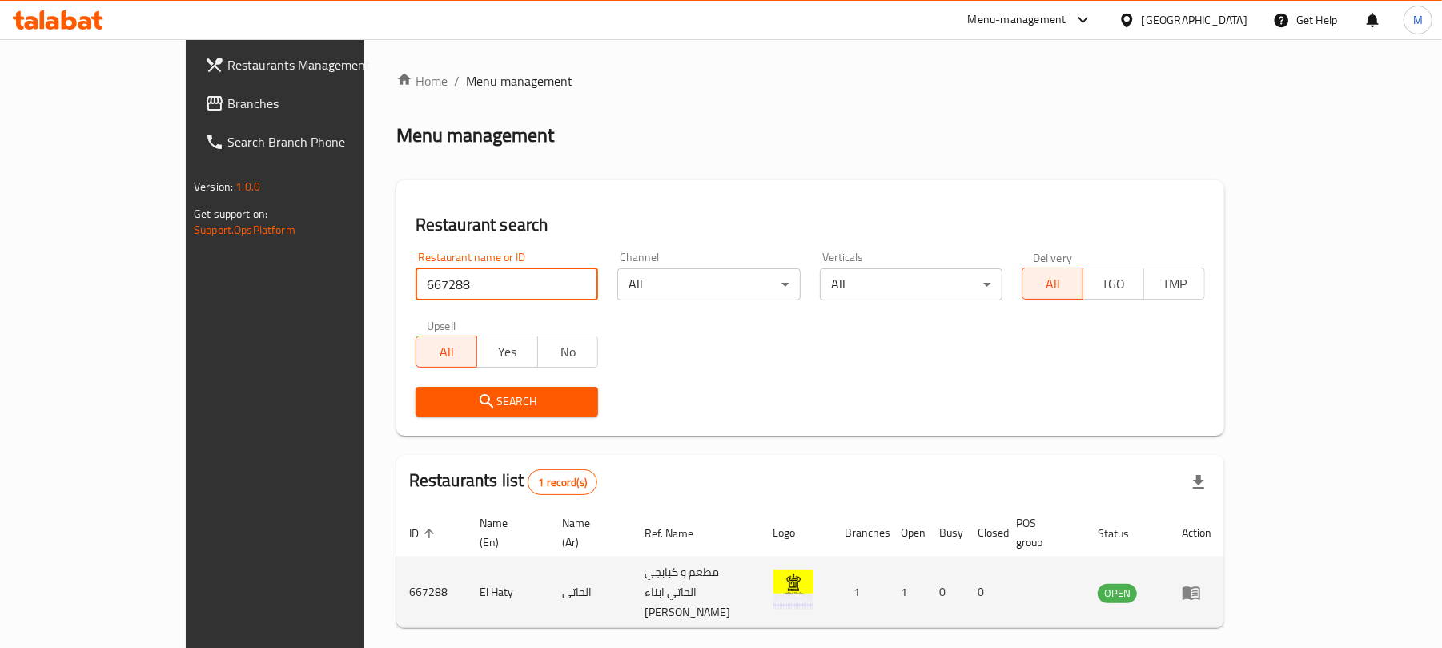
click at [1201, 583] on icon "enhanced table" at bounding box center [1191, 592] width 19 height 19
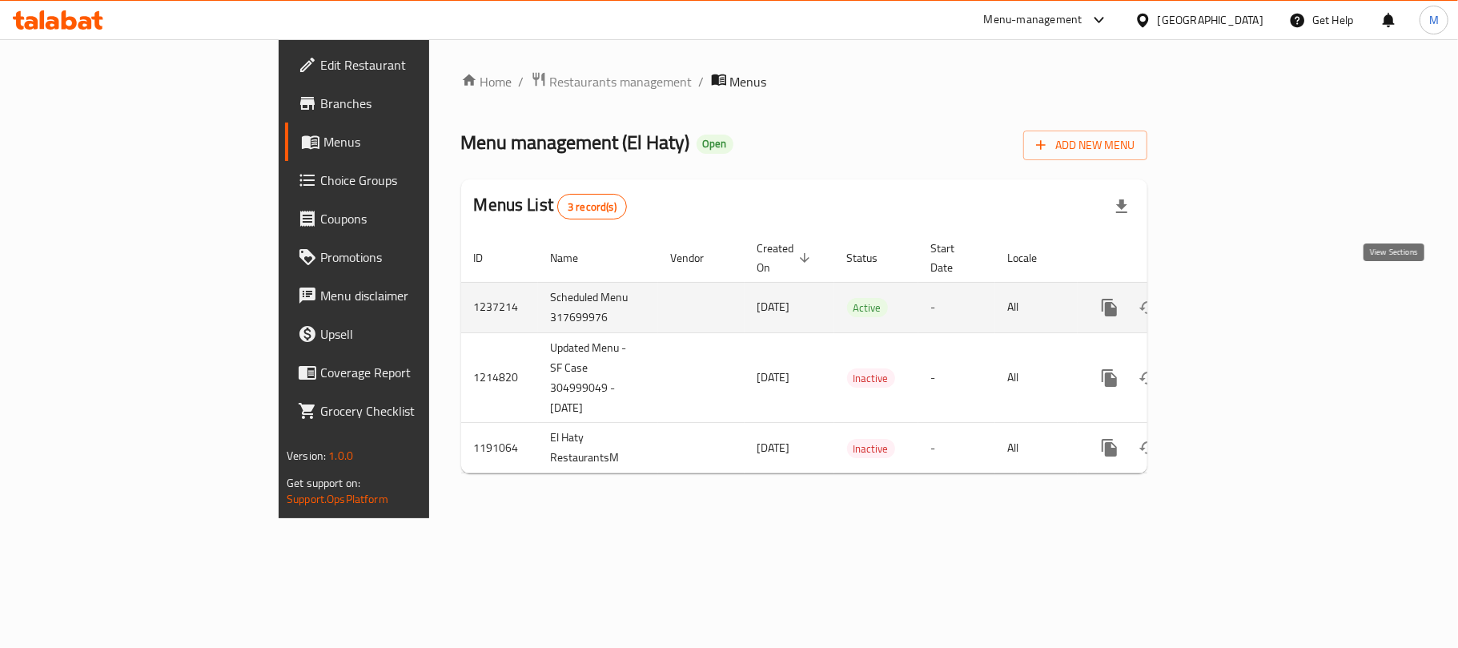
click at [1234, 298] on icon "enhanced table" at bounding box center [1224, 307] width 19 height 19
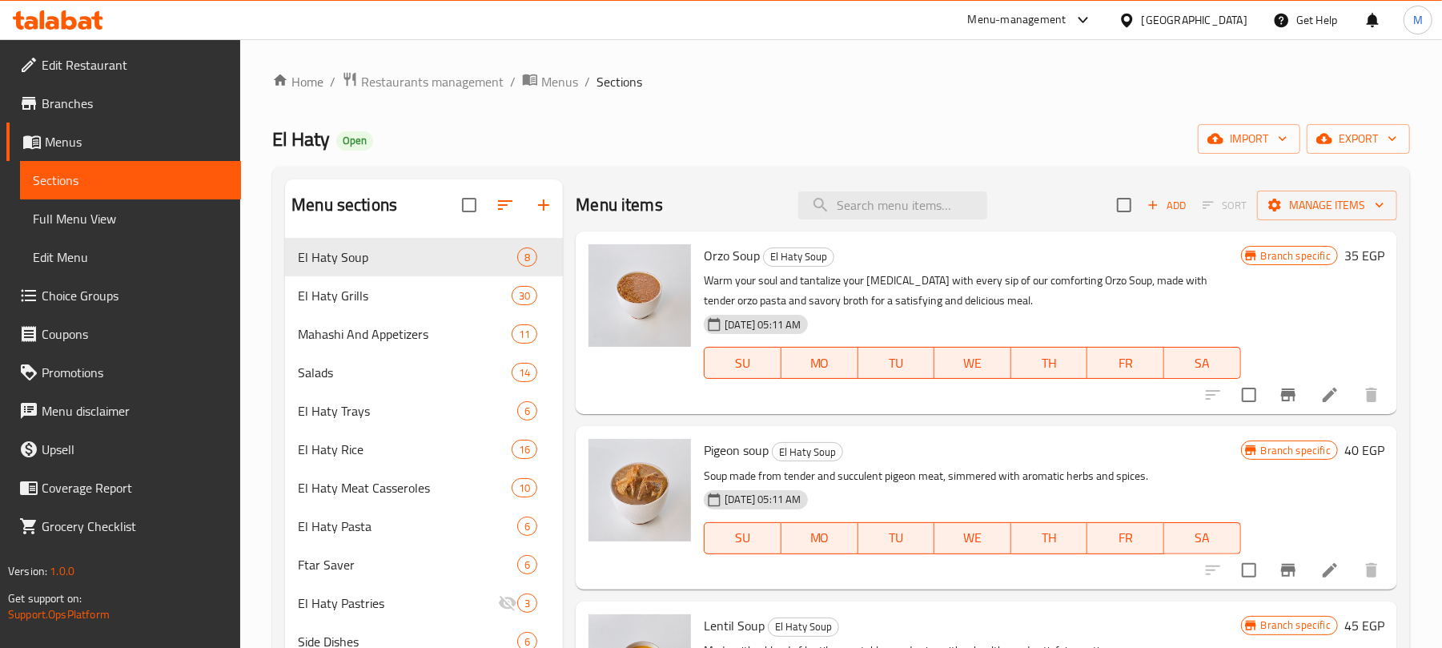
click at [70, 288] on span "Choice Groups" at bounding box center [135, 295] width 187 height 19
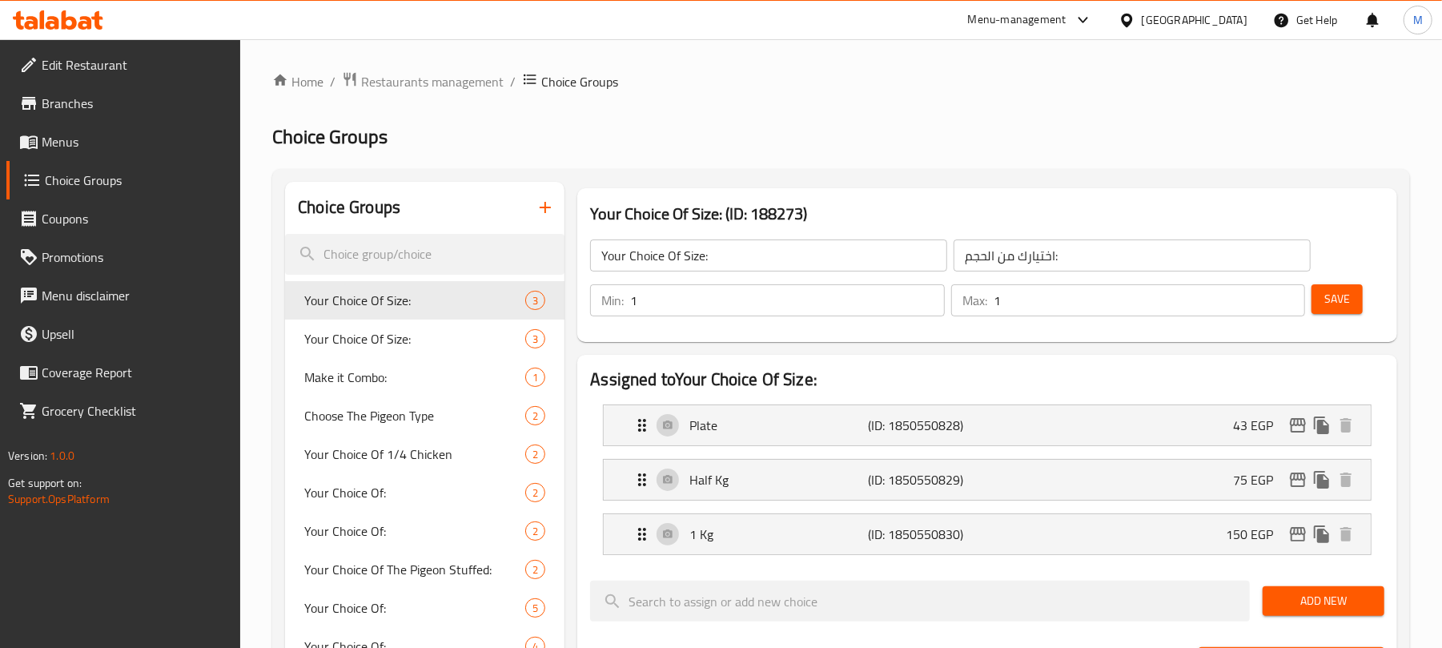
click at [543, 210] on icon "button" at bounding box center [545, 207] width 19 height 19
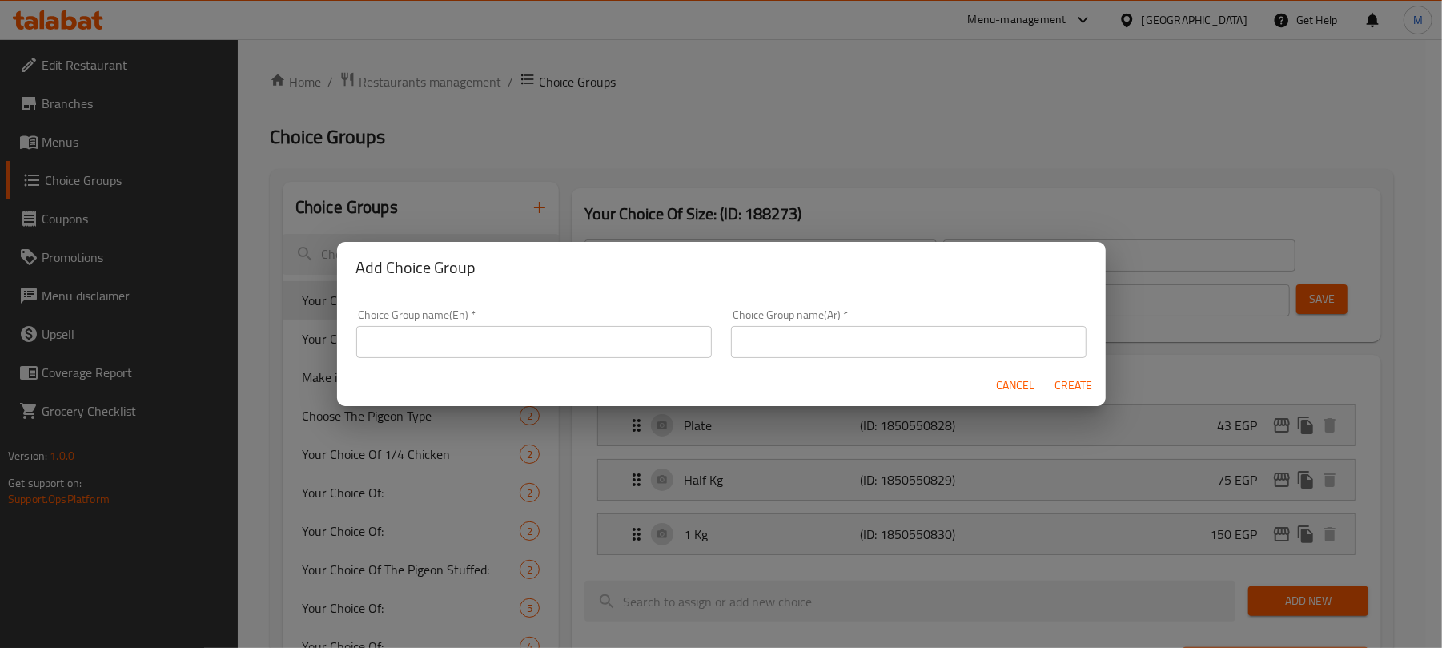
click at [543, 210] on div "Add Choice Group Choice Group name(En)   * Choice Group name(En) * Choice Group…" at bounding box center [721, 324] width 1442 height 648
click at [618, 324] on div "Choice Group name(En)   * Choice Group name(En) *" at bounding box center [533, 333] width 355 height 49
click at [612, 344] on input "text" at bounding box center [533, 342] width 355 height 32
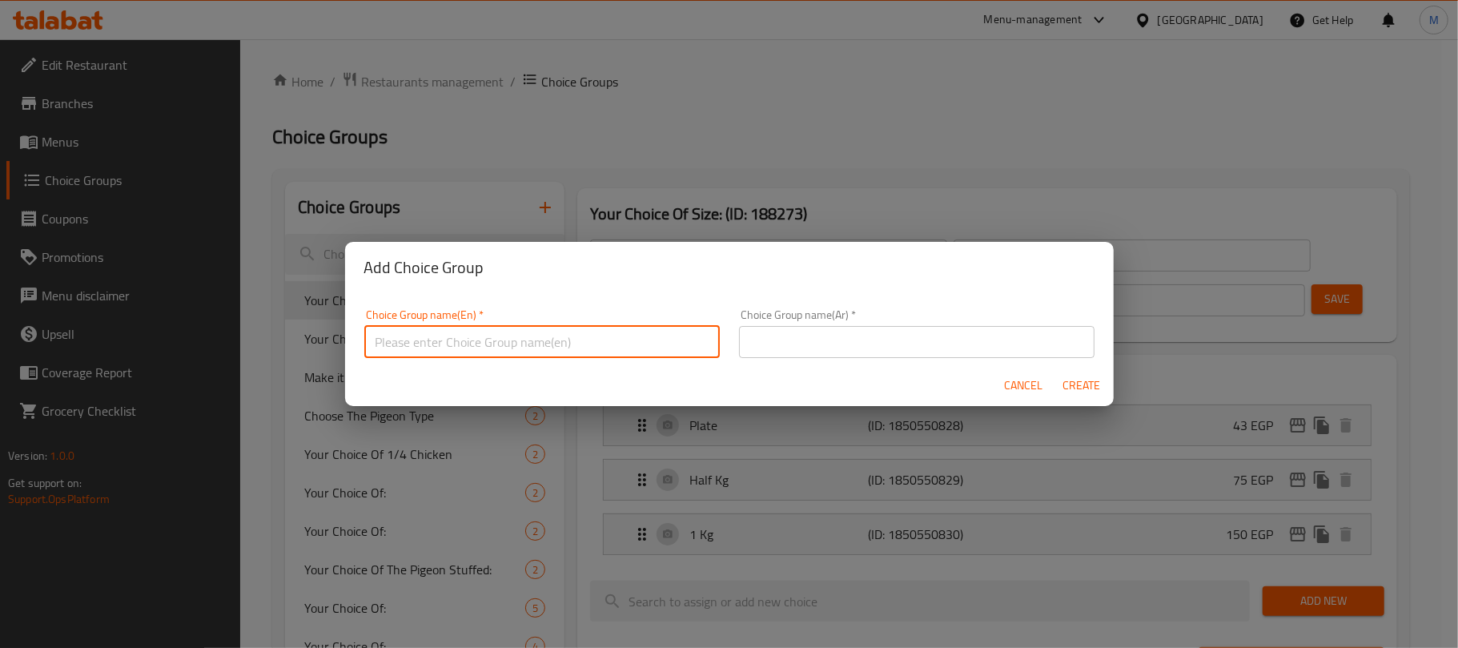
click at [612, 346] on input "text" at bounding box center [541, 342] width 355 height 32
type input "Your Choice of:"
click at [858, 357] on div "Choice Group name(Ar)   * Choice Group name(Ar) *" at bounding box center [916, 333] width 375 height 68
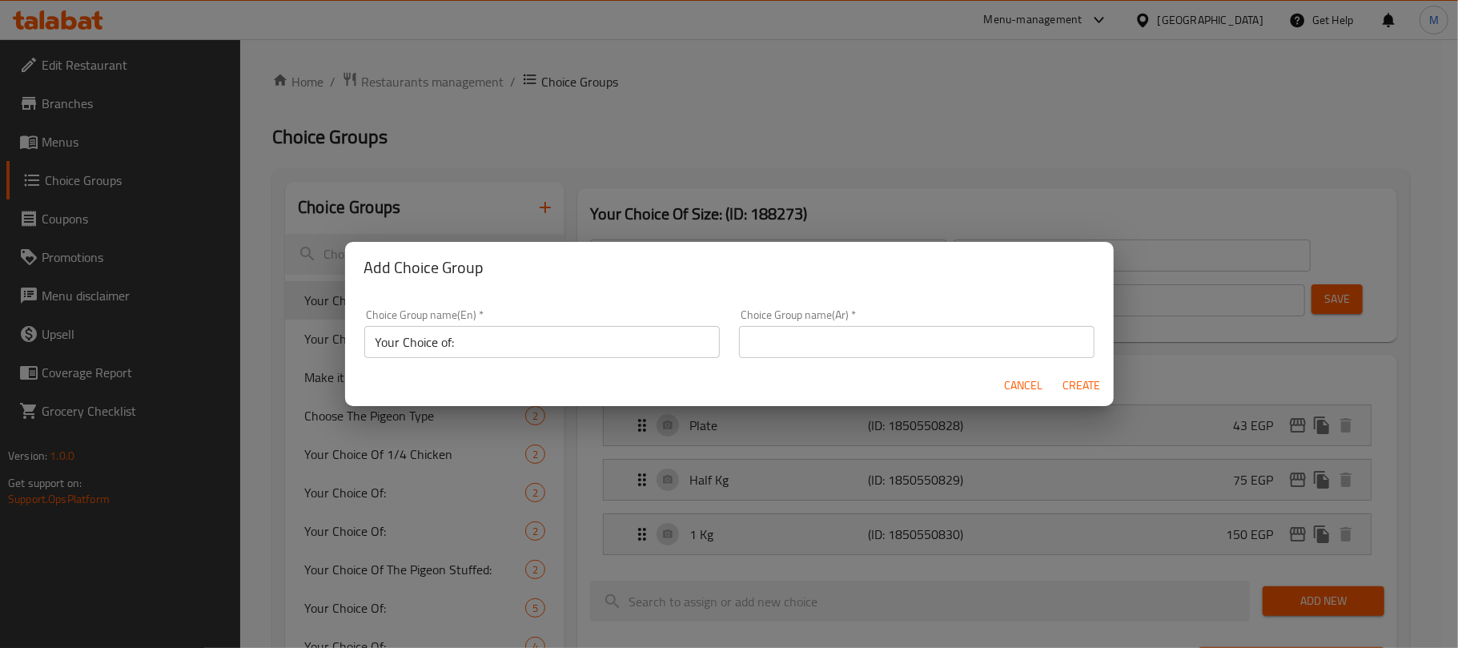
click at [876, 346] on input "text" at bounding box center [916, 342] width 355 height 32
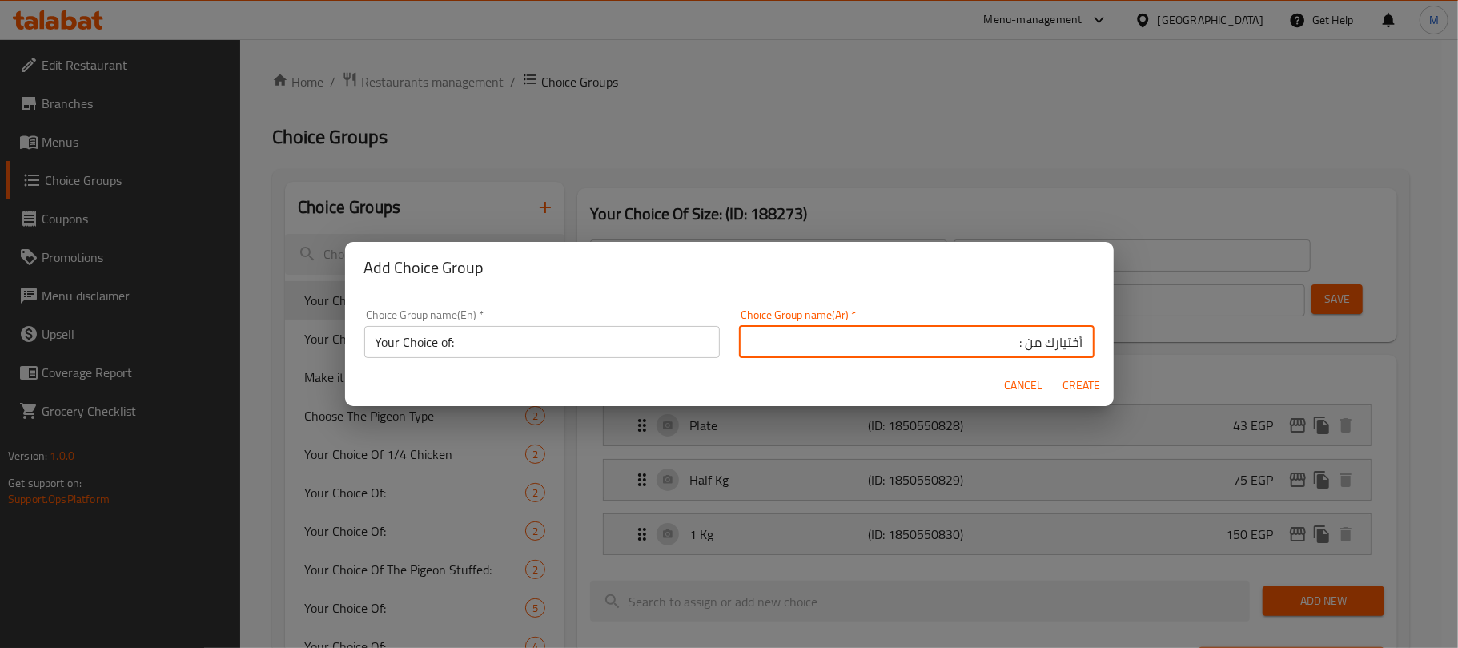
type input "أختيارك من :"
click at [1093, 387] on span "Create" at bounding box center [1081, 385] width 38 height 20
type input "Your Choice of:"
type input "أختيارك من :"
type input "0"
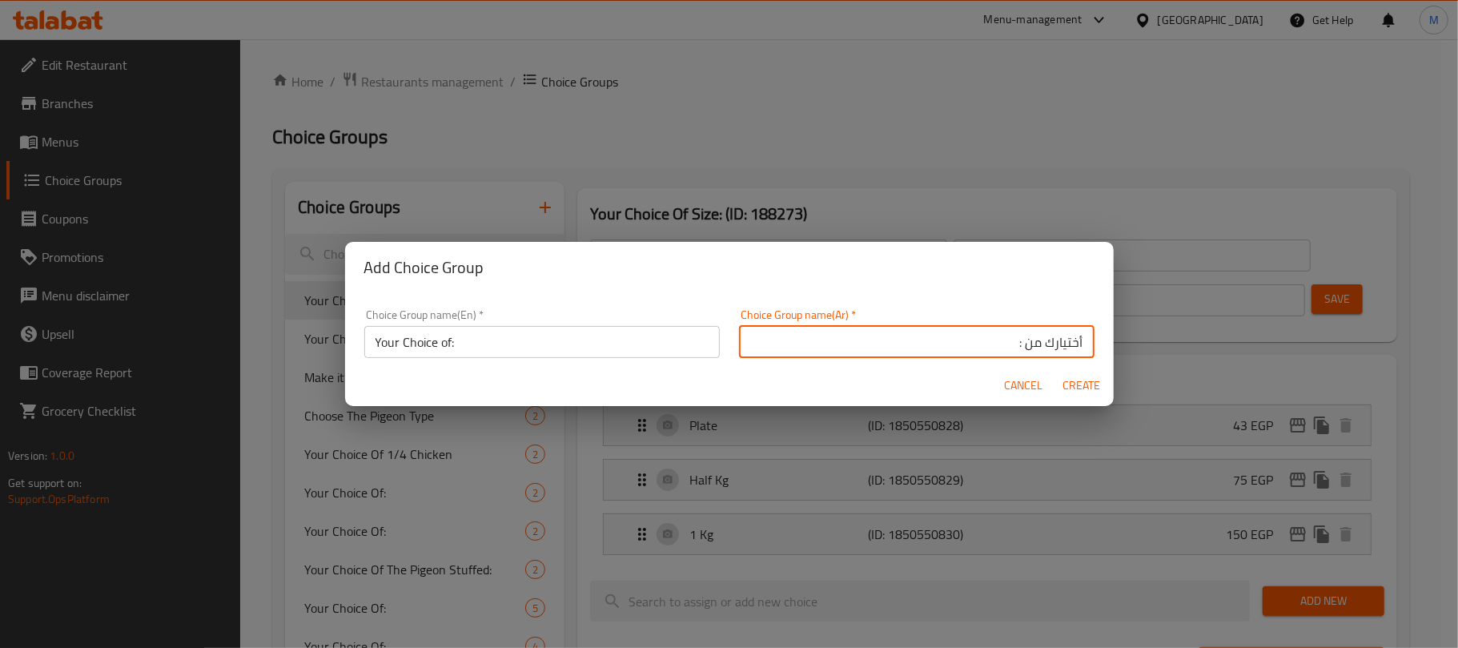
type input "0"
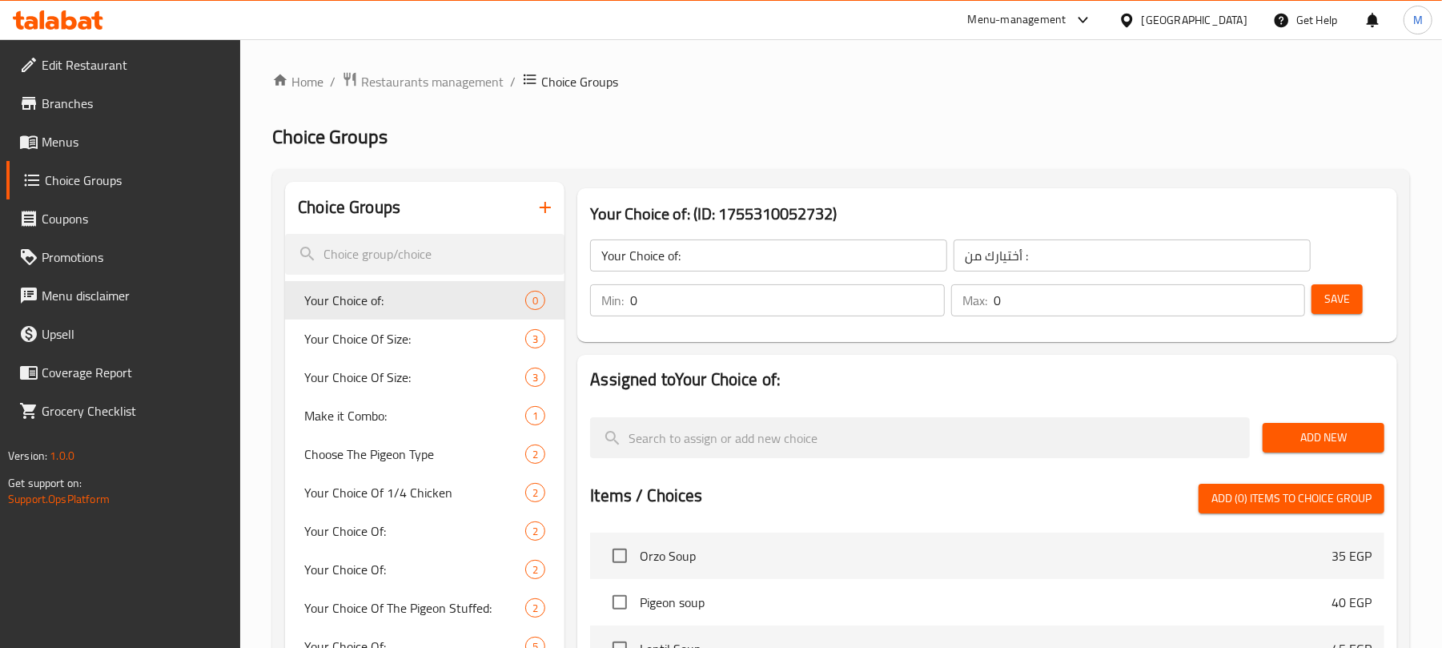
click at [1294, 424] on button "Add New" at bounding box center [1323, 438] width 122 height 30
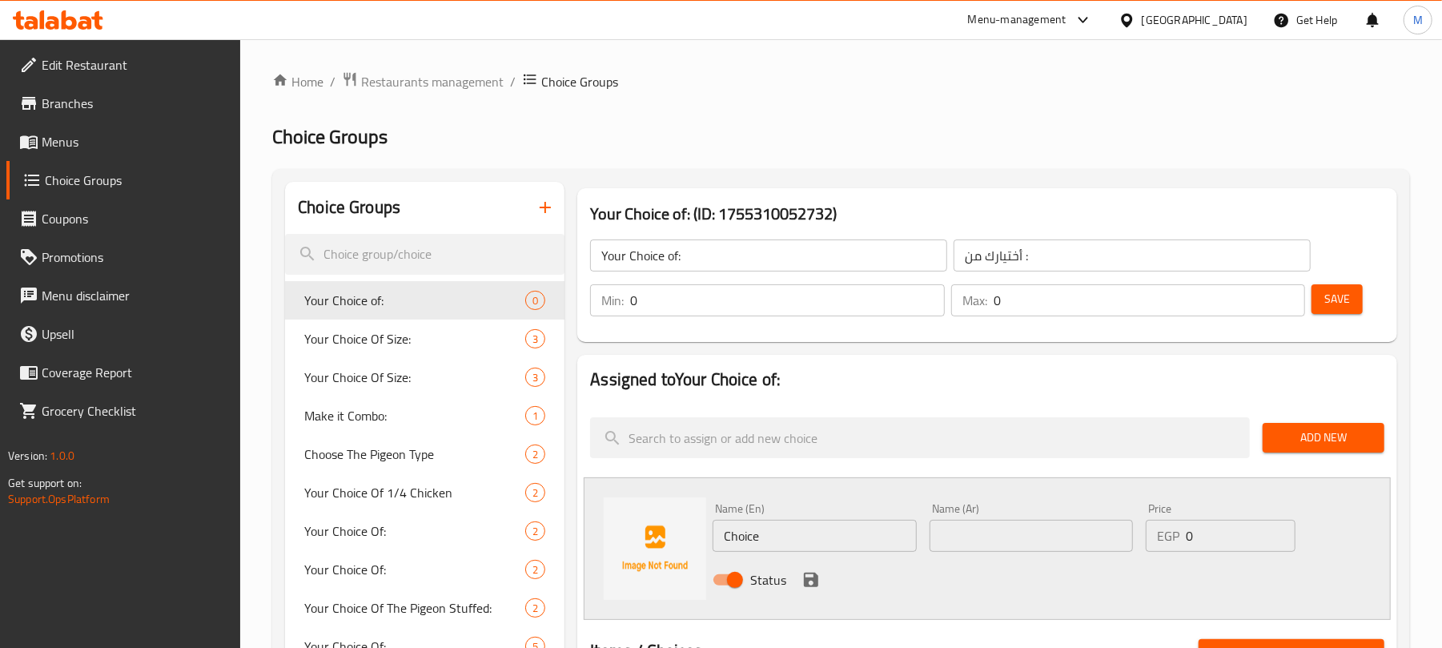
type input "1"
click at [930, 298] on input "1" at bounding box center [787, 300] width 314 height 32
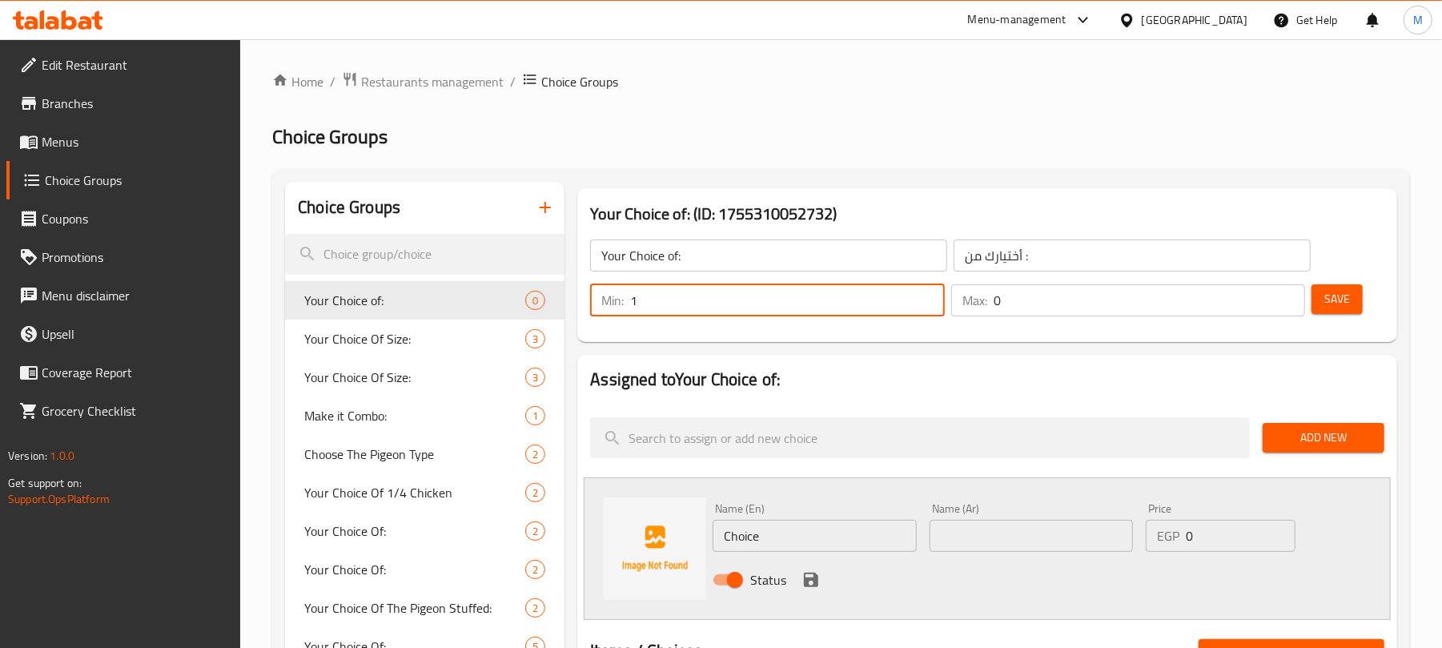
type input "1"
click at [1289, 295] on input "1" at bounding box center [1148, 300] width 311 height 32
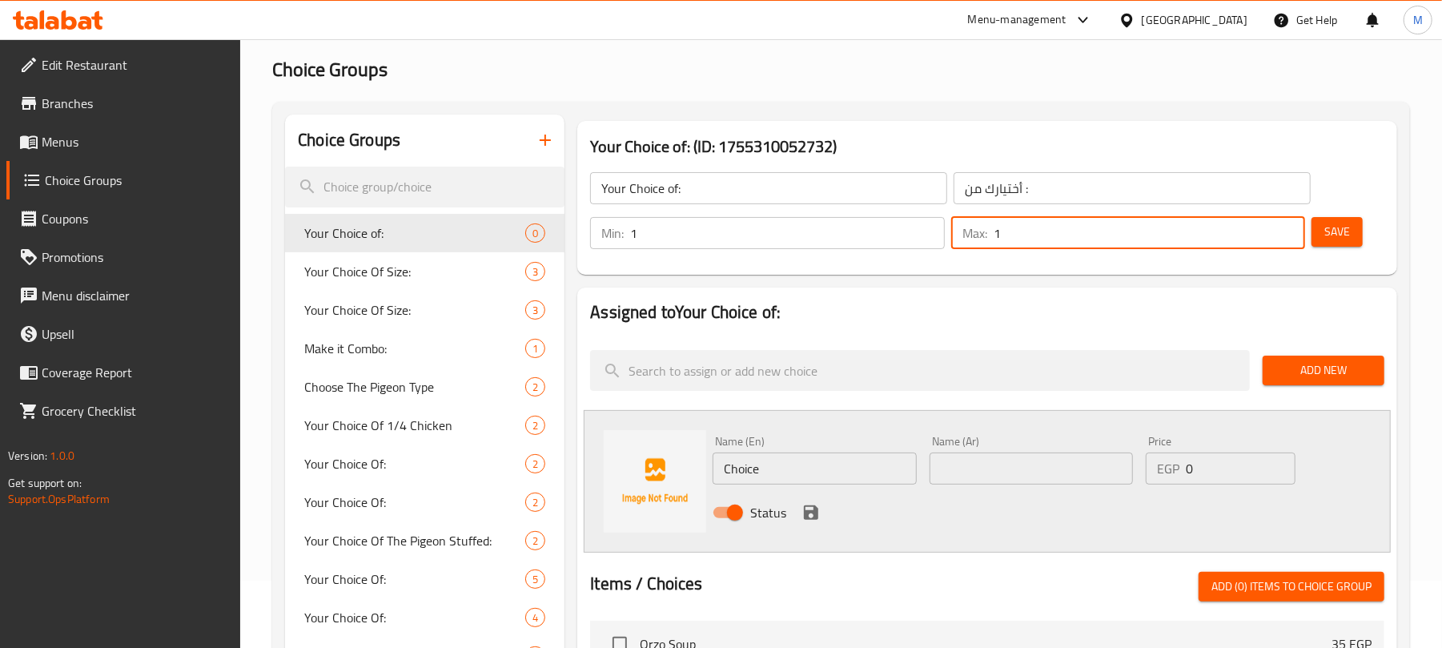
scroll to position [106, 0]
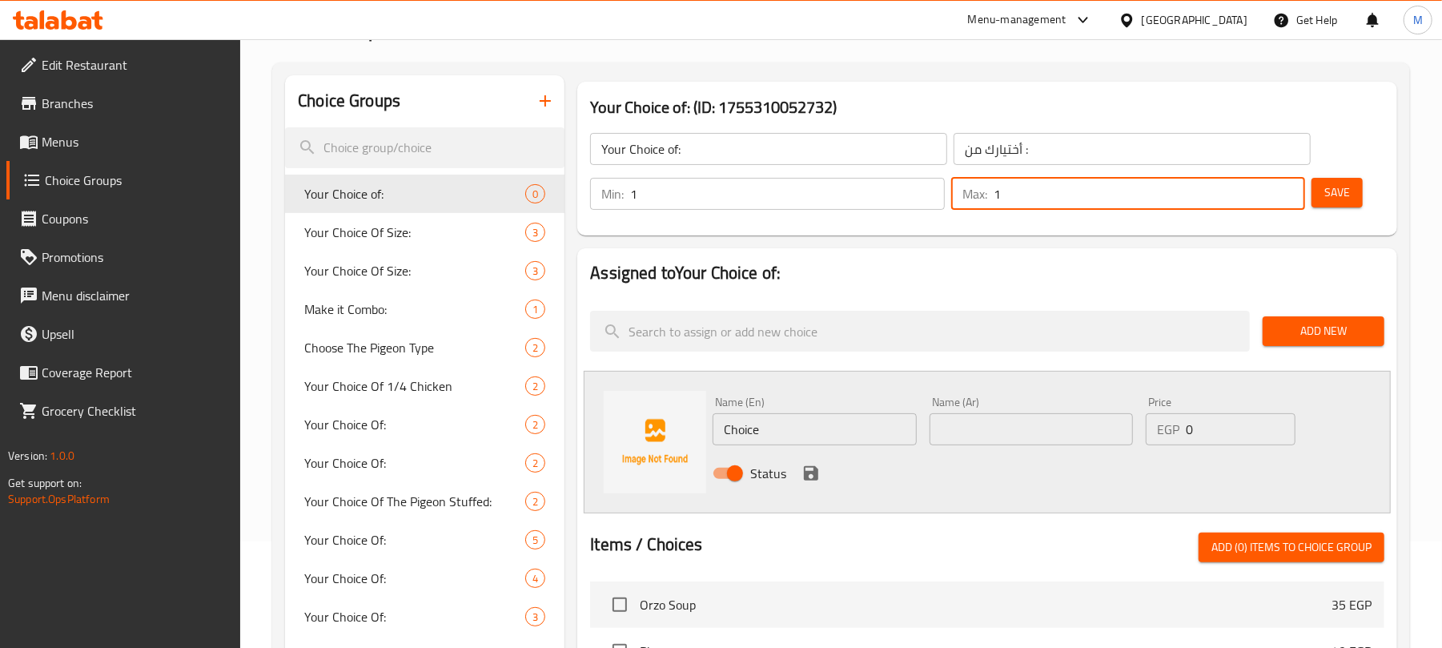
click at [1301, 341] on button "Add New" at bounding box center [1323, 331] width 122 height 30
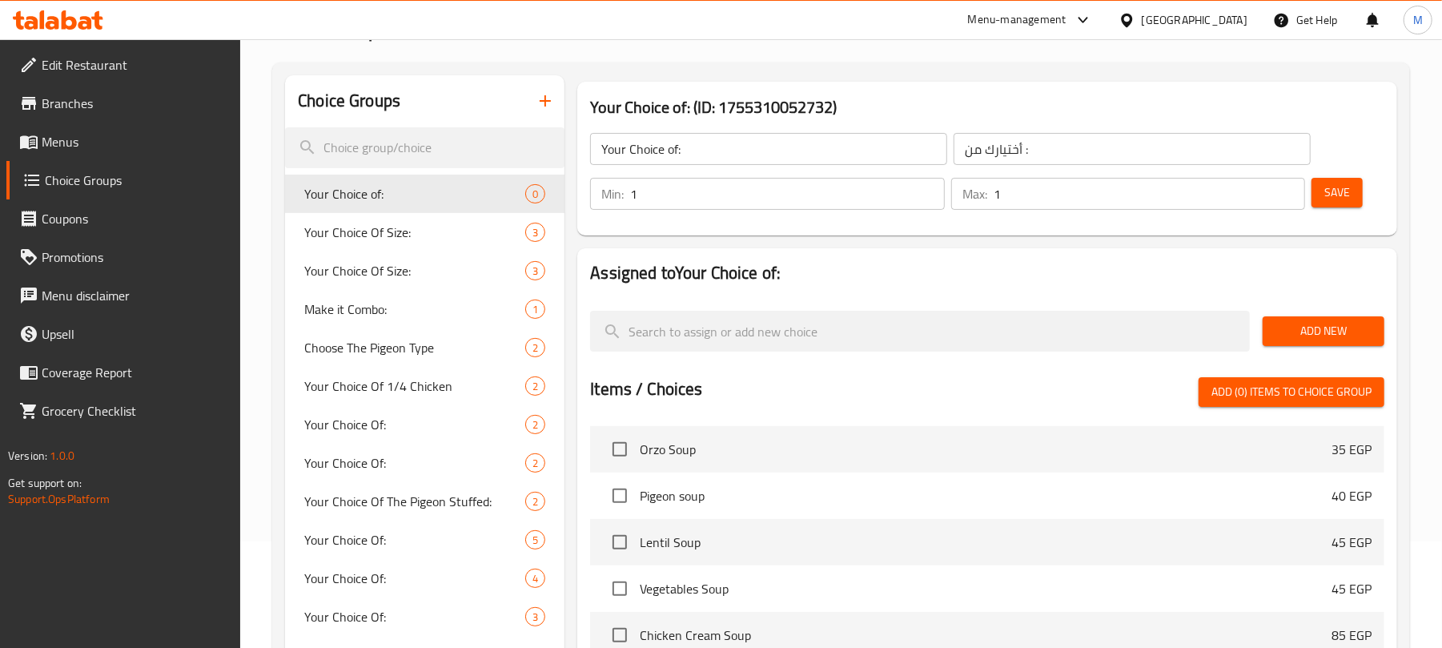
scroll to position [213, 0]
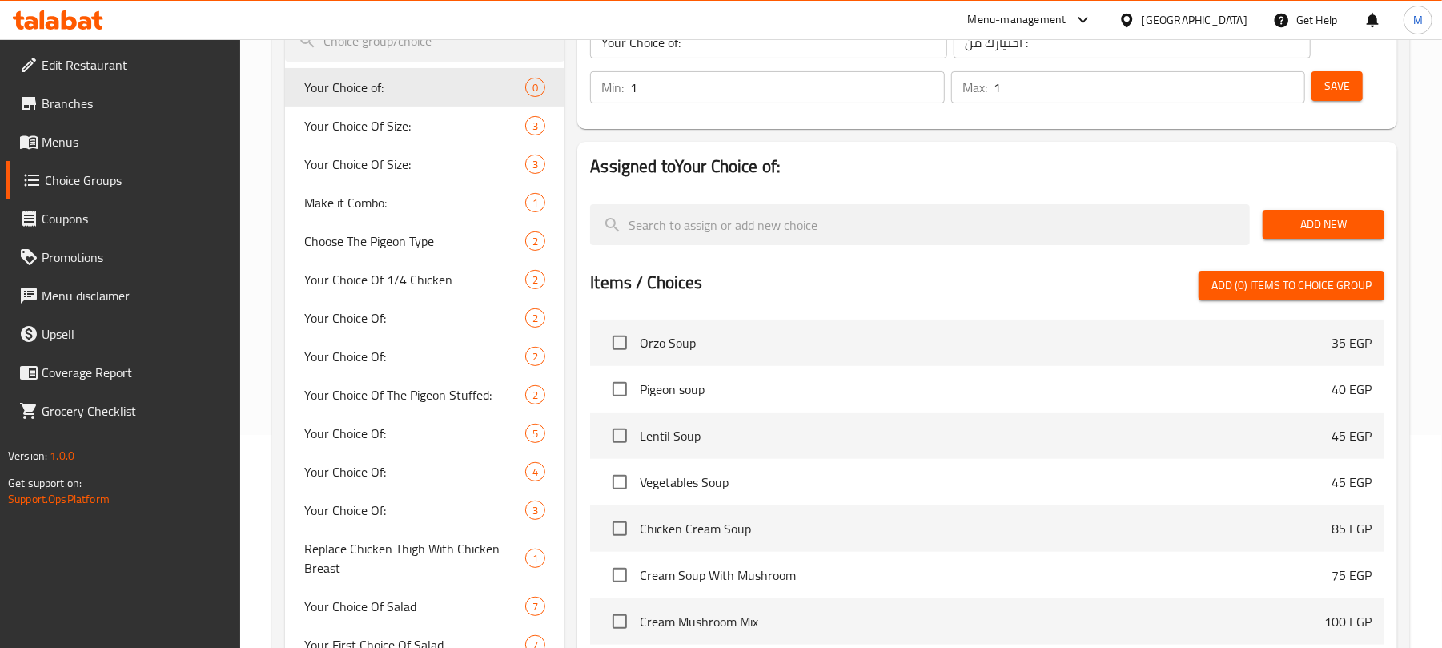
click at [1310, 235] on button "Add New" at bounding box center [1323, 225] width 122 height 30
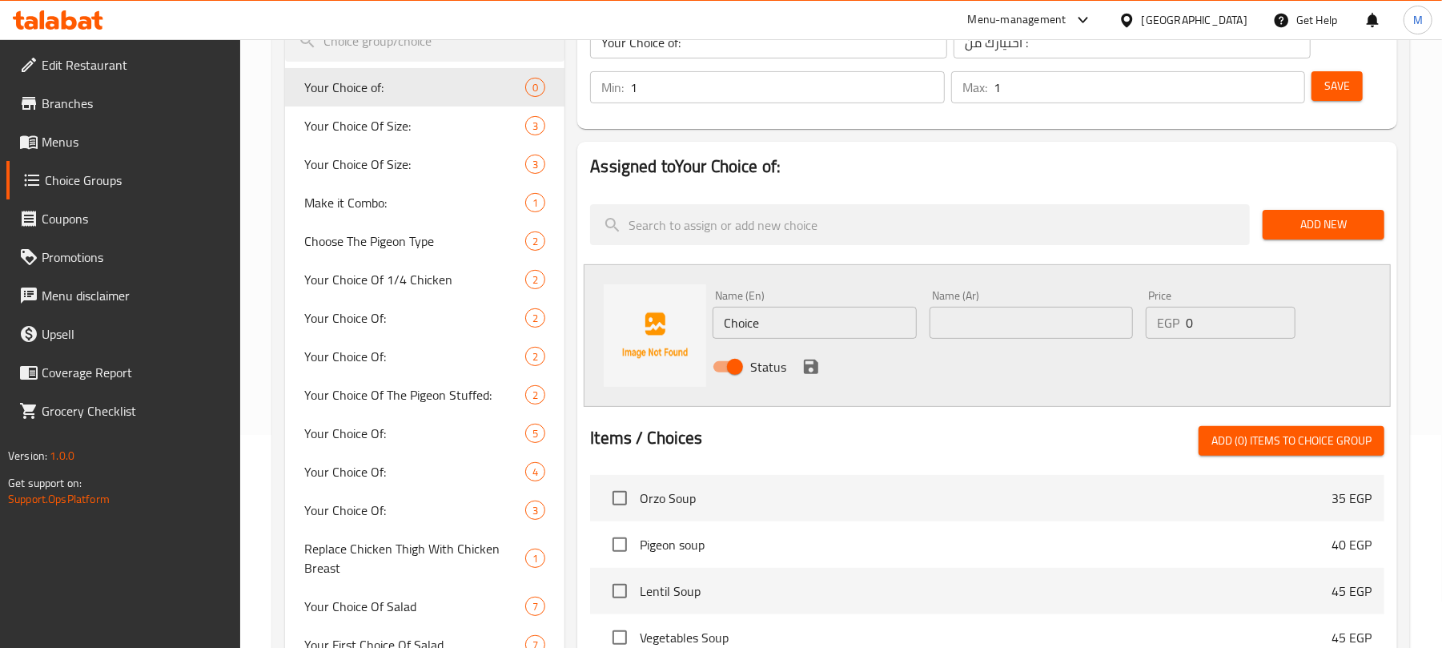
click at [728, 338] on input "Choice" at bounding box center [813, 323] width 203 height 32
drag, startPoint x: 760, startPoint y: 327, endPoint x: 712, endPoint y: 327, distance: 48.8
click at [716, 327] on input "Choice" at bounding box center [813, 323] width 203 height 32
type input "ٌ"
type input "Rice"
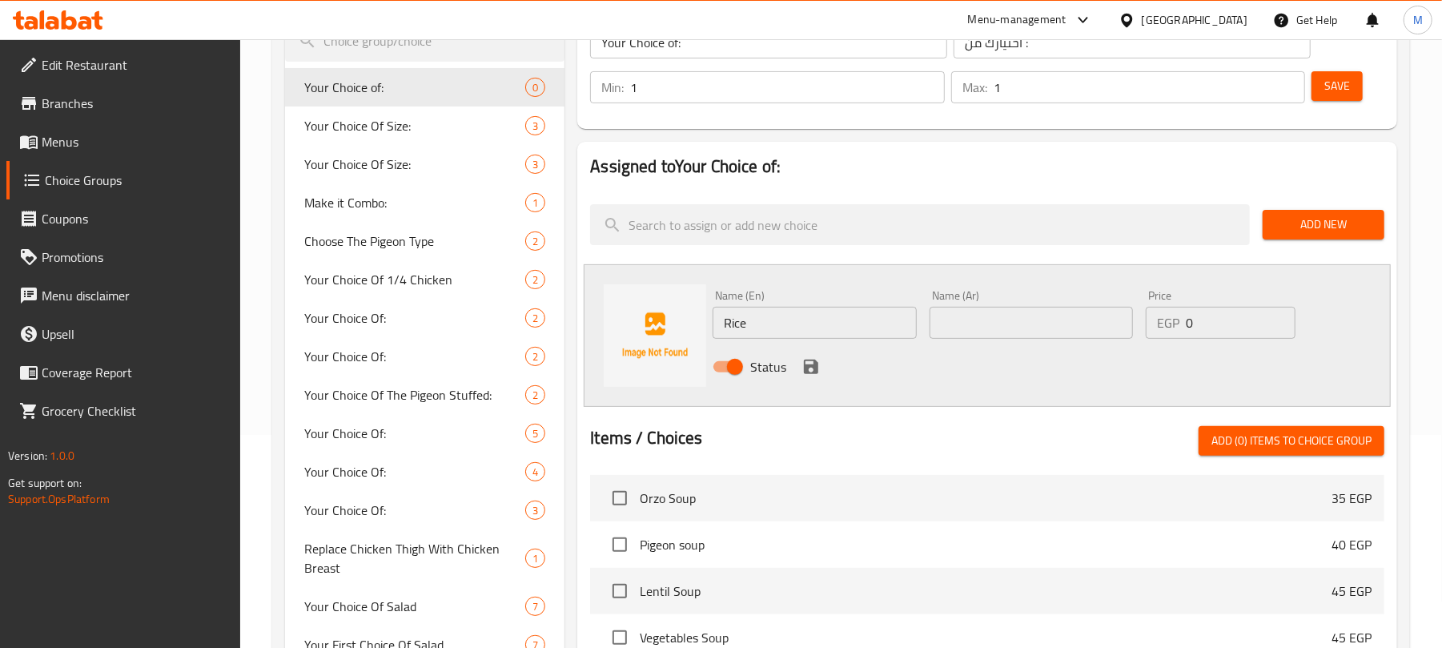
click at [1029, 305] on div "Name (Ar) Name (Ar)" at bounding box center [1030, 314] width 203 height 49
click at [1029, 314] on input "text" at bounding box center [1030, 323] width 203 height 32
type input "أرز"
click at [810, 365] on icon "save" at bounding box center [811, 366] width 14 height 14
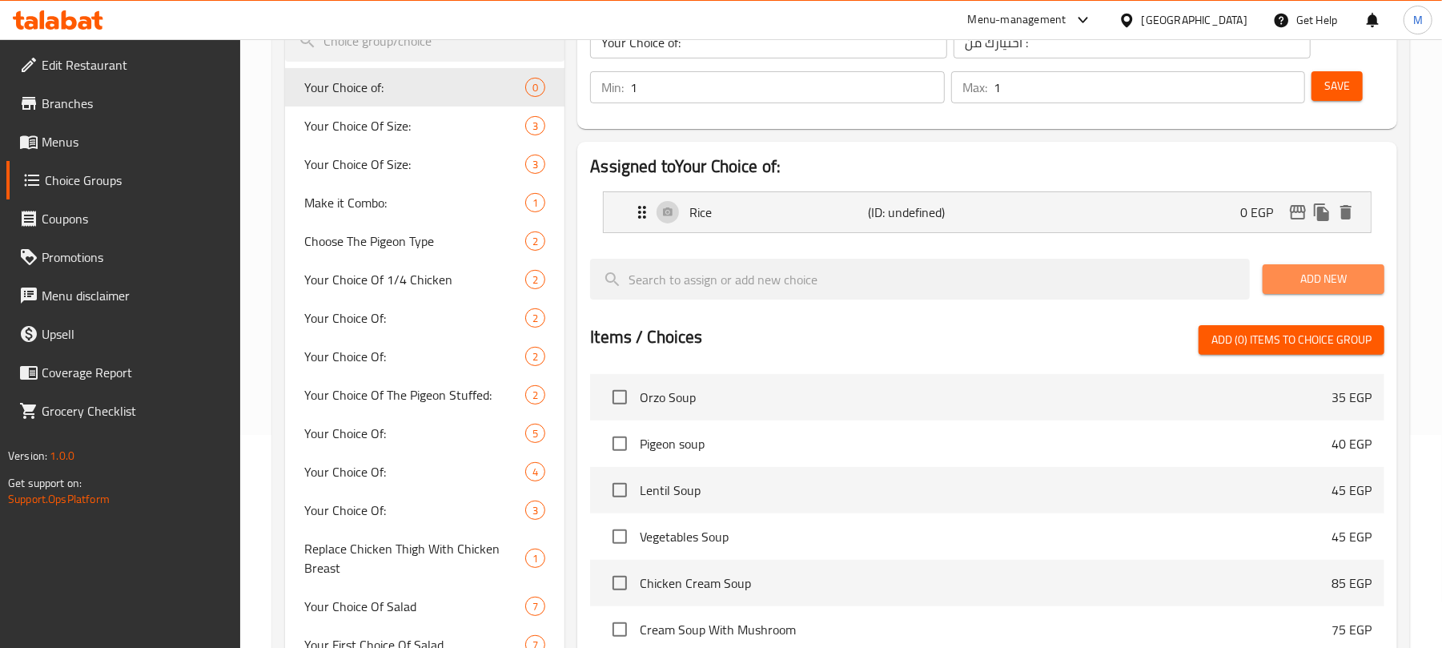
click at [1300, 270] on span "Add New" at bounding box center [1323, 279] width 96 height 20
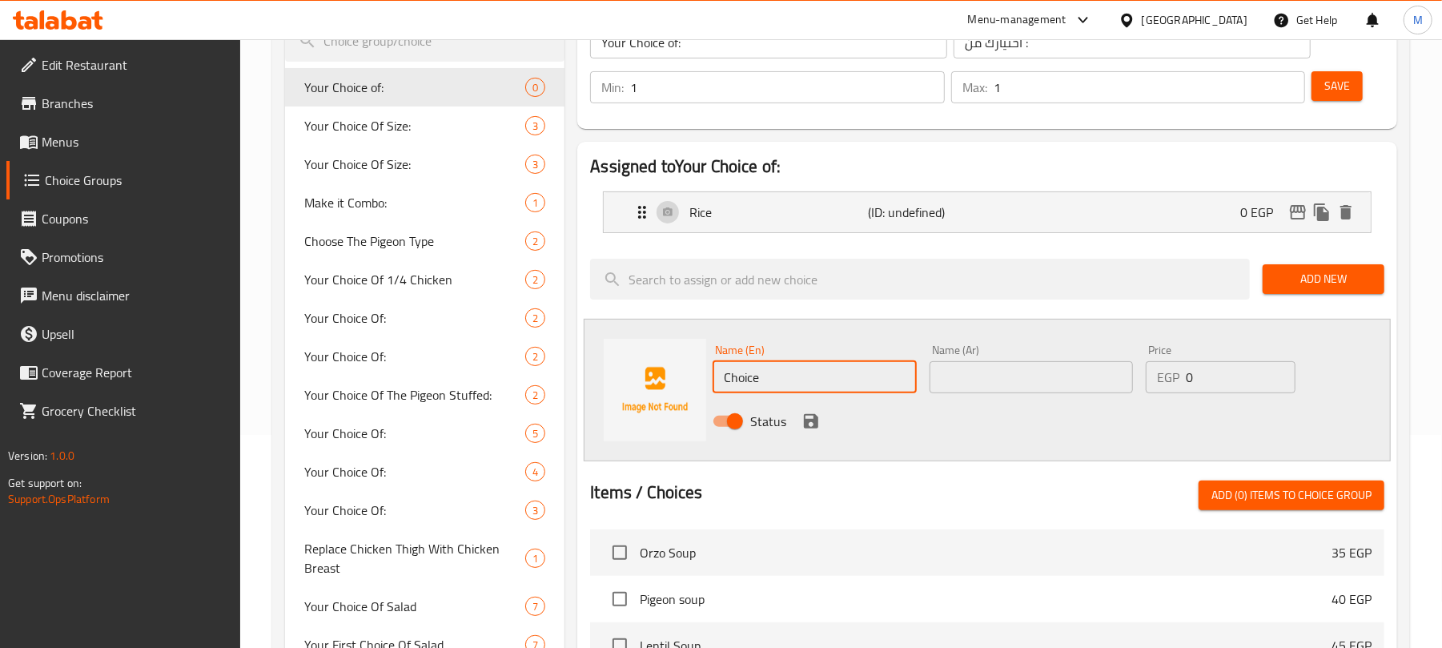
click at [623, 365] on div "Name (En) Choice Name (En) Name (Ar) Name (Ar) Price EGP 0 Price Status" at bounding box center [987, 390] width 807 height 142
type input "Grits"
click at [1032, 388] on input "text" at bounding box center [1030, 377] width 203 height 32
click at [1031, 379] on input "text" at bounding box center [1030, 377] width 203 height 32
click at [971, 323] on div "Name (En) Grits Name (En) Name (Ar) Name (Ar) Price EGP 0 Price Status" at bounding box center [987, 390] width 807 height 142
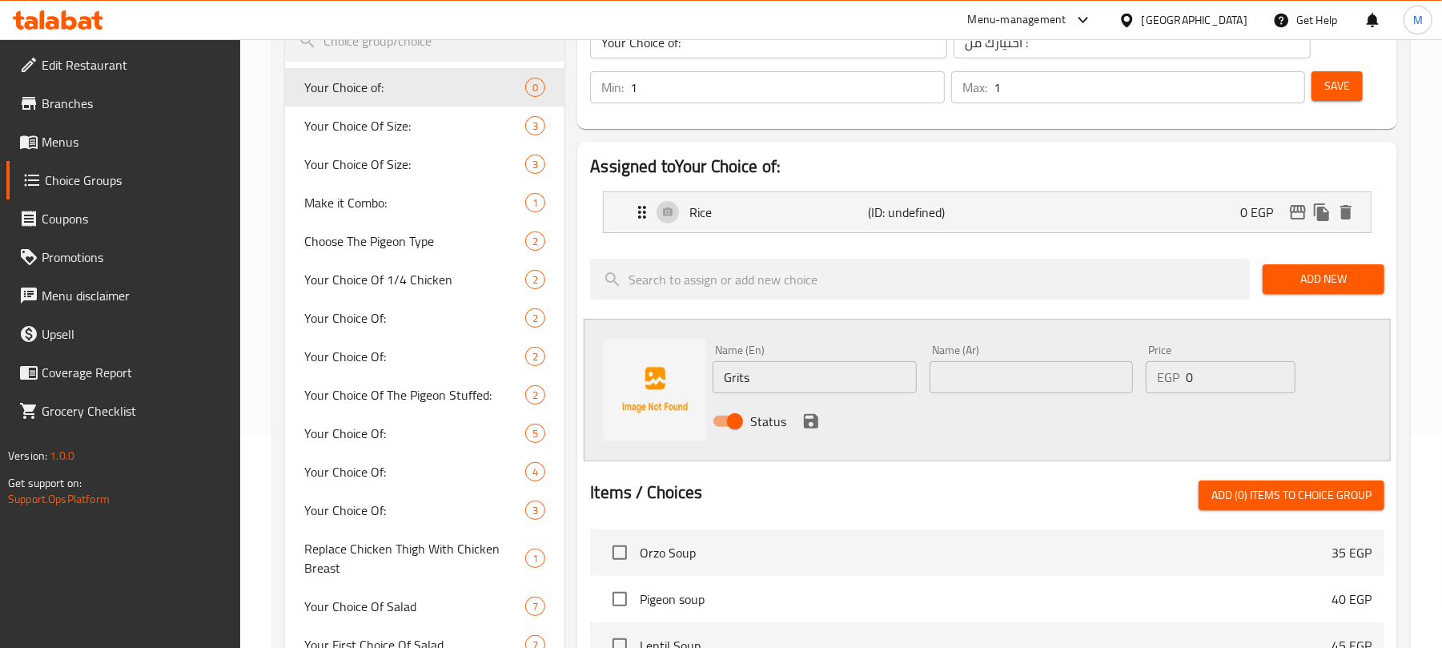
click at [996, 381] on input "text" at bounding box center [1030, 377] width 203 height 32
type input "t"
type input "فريك"
click at [809, 426] on icon "save" at bounding box center [810, 420] width 19 height 19
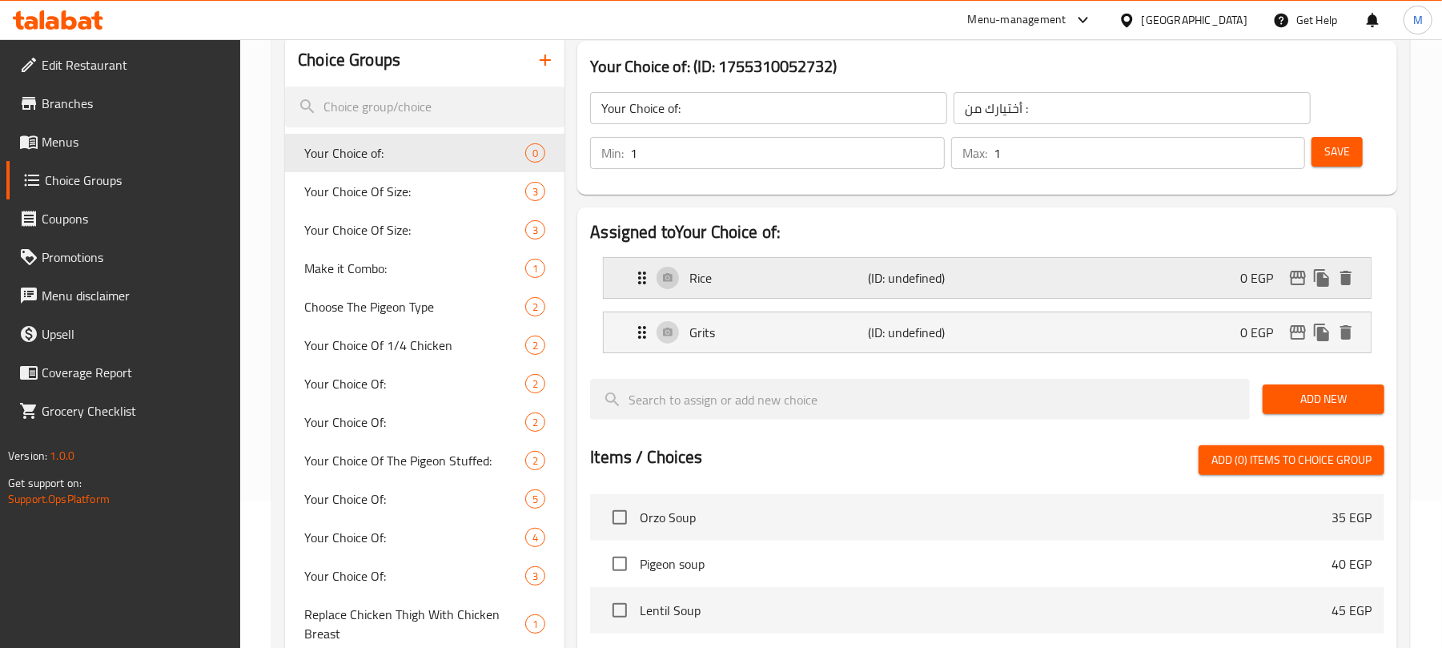
scroll to position [106, 0]
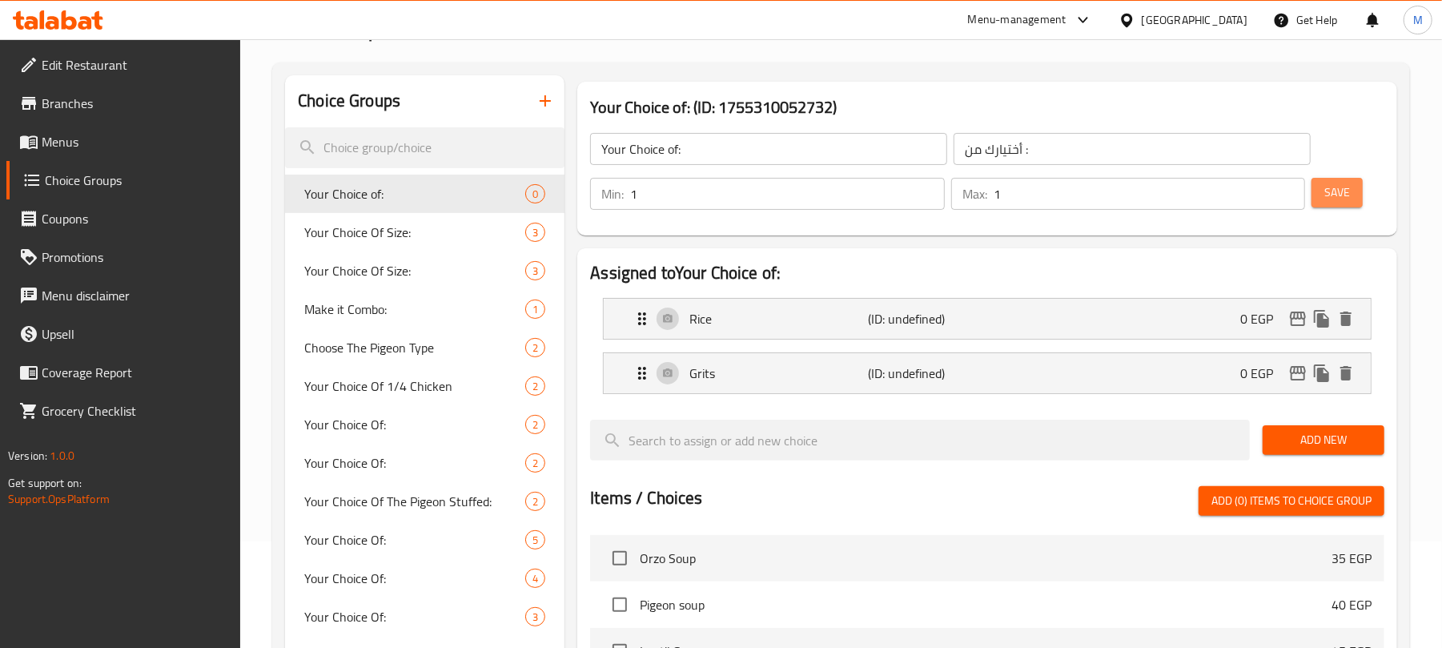
click at [1337, 203] on button "Save" at bounding box center [1336, 193] width 51 height 30
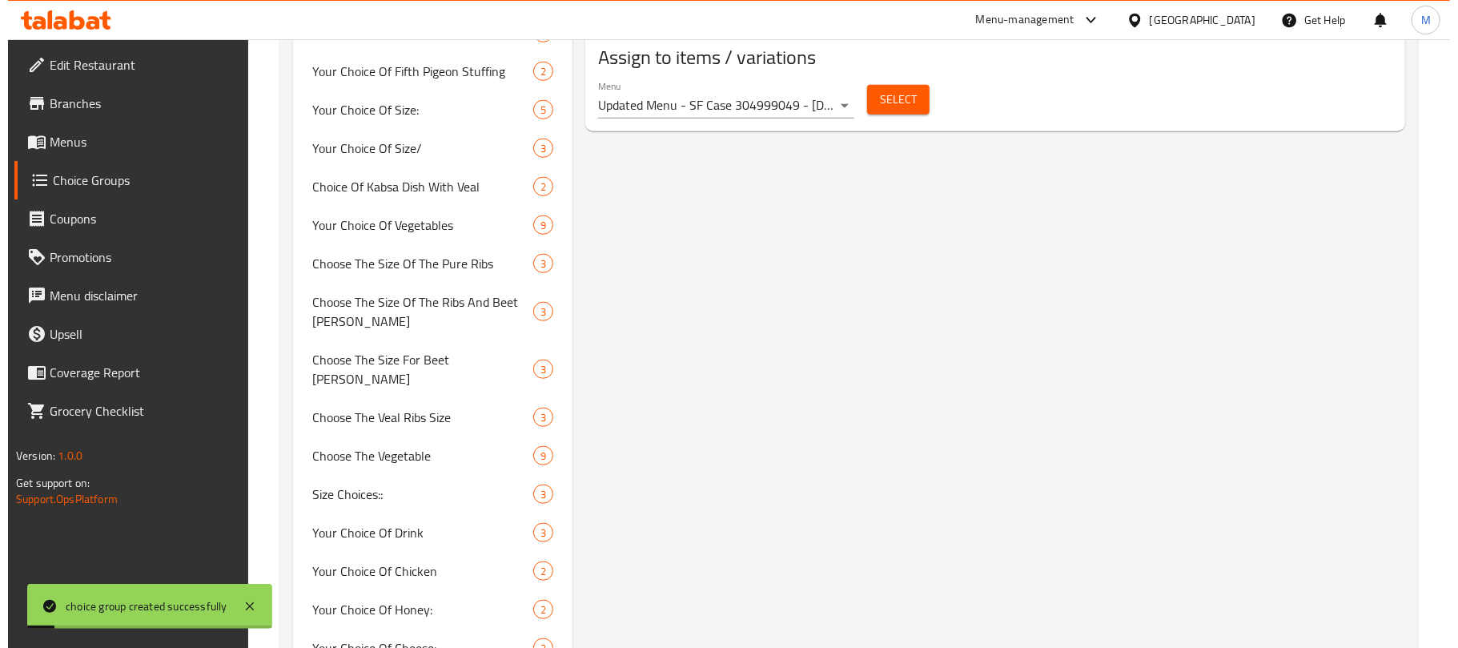
scroll to position [804, 0]
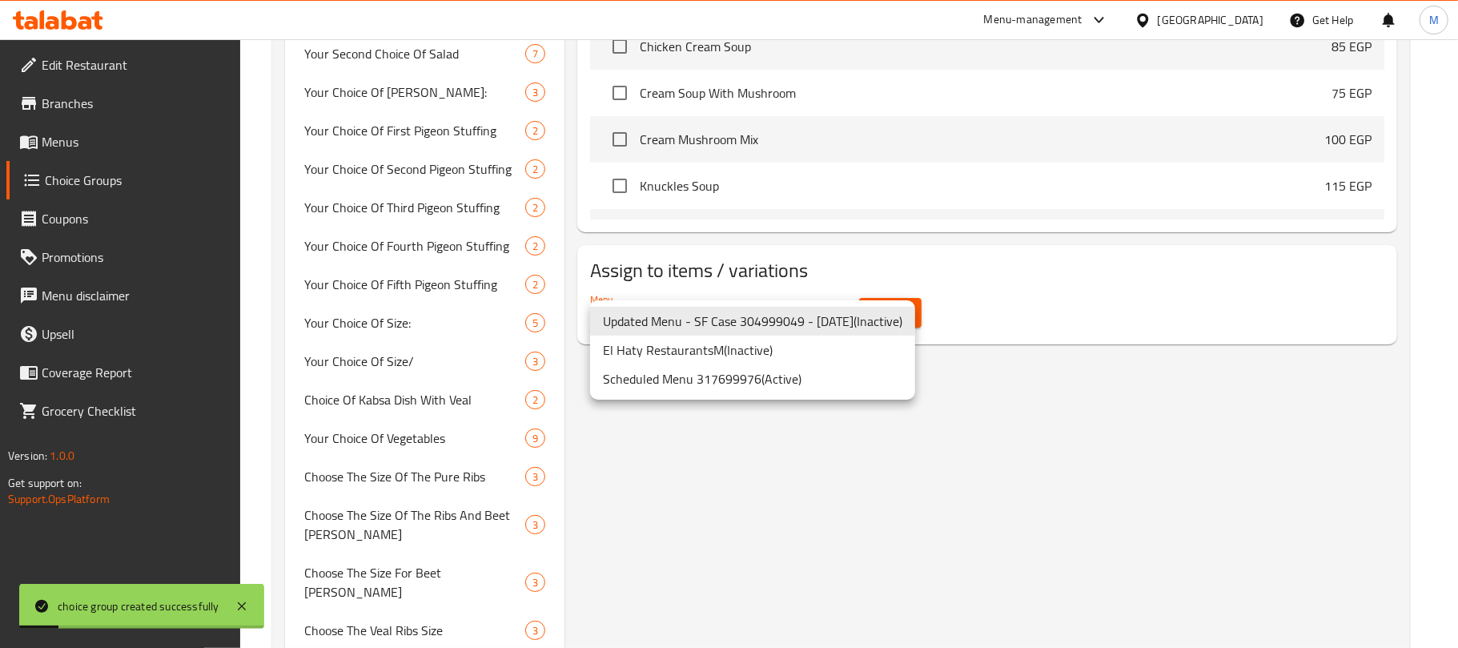
click at [807, 370] on li "Scheduled Menu 317699976 ( Active )" at bounding box center [752, 378] width 325 height 29
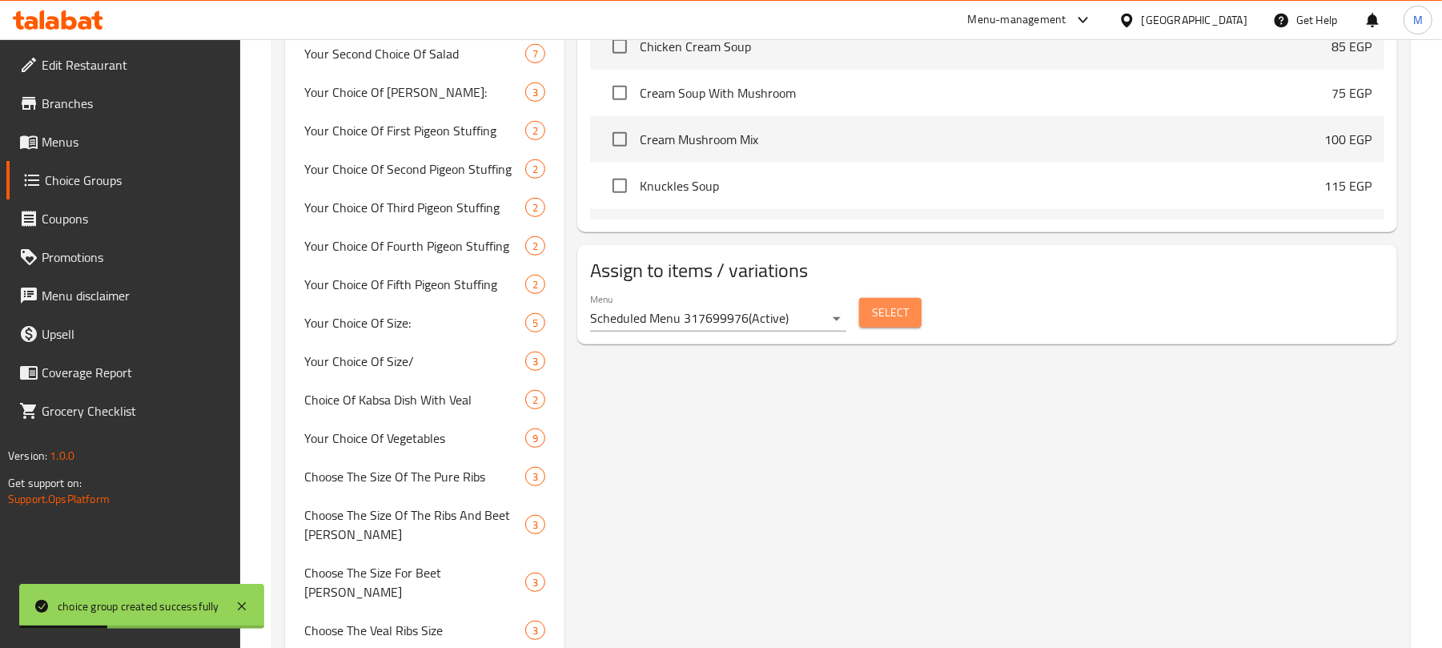
click at [871, 306] on button "Select" at bounding box center [890, 313] width 62 height 30
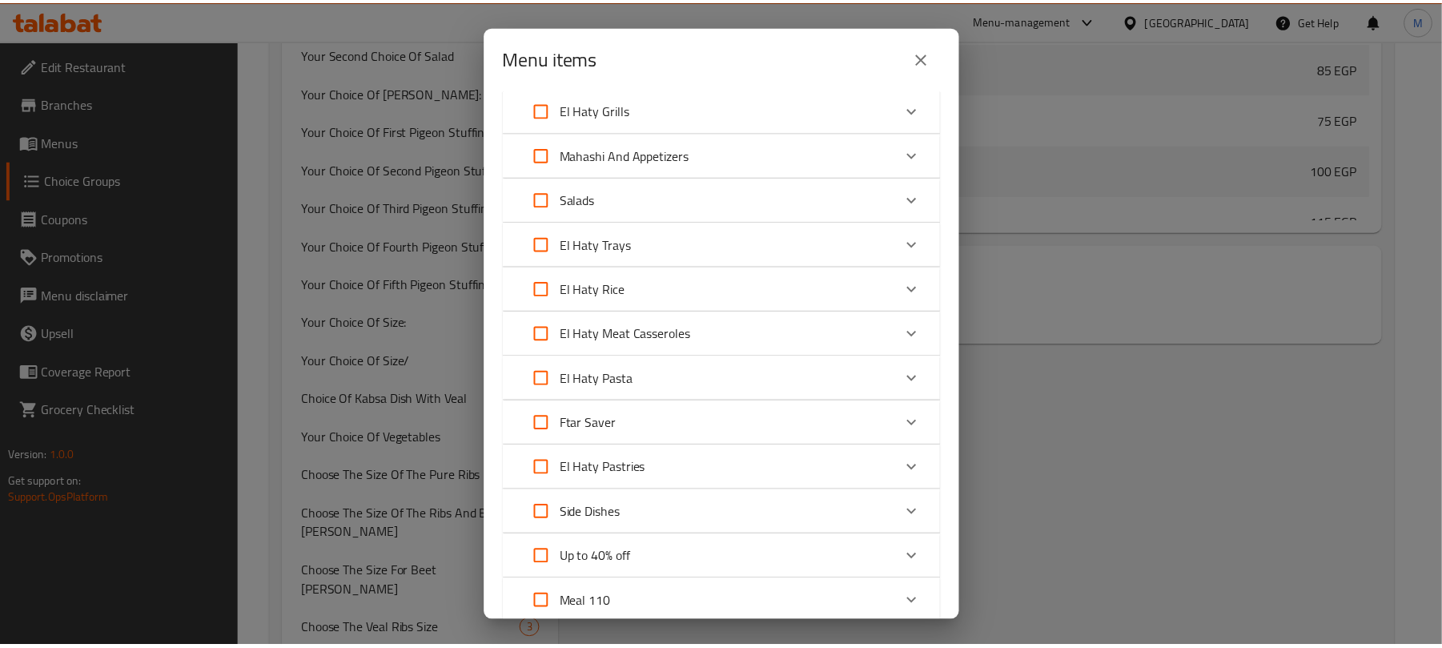
scroll to position [0, 0]
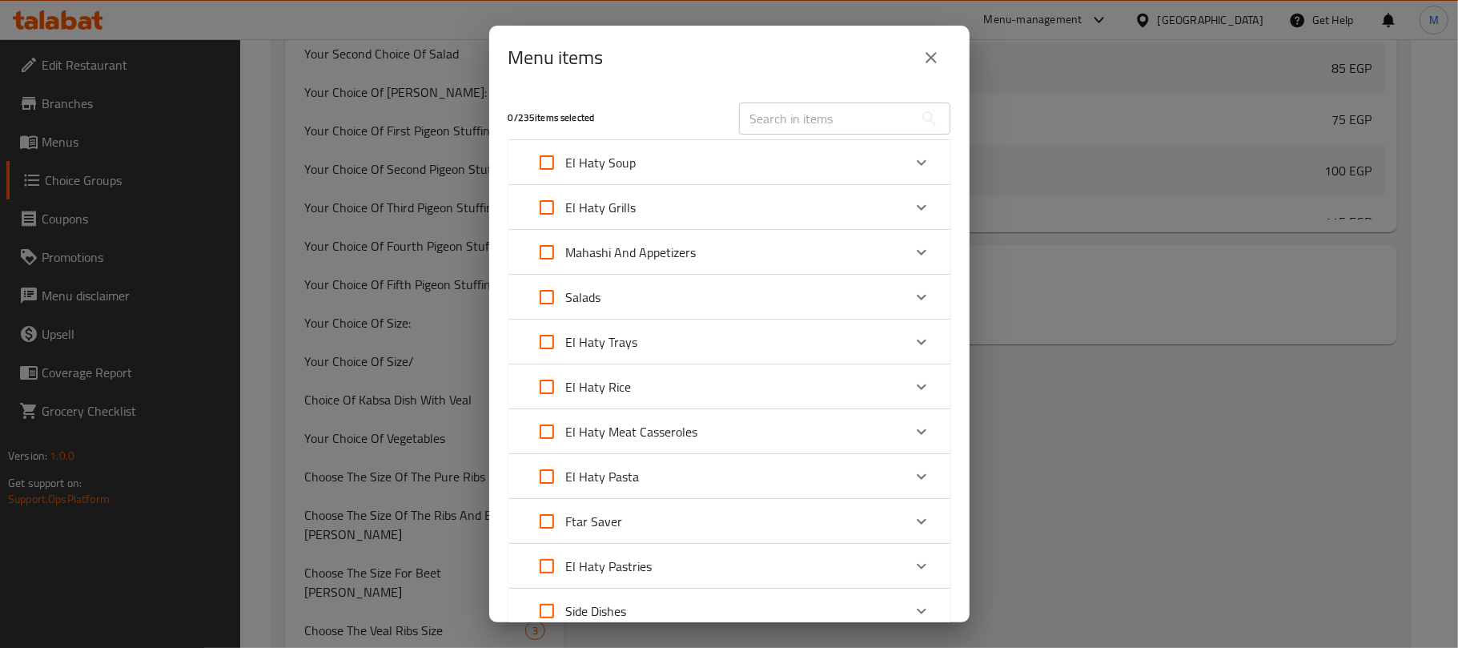
click at [847, 113] on input "text" at bounding box center [826, 118] width 175 height 32
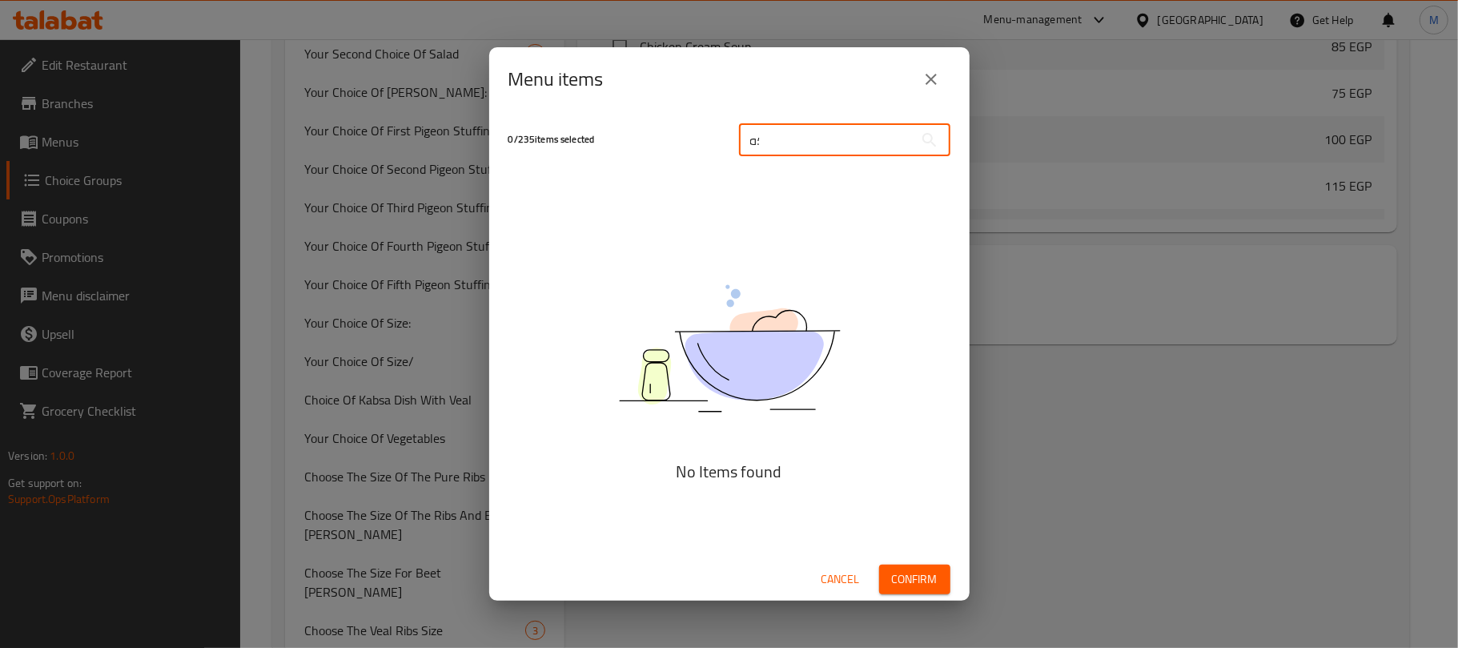
type input "؛"
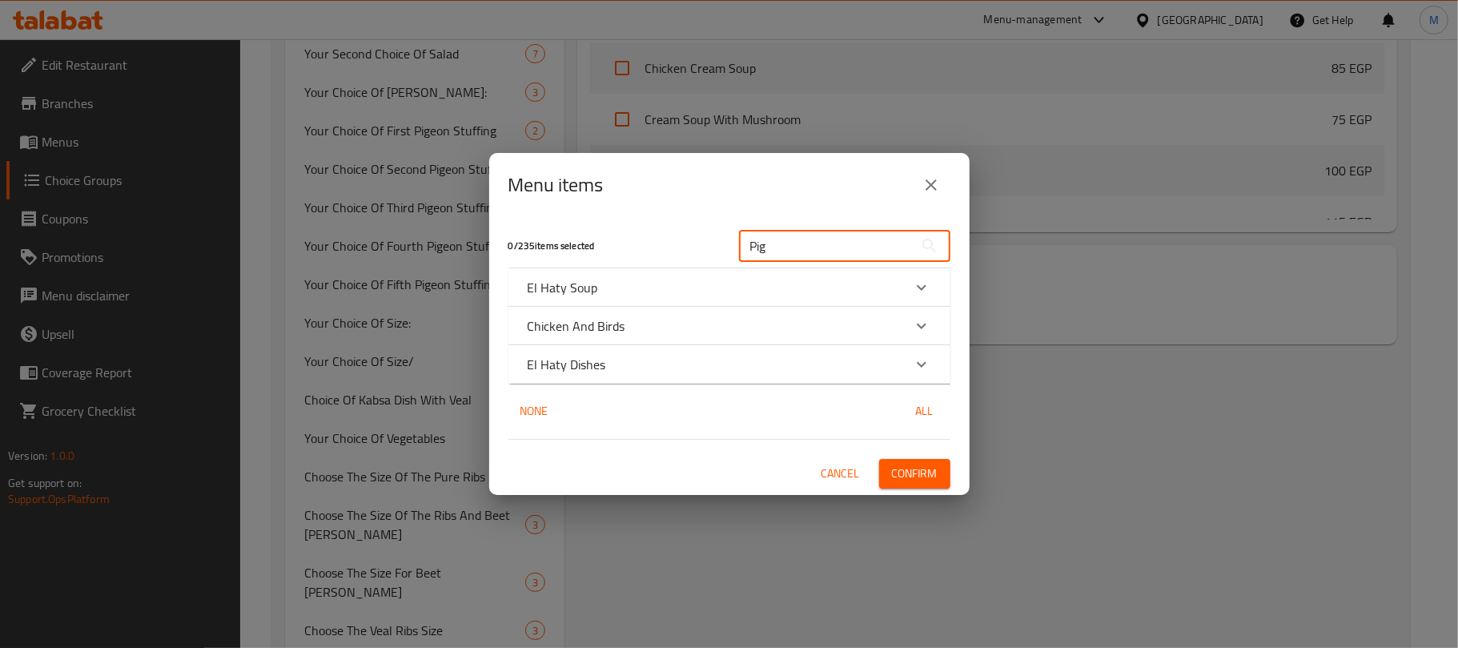
type input "Pig"
click at [728, 369] on div "El Haty Dishes" at bounding box center [715, 364] width 375 height 19
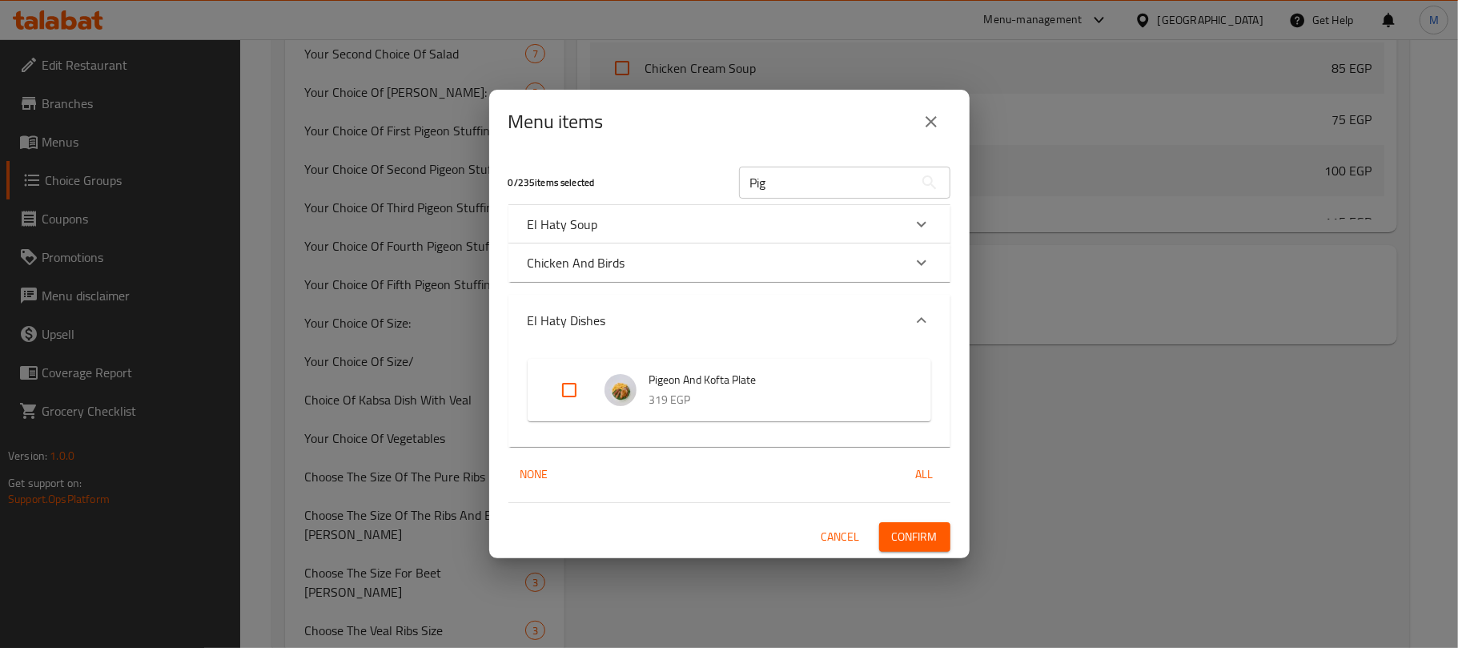
click at [564, 388] on input "Expand" at bounding box center [569, 390] width 38 height 38
checkbox input "true"
click at [930, 529] on span "Confirm" at bounding box center [915, 537] width 46 height 20
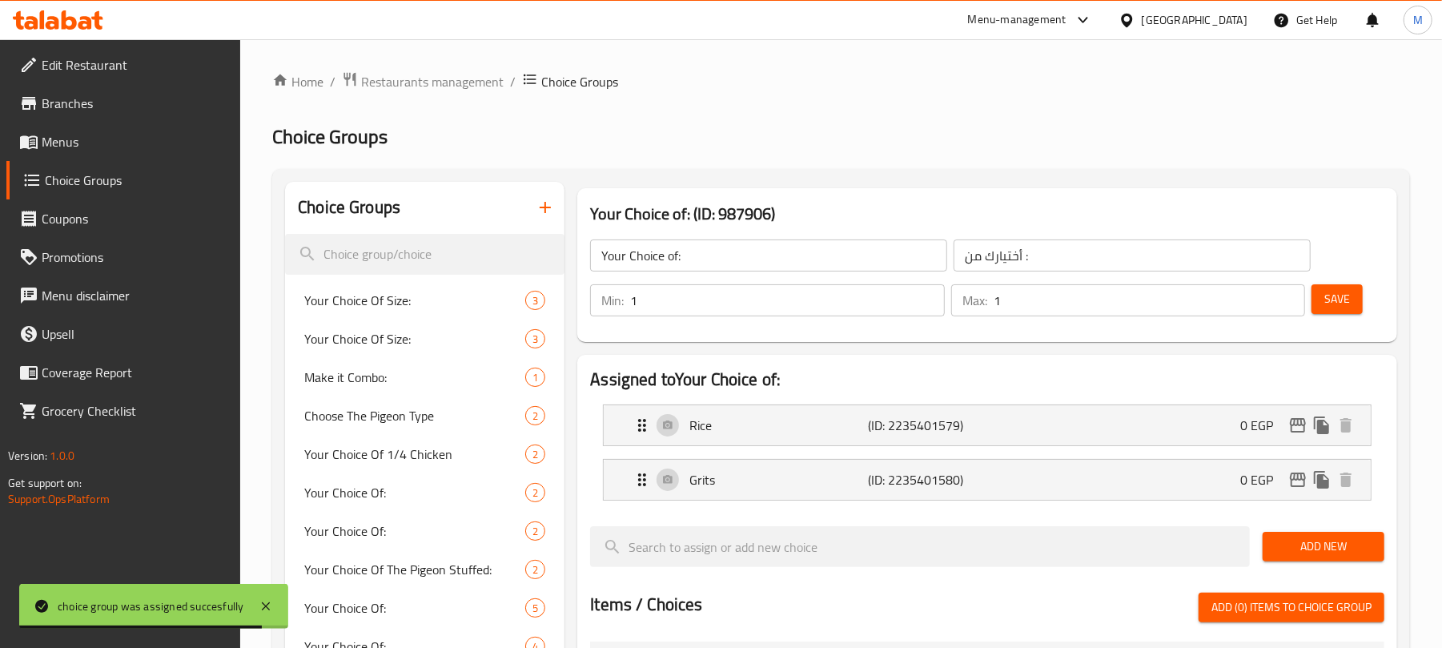
click at [168, 141] on span "Menus" at bounding box center [135, 141] width 187 height 19
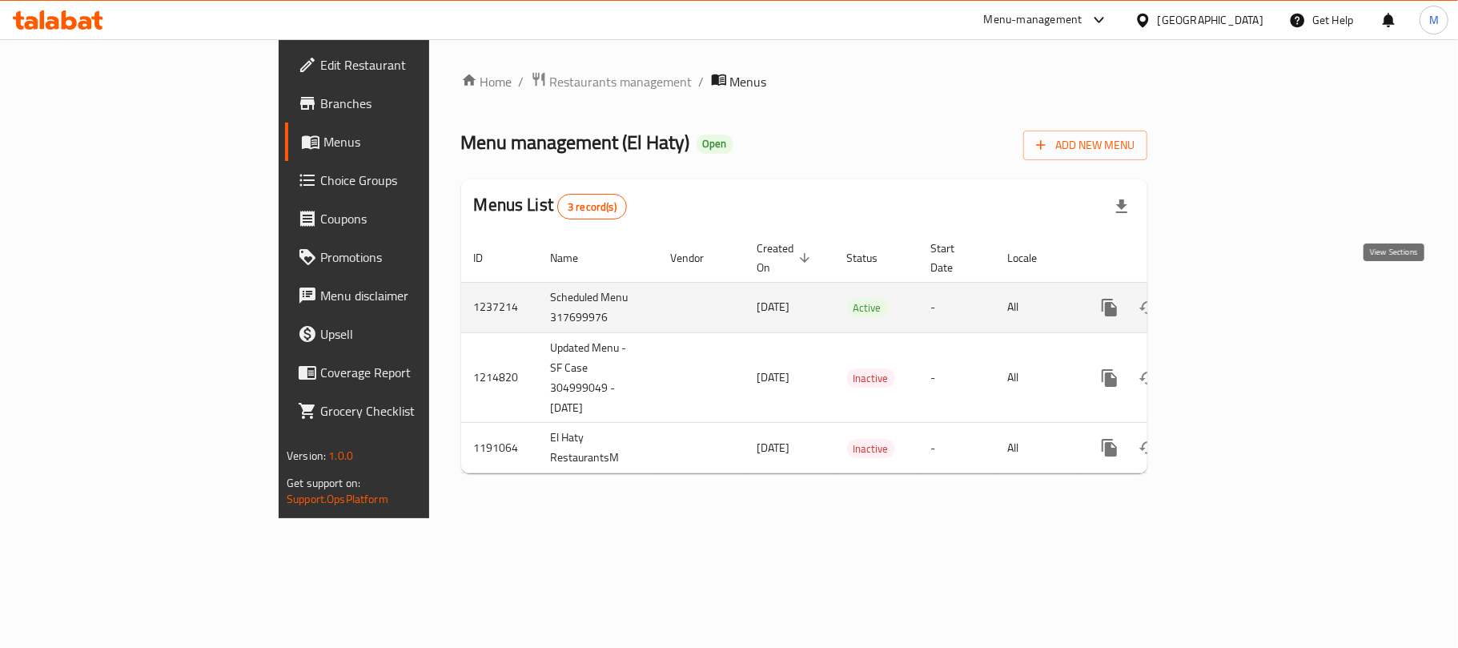
click at [1244, 288] on link "enhanced table" at bounding box center [1225, 307] width 38 height 38
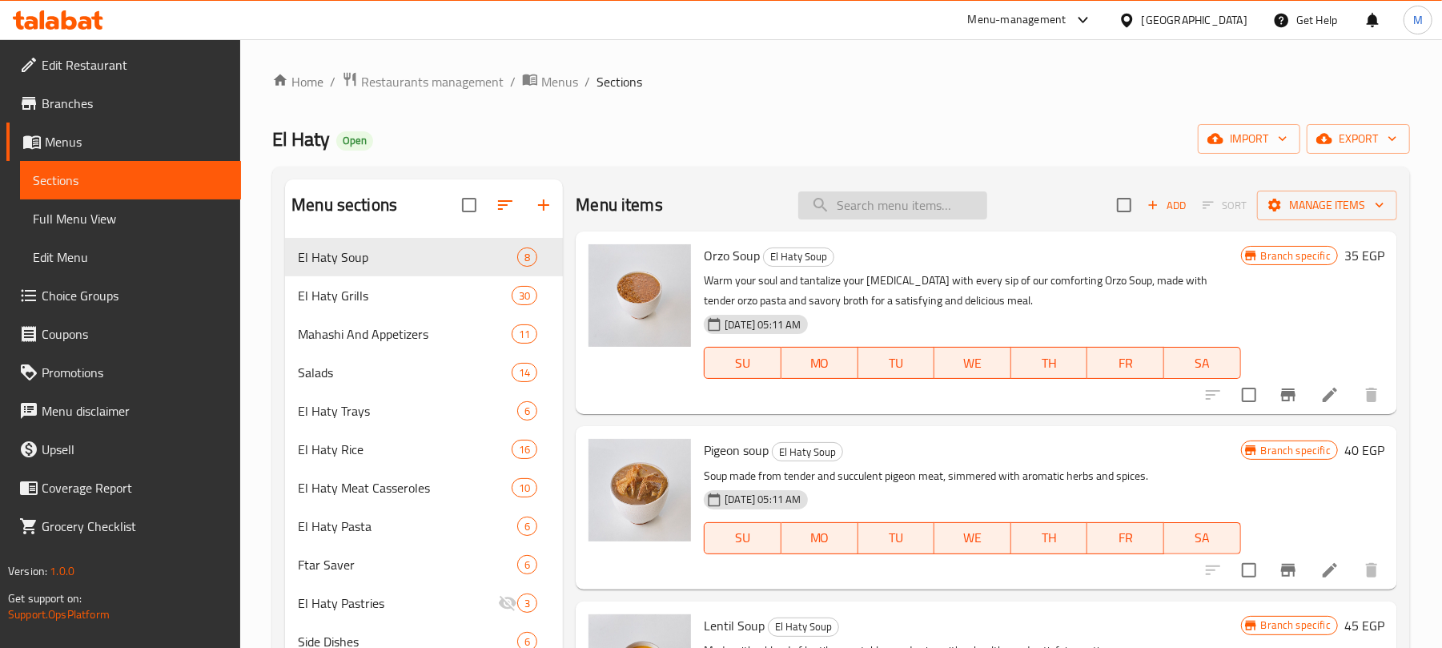
click at [846, 219] on input "search" at bounding box center [892, 205] width 189 height 28
click at [722, 458] on span "Pigeon soup" at bounding box center [736, 450] width 65 height 24
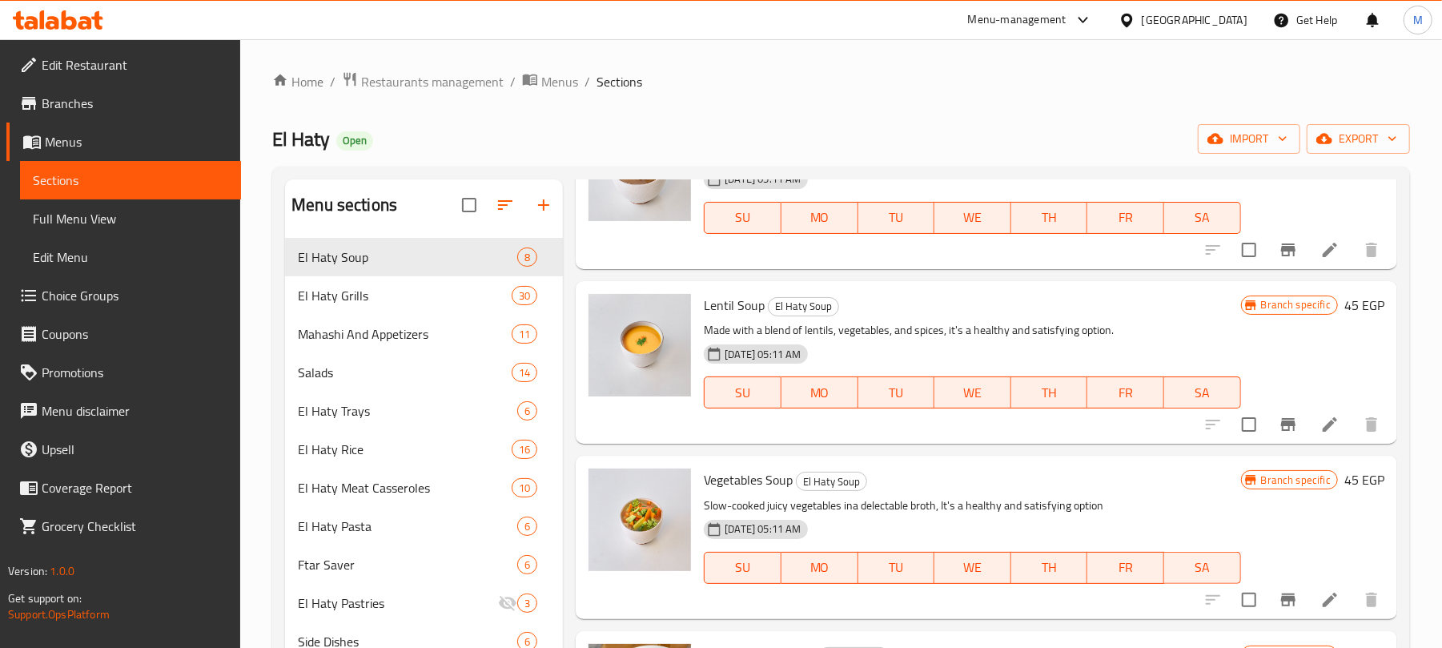
scroll to position [106, 0]
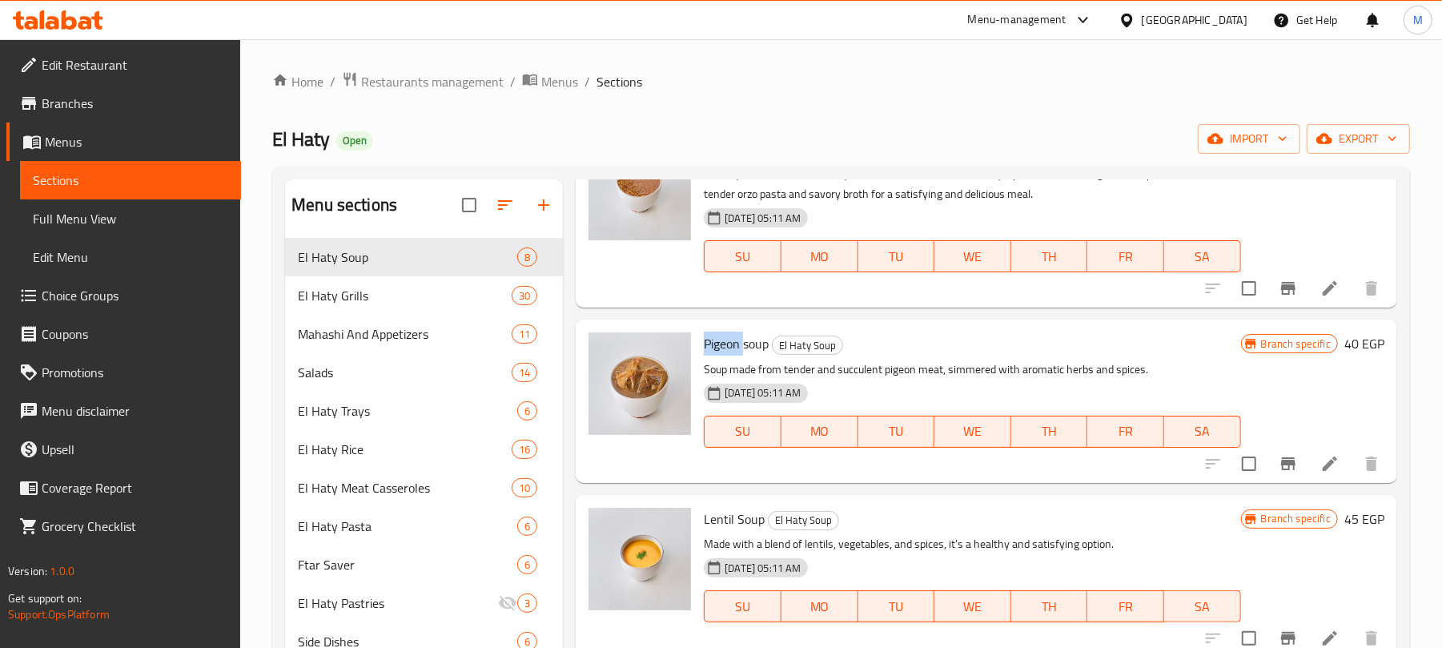
copy span "Pigeon"
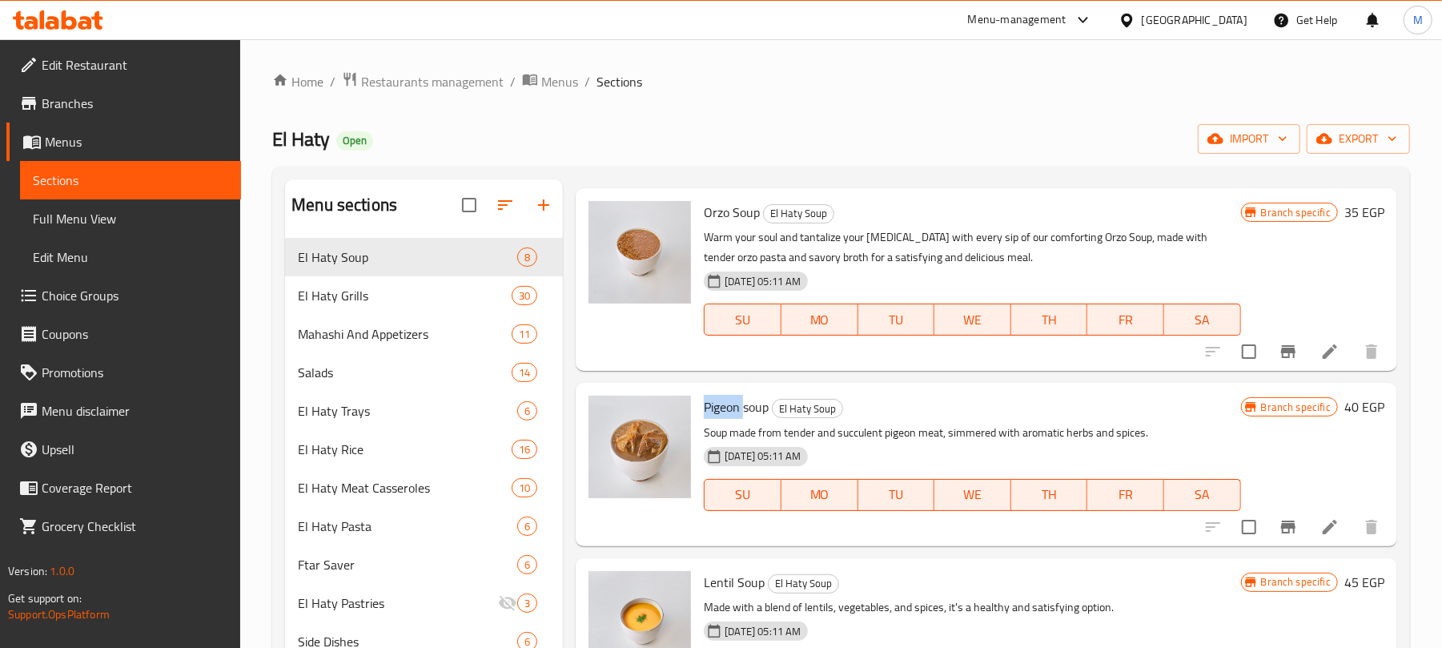
scroll to position [0, 0]
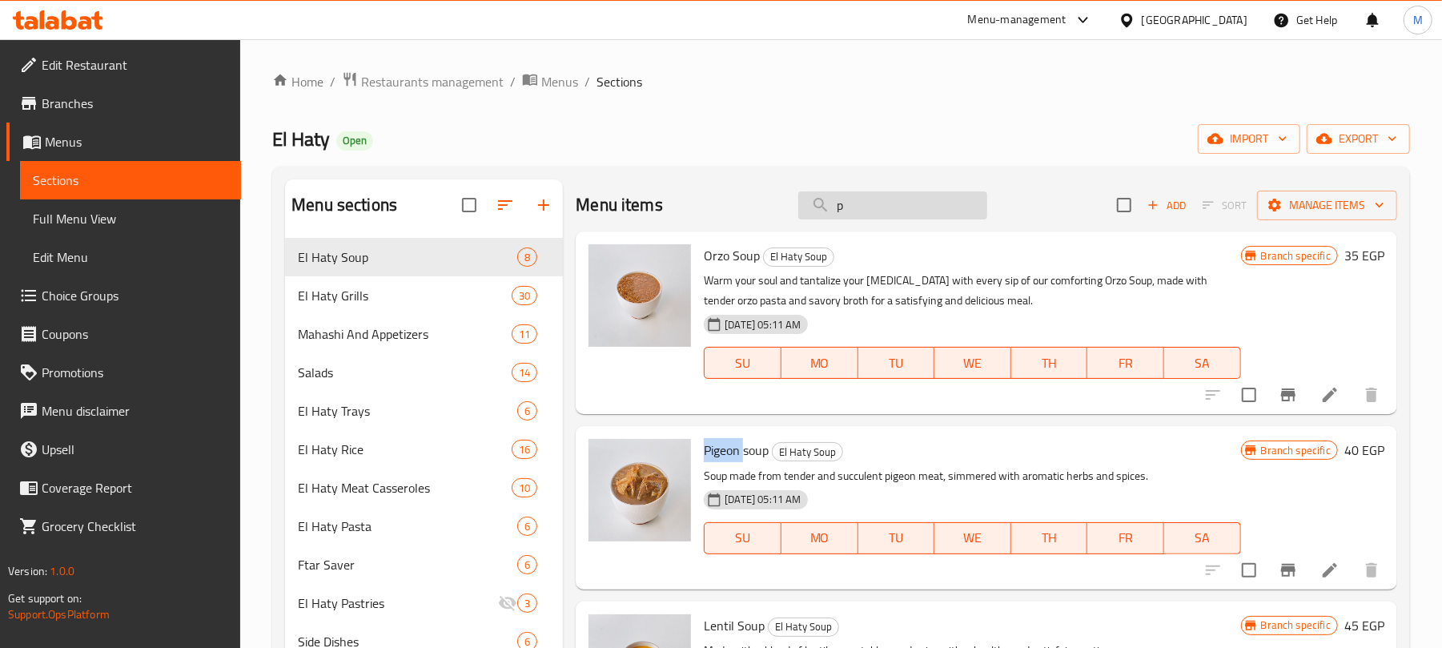
click at [894, 211] on input "p" at bounding box center [892, 205] width 189 height 28
paste input "Pigeon"
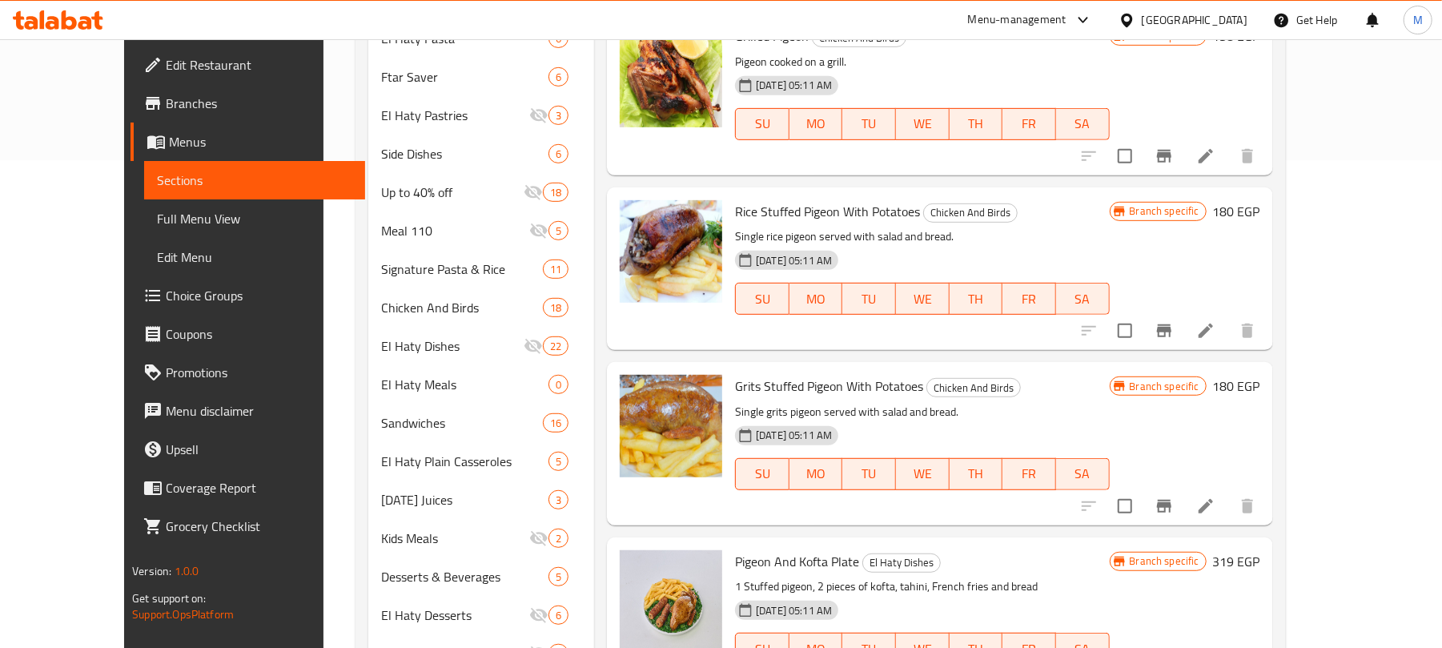
scroll to position [564, 0]
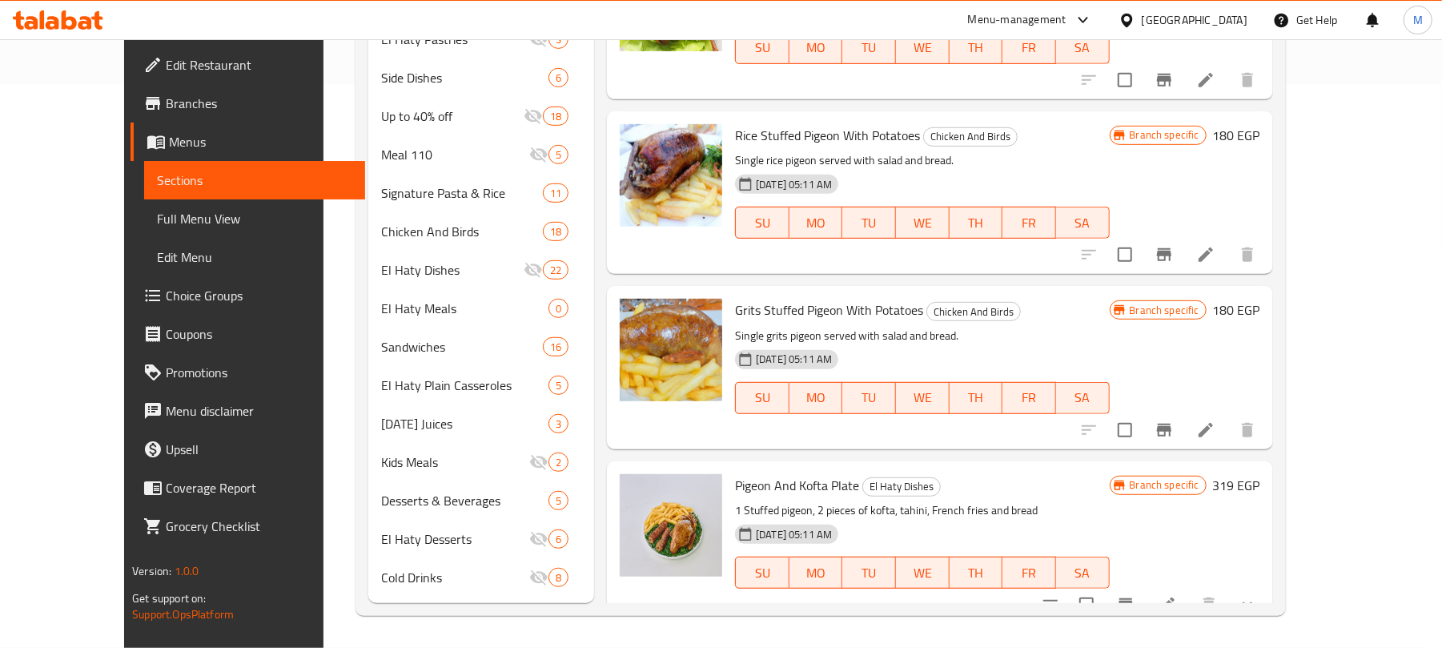
type input "Pigeon"
click at [1257, 595] on icon "show more" at bounding box center [1247, 604] width 19 height 19
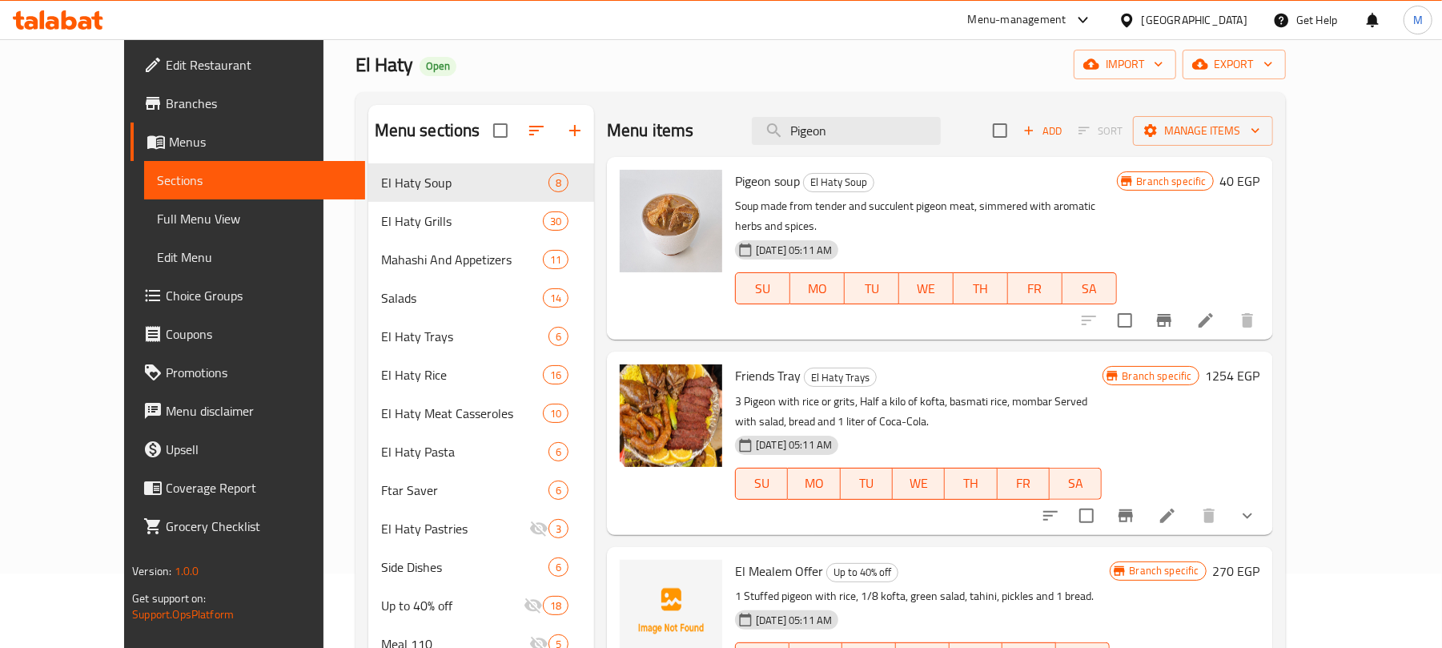
scroll to position [0, 0]
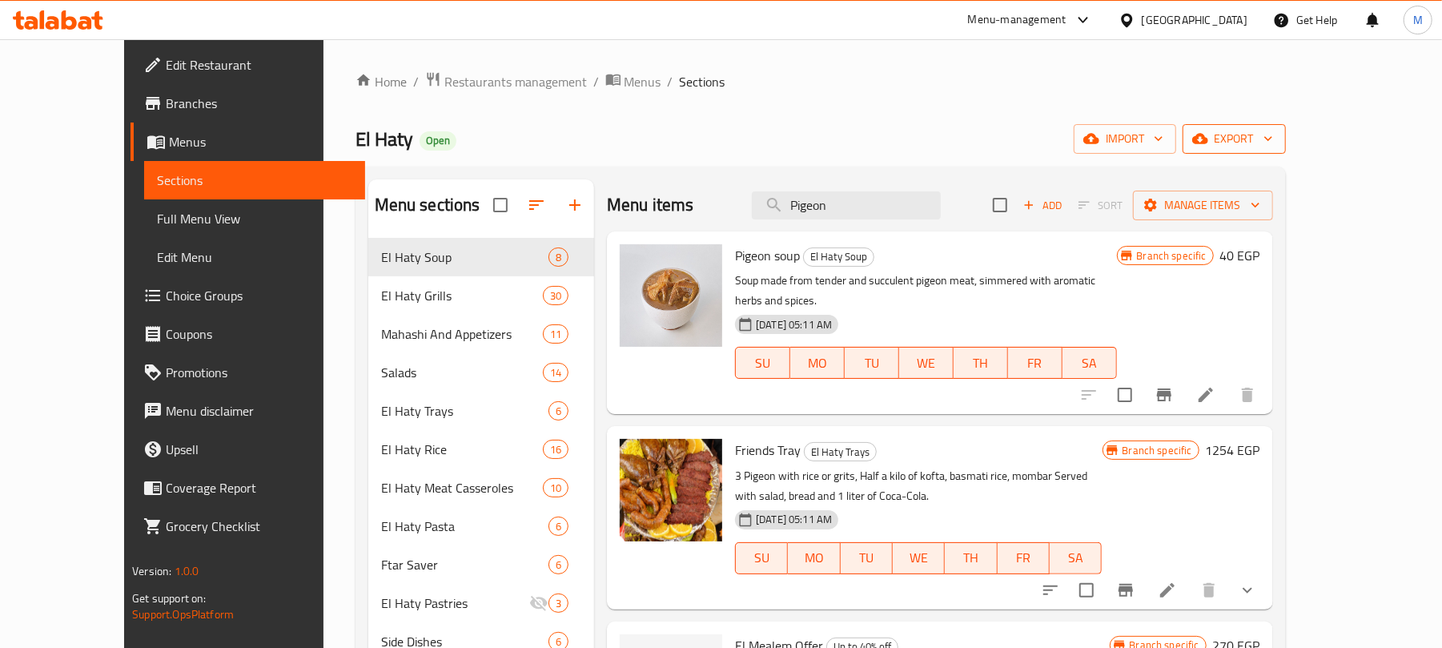
click at [1273, 134] on span "export" at bounding box center [1234, 139] width 78 height 20
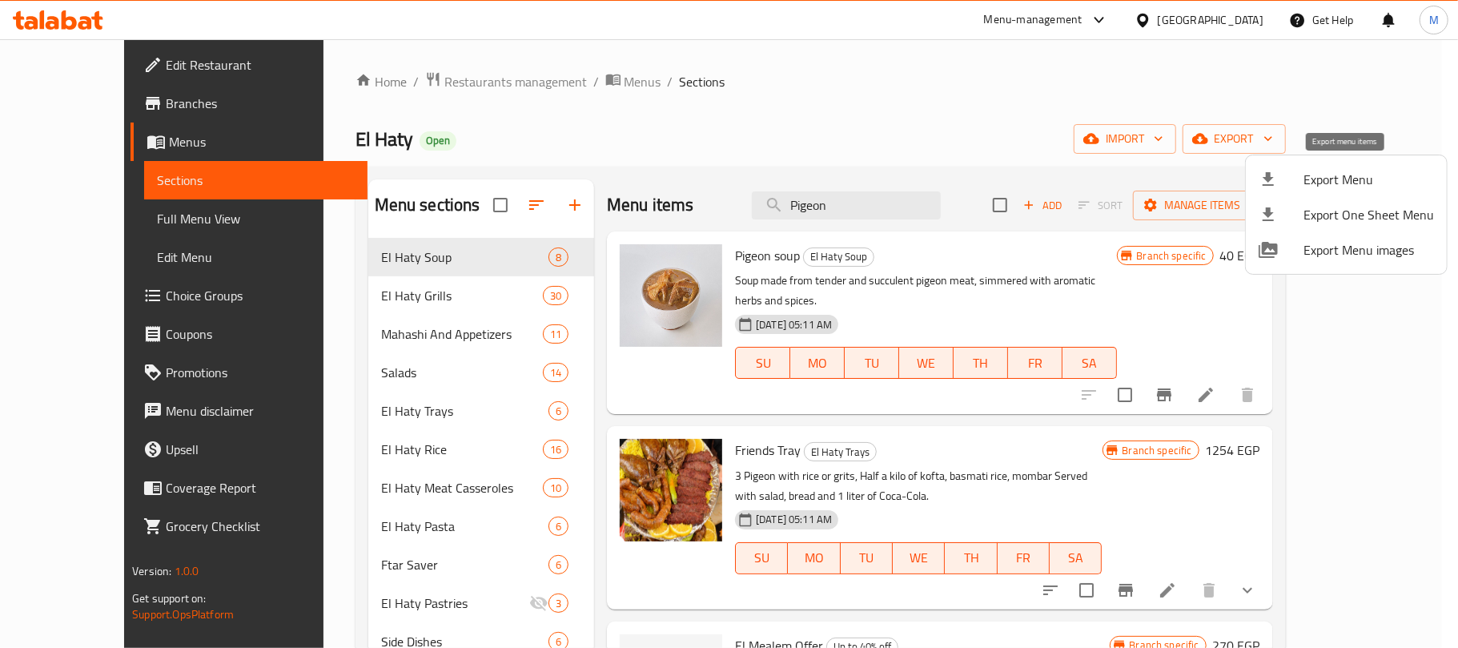
click at [1286, 179] on div at bounding box center [1280, 179] width 45 height 19
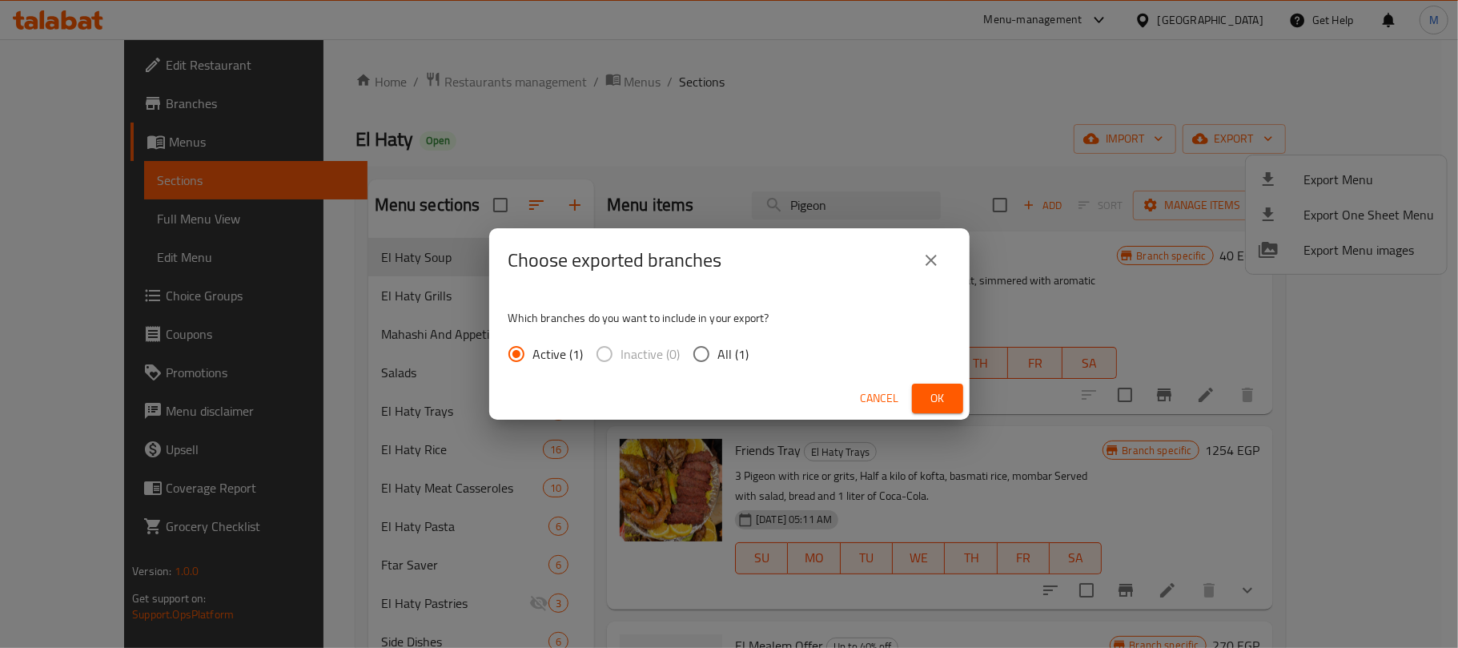
click at [747, 350] on div "Active (1) Inactive (0) All (1)" at bounding box center [635, 354] width 254 height 34
click at [731, 349] on span "All (1)" at bounding box center [733, 353] width 31 height 19
click at [718, 349] on input "All (1)" at bounding box center [701, 354] width 34 height 34
radio input "true"
click at [945, 407] on span "Ok" at bounding box center [938, 398] width 26 height 20
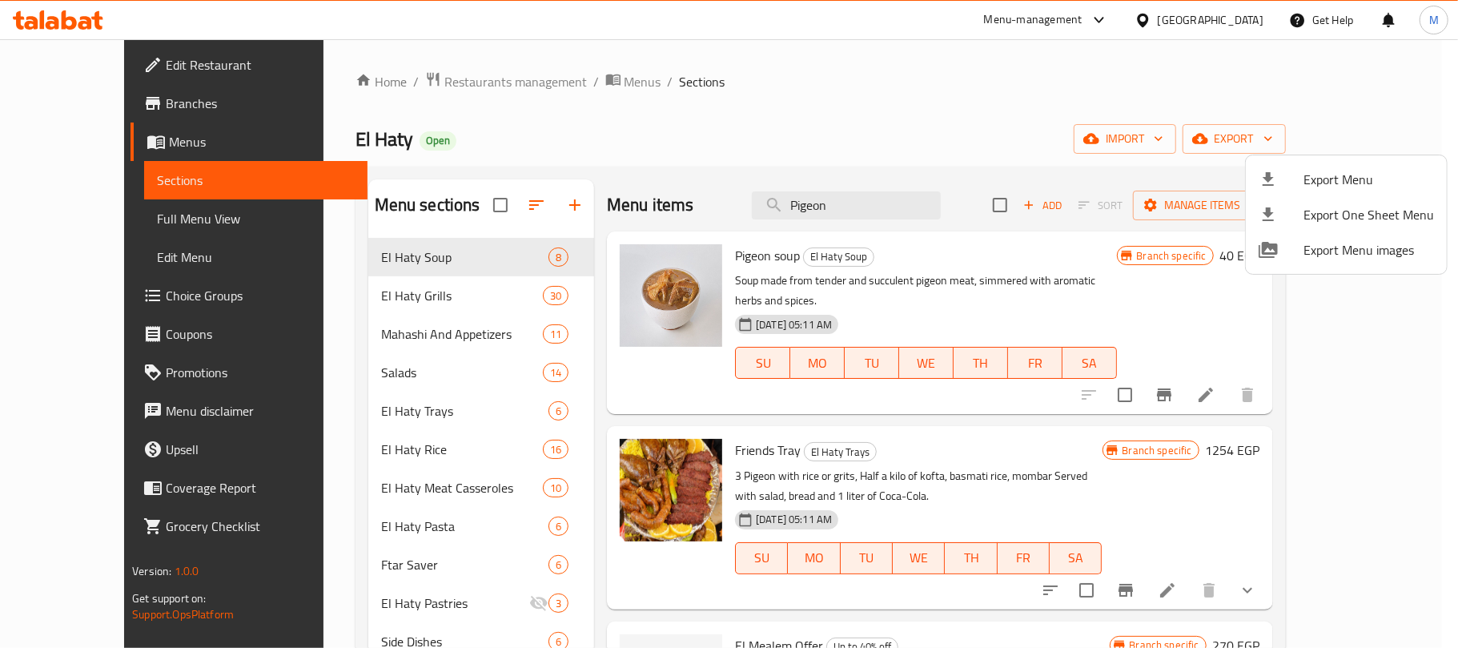
click at [682, 72] on div at bounding box center [729, 324] width 1458 height 648
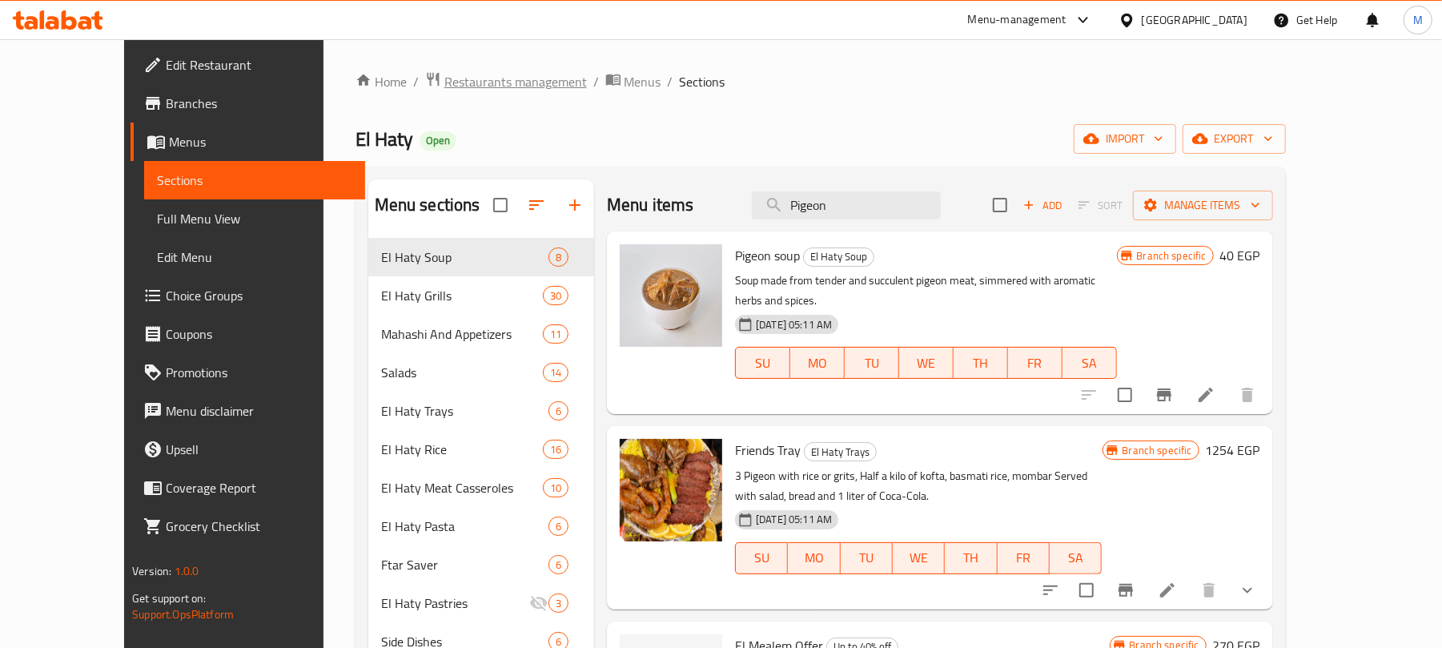
click at [444, 80] on span "Restaurants management" at bounding box center [515, 81] width 142 height 19
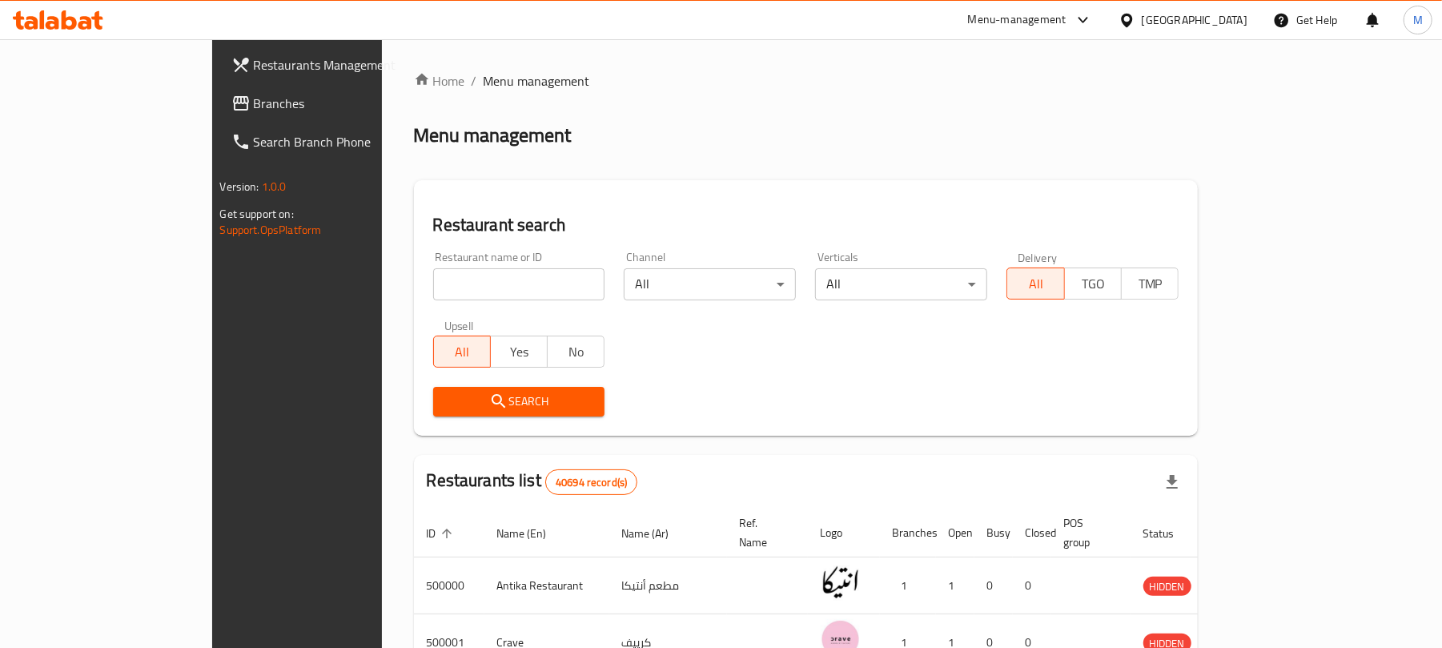
click at [433, 271] on input "search" at bounding box center [519, 284] width 172 height 32
paste input "667289"
type input "667289"
click at [446, 399] on span "Search" at bounding box center [519, 401] width 146 height 20
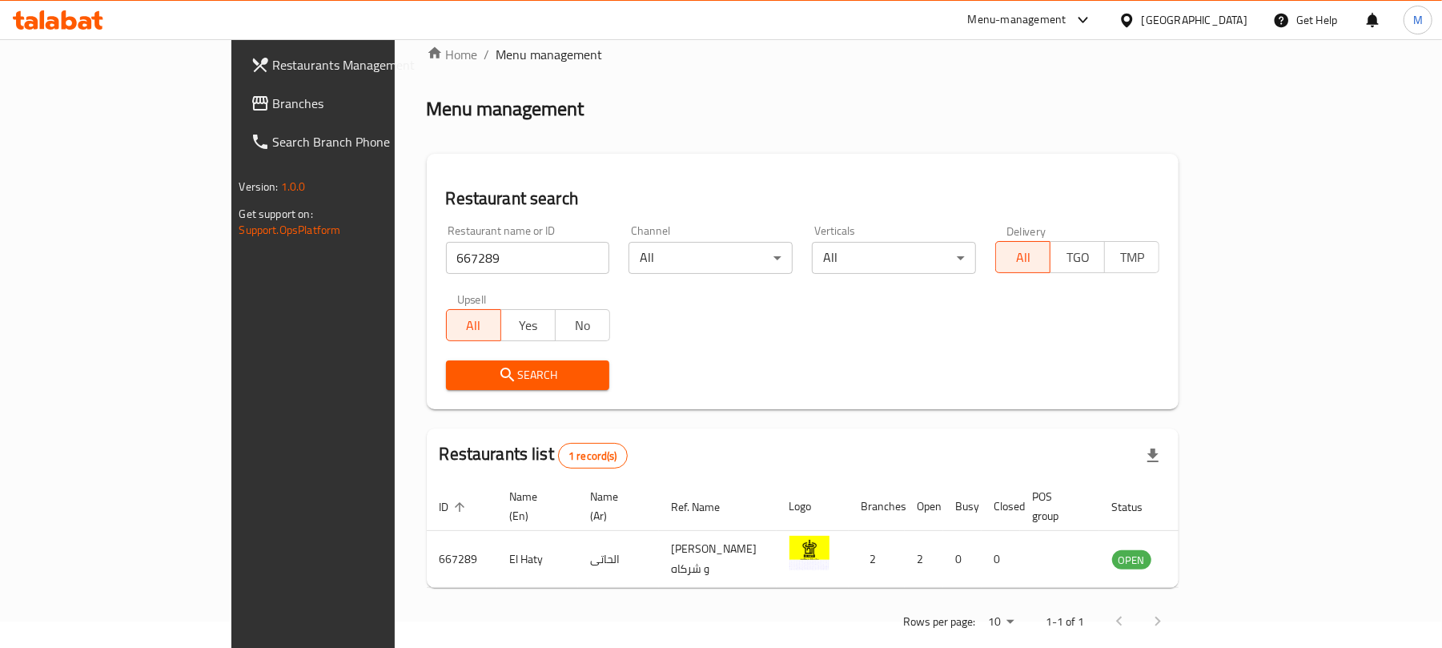
scroll to position [36, 0]
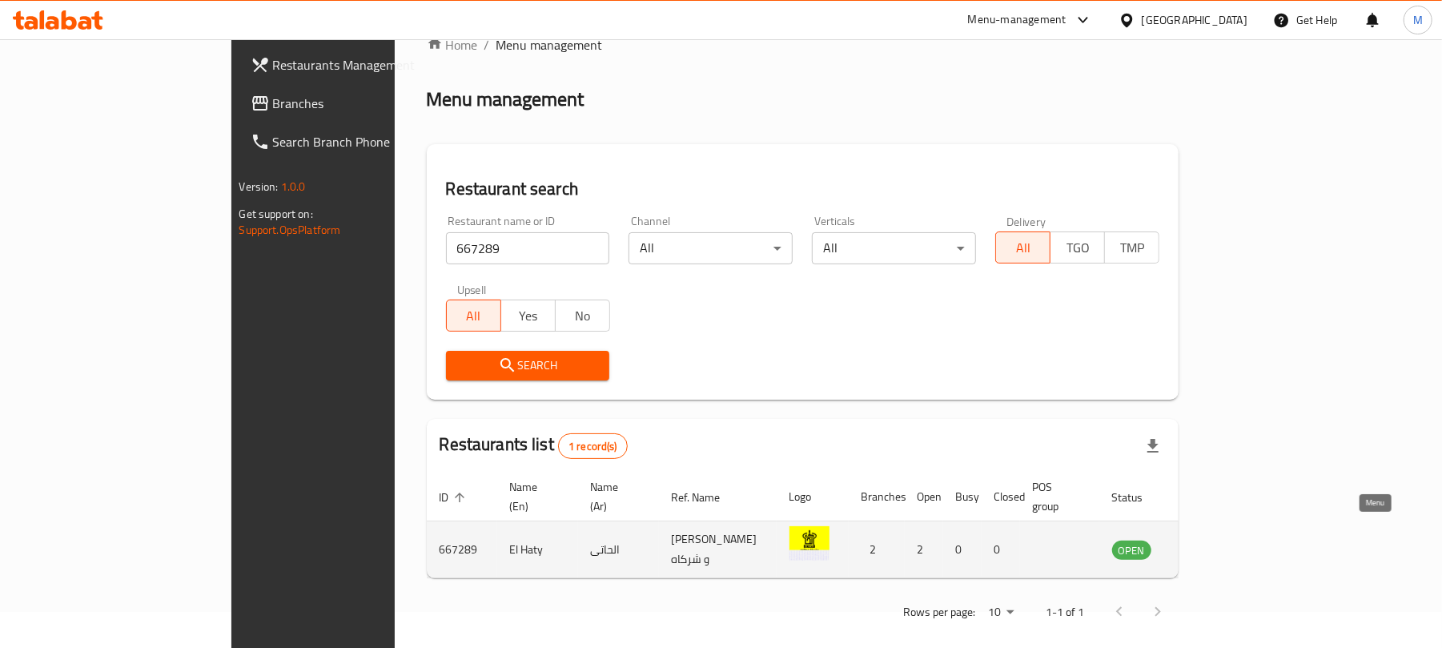
click at [1226, 540] on link "enhanced table" at bounding box center [1211, 549] width 30 height 19
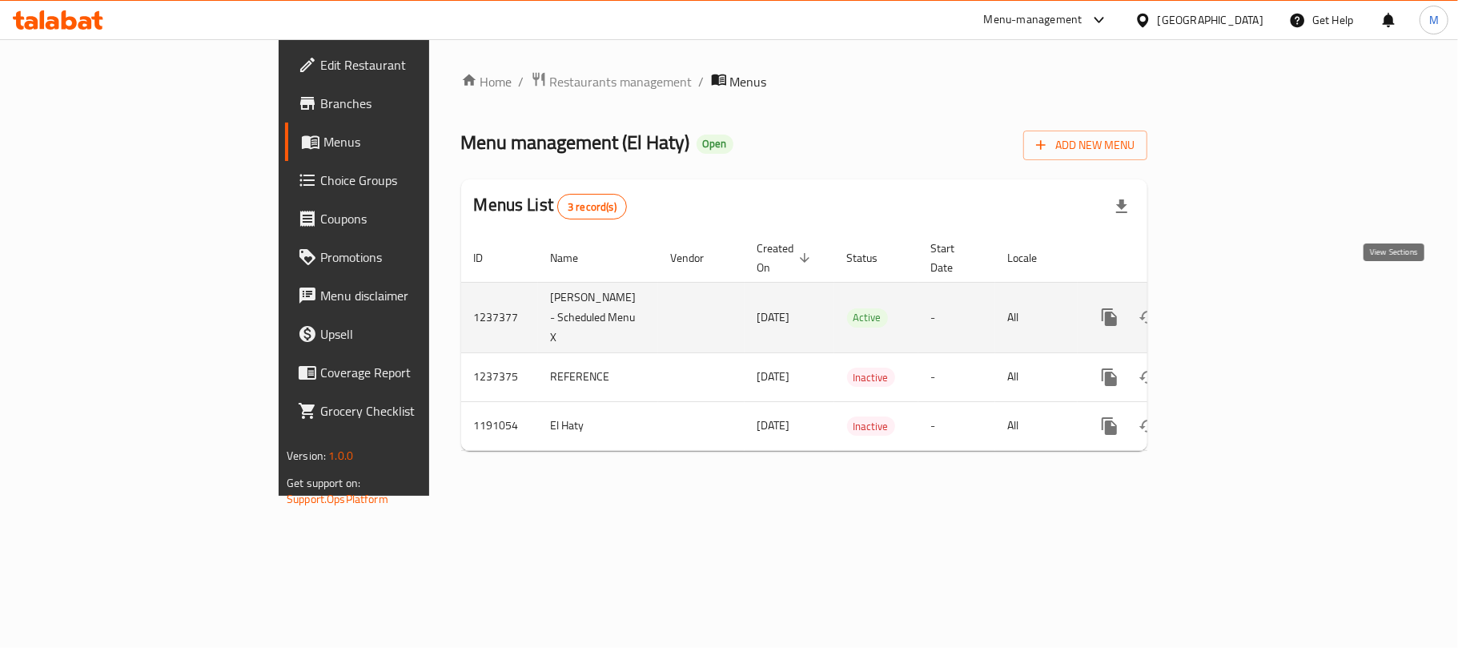
click at [1234, 307] on icon "enhanced table" at bounding box center [1224, 316] width 19 height 19
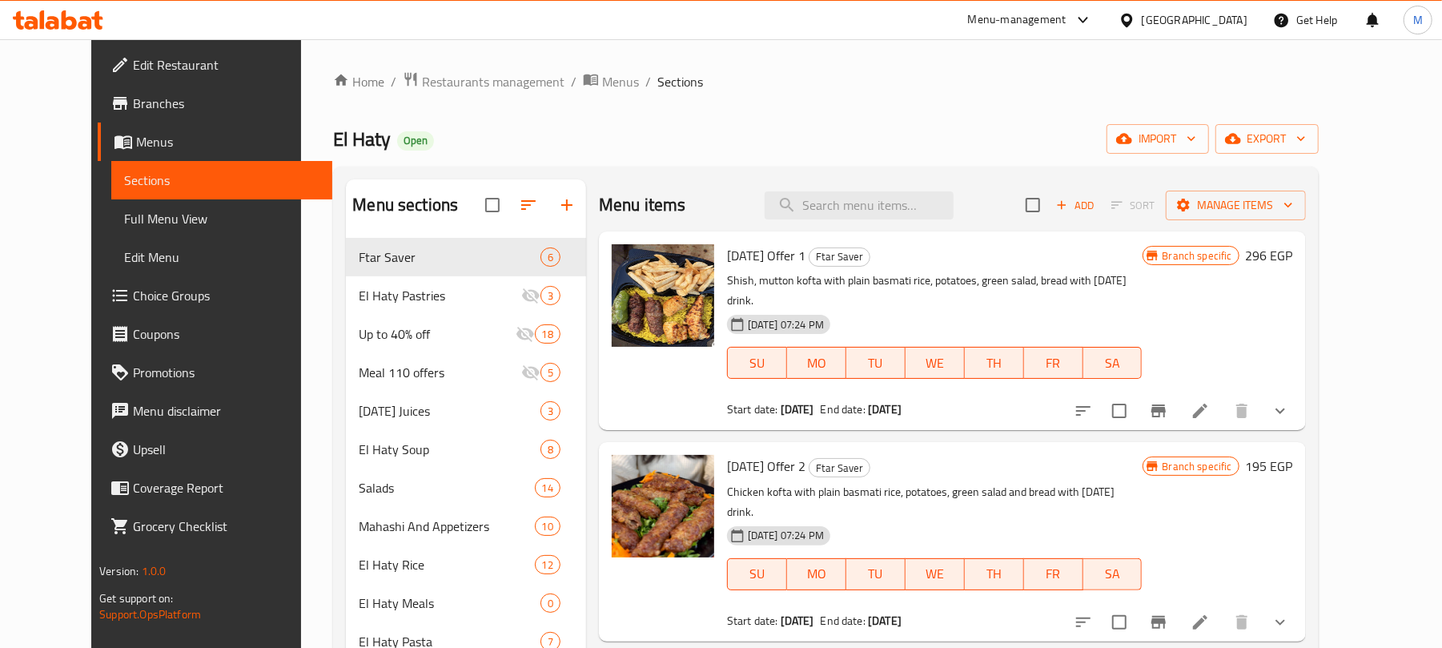
click at [133, 295] on span "Choice Groups" at bounding box center [226, 295] width 187 height 19
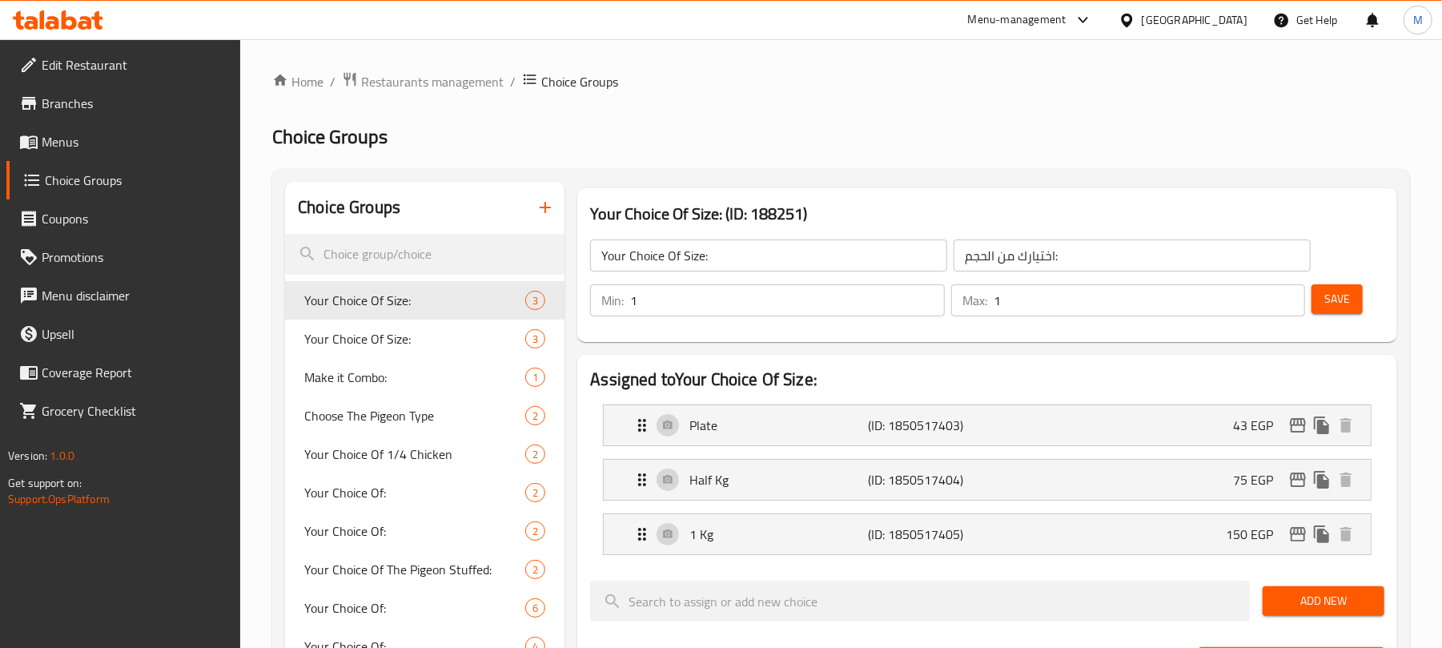
click at [557, 211] on button "button" at bounding box center [545, 207] width 38 height 38
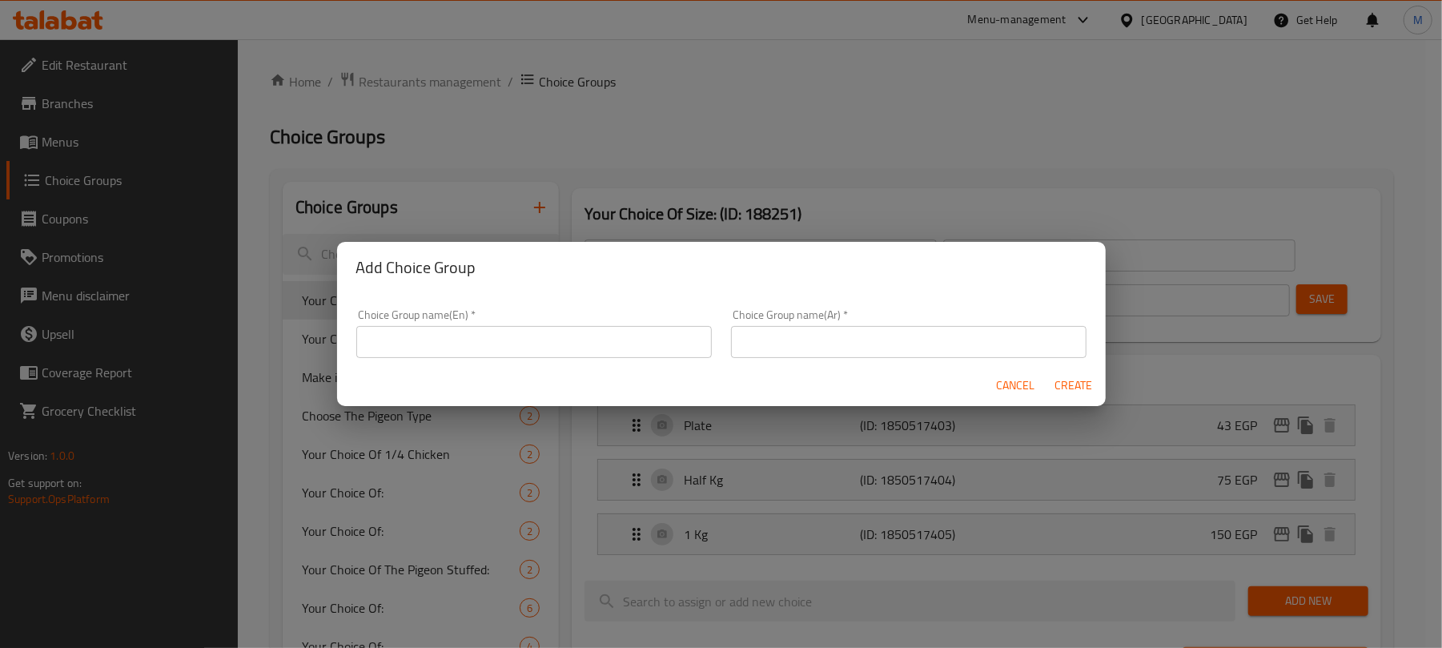
click at [548, 347] on input "text" at bounding box center [533, 342] width 355 height 32
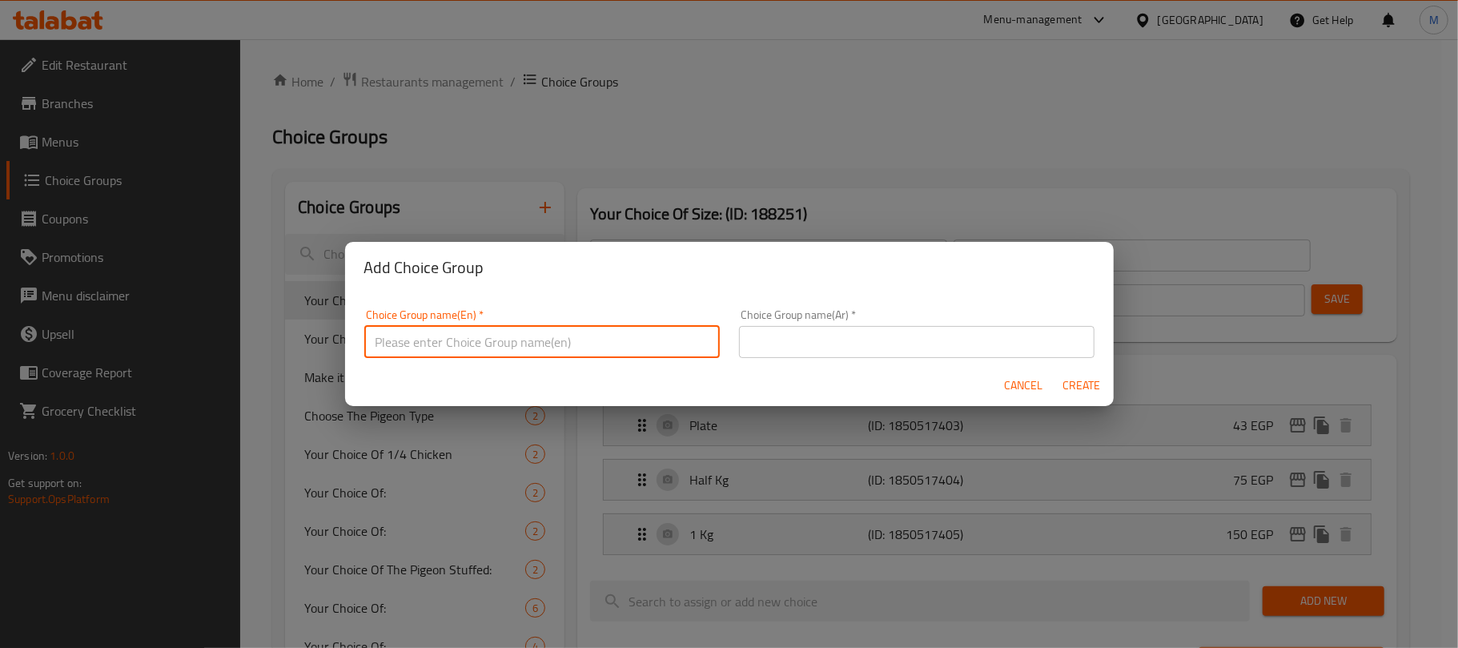
click at [564, 343] on input "text" at bounding box center [541, 342] width 355 height 32
type input "Your Choice of"
click at [929, 355] on input "text" at bounding box center [916, 342] width 355 height 32
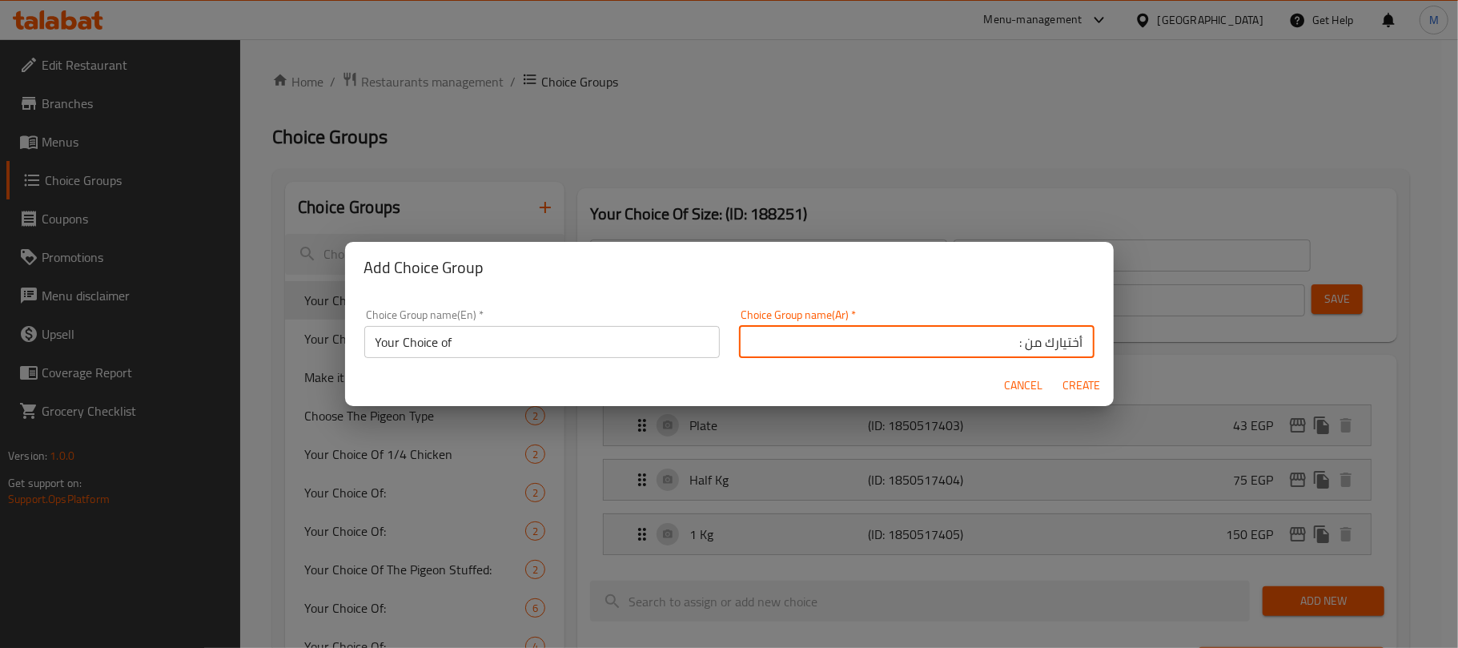
type input "أختيارك من :"
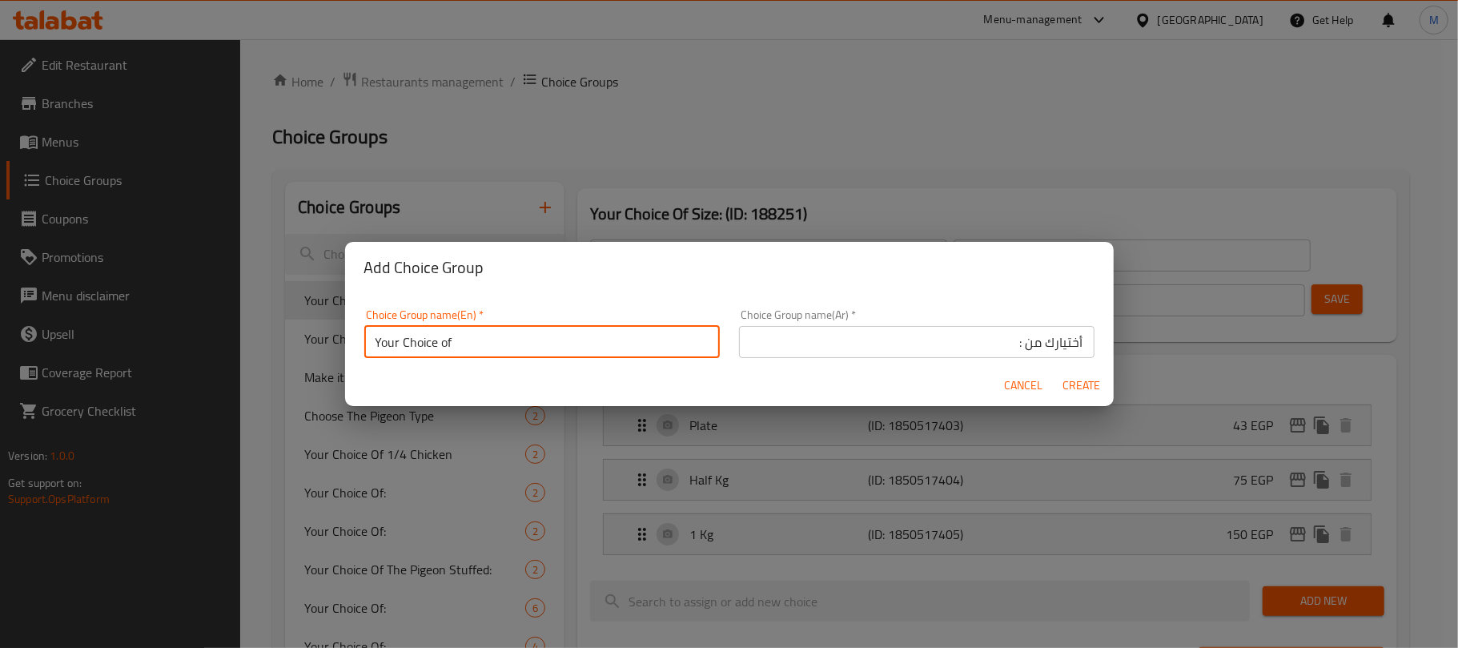
click at [512, 330] on input "Your Choice of" at bounding box center [541, 342] width 355 height 32
type input "Your Choice of :"
click at [1079, 382] on span "Create" at bounding box center [1081, 385] width 38 height 20
type input "Your Choice of :"
type input "أختيارك من :"
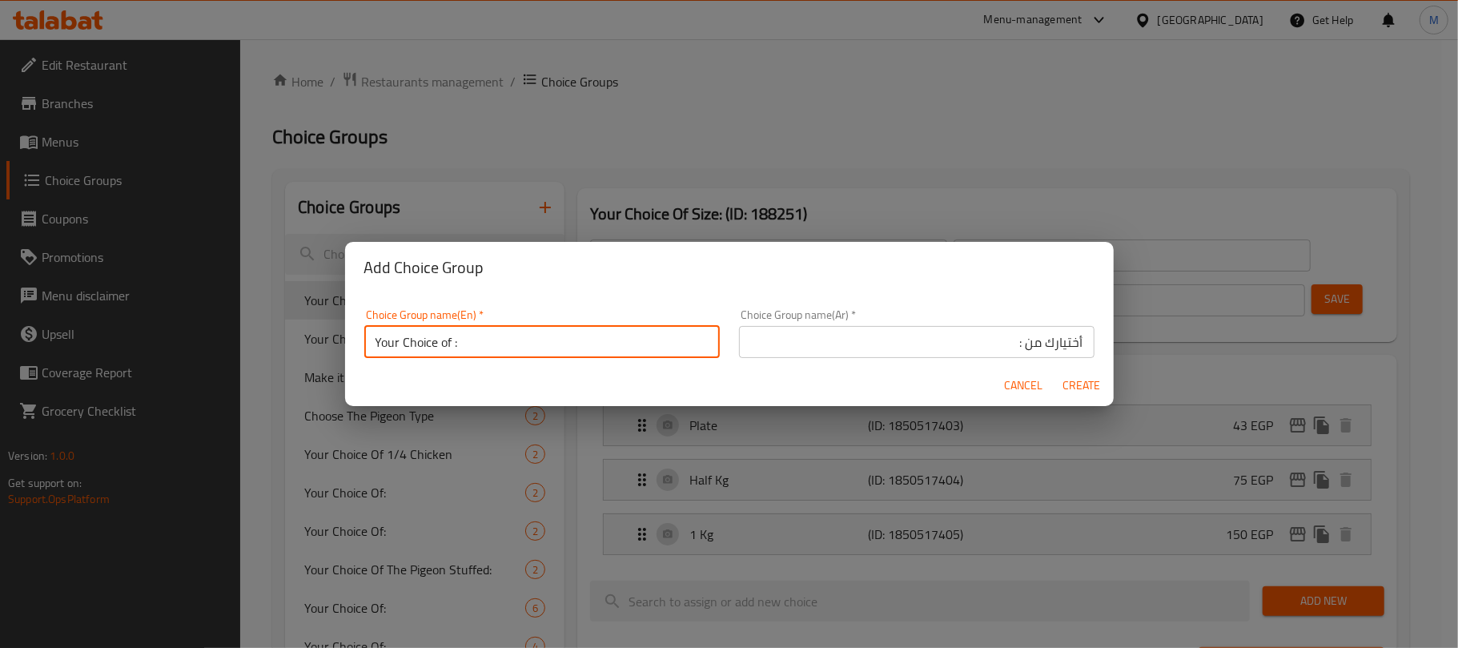
type input "0"
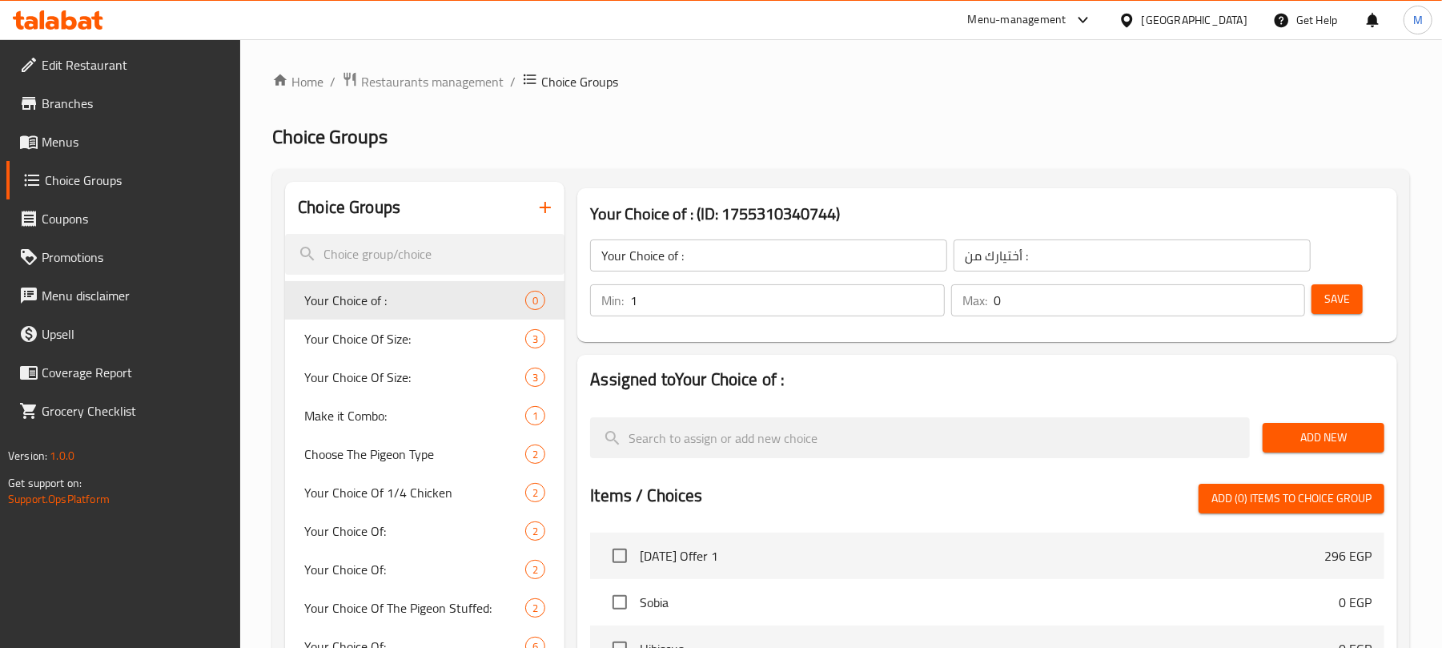
type input "1"
click at [925, 289] on input "1" at bounding box center [787, 300] width 314 height 32
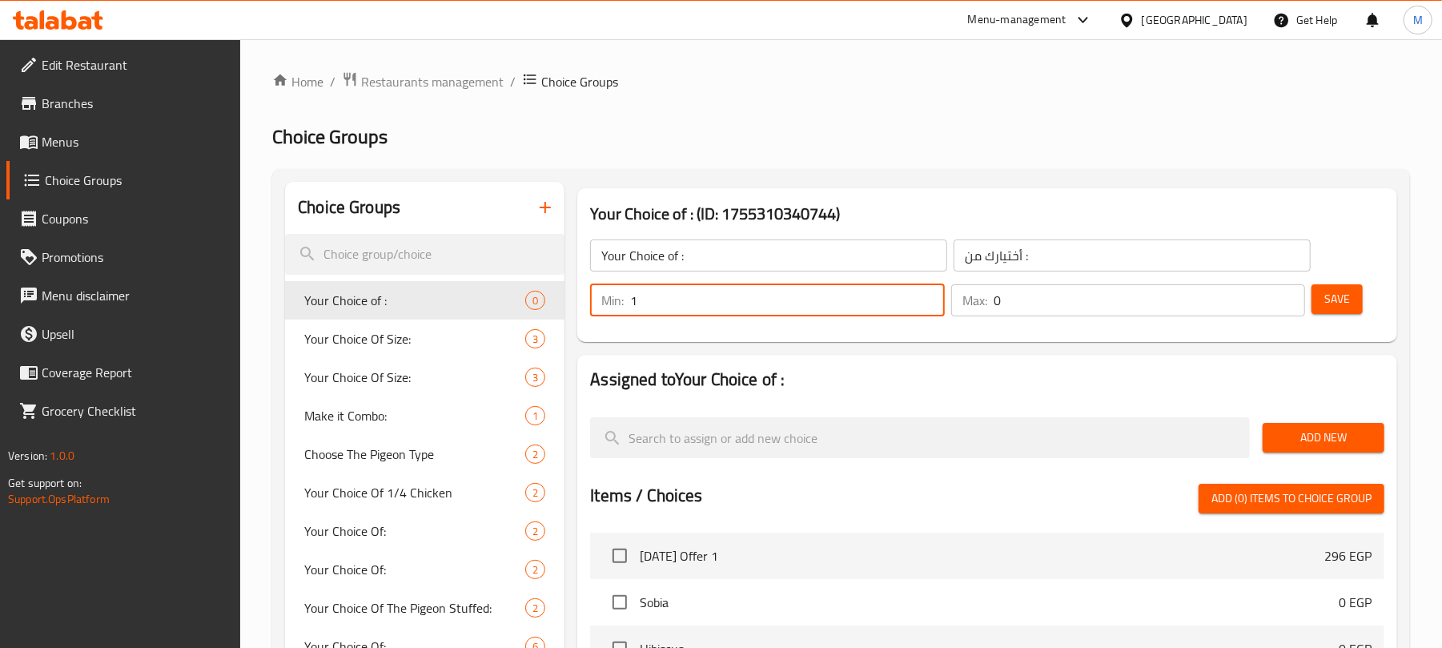
type input "1"
click at [1289, 292] on input "1" at bounding box center [1148, 300] width 311 height 32
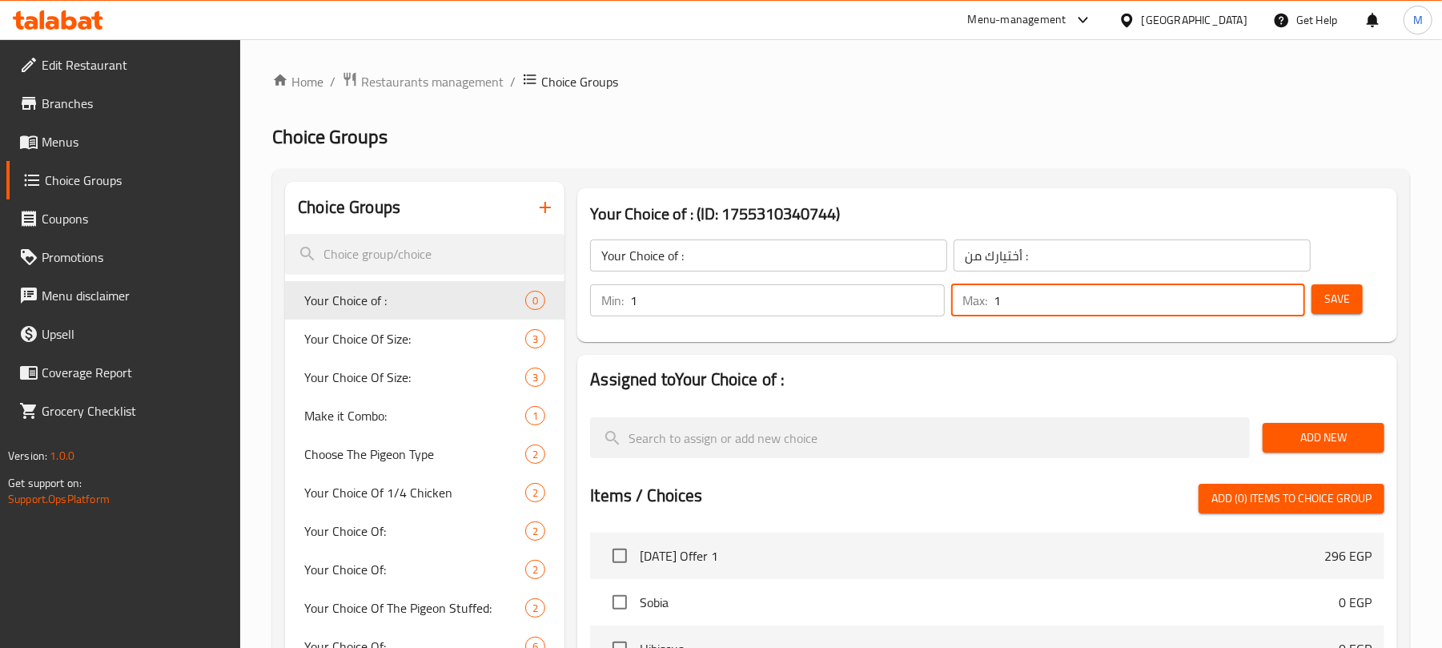
click at [1291, 432] on span "Add New" at bounding box center [1323, 437] width 96 height 20
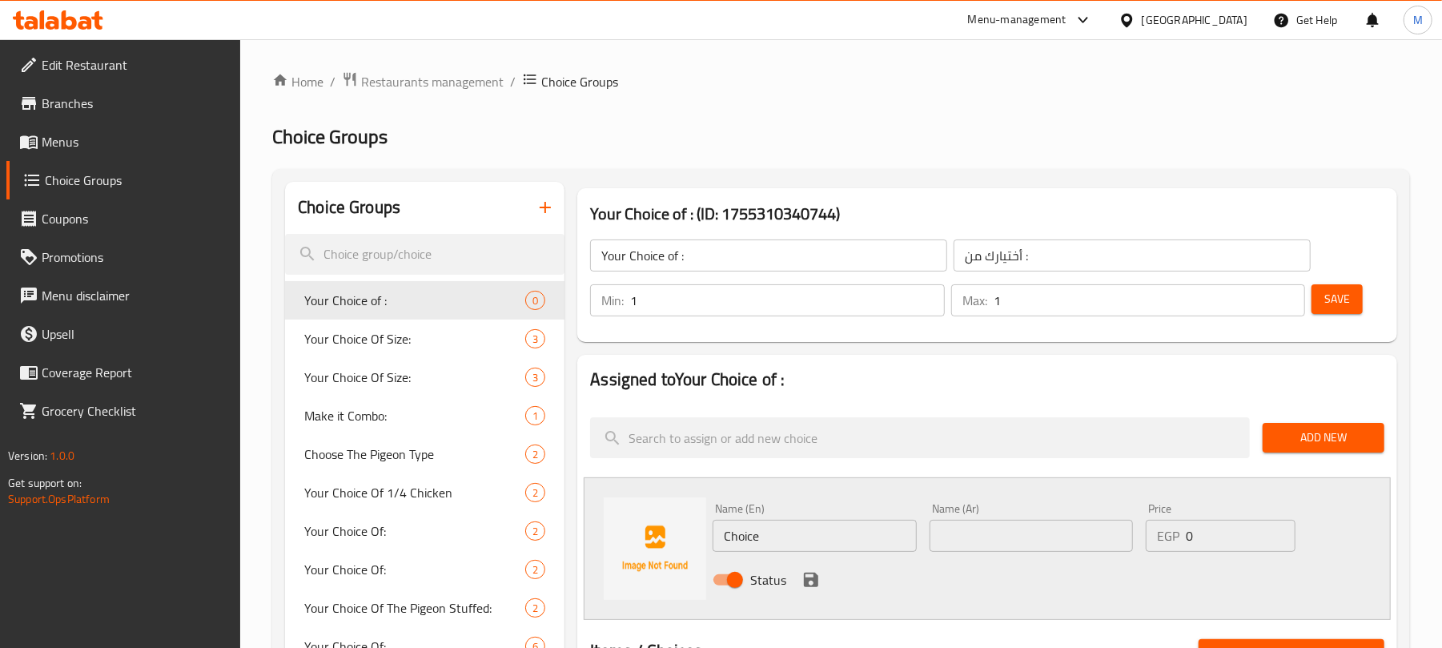
click at [805, 536] on input "Choice" at bounding box center [813, 536] width 203 height 32
type input "ٌ"
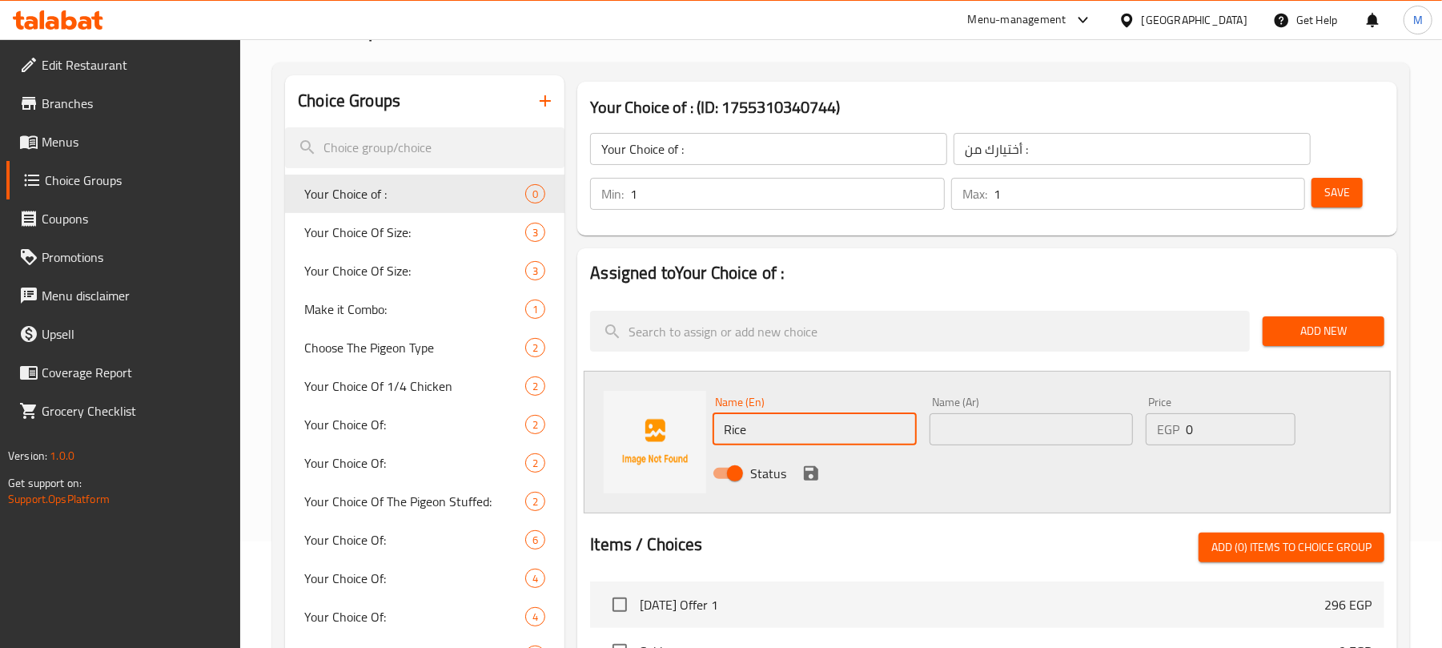
type input "Rice"
click at [989, 420] on input "text" at bounding box center [1030, 429] width 203 height 32
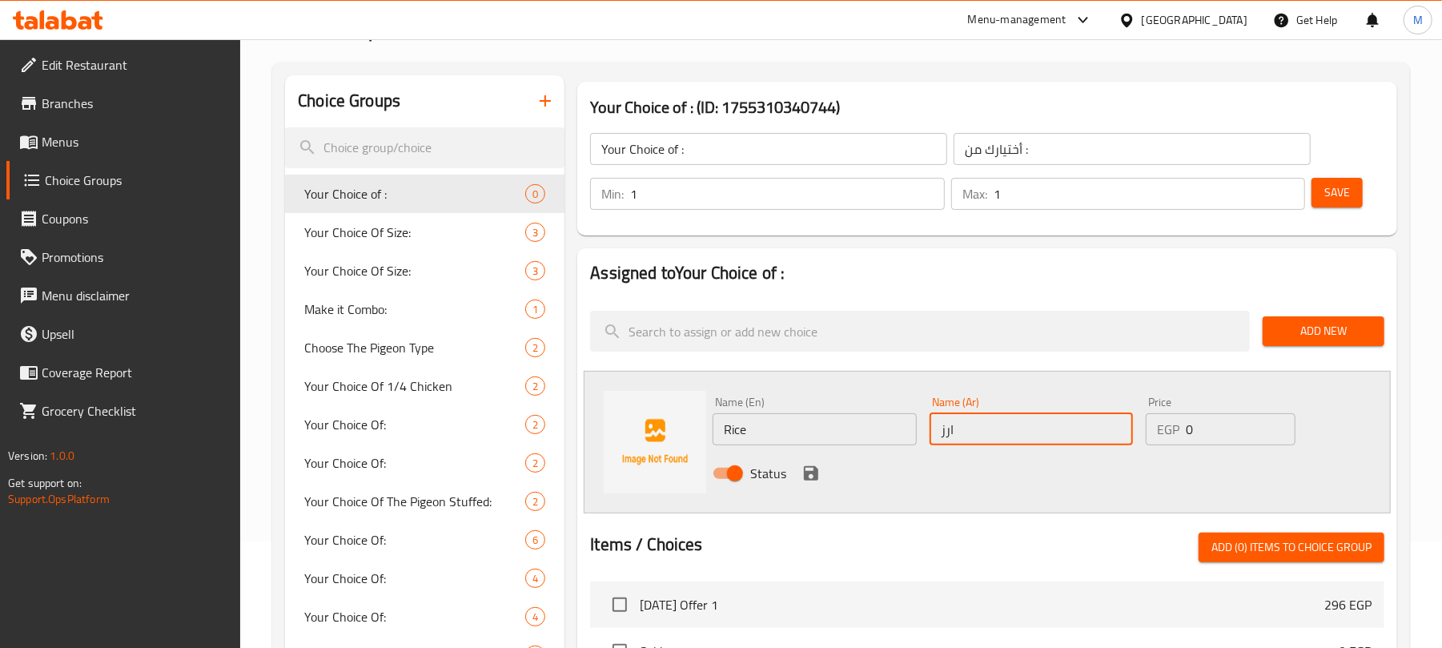
type input "ارز"
click at [825, 471] on div "Status" at bounding box center [1030, 472] width 649 height 43
click at [815, 471] on icon "save" at bounding box center [811, 473] width 14 height 14
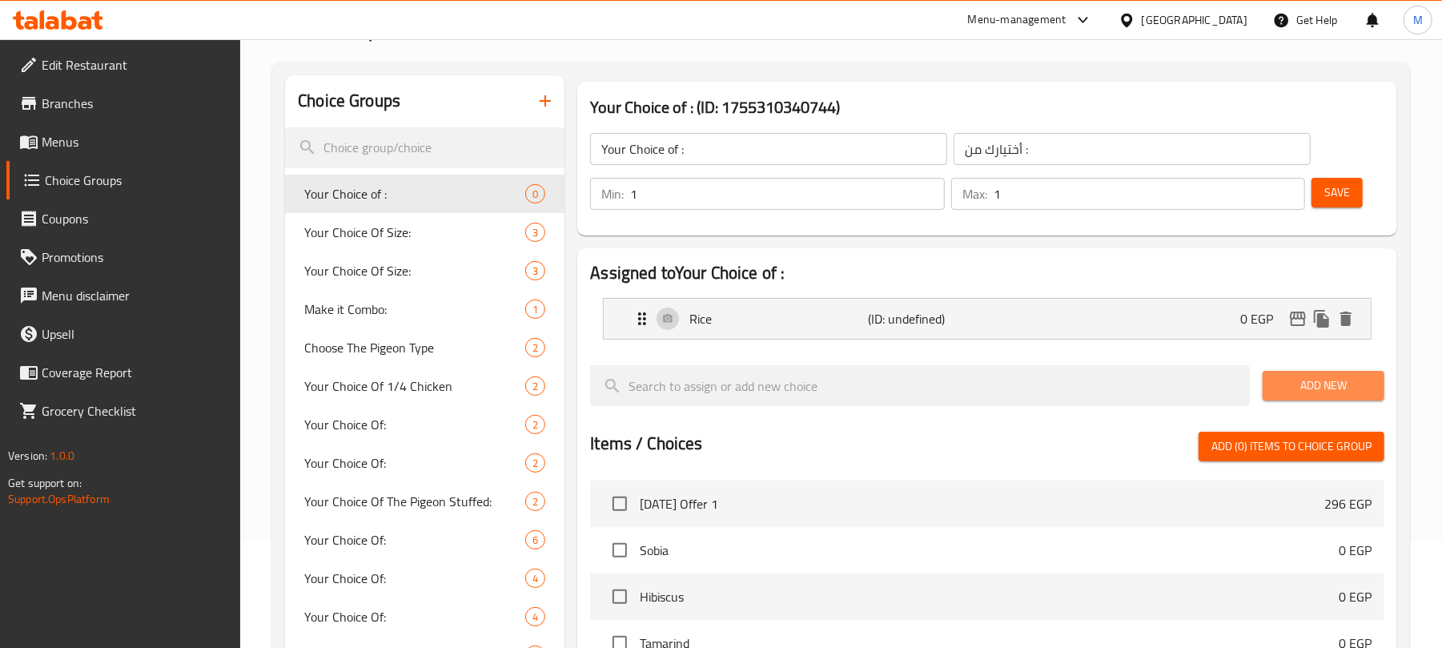
click at [1332, 378] on span "Add New" at bounding box center [1323, 385] width 96 height 20
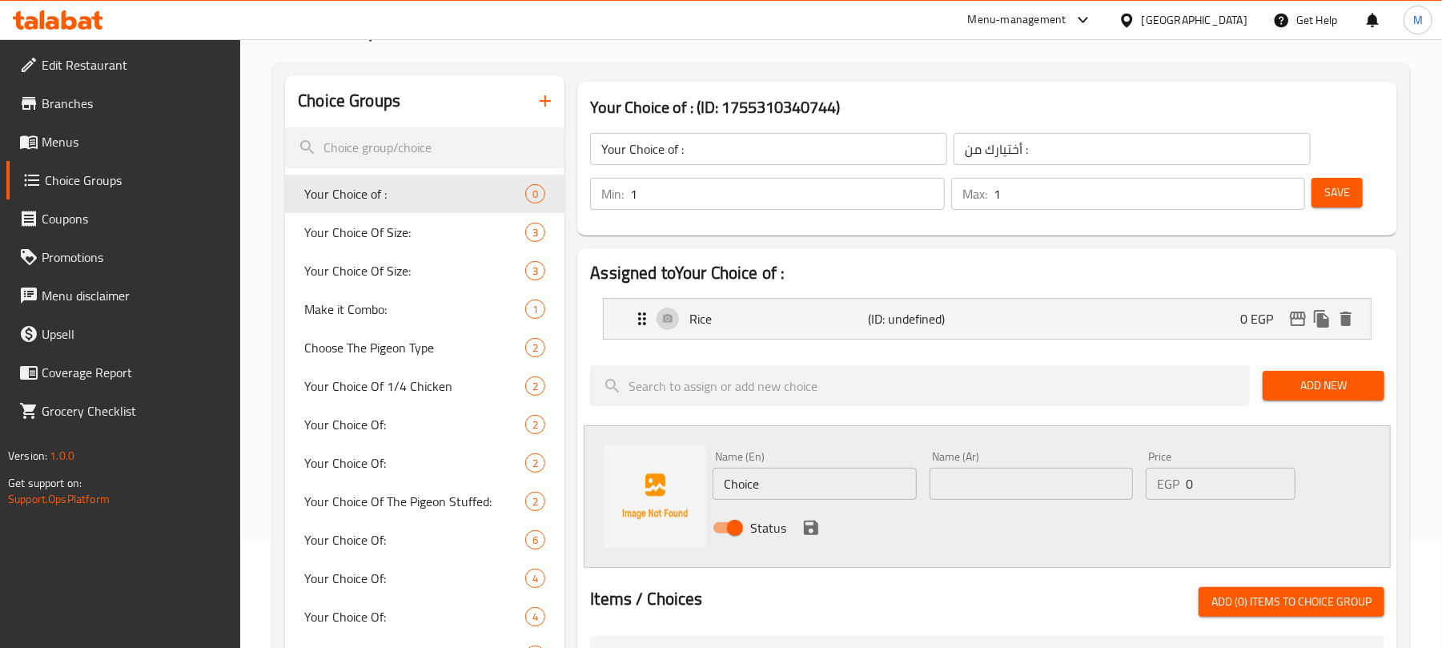
drag, startPoint x: 839, startPoint y: 488, endPoint x: 654, endPoint y: 485, distance: 184.9
click at [655, 485] on div "Name (En) Choice Name (En) Name (Ar) Name (Ar) Price EGP 0 Price Status" at bounding box center [987, 496] width 807 height 142
type input "ل"
type input "Grits"
click at [1106, 484] on input "text" at bounding box center [1030, 483] width 203 height 32
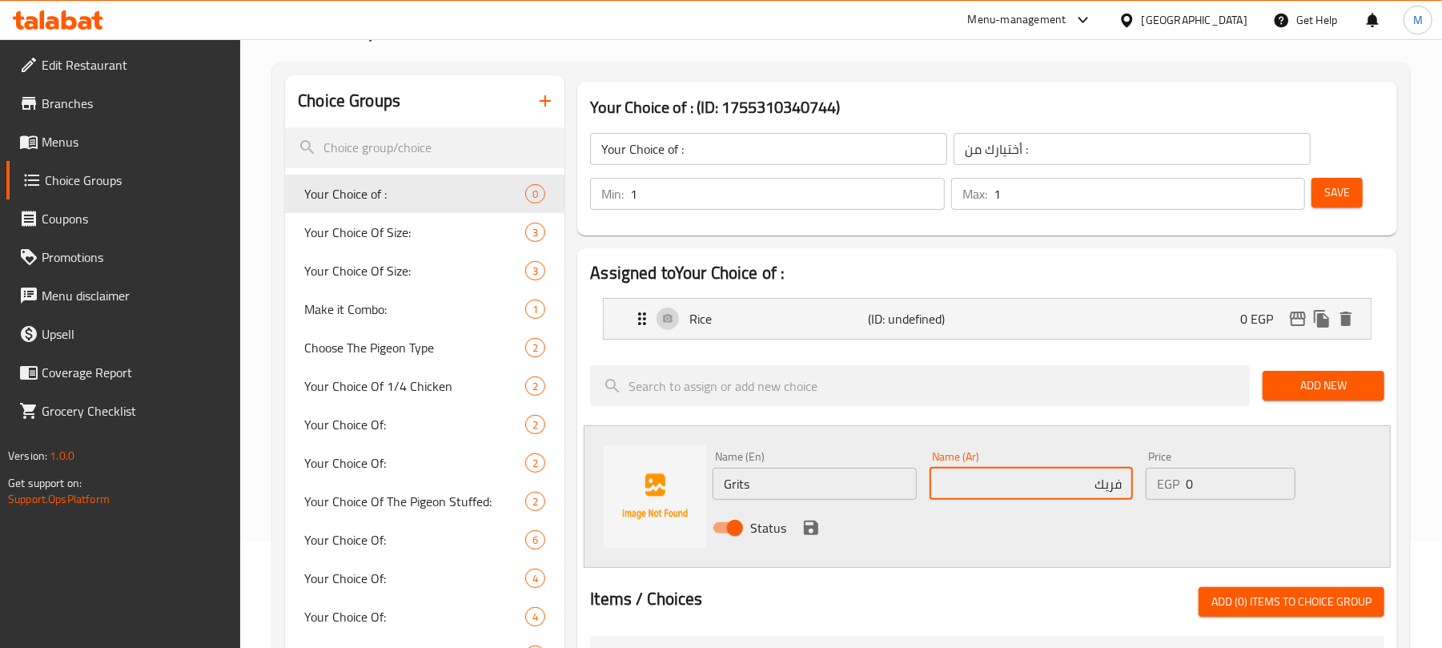
type input "فريك"
click at [1048, 503] on div "Name (Ar) فريك Name (Ar)" at bounding box center [1031, 475] width 216 height 62
click at [801, 519] on icon "save" at bounding box center [810, 527] width 19 height 19
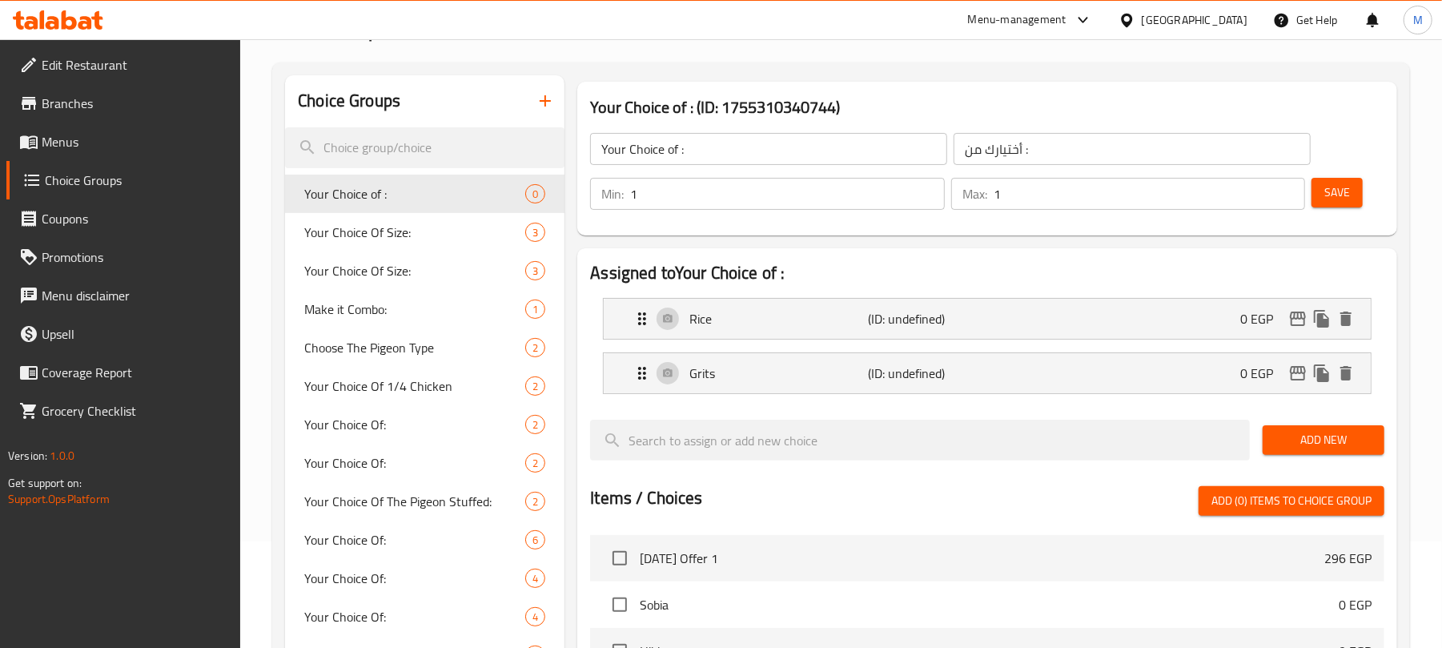
click at [1350, 219] on div "Your Choice of : ​ أختيارك من : ​ Min: 1 ​ Max: 1 ​ Save" at bounding box center [987, 171] width 807 height 115
click at [1351, 205] on button "Save" at bounding box center [1336, 193] width 51 height 30
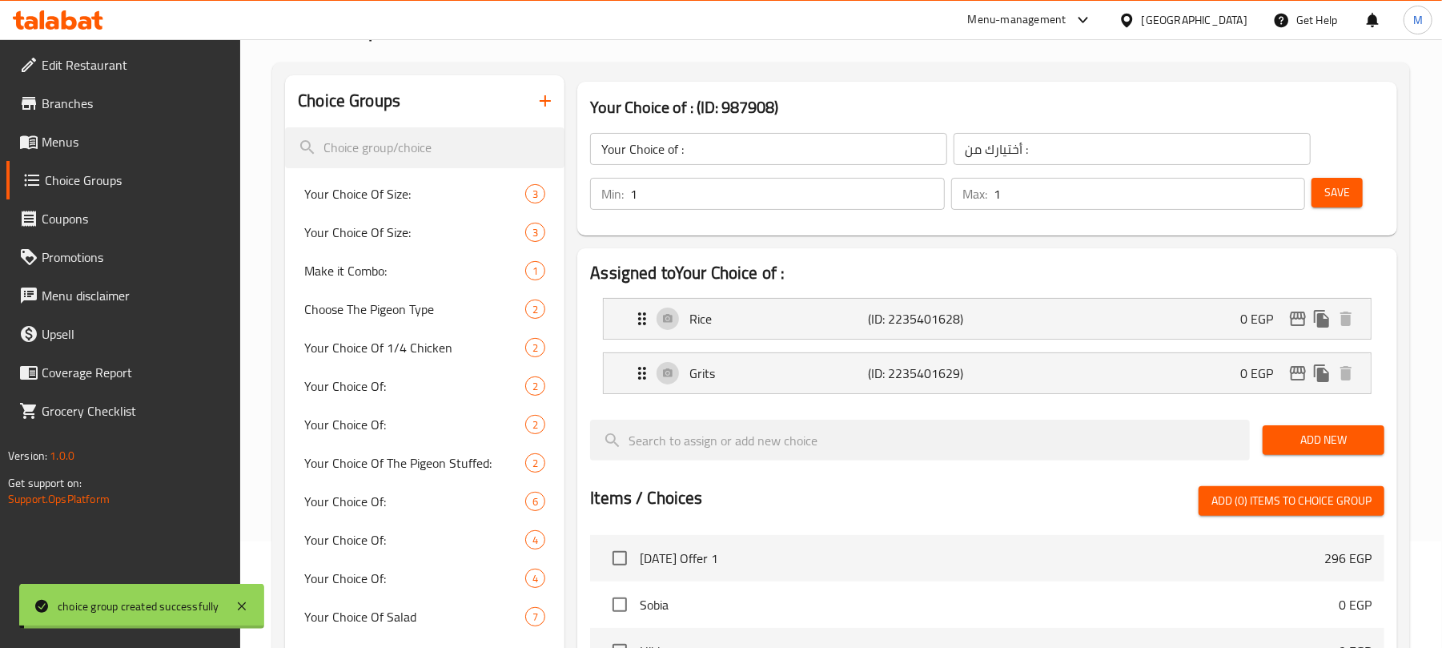
scroll to position [853, 0]
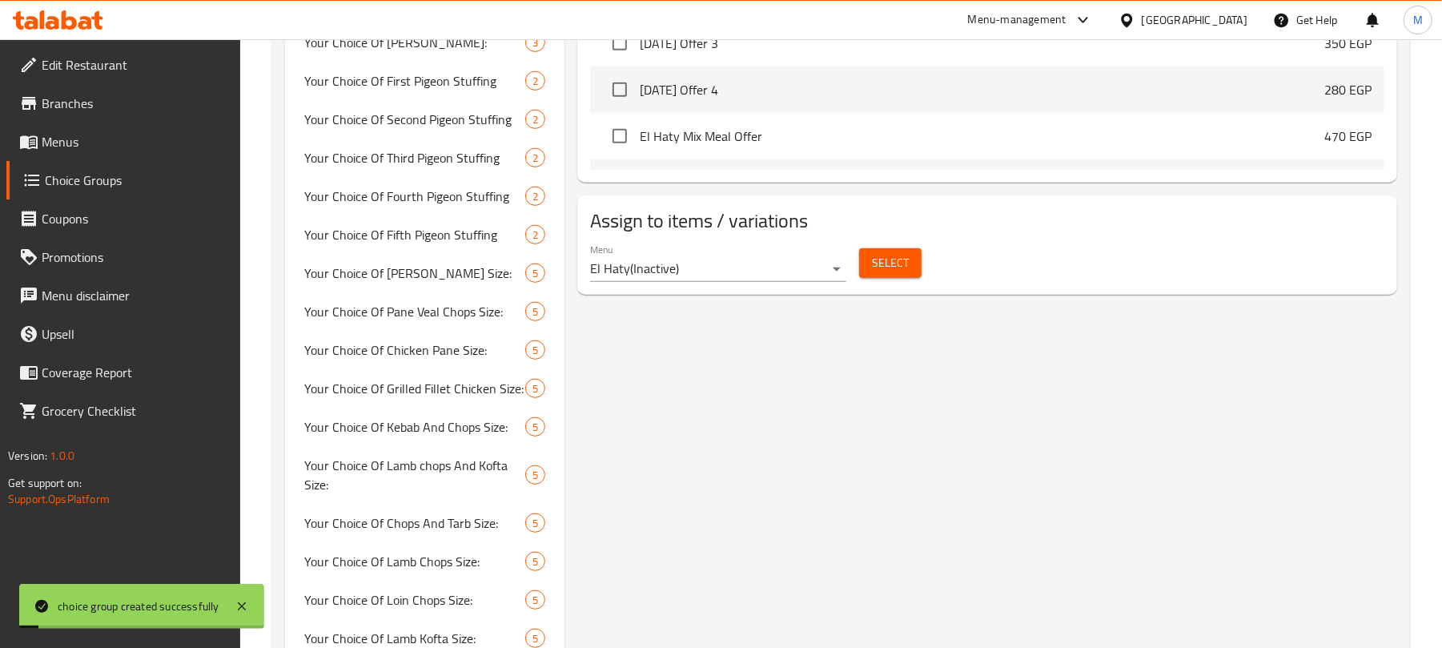
click at [865, 263] on button "Select" at bounding box center [890, 263] width 62 height 30
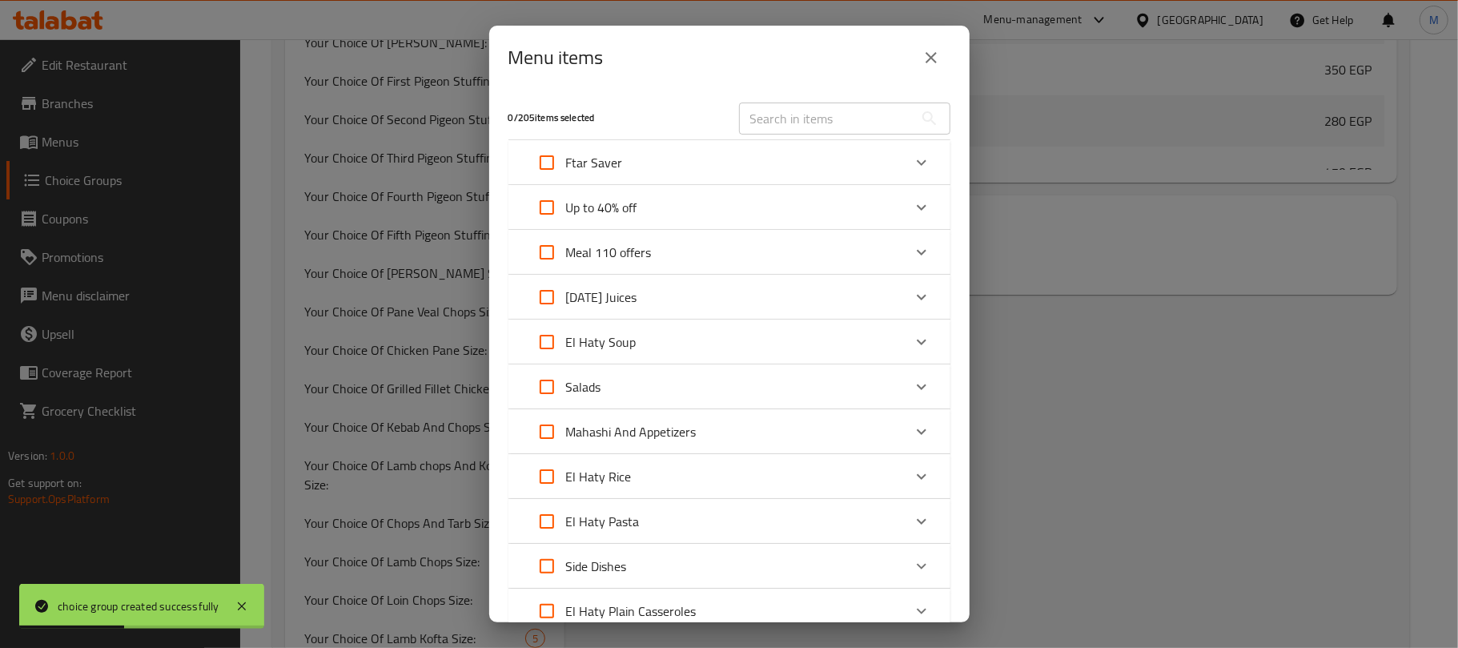
click at [932, 62] on icon "close" at bounding box center [930, 57] width 19 height 19
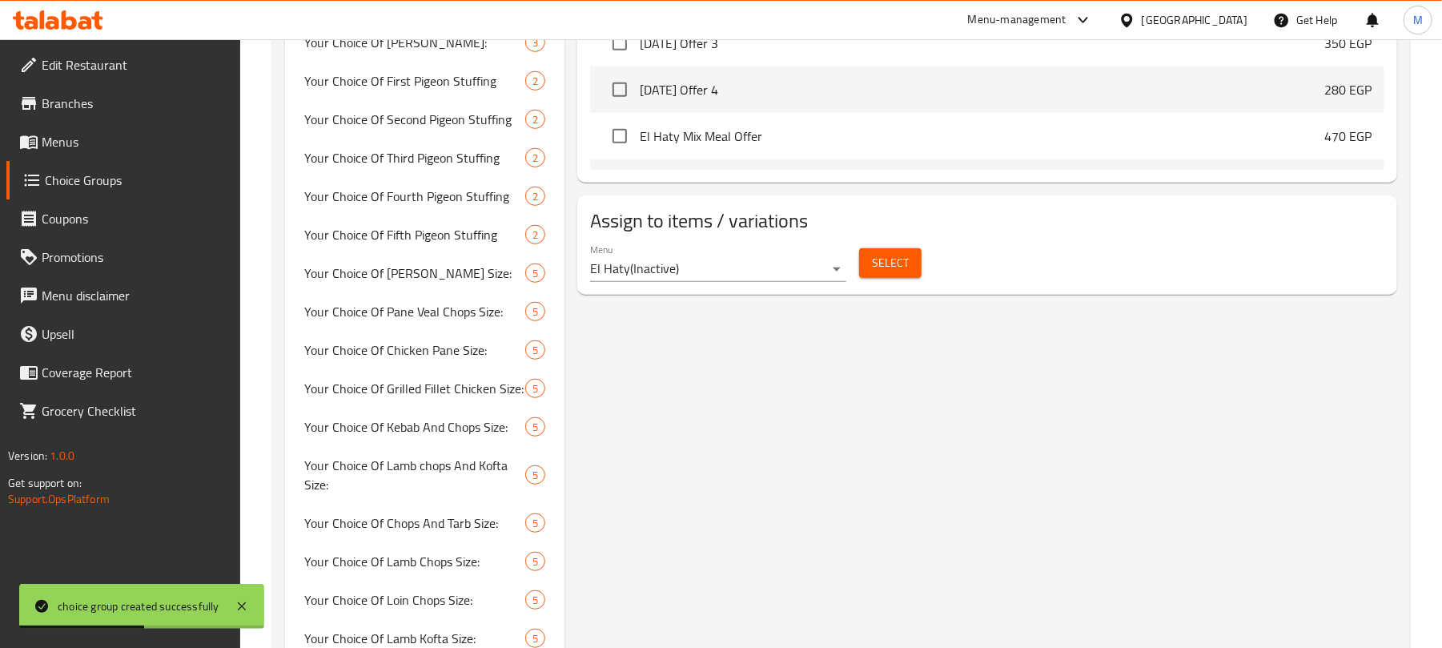
click at [768, 251] on div "Menu El Haty ( Inactive )" at bounding box center [718, 262] width 256 height 38
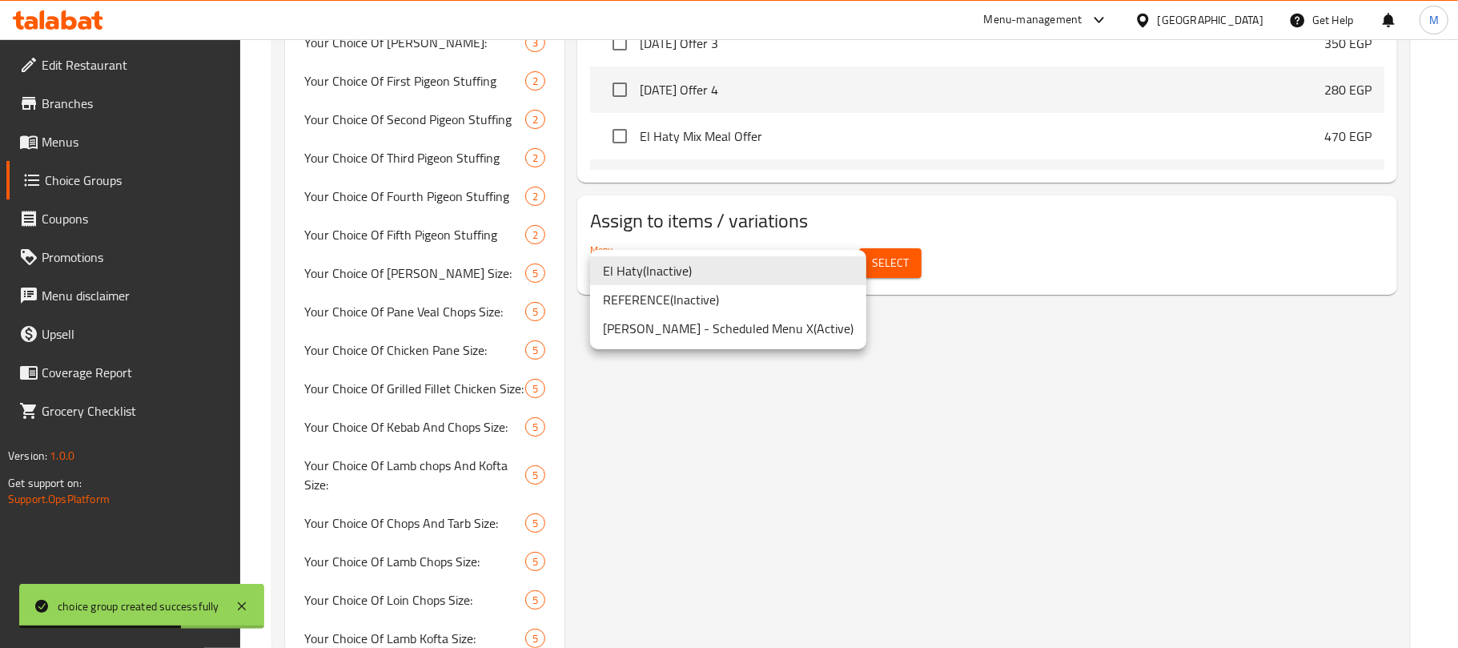
click at [782, 335] on li "[PERSON_NAME] - Scheduled Menu X ( Active )" at bounding box center [728, 328] width 276 height 29
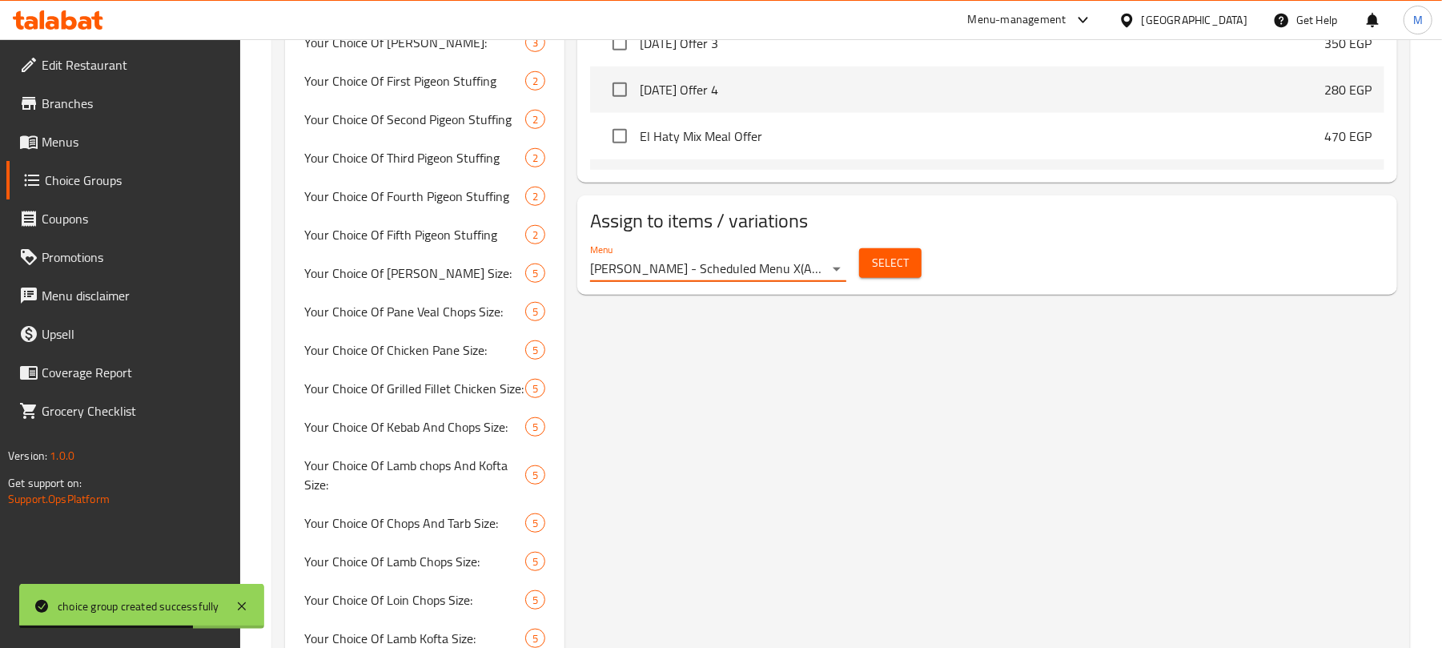
click at [898, 267] on span "Select" at bounding box center [890, 263] width 37 height 20
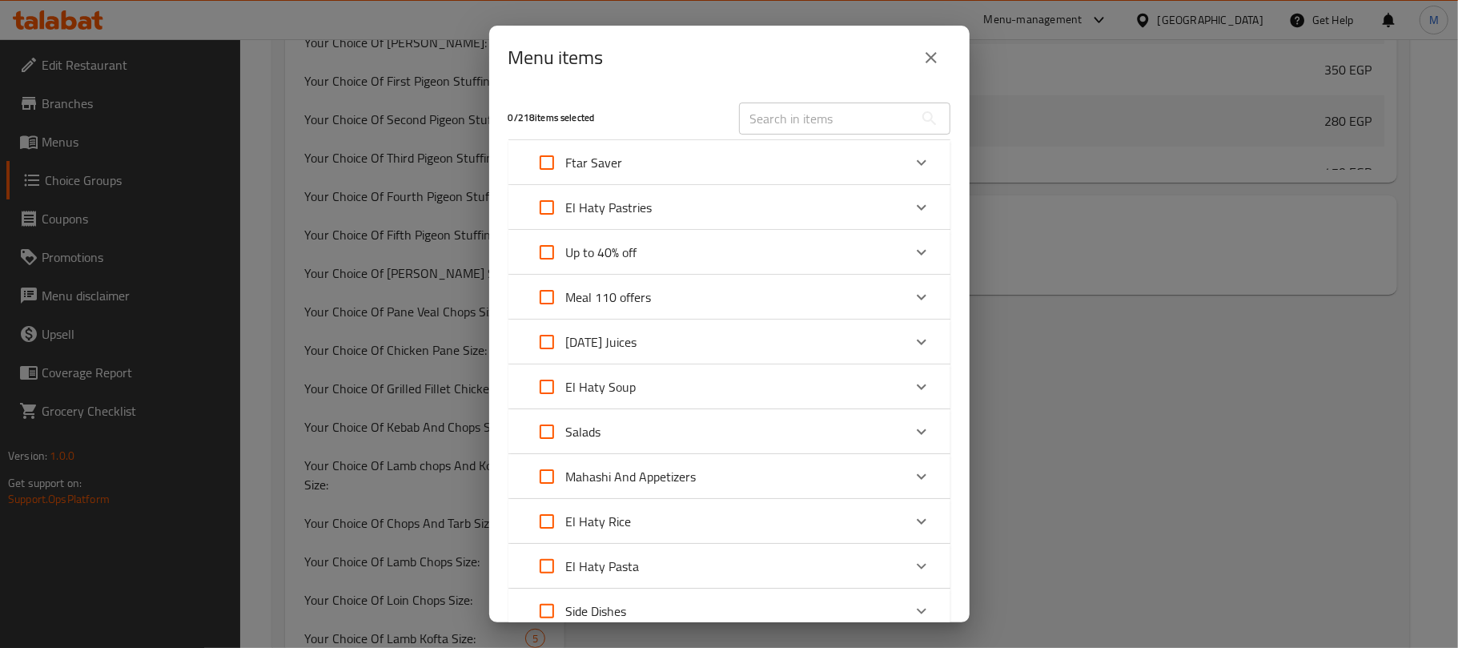
click at [799, 126] on input "text" at bounding box center [826, 118] width 175 height 32
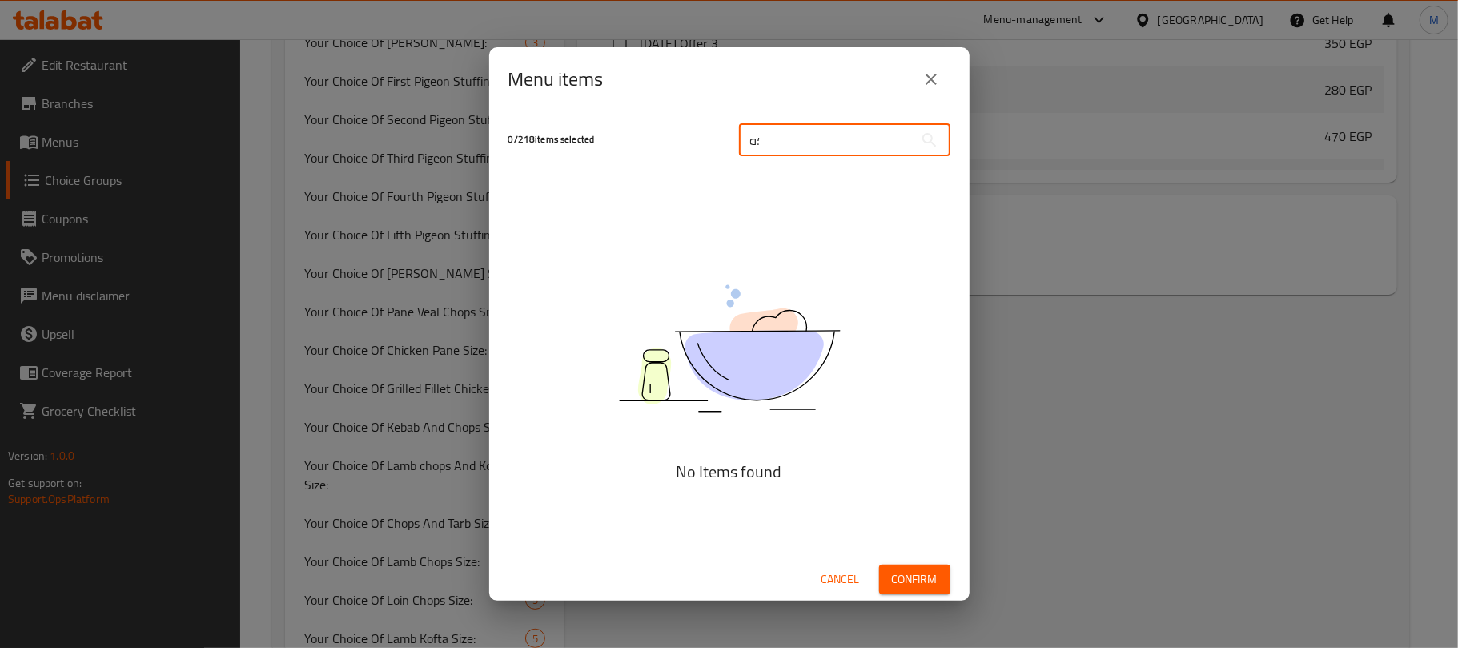
type input "؛"
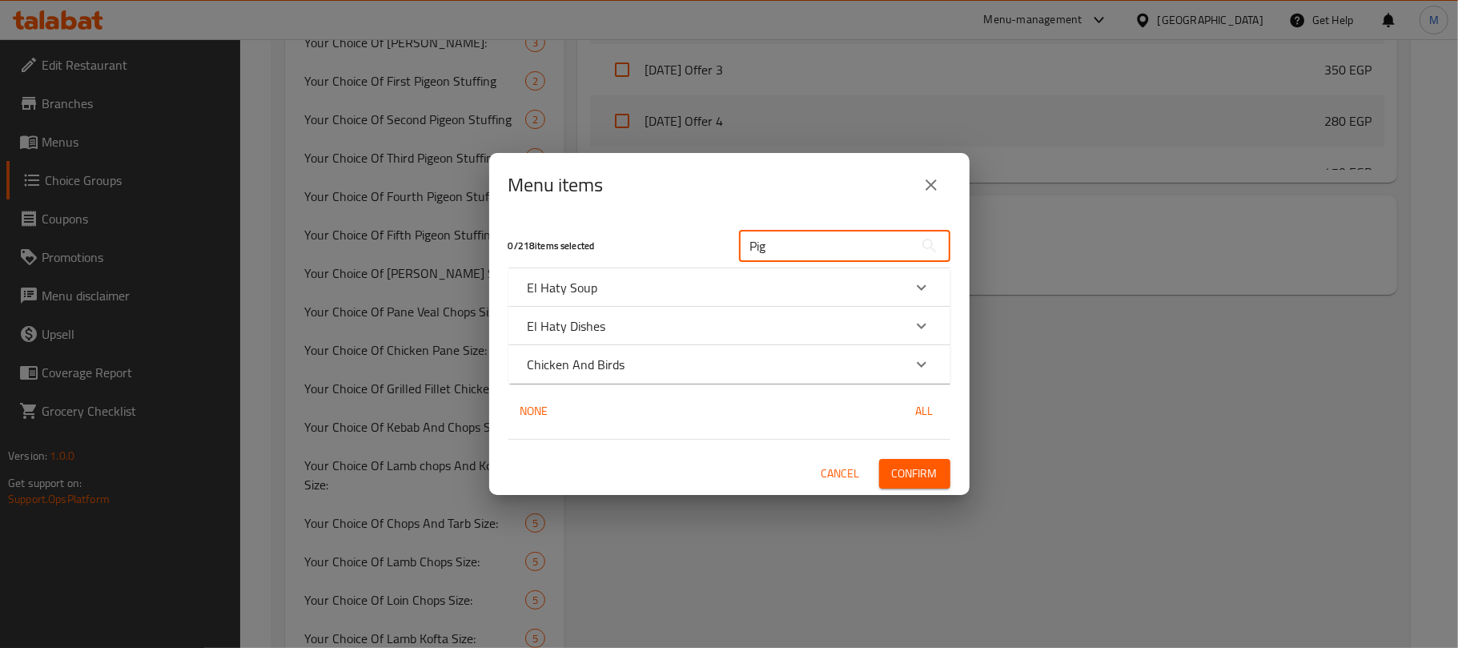
type input "Pig"
click at [734, 320] on div "El Haty Dishes" at bounding box center [715, 325] width 375 height 19
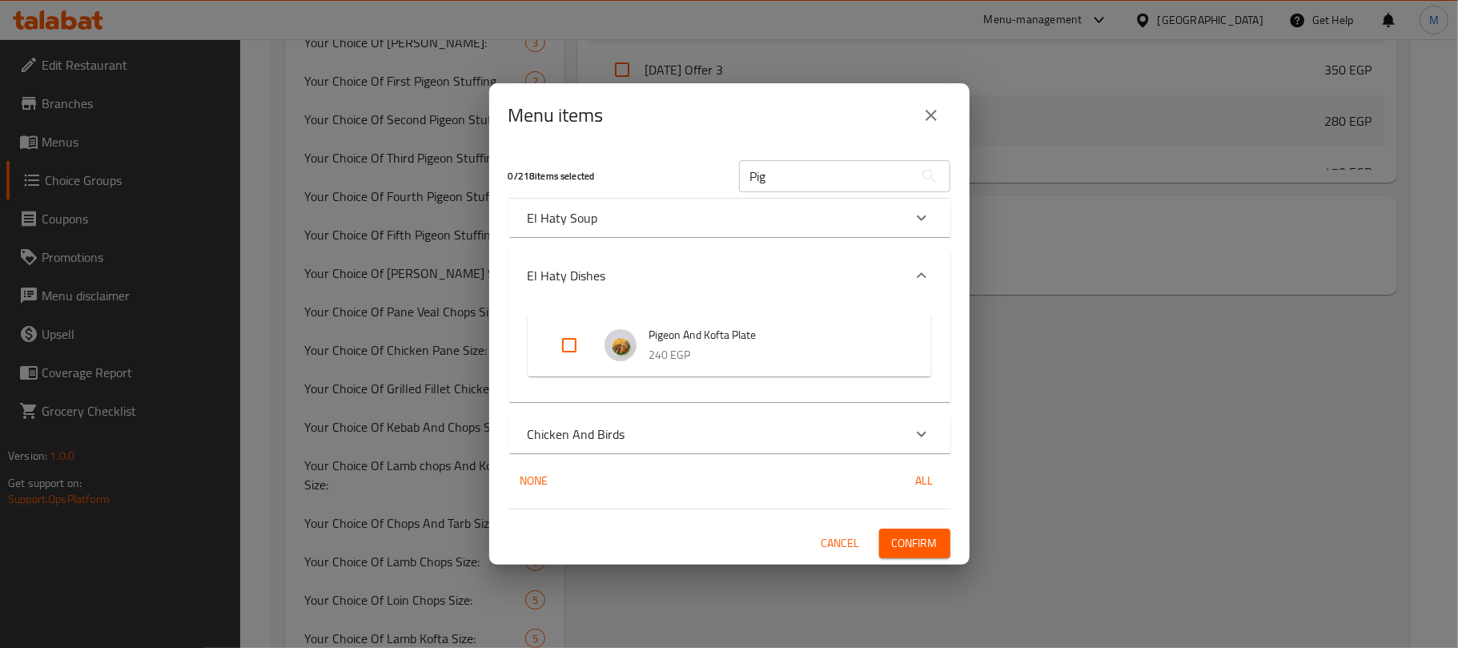
click at [565, 331] on input "Expand" at bounding box center [569, 345] width 38 height 38
checkbox input "true"
click at [924, 540] on span "Confirm" at bounding box center [915, 543] width 46 height 20
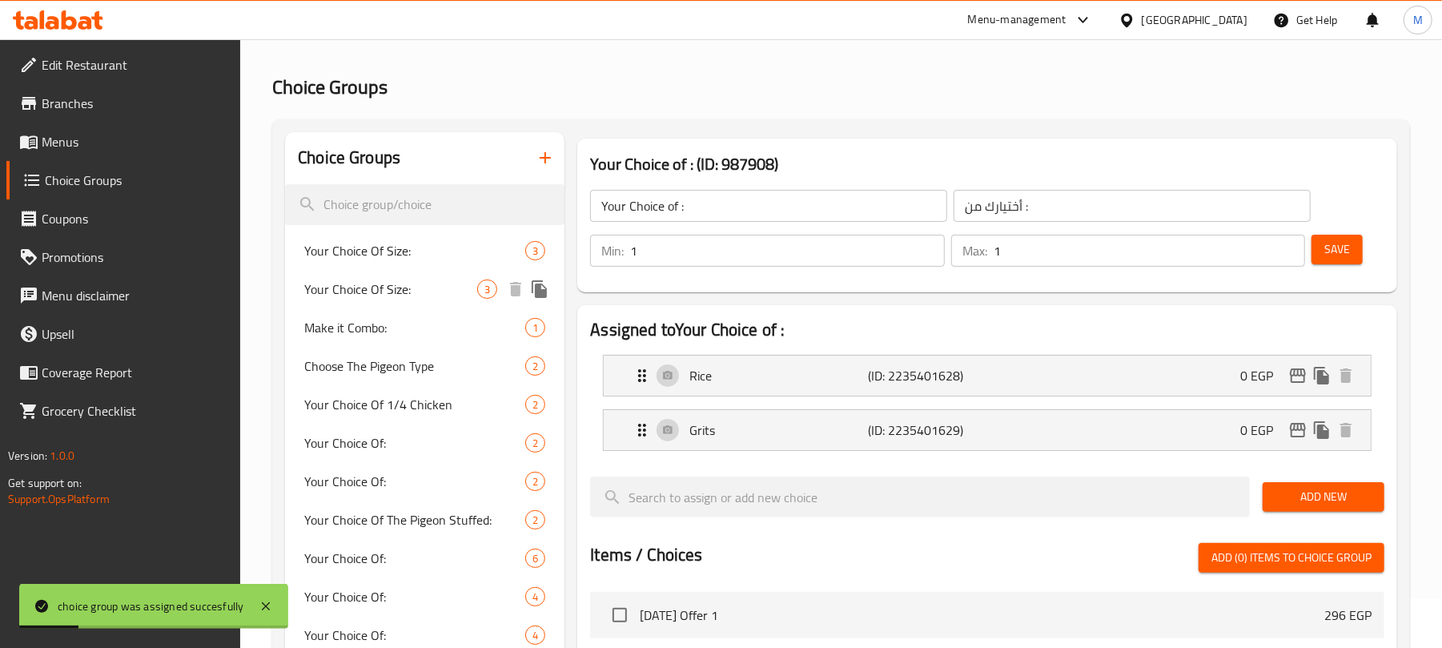
scroll to position [0, 0]
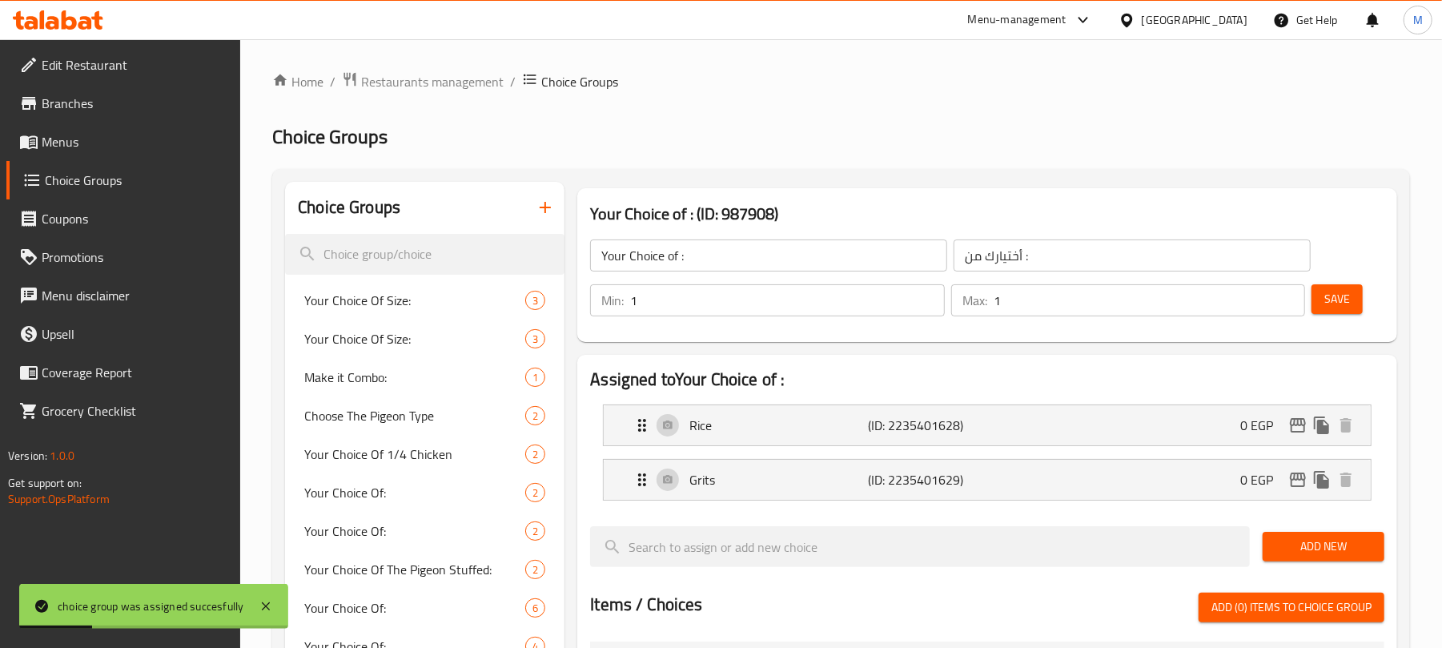
click at [126, 145] on span "Menus" at bounding box center [135, 141] width 187 height 19
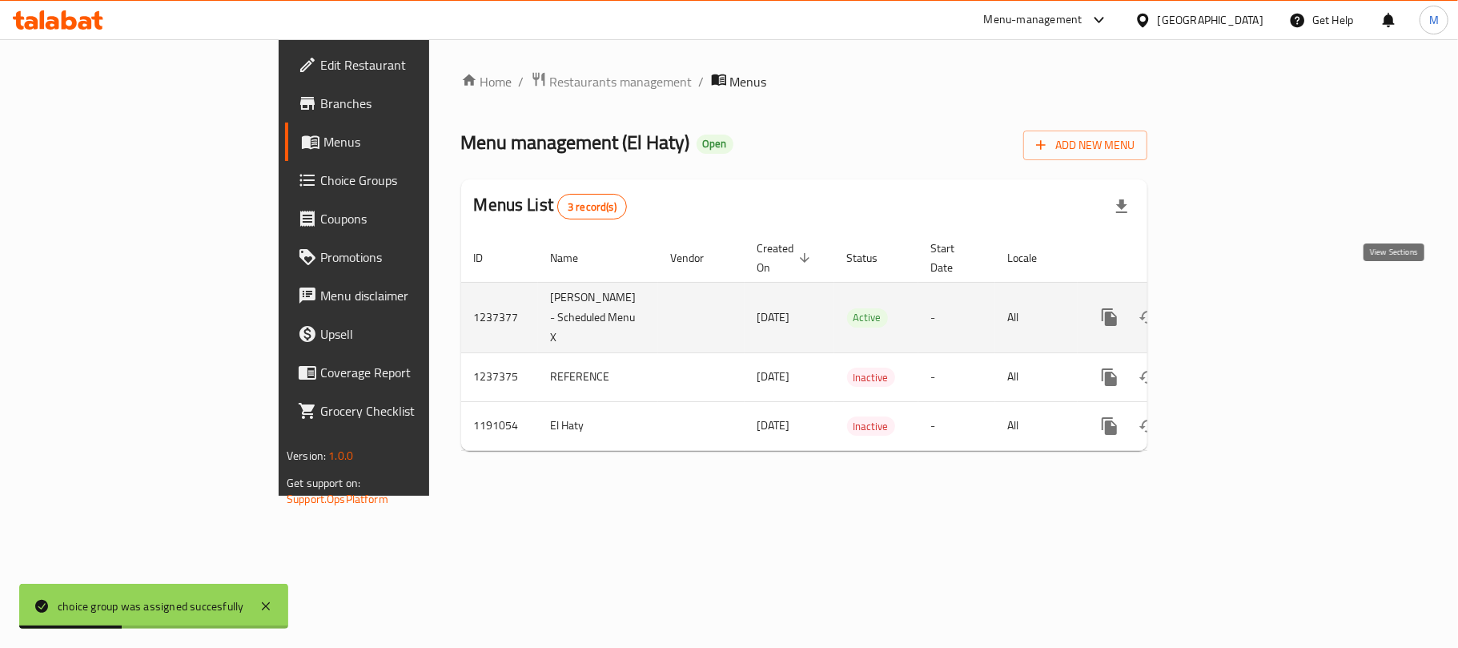
click at [1232, 310] on icon "enhanced table" at bounding box center [1225, 317] width 14 height 14
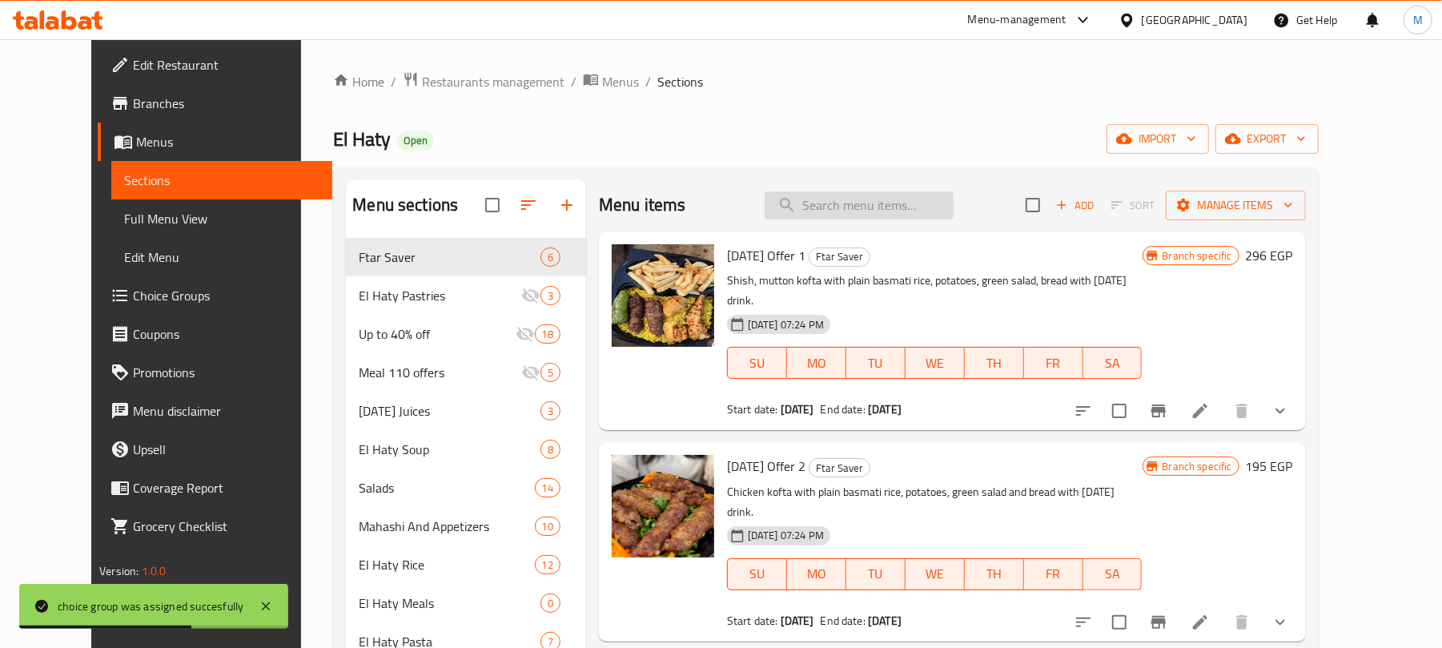
click at [881, 216] on input "search" at bounding box center [858, 205] width 189 height 28
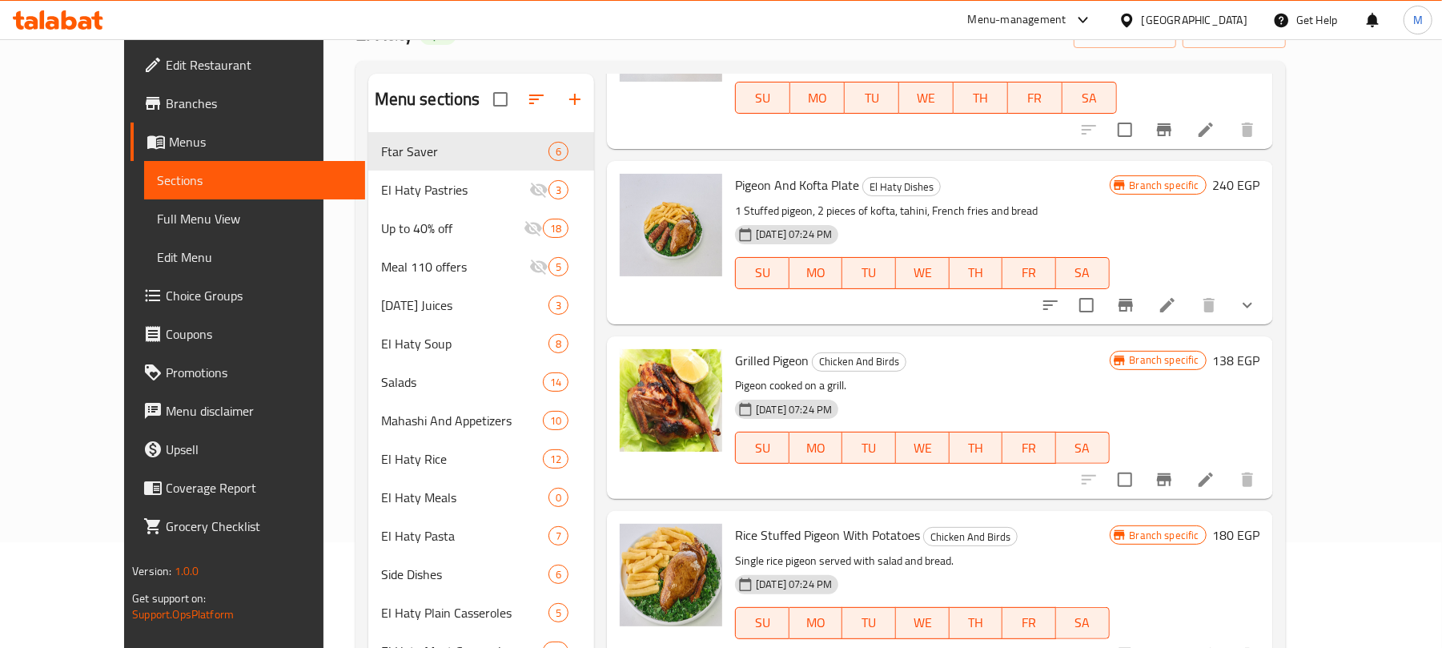
scroll to position [106, 0]
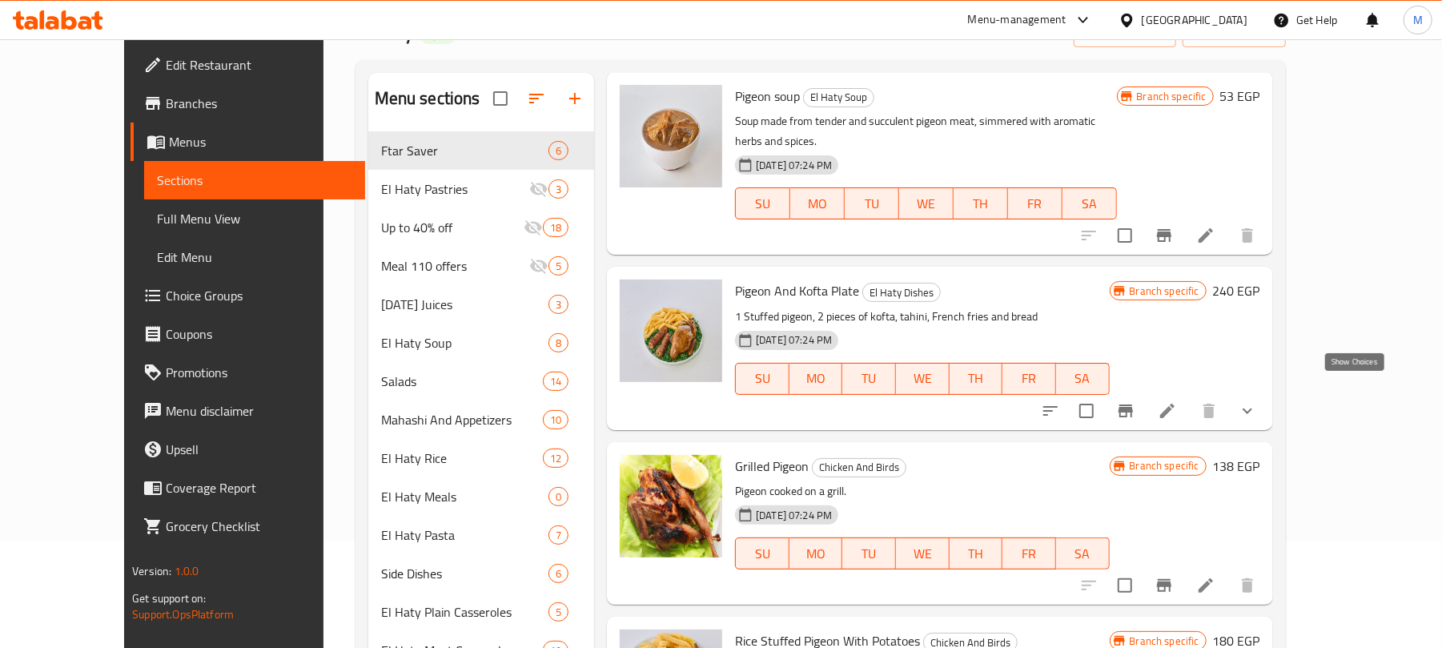
type input "Pigeon"
click at [1257, 401] on icon "show more" at bounding box center [1247, 410] width 19 height 19
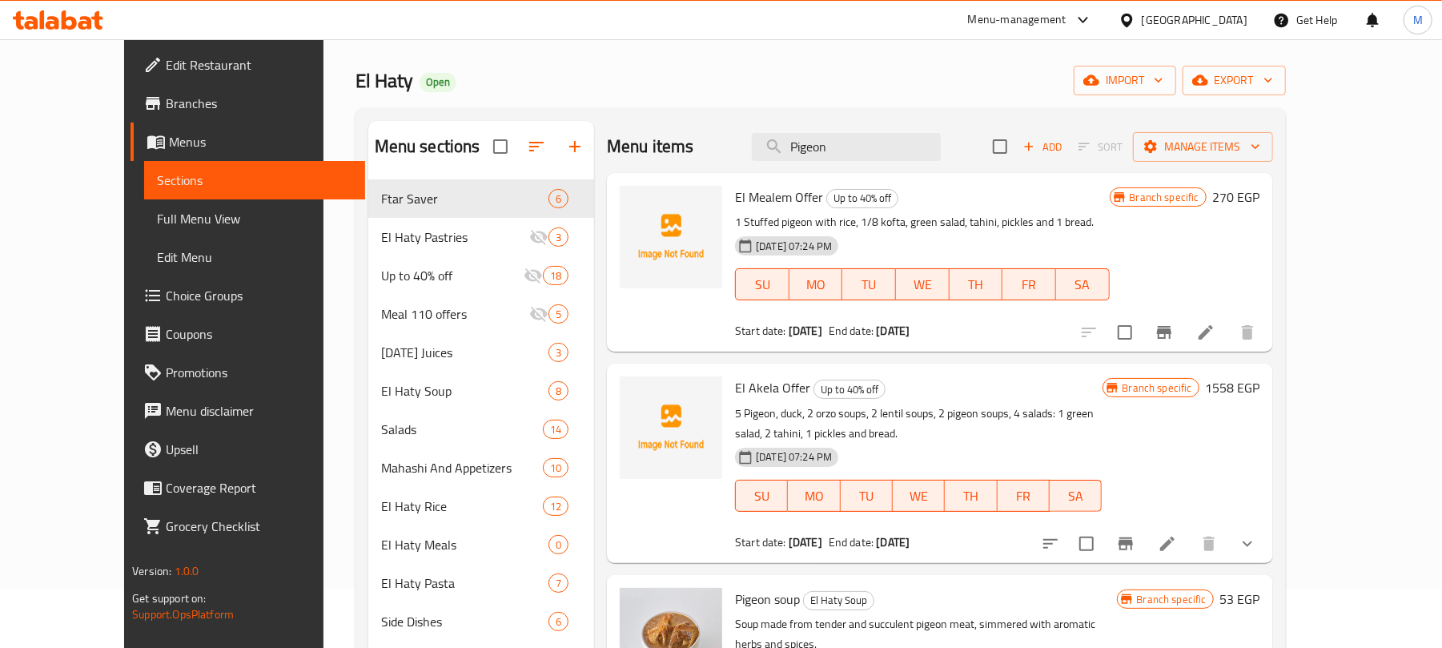
scroll to position [0, 0]
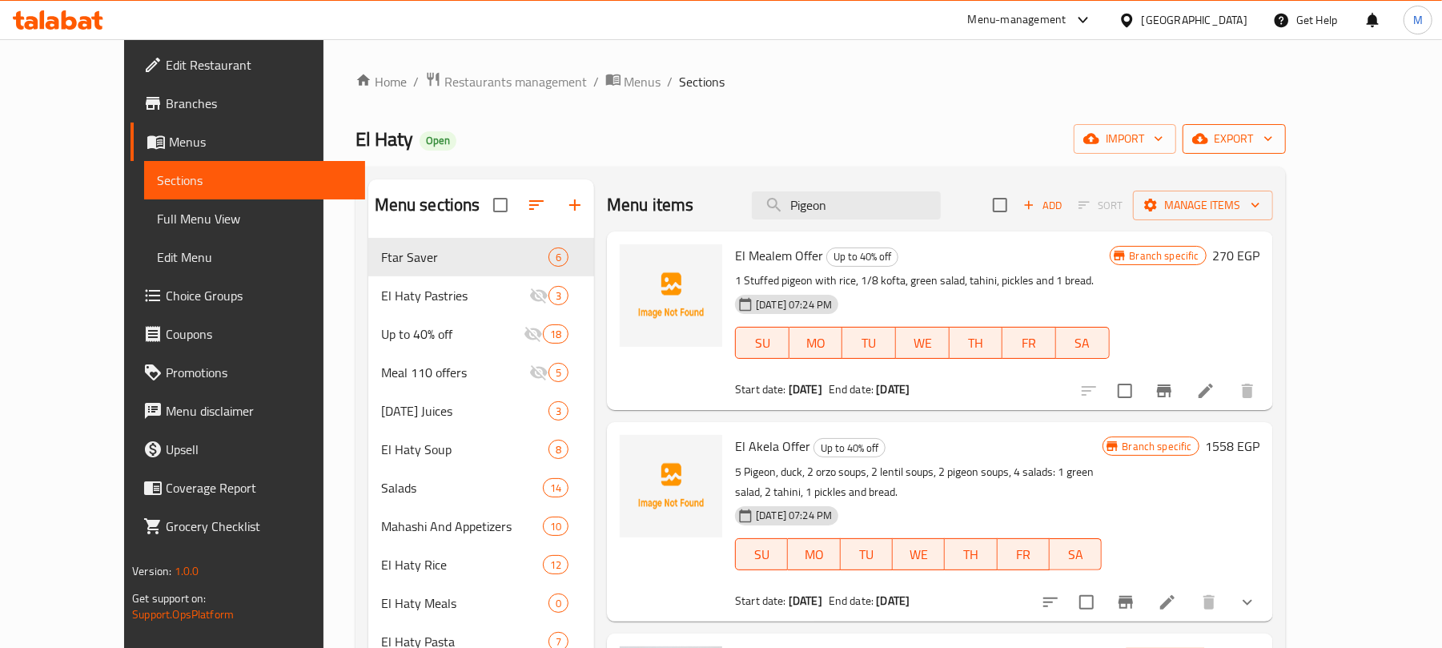
click at [1273, 149] on span "export" at bounding box center [1234, 139] width 78 height 20
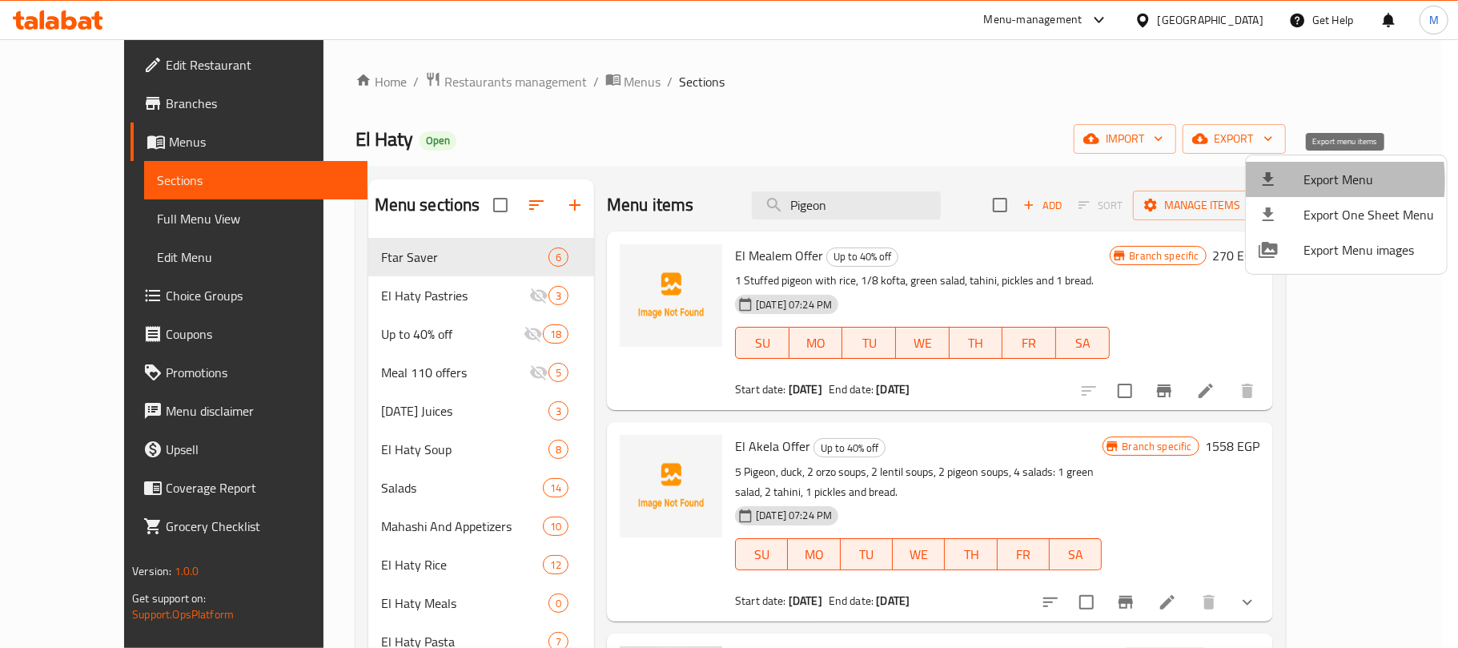
click at [1263, 181] on icon at bounding box center [1267, 179] width 19 height 19
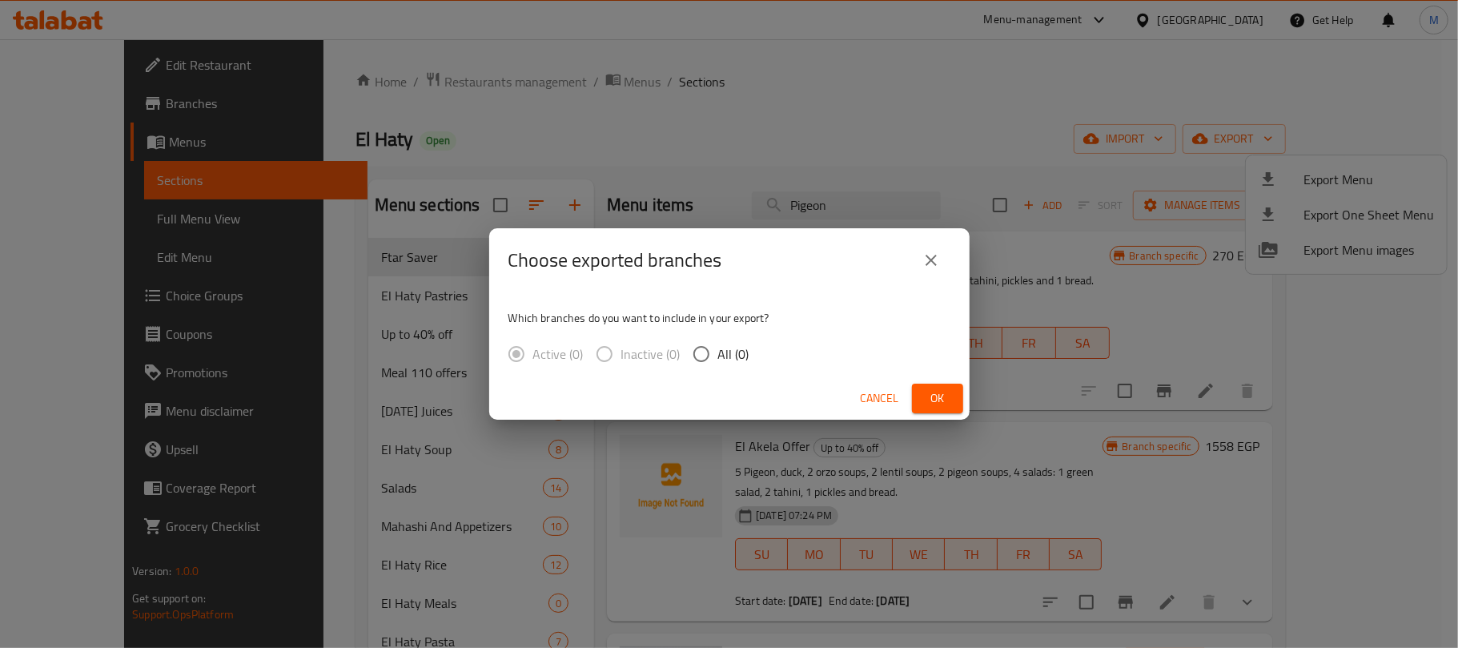
click at [743, 347] on span "All (0)" at bounding box center [733, 353] width 31 height 19
click at [718, 347] on input "All (0)" at bounding box center [701, 354] width 34 height 34
radio input "true"
click at [946, 405] on span "Ok" at bounding box center [938, 398] width 26 height 20
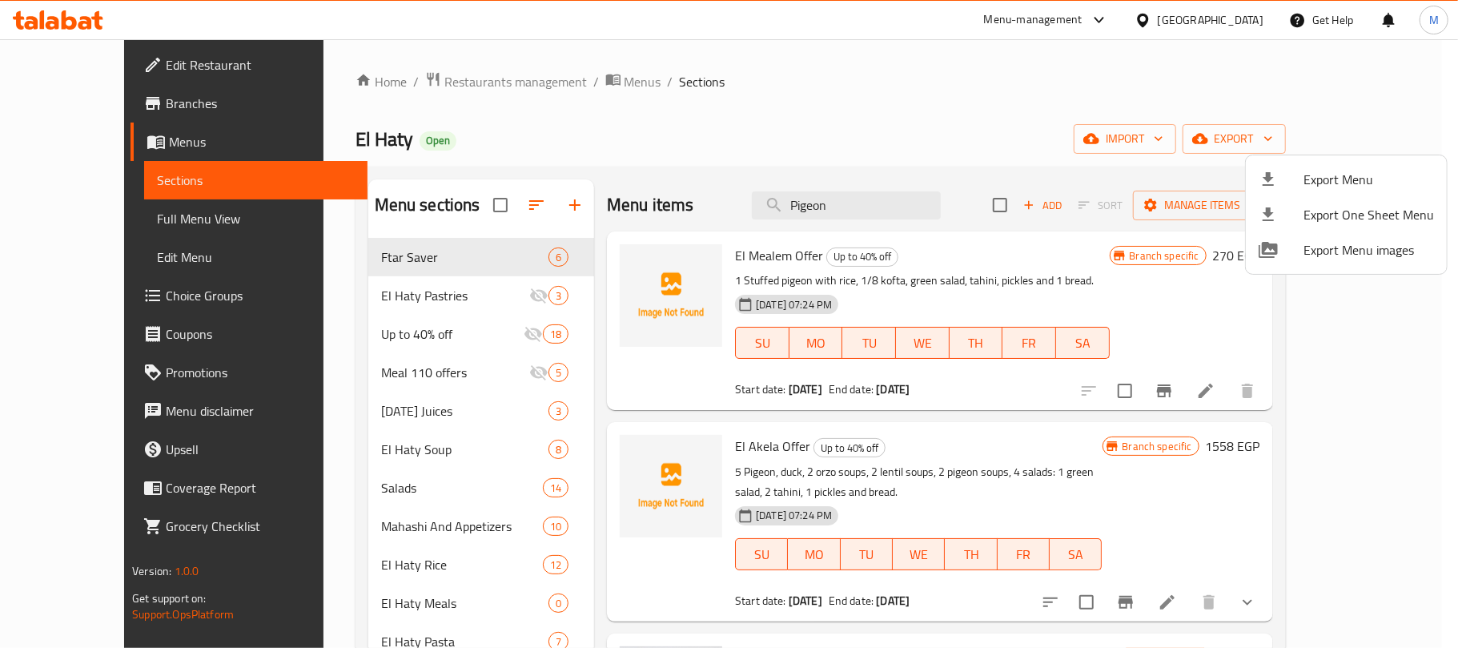
click at [475, 80] on div at bounding box center [729, 324] width 1458 height 648
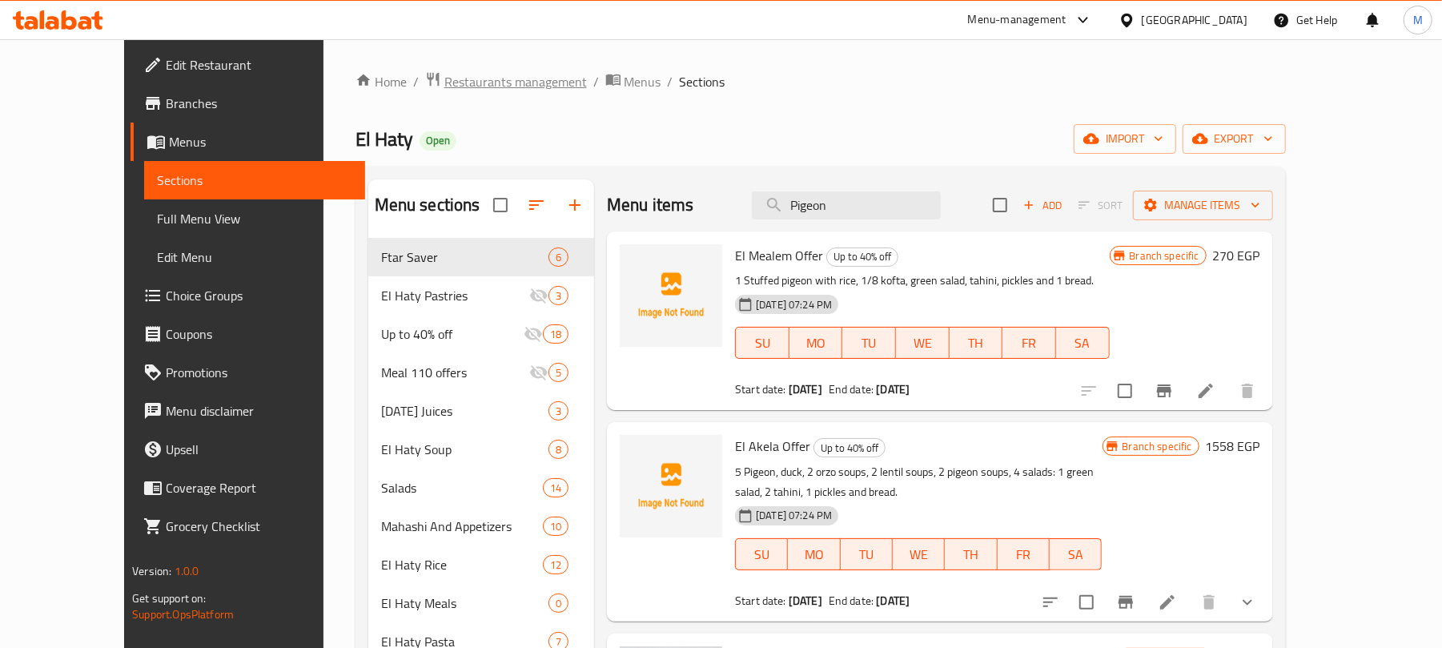
click at [482, 84] on span "Restaurants management" at bounding box center [515, 81] width 142 height 19
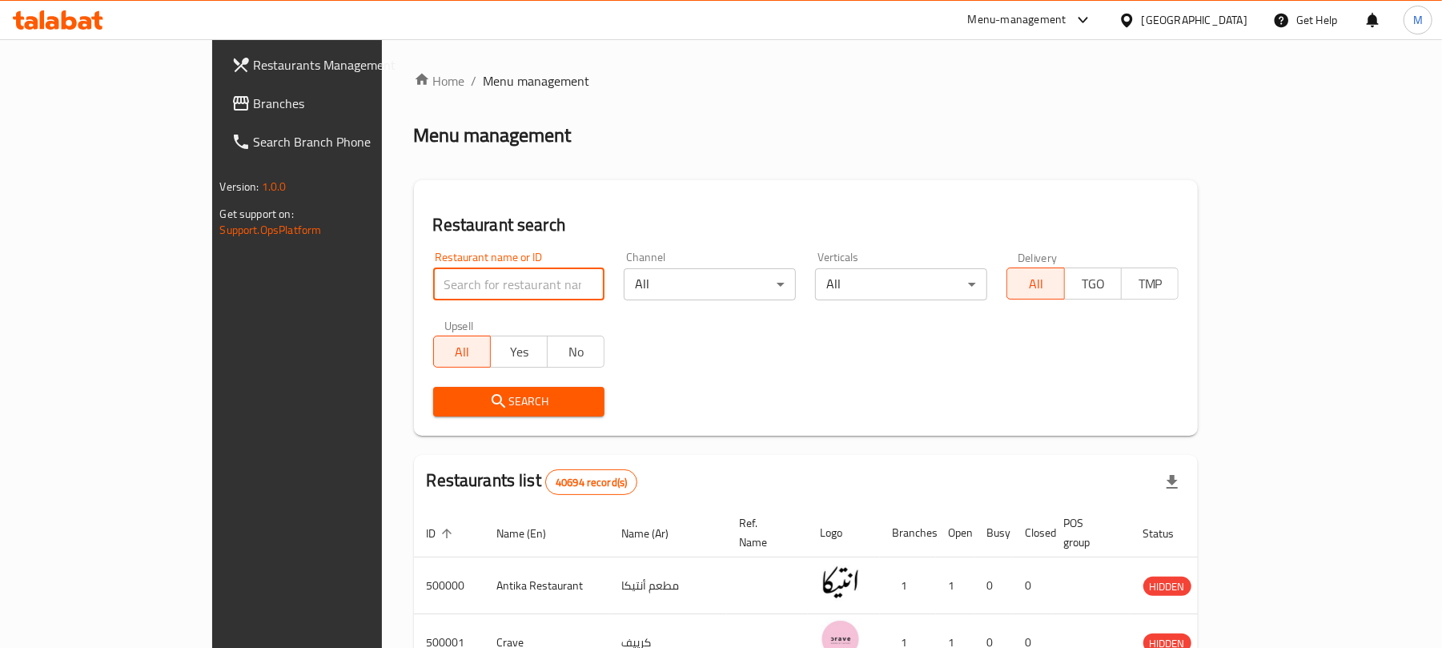
click at [433, 291] on input "search" at bounding box center [519, 284] width 172 height 32
paste input "667288"
type input "667288"
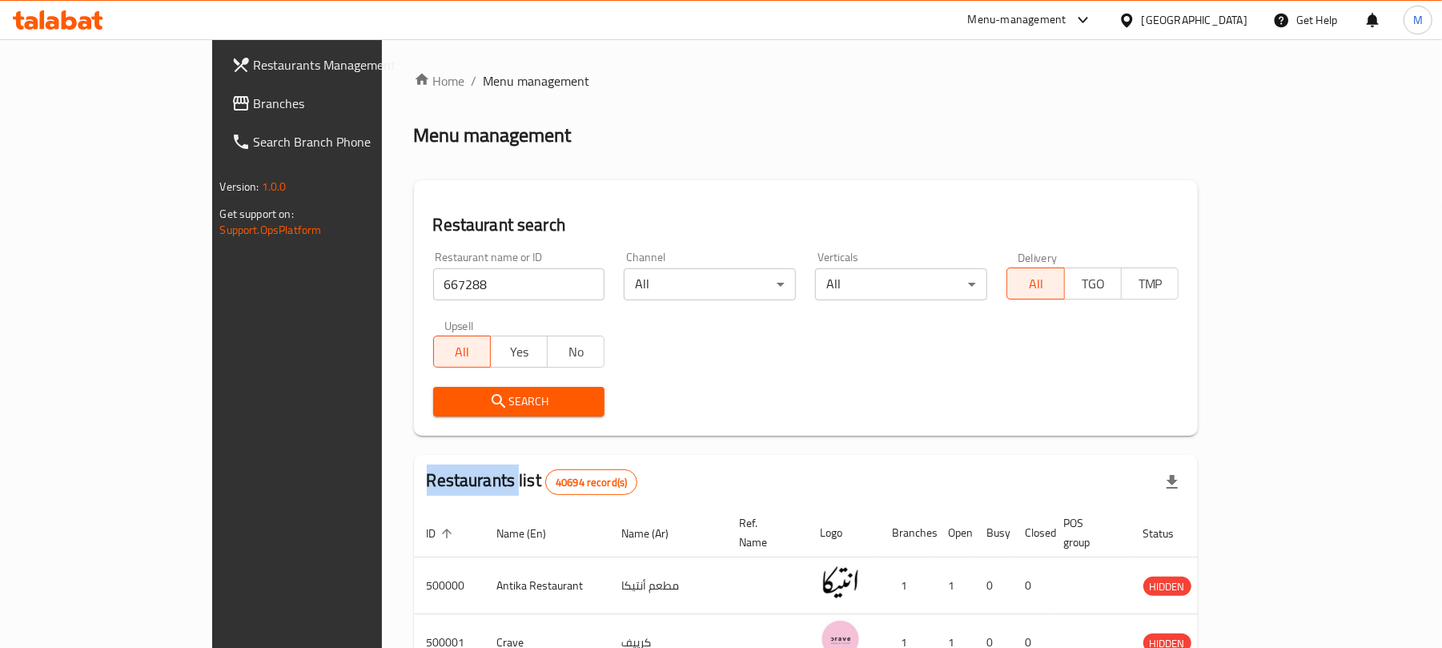
drag, startPoint x: 443, startPoint y: 381, endPoint x: 443, endPoint y: 391, distance: 9.6
click at [443, 382] on div "Search" at bounding box center [518, 401] width 191 height 49
click at [446, 391] on span "Search" at bounding box center [519, 401] width 146 height 20
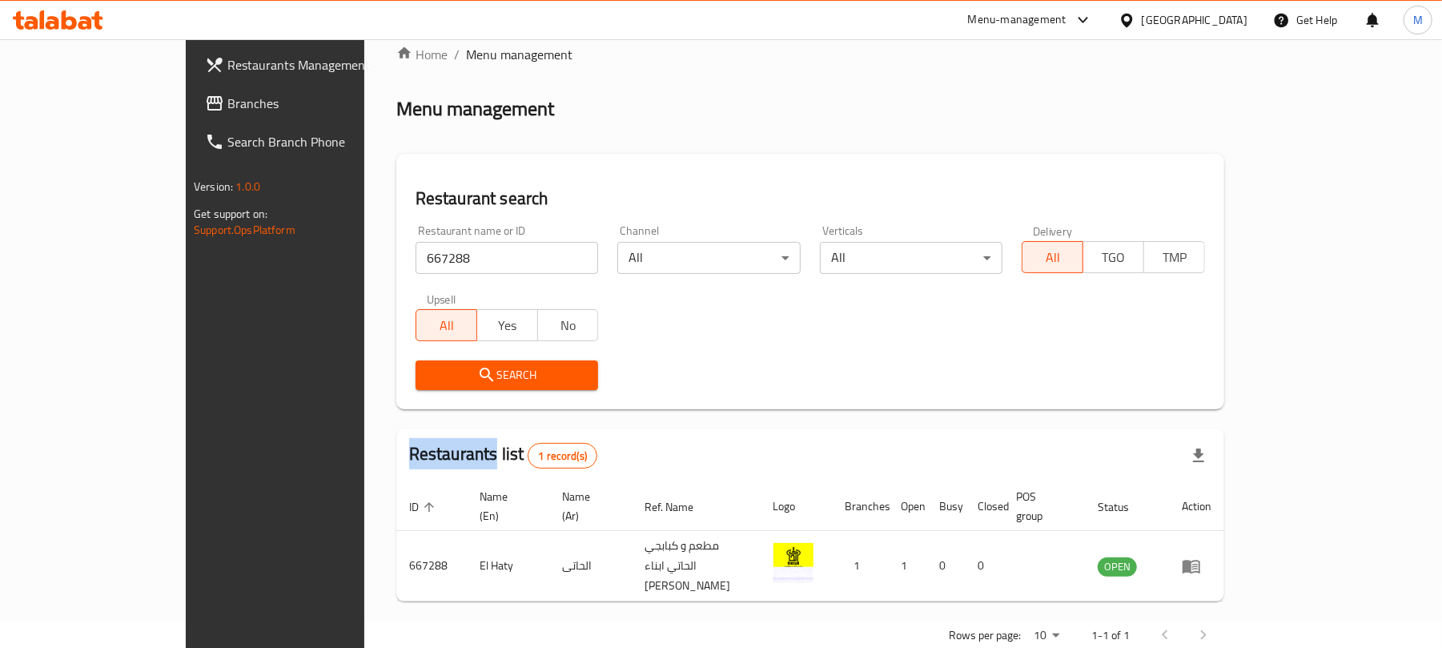
scroll to position [36, 0]
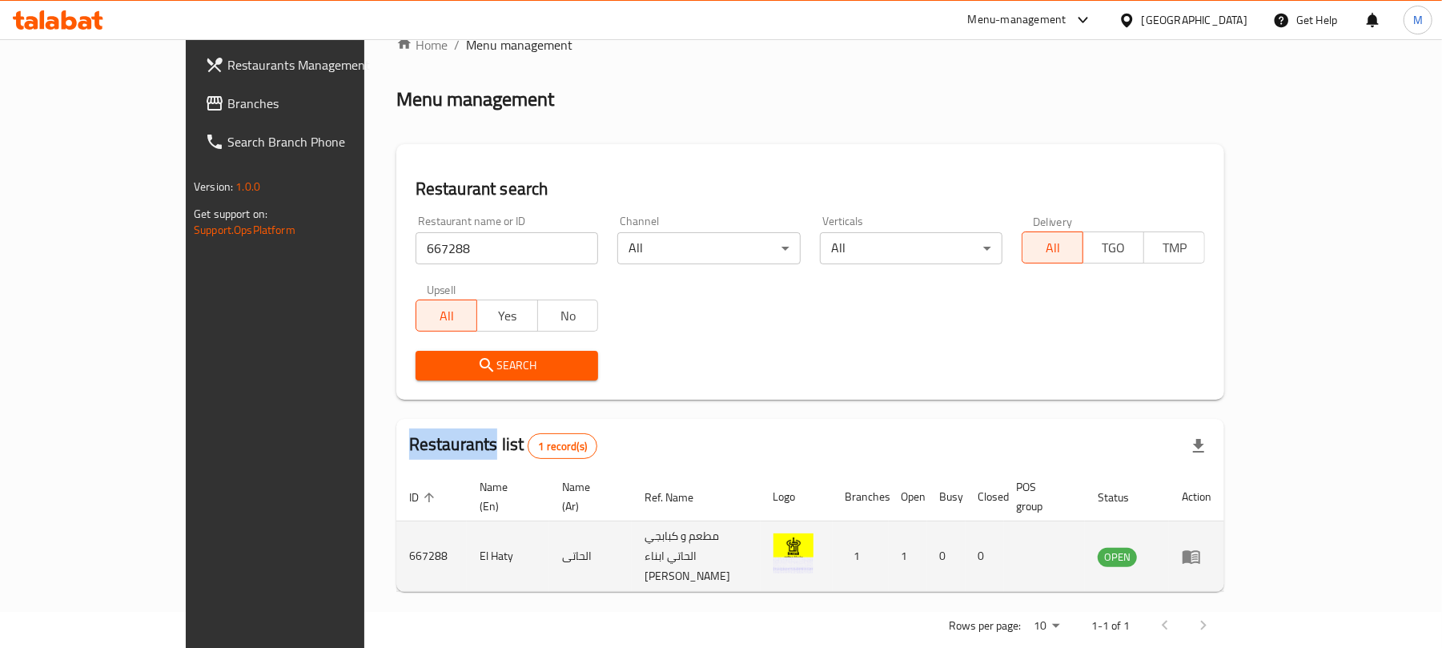
click at [1200, 550] on icon "enhanced table" at bounding box center [1191, 557] width 18 height 14
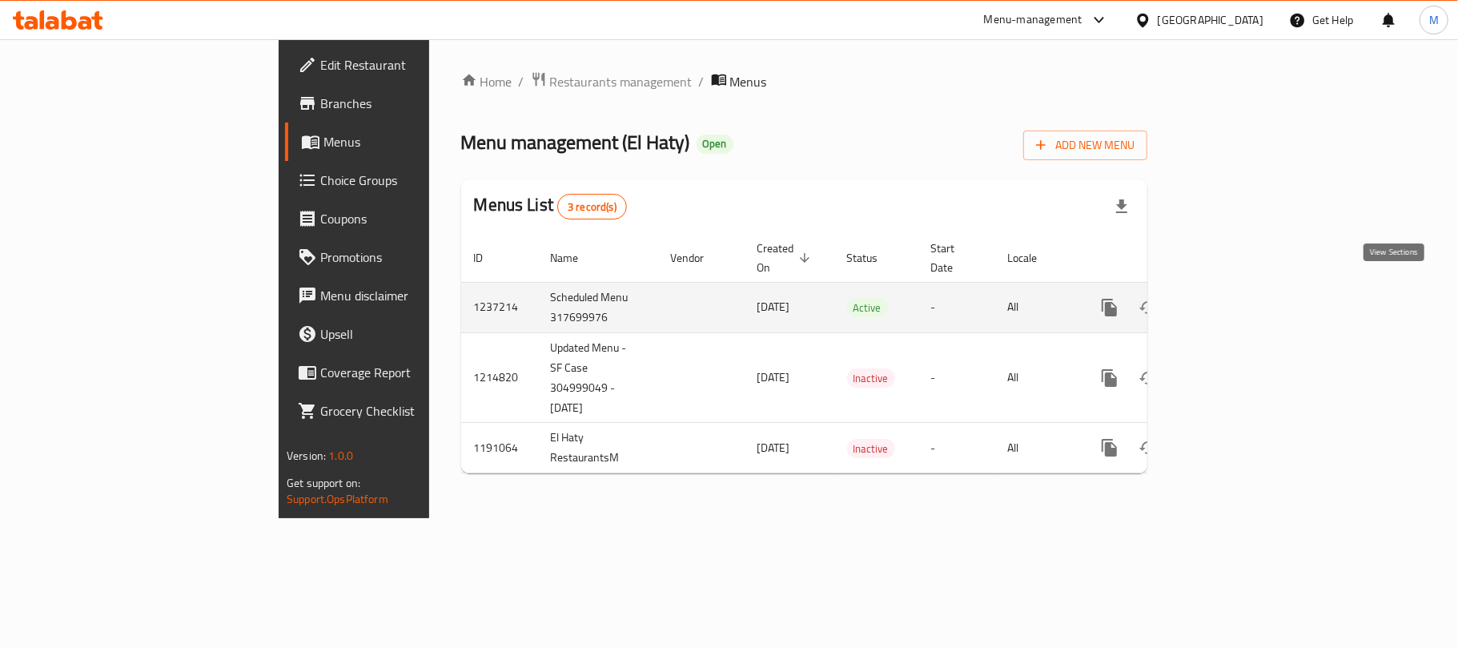
click at [1244, 288] on link "enhanced table" at bounding box center [1225, 307] width 38 height 38
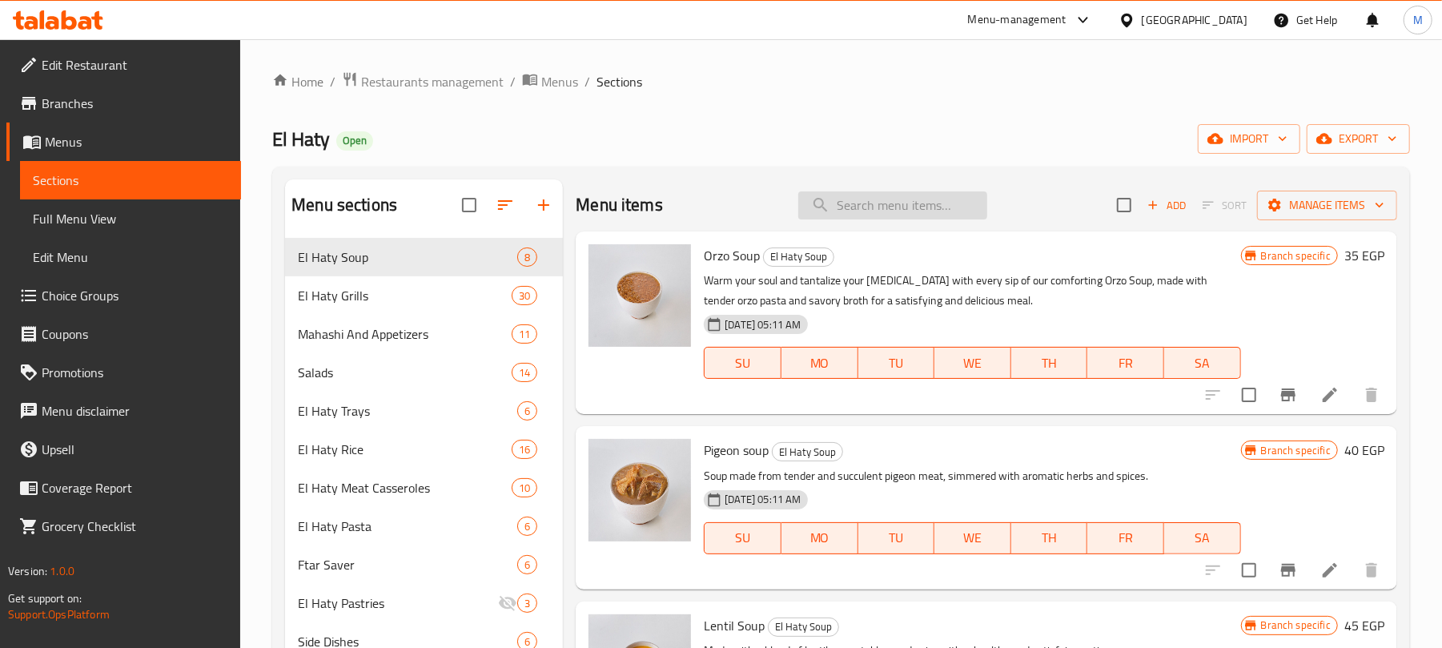
click at [869, 199] on input "search" at bounding box center [892, 205] width 189 height 28
paste input "ستيك بالصوص"
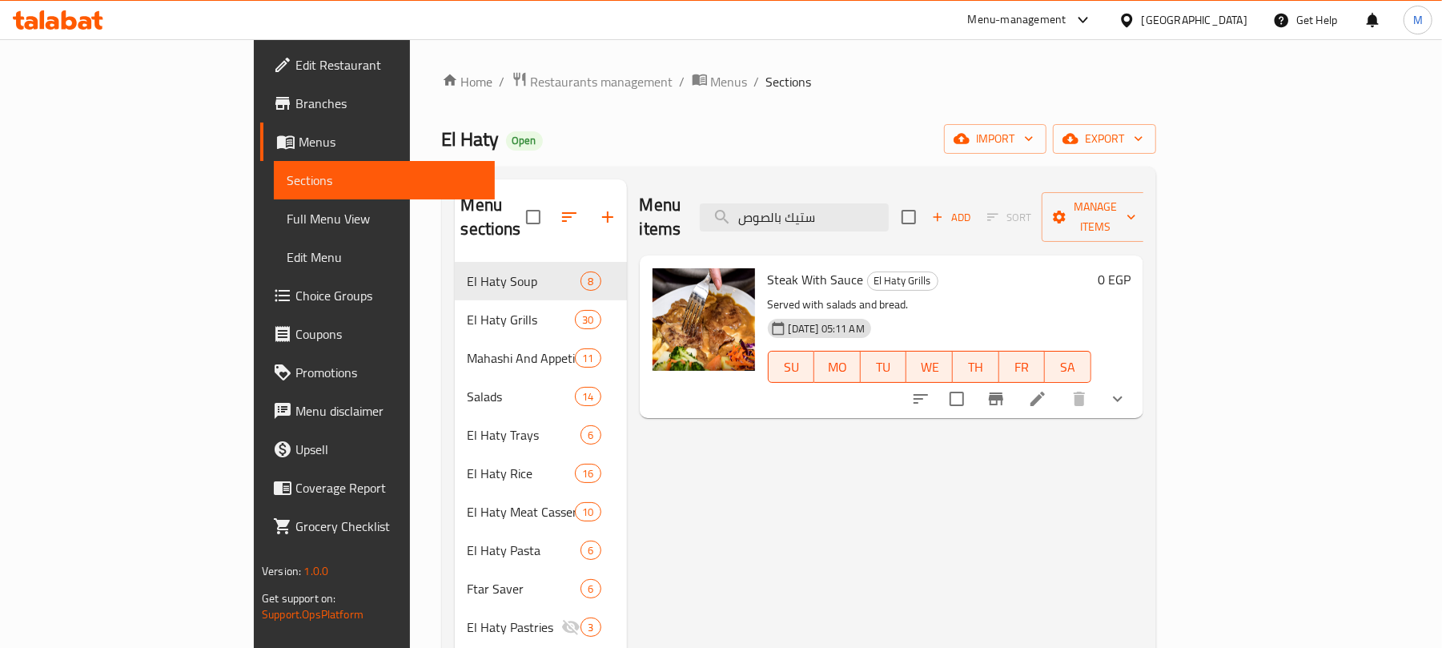
type input "ستيك بالصوص"
click at [1003, 392] on icon "Branch-specific-item" at bounding box center [996, 398] width 14 height 13
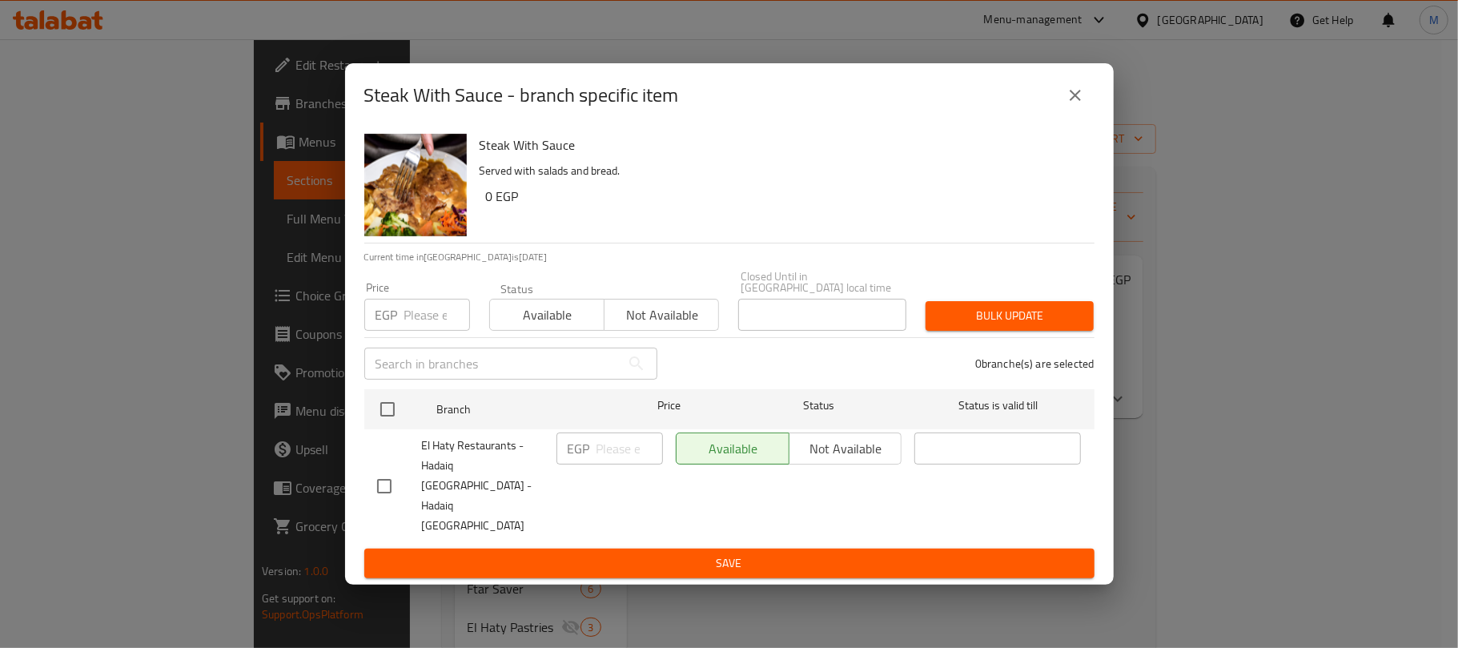
click at [1060, 114] on button "close" at bounding box center [1075, 95] width 38 height 38
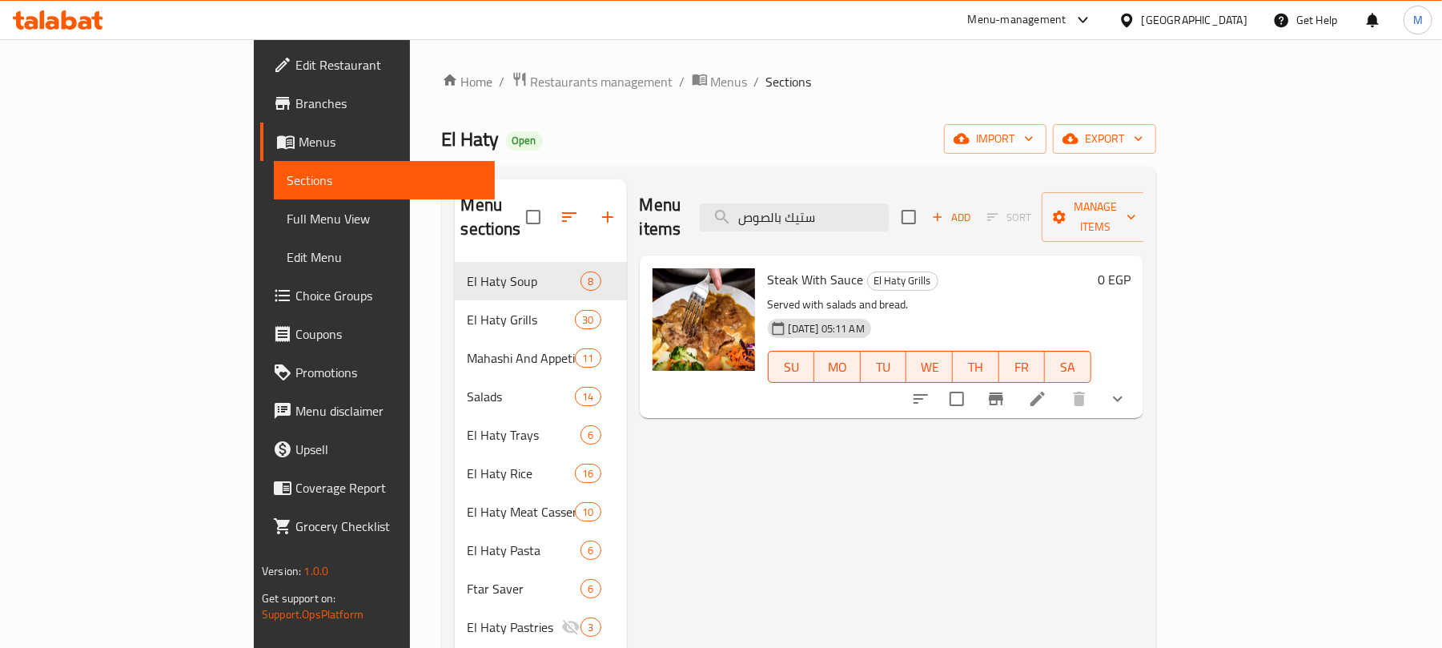
click at [1127, 389] on icon "show more" at bounding box center [1117, 398] width 19 height 19
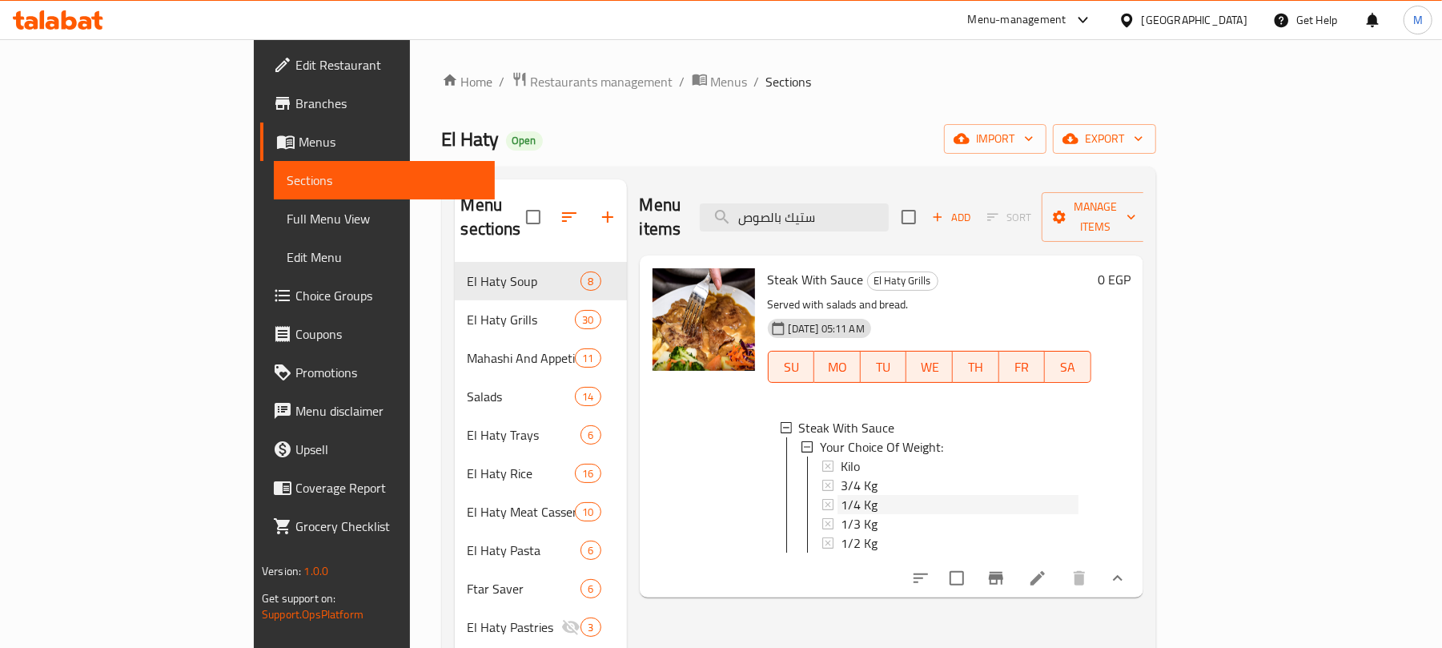
click at [841, 495] on span "1/4 Kg" at bounding box center [859, 504] width 37 height 19
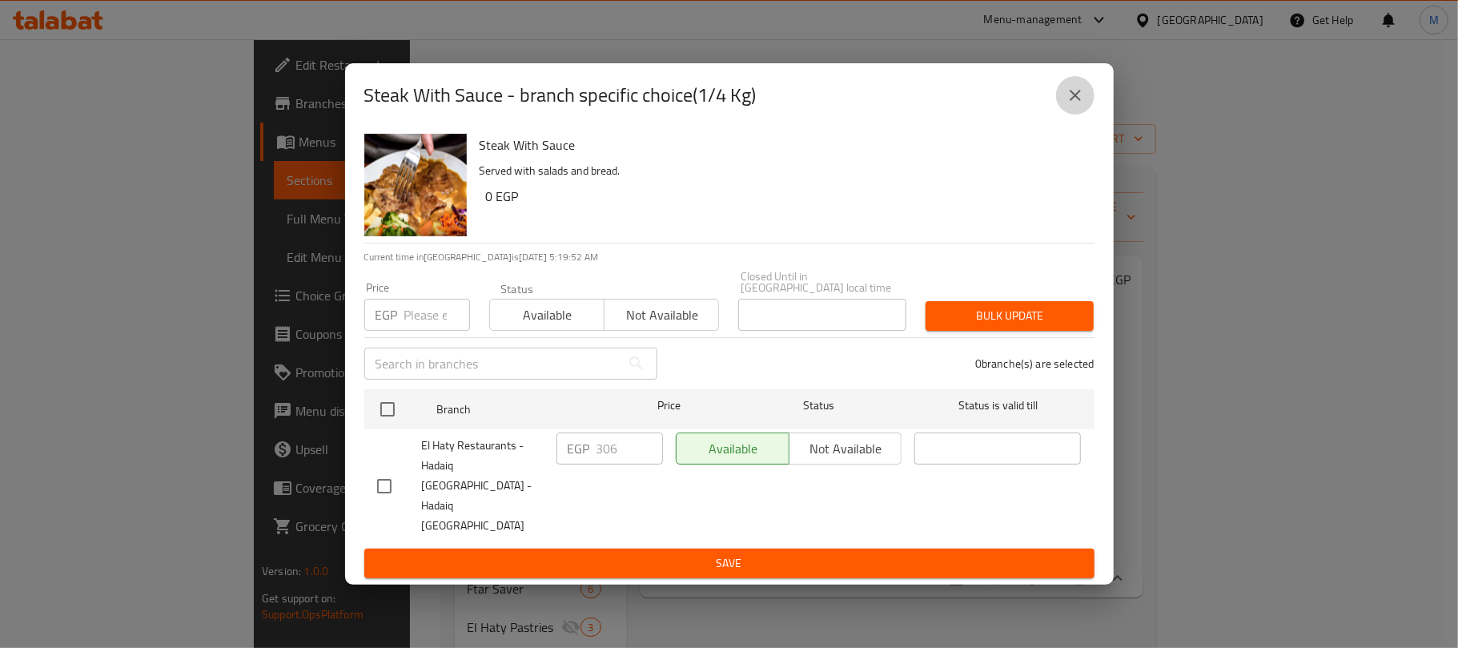
click at [1087, 114] on button "close" at bounding box center [1075, 95] width 38 height 38
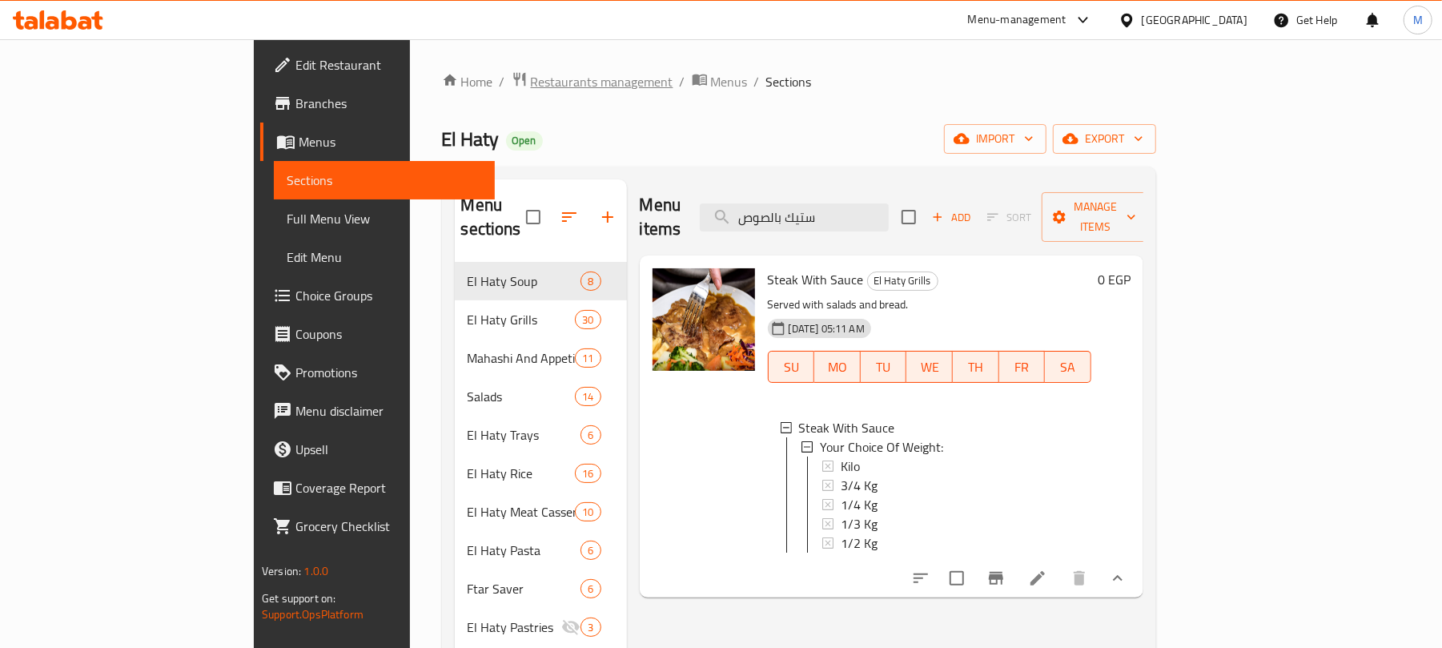
click at [531, 86] on span "Restaurants management" at bounding box center [602, 81] width 142 height 19
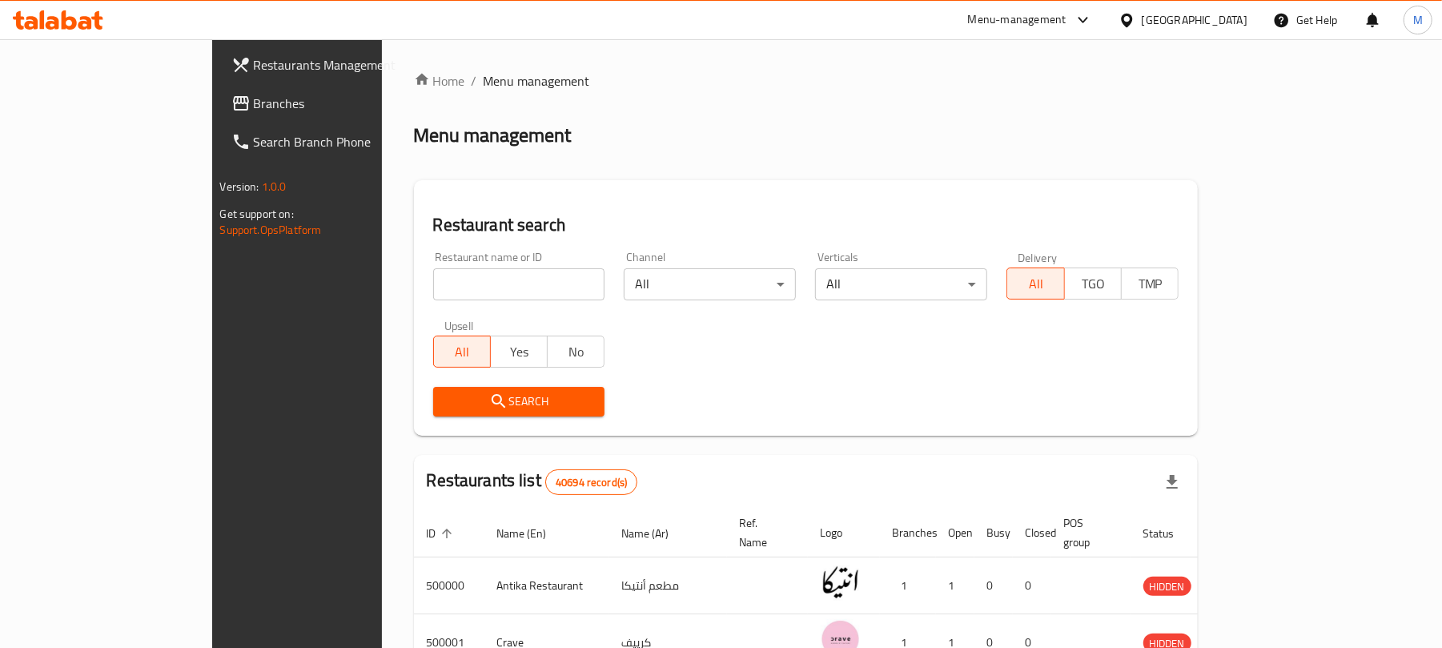
click at [433, 299] on input "search" at bounding box center [519, 284] width 172 height 32
paste input "667354"
type input "667354"
click at [446, 397] on span "Search" at bounding box center [519, 401] width 146 height 20
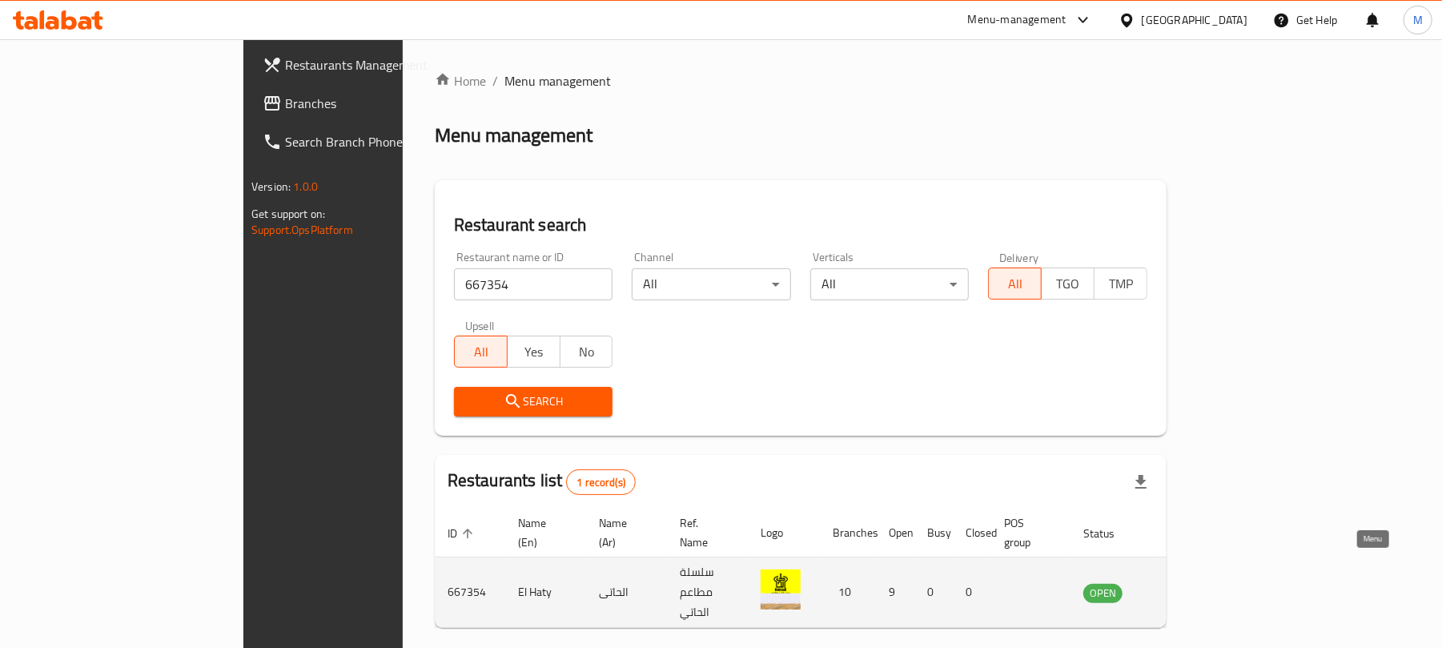
click at [1186, 586] on icon "enhanced table" at bounding box center [1177, 593] width 18 height 14
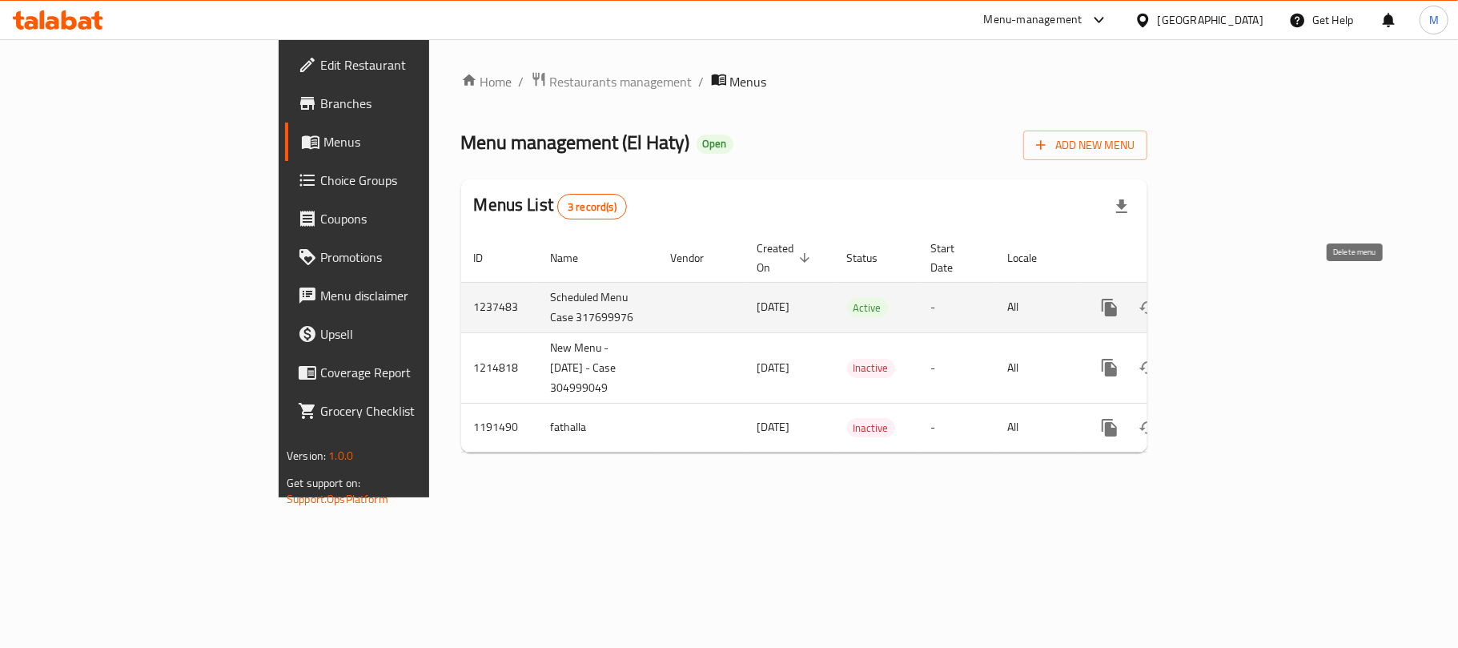
click at [1234, 299] on icon "enhanced table" at bounding box center [1224, 307] width 19 height 19
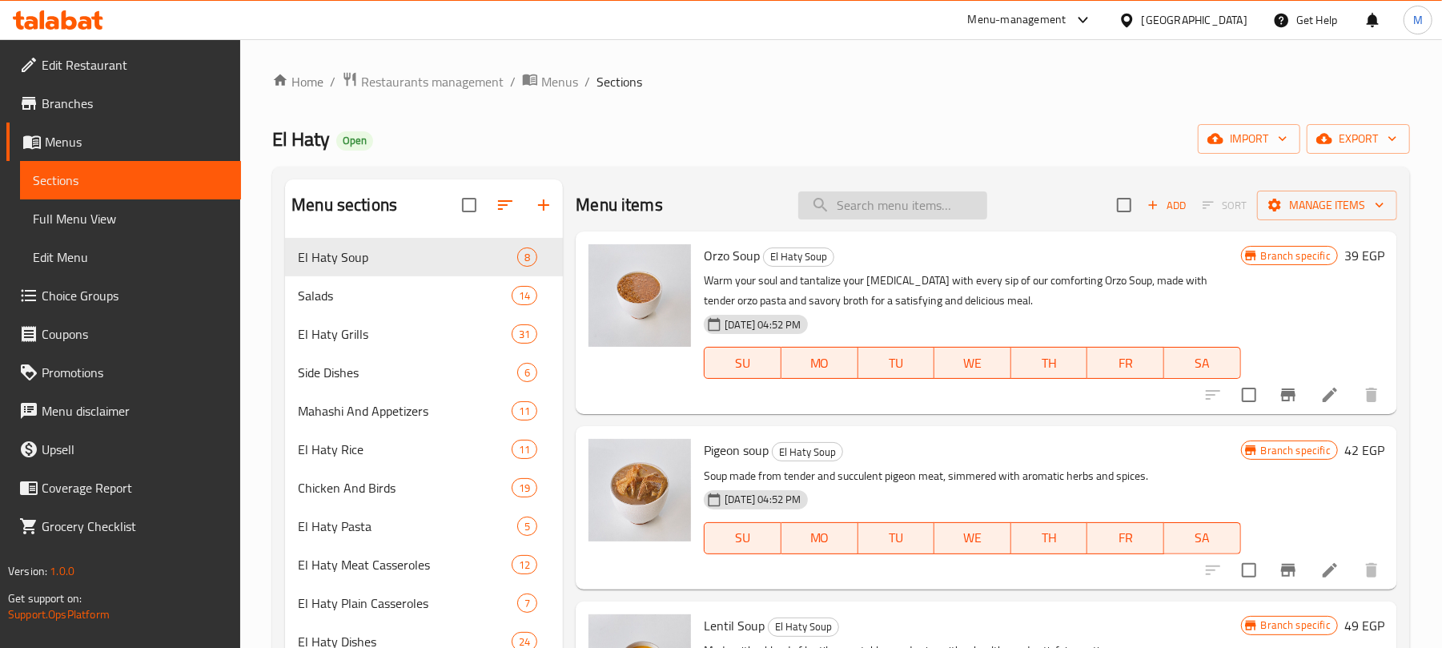
drag, startPoint x: 939, startPoint y: 228, endPoint x: 923, endPoint y: 219, distance: 18.7
click at [933, 225] on div "Menu items Add Sort Manage items" at bounding box center [986, 205] width 821 height 52
click at [923, 219] on input "search" at bounding box center [892, 205] width 189 height 28
paste input "667354"
type input "667354"
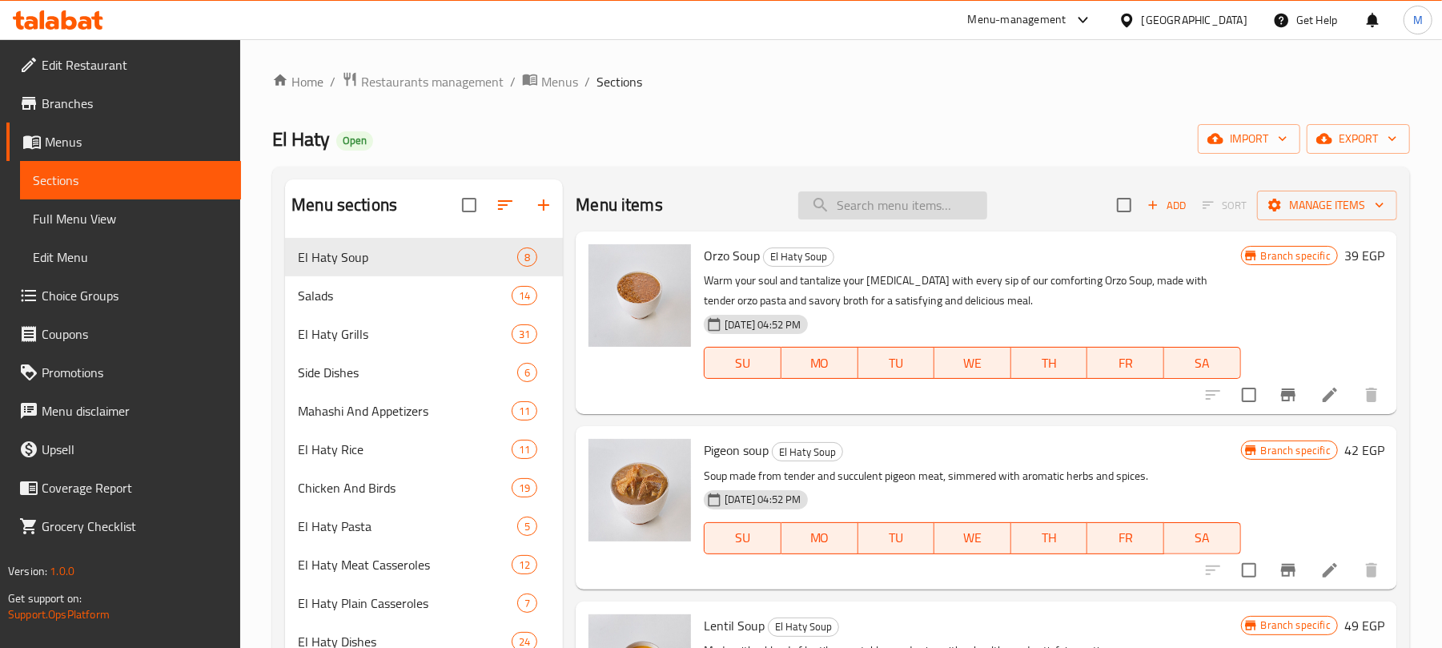
click at [885, 215] on input "search" at bounding box center [892, 205] width 189 height 28
paste input "طبق بسمتي خلطة بالمكسرات"
type input "طبق بسمتي خلطة بالمكسرات"
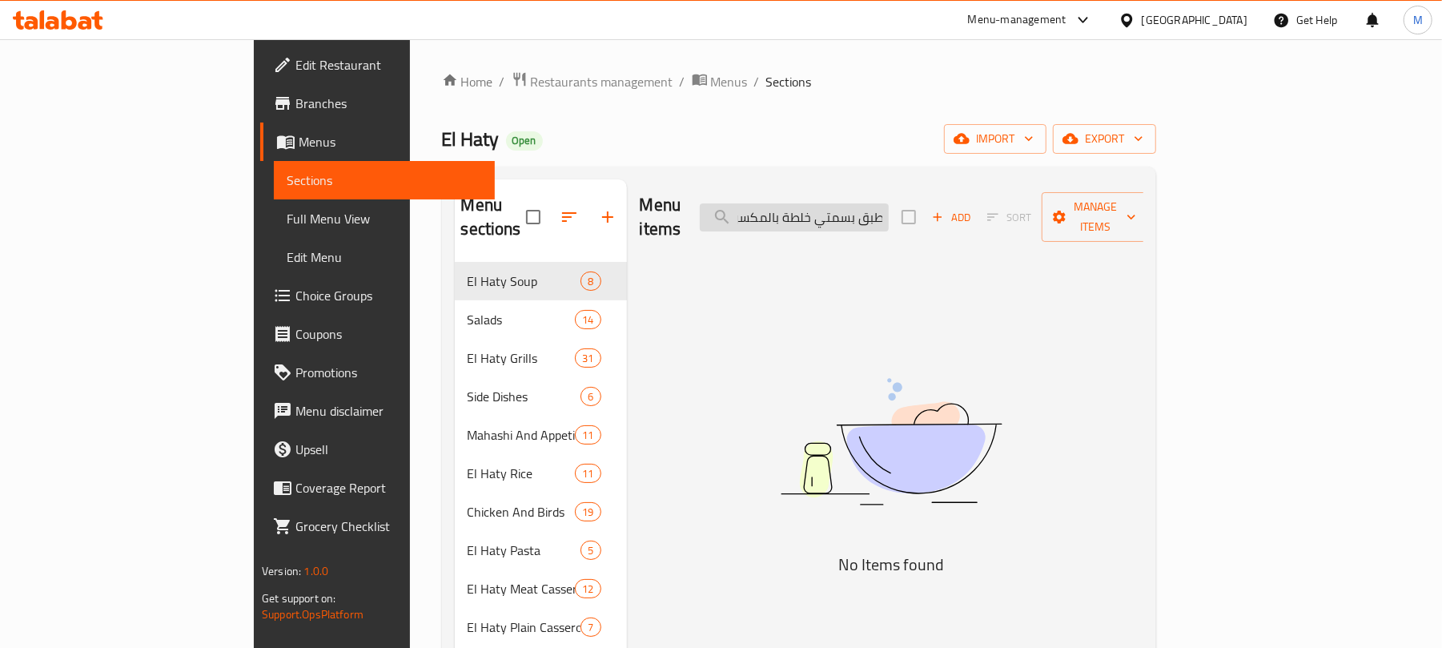
click at [889, 213] on input "طبق بسمتي خلطة بالمكسرات" at bounding box center [794, 217] width 189 height 28
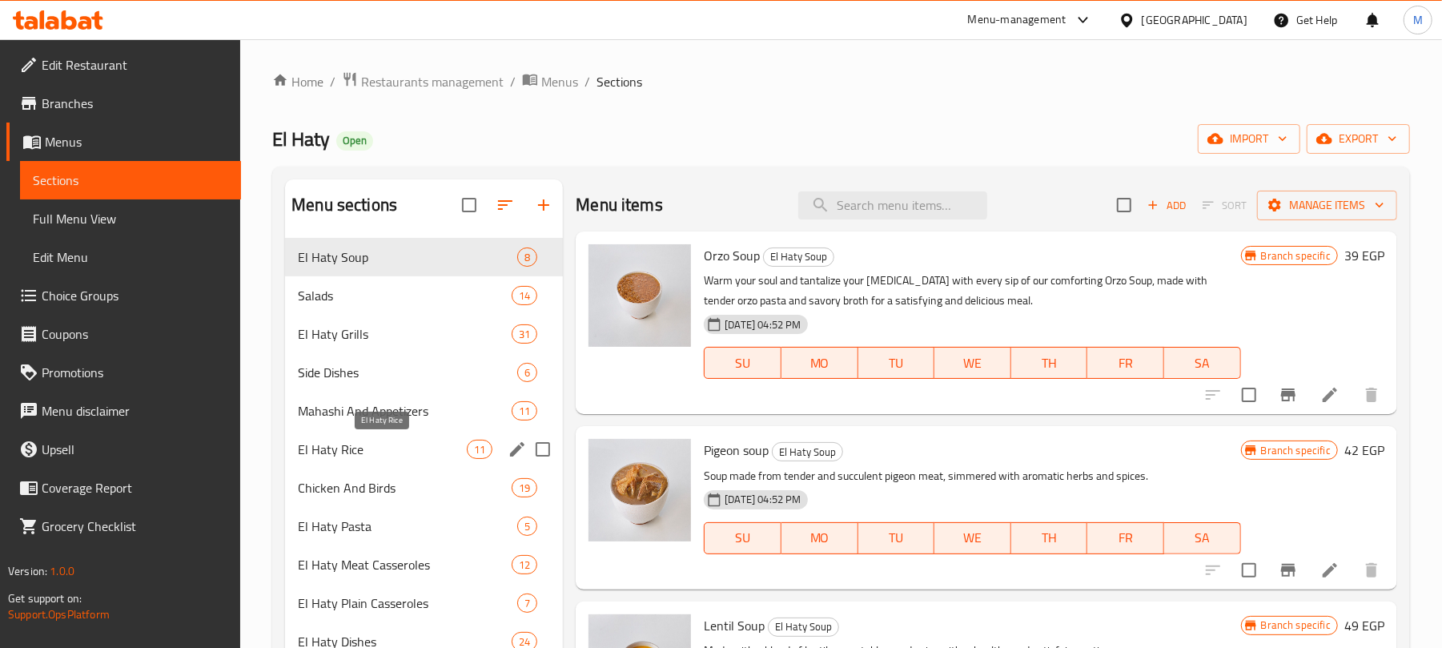
click at [340, 442] on span "El Haty Rice" at bounding box center [382, 448] width 169 height 19
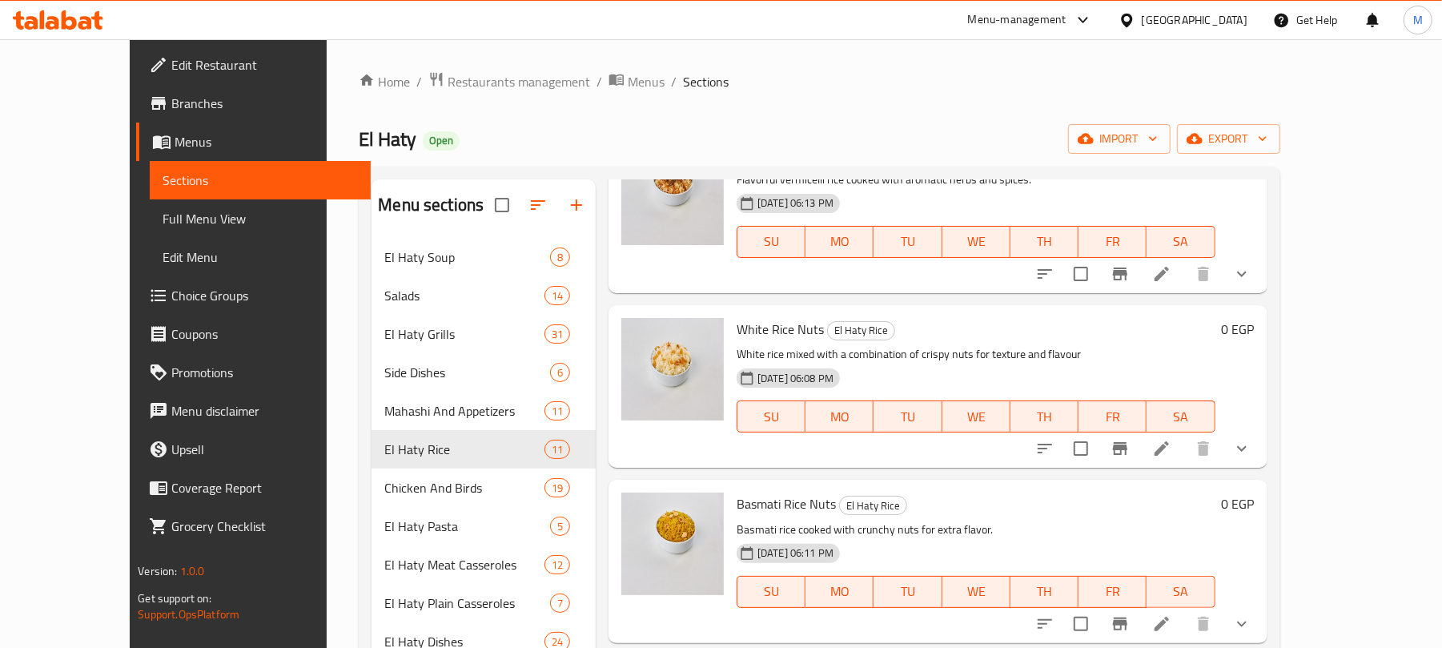
scroll to position [564, 0]
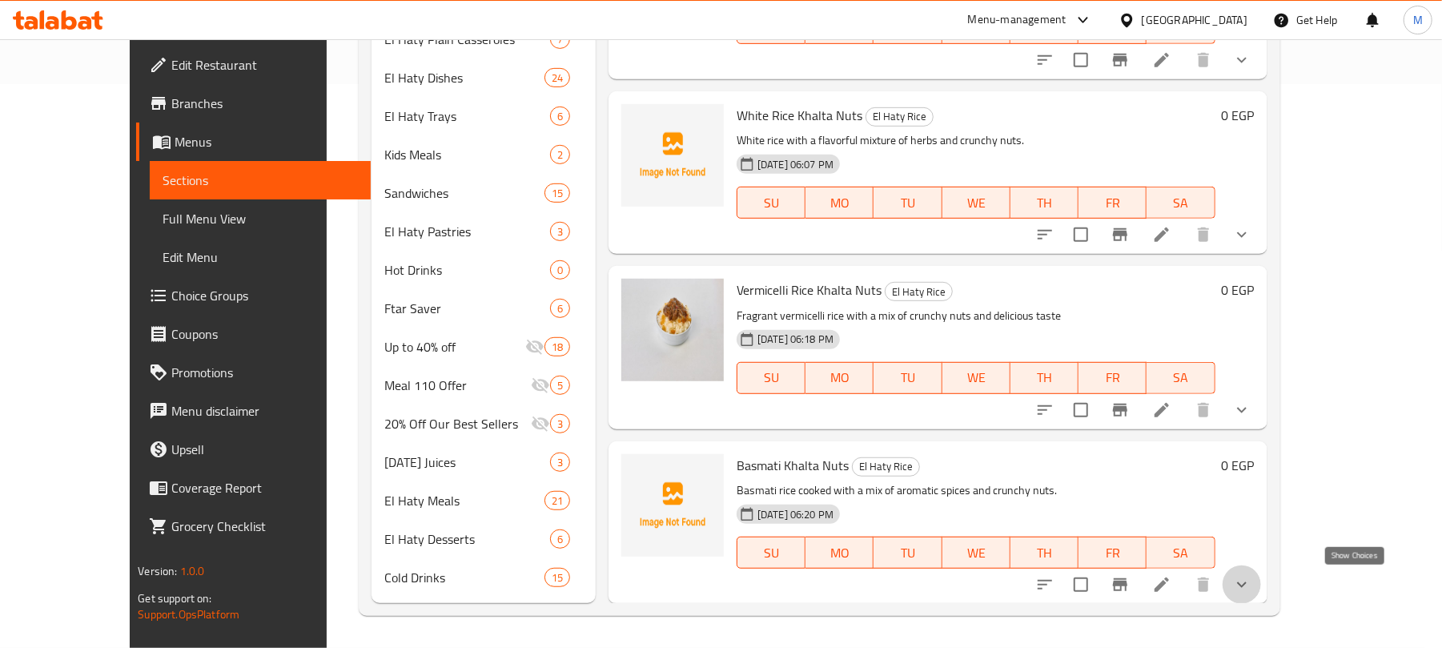
click at [1251, 588] on icon "show more" at bounding box center [1241, 584] width 19 height 19
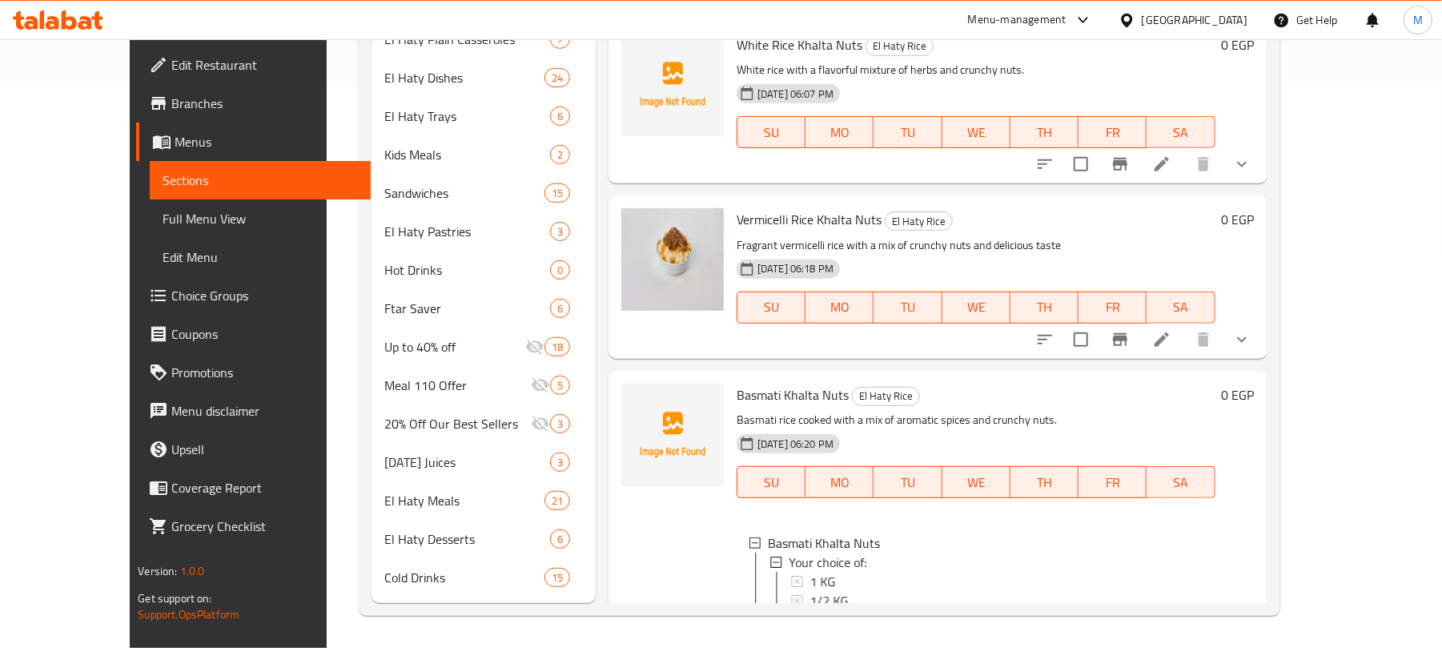
scroll to position [1153, 0]
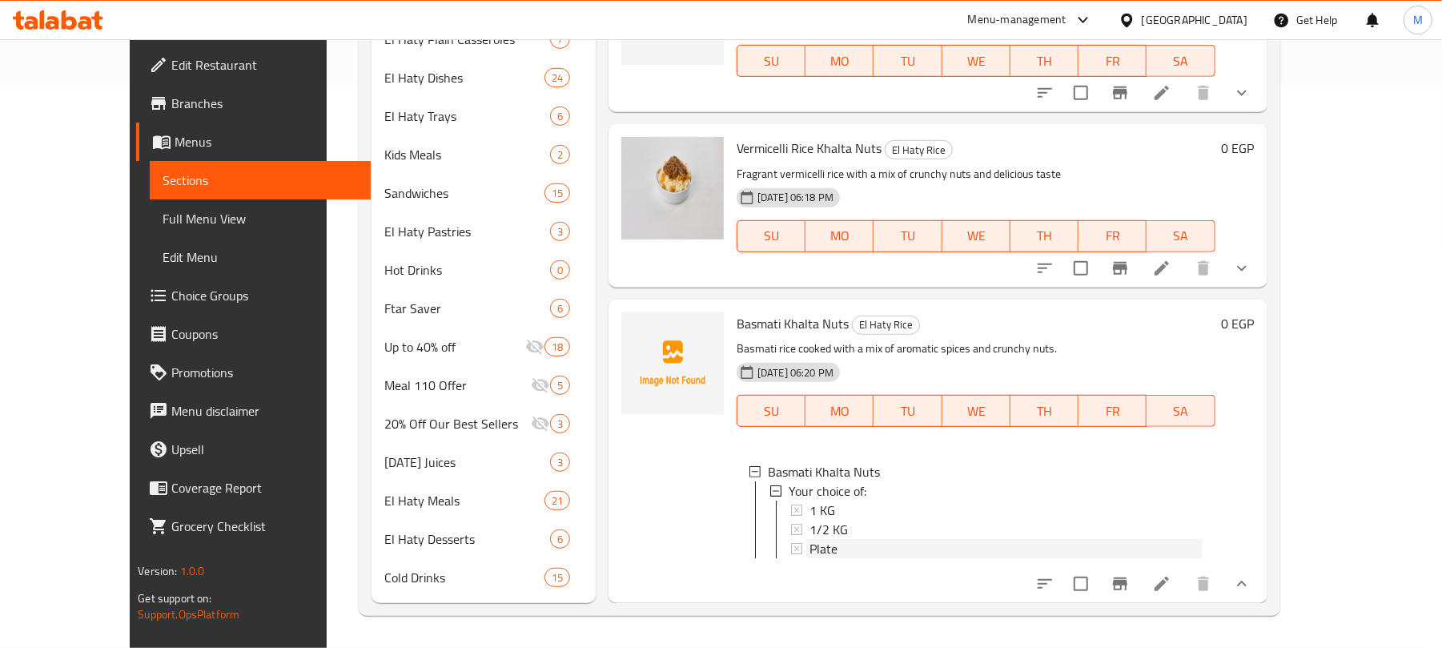
click at [817, 539] on div "Plate" at bounding box center [1005, 548] width 393 height 19
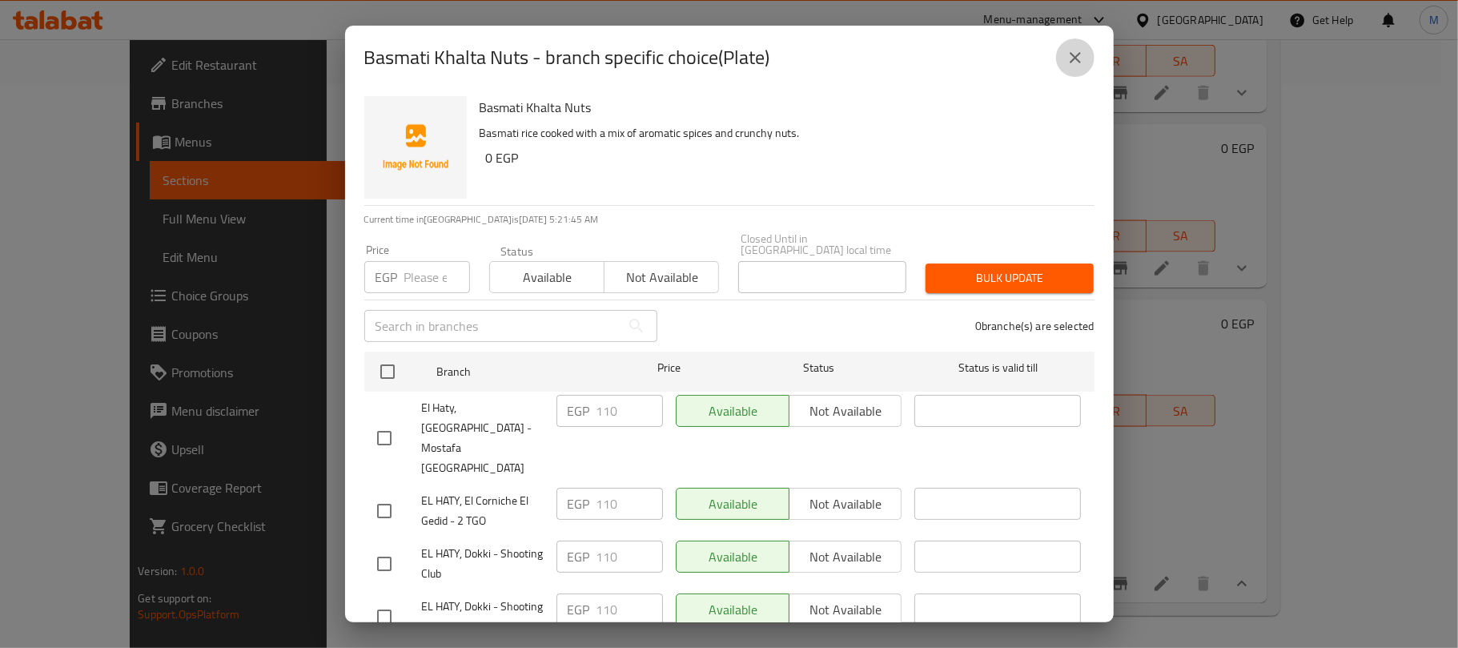
click at [1073, 67] on button "close" at bounding box center [1075, 57] width 38 height 38
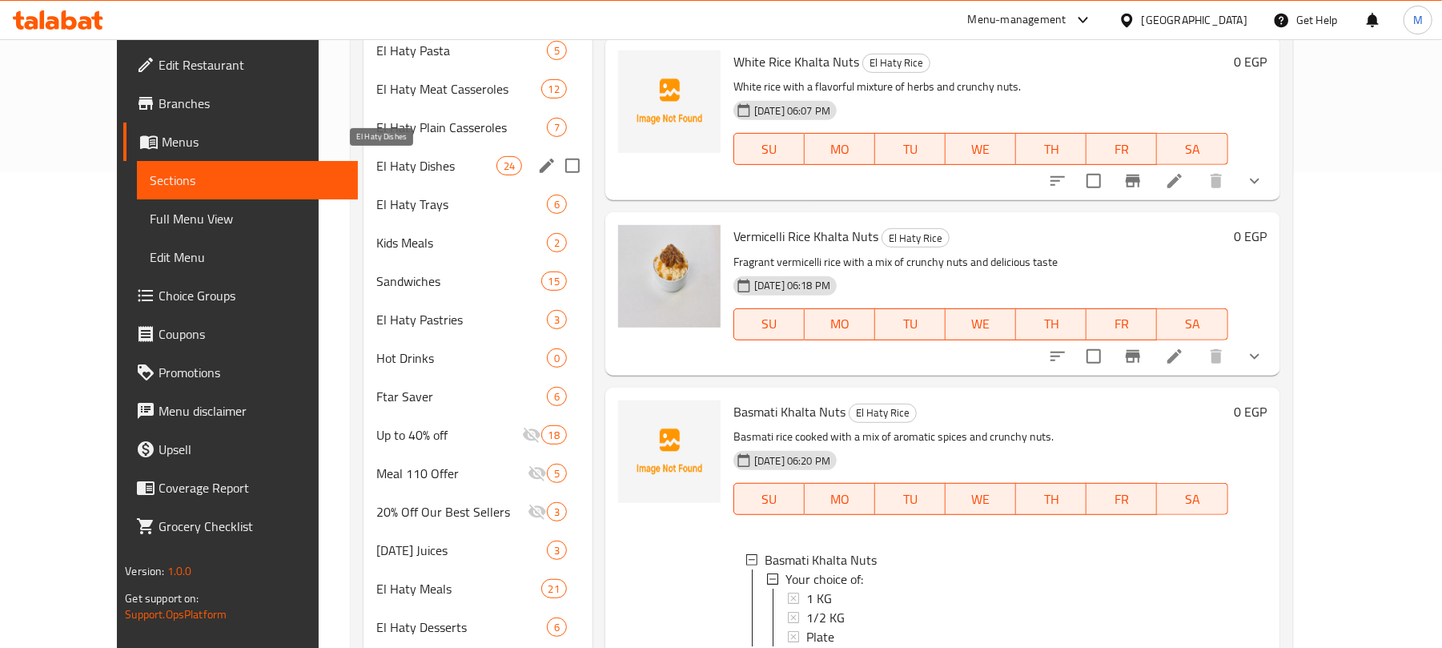
scroll to position [351, 0]
